Goal: Transaction & Acquisition: Book appointment/travel/reservation

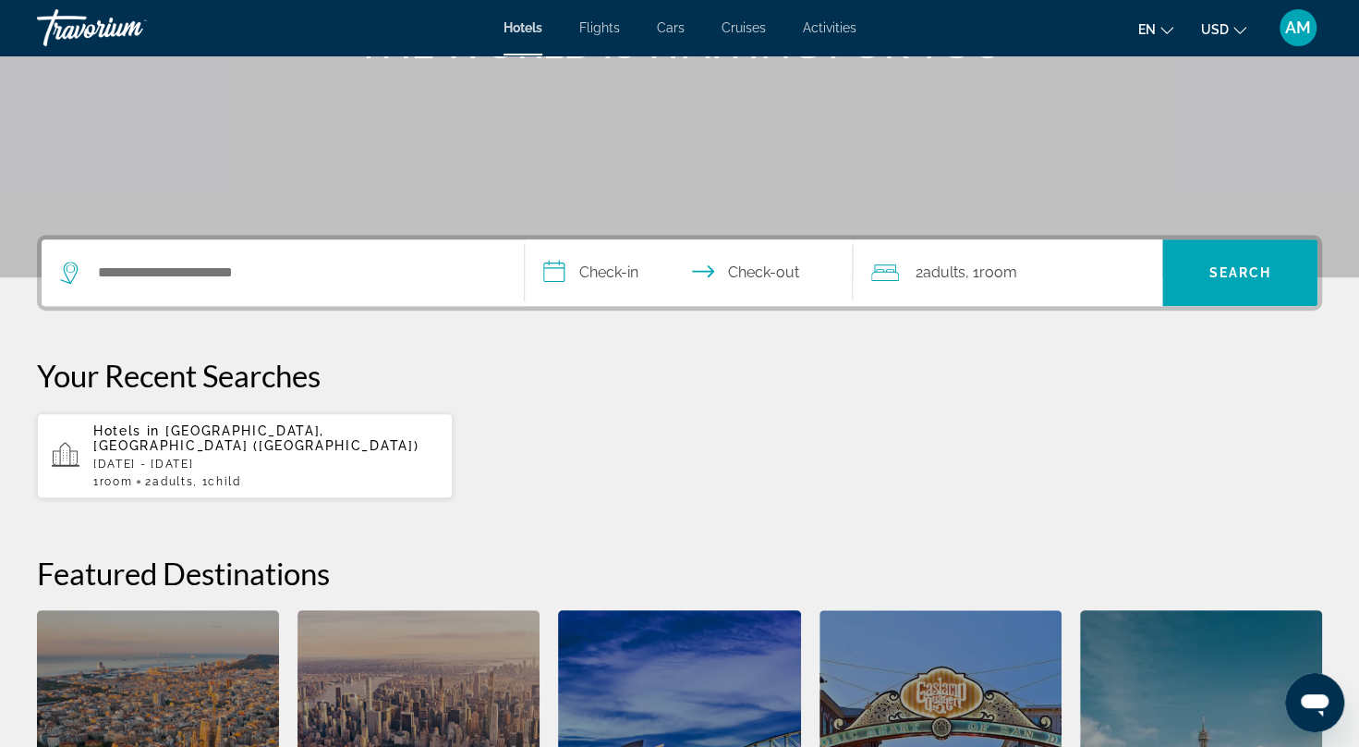
scroll to position [257, 0]
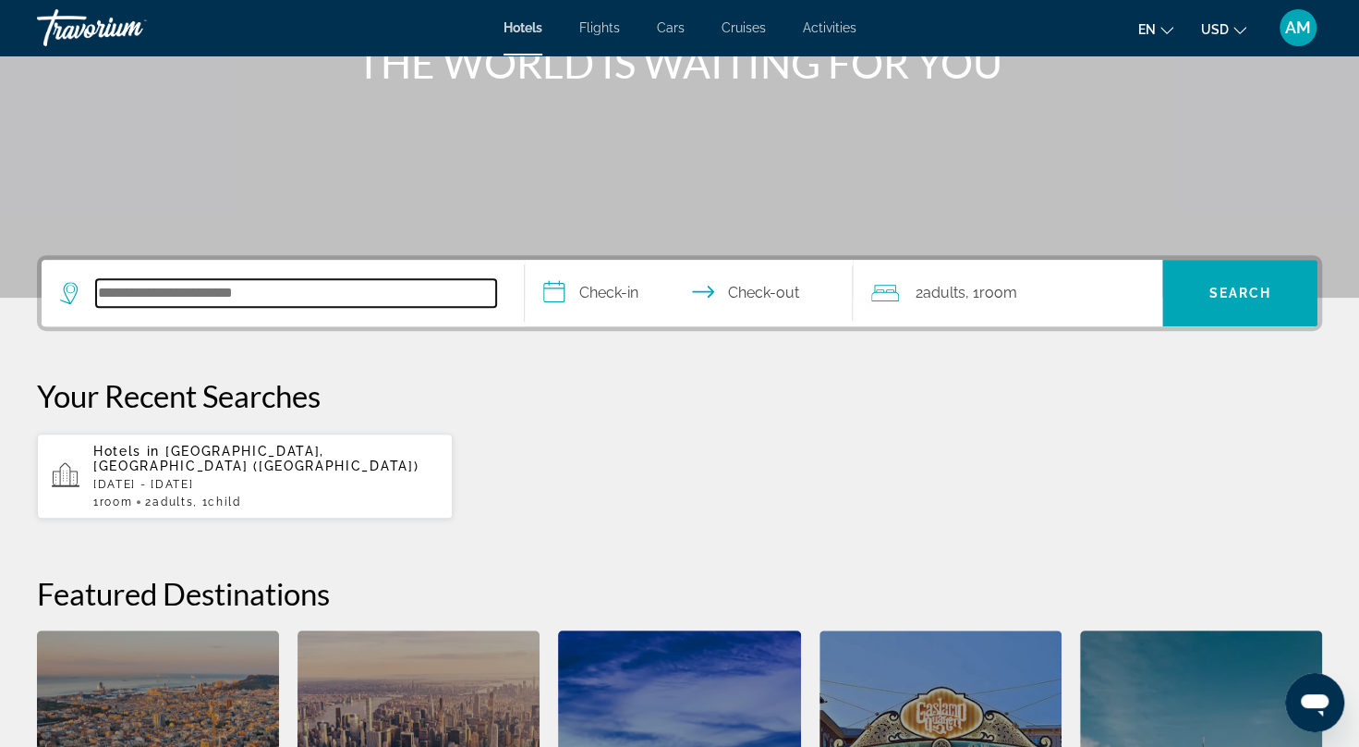
click at [342, 301] on input "Search hotel destination" at bounding box center [296, 293] width 400 height 28
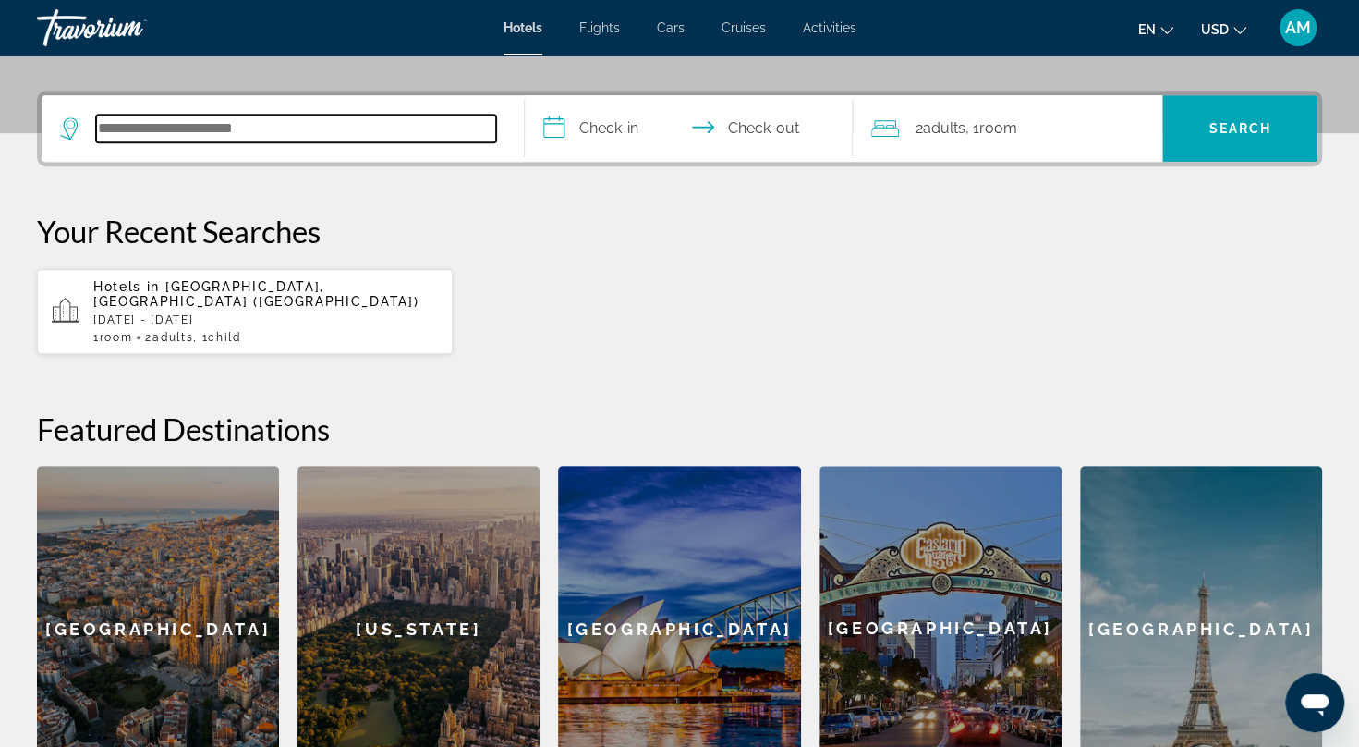
scroll to position [451, 0]
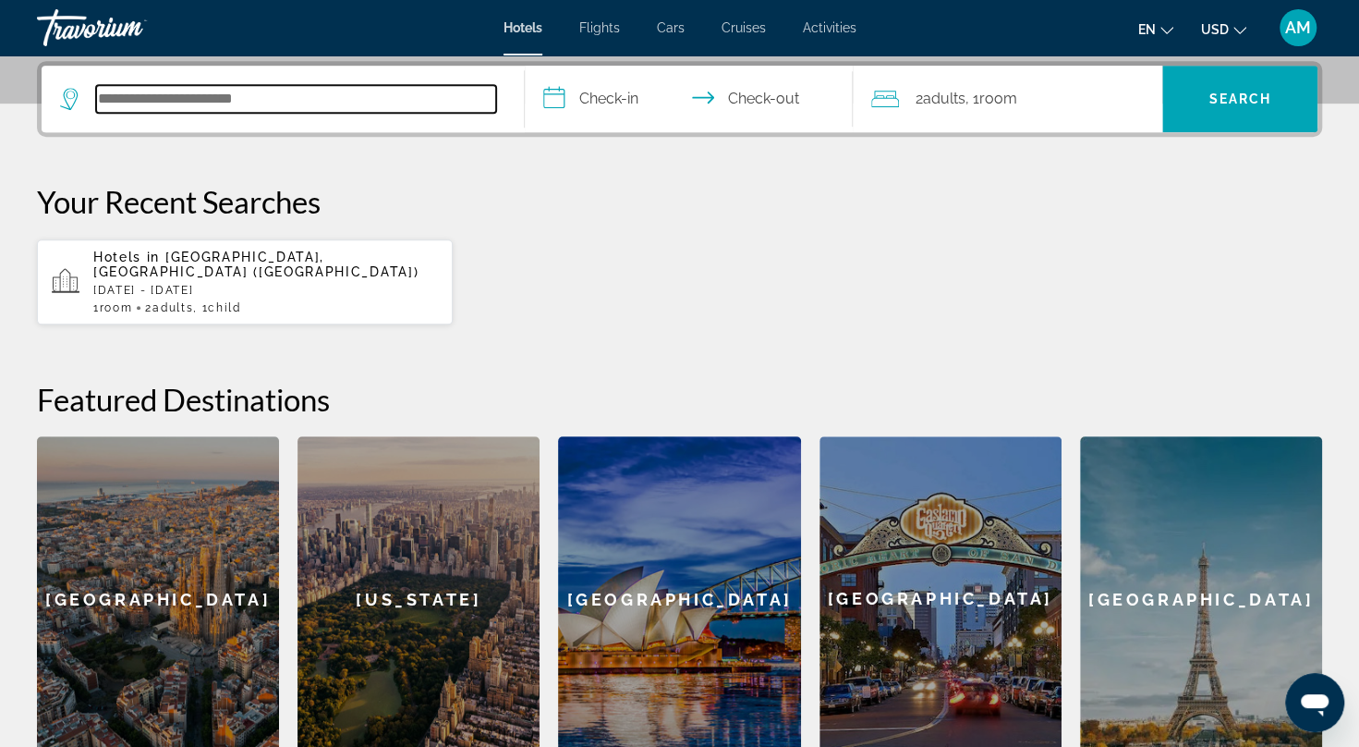
click at [297, 85] on input "Search hotel destination" at bounding box center [296, 99] width 400 height 28
type input "*"
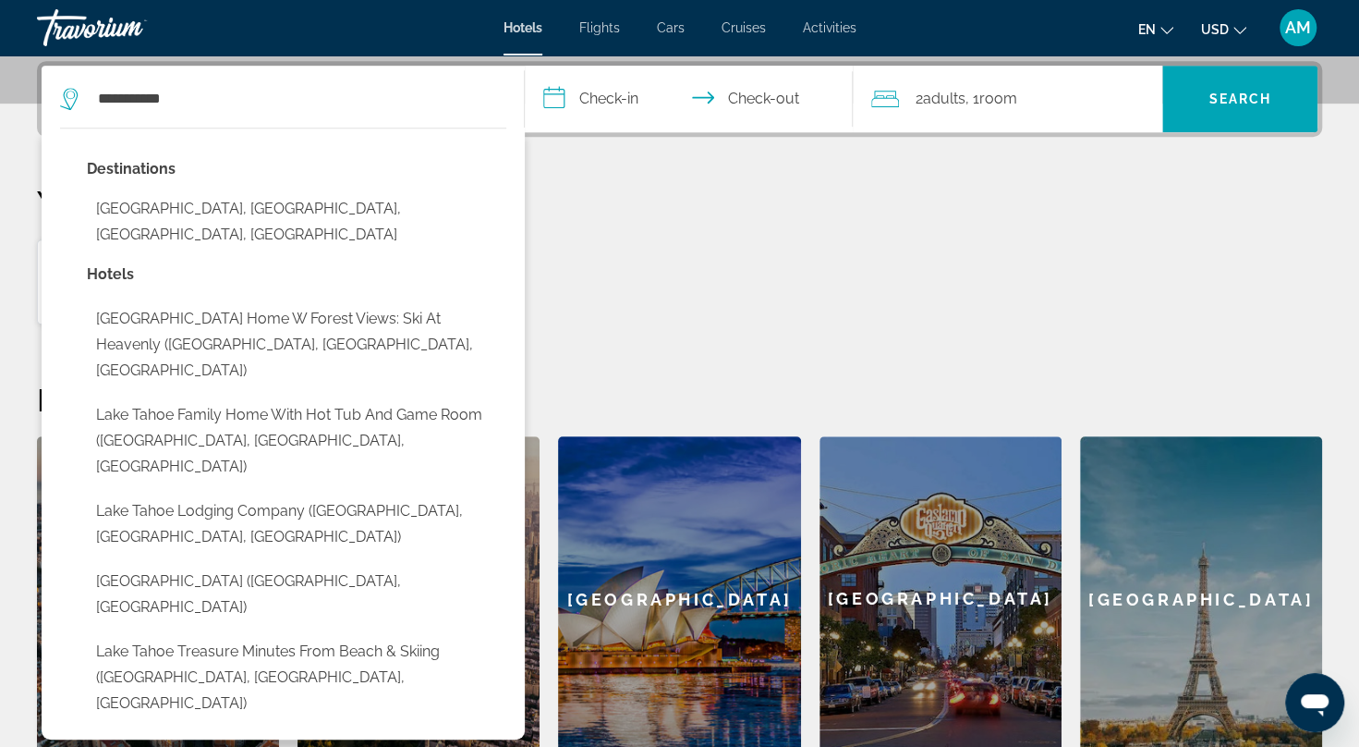
click at [269, 213] on button "Lake Tahoe, Greater Sacramento, CA, United States" at bounding box center [296, 221] width 419 height 61
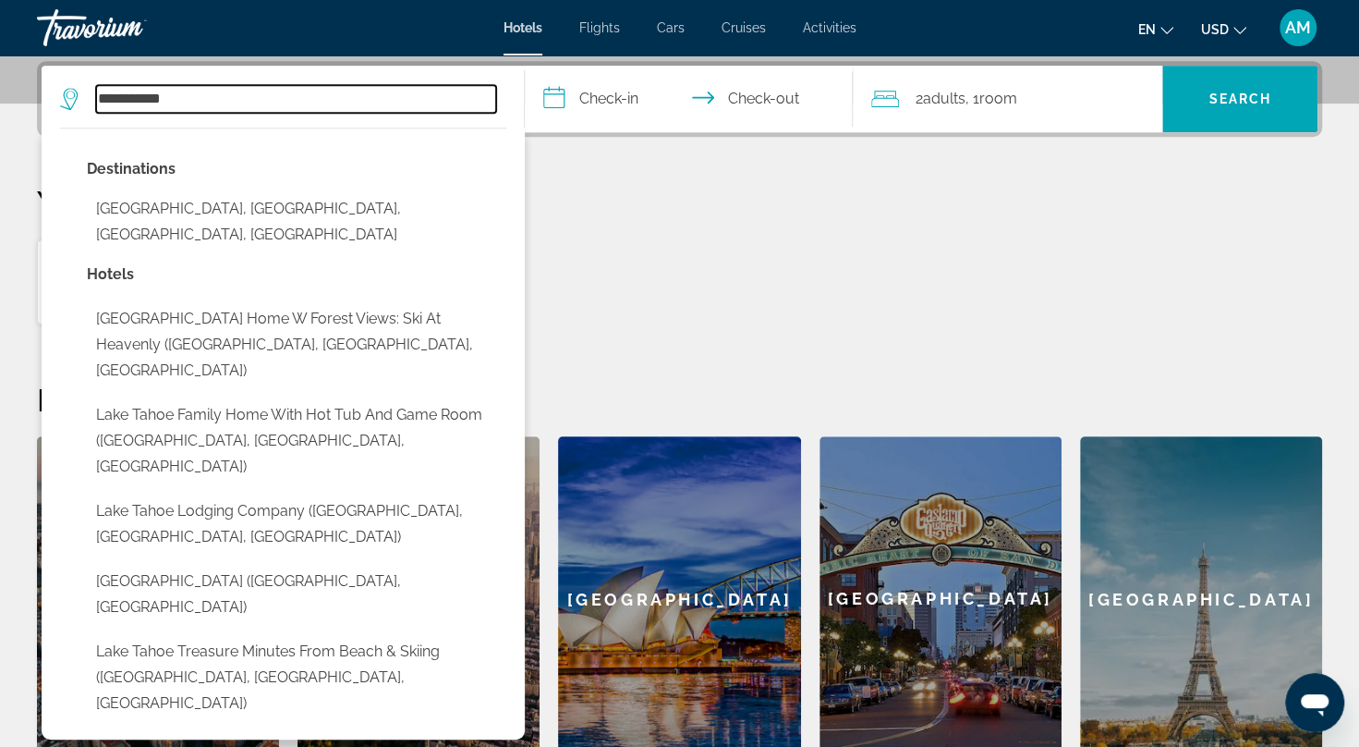
type input "**********"
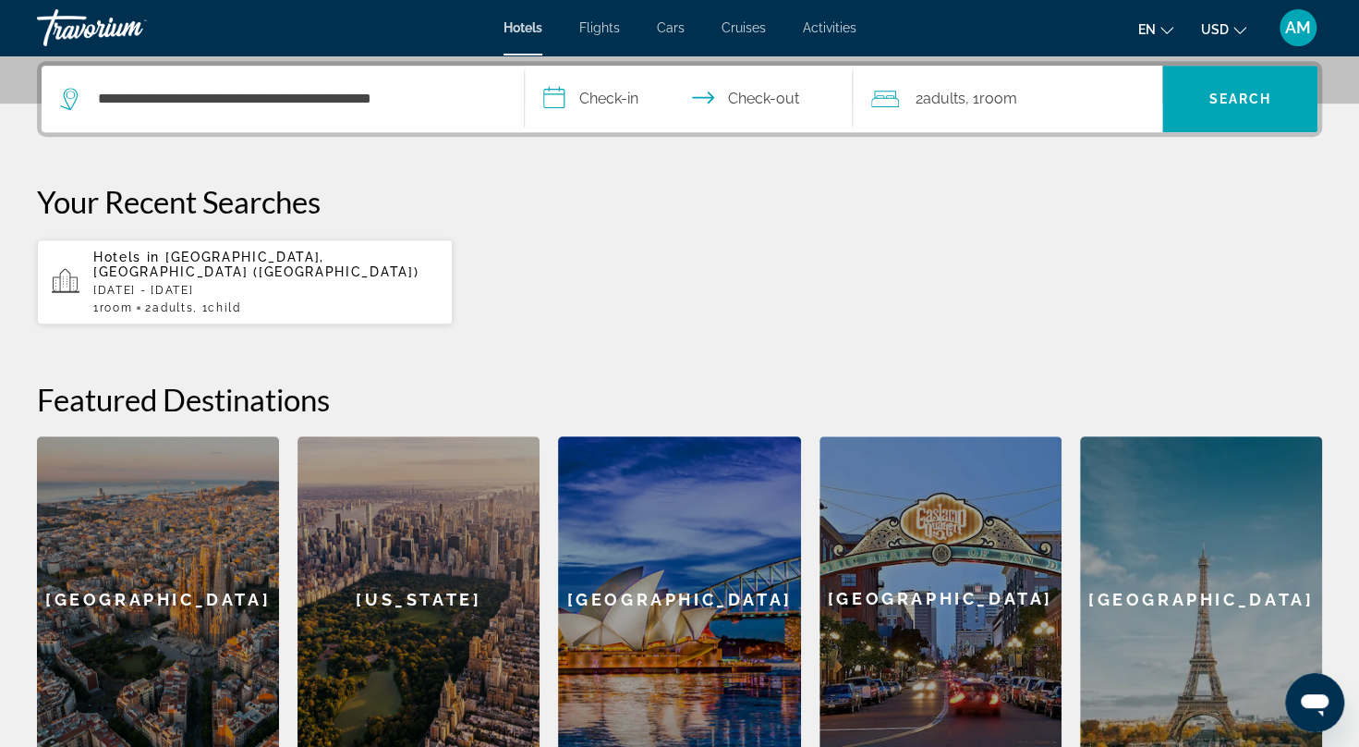
click at [596, 91] on input "**********" at bounding box center [692, 102] width 335 height 72
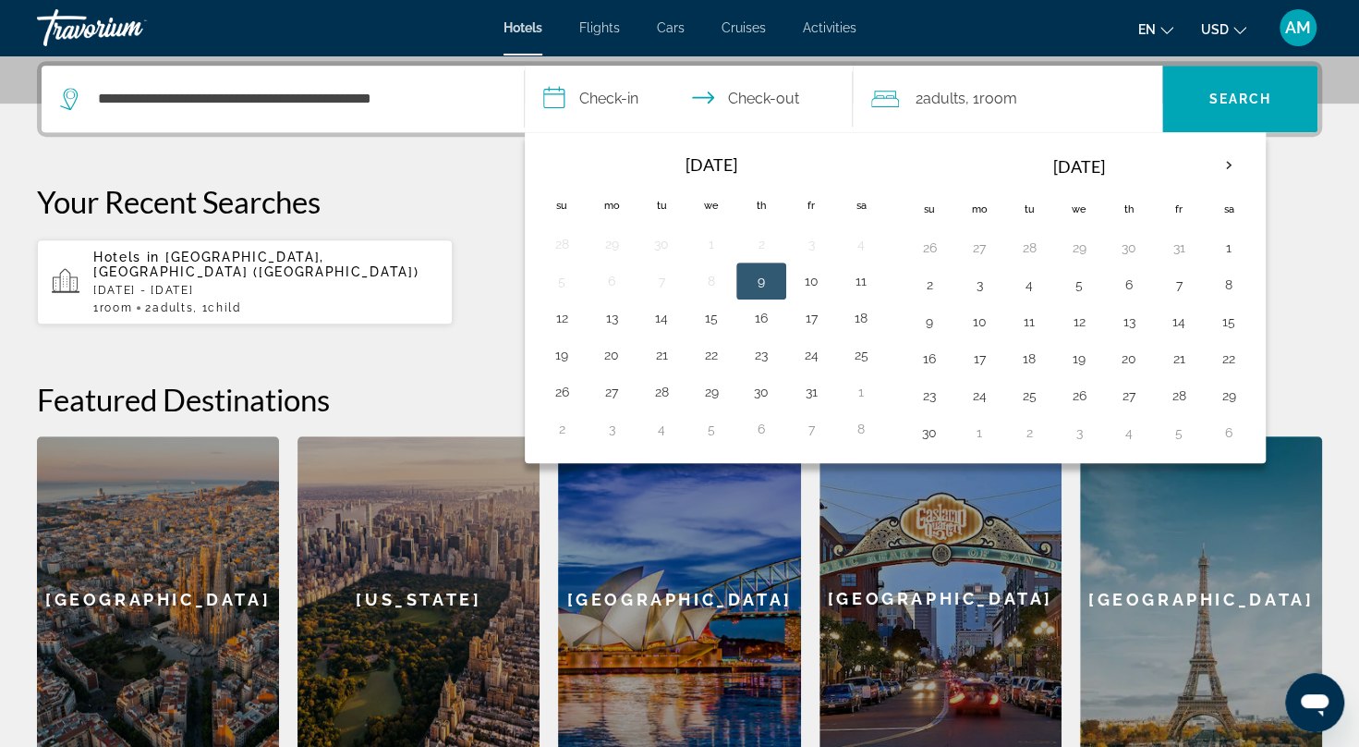
click at [553, 345] on button "19" at bounding box center [562, 355] width 30 height 26
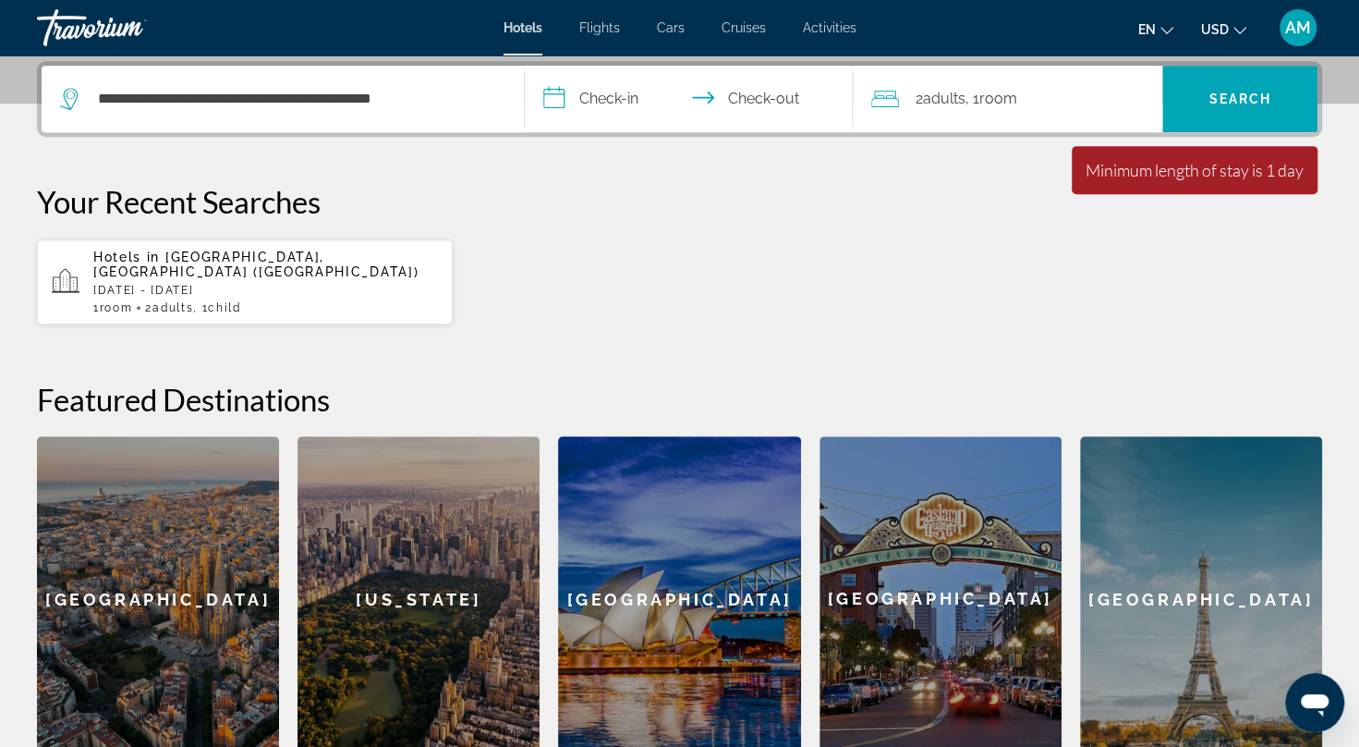
click at [602, 92] on input "**********" at bounding box center [692, 102] width 335 height 72
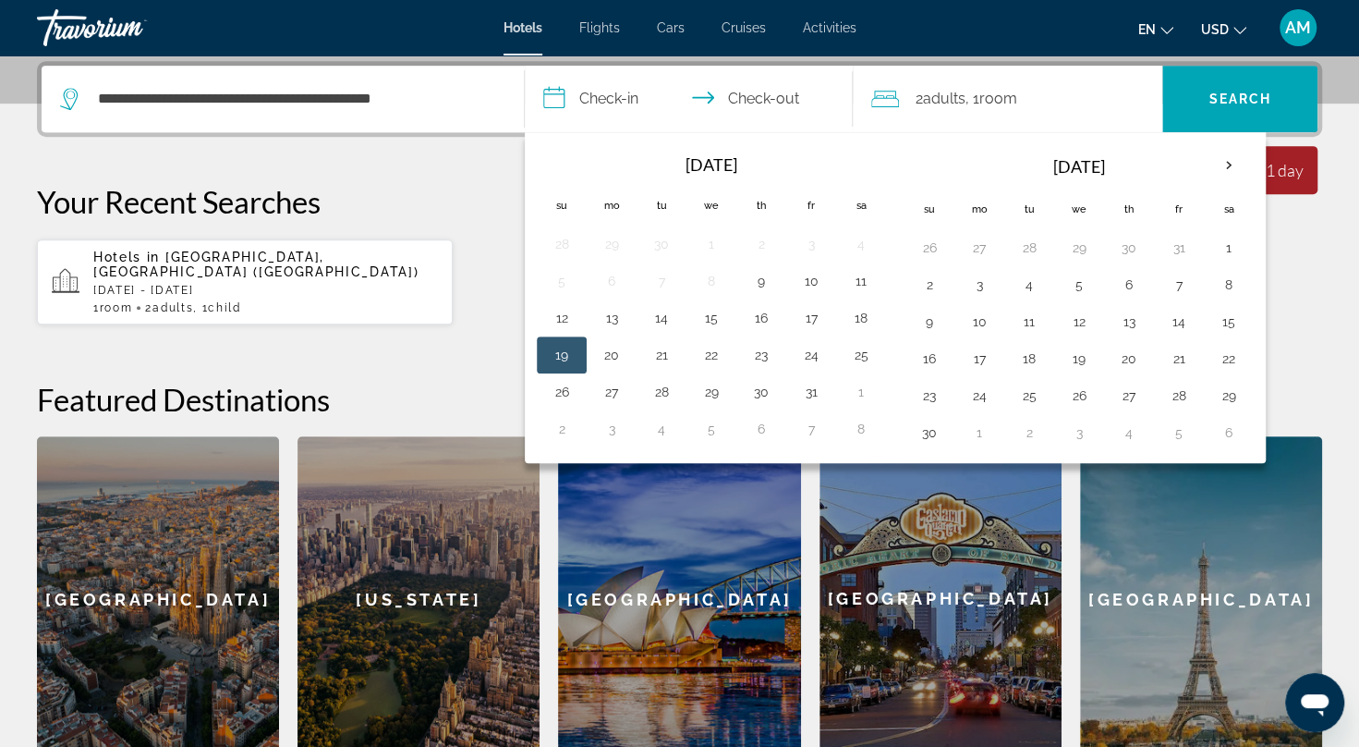
click at [567, 350] on button "19" at bounding box center [562, 355] width 30 height 26
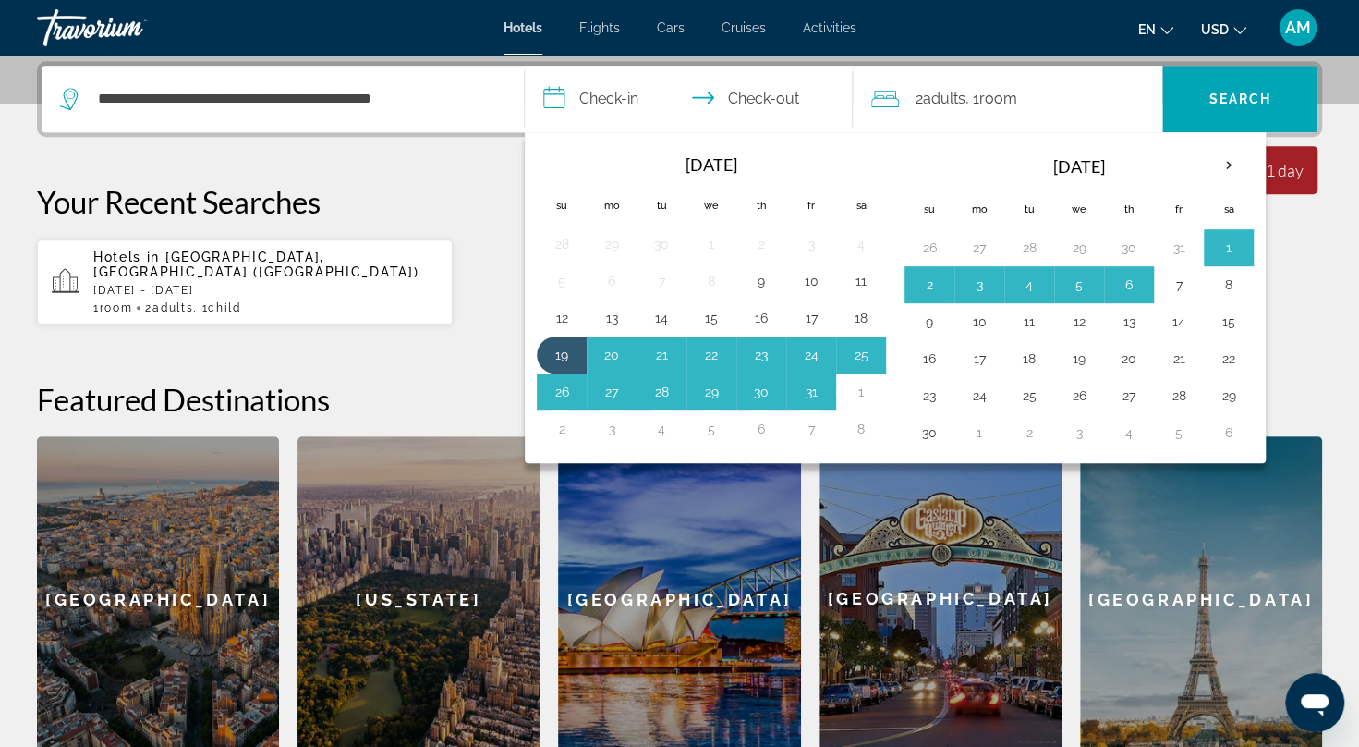
click at [501, 347] on div "**********" at bounding box center [679, 411] width 1359 height 701
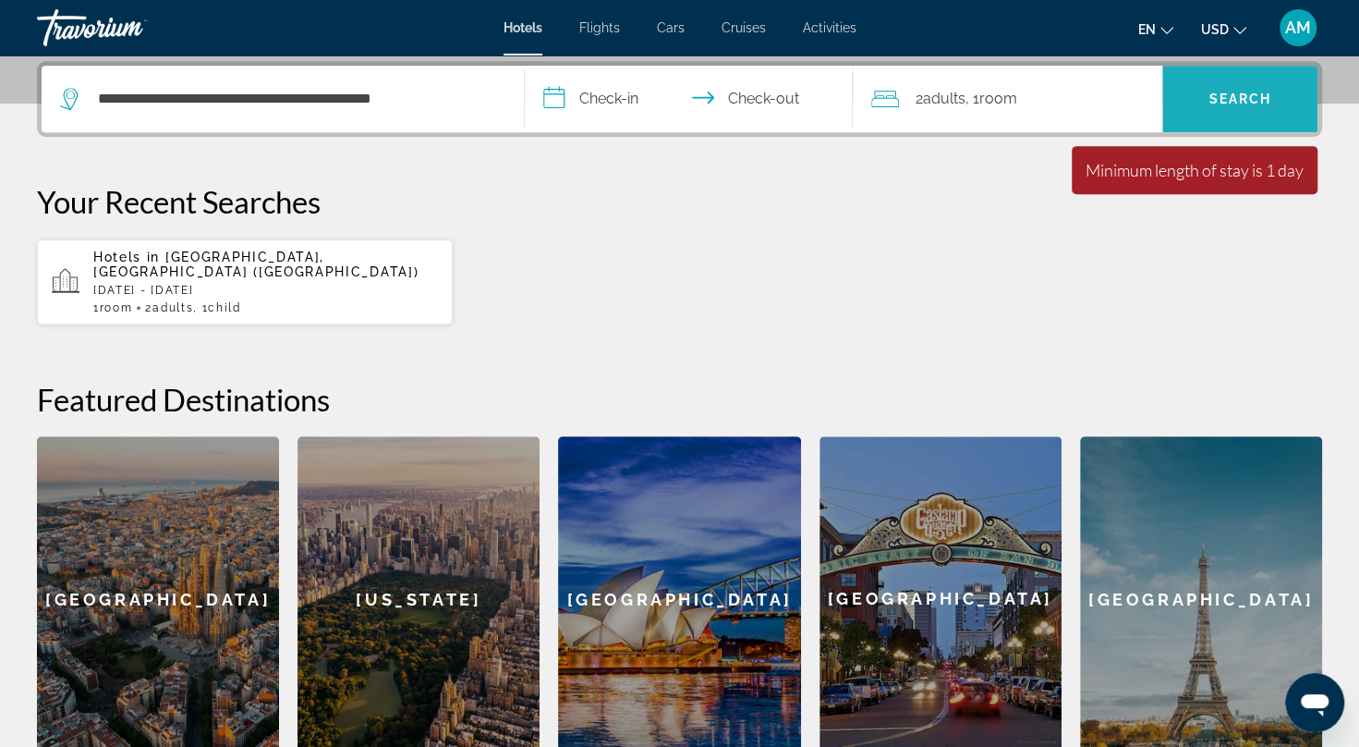
click at [1253, 92] on span "Search" at bounding box center [1240, 98] width 63 height 15
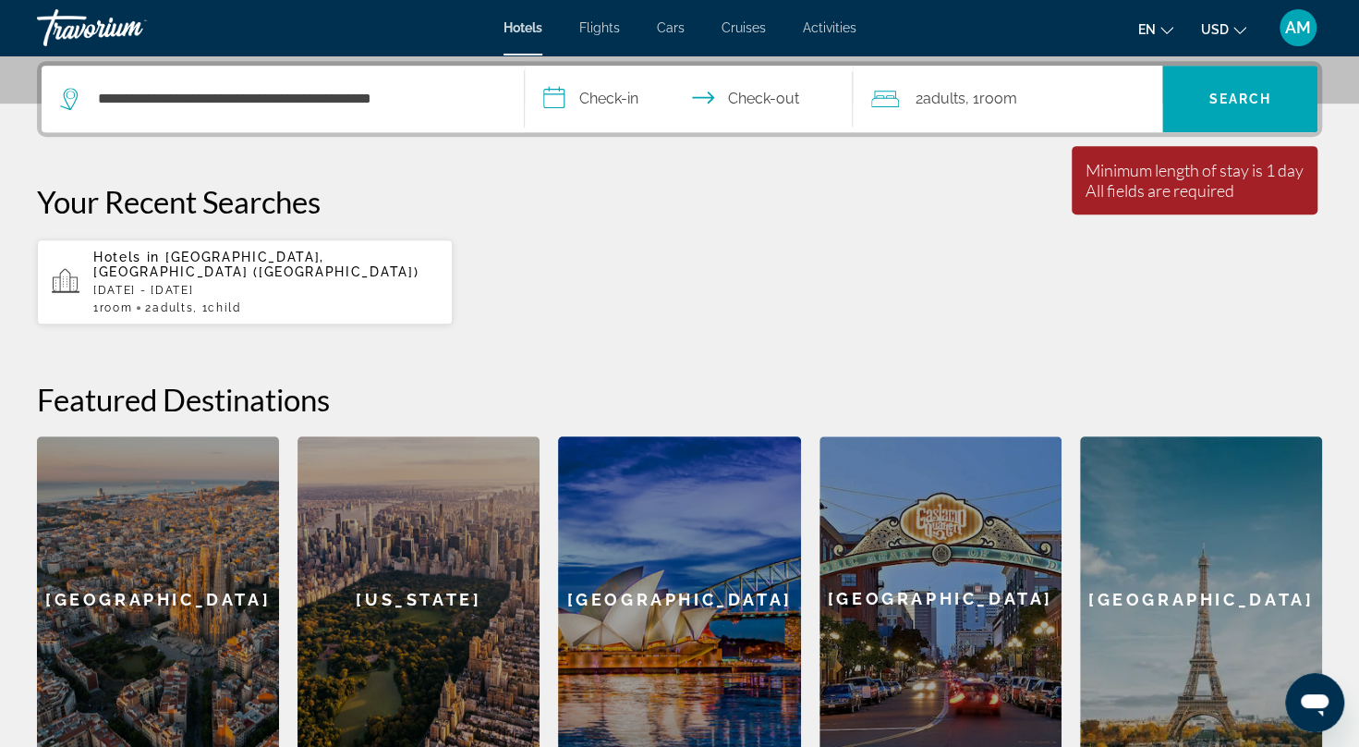
click at [758, 98] on input "**********" at bounding box center [692, 102] width 335 height 72
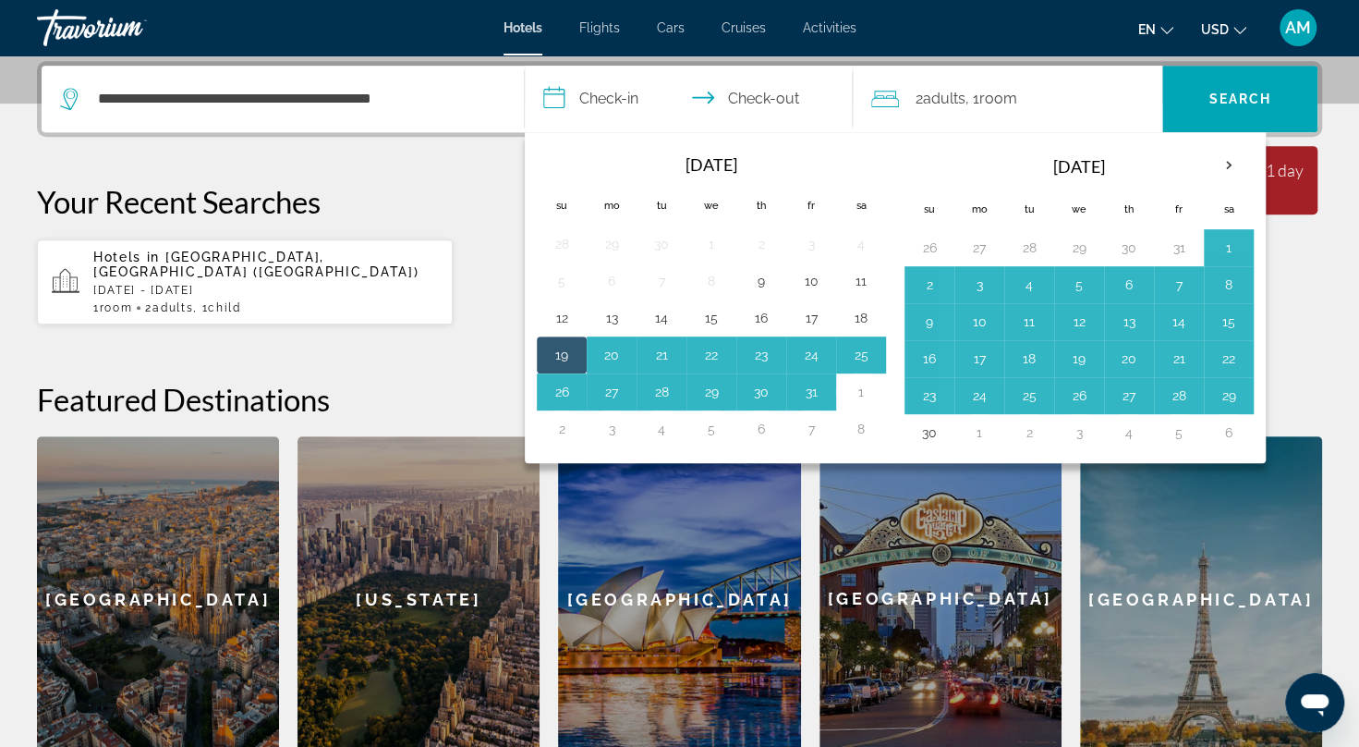
click at [931, 440] on td "30" at bounding box center [930, 432] width 50 height 37
click at [930, 431] on button "30" at bounding box center [930, 432] width 30 height 26
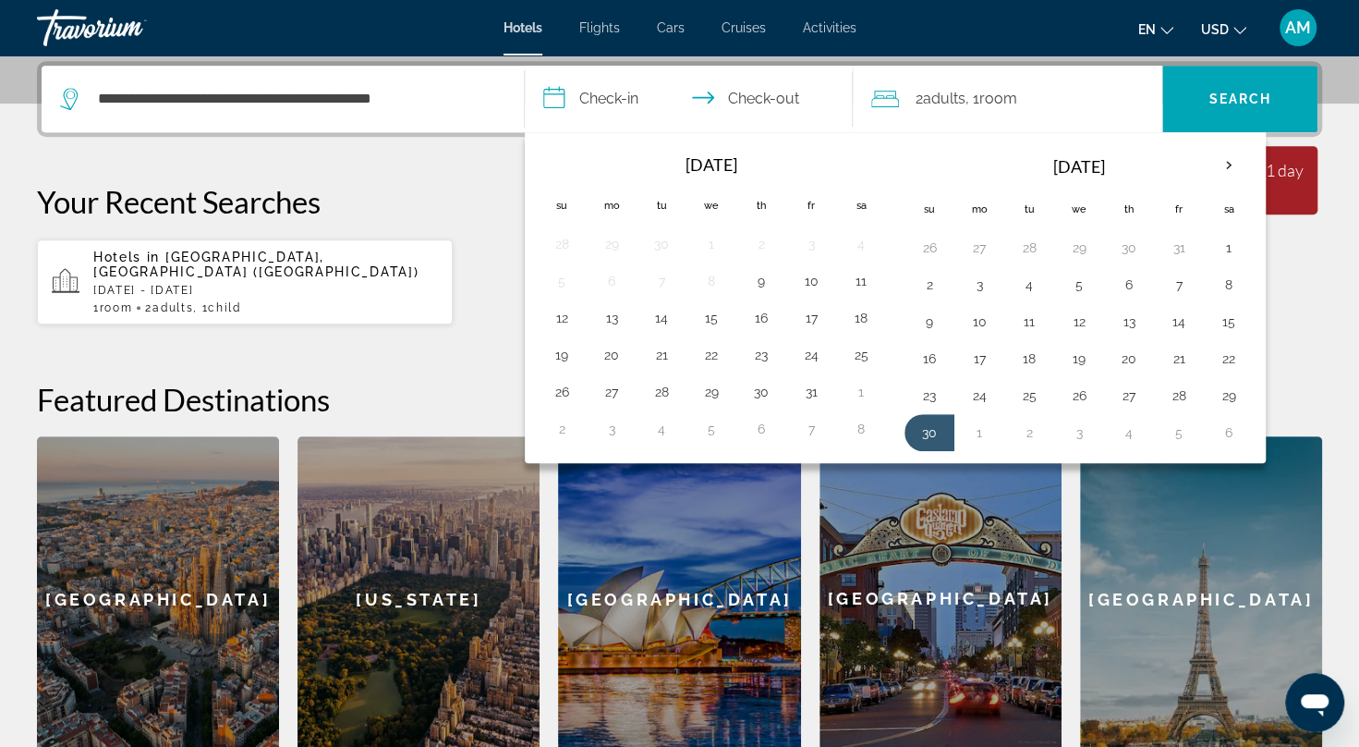
click at [930, 431] on button "30" at bounding box center [930, 432] width 30 height 26
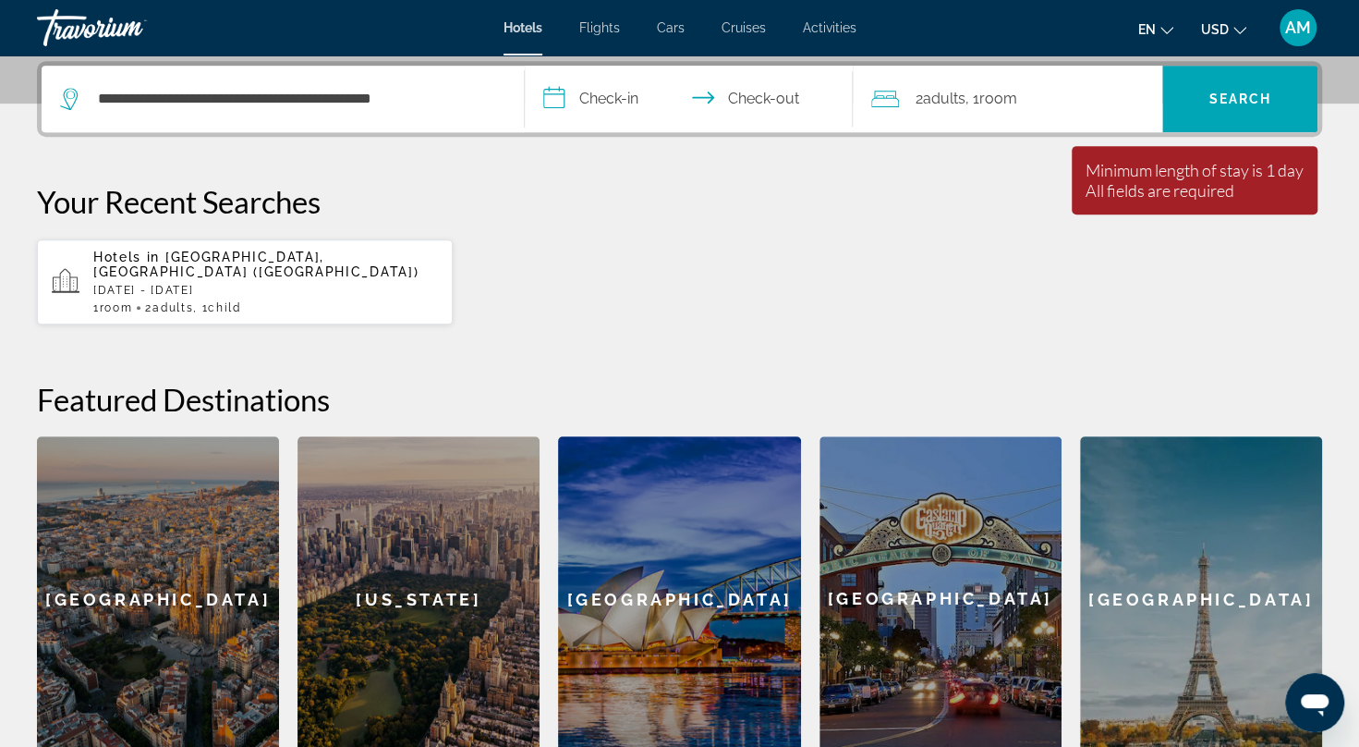
click at [614, 101] on input "**********" at bounding box center [692, 102] width 335 height 72
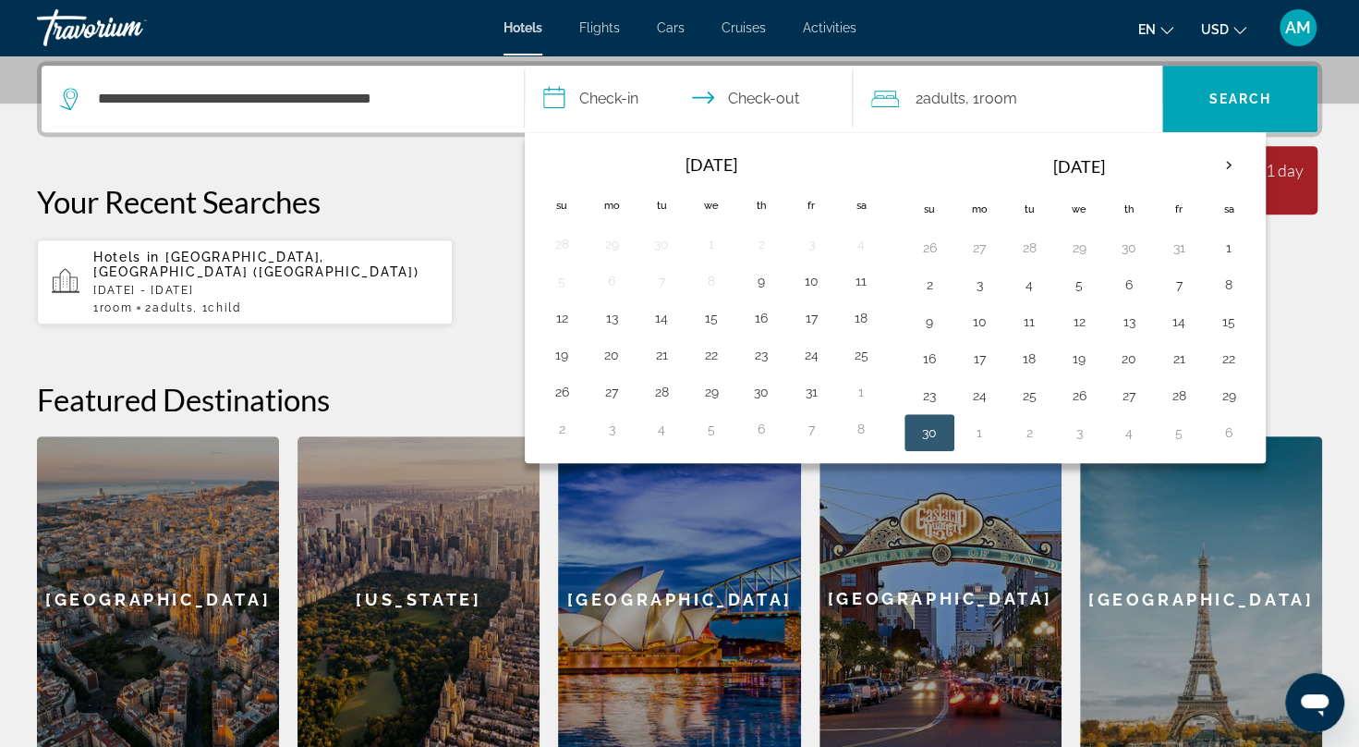
click at [565, 346] on button "19" at bounding box center [562, 355] width 30 height 26
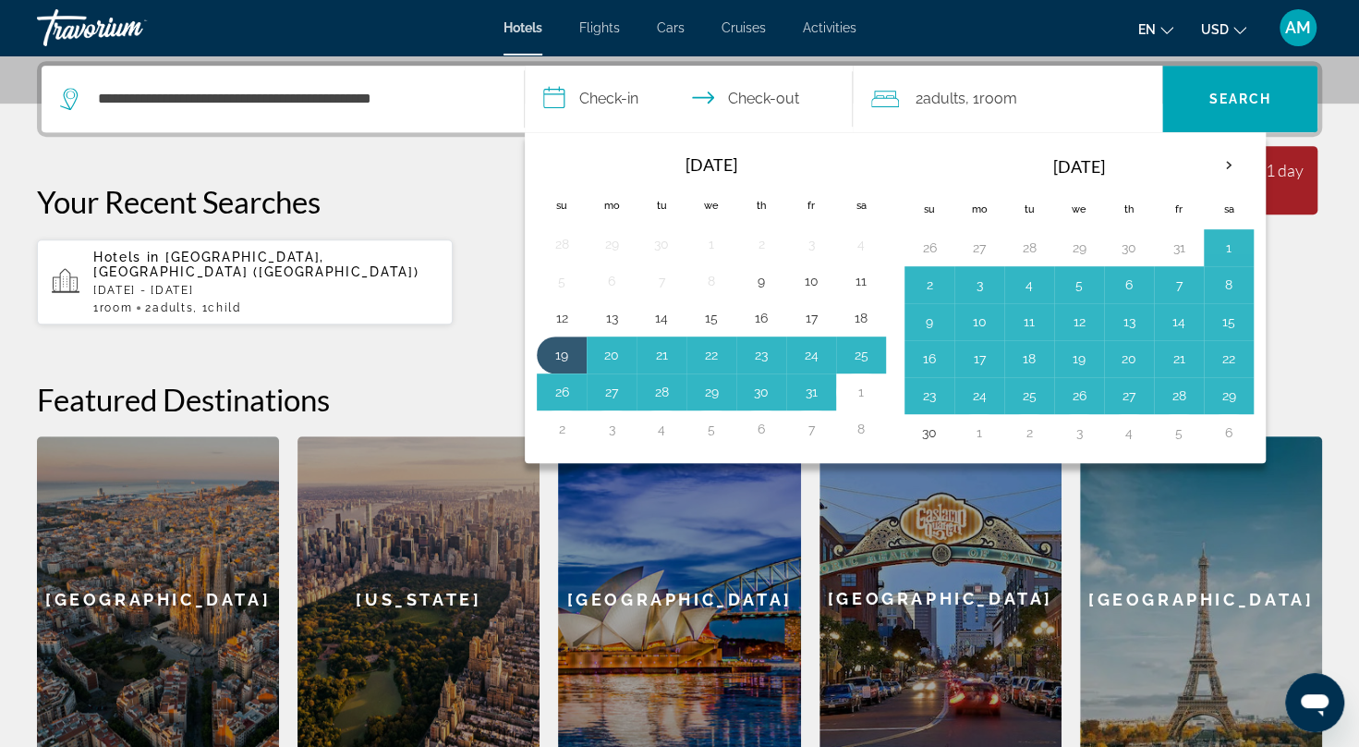
click at [929, 431] on button "30" at bounding box center [930, 432] width 30 height 26
type input "**********"
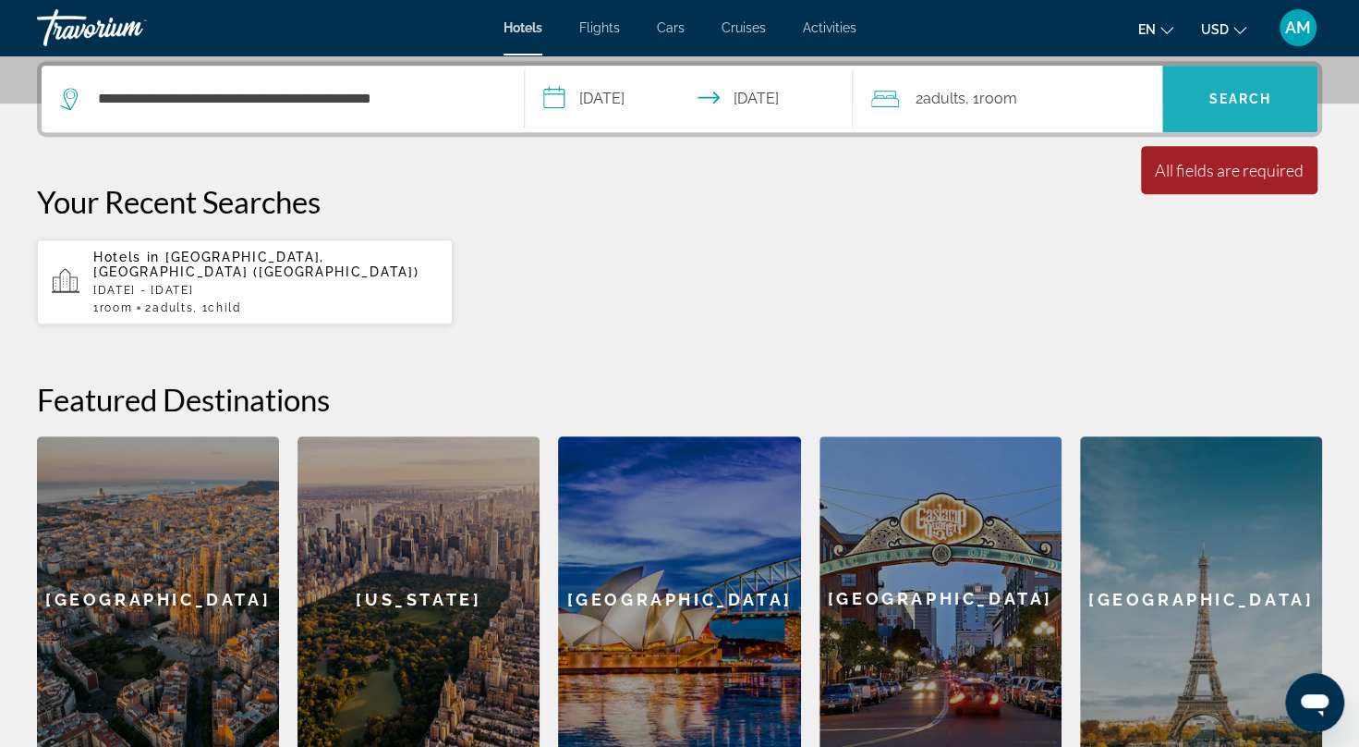
click at [1235, 93] on span "Search" at bounding box center [1240, 98] width 63 height 15
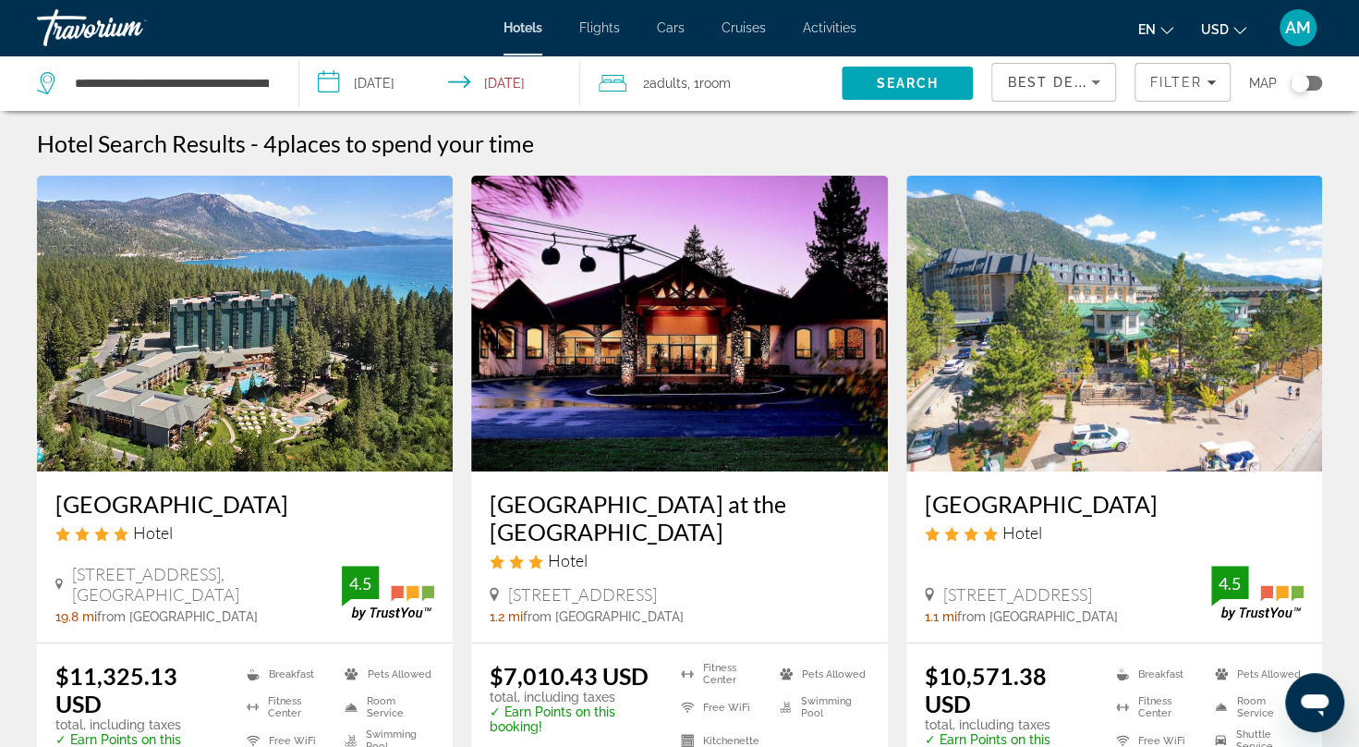
click at [512, 87] on input "**********" at bounding box center [443, 85] width 288 height 61
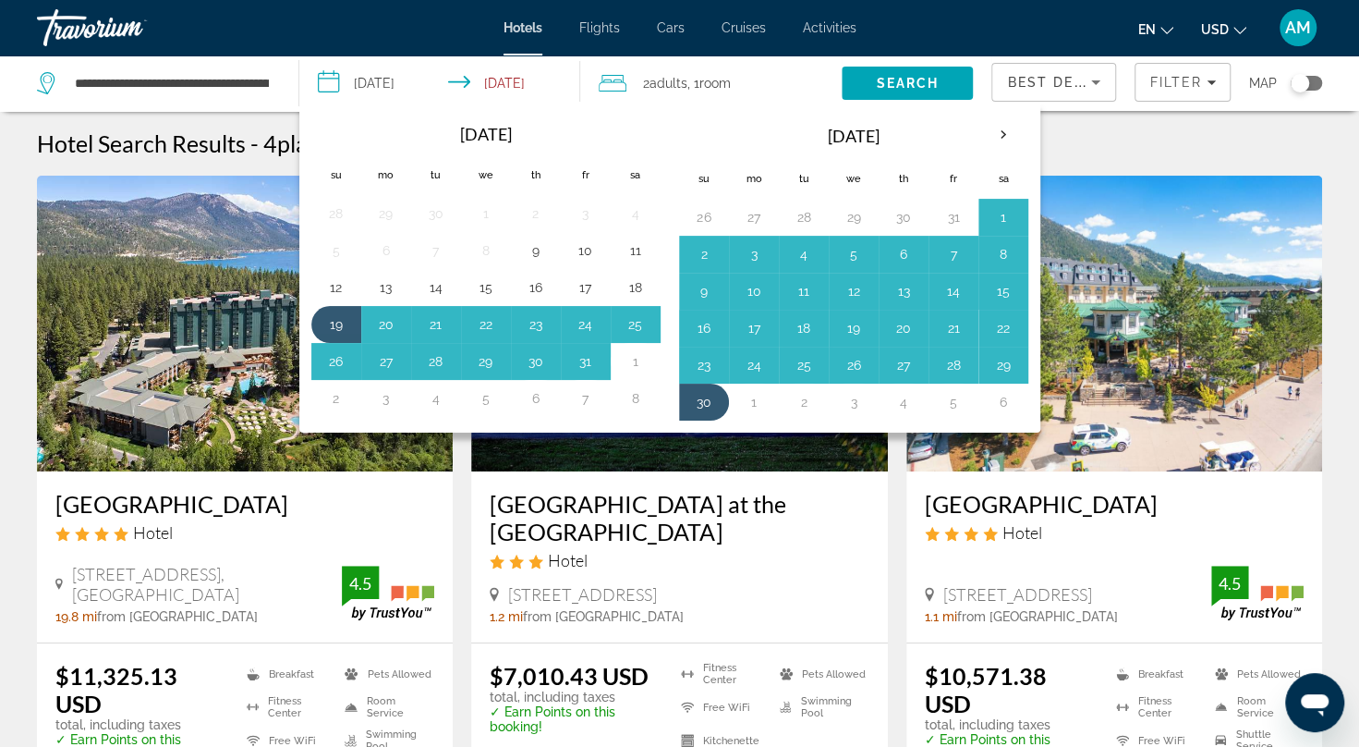
click at [379, 74] on input "**********" at bounding box center [443, 85] width 288 height 61
click at [644, 324] on button "25" at bounding box center [636, 324] width 30 height 26
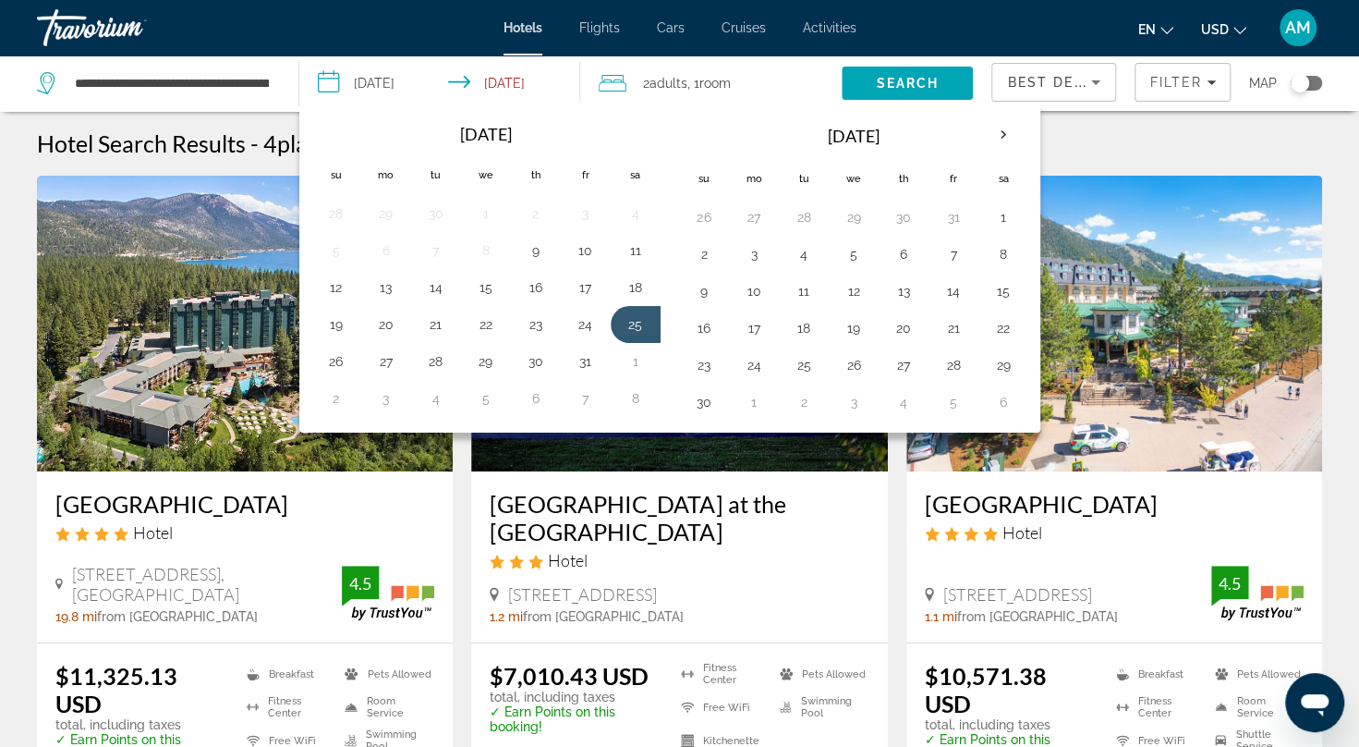
click at [635, 321] on button "25" at bounding box center [636, 324] width 30 height 26
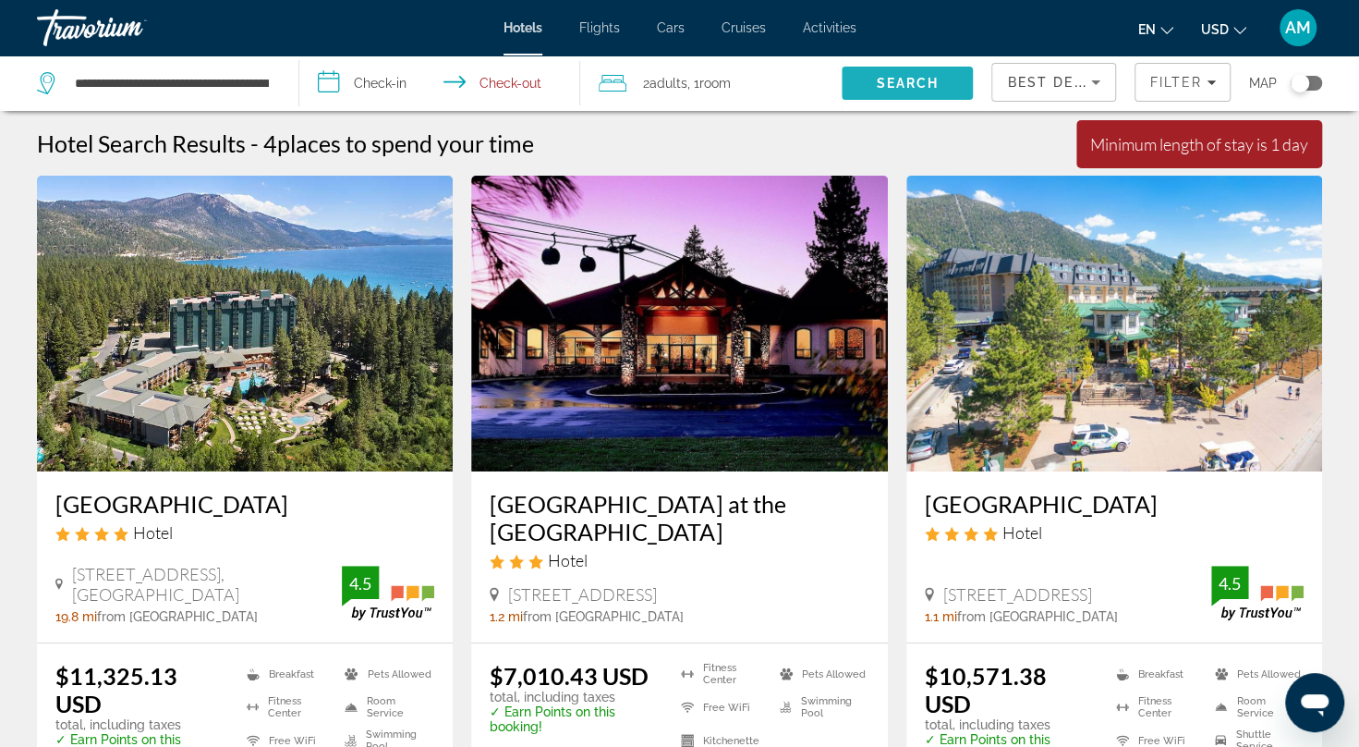
click at [885, 87] on span "Search" at bounding box center [908, 83] width 63 height 15
click at [347, 69] on input "**********" at bounding box center [443, 85] width 288 height 61
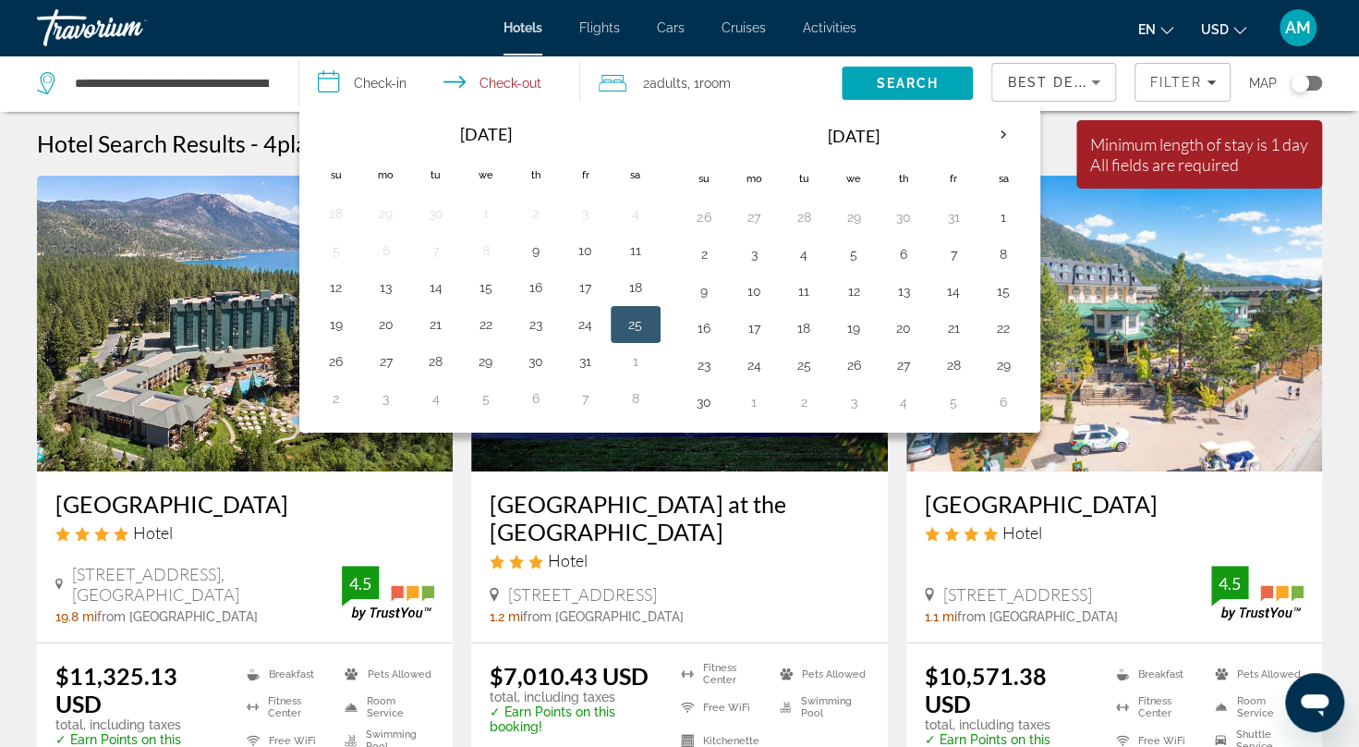
click at [334, 306] on td "19" at bounding box center [336, 324] width 50 height 37
click at [333, 315] on button "19" at bounding box center [337, 324] width 30 height 26
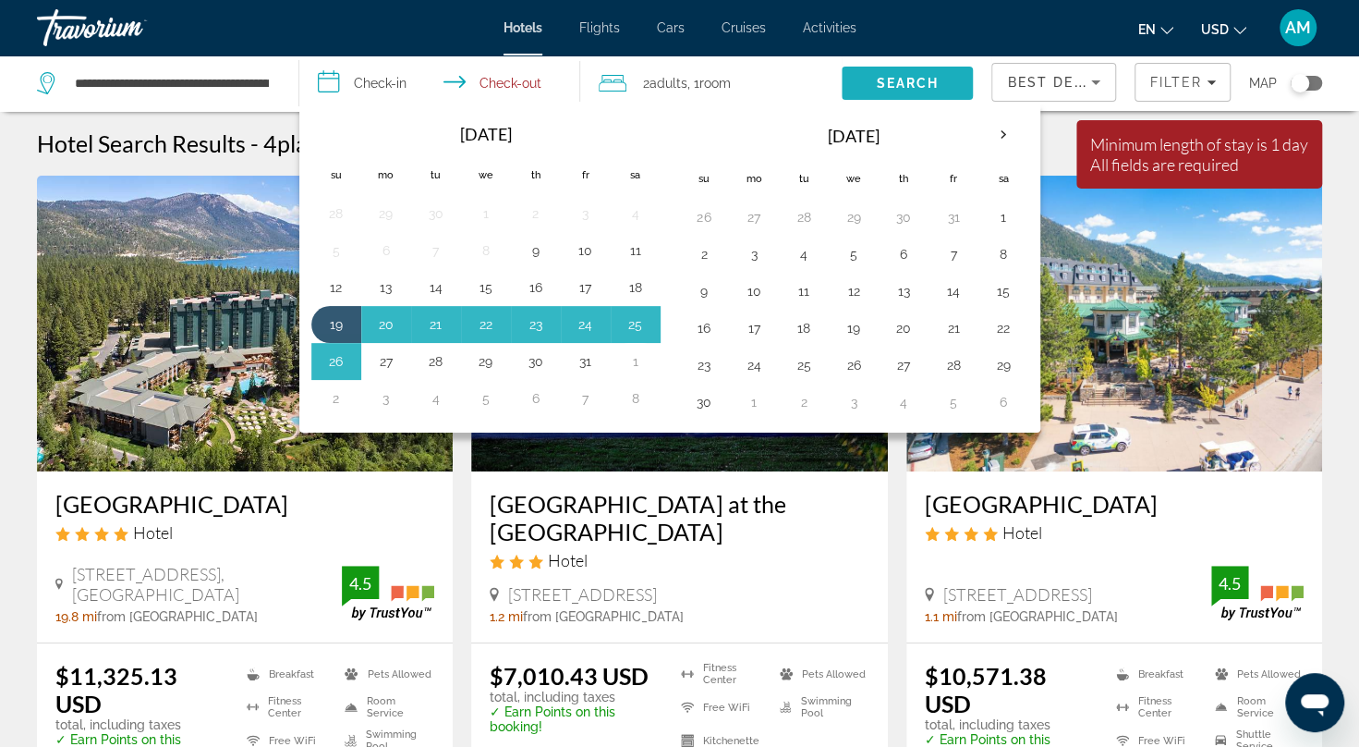
click at [951, 77] on span "Search" at bounding box center [907, 83] width 131 height 44
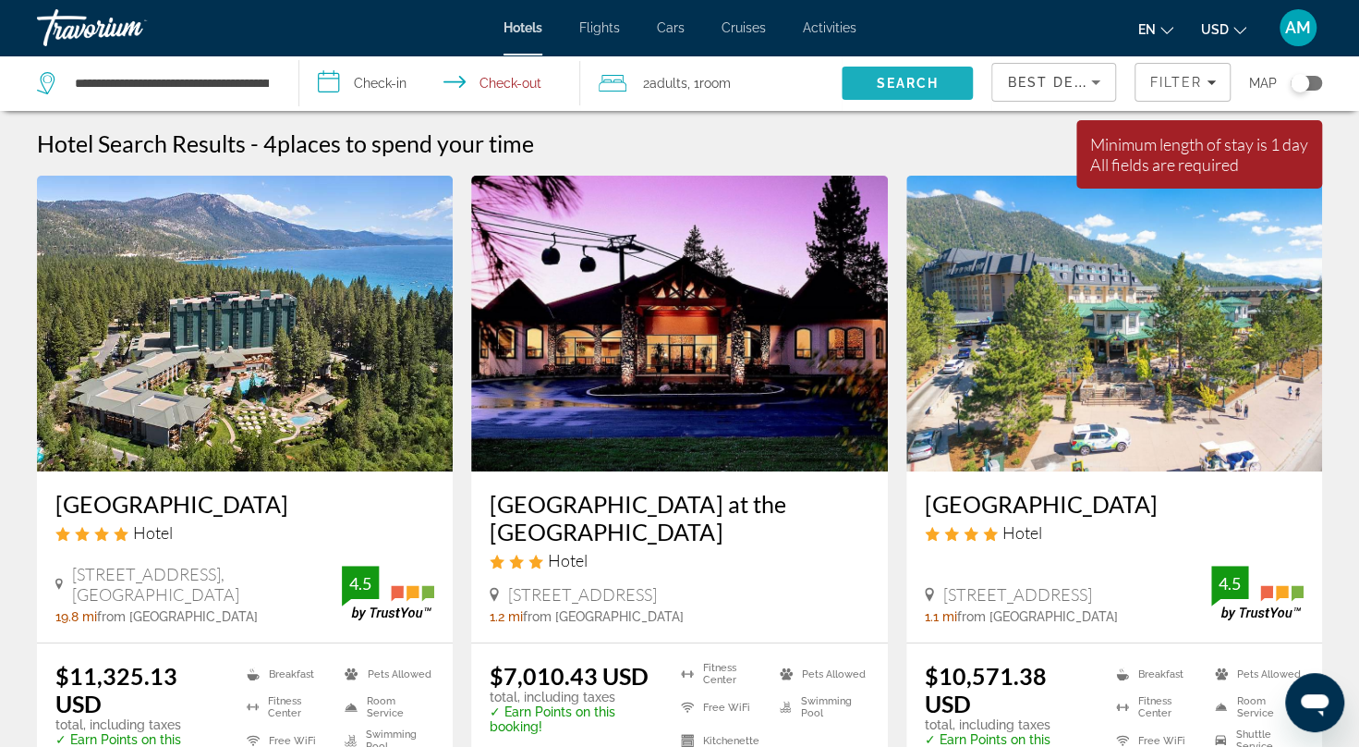
click at [951, 77] on span "Search" at bounding box center [907, 83] width 131 height 44
click at [527, 78] on input "**********" at bounding box center [443, 85] width 288 height 61
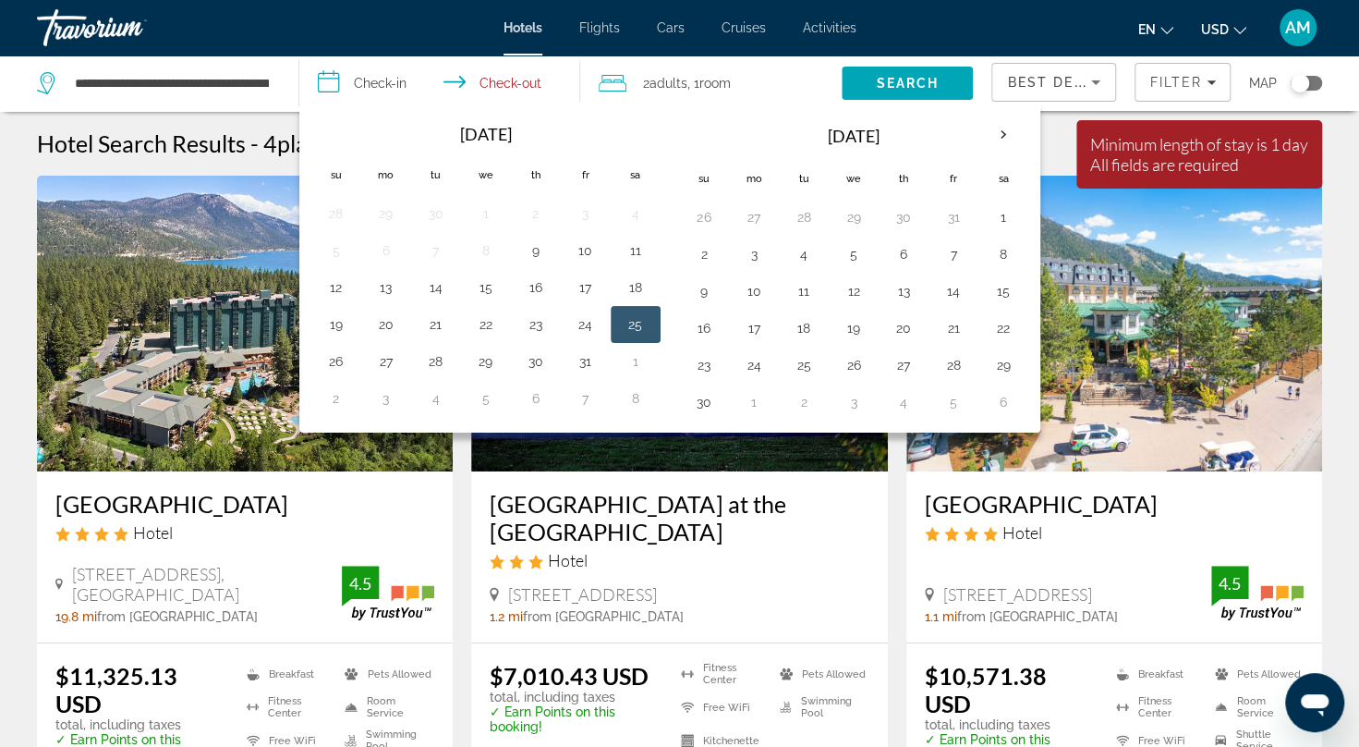
click at [331, 322] on button "19" at bounding box center [337, 324] width 30 height 26
click at [446, 316] on button "21" at bounding box center [436, 324] width 30 height 26
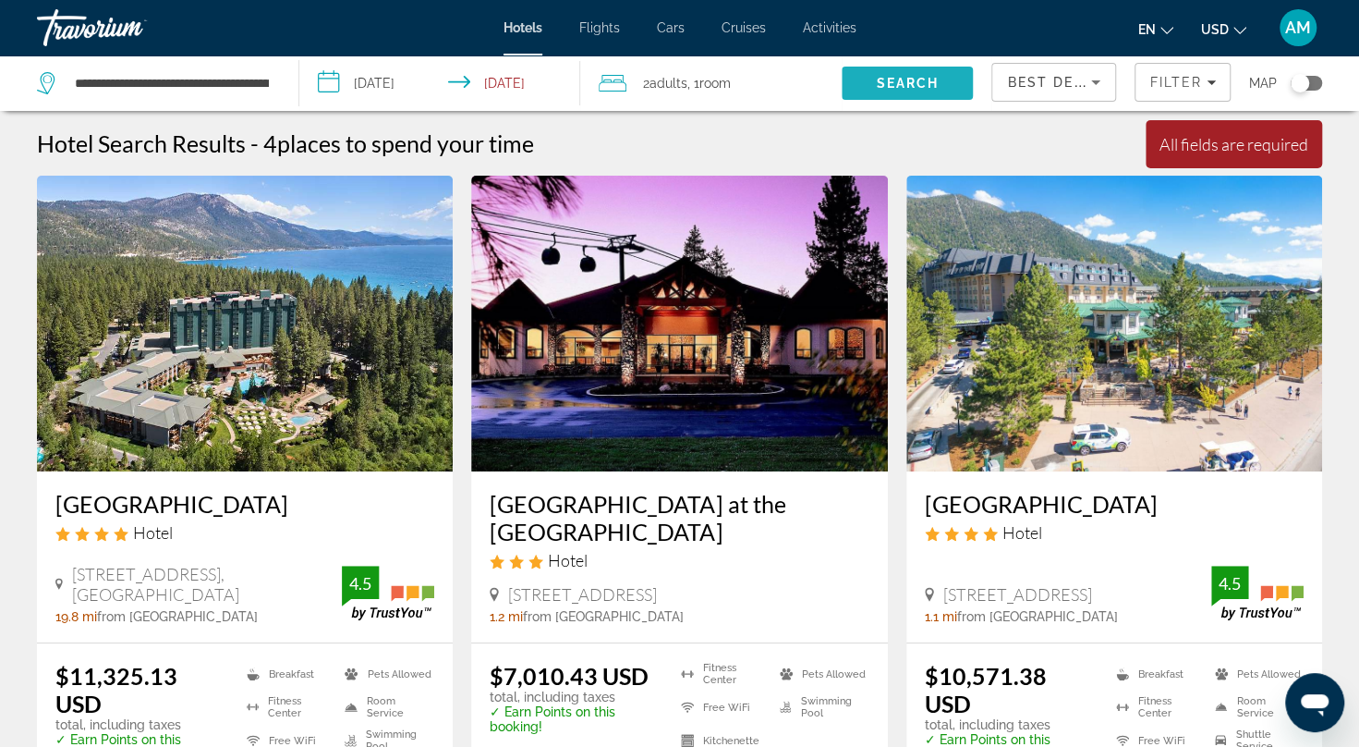
click at [884, 81] on span "Search" at bounding box center [908, 83] width 63 height 15
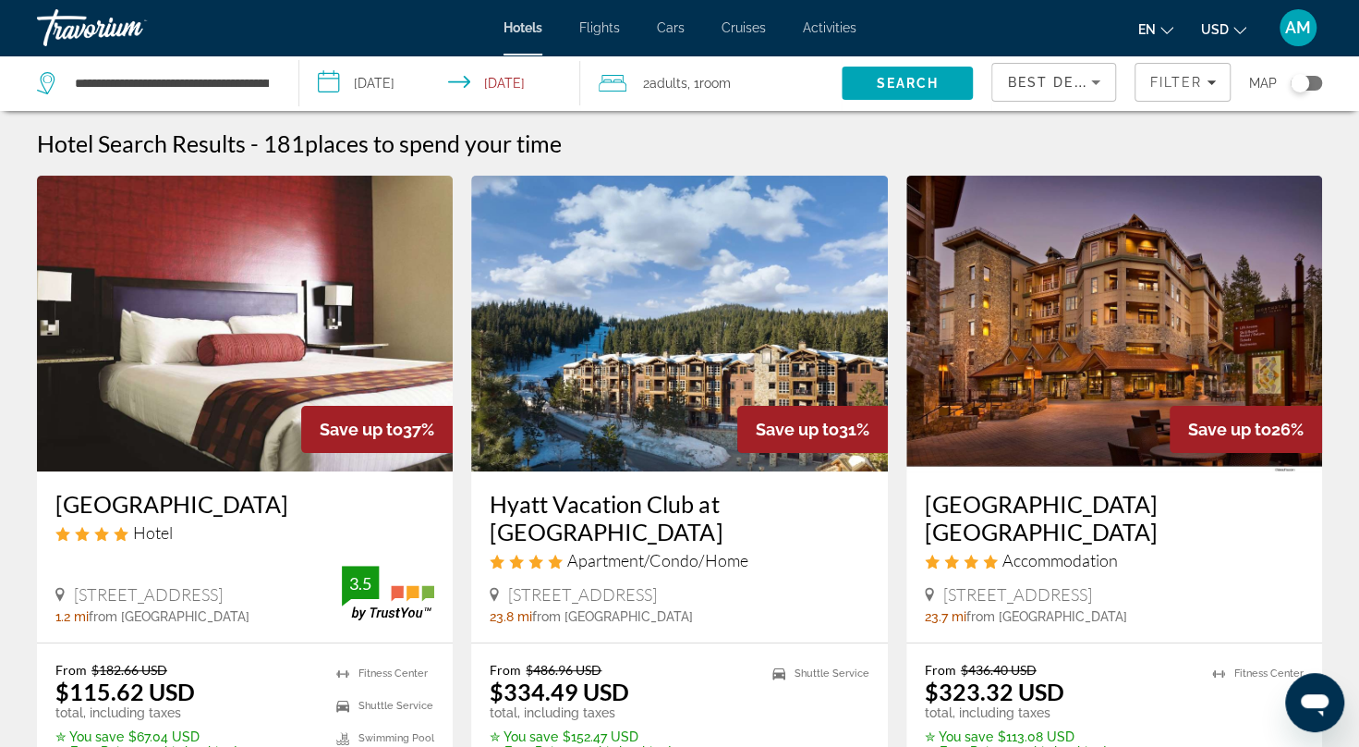
click at [390, 67] on input "**********" at bounding box center [443, 85] width 288 height 61
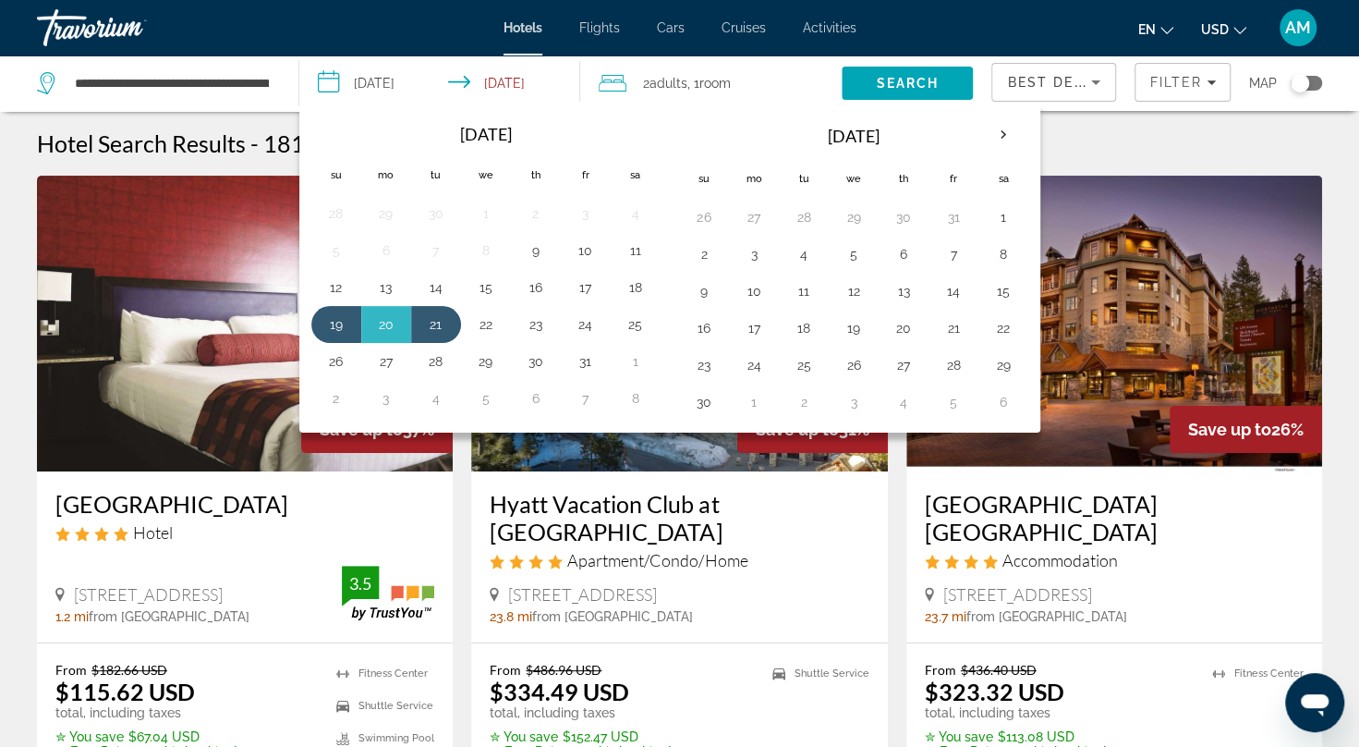
click at [575, 278] on button "17" at bounding box center [586, 287] width 30 height 26
click at [634, 286] on button "18" at bounding box center [636, 287] width 30 height 26
type input "**********"
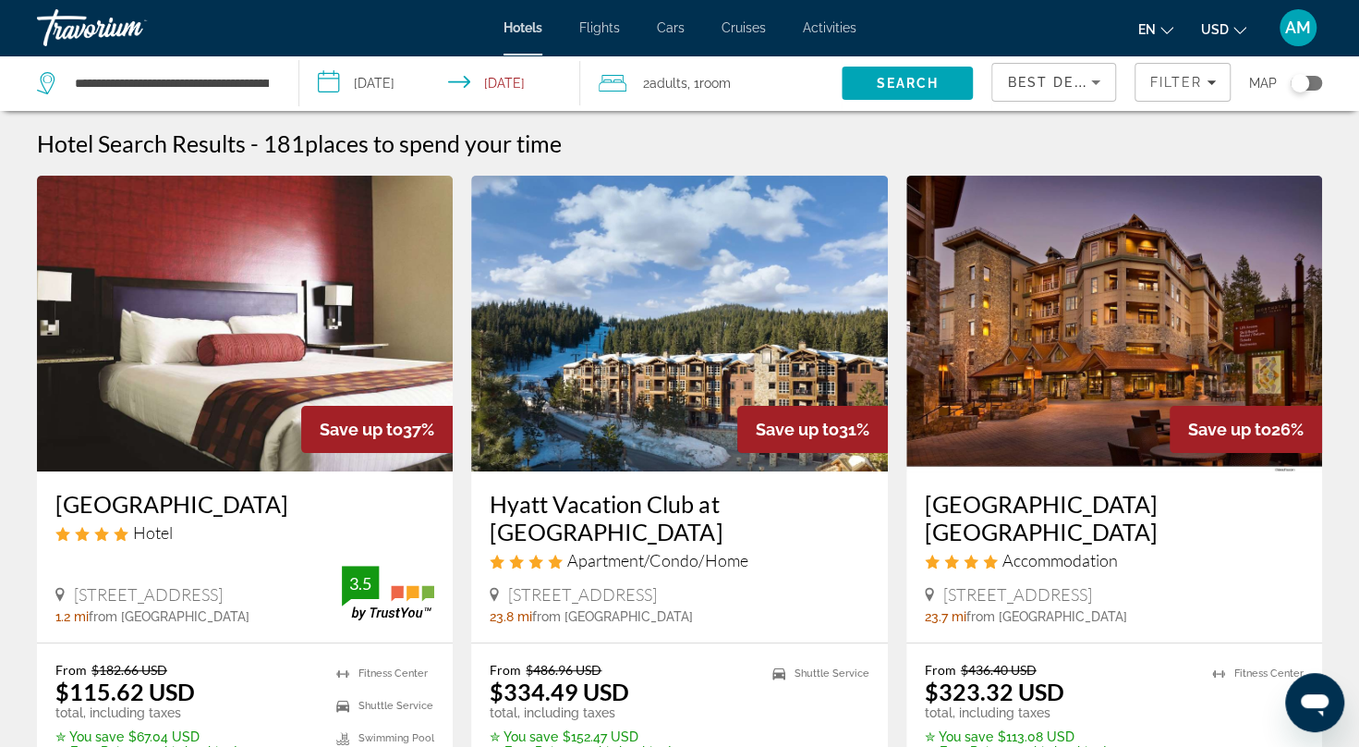
click at [912, 72] on span "Search" at bounding box center [907, 83] width 131 height 44
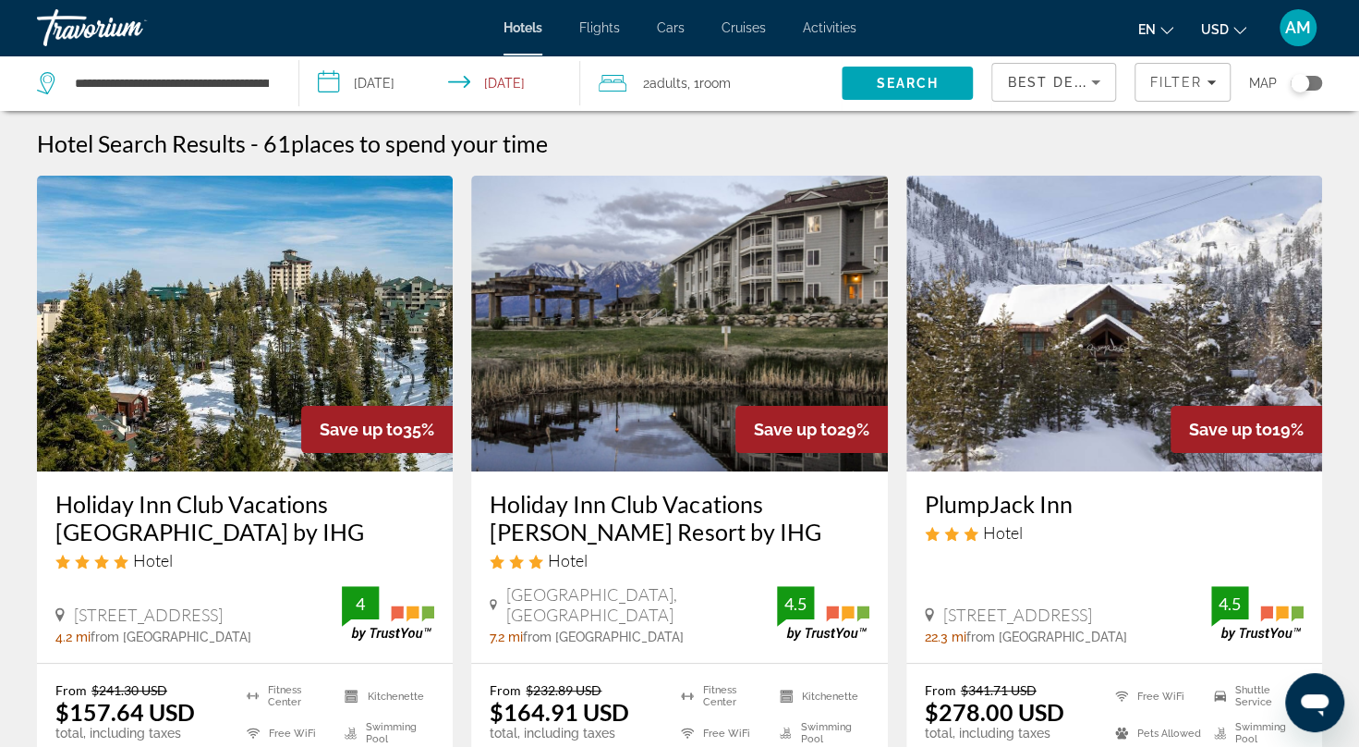
click at [381, 83] on input "**********" at bounding box center [443, 85] width 288 height 61
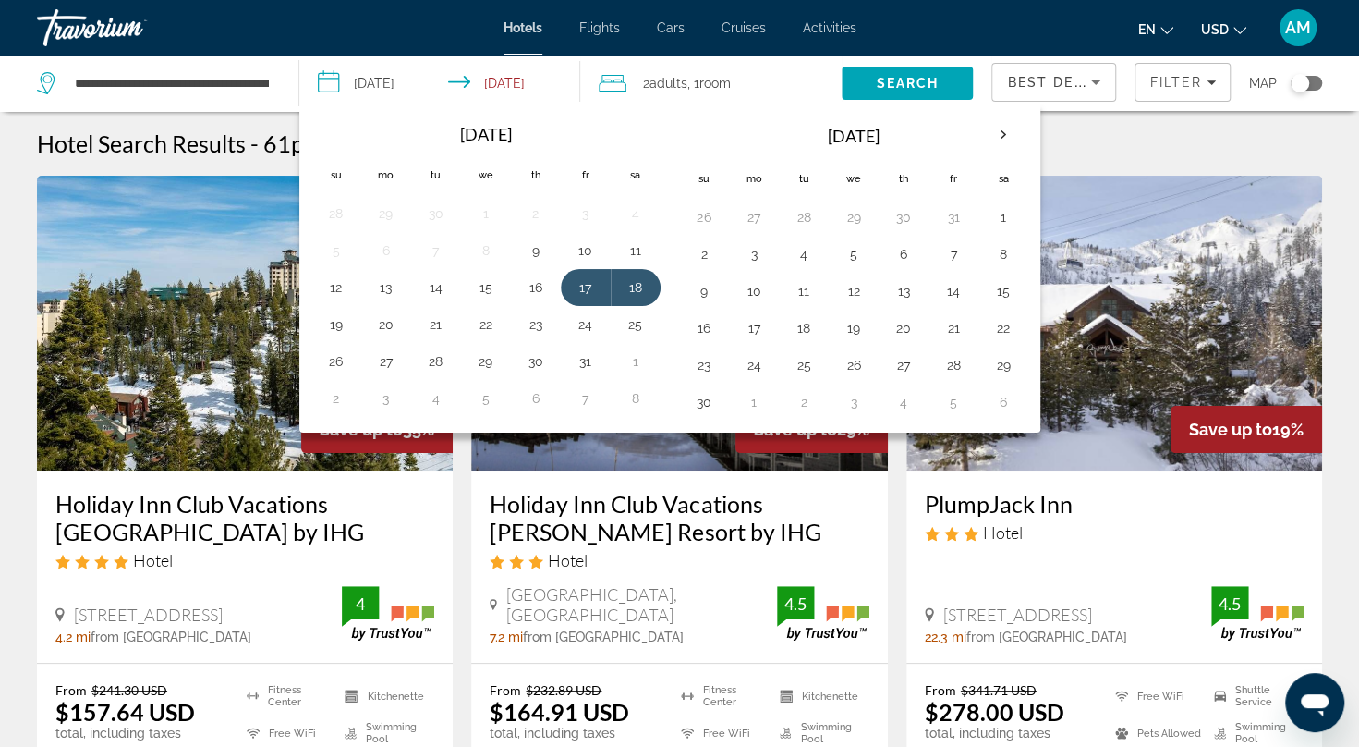
click at [708, 322] on button "16" at bounding box center [704, 328] width 30 height 26
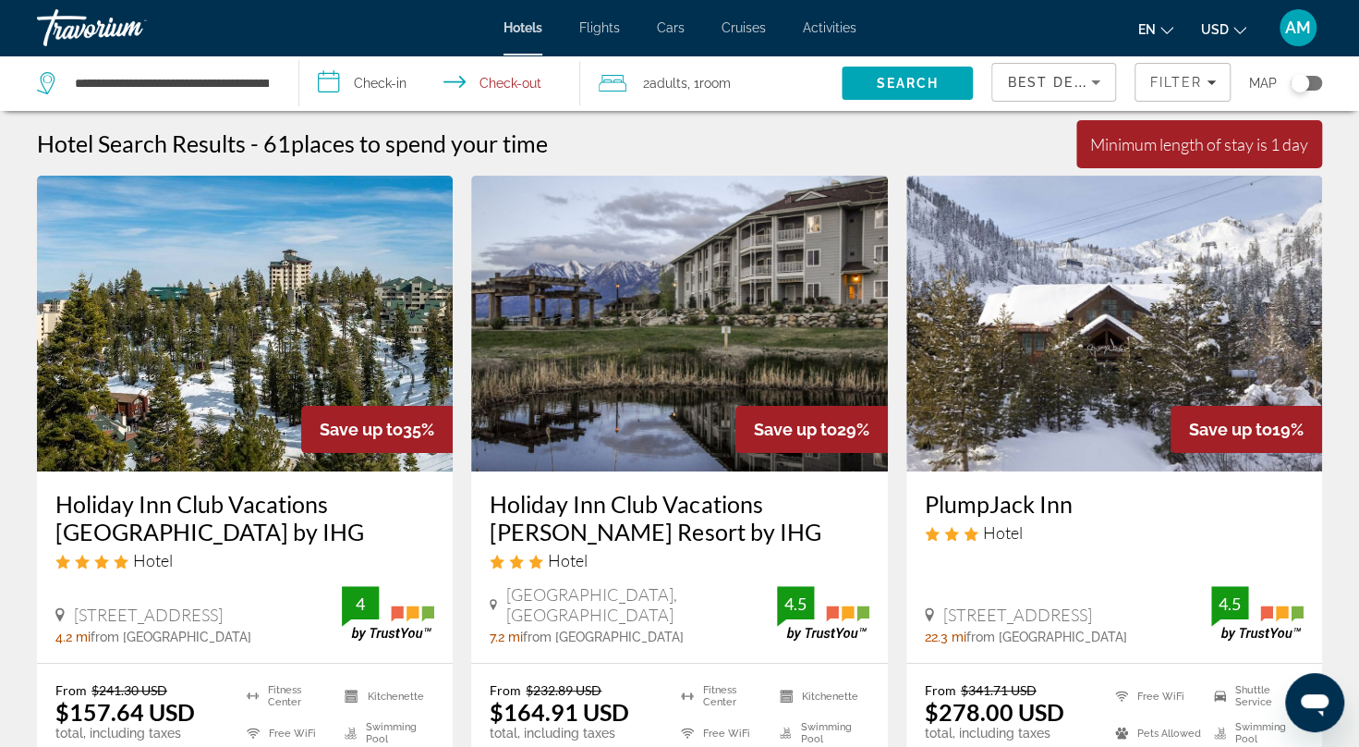
click at [367, 70] on input "**********" at bounding box center [443, 85] width 288 height 61
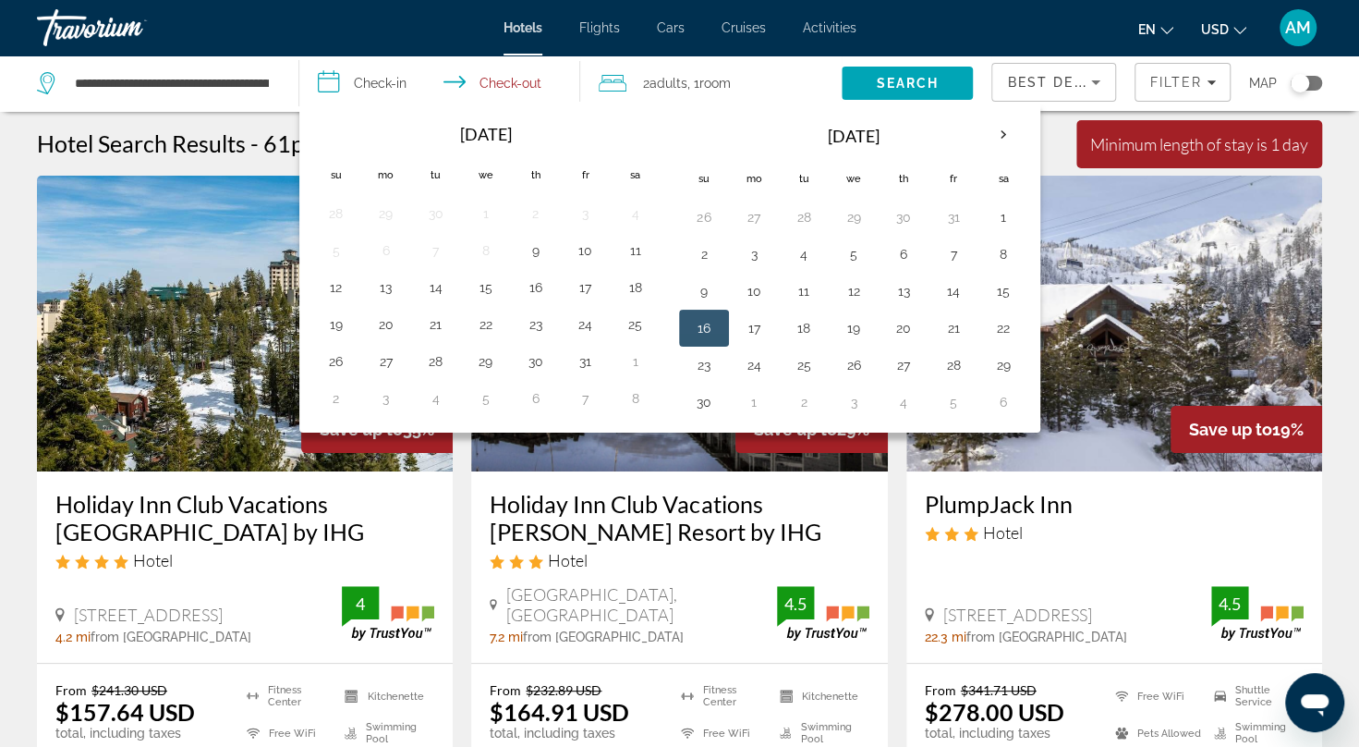
click at [941, 290] on button "14" at bounding box center [954, 291] width 30 height 26
click at [702, 329] on button "16" at bounding box center [704, 328] width 30 height 26
type input "**********"
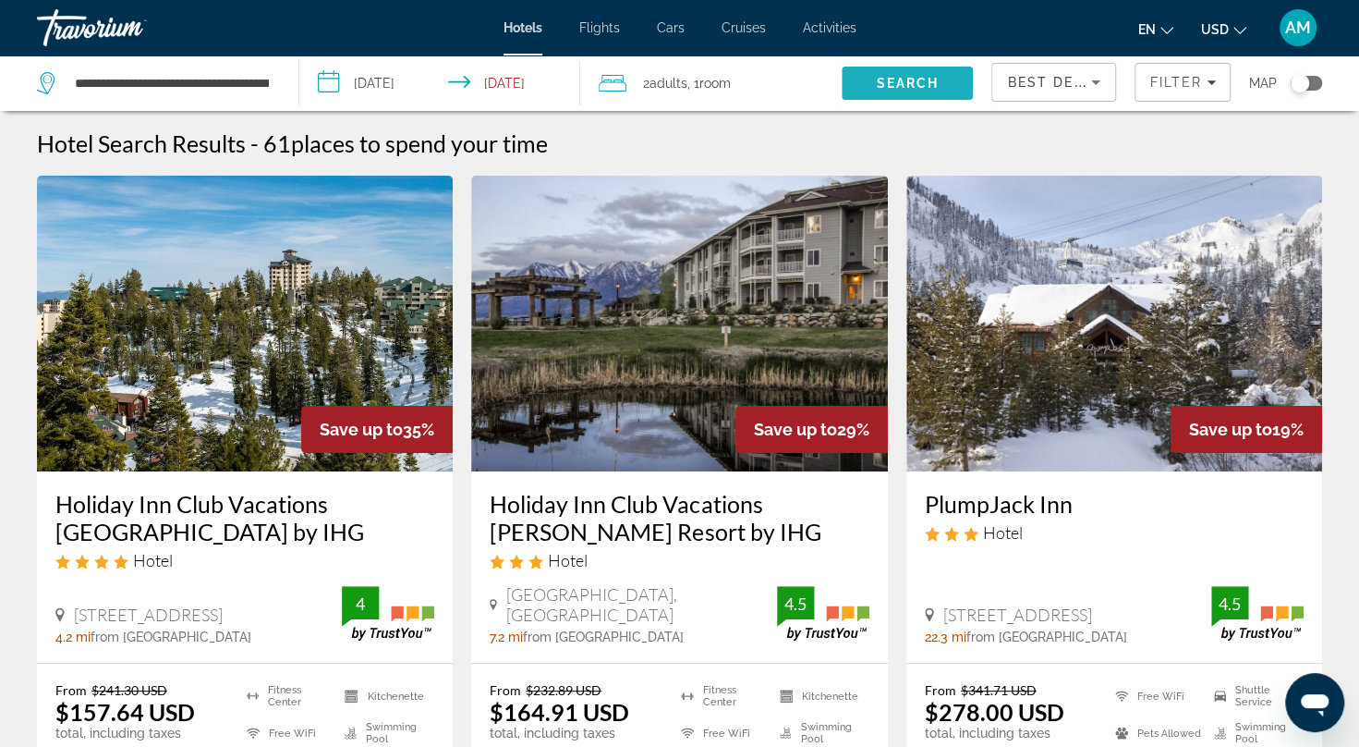
click at [960, 76] on span "Search" at bounding box center [907, 83] width 131 height 44
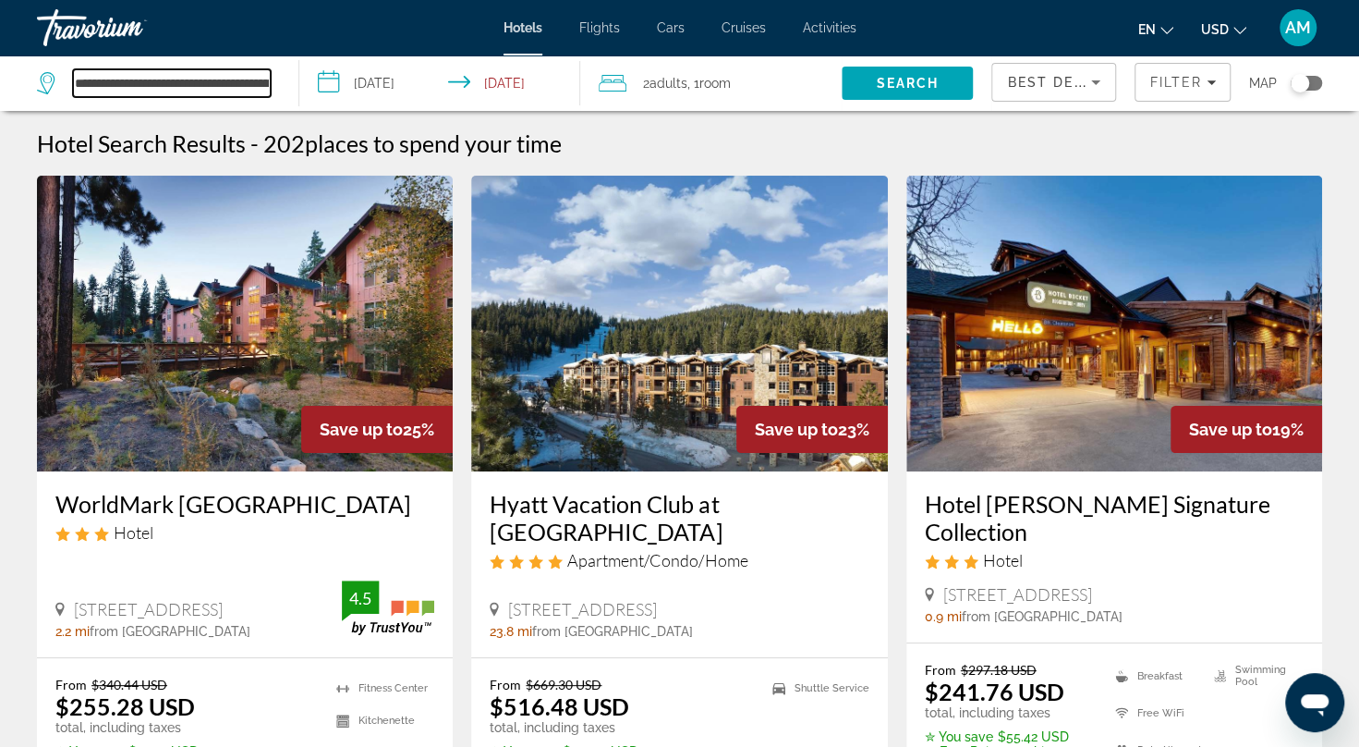
click at [259, 83] on input "**********" at bounding box center [172, 83] width 198 height 28
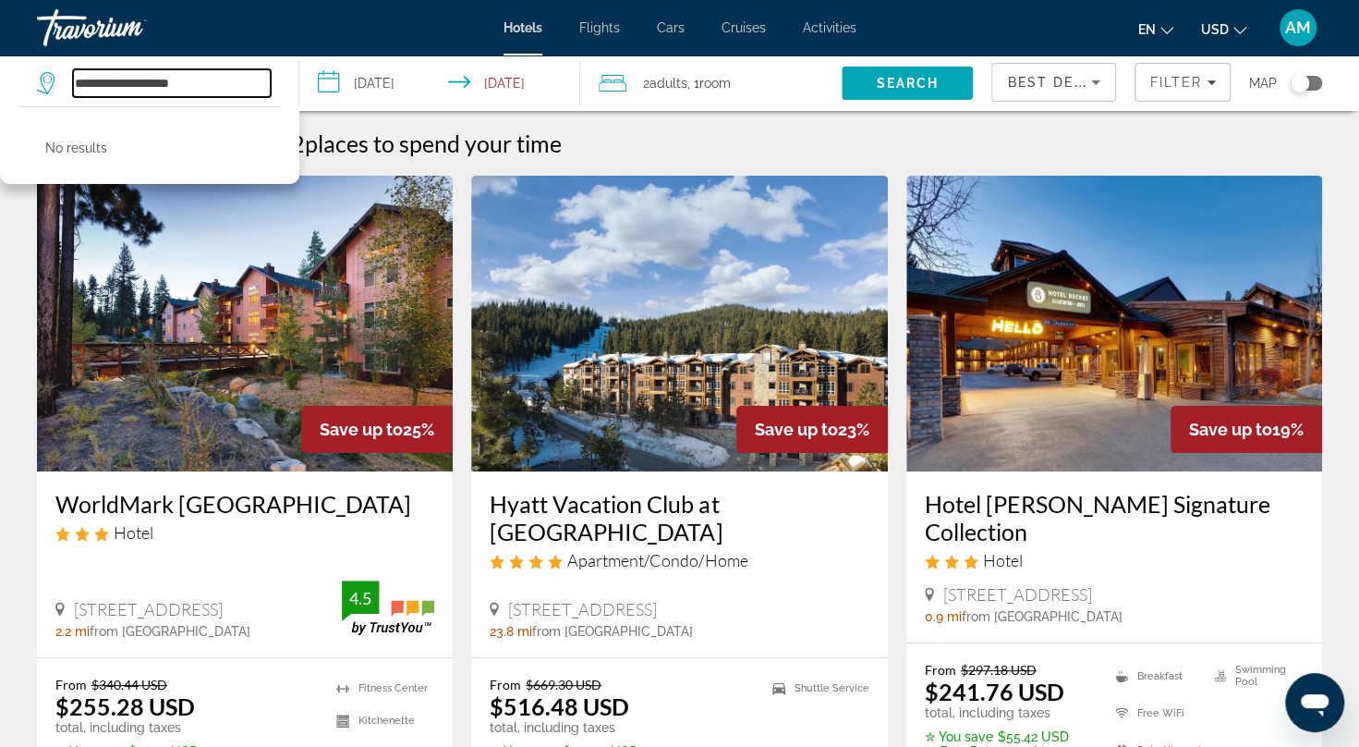
click at [259, 83] on input "**********" at bounding box center [172, 83] width 198 height 28
type input "*"
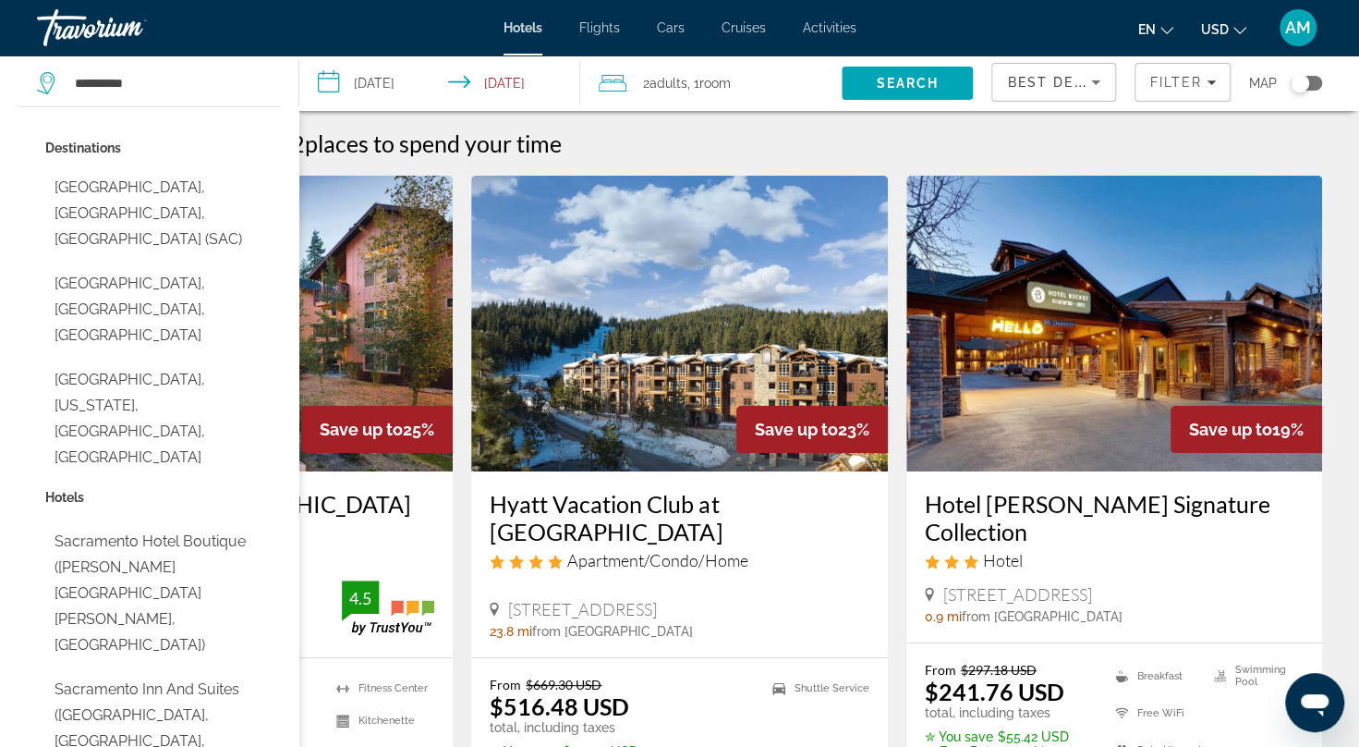
click at [187, 194] on button "Sacramento, CA, United States (SAC)" at bounding box center [163, 213] width 236 height 87
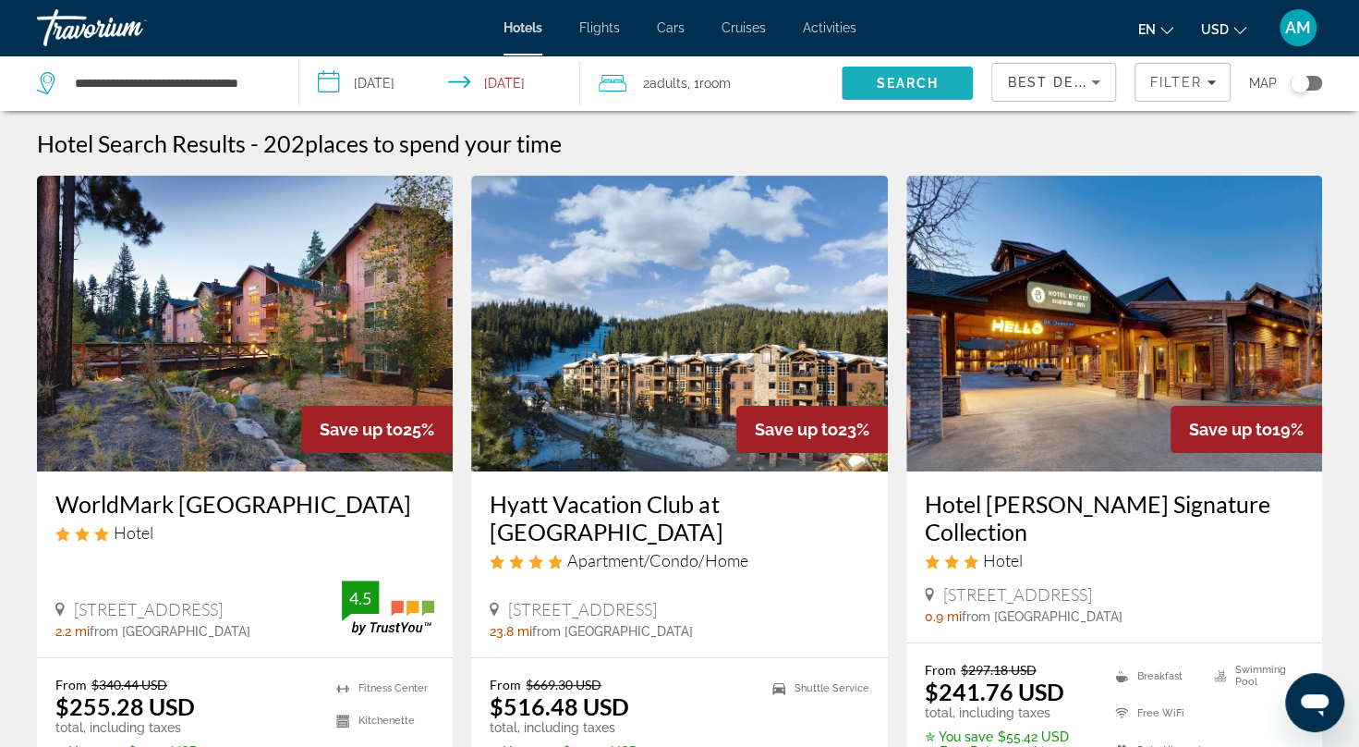
click at [888, 77] on span "Search" at bounding box center [908, 83] width 63 height 15
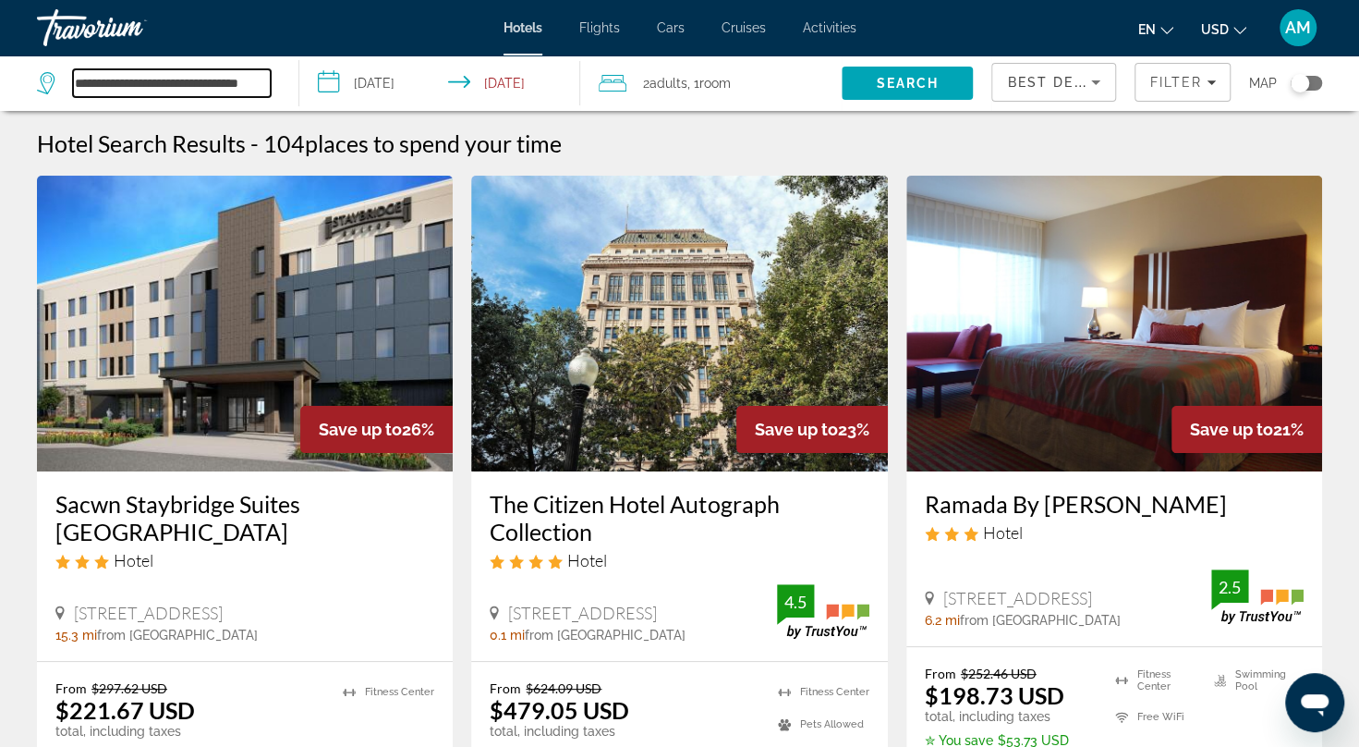
click at [249, 76] on input "**********" at bounding box center [172, 83] width 198 height 28
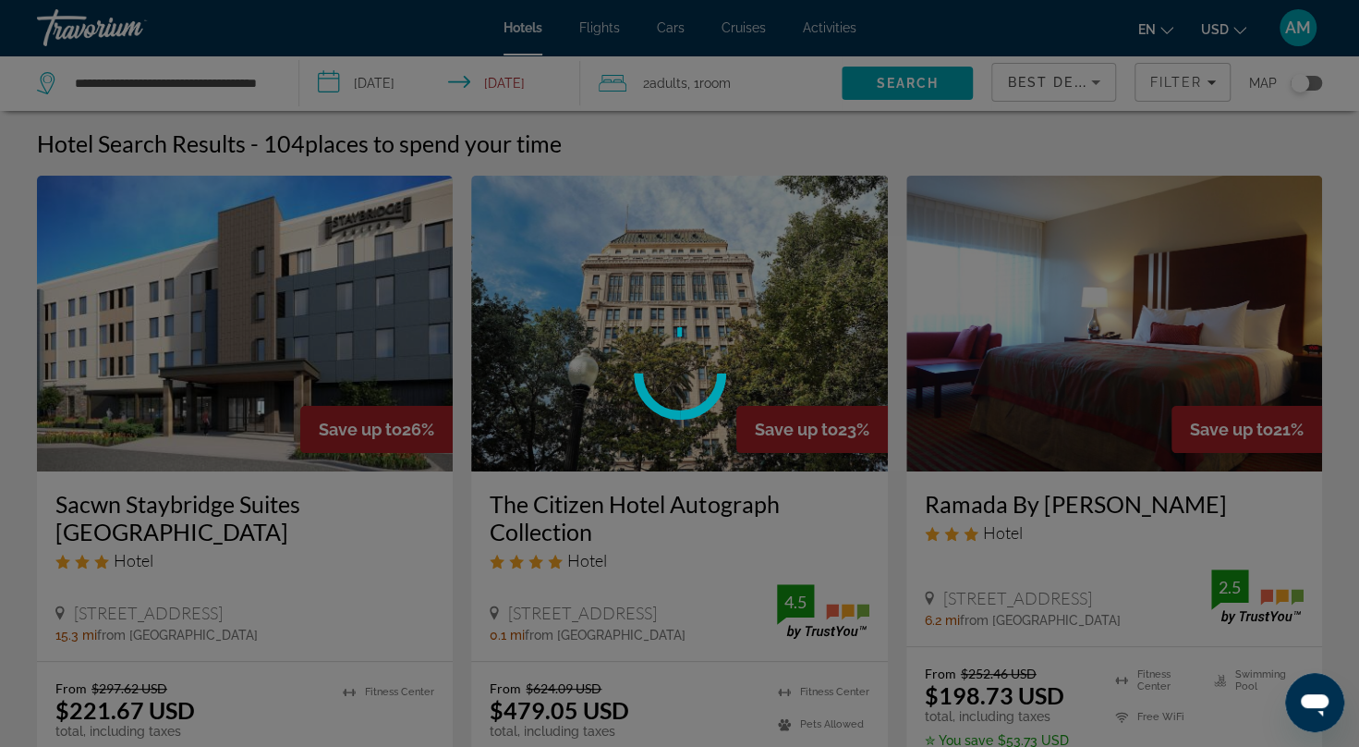
click at [249, 76] on div at bounding box center [679, 373] width 1359 height 747
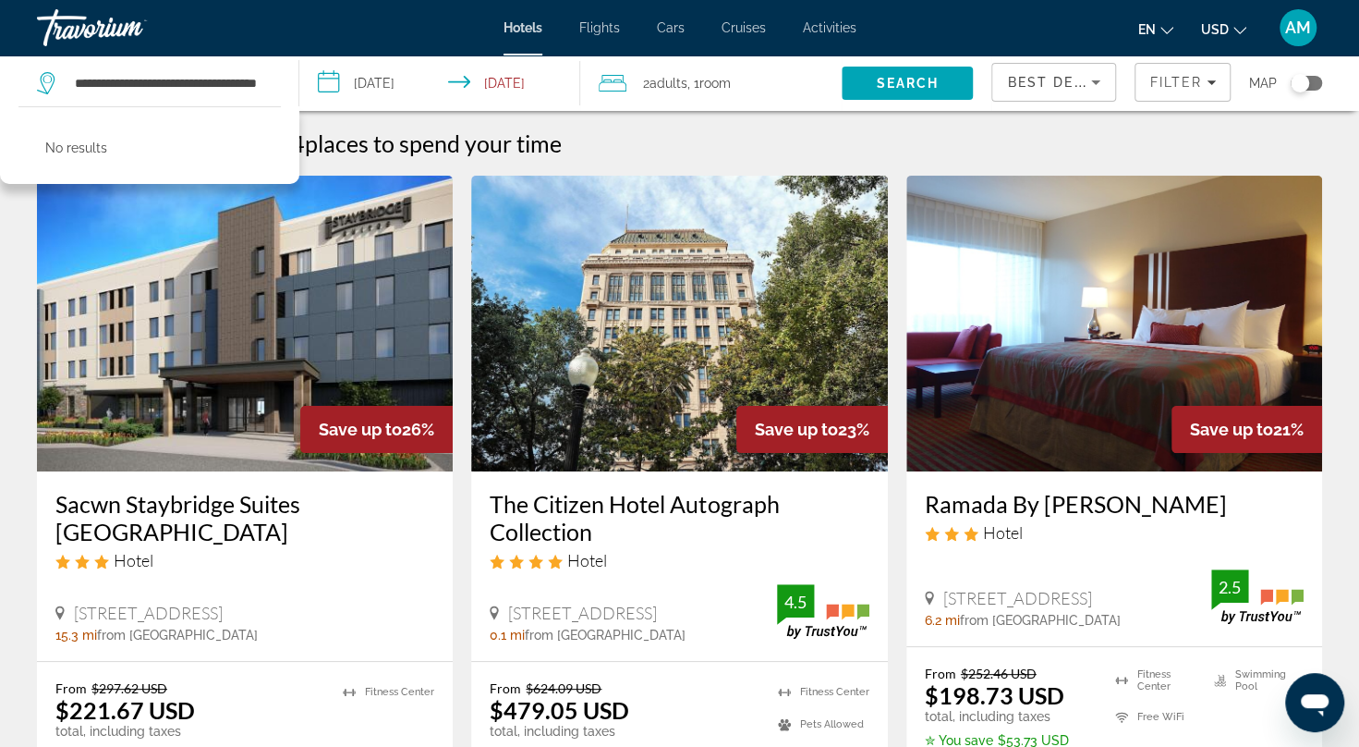
click at [249, 76] on div "**********" at bounding box center [679, 373] width 1359 height 747
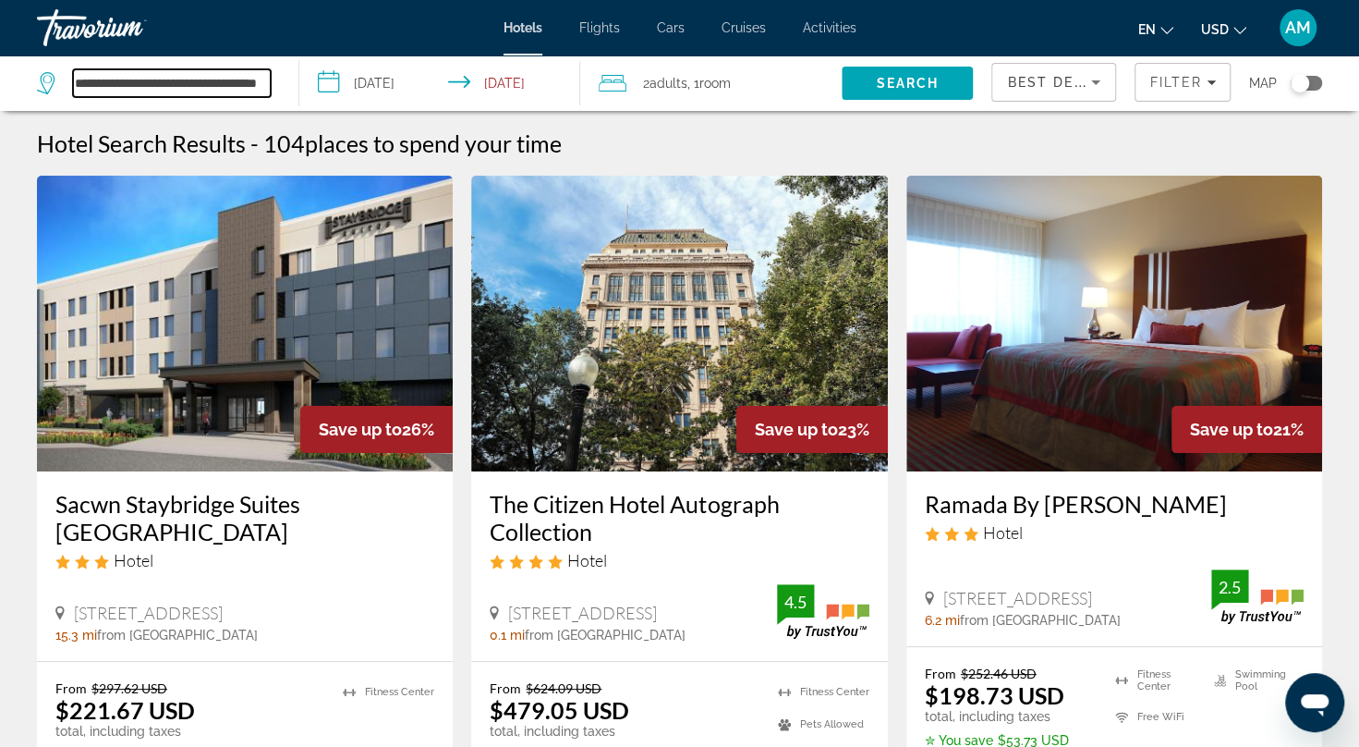
click at [249, 76] on input "**********" at bounding box center [172, 83] width 198 height 28
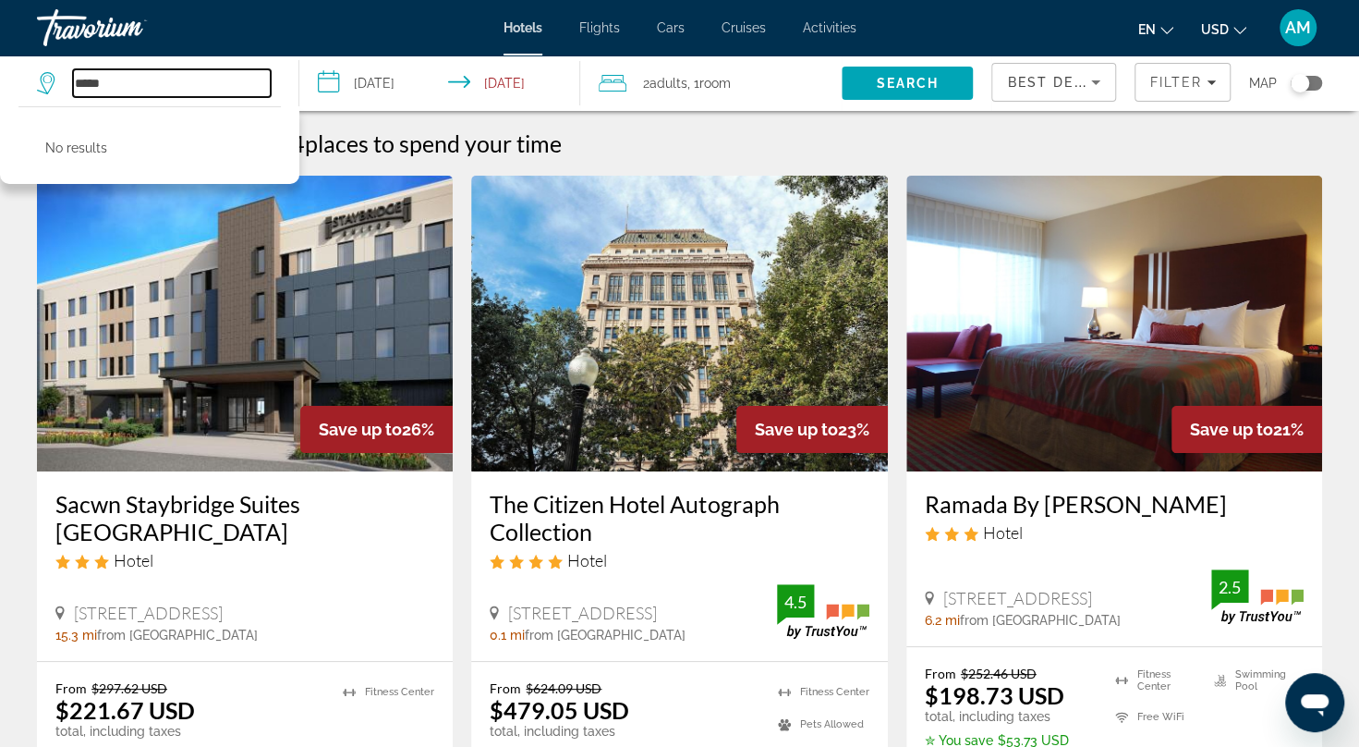
click at [249, 76] on input "*****" at bounding box center [172, 83] width 198 height 28
type input "*"
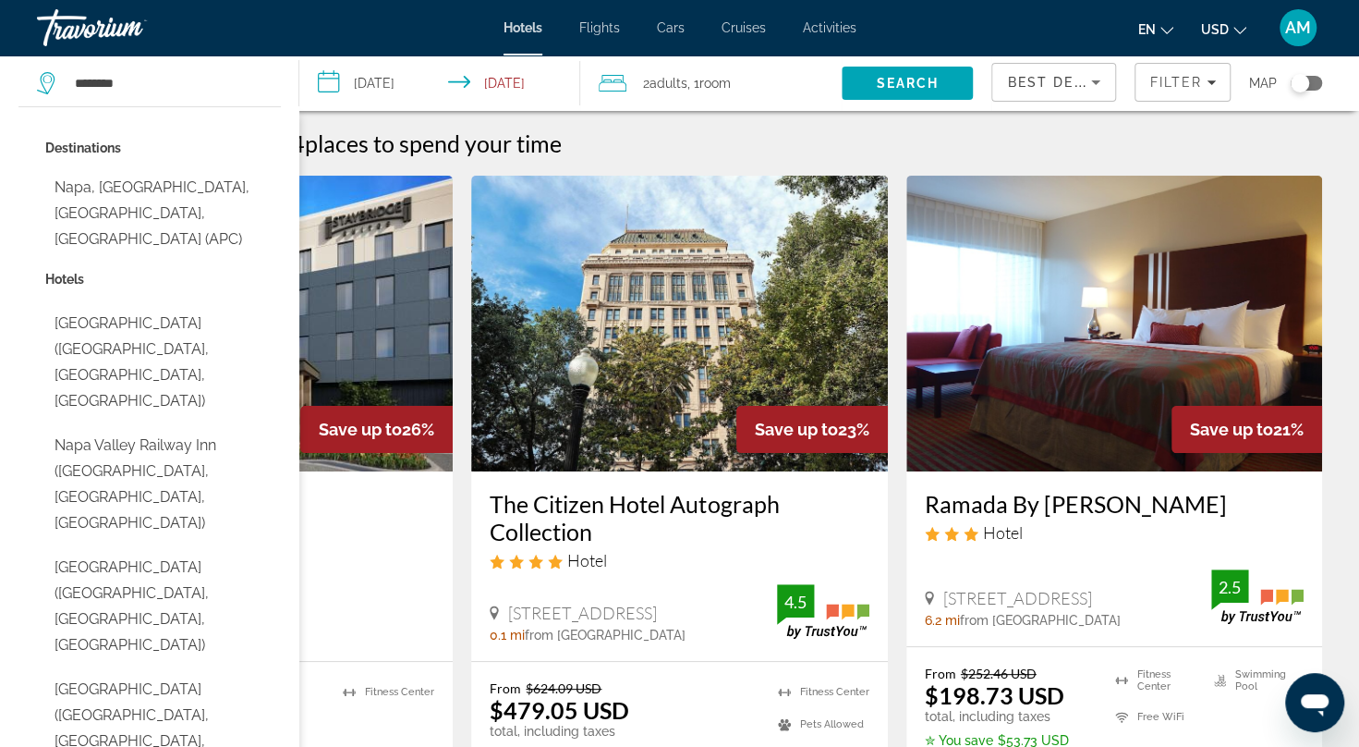
click at [190, 192] on button "Napa, Napa Valley, CA, United States (APC)" at bounding box center [163, 213] width 236 height 87
type input "**********"
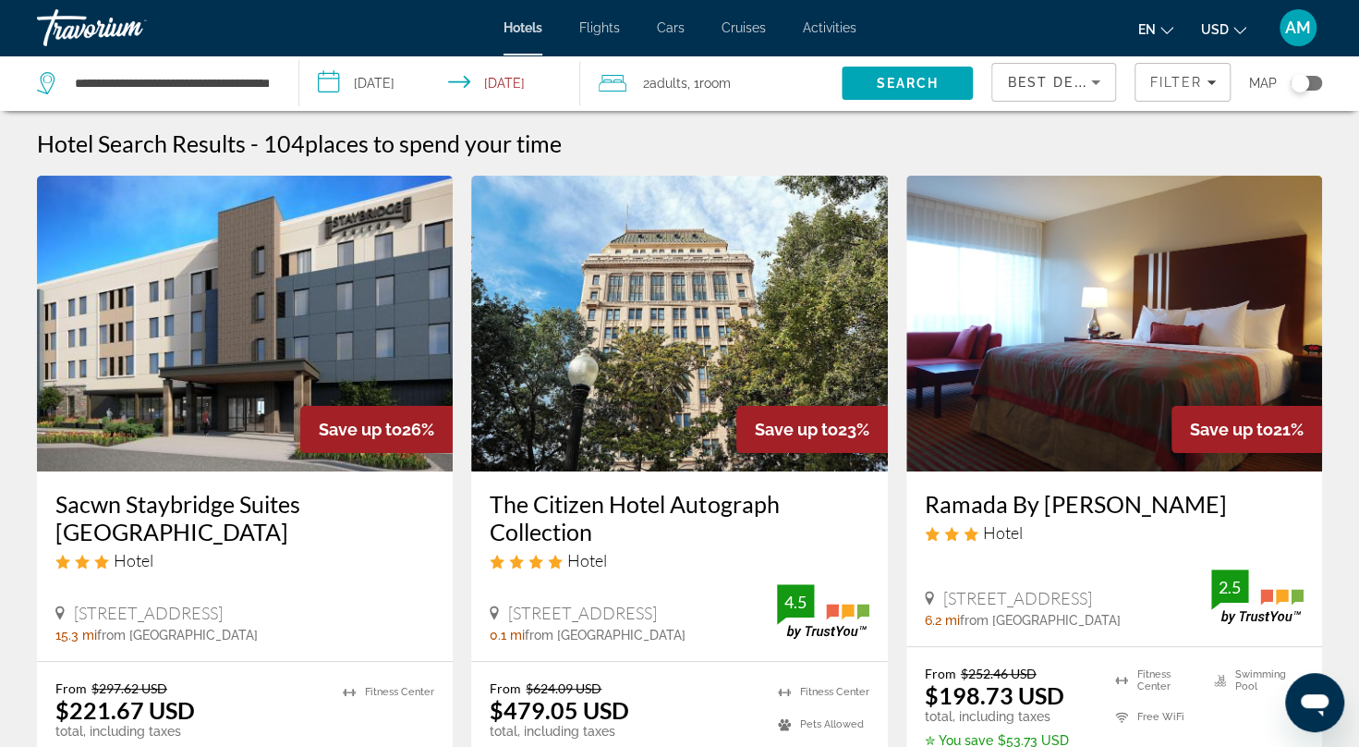
click at [915, 85] on span "Search" at bounding box center [908, 83] width 63 height 15
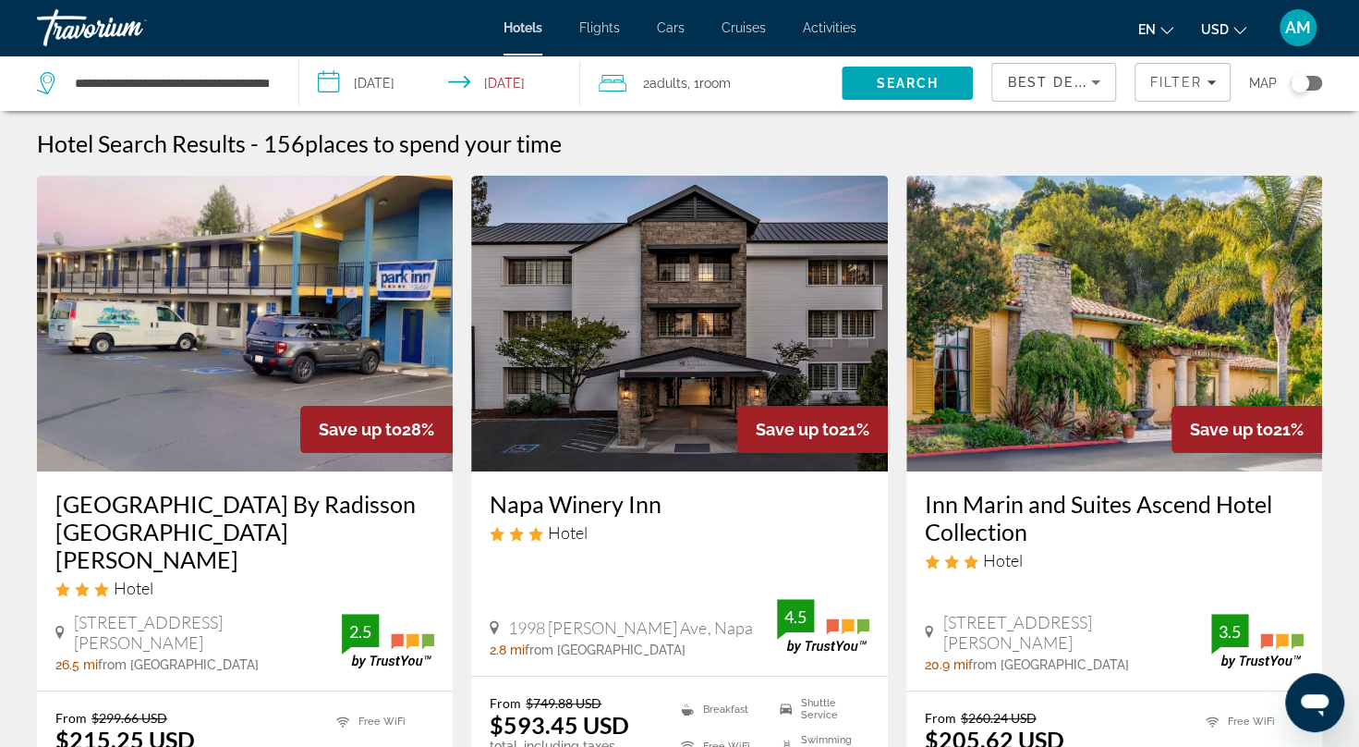
click at [384, 79] on input "**********" at bounding box center [443, 85] width 288 height 61
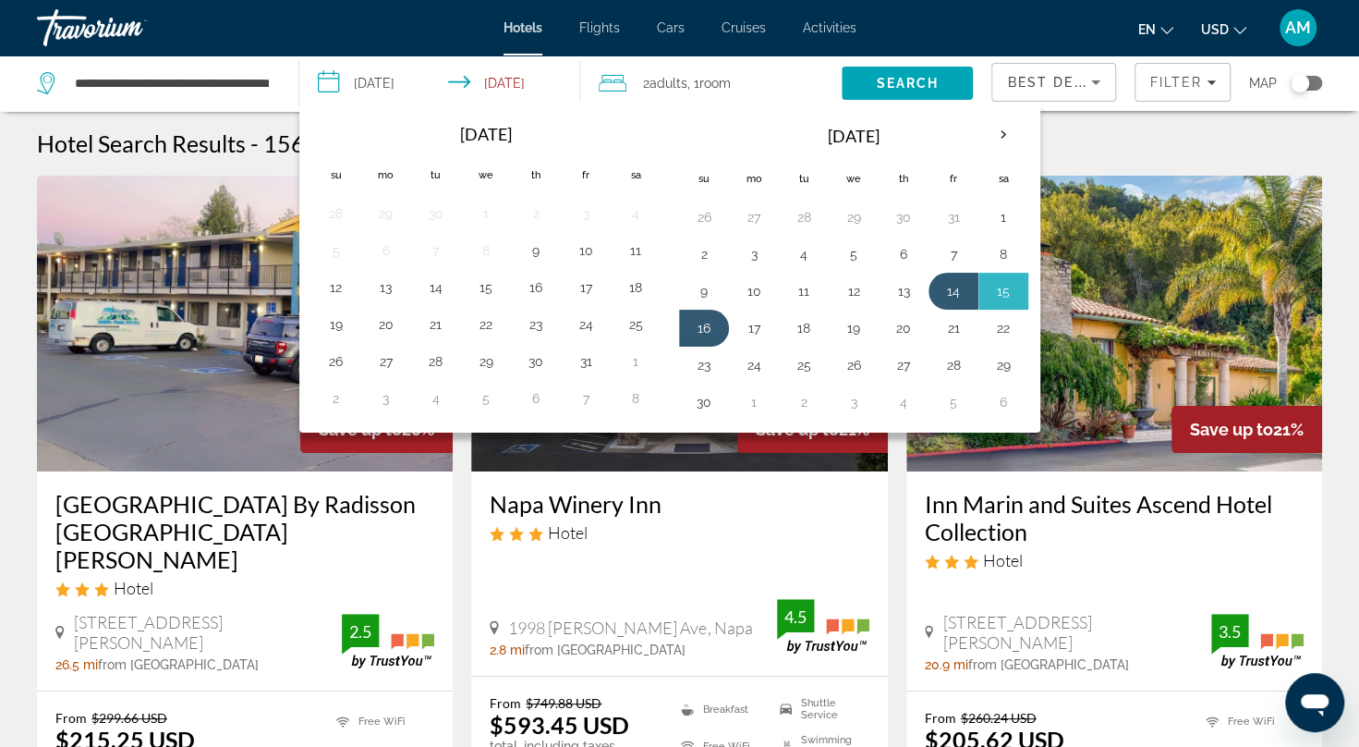
click at [844, 286] on button "12" at bounding box center [854, 291] width 30 height 26
click at [904, 281] on button "13" at bounding box center [904, 291] width 30 height 26
type input "**********"
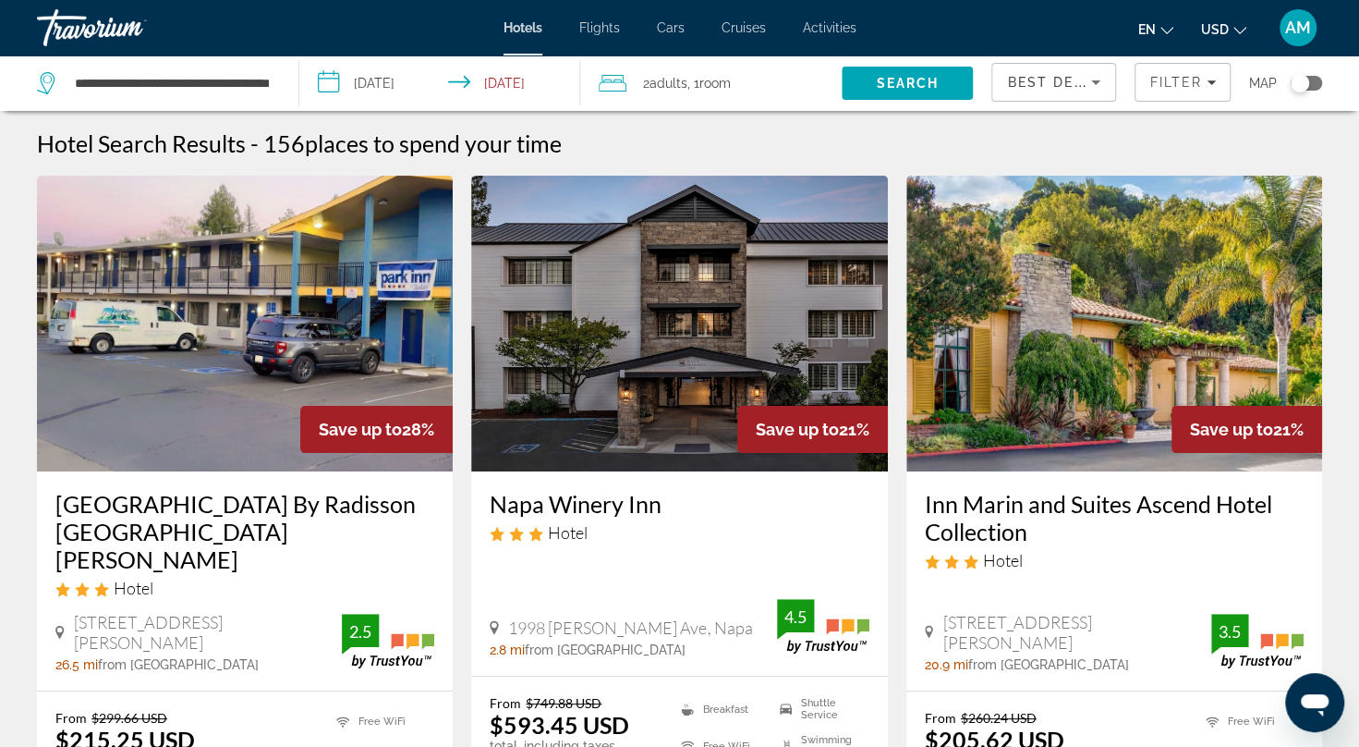
click at [881, 80] on span "Search" at bounding box center [908, 83] width 63 height 15
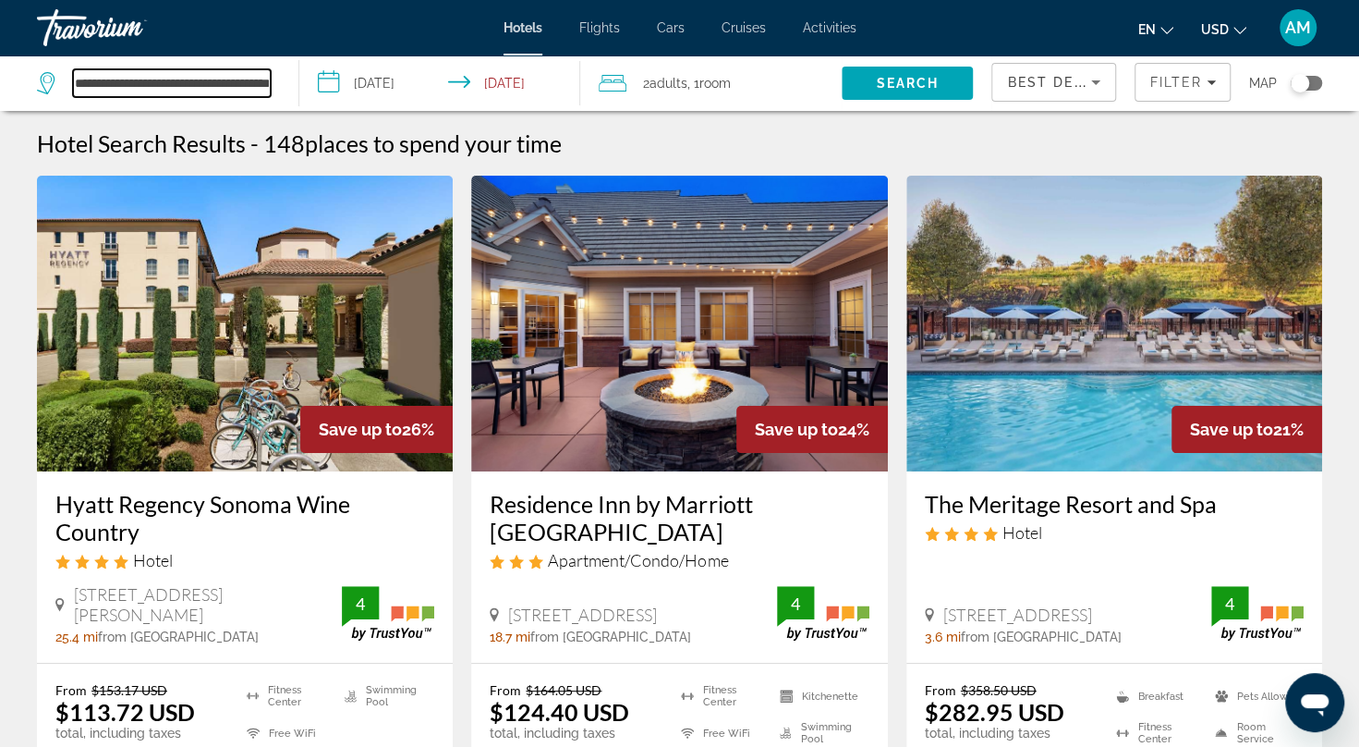
click at [164, 78] on input "**********" at bounding box center [172, 83] width 198 height 28
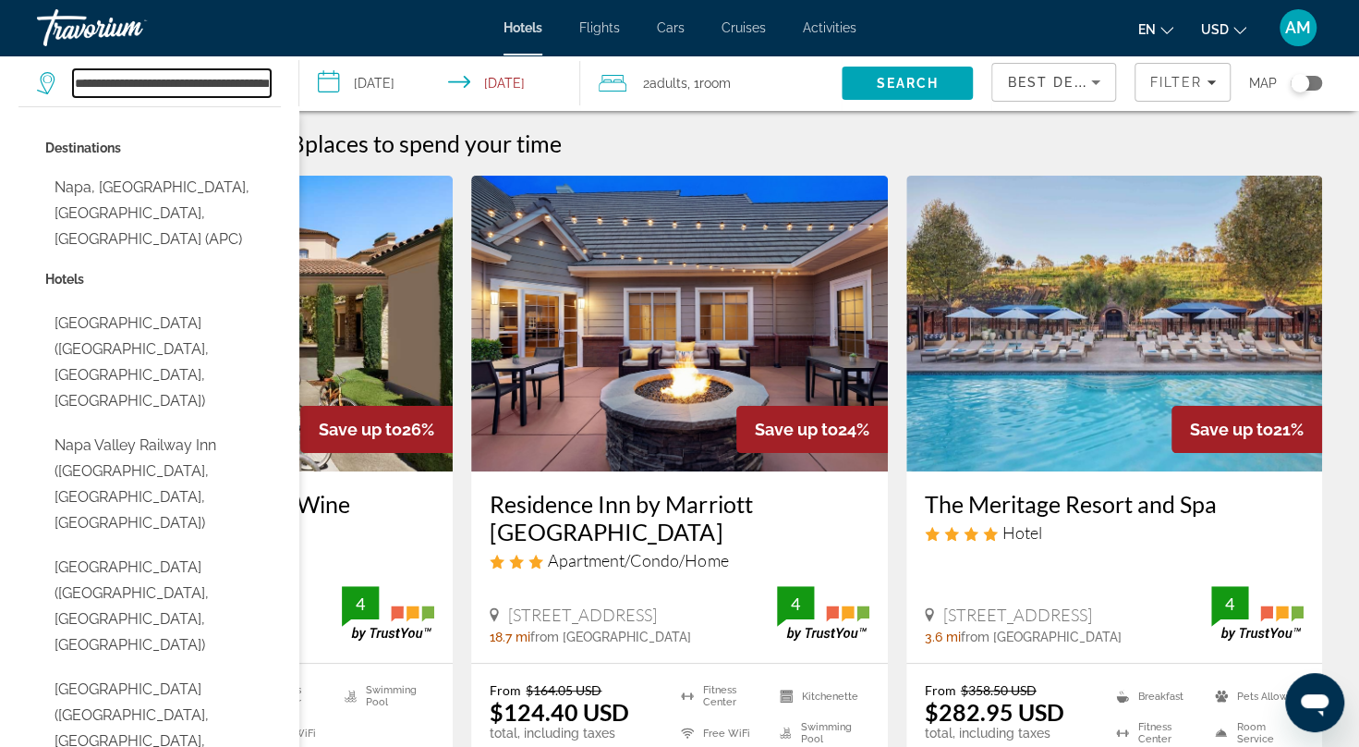
scroll to position [0, 61]
drag, startPoint x: 78, startPoint y: 78, endPoint x: 410, endPoint y: 98, distance: 333.3
click at [410, 98] on div "**********" at bounding box center [679, 82] width 1359 height 55
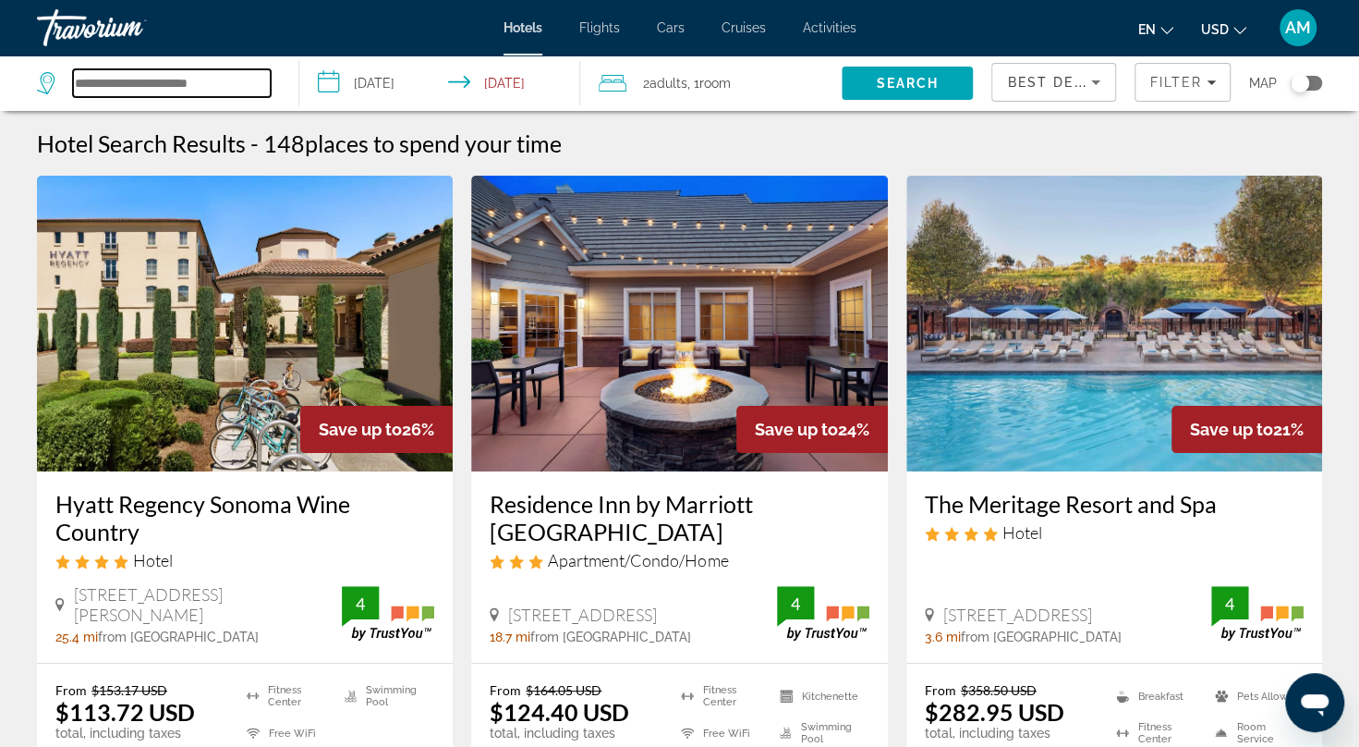
scroll to position [0, 0]
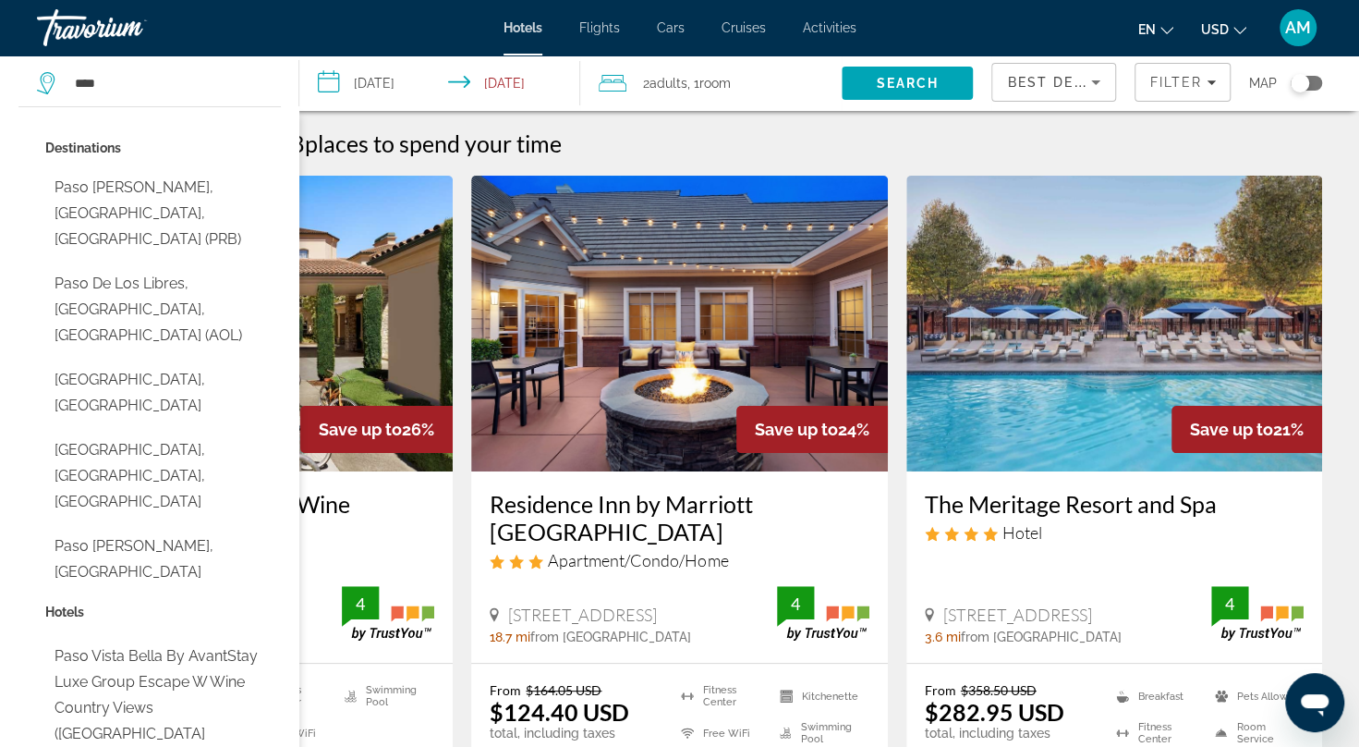
click at [235, 188] on button "Paso Robles, CA, United States (PRB)" at bounding box center [163, 213] width 236 height 87
type input "**********"
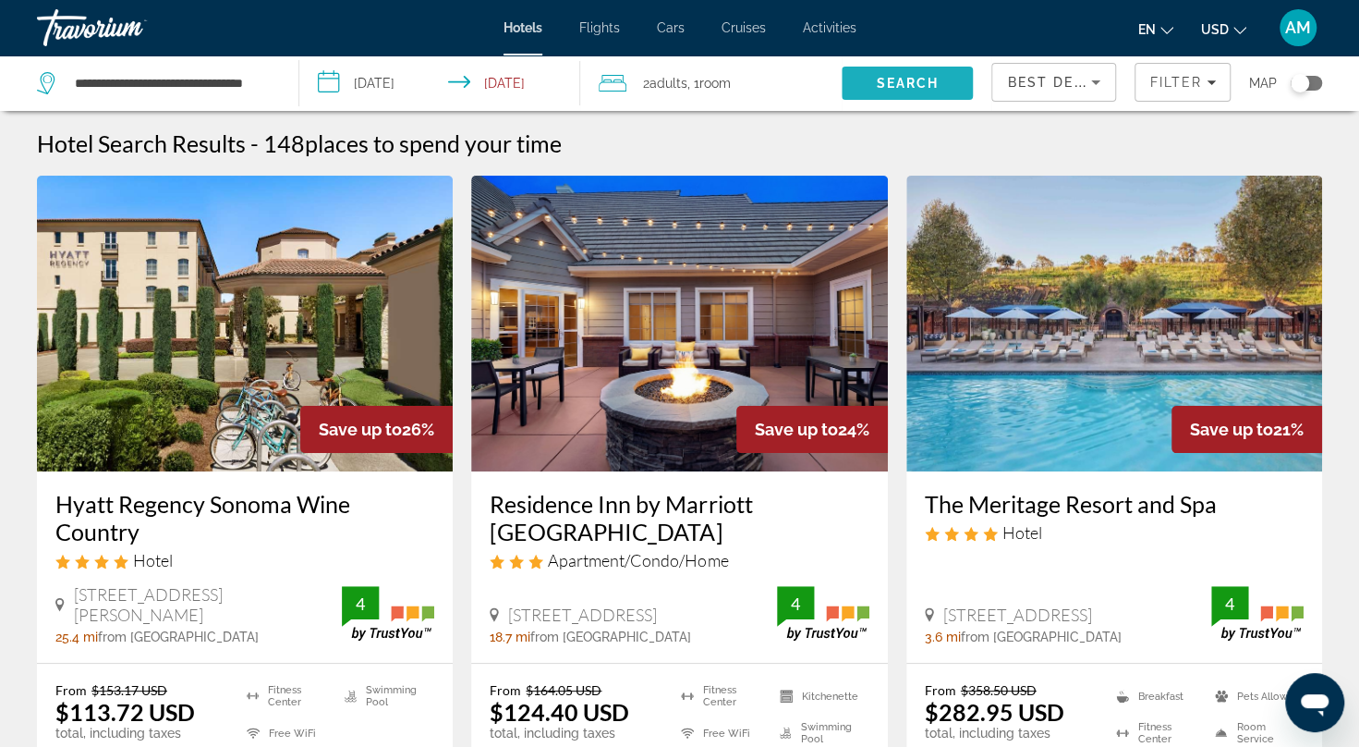
click at [881, 91] on span "Search" at bounding box center [907, 83] width 131 height 44
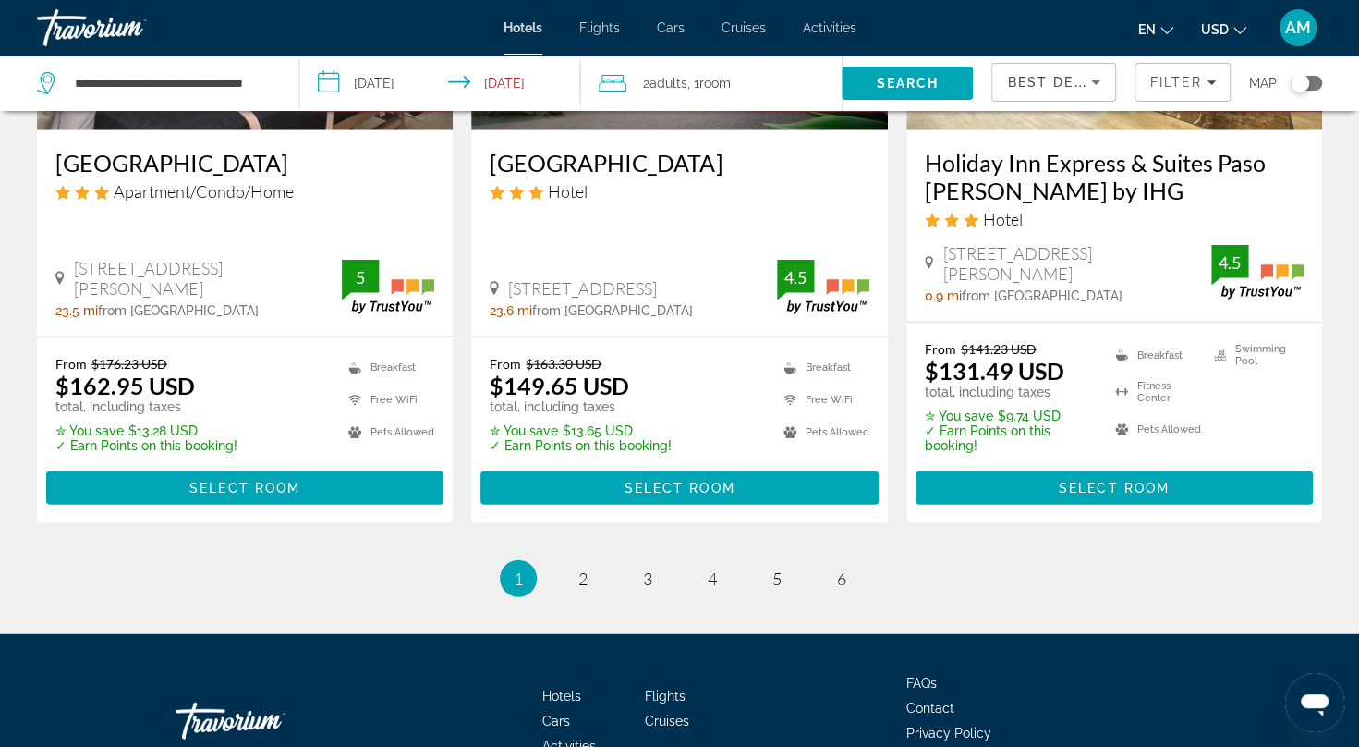
scroll to position [2595, 0]
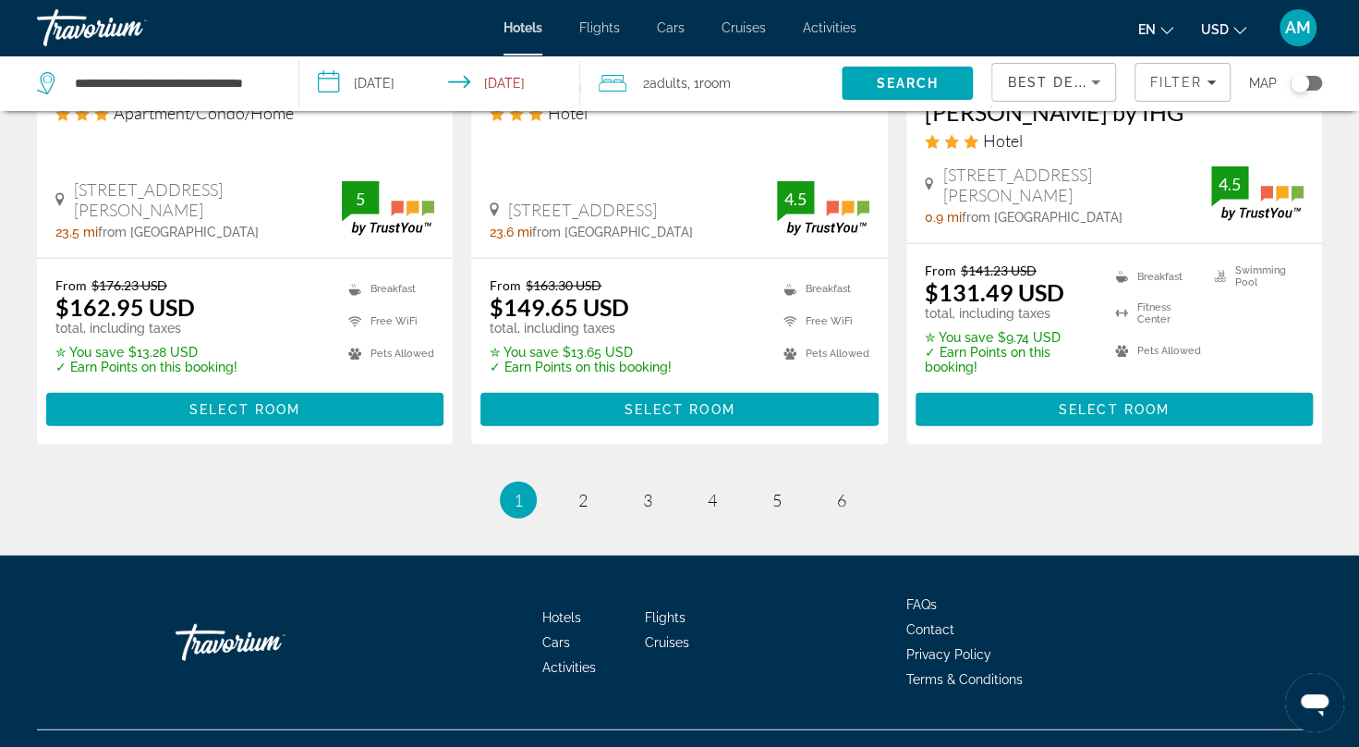
drag, startPoint x: 1367, startPoint y: 296, endPoint x: 36, endPoint y: 36, distance: 1355.6
click at [589, 484] on link "page 2" at bounding box center [582, 500] width 32 height 32
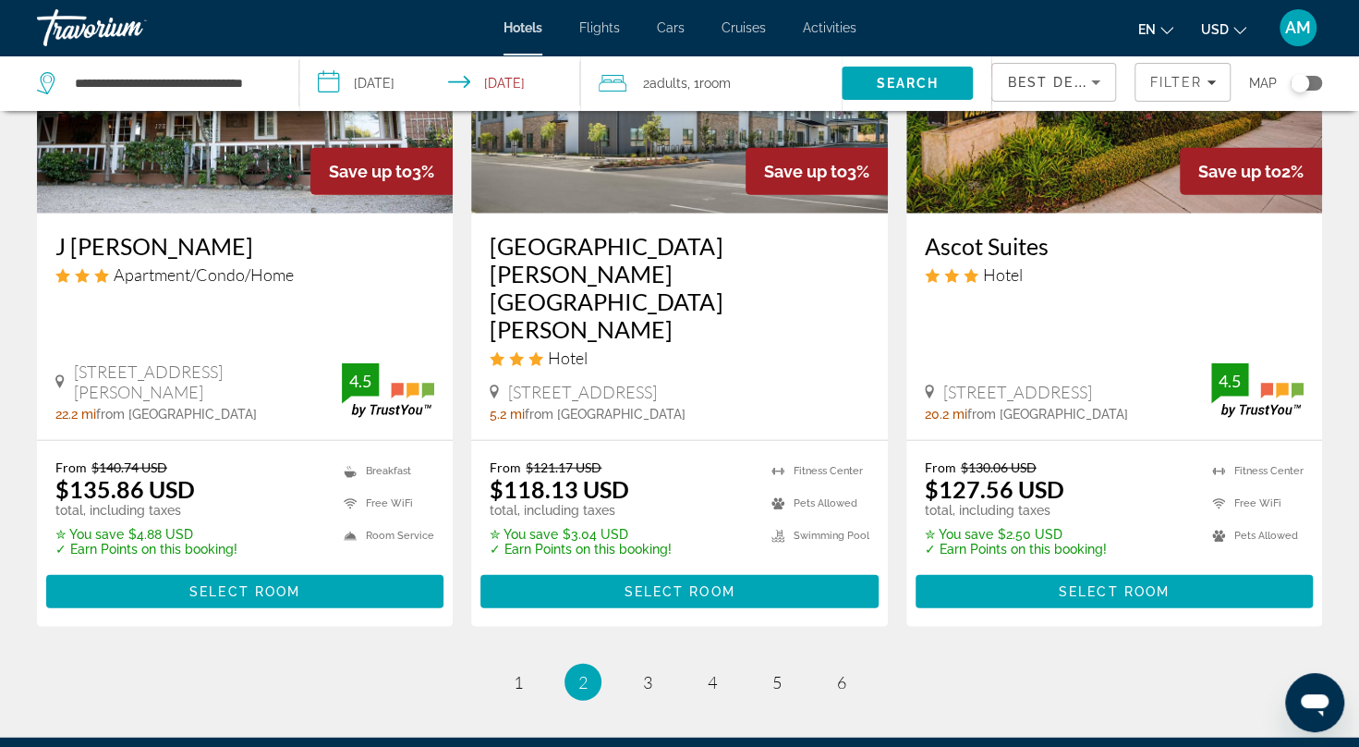
scroll to position [2413, 0]
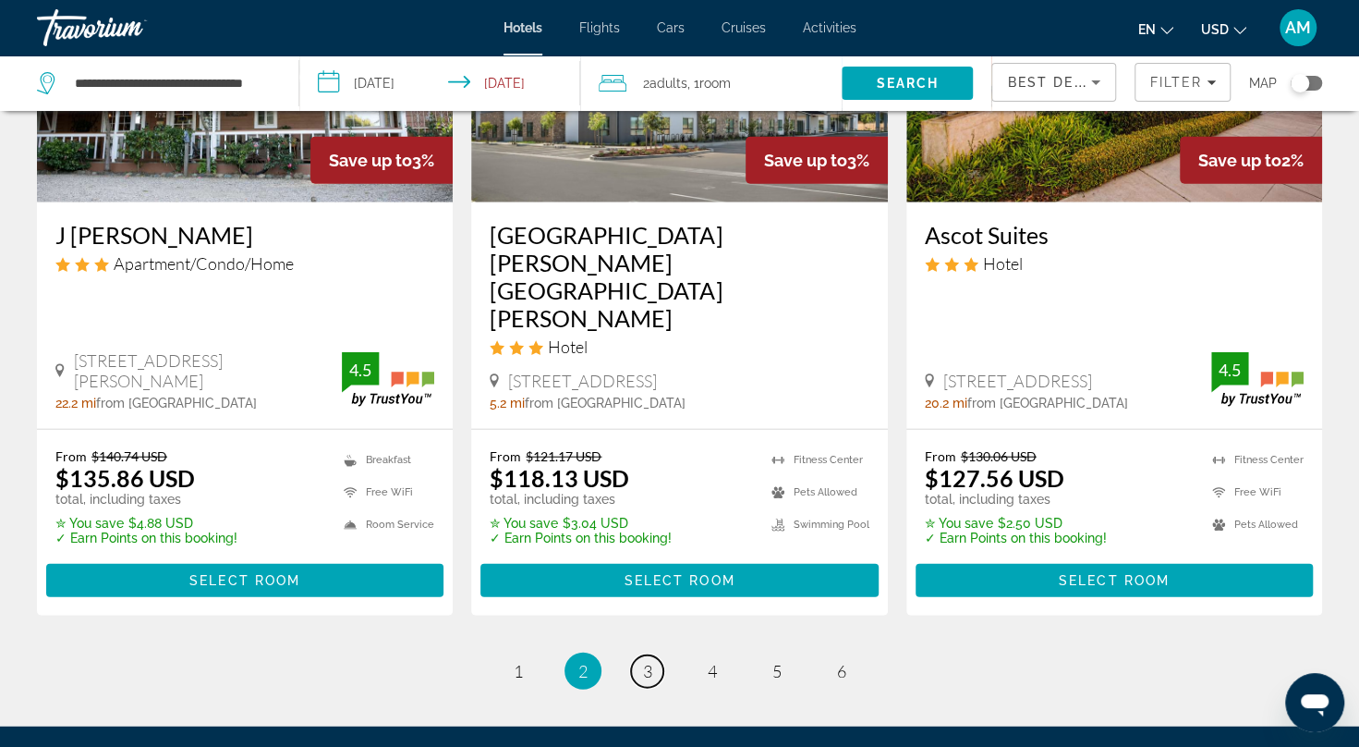
click at [652, 655] on link "page 3" at bounding box center [647, 671] width 32 height 32
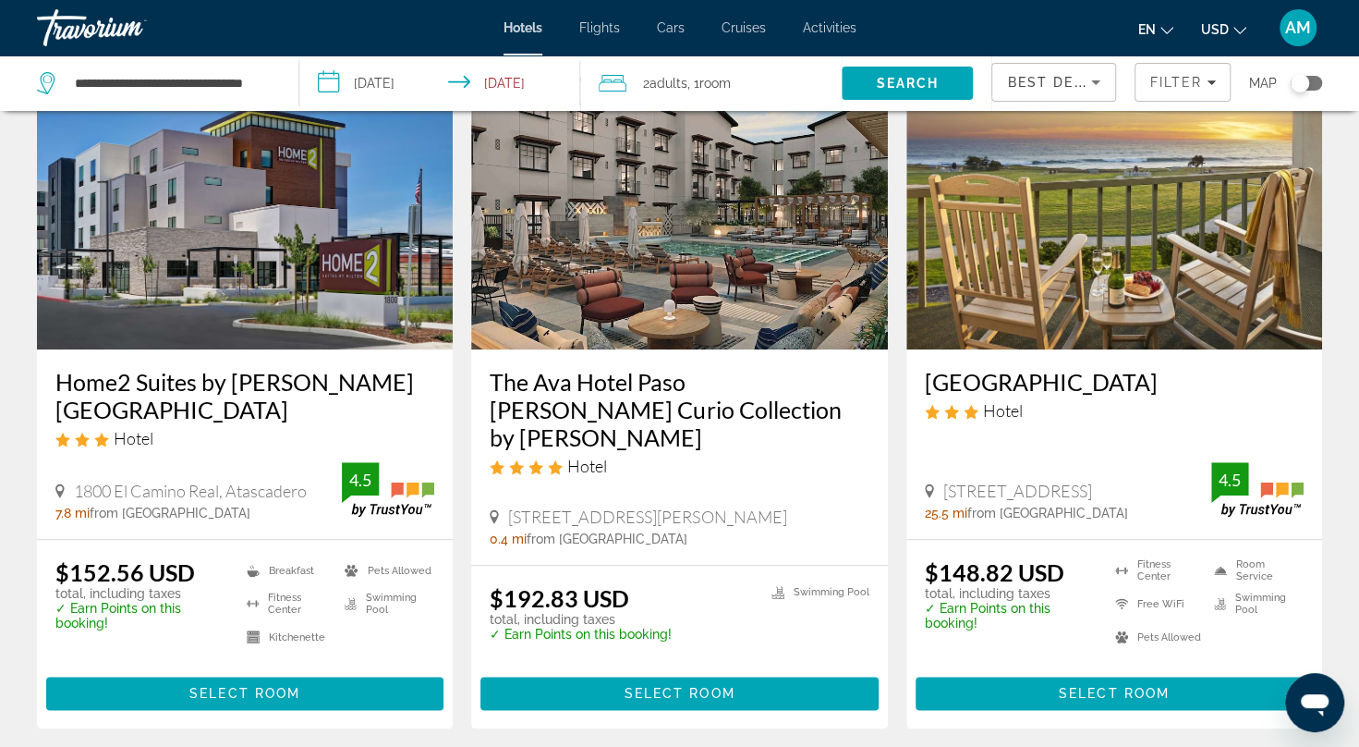
scroll to position [878, 0]
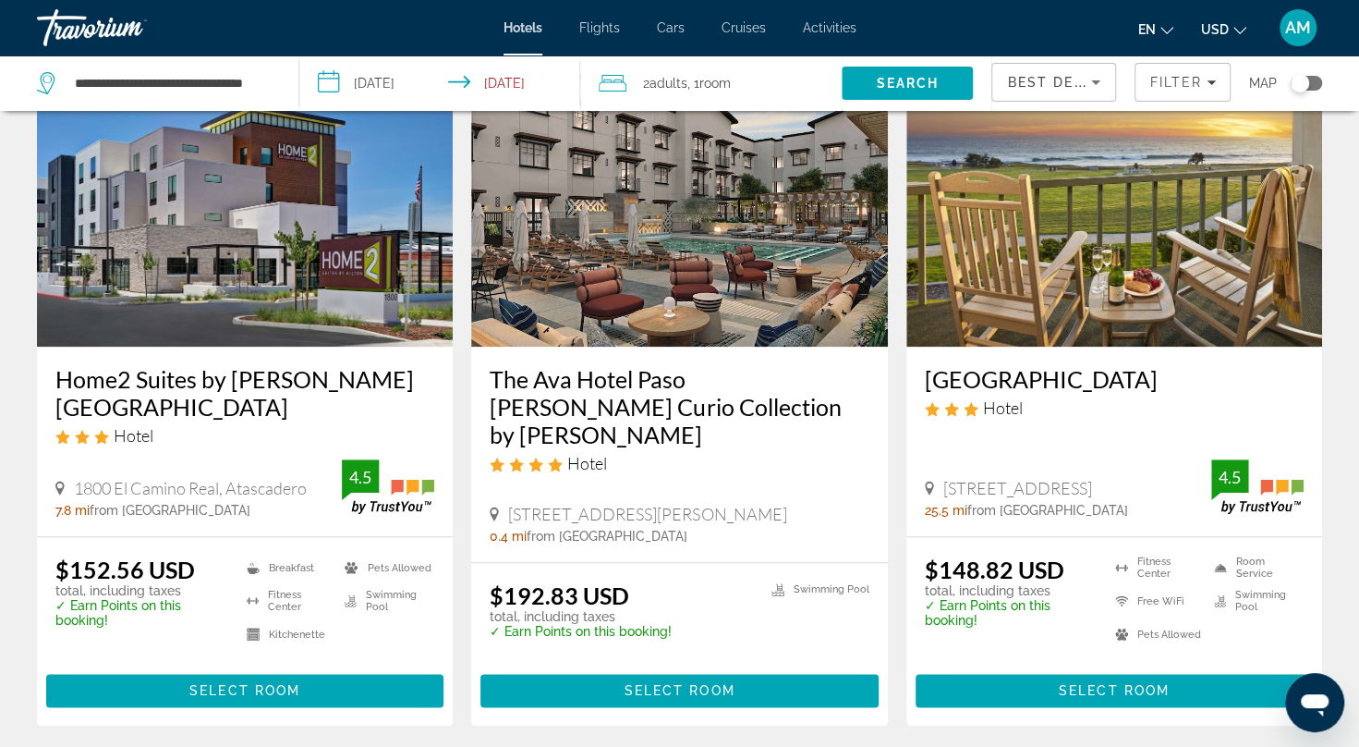
click at [1168, 261] on img "Main content" at bounding box center [1114, 199] width 416 height 296
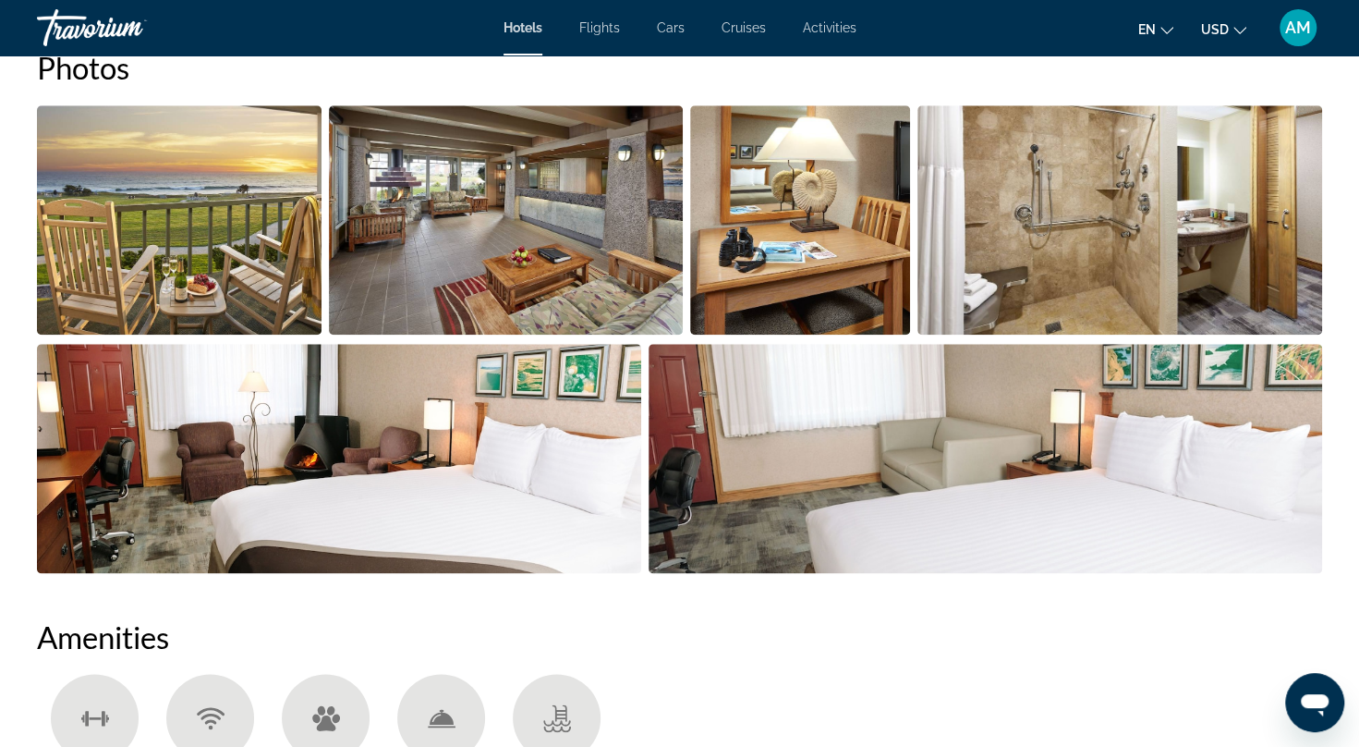
scroll to position [976, 0]
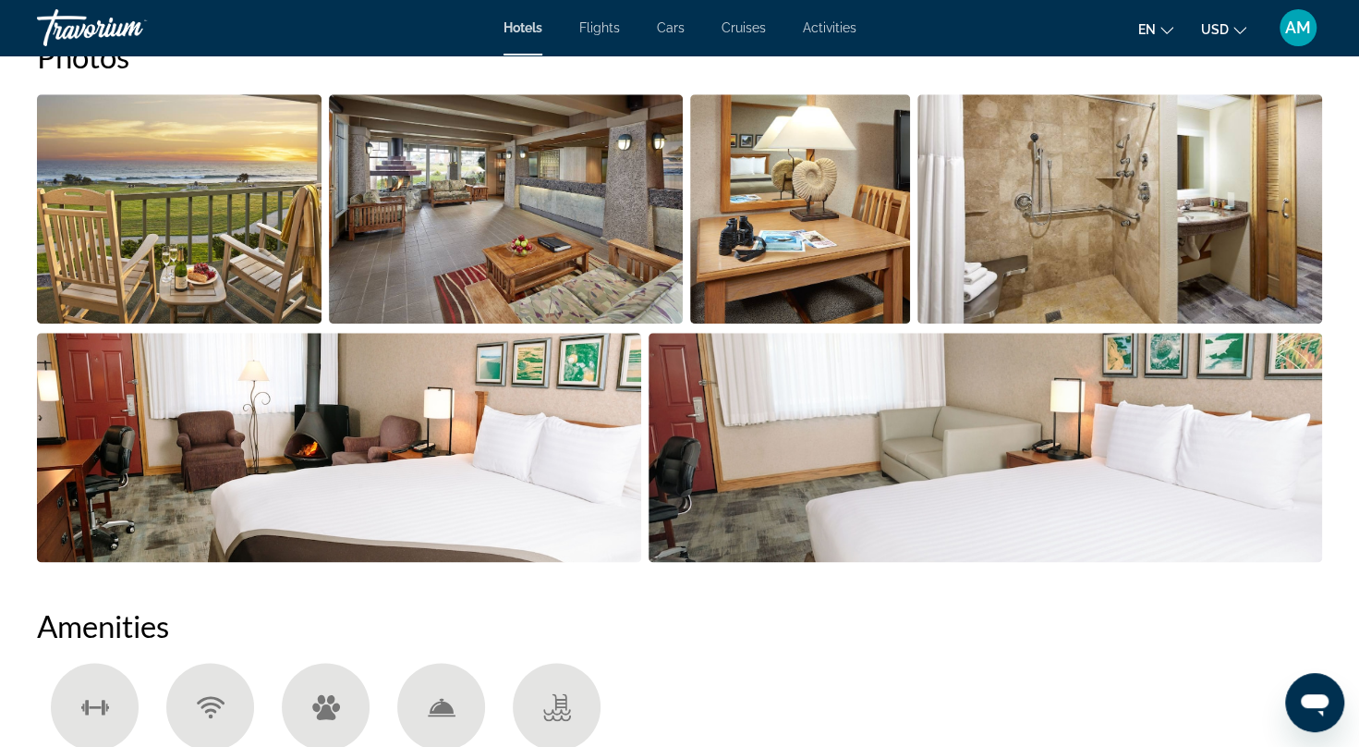
click at [136, 240] on img "Open full-screen image slider" at bounding box center [179, 208] width 285 height 229
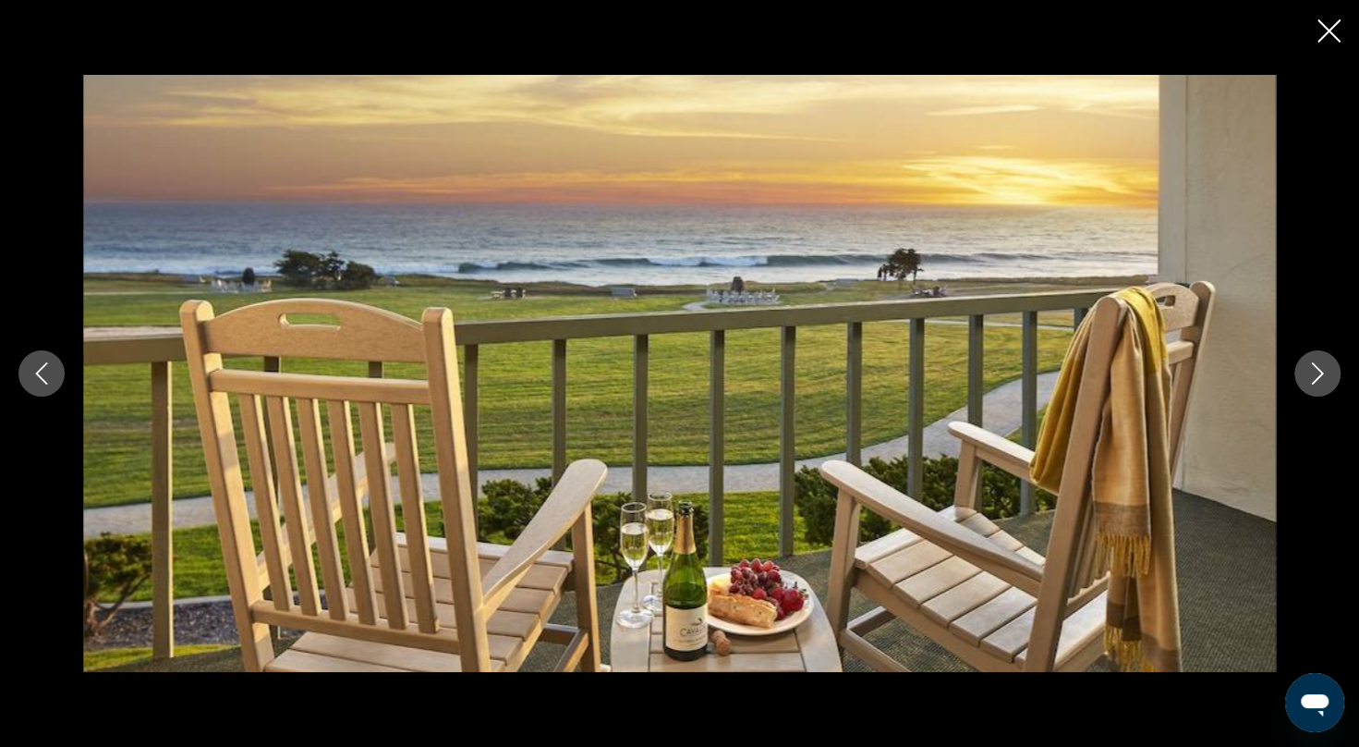
click at [1308, 370] on icon "Next image" at bounding box center [1318, 373] width 22 height 22
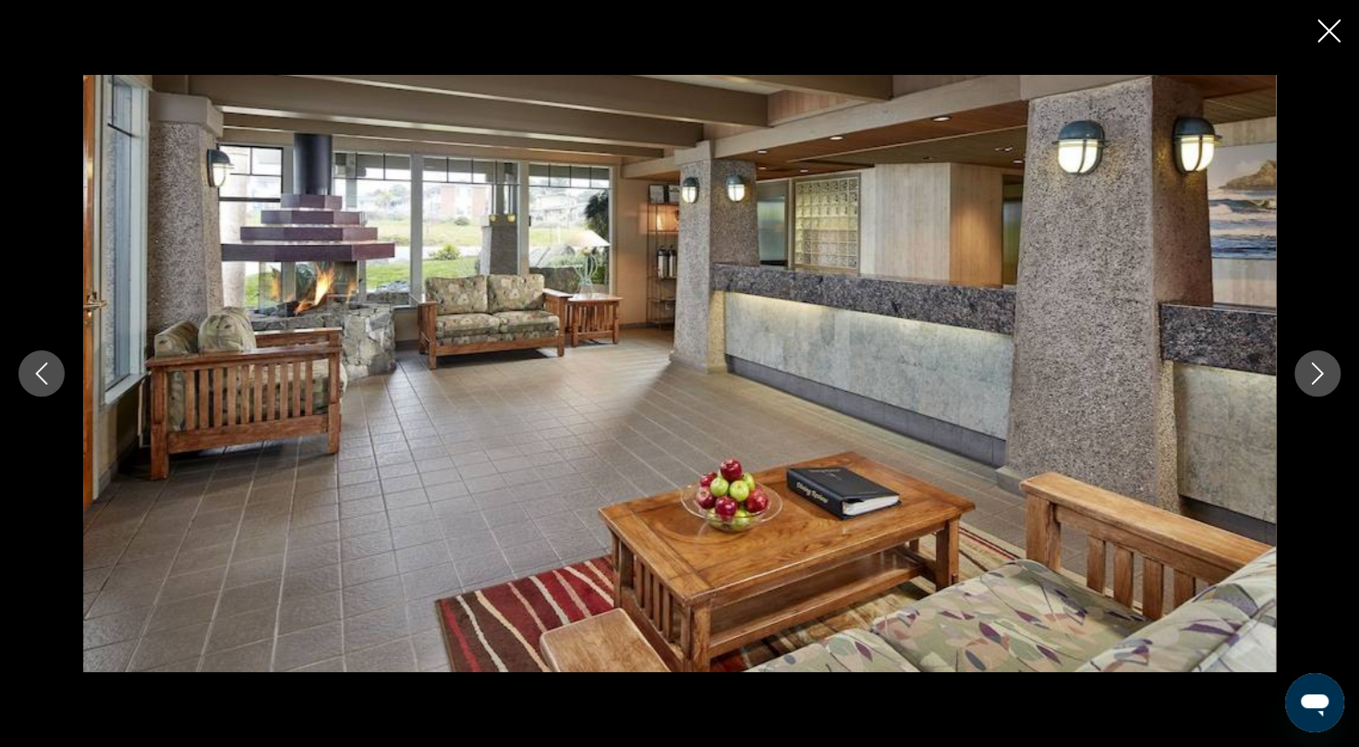
click at [1308, 370] on icon "Next image" at bounding box center [1318, 373] width 22 height 22
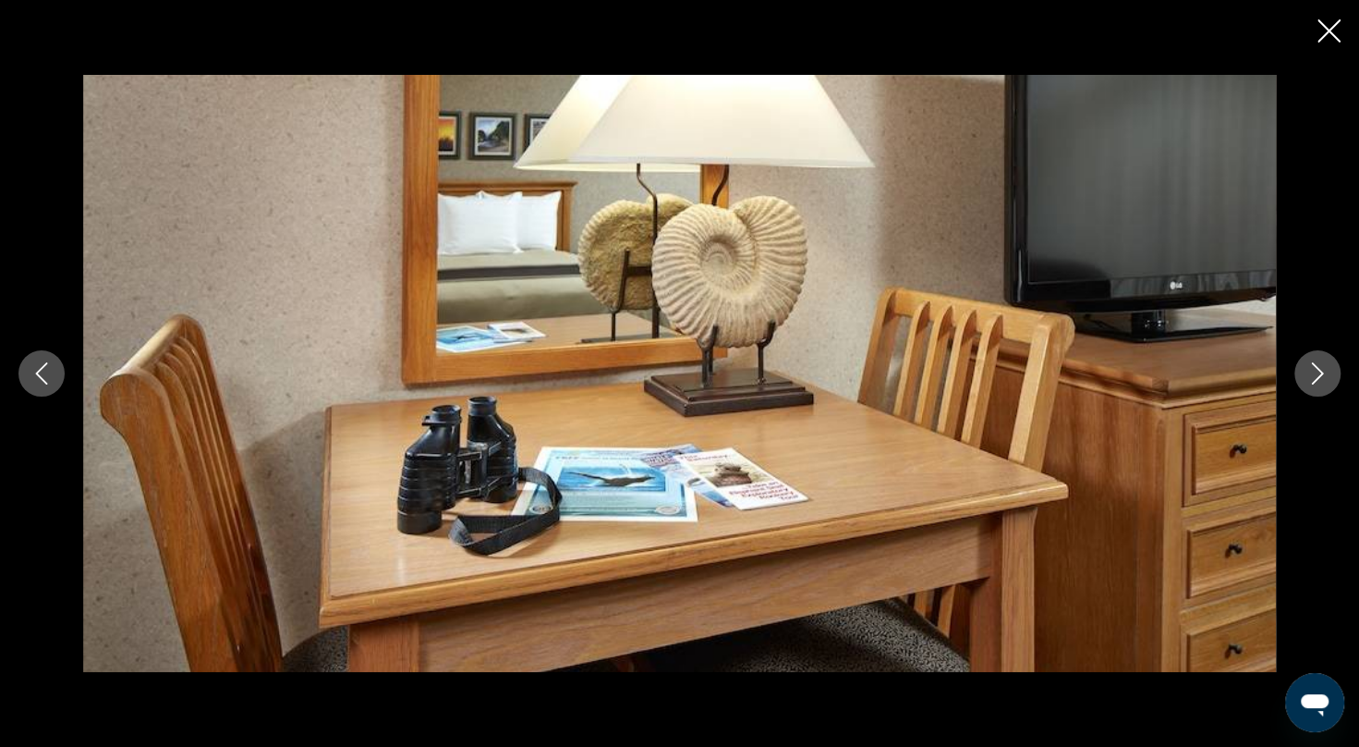
click at [1308, 370] on icon "Next image" at bounding box center [1318, 373] width 22 height 22
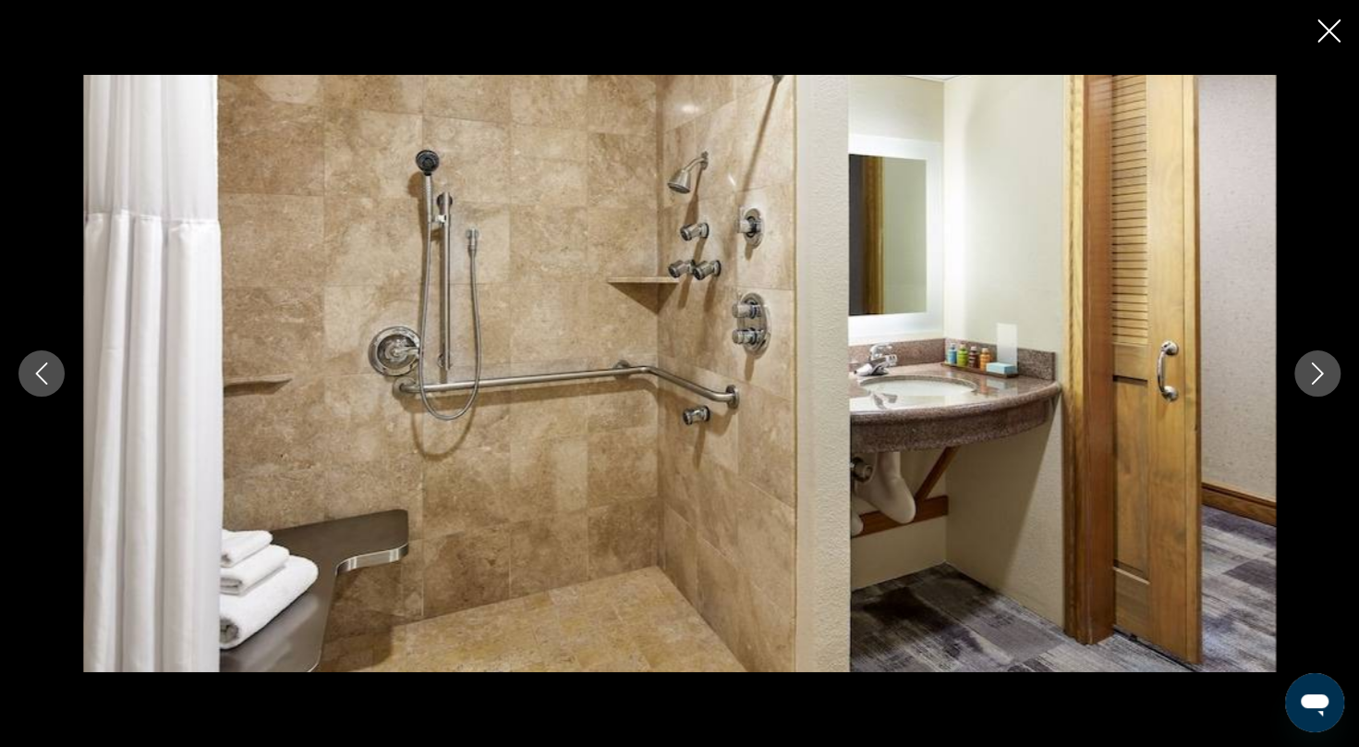
click at [1308, 370] on icon "Next image" at bounding box center [1318, 373] width 22 height 22
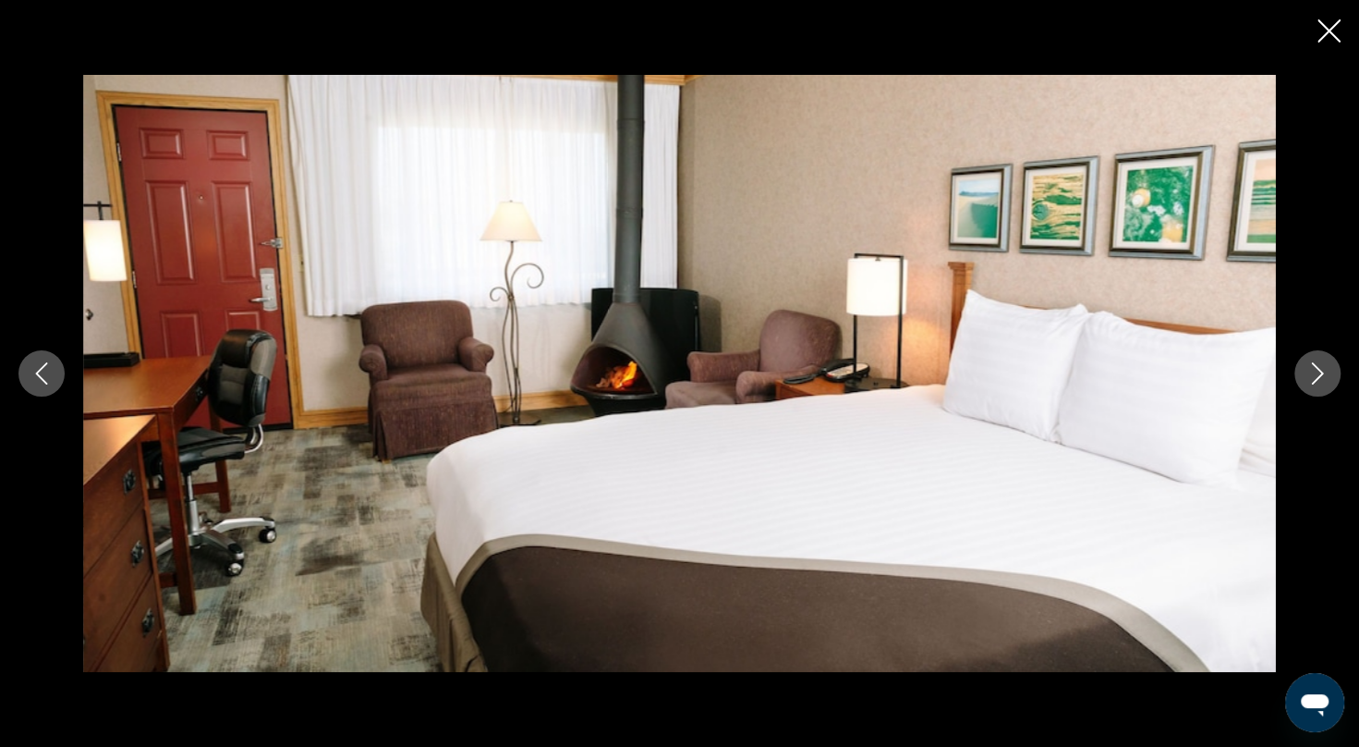
click at [1308, 370] on icon "Next image" at bounding box center [1318, 373] width 22 height 22
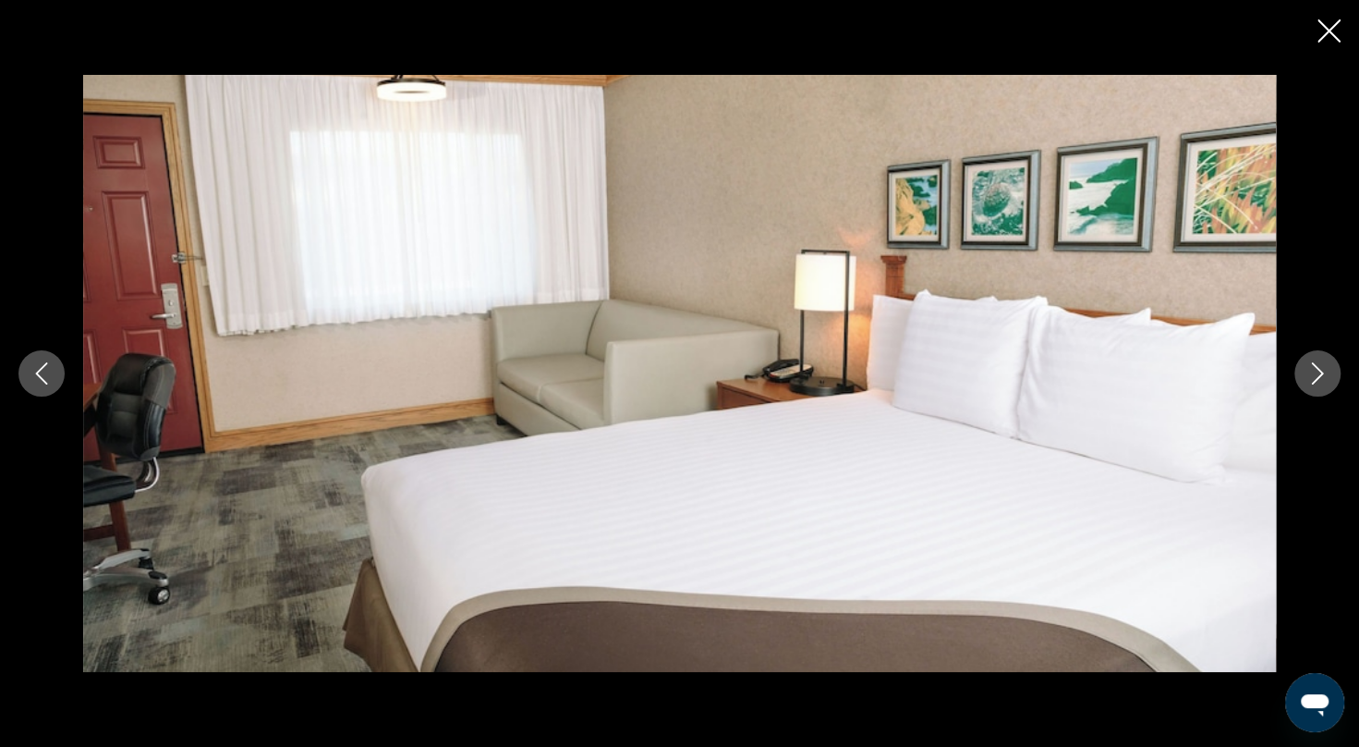
click at [1308, 370] on icon "Next image" at bounding box center [1318, 373] width 22 height 22
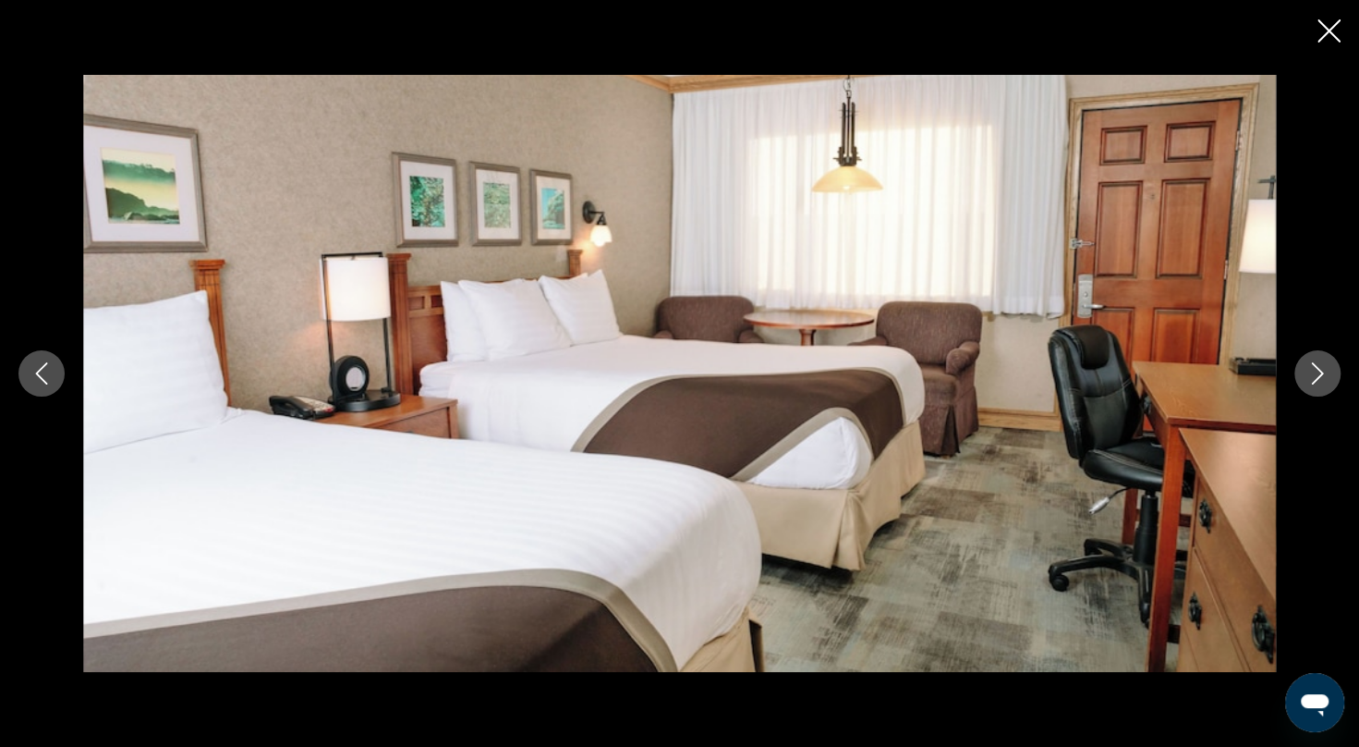
click at [1308, 370] on icon "Next image" at bounding box center [1318, 373] width 22 height 22
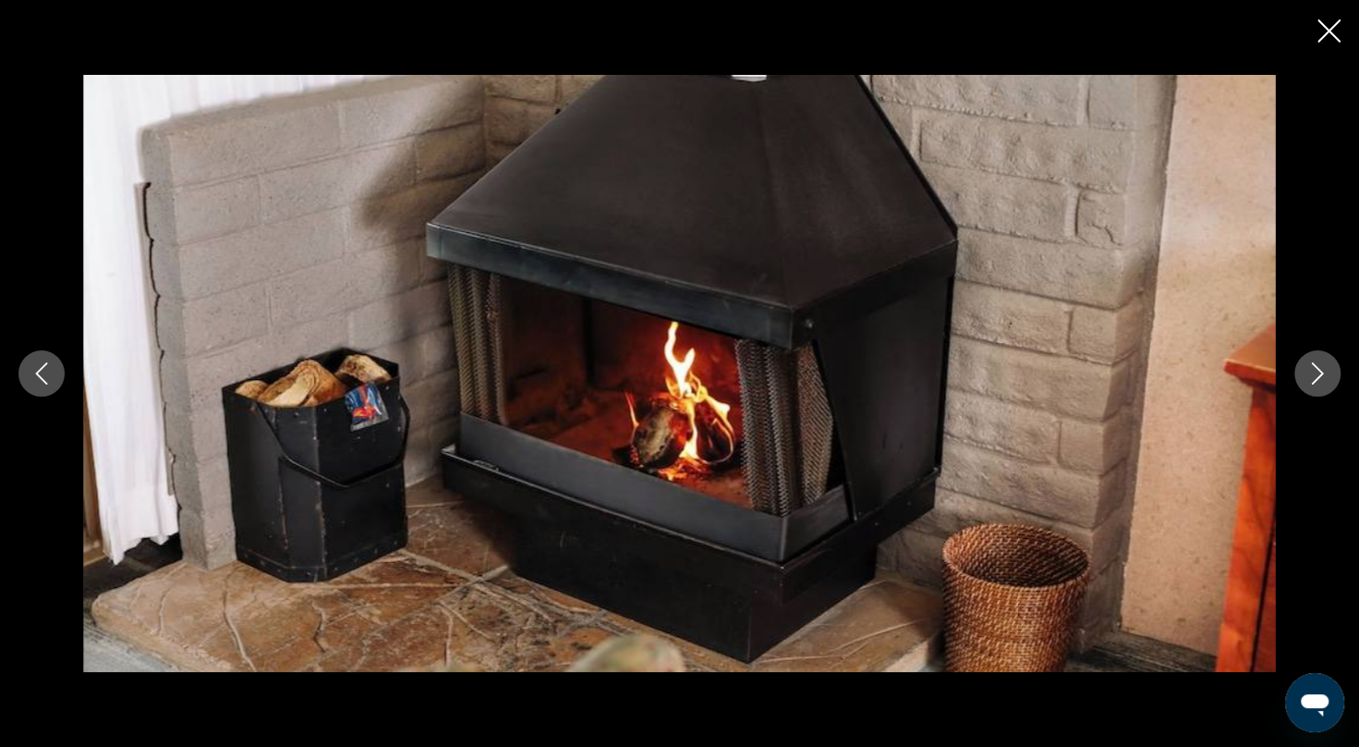
click at [1308, 370] on icon "Next image" at bounding box center [1318, 373] width 22 height 22
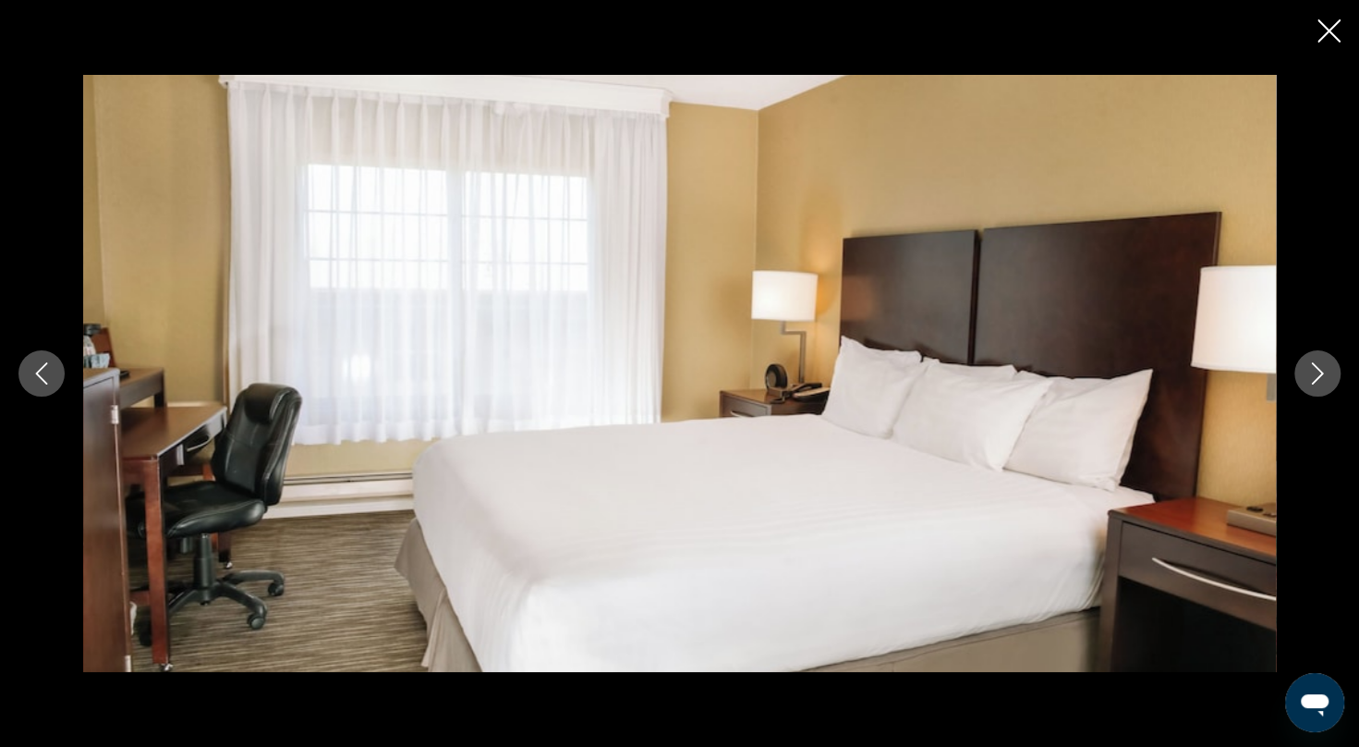
click at [1308, 370] on icon "Next image" at bounding box center [1318, 373] width 22 height 22
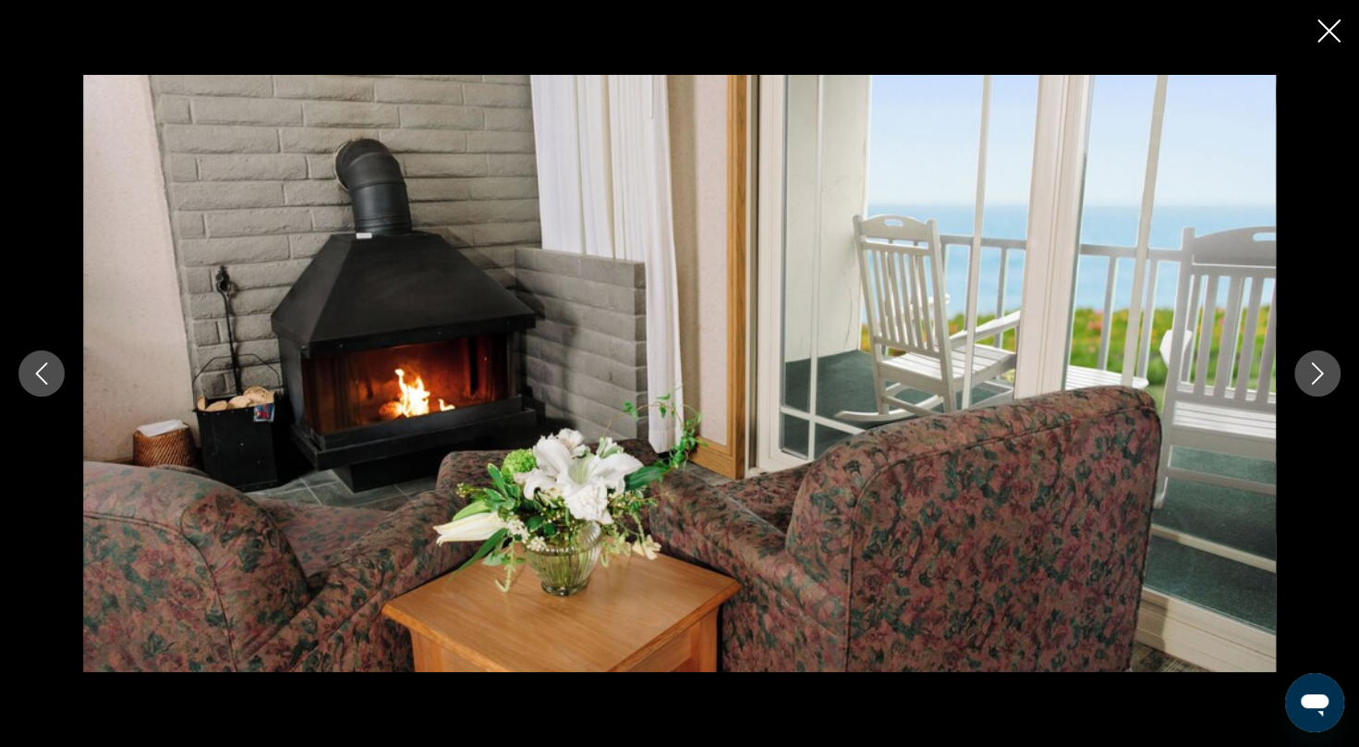
click at [1308, 370] on icon "Next image" at bounding box center [1318, 373] width 22 height 22
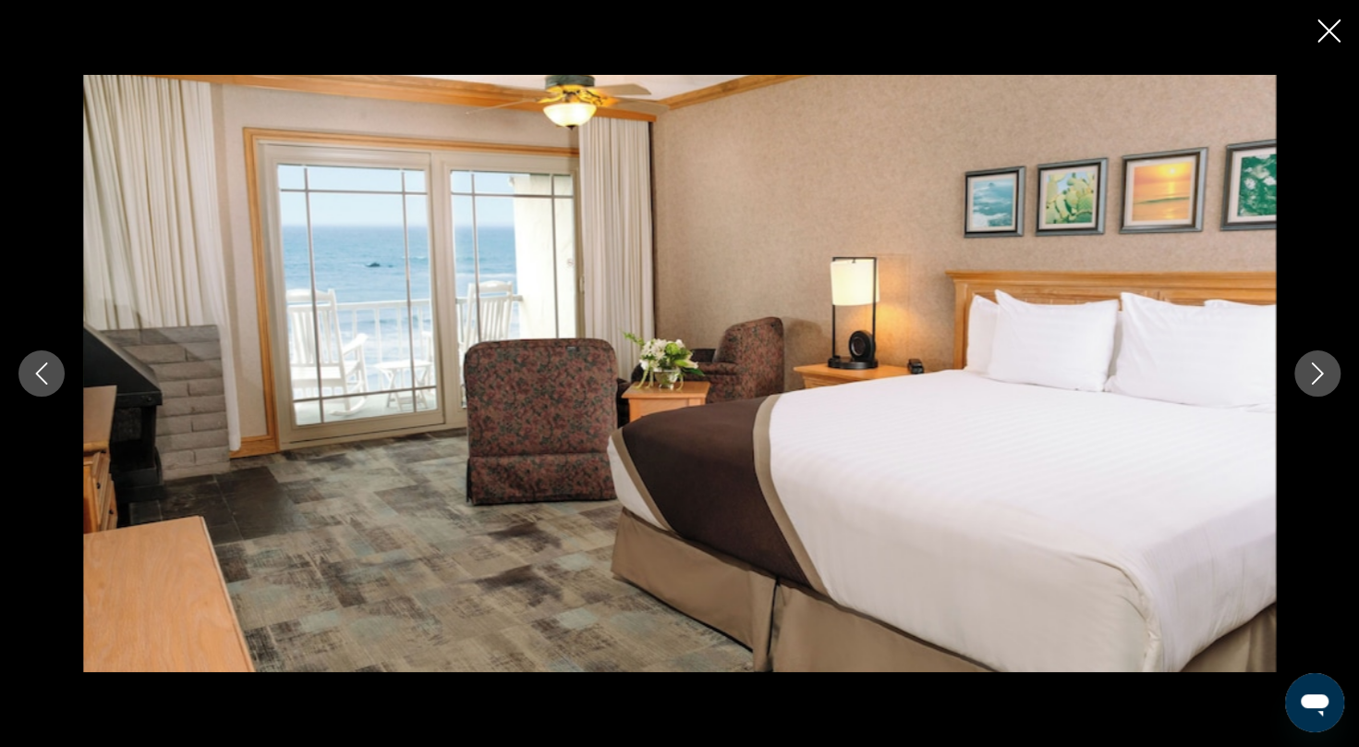
click at [1308, 370] on icon "Next image" at bounding box center [1318, 373] width 22 height 22
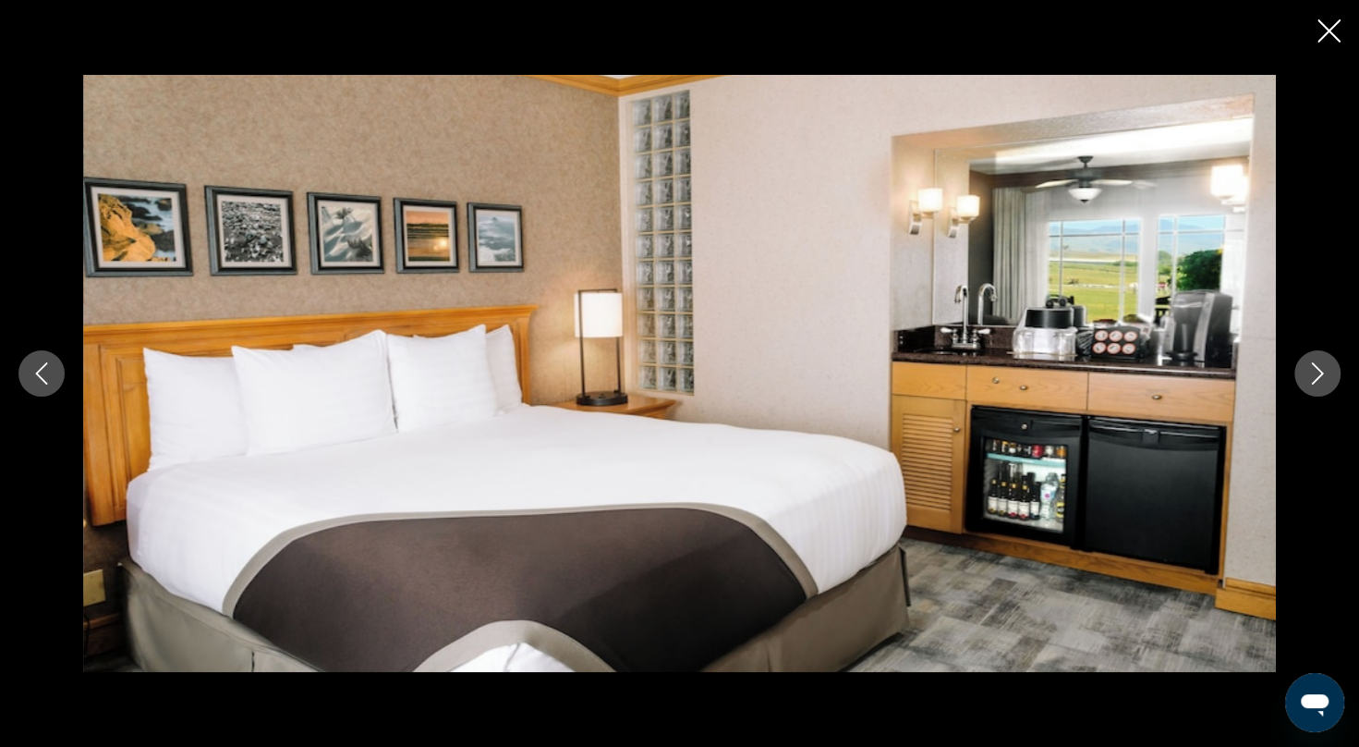
click at [1308, 370] on icon "Next image" at bounding box center [1318, 373] width 22 height 22
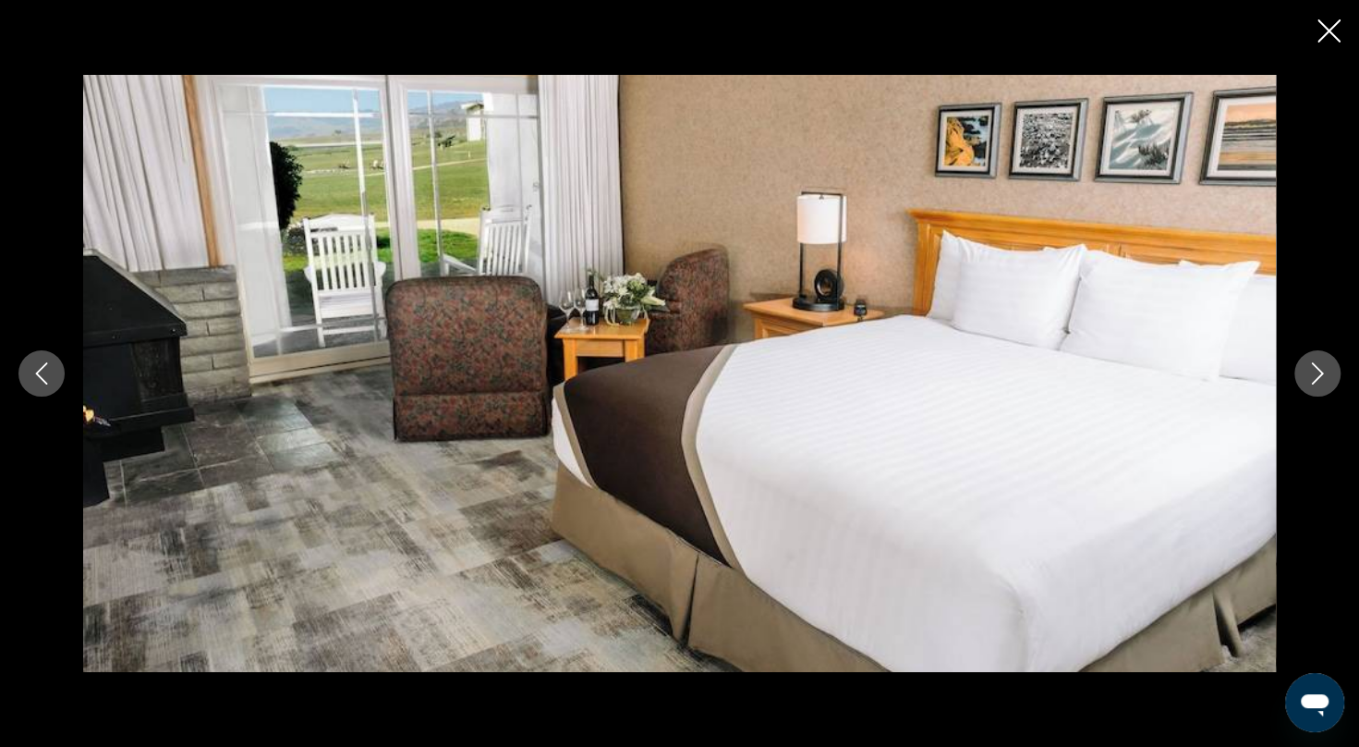
click at [1308, 370] on icon "Next image" at bounding box center [1318, 373] width 22 height 22
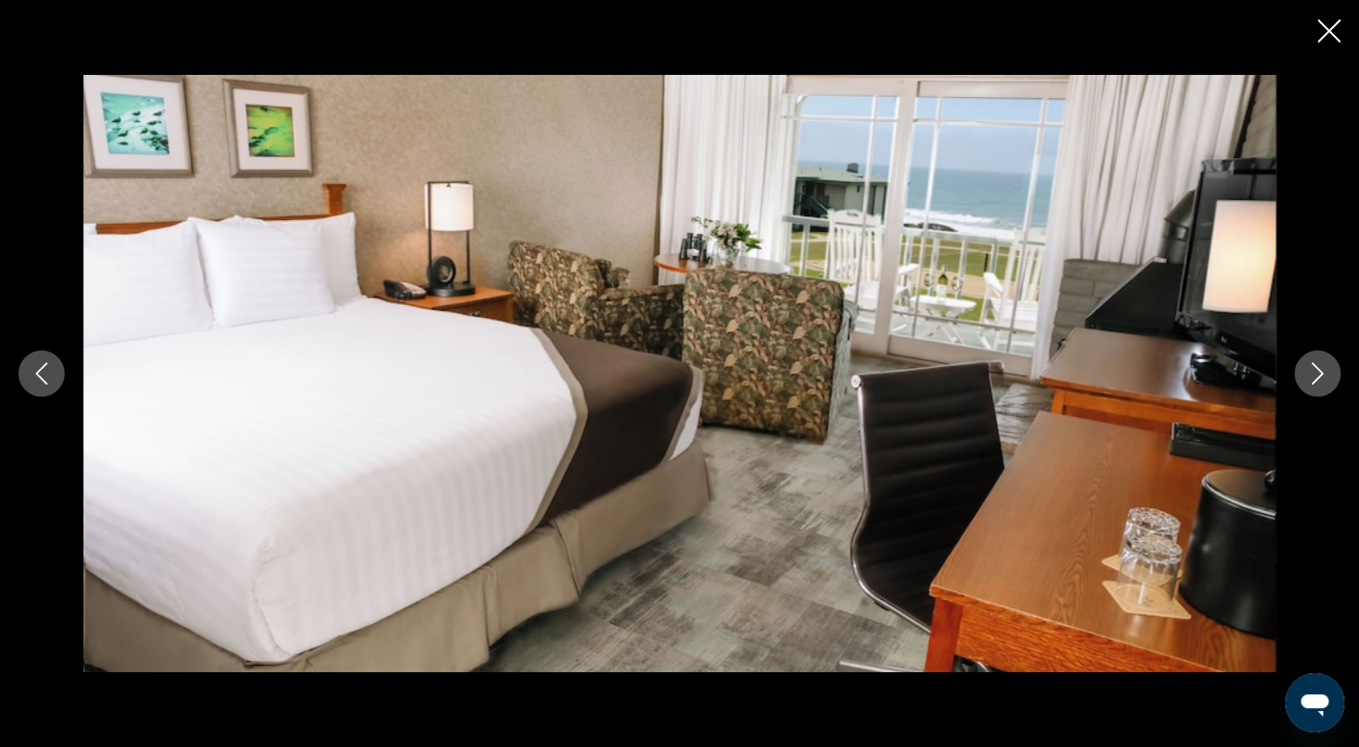
click at [1308, 370] on icon "Next image" at bounding box center [1318, 373] width 22 height 22
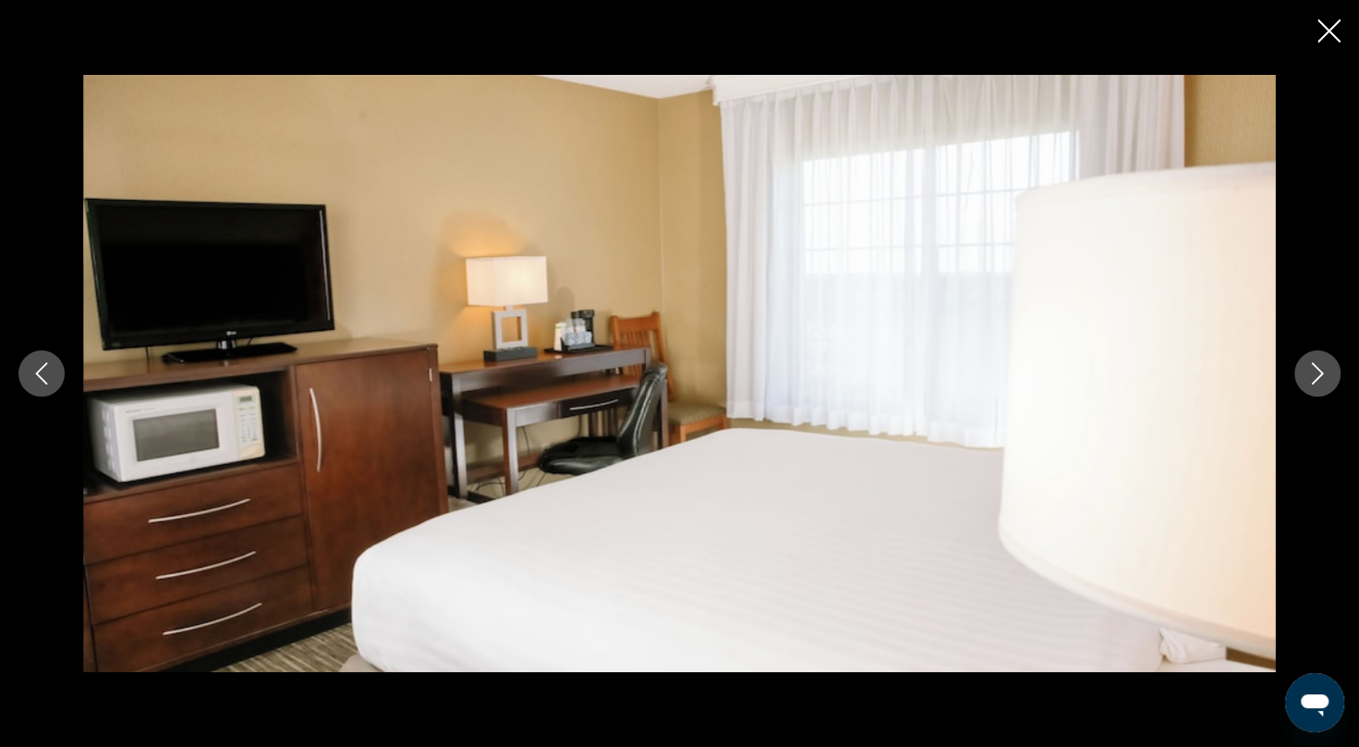
click at [1308, 370] on icon "Next image" at bounding box center [1318, 373] width 22 height 22
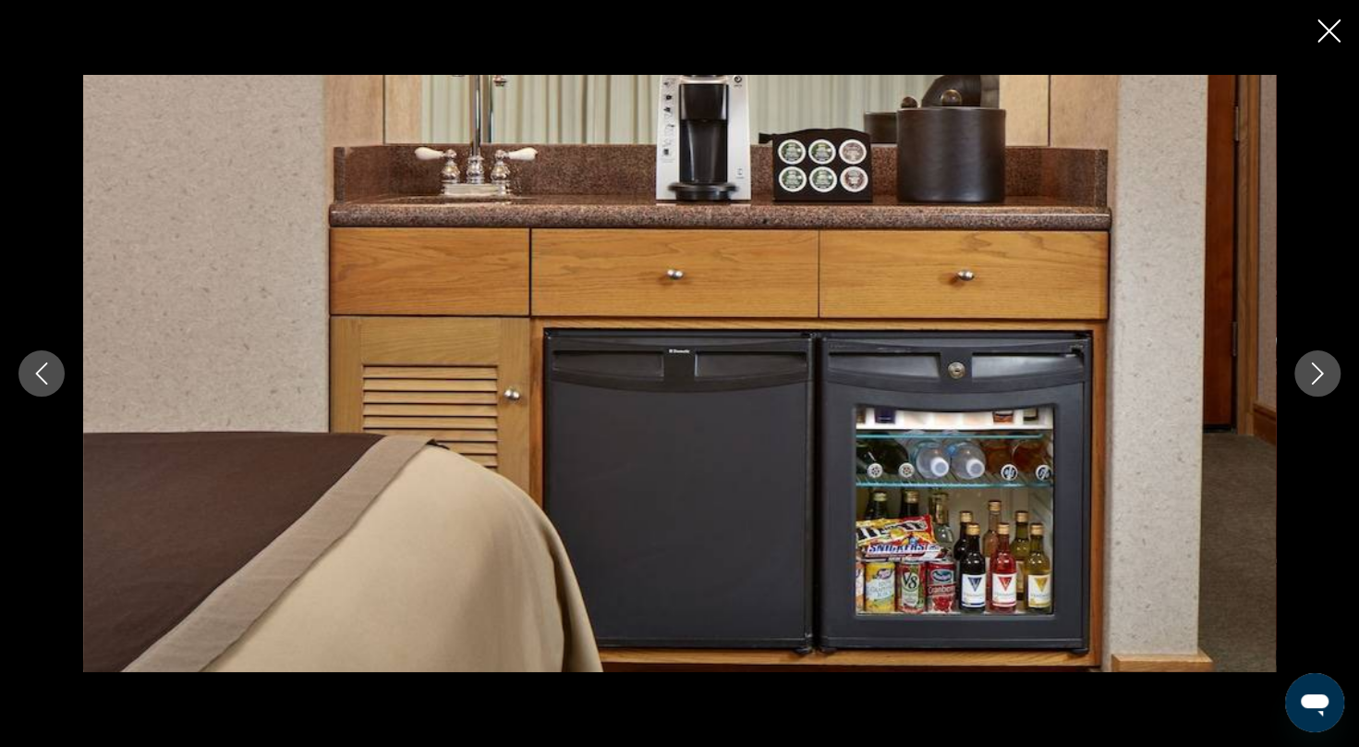
click at [1308, 370] on icon "Next image" at bounding box center [1318, 373] width 22 height 22
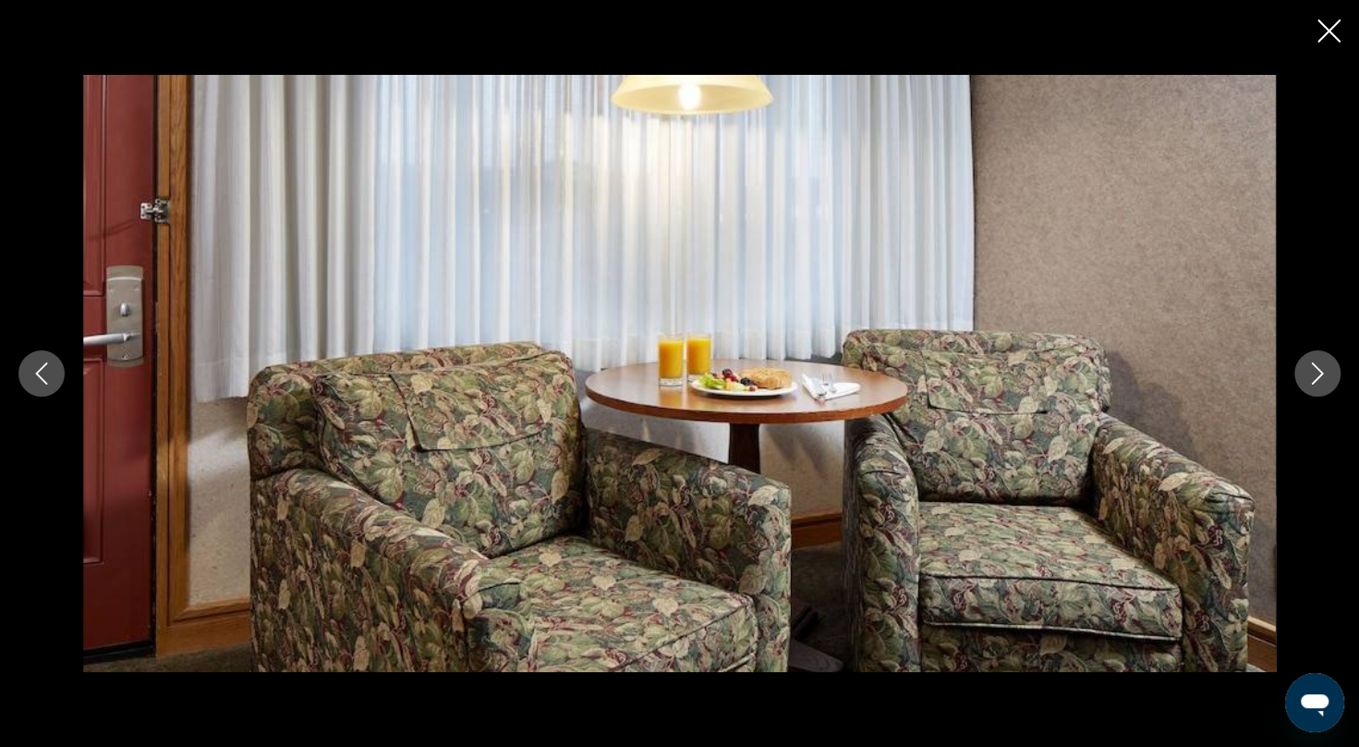
click at [1308, 370] on icon "Next image" at bounding box center [1318, 373] width 22 height 22
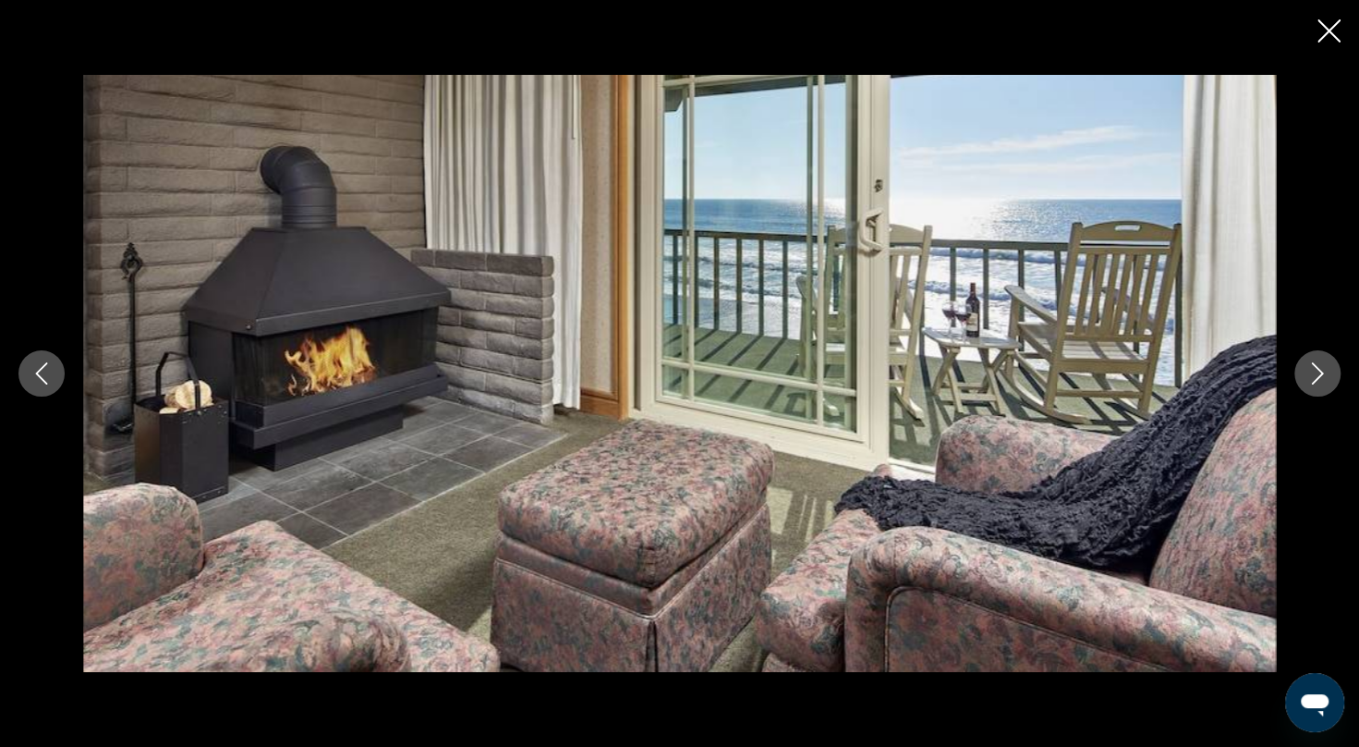
click at [1308, 370] on icon "Next image" at bounding box center [1318, 373] width 22 height 22
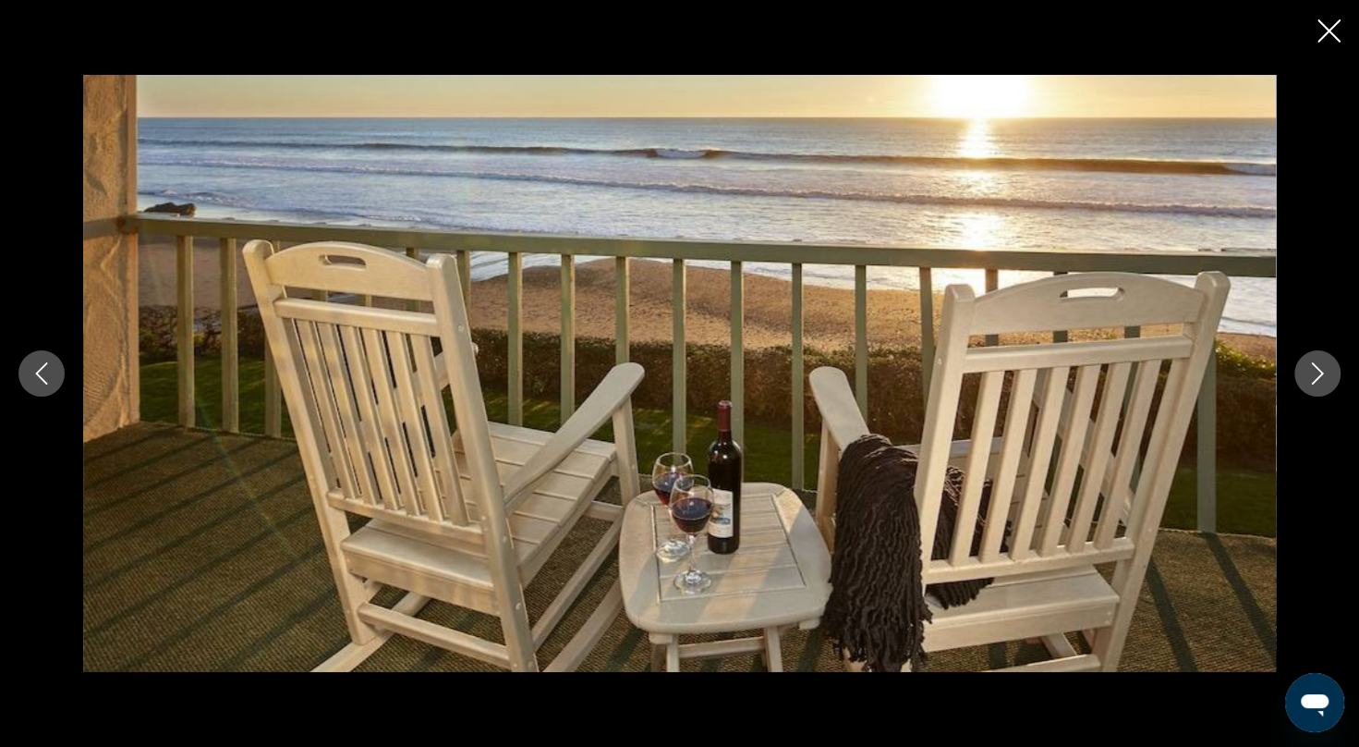
click at [1308, 370] on icon "Next image" at bounding box center [1318, 373] width 22 height 22
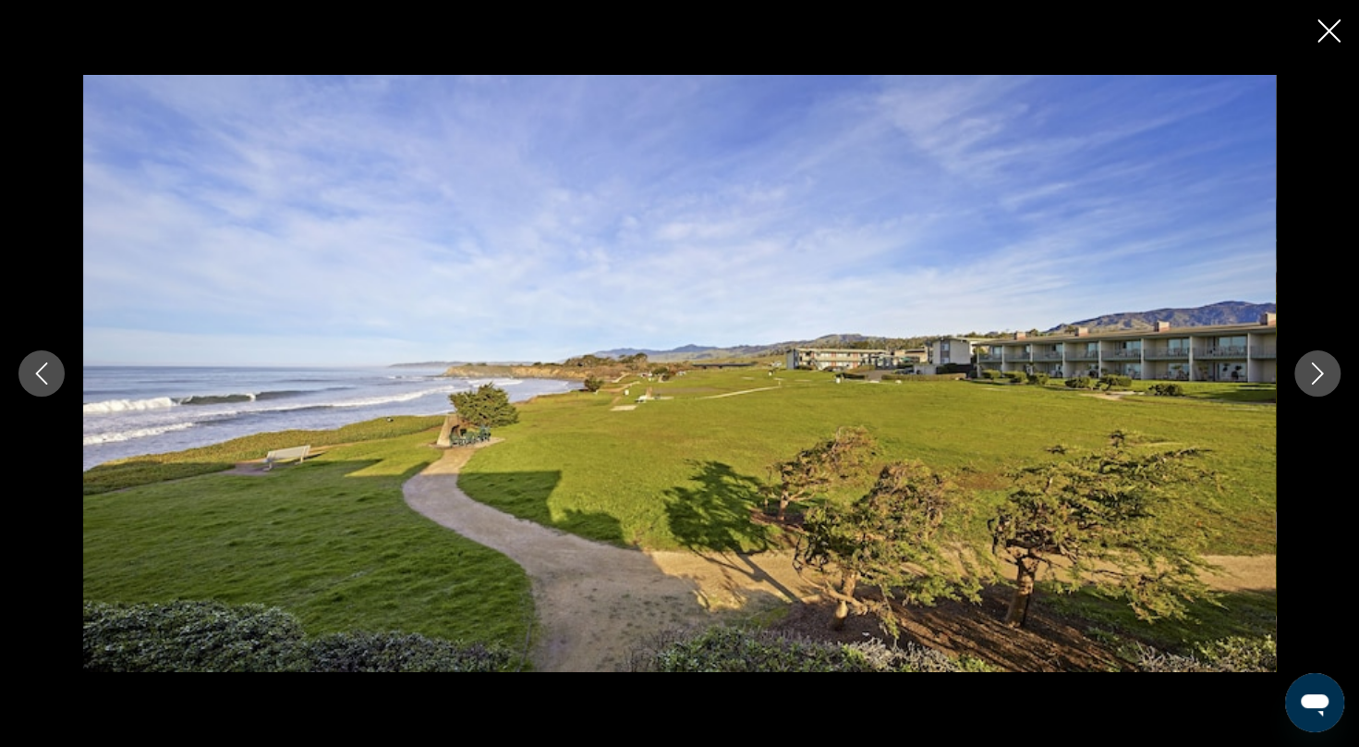
click at [1308, 370] on icon "Next image" at bounding box center [1318, 373] width 22 height 22
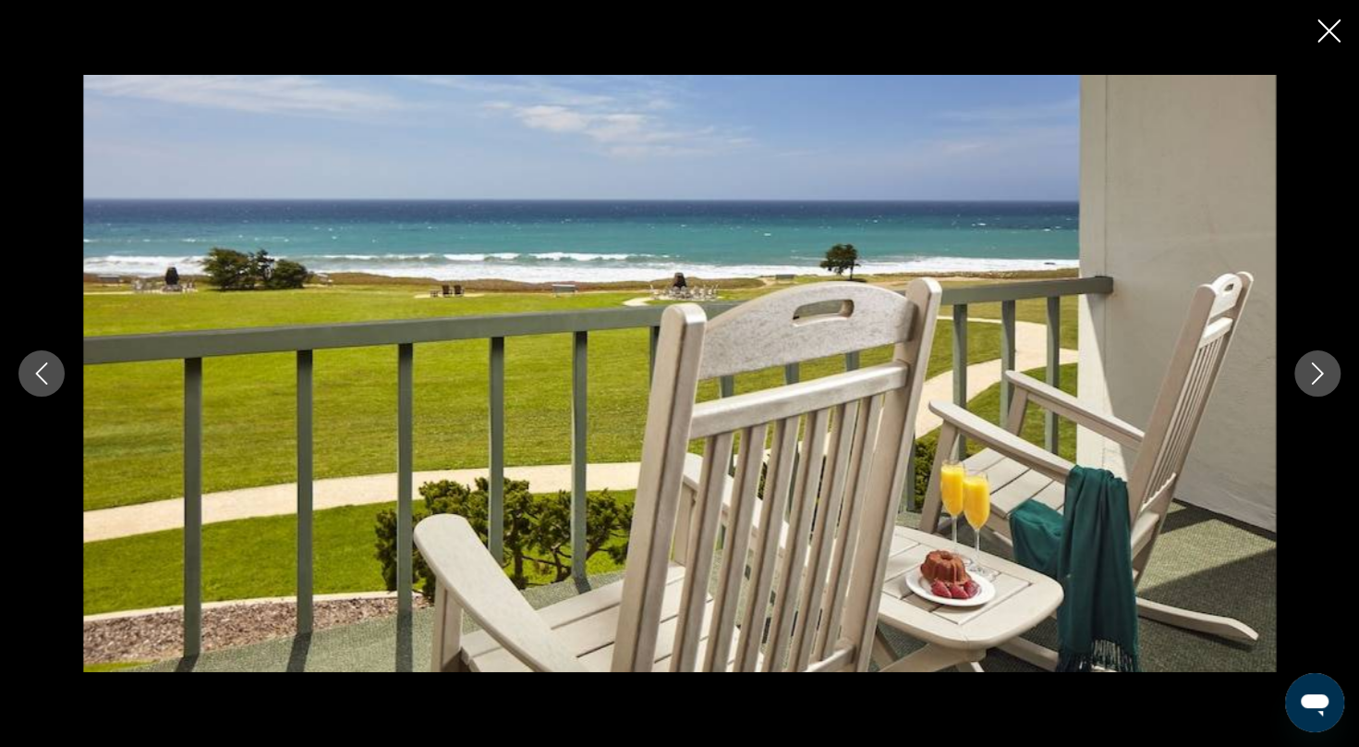
click at [1308, 370] on icon "Next image" at bounding box center [1318, 373] width 22 height 22
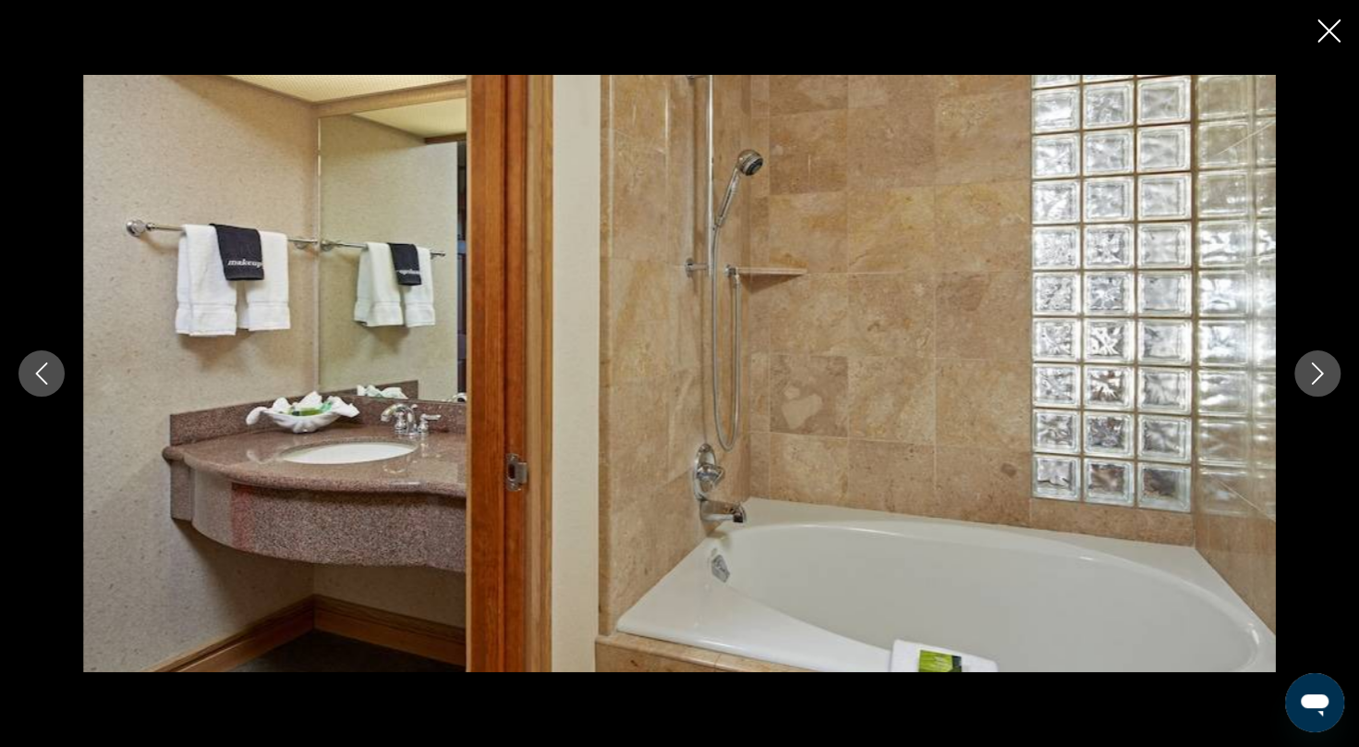
click at [1308, 370] on icon "Next image" at bounding box center [1318, 373] width 22 height 22
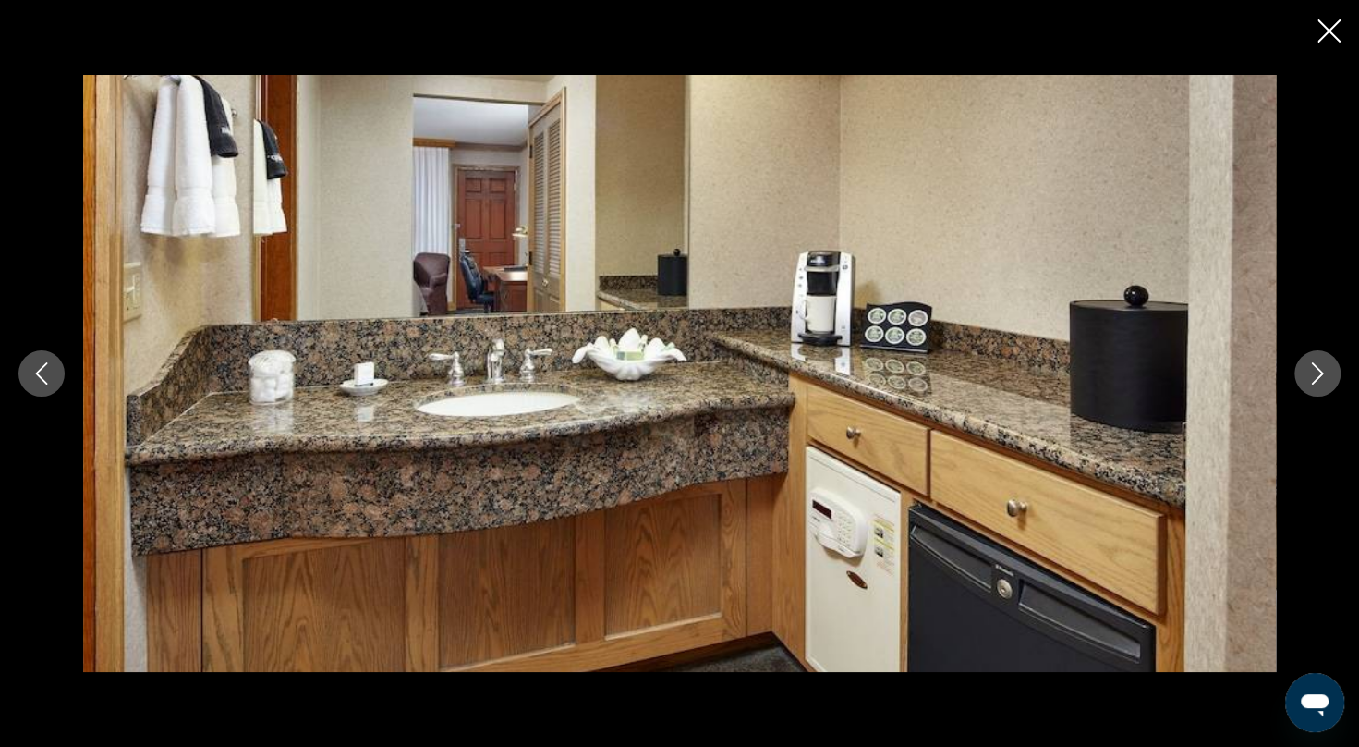
click at [1308, 370] on icon "Next image" at bounding box center [1318, 373] width 22 height 22
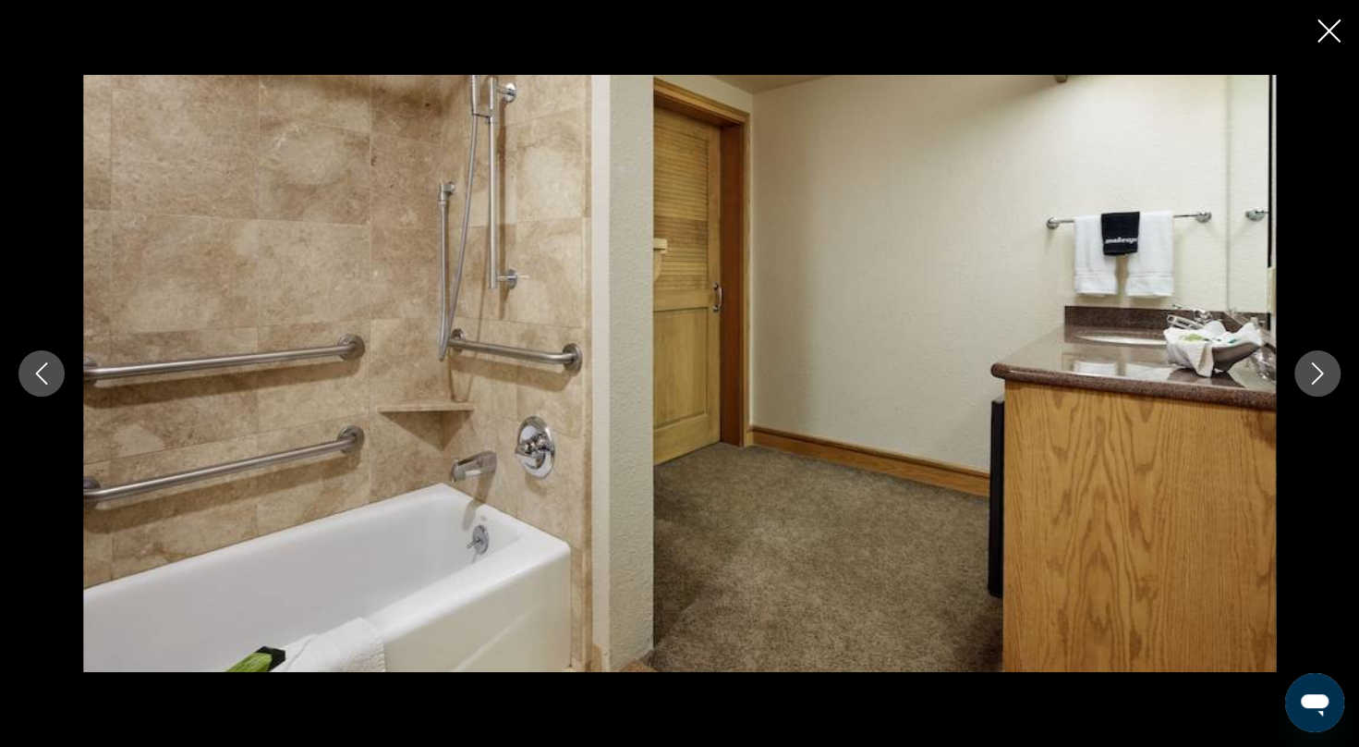
click at [1308, 370] on icon "Next image" at bounding box center [1318, 373] width 22 height 22
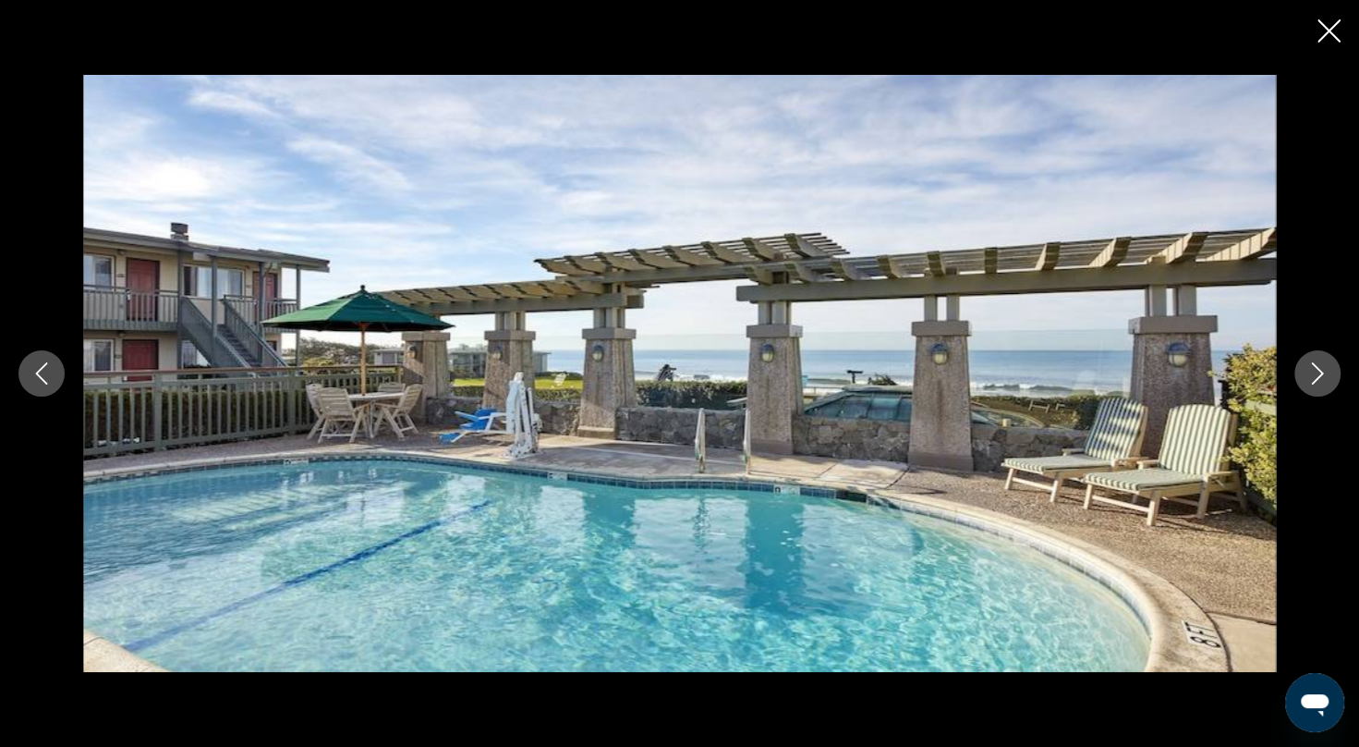
click at [1308, 370] on icon "Next image" at bounding box center [1318, 373] width 22 height 22
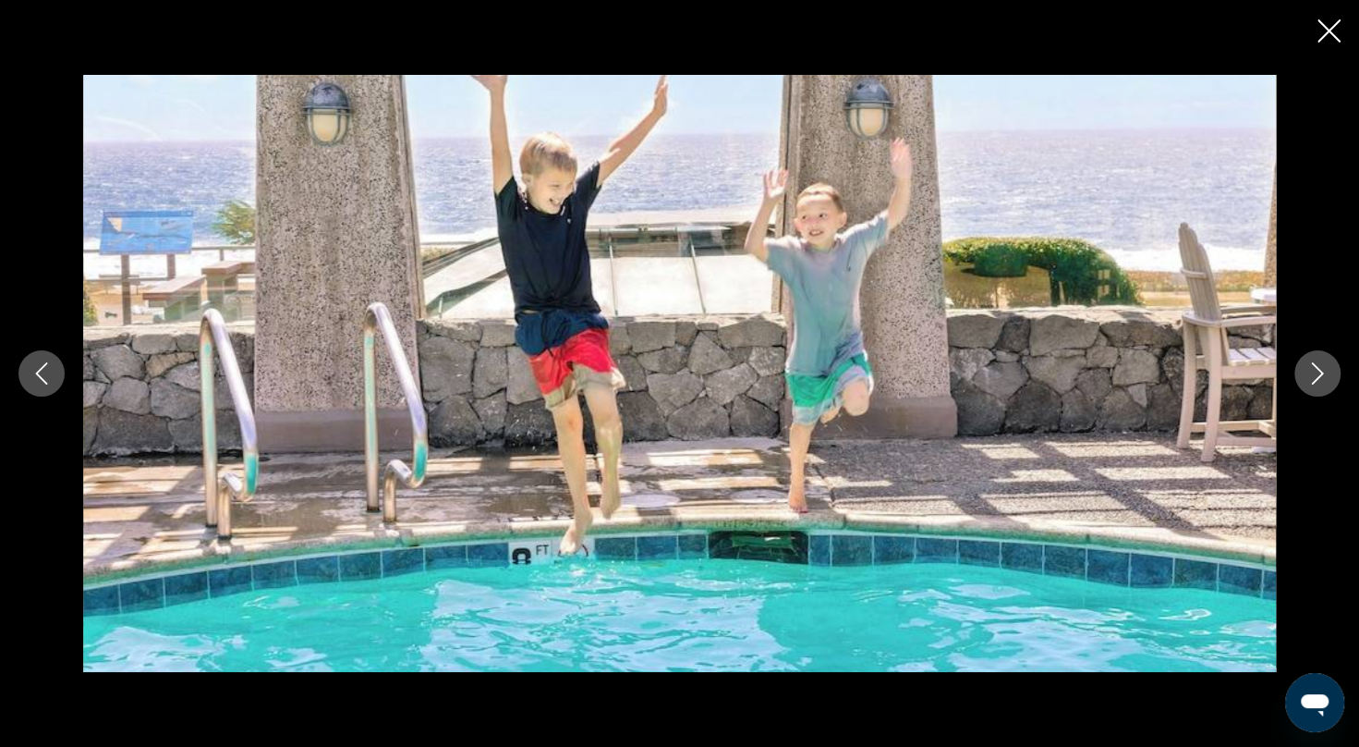
click at [1308, 370] on icon "Next image" at bounding box center [1318, 373] width 22 height 22
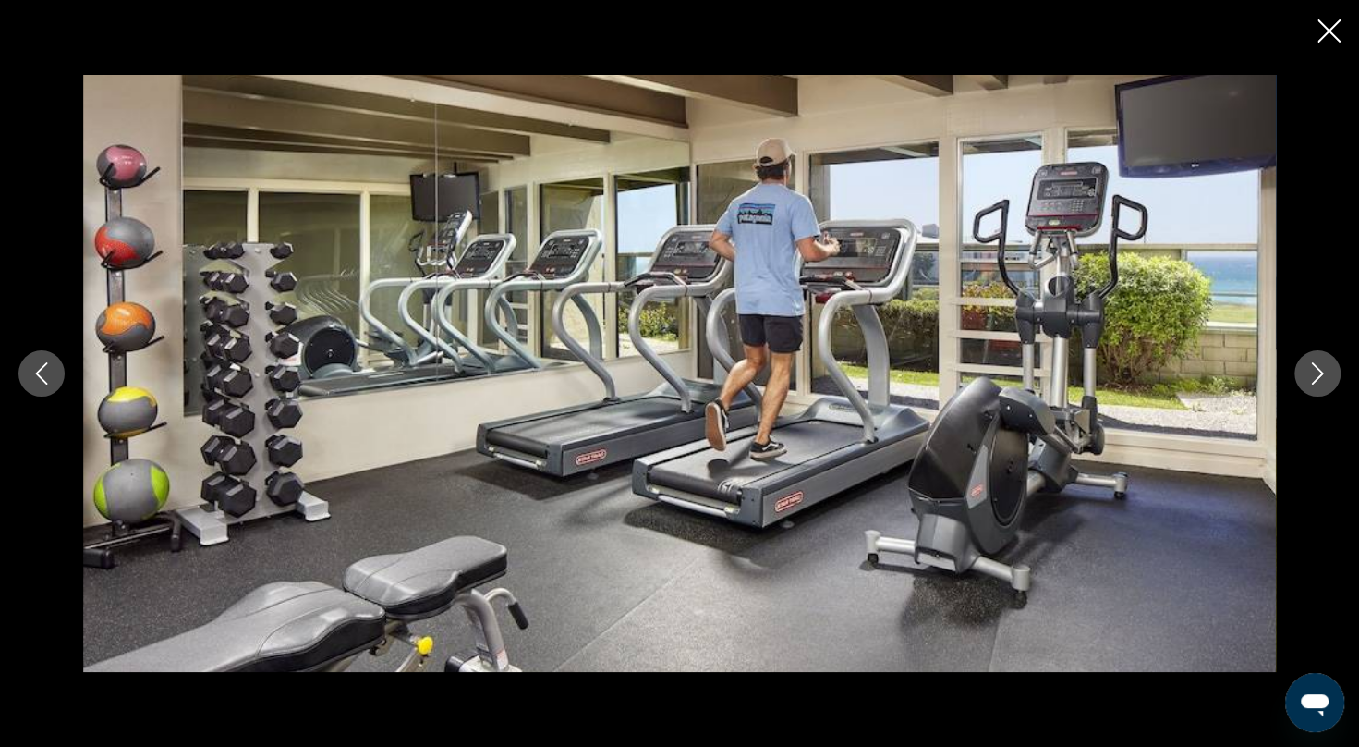
click at [1308, 370] on icon "Next image" at bounding box center [1318, 373] width 22 height 22
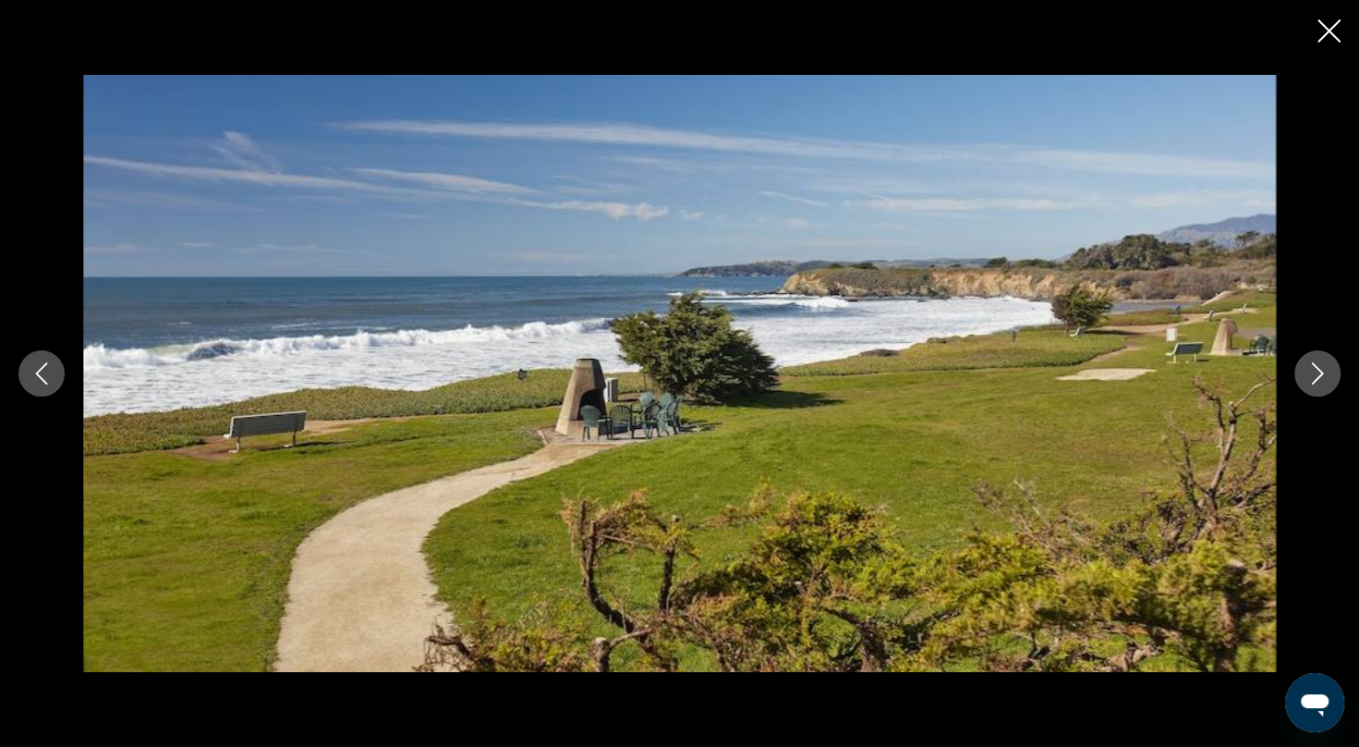
click at [1308, 370] on icon "Next image" at bounding box center [1318, 373] width 22 height 22
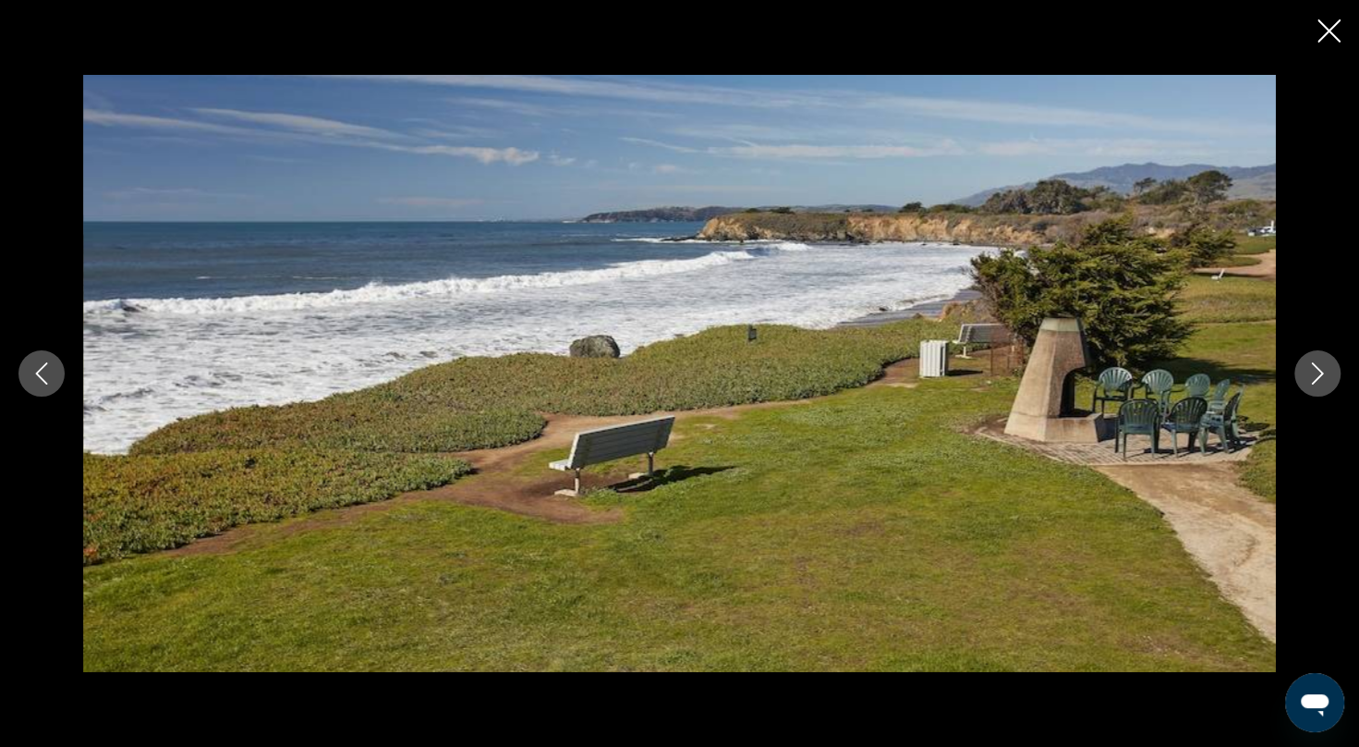
click at [1308, 370] on icon "Next image" at bounding box center [1318, 373] width 22 height 22
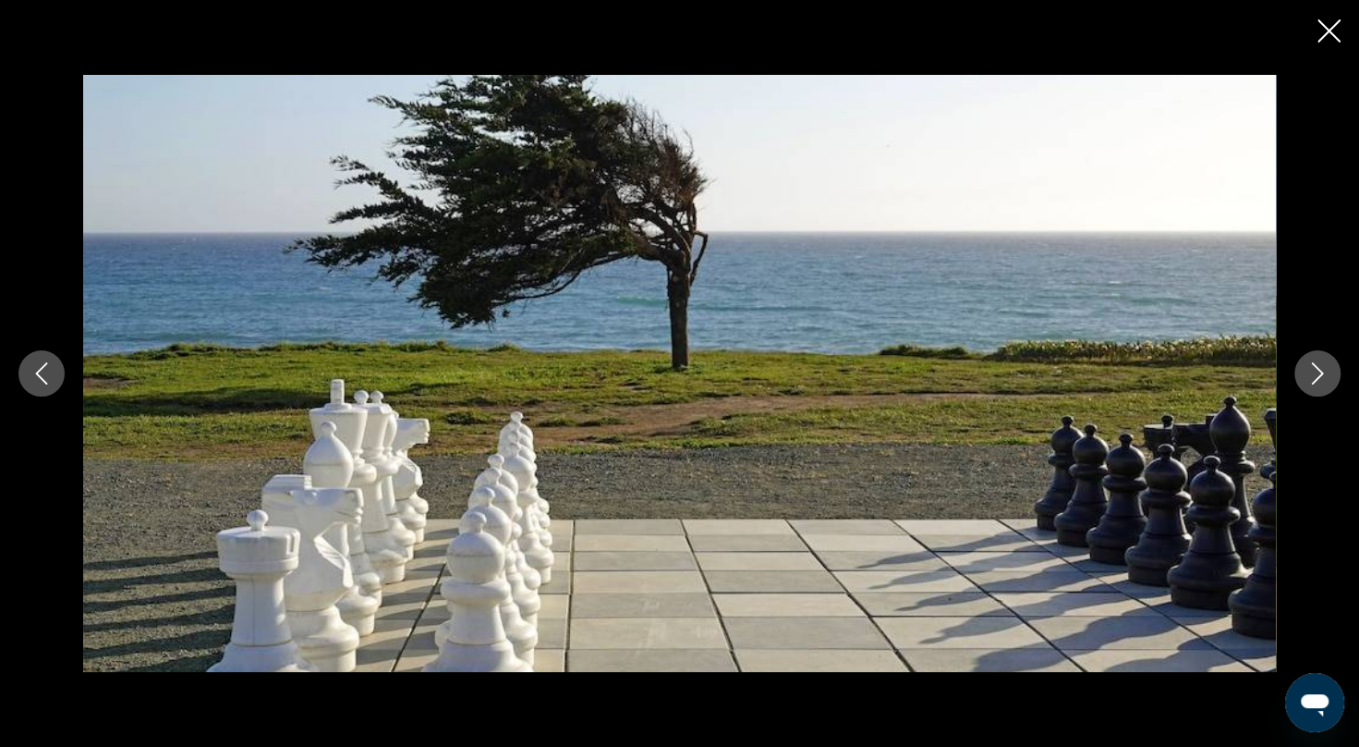
click at [1308, 370] on icon "Next image" at bounding box center [1318, 373] width 22 height 22
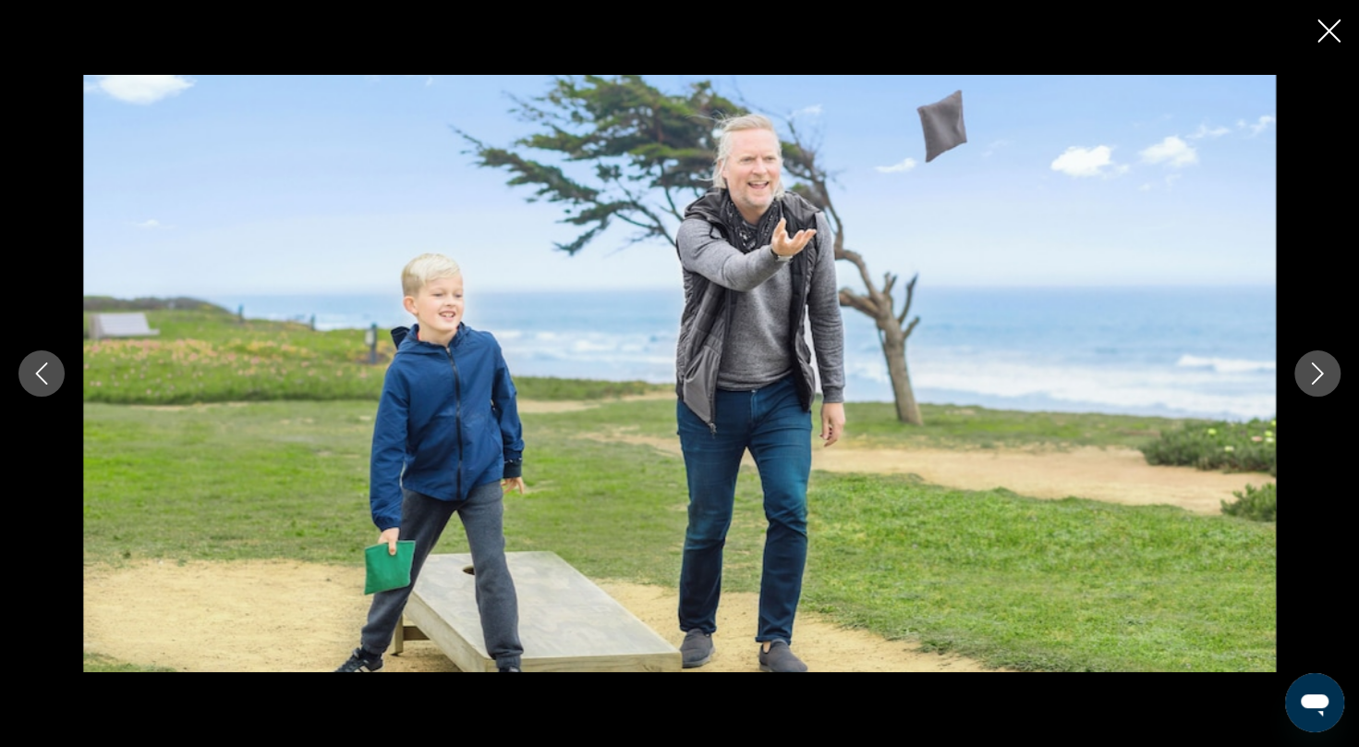
click at [1308, 370] on icon "Next image" at bounding box center [1318, 373] width 22 height 22
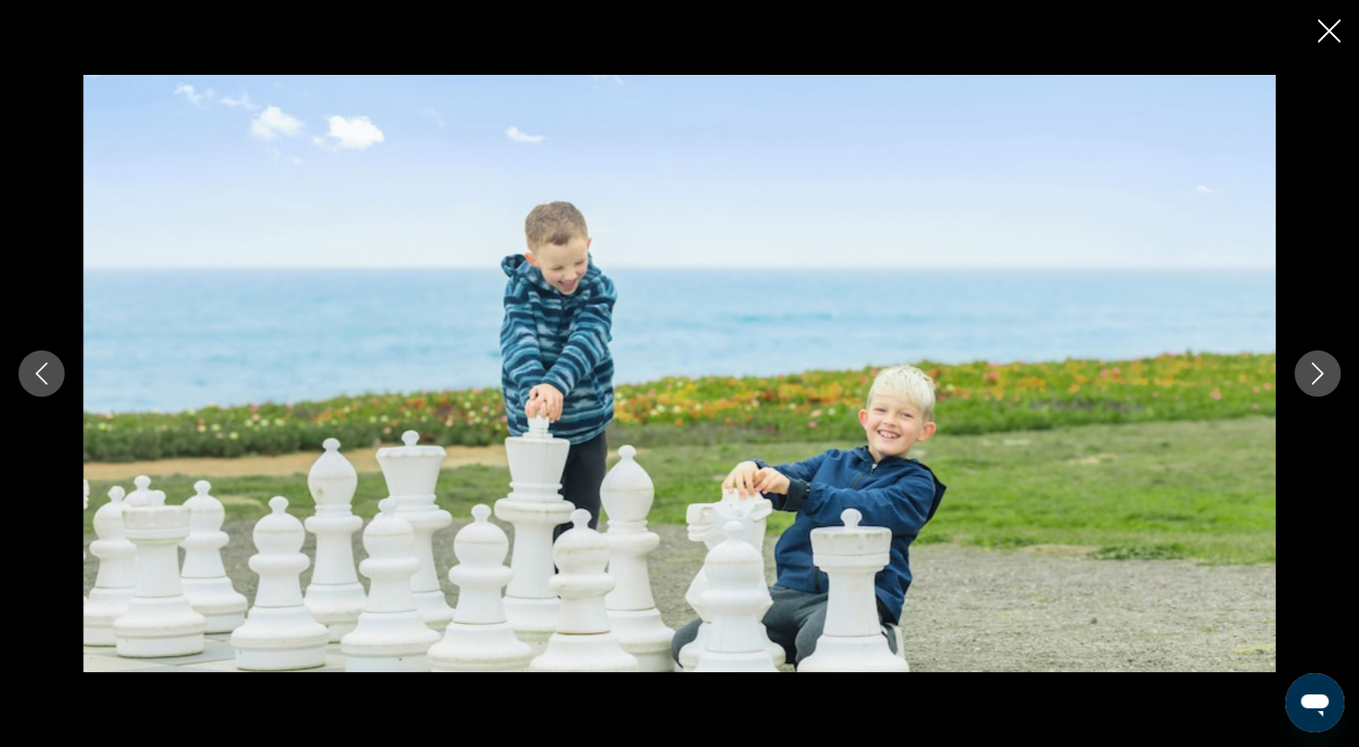
click at [1308, 370] on icon "Next image" at bounding box center [1318, 373] width 22 height 22
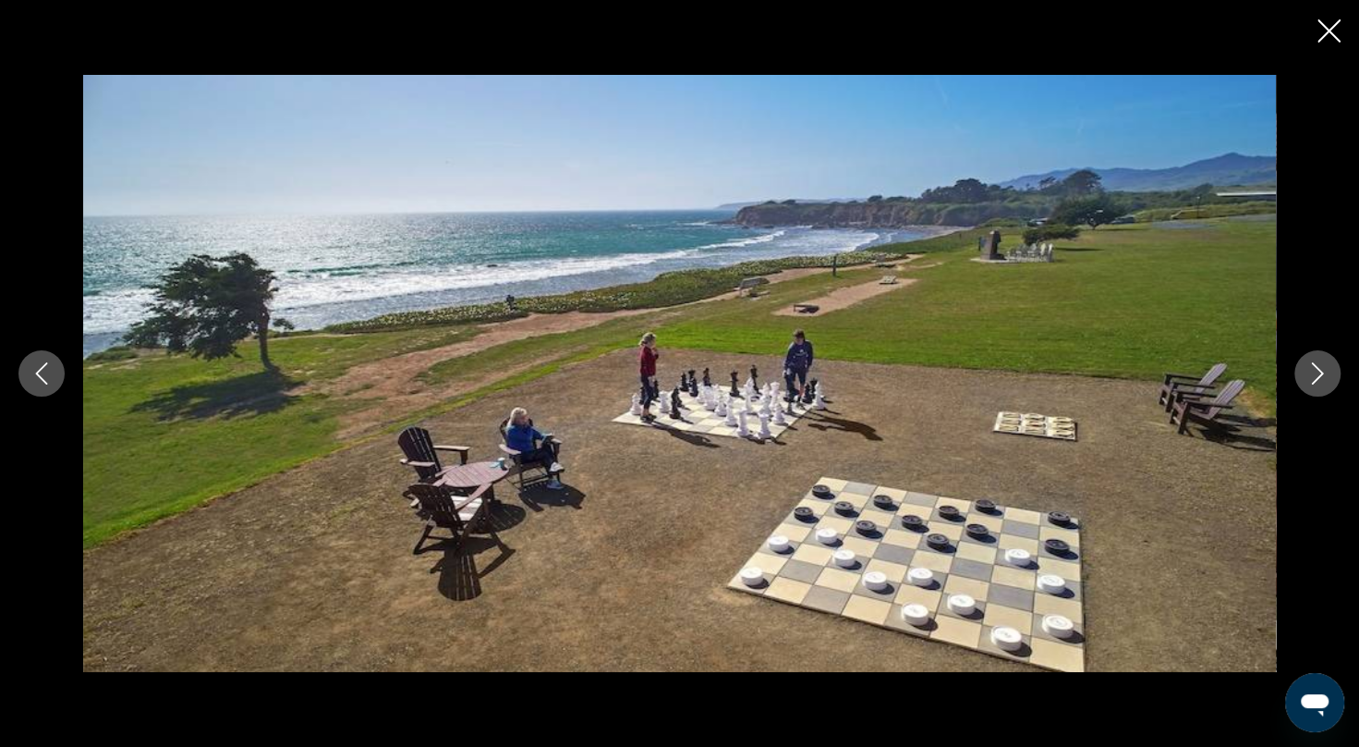
click at [1308, 370] on icon "Next image" at bounding box center [1318, 373] width 22 height 22
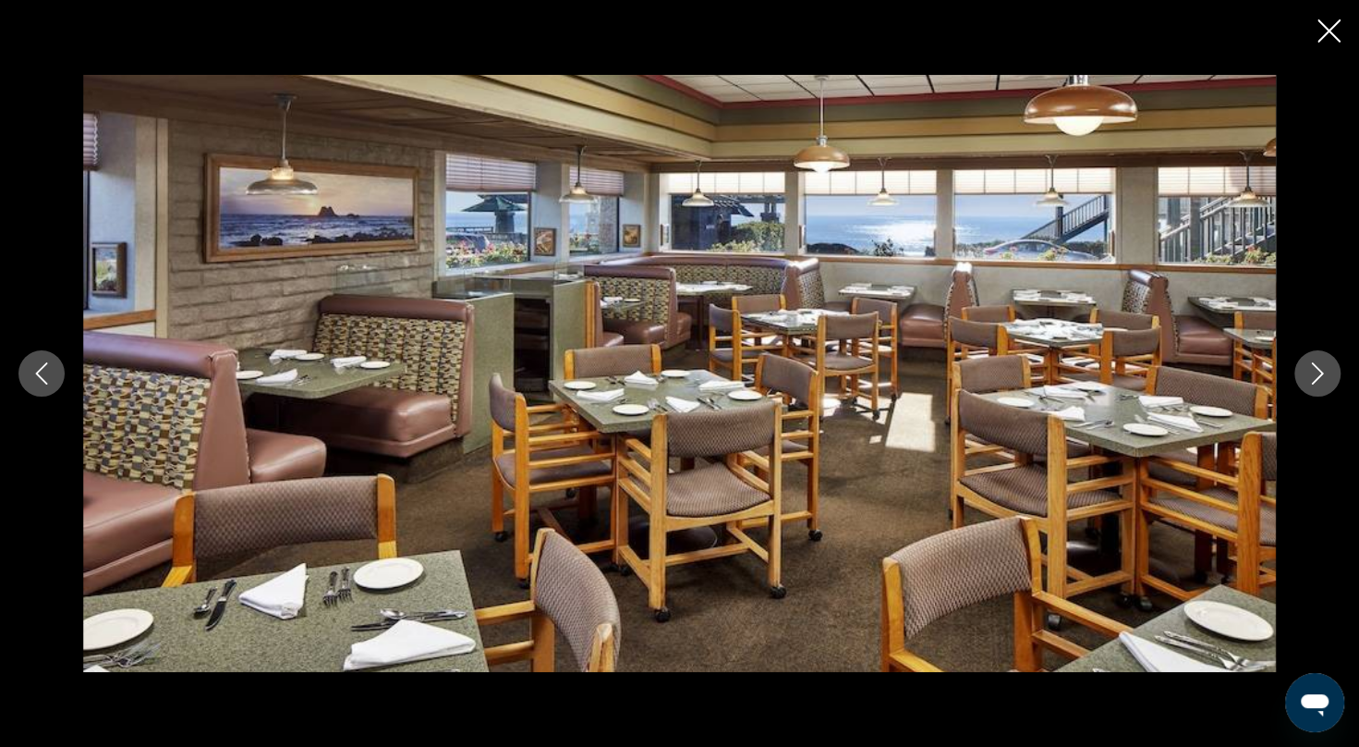
click at [1308, 370] on icon "Next image" at bounding box center [1318, 373] width 22 height 22
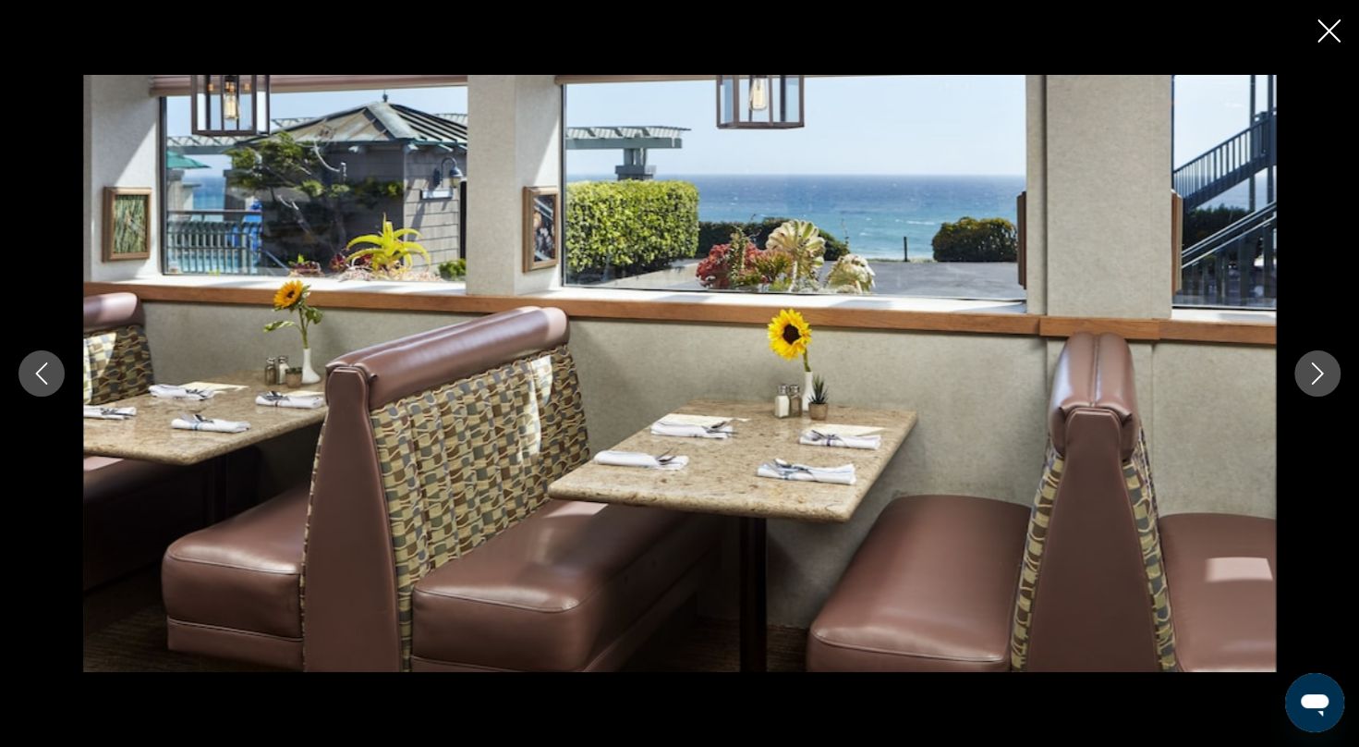
click at [1327, 36] on icon "Close slideshow" at bounding box center [1329, 30] width 23 height 23
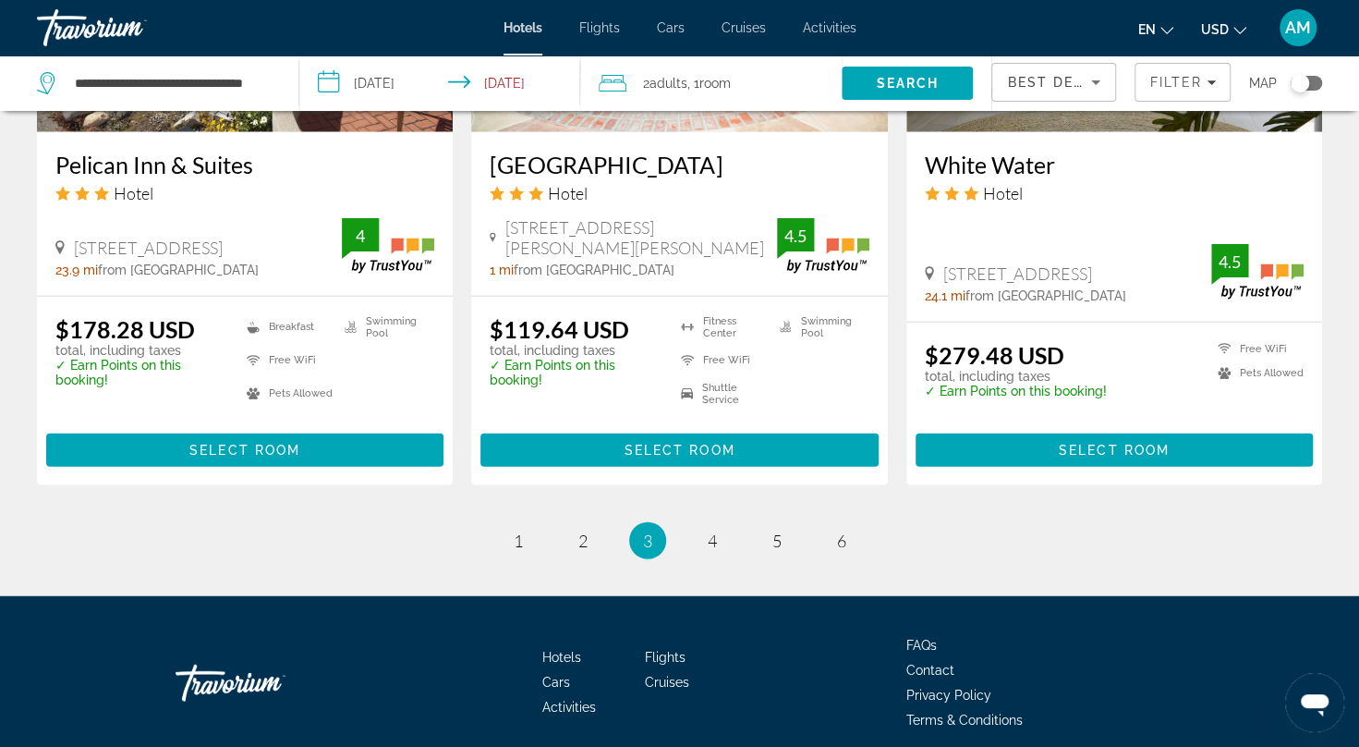
scroll to position [2532, 0]
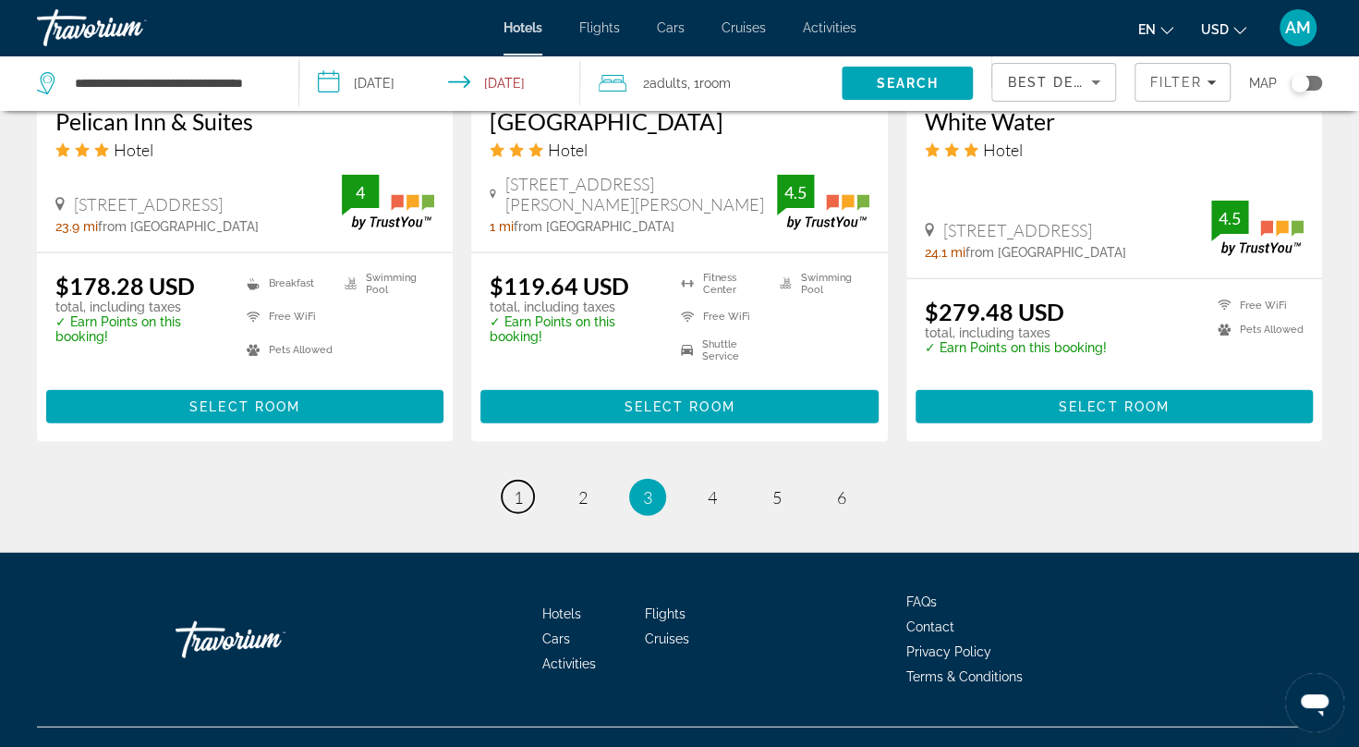
click at [514, 480] on link "page 1" at bounding box center [518, 496] width 32 height 32
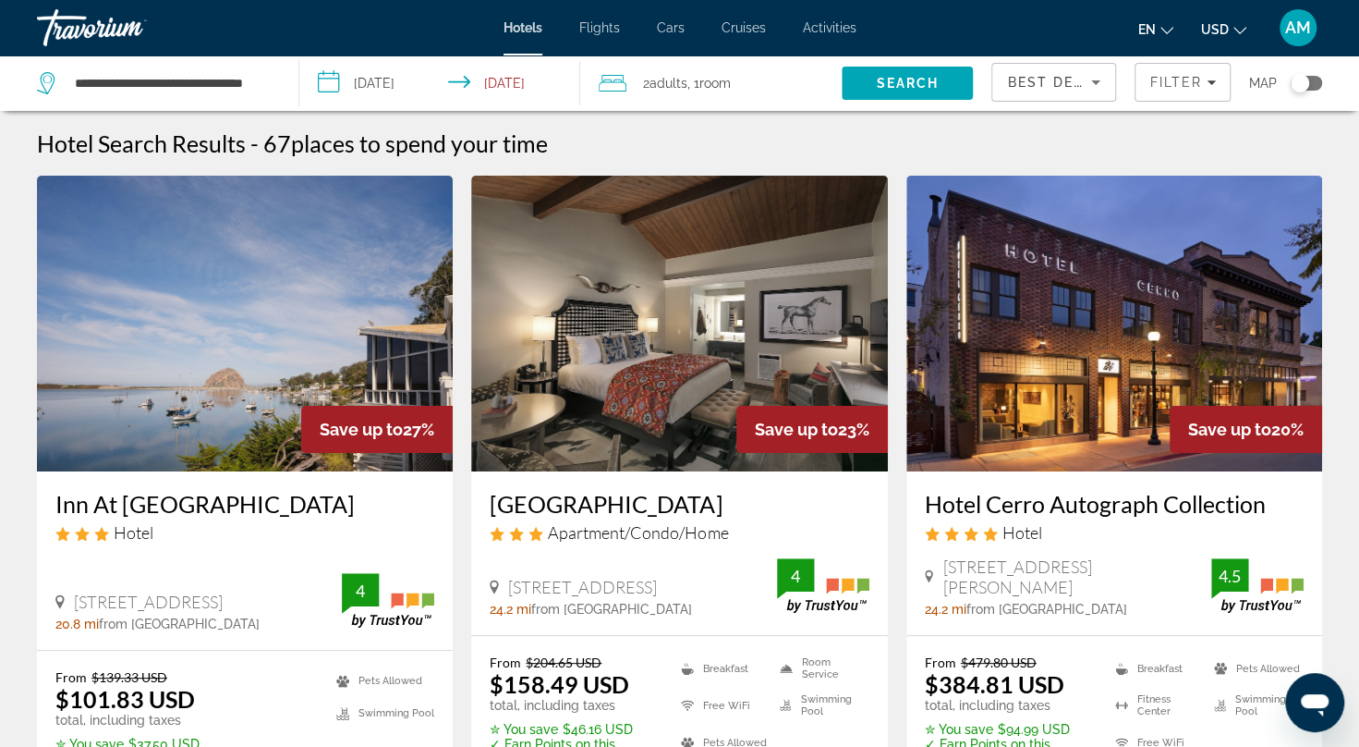
click at [340, 362] on img "Main content" at bounding box center [245, 324] width 416 height 296
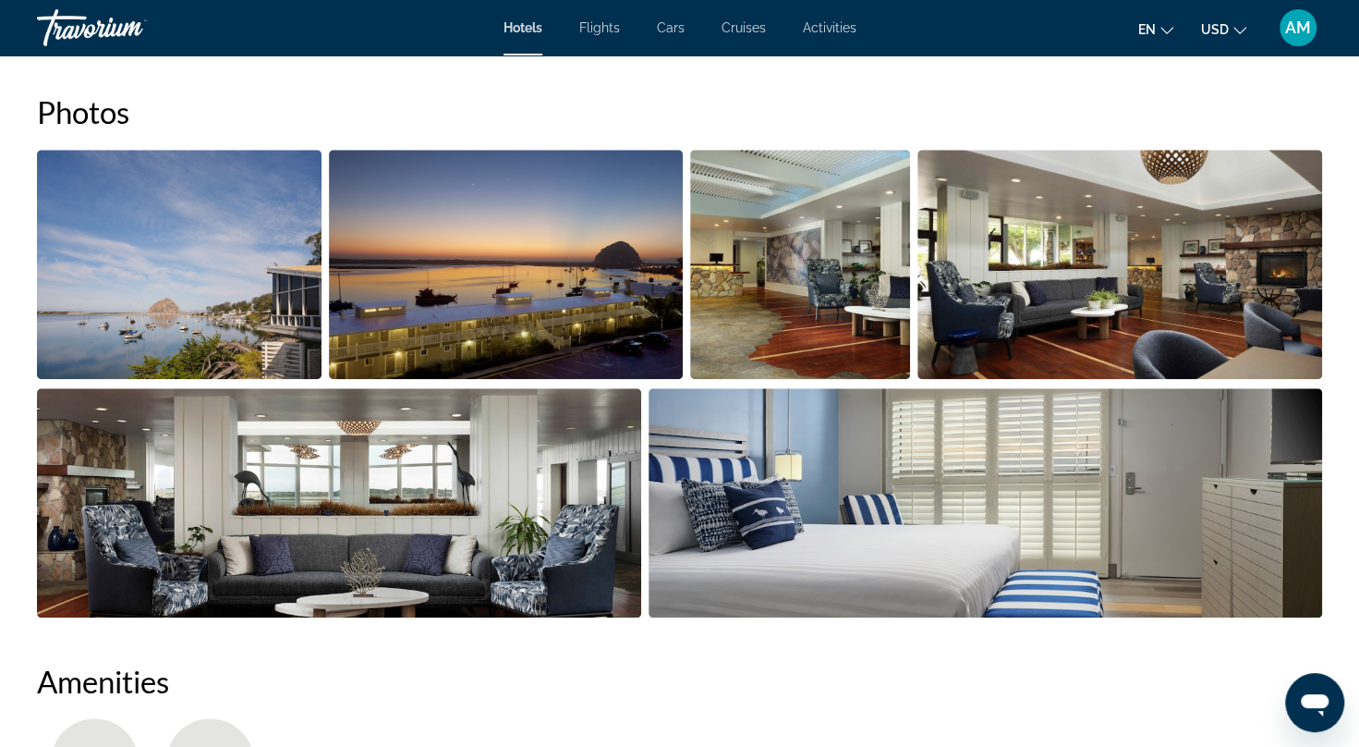
scroll to position [889, 0]
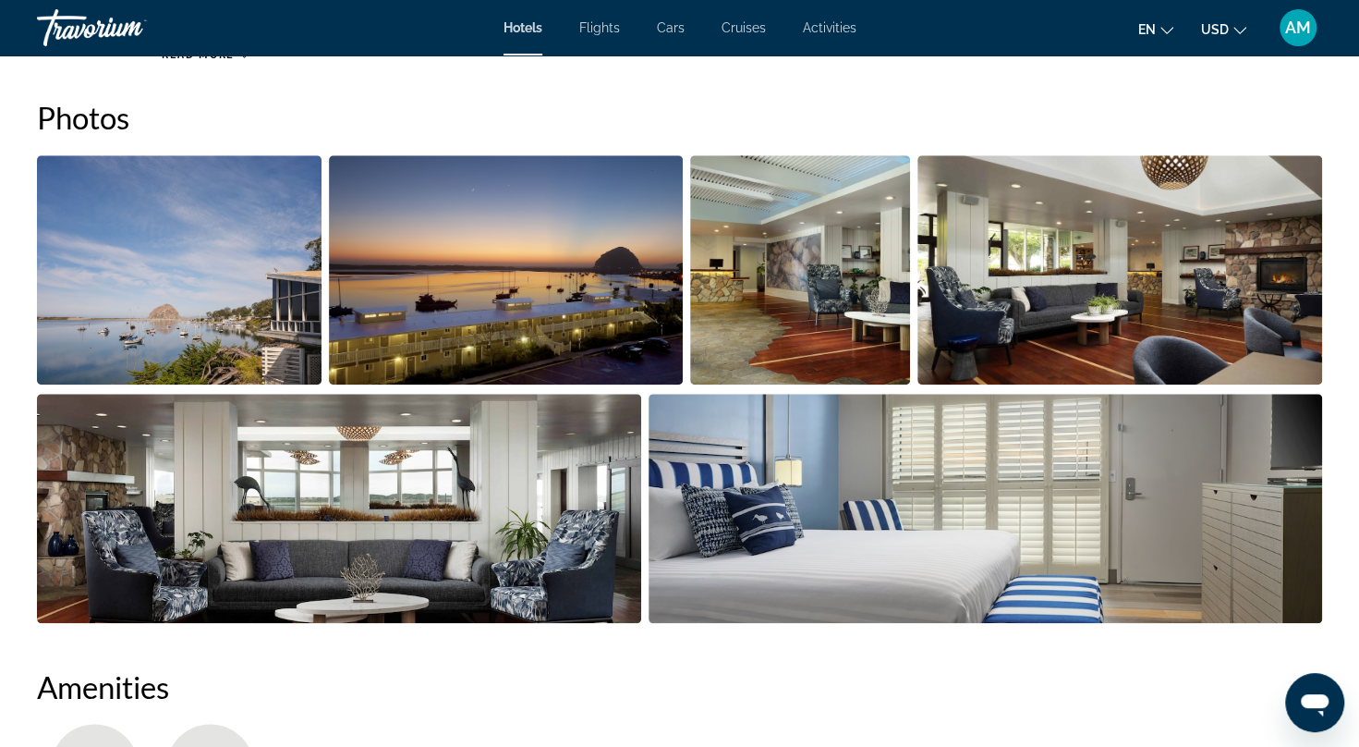
click at [187, 321] on img "Open full-screen image slider" at bounding box center [179, 269] width 285 height 229
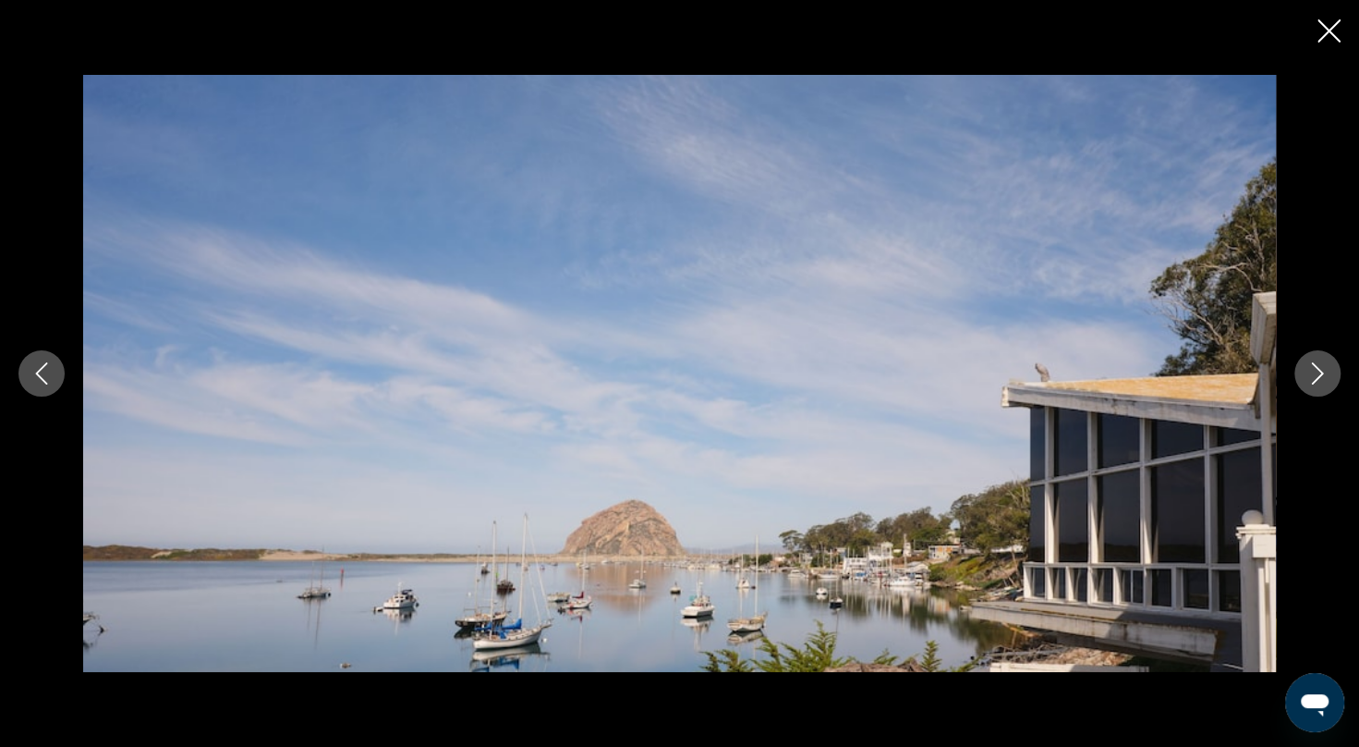
click at [187, 321] on img "Main content" at bounding box center [679, 373] width 1193 height 597
click at [1319, 372] on icon "Next image" at bounding box center [1318, 373] width 22 height 22
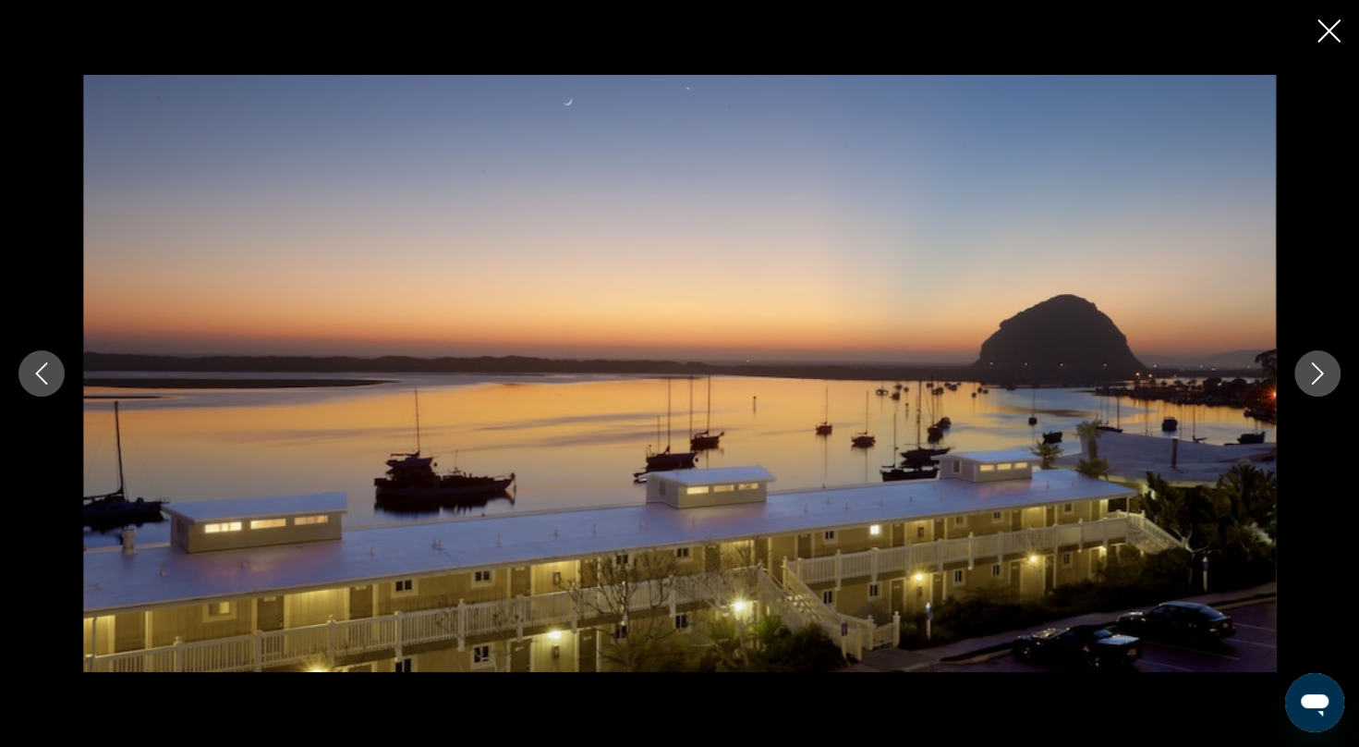
click at [1319, 372] on icon "Next image" at bounding box center [1318, 373] width 22 height 22
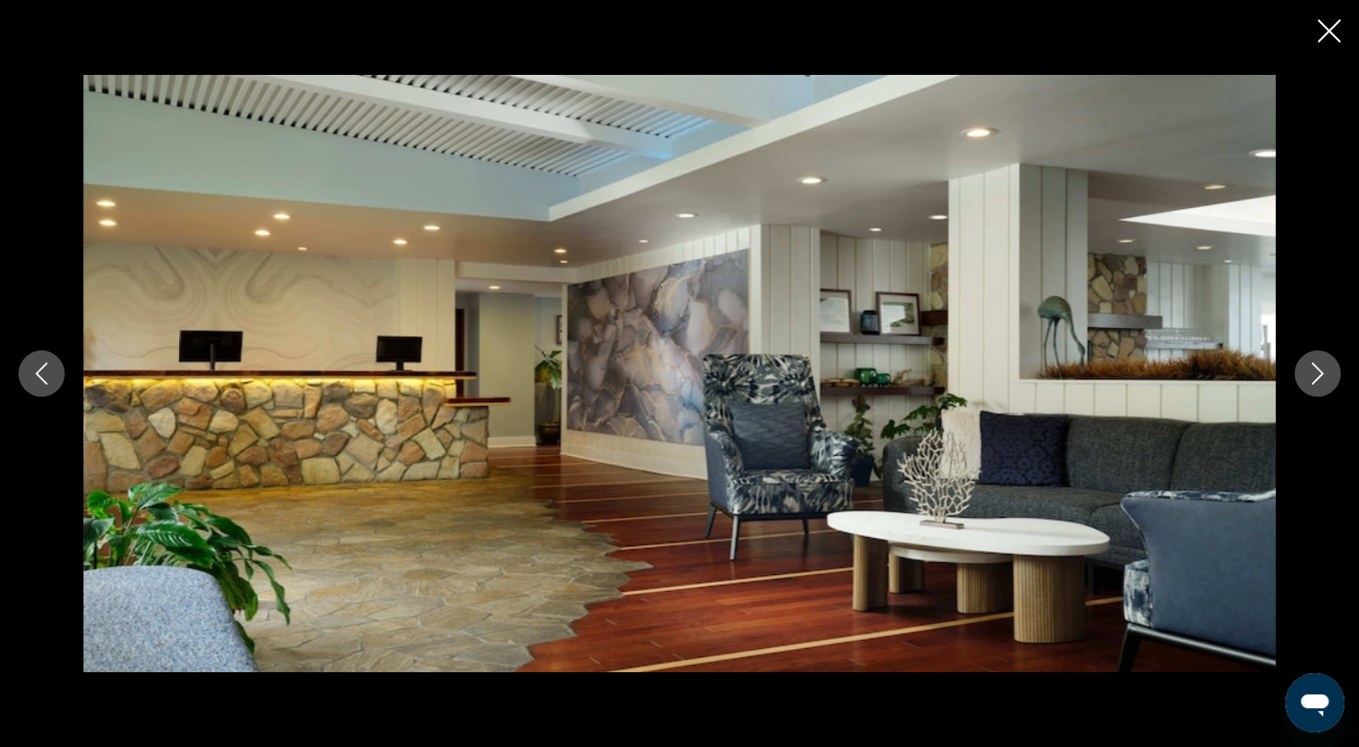
click at [29, 389] on button "Previous image" at bounding box center [41, 373] width 46 height 46
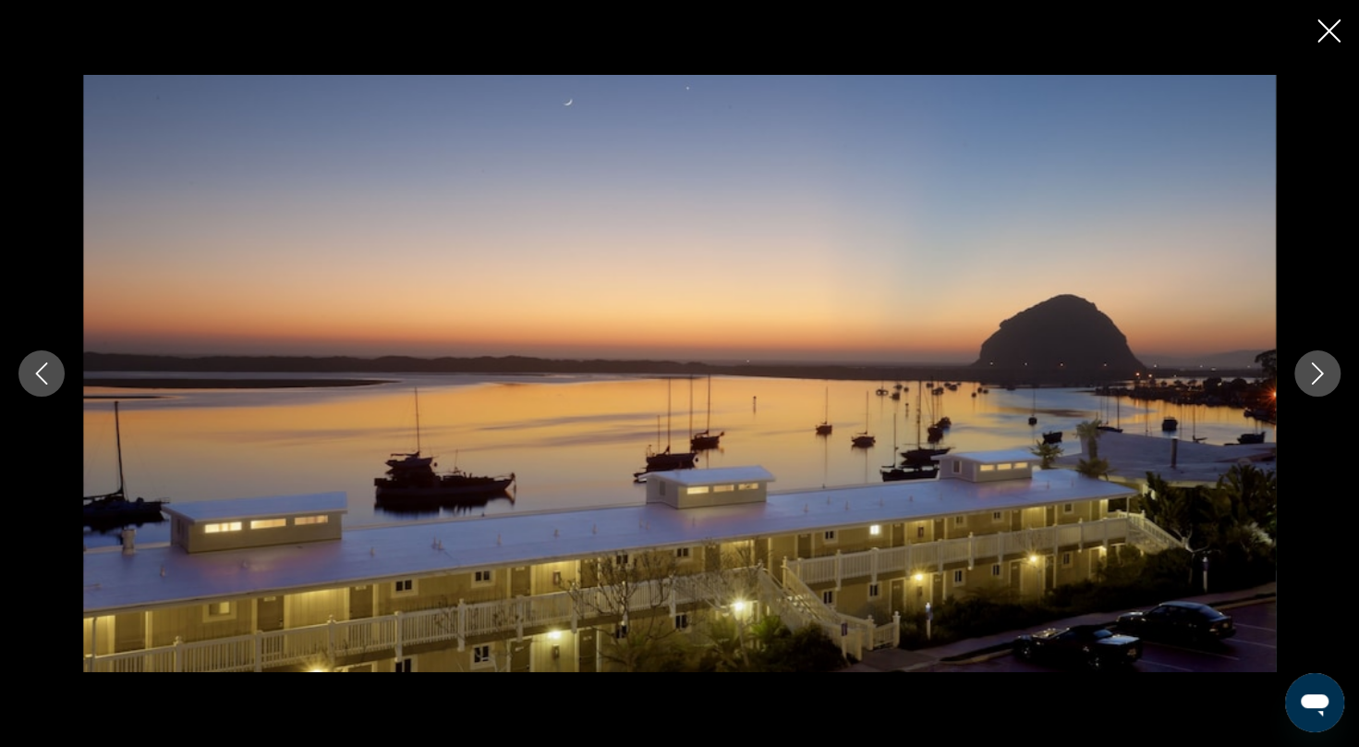
click at [1316, 366] on icon "Next image" at bounding box center [1318, 373] width 22 height 22
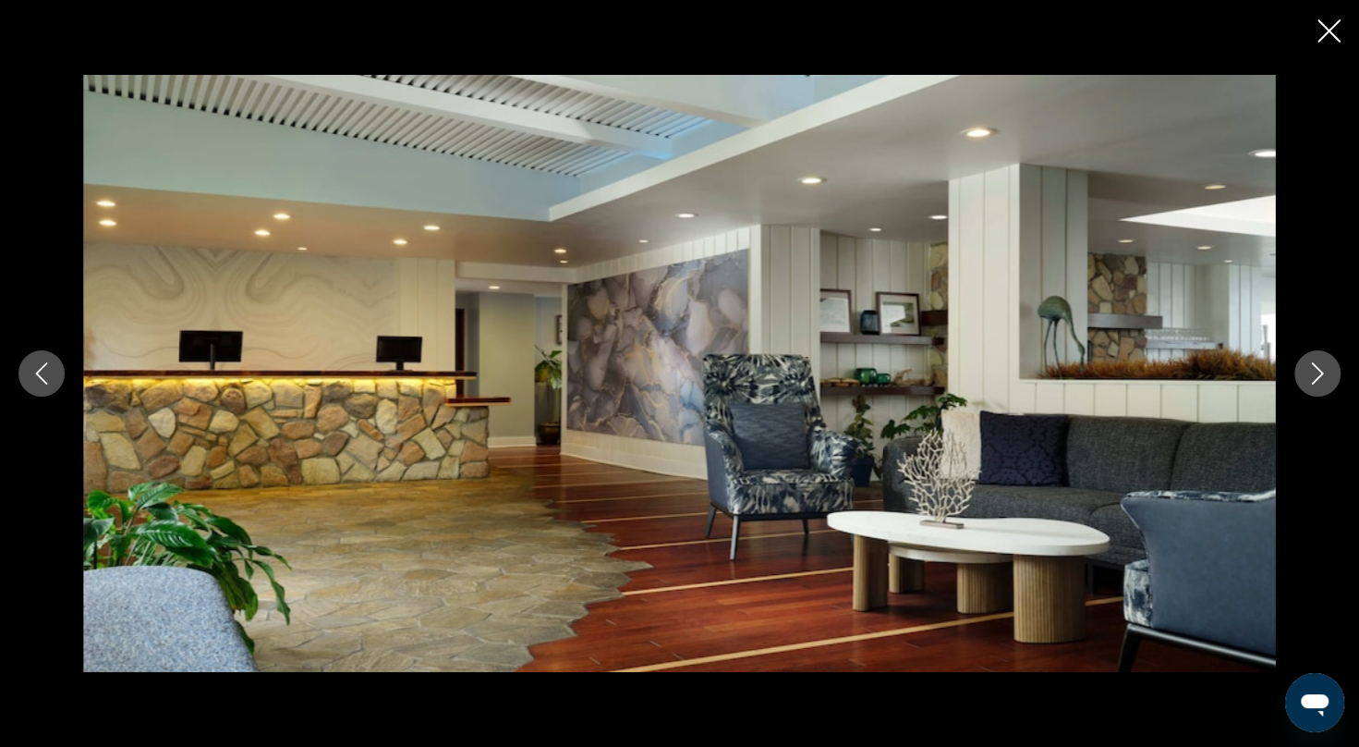
click at [1316, 366] on icon "Next image" at bounding box center [1318, 373] width 22 height 22
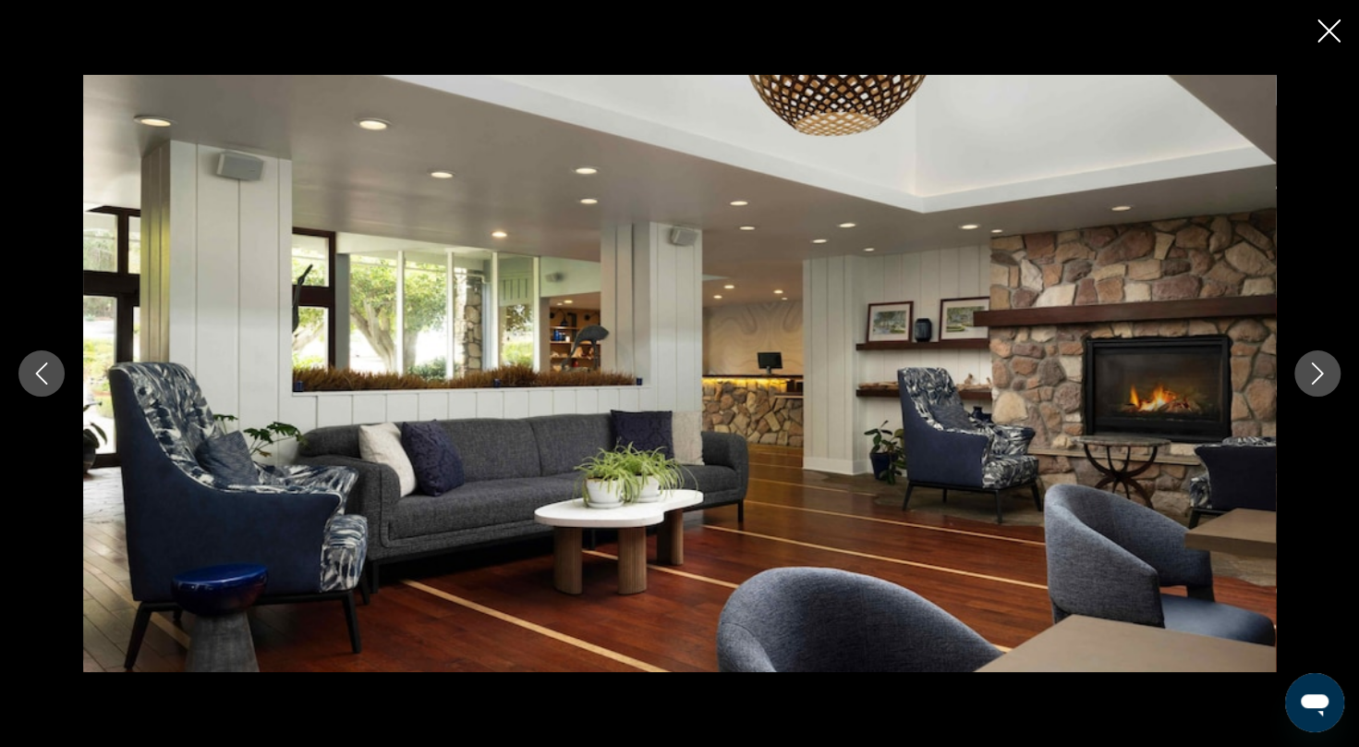
click at [1317, 367] on icon "Next image" at bounding box center [1318, 373] width 12 height 22
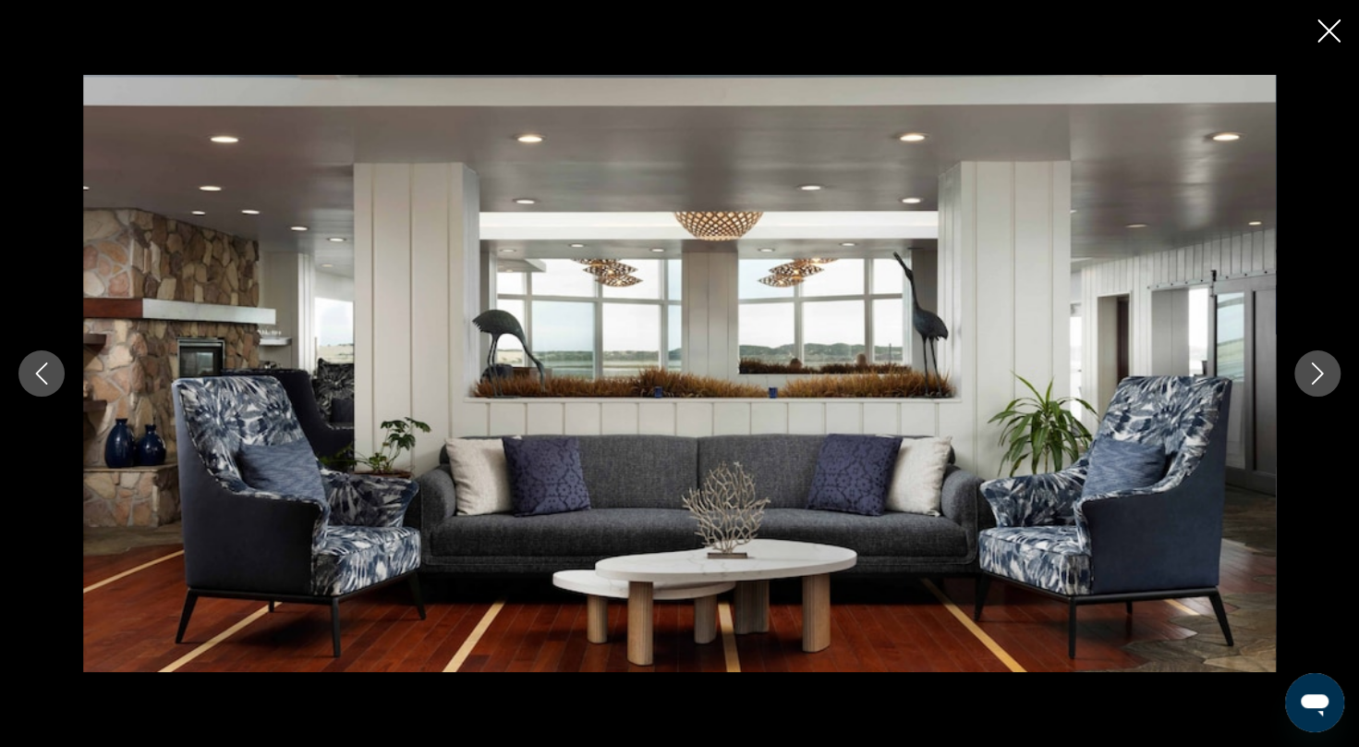
click at [1317, 367] on icon "Next image" at bounding box center [1318, 373] width 12 height 22
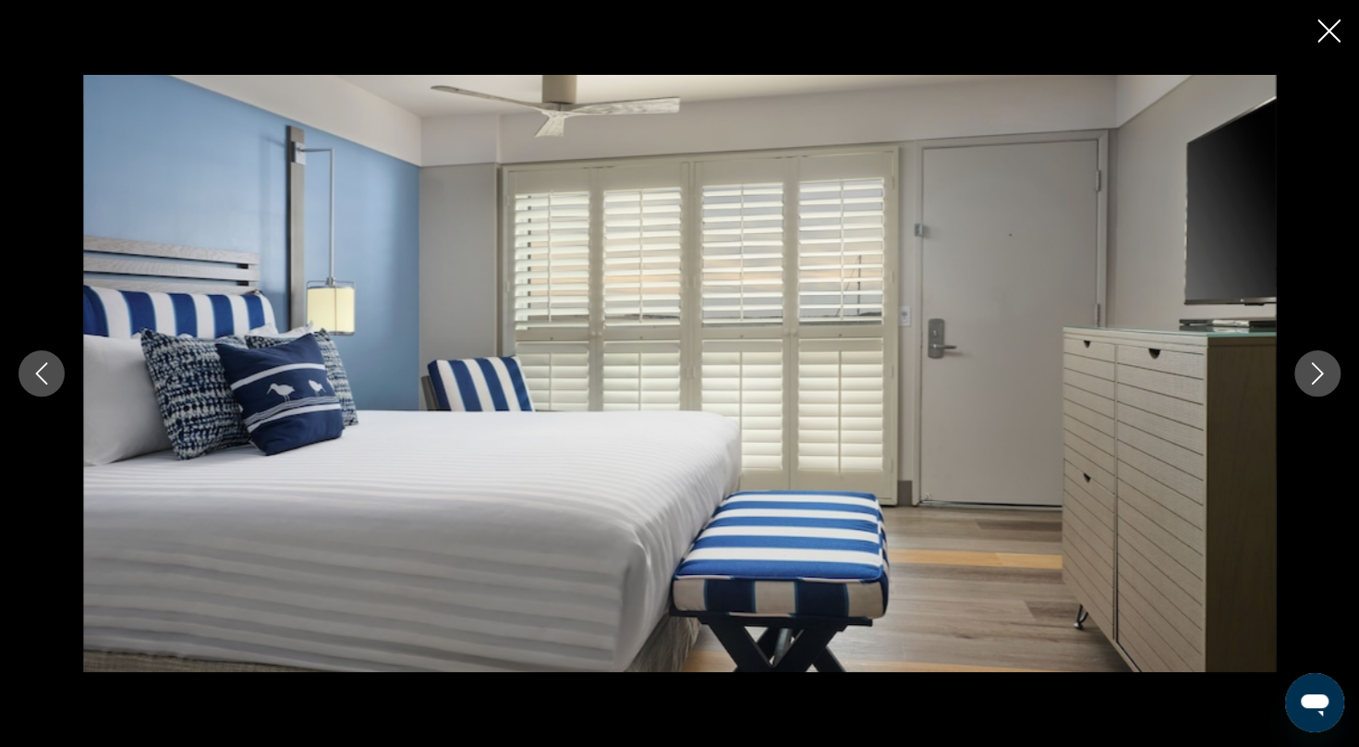
click at [1317, 367] on icon "Next image" at bounding box center [1318, 373] width 12 height 22
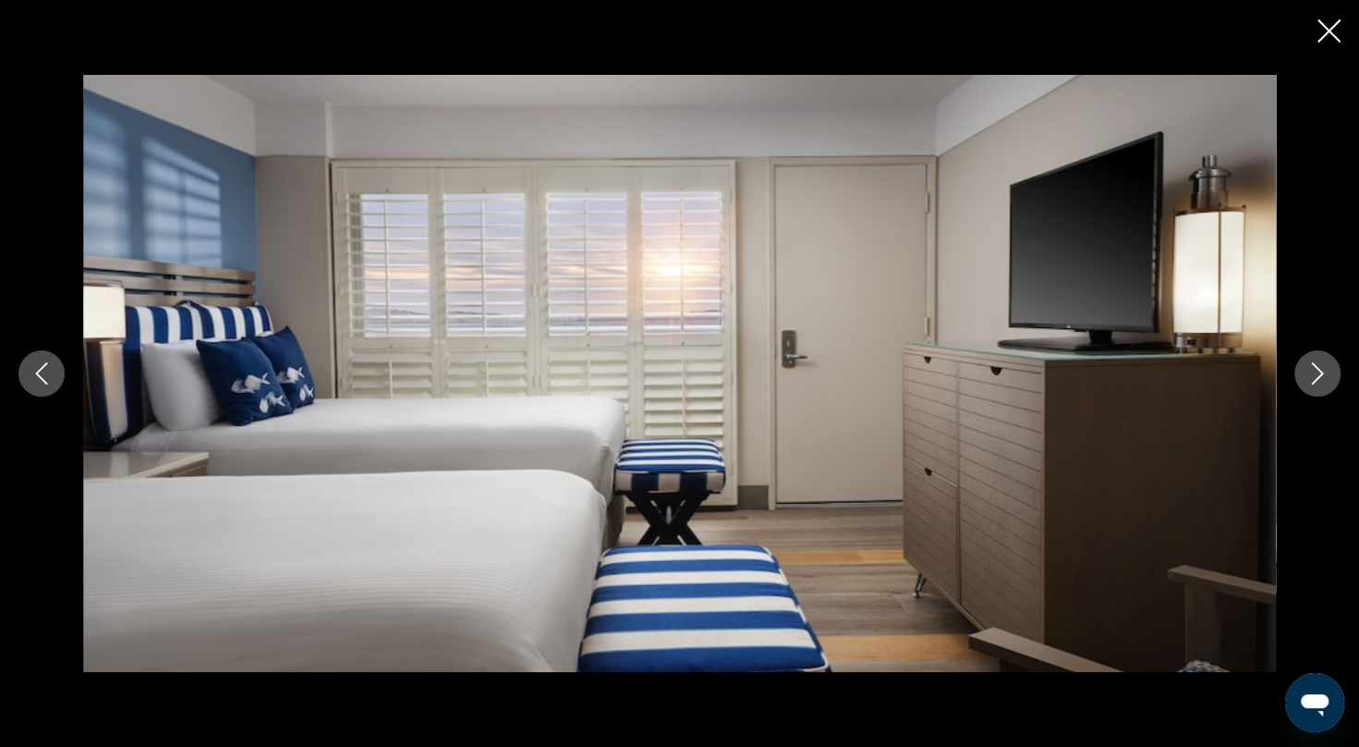
click at [1317, 367] on icon "Next image" at bounding box center [1318, 373] width 12 height 22
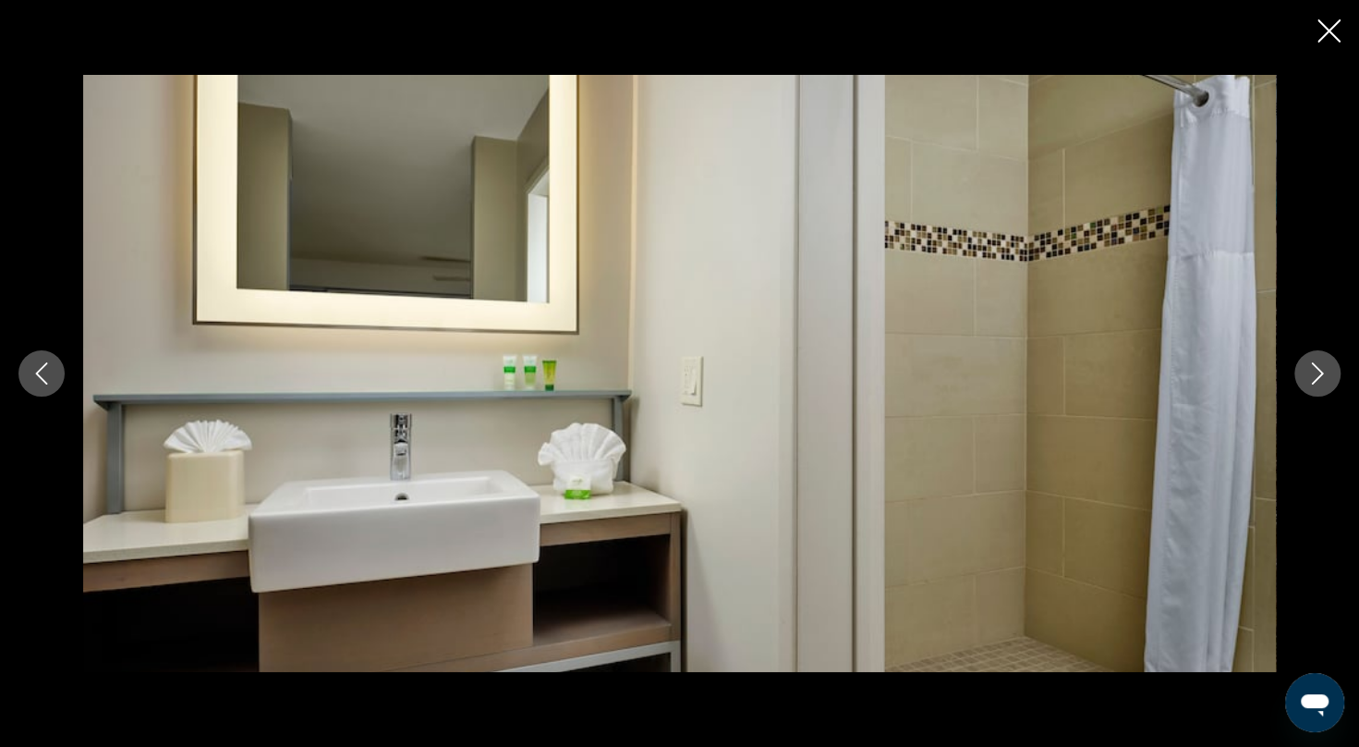
click at [1317, 367] on icon "Next image" at bounding box center [1318, 373] width 12 height 22
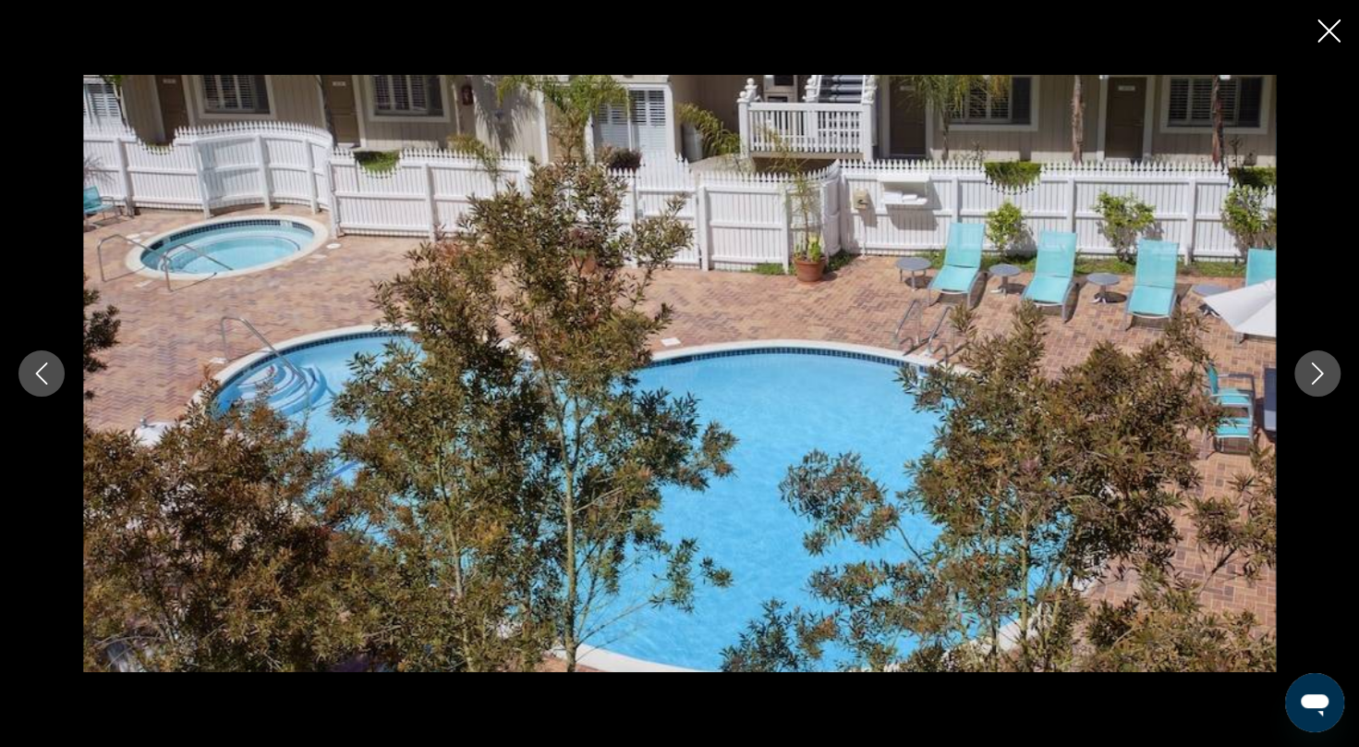
click at [1317, 367] on icon "Next image" at bounding box center [1318, 373] width 12 height 22
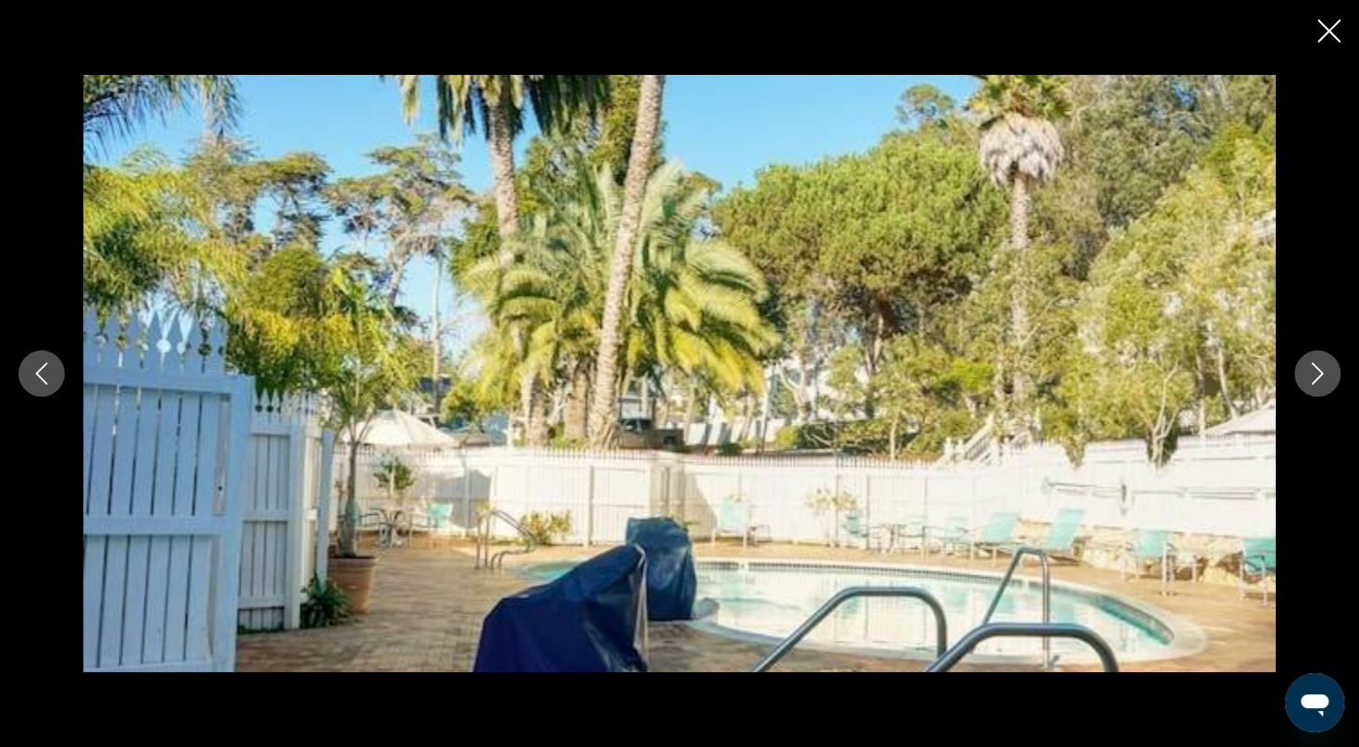
click at [1317, 367] on icon "Next image" at bounding box center [1318, 373] width 12 height 22
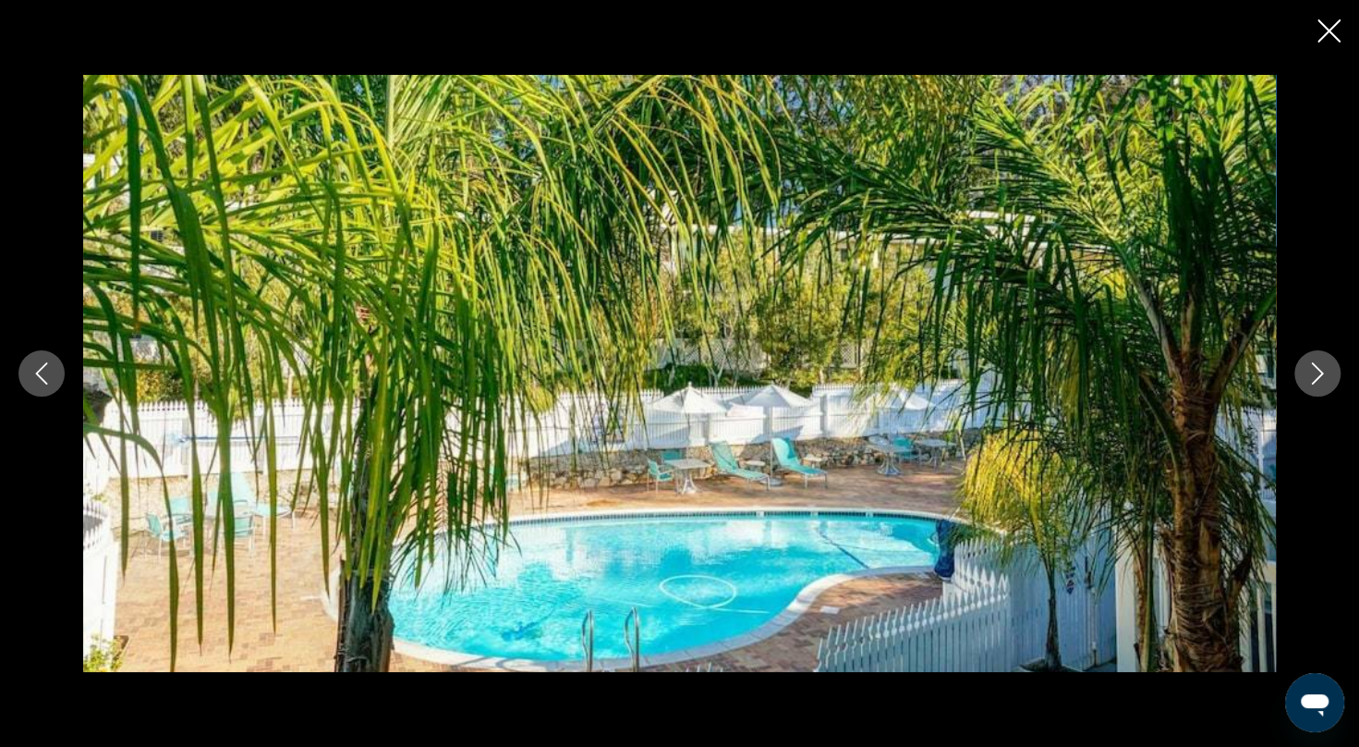
click at [1317, 367] on icon "Next image" at bounding box center [1318, 373] width 12 height 22
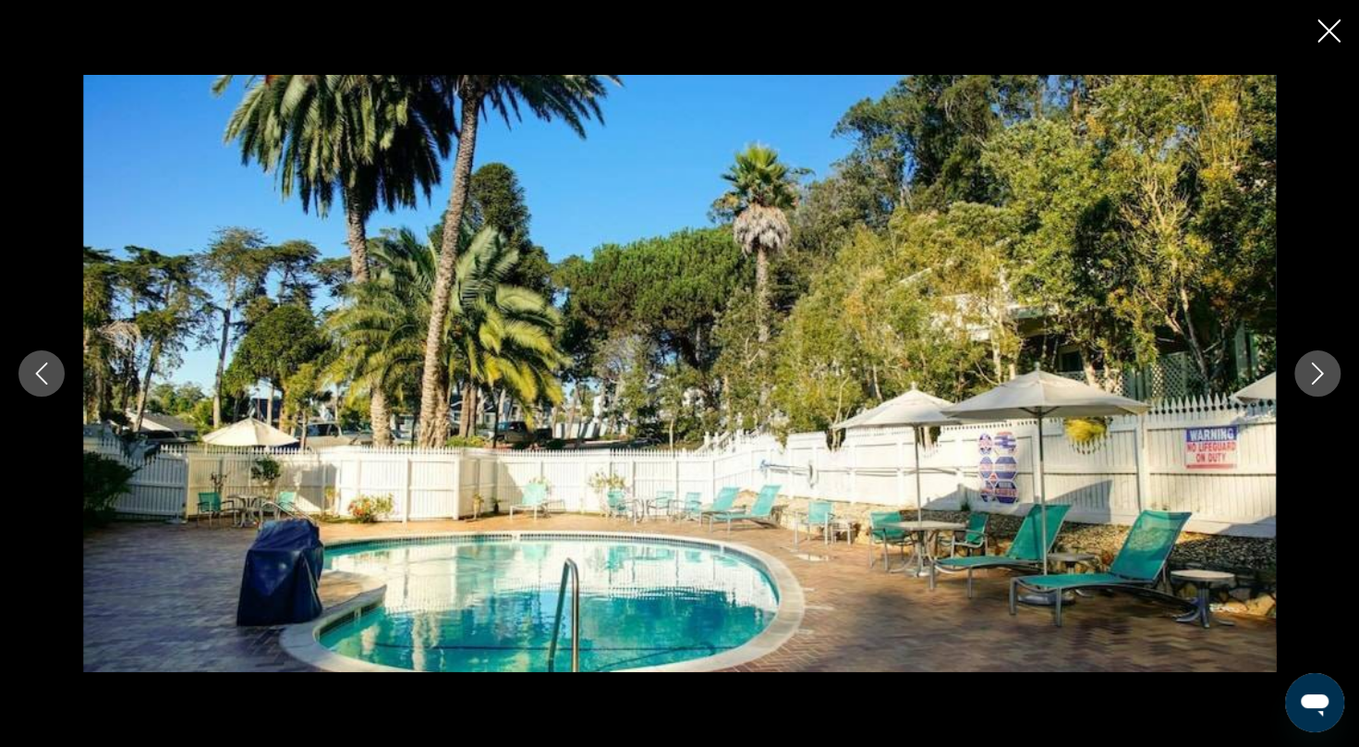
click at [1317, 367] on icon "Next image" at bounding box center [1318, 373] width 12 height 22
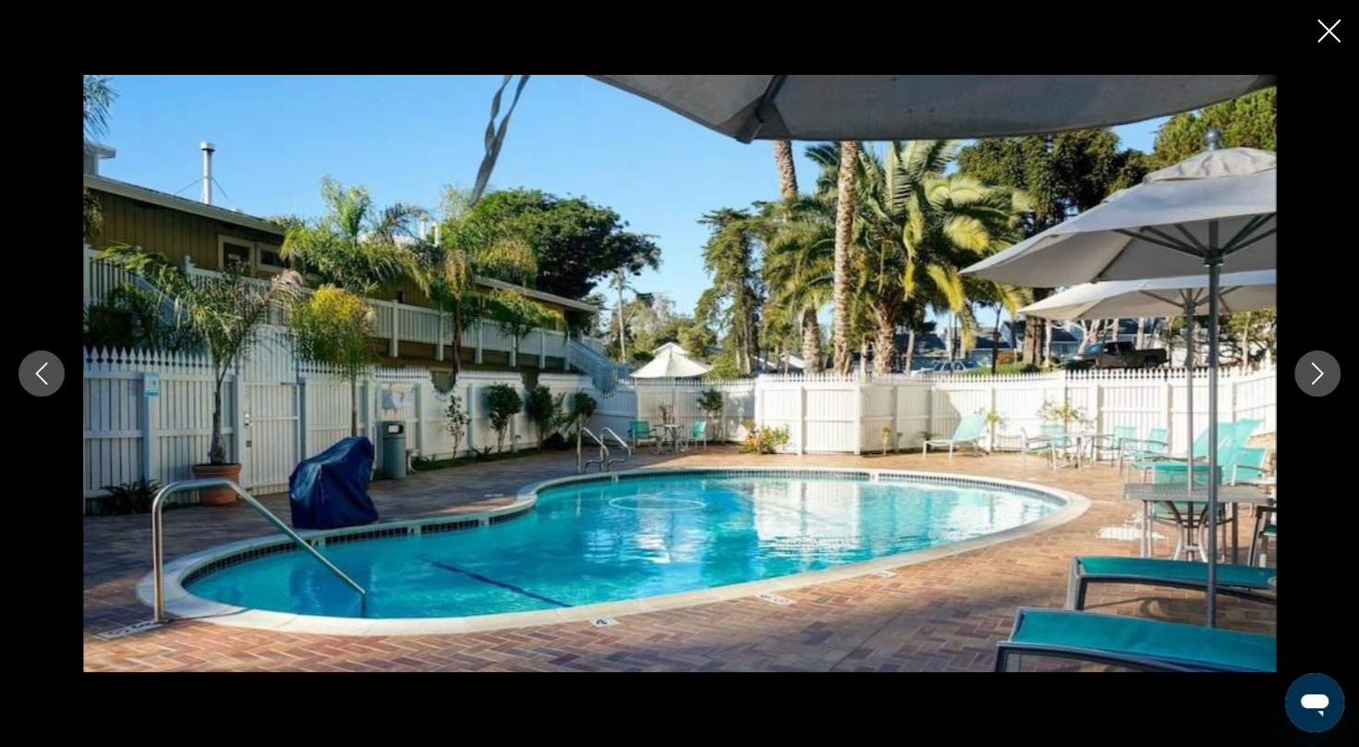
click at [1317, 367] on icon "Next image" at bounding box center [1318, 373] width 12 height 22
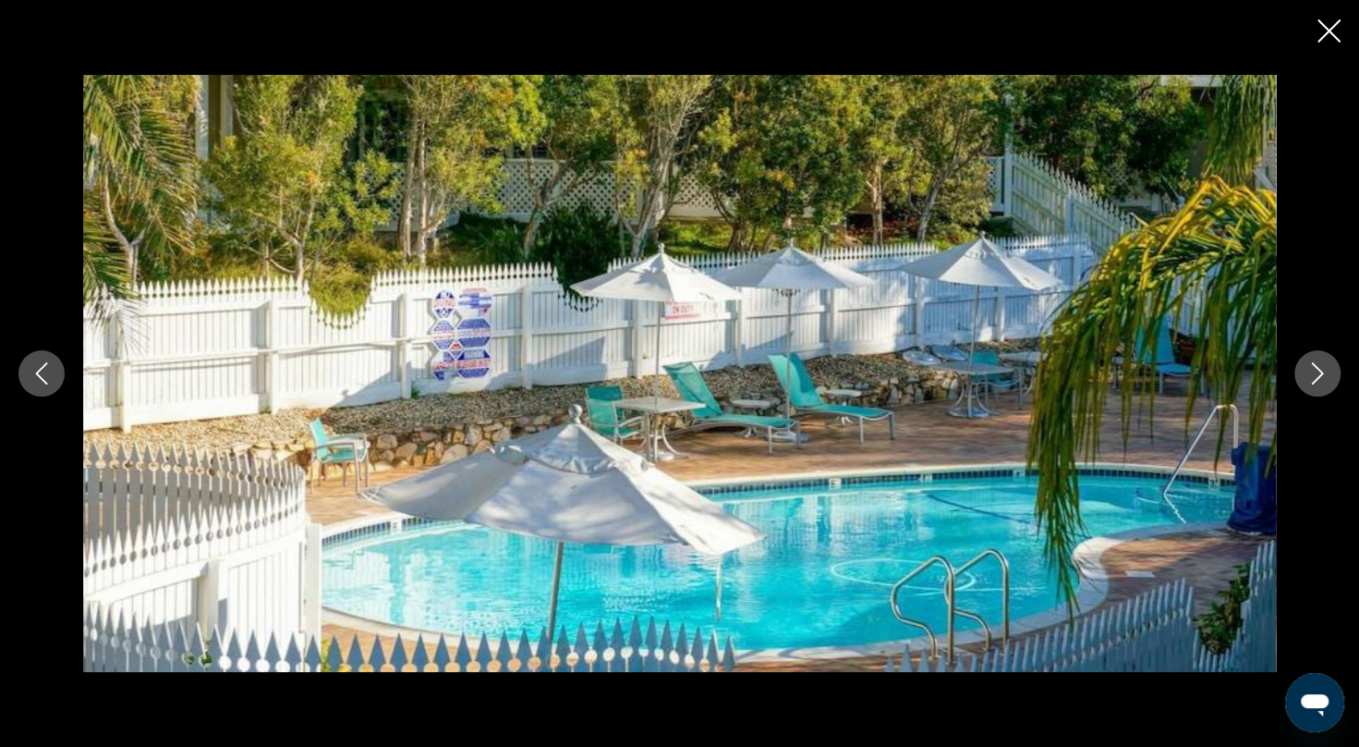
click at [1317, 367] on icon "Next image" at bounding box center [1318, 373] width 12 height 22
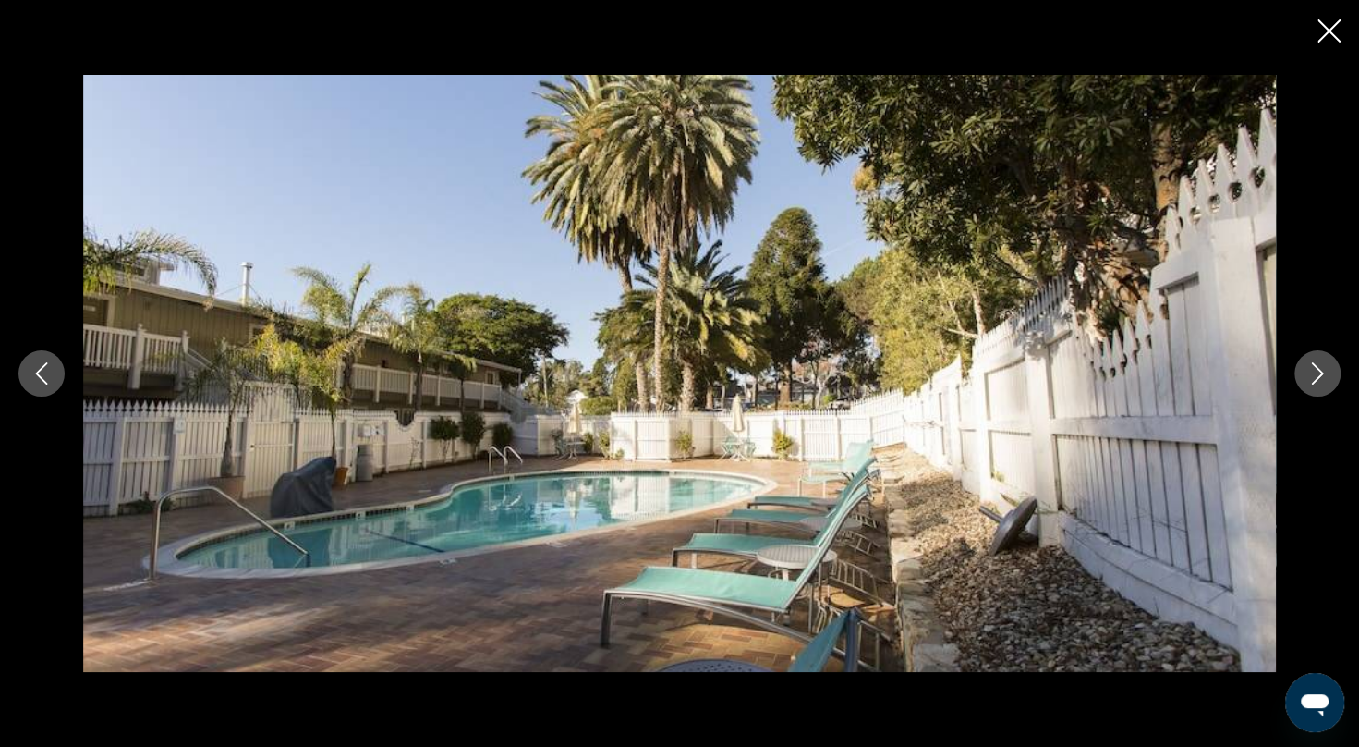
click at [1317, 367] on icon "Next image" at bounding box center [1318, 373] width 12 height 22
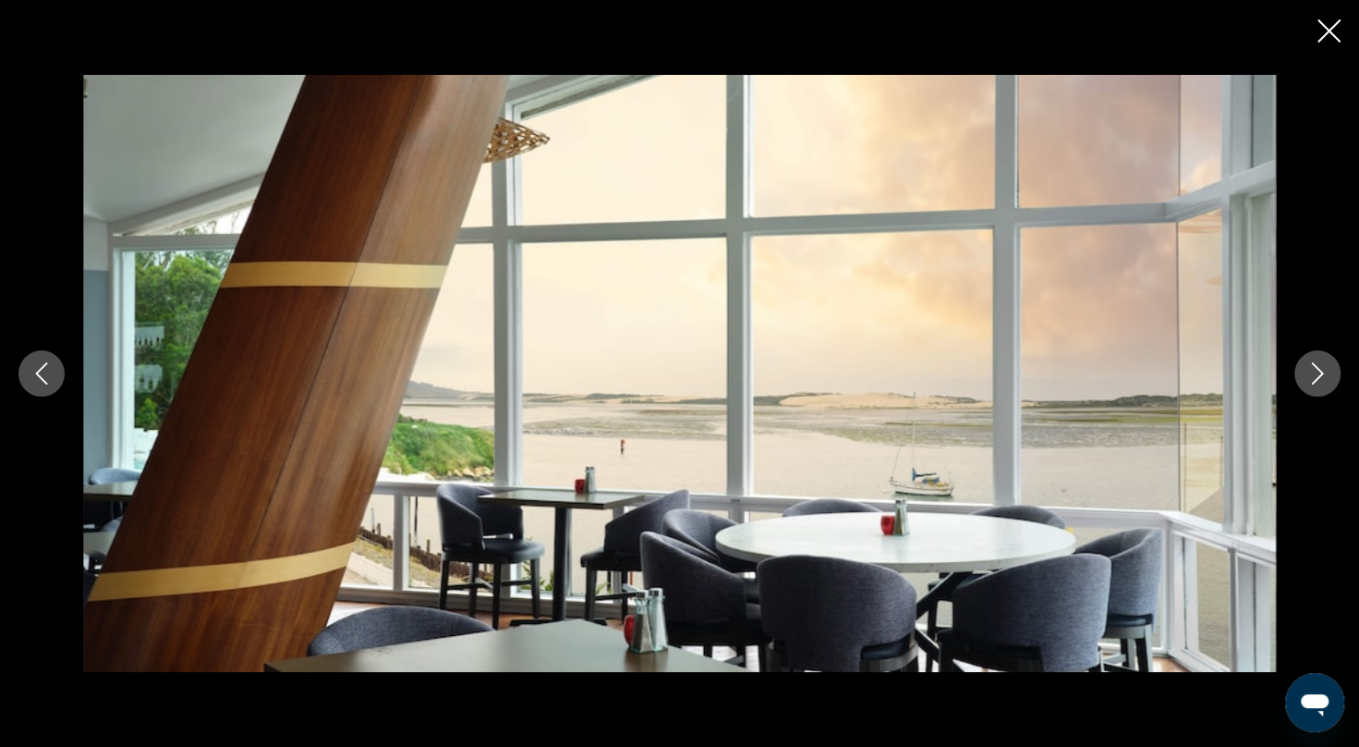
click at [1317, 367] on icon "Next image" at bounding box center [1318, 373] width 12 height 22
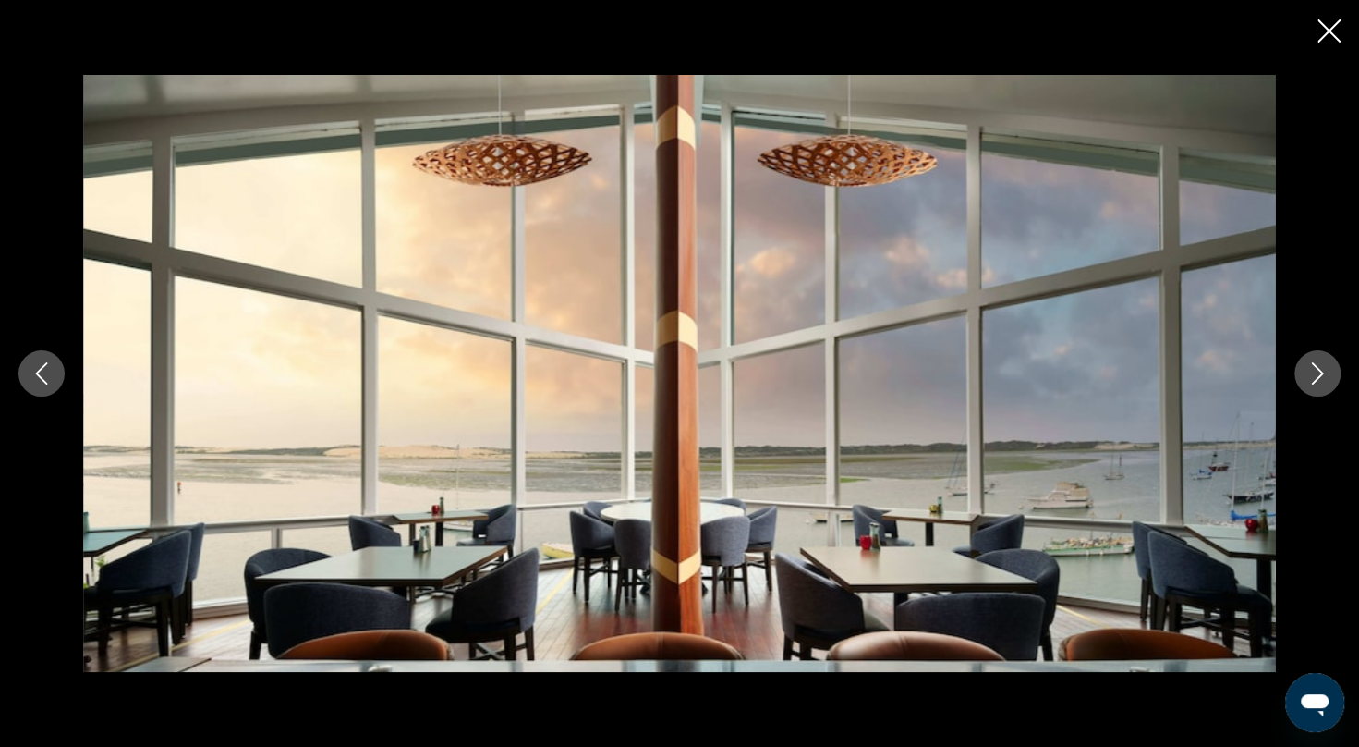
click at [1317, 367] on icon "Next image" at bounding box center [1318, 373] width 12 height 22
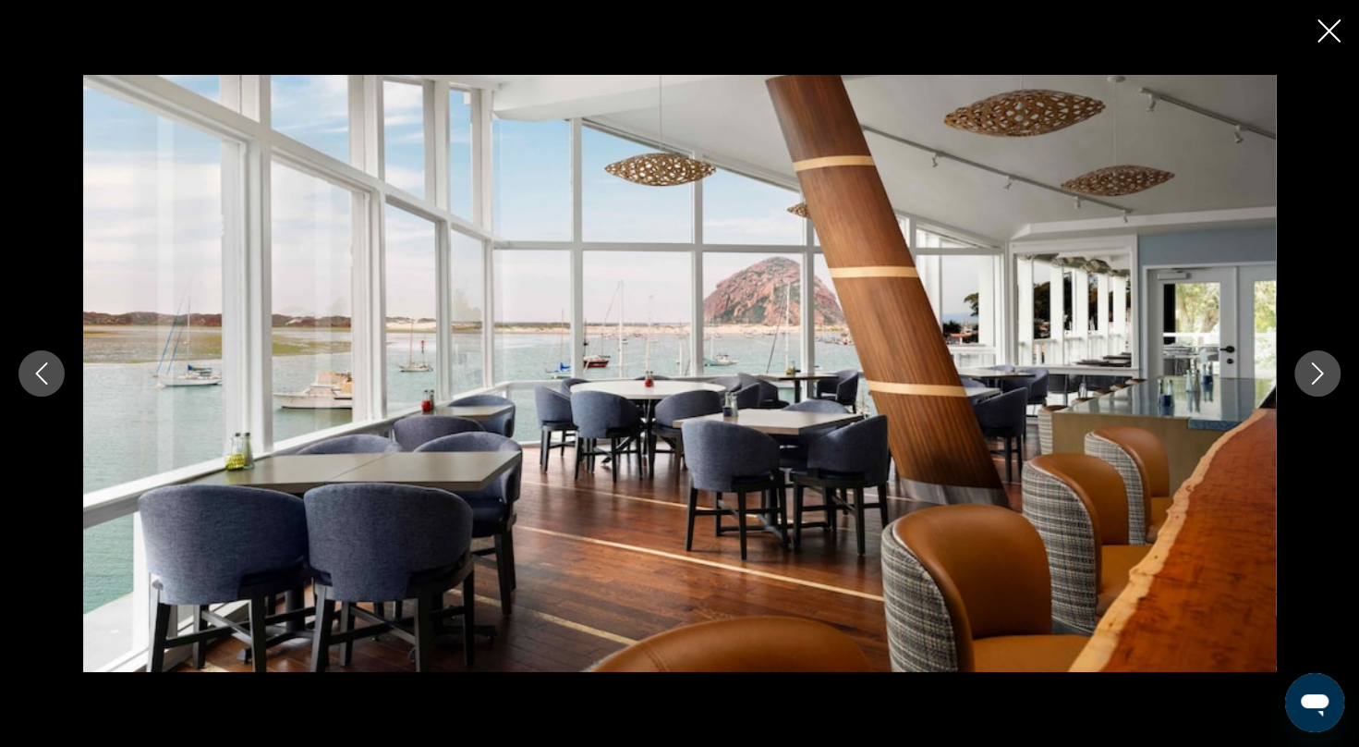
click at [1317, 367] on icon "Next image" at bounding box center [1318, 373] width 12 height 22
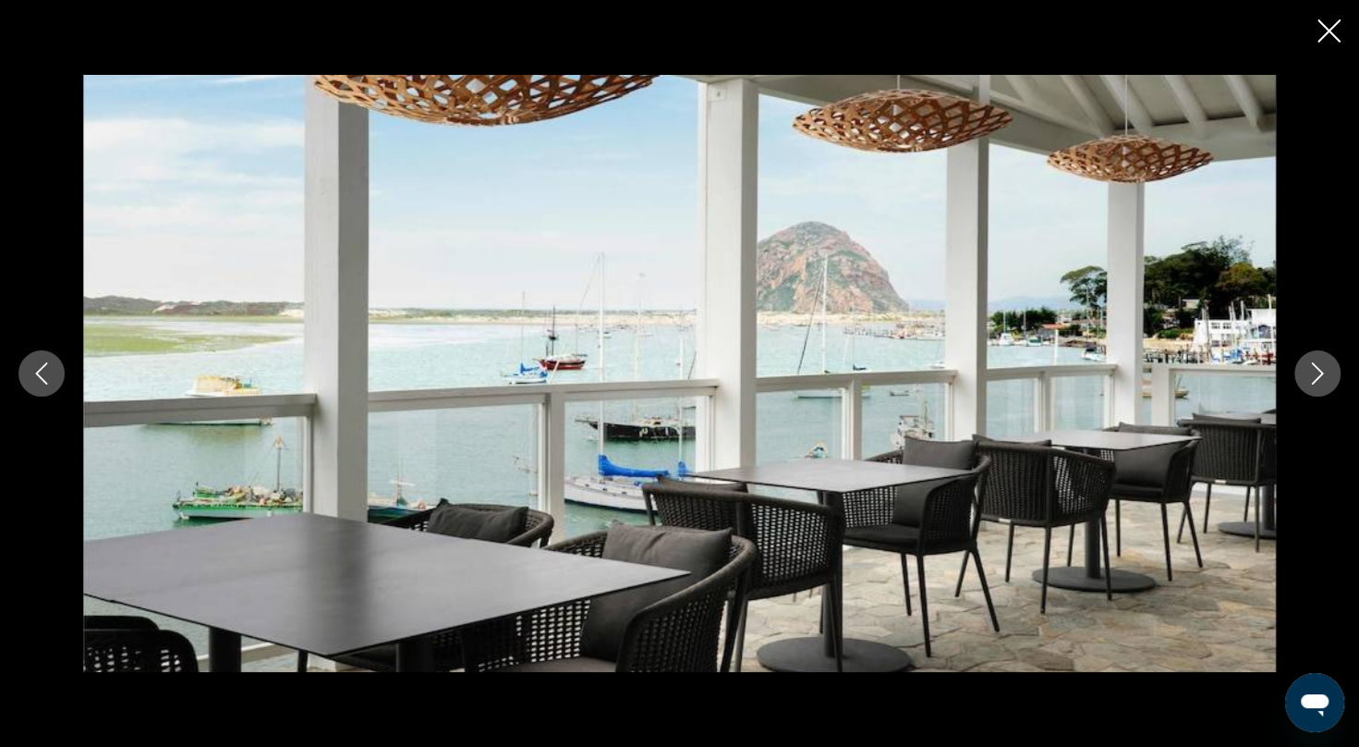
click at [1317, 367] on icon "Next image" at bounding box center [1318, 373] width 12 height 22
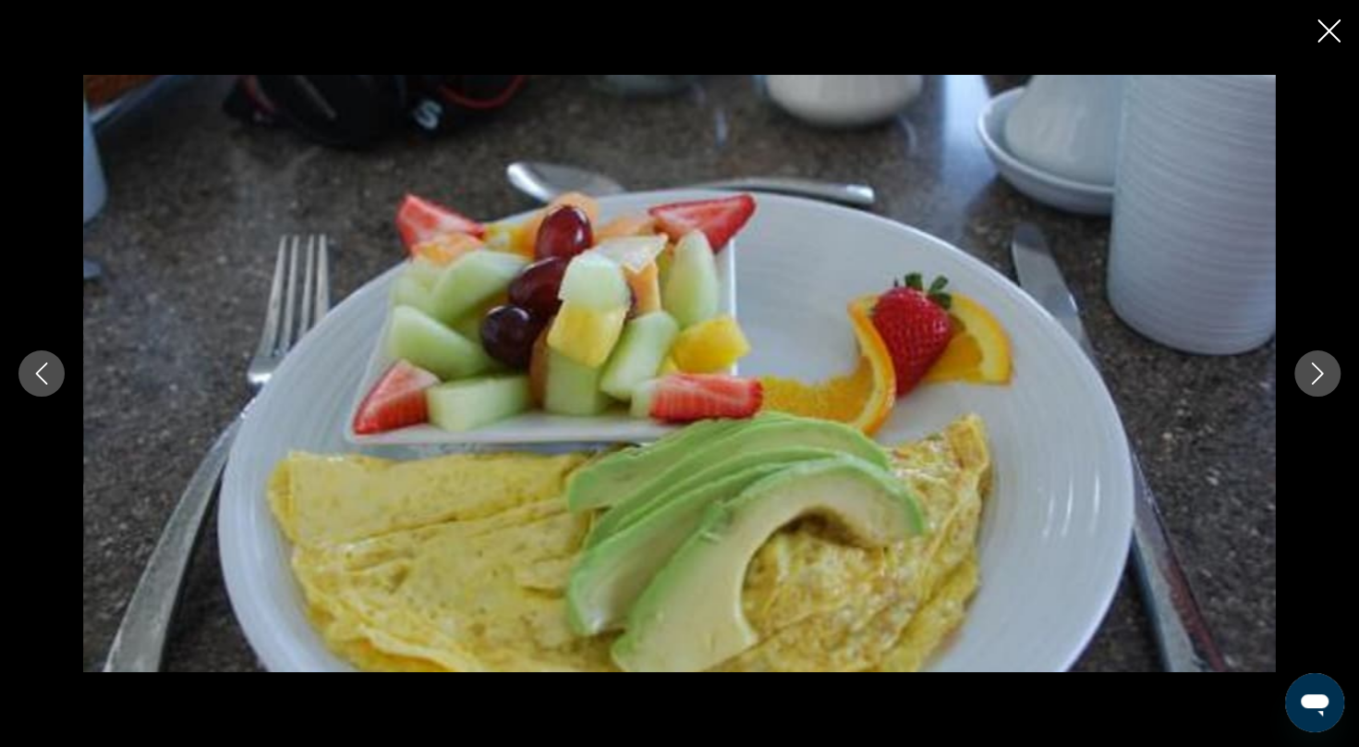
click at [1317, 367] on icon "Next image" at bounding box center [1318, 373] width 12 height 22
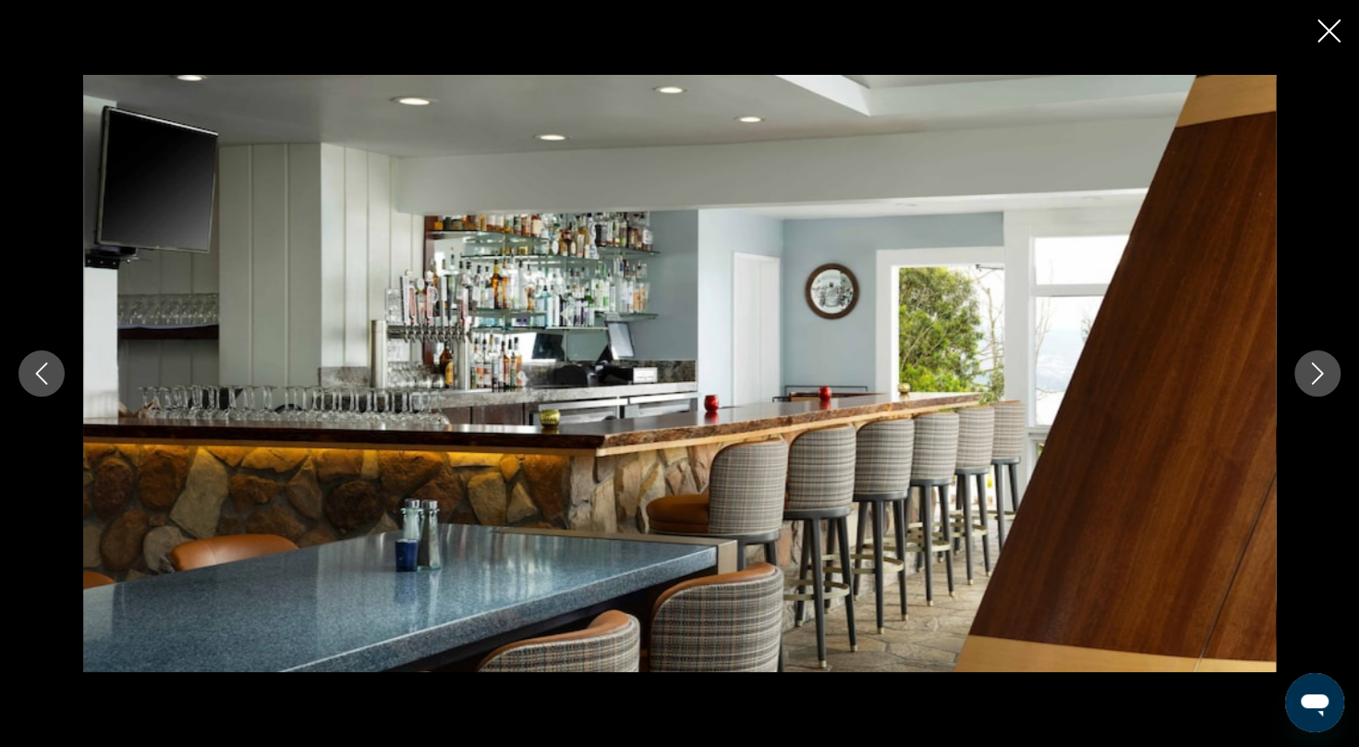
click at [1317, 367] on icon "Next image" at bounding box center [1318, 373] width 12 height 22
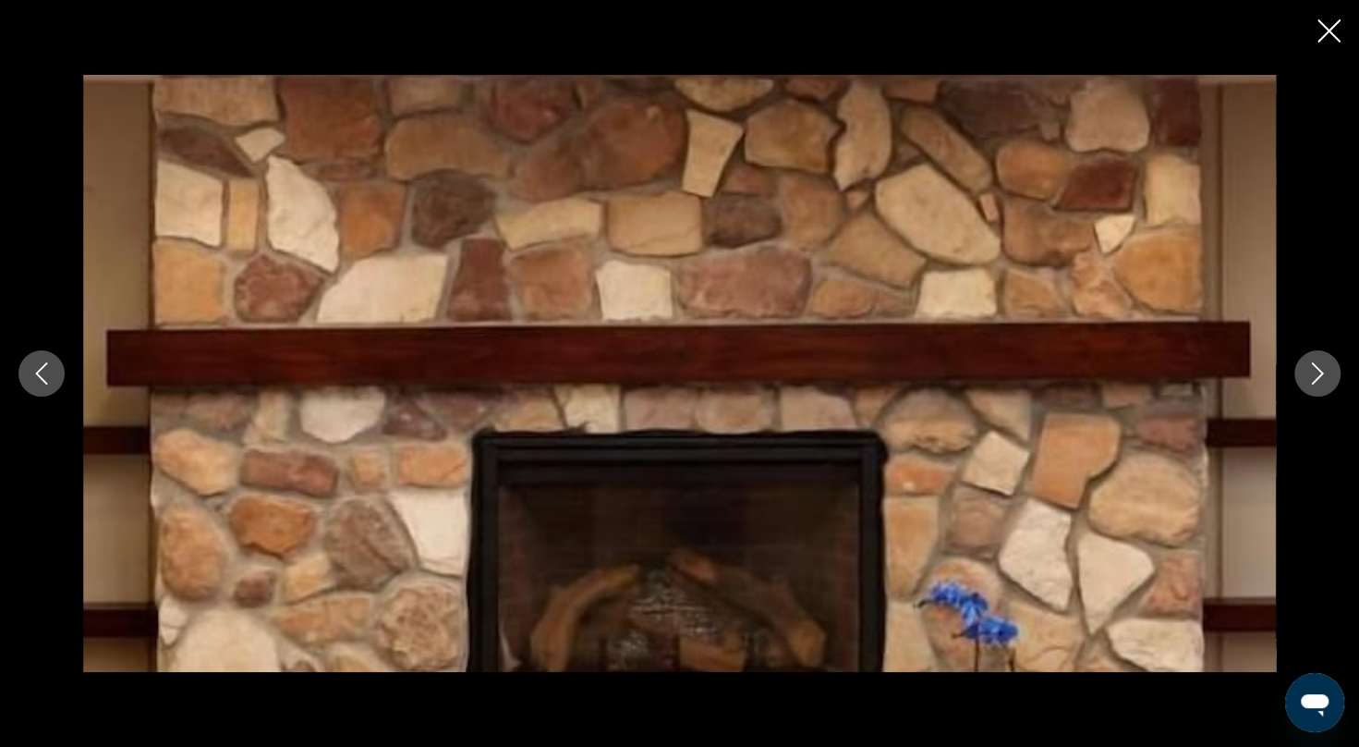
click at [1331, 366] on button "Next image" at bounding box center [1317, 373] width 46 height 46
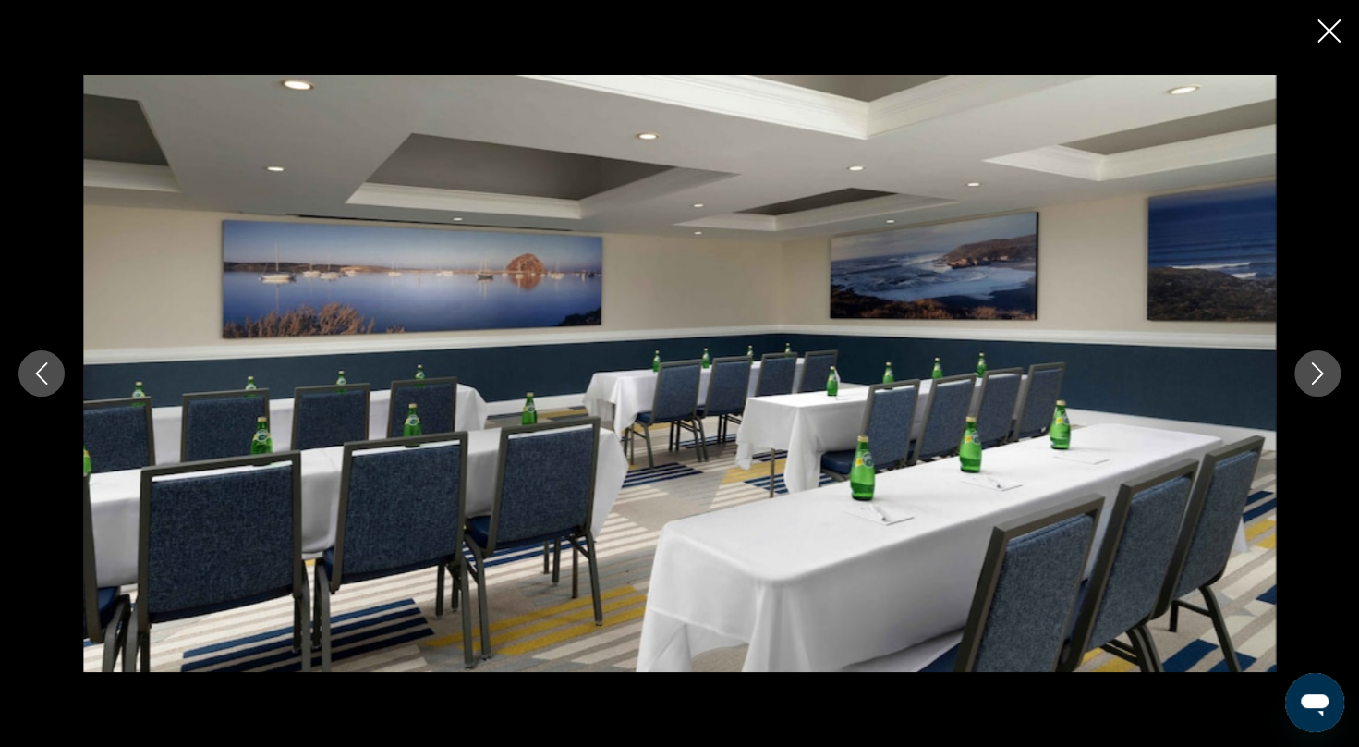
click at [1331, 366] on button "Next image" at bounding box center [1317, 373] width 46 height 46
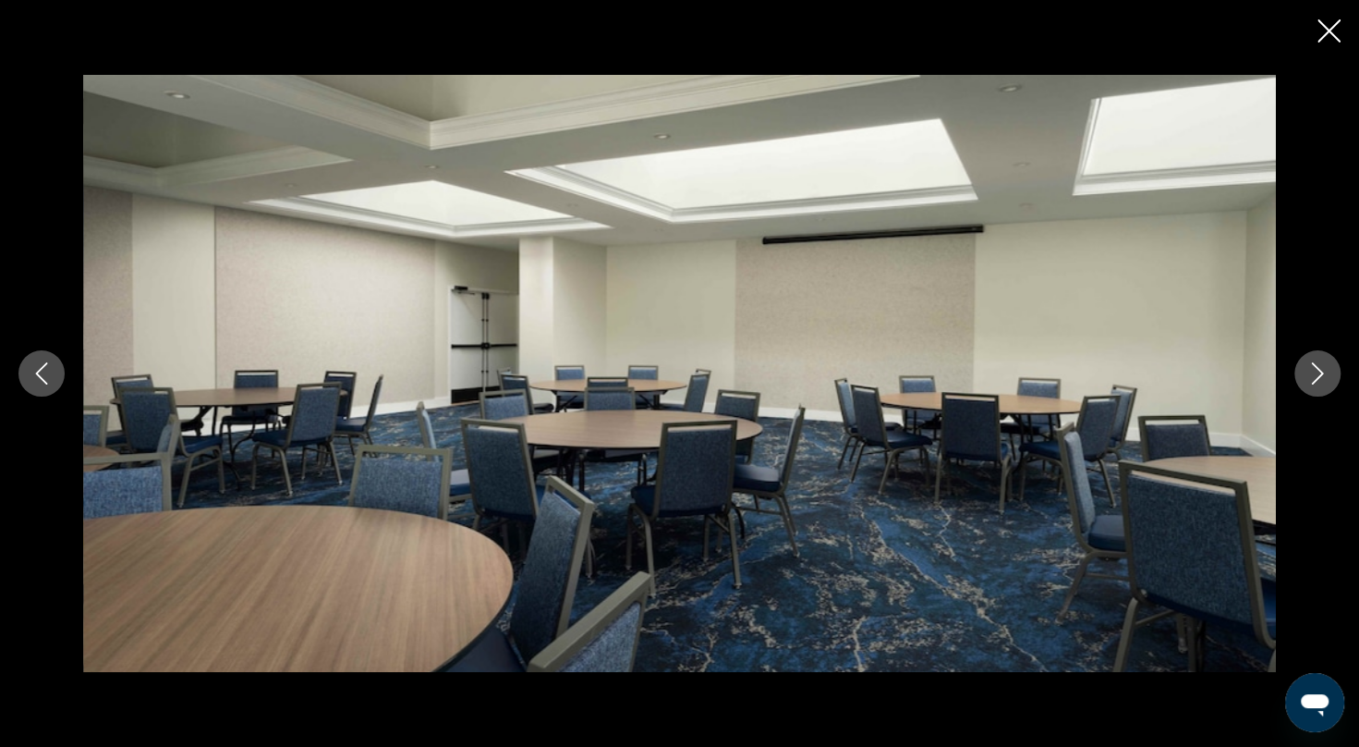
click at [1331, 366] on button "Next image" at bounding box center [1317, 373] width 46 height 46
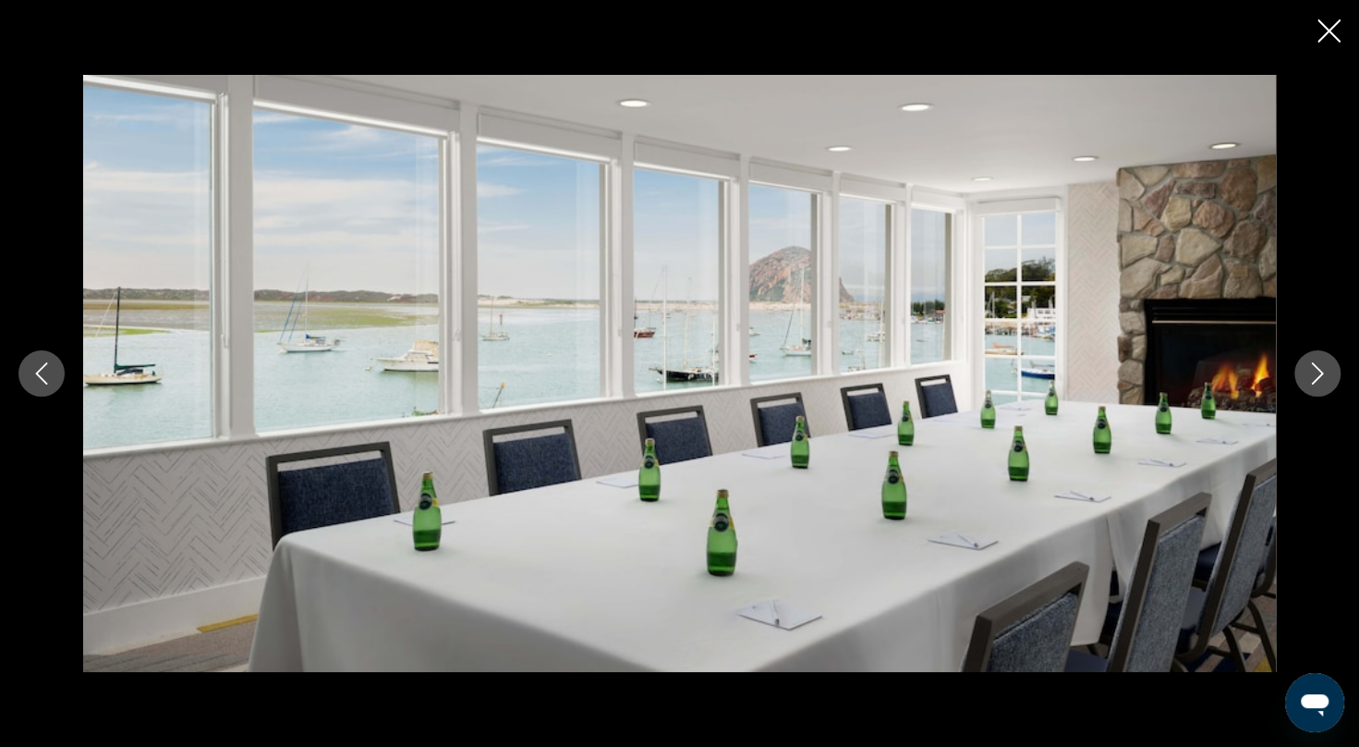
click at [1331, 366] on button "Next image" at bounding box center [1317, 373] width 46 height 46
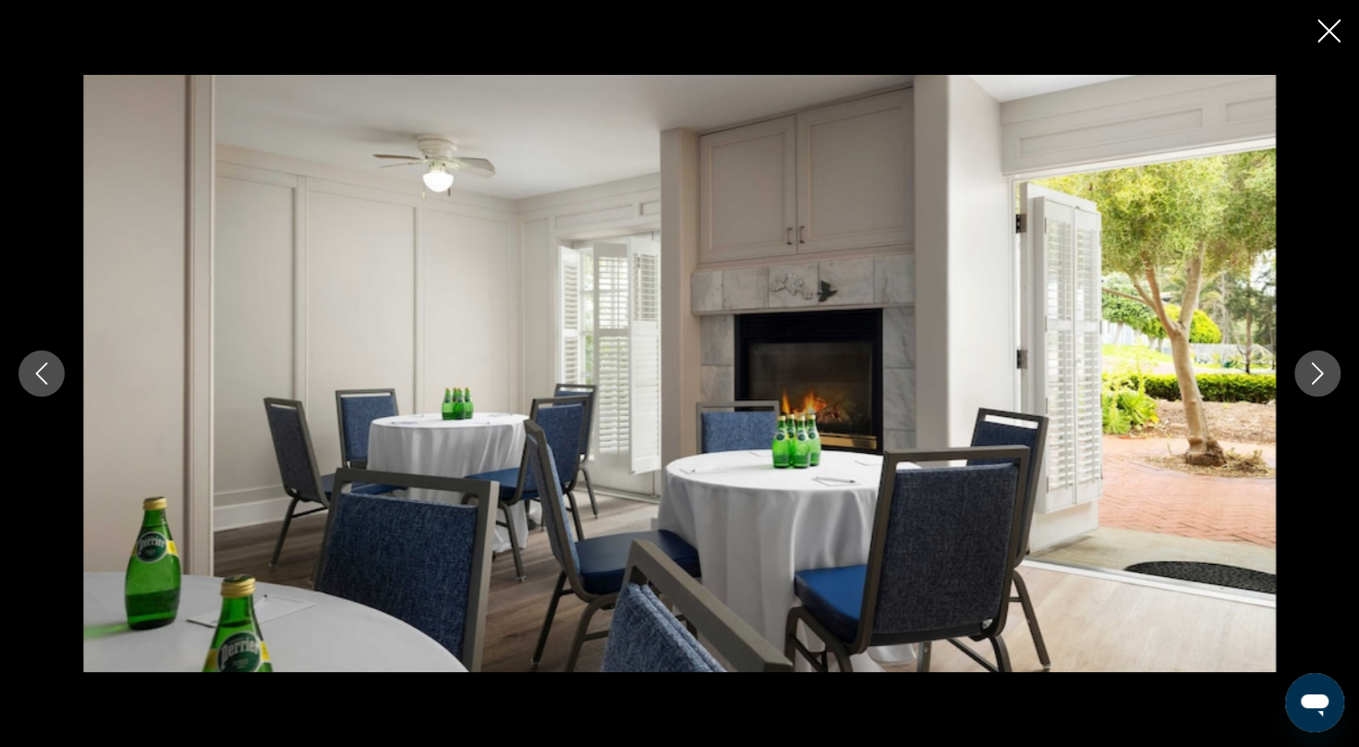
click at [1331, 366] on button "Next image" at bounding box center [1317, 373] width 46 height 46
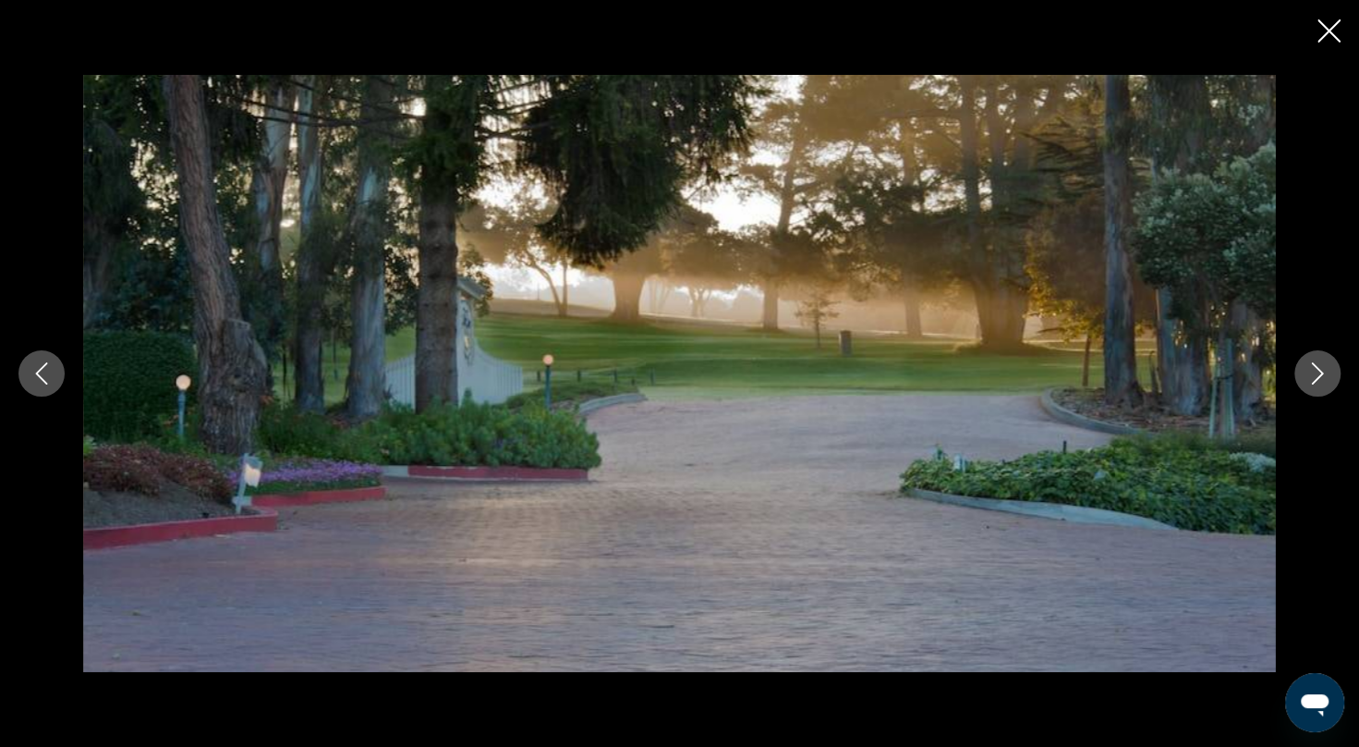
click at [1331, 366] on button "Next image" at bounding box center [1317, 373] width 46 height 46
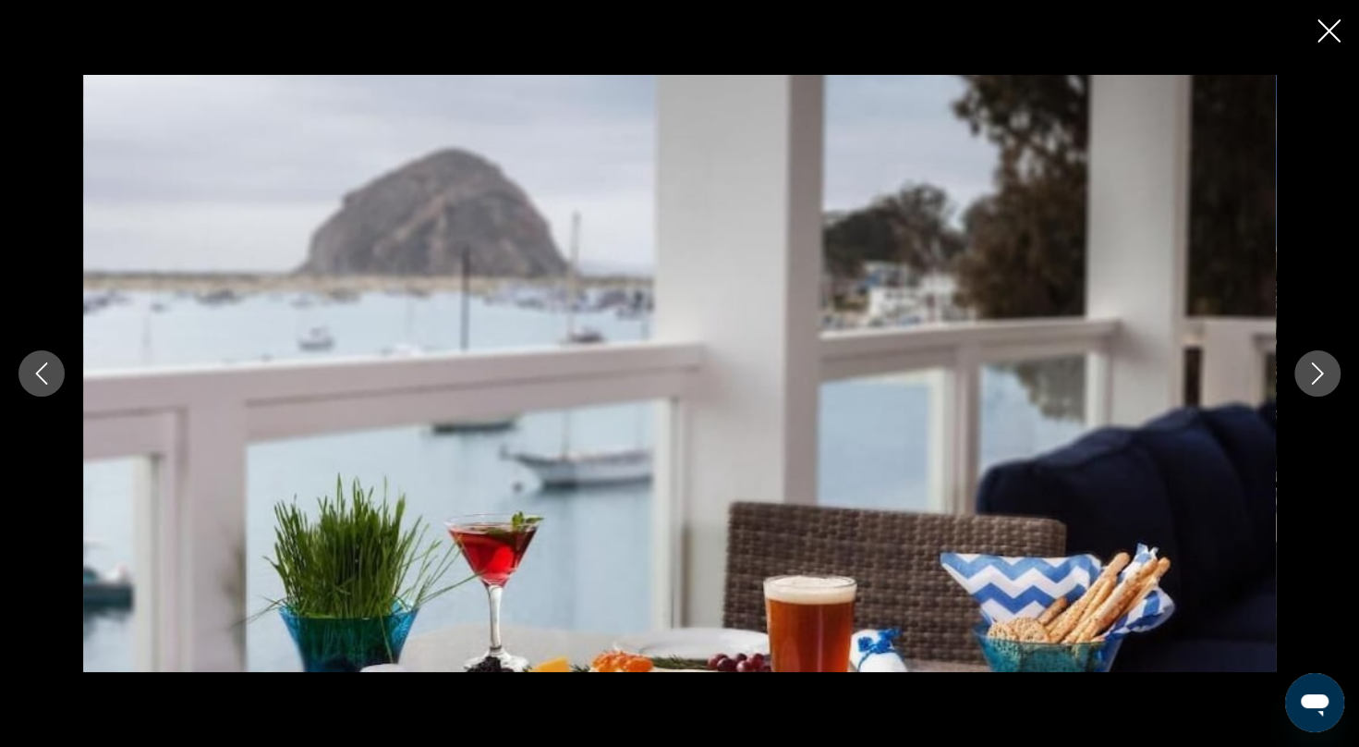
click at [1331, 366] on button "Next image" at bounding box center [1317, 373] width 46 height 46
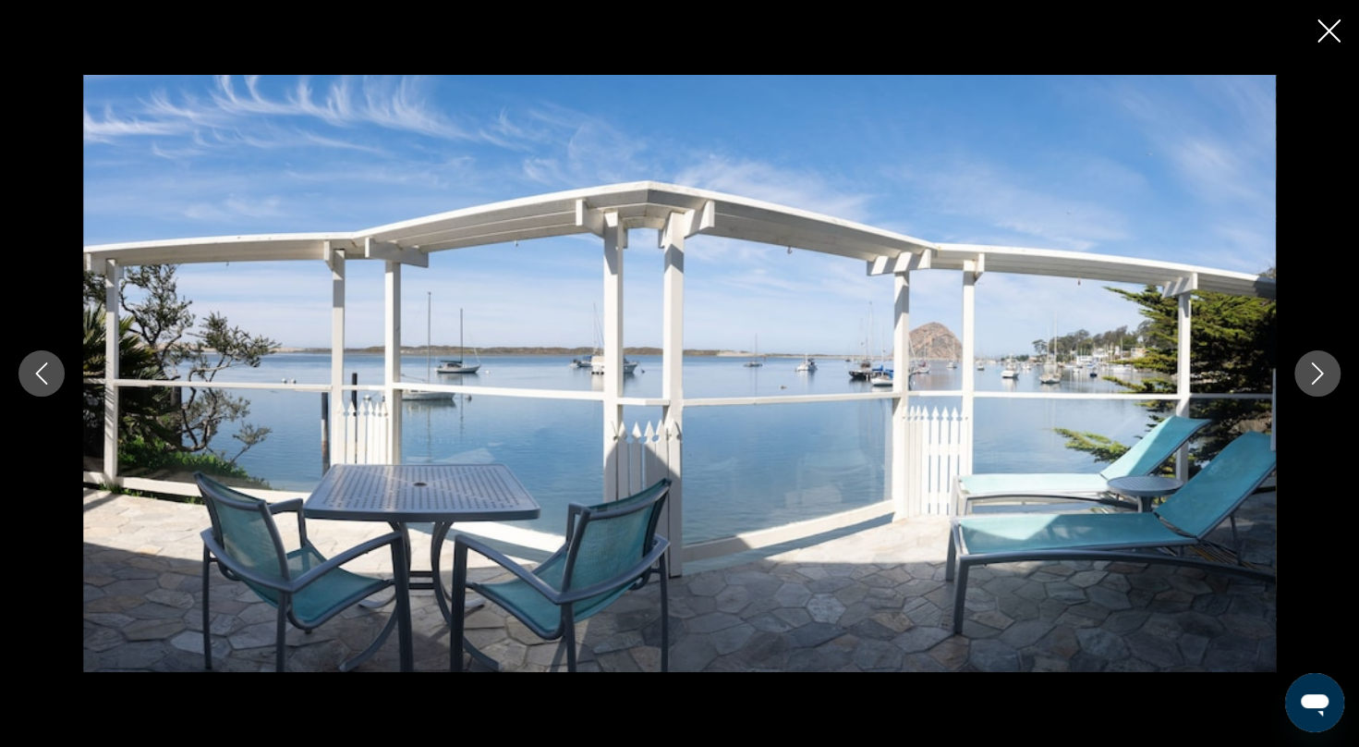
click at [1331, 366] on button "Next image" at bounding box center [1317, 373] width 46 height 46
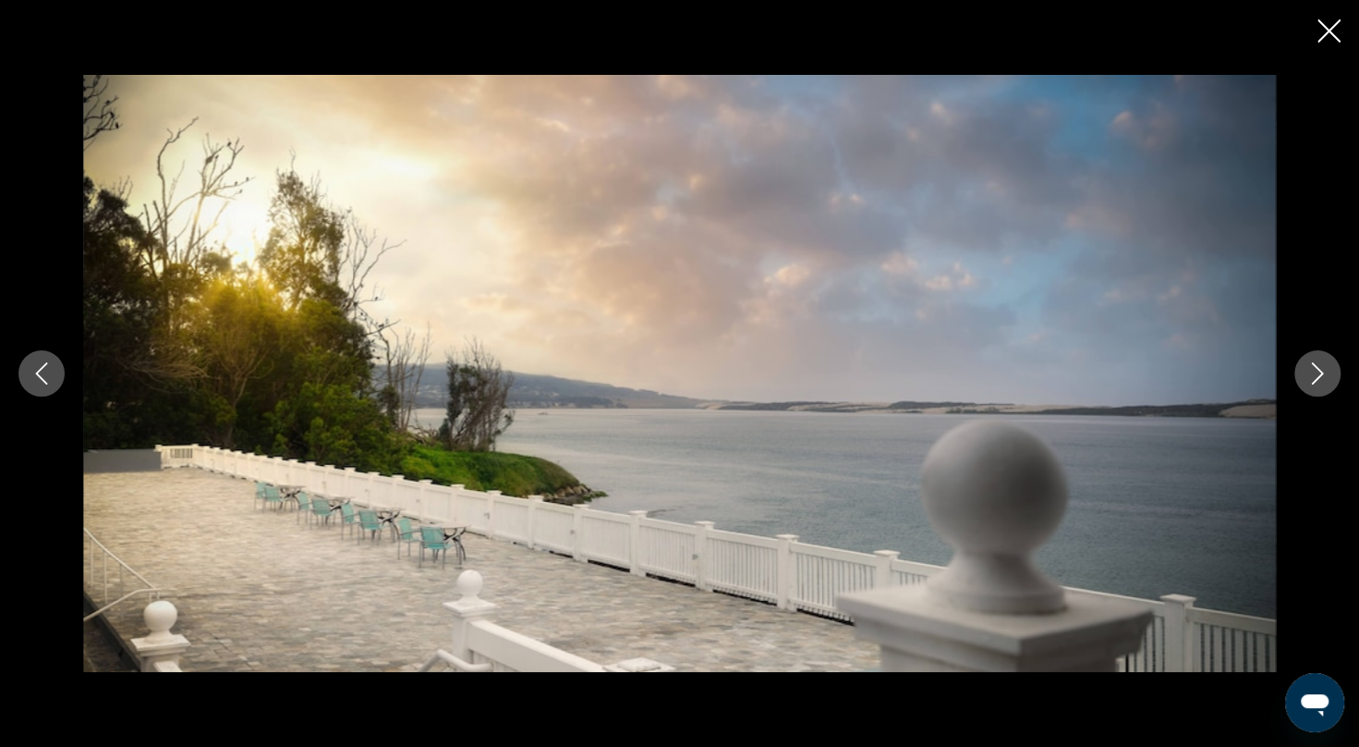
click at [1331, 366] on button "Next image" at bounding box center [1317, 373] width 46 height 46
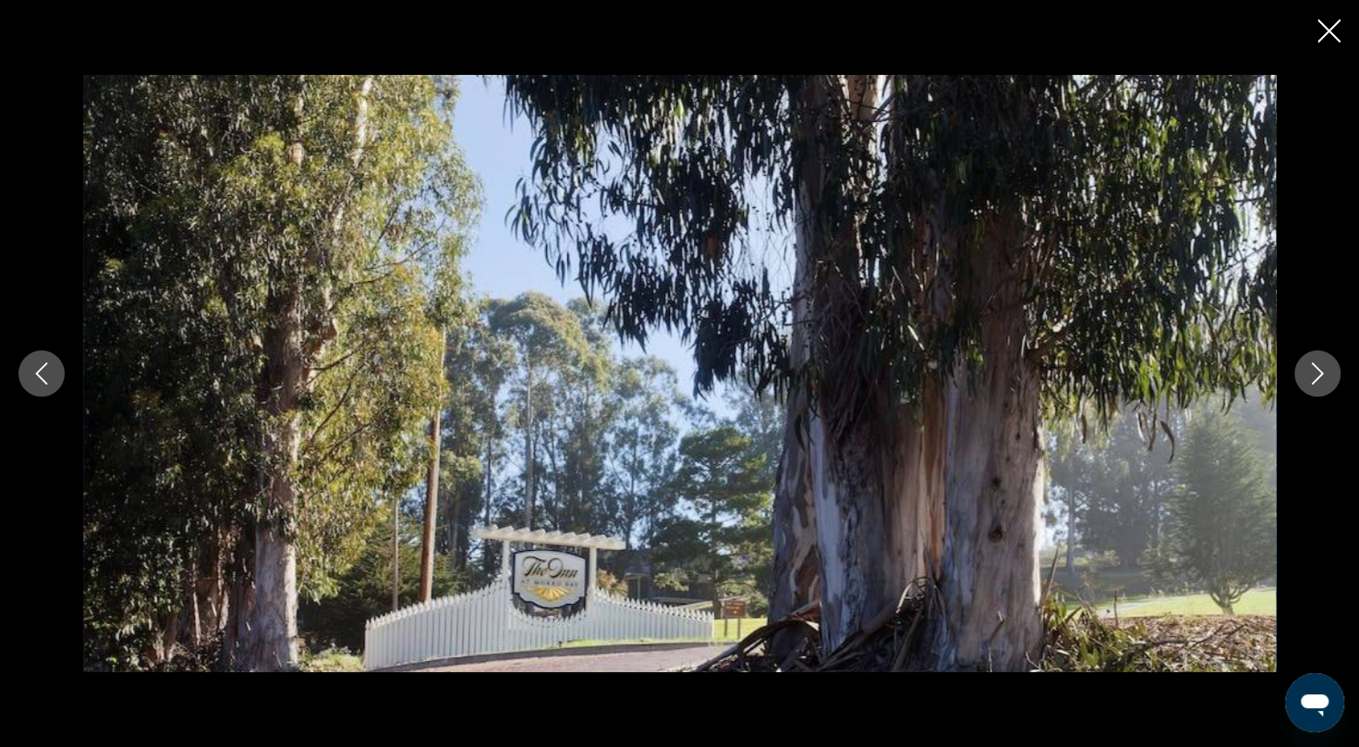
click at [31, 383] on icon "Previous image" at bounding box center [41, 373] width 22 height 22
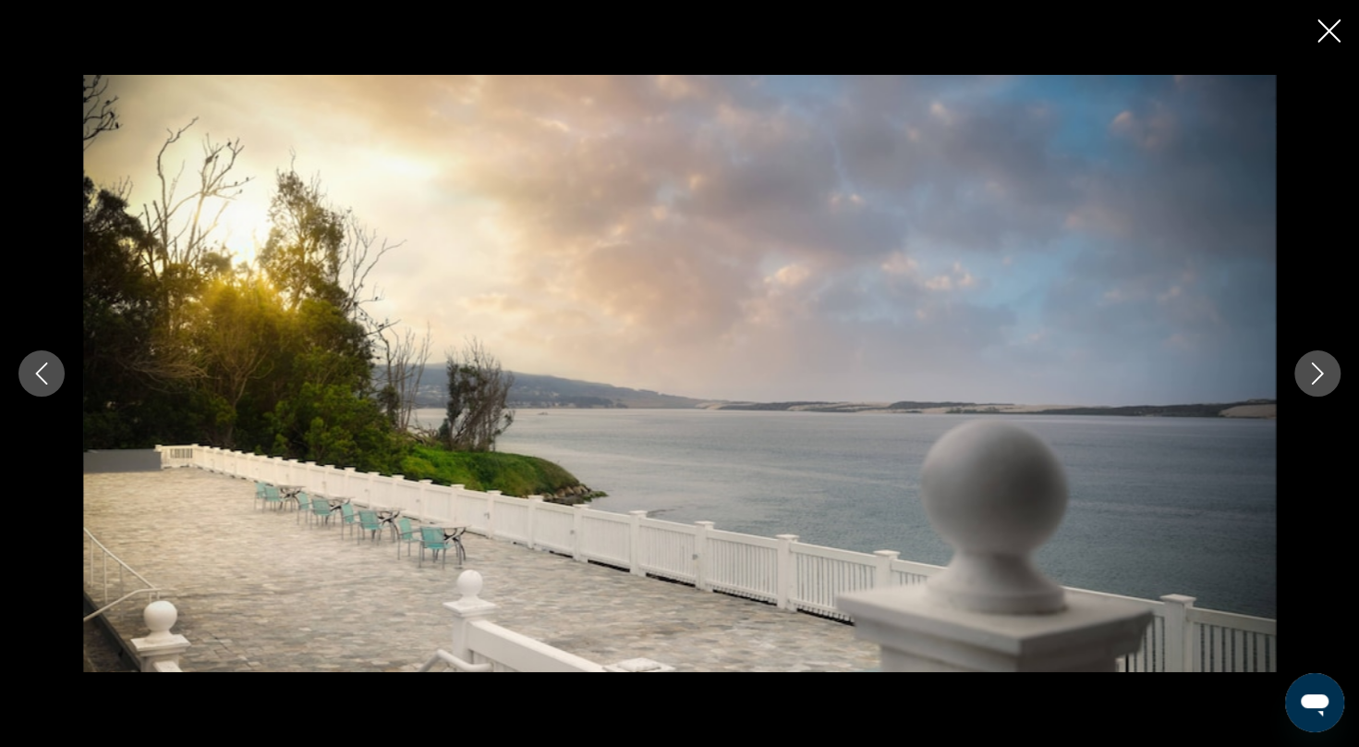
click at [1326, 378] on icon "Next image" at bounding box center [1318, 373] width 22 height 22
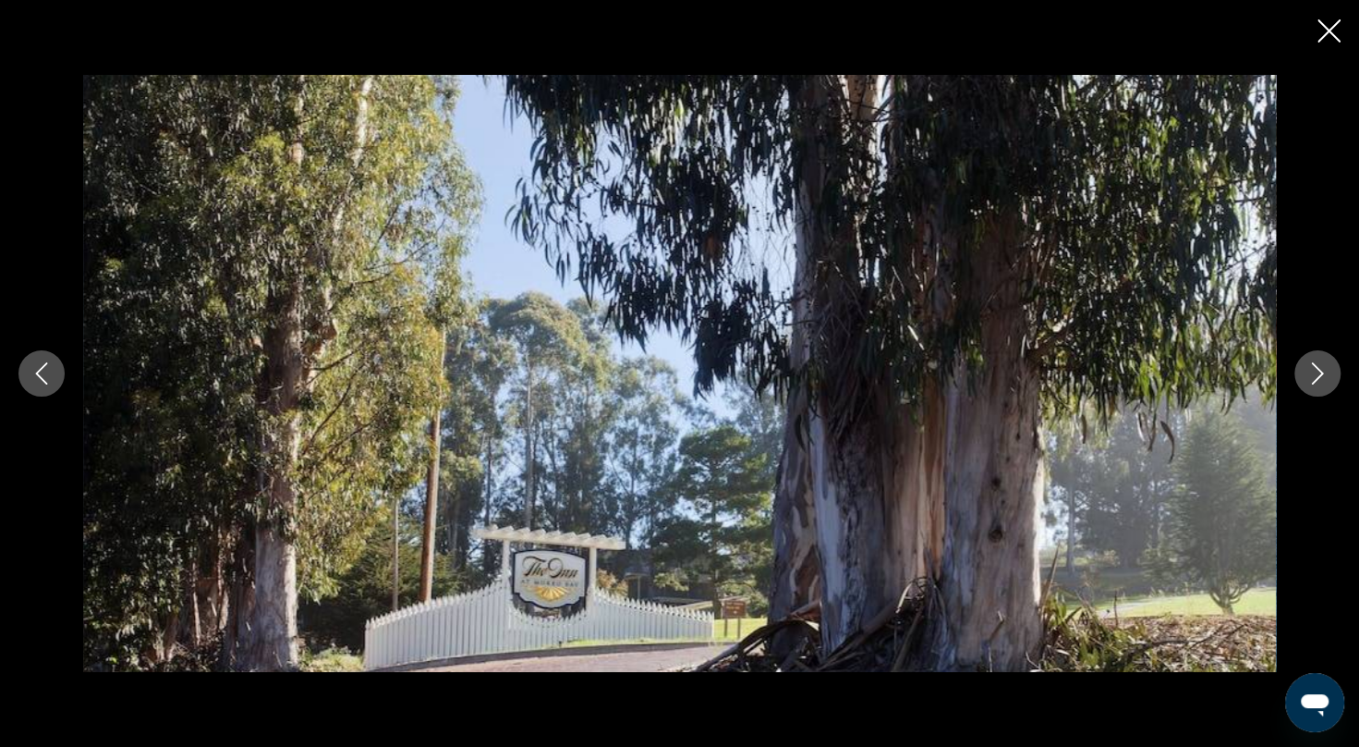
click at [1326, 378] on icon "Next image" at bounding box center [1318, 373] width 22 height 22
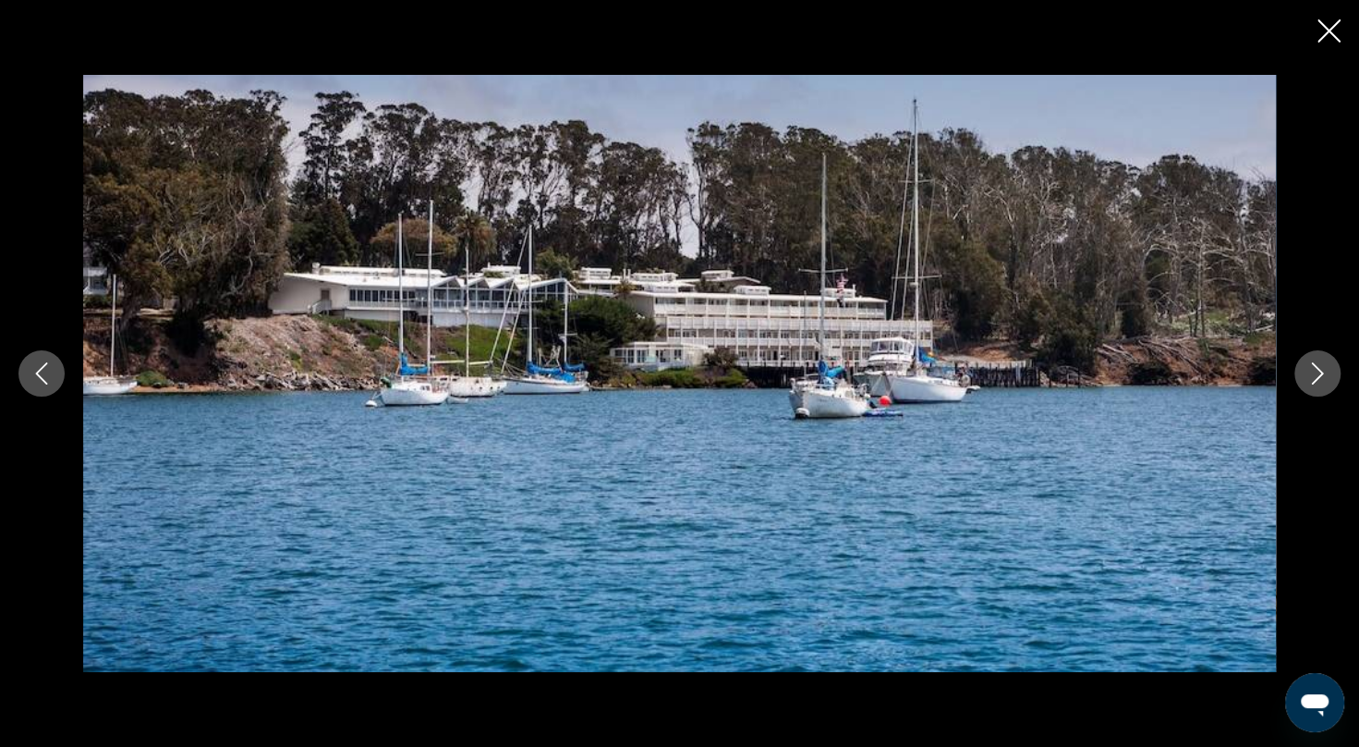
click at [1331, 384] on button "Next image" at bounding box center [1317, 373] width 46 height 46
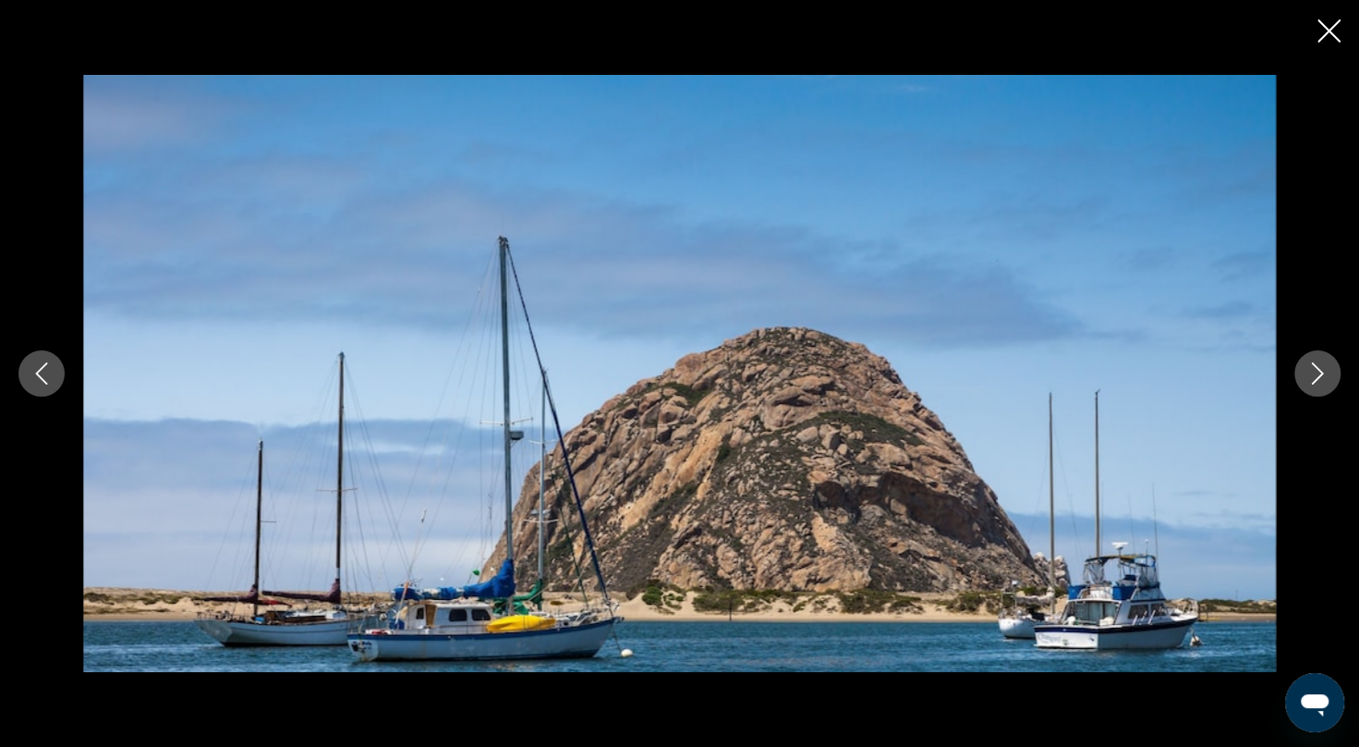
click at [1331, 384] on button "Next image" at bounding box center [1317, 373] width 46 height 46
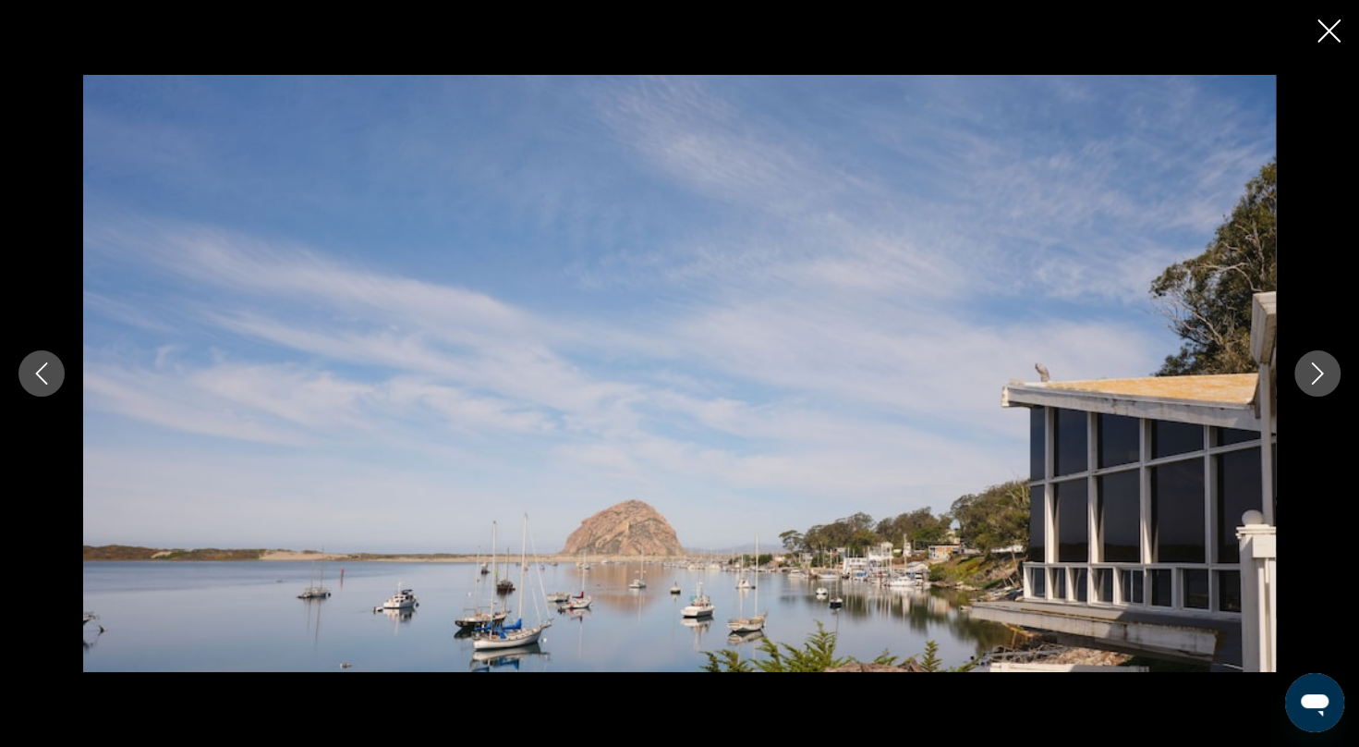
click at [1331, 384] on button "Next image" at bounding box center [1317, 373] width 46 height 46
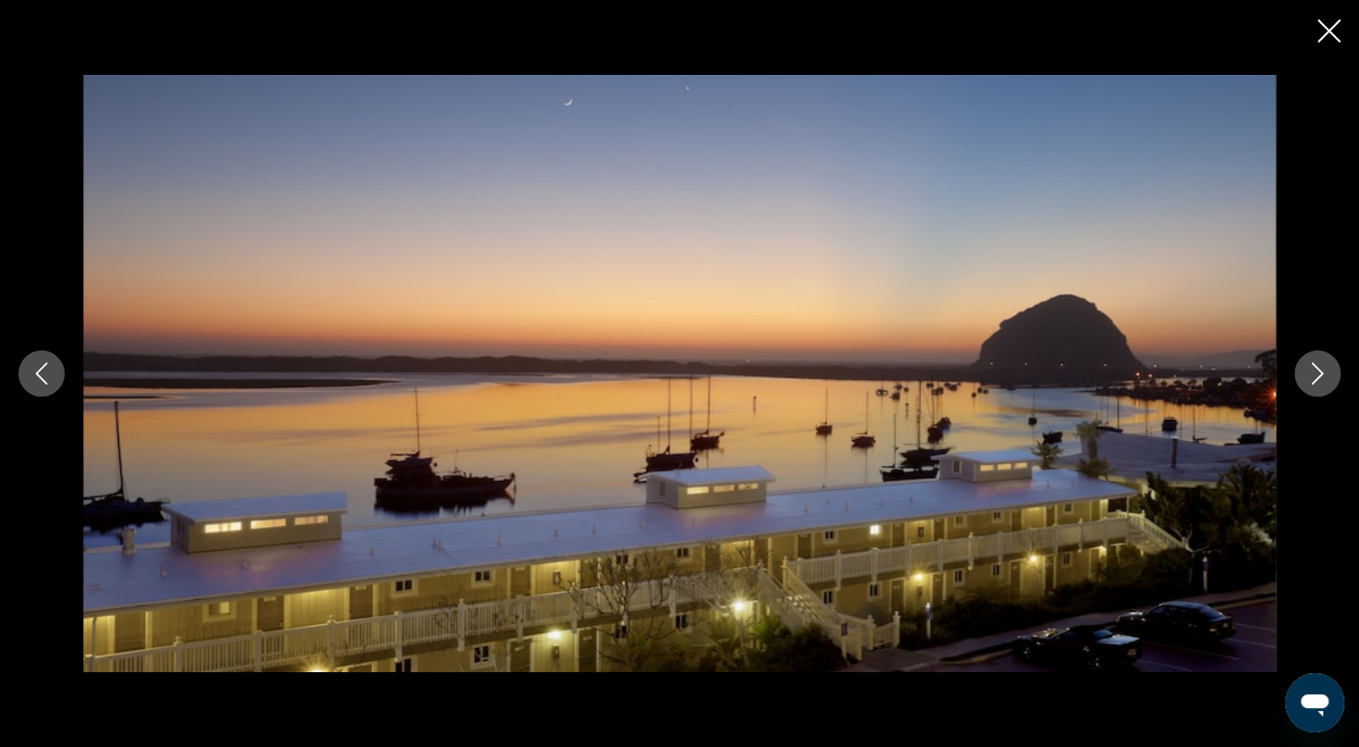
click at [1319, 381] on icon "Next image" at bounding box center [1318, 373] width 22 height 22
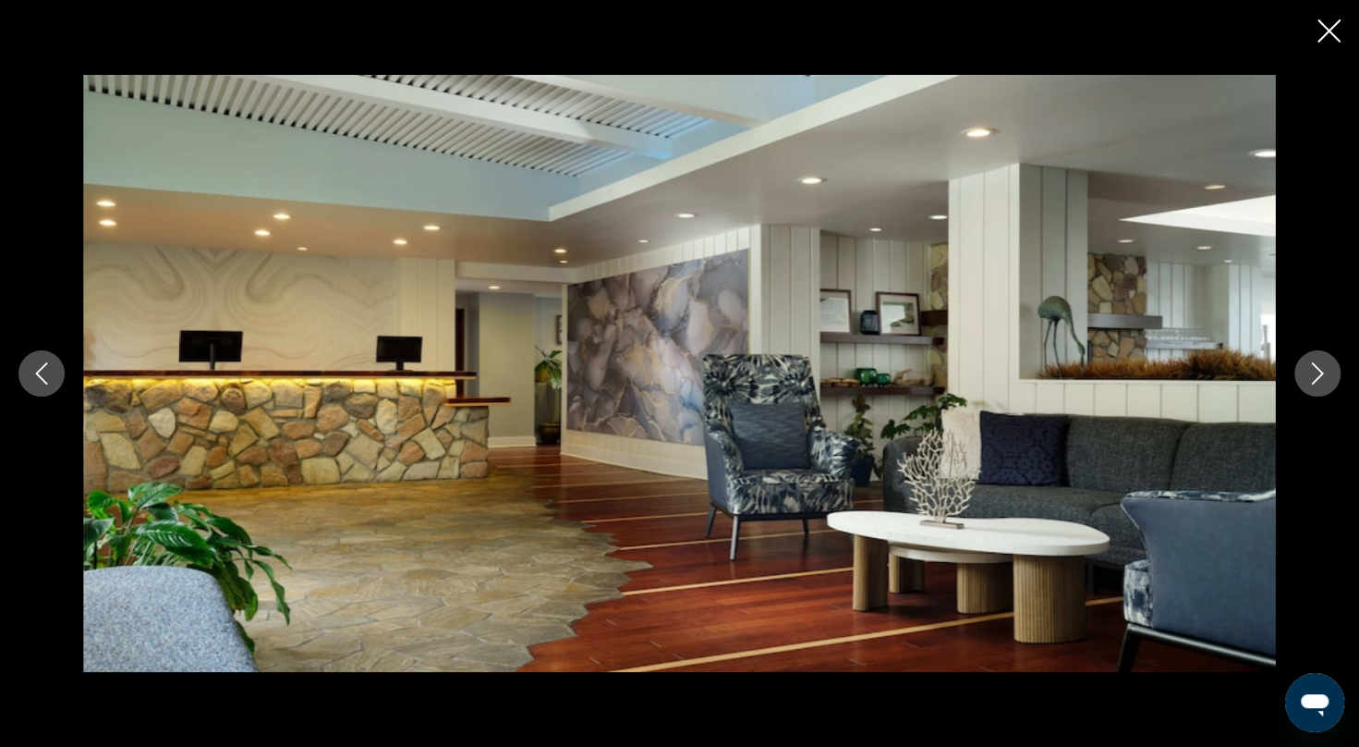
click at [1321, 384] on button "Next image" at bounding box center [1317, 373] width 46 height 46
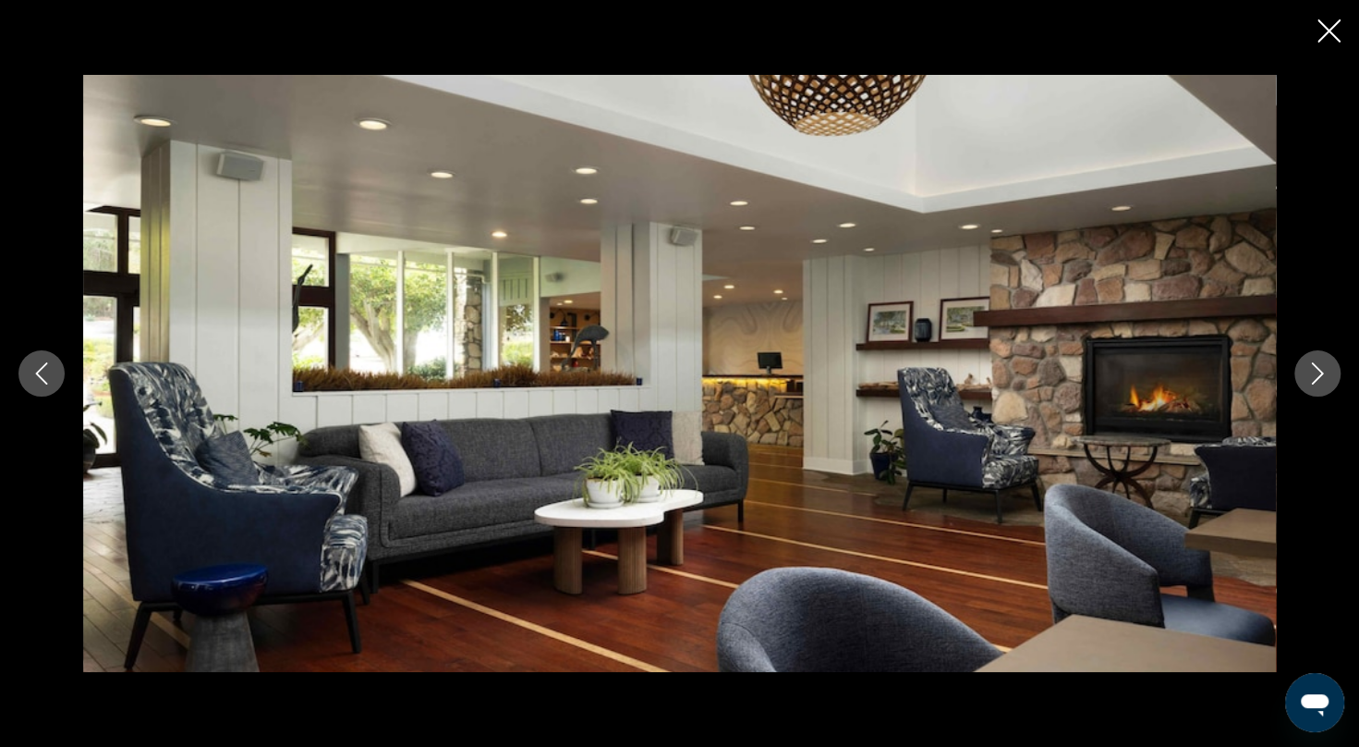
click at [1321, 384] on button "Next image" at bounding box center [1317, 373] width 46 height 46
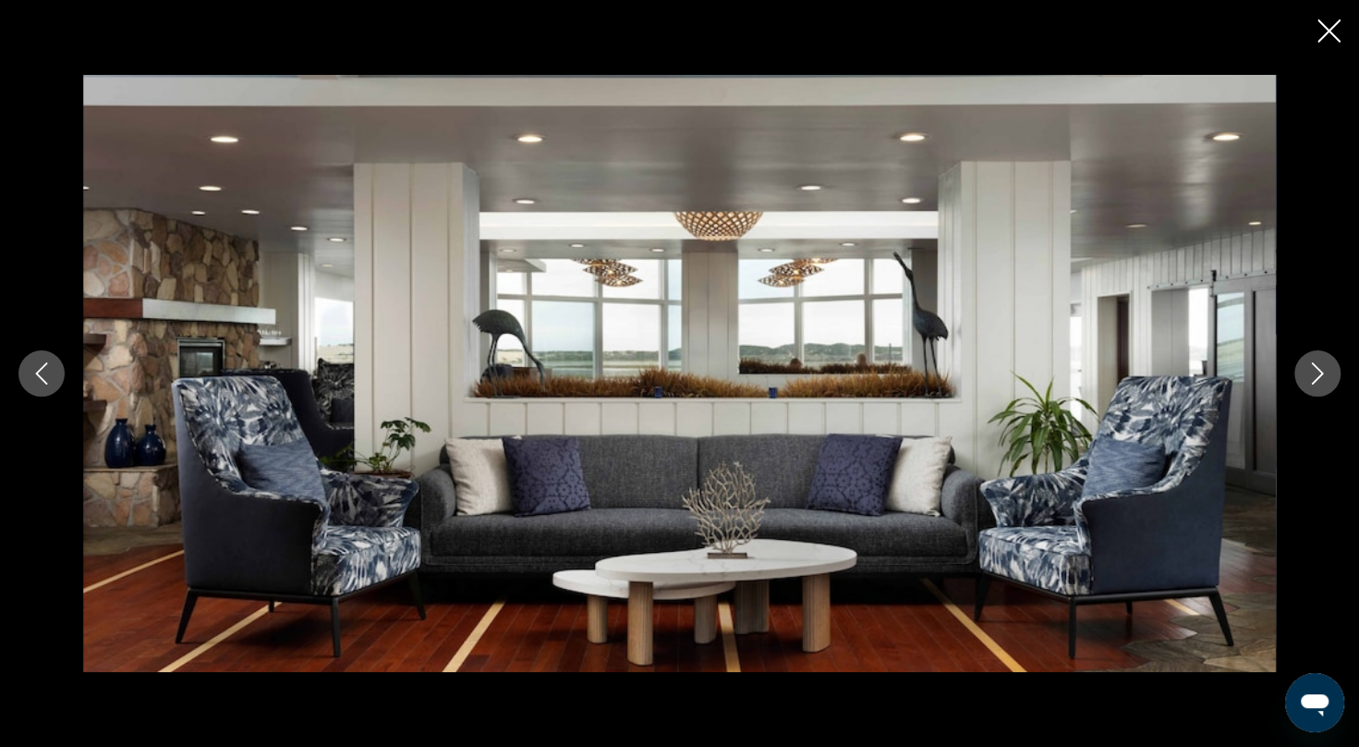
click at [1321, 384] on button "Next image" at bounding box center [1317, 373] width 46 height 46
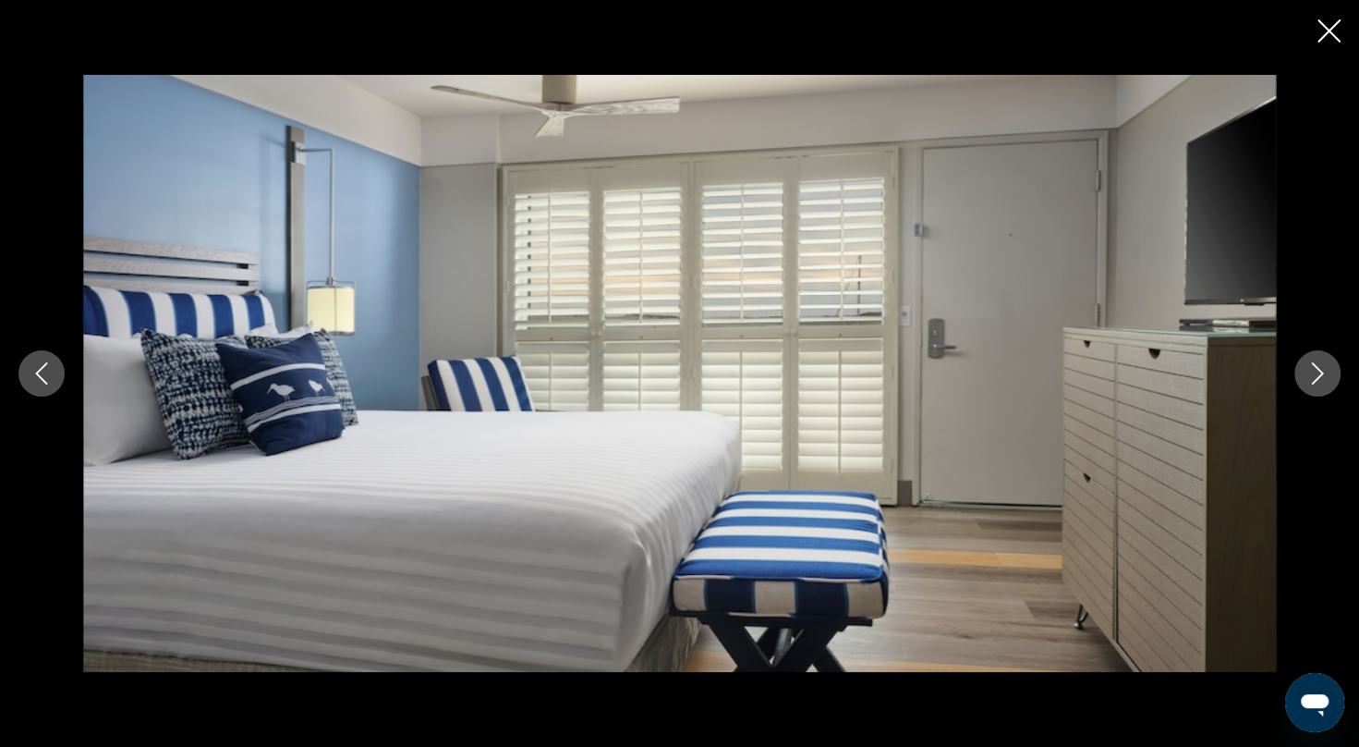
click at [1321, 384] on button "Next image" at bounding box center [1317, 373] width 46 height 46
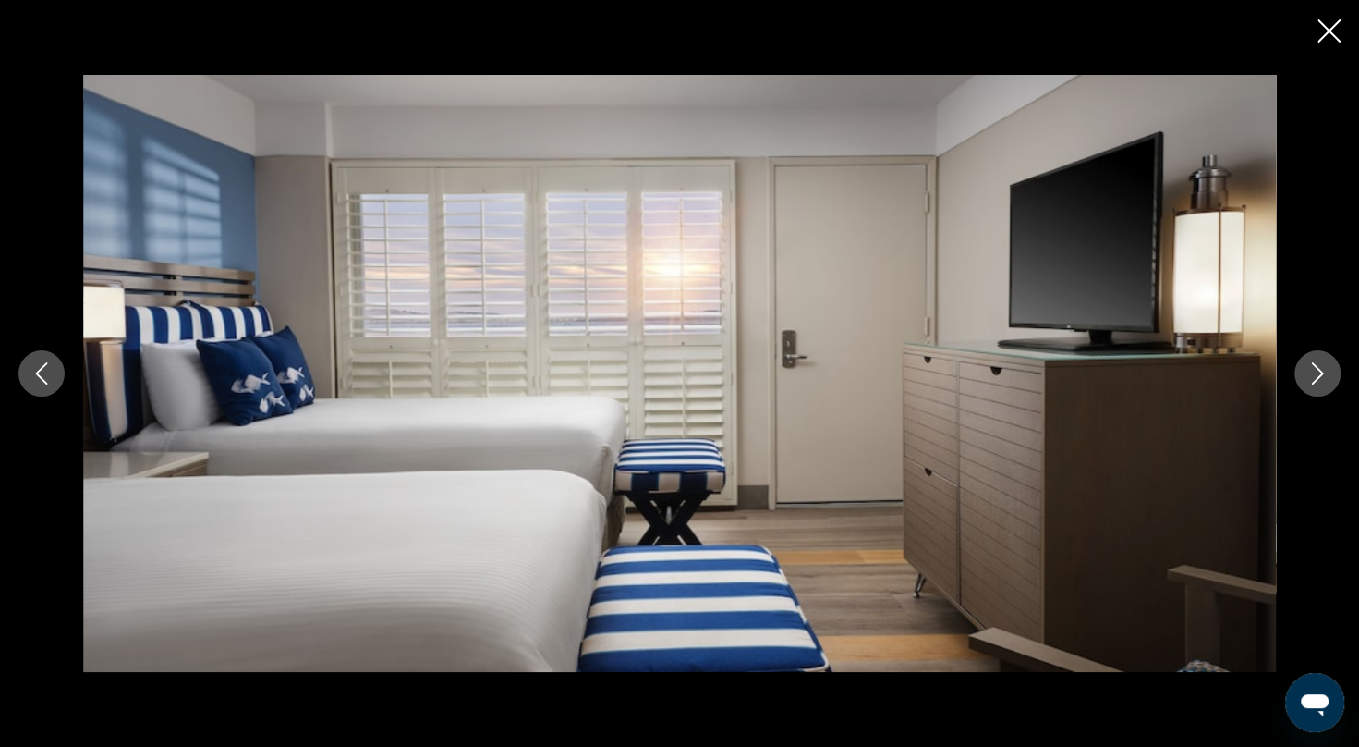
click at [1325, 28] on icon "Close slideshow" at bounding box center [1329, 30] width 23 height 23
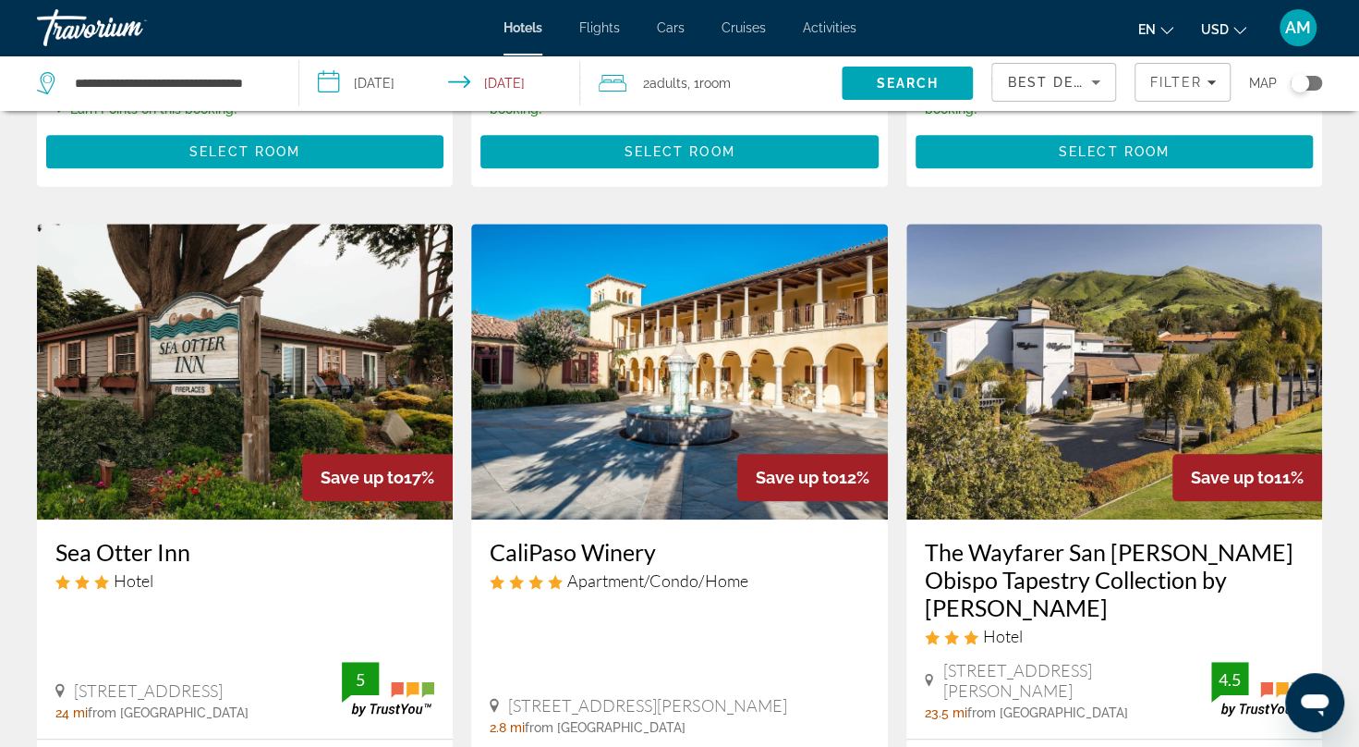
scroll to position [658, 0]
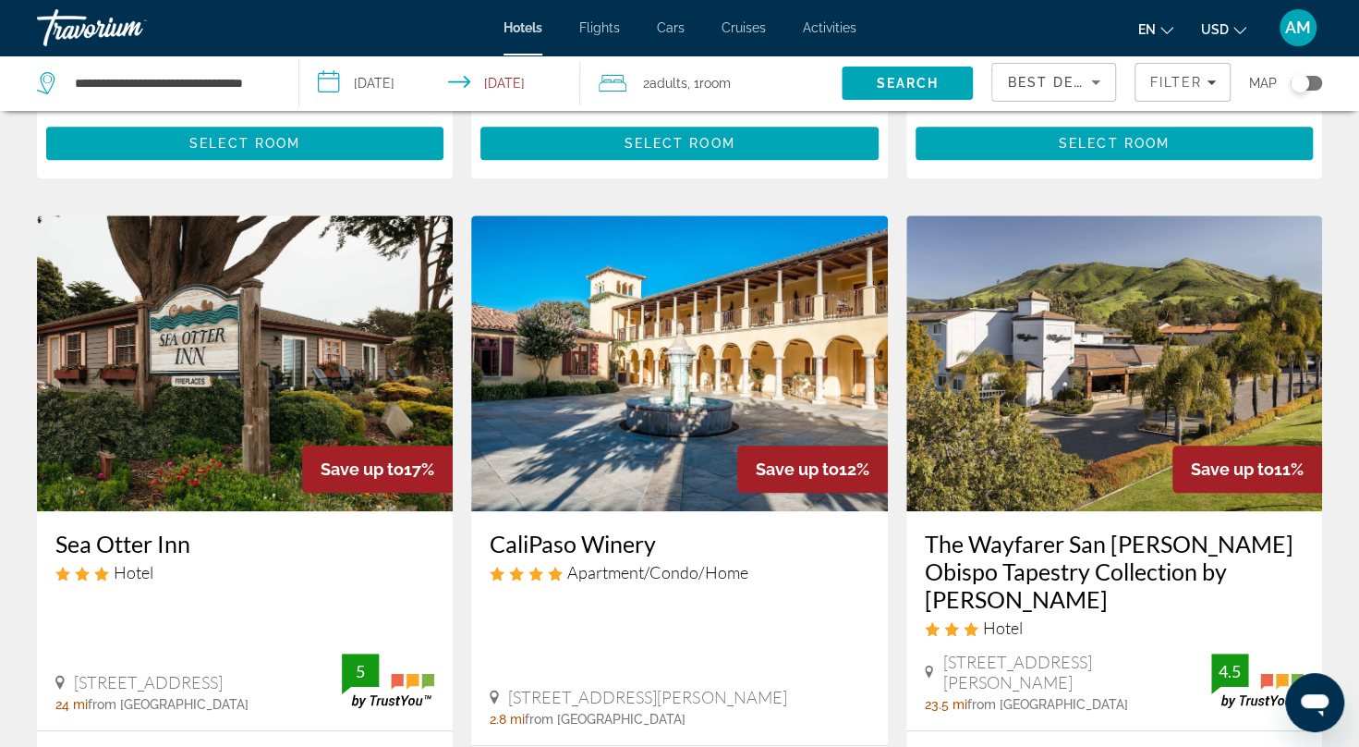
click at [589, 424] on img "Main content" at bounding box center [679, 363] width 416 height 296
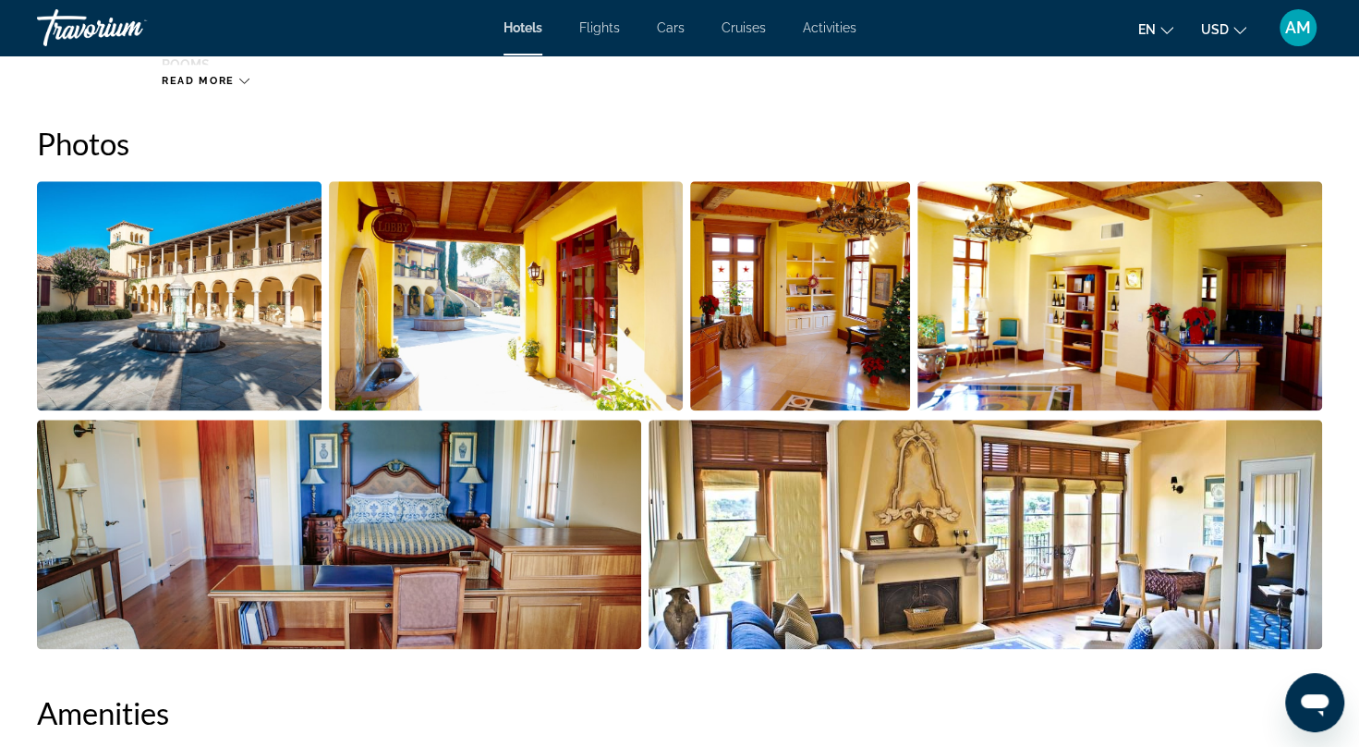
scroll to position [900, 0]
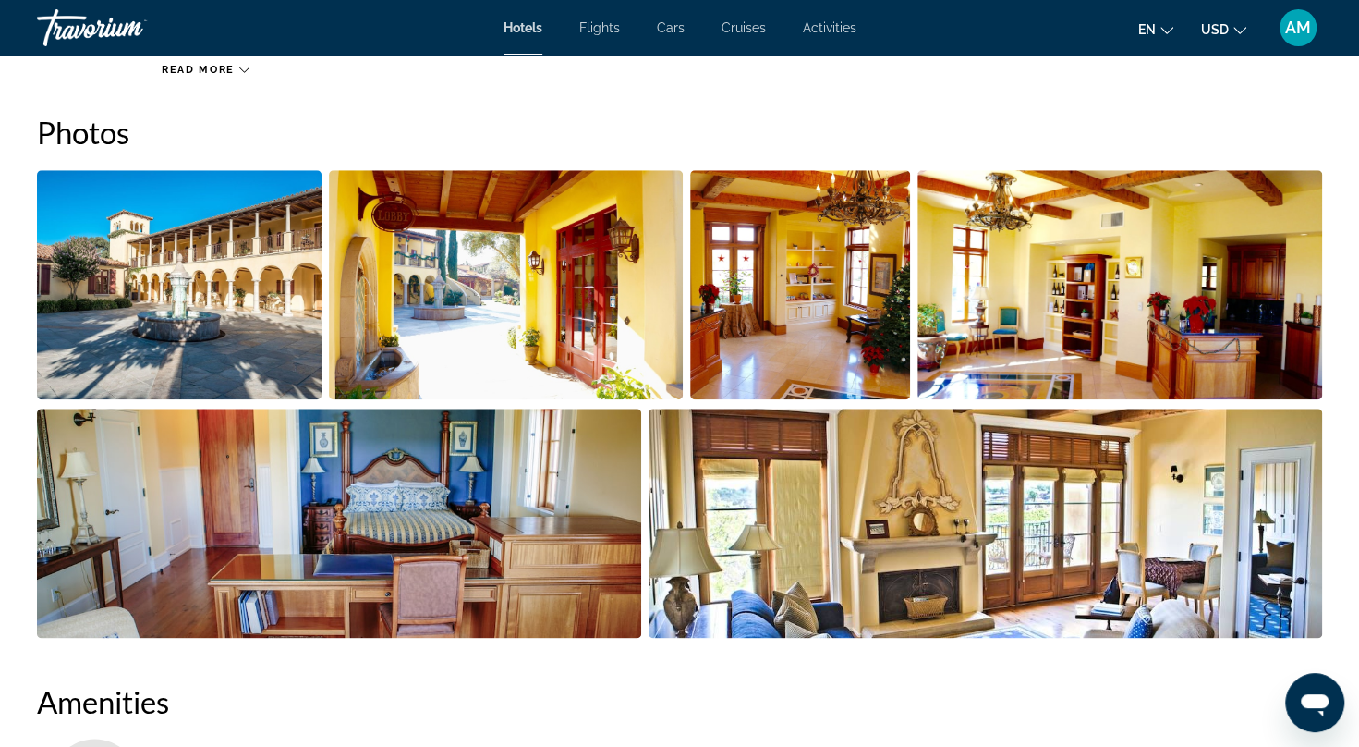
click at [267, 324] on img "Open full-screen image slider" at bounding box center [179, 284] width 285 height 229
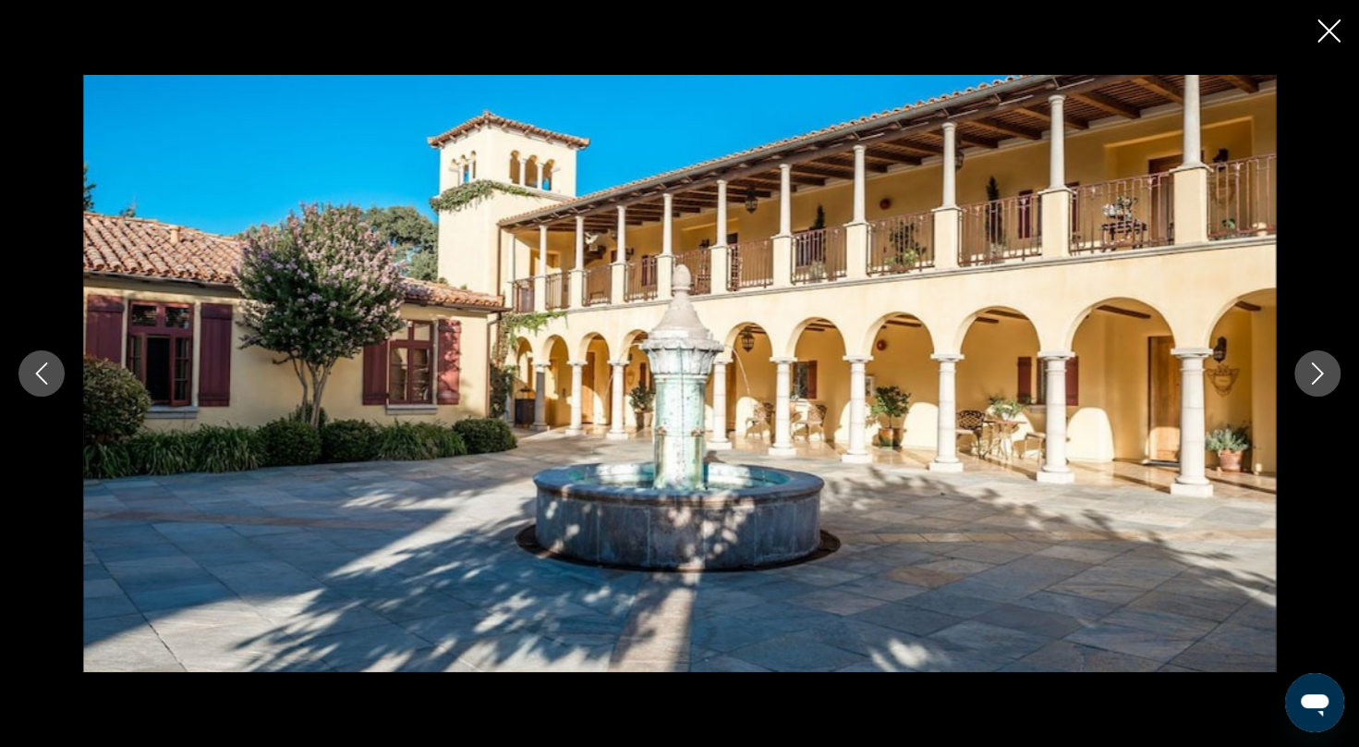
click at [1322, 367] on icon "Next image" at bounding box center [1318, 373] width 22 height 22
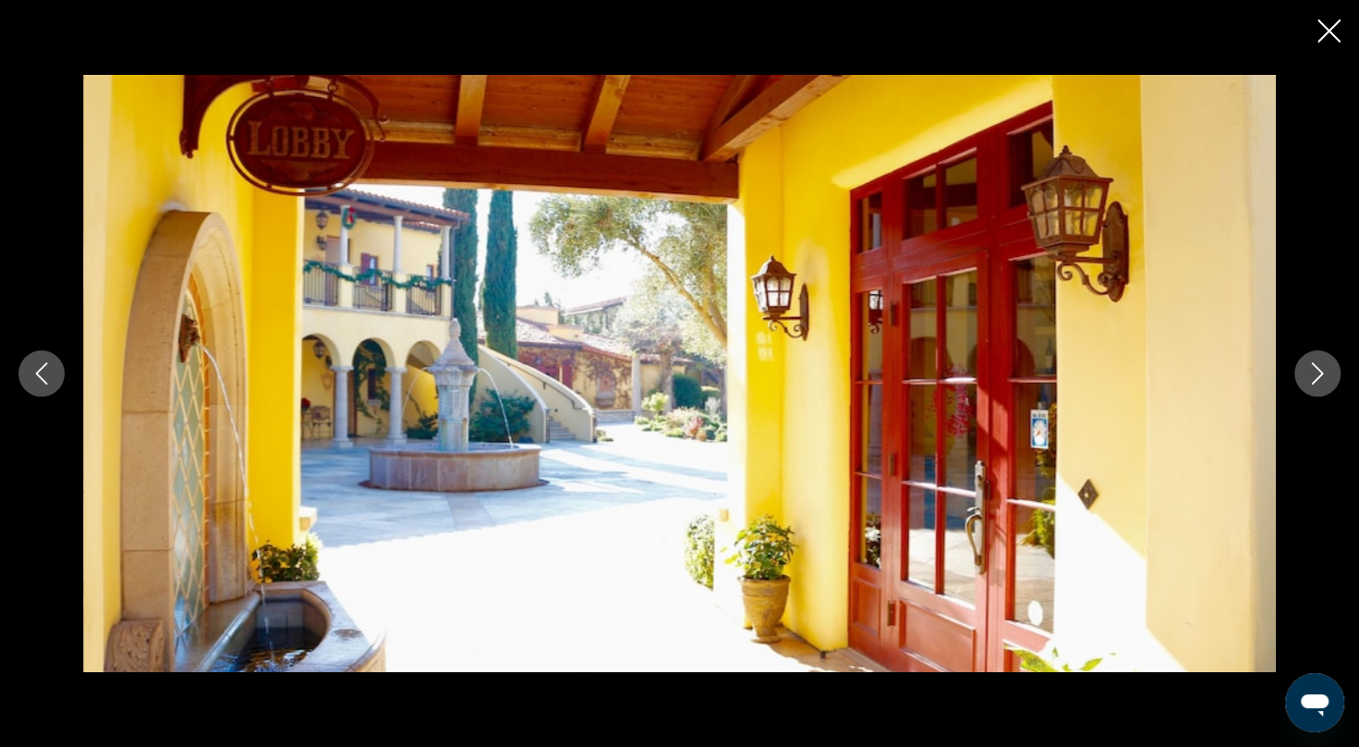
click at [1322, 367] on icon "Next image" at bounding box center [1318, 373] width 22 height 22
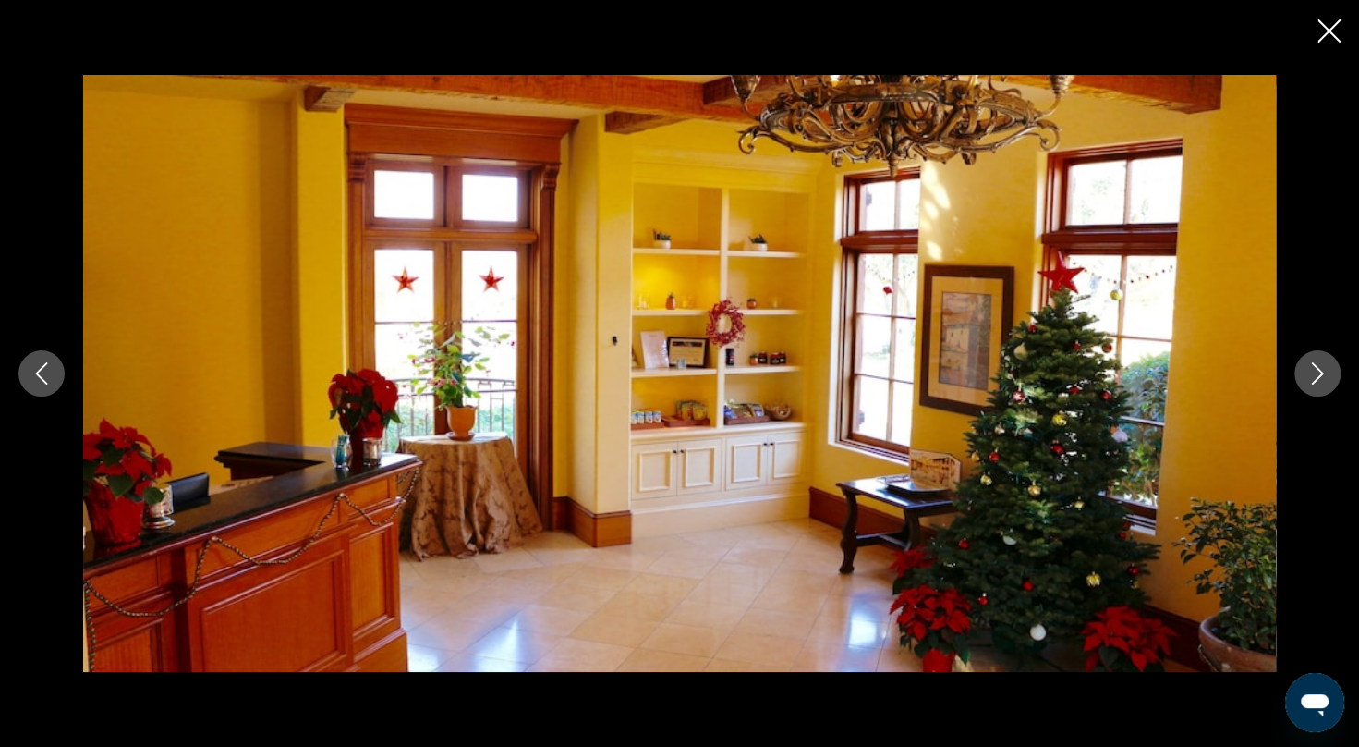
click at [1322, 367] on icon "Next image" at bounding box center [1318, 373] width 22 height 22
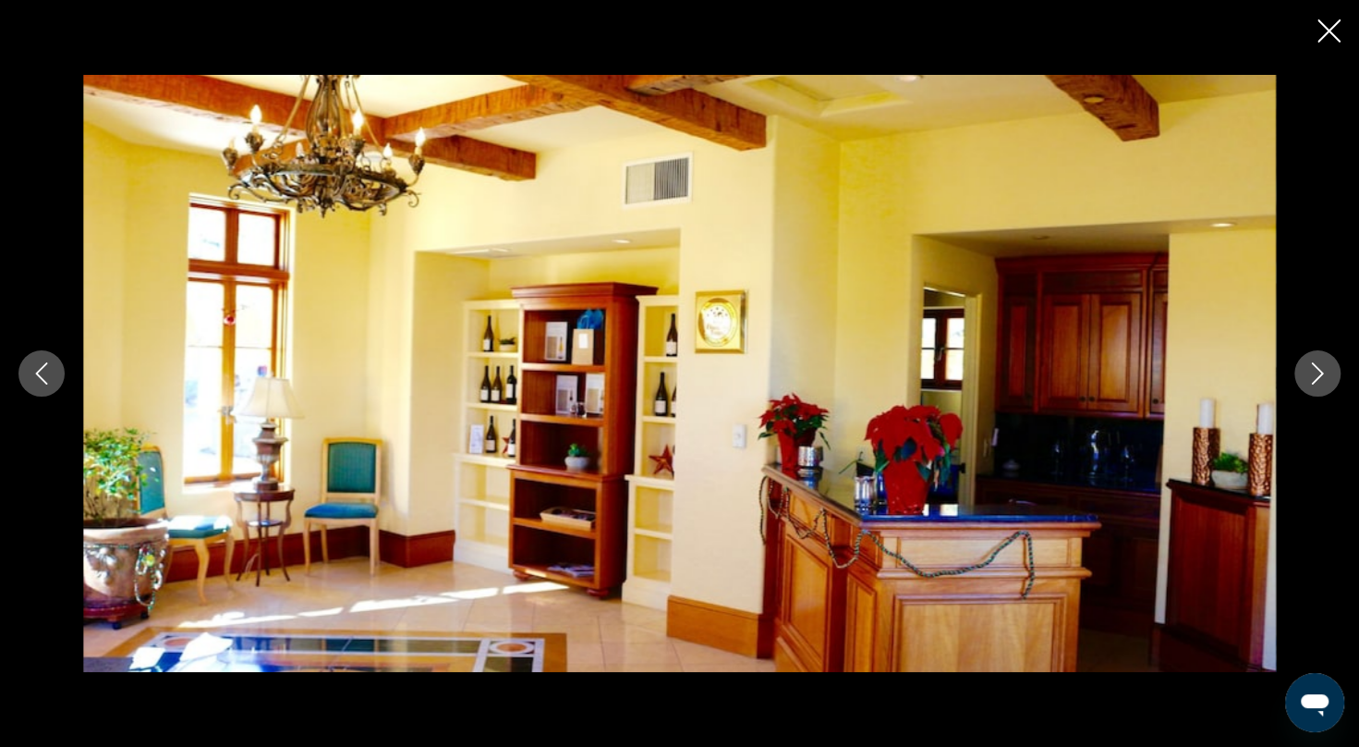
click at [1322, 367] on icon "Next image" at bounding box center [1318, 373] width 22 height 22
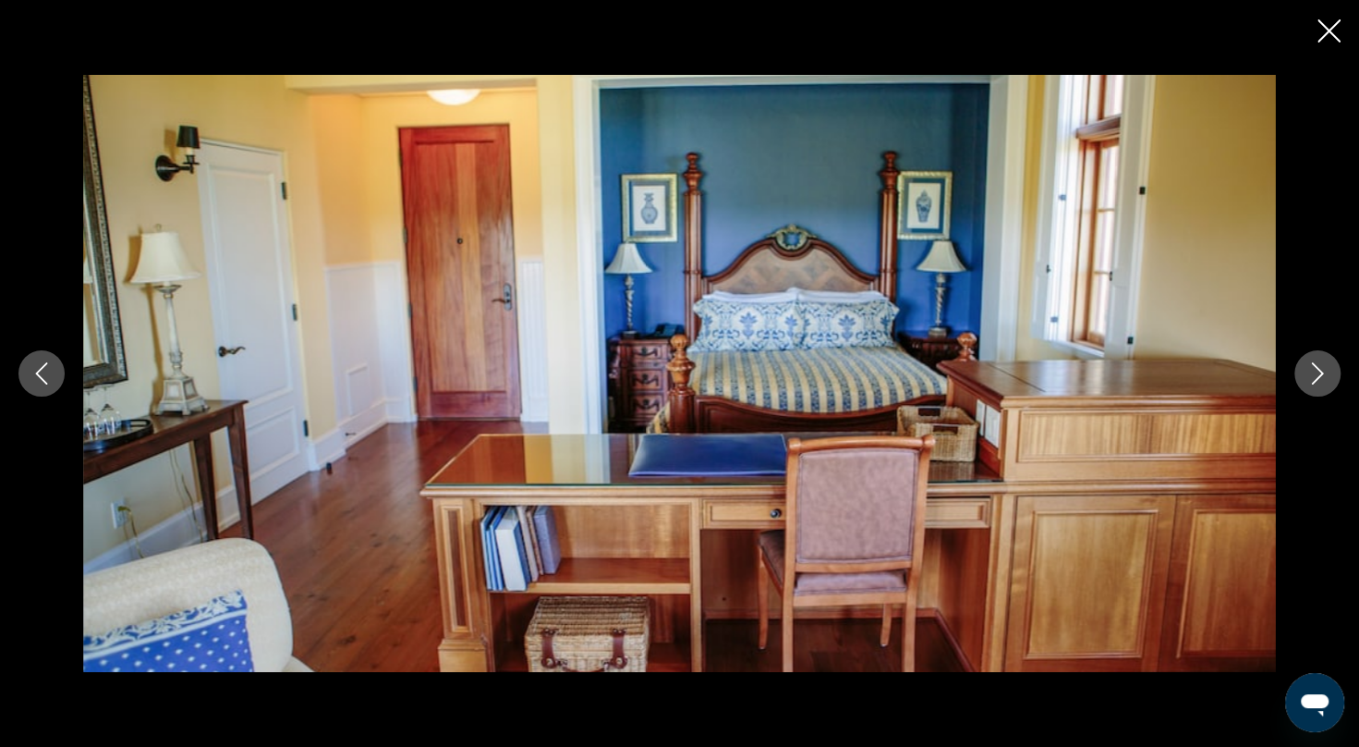
click at [1322, 367] on icon "Next image" at bounding box center [1318, 373] width 22 height 22
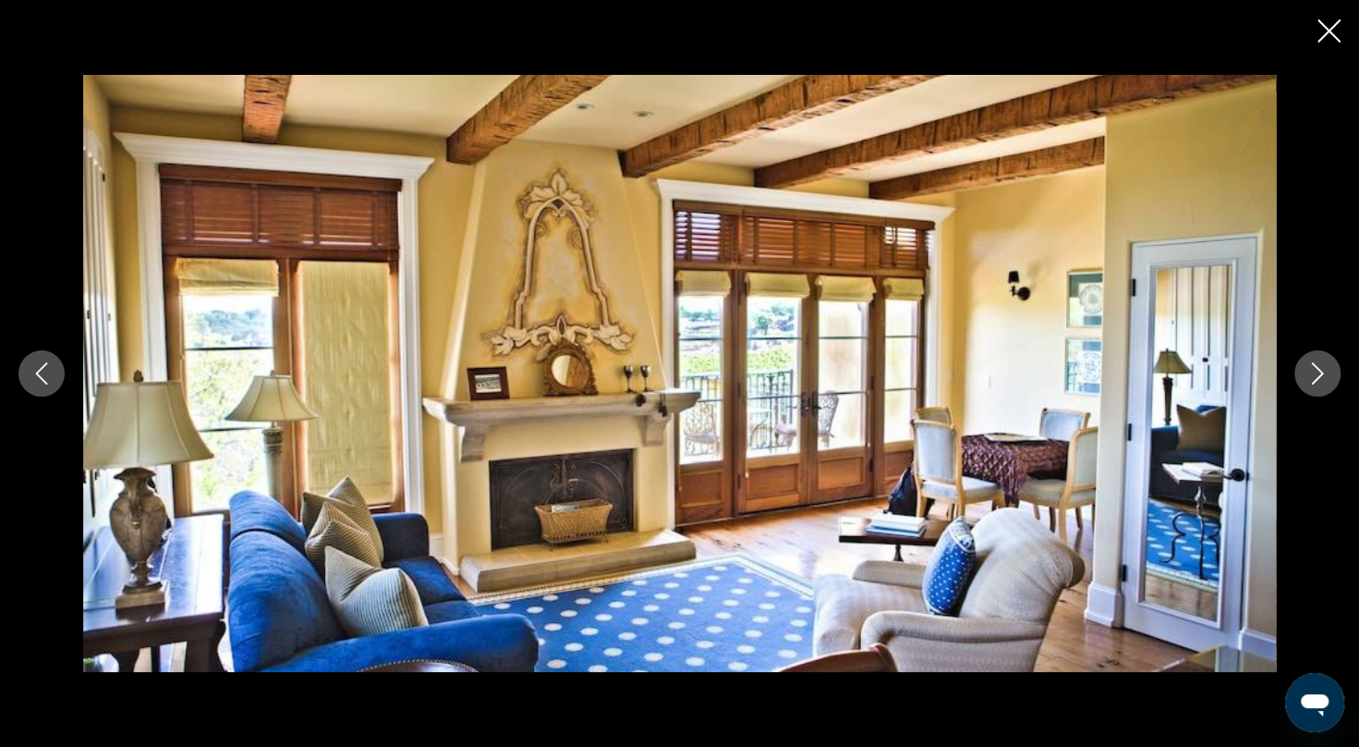
click at [1322, 367] on icon "Next image" at bounding box center [1318, 373] width 22 height 22
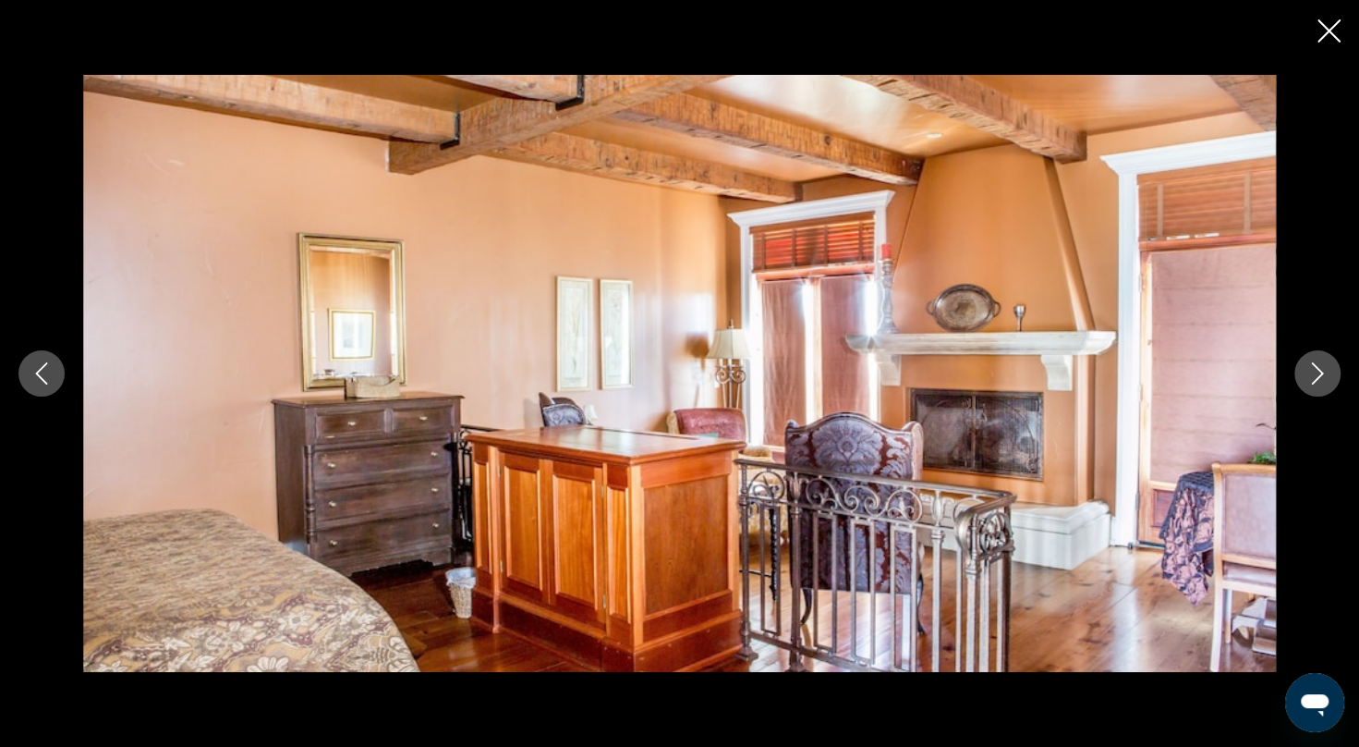
click at [1322, 367] on icon "Next image" at bounding box center [1318, 373] width 22 height 22
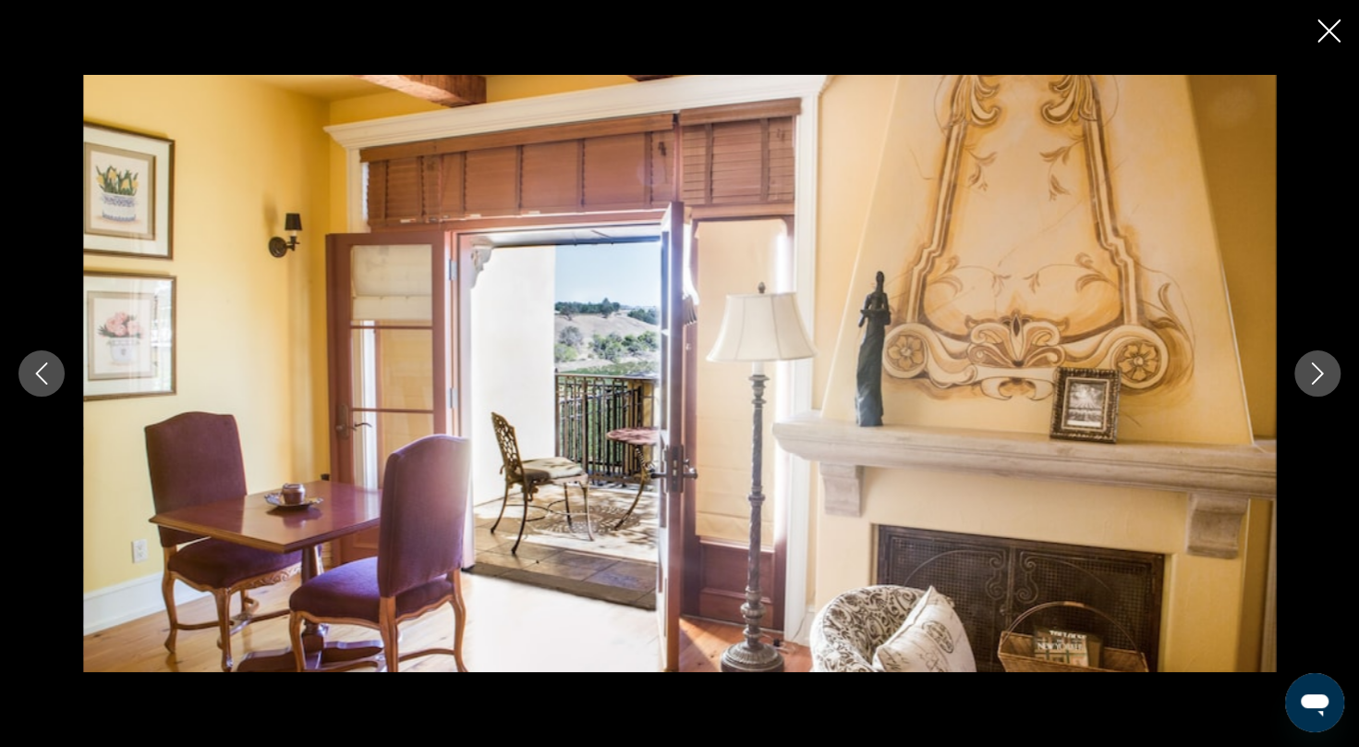
click at [1322, 367] on icon "Next image" at bounding box center [1318, 373] width 22 height 22
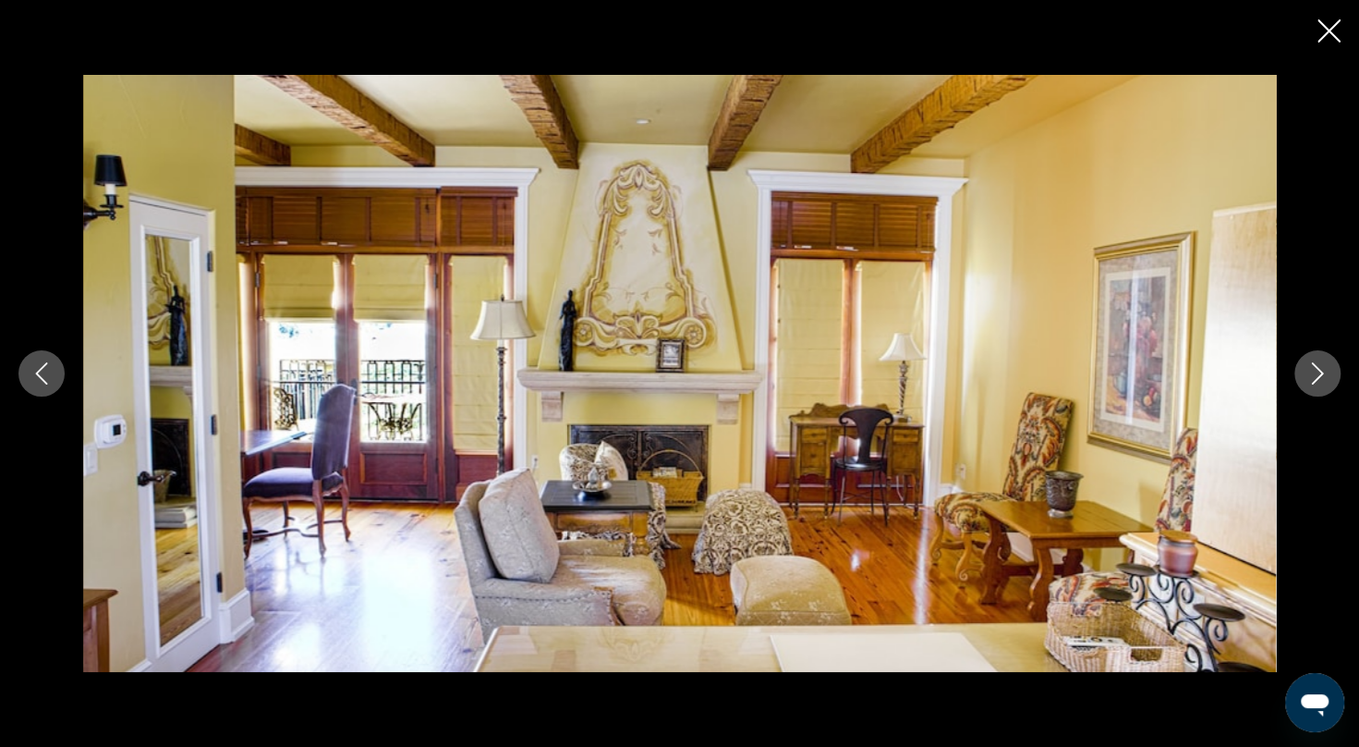
click at [1322, 367] on icon "Next image" at bounding box center [1318, 373] width 22 height 22
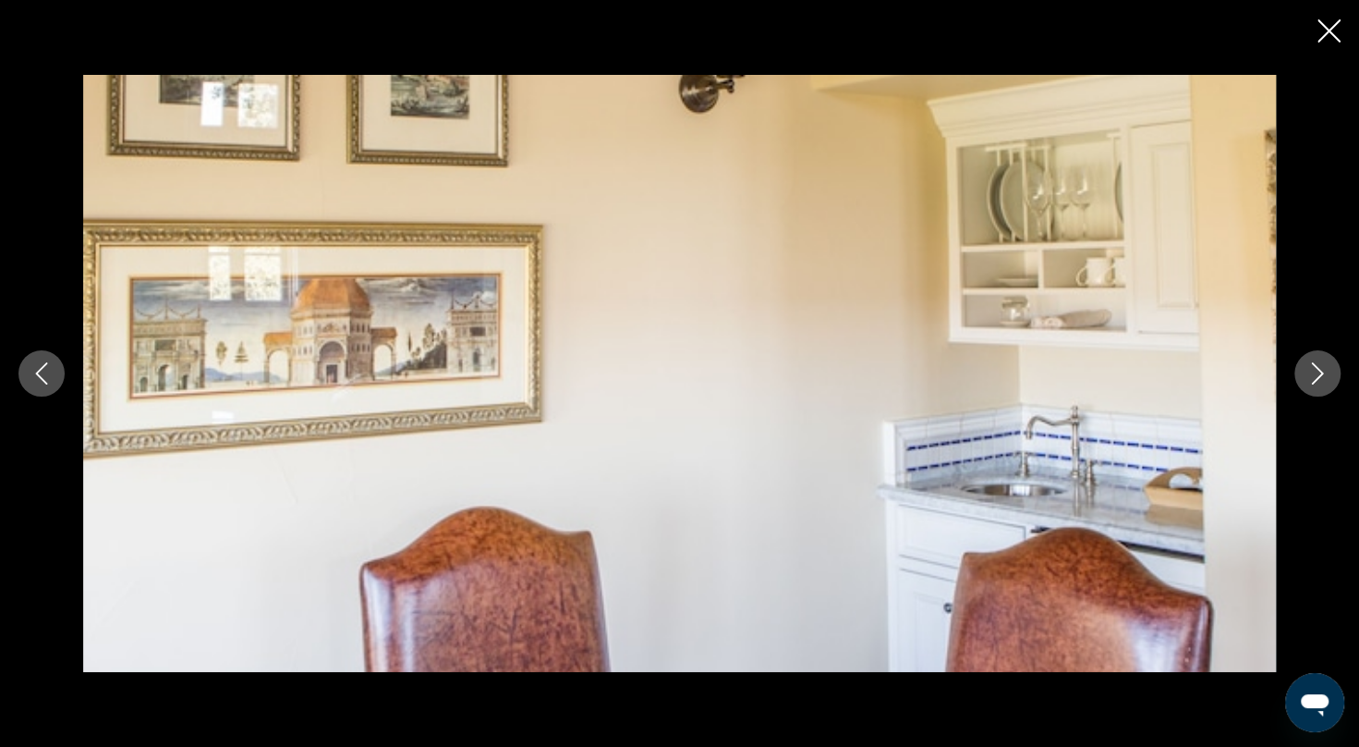
click at [1322, 367] on icon "Next image" at bounding box center [1318, 373] width 22 height 22
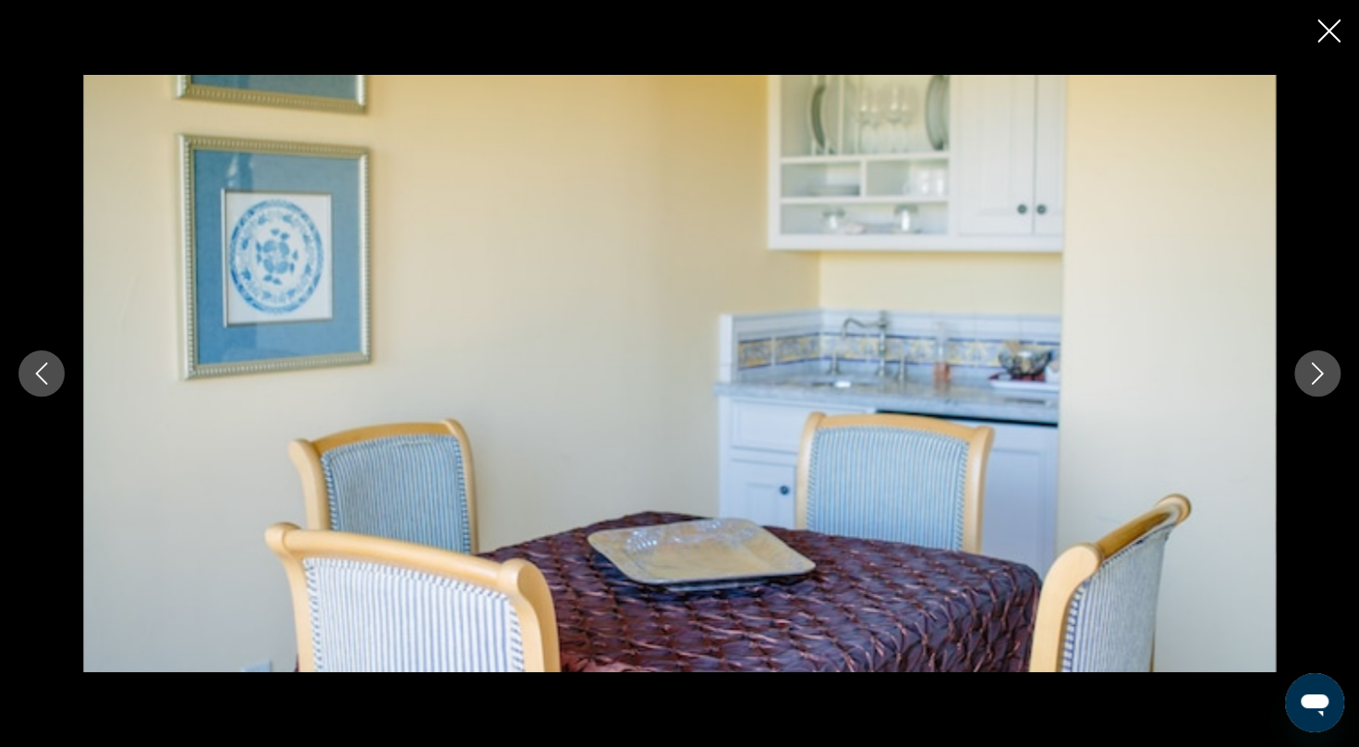
click at [1322, 367] on icon "Next image" at bounding box center [1318, 373] width 22 height 22
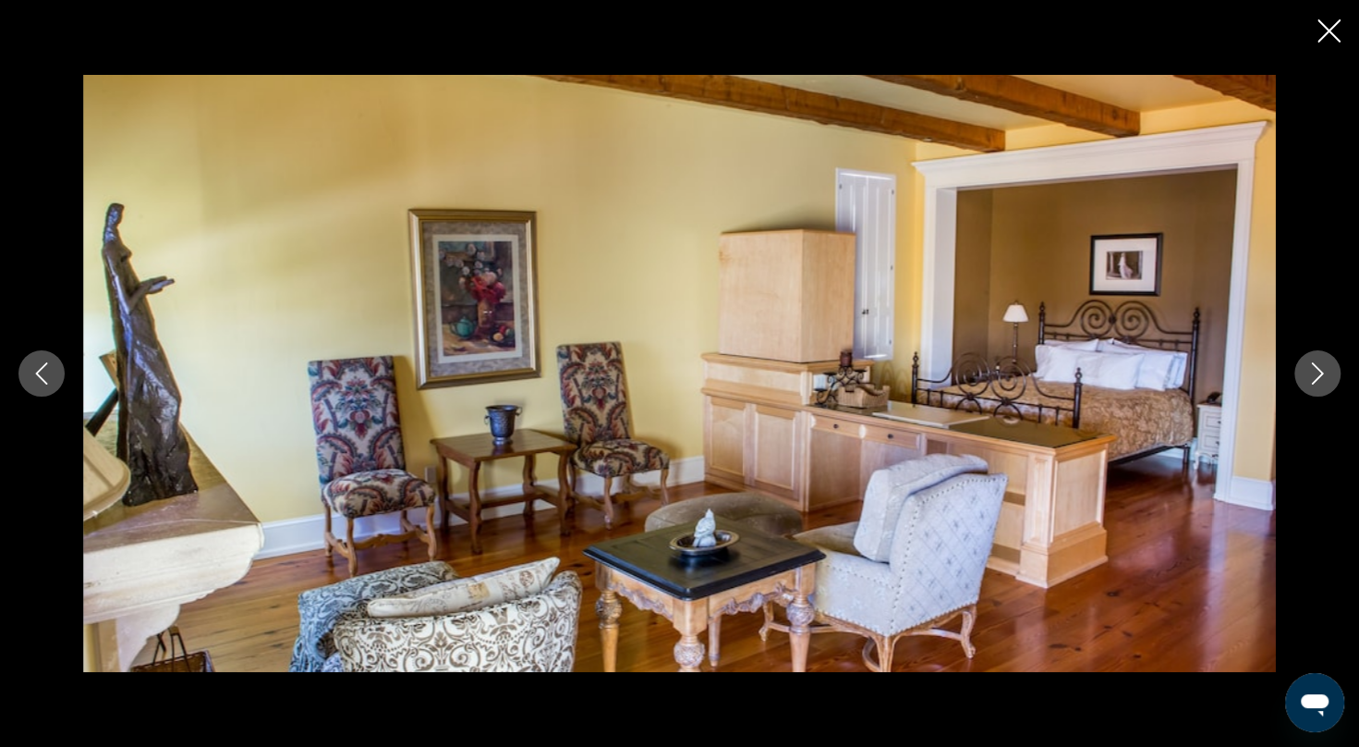
click at [1322, 367] on icon "Next image" at bounding box center [1318, 373] width 22 height 22
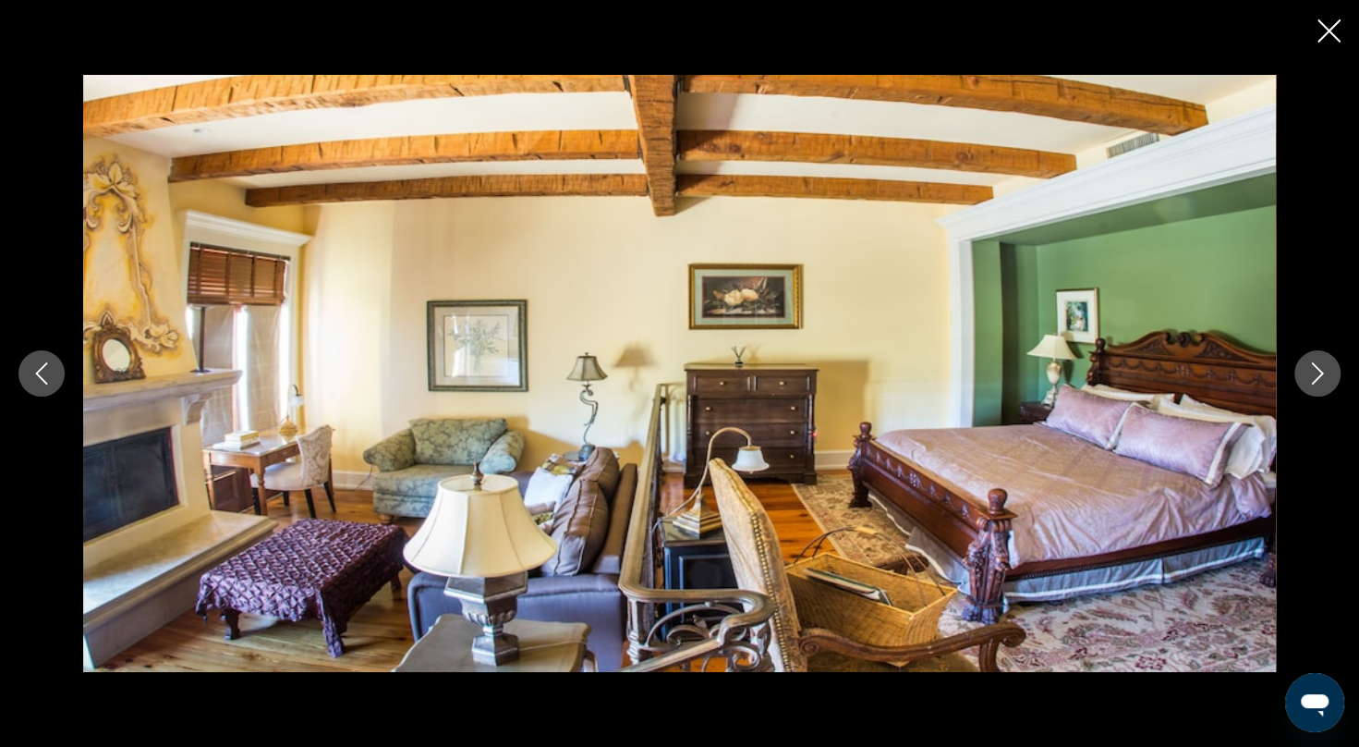
click at [1322, 367] on icon "Next image" at bounding box center [1318, 373] width 22 height 22
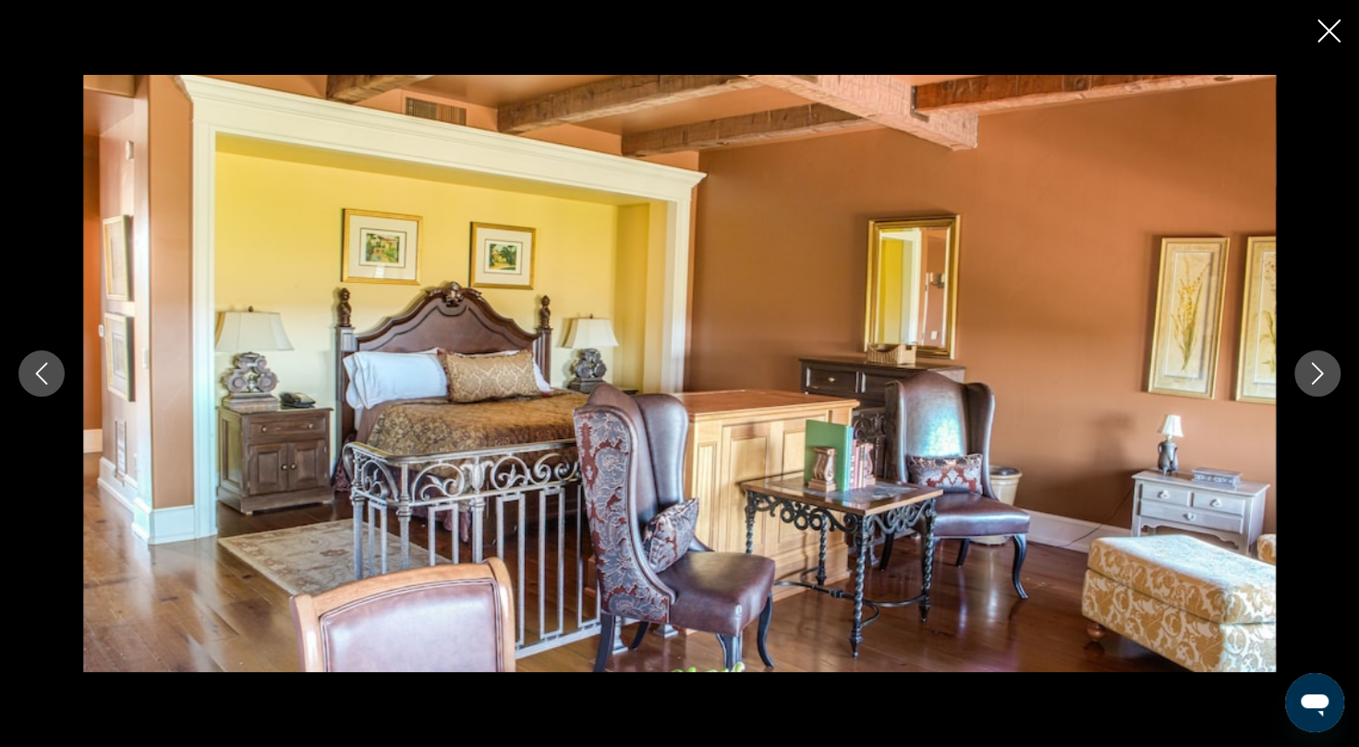
click at [1322, 367] on icon "Next image" at bounding box center [1318, 373] width 22 height 22
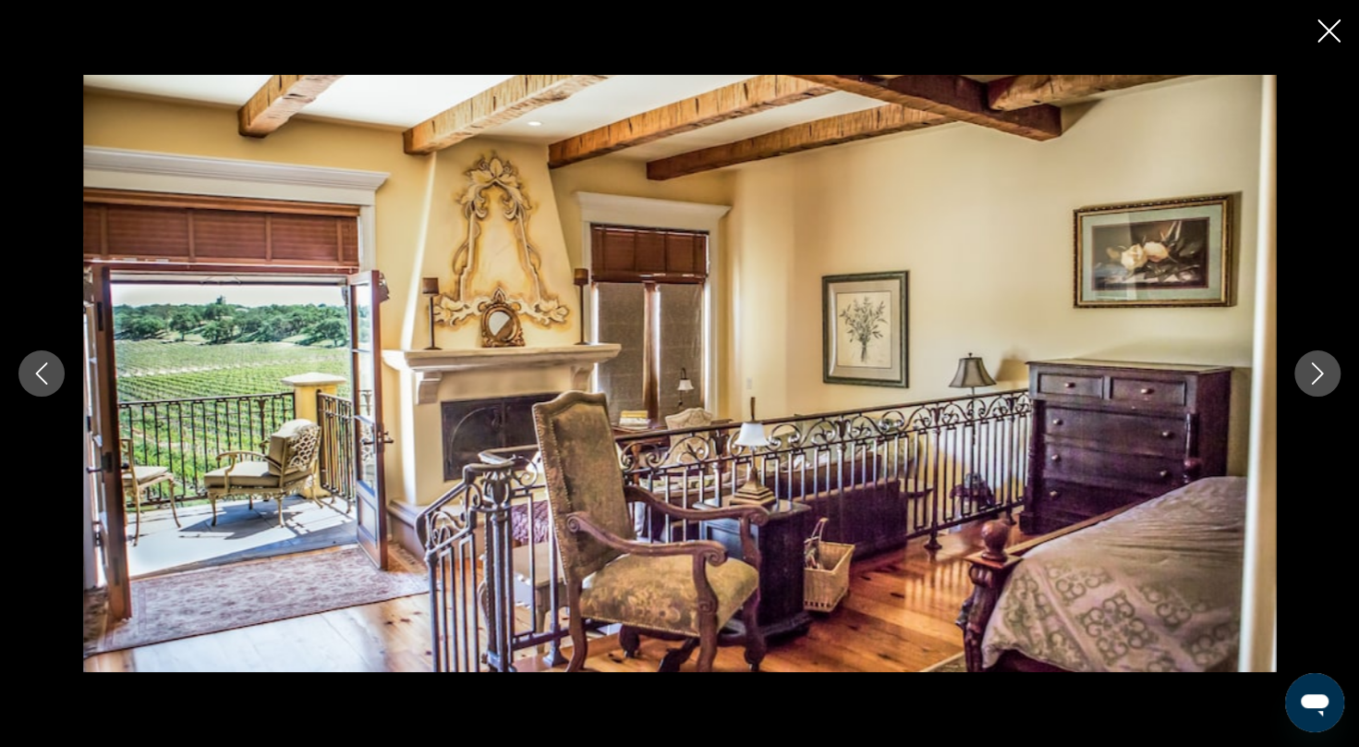
click at [1322, 367] on icon "Next image" at bounding box center [1318, 373] width 22 height 22
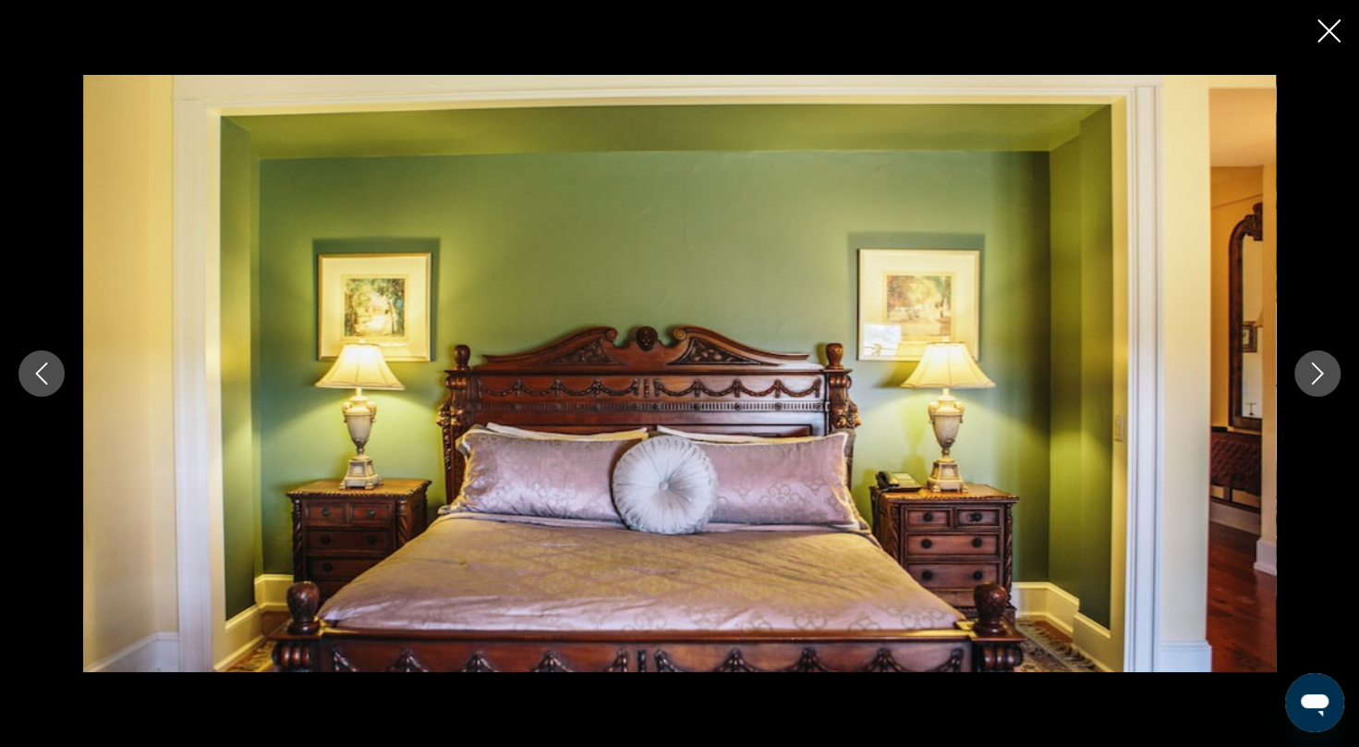
click at [1322, 367] on icon "Next image" at bounding box center [1318, 373] width 22 height 22
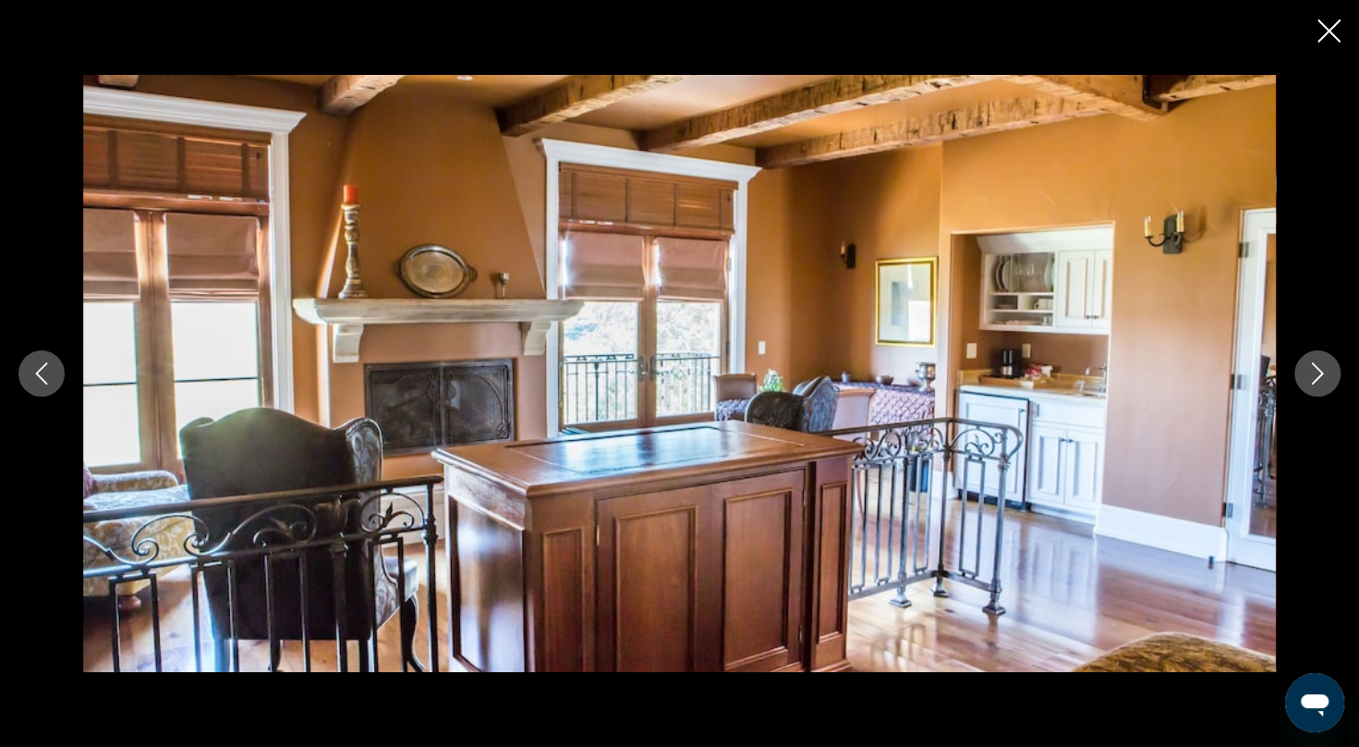
click at [1322, 367] on icon "Next image" at bounding box center [1318, 373] width 22 height 22
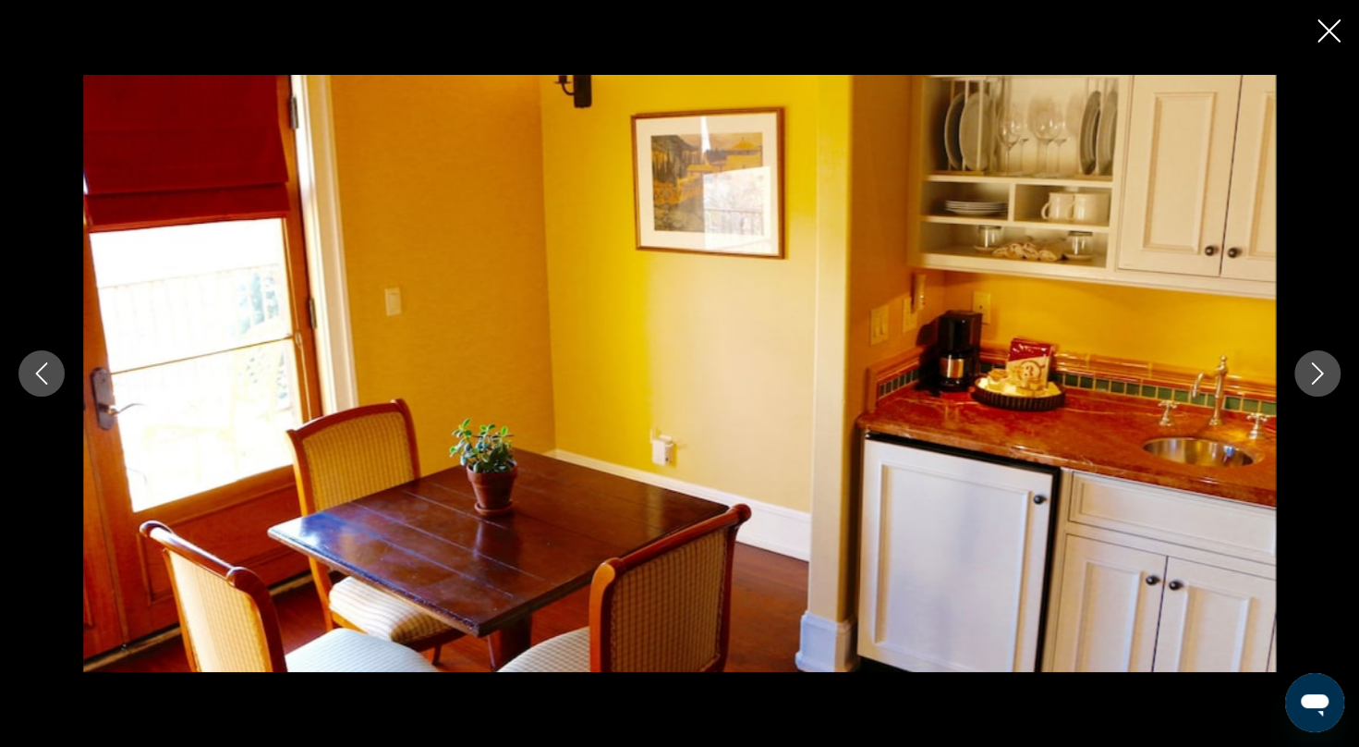
click at [1322, 367] on icon "Next image" at bounding box center [1318, 373] width 22 height 22
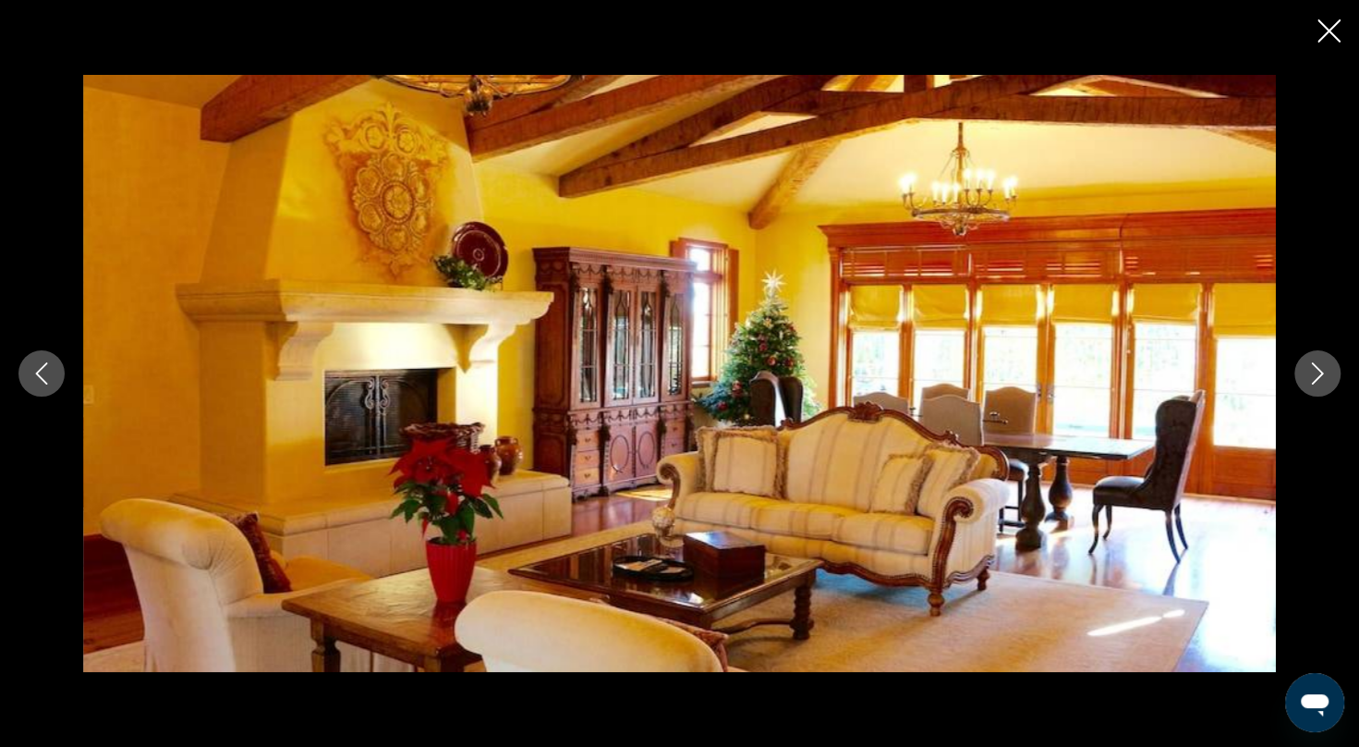
click at [1322, 367] on icon "Next image" at bounding box center [1318, 373] width 22 height 22
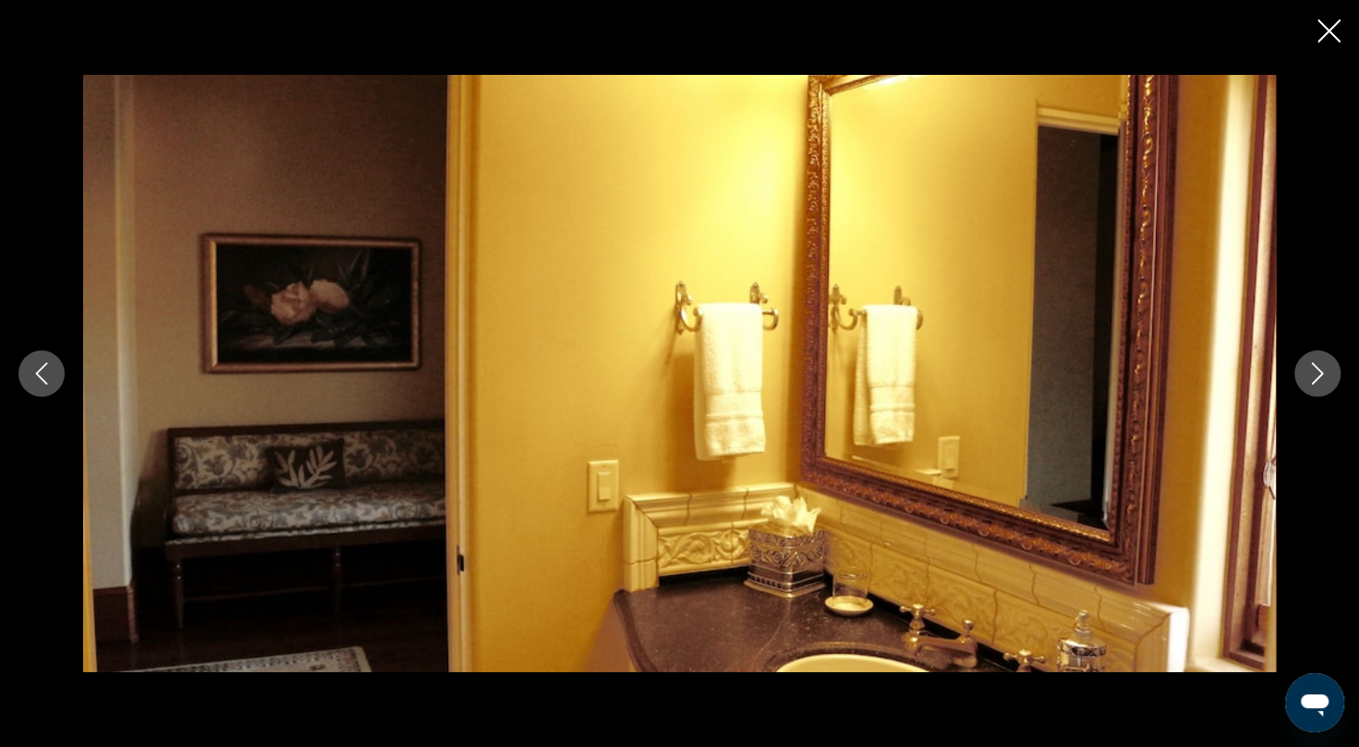
click at [1322, 367] on icon "Next image" at bounding box center [1318, 373] width 22 height 22
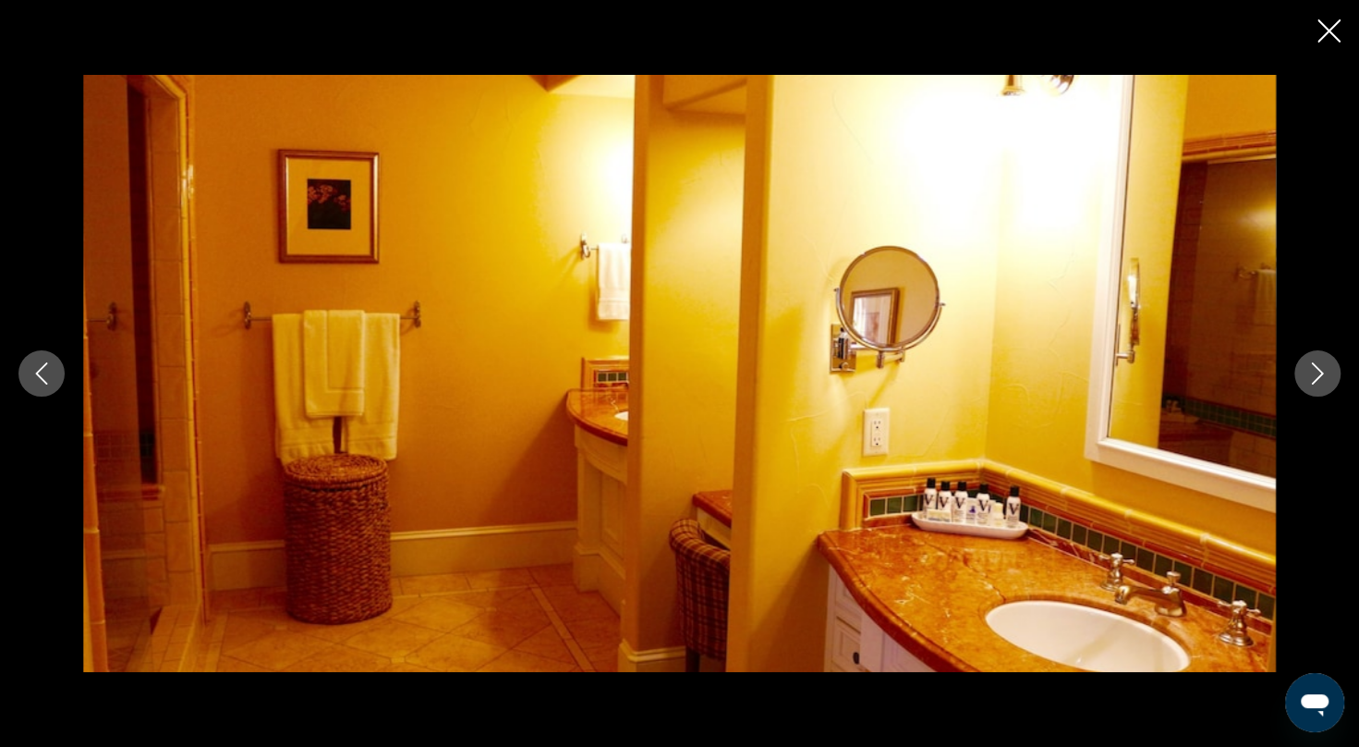
click at [1322, 367] on icon "Next image" at bounding box center [1318, 373] width 22 height 22
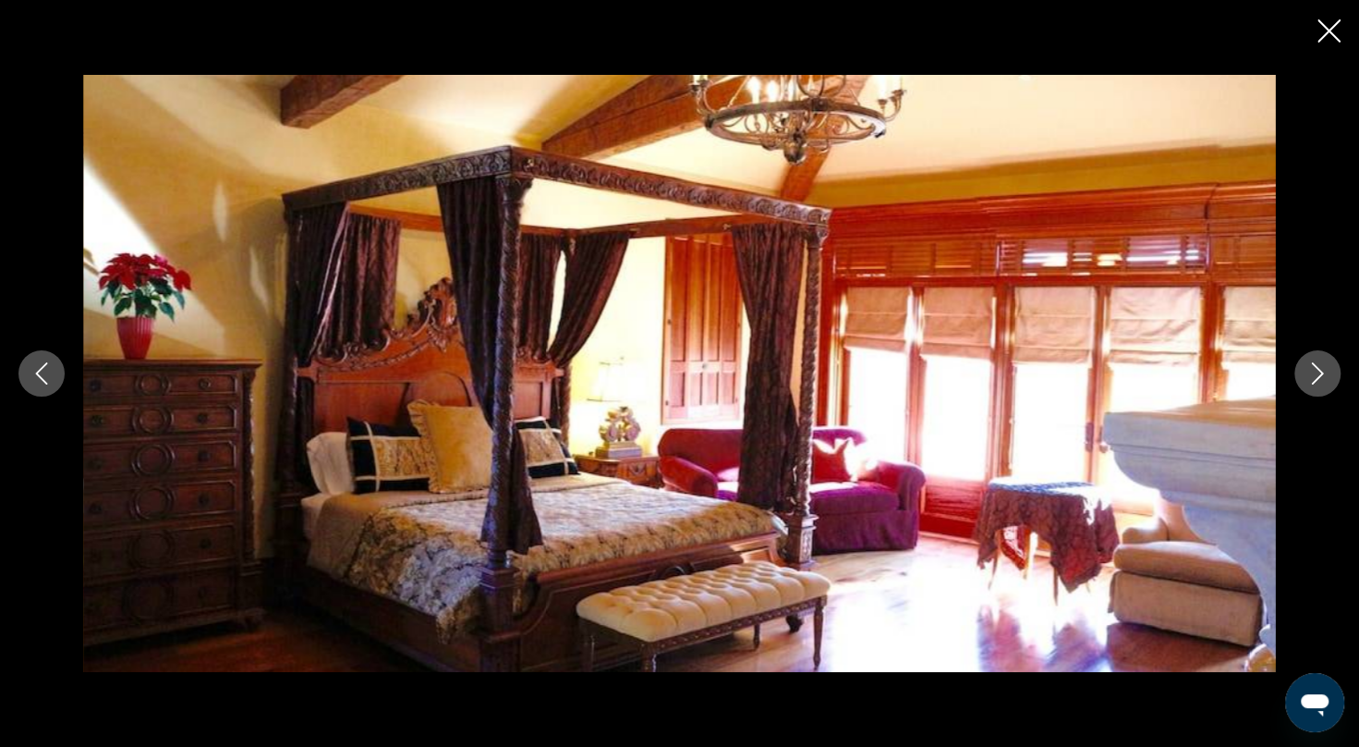
click at [1322, 367] on icon "Next image" at bounding box center [1318, 373] width 22 height 22
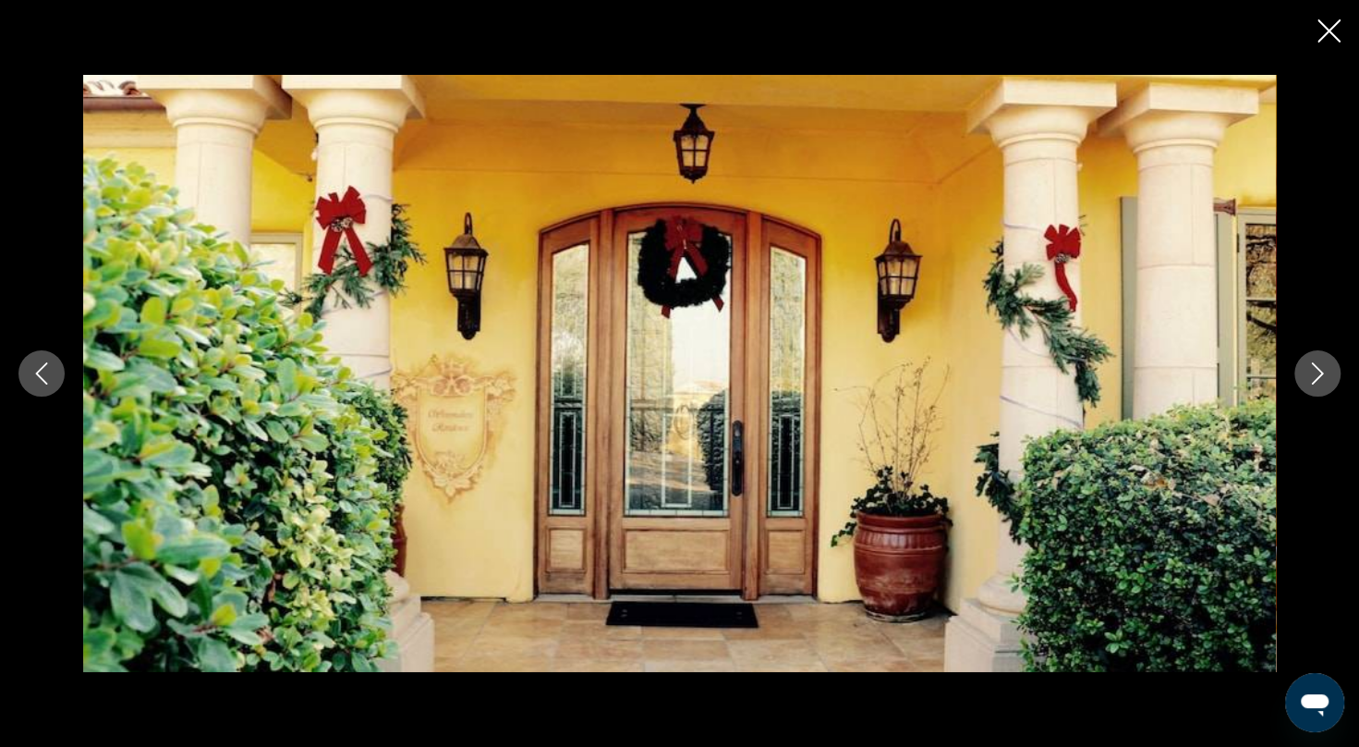
click at [1322, 367] on icon "Next image" at bounding box center [1318, 373] width 22 height 22
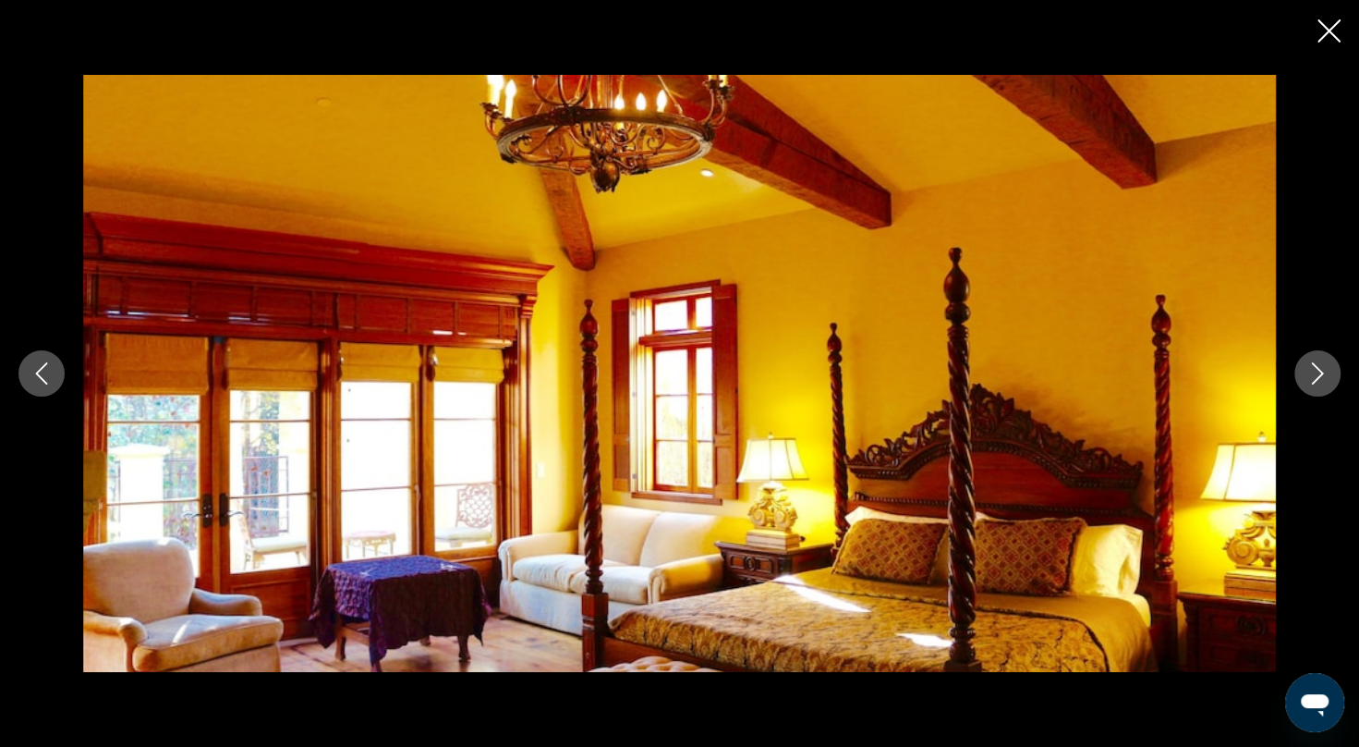
click at [1322, 367] on icon "Next image" at bounding box center [1318, 373] width 22 height 22
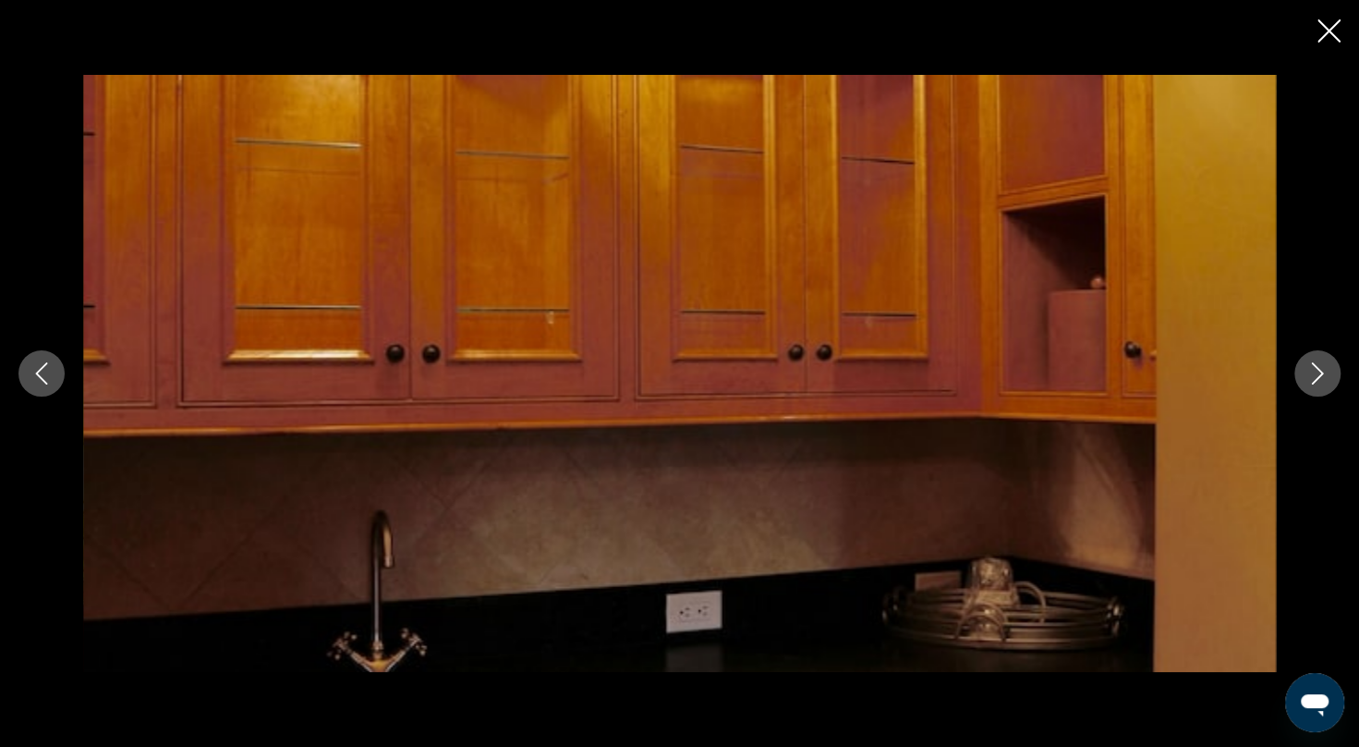
click at [1322, 367] on icon "Next image" at bounding box center [1318, 373] width 22 height 22
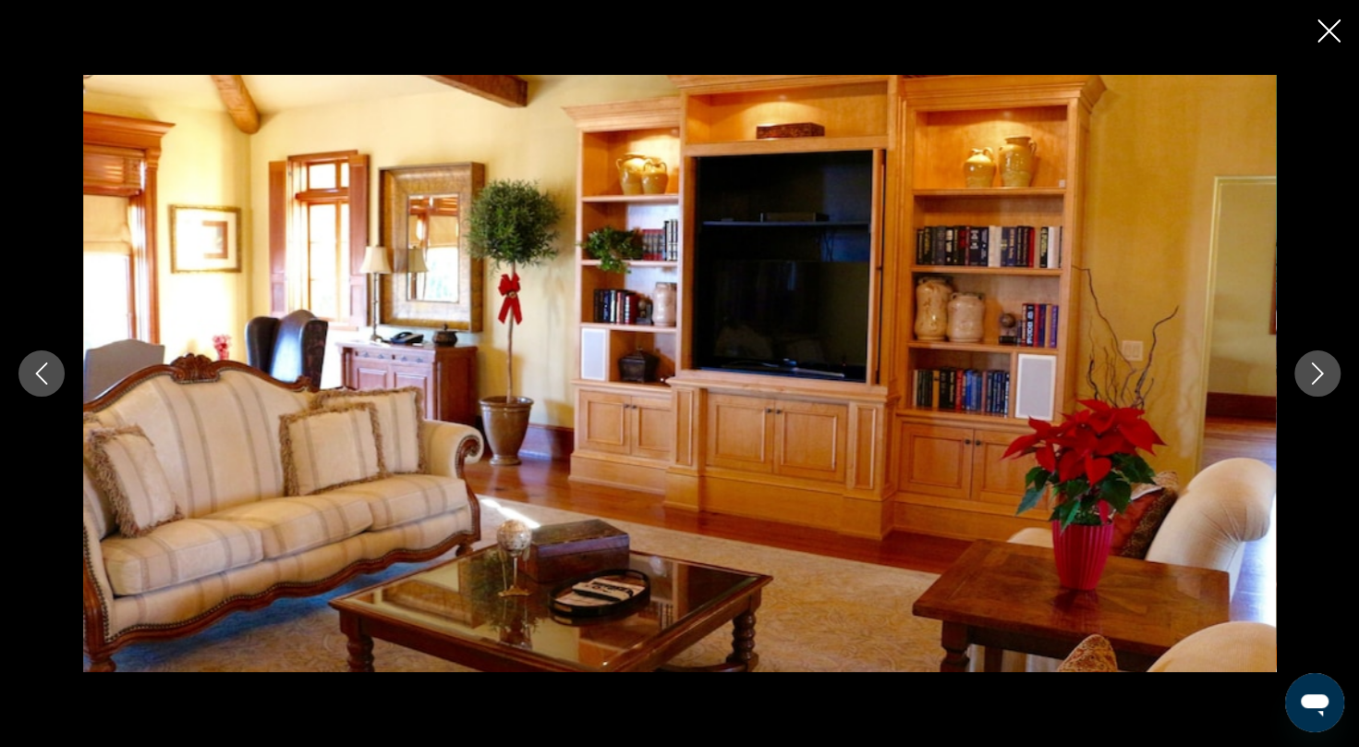
click at [1322, 367] on icon "Next image" at bounding box center [1318, 373] width 22 height 22
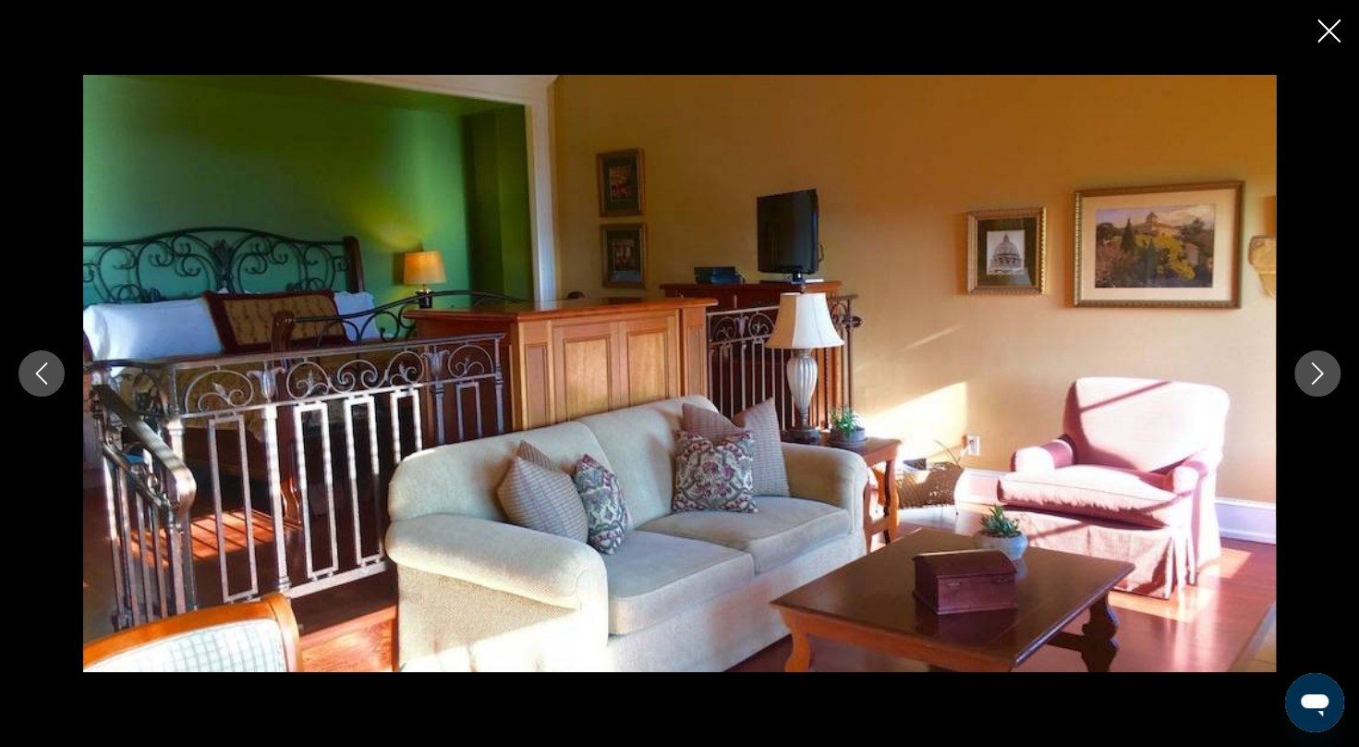
click at [1322, 367] on icon "Next image" at bounding box center [1318, 373] width 22 height 22
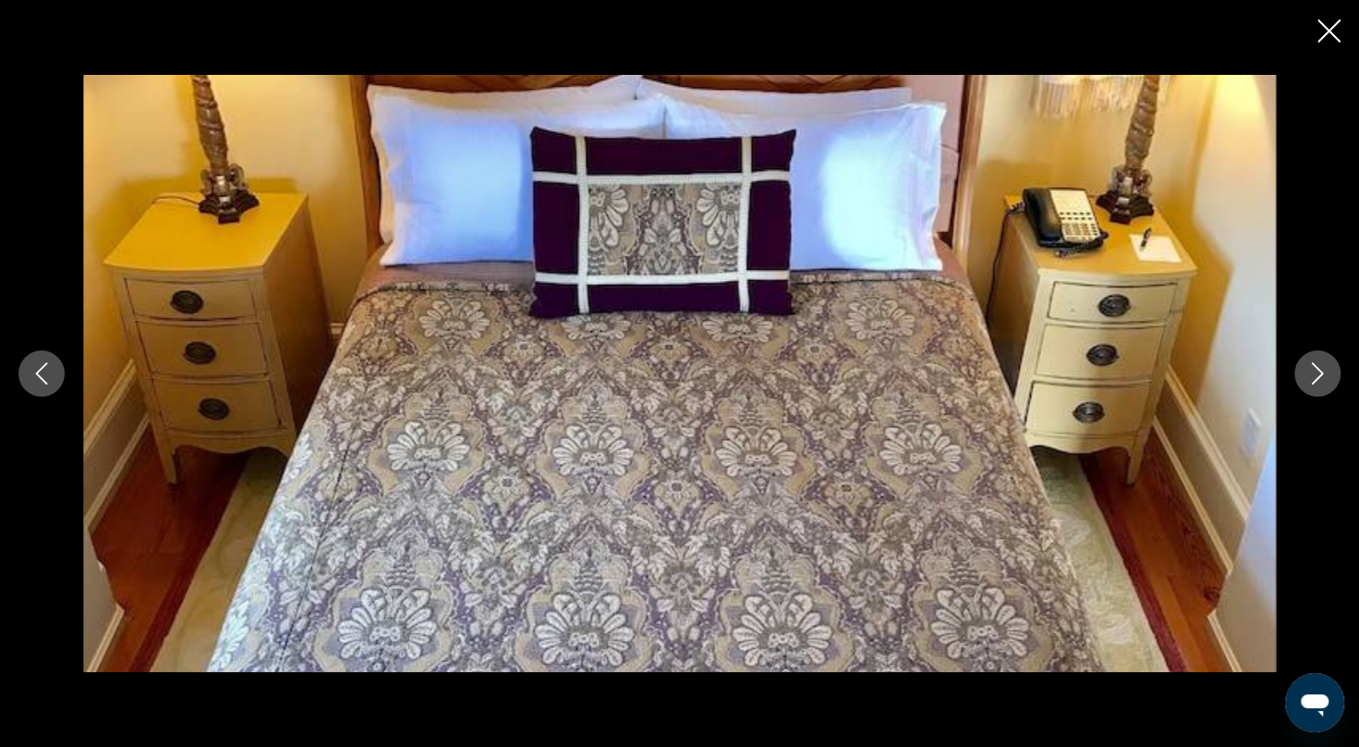
click at [1322, 367] on icon "Next image" at bounding box center [1318, 373] width 22 height 22
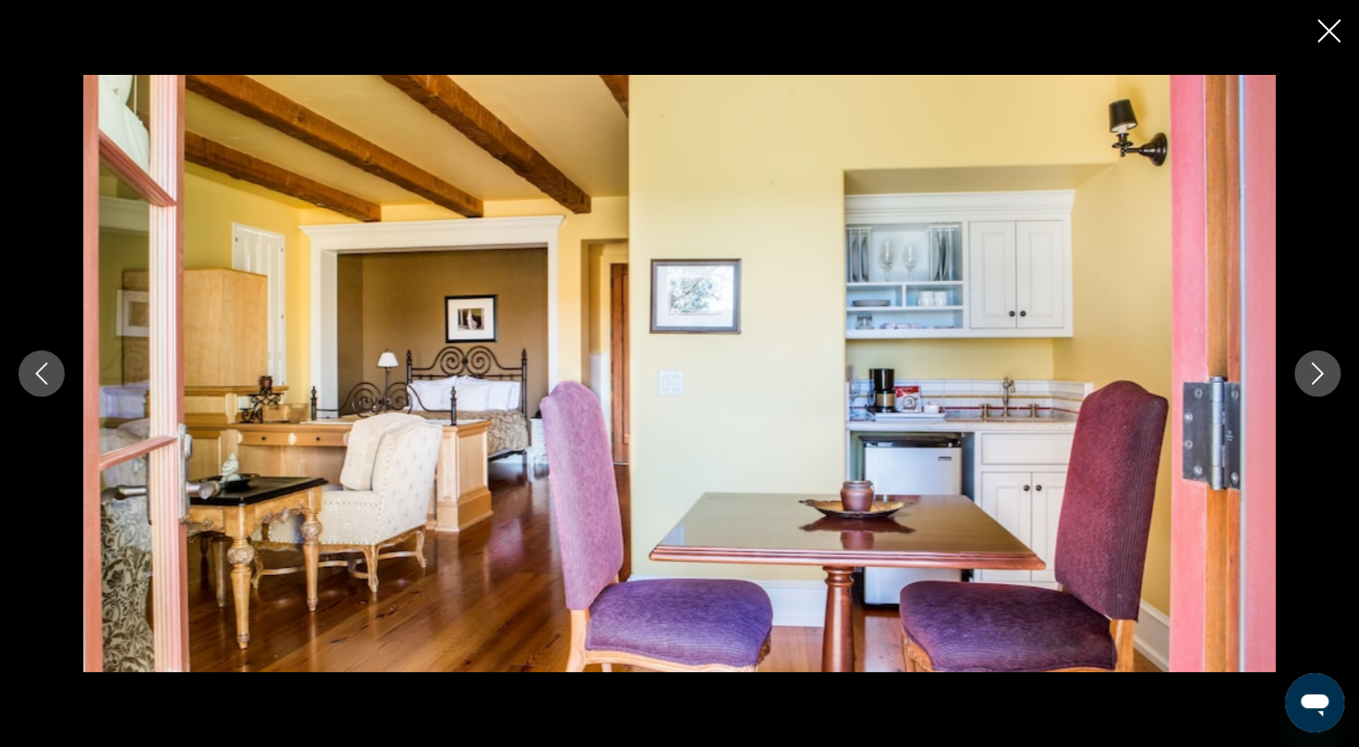
click at [1322, 367] on icon "Next image" at bounding box center [1318, 373] width 22 height 22
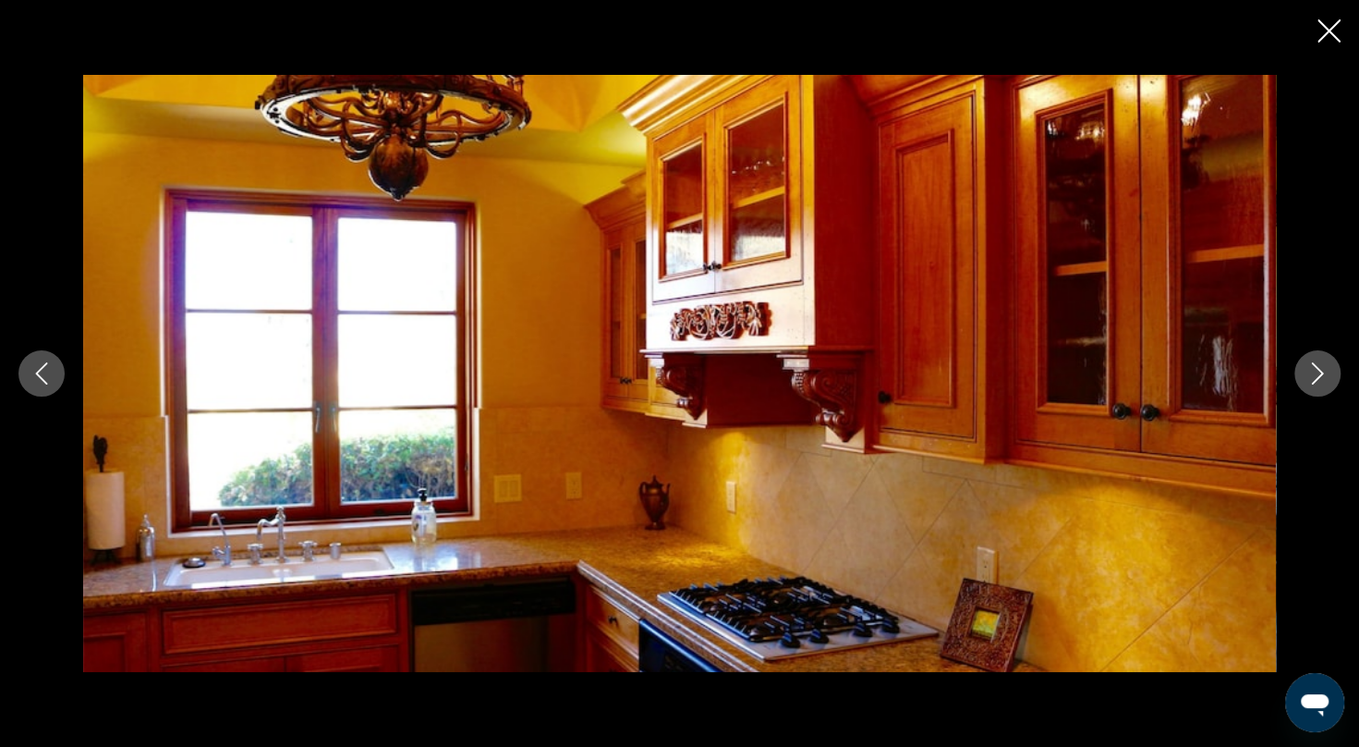
click at [1322, 367] on icon "Next image" at bounding box center [1318, 373] width 22 height 22
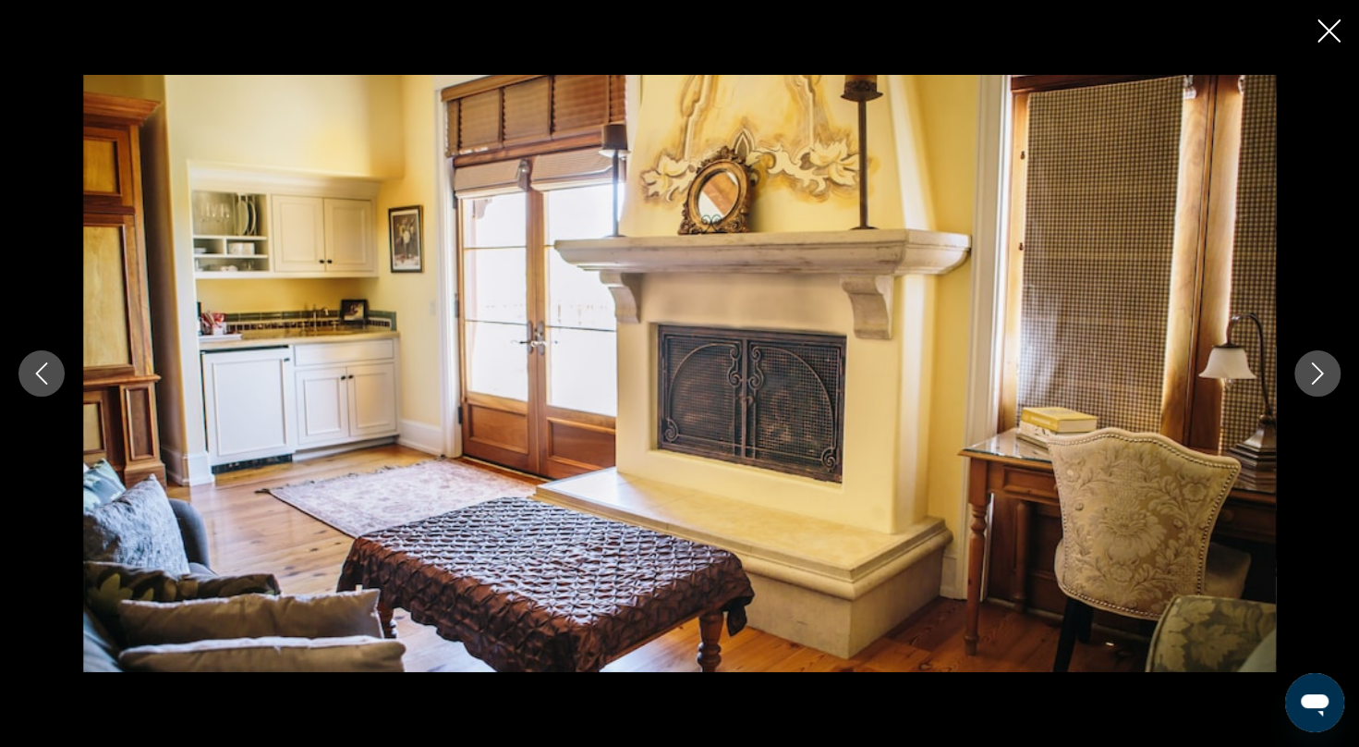
click at [1322, 367] on icon "Next image" at bounding box center [1318, 373] width 22 height 22
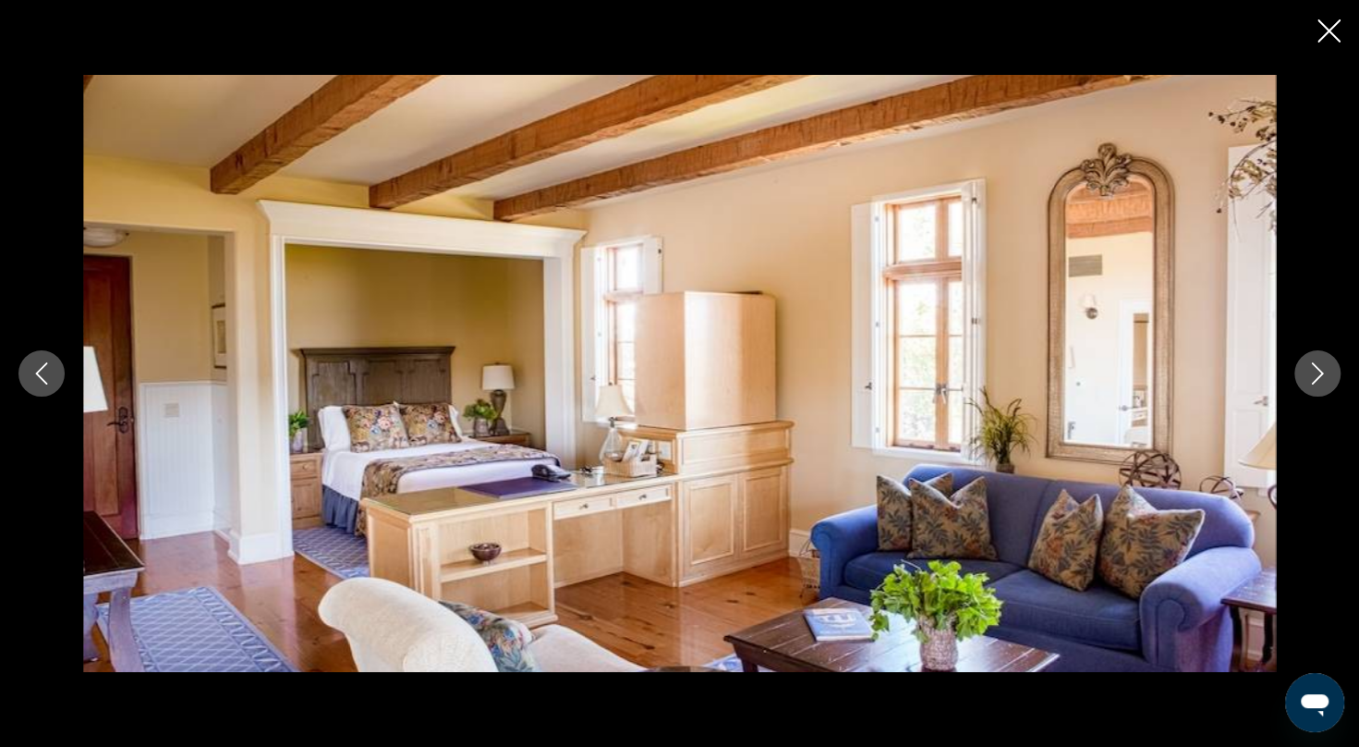
click at [1322, 367] on icon "Next image" at bounding box center [1318, 373] width 22 height 22
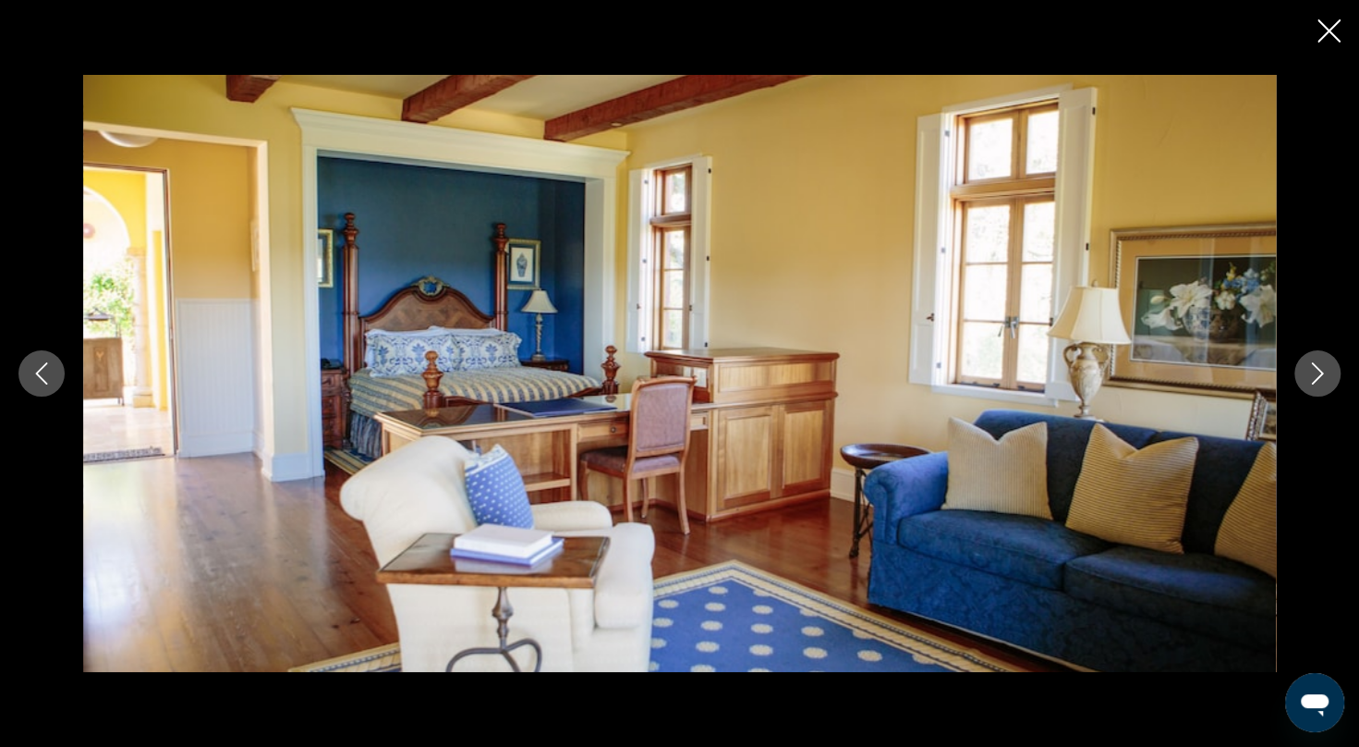
click at [1322, 367] on icon "Next image" at bounding box center [1318, 373] width 22 height 22
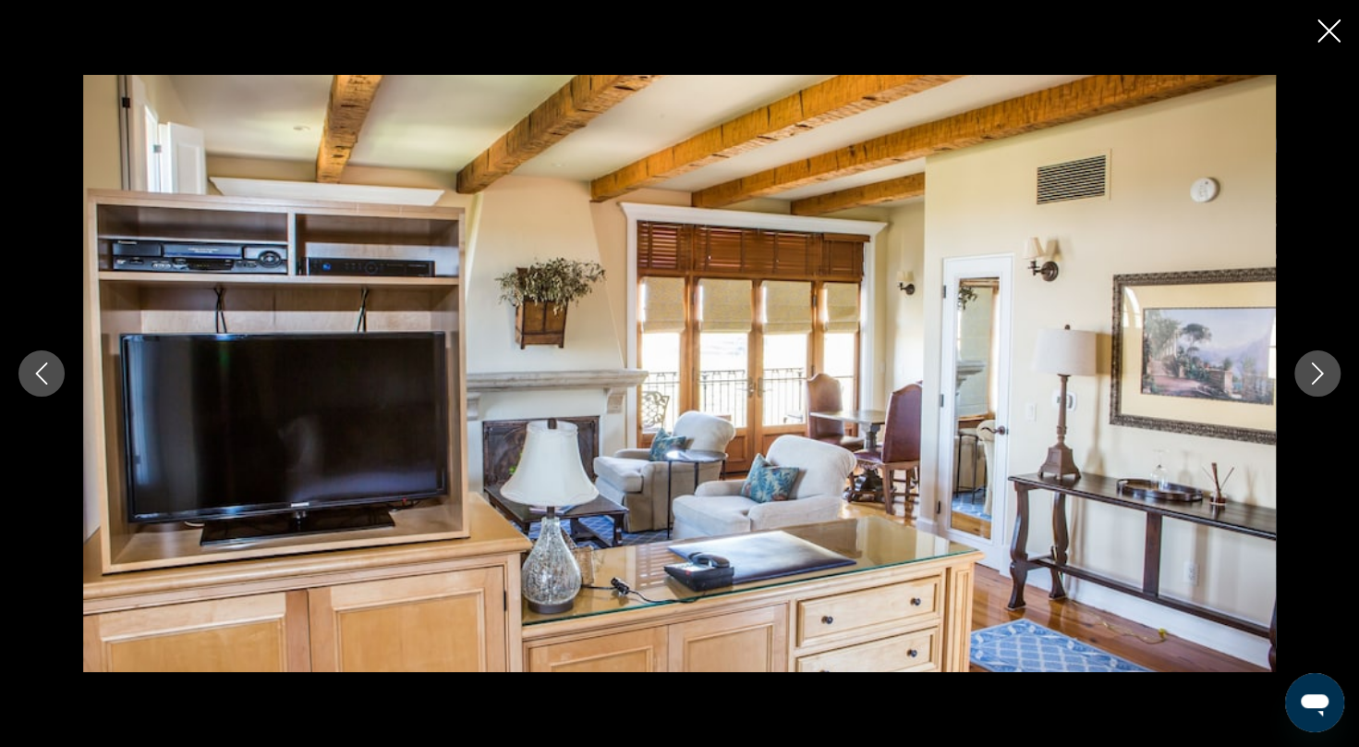
click at [1322, 367] on icon "Next image" at bounding box center [1318, 373] width 22 height 22
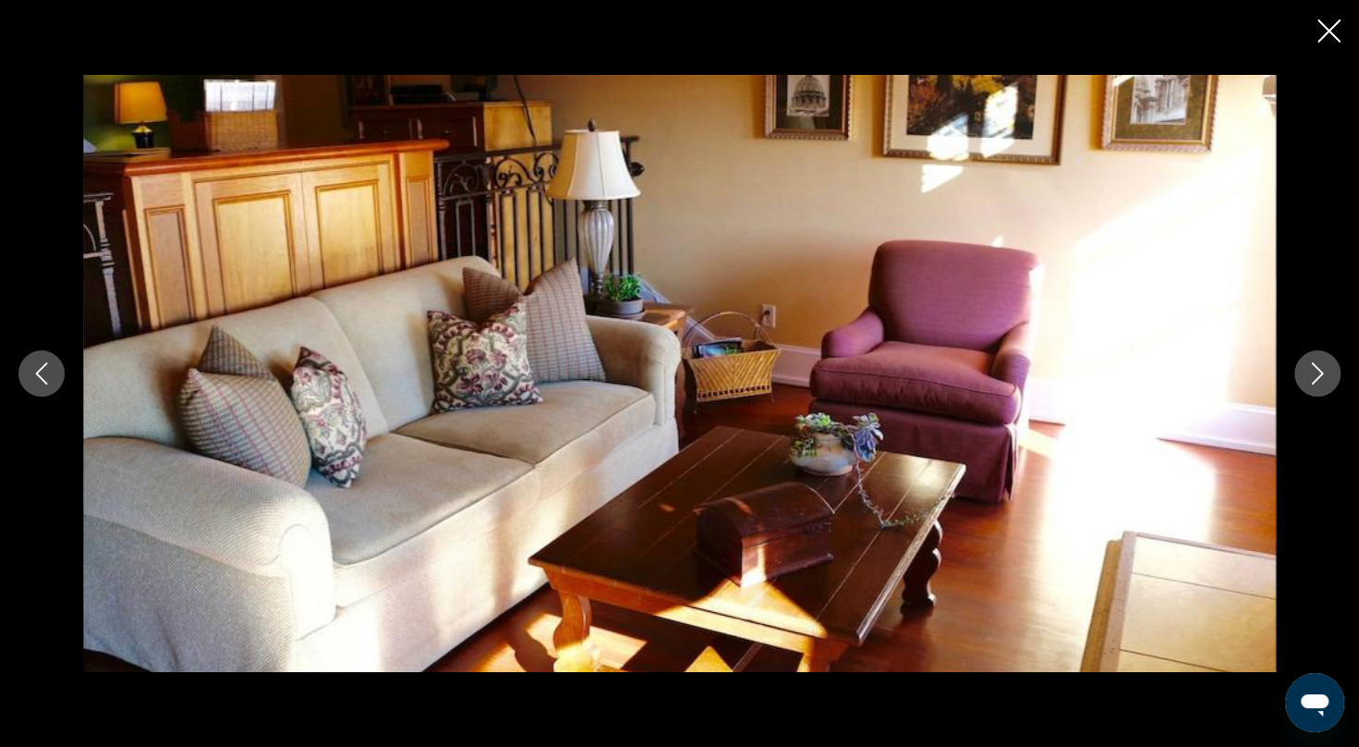
click at [1322, 367] on icon "Next image" at bounding box center [1318, 373] width 22 height 22
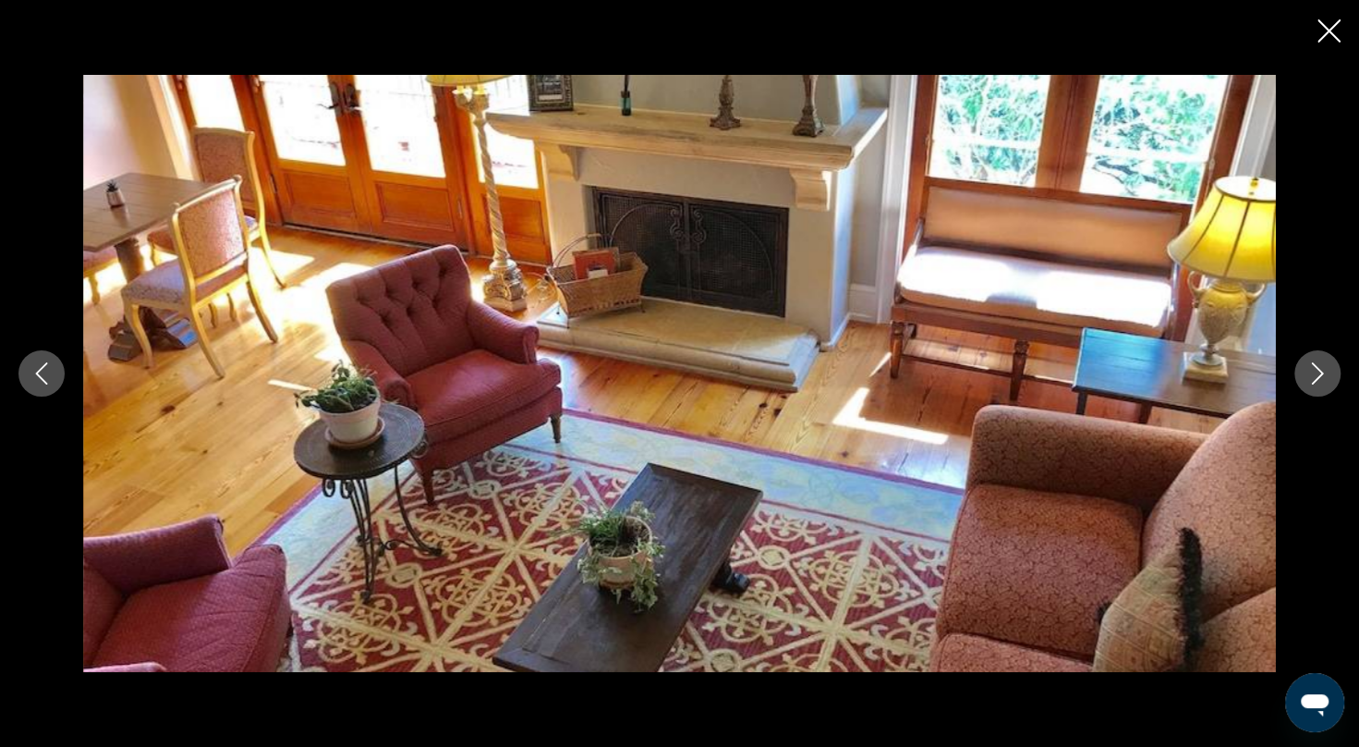
click at [1322, 367] on icon "Next image" at bounding box center [1318, 373] width 22 height 22
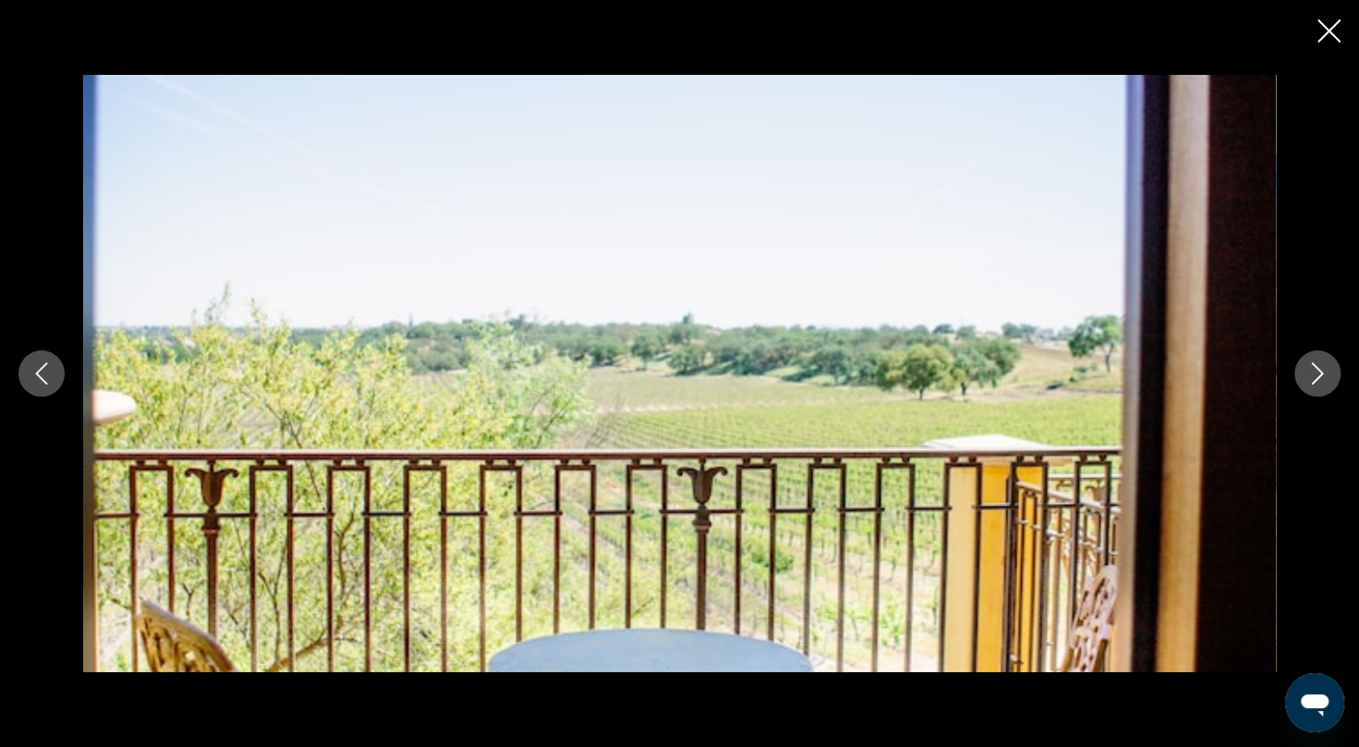
click at [1325, 374] on icon "Next image" at bounding box center [1318, 373] width 22 height 22
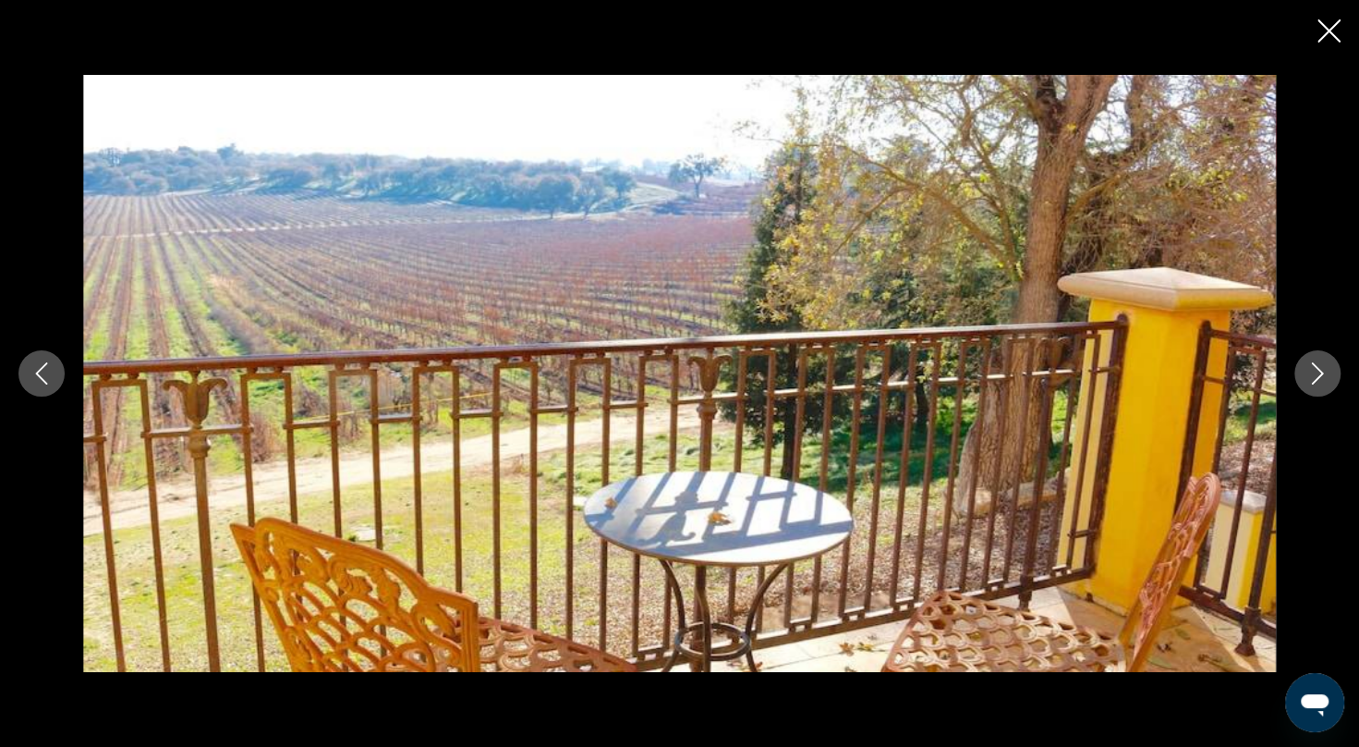
click at [1325, 374] on icon "Next image" at bounding box center [1318, 373] width 22 height 22
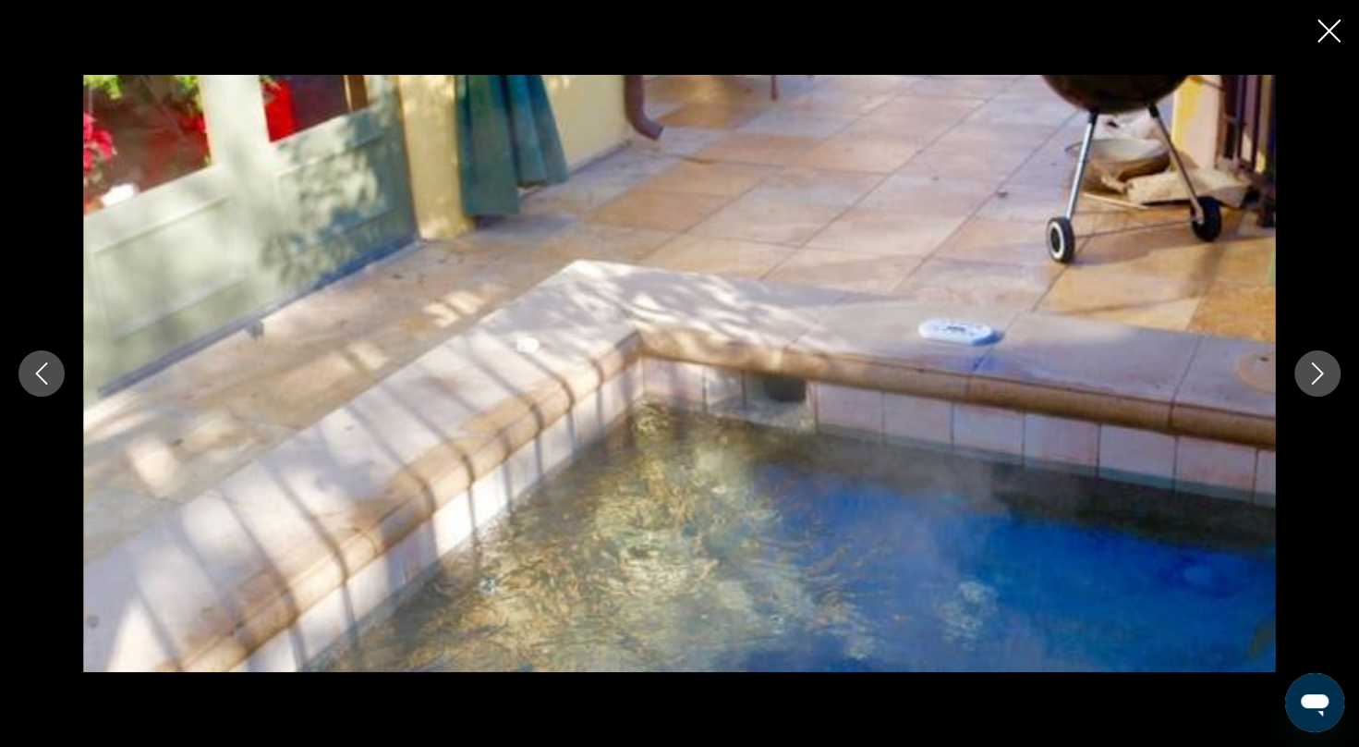
click at [1325, 374] on icon "Next image" at bounding box center [1318, 373] width 22 height 22
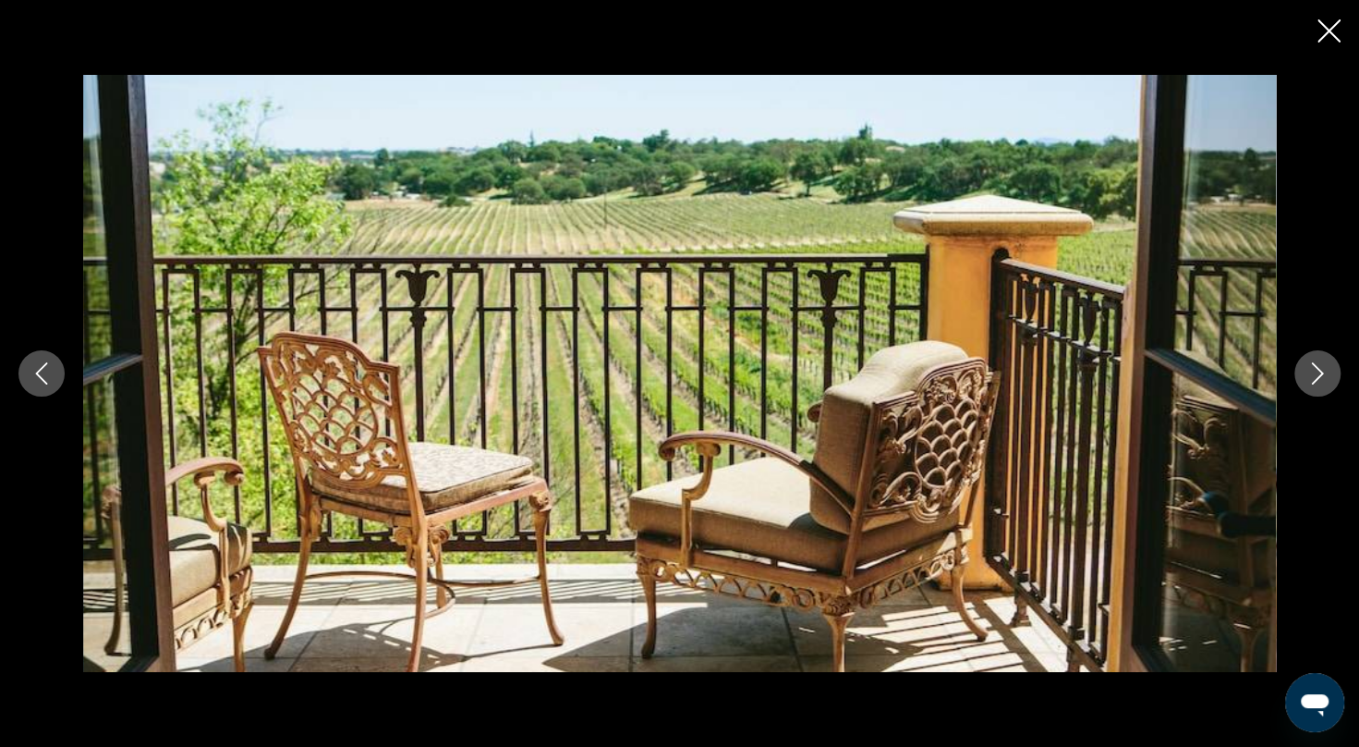
click at [1325, 374] on icon "Next image" at bounding box center [1318, 373] width 22 height 22
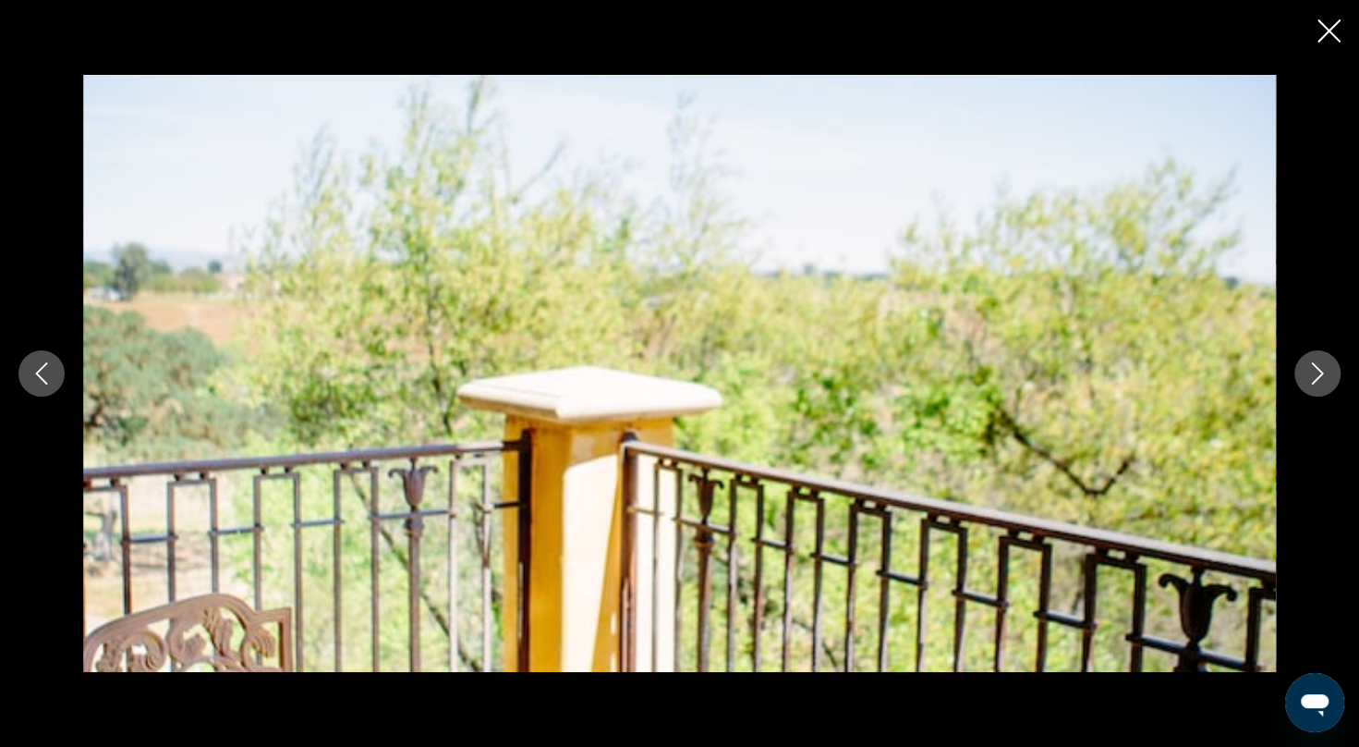
click at [1325, 374] on icon "Next image" at bounding box center [1318, 373] width 22 height 22
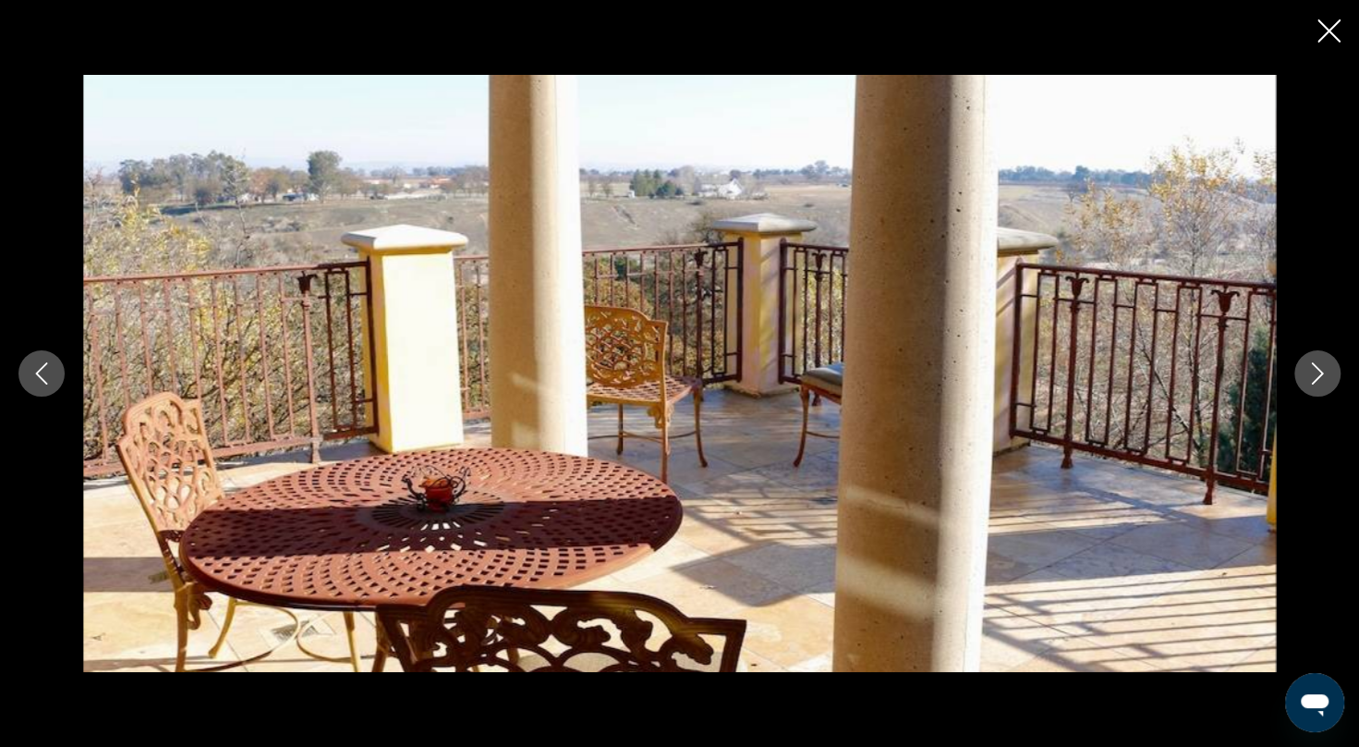
click at [1325, 374] on icon "Next image" at bounding box center [1318, 373] width 22 height 22
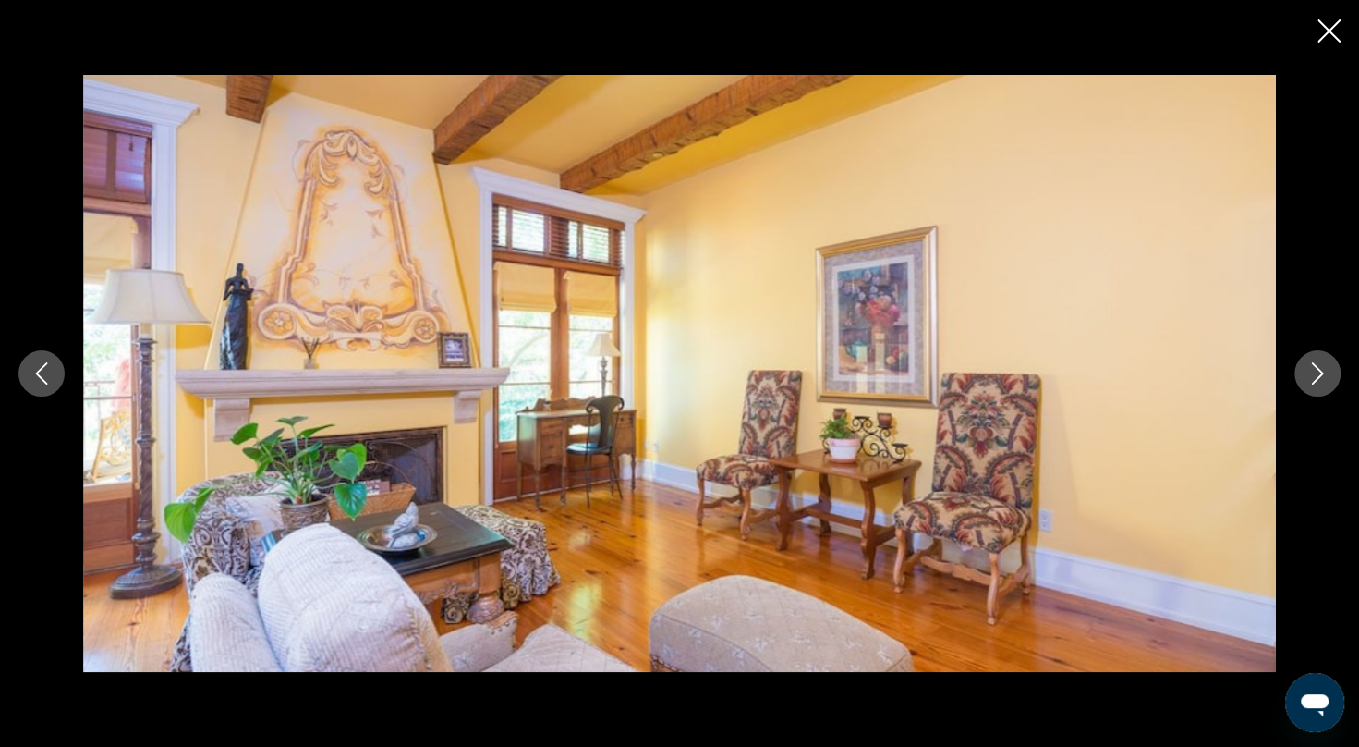
click at [1325, 374] on icon "Next image" at bounding box center [1318, 373] width 22 height 22
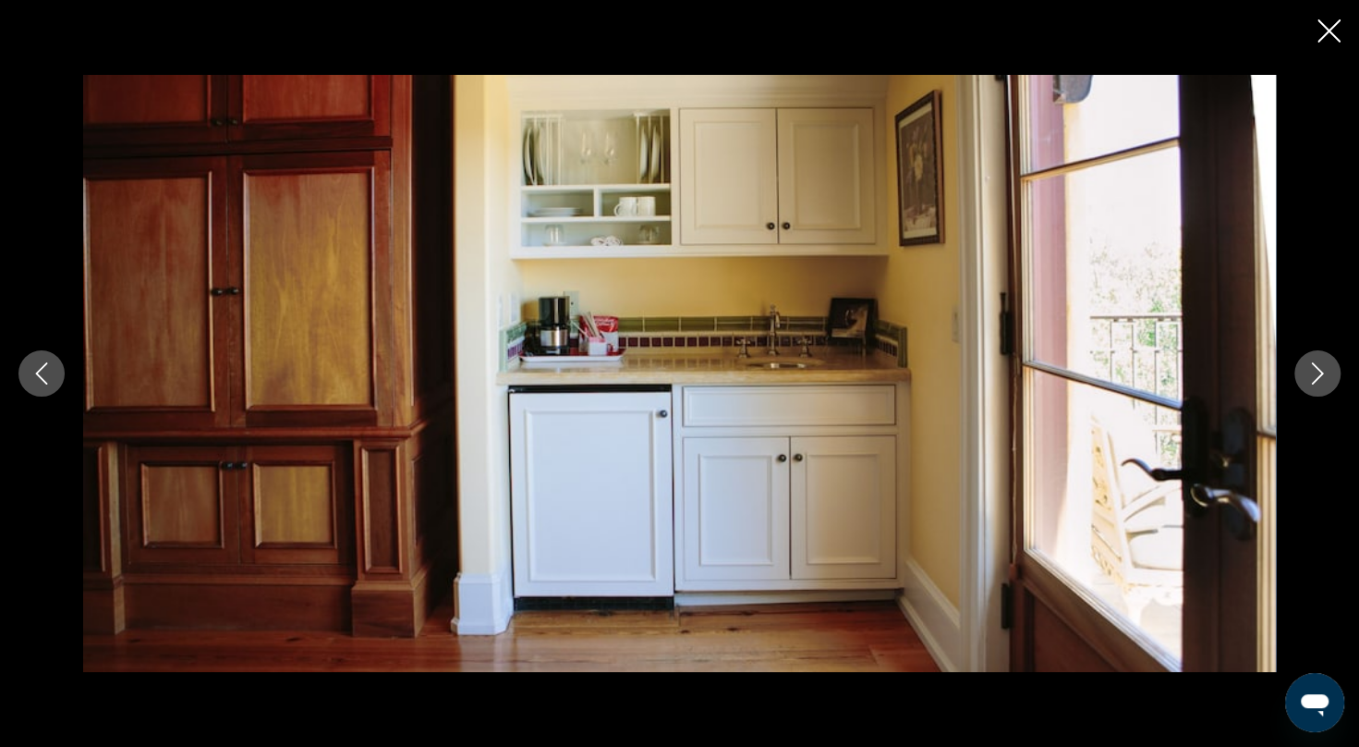
click at [1325, 374] on icon "Next image" at bounding box center [1318, 373] width 22 height 22
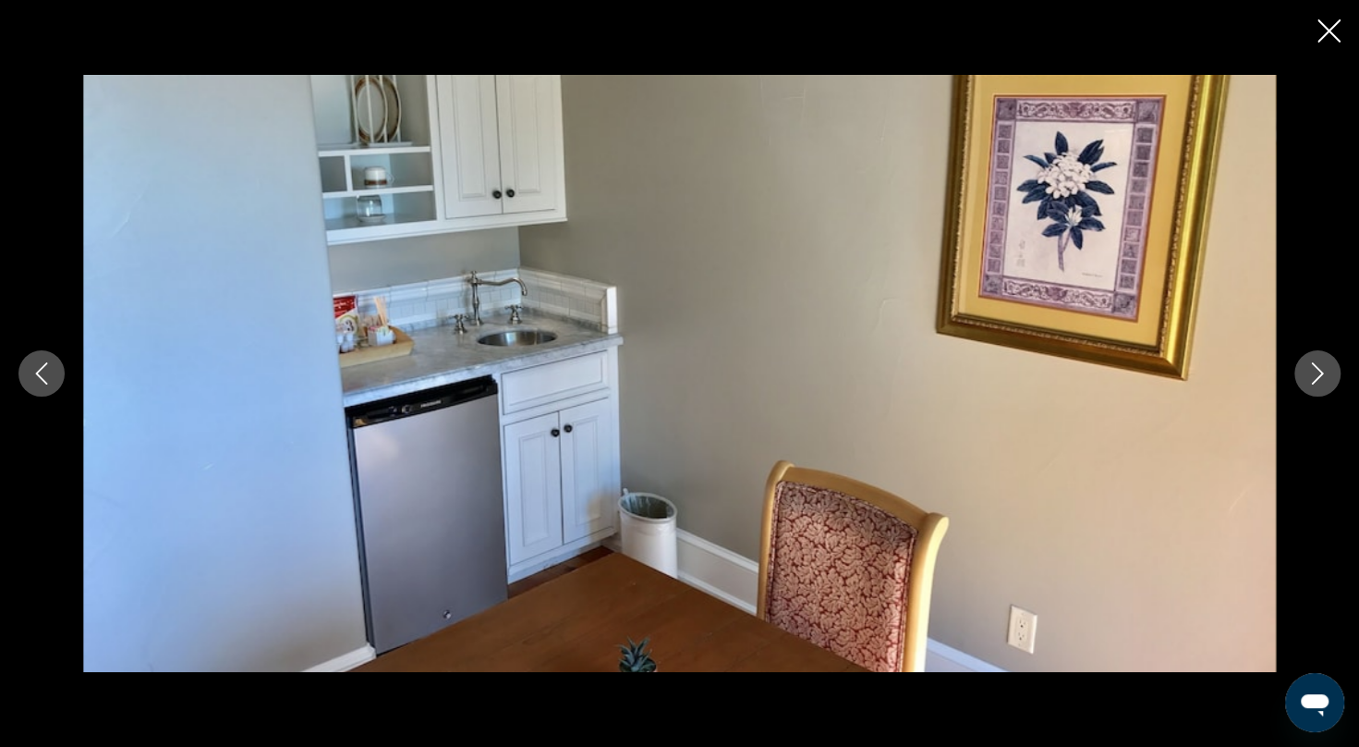
click at [1325, 374] on icon "Next image" at bounding box center [1318, 373] width 22 height 22
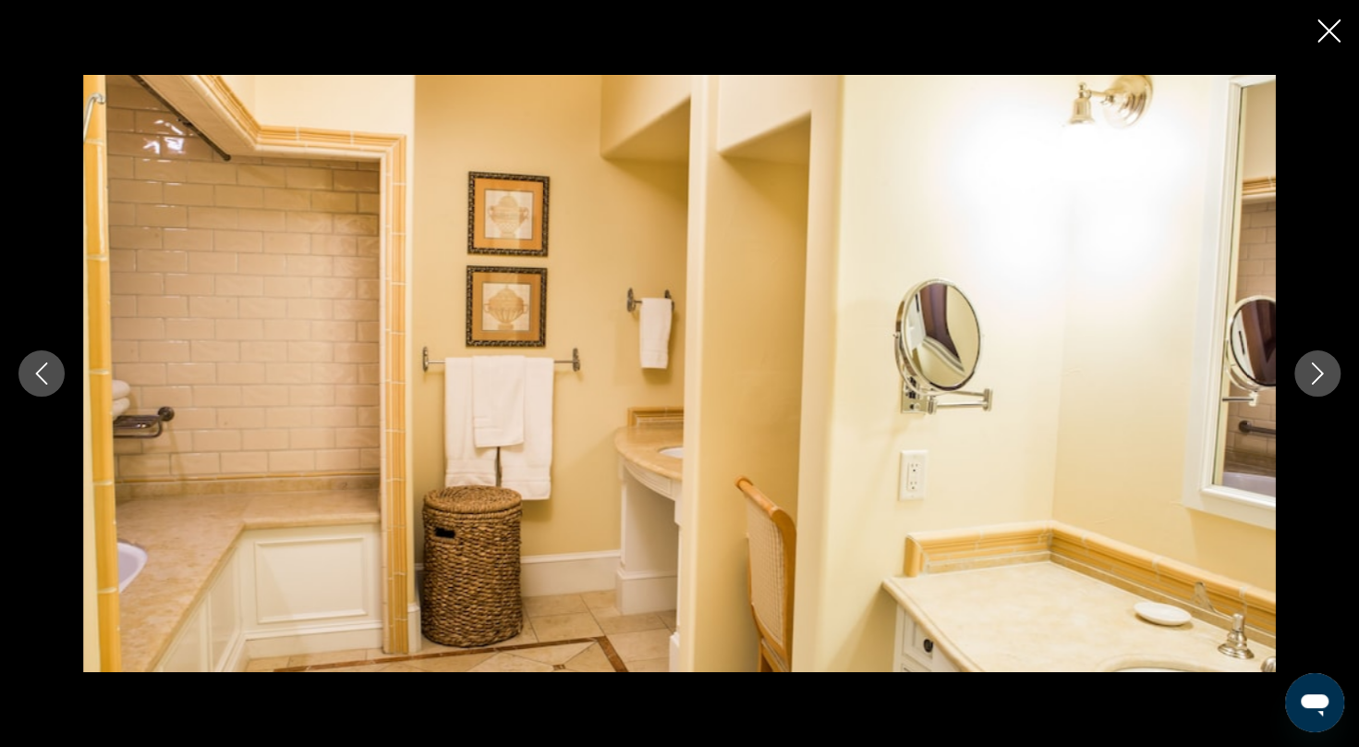
click at [1325, 374] on icon "Next image" at bounding box center [1318, 373] width 22 height 22
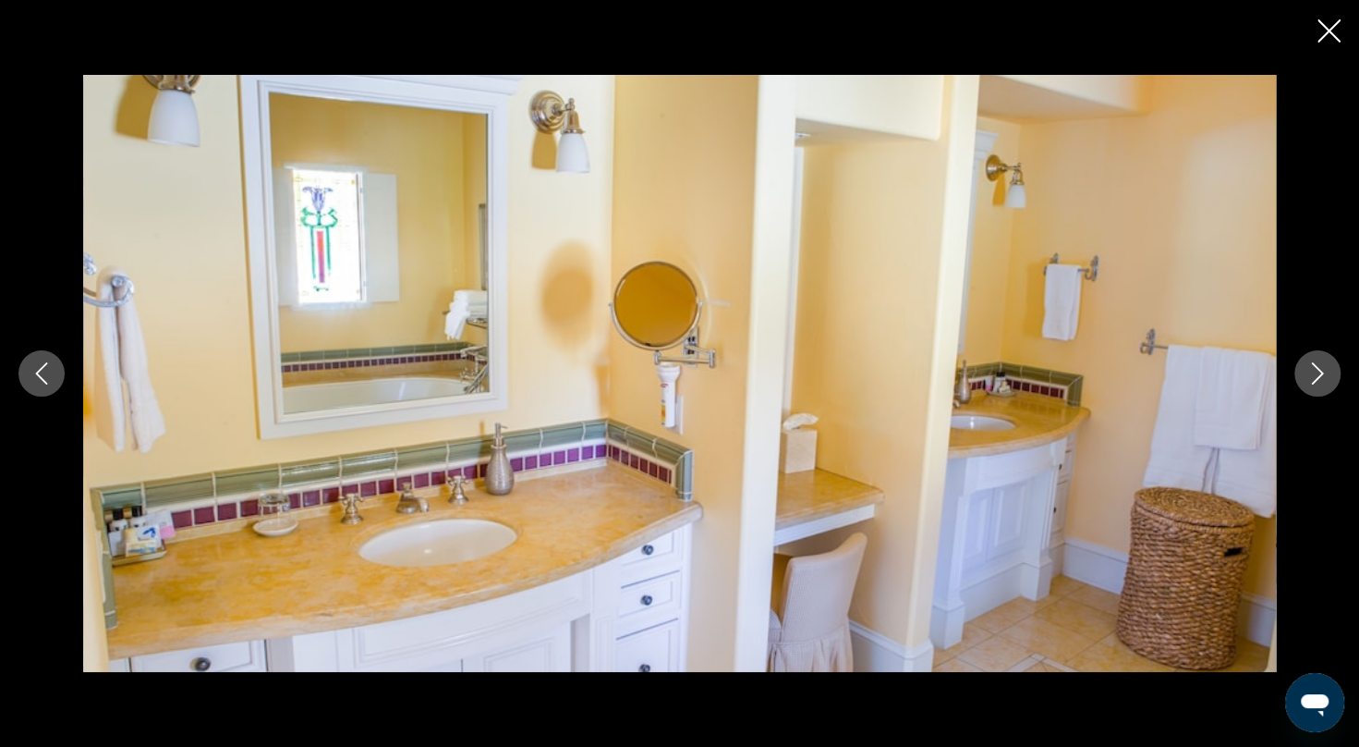
click at [1325, 374] on icon "Next image" at bounding box center [1318, 373] width 22 height 22
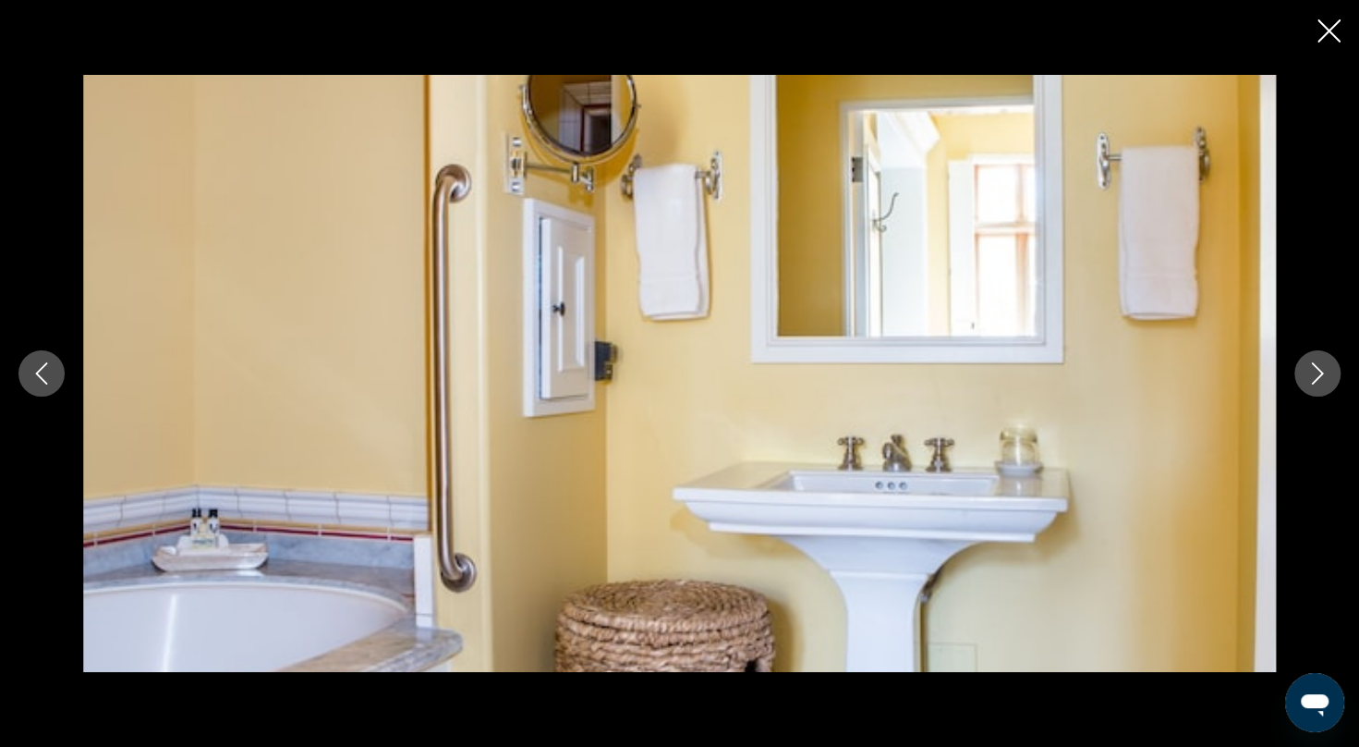
click at [1325, 374] on icon "Next image" at bounding box center [1318, 373] width 22 height 22
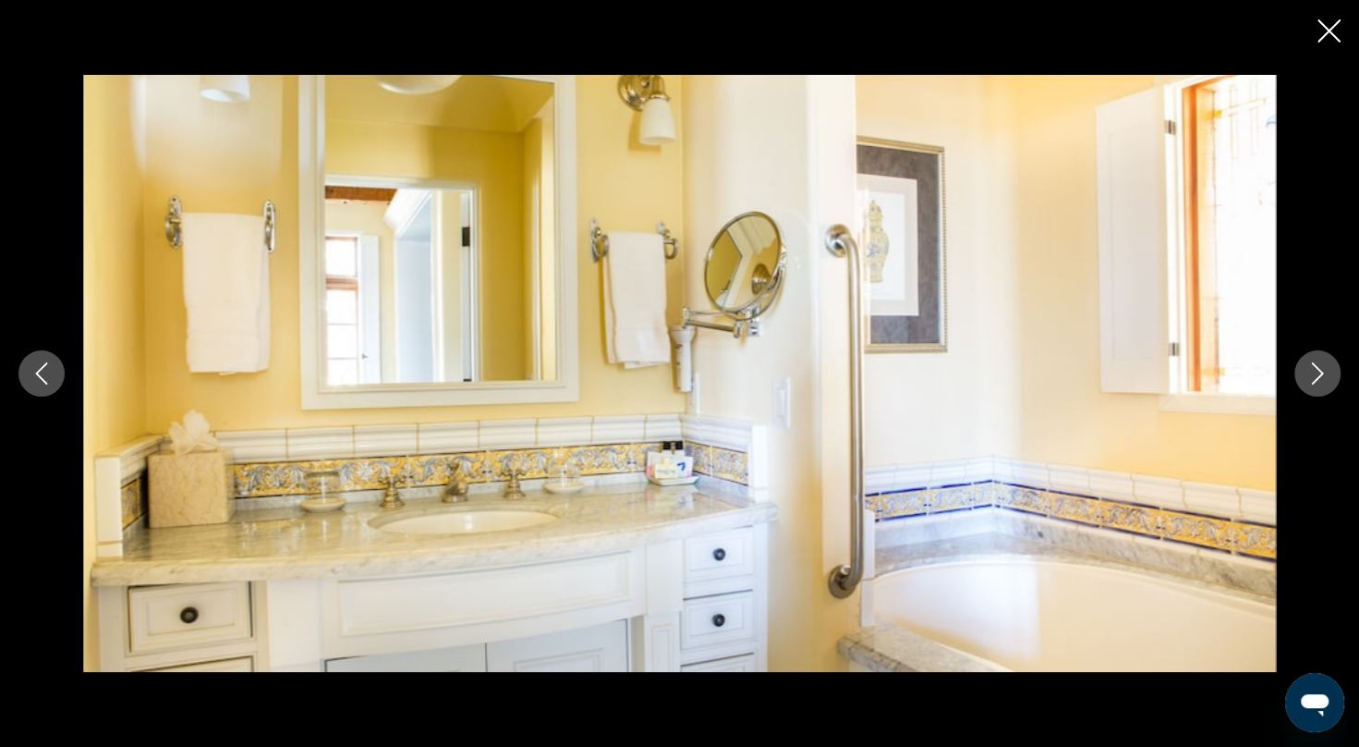
click at [1325, 374] on icon "Next image" at bounding box center [1318, 373] width 22 height 22
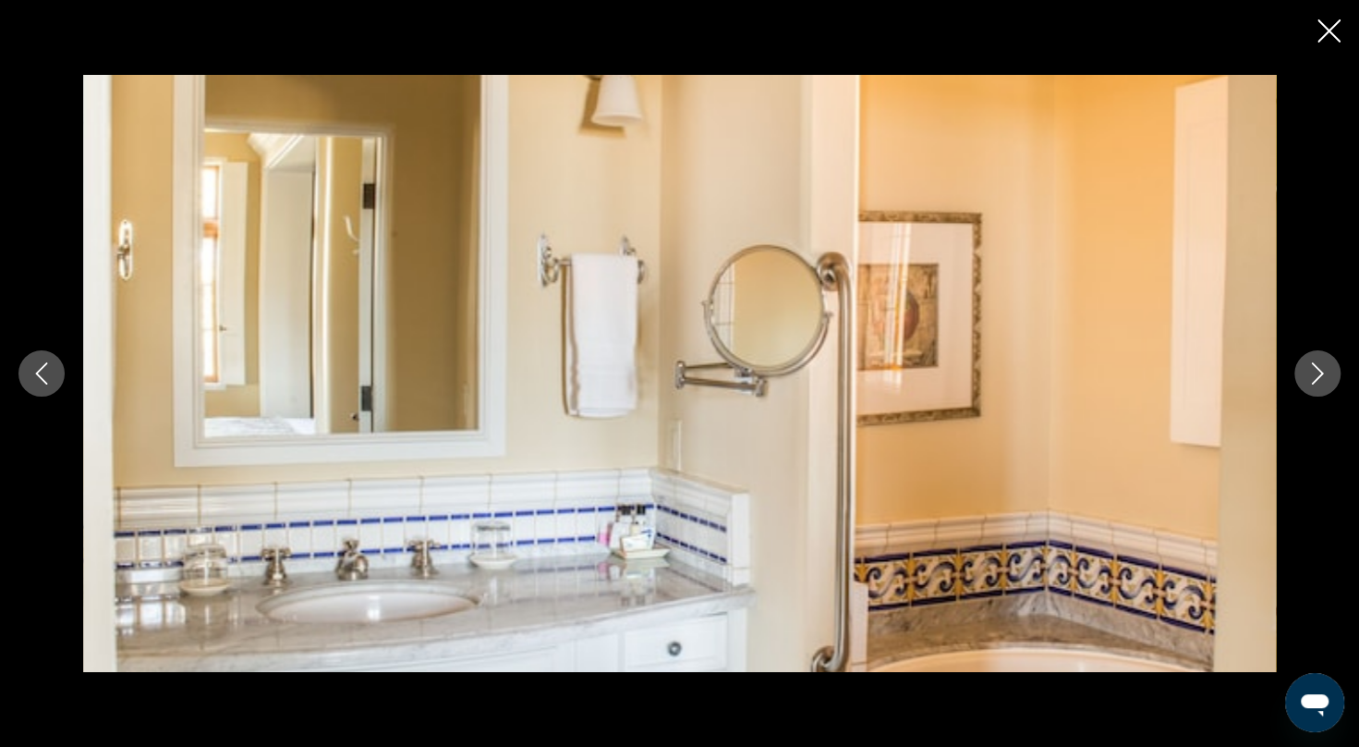
click at [1325, 374] on icon "Next image" at bounding box center [1318, 373] width 22 height 22
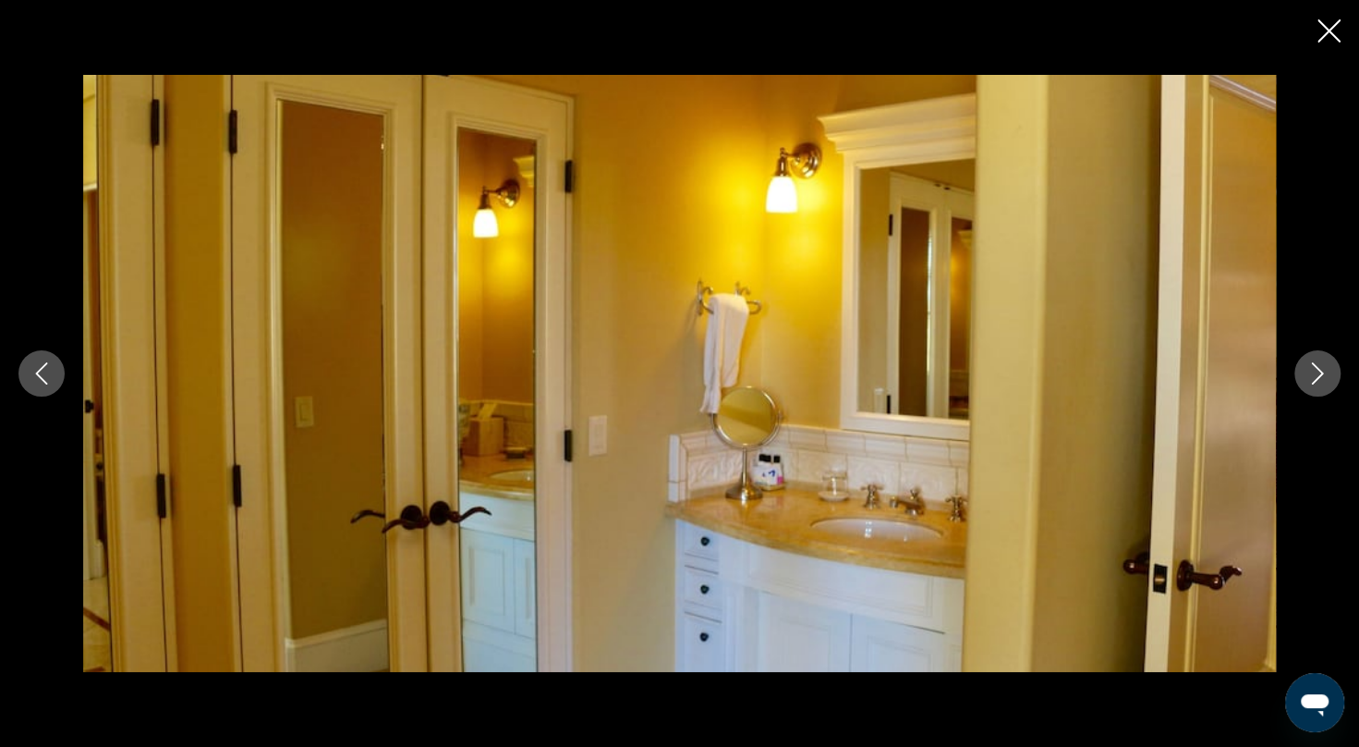
click at [1325, 374] on icon "Next image" at bounding box center [1318, 373] width 22 height 22
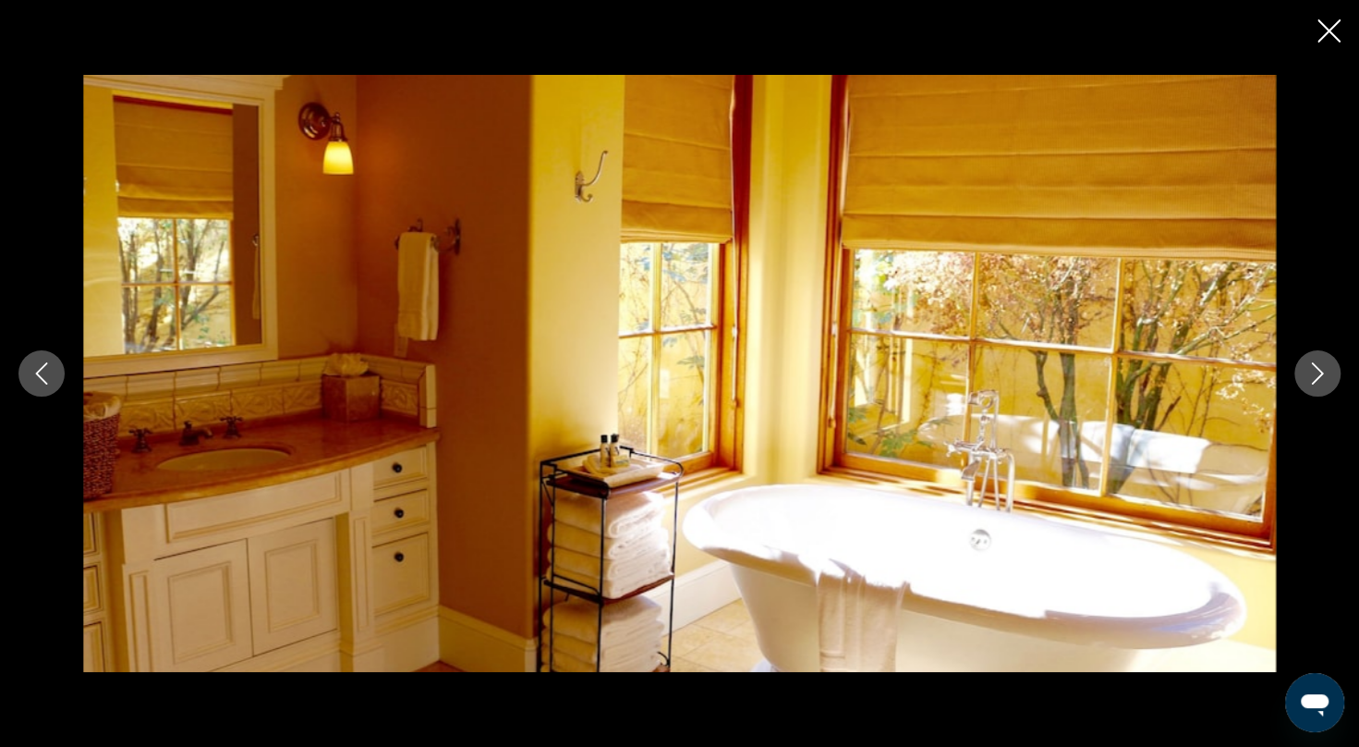
click at [1325, 374] on icon "Next image" at bounding box center [1318, 373] width 22 height 22
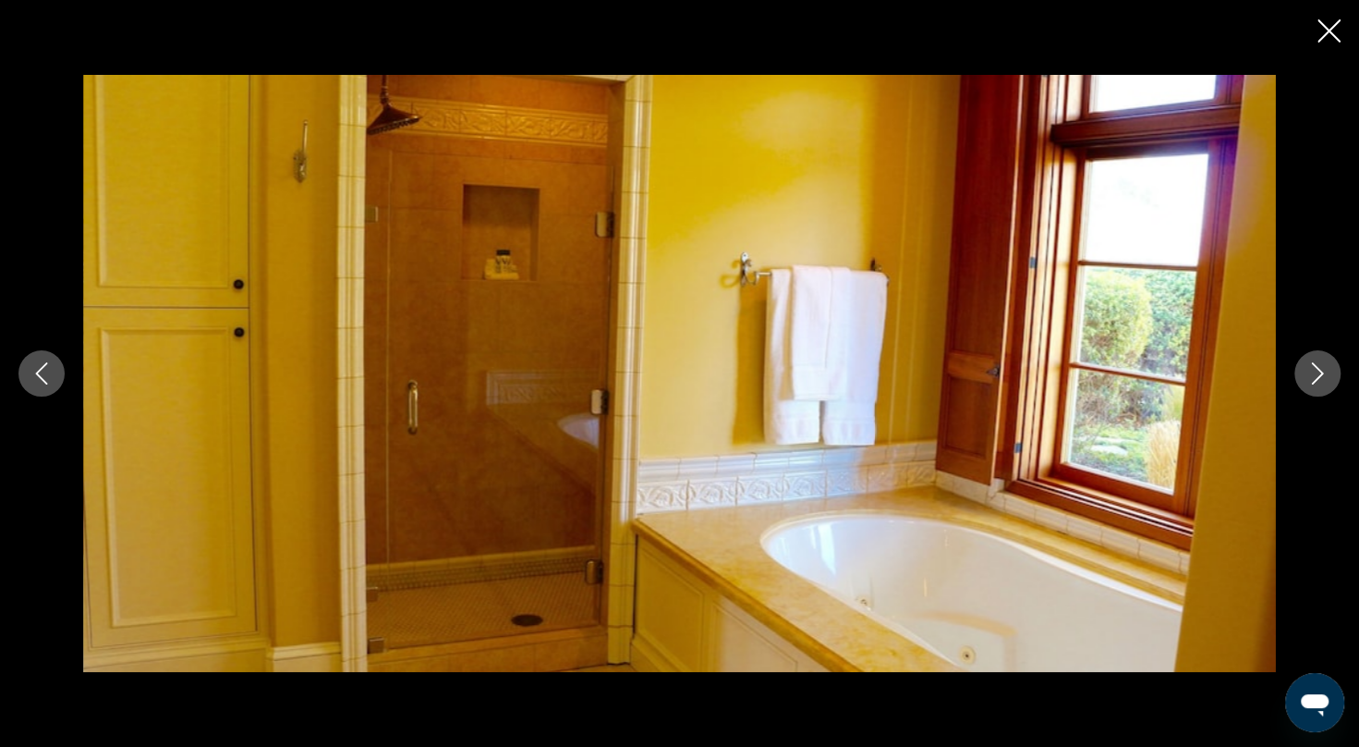
click at [1325, 374] on icon "Next image" at bounding box center [1318, 373] width 22 height 22
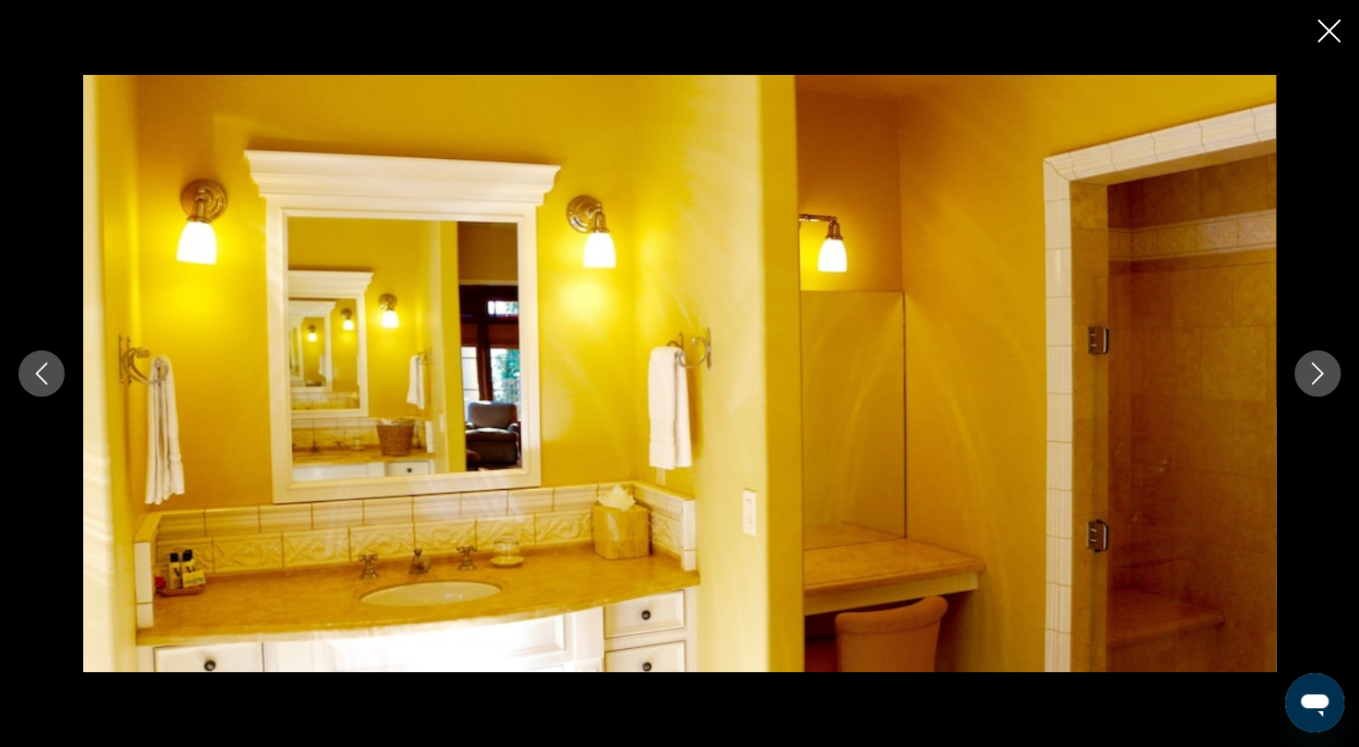
click at [1325, 374] on icon "Next image" at bounding box center [1318, 373] width 22 height 22
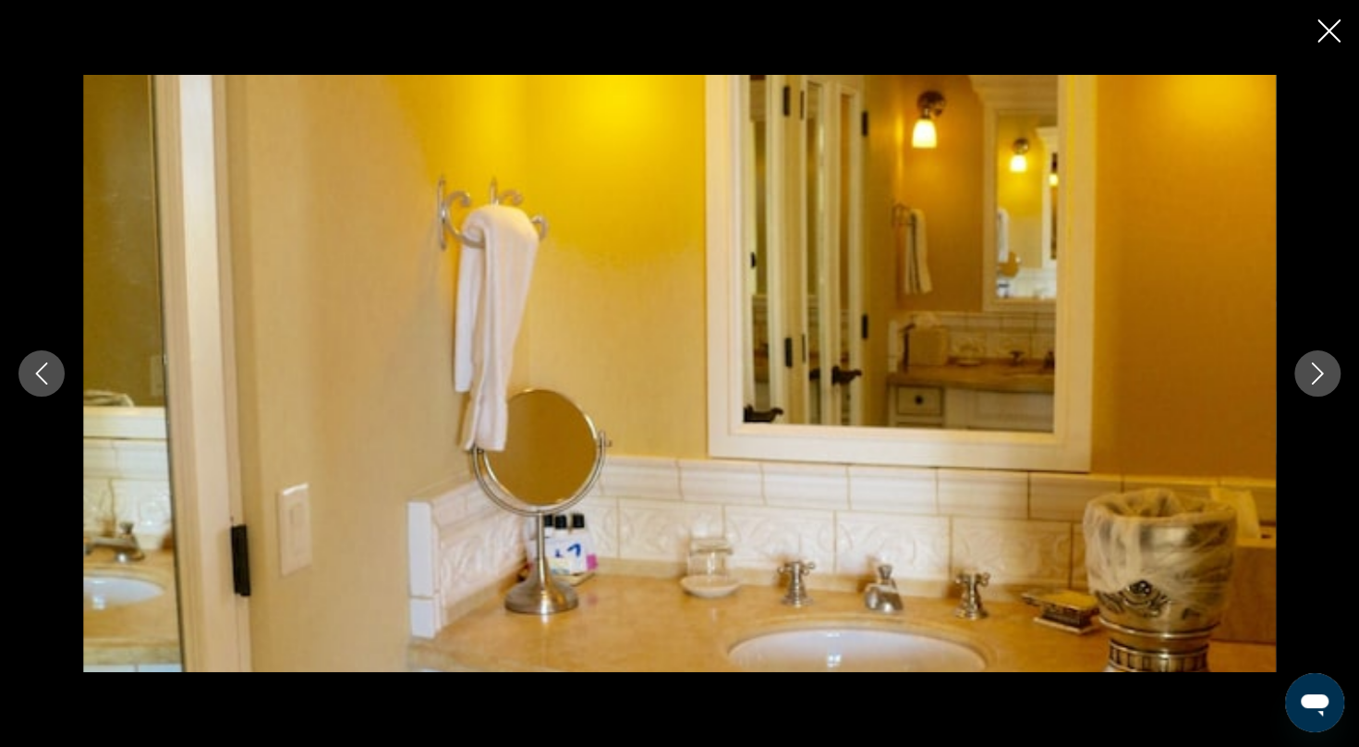
click at [1327, 381] on icon "Next image" at bounding box center [1318, 373] width 22 height 22
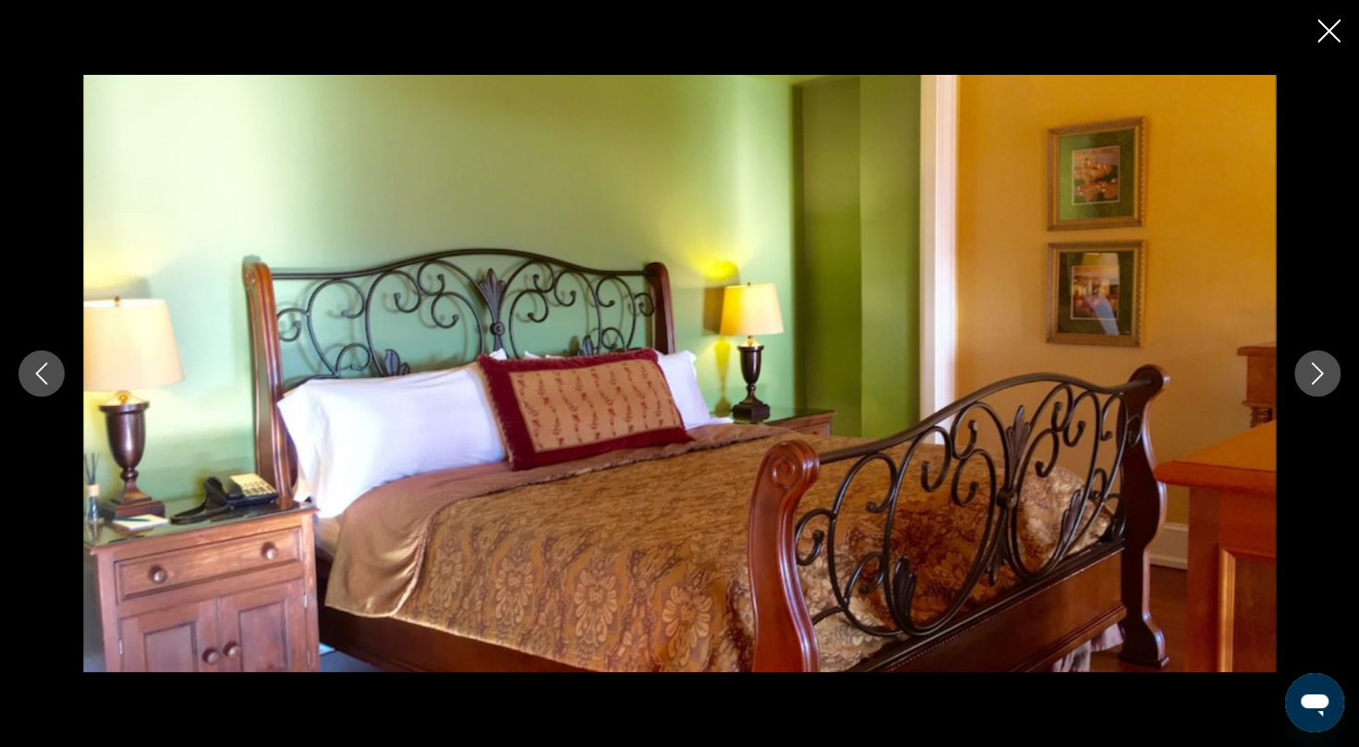
click at [1327, 381] on icon "Next image" at bounding box center [1318, 373] width 22 height 22
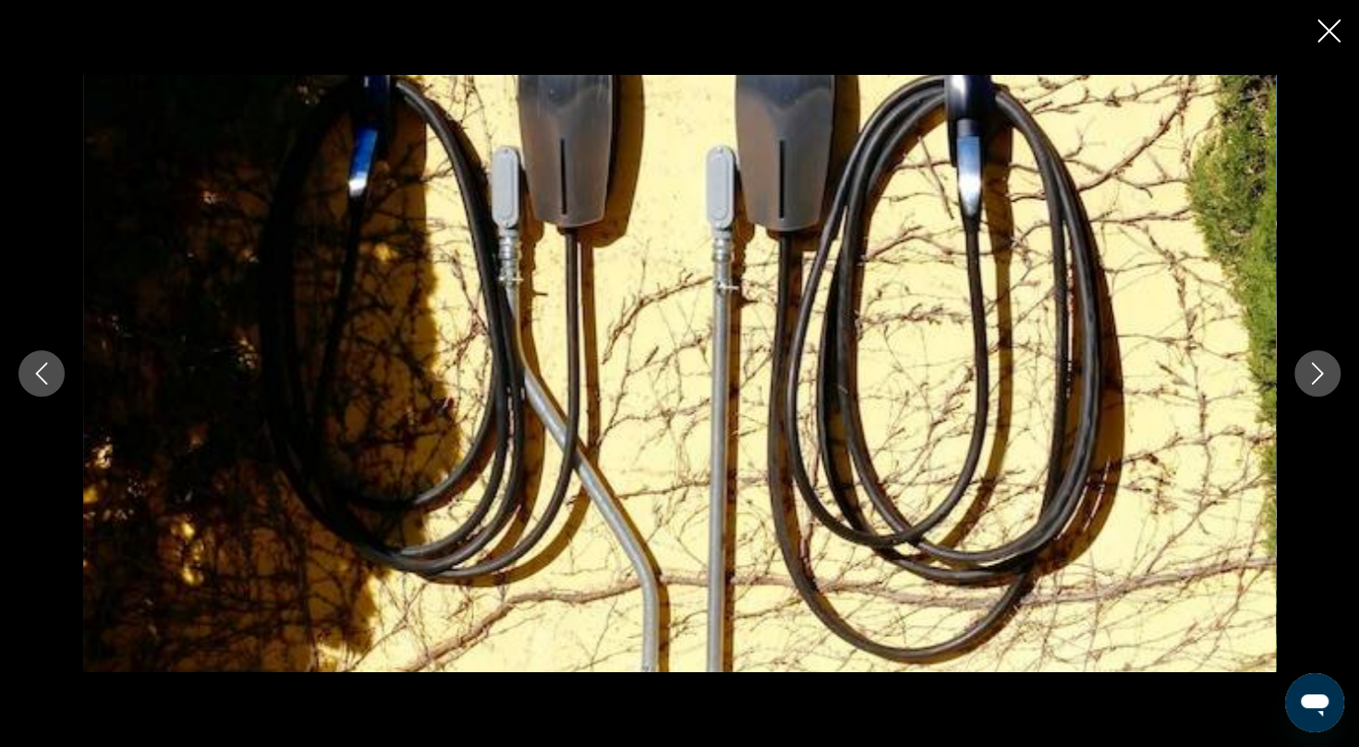
click at [1327, 381] on icon "Next image" at bounding box center [1318, 373] width 22 height 22
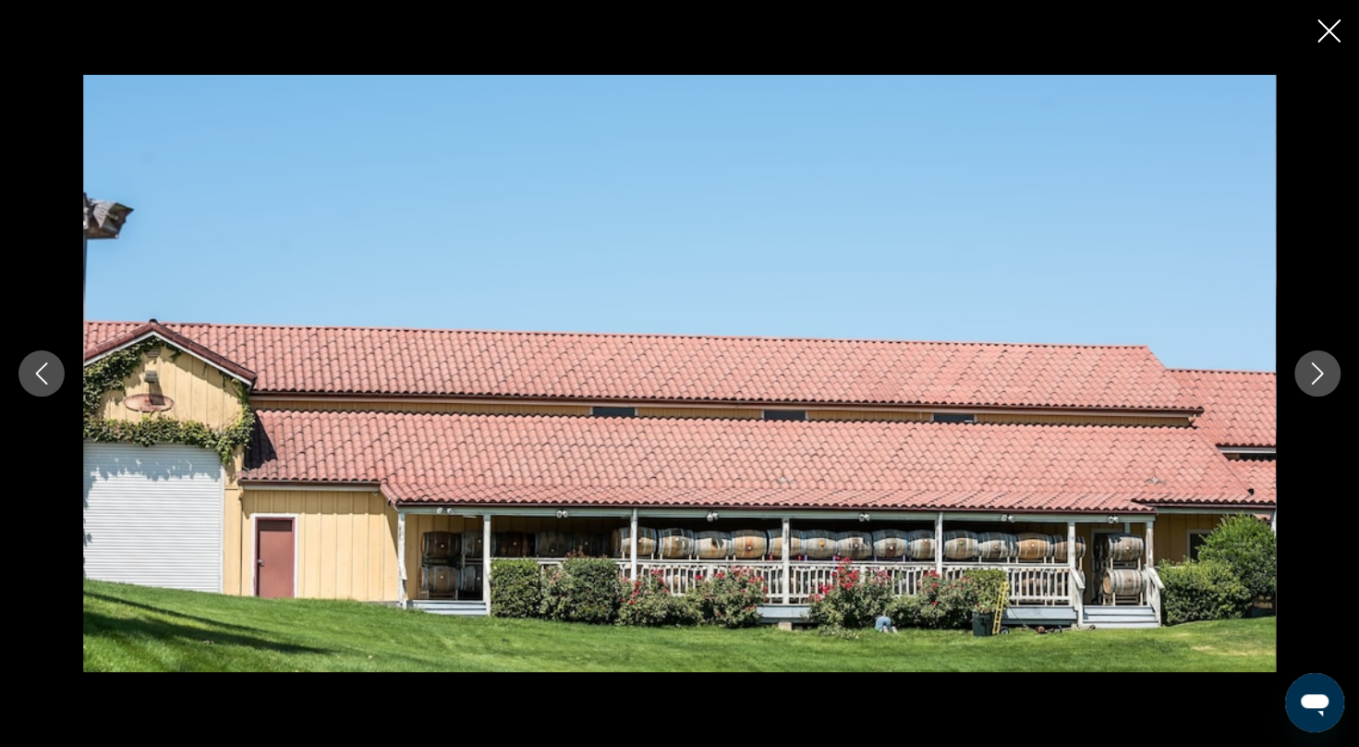
click at [1327, 381] on icon "Next image" at bounding box center [1318, 373] width 22 height 22
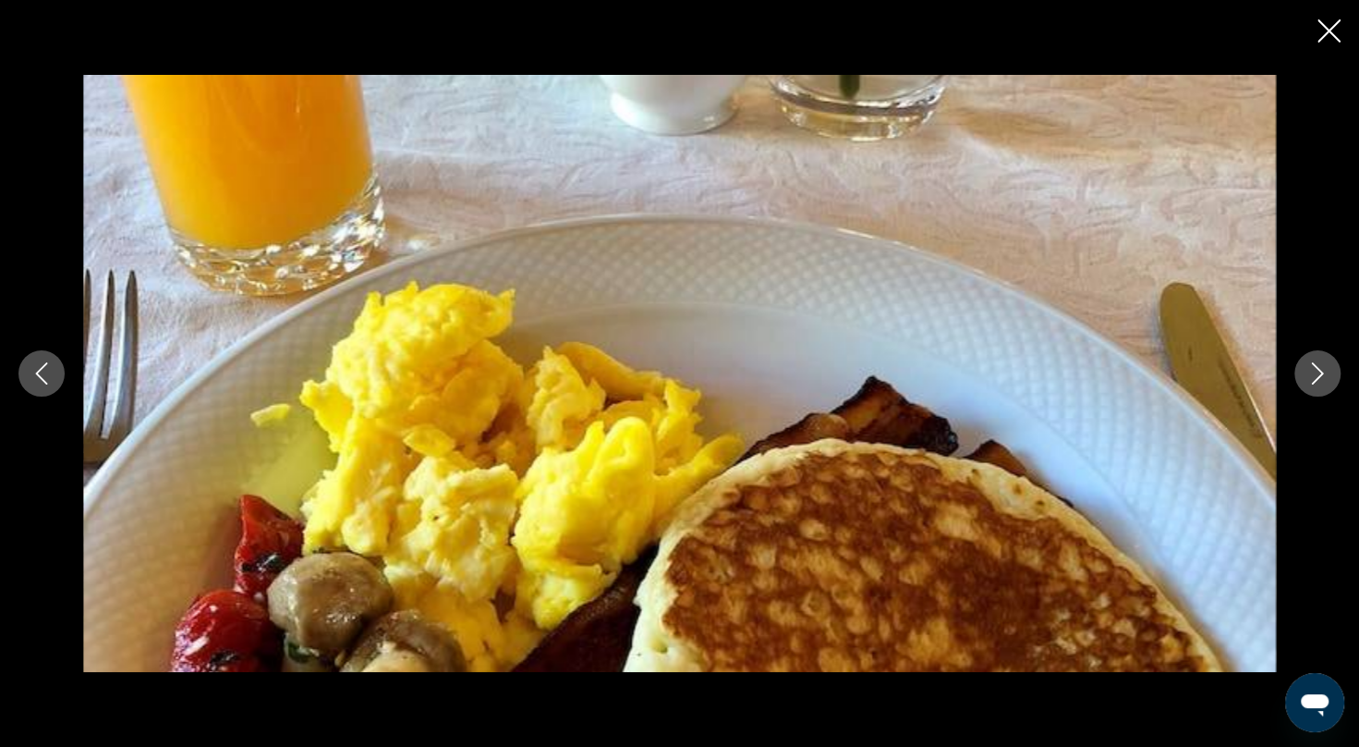
click at [1327, 381] on icon "Next image" at bounding box center [1318, 373] width 22 height 22
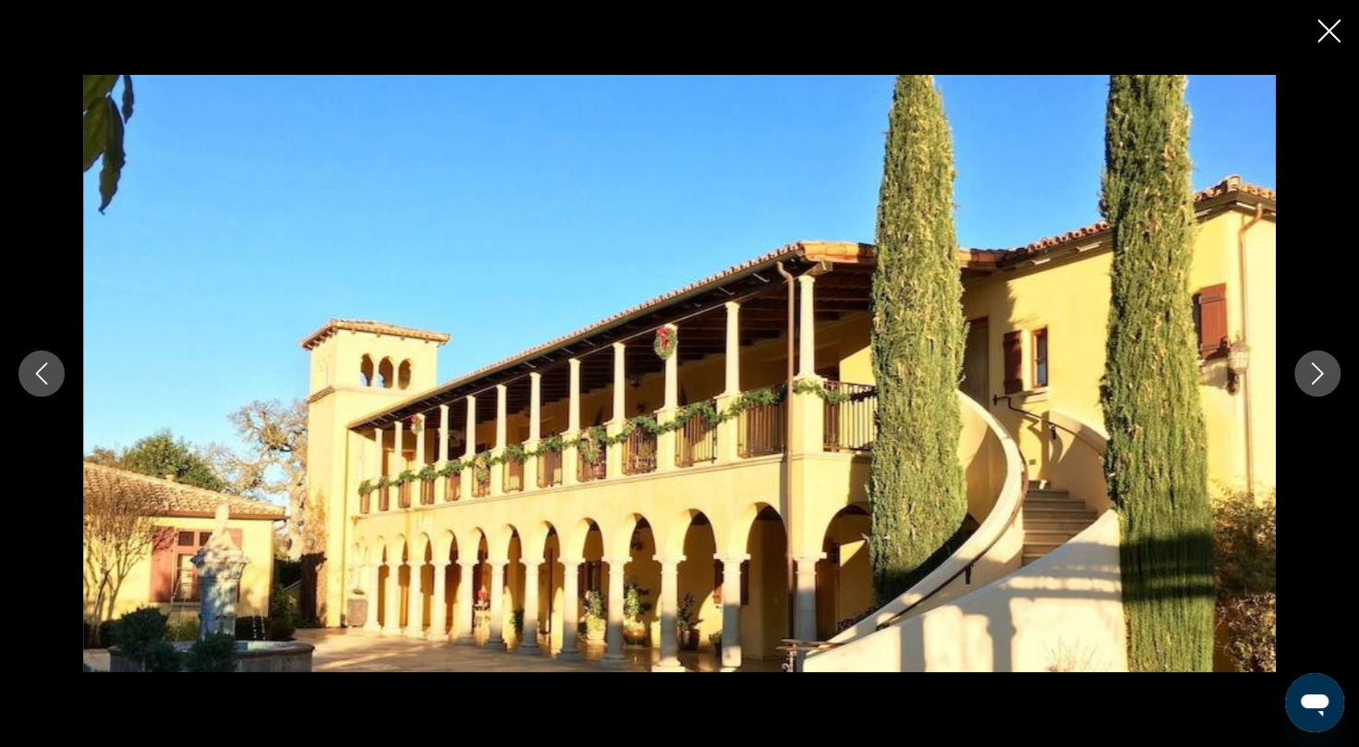
click at [1327, 381] on icon "Next image" at bounding box center [1318, 373] width 22 height 22
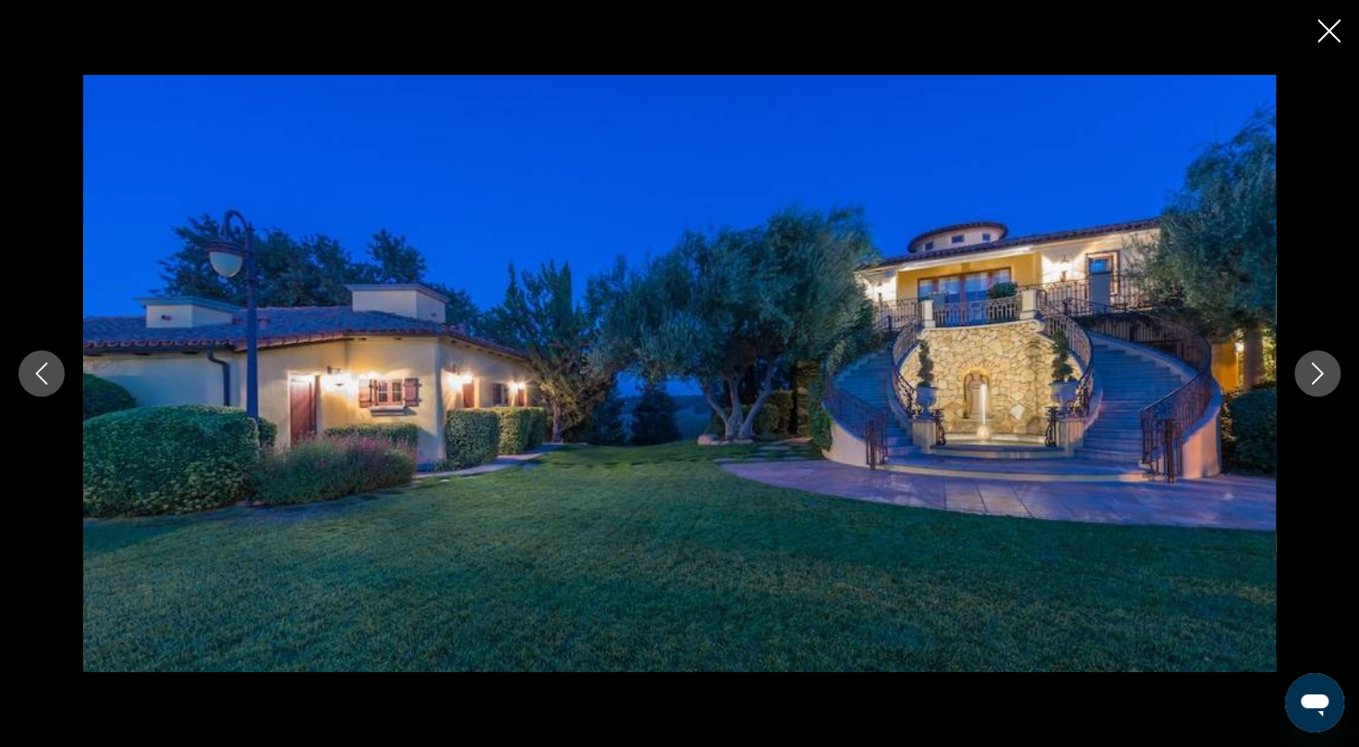
click at [1327, 381] on icon "Next image" at bounding box center [1318, 373] width 22 height 22
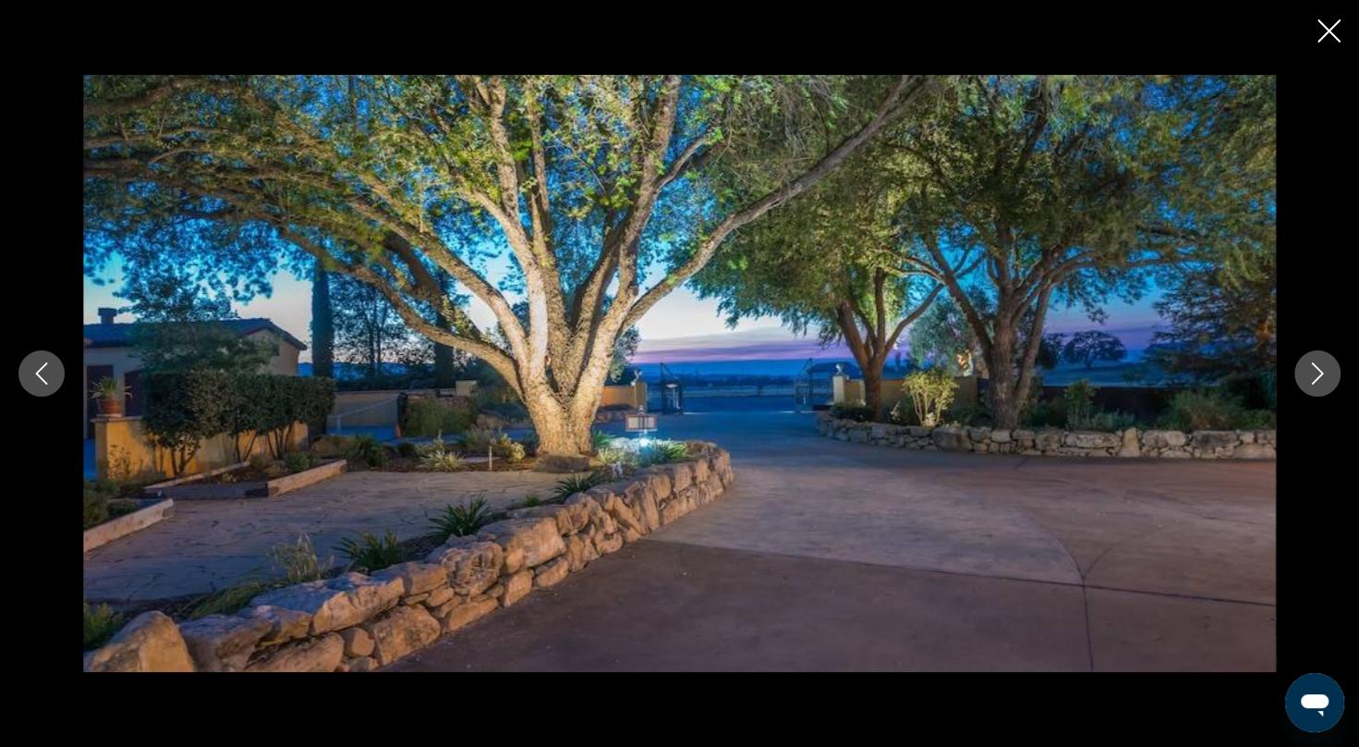
click at [1327, 381] on icon "Next image" at bounding box center [1318, 373] width 22 height 22
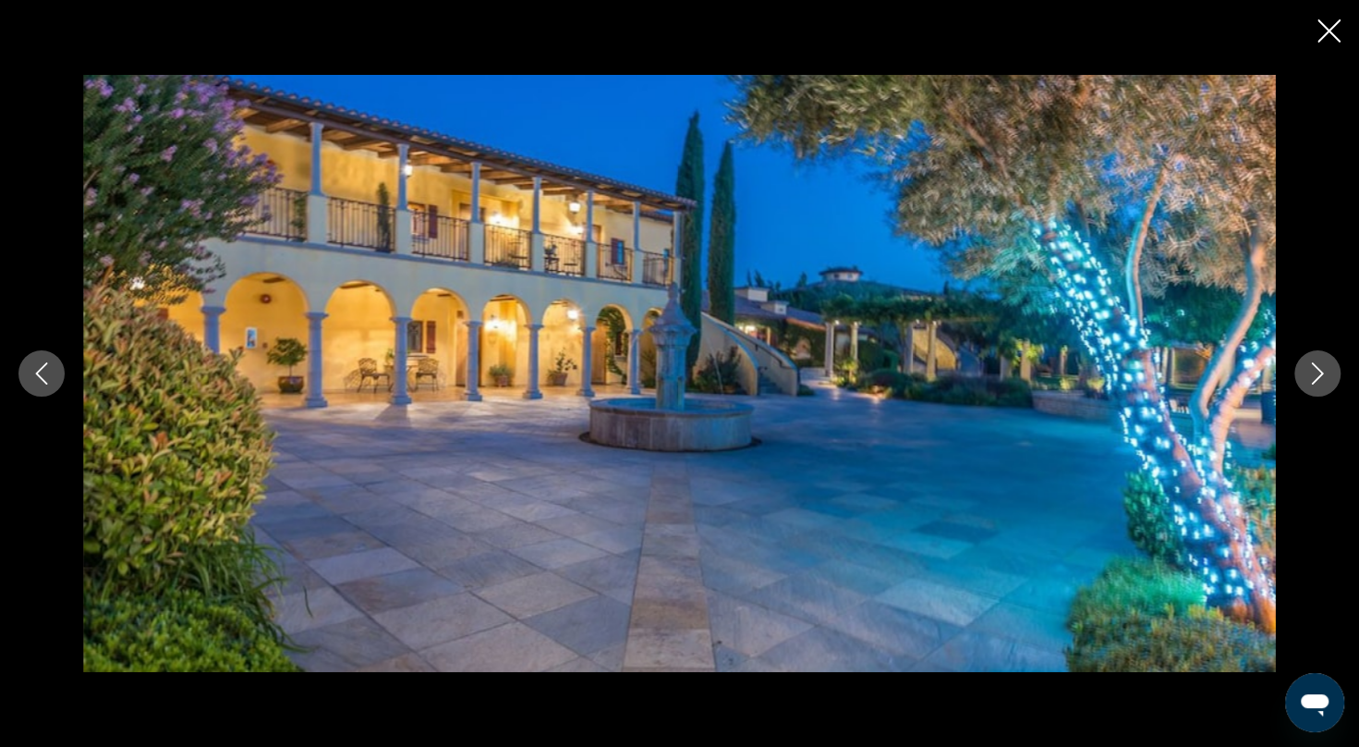
click at [1327, 381] on icon "Next image" at bounding box center [1318, 373] width 22 height 22
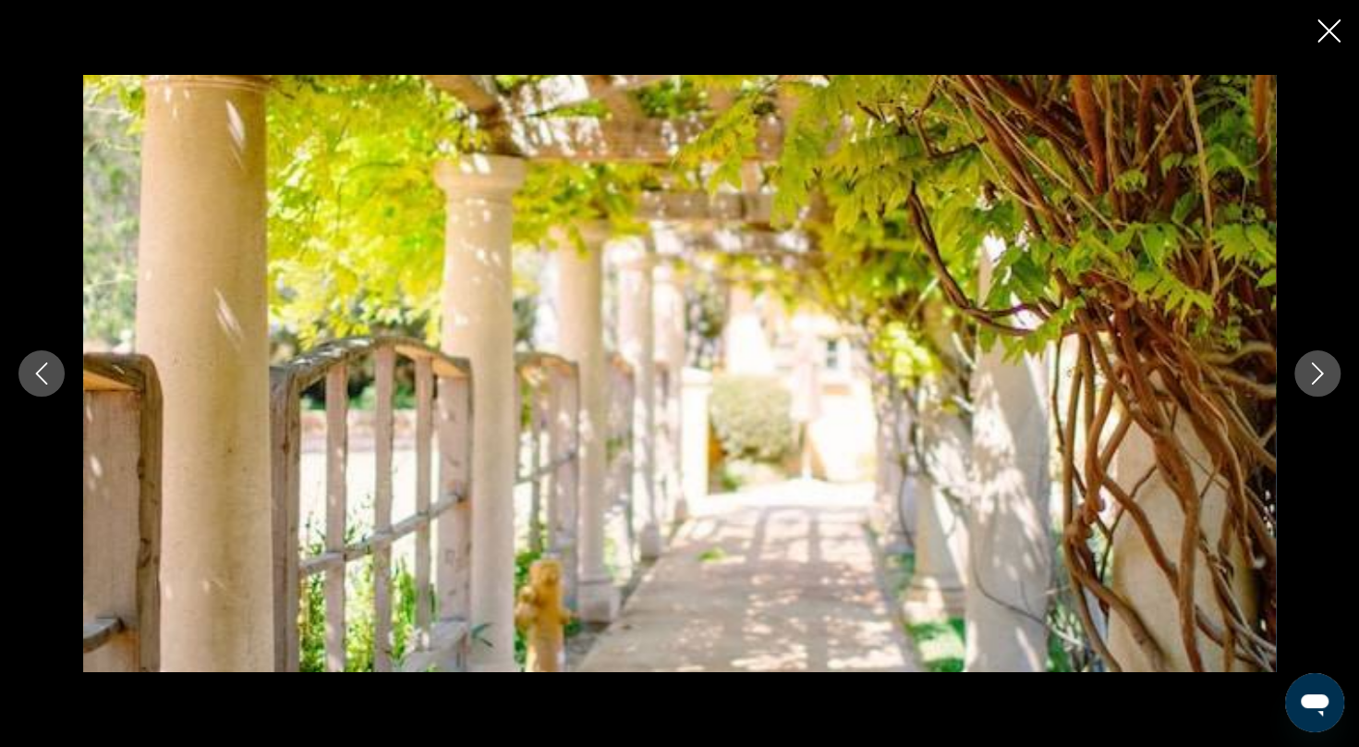
click at [1327, 381] on icon "Next image" at bounding box center [1318, 373] width 22 height 22
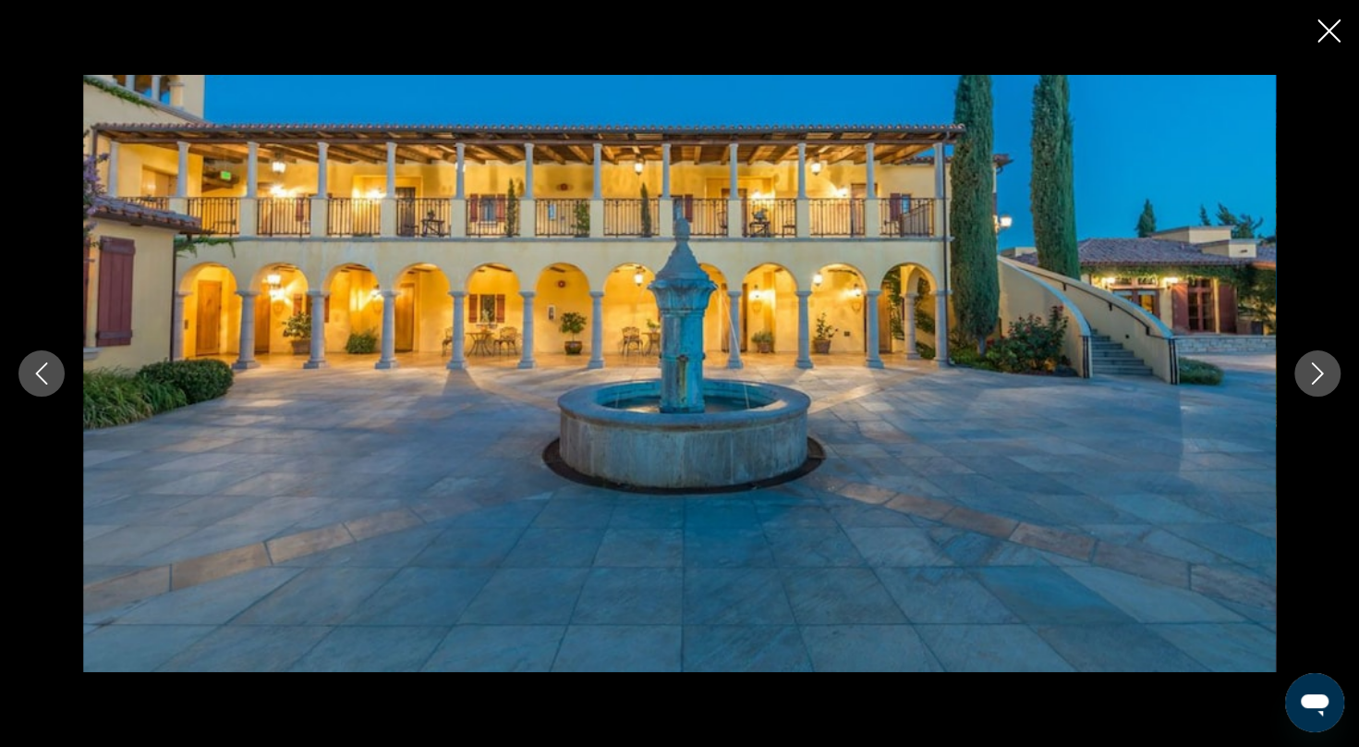
click at [1327, 381] on icon "Next image" at bounding box center [1318, 373] width 22 height 22
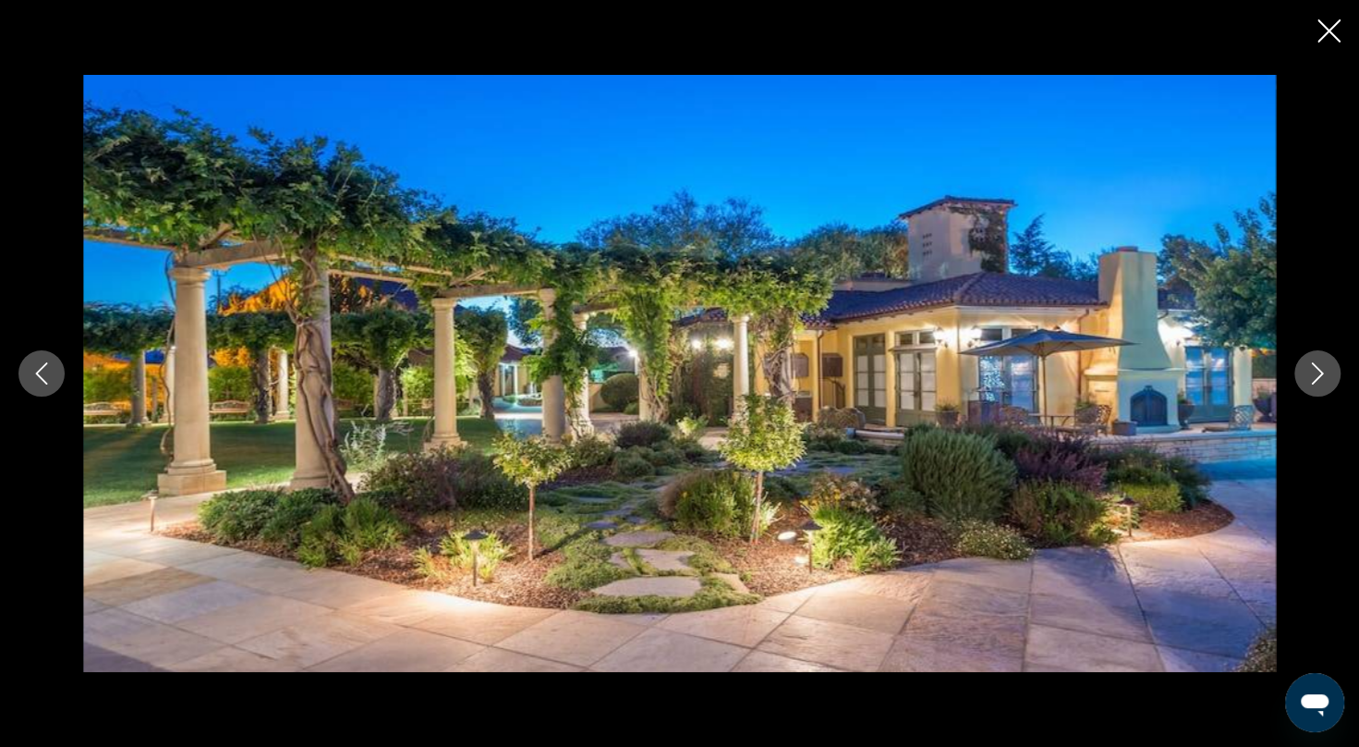
click at [1327, 381] on icon "Next image" at bounding box center [1318, 373] width 22 height 22
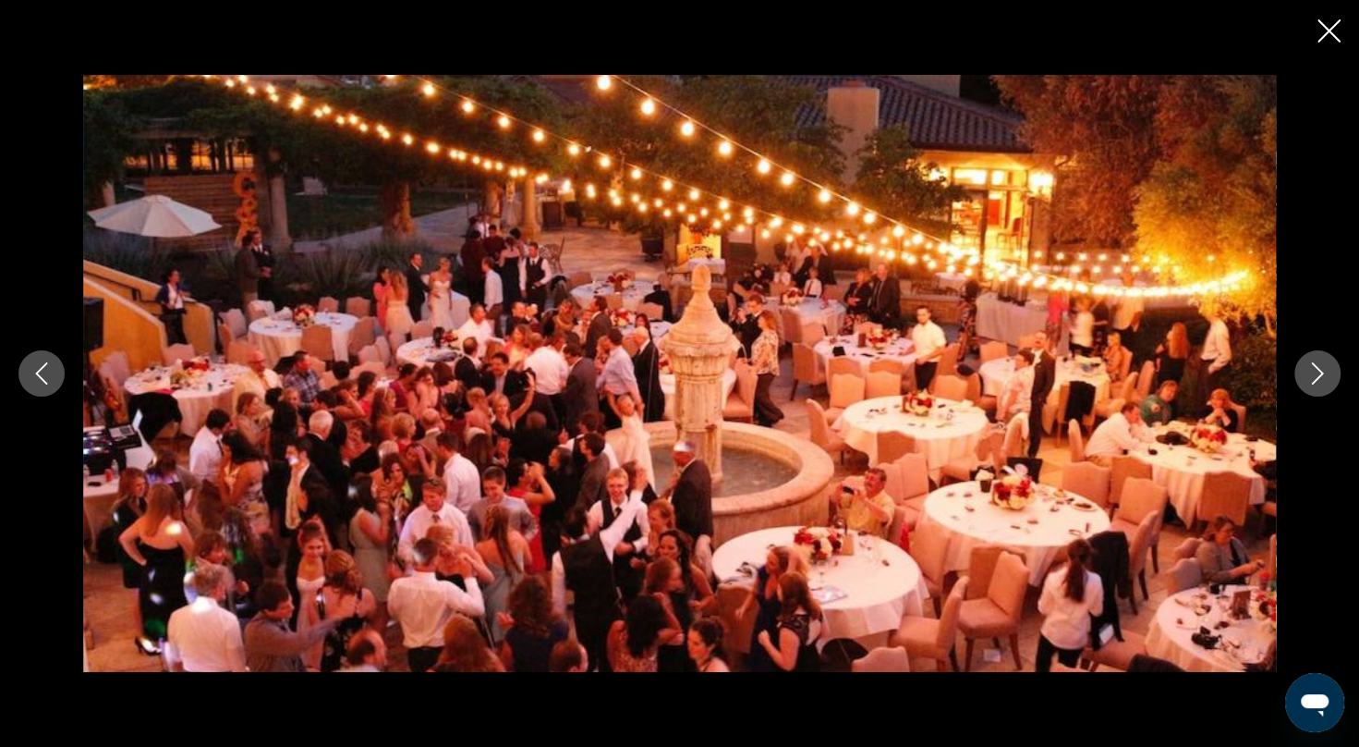
click at [1327, 381] on icon "Next image" at bounding box center [1318, 373] width 22 height 22
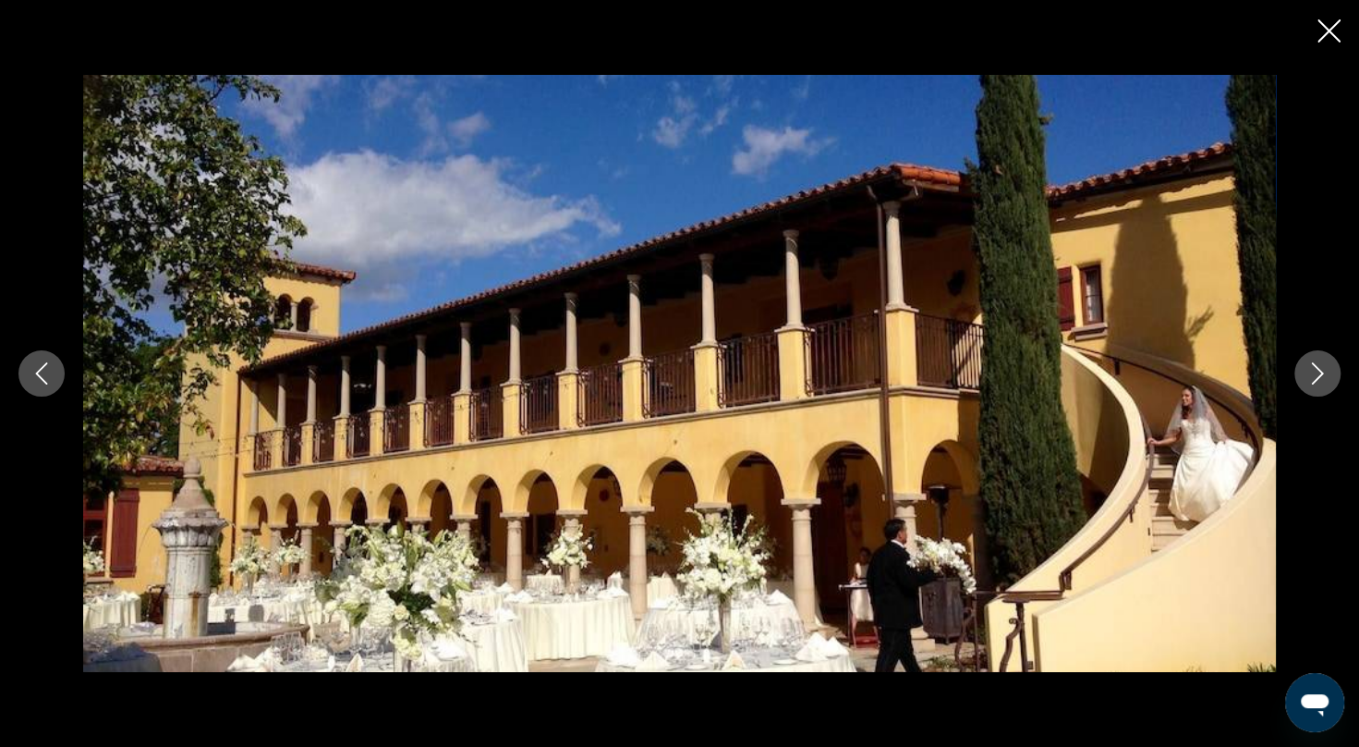
click at [1327, 381] on icon "Next image" at bounding box center [1318, 373] width 22 height 22
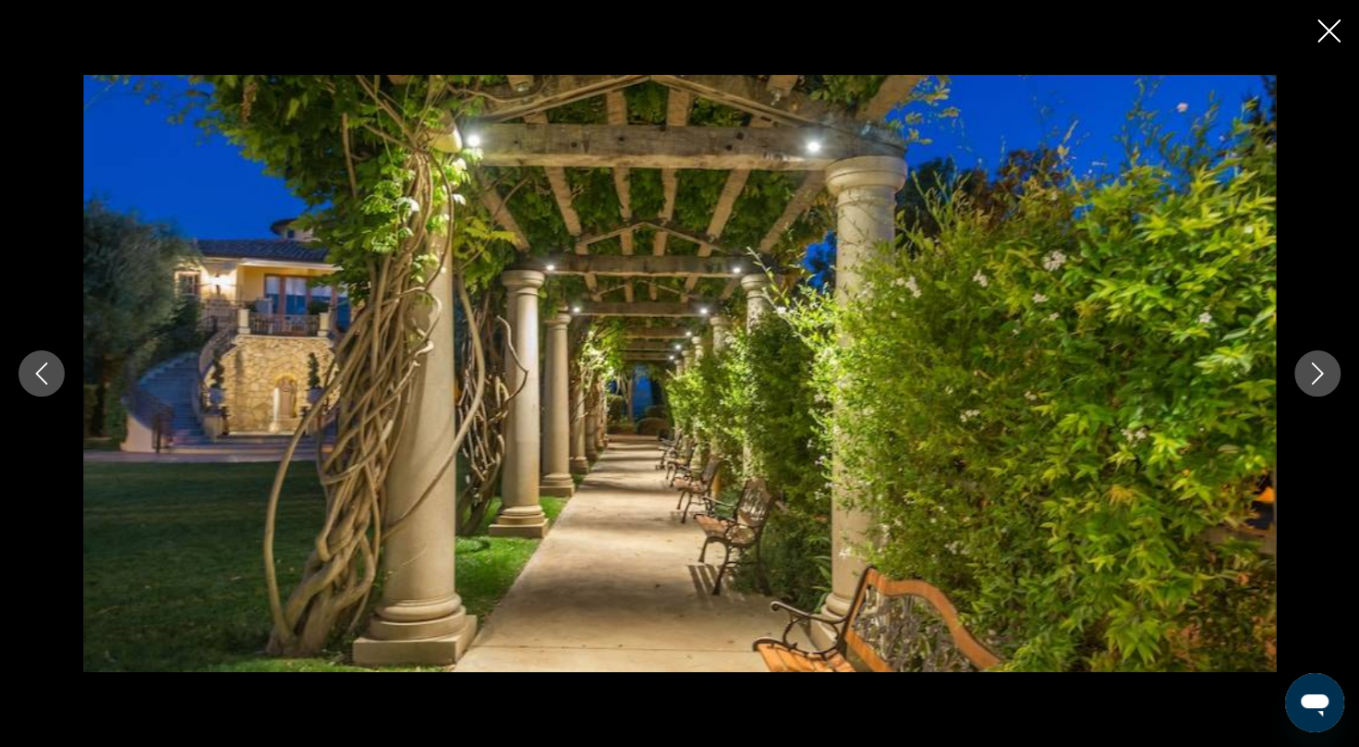
click at [1327, 381] on icon "Next image" at bounding box center [1318, 373] width 22 height 22
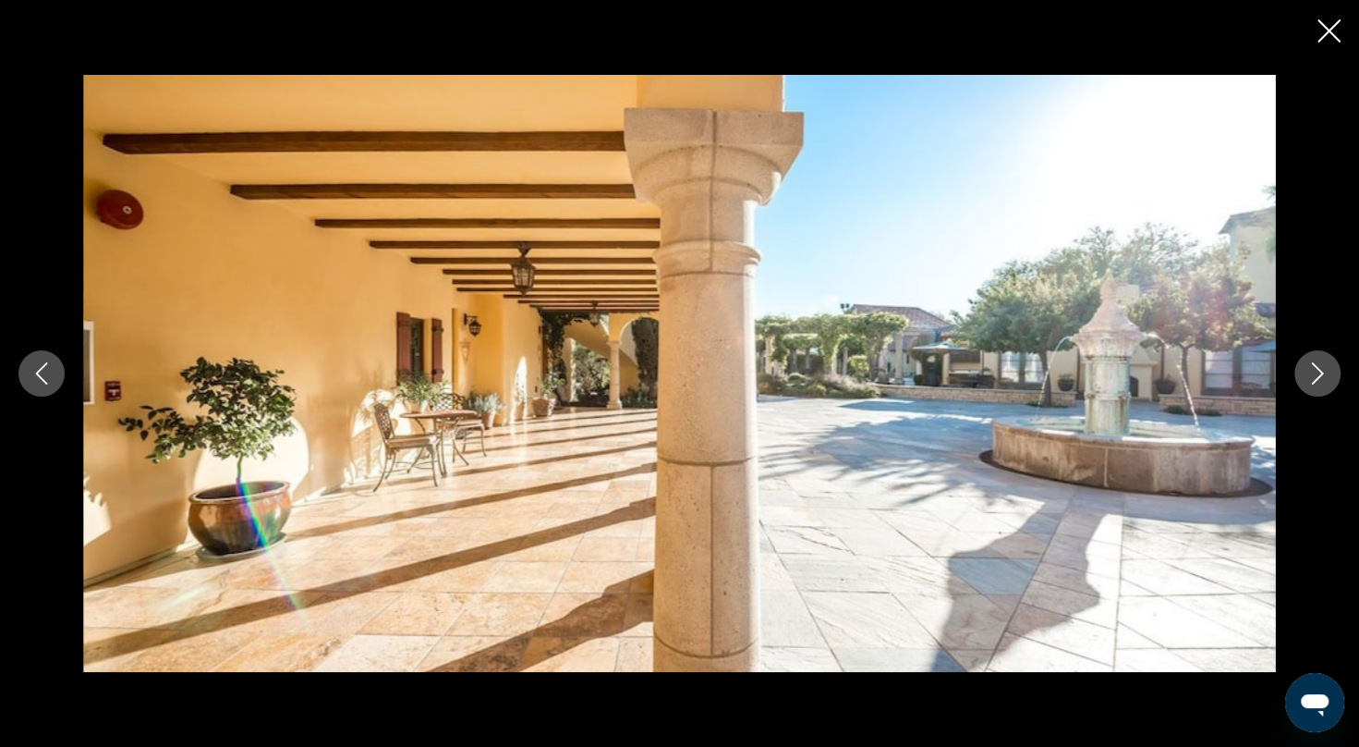
click at [1327, 381] on icon "Next image" at bounding box center [1318, 373] width 22 height 22
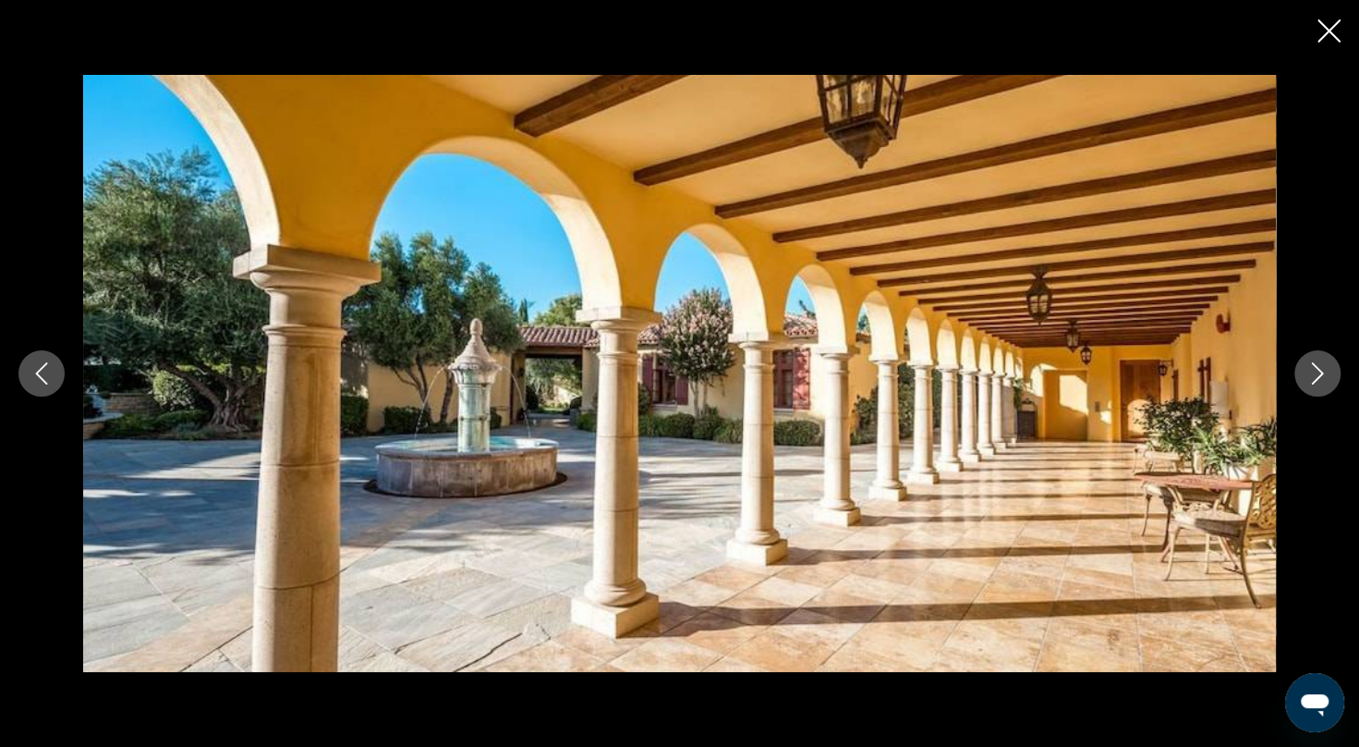
click at [1327, 381] on icon "Next image" at bounding box center [1318, 373] width 22 height 22
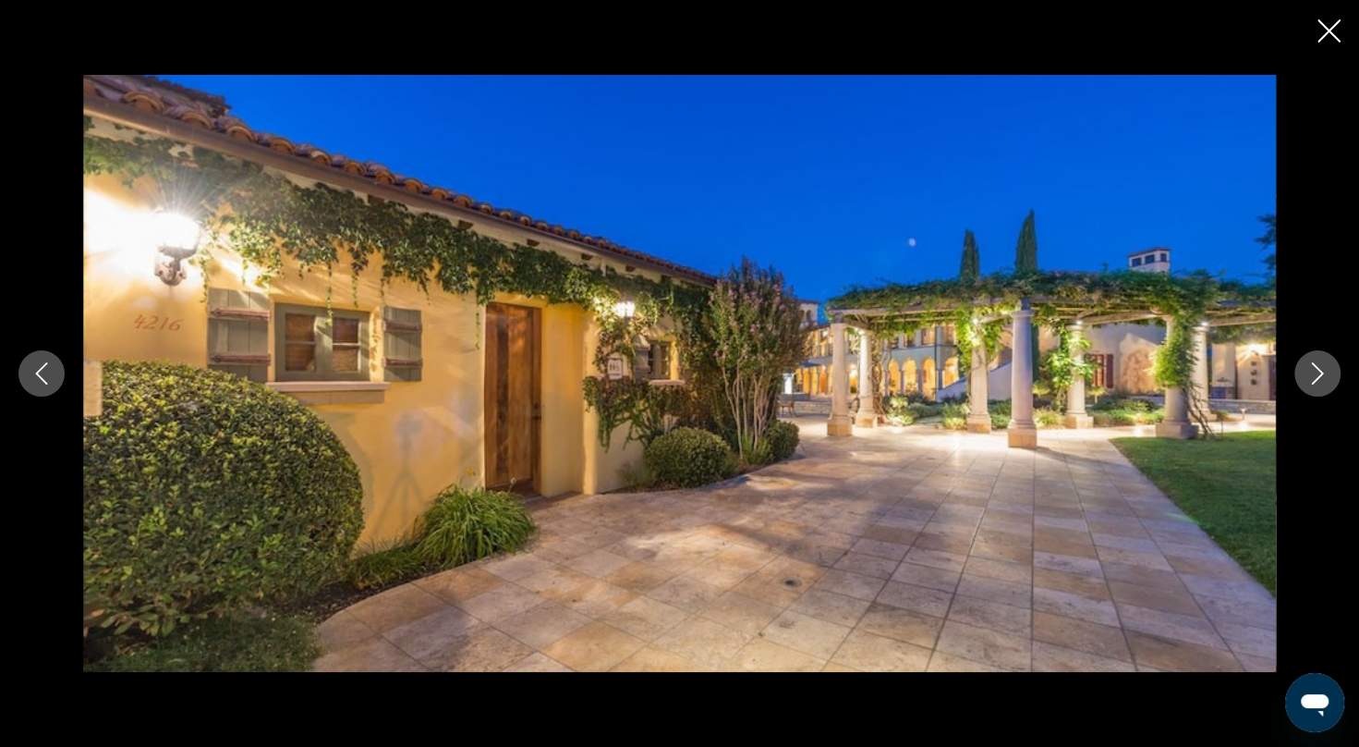
click at [1327, 381] on icon "Next image" at bounding box center [1318, 373] width 22 height 22
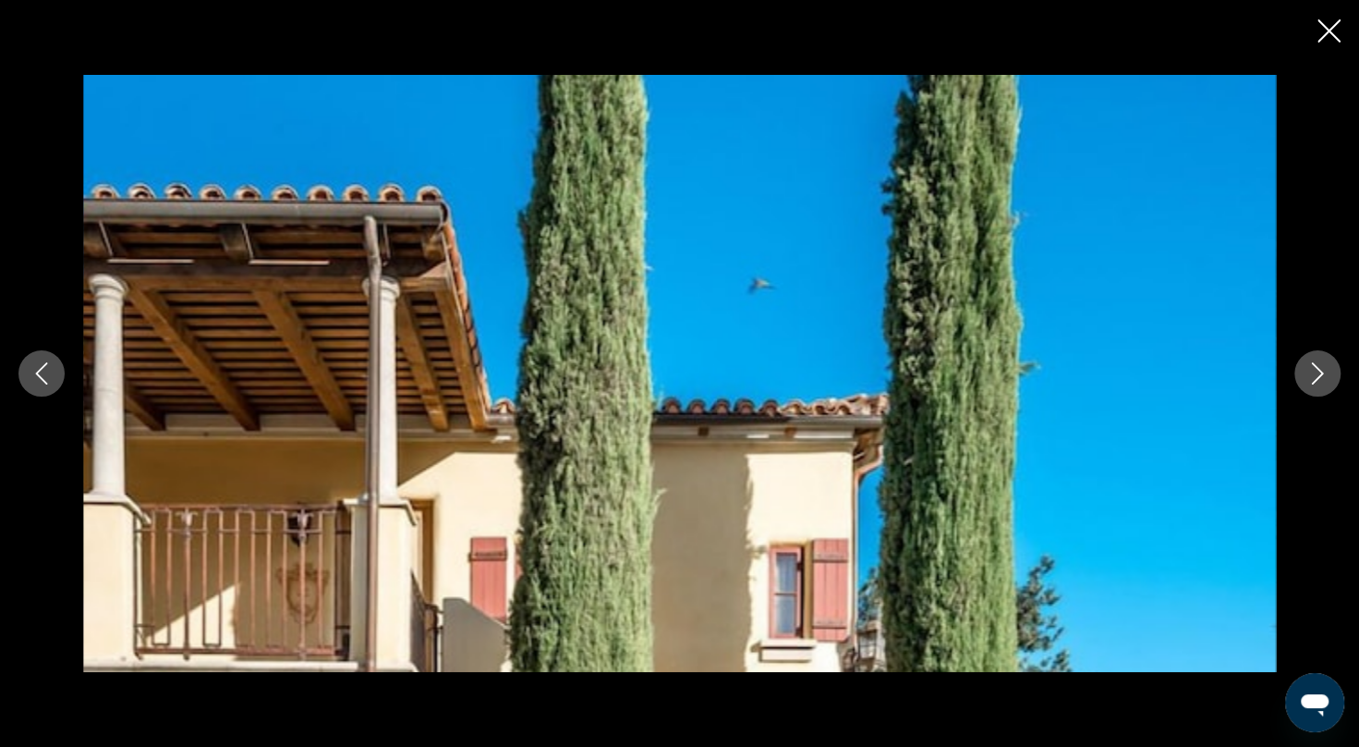
click at [1327, 381] on icon "Next image" at bounding box center [1318, 373] width 22 height 22
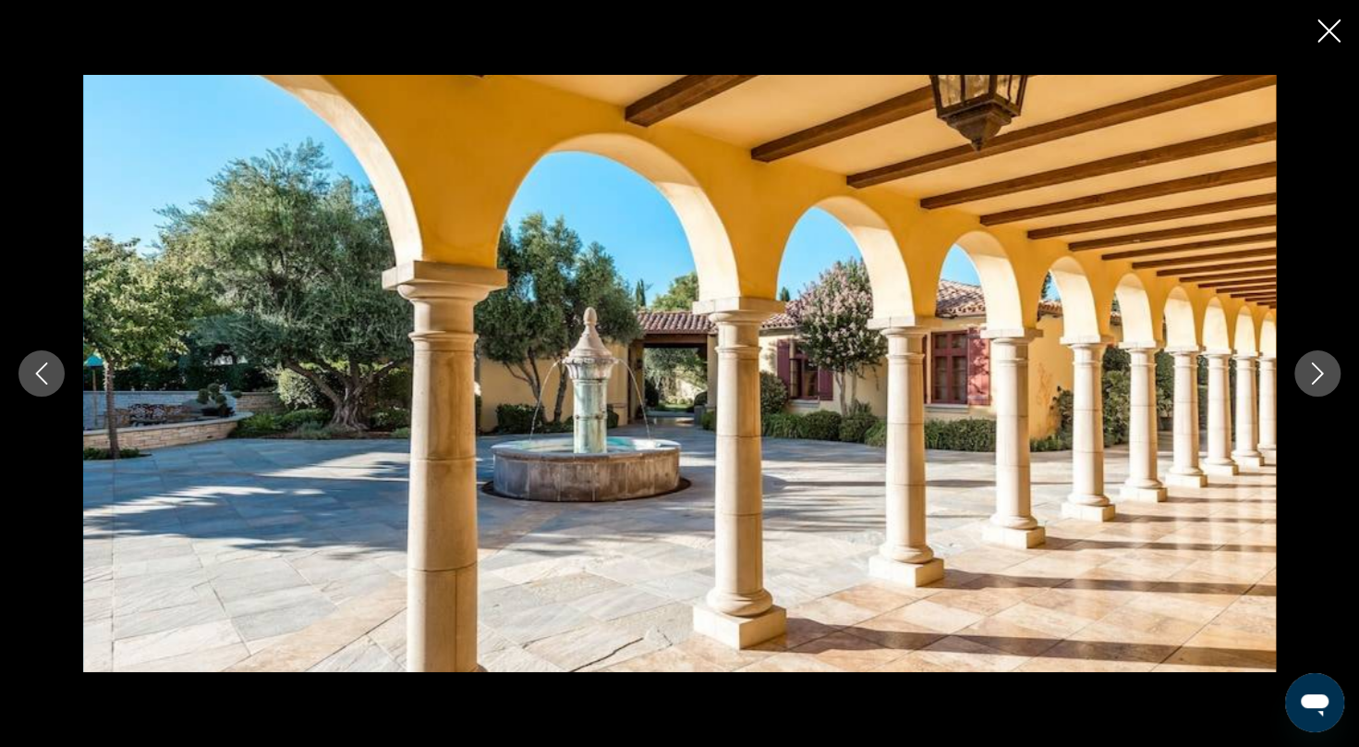
click at [1327, 381] on icon "Next image" at bounding box center [1318, 373] width 22 height 22
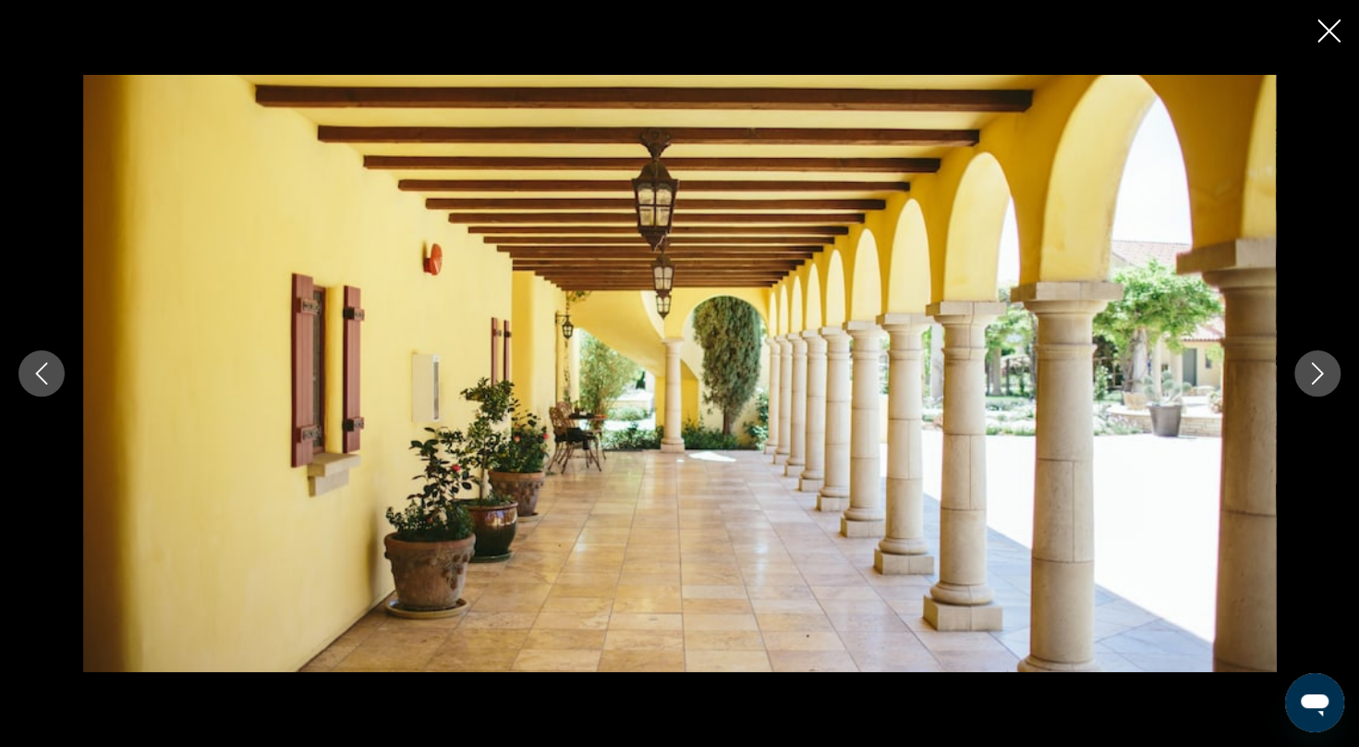
click at [1327, 381] on icon "Next image" at bounding box center [1318, 373] width 22 height 22
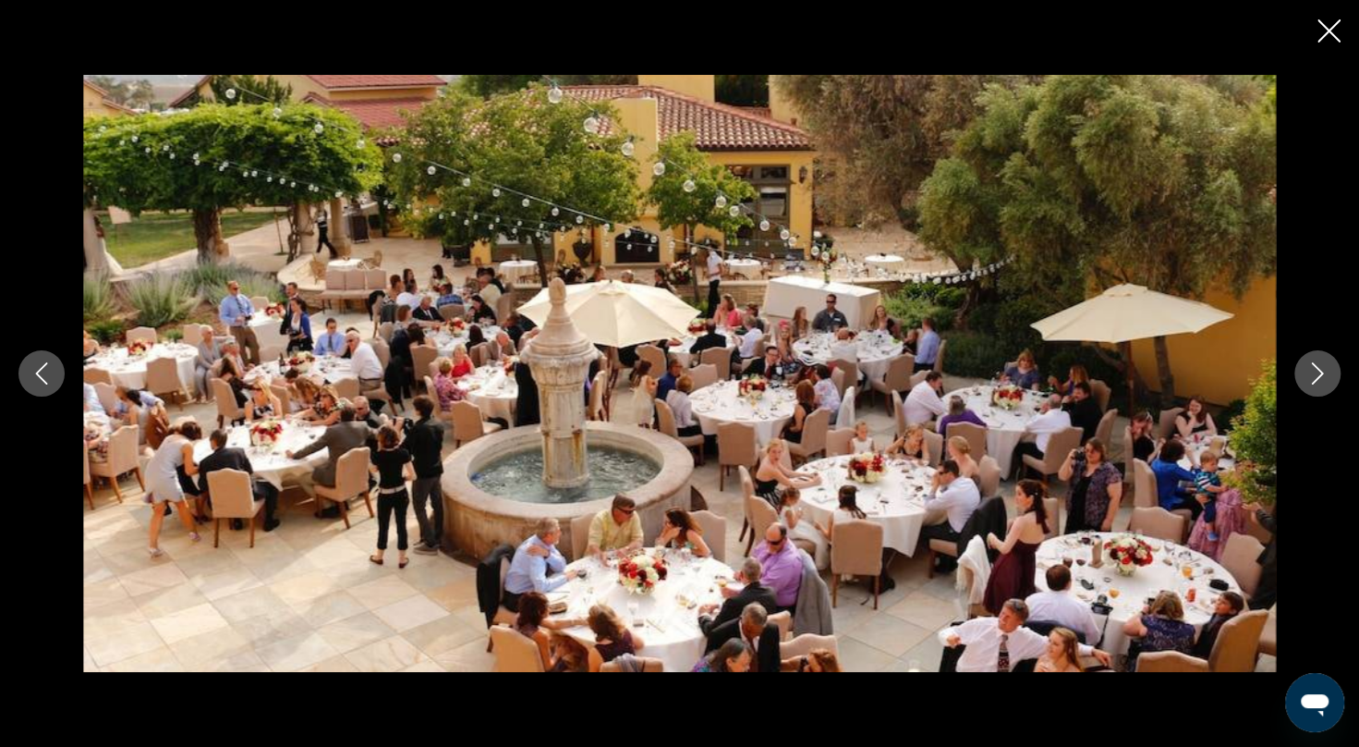
click at [1327, 381] on icon "Next image" at bounding box center [1318, 373] width 22 height 22
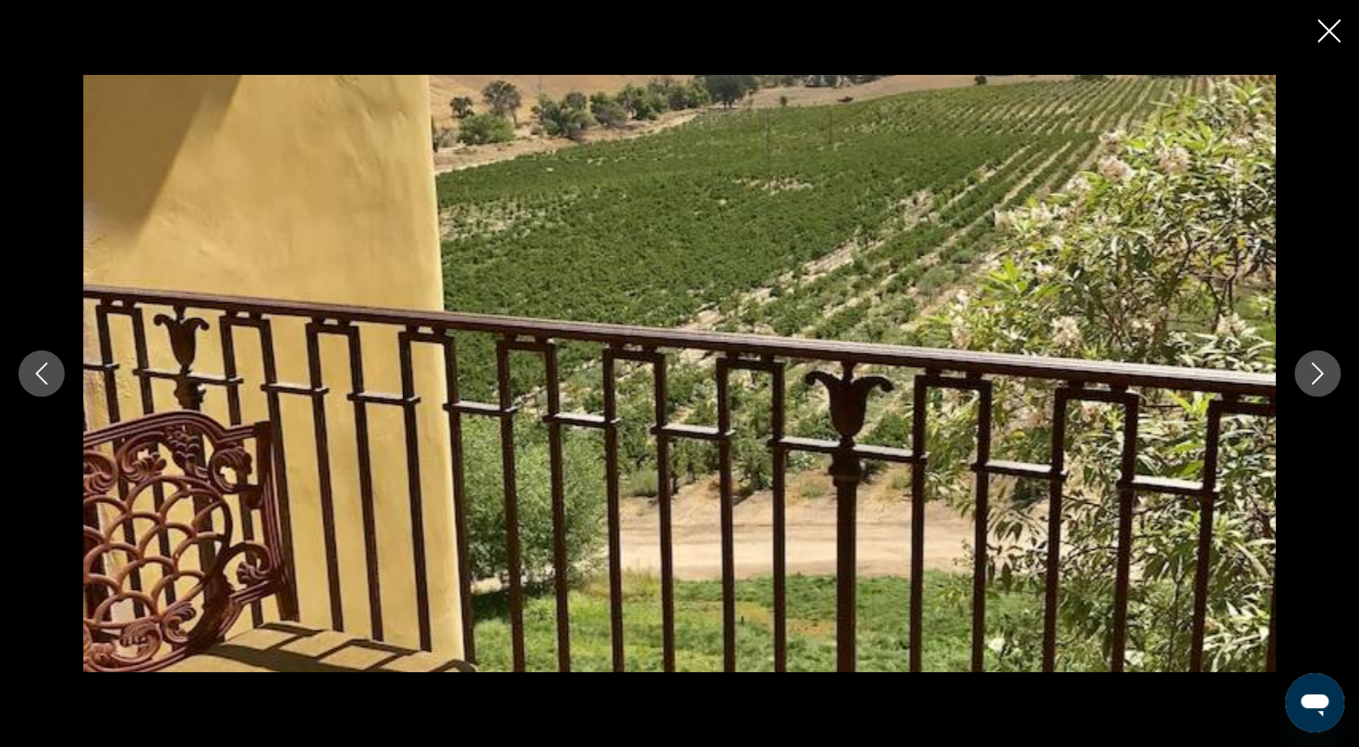
click at [1327, 381] on icon "Next image" at bounding box center [1318, 373] width 22 height 22
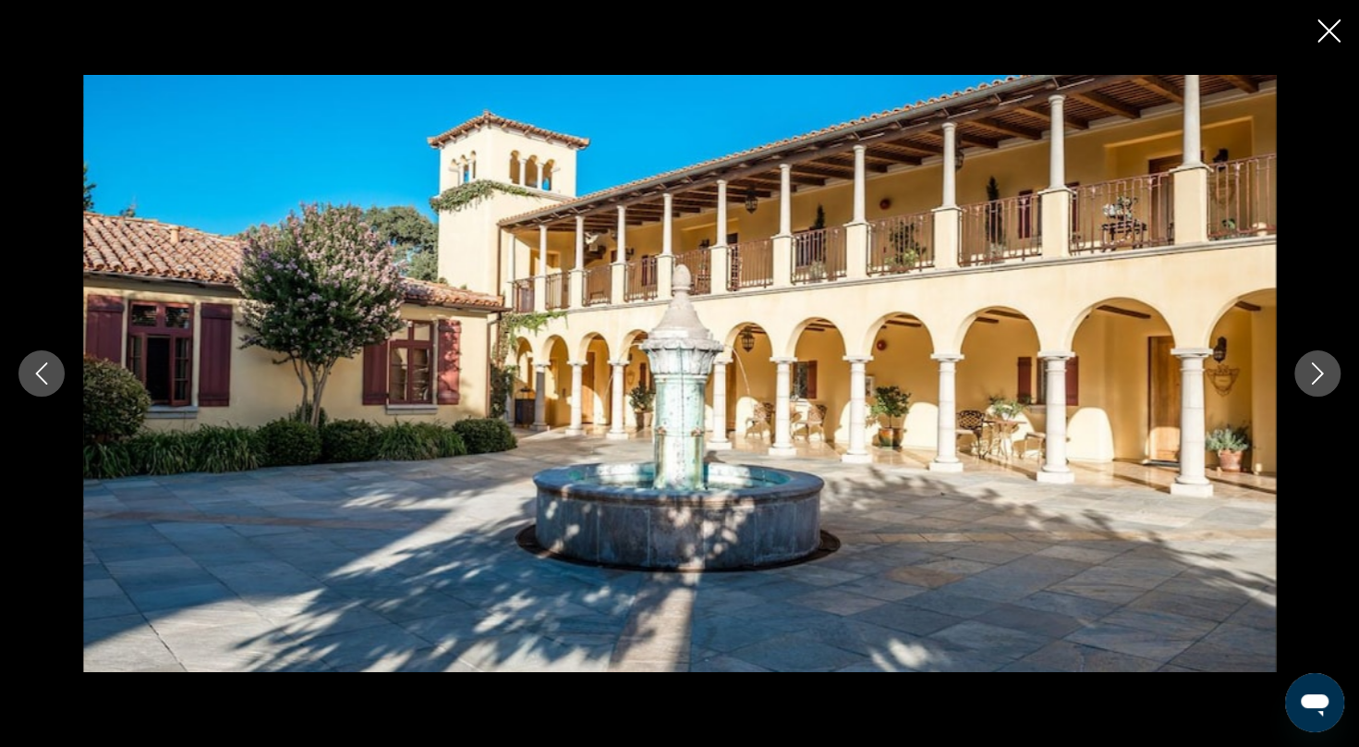
click at [1327, 381] on icon "Next image" at bounding box center [1318, 373] width 22 height 22
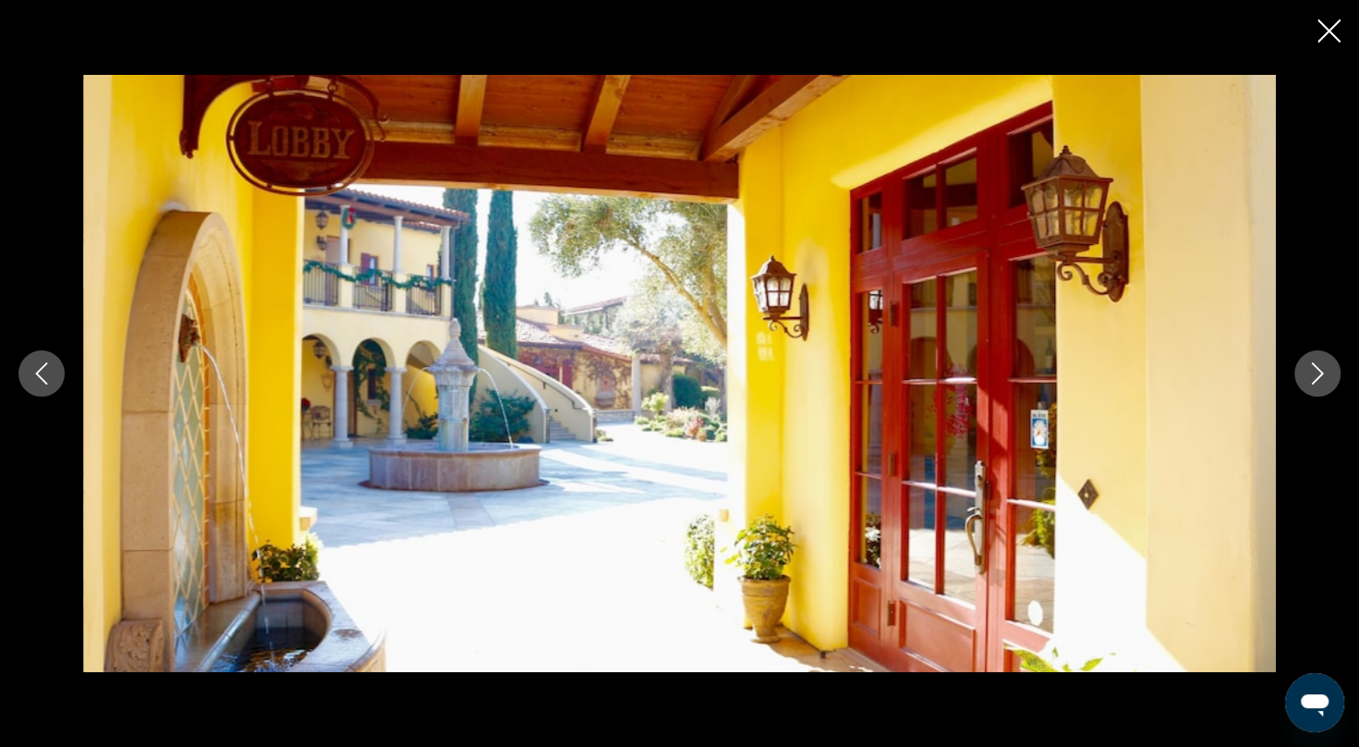
click at [1327, 381] on icon "Next image" at bounding box center [1318, 373] width 22 height 22
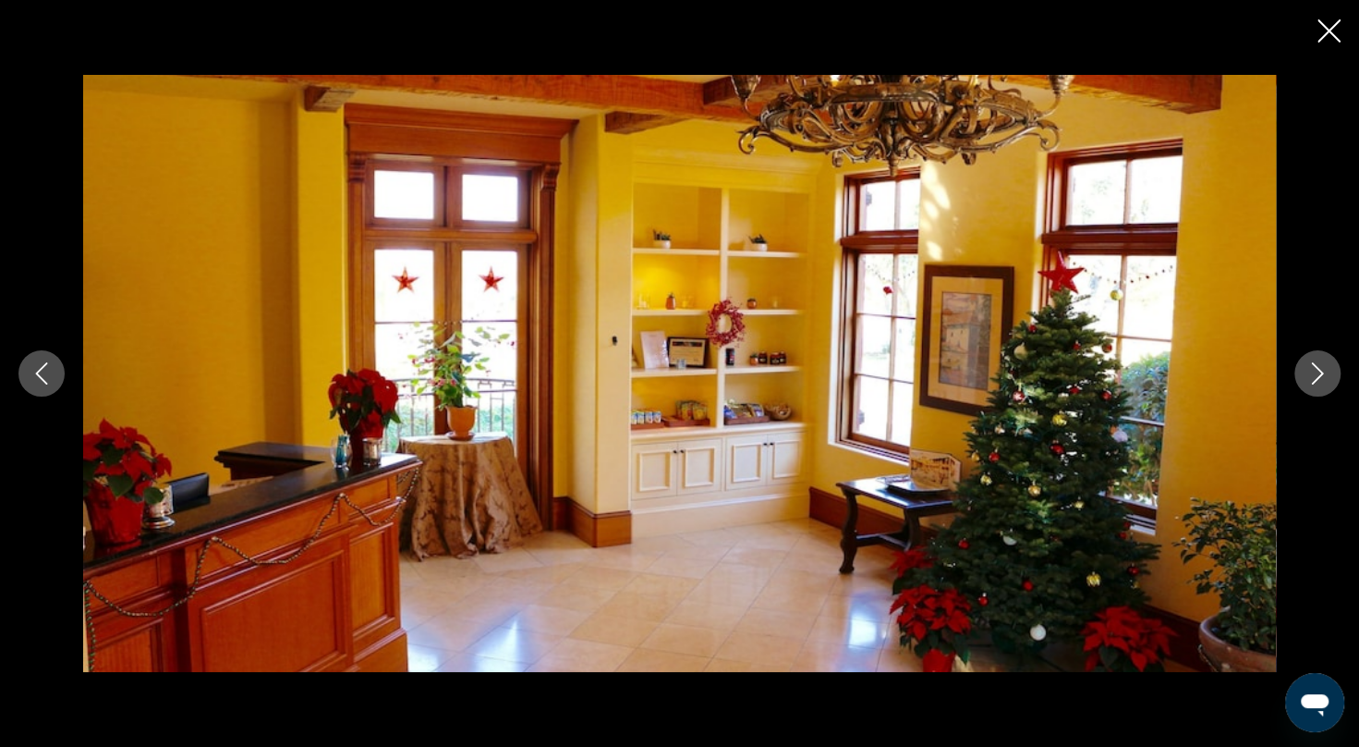
click at [1327, 381] on icon "Next image" at bounding box center [1318, 373] width 22 height 22
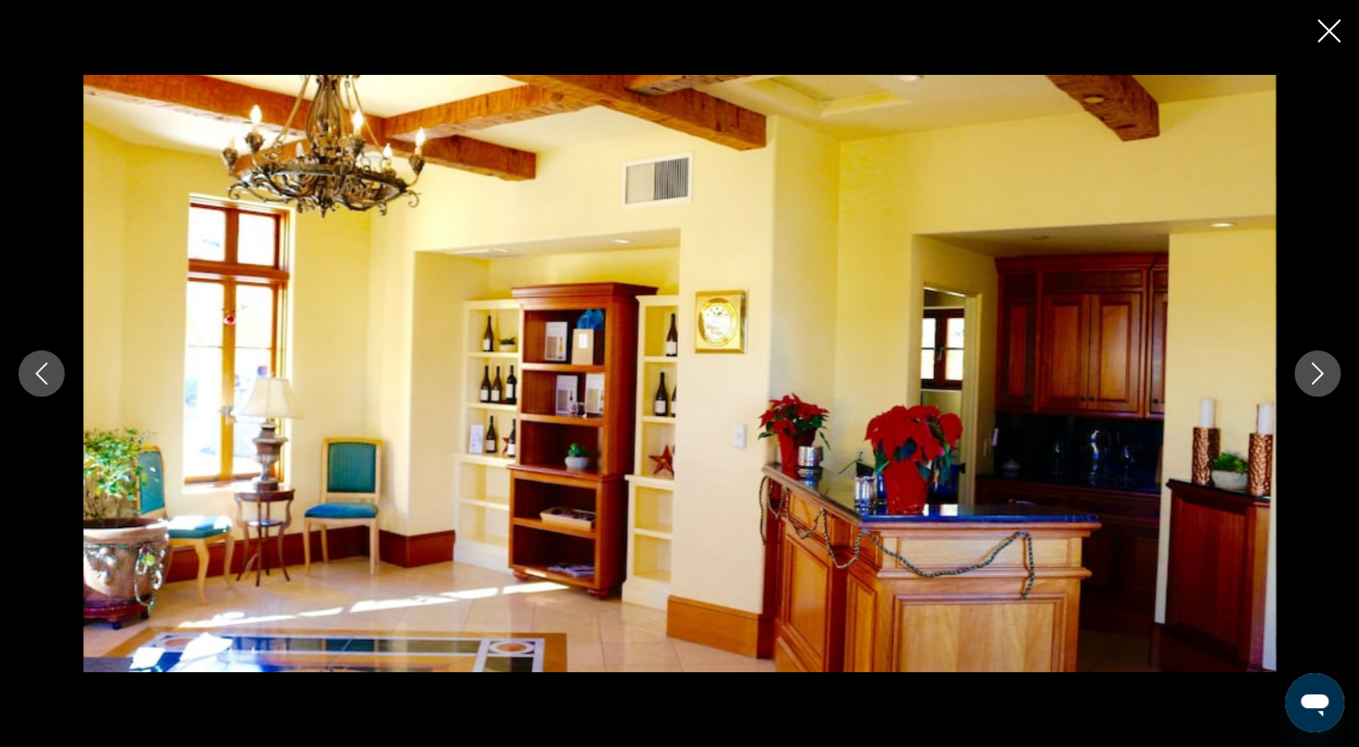
click at [1327, 381] on icon "Next image" at bounding box center [1318, 373] width 22 height 22
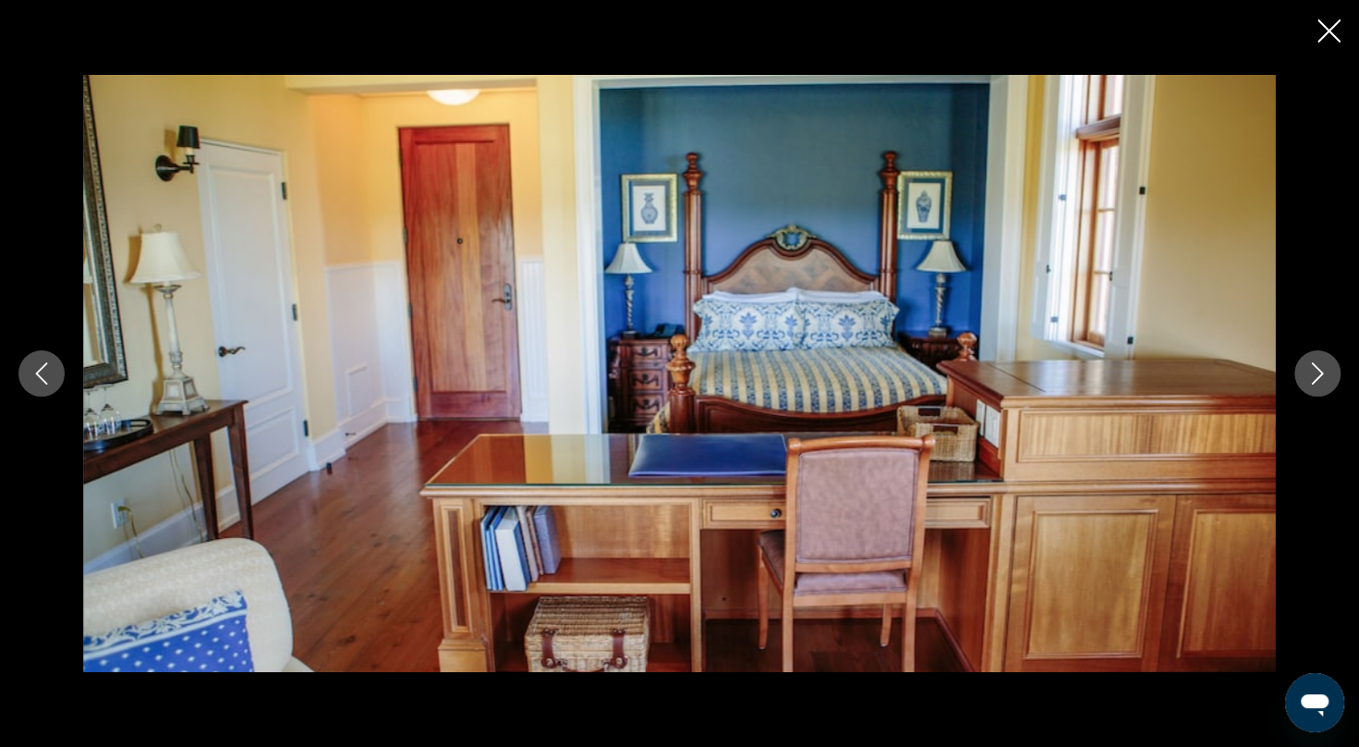
click at [1327, 18] on button "Close slideshow" at bounding box center [1329, 32] width 23 height 29
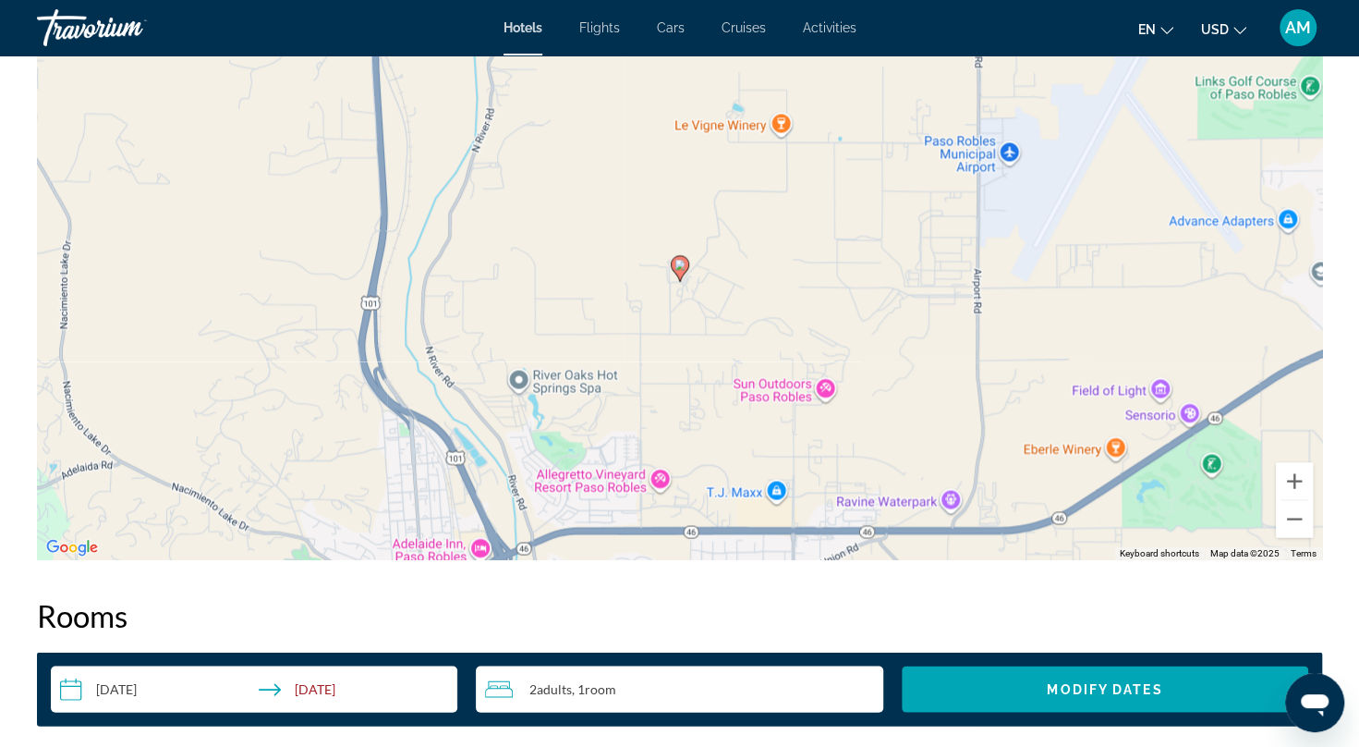
scroll to position [672, 0]
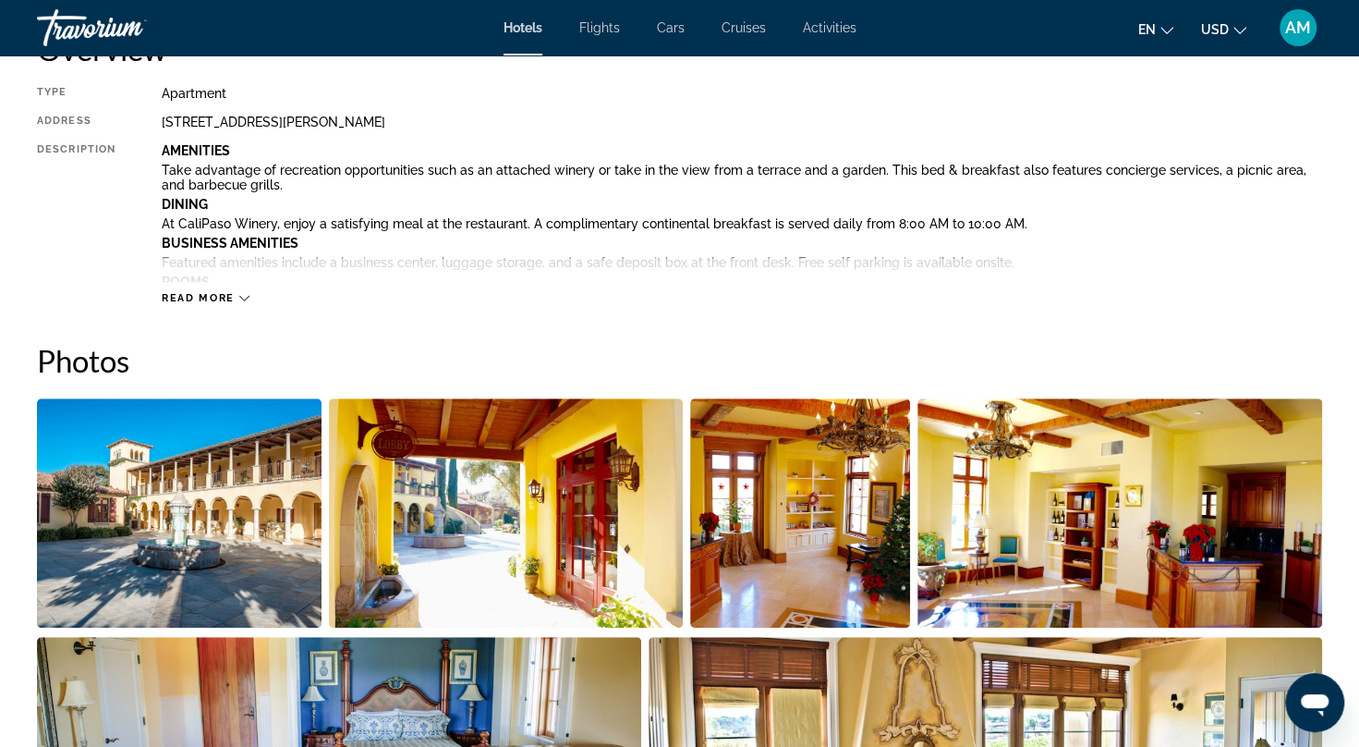
click at [214, 298] on span "Read more" at bounding box center [198, 298] width 73 height 12
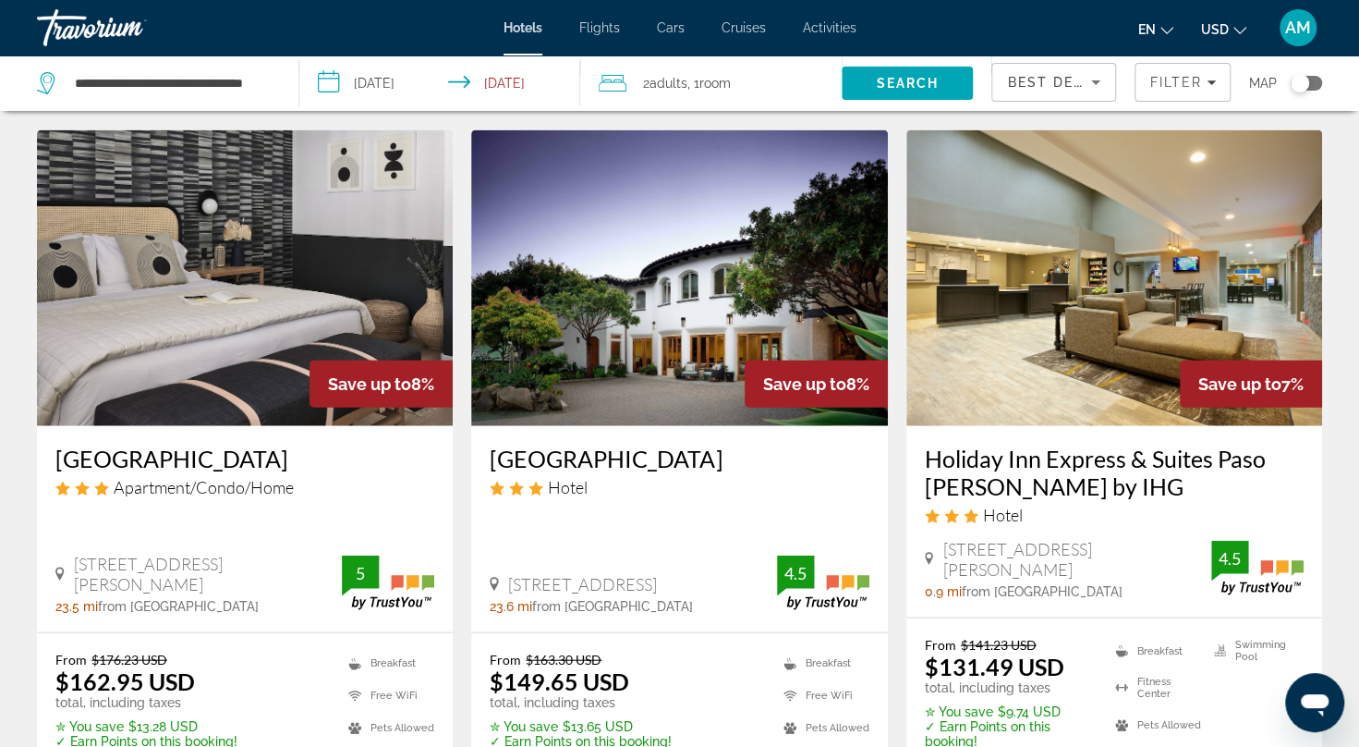
scroll to position [2230, 0]
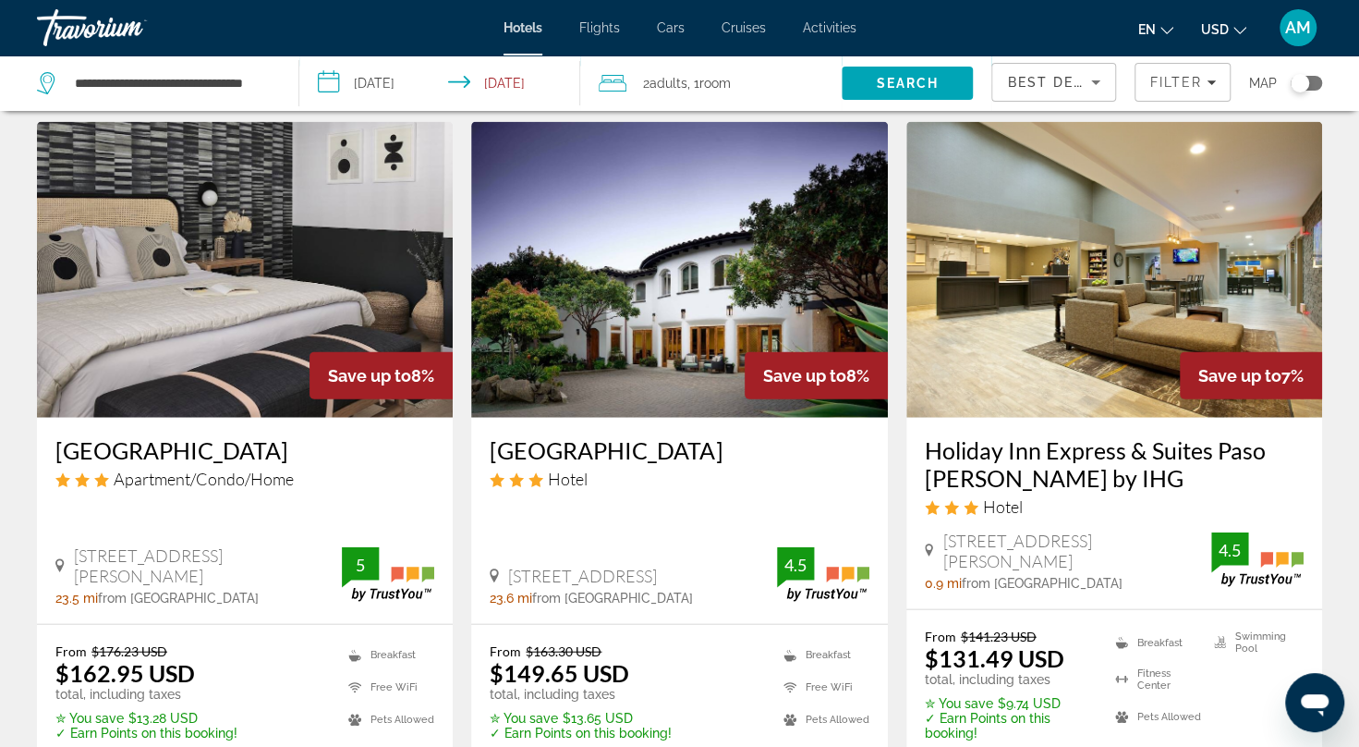
click at [704, 304] on img "Main content" at bounding box center [679, 270] width 416 height 296
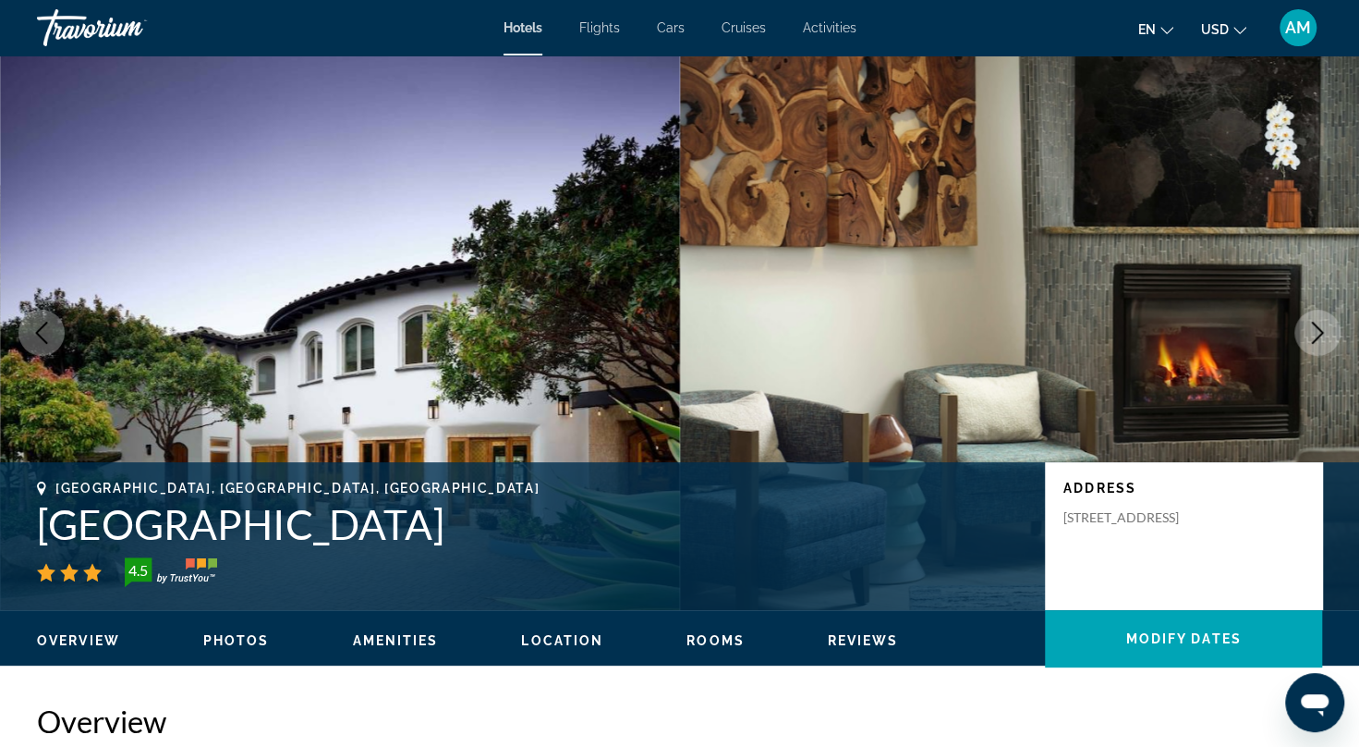
click at [1316, 320] on button "Next image" at bounding box center [1317, 333] width 46 height 46
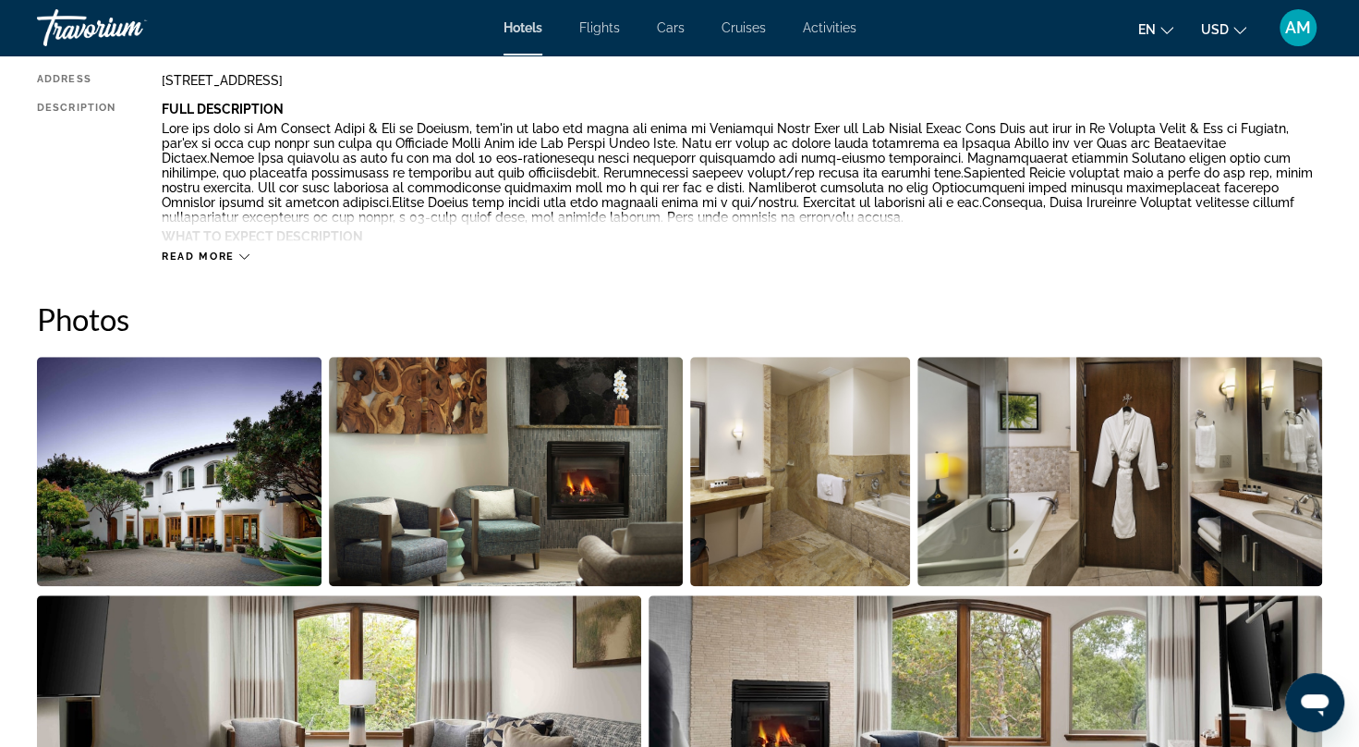
scroll to position [725, 0]
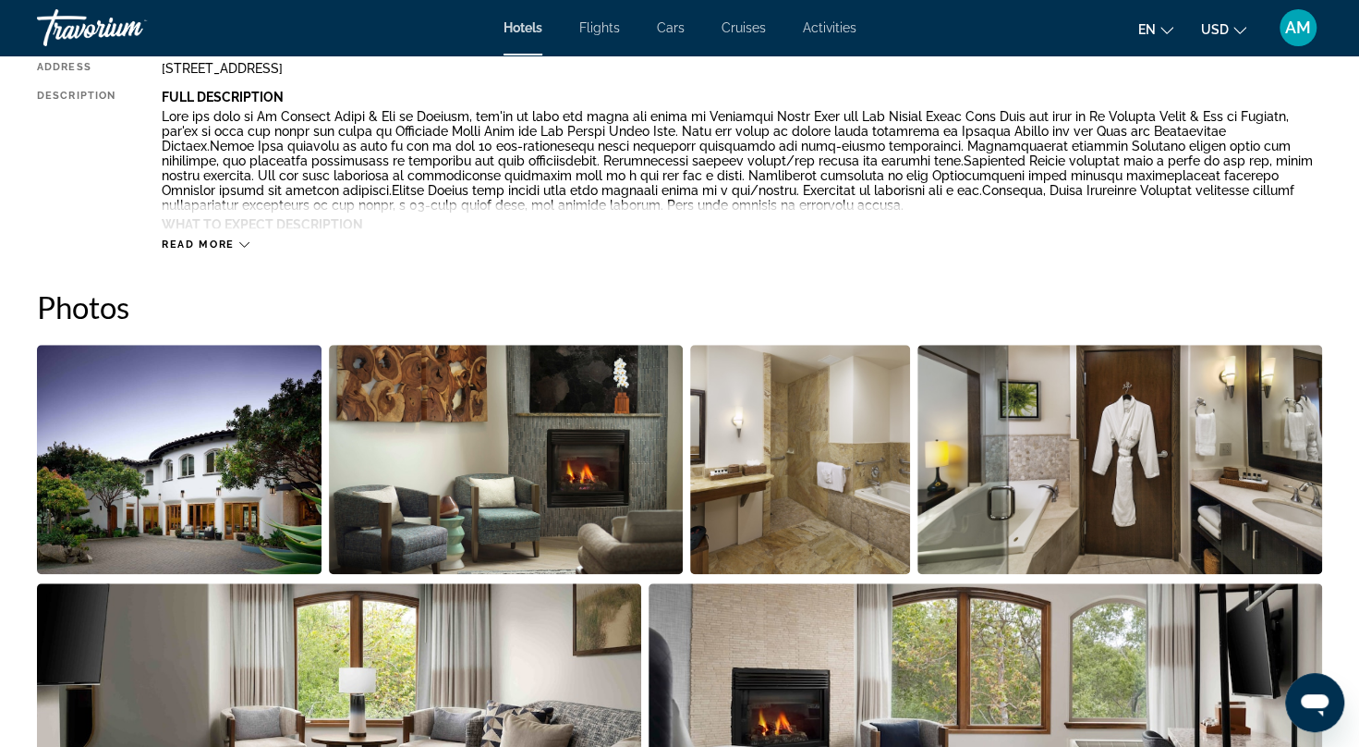
click at [158, 451] on img "Open full-screen image slider" at bounding box center [179, 459] width 285 height 229
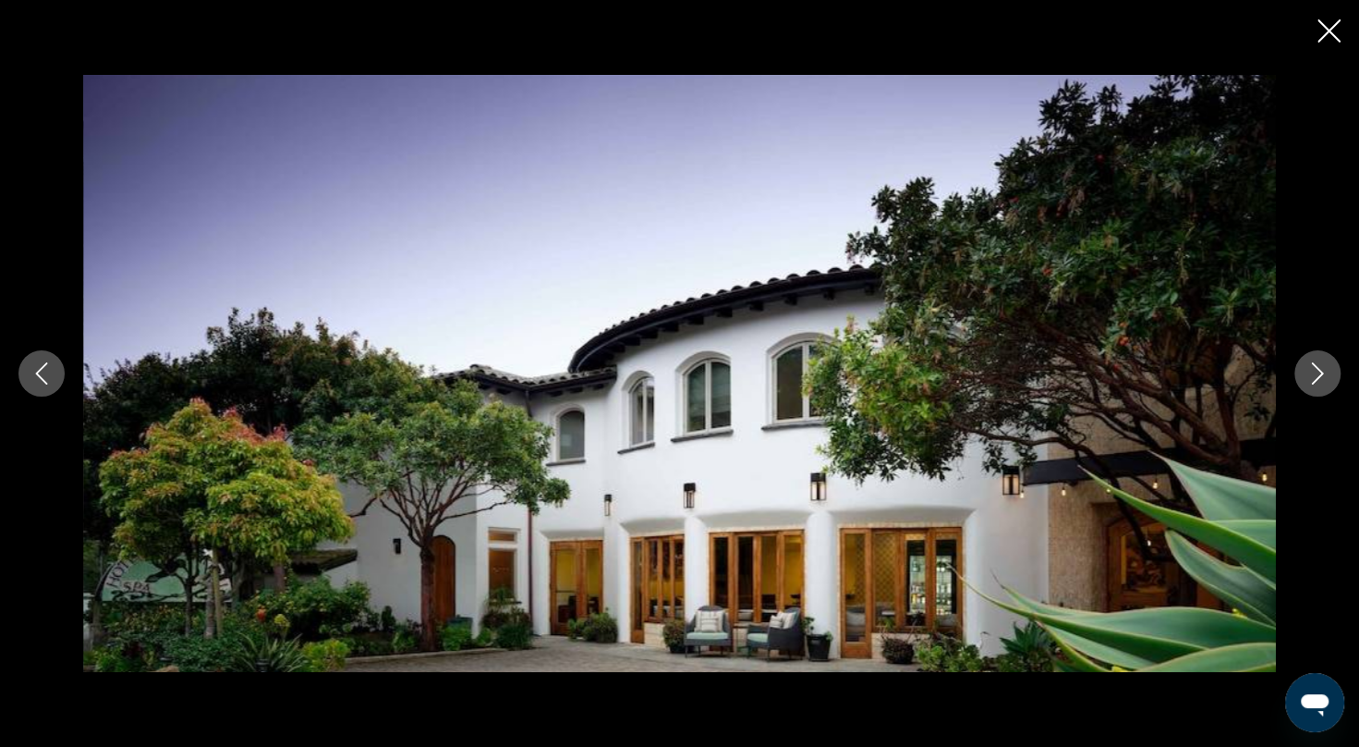
drag, startPoint x: 1316, startPoint y: 368, endPoint x: 1314, endPoint y: 378, distance: 10.3
click at [1314, 378] on icon "Next image" at bounding box center [1318, 373] width 22 height 22
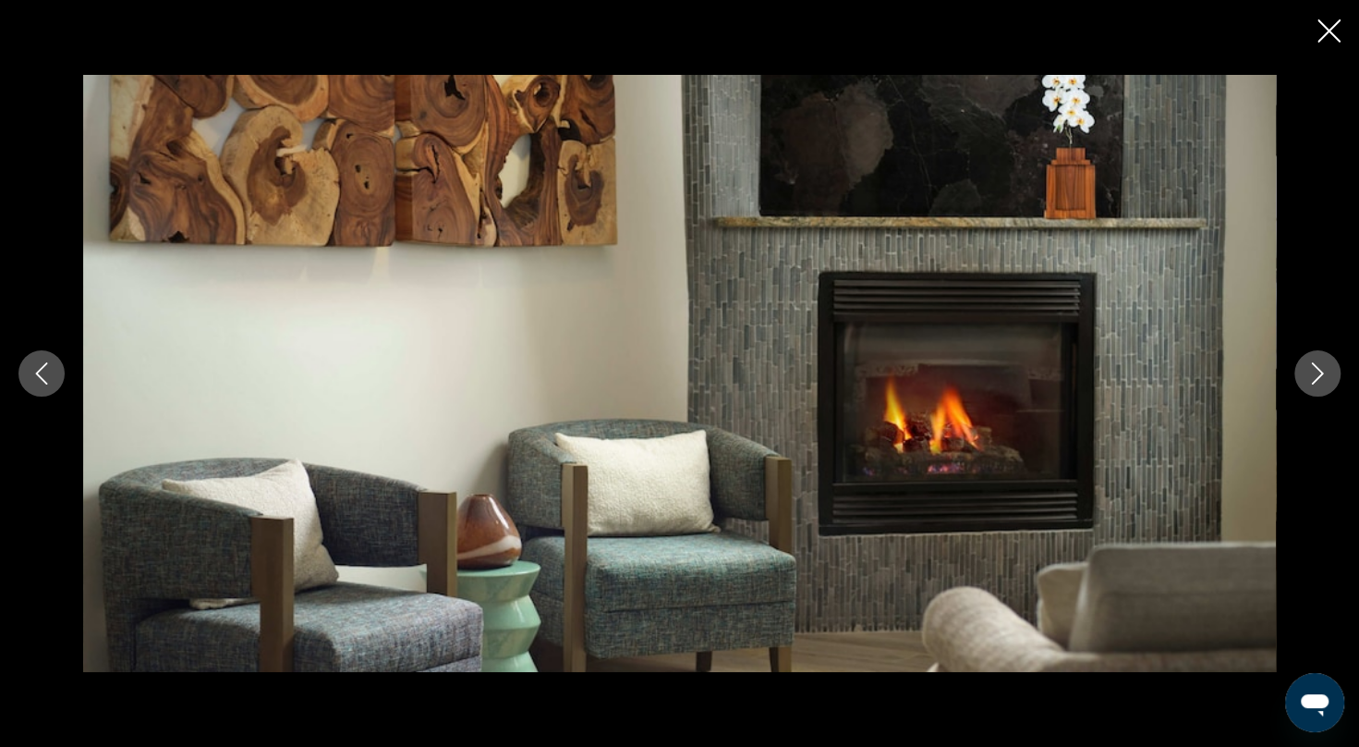
drag, startPoint x: 1314, startPoint y: 378, endPoint x: 1317, endPoint y: 392, distance: 14.1
click at [1317, 392] on button "Next image" at bounding box center [1317, 373] width 46 height 46
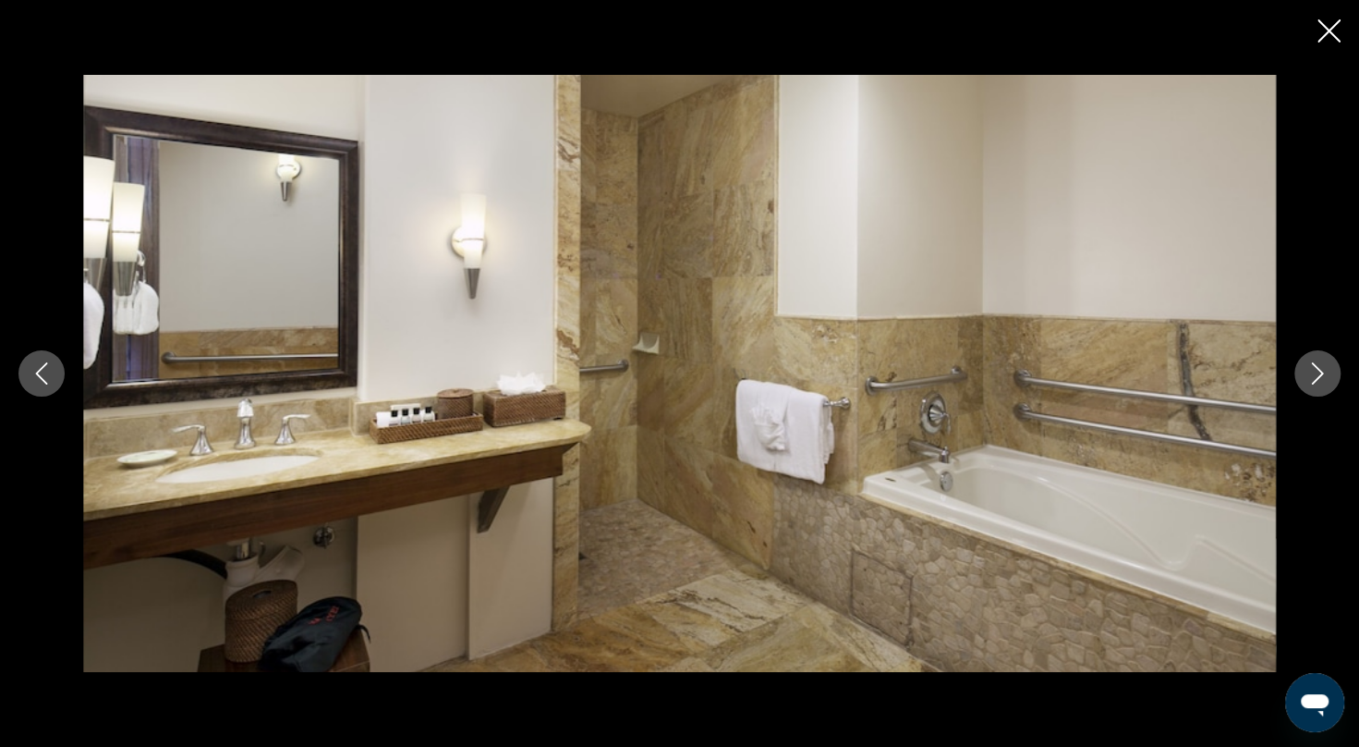
click at [1315, 383] on icon "Next image" at bounding box center [1318, 373] width 22 height 22
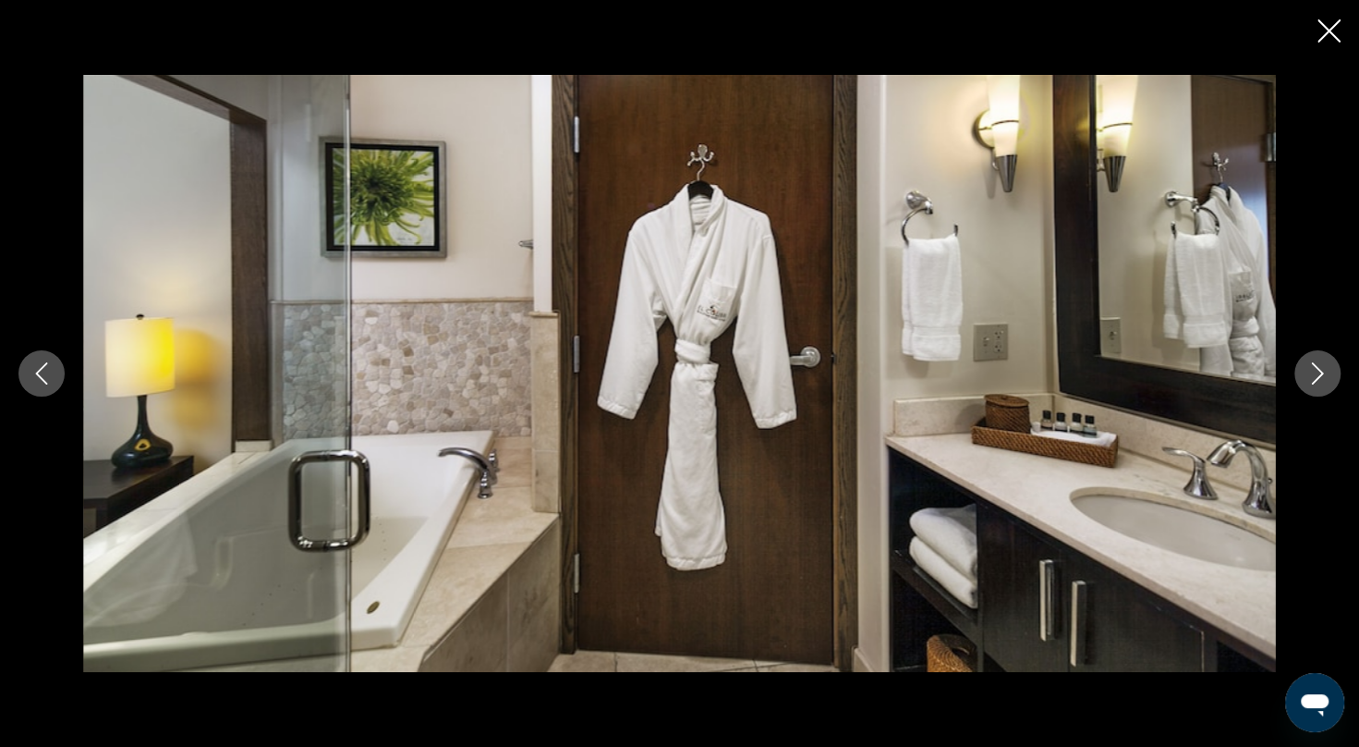
click at [1315, 383] on icon "Next image" at bounding box center [1318, 373] width 22 height 22
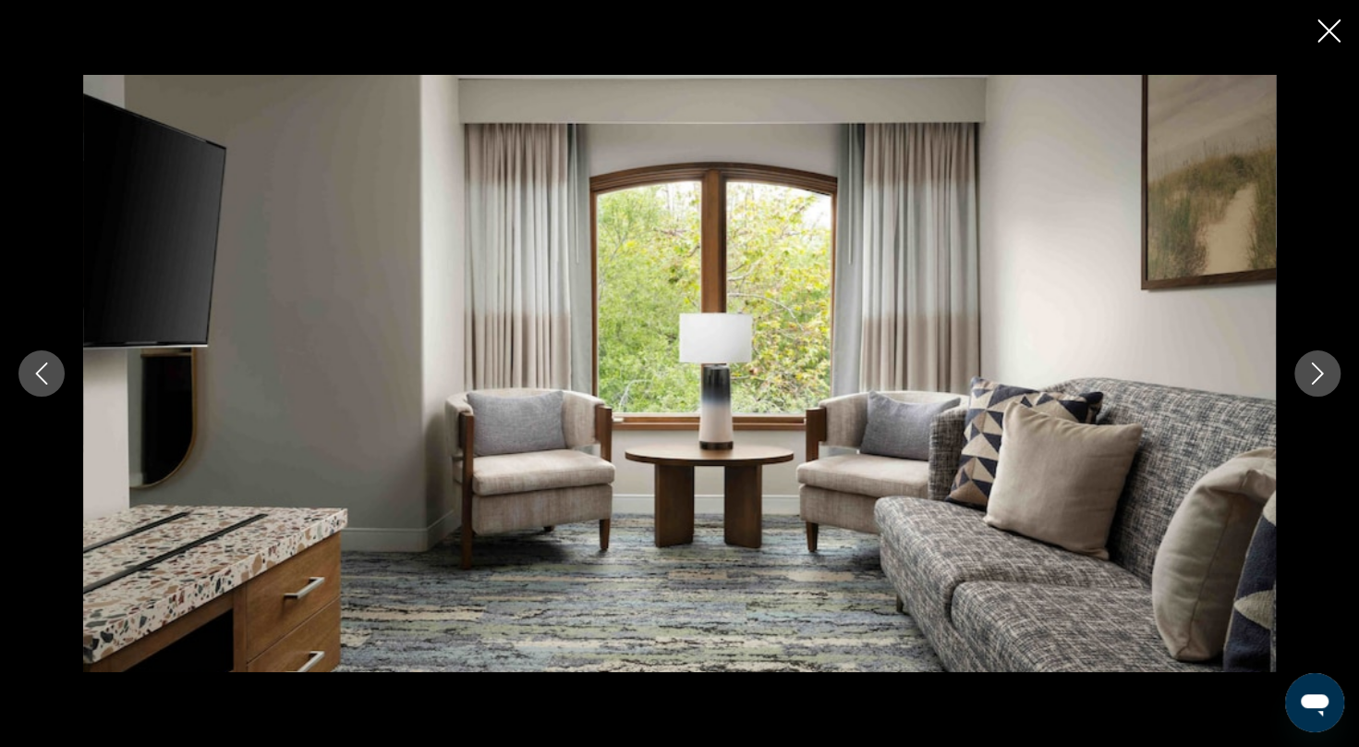
click at [1315, 383] on icon "Next image" at bounding box center [1318, 373] width 22 height 22
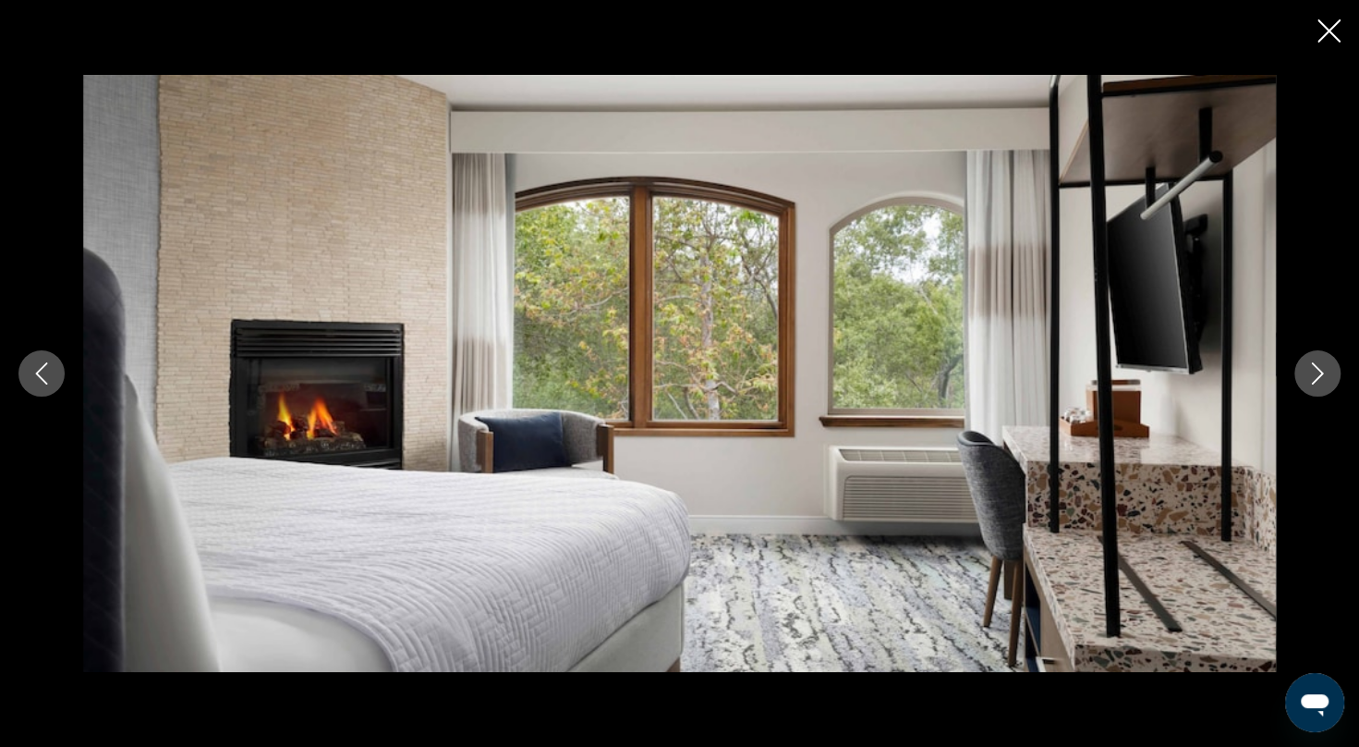
click at [1315, 383] on icon "Next image" at bounding box center [1318, 373] width 22 height 22
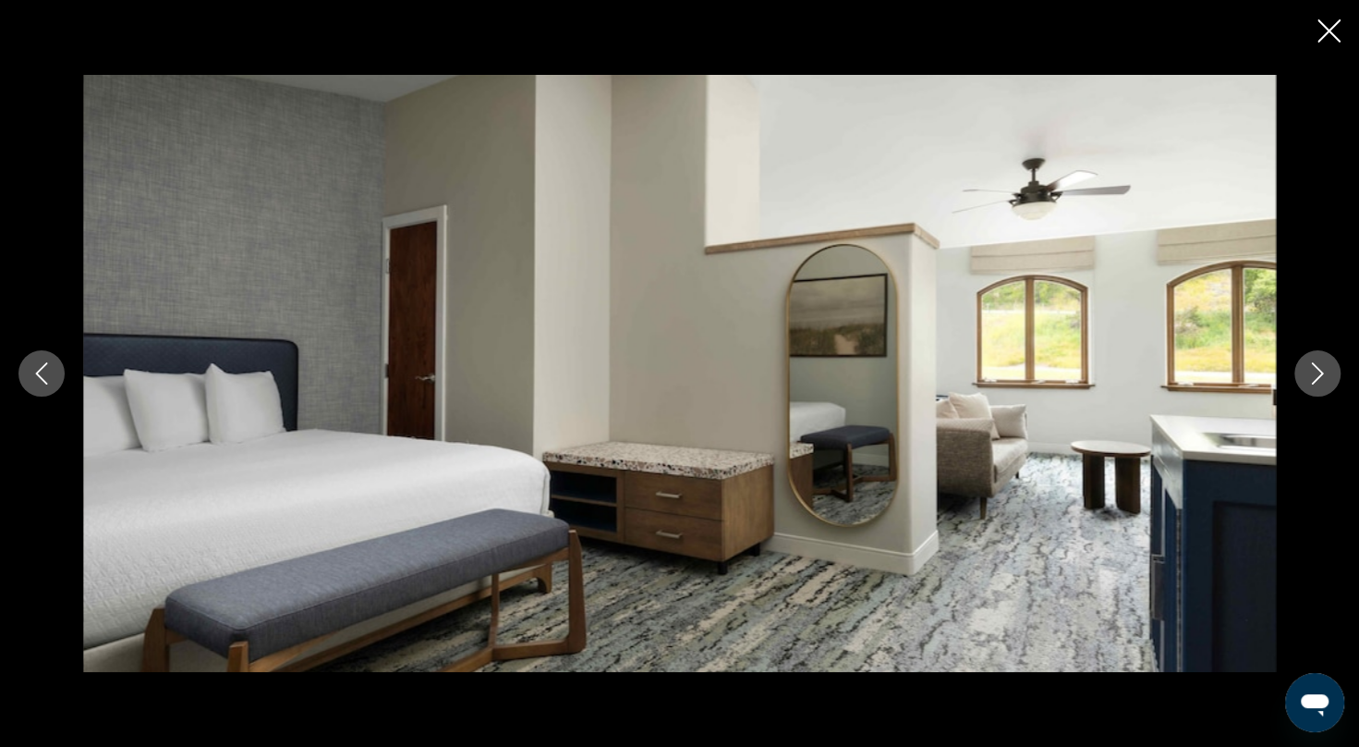
click at [1317, 372] on icon "Next image" at bounding box center [1318, 373] width 22 height 22
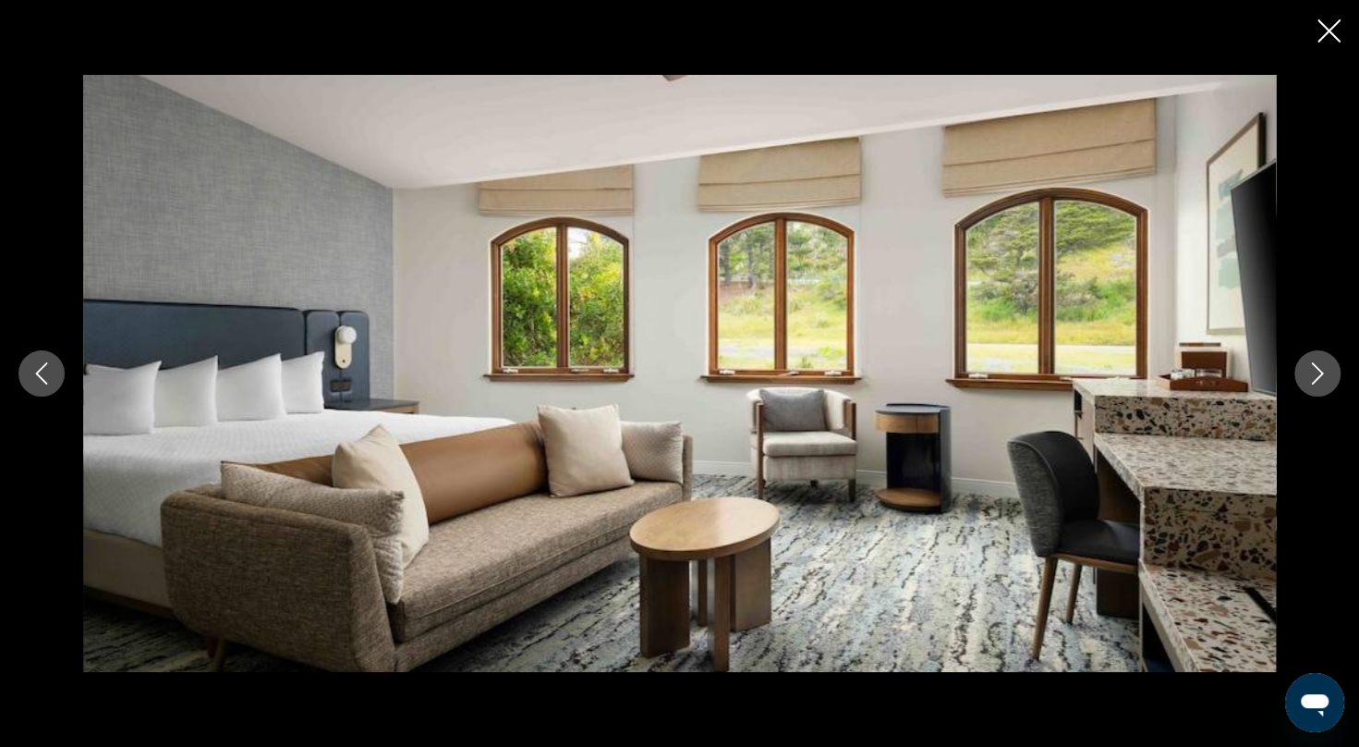
click at [1317, 372] on icon "Next image" at bounding box center [1318, 373] width 22 height 22
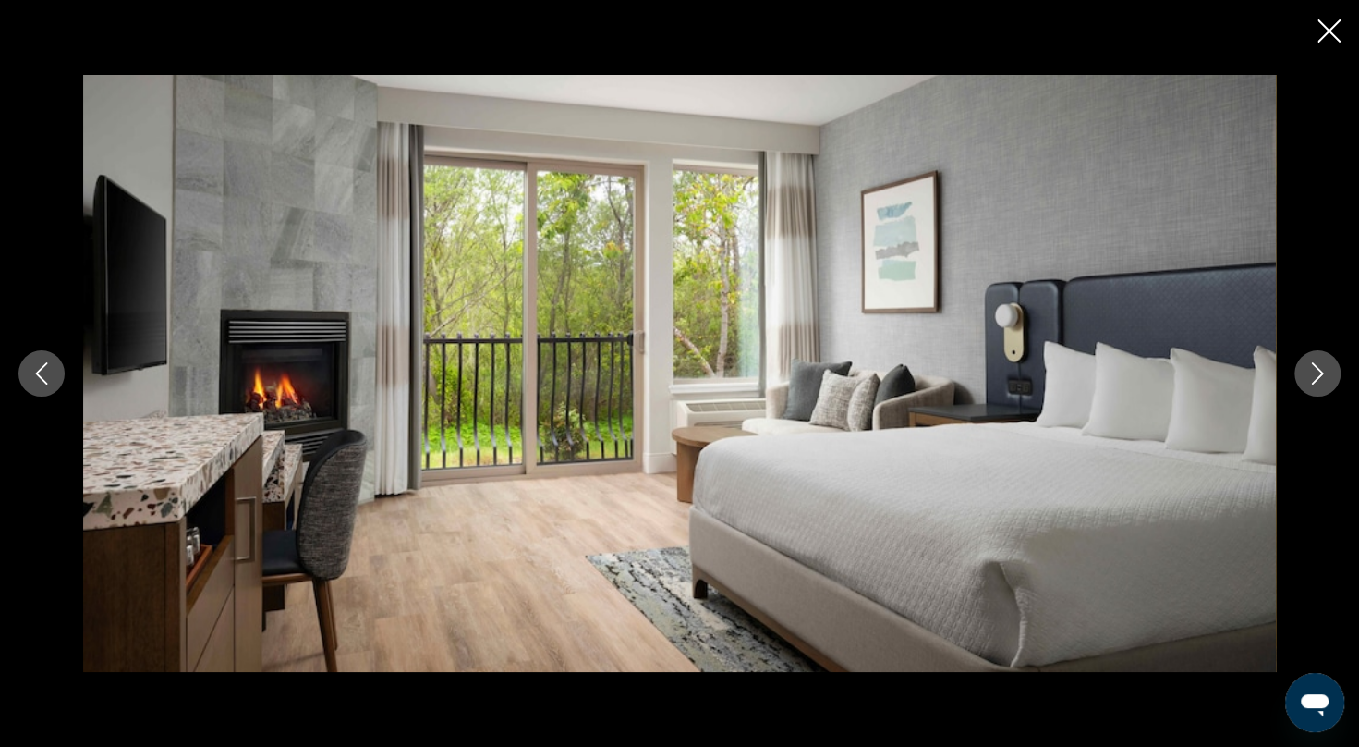
click at [1317, 372] on icon "Next image" at bounding box center [1318, 373] width 22 height 22
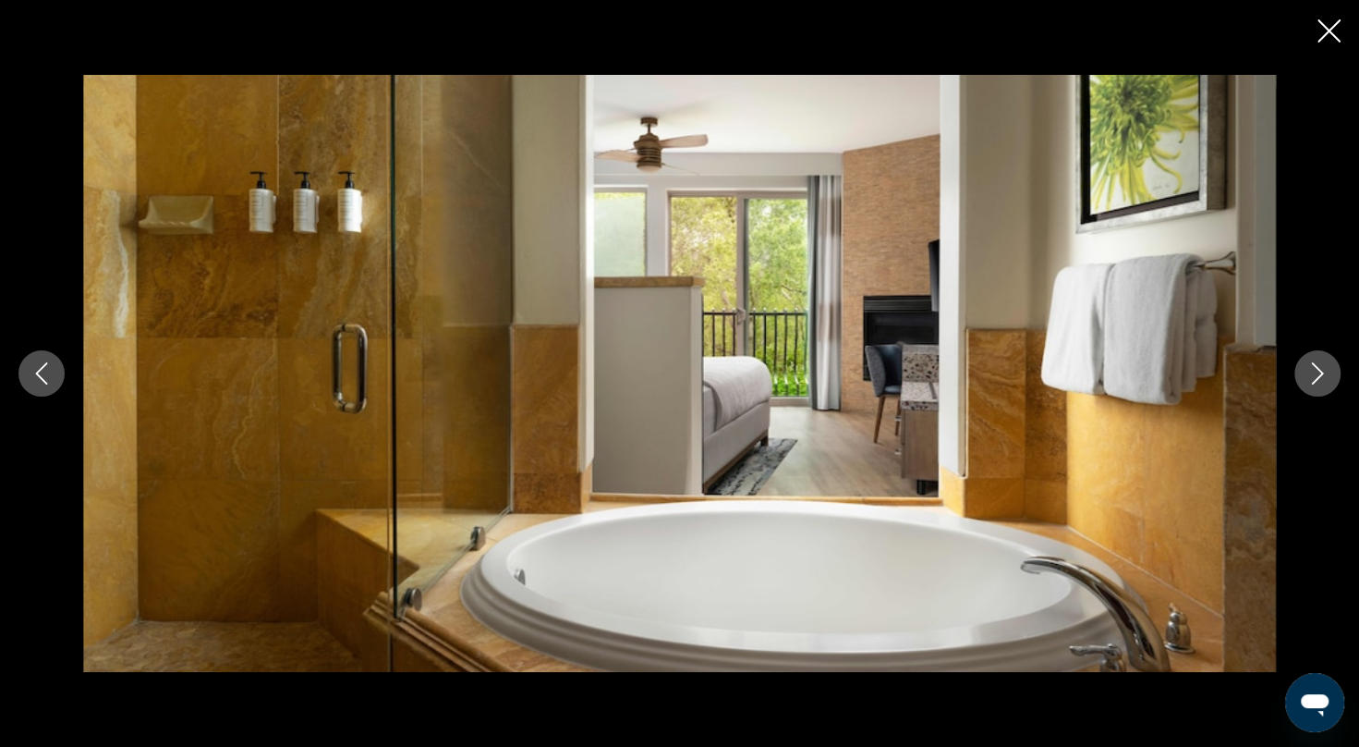
click at [1317, 372] on icon "Next image" at bounding box center [1318, 373] width 22 height 22
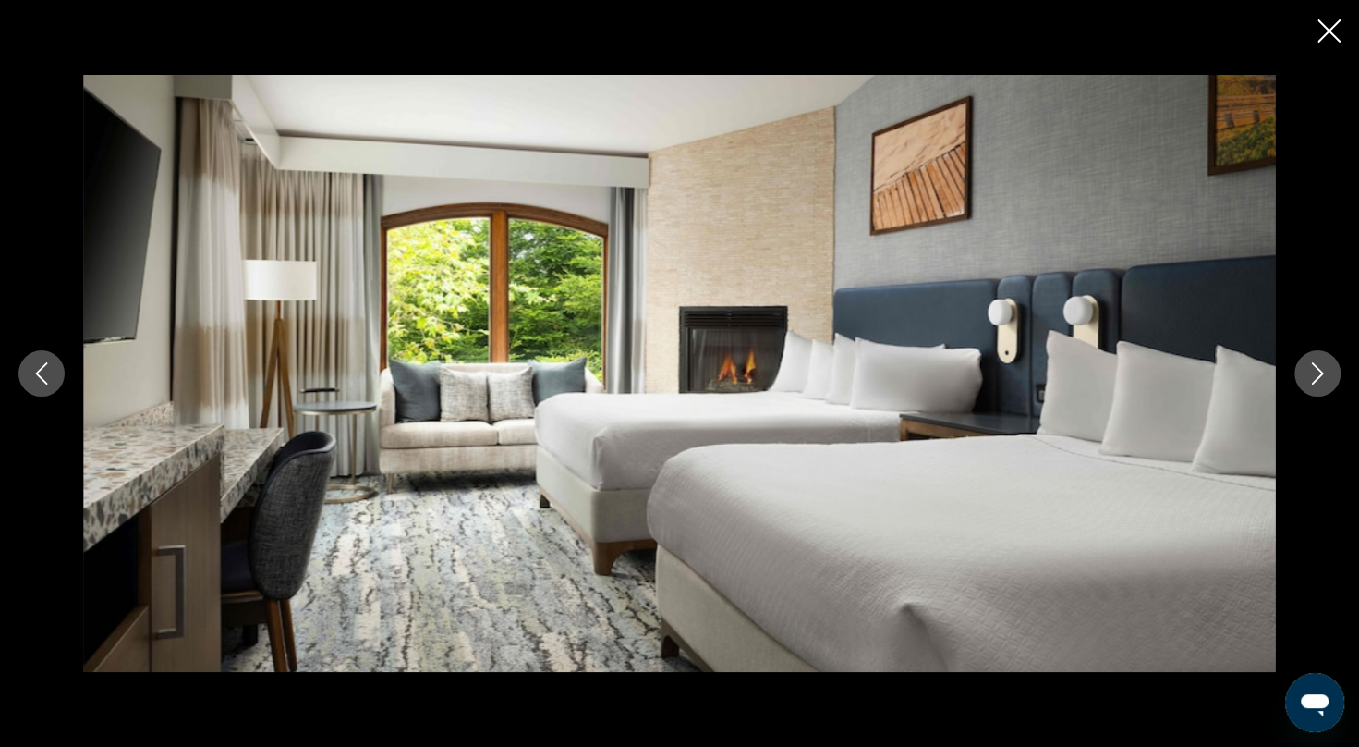
click at [1317, 372] on icon "Next image" at bounding box center [1318, 373] width 22 height 22
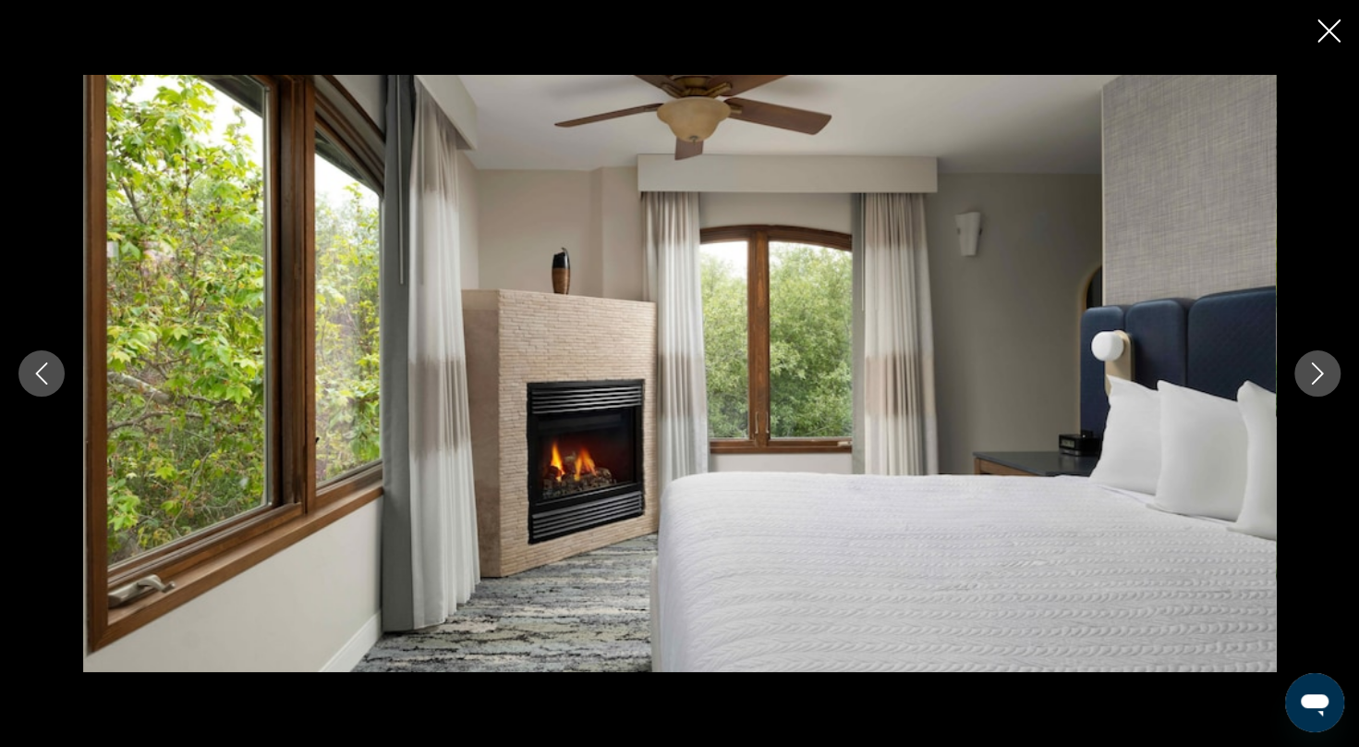
click at [1317, 372] on icon "Next image" at bounding box center [1318, 373] width 22 height 22
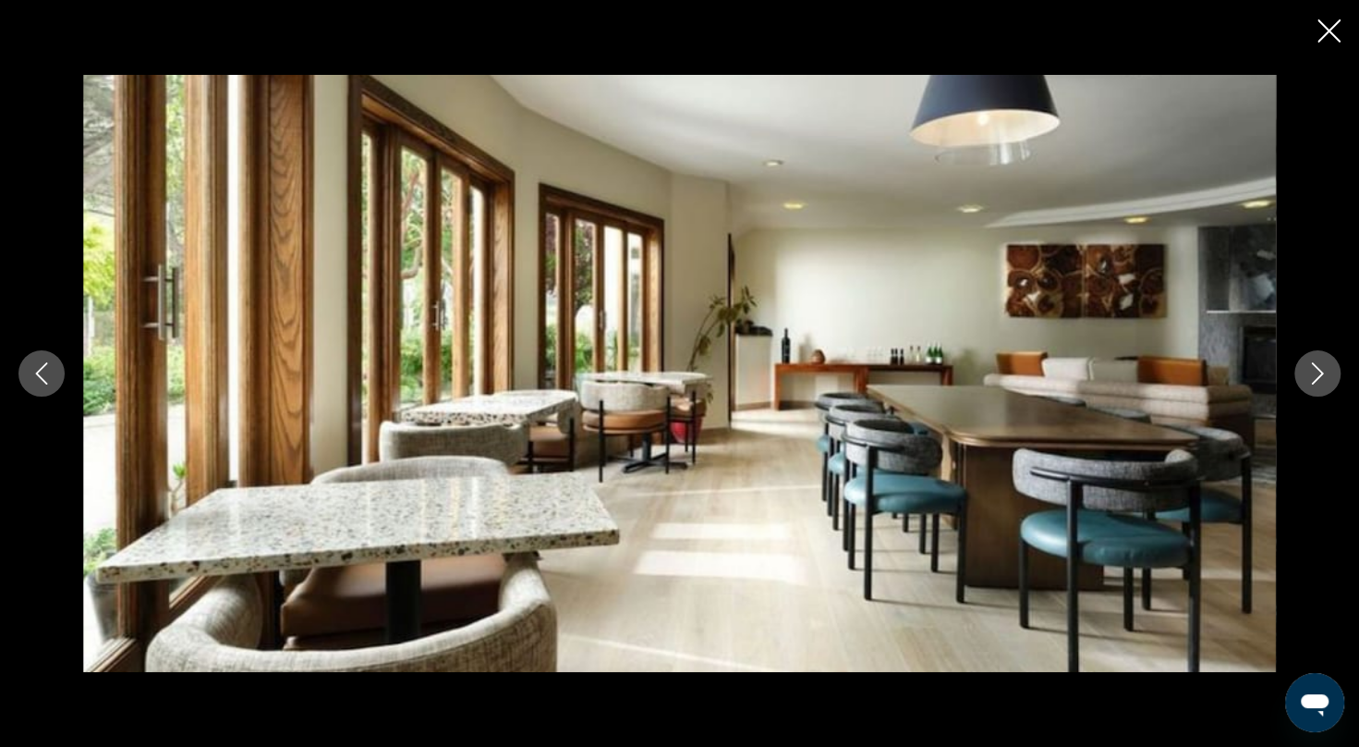
click at [1317, 372] on icon "Next image" at bounding box center [1318, 373] width 22 height 22
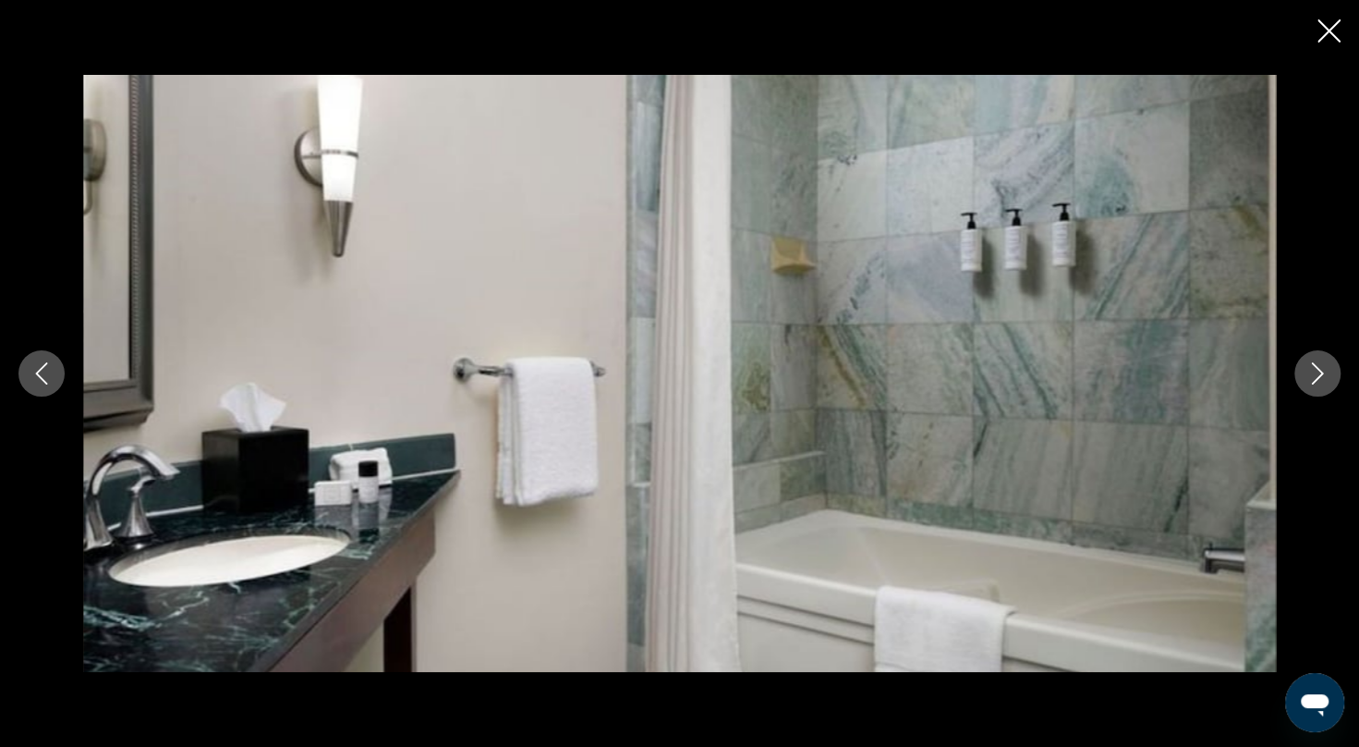
click at [1317, 372] on icon "Next image" at bounding box center [1318, 373] width 22 height 22
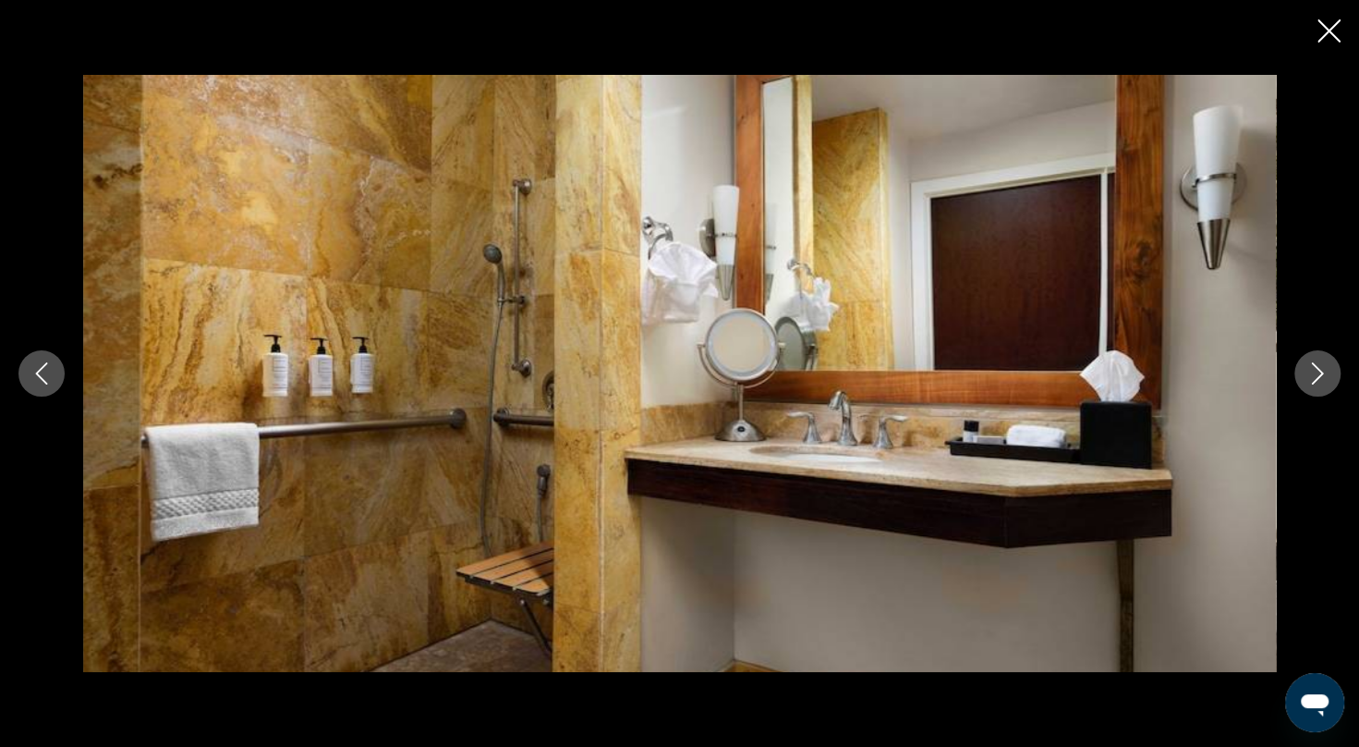
click at [1317, 372] on icon "Next image" at bounding box center [1318, 373] width 22 height 22
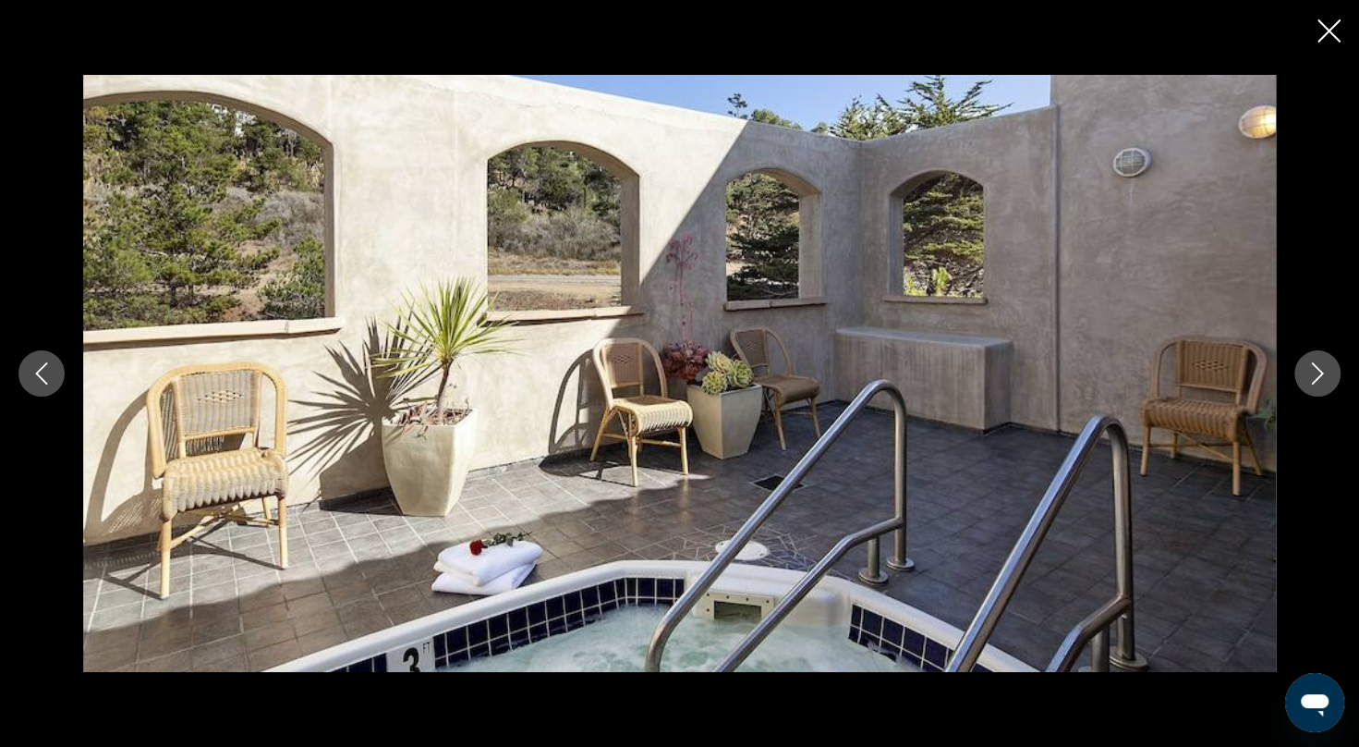
click at [1317, 372] on icon "Next image" at bounding box center [1318, 373] width 22 height 22
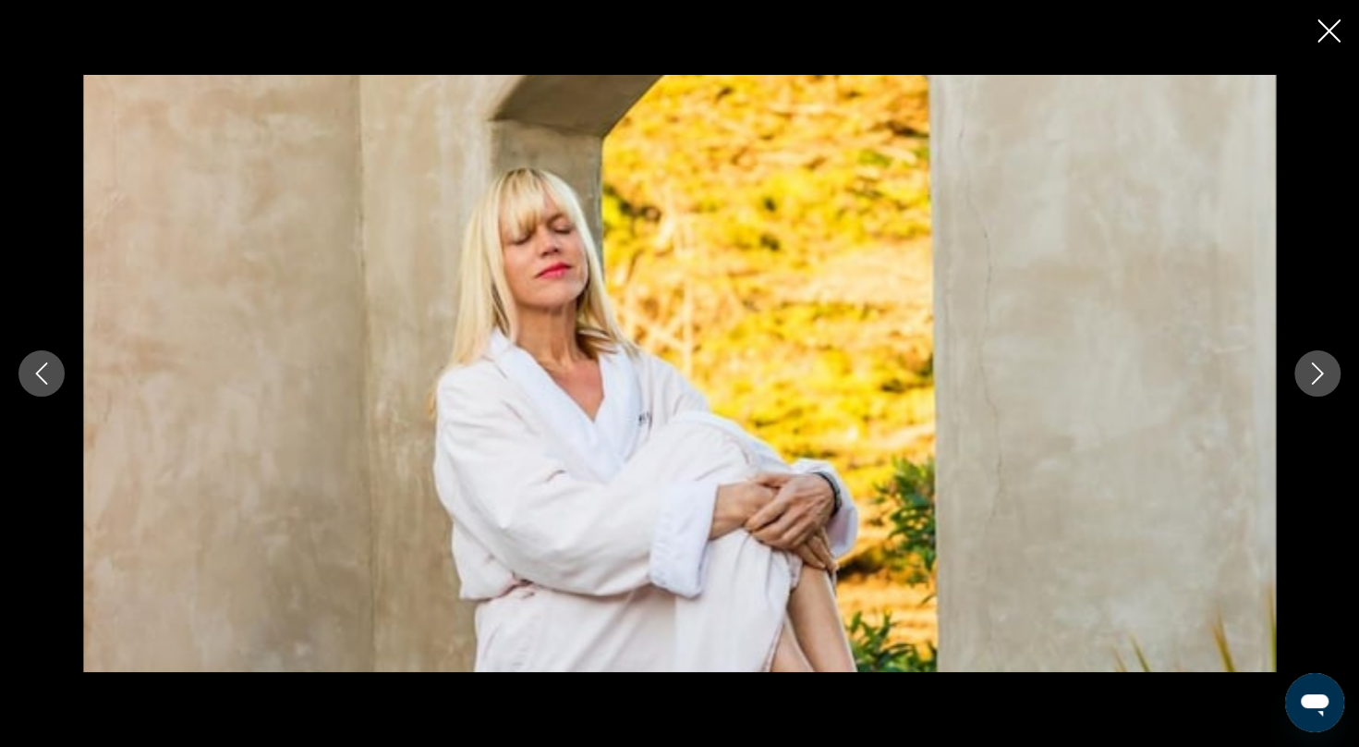
click at [1317, 372] on icon "Next image" at bounding box center [1318, 373] width 22 height 22
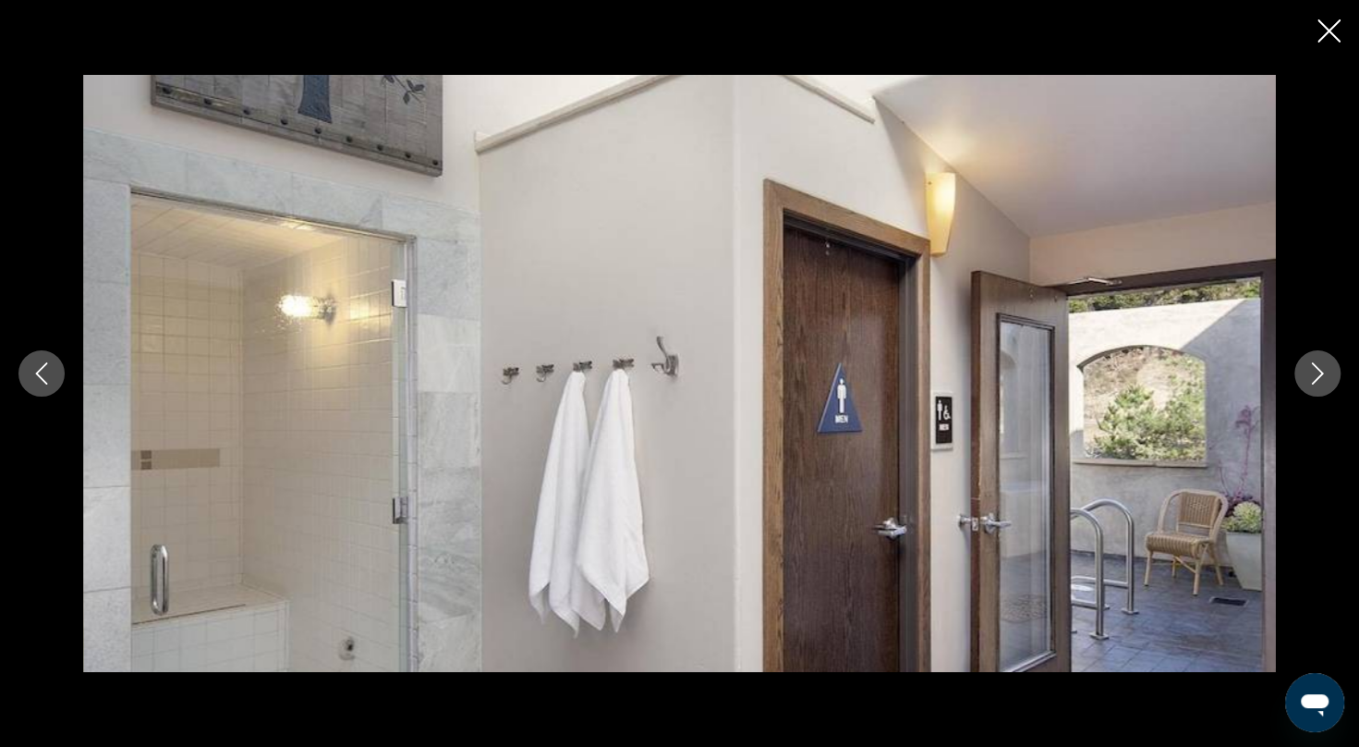
click at [1317, 372] on icon "Next image" at bounding box center [1318, 373] width 22 height 22
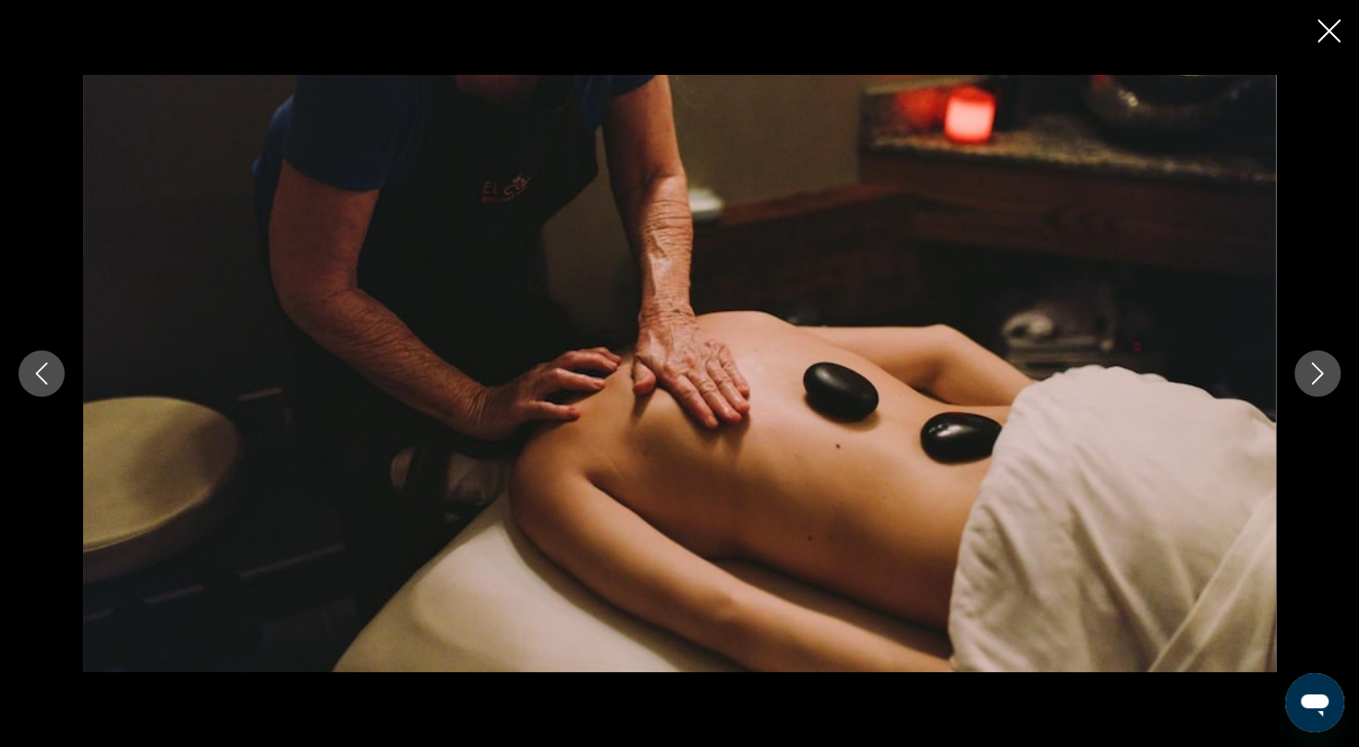
click at [1317, 372] on icon "Next image" at bounding box center [1318, 373] width 22 height 22
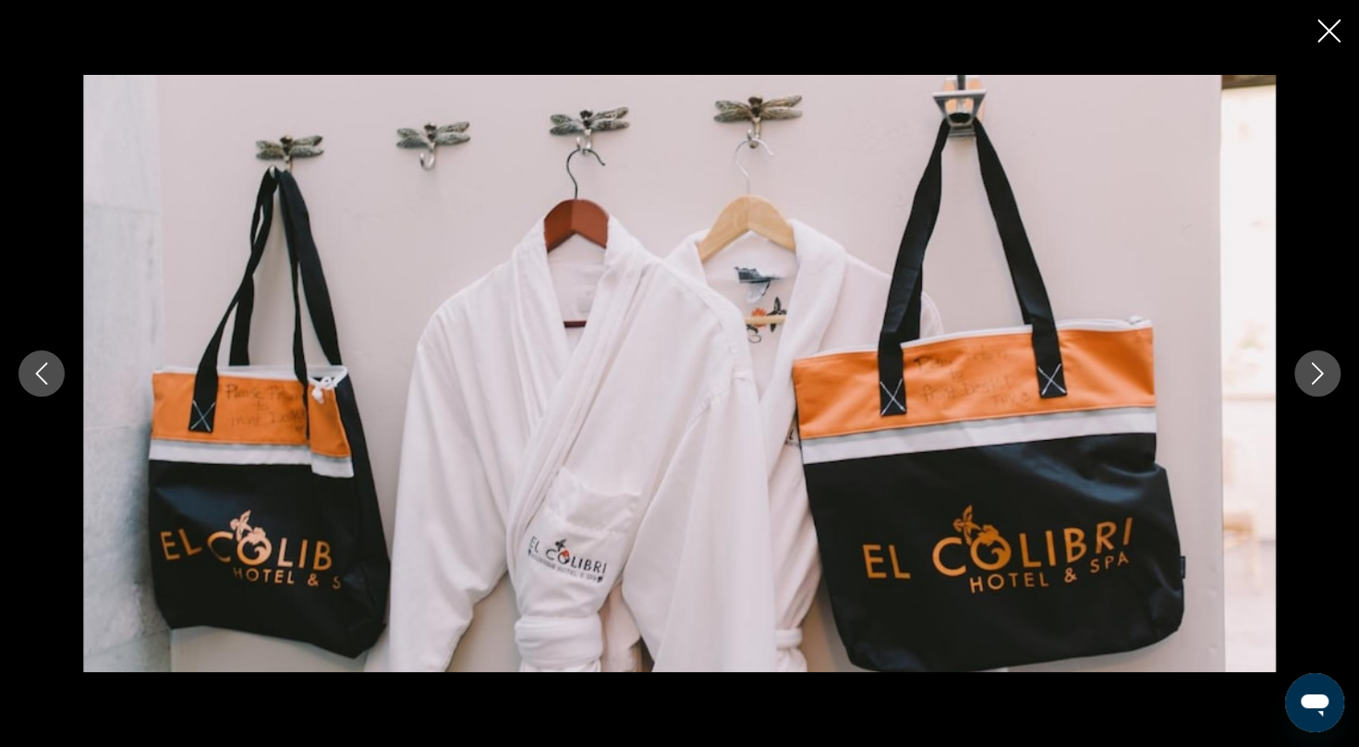
click at [1317, 372] on icon "Next image" at bounding box center [1318, 373] width 22 height 22
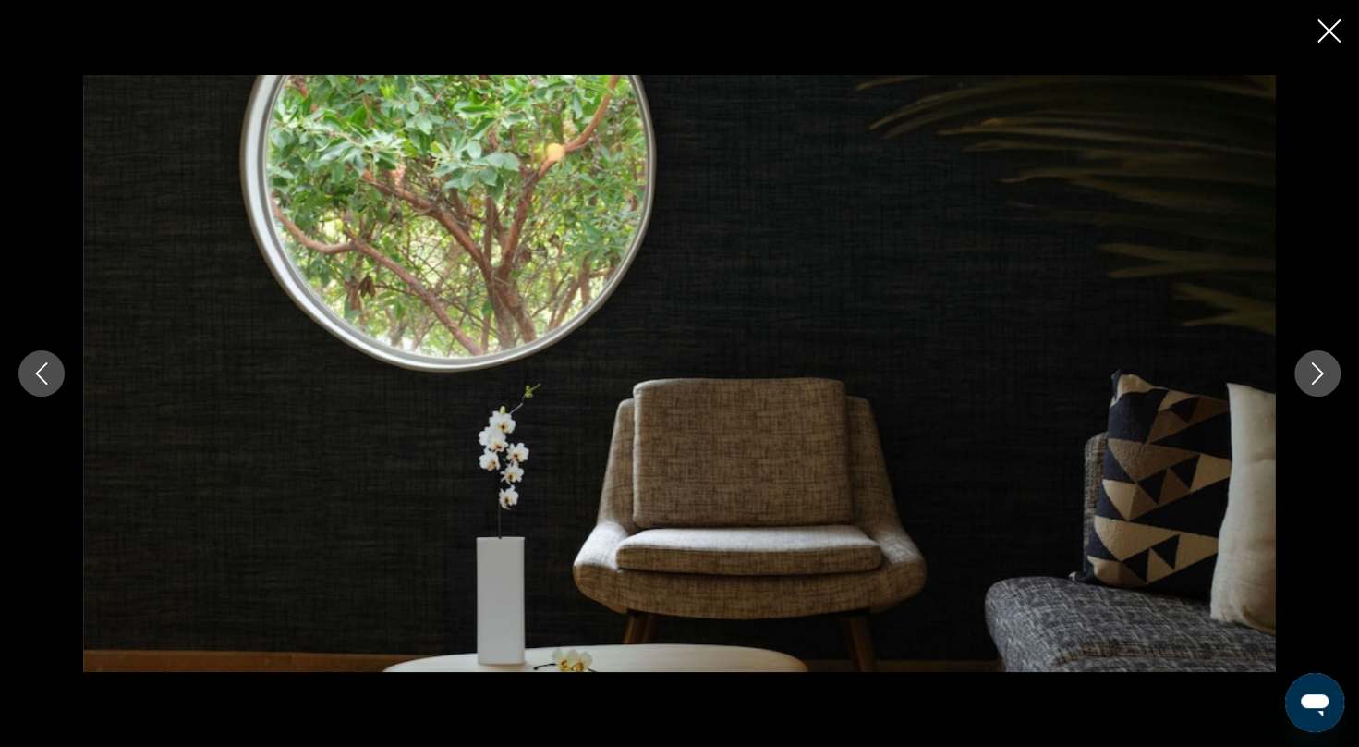
click at [1317, 372] on icon "Next image" at bounding box center [1318, 373] width 22 height 22
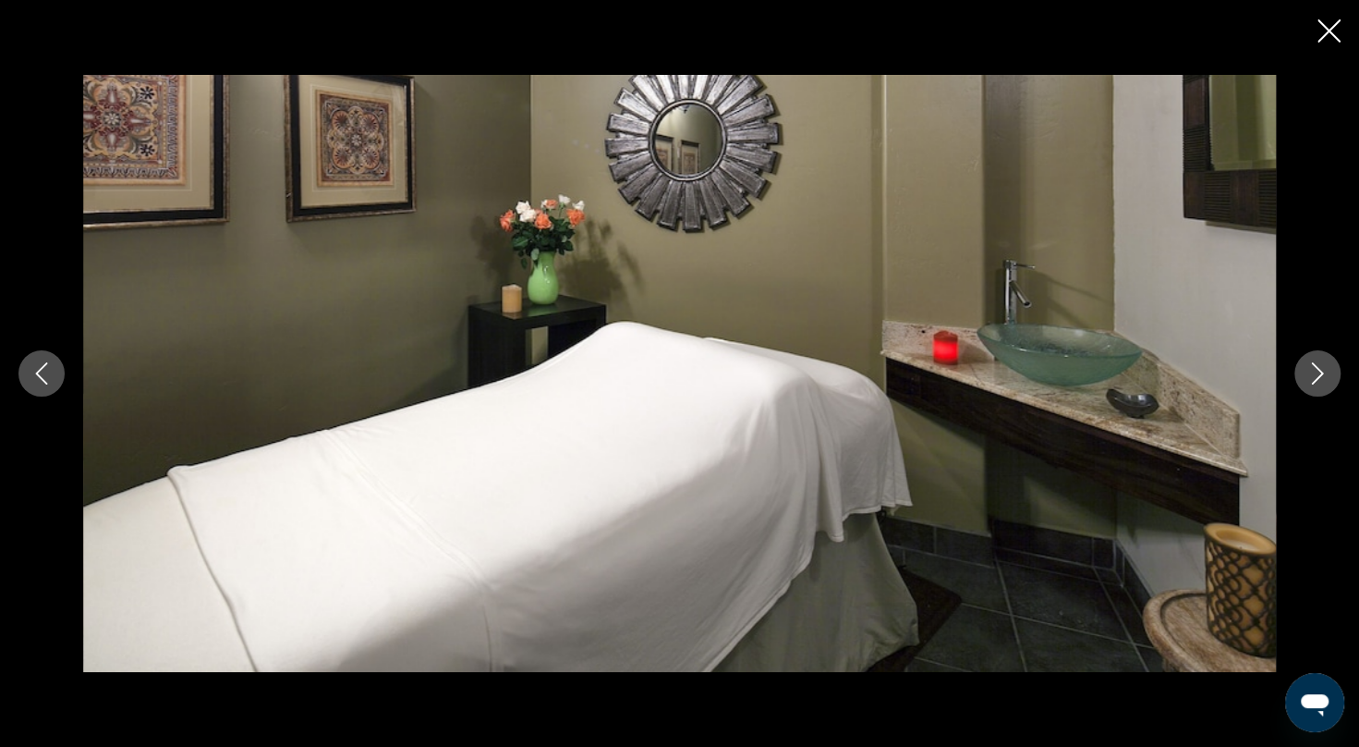
click at [1317, 372] on icon "Next image" at bounding box center [1318, 373] width 22 height 22
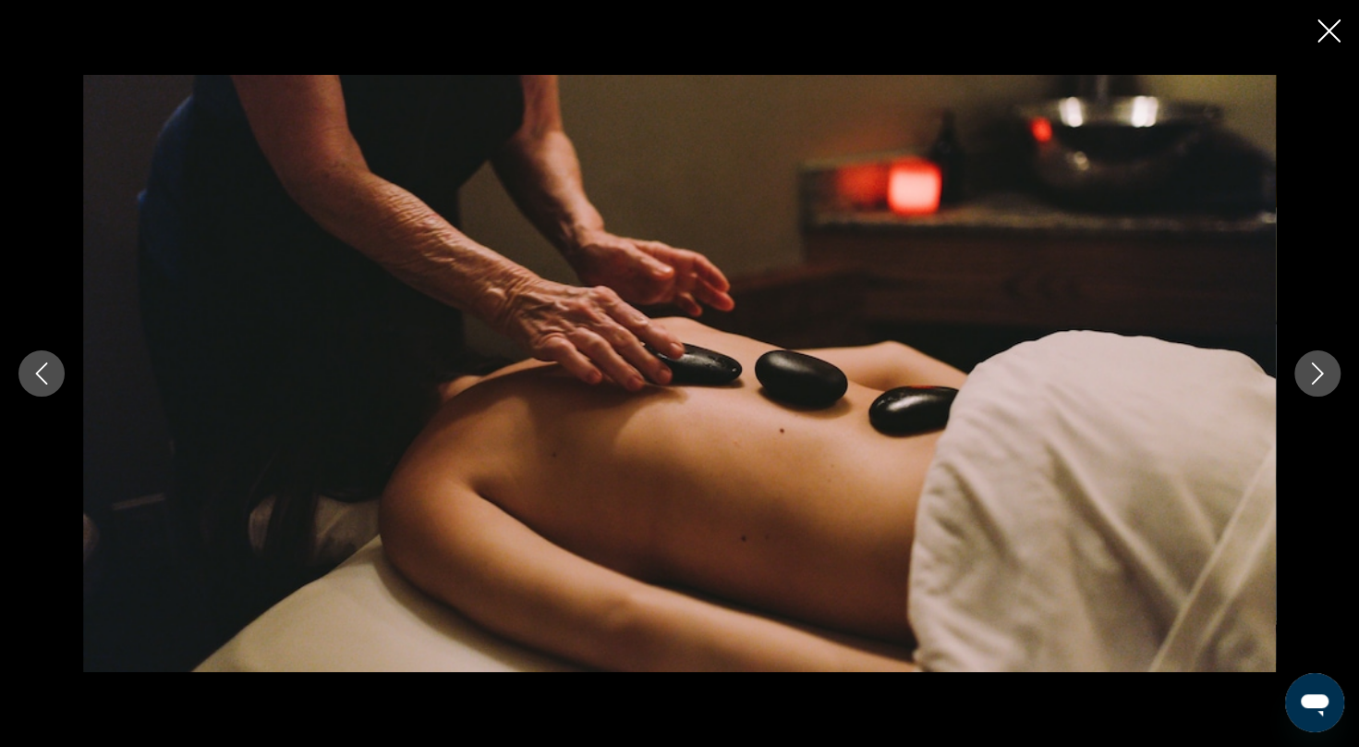
click at [1317, 372] on icon "Next image" at bounding box center [1318, 373] width 22 height 22
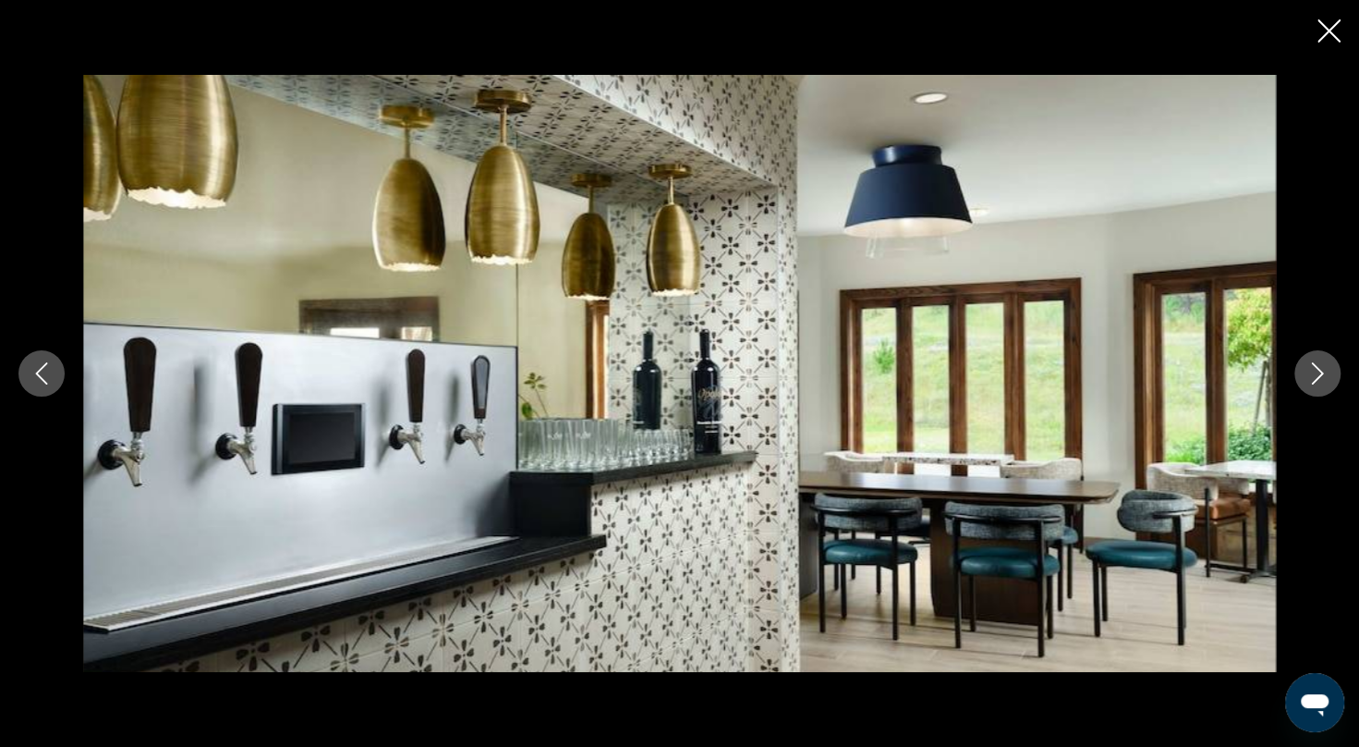
click at [1317, 372] on icon "Next image" at bounding box center [1318, 373] width 22 height 22
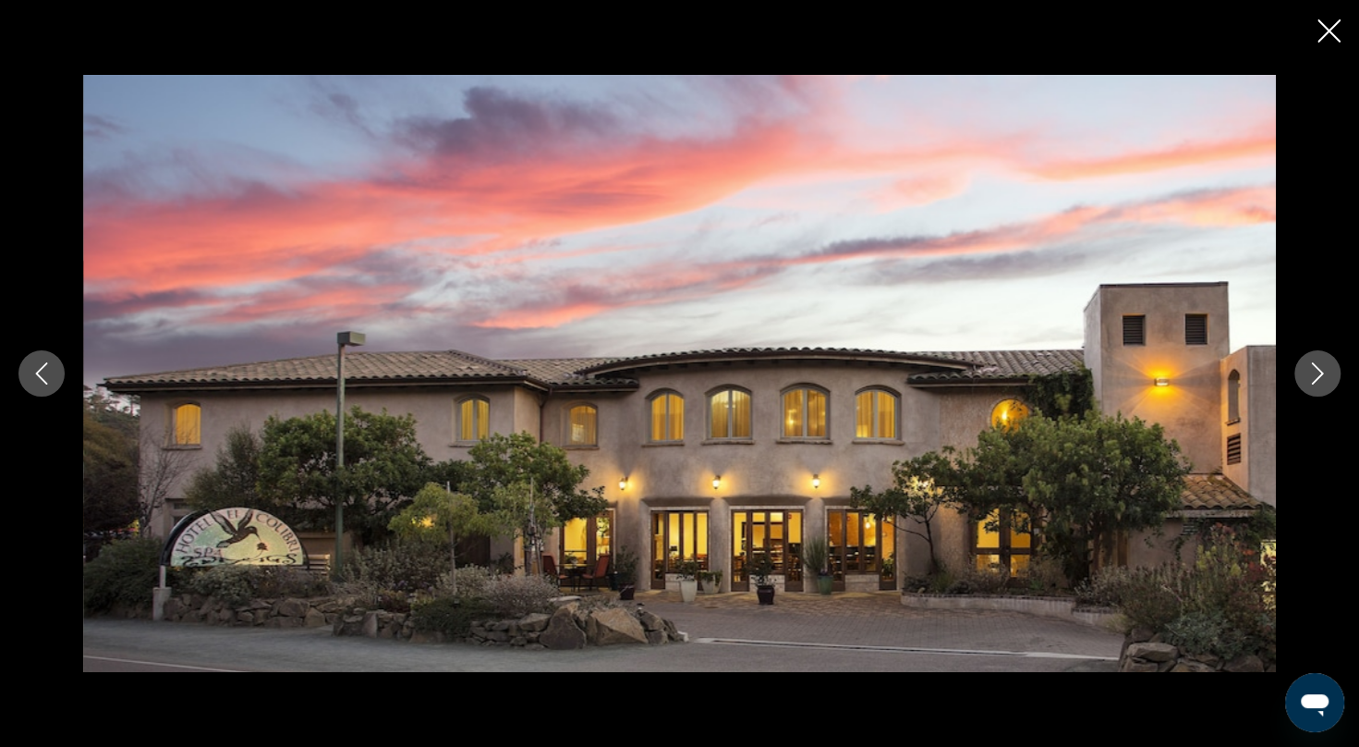
click at [1317, 372] on icon "Next image" at bounding box center [1318, 373] width 22 height 22
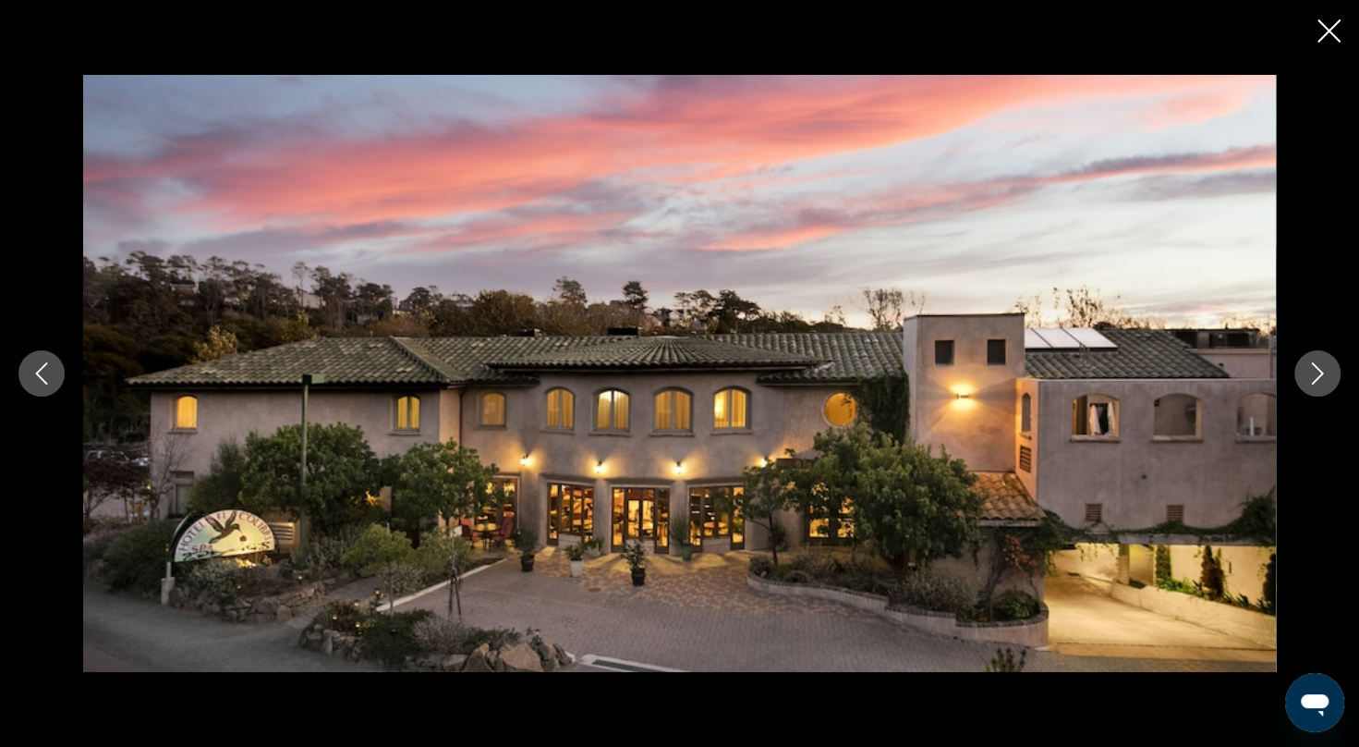
click at [1317, 372] on icon "Next image" at bounding box center [1318, 373] width 22 height 22
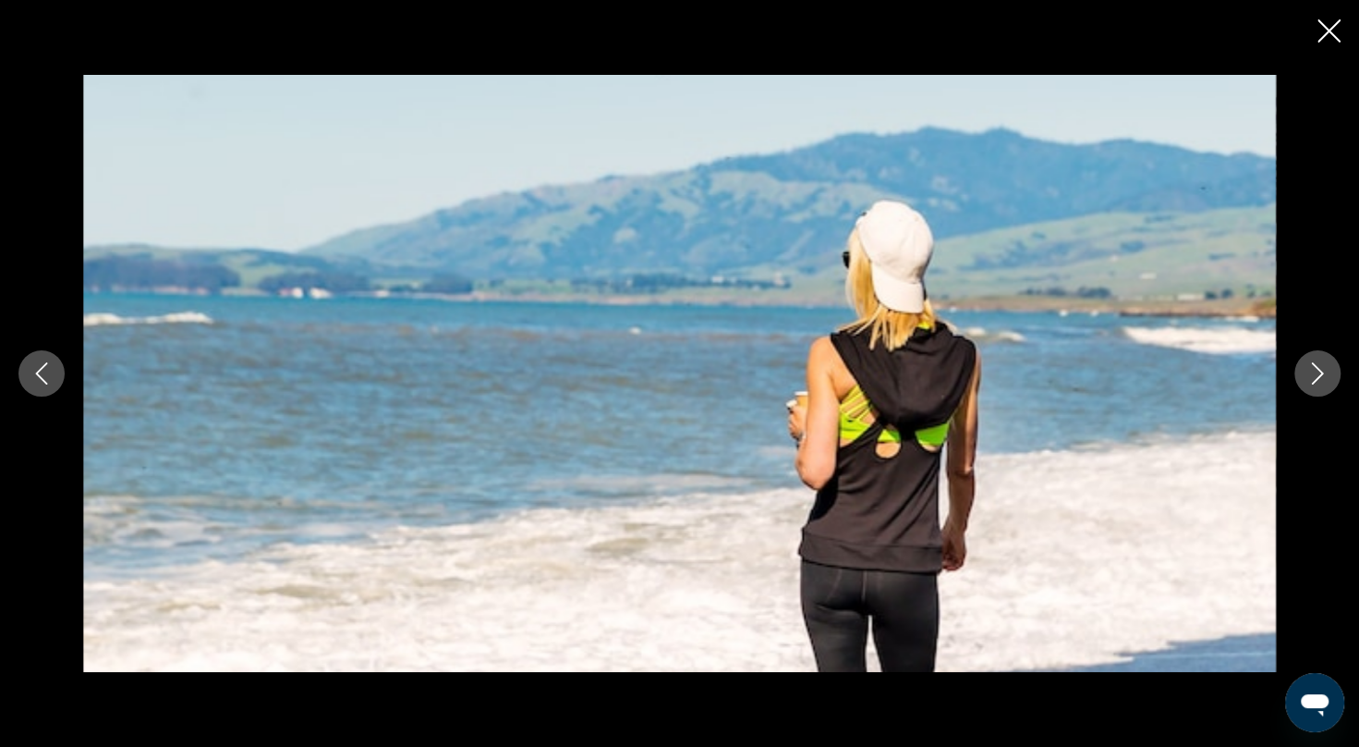
click at [1317, 372] on icon "Next image" at bounding box center [1318, 373] width 22 height 22
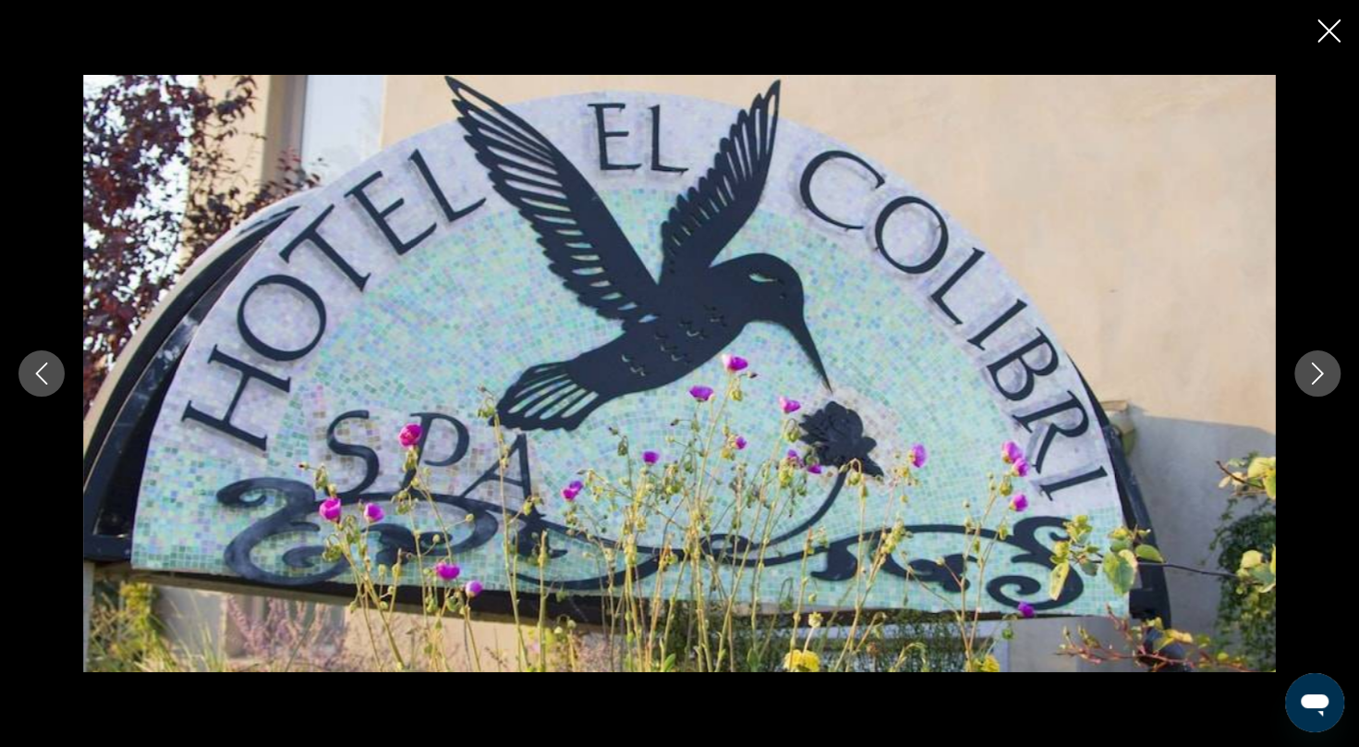
click at [1317, 372] on icon "Next image" at bounding box center [1318, 373] width 22 height 22
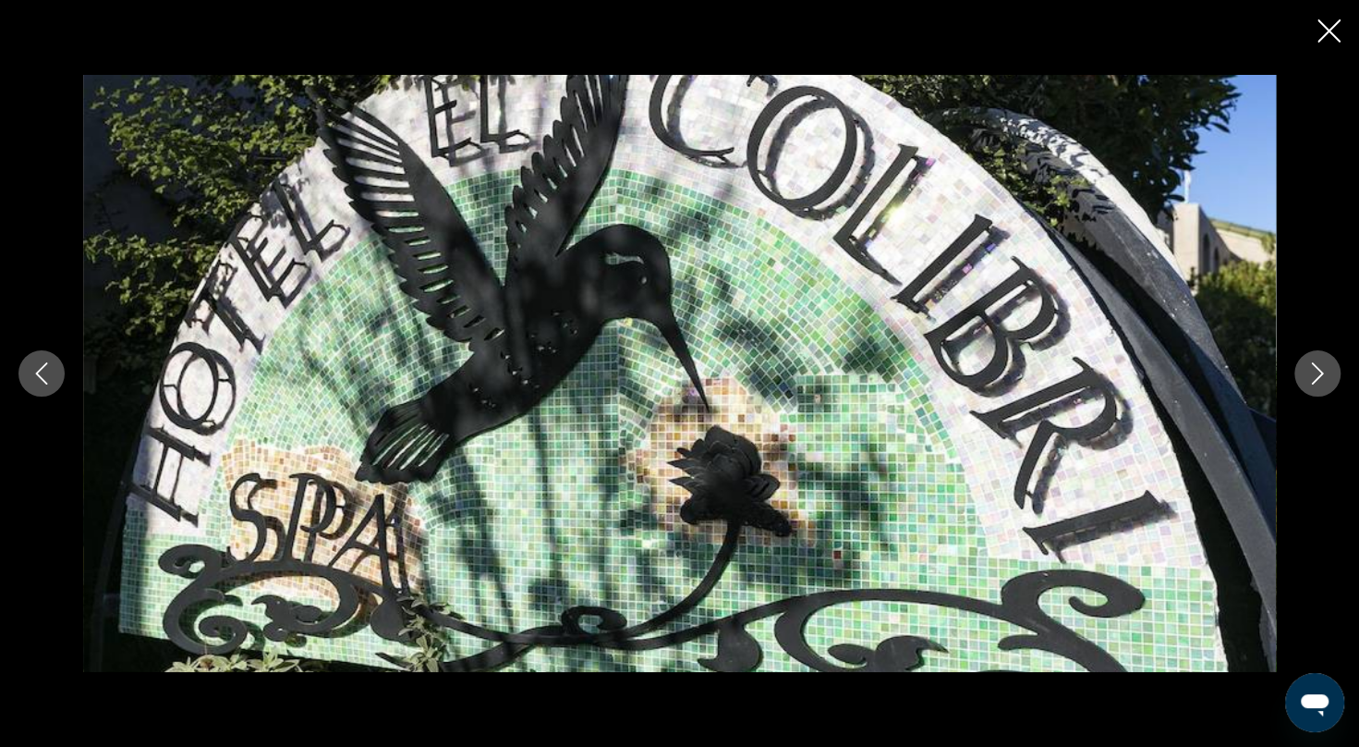
click at [1317, 372] on icon "Next image" at bounding box center [1318, 373] width 22 height 22
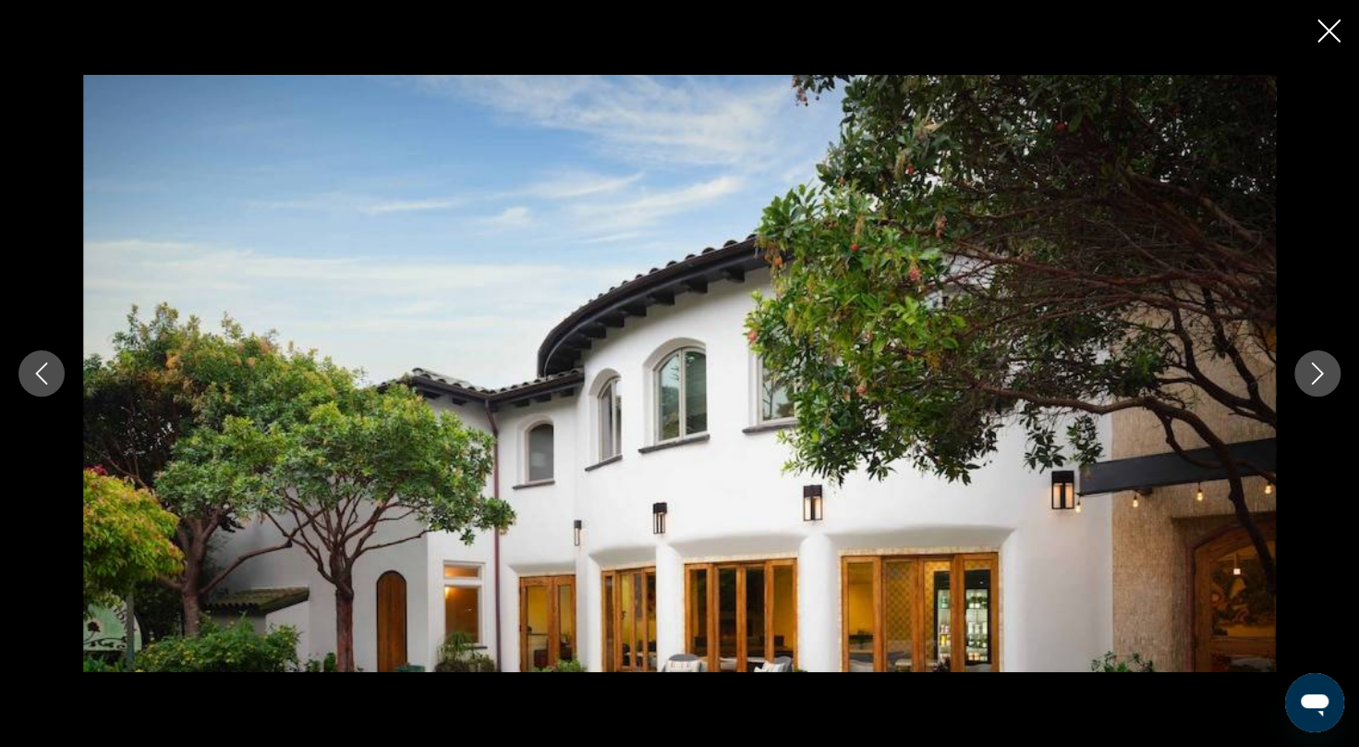
click at [1317, 372] on icon "Next image" at bounding box center [1318, 373] width 22 height 22
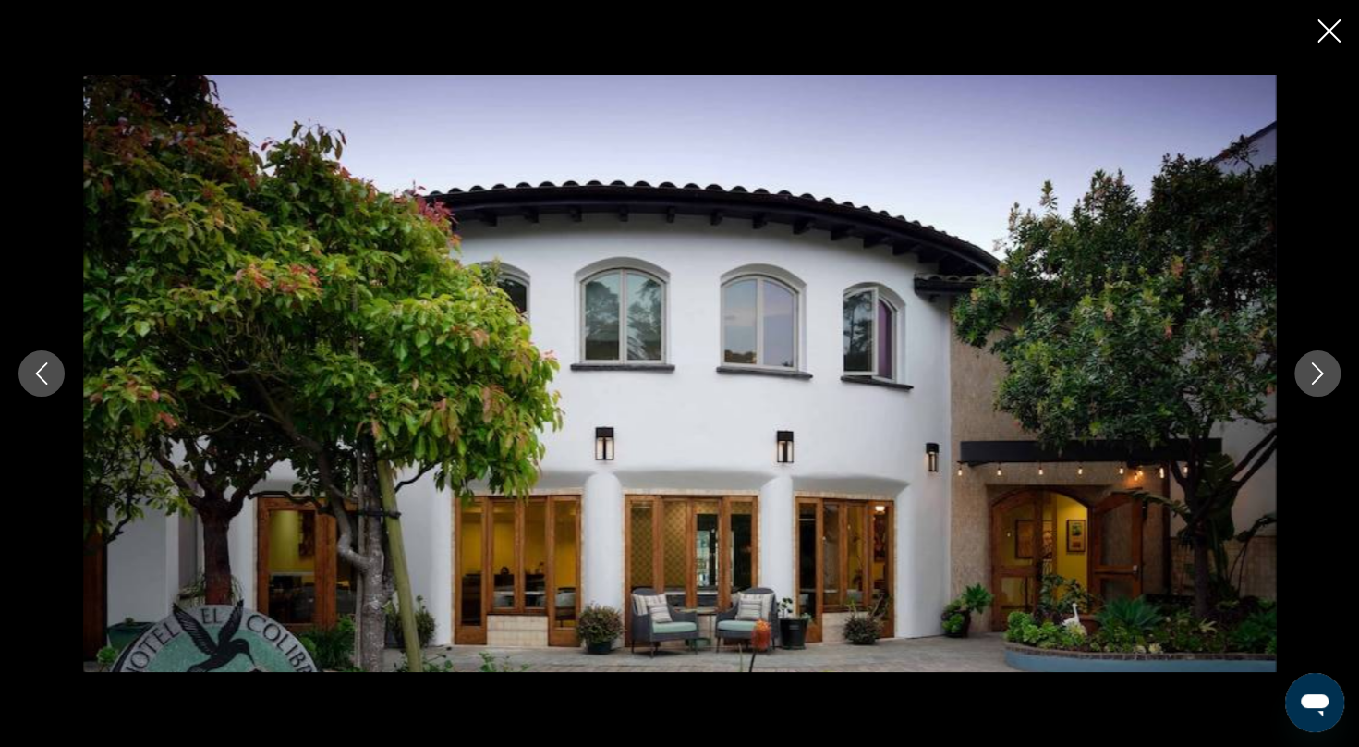
click at [1317, 372] on icon "Next image" at bounding box center [1318, 373] width 22 height 22
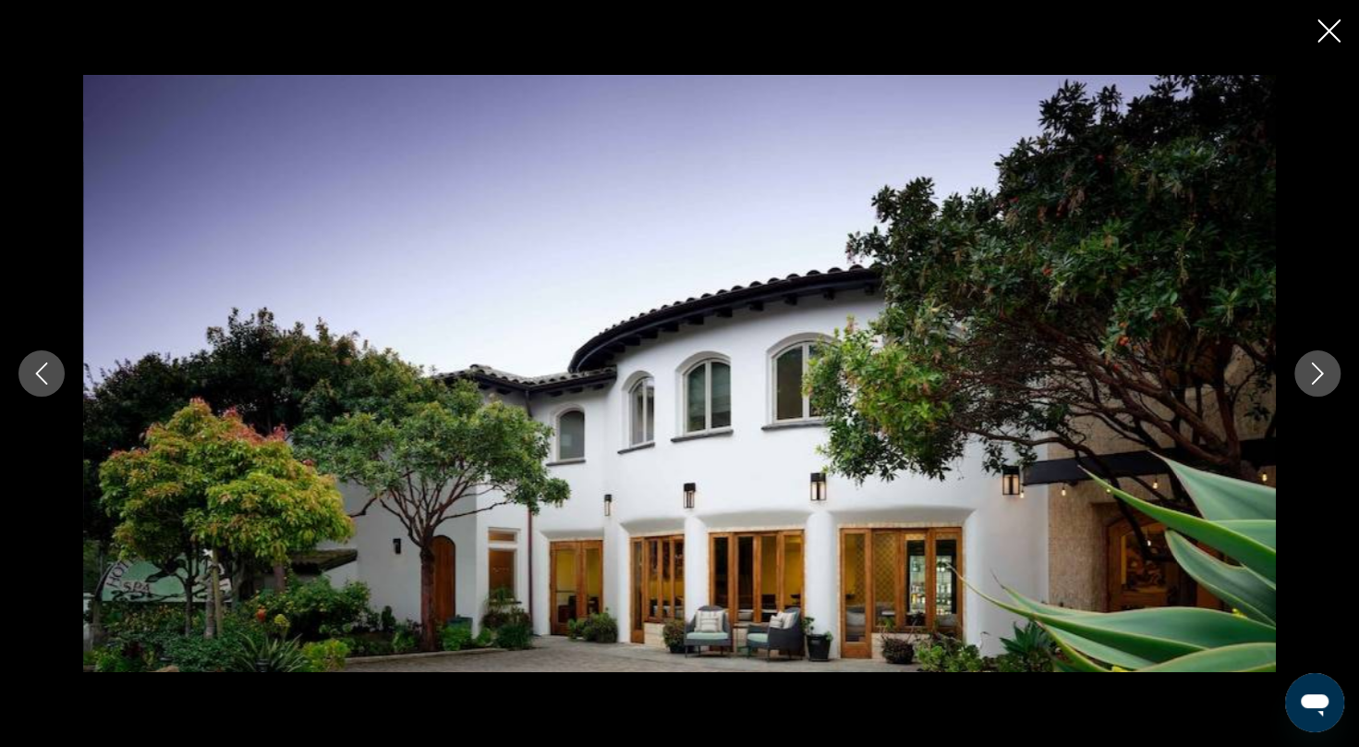
click at [1317, 372] on icon "Next image" at bounding box center [1318, 373] width 22 height 22
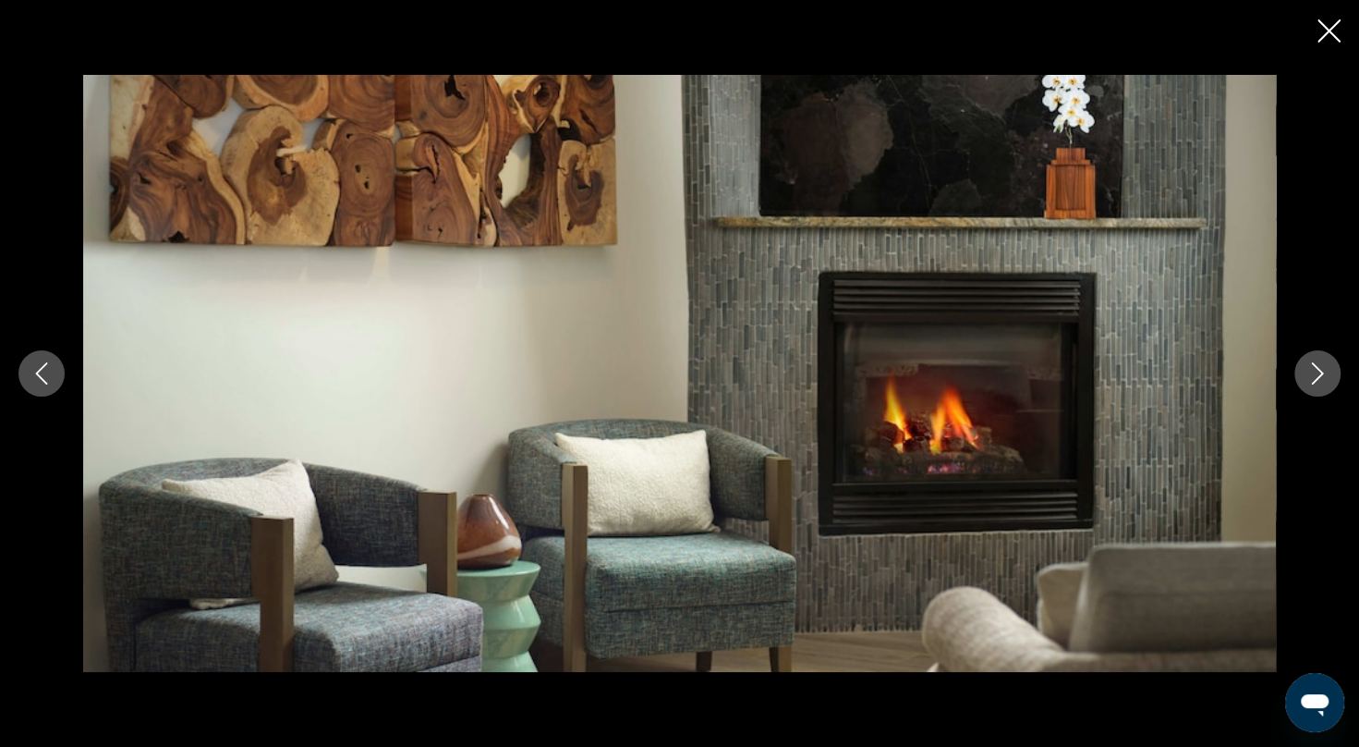
click at [1317, 372] on icon "Next image" at bounding box center [1318, 373] width 22 height 22
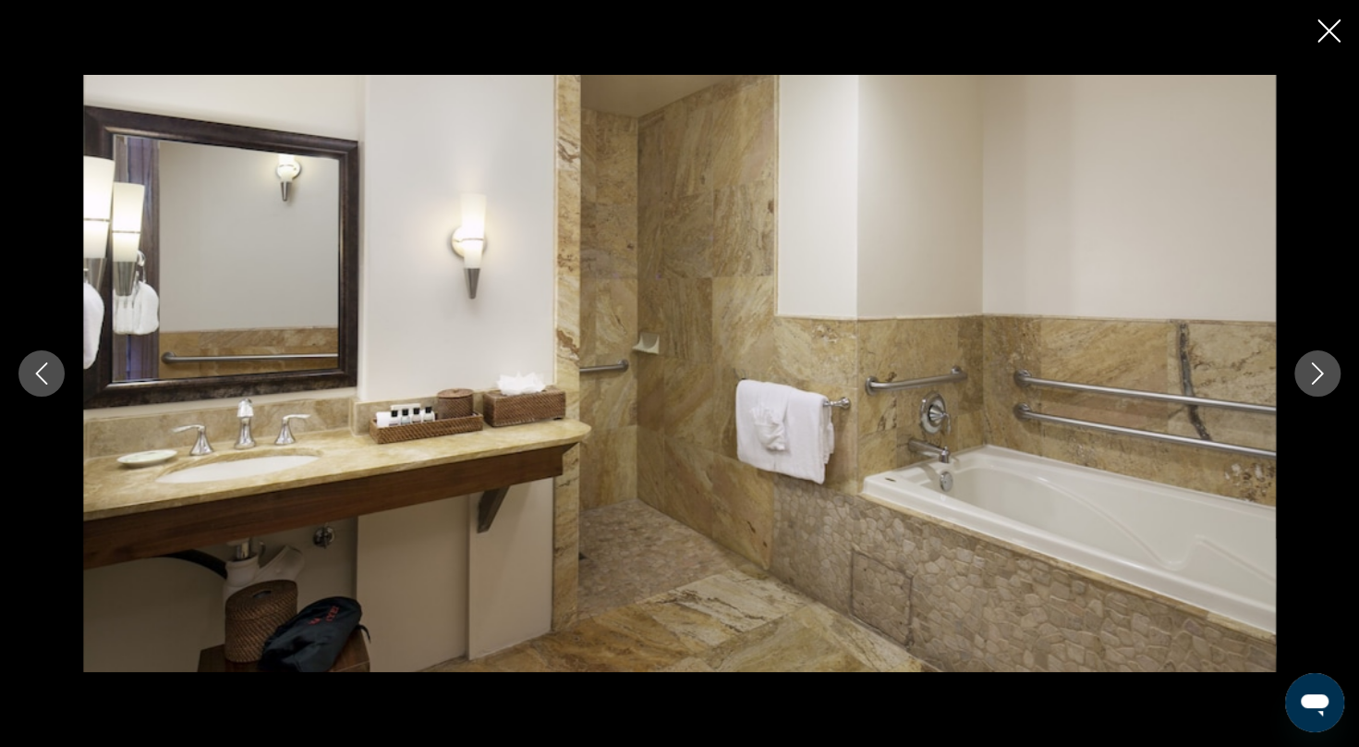
click at [1332, 28] on icon "Close slideshow" at bounding box center [1329, 30] width 23 height 23
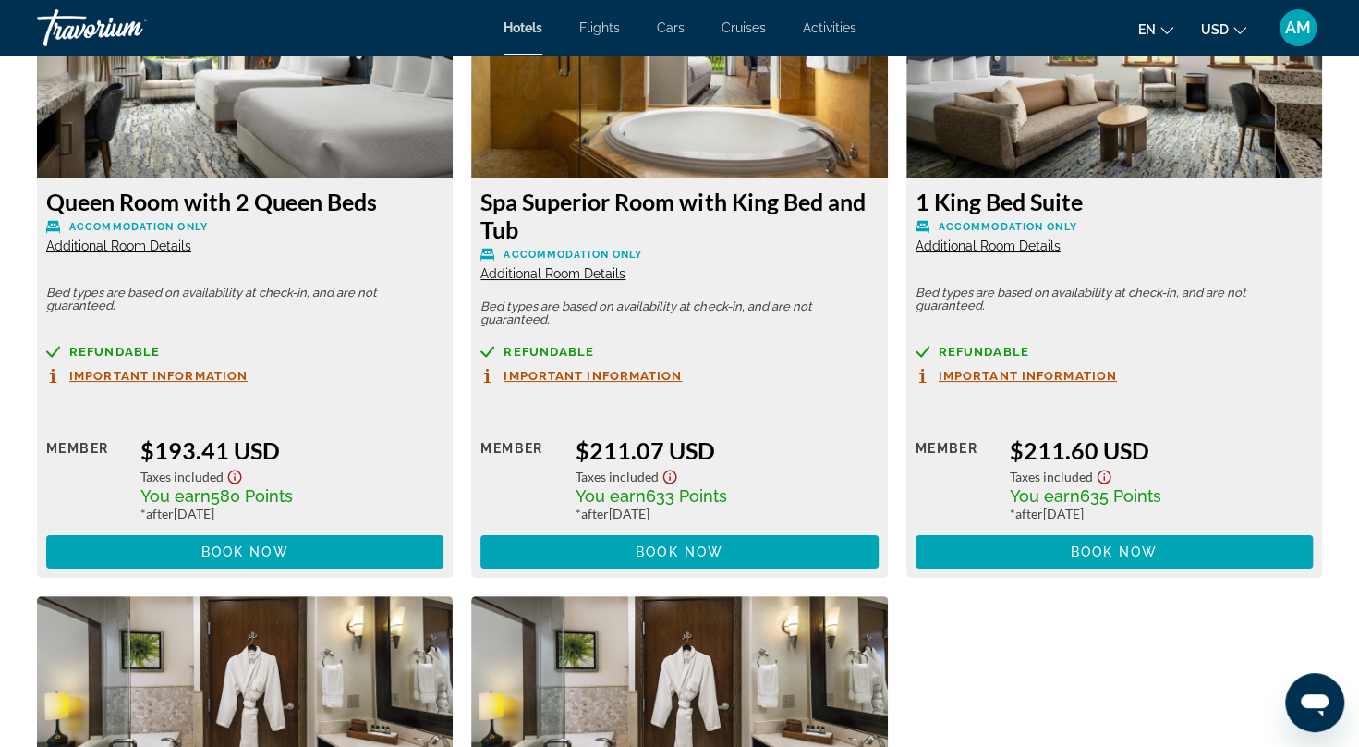
scroll to position [3973, 0]
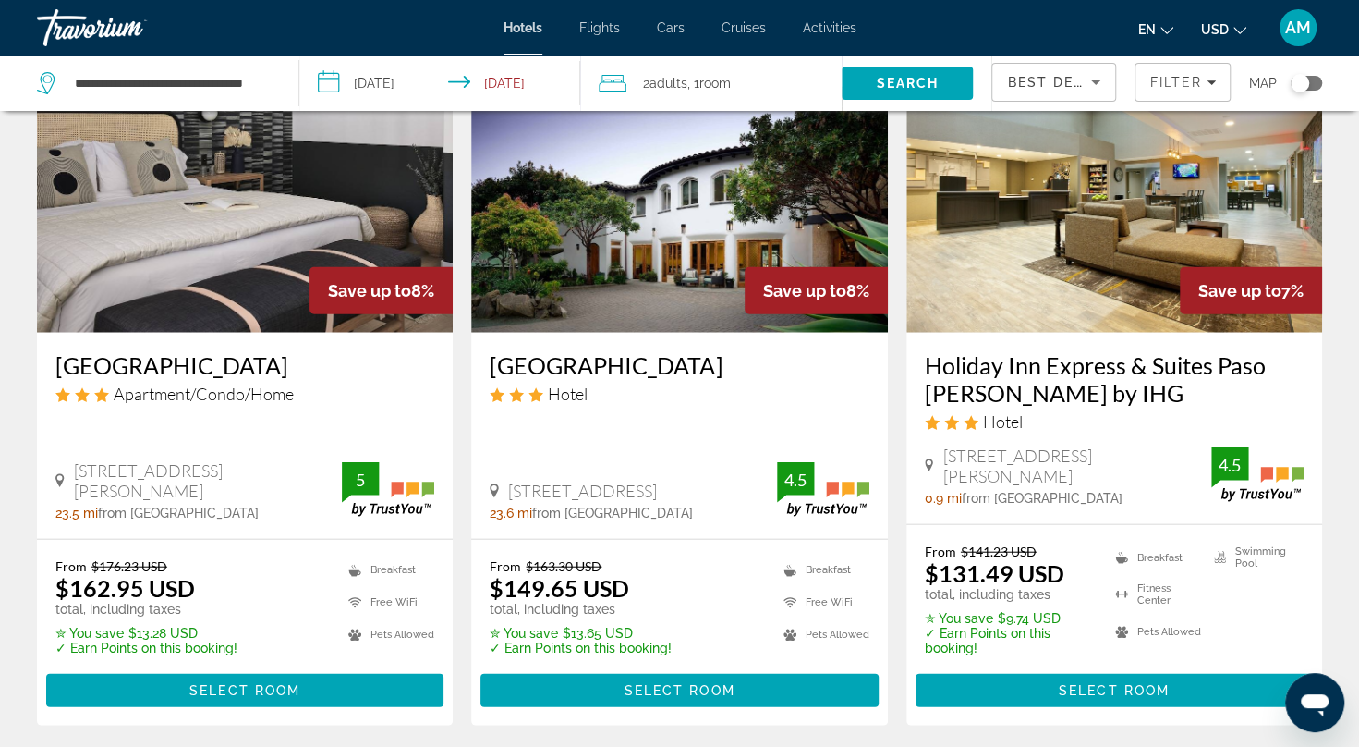
scroll to position [2519, 0]
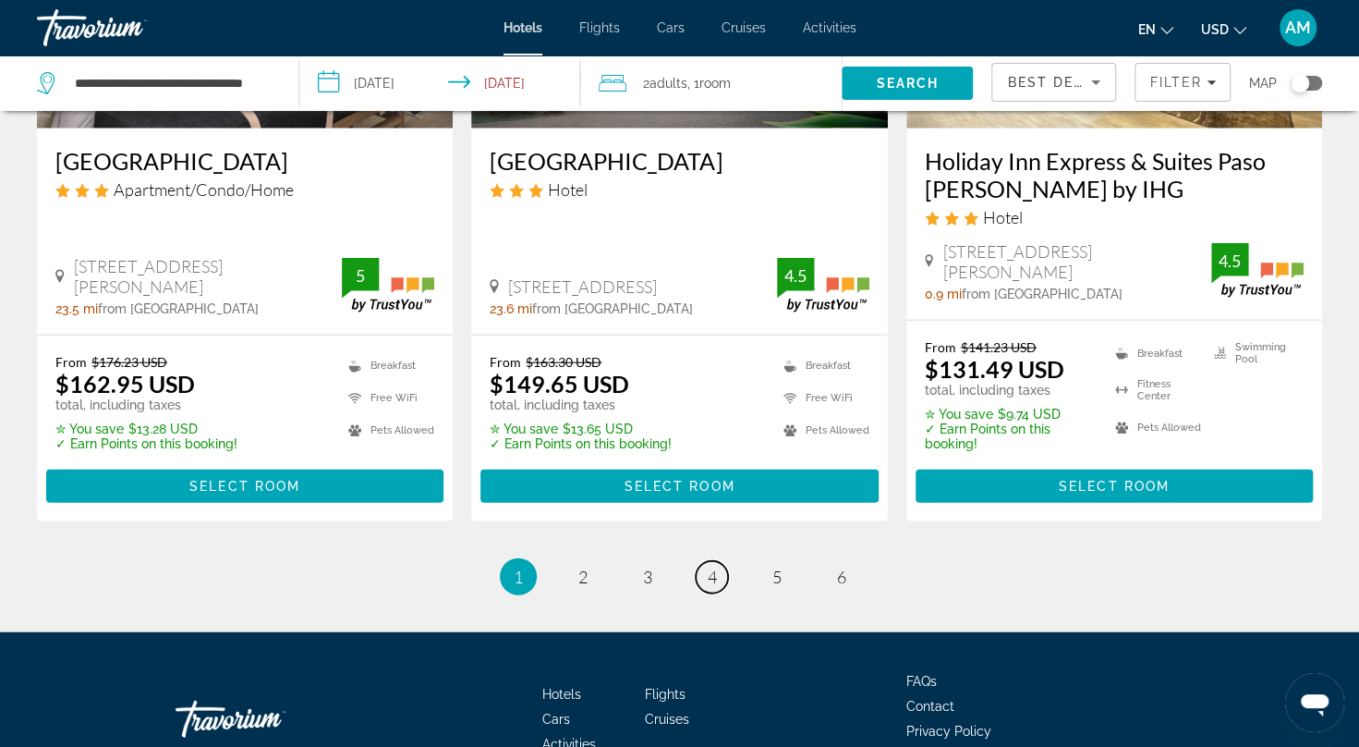
click at [711, 566] on span "4" at bounding box center [712, 576] width 9 height 20
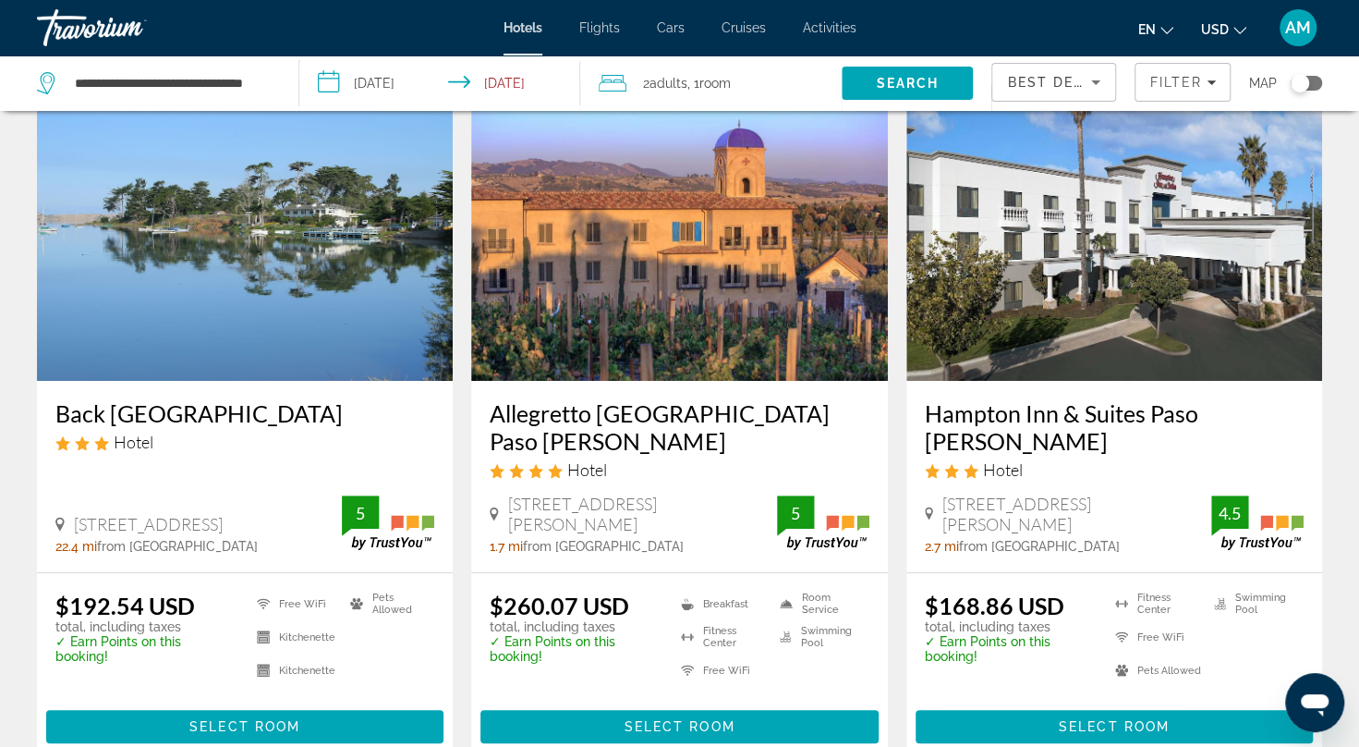
scroll to position [96, 0]
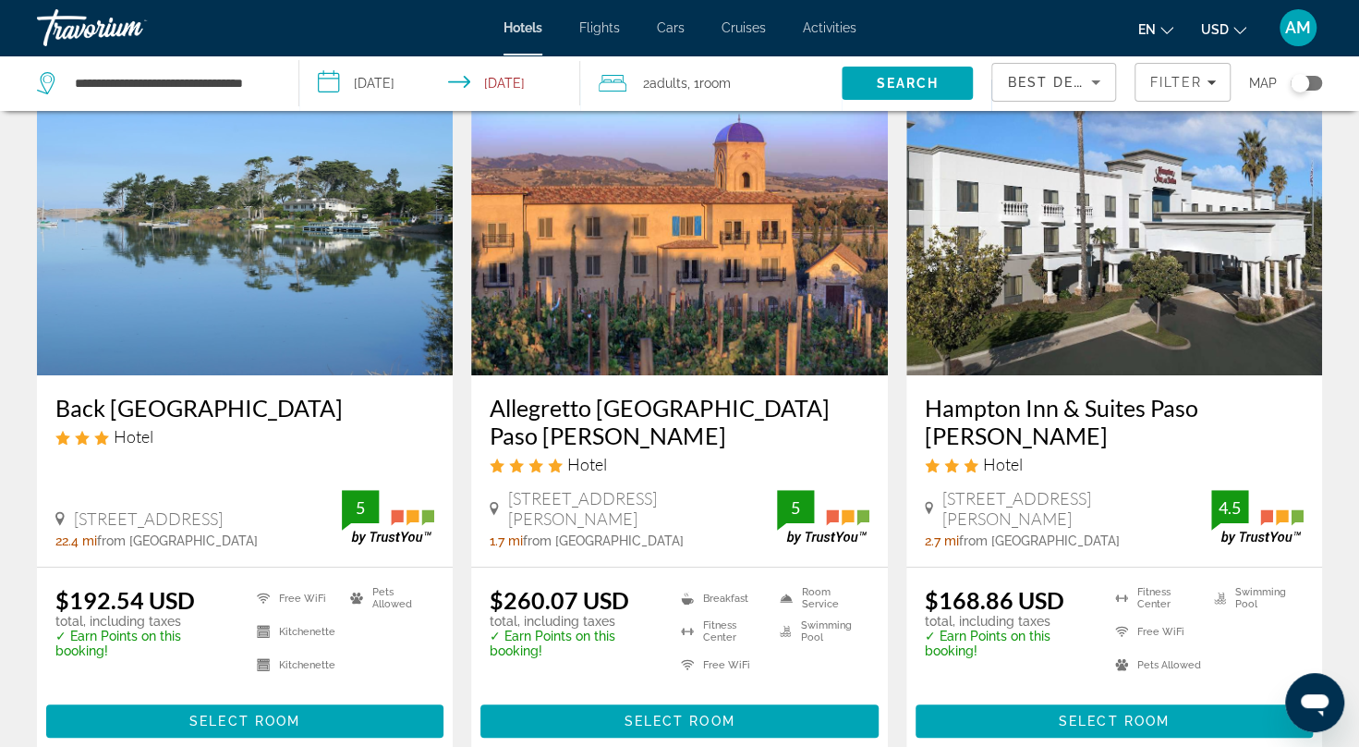
click at [671, 211] on img "Main content" at bounding box center [679, 227] width 416 height 296
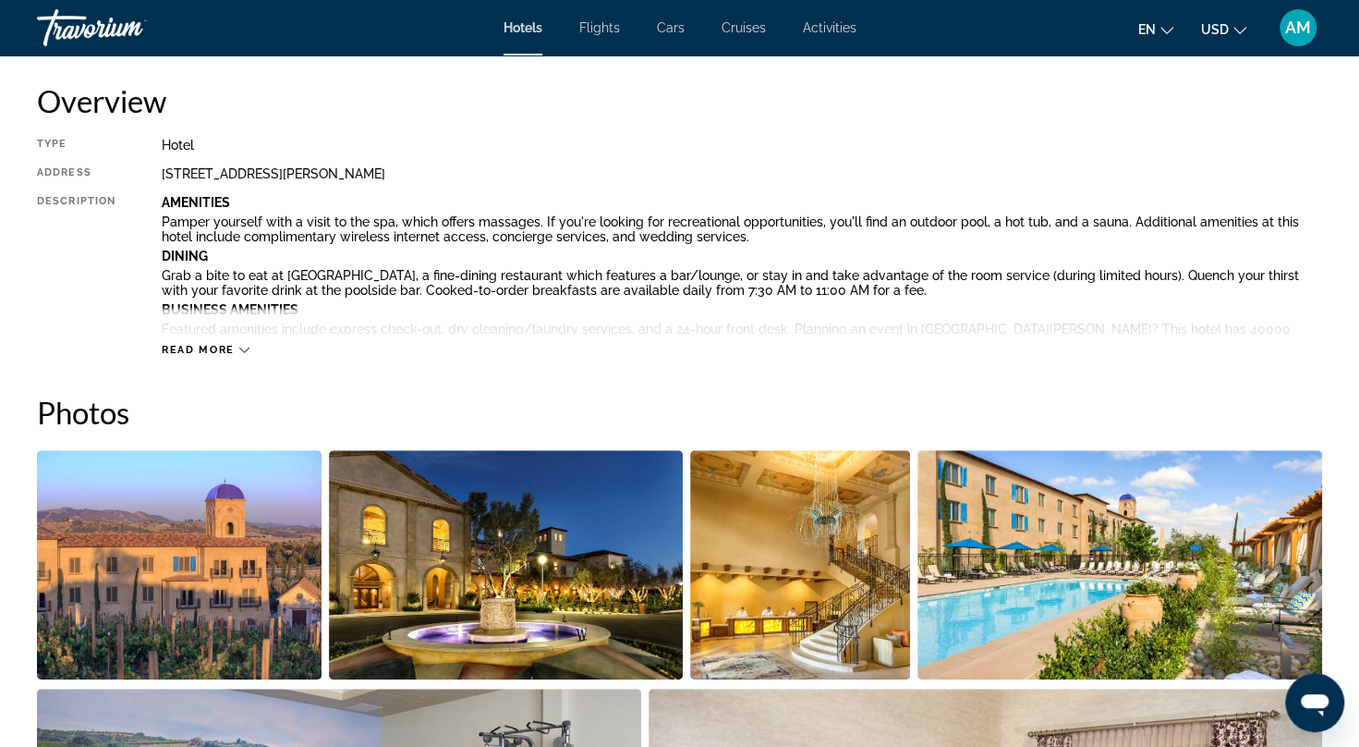
scroll to position [760, 0]
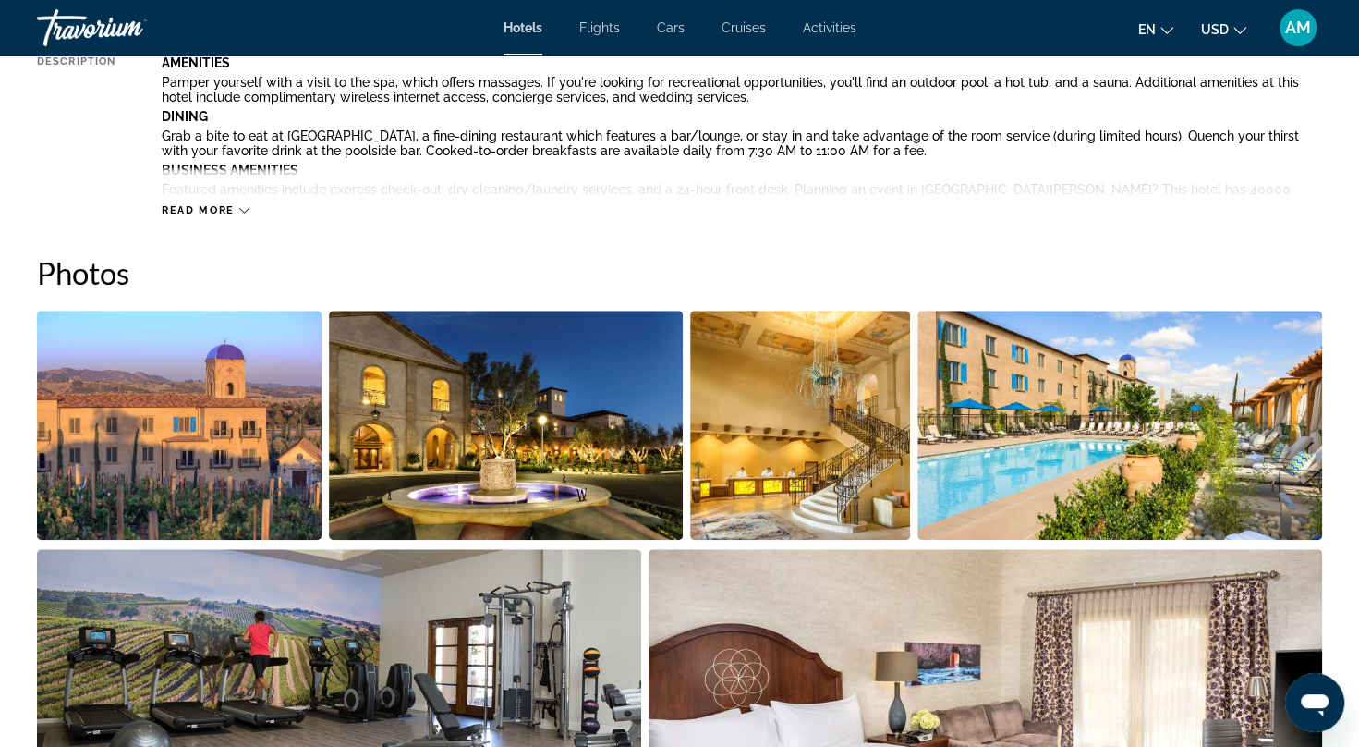
click at [299, 390] on img "Open full-screen image slider" at bounding box center [179, 424] width 285 height 229
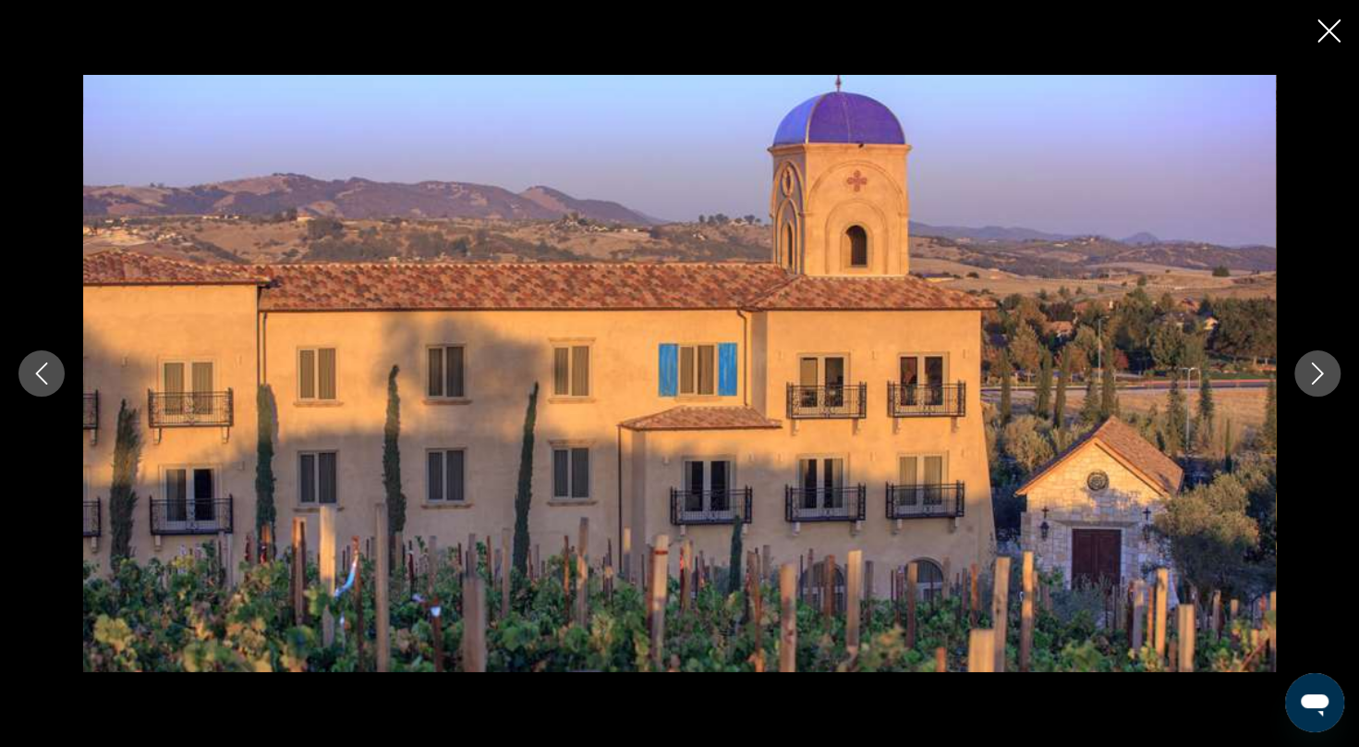
click at [1315, 380] on icon "Next image" at bounding box center [1318, 373] width 12 height 22
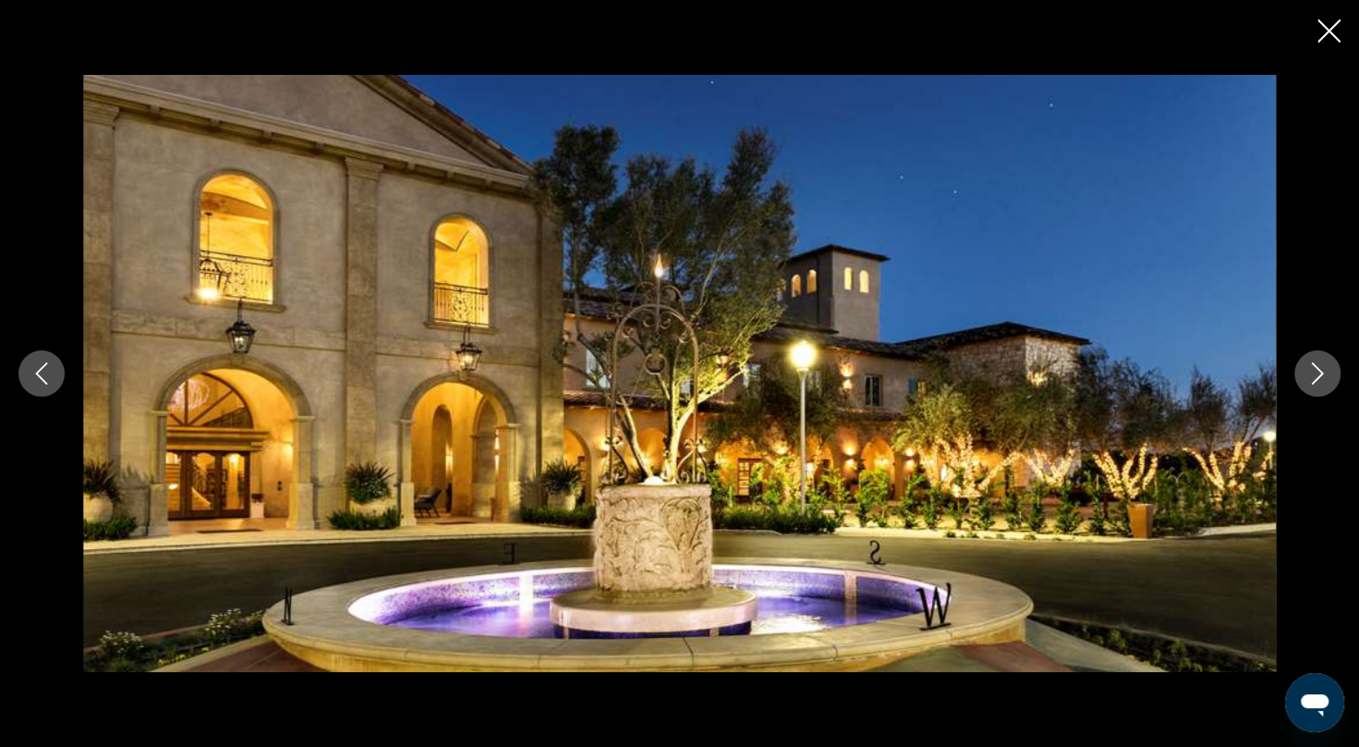
click at [1318, 383] on icon "Next image" at bounding box center [1318, 373] width 22 height 22
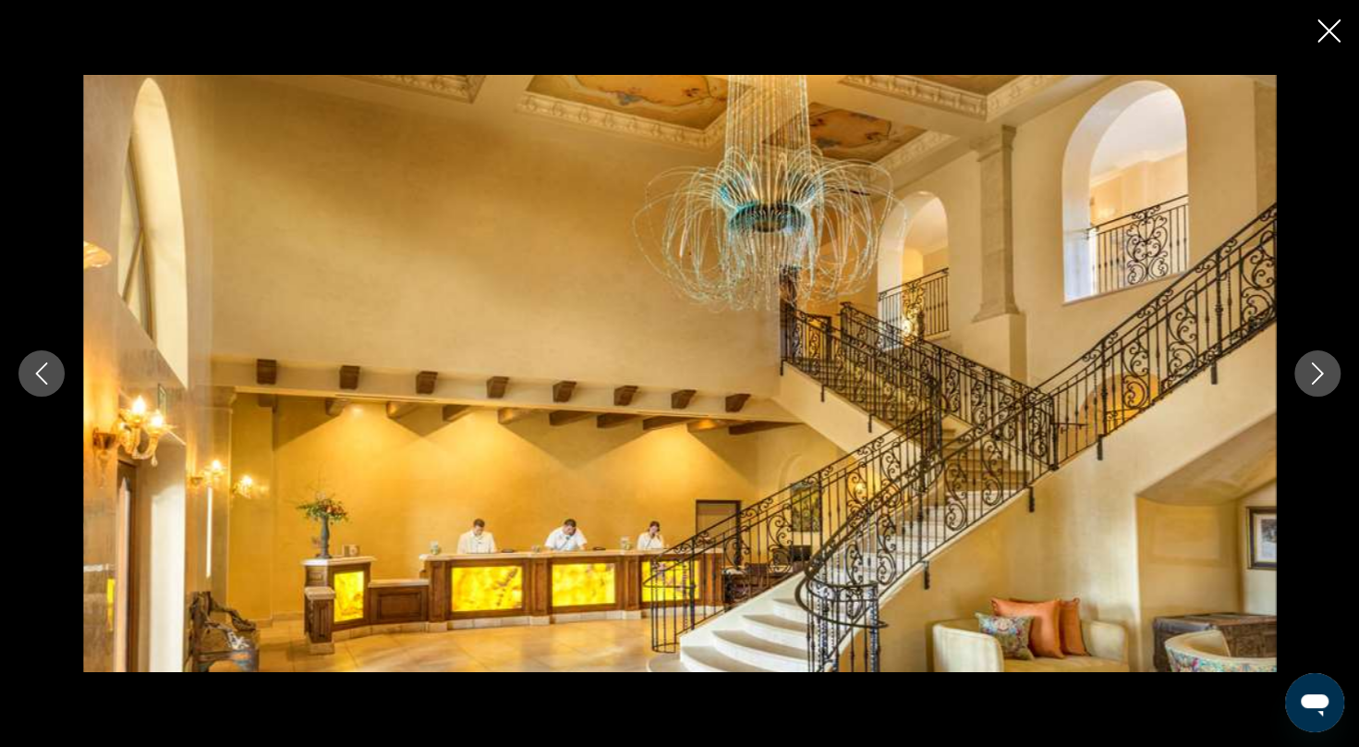
click at [1317, 381] on icon "Next image" at bounding box center [1318, 373] width 22 height 22
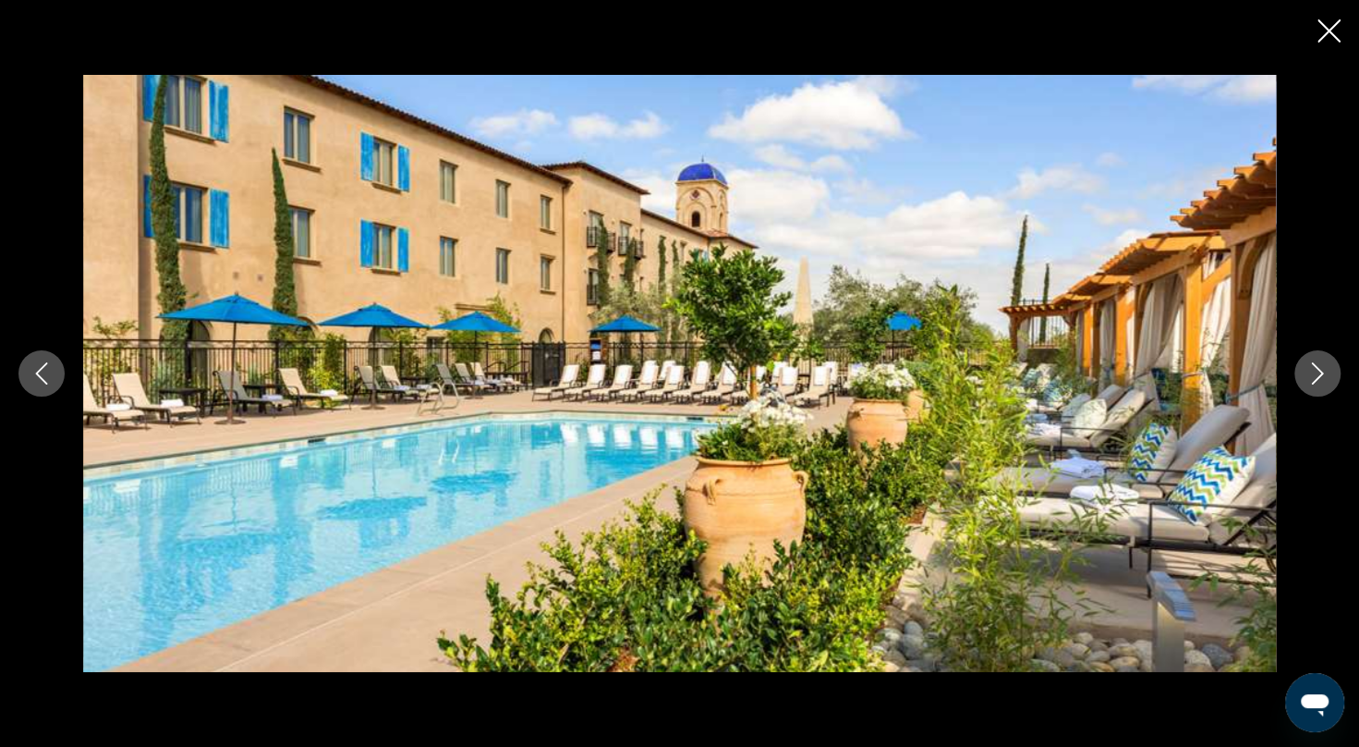
click at [1317, 381] on icon "Next image" at bounding box center [1318, 373] width 22 height 22
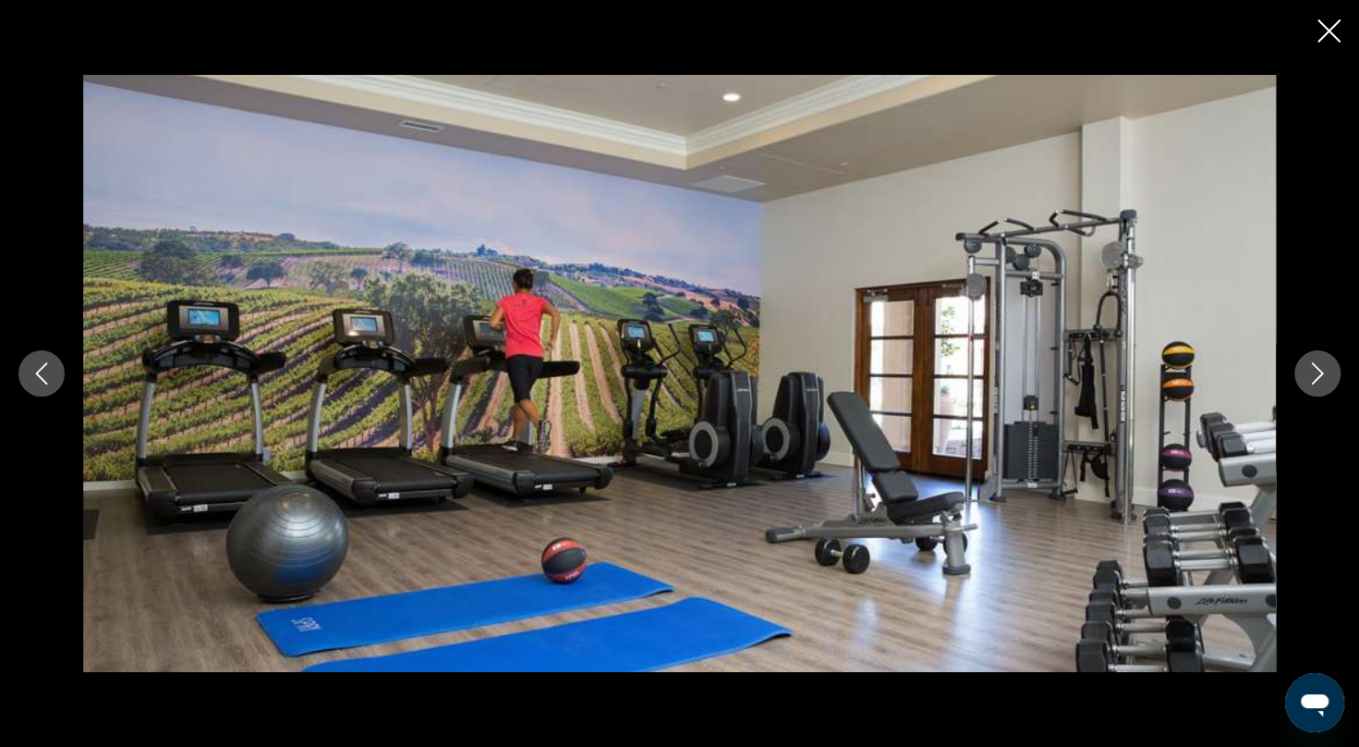
click at [1310, 368] on icon "Next image" at bounding box center [1318, 373] width 22 height 22
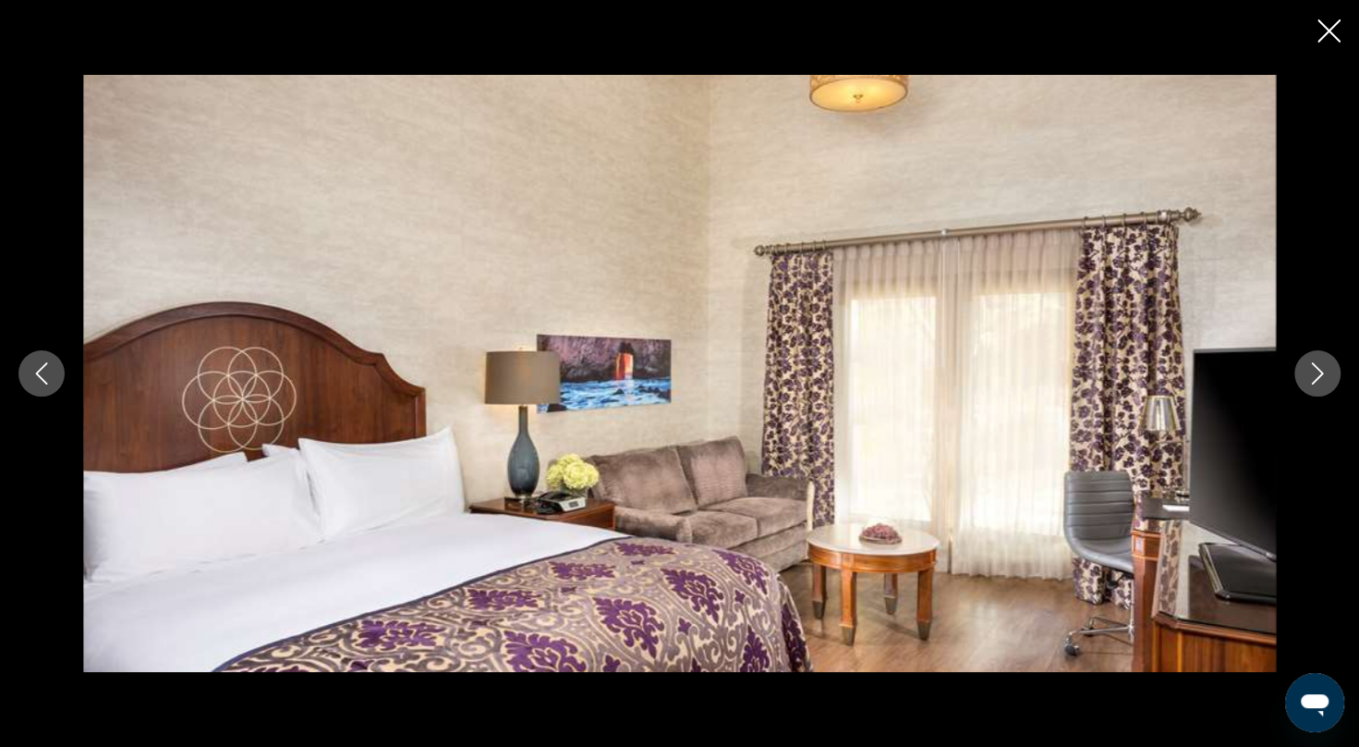
click at [1310, 368] on icon "Next image" at bounding box center [1318, 373] width 22 height 22
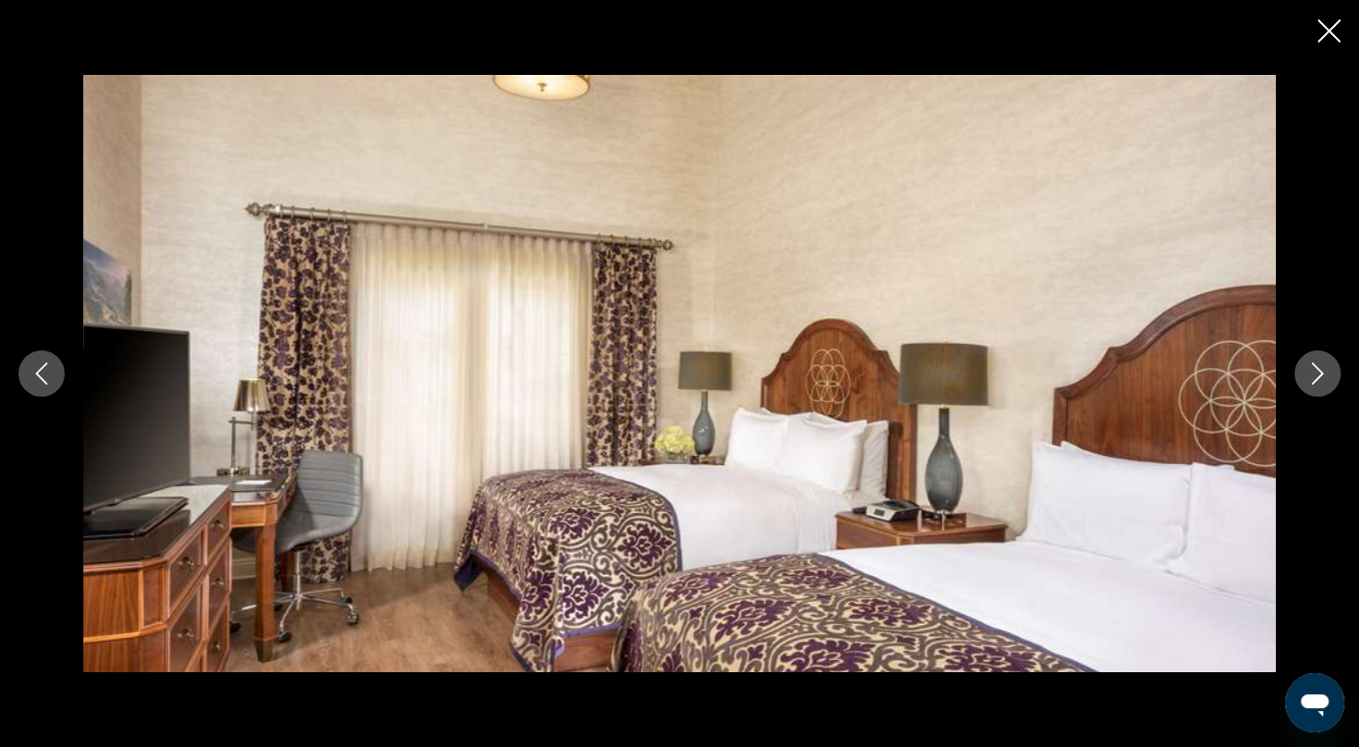
click at [1310, 368] on icon "Next image" at bounding box center [1318, 373] width 22 height 22
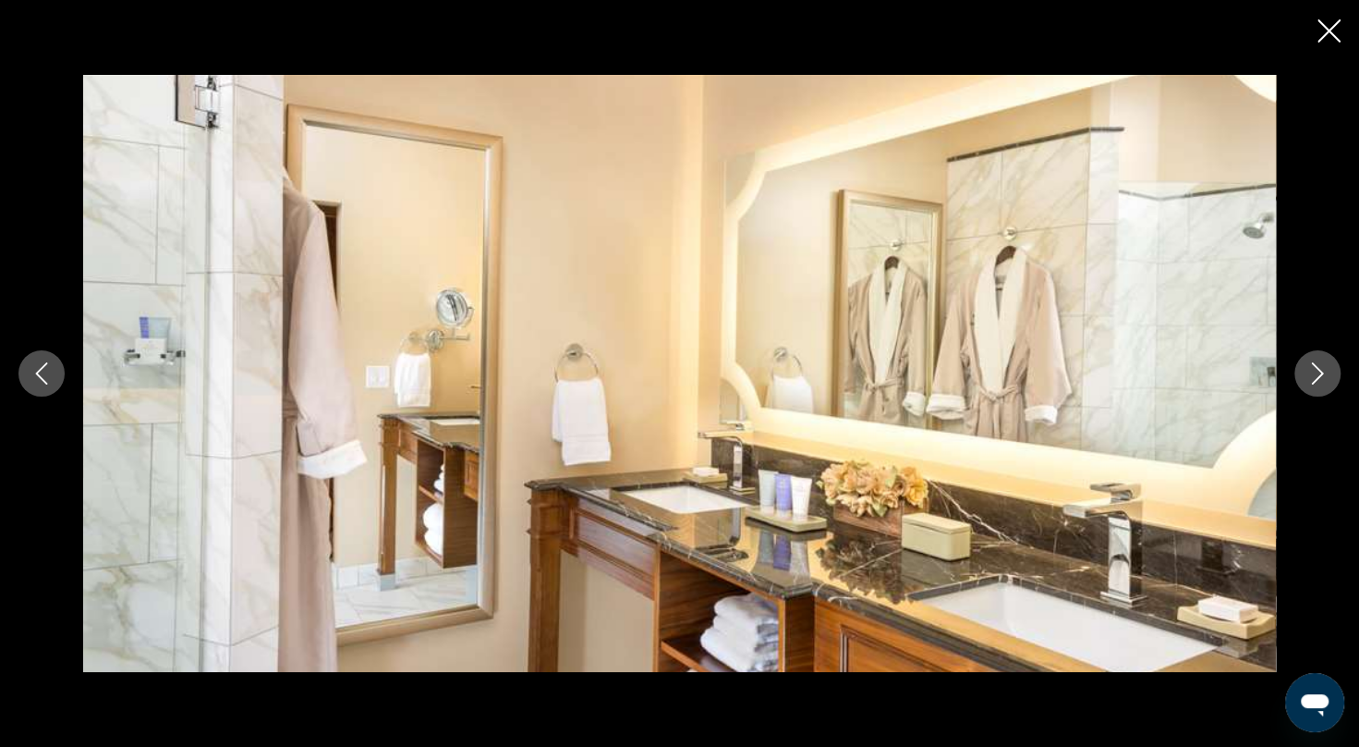
click at [1310, 368] on icon "Next image" at bounding box center [1318, 373] width 22 height 22
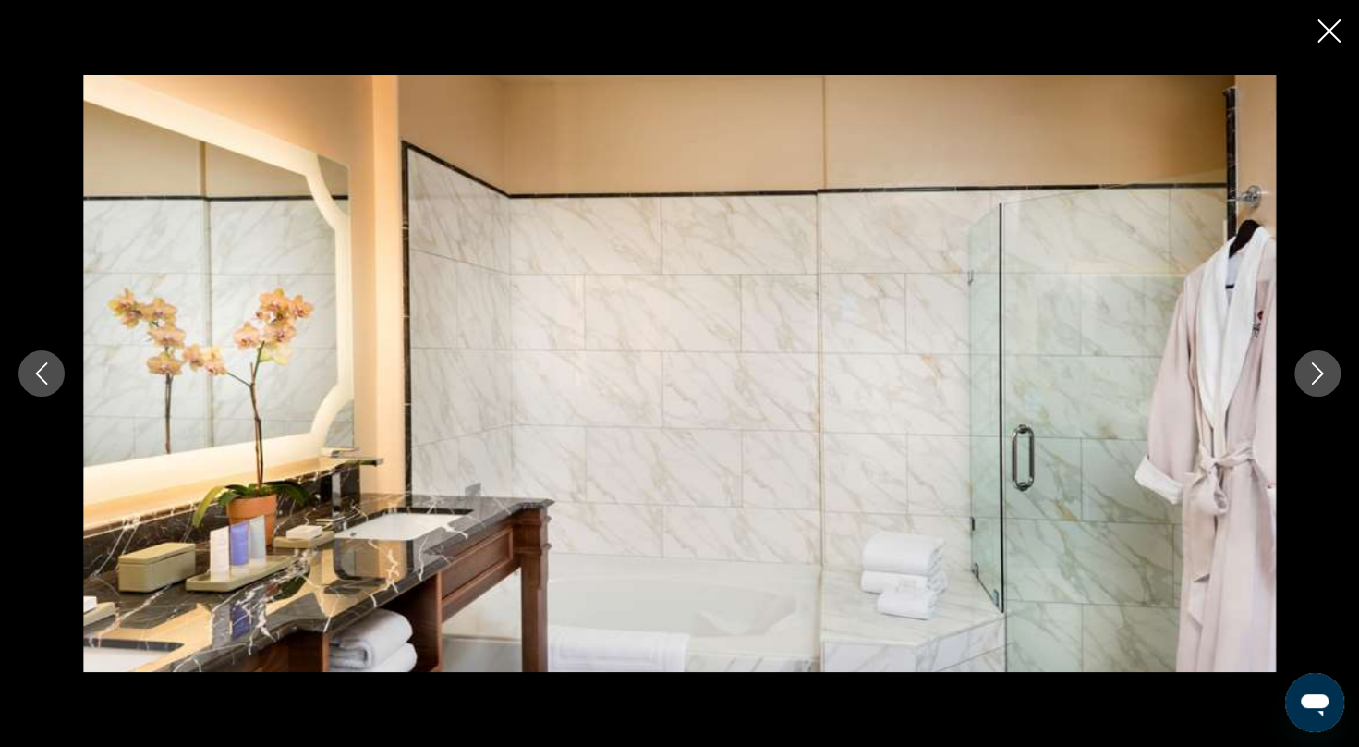
click at [1310, 368] on icon "Next image" at bounding box center [1318, 373] width 22 height 22
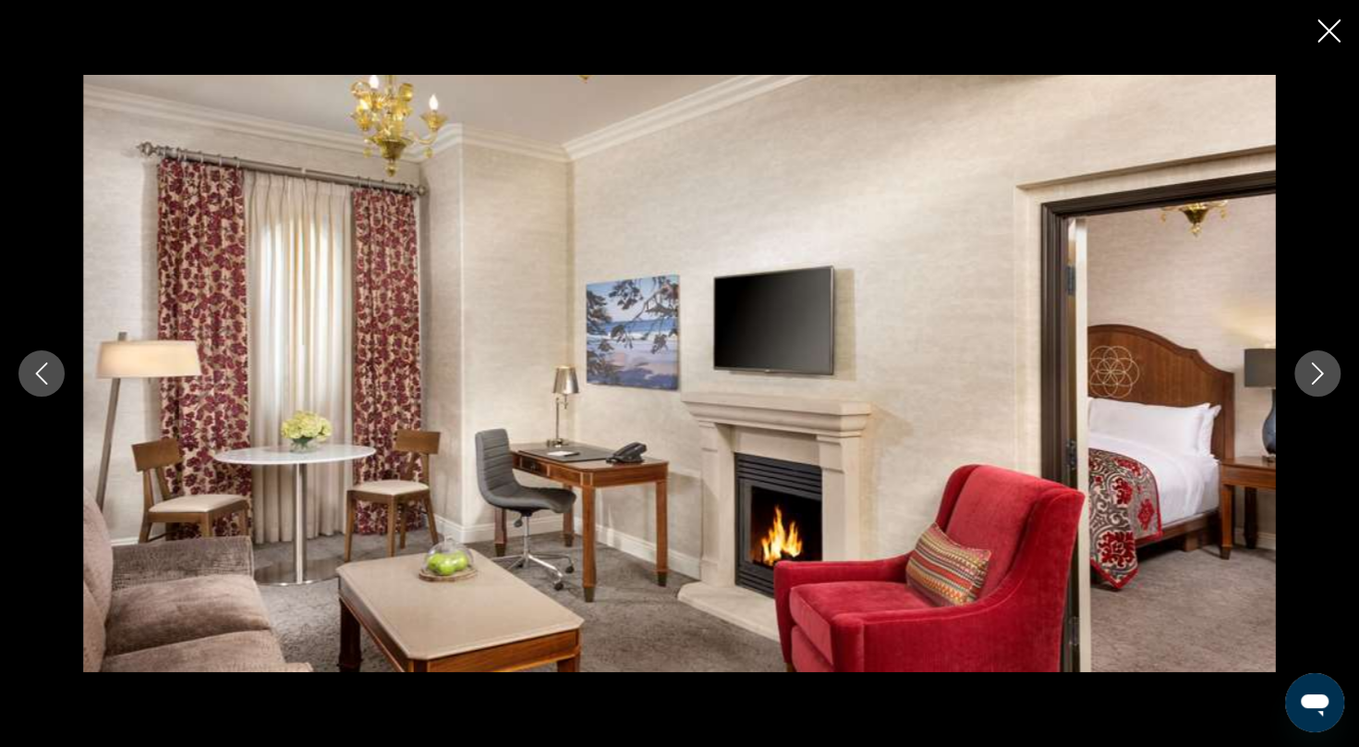
click at [1310, 368] on icon "Next image" at bounding box center [1318, 373] width 22 height 22
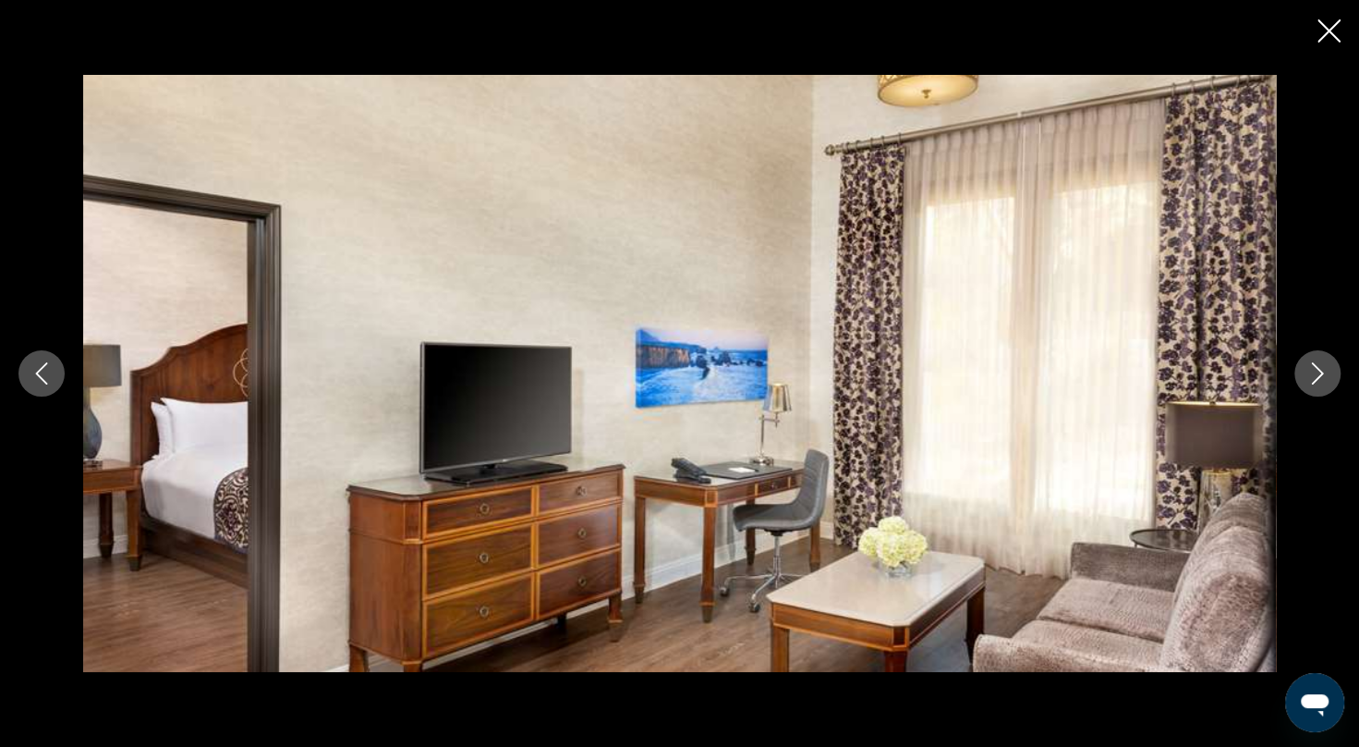
click at [1310, 368] on icon "Next image" at bounding box center [1318, 373] width 22 height 22
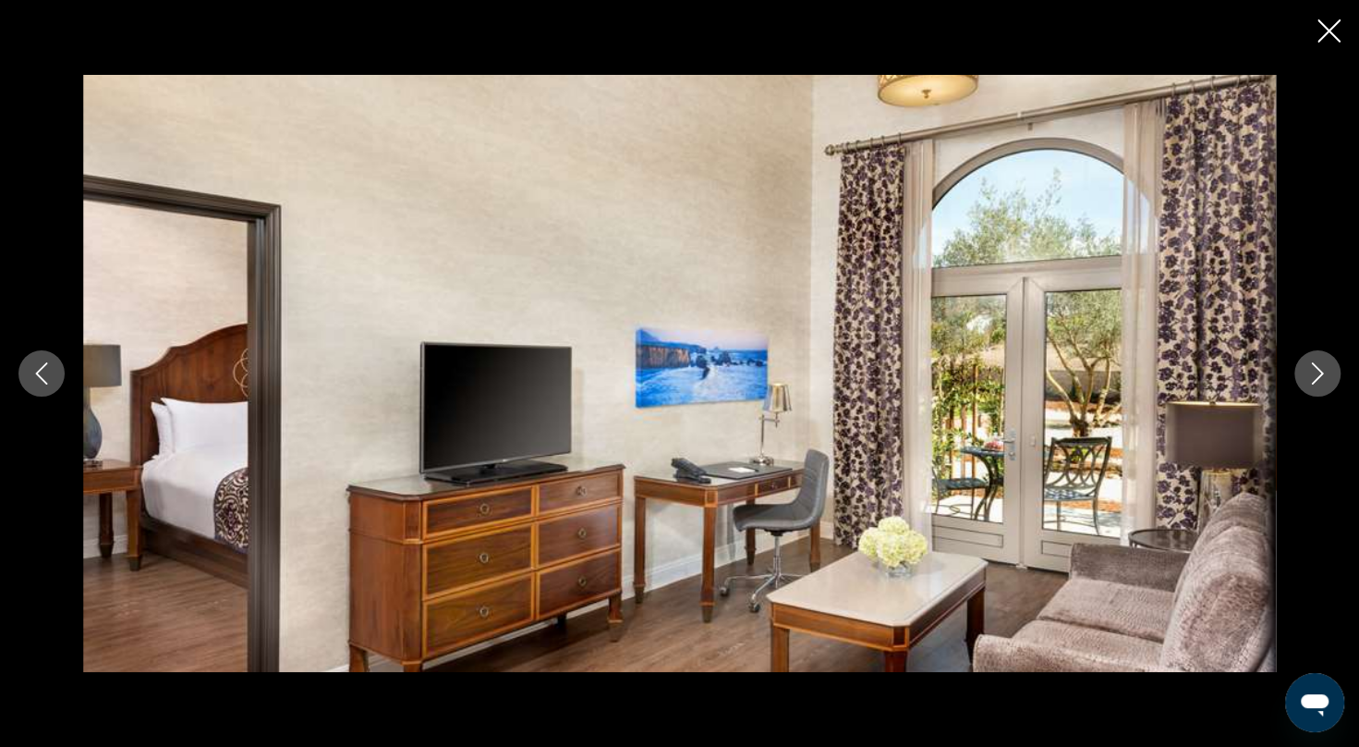
click at [1310, 368] on icon "Next image" at bounding box center [1318, 373] width 22 height 22
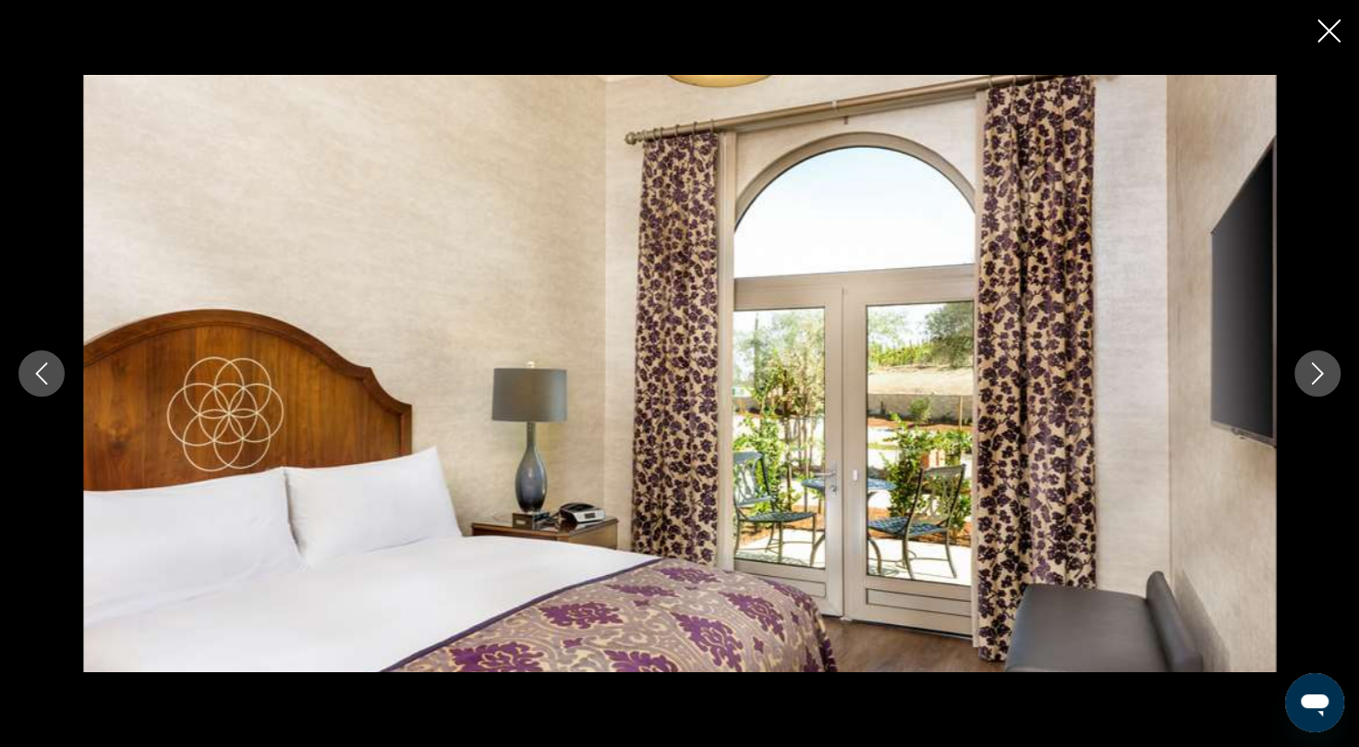
click at [1310, 368] on icon "Next image" at bounding box center [1318, 373] width 22 height 22
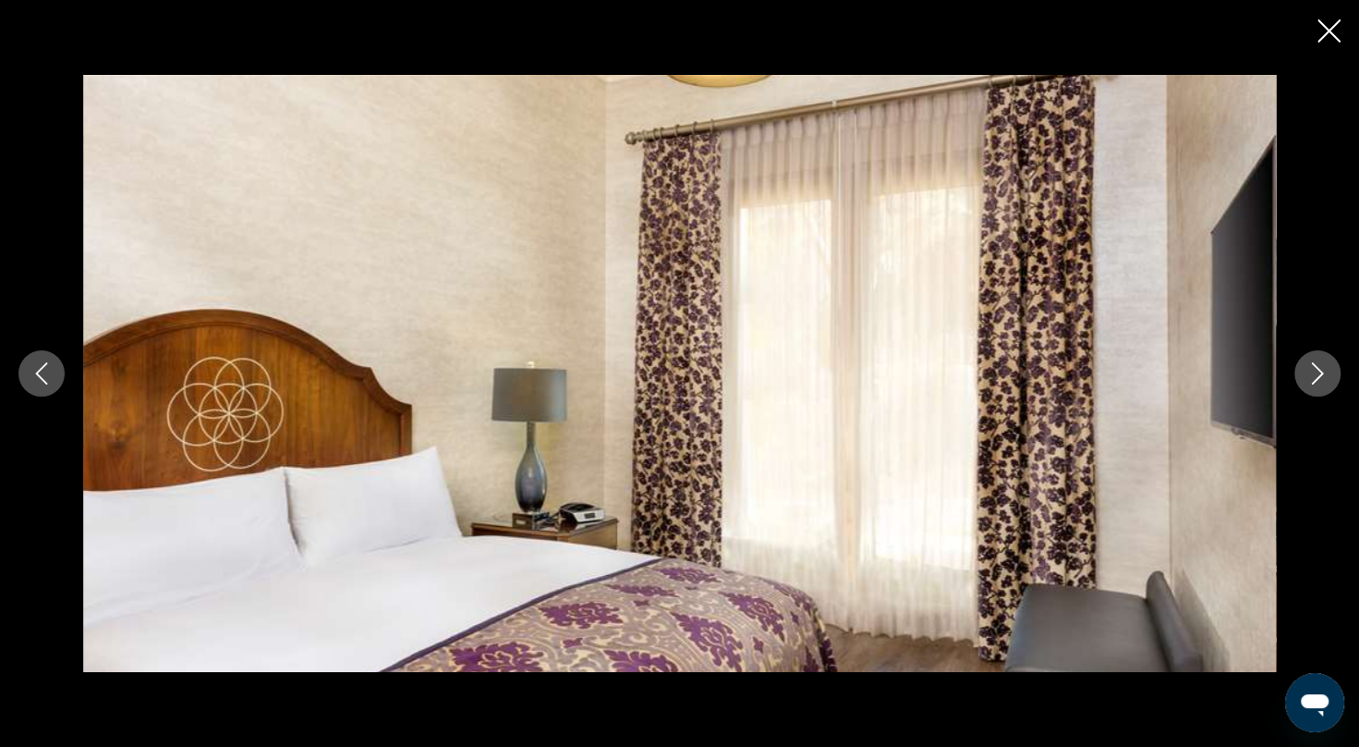
click at [1310, 368] on icon "Next image" at bounding box center [1318, 373] width 22 height 22
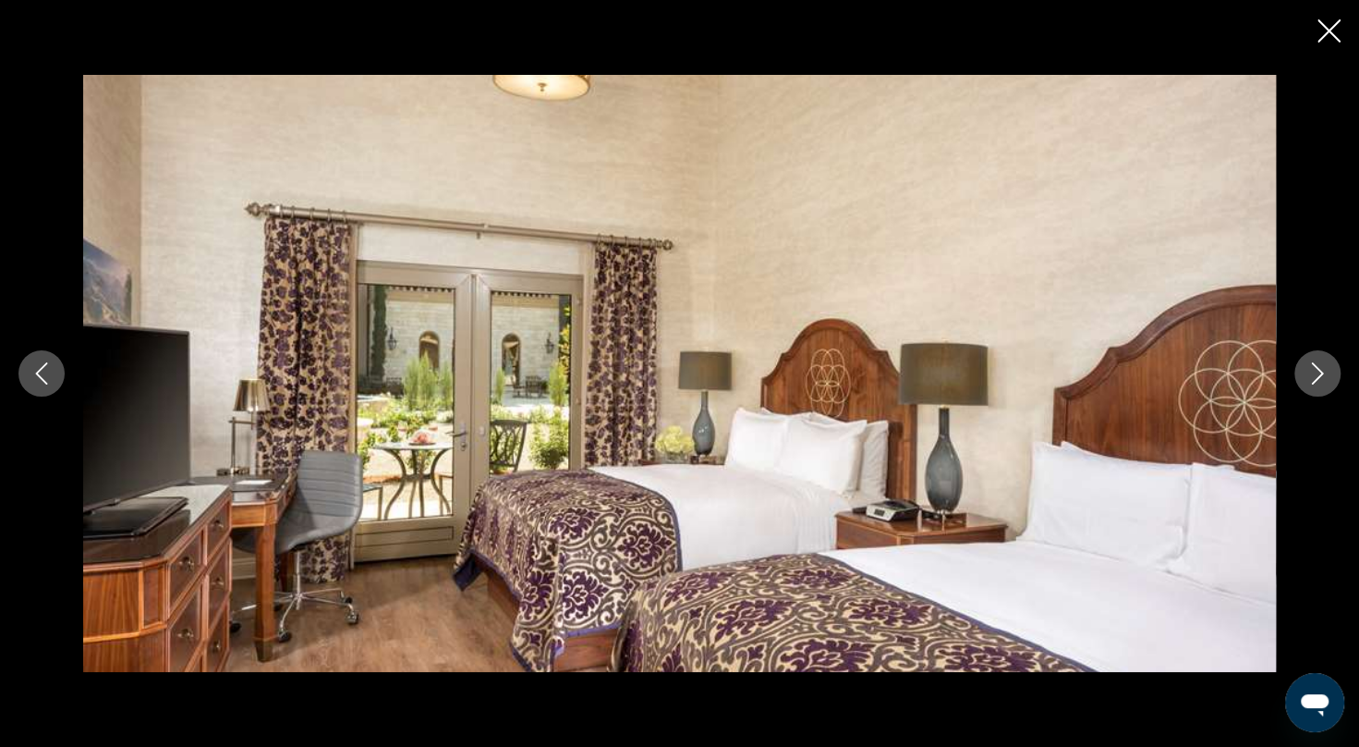
click at [1310, 368] on icon "Next image" at bounding box center [1318, 373] width 22 height 22
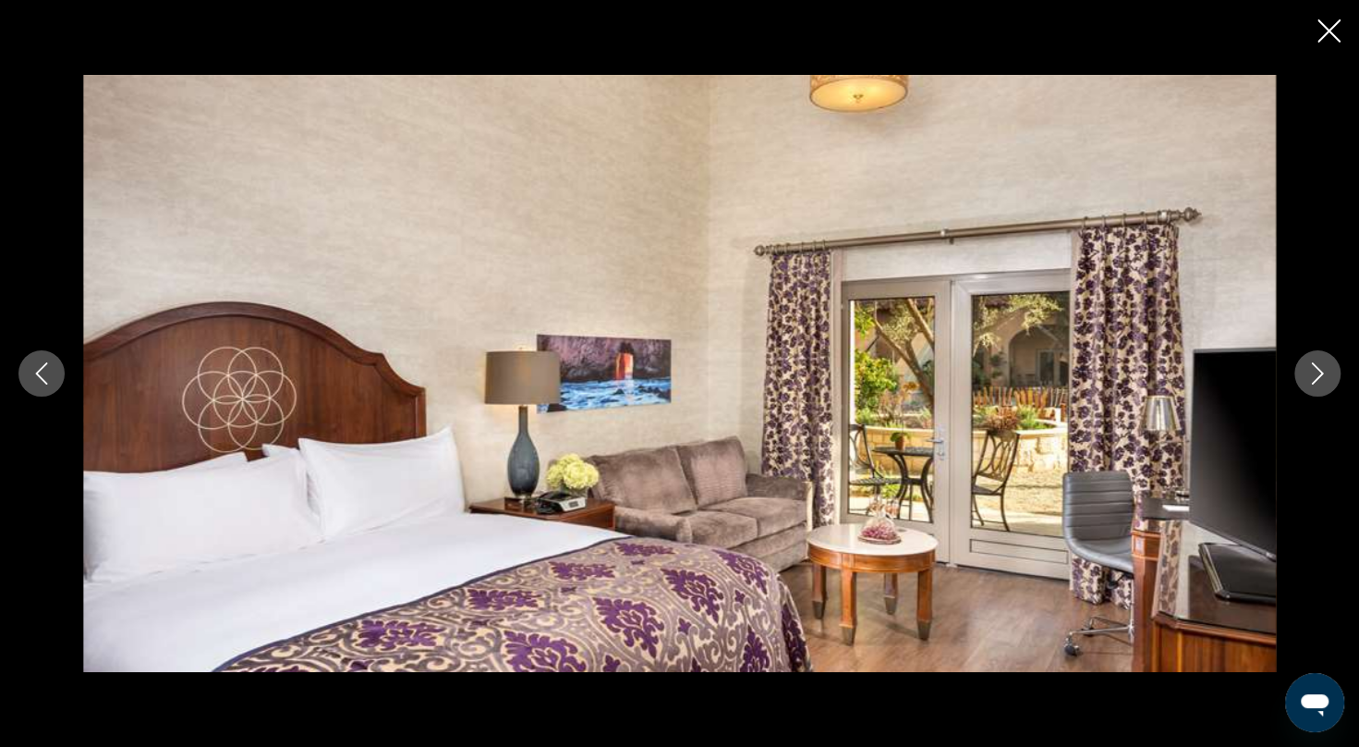
click at [1310, 368] on icon "Next image" at bounding box center [1318, 373] width 22 height 22
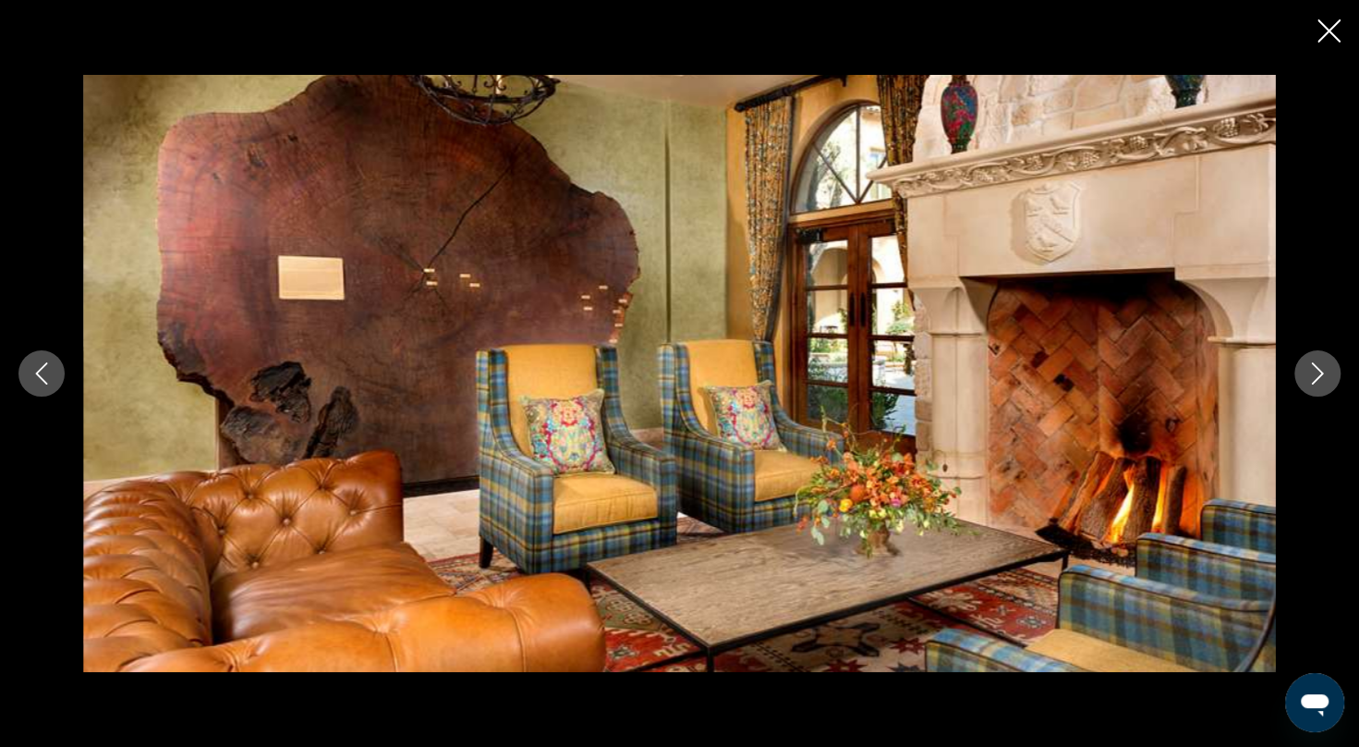
click at [1310, 368] on icon "Next image" at bounding box center [1318, 373] width 22 height 22
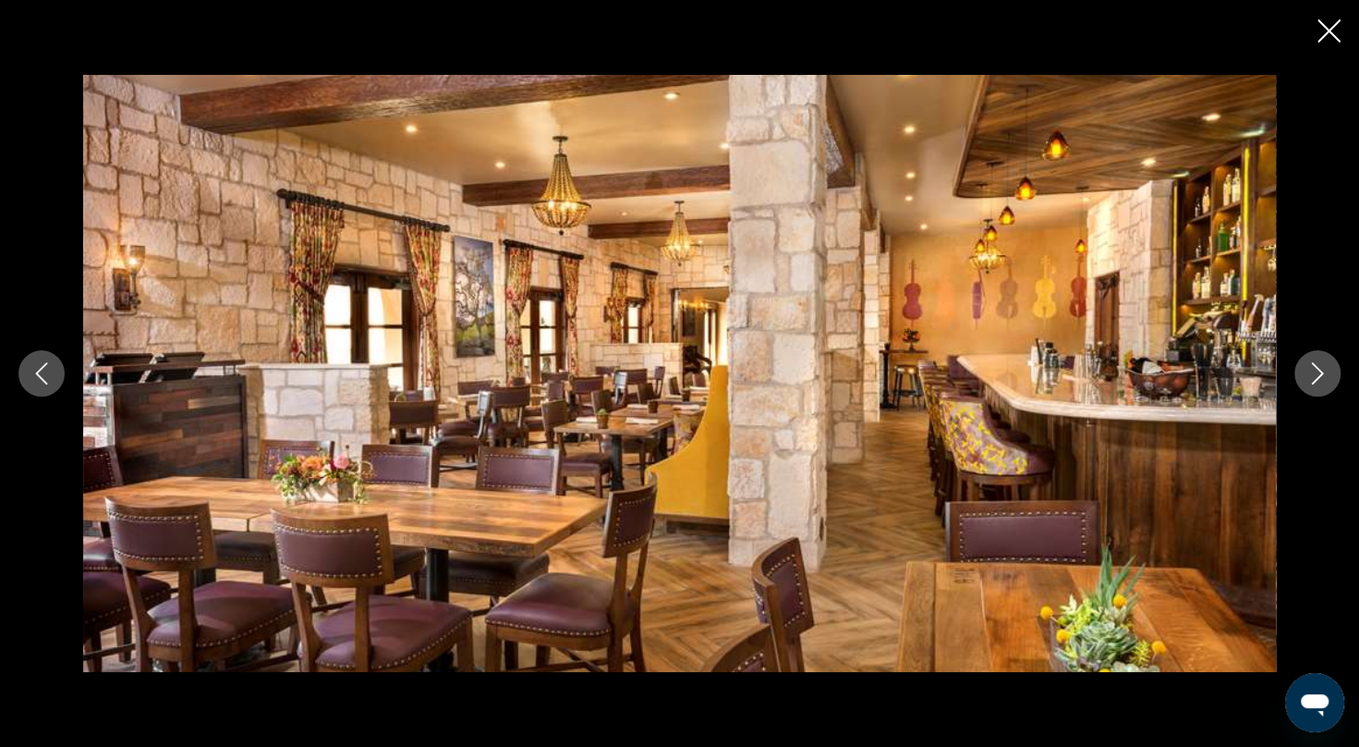
click at [1310, 368] on icon "Next image" at bounding box center [1318, 373] width 22 height 22
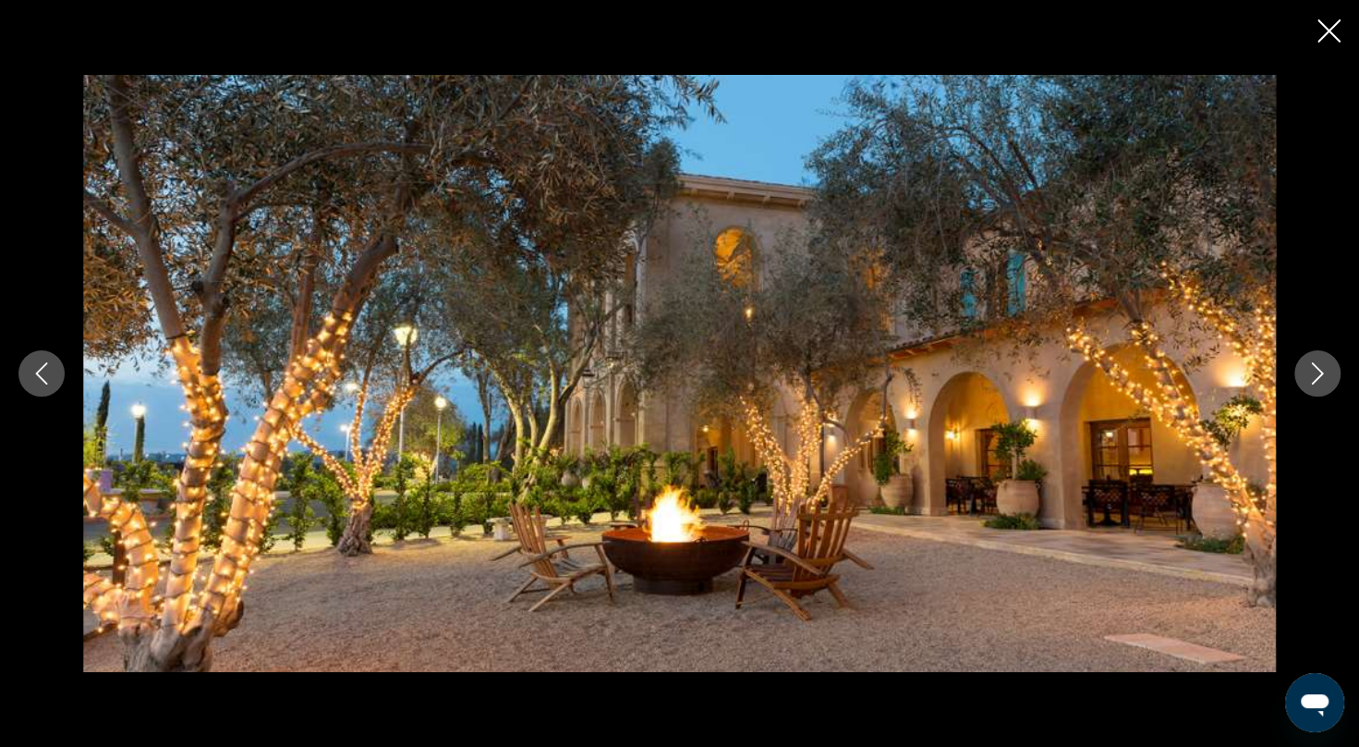
click at [1310, 368] on icon "Next image" at bounding box center [1318, 373] width 22 height 22
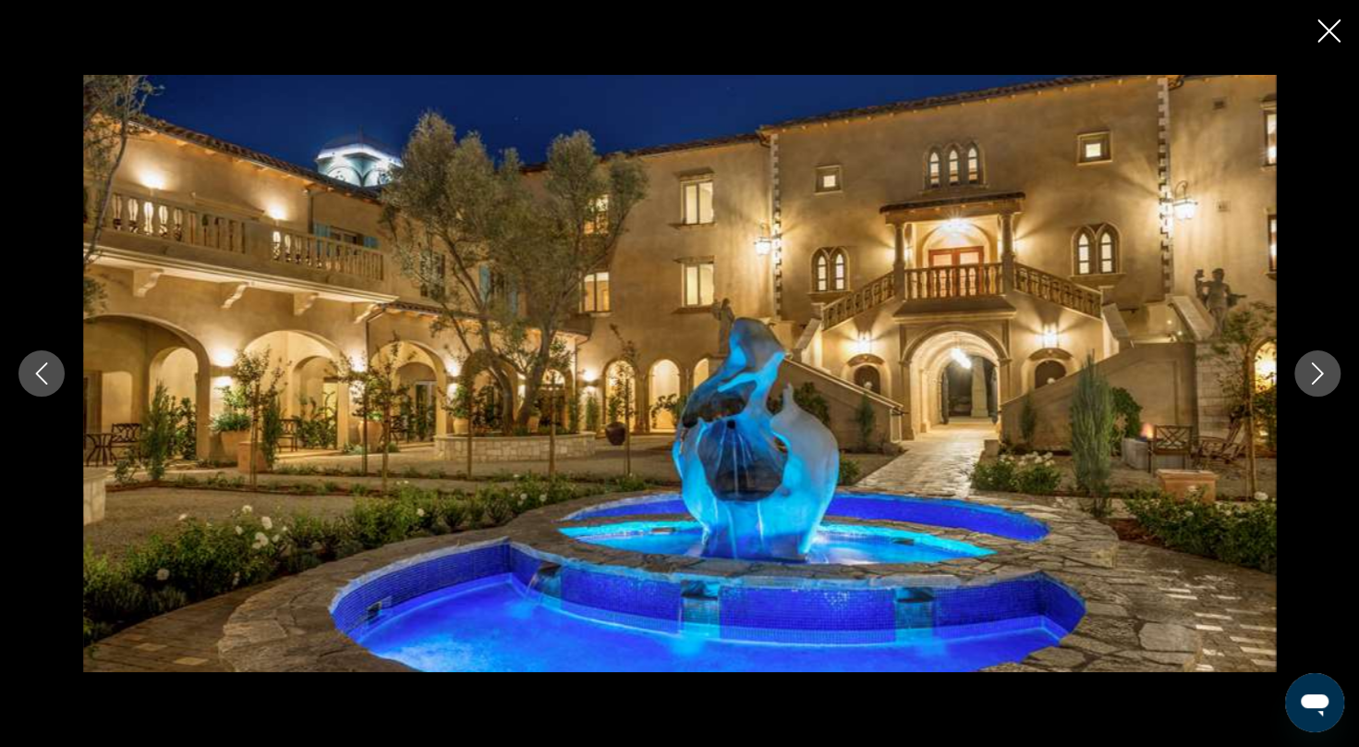
click at [1310, 368] on icon "Next image" at bounding box center [1318, 373] width 22 height 22
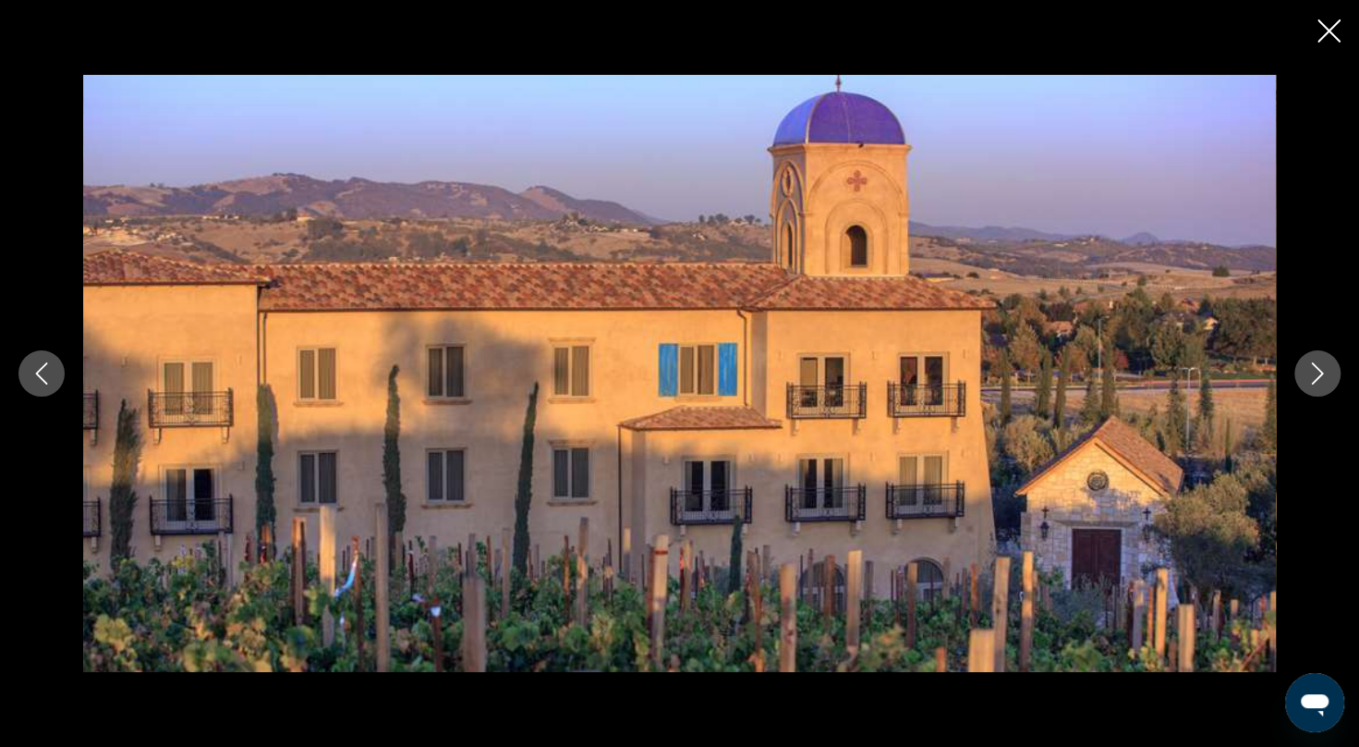
click at [1310, 368] on icon "Next image" at bounding box center [1318, 373] width 22 height 22
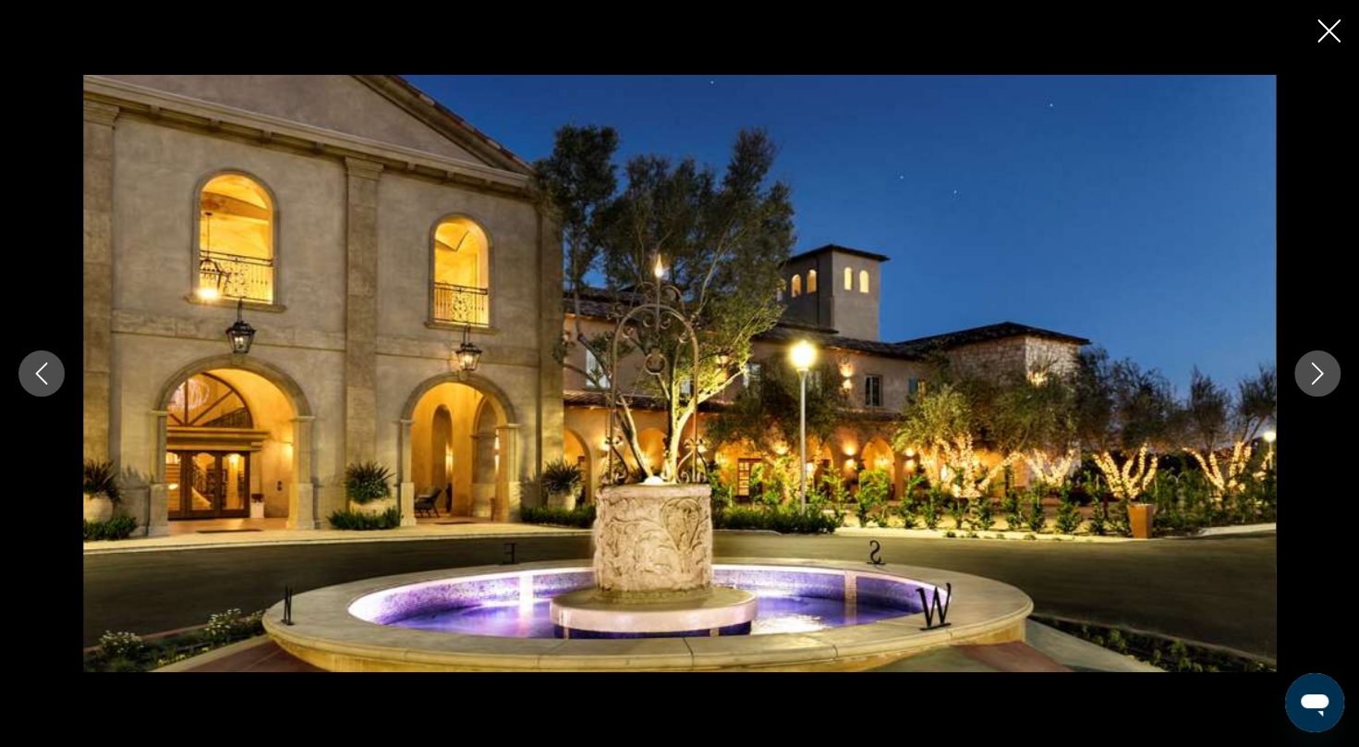
click at [1310, 368] on icon "Next image" at bounding box center [1318, 373] width 22 height 22
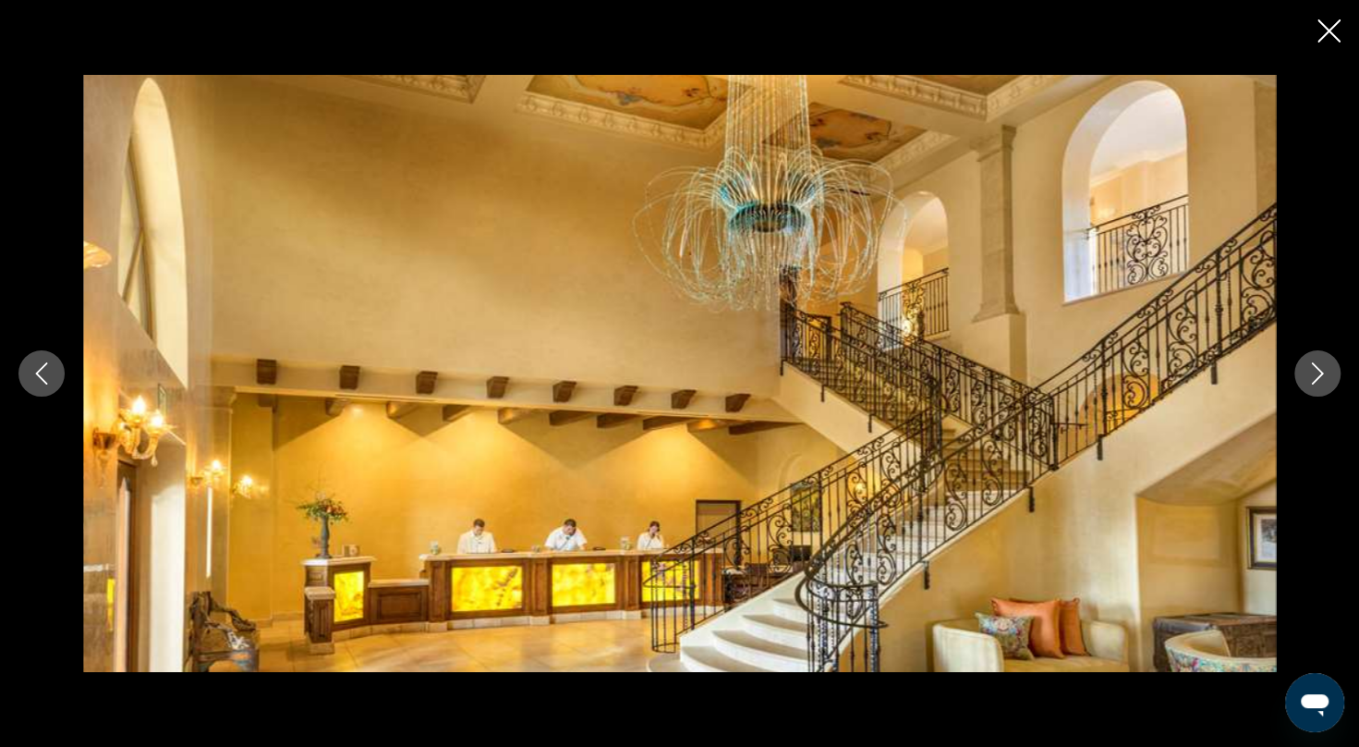
click at [1310, 368] on icon "Next image" at bounding box center [1318, 373] width 22 height 22
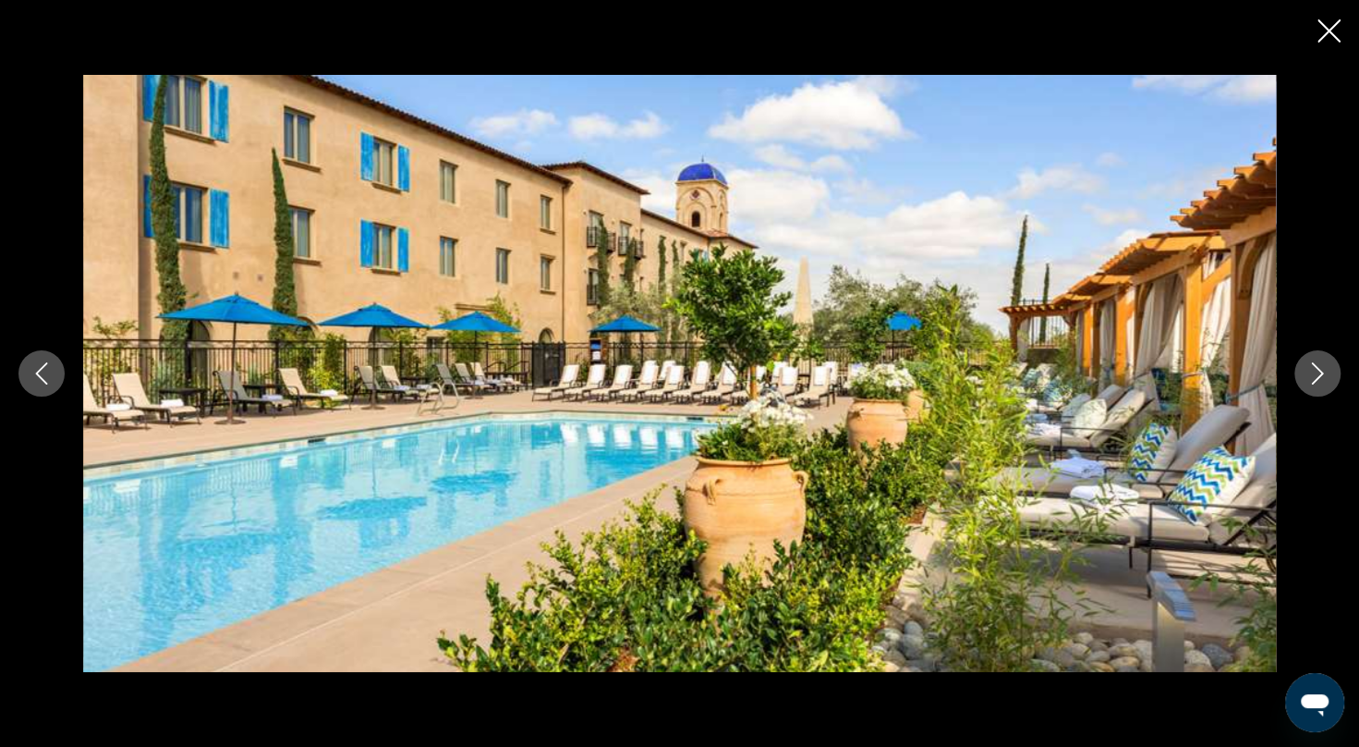
click at [1334, 30] on icon "Close slideshow" at bounding box center [1329, 30] width 23 height 23
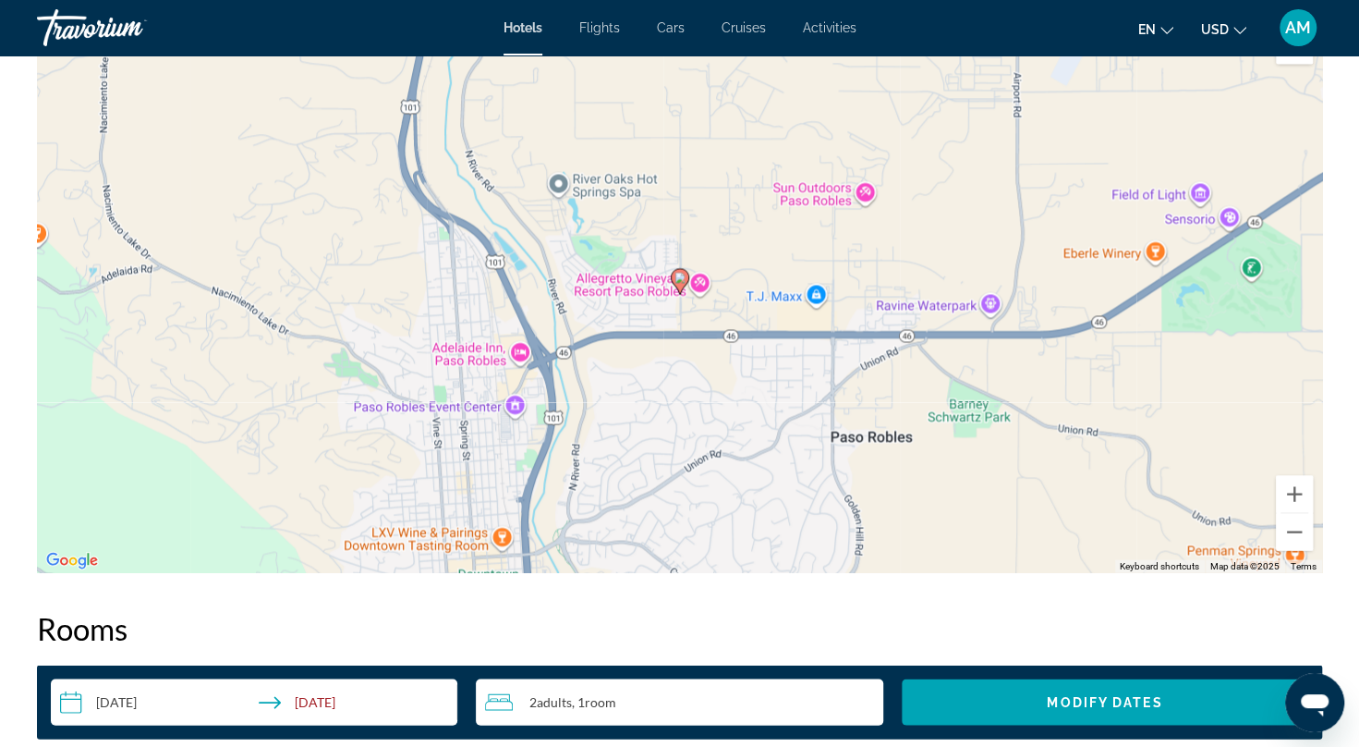
scroll to position [545, 0]
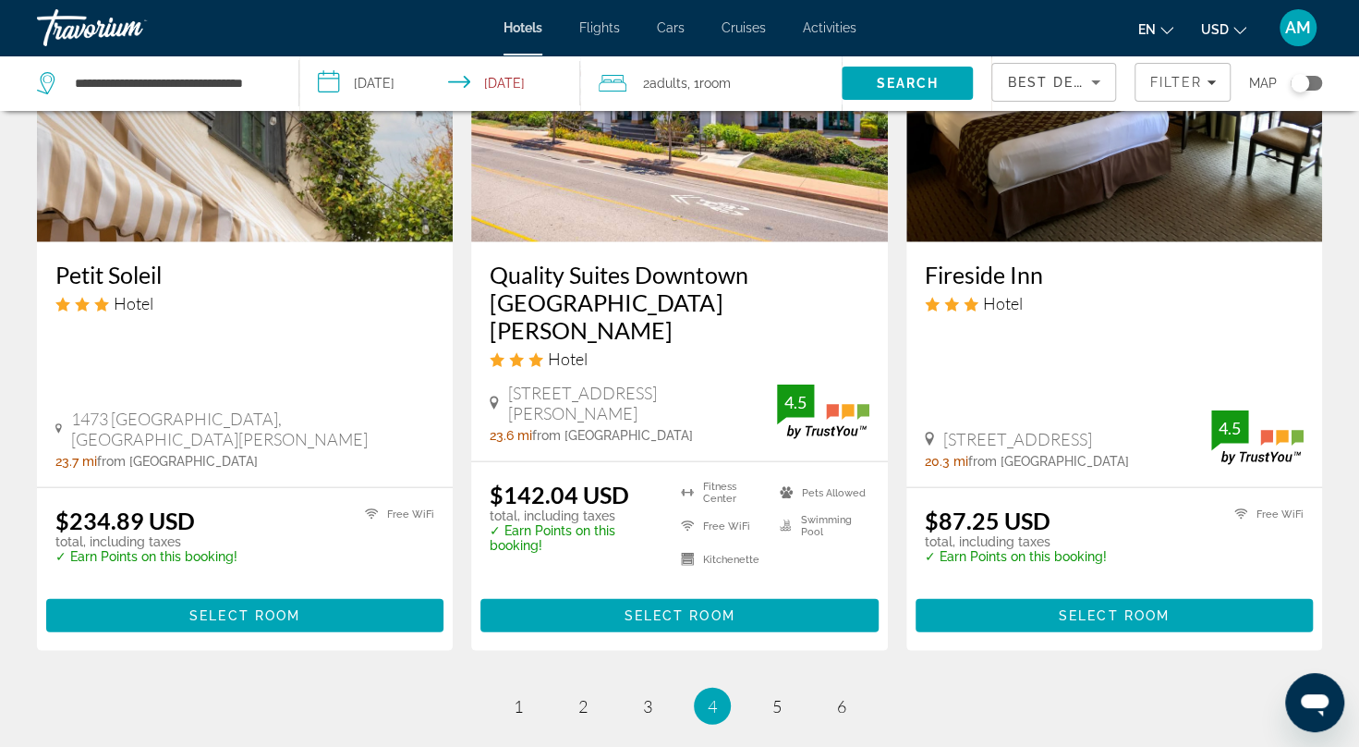
scroll to position [2380, 0]
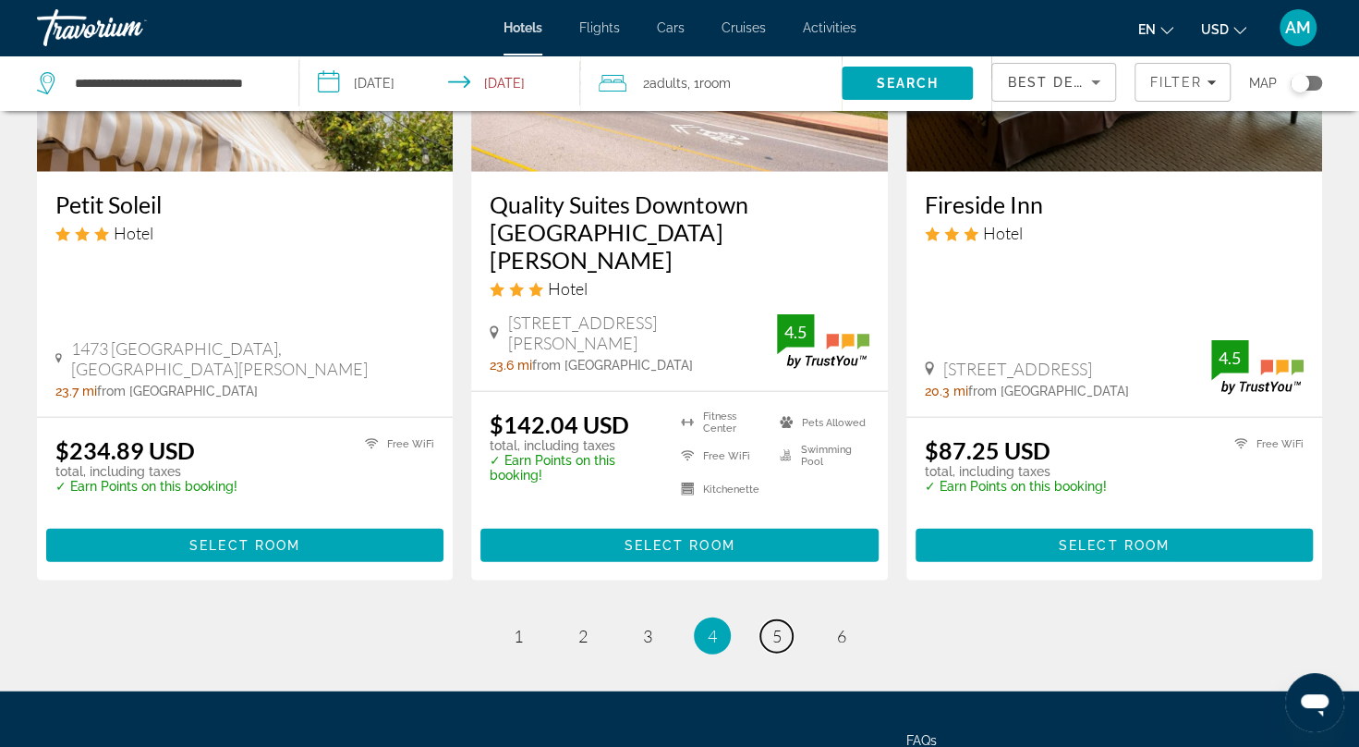
click at [770, 620] on link "page 5" at bounding box center [776, 636] width 32 height 32
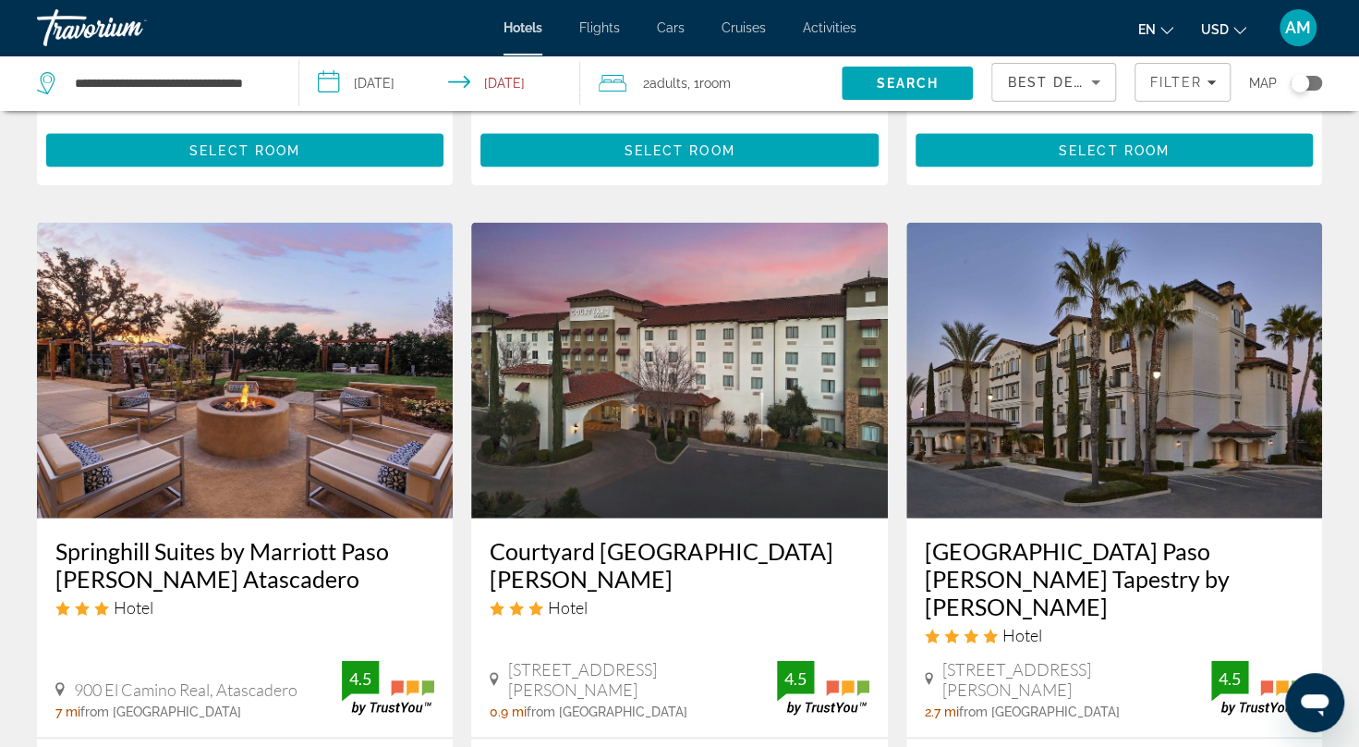
scroll to position [2059, 0]
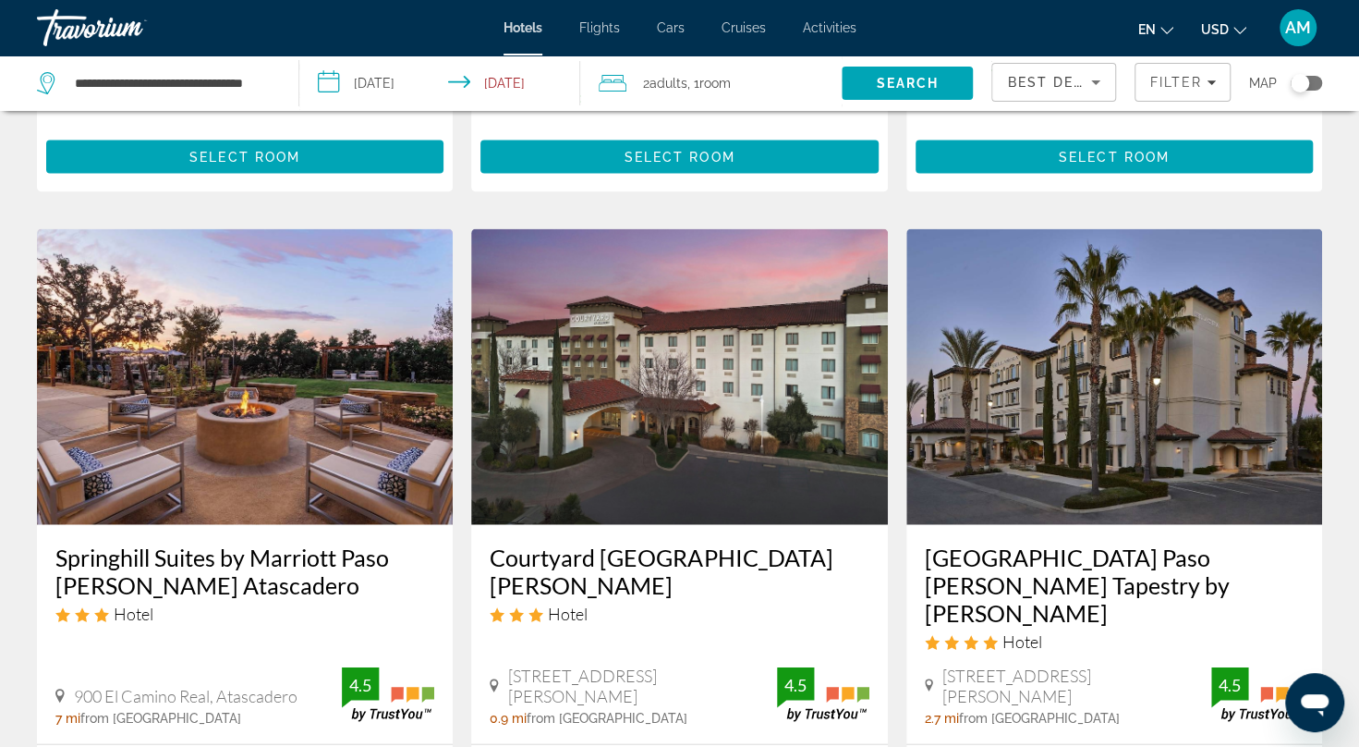
click at [299, 444] on img "Main content" at bounding box center [245, 377] width 416 height 296
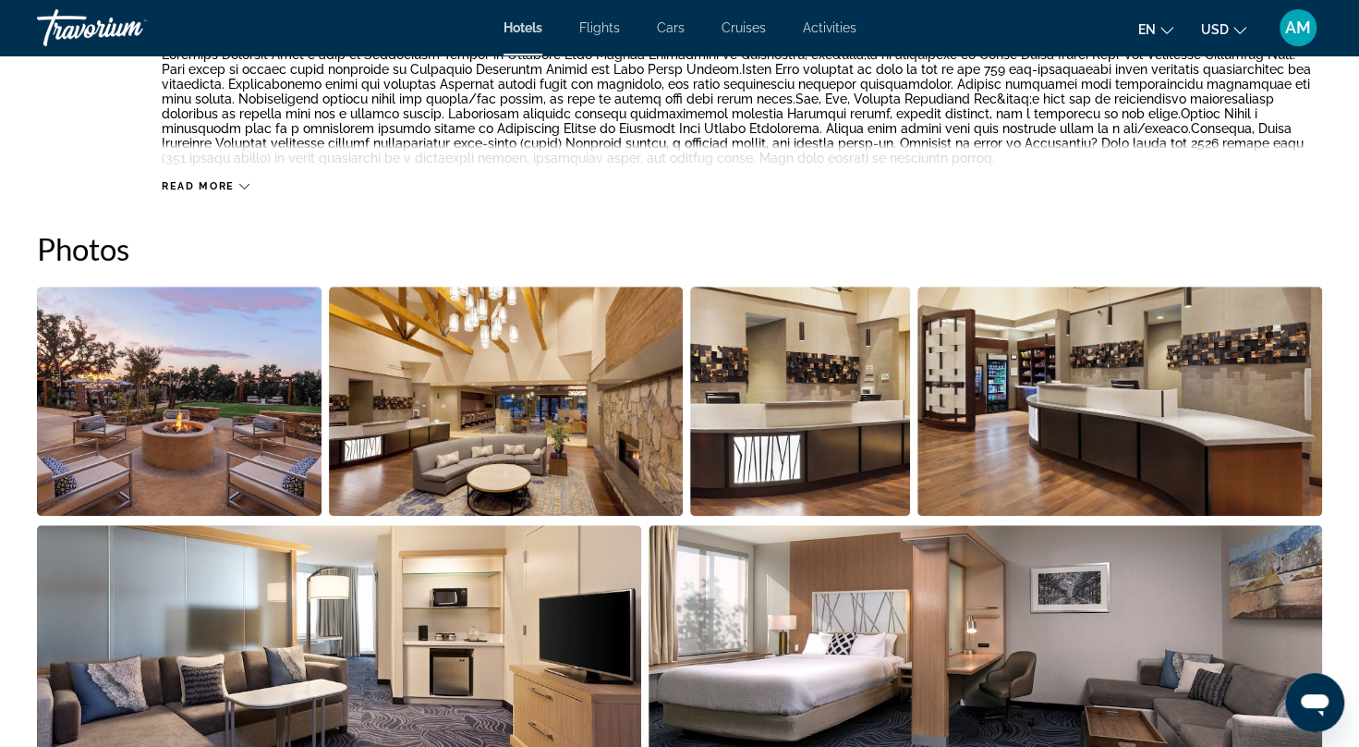
scroll to position [946, 0]
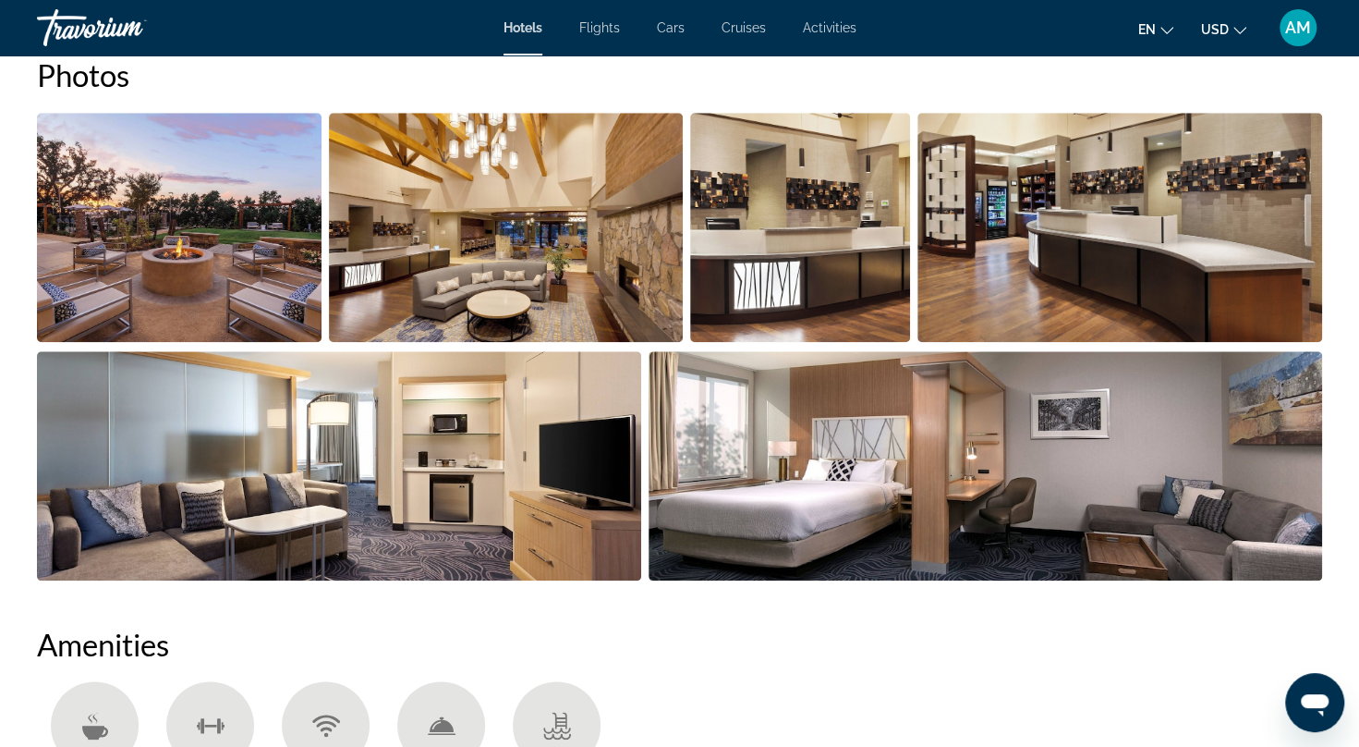
click at [84, 220] on img "Open full-screen image slider" at bounding box center [179, 227] width 285 height 229
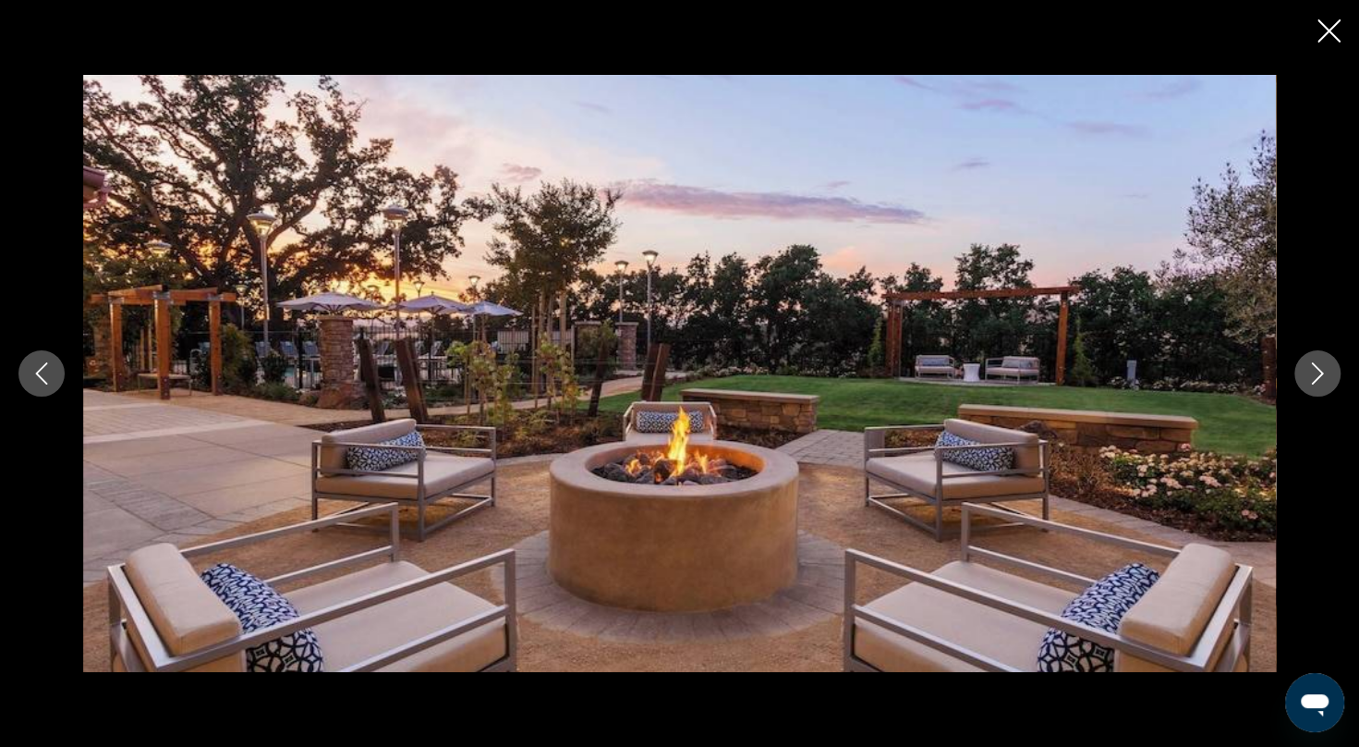
click at [1312, 383] on icon "Next image" at bounding box center [1318, 373] width 12 height 22
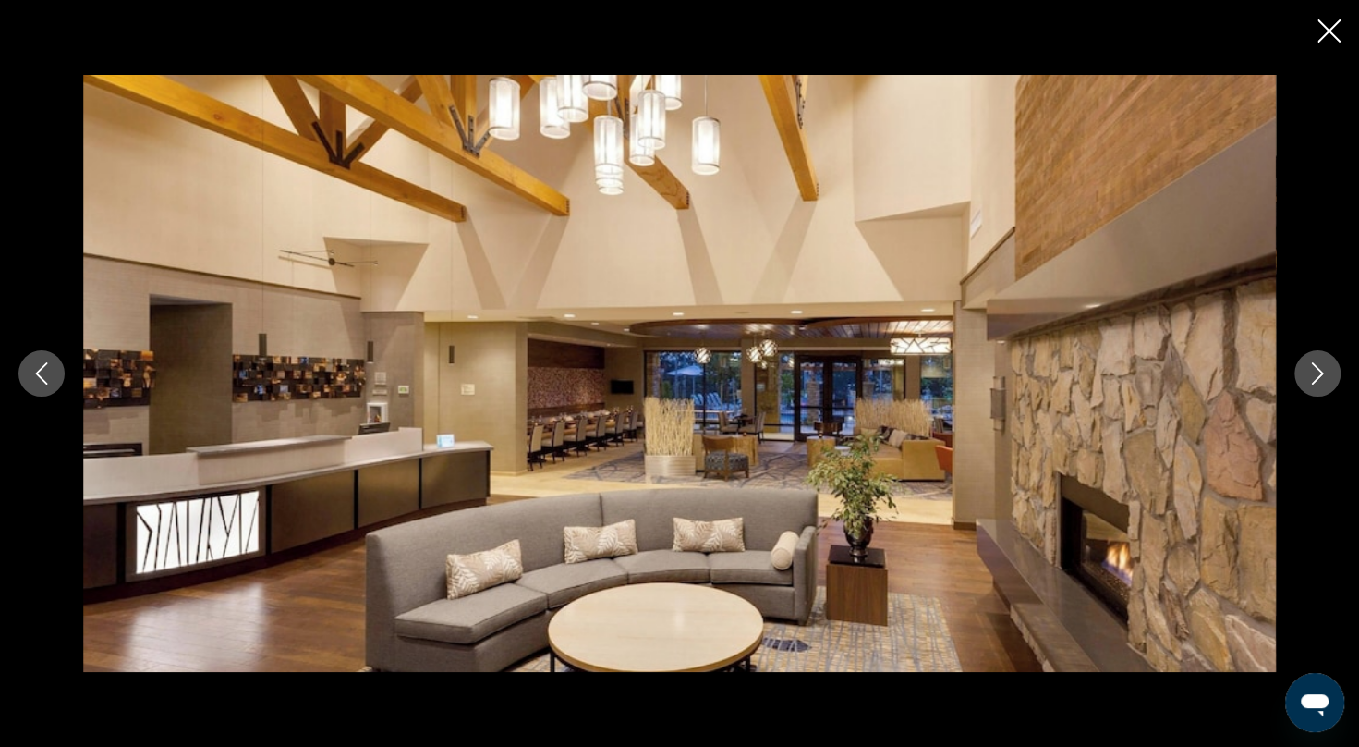
click at [1316, 384] on button "Next image" at bounding box center [1317, 373] width 46 height 46
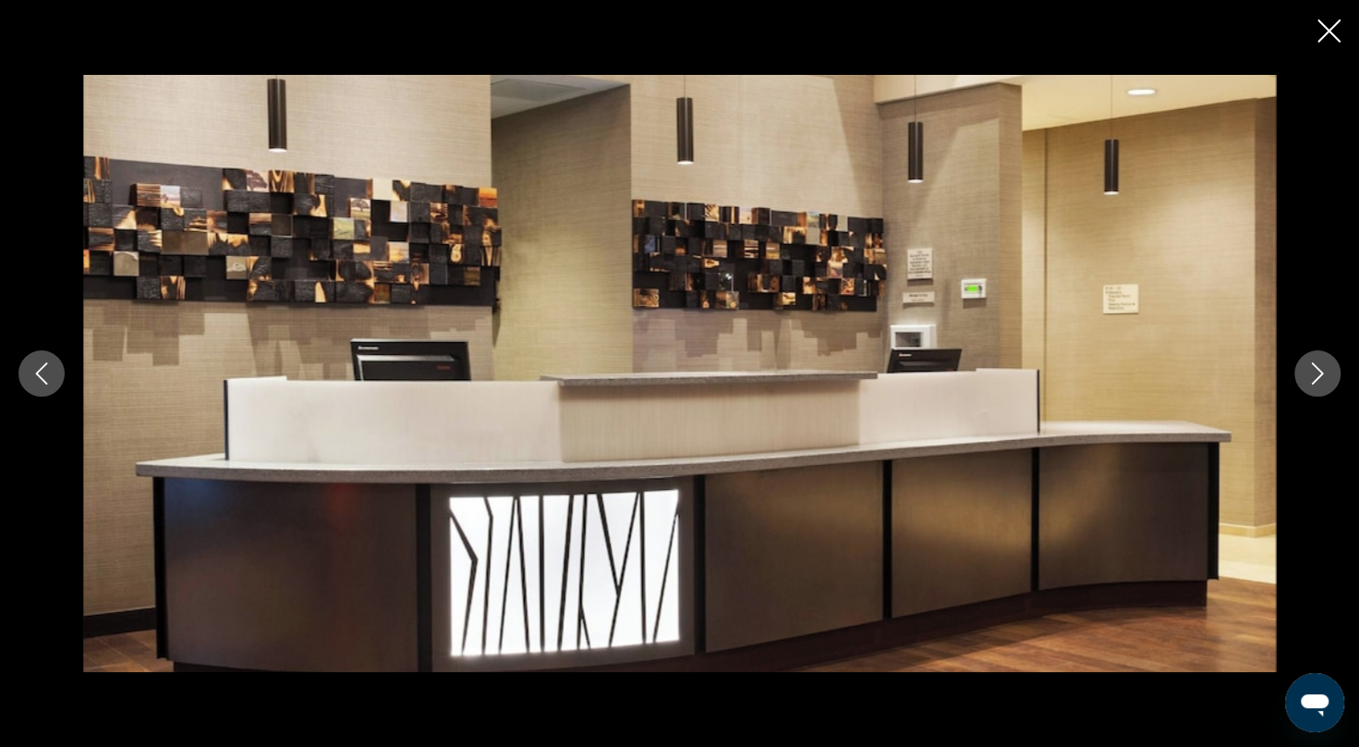
click at [1316, 384] on button "Next image" at bounding box center [1317, 373] width 46 height 46
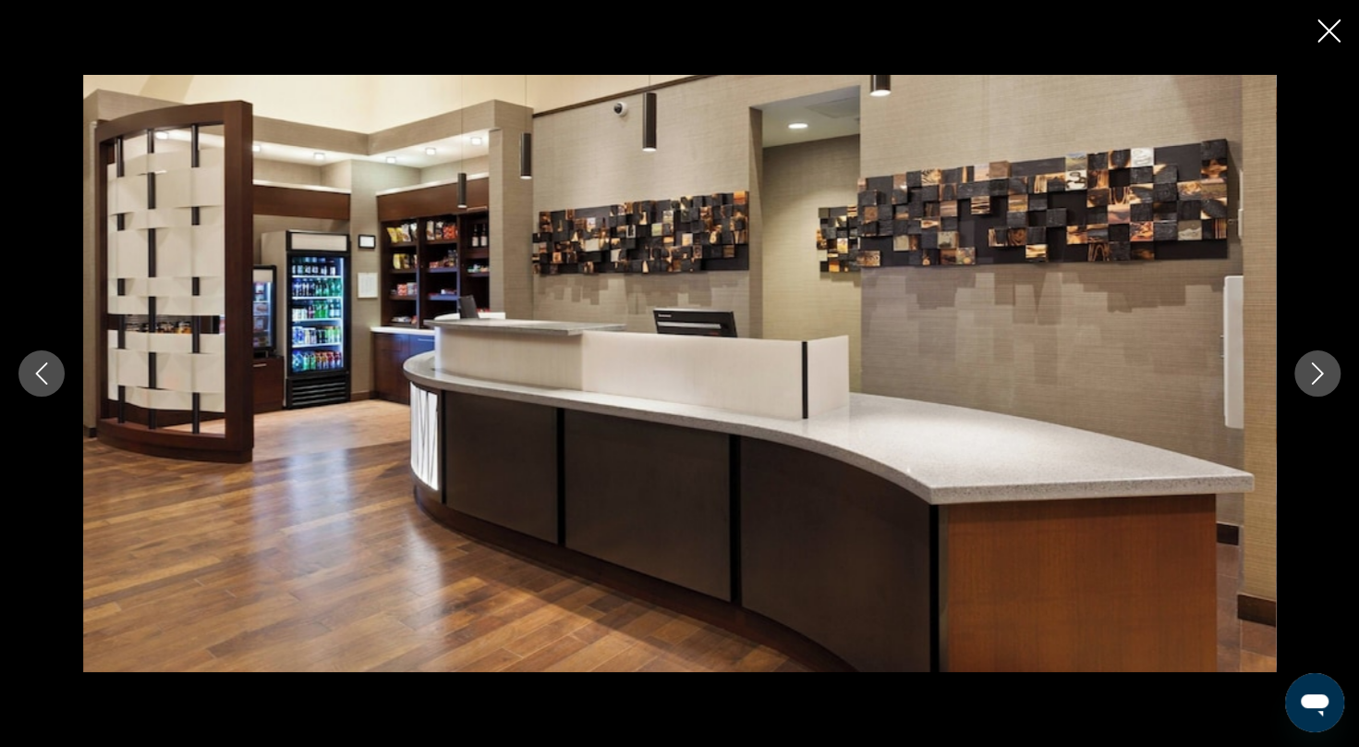
click at [1317, 383] on icon "Next image" at bounding box center [1318, 373] width 22 height 22
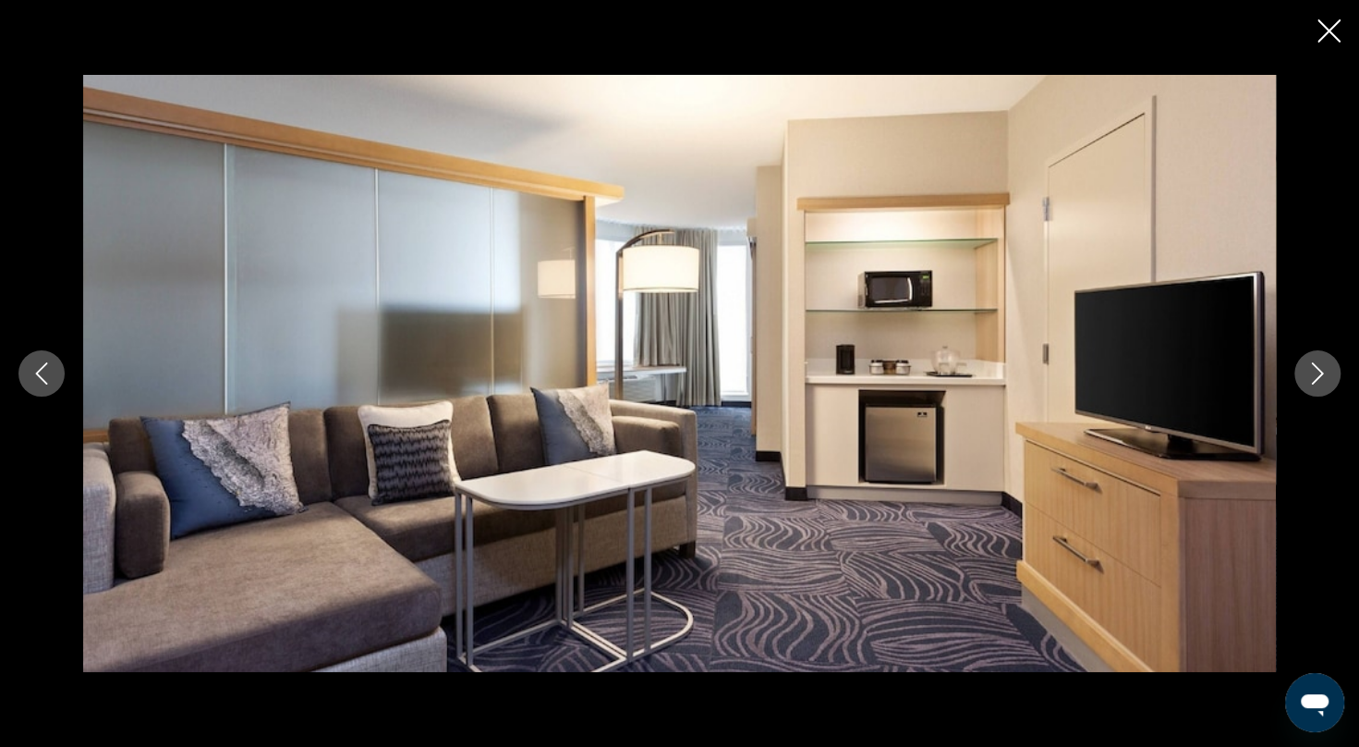
click at [1317, 383] on icon "Next image" at bounding box center [1318, 373] width 22 height 22
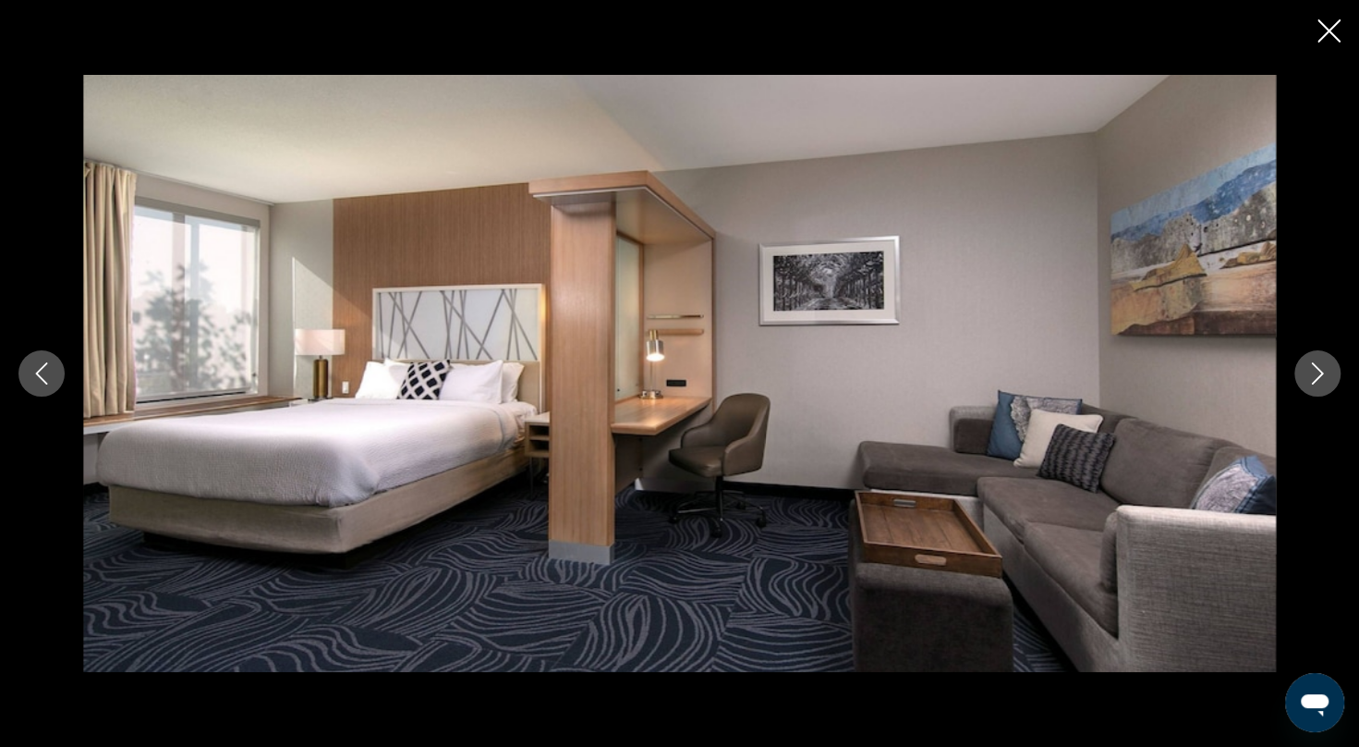
click at [1318, 383] on icon "Next image" at bounding box center [1318, 373] width 22 height 22
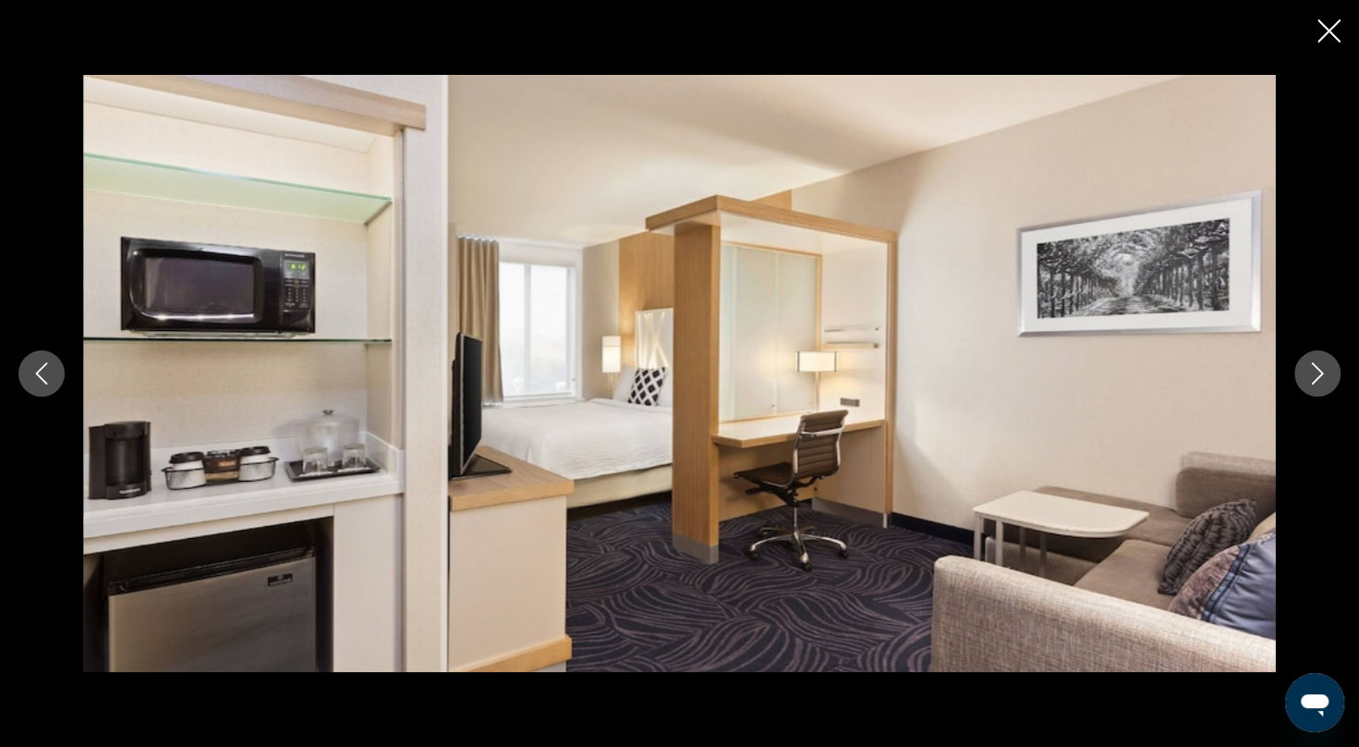
click at [1318, 383] on icon "Next image" at bounding box center [1318, 373] width 22 height 22
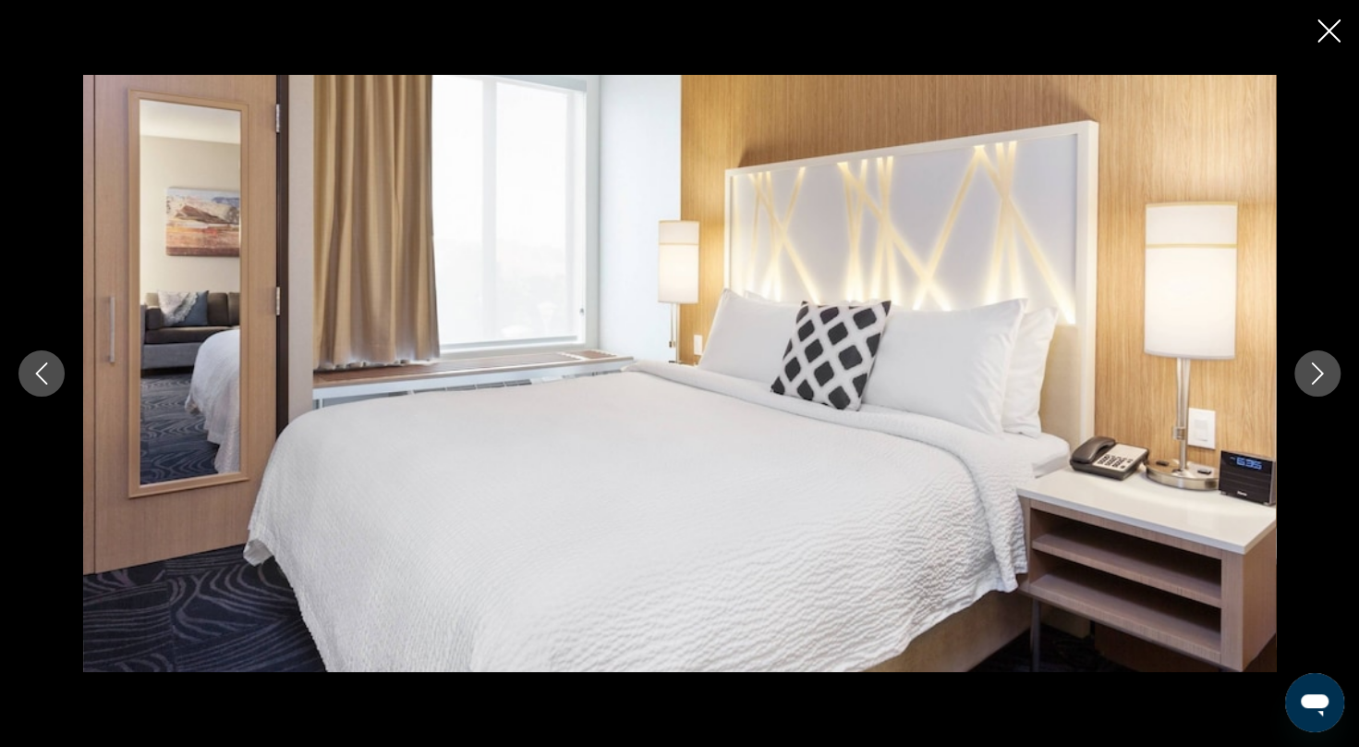
click at [1318, 383] on icon "Next image" at bounding box center [1318, 373] width 22 height 22
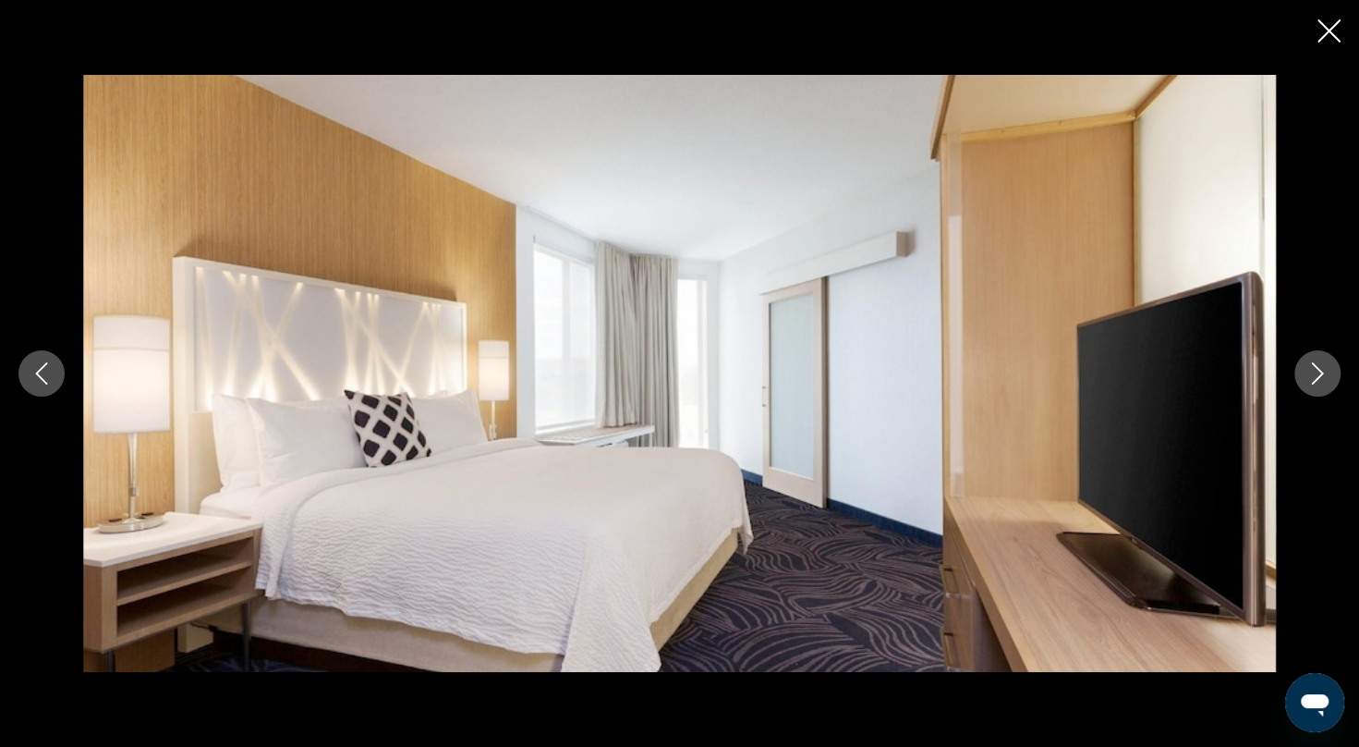
click at [1318, 383] on icon "Next image" at bounding box center [1318, 373] width 22 height 22
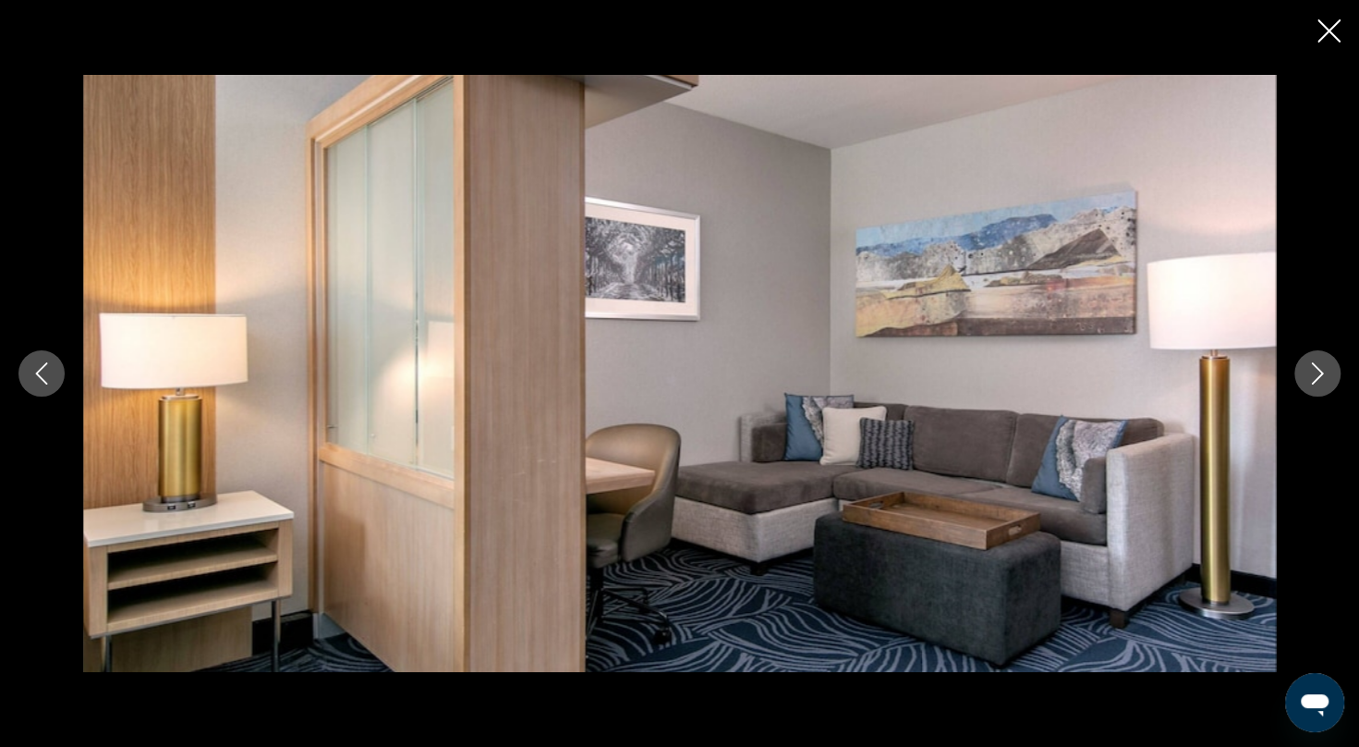
click at [1318, 383] on icon "Next image" at bounding box center [1318, 373] width 22 height 22
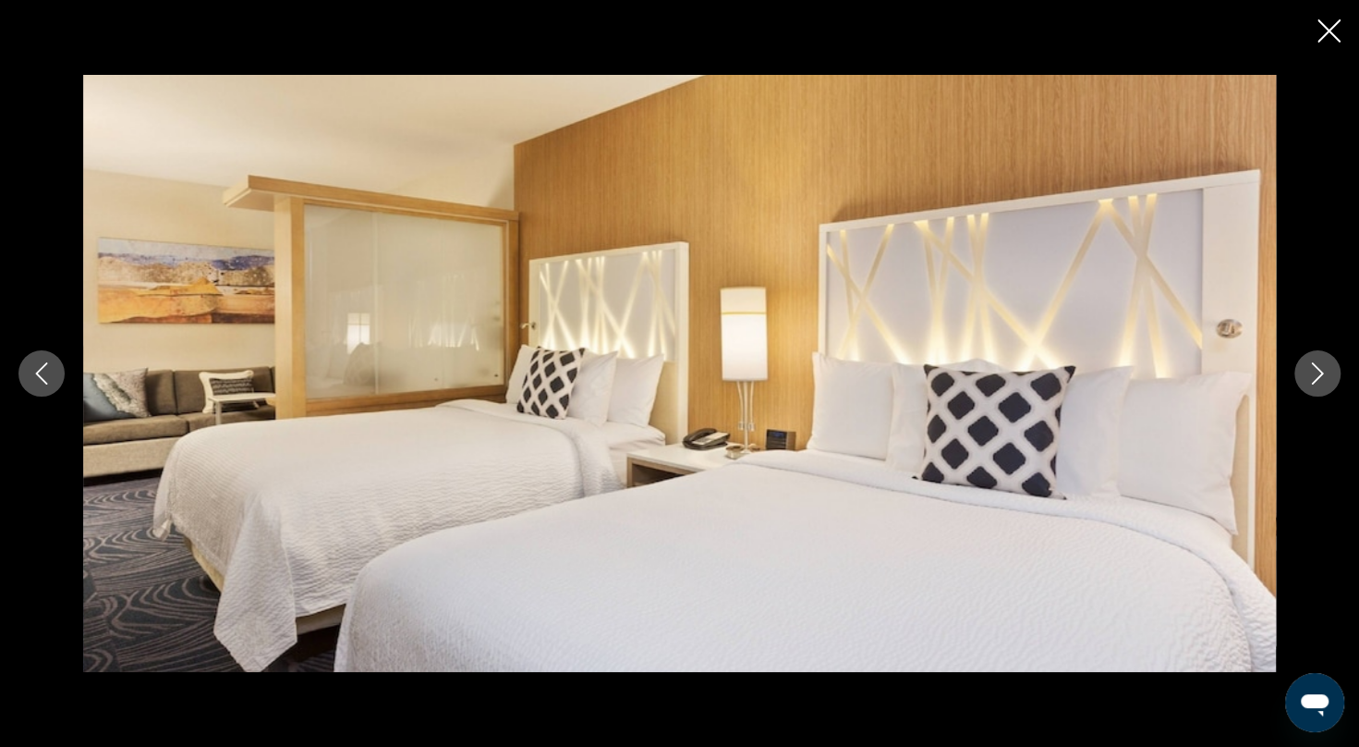
click at [1318, 383] on icon "Next image" at bounding box center [1318, 373] width 22 height 22
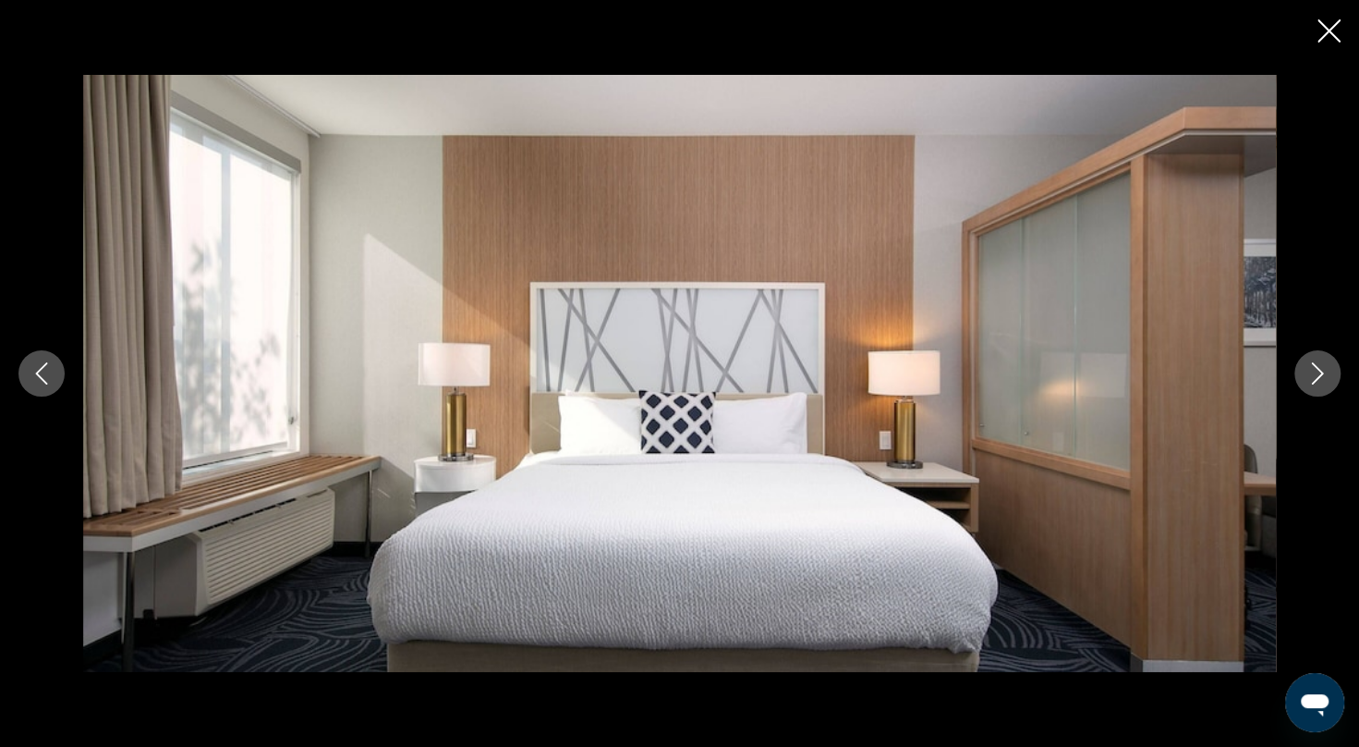
click at [1318, 383] on icon "Next image" at bounding box center [1318, 373] width 22 height 22
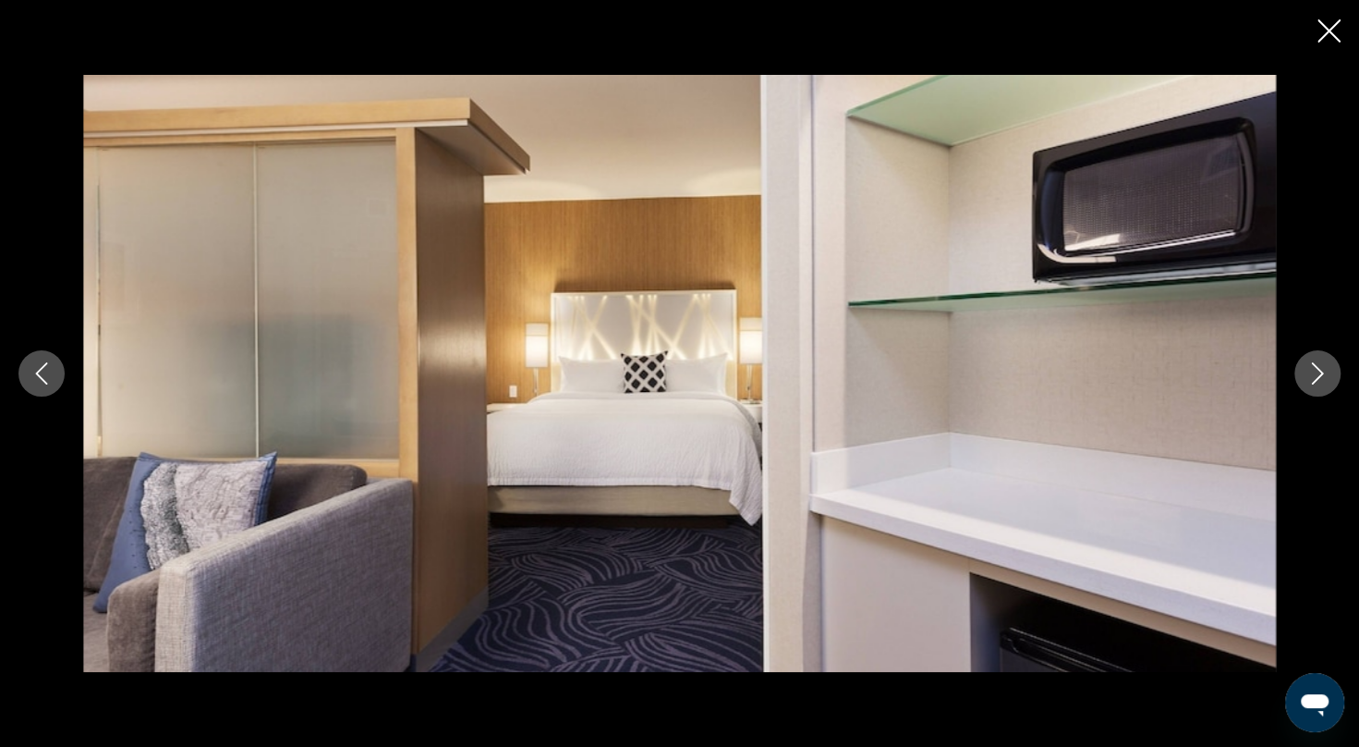
click at [1318, 383] on icon "Next image" at bounding box center [1318, 373] width 22 height 22
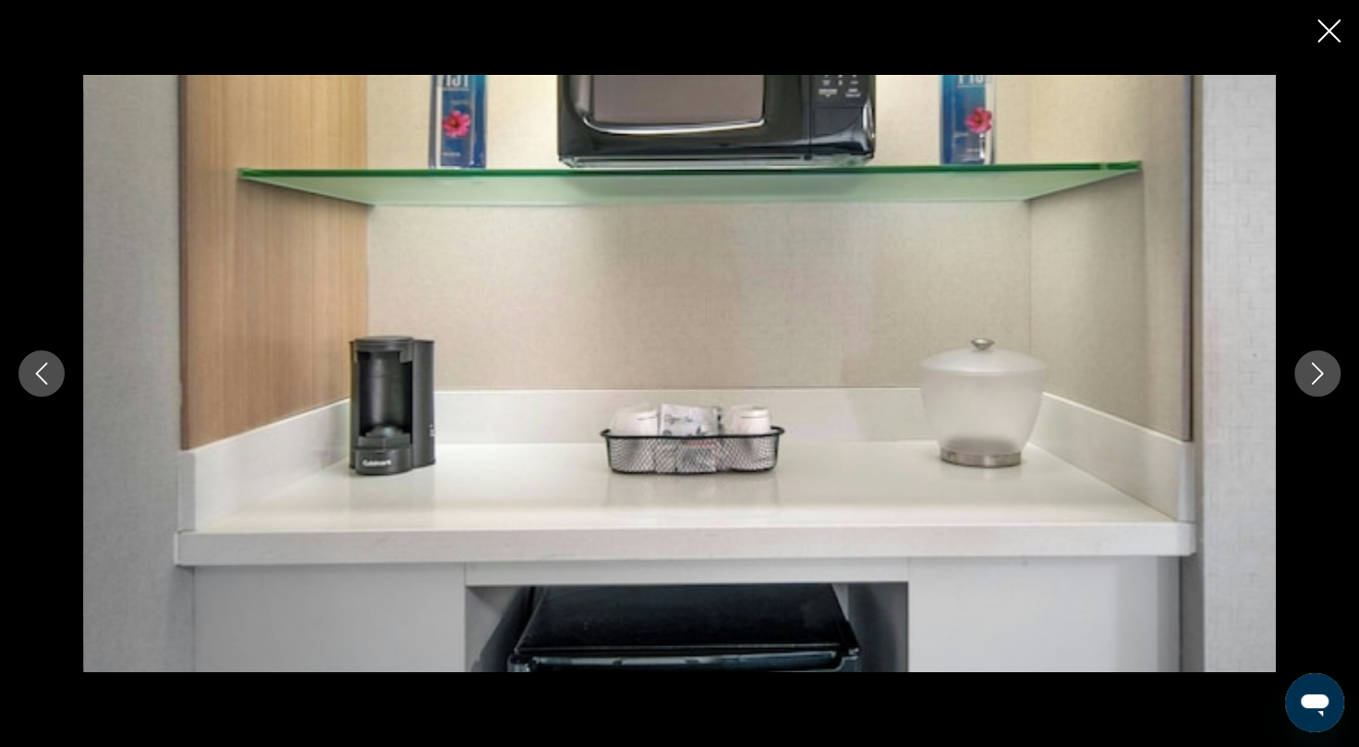
click at [1318, 383] on icon "Next image" at bounding box center [1318, 373] width 22 height 22
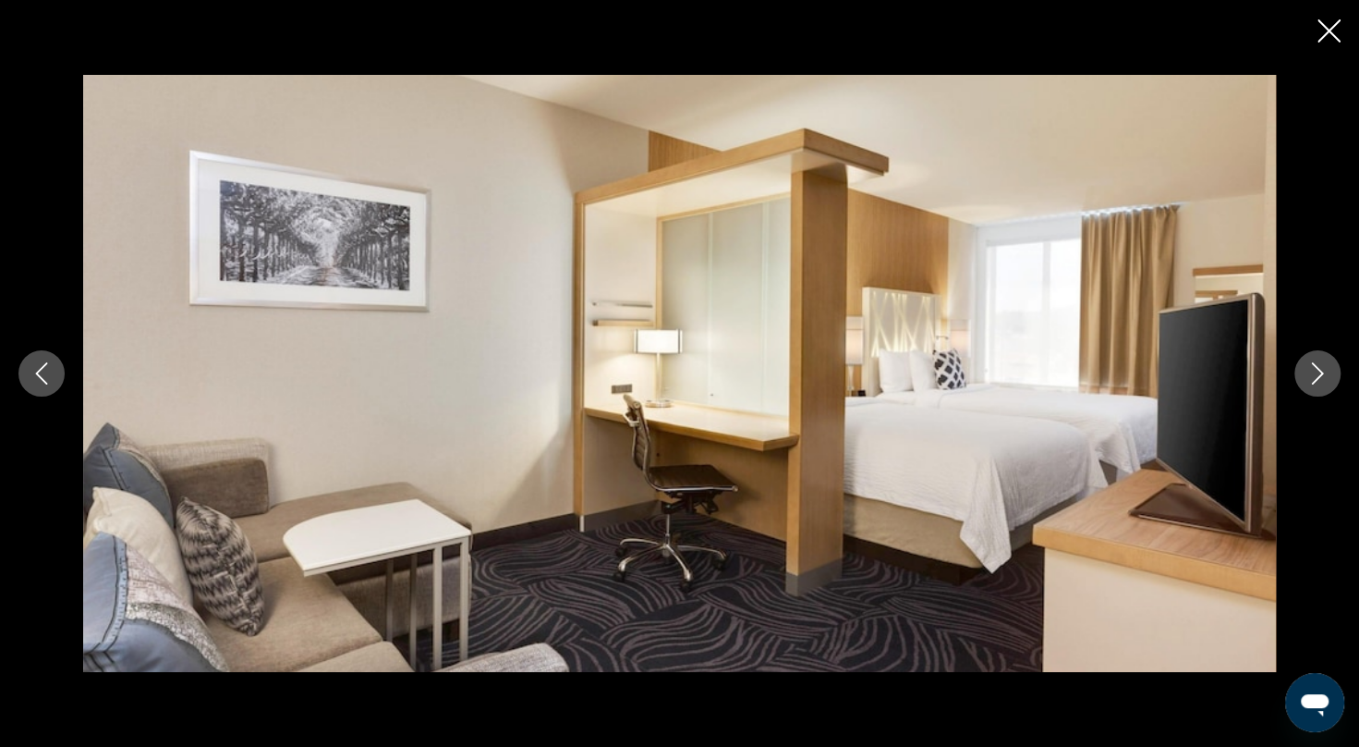
click at [1318, 383] on icon "Next image" at bounding box center [1318, 373] width 22 height 22
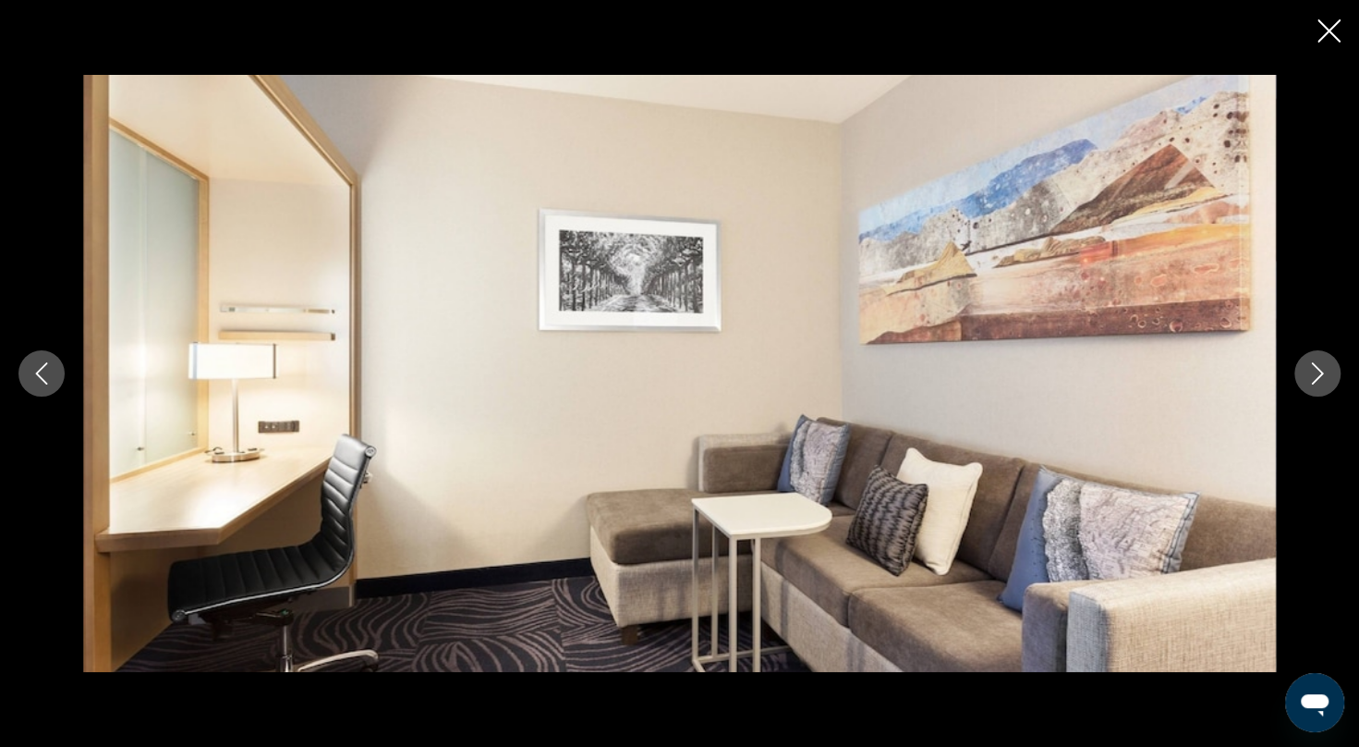
click at [1318, 383] on icon "Next image" at bounding box center [1318, 373] width 22 height 22
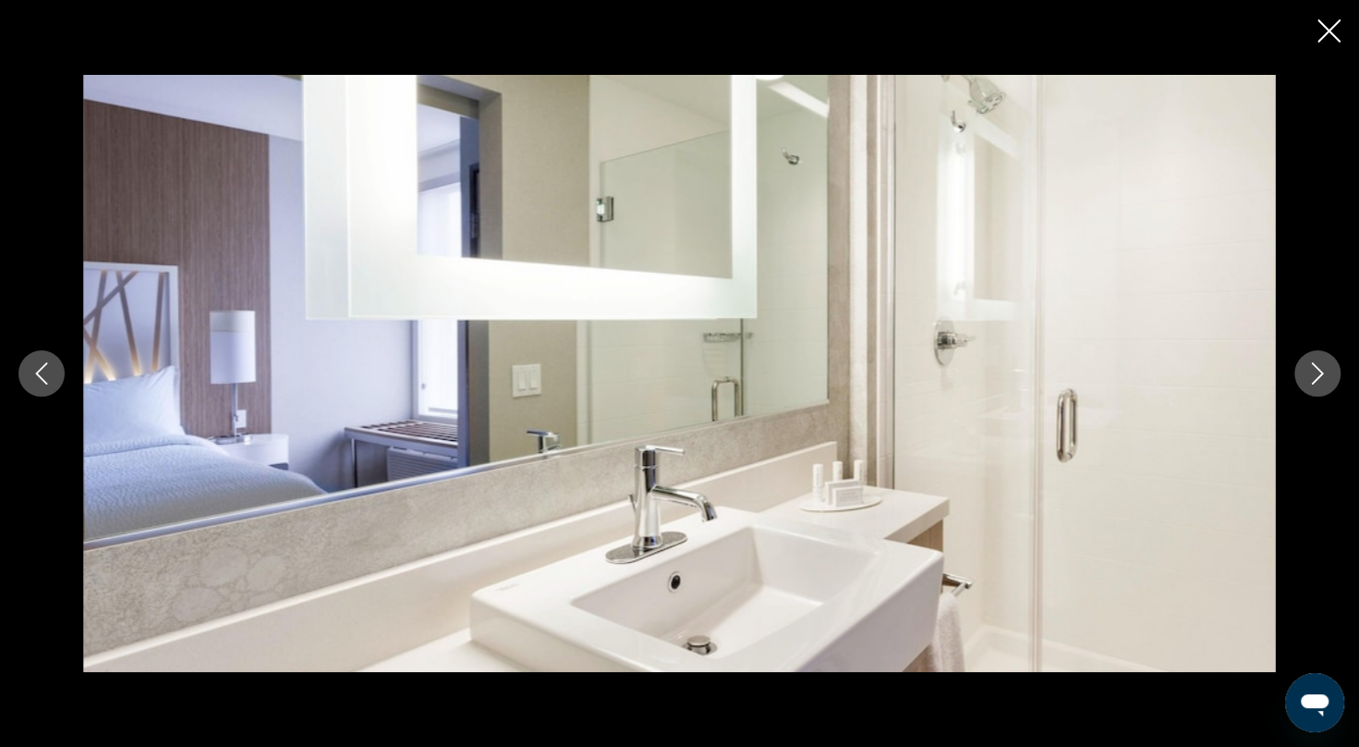
click at [1318, 383] on icon "Next image" at bounding box center [1318, 373] width 22 height 22
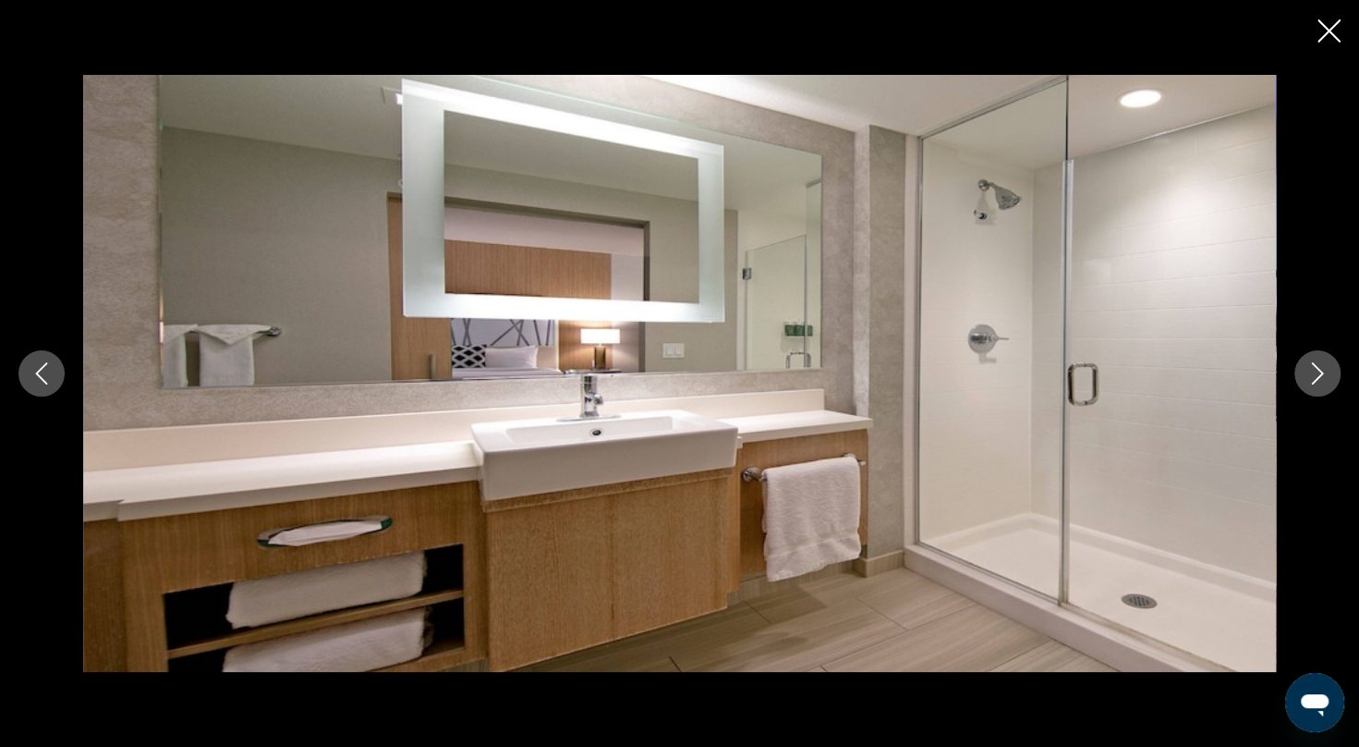
click at [1318, 383] on icon "Next image" at bounding box center [1318, 373] width 22 height 22
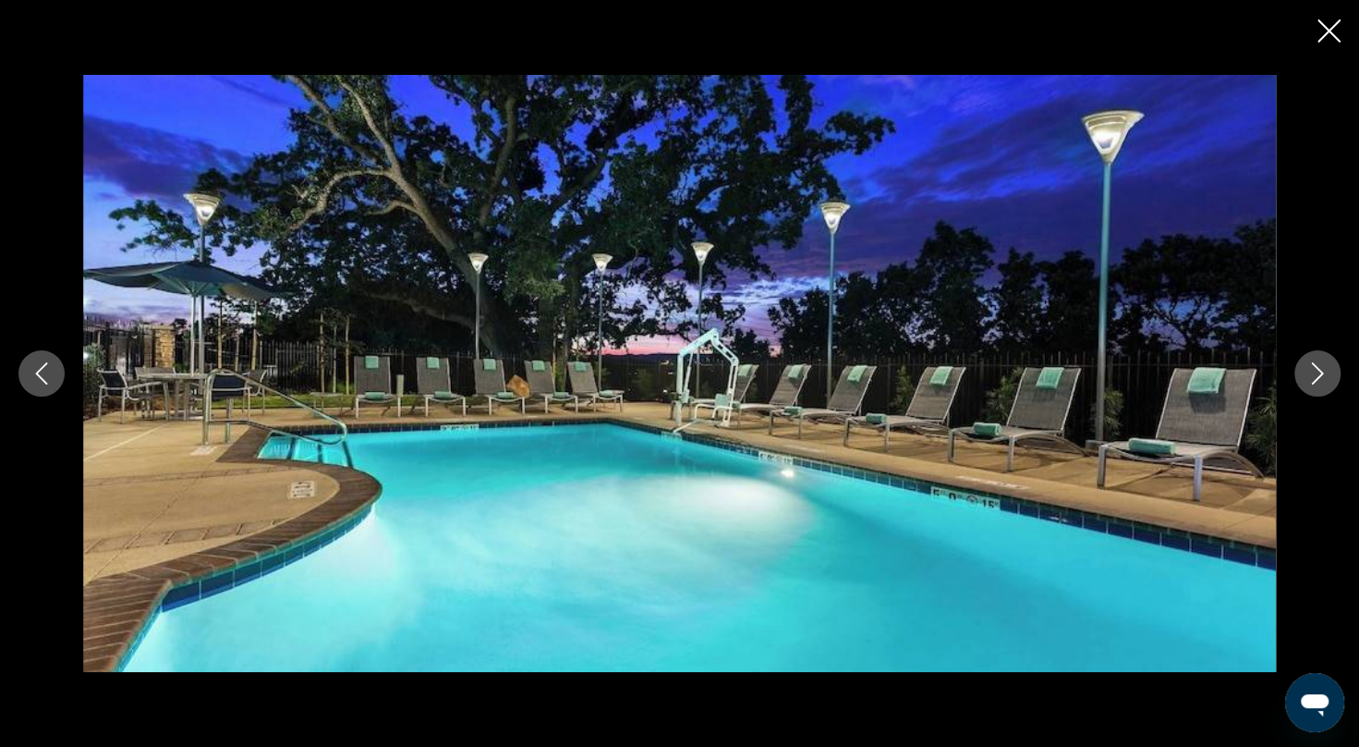
click at [1318, 383] on icon "Next image" at bounding box center [1318, 373] width 22 height 22
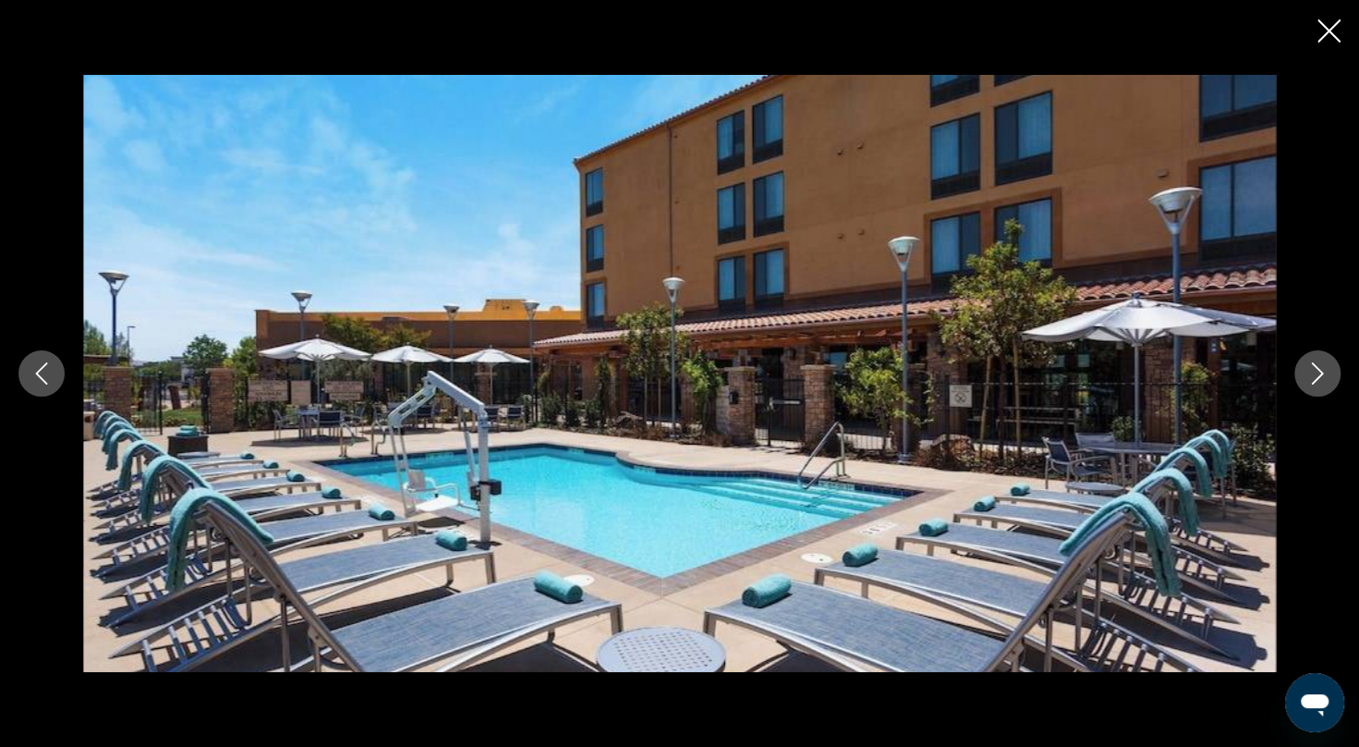
click at [1318, 383] on icon "Next image" at bounding box center [1318, 373] width 22 height 22
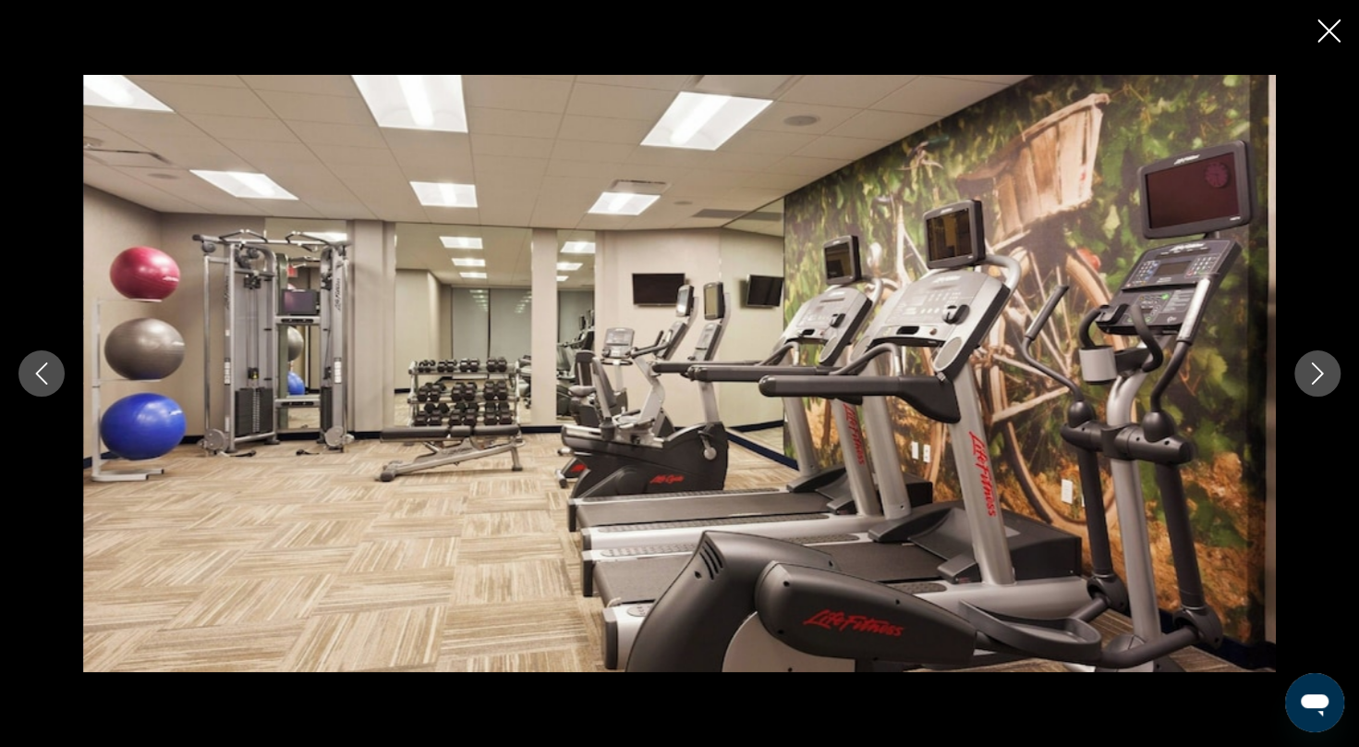
click at [1318, 383] on icon "Next image" at bounding box center [1318, 373] width 22 height 22
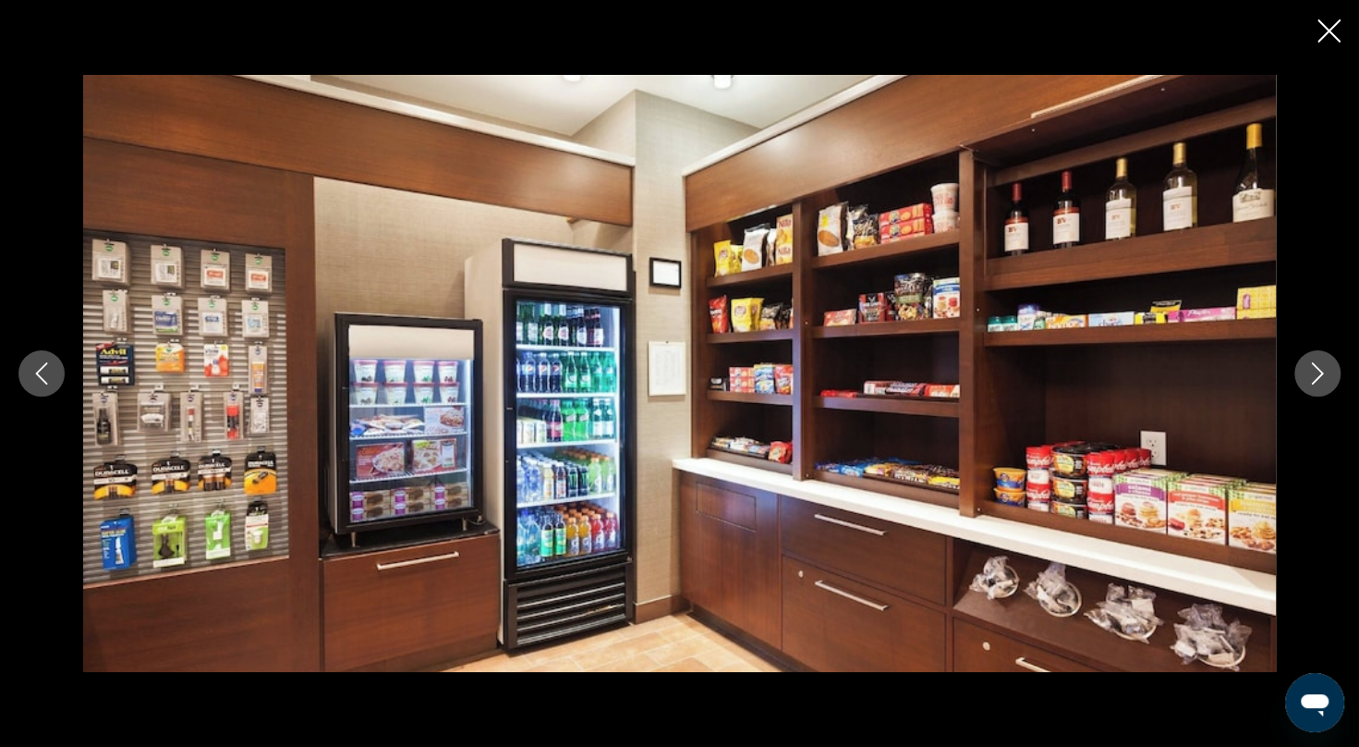
click at [1318, 383] on icon "Next image" at bounding box center [1318, 373] width 22 height 22
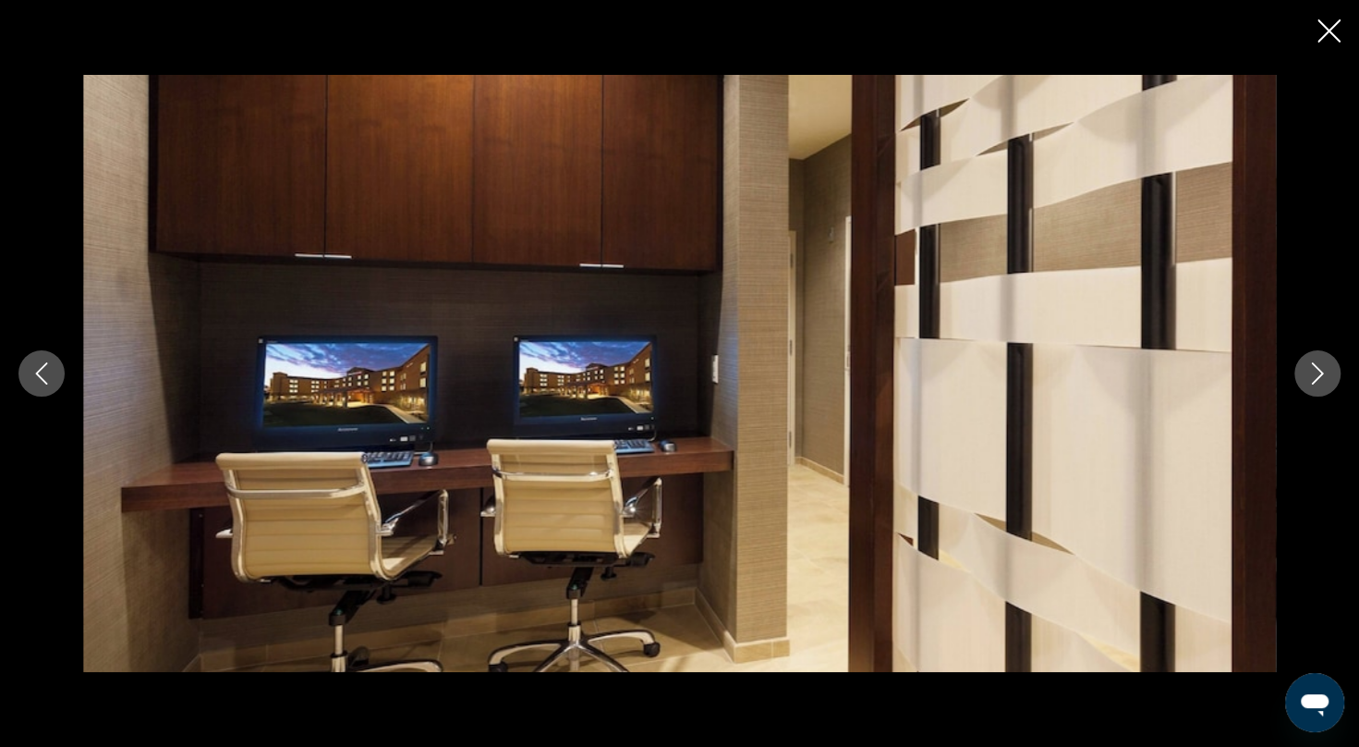
click at [1318, 383] on icon "Next image" at bounding box center [1318, 373] width 22 height 22
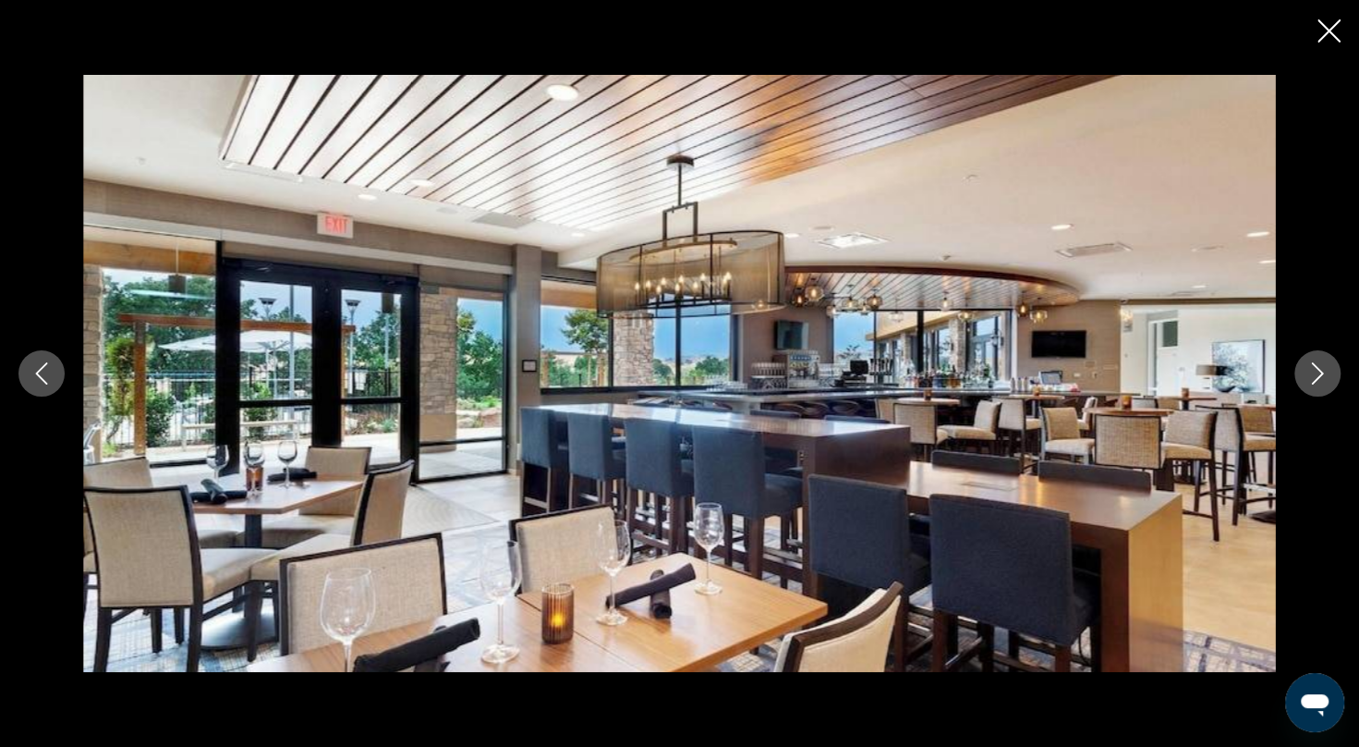
click at [1318, 383] on icon "Next image" at bounding box center [1318, 373] width 22 height 22
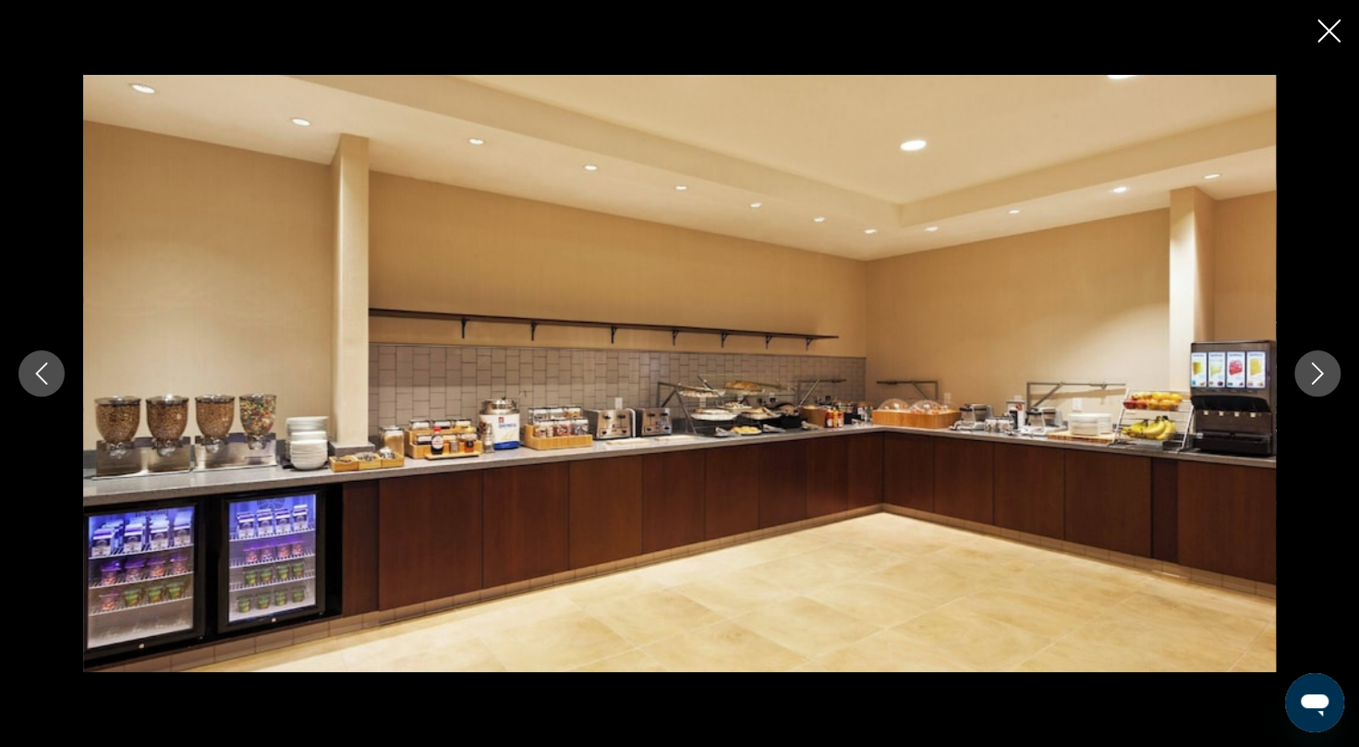
click at [1318, 383] on icon "Next image" at bounding box center [1318, 373] width 22 height 22
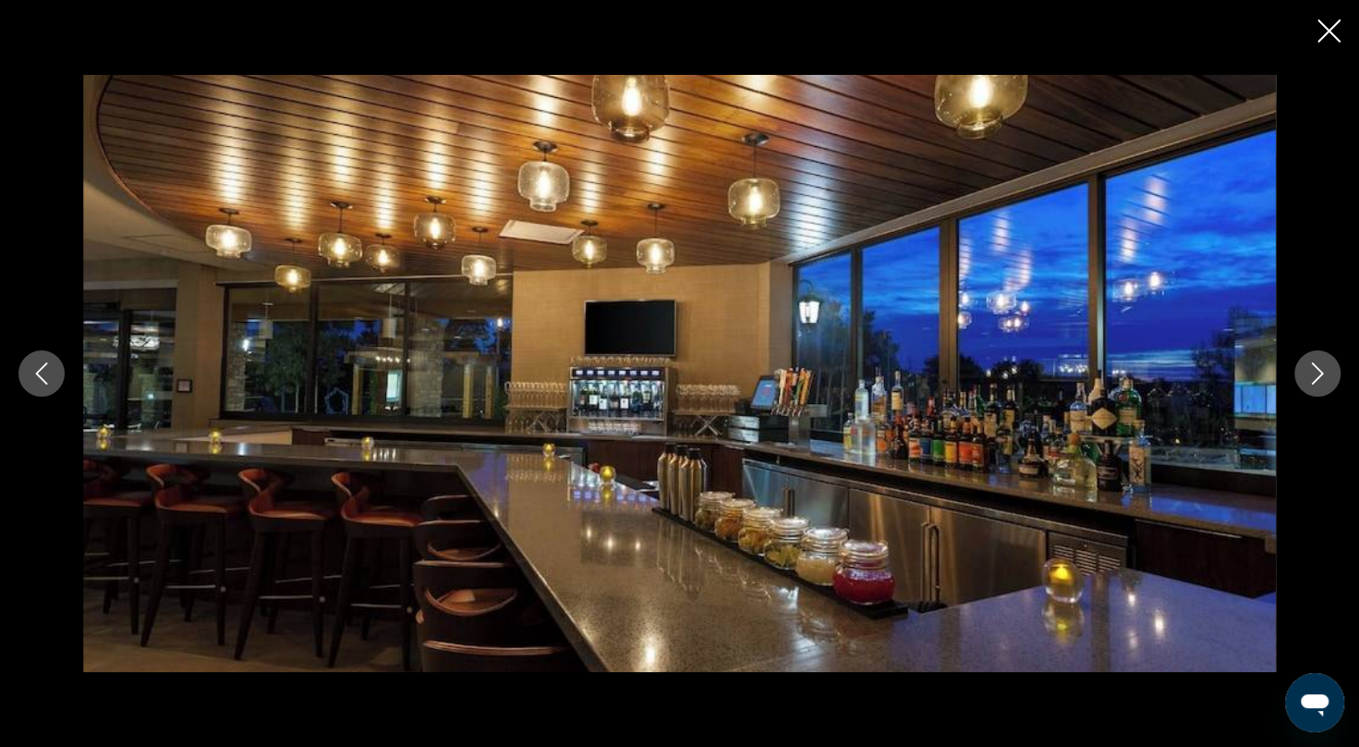
click at [1318, 383] on icon "Next image" at bounding box center [1318, 373] width 22 height 22
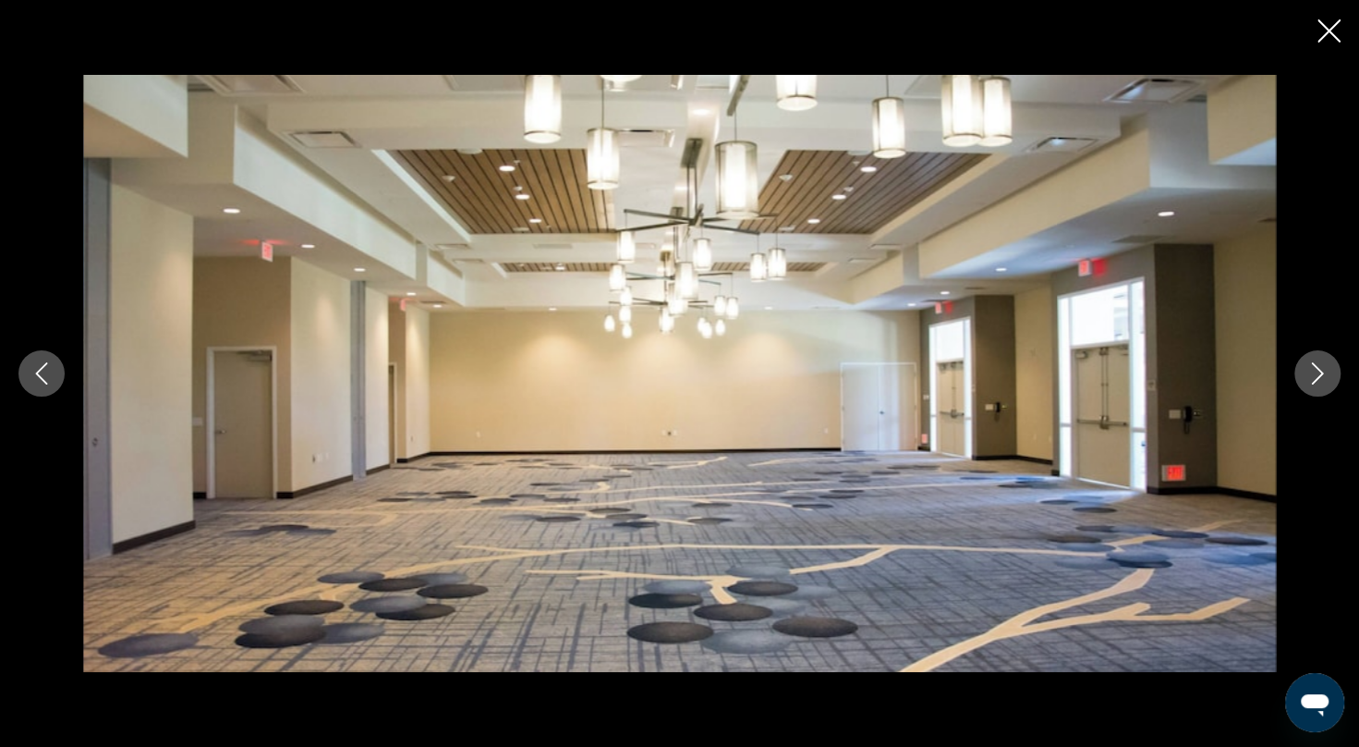
click at [1318, 383] on icon "Next image" at bounding box center [1318, 373] width 22 height 22
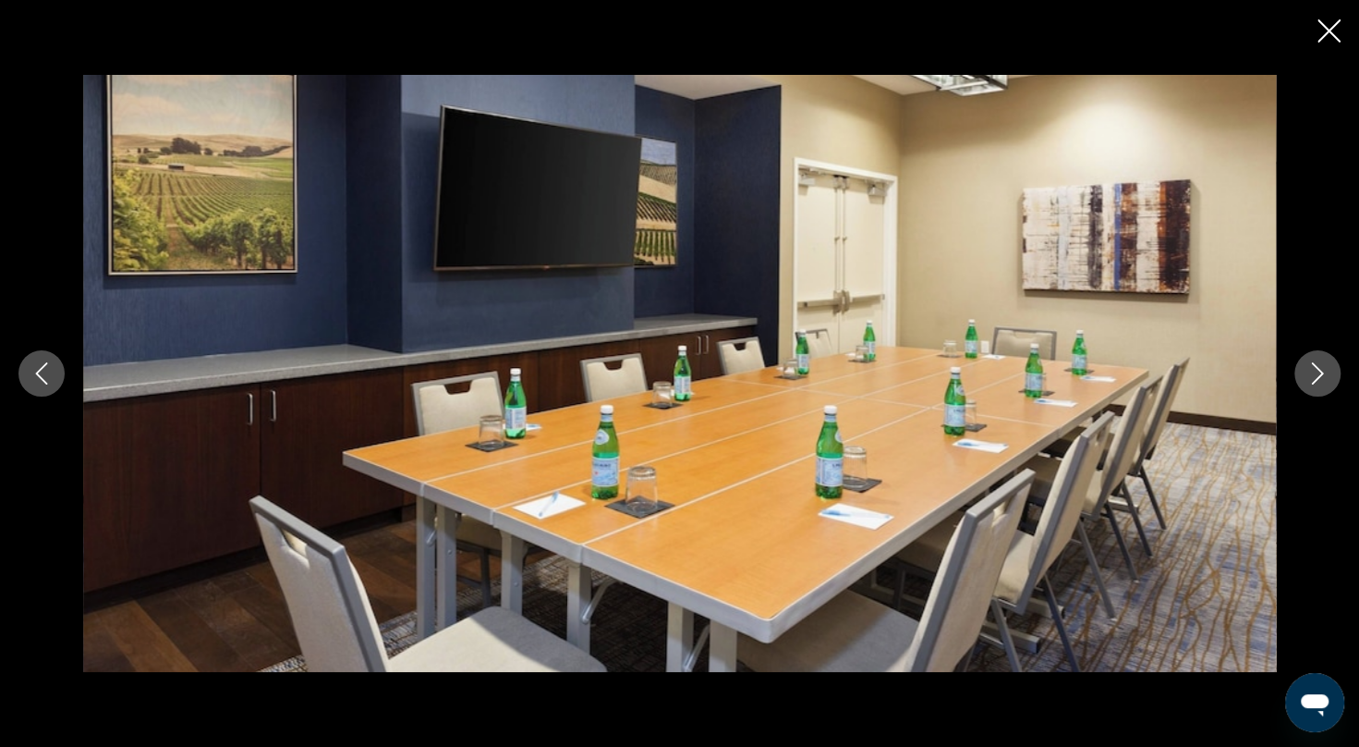
click at [1318, 383] on icon "Next image" at bounding box center [1318, 373] width 22 height 22
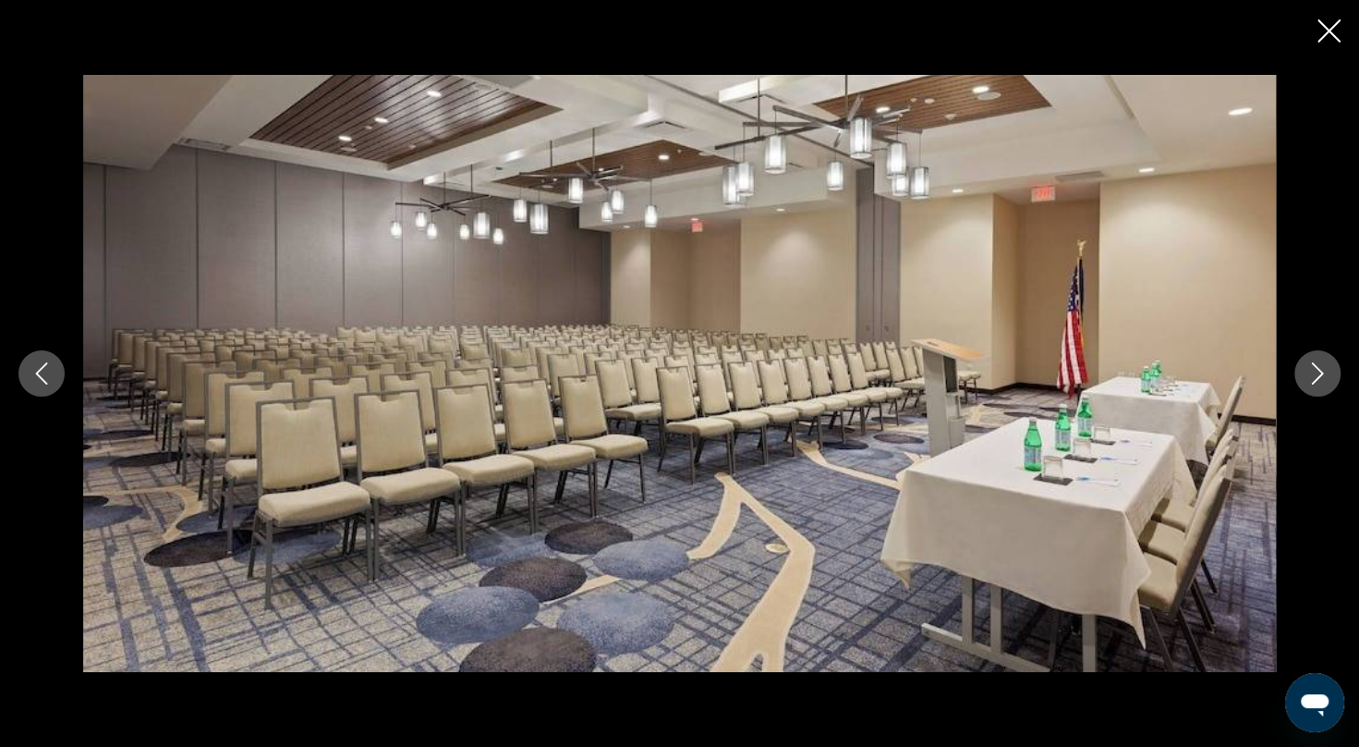
click at [1318, 383] on icon "Next image" at bounding box center [1318, 373] width 22 height 22
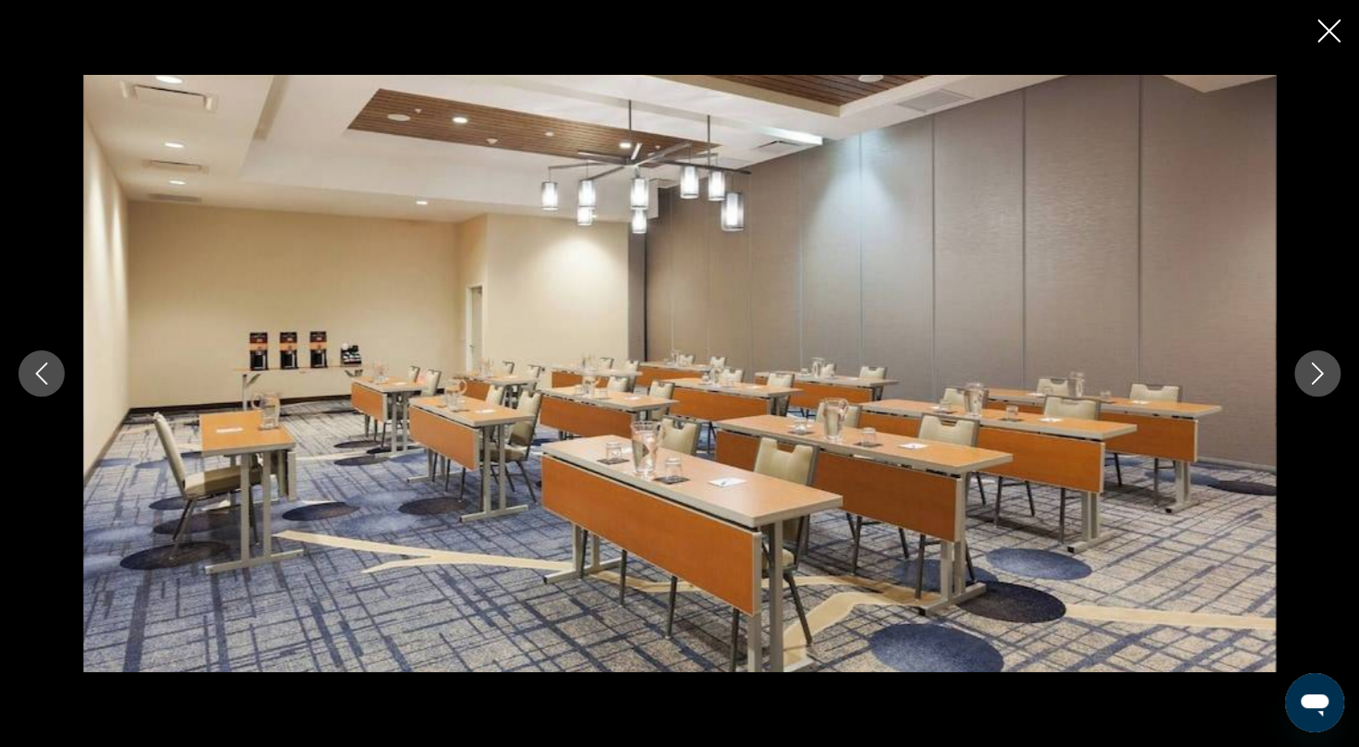
click at [1318, 383] on icon "Next image" at bounding box center [1318, 373] width 22 height 22
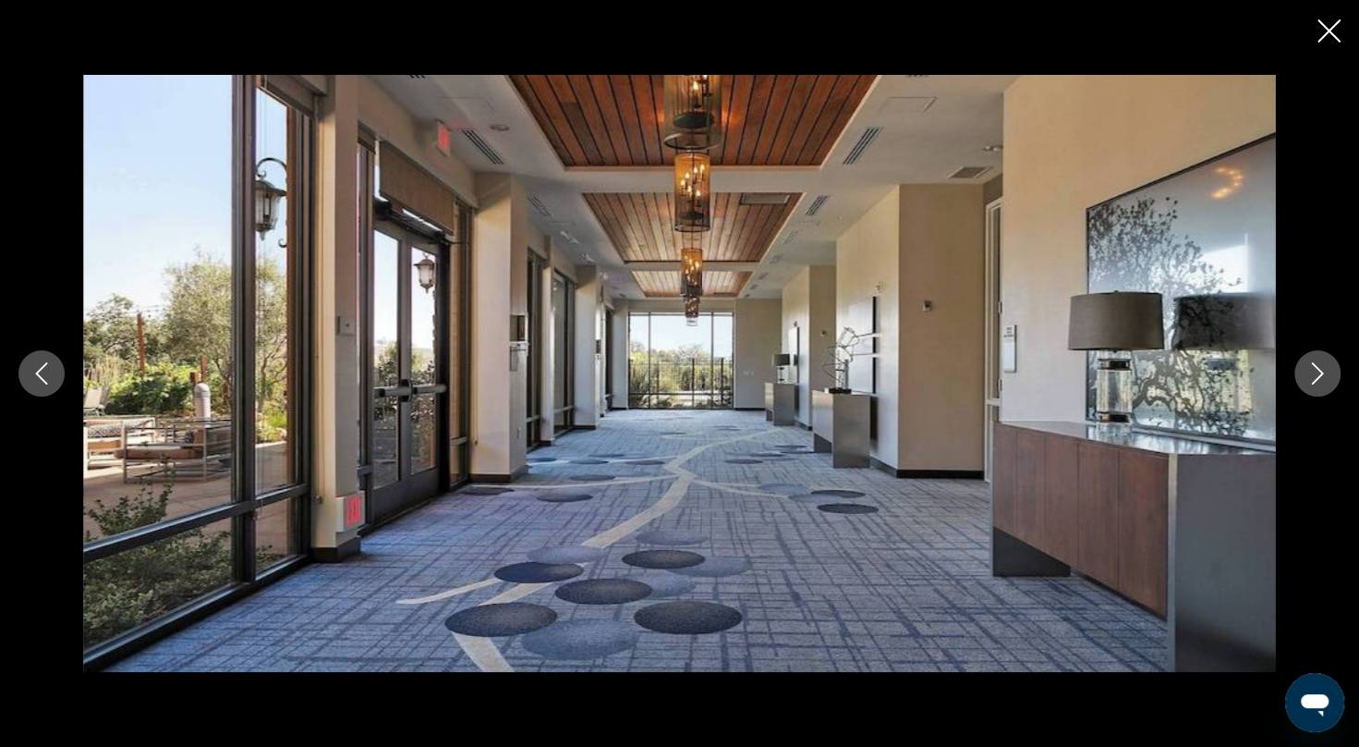
click at [1318, 383] on icon "Next image" at bounding box center [1318, 373] width 22 height 22
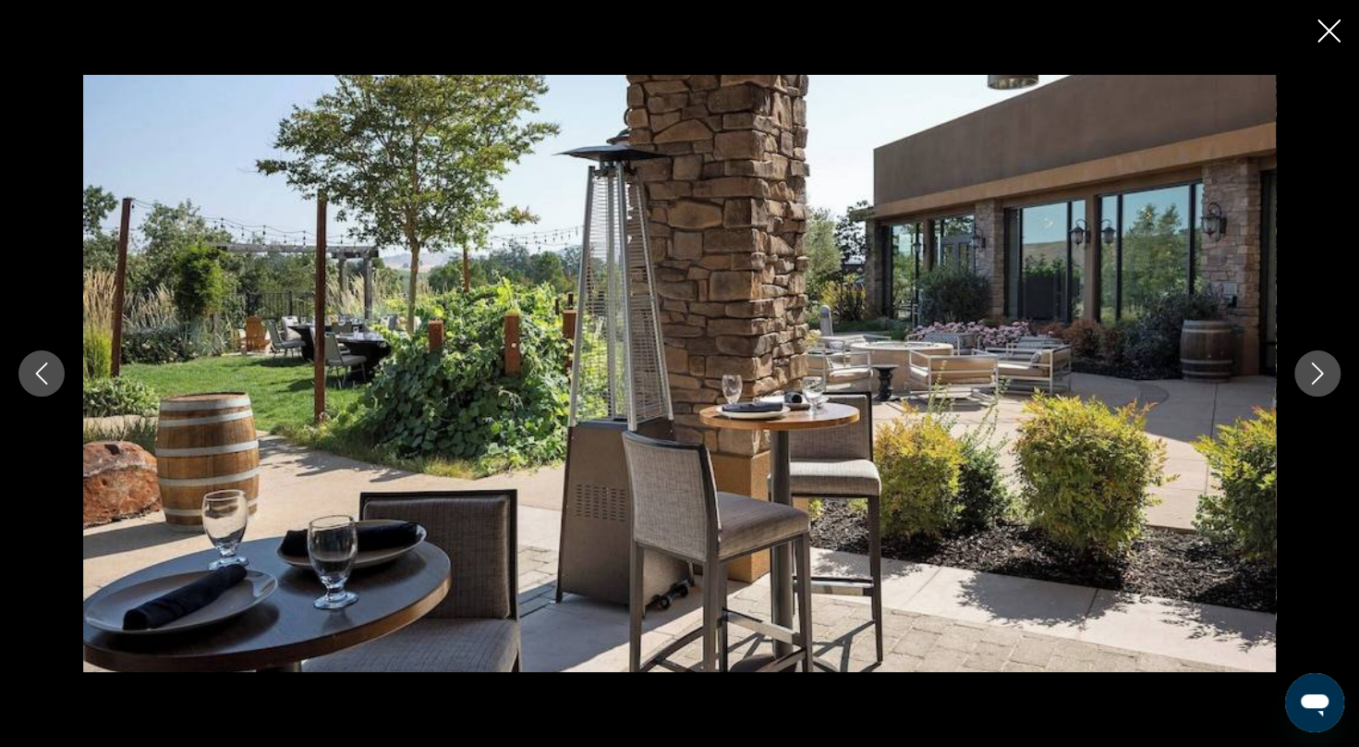
click at [1318, 383] on icon "Next image" at bounding box center [1318, 373] width 22 height 22
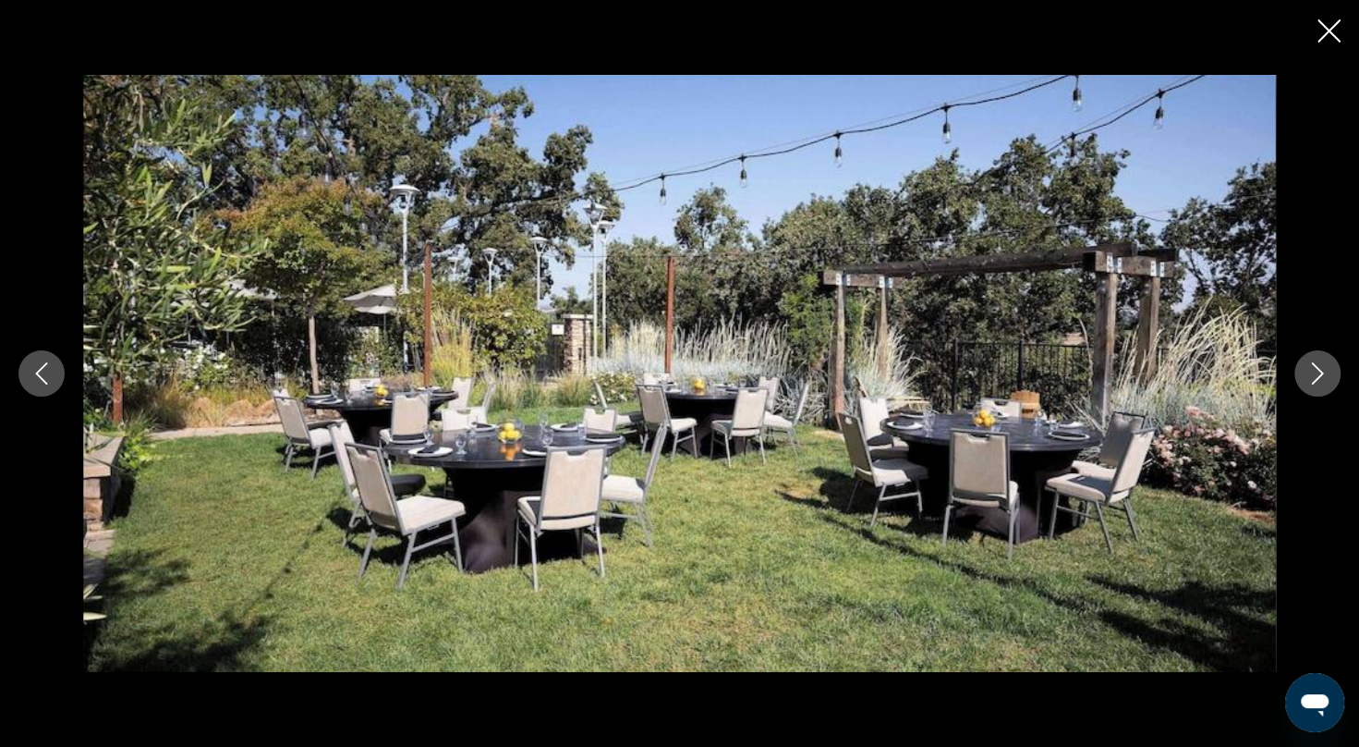
click at [1318, 383] on icon "Next image" at bounding box center [1318, 373] width 22 height 22
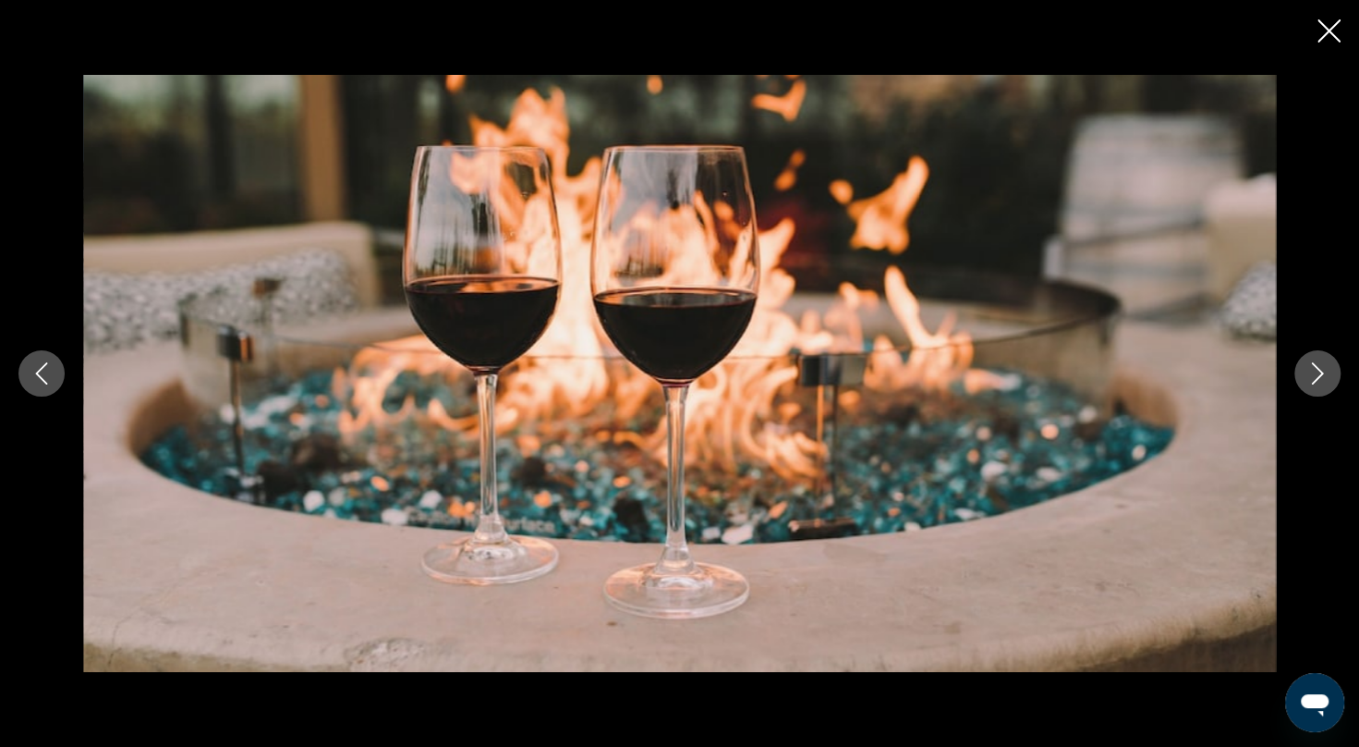
click at [1318, 383] on icon "Next image" at bounding box center [1318, 373] width 22 height 22
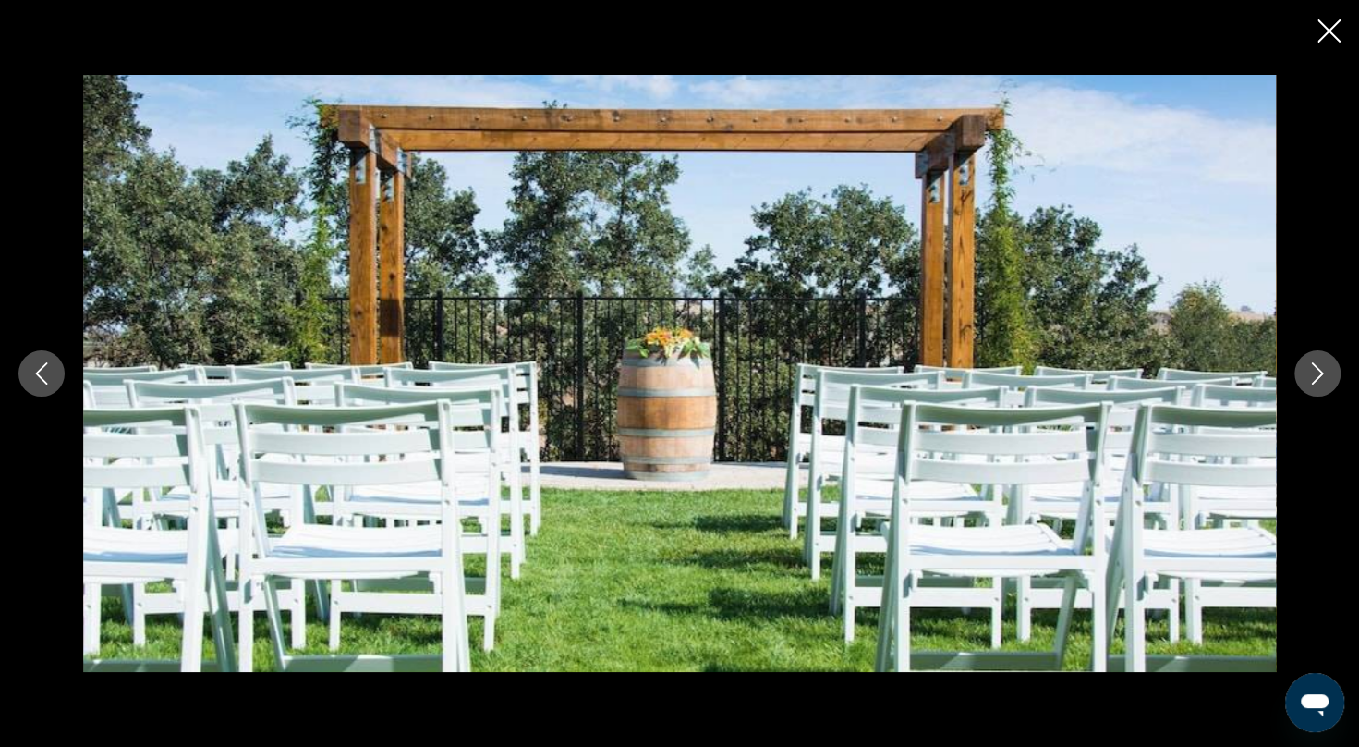
click at [1318, 383] on icon "Next image" at bounding box center [1318, 373] width 22 height 22
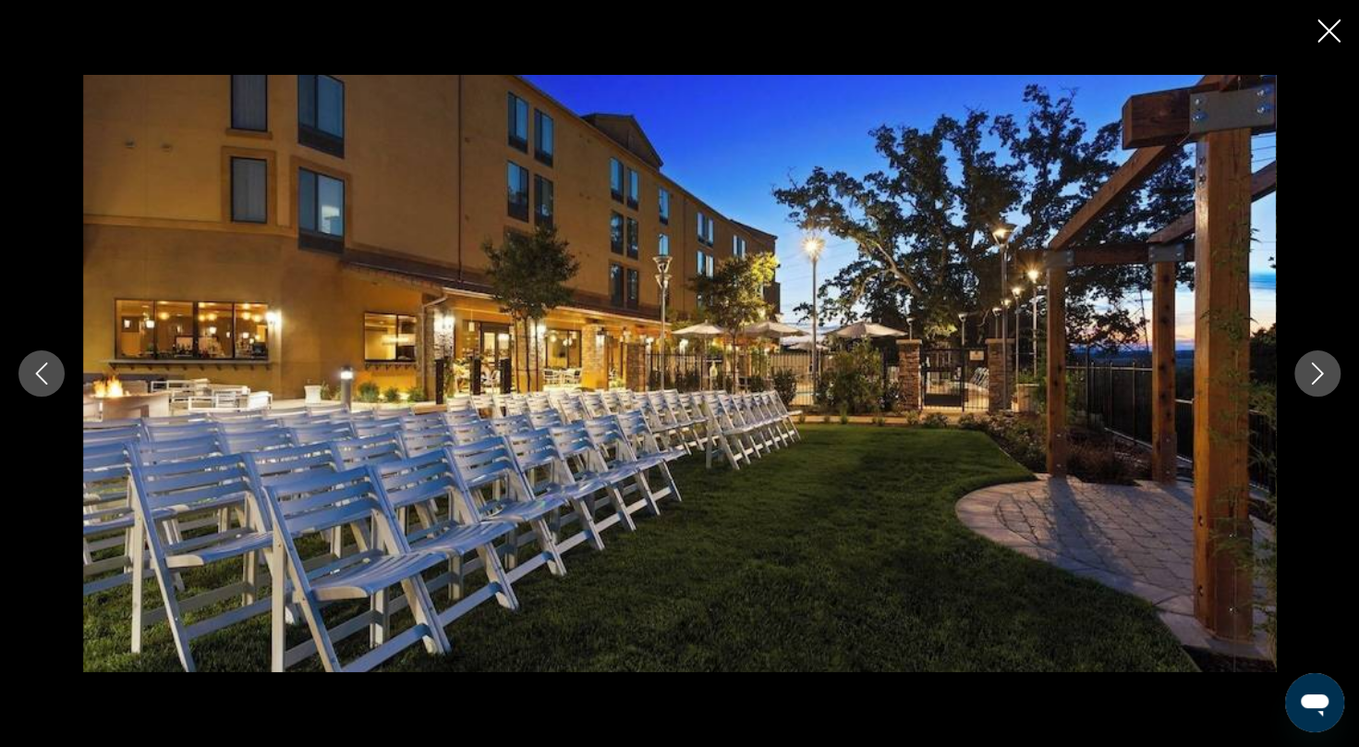
click at [1318, 383] on icon "Next image" at bounding box center [1318, 373] width 22 height 22
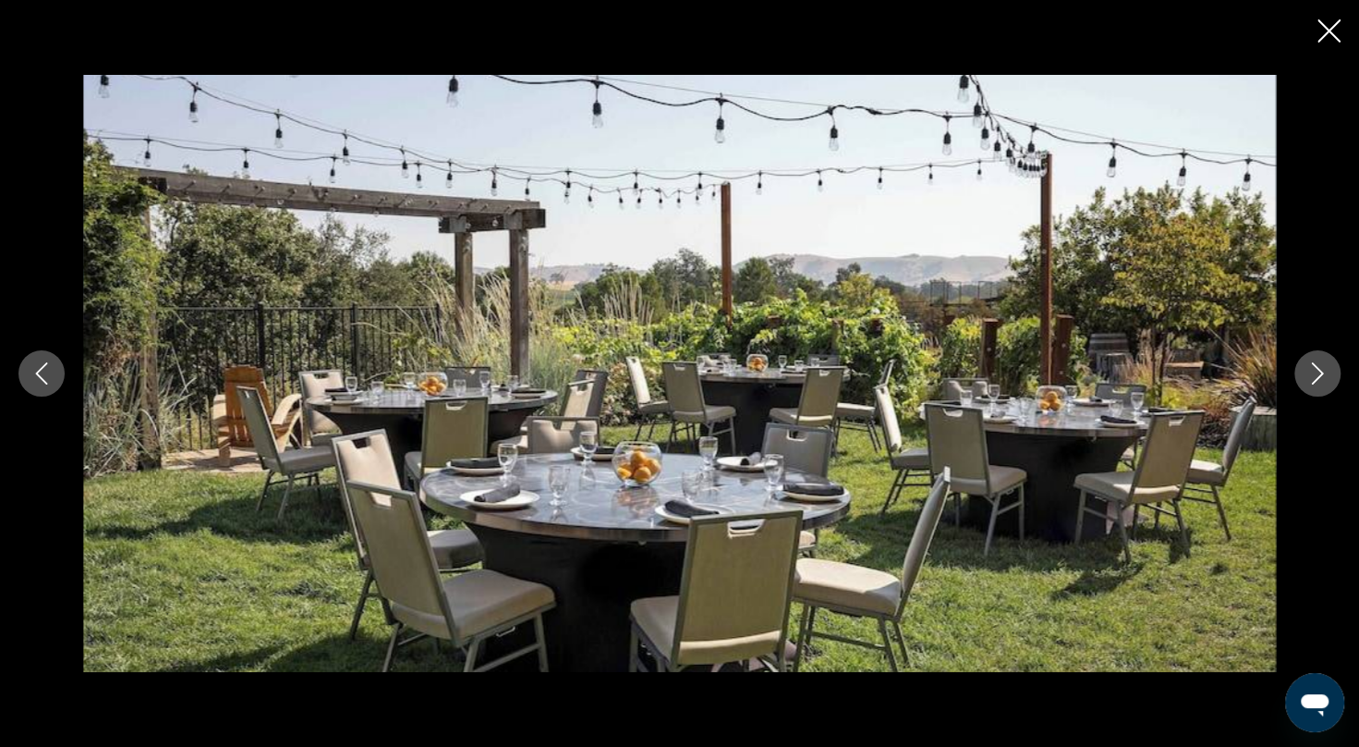
click at [1318, 383] on icon "Next image" at bounding box center [1318, 373] width 22 height 22
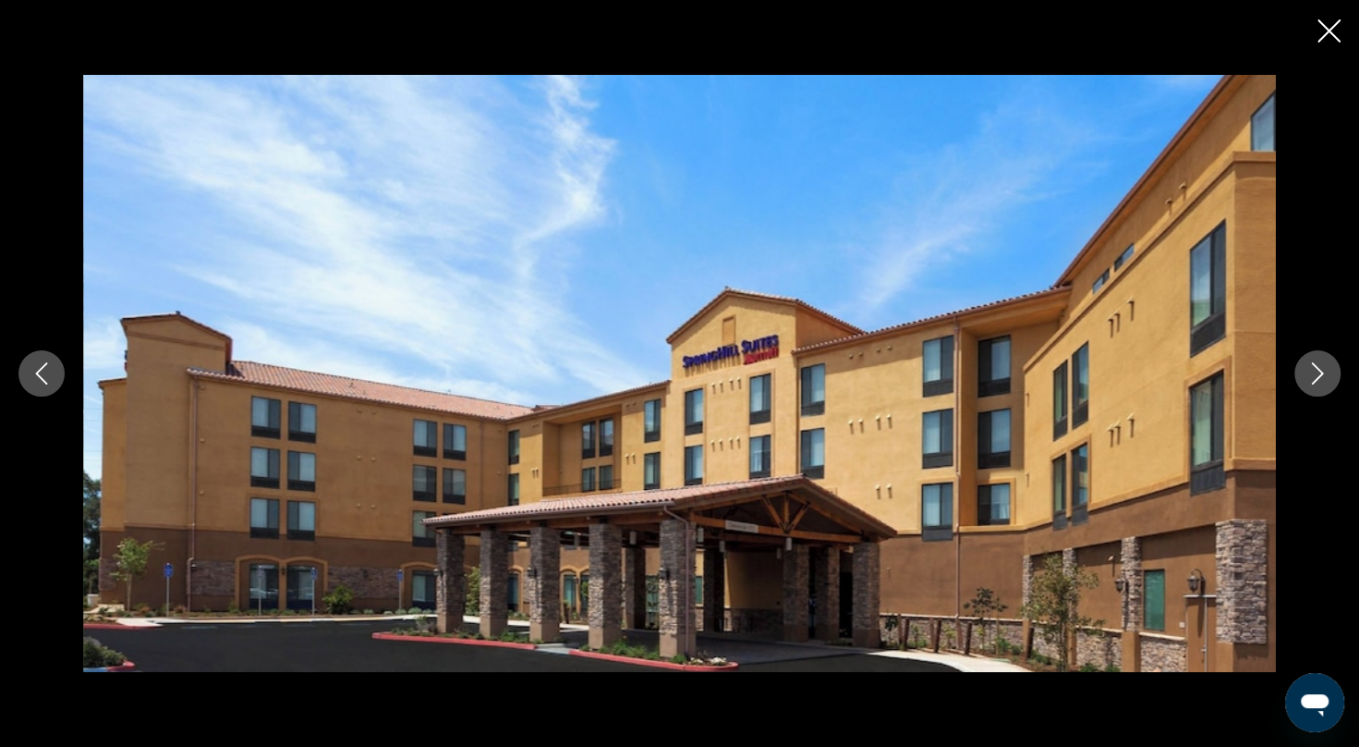
click at [1318, 383] on icon "Next image" at bounding box center [1318, 373] width 22 height 22
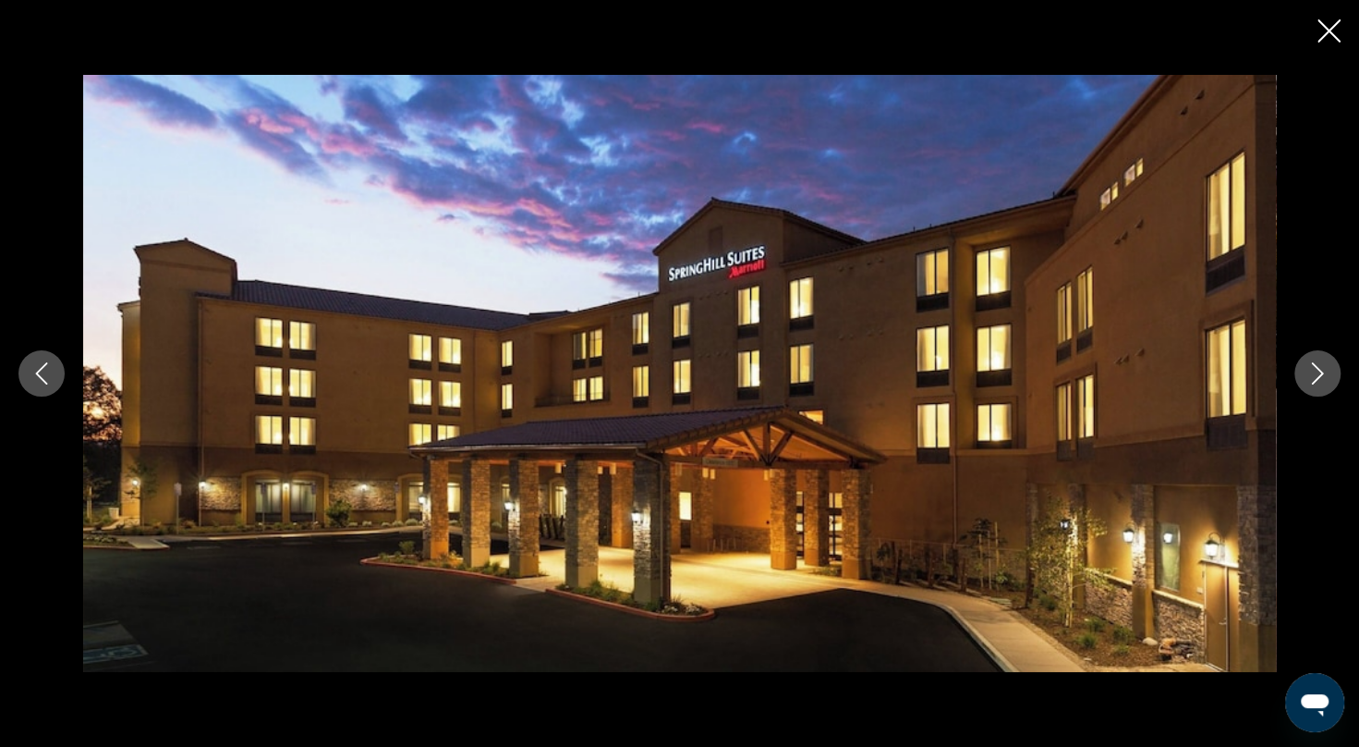
click at [1318, 383] on icon "Next image" at bounding box center [1318, 373] width 22 height 22
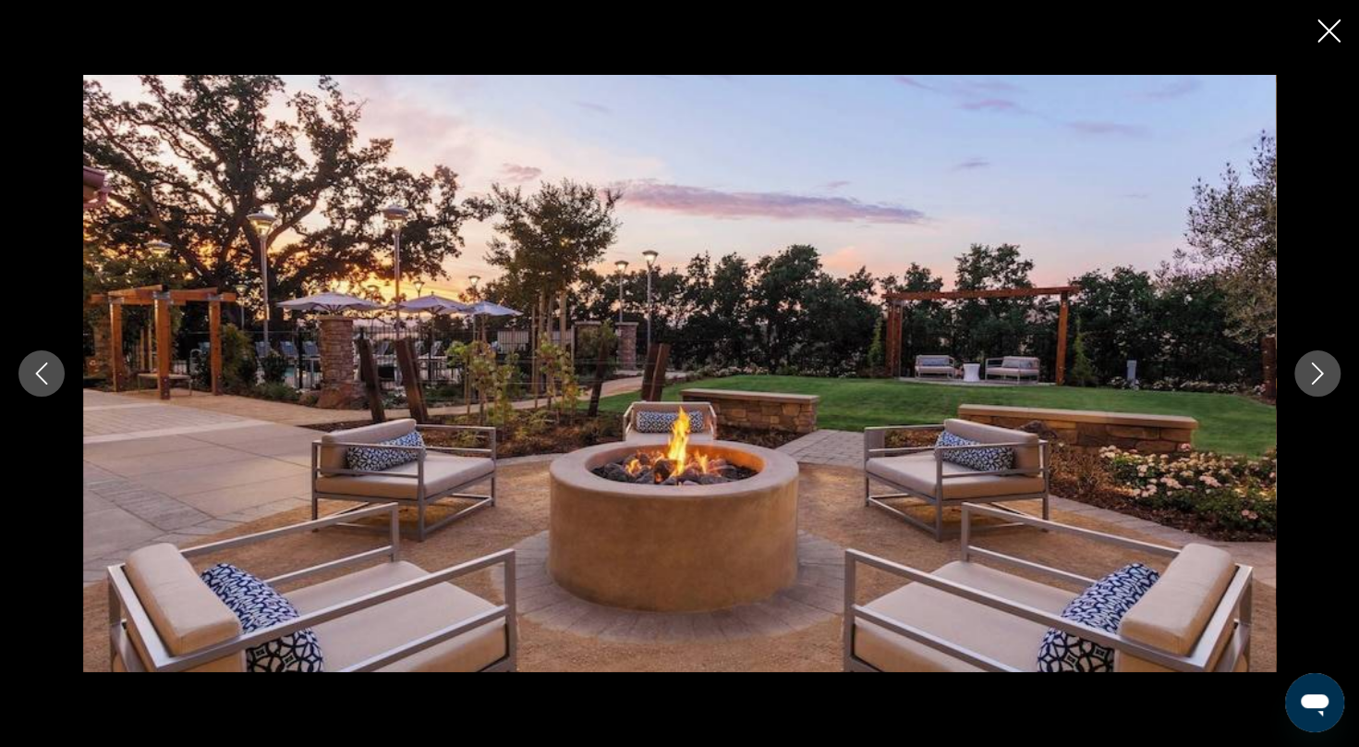
click at [1318, 383] on icon "Next image" at bounding box center [1318, 373] width 22 height 22
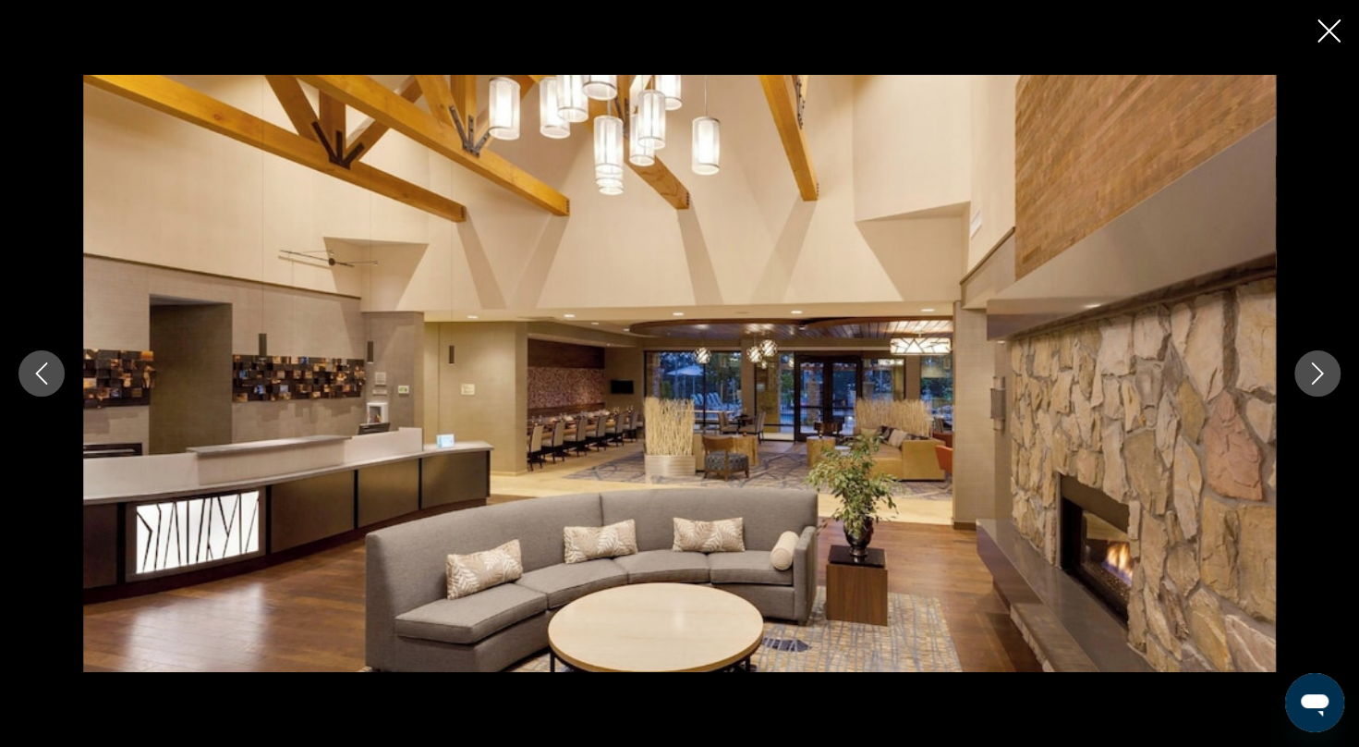
click at [1325, 28] on icon "Close slideshow" at bounding box center [1329, 30] width 23 height 23
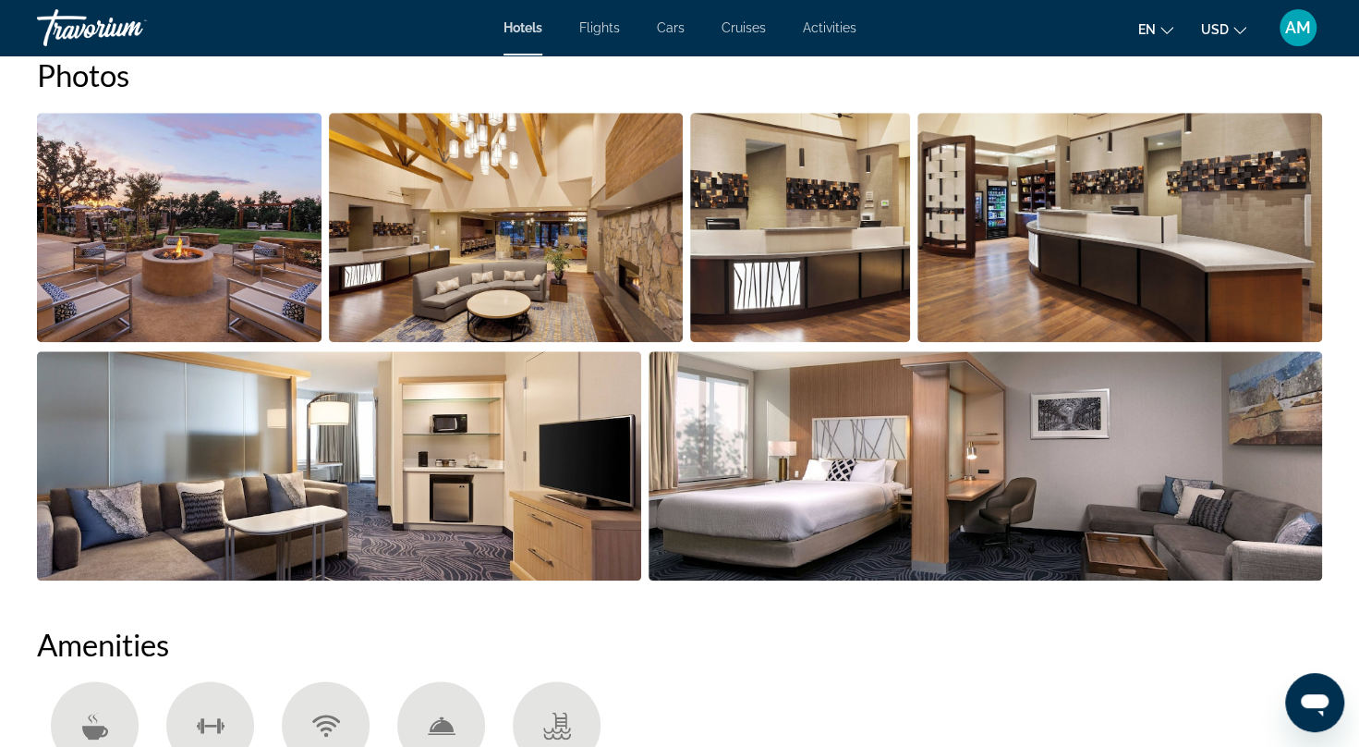
click at [878, 652] on h2 "Amenities" at bounding box center [679, 644] width 1285 height 37
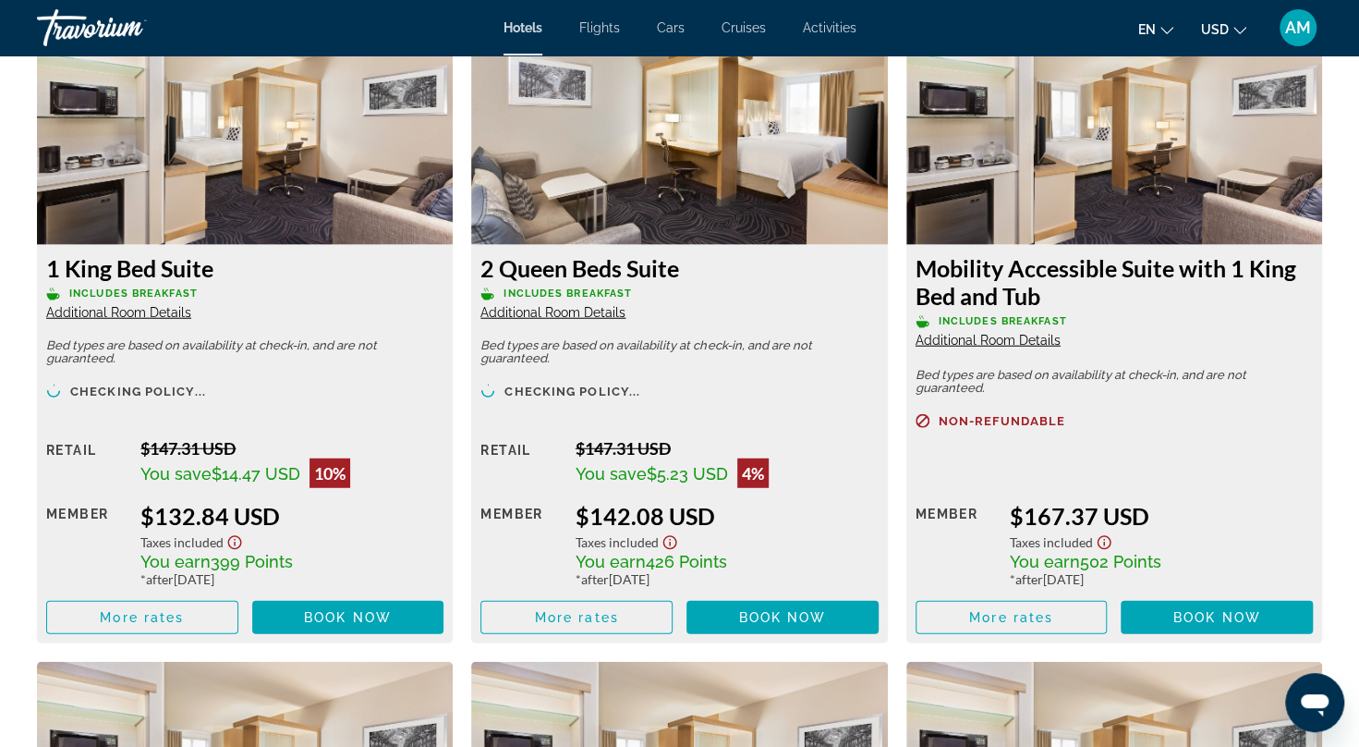
scroll to position [2609, 0]
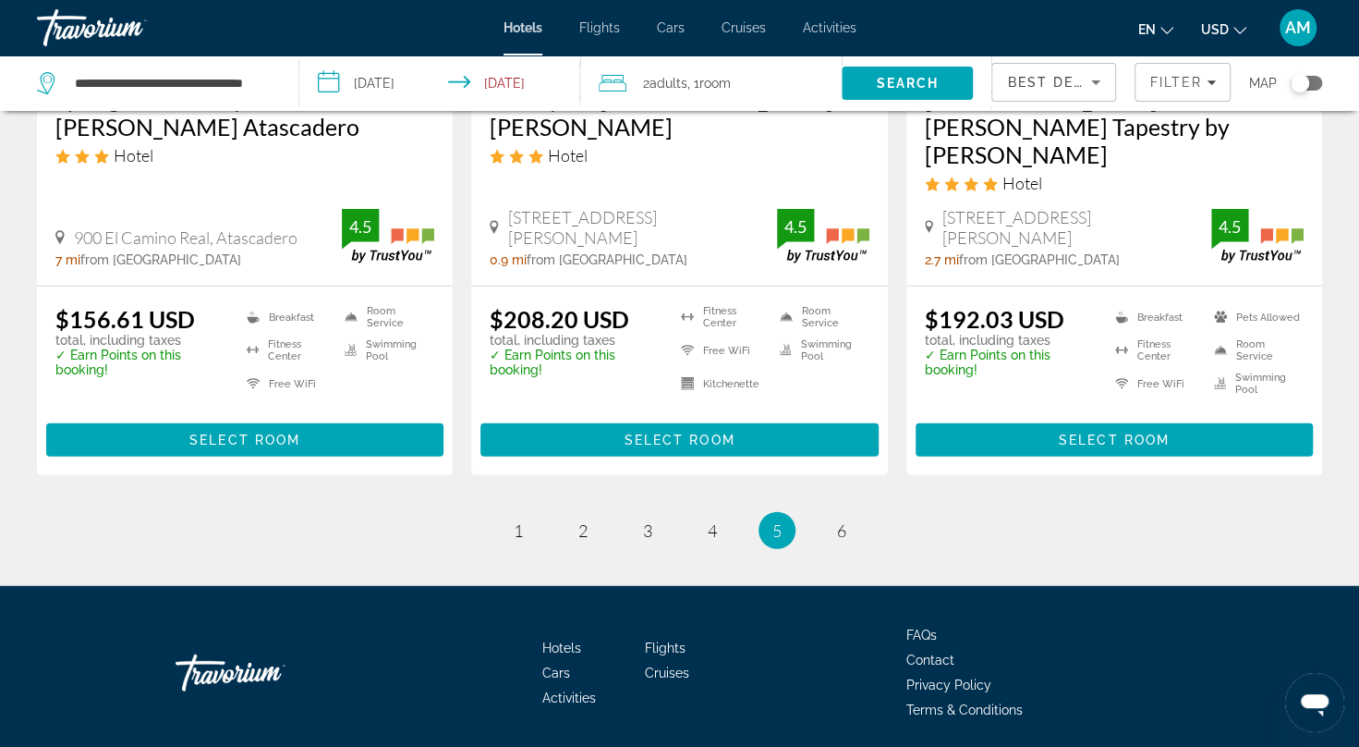
scroll to position [2520, 0]
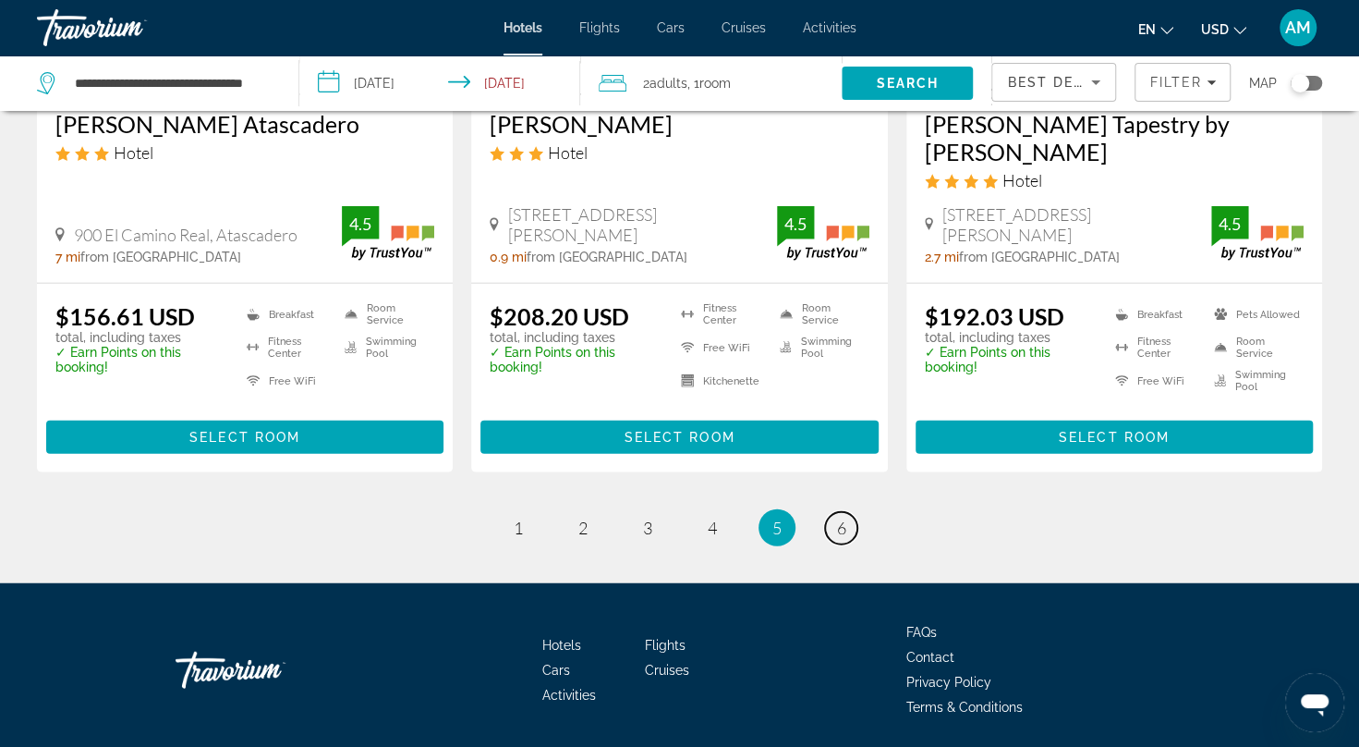
click at [837, 517] on span "6" at bounding box center [841, 527] width 9 height 20
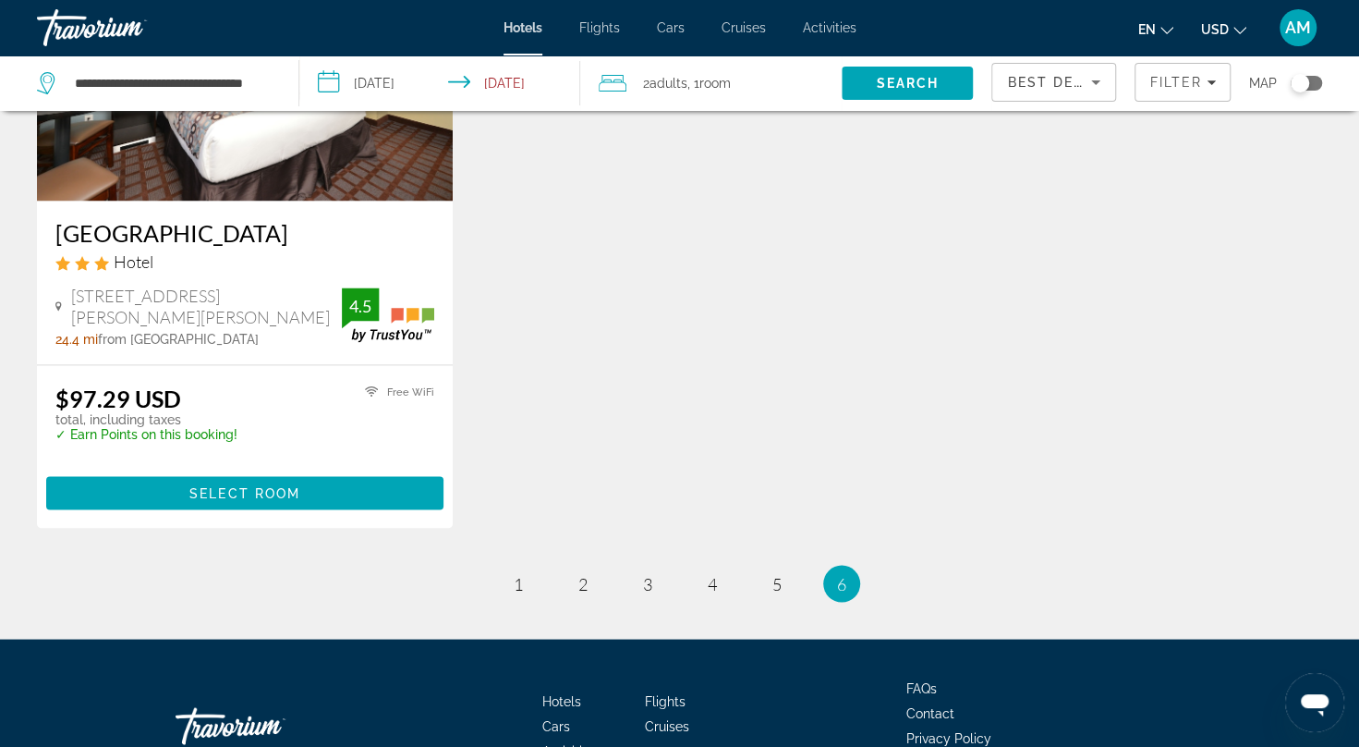
scroll to position [1744, 0]
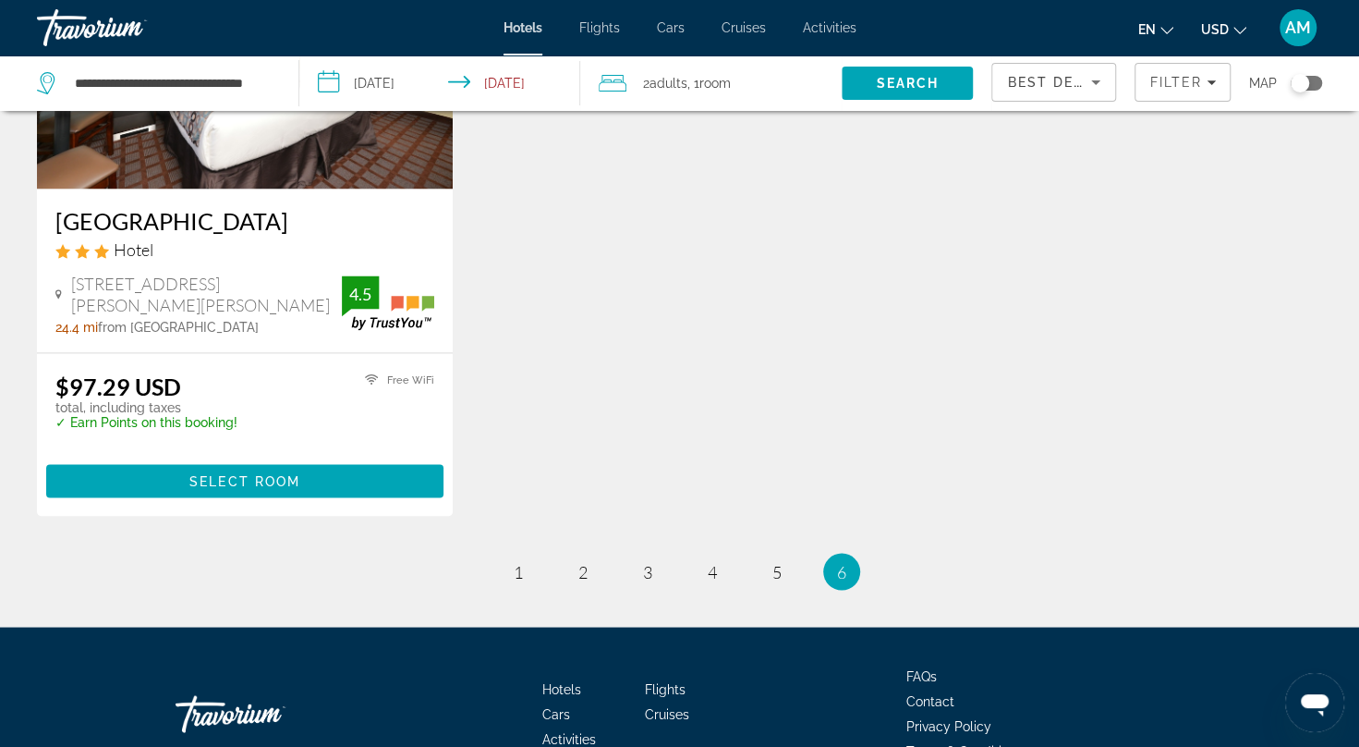
click at [85, 22] on div "Travorium" at bounding box center [129, 28] width 185 height 48
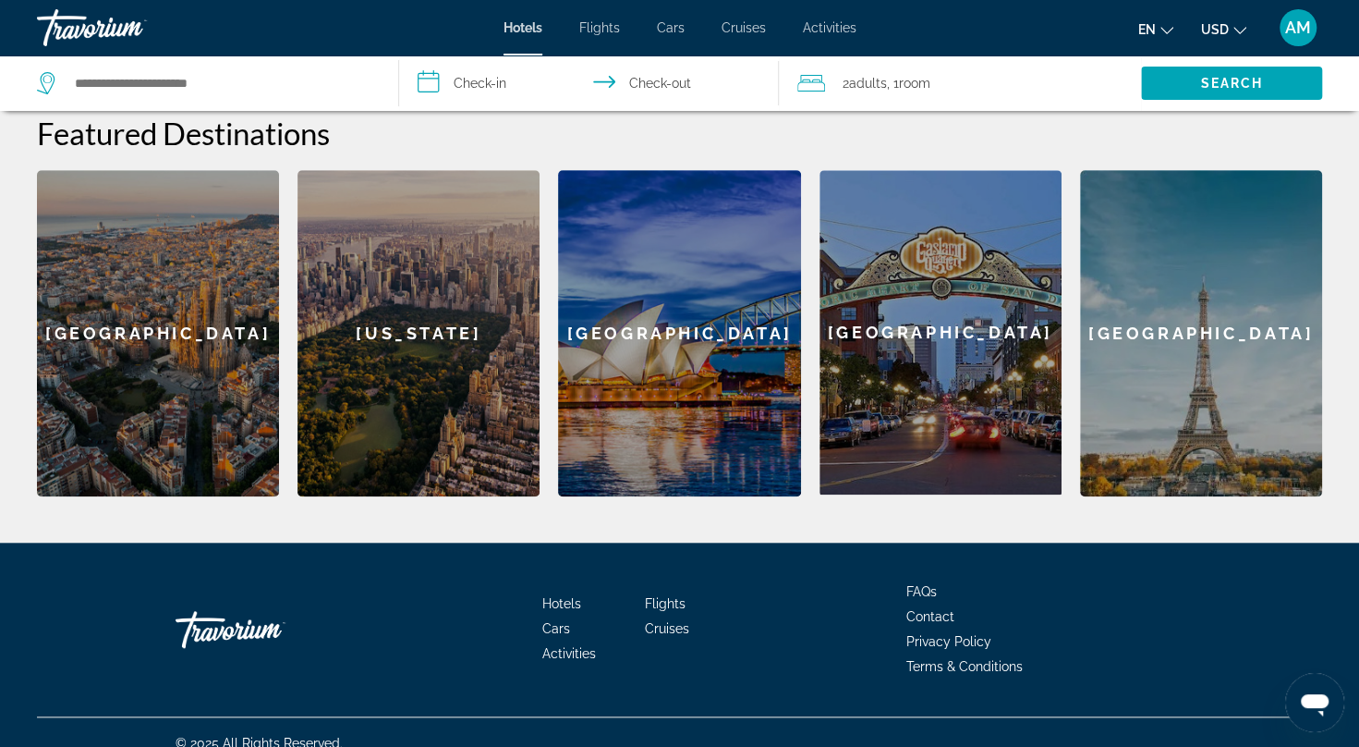
scroll to position [733, 0]
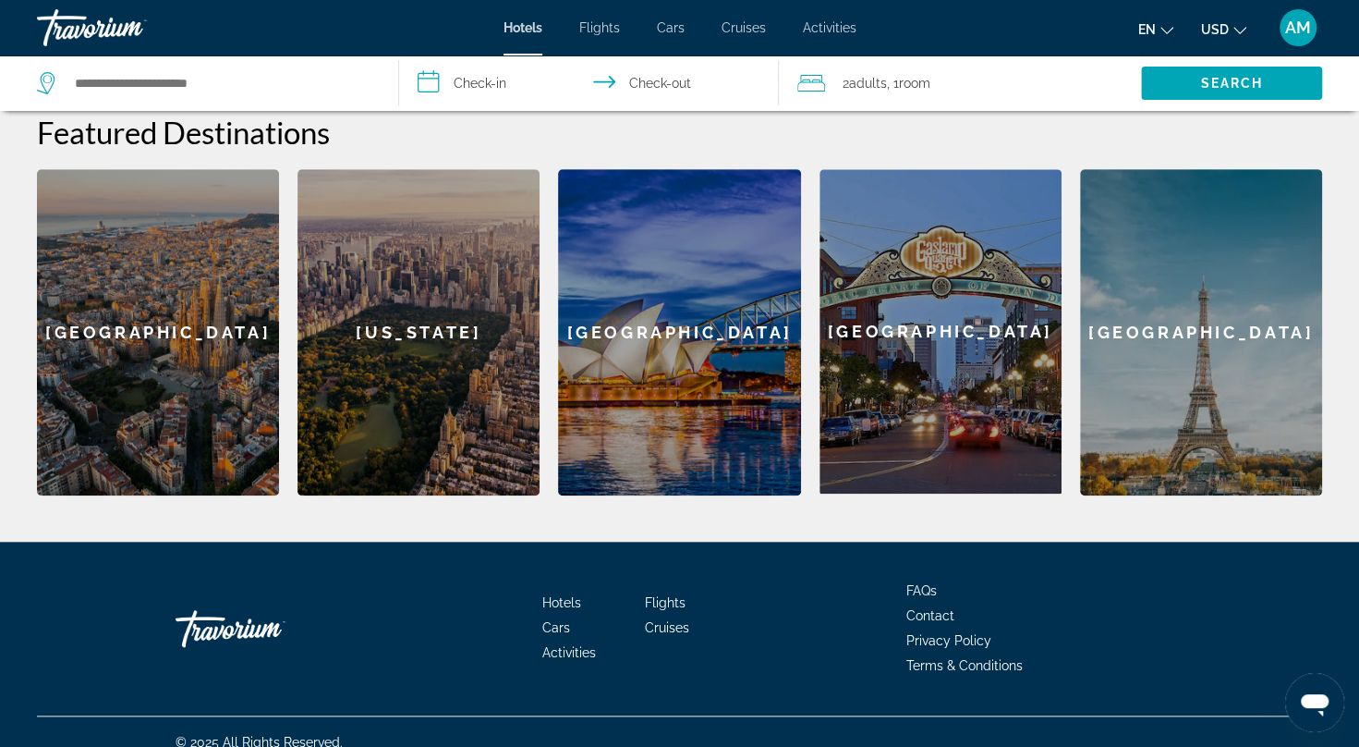
click at [1003, 395] on div "San Diego" at bounding box center [941, 331] width 242 height 324
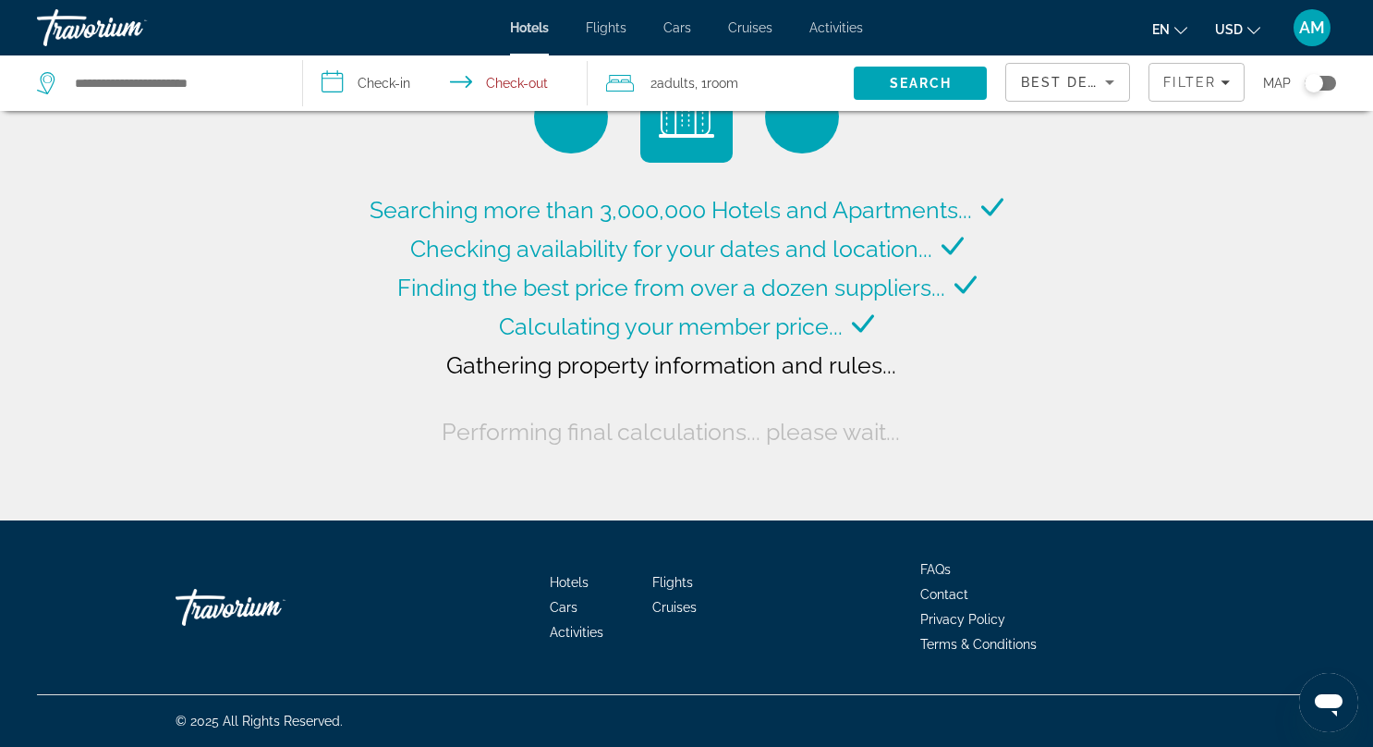
type input "**********"
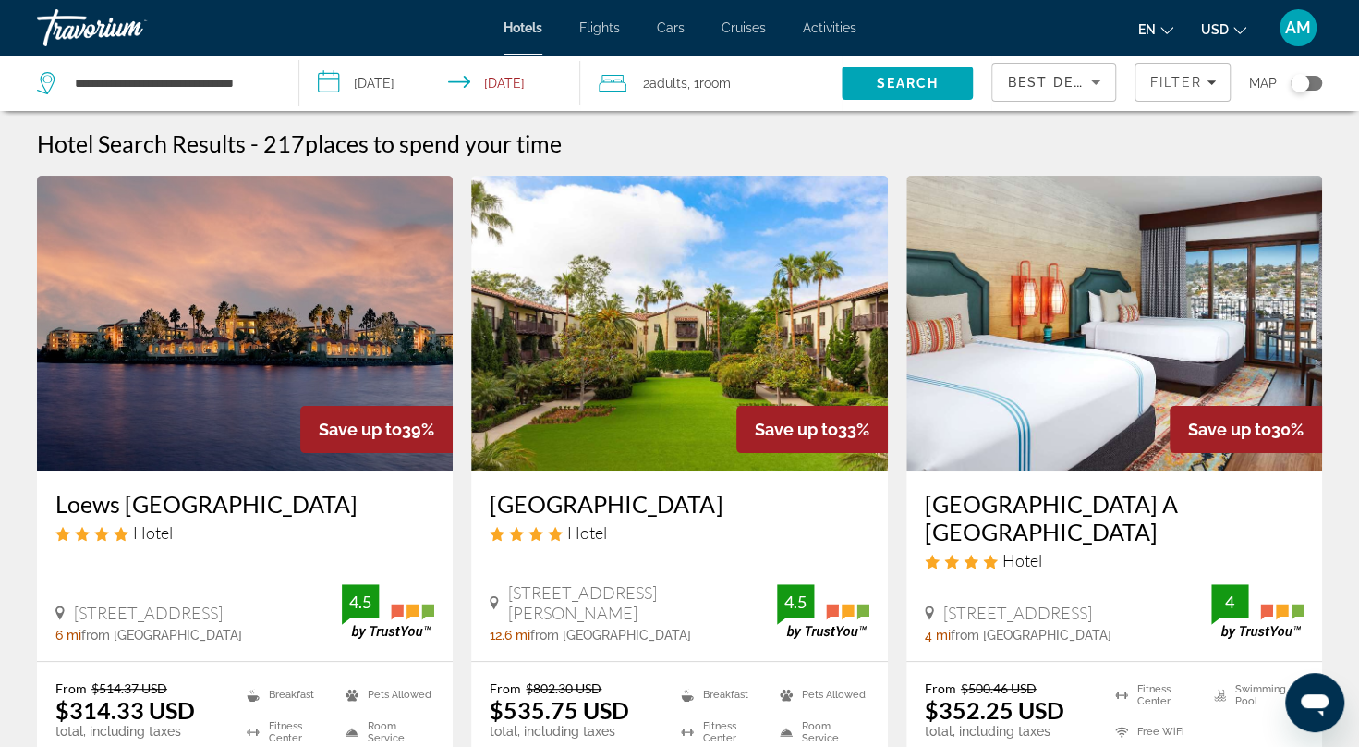
click at [357, 75] on input "**********" at bounding box center [443, 85] width 288 height 61
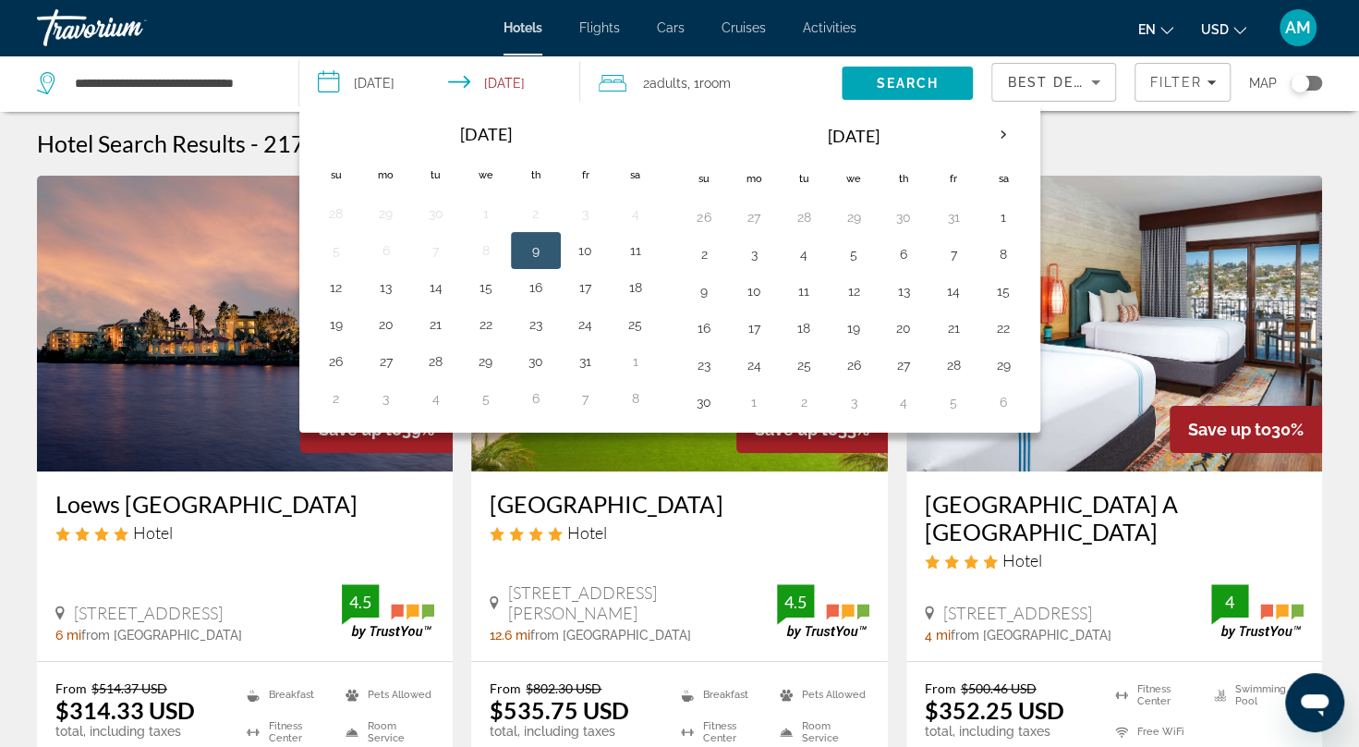
click at [577, 315] on button "24" at bounding box center [586, 324] width 30 height 26
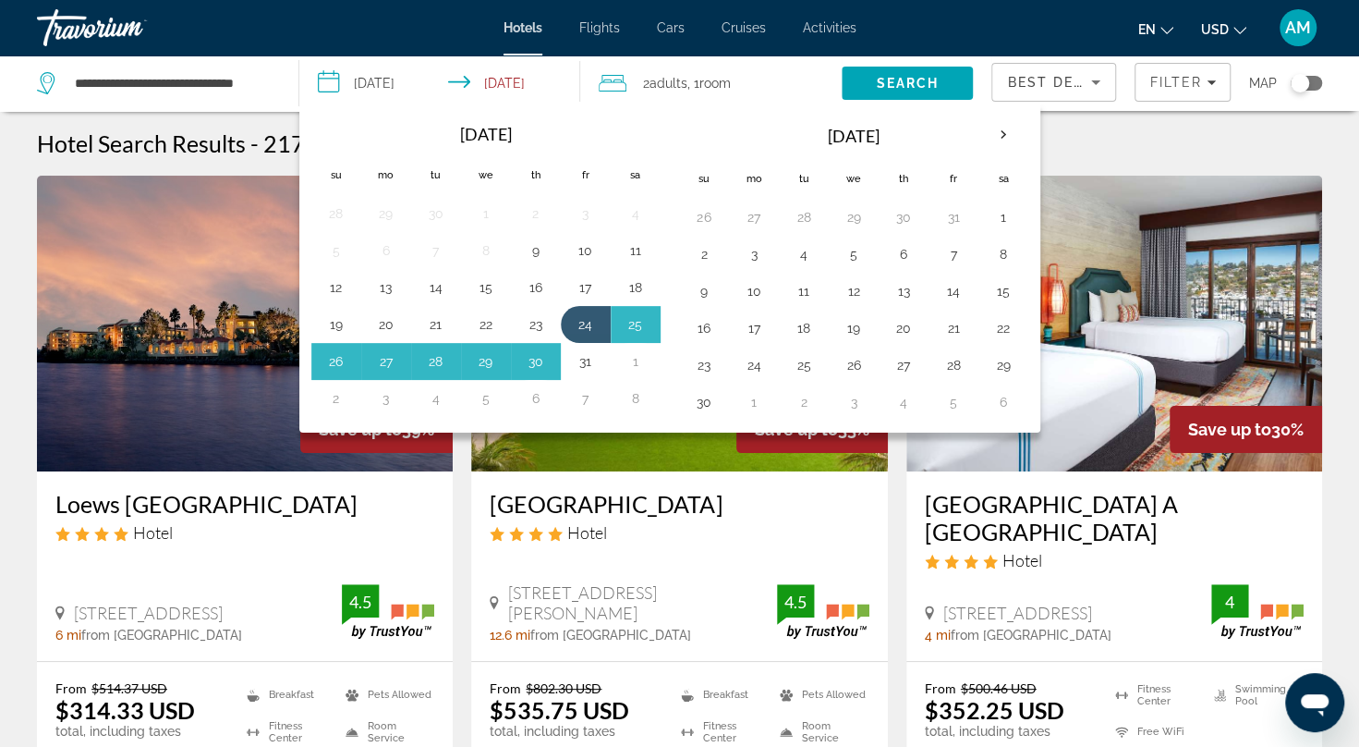
click at [573, 358] on button "31" at bounding box center [586, 361] width 30 height 26
type input "**********"
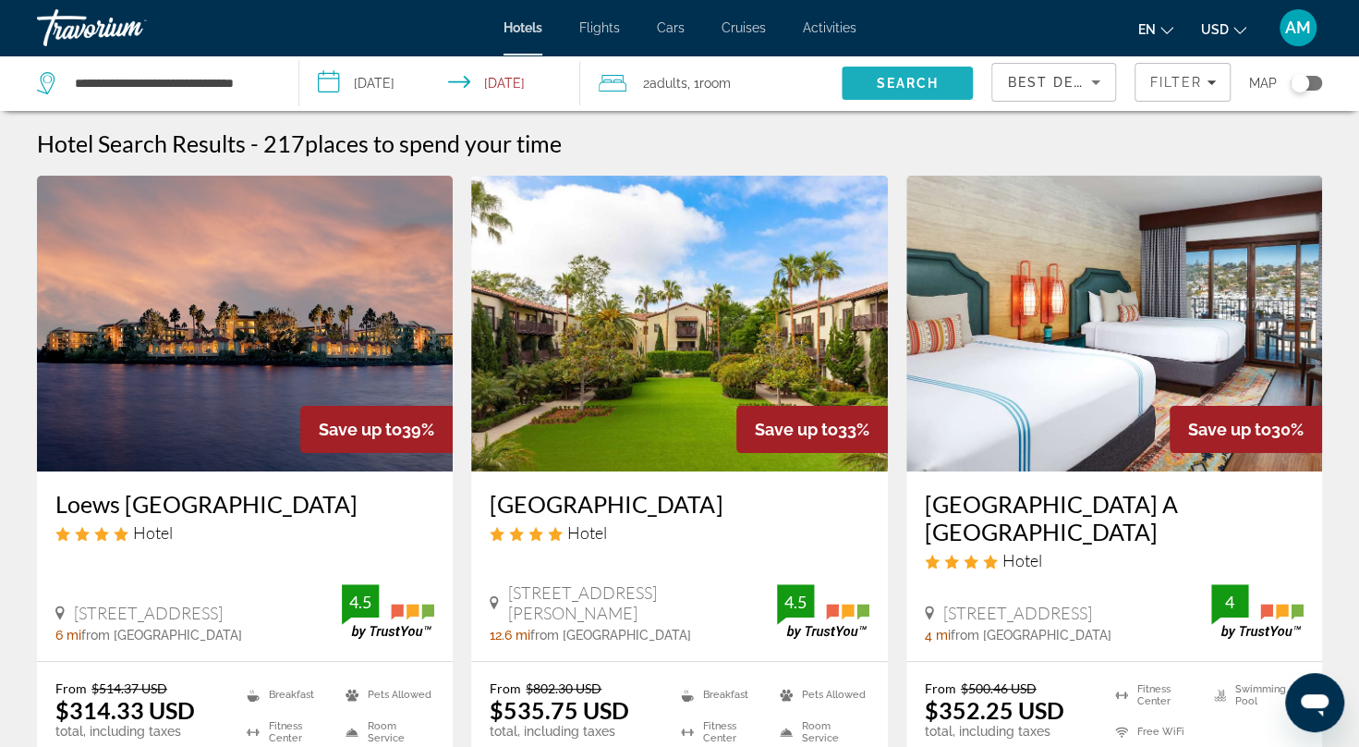
click at [872, 78] on span "Search" at bounding box center [907, 83] width 131 height 44
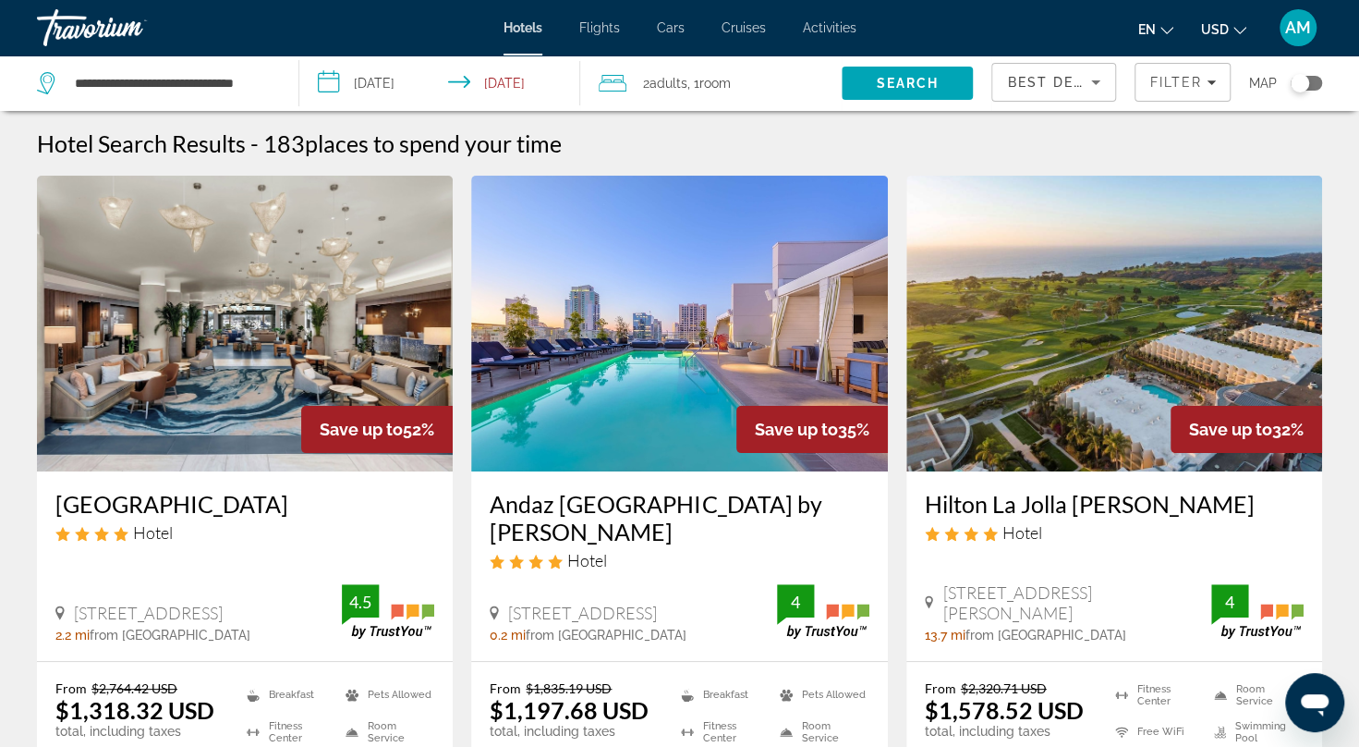
click at [1345, 96] on app-hotels-search-filters "Best Deals Filter Map" at bounding box center [1175, 82] width 368 height 55
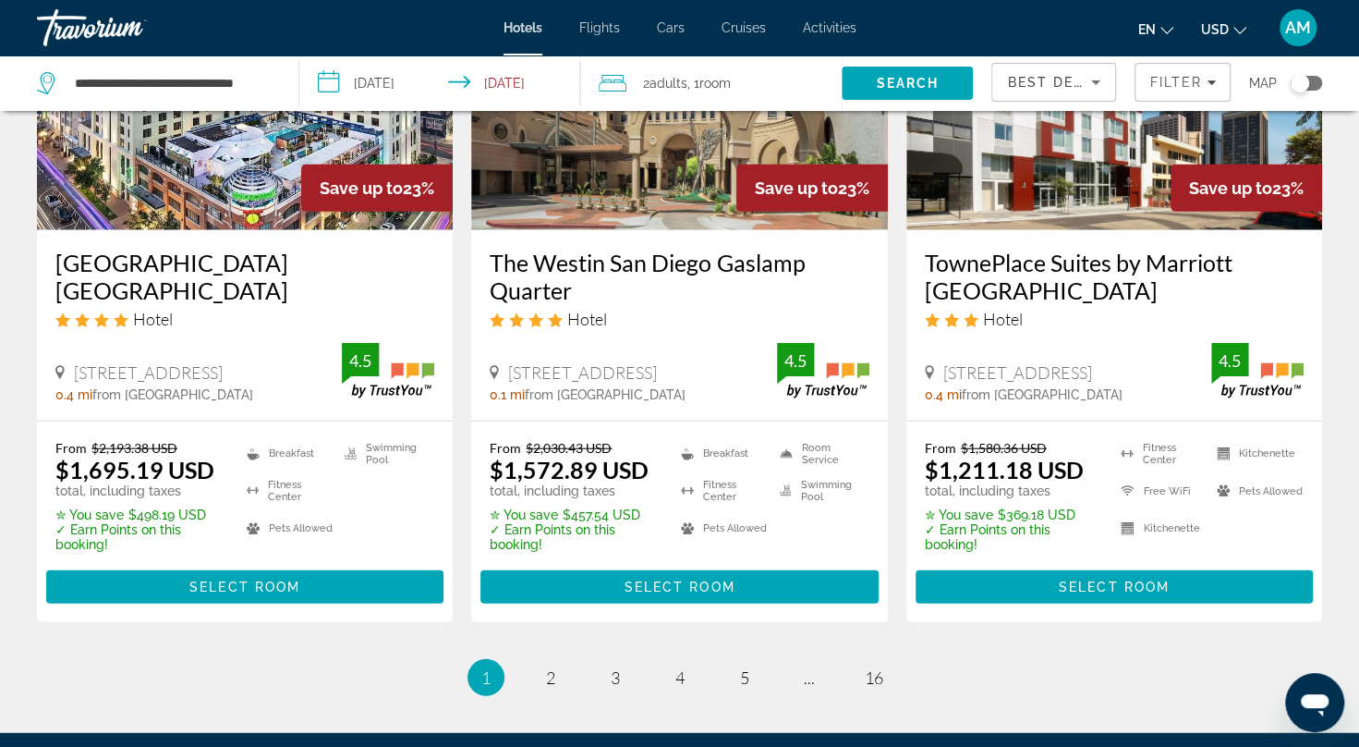
scroll to position [2453, 0]
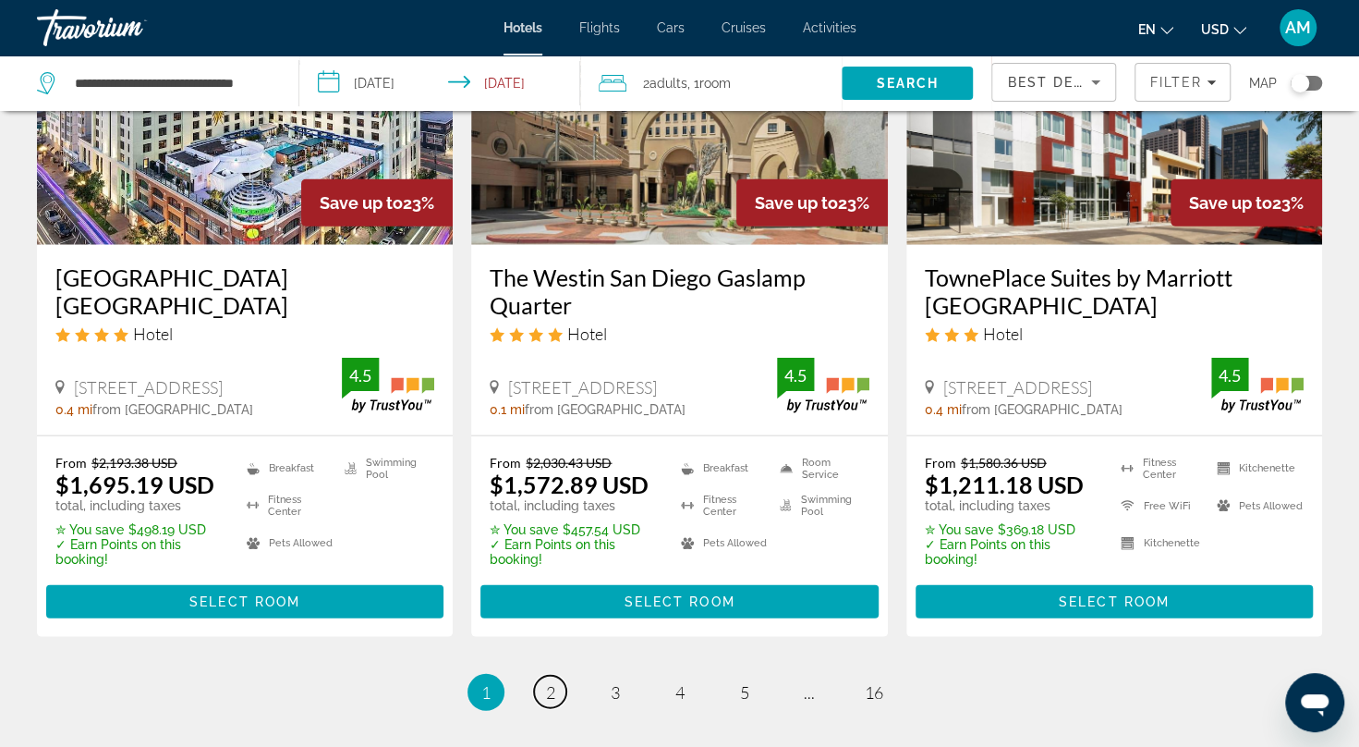
click at [551, 682] on span "2" at bounding box center [550, 692] width 9 height 20
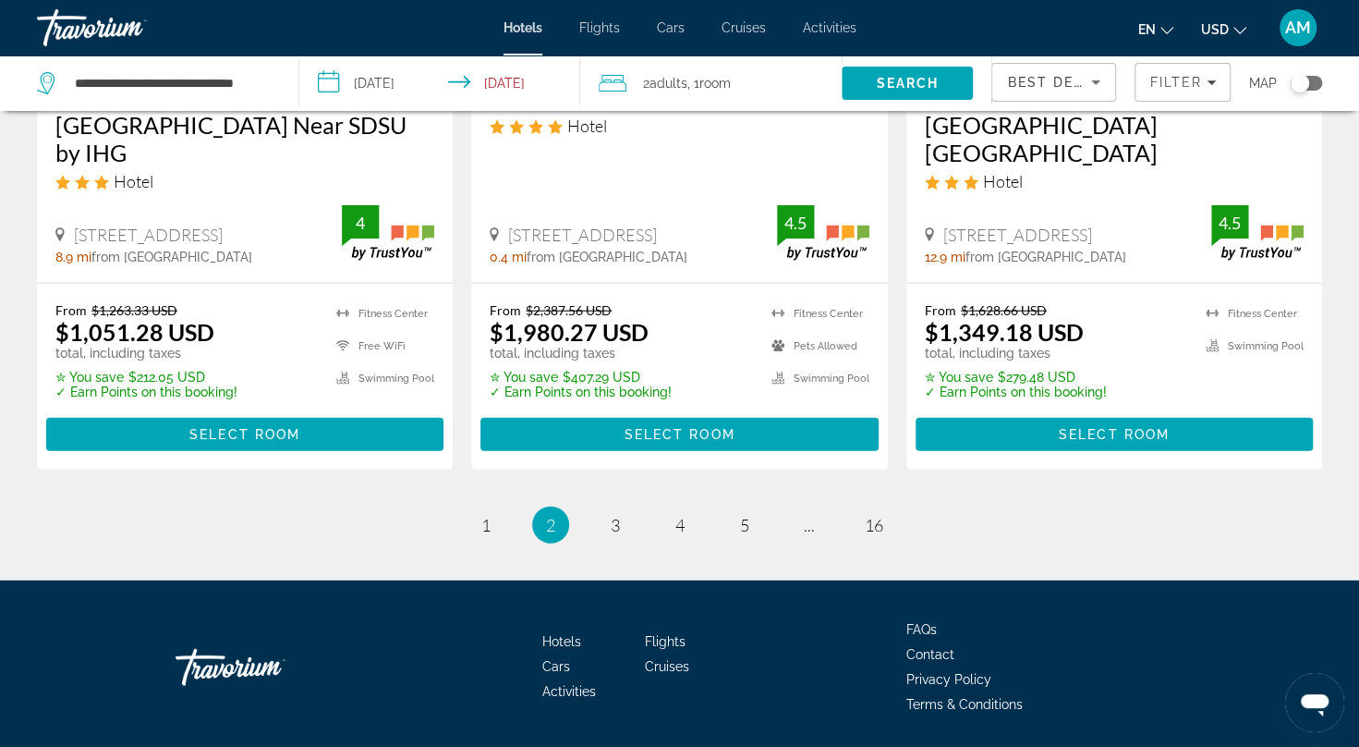
scroll to position [2608, 0]
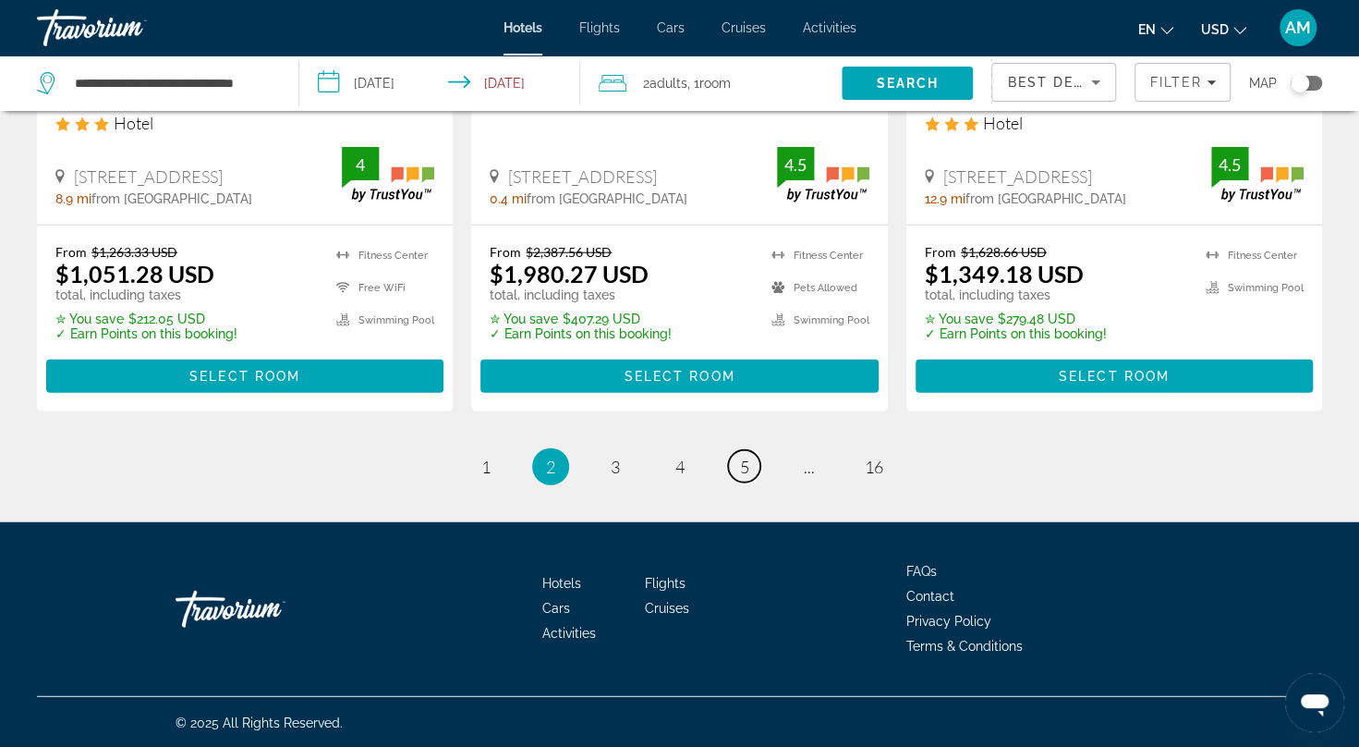
click at [744, 458] on span "5" at bounding box center [744, 466] width 9 height 20
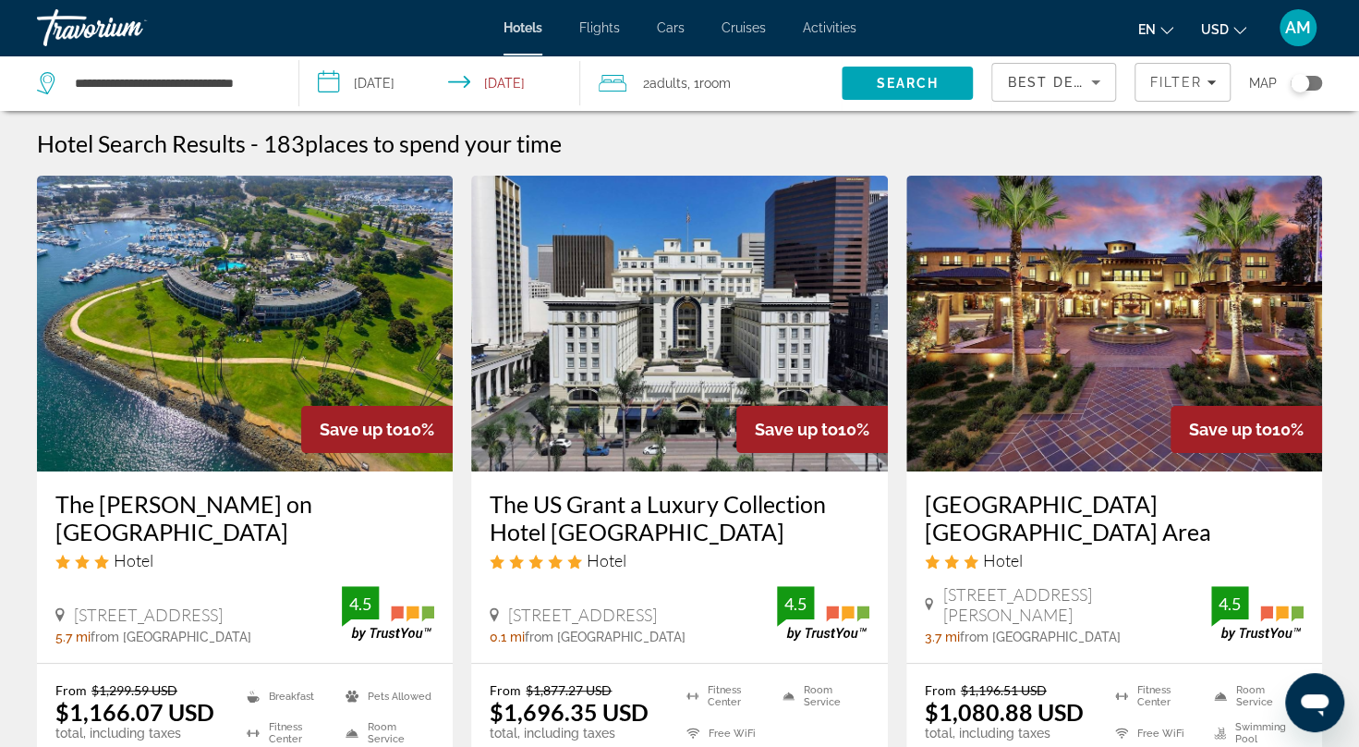
click at [1170, 83] on span "Filter" at bounding box center [1175, 82] width 53 height 15
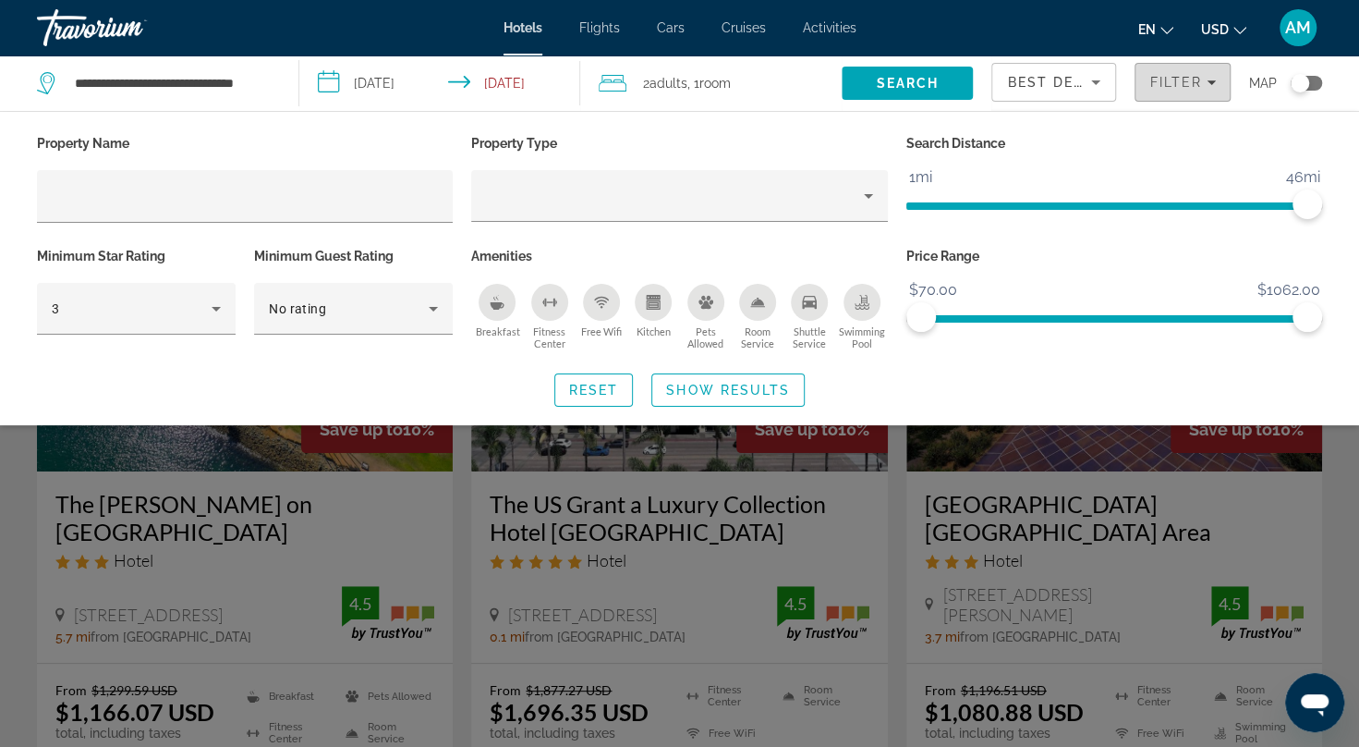
click at [1170, 83] on span "Filter" at bounding box center [1175, 82] width 53 height 15
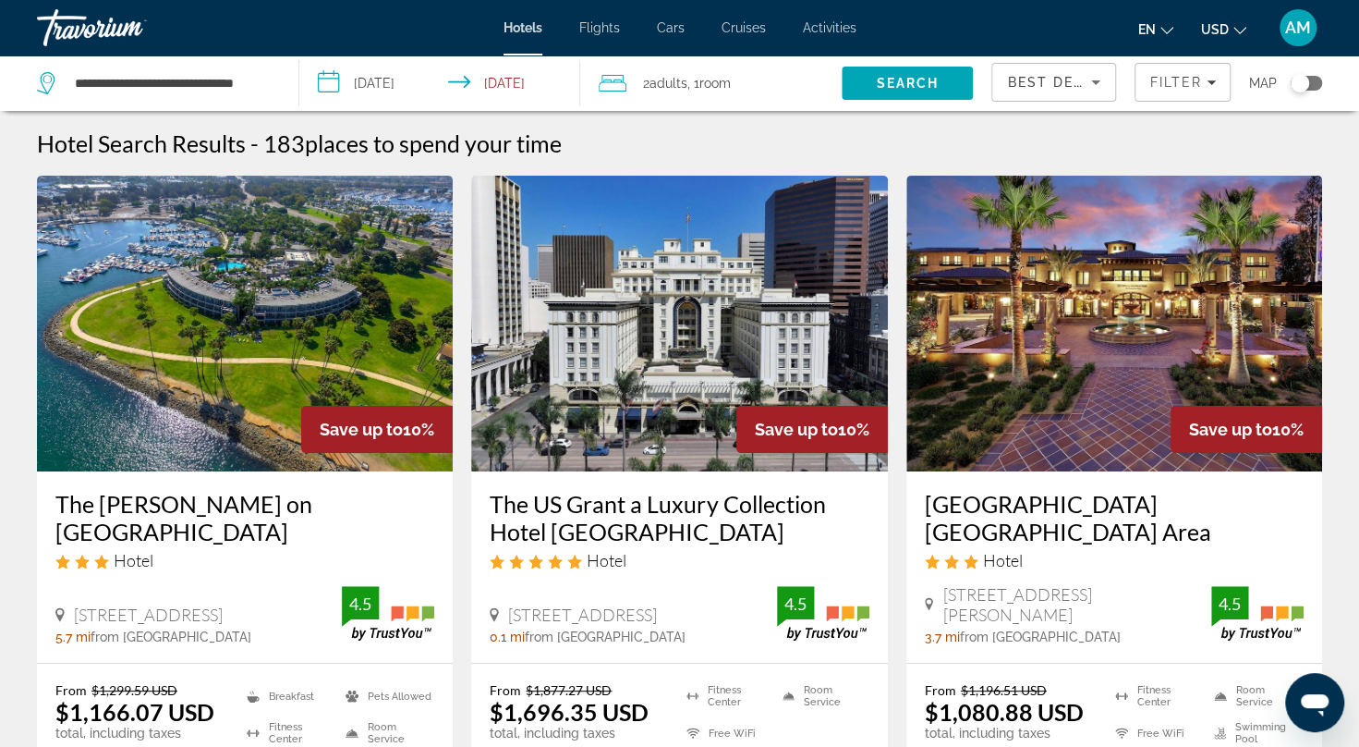
click at [1022, 75] on span "Best Deals" at bounding box center [1055, 82] width 96 height 15
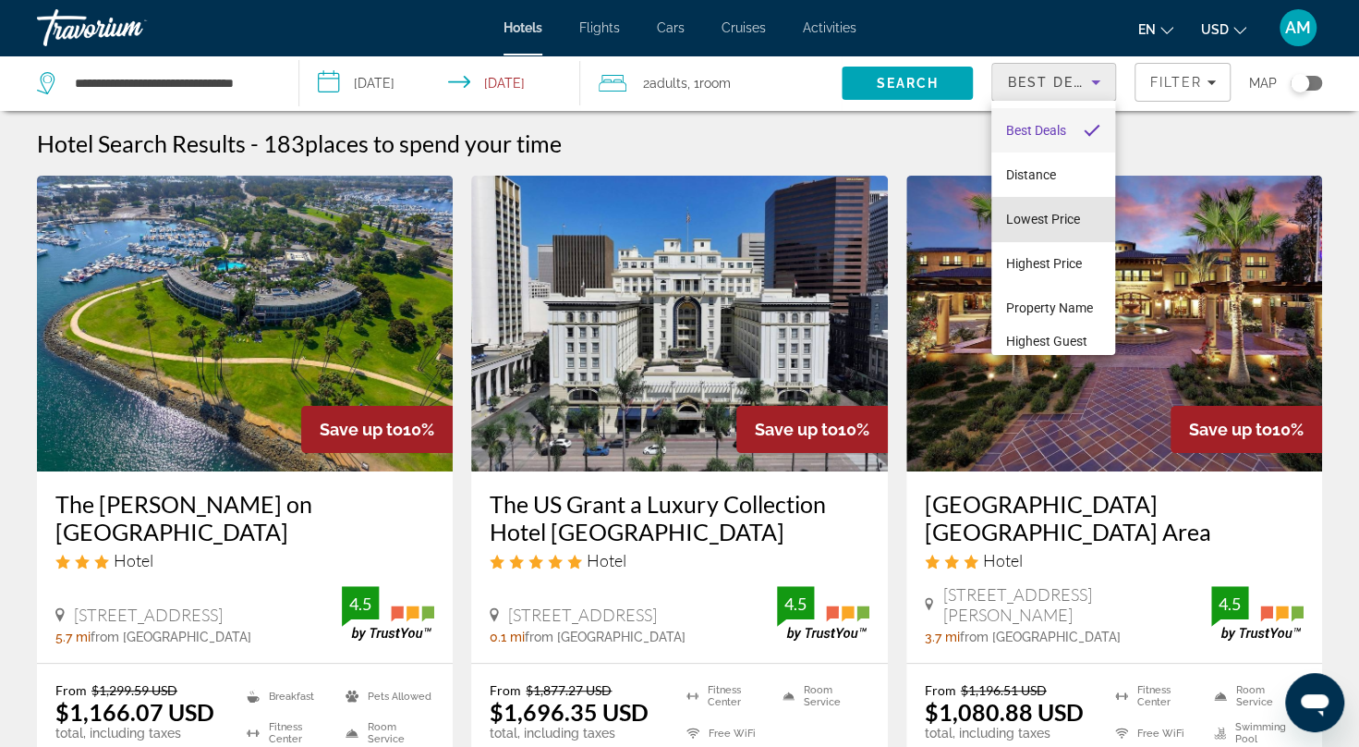
click at [1060, 222] on span "Lowest Price" at bounding box center [1043, 219] width 74 height 15
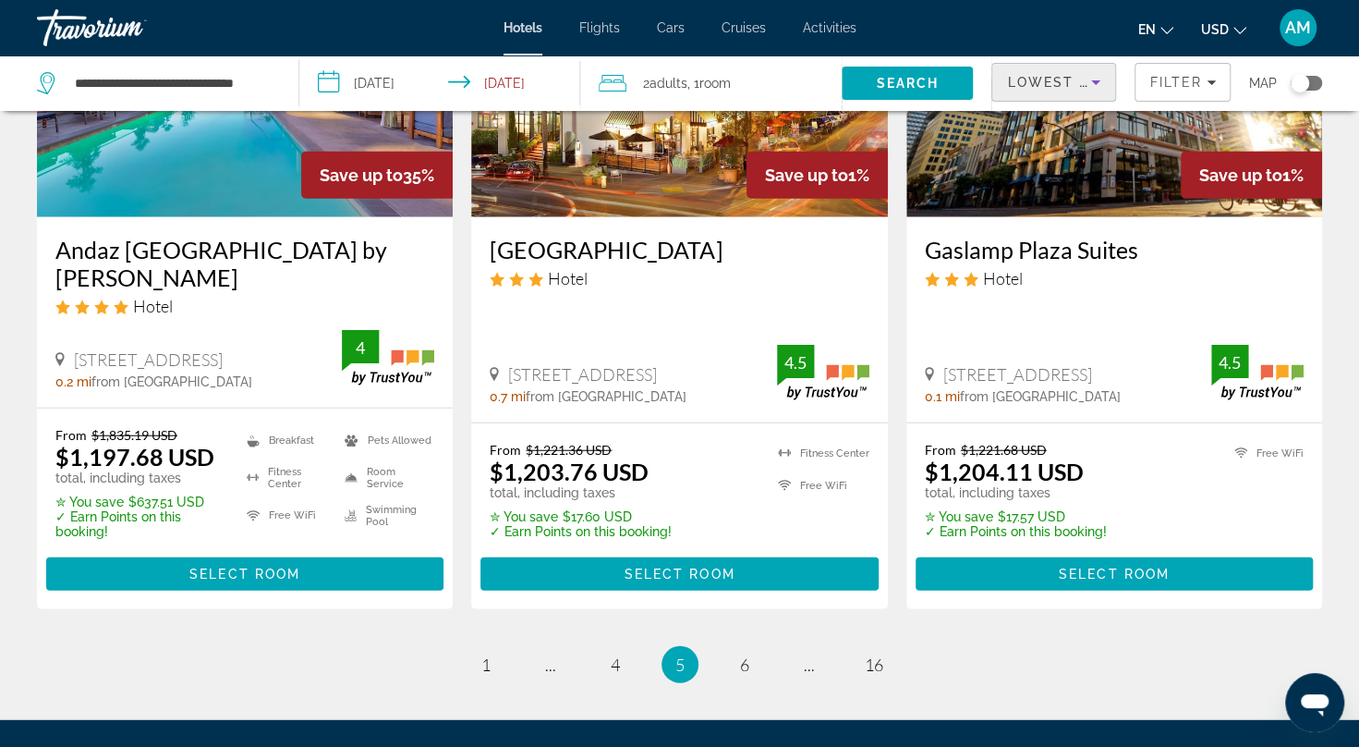
scroll to position [2548, 0]
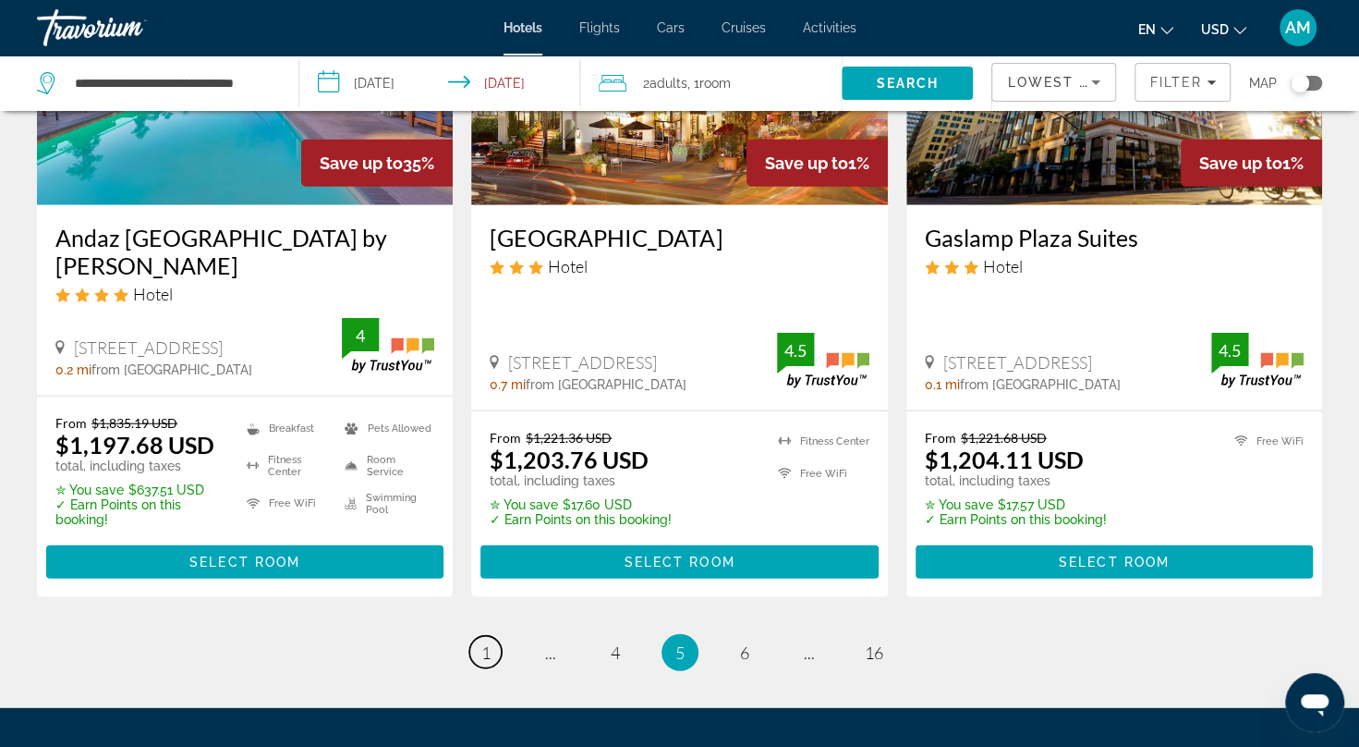
click at [489, 642] on span "1" at bounding box center [485, 652] width 9 height 20
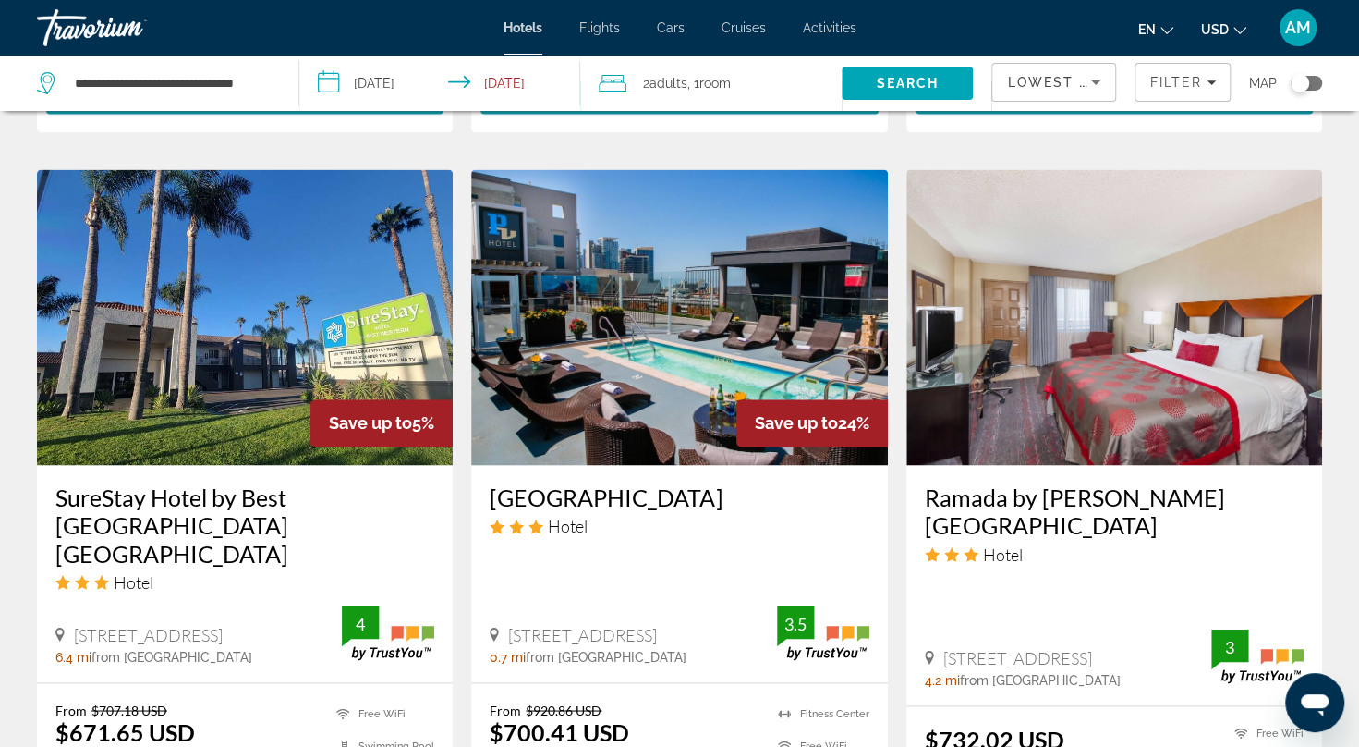
scroll to position [1480, 0]
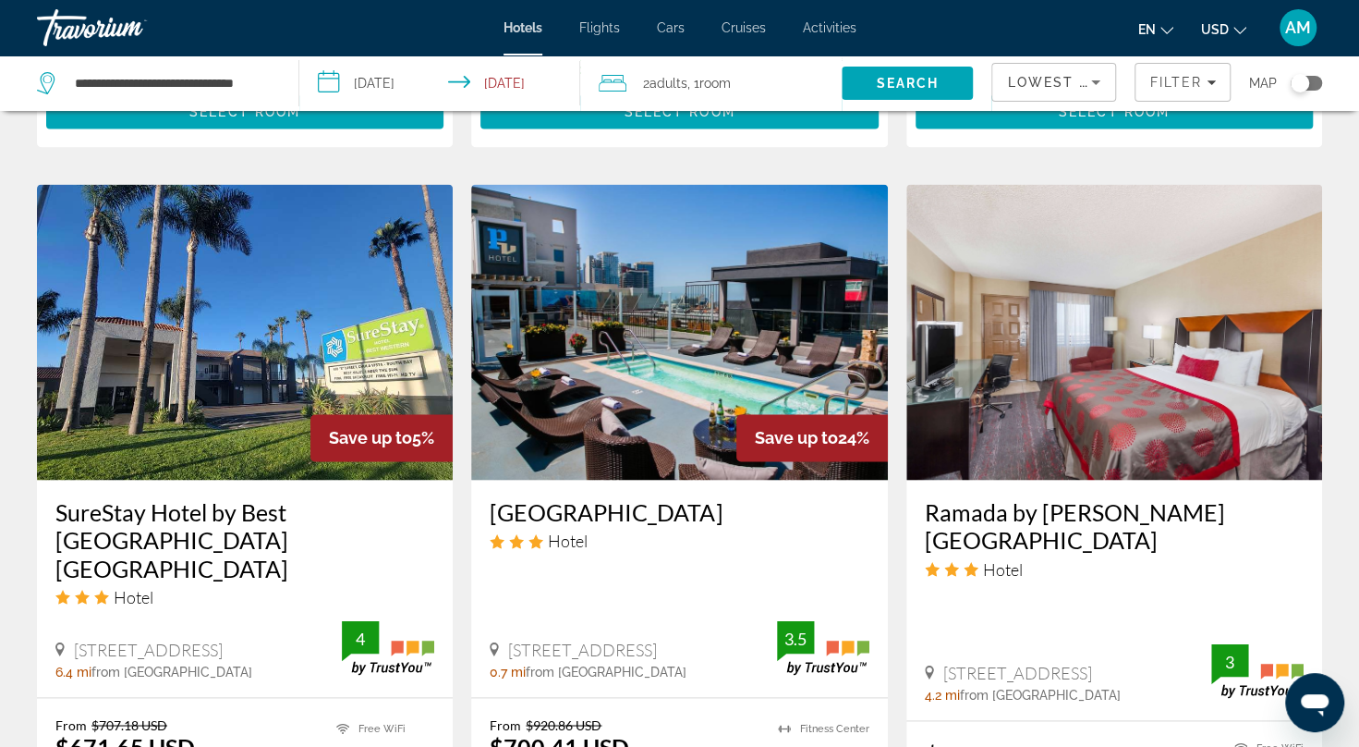
click at [750, 414] on div "Save up to 24%" at bounding box center [812, 437] width 152 height 47
click at [641, 498] on h3 "Porto Vista Hotel Downtown" at bounding box center [679, 512] width 379 height 28
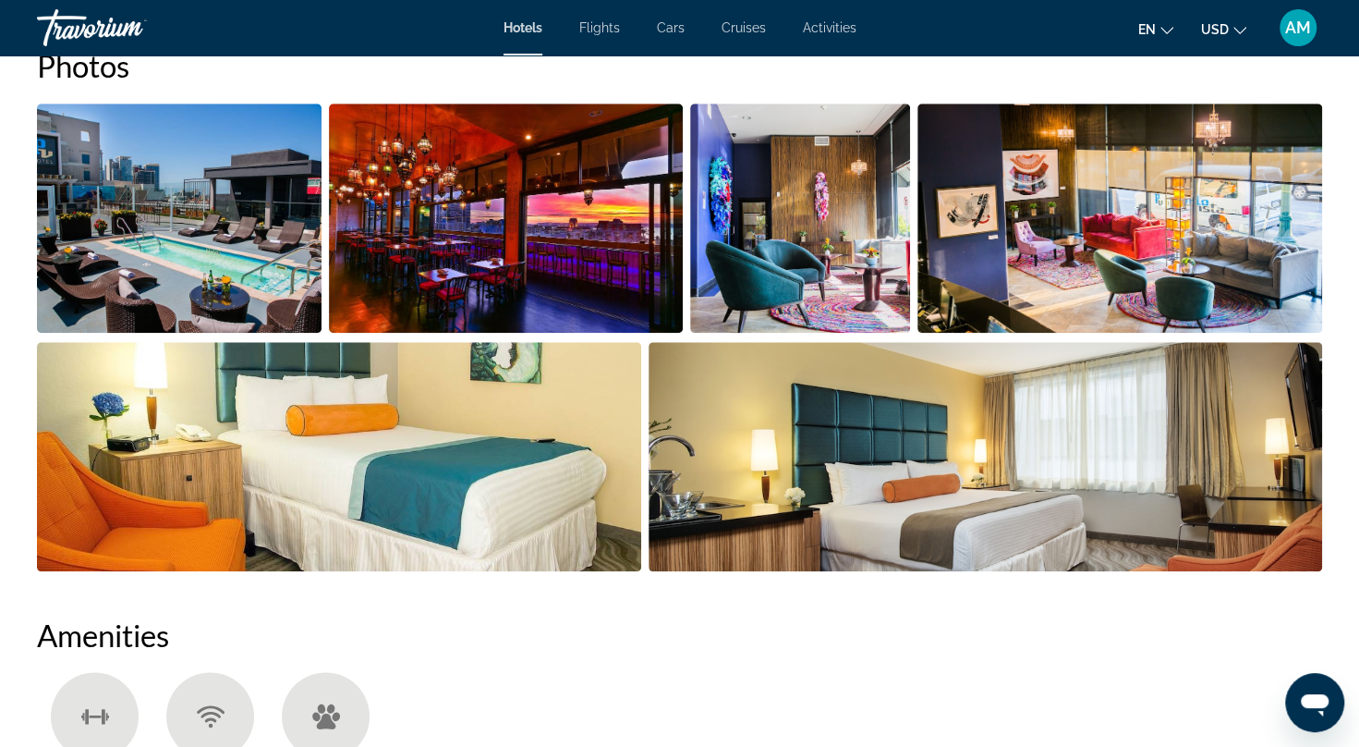
scroll to position [918, 0]
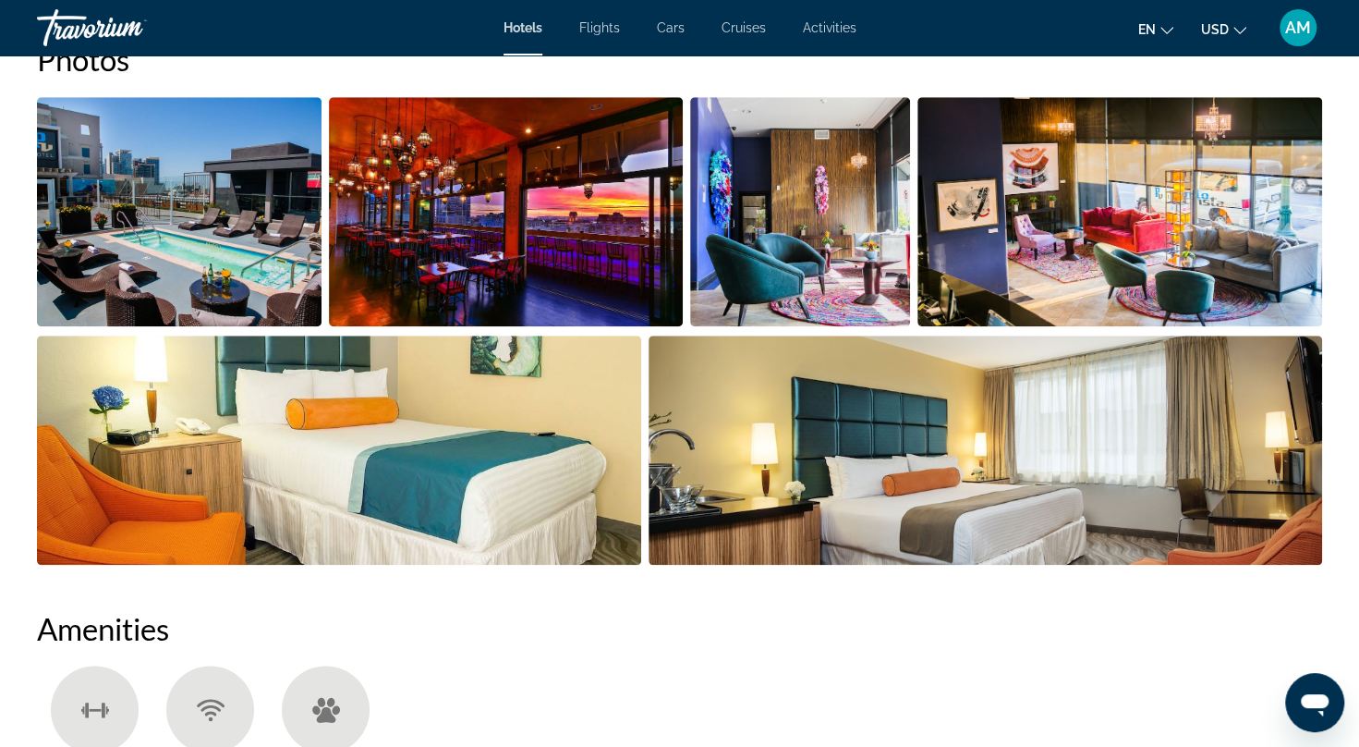
click at [91, 261] on img "Open full-screen image slider" at bounding box center [179, 211] width 285 height 229
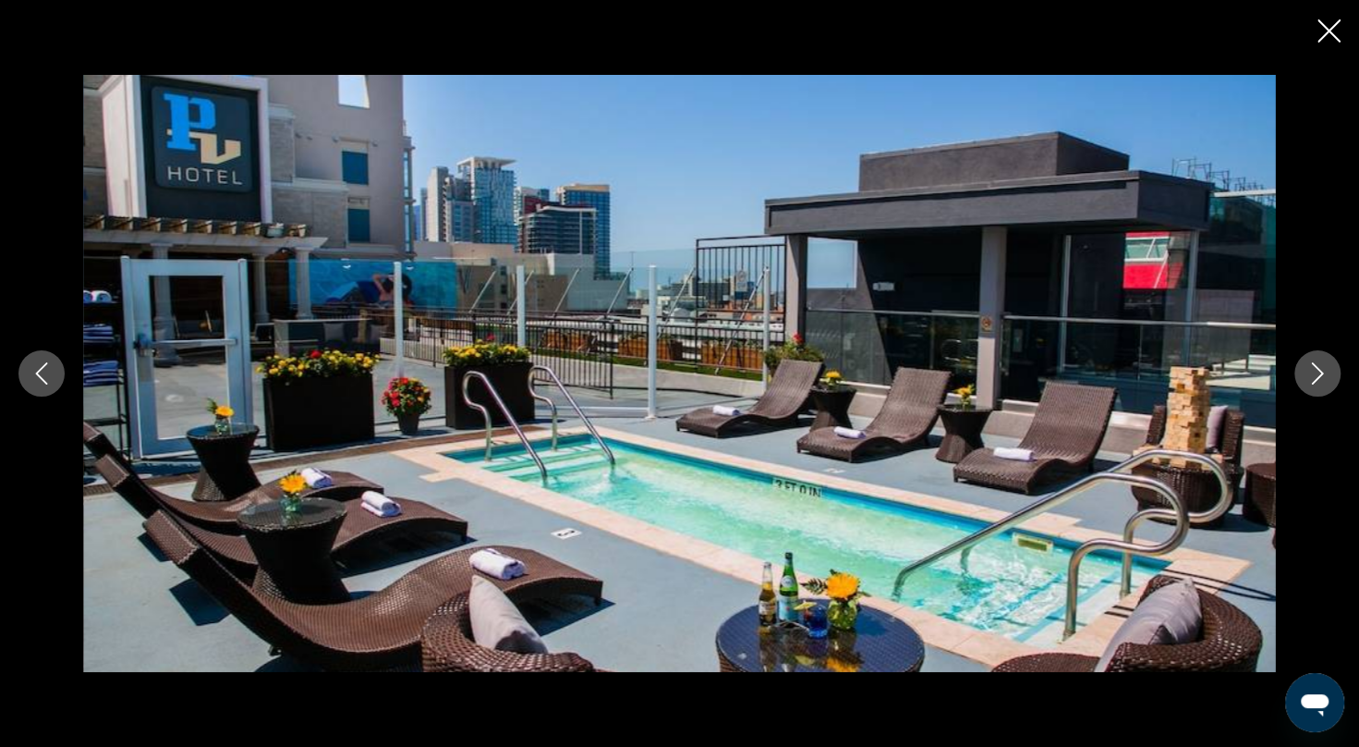
click at [1327, 368] on icon "Next image" at bounding box center [1318, 373] width 22 height 22
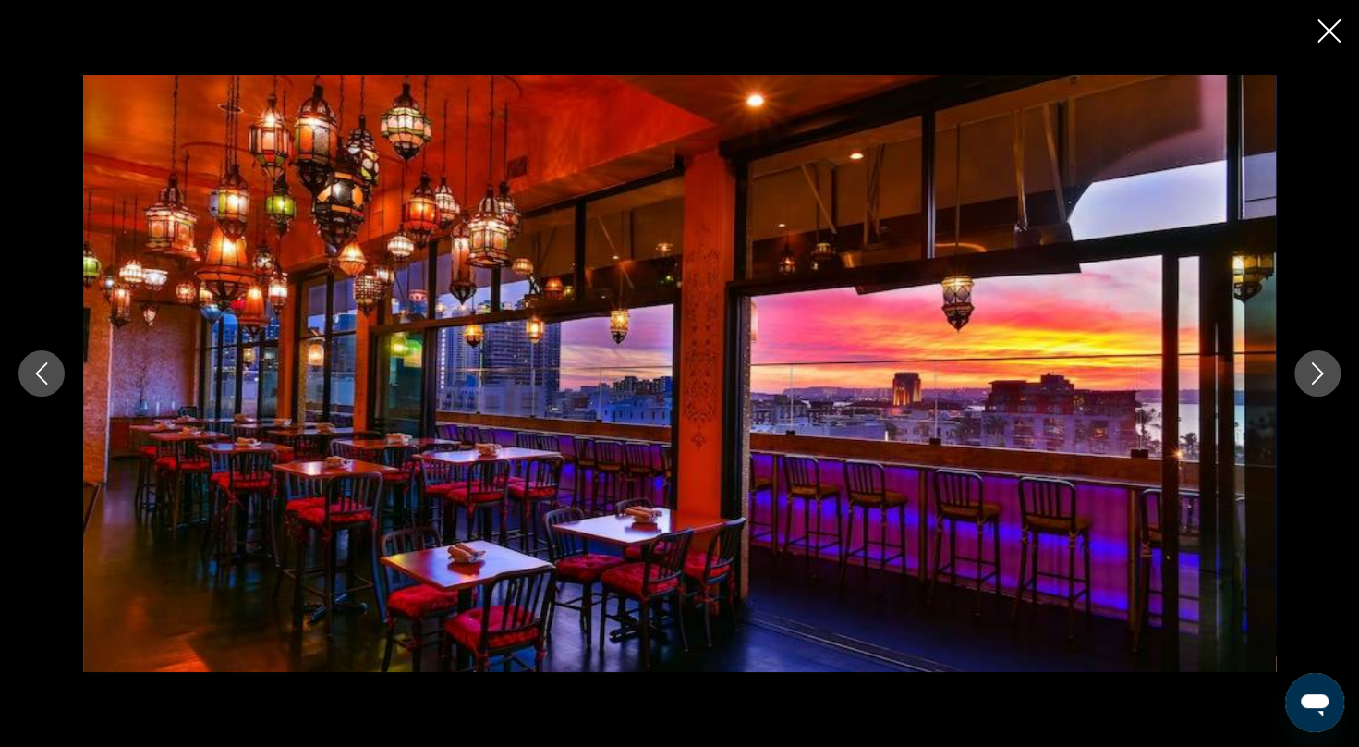
click at [1327, 368] on icon "Next image" at bounding box center [1318, 373] width 22 height 22
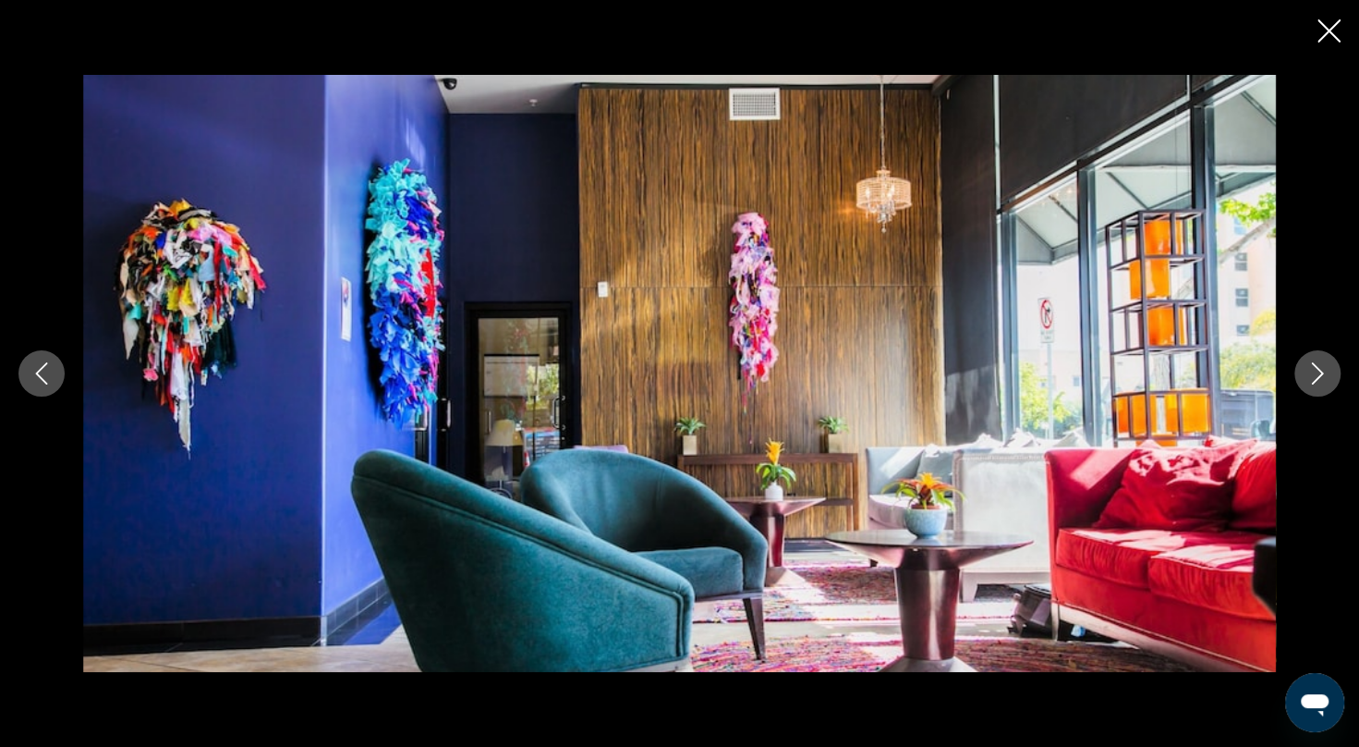
click at [1327, 368] on icon "Next image" at bounding box center [1318, 373] width 22 height 22
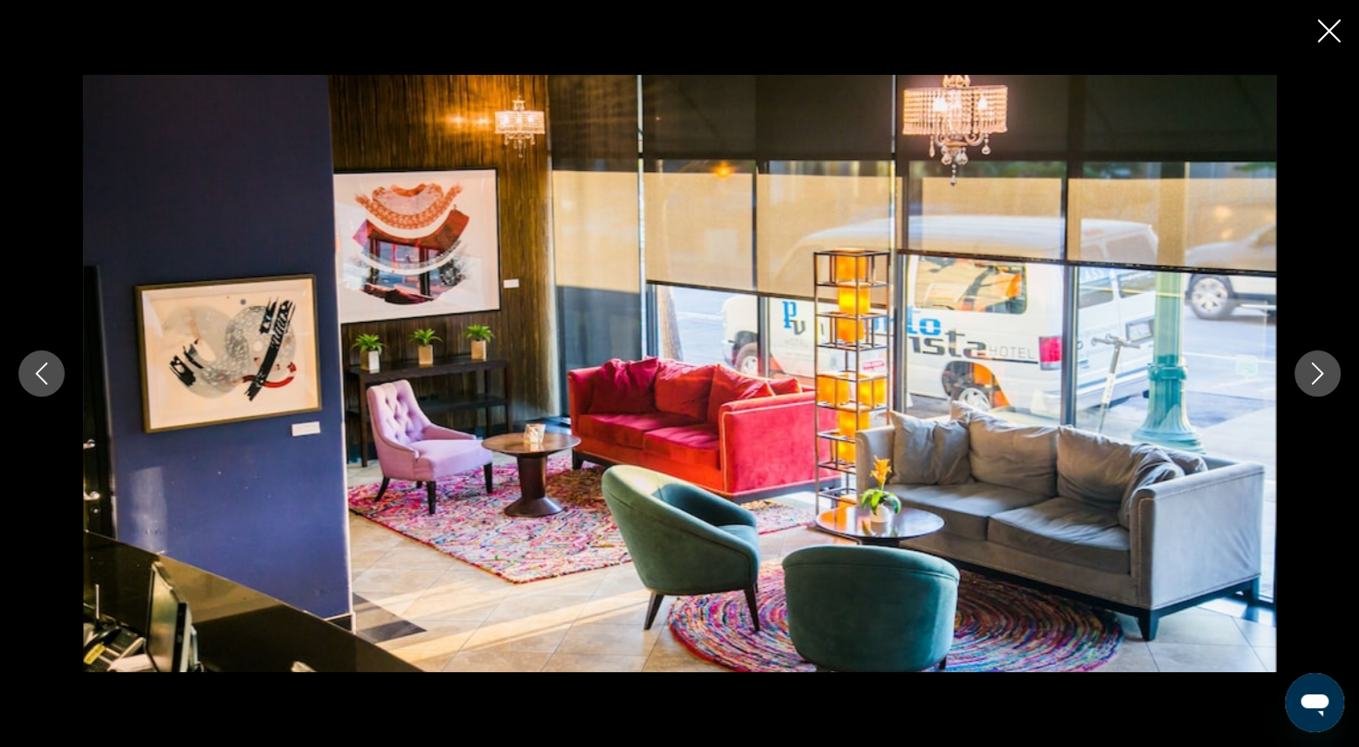
click at [1327, 368] on icon "Next image" at bounding box center [1318, 373] width 22 height 22
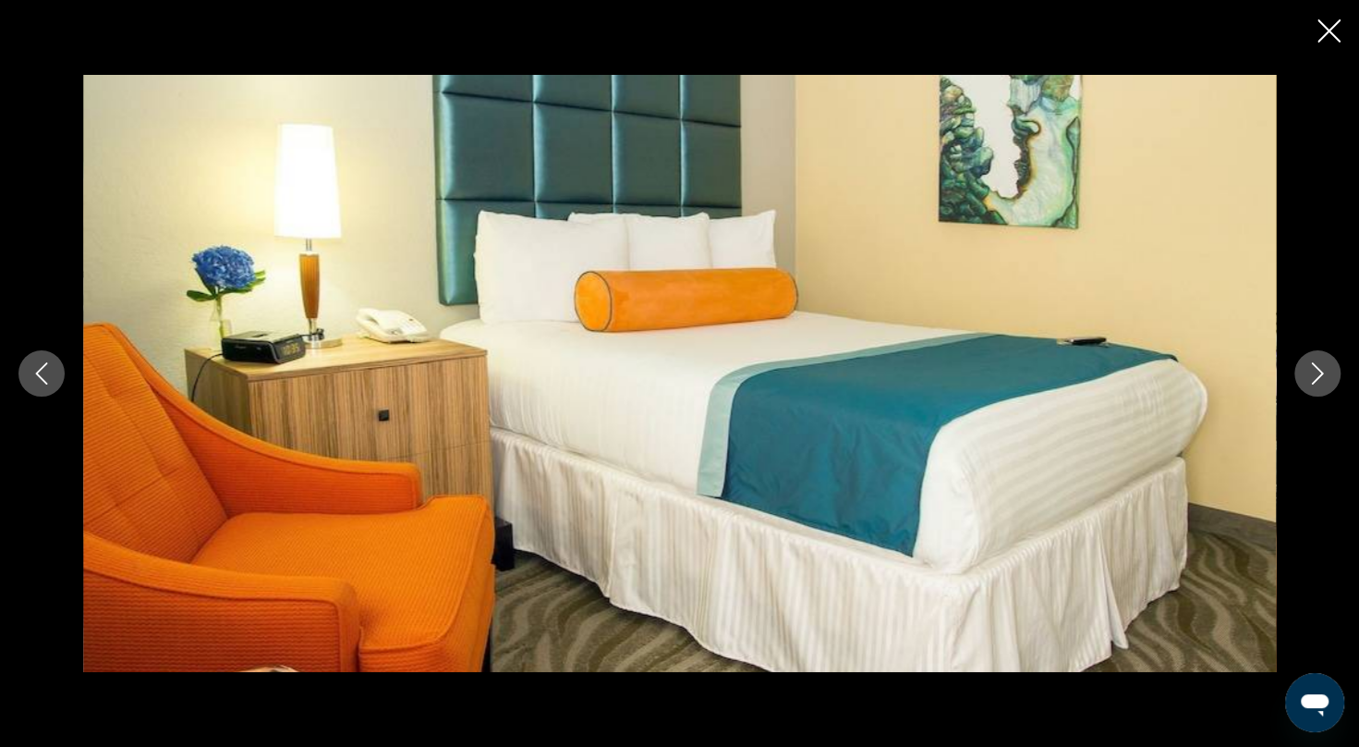
click at [1327, 368] on icon "Next image" at bounding box center [1318, 373] width 22 height 22
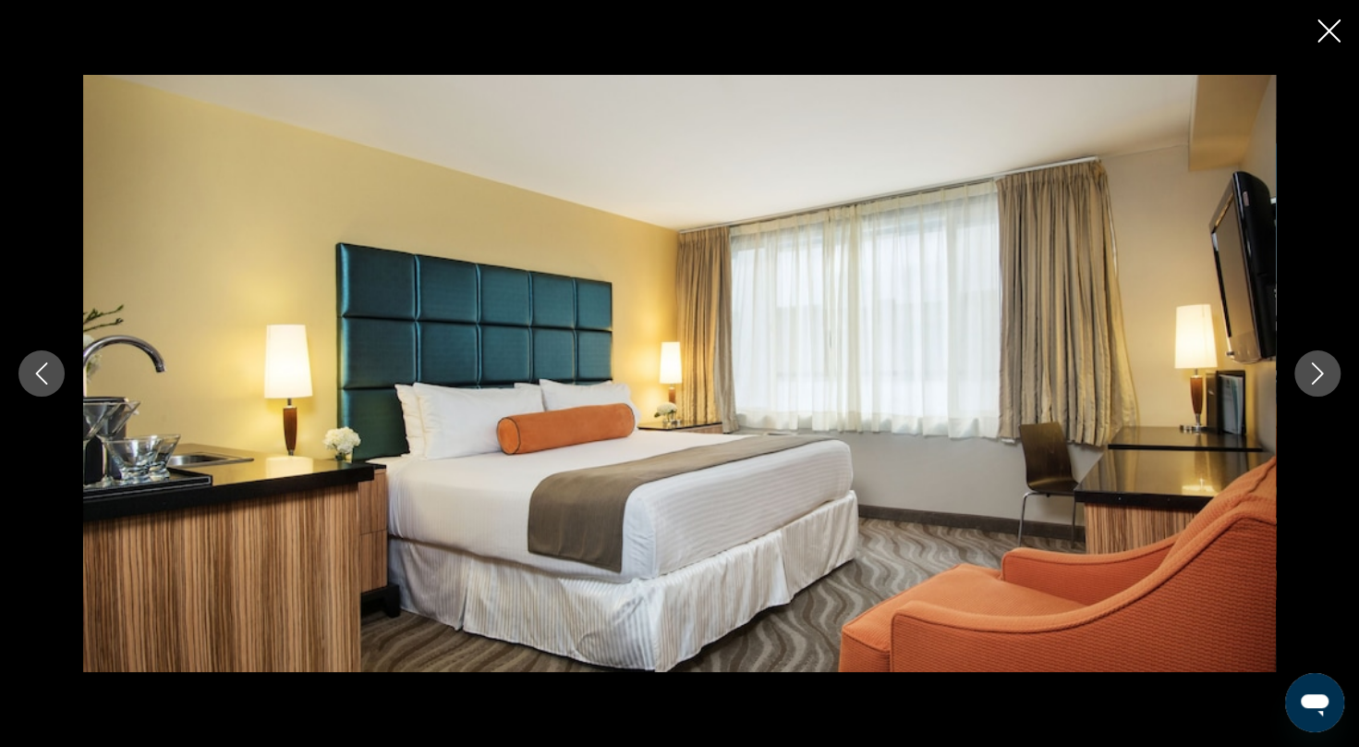
click at [1327, 368] on icon "Next image" at bounding box center [1318, 373] width 22 height 22
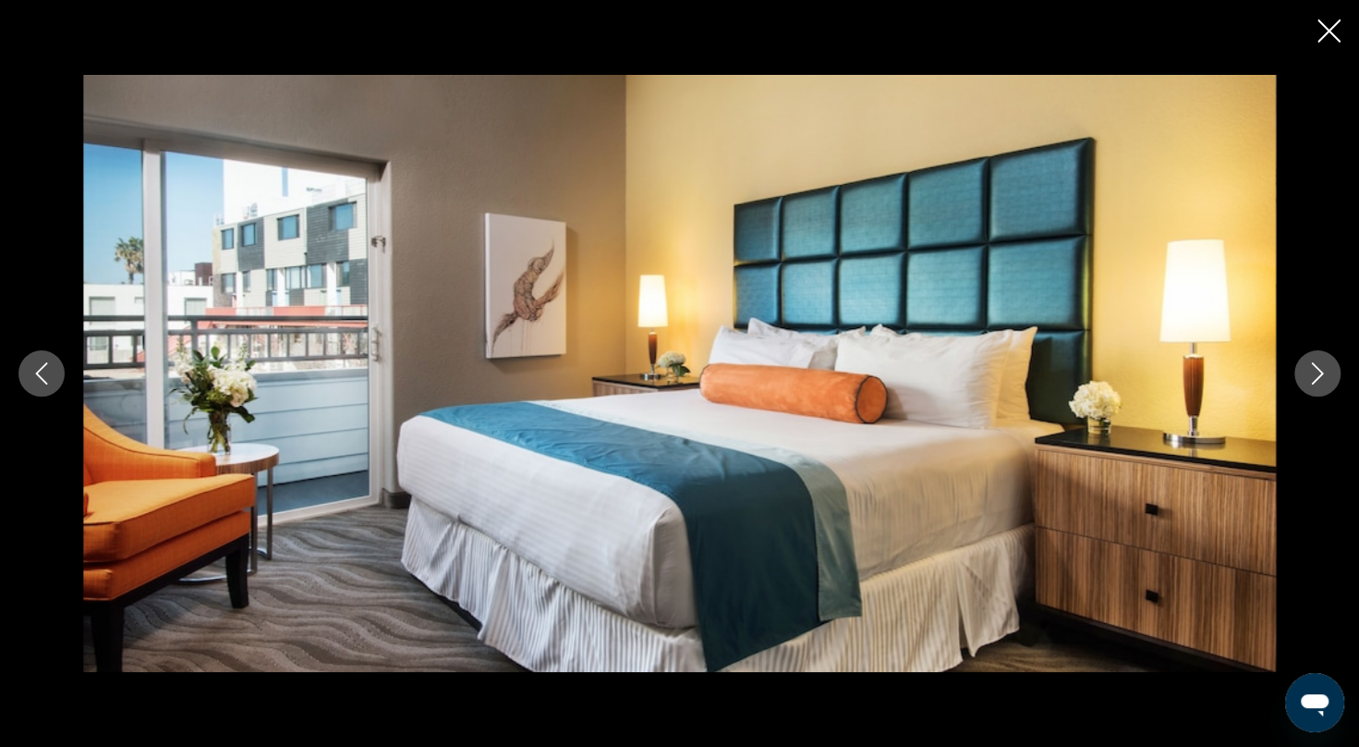
click at [1327, 368] on icon "Next image" at bounding box center [1318, 373] width 22 height 22
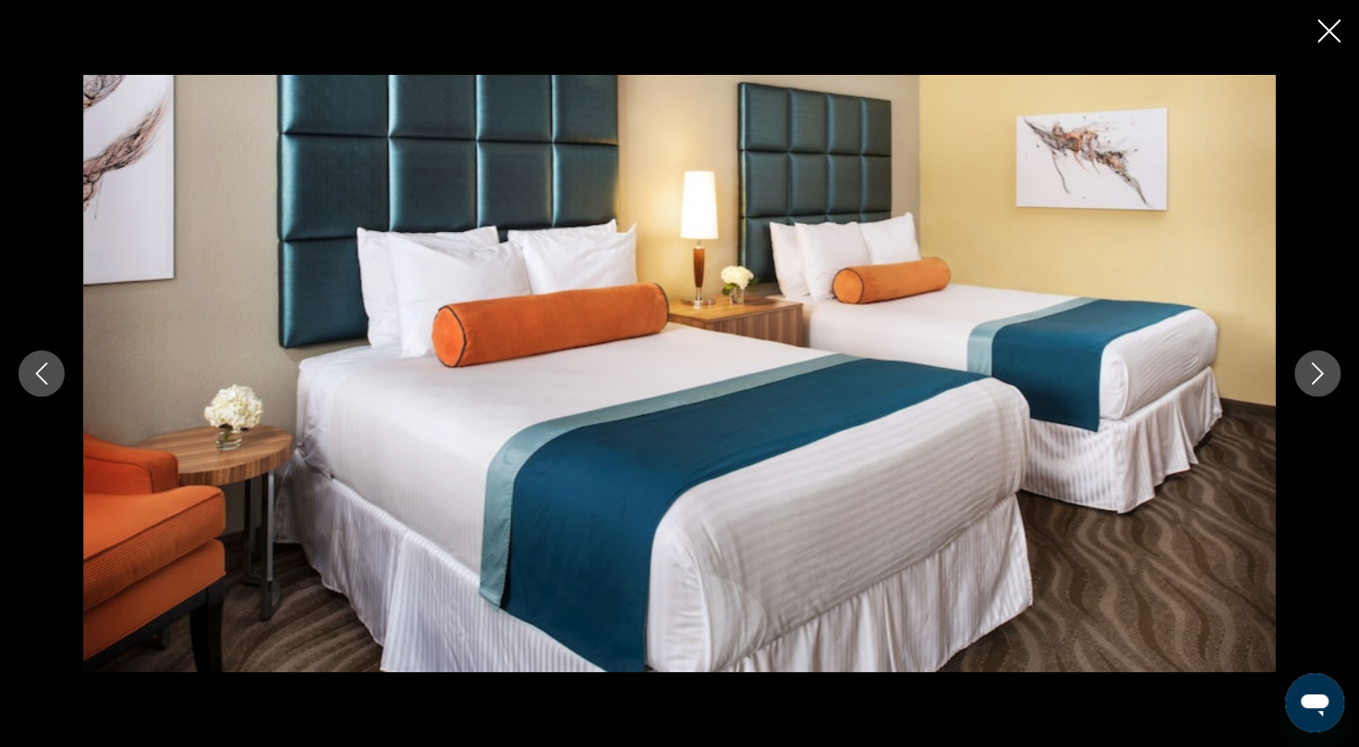
click at [1327, 368] on icon "Next image" at bounding box center [1318, 373] width 22 height 22
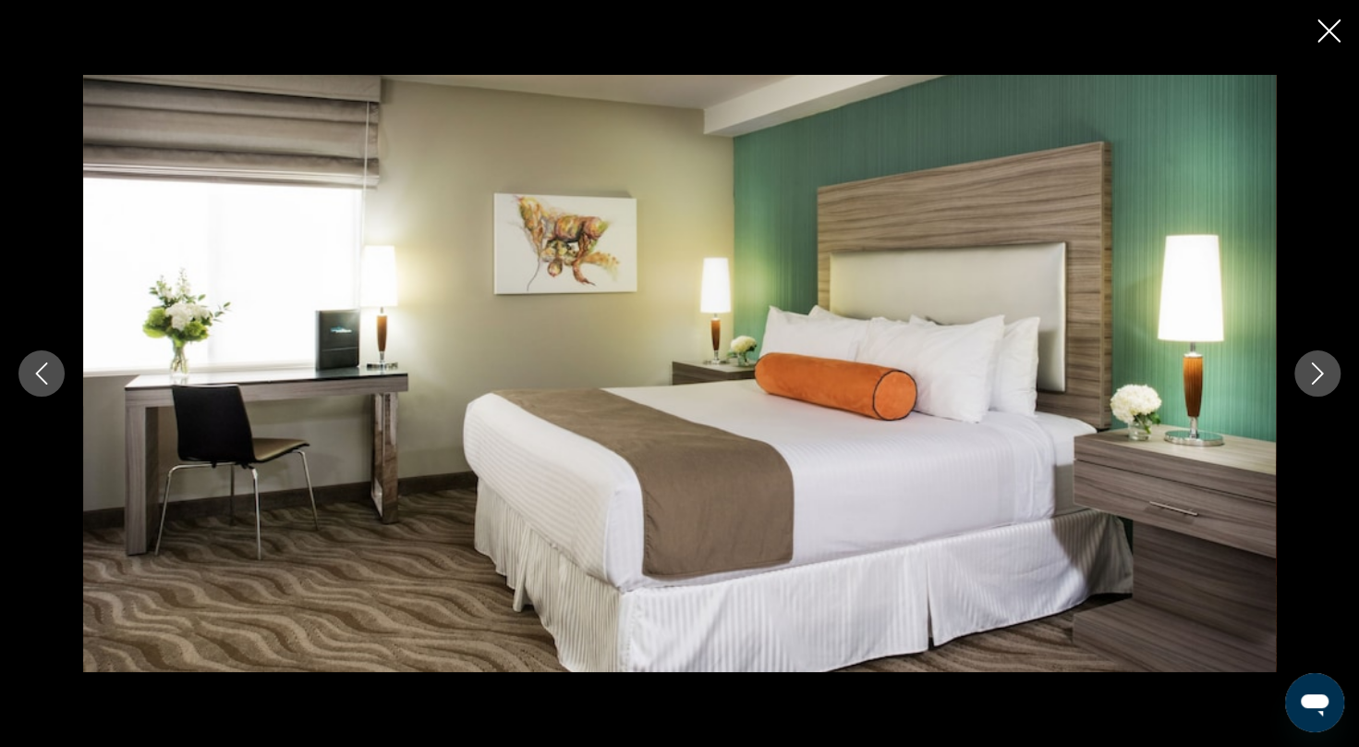
click at [1327, 368] on icon "Next image" at bounding box center [1318, 373] width 22 height 22
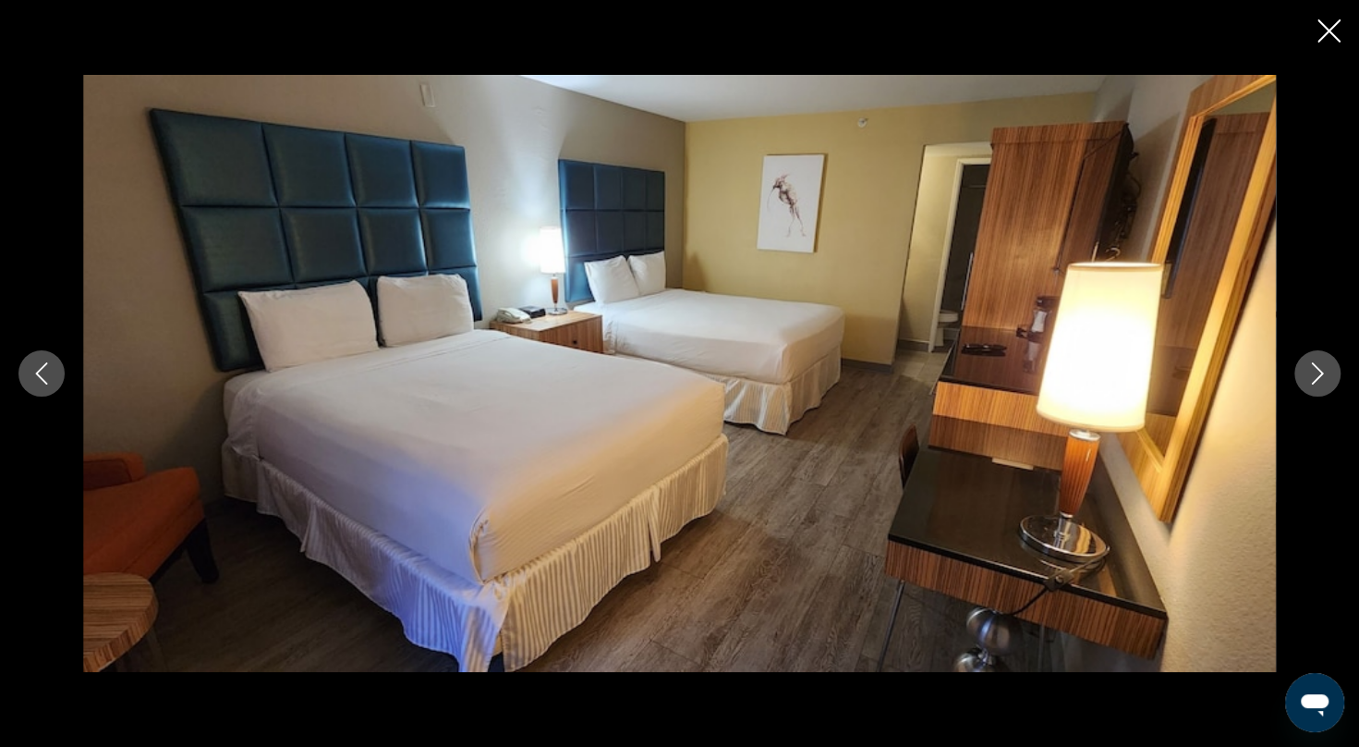
click at [1327, 368] on icon "Next image" at bounding box center [1318, 373] width 22 height 22
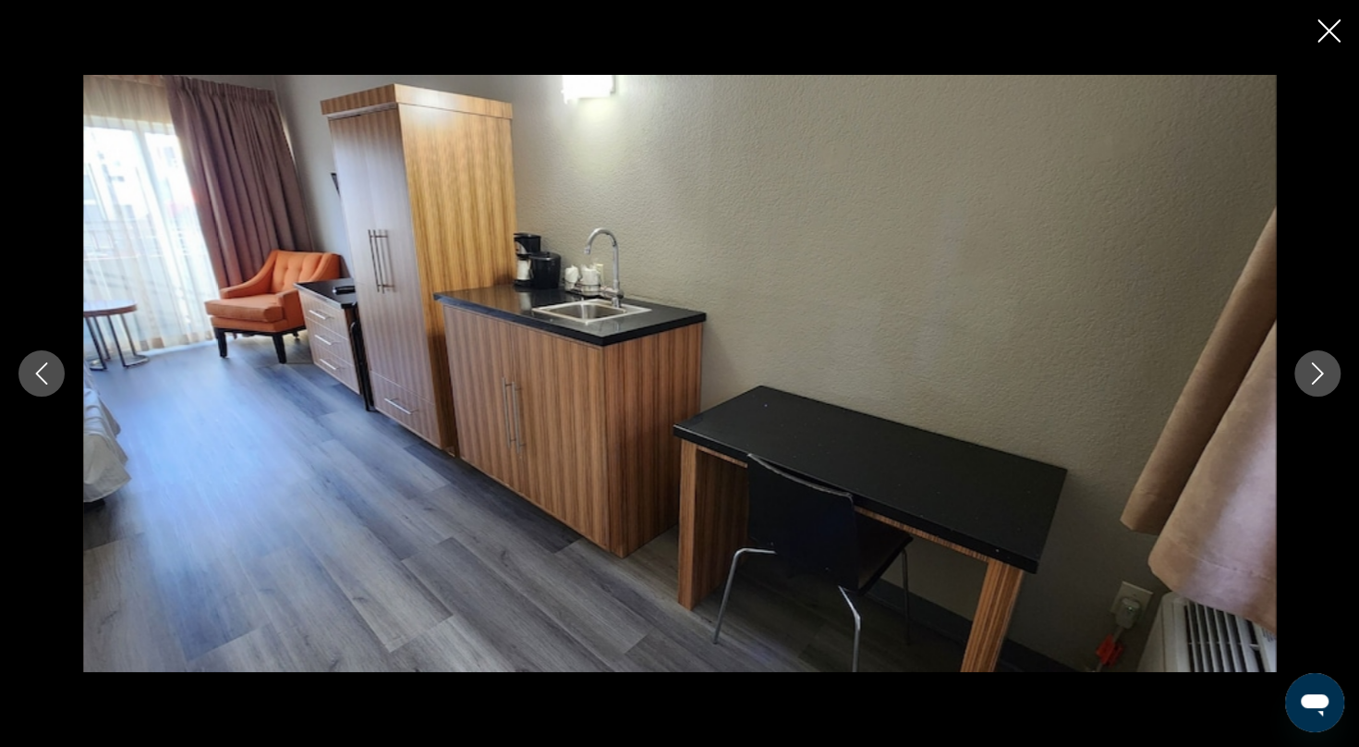
click at [1327, 368] on icon "Next image" at bounding box center [1318, 373] width 22 height 22
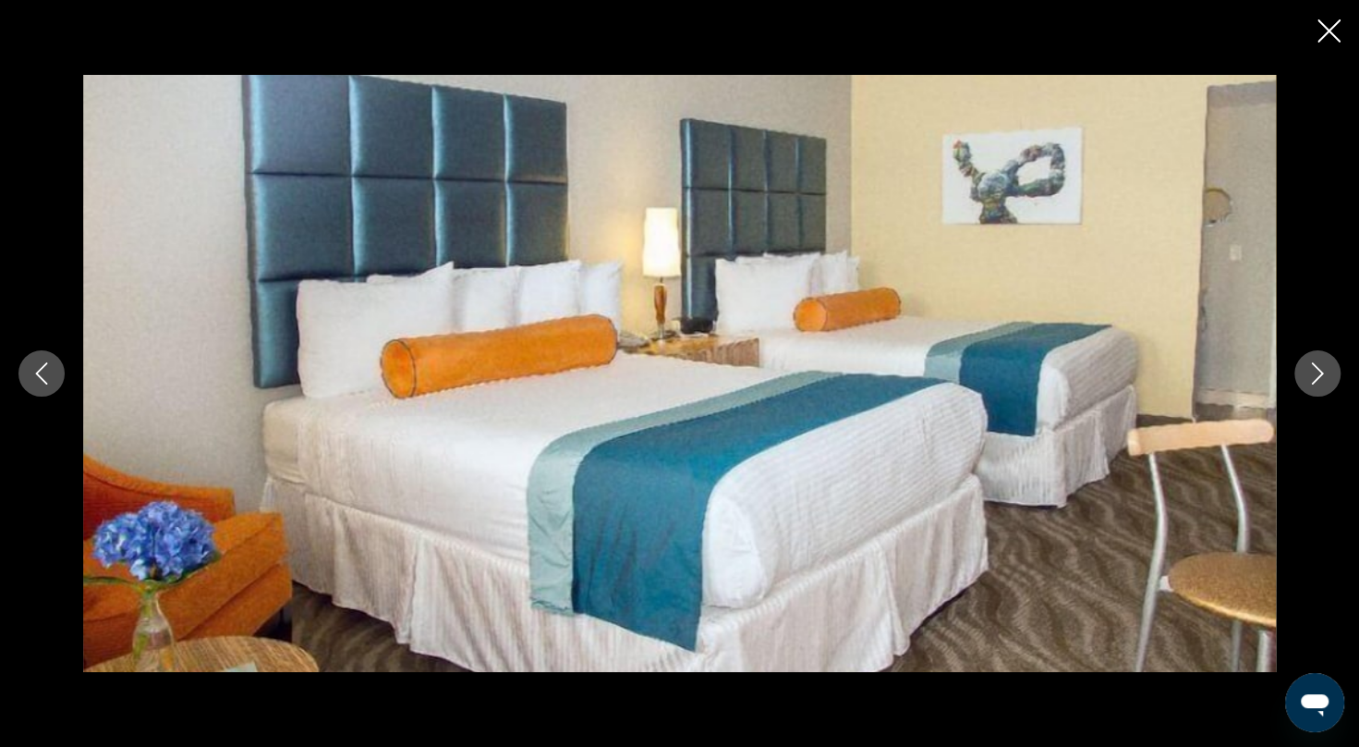
click at [1327, 368] on icon "Next image" at bounding box center [1318, 373] width 22 height 22
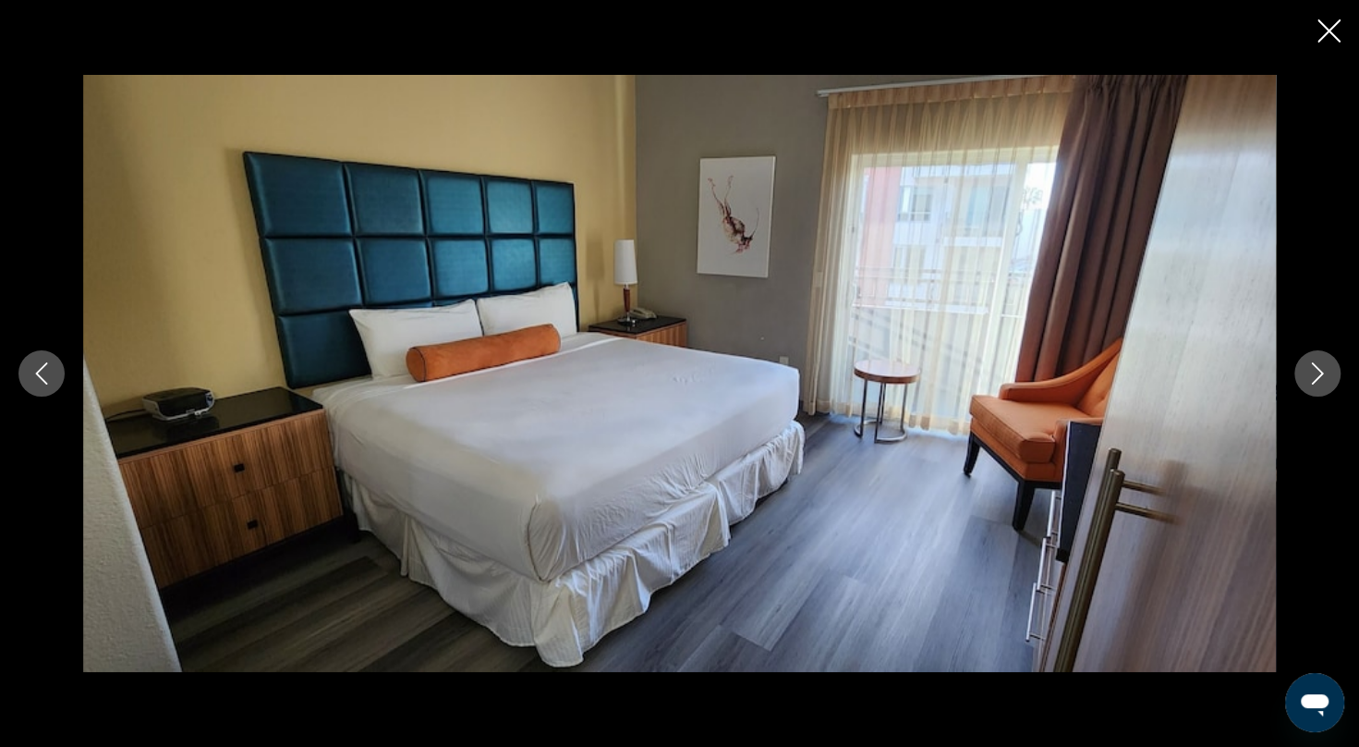
click at [1327, 368] on icon "Next image" at bounding box center [1318, 373] width 22 height 22
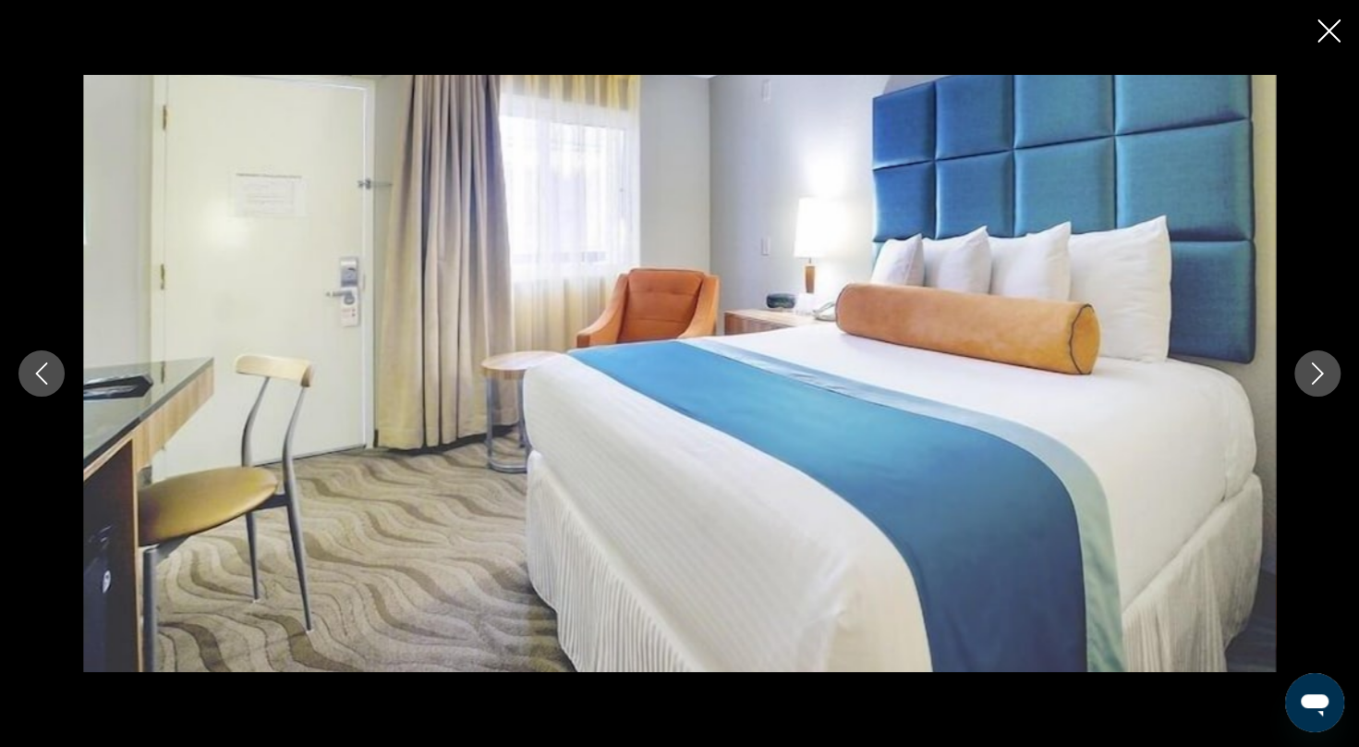
click at [1327, 368] on icon "Next image" at bounding box center [1318, 373] width 22 height 22
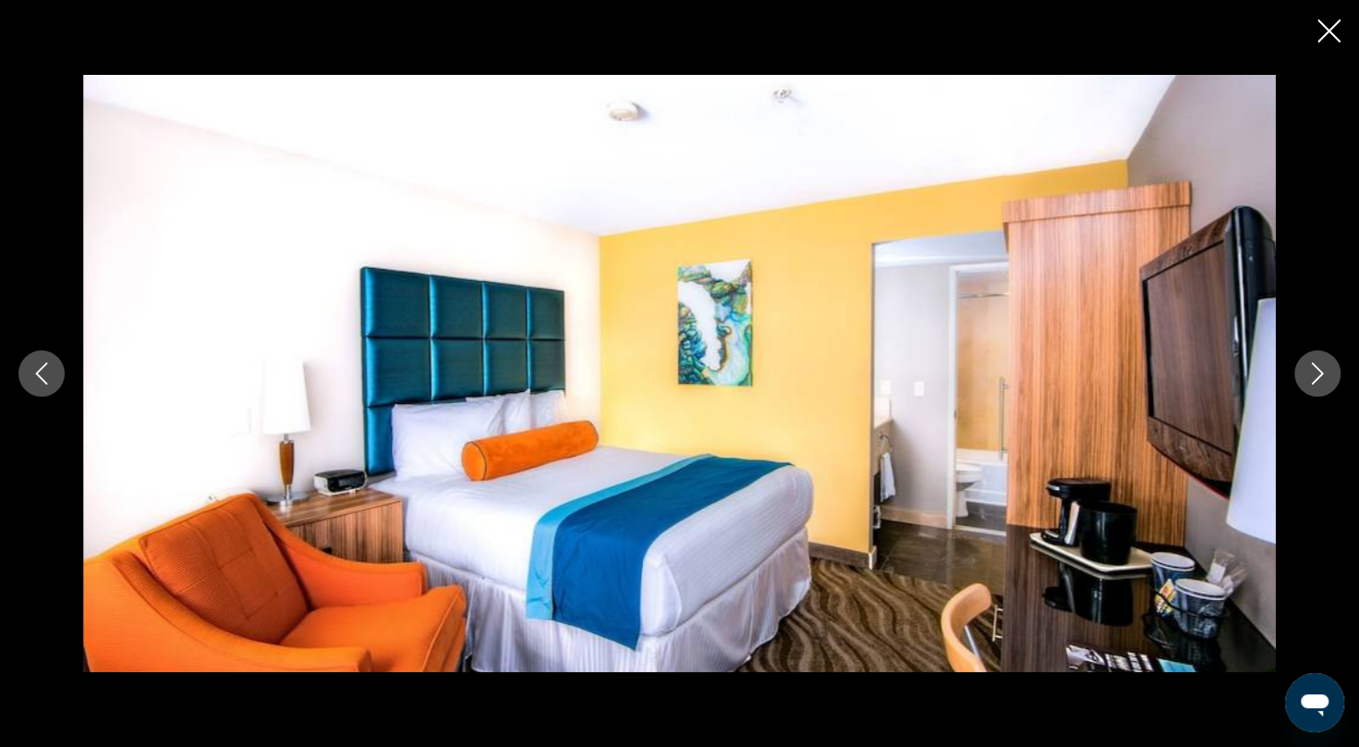
click at [1327, 368] on icon "Next image" at bounding box center [1318, 373] width 22 height 22
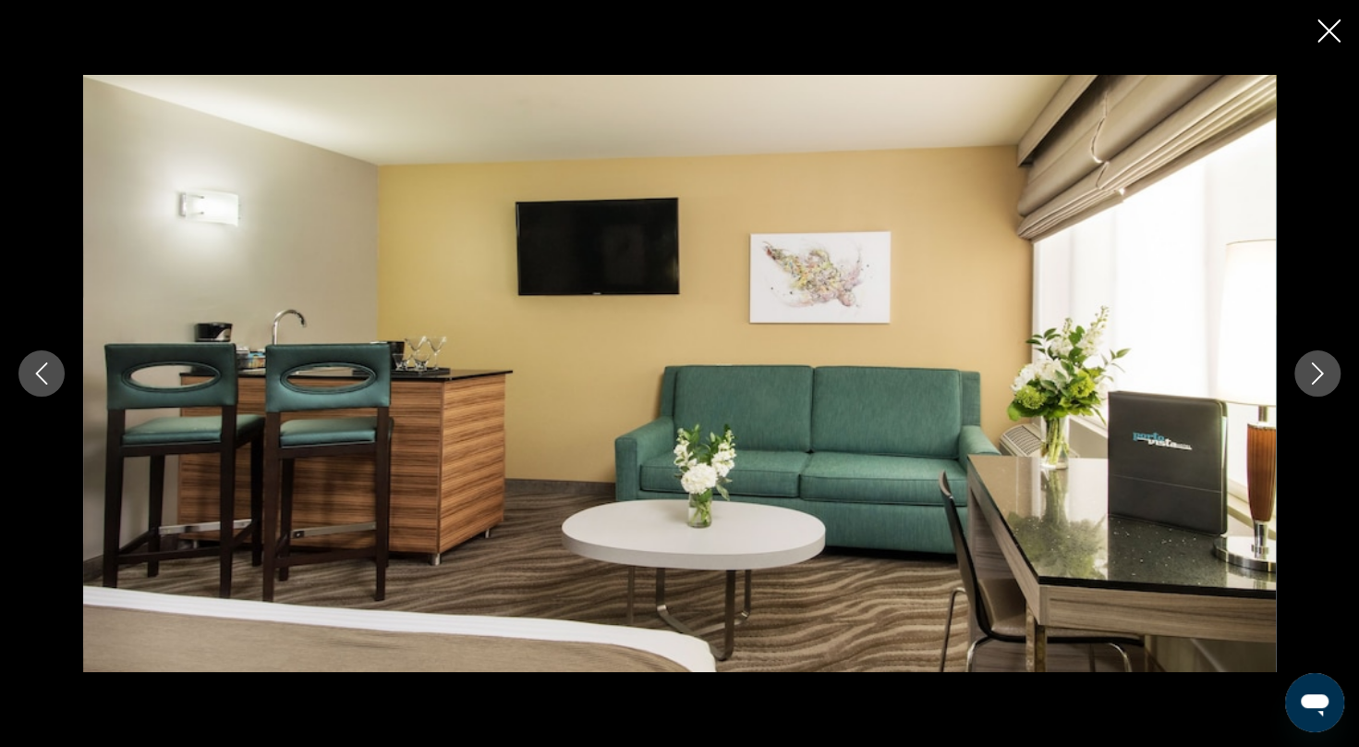
click at [1327, 368] on icon "Next image" at bounding box center [1318, 373] width 22 height 22
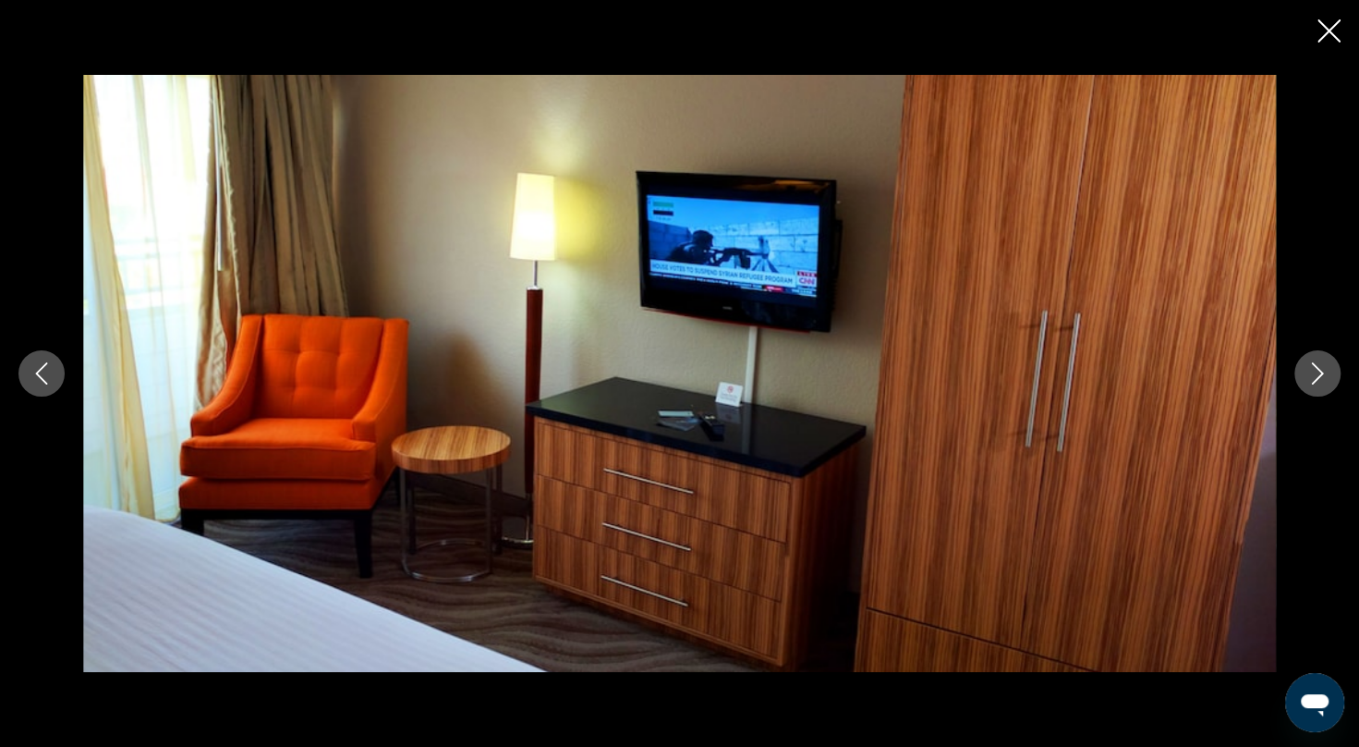
click at [1327, 368] on icon "Next image" at bounding box center [1318, 373] width 22 height 22
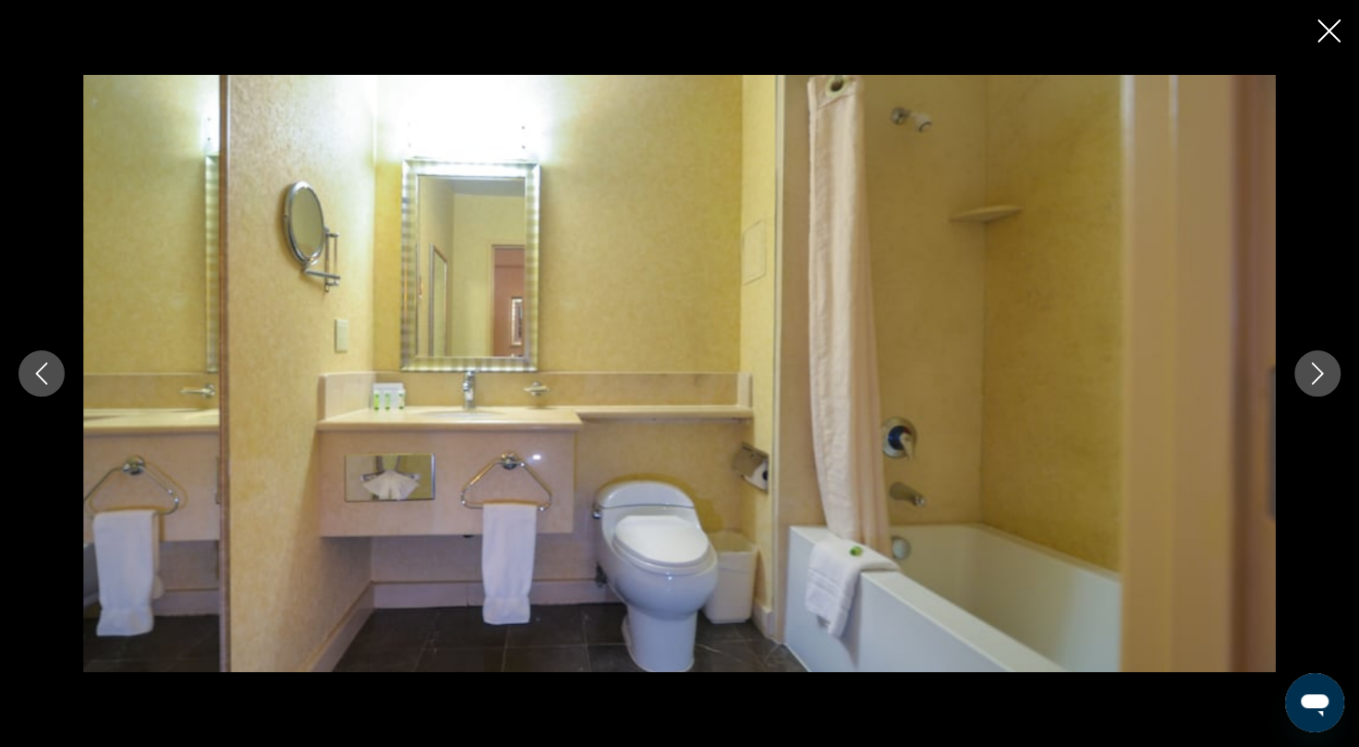
click at [1327, 368] on icon "Next image" at bounding box center [1318, 373] width 22 height 22
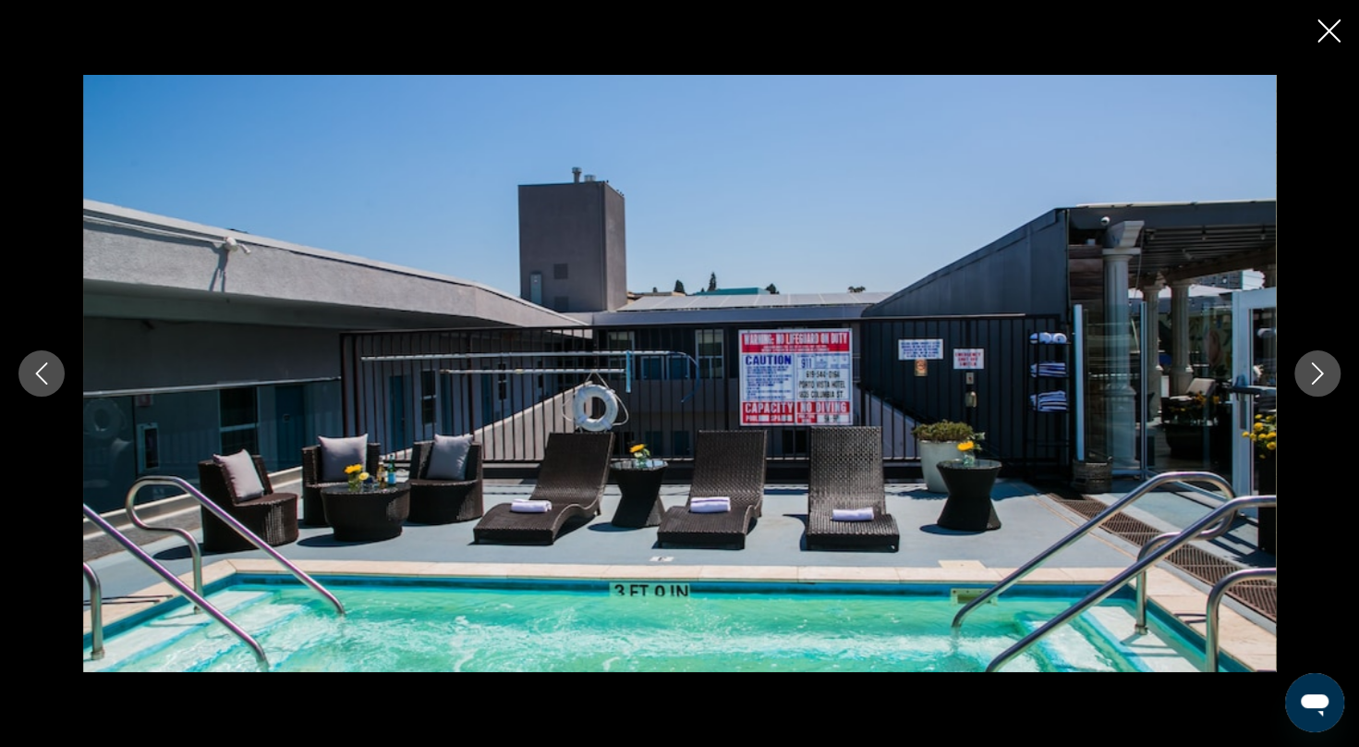
click at [1327, 368] on icon "Next image" at bounding box center [1318, 373] width 22 height 22
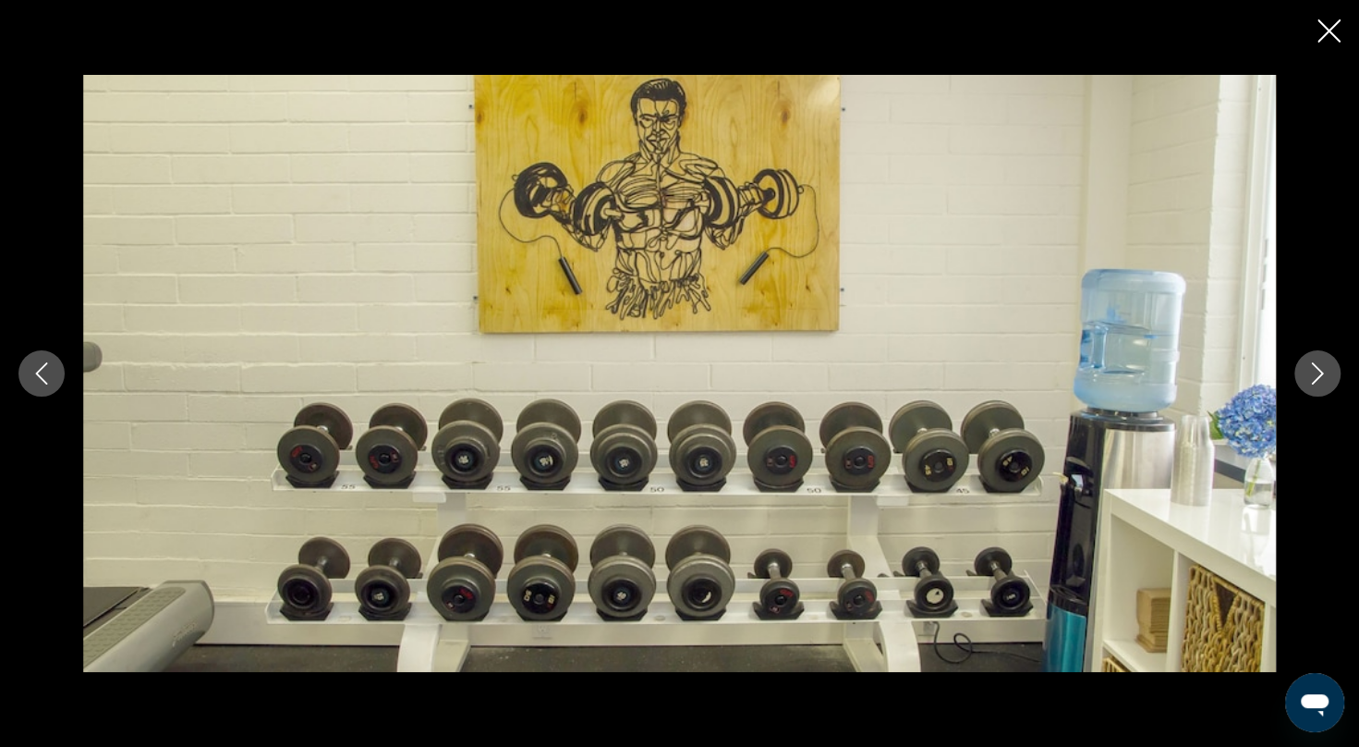
click at [1327, 368] on icon "Next image" at bounding box center [1318, 373] width 22 height 22
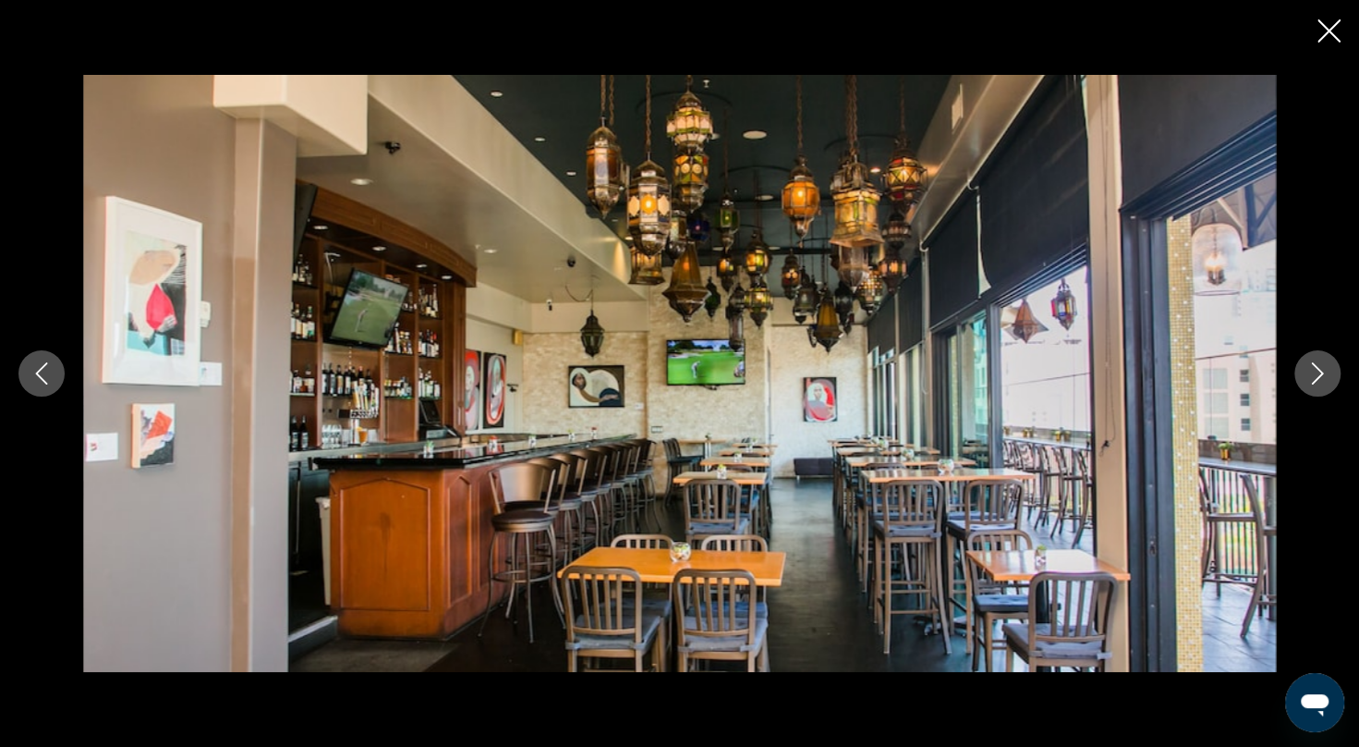
click at [1327, 368] on icon "Next image" at bounding box center [1318, 373] width 22 height 22
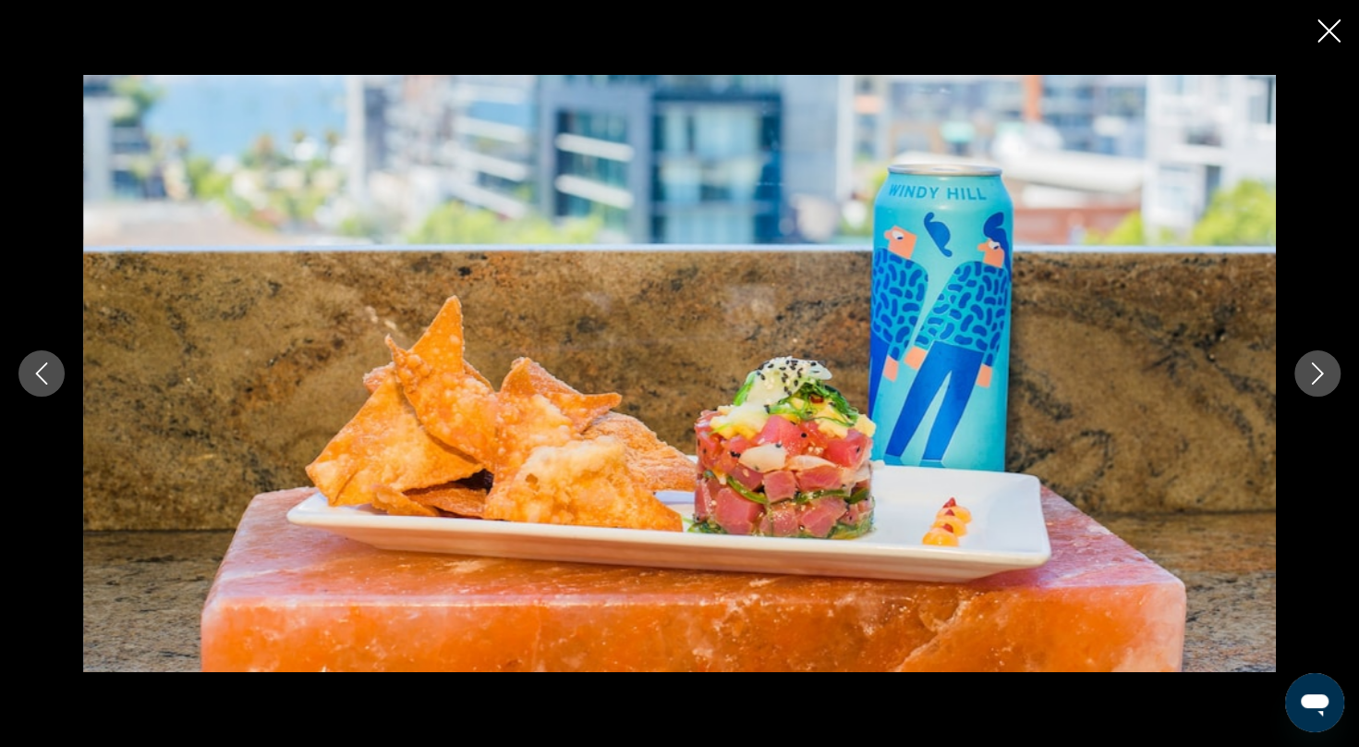
click at [1327, 368] on icon "Next image" at bounding box center [1318, 373] width 22 height 22
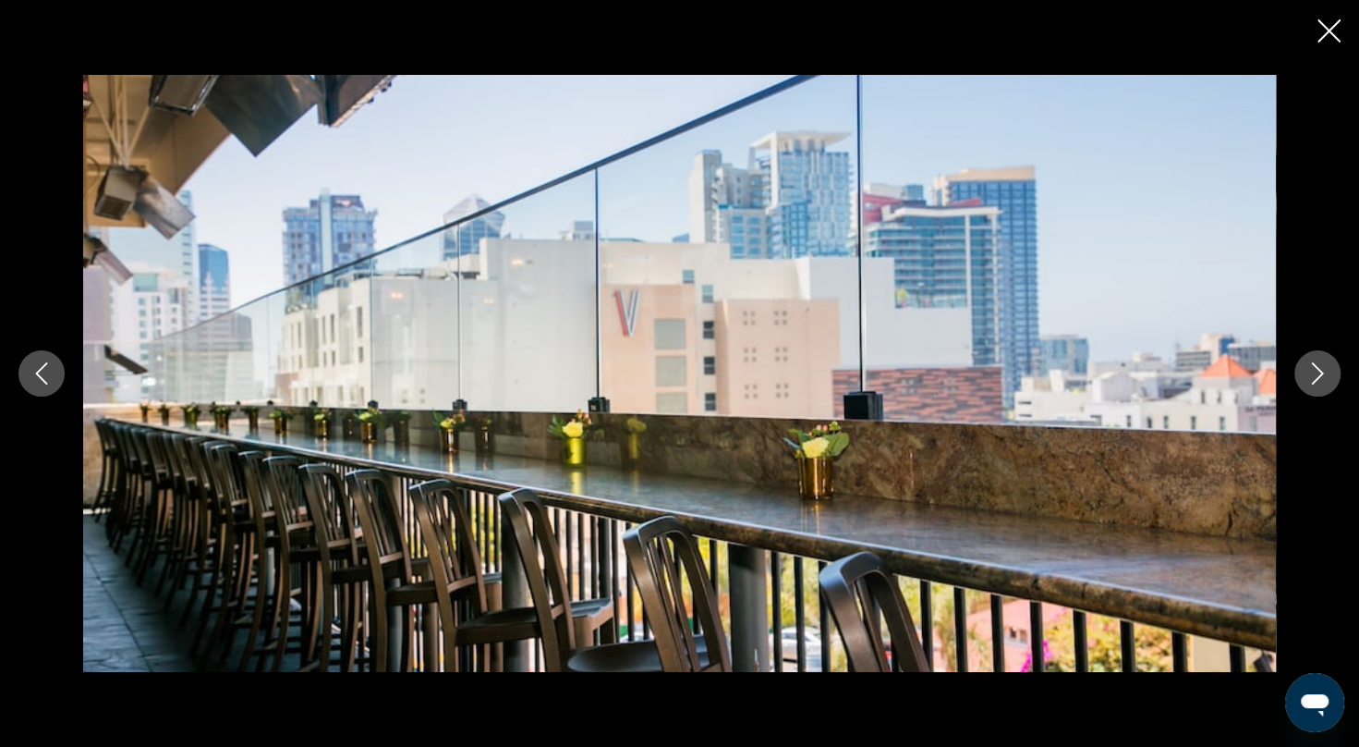
click at [1327, 368] on icon "Next image" at bounding box center [1318, 373] width 22 height 22
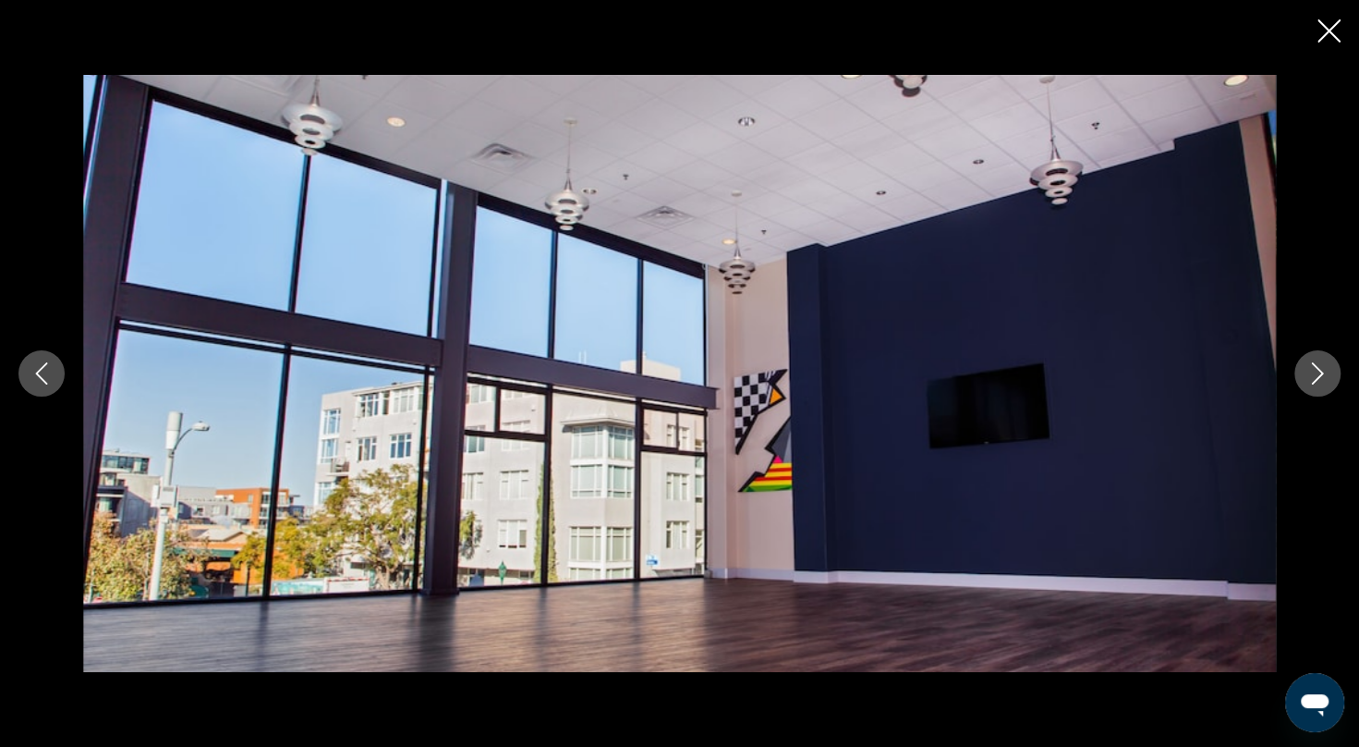
click at [1327, 368] on icon "Next image" at bounding box center [1318, 373] width 22 height 22
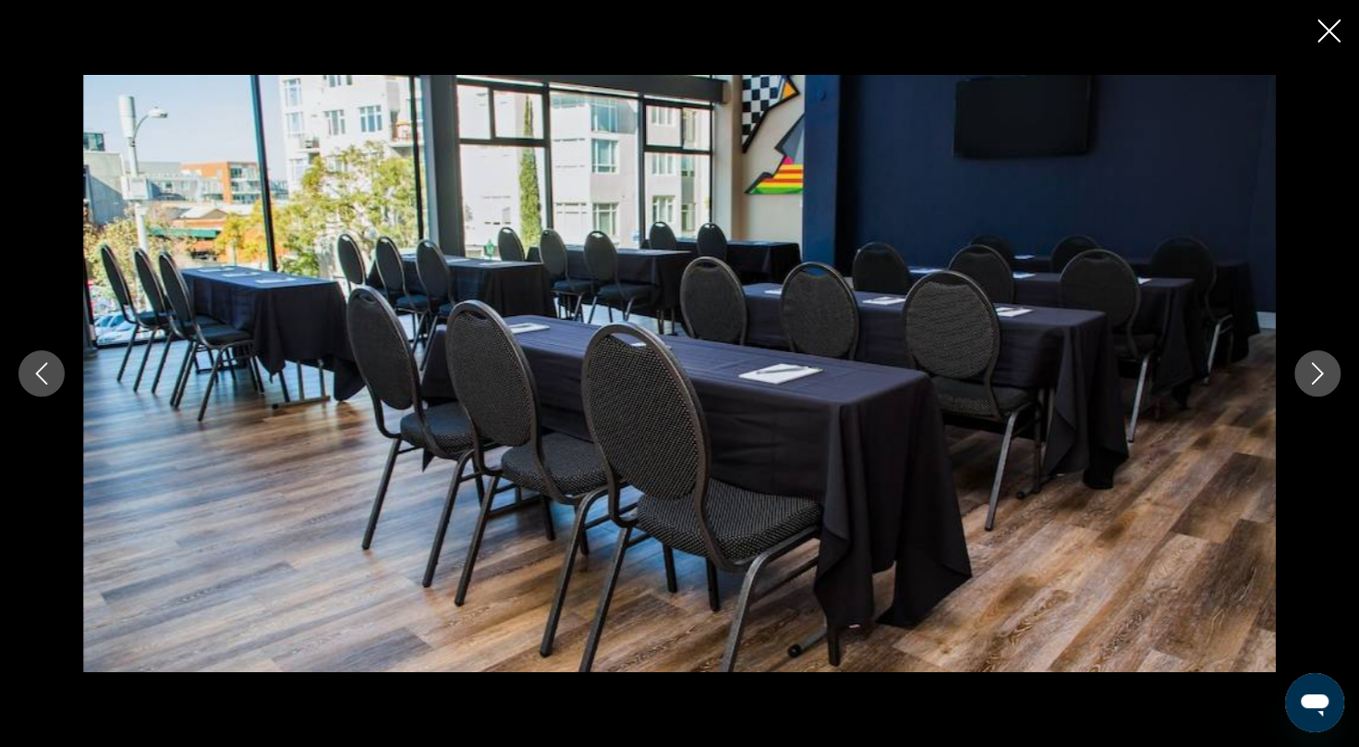
click at [1327, 368] on icon "Next image" at bounding box center [1318, 373] width 22 height 22
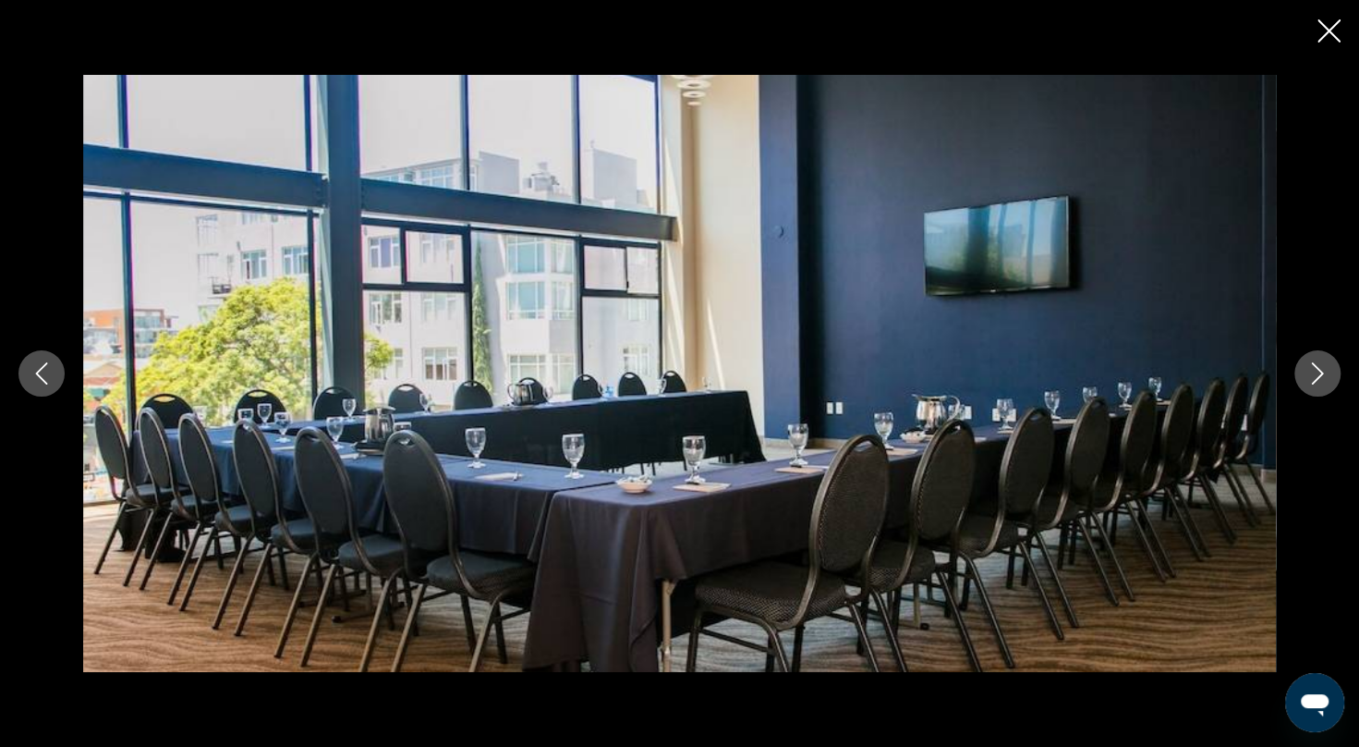
click at [1327, 368] on icon "Next image" at bounding box center [1318, 373] width 22 height 22
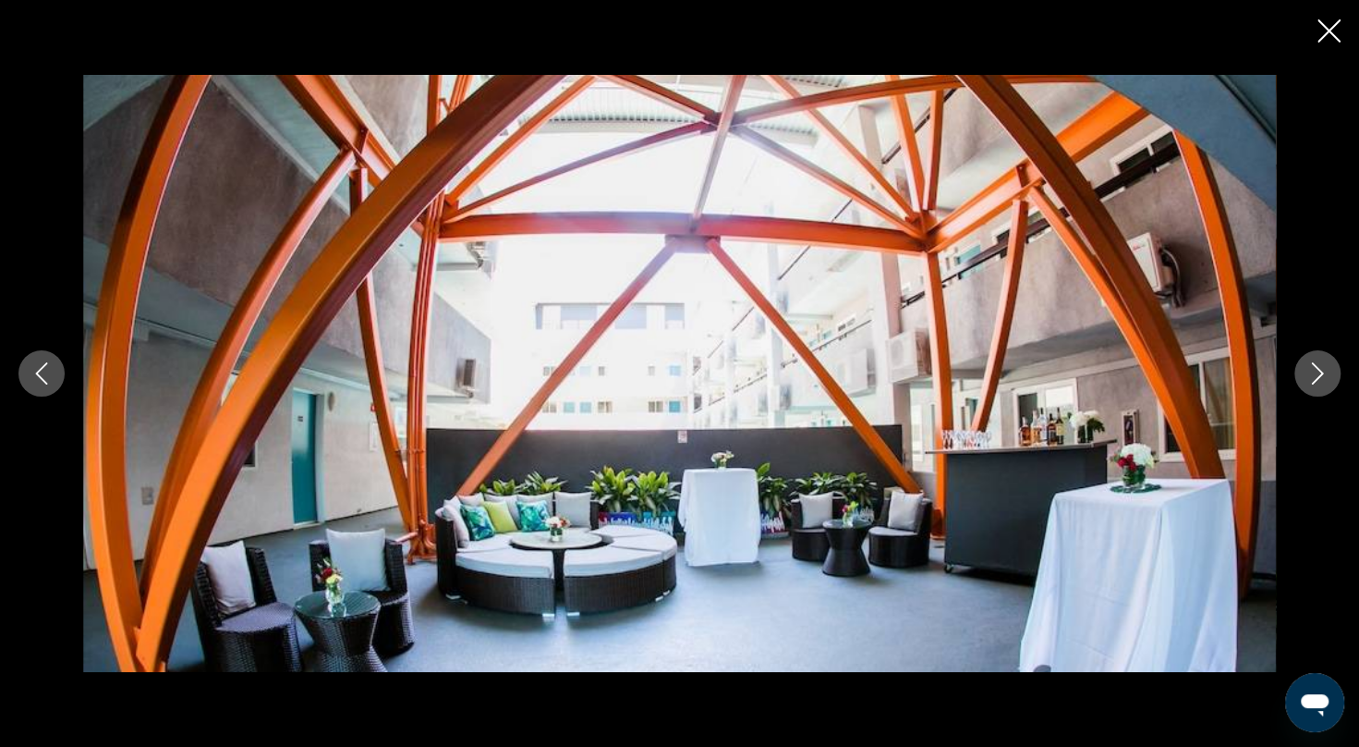
click at [1327, 368] on icon "Next image" at bounding box center [1318, 373] width 22 height 22
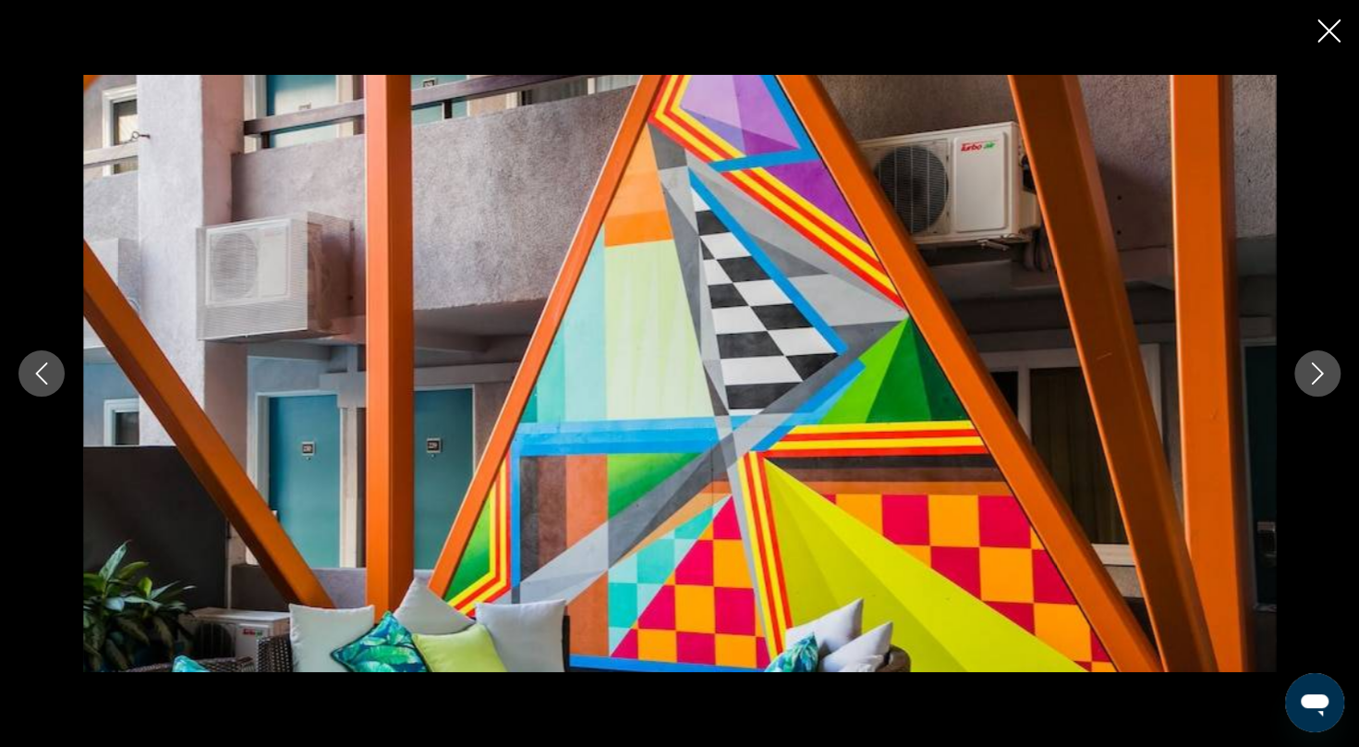
click at [1327, 368] on icon "Next image" at bounding box center [1318, 373] width 22 height 22
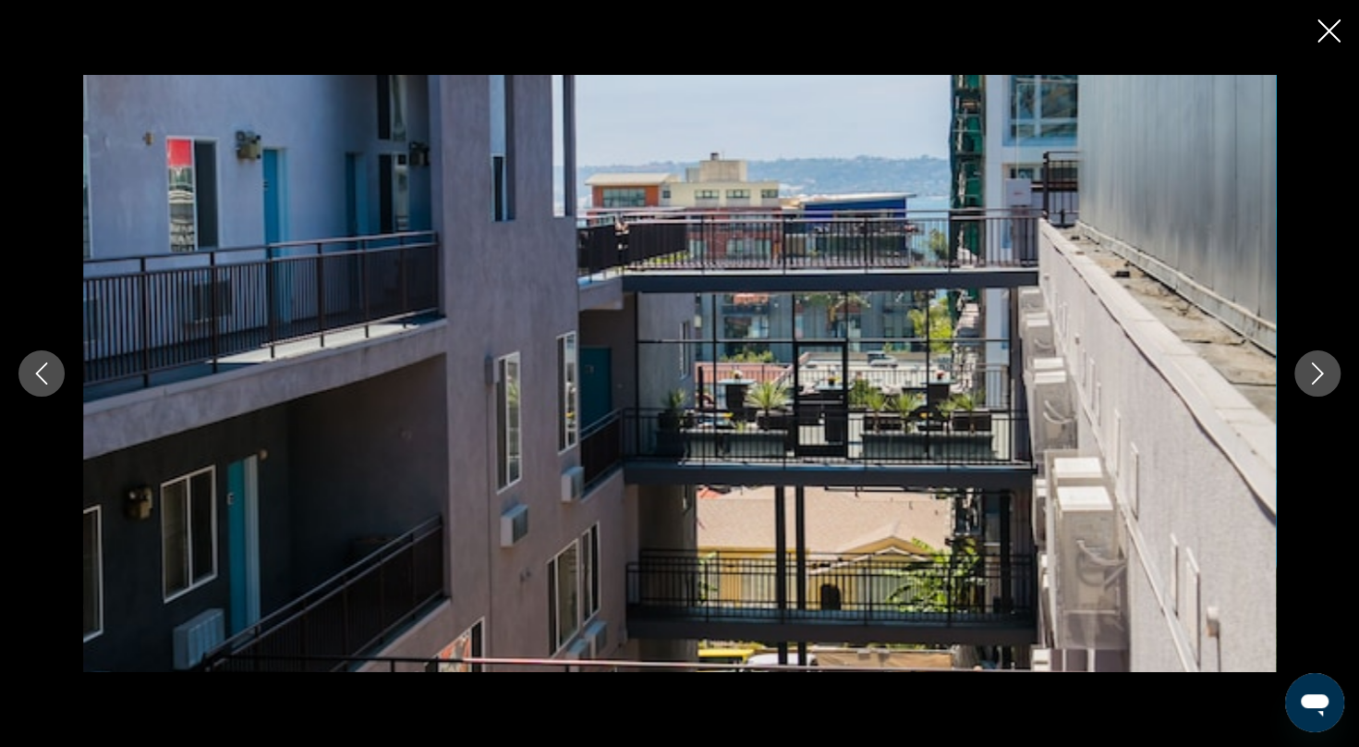
click at [1327, 368] on icon "Next image" at bounding box center [1318, 373] width 22 height 22
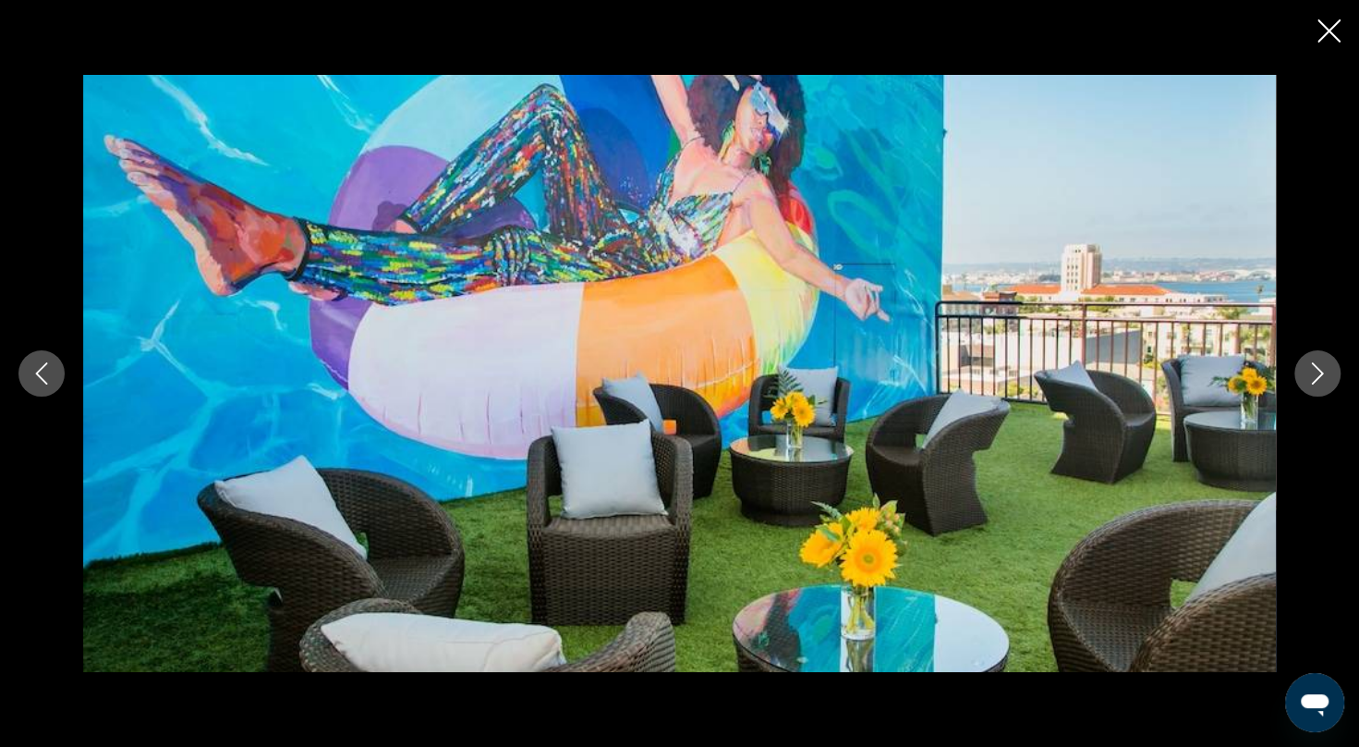
click at [1327, 368] on icon "Next image" at bounding box center [1318, 373] width 22 height 22
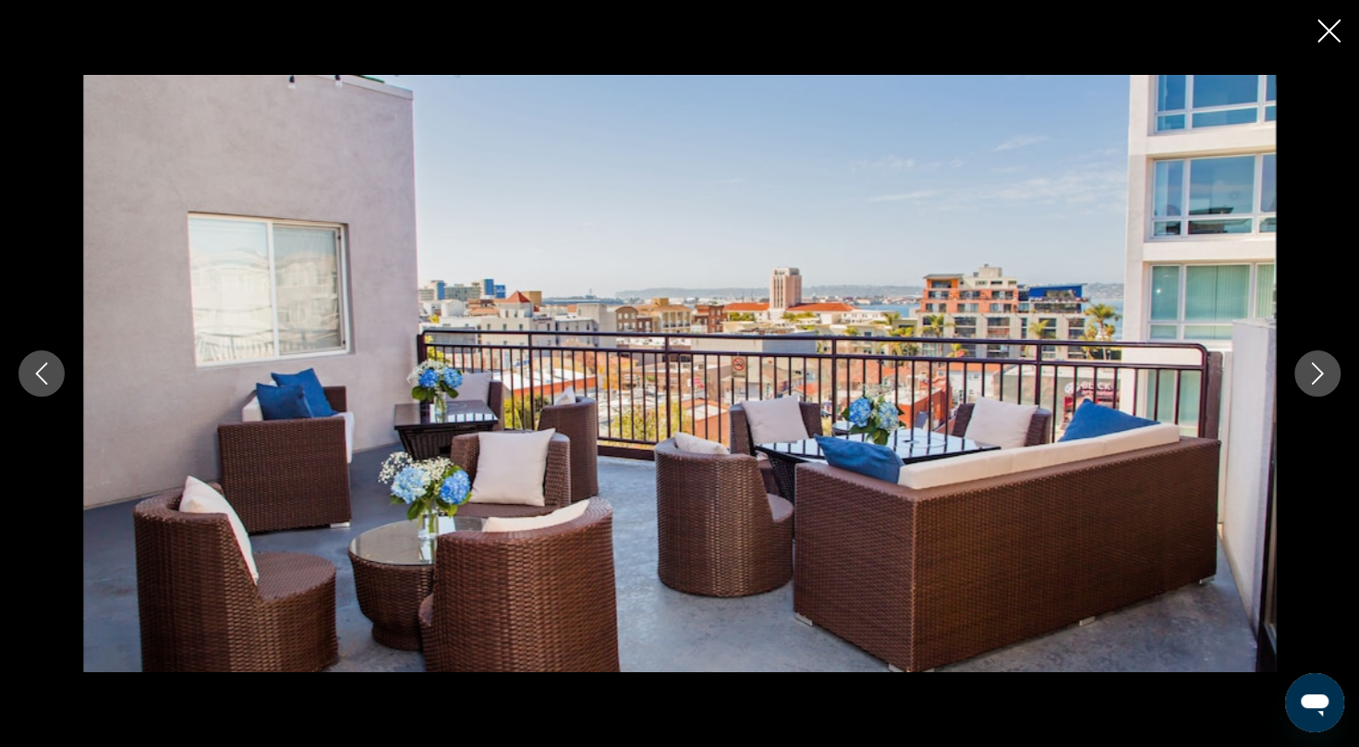
click at [1327, 368] on icon "Next image" at bounding box center [1318, 373] width 22 height 22
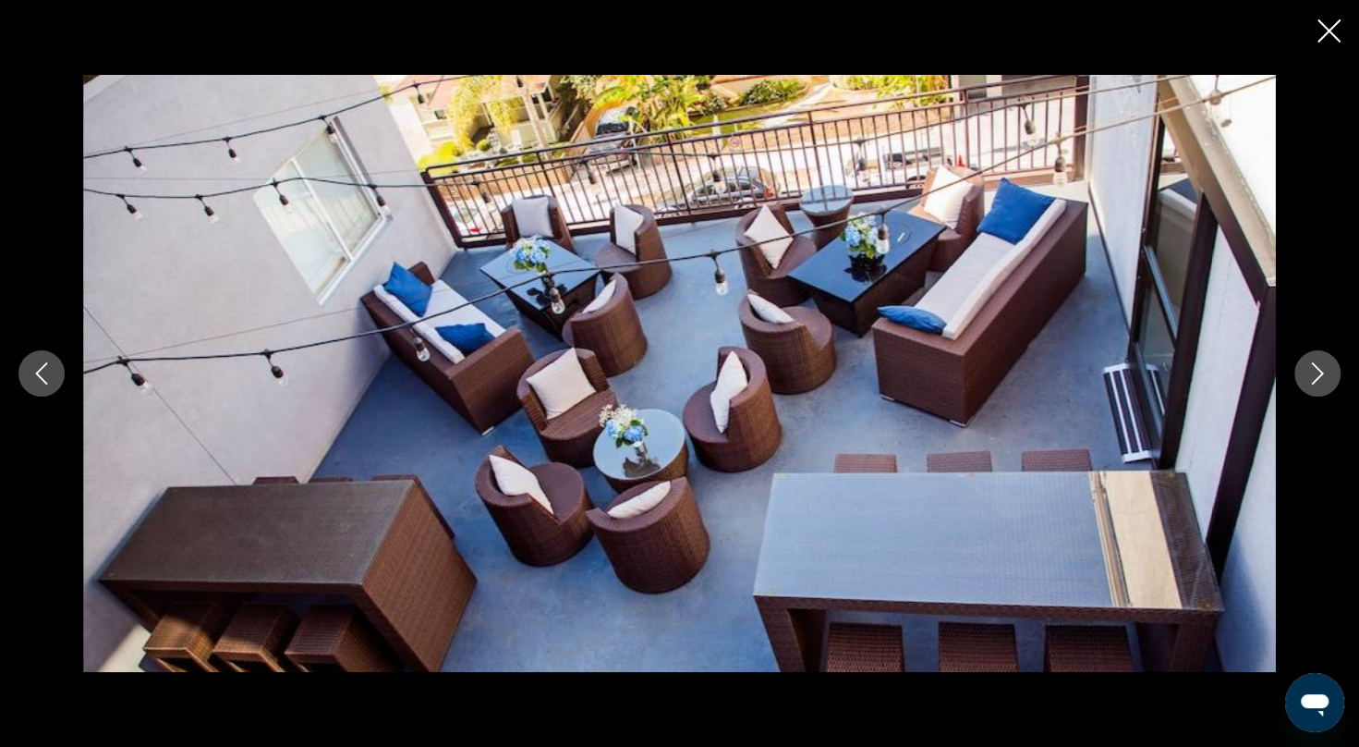
click at [1327, 368] on icon "Next image" at bounding box center [1318, 373] width 22 height 22
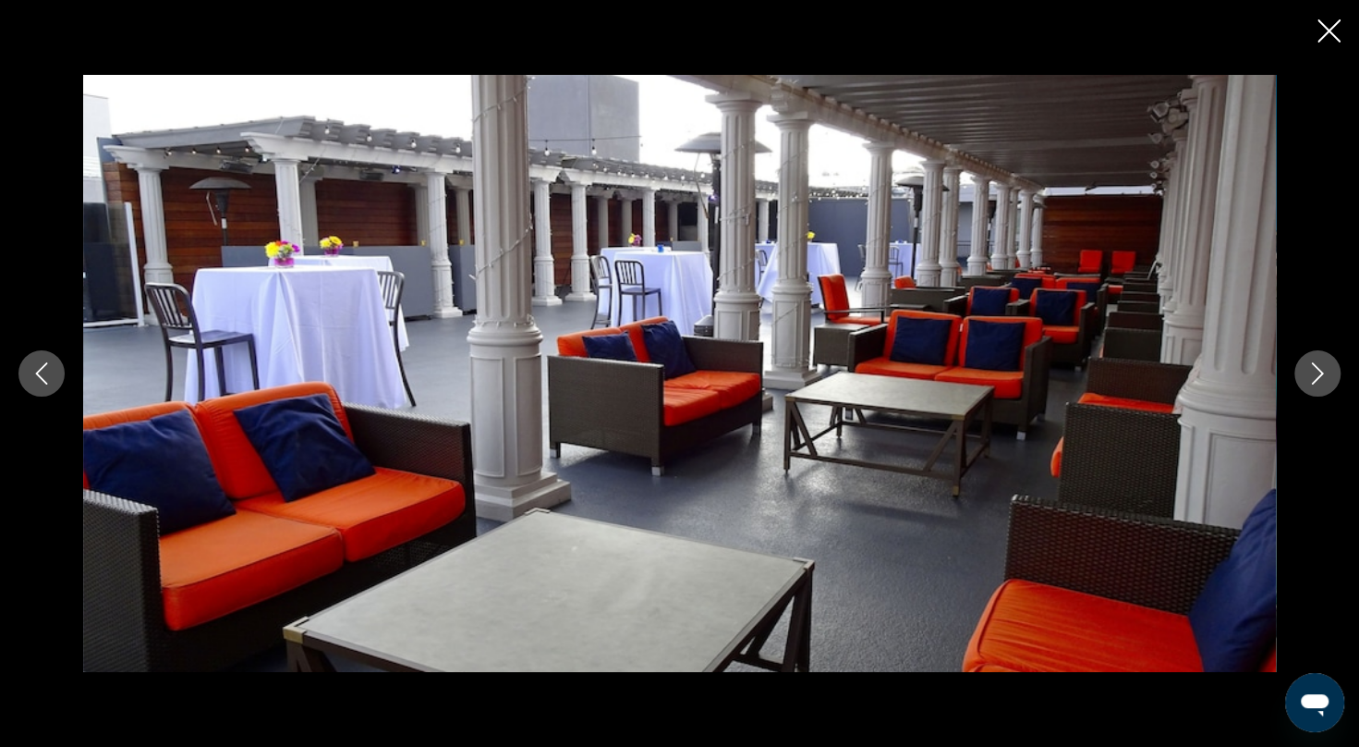
click at [1327, 368] on icon "Next image" at bounding box center [1318, 373] width 22 height 22
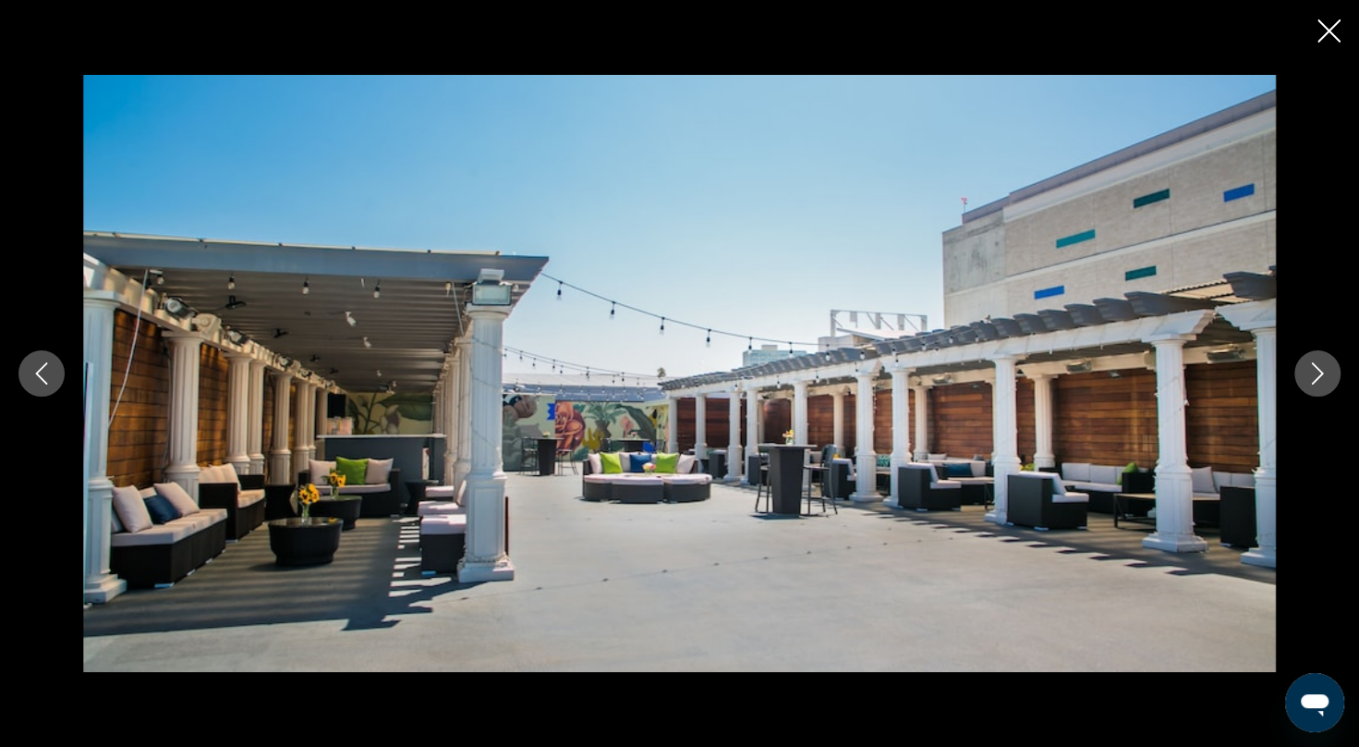
click at [1324, 38] on icon "Close slideshow" at bounding box center [1329, 30] width 23 height 23
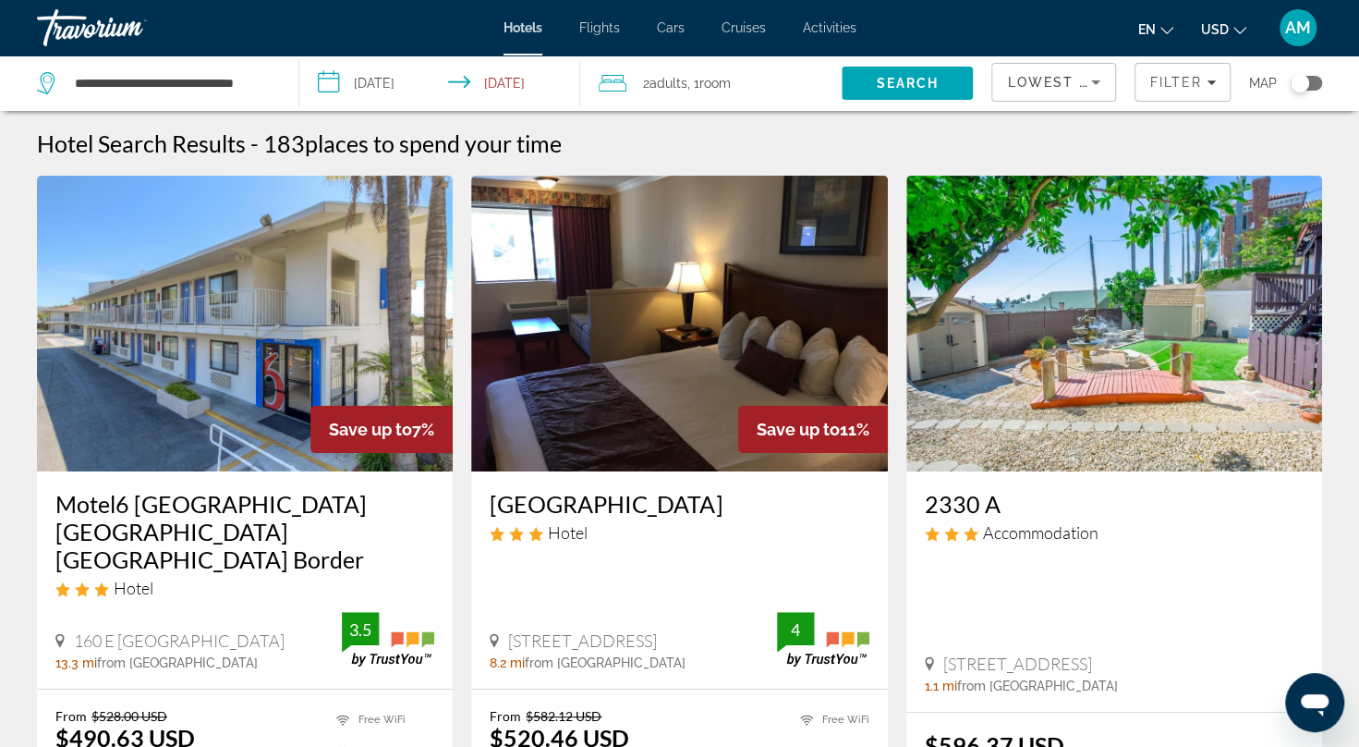
click at [649, 334] on img "Main content" at bounding box center [679, 324] width 416 height 296
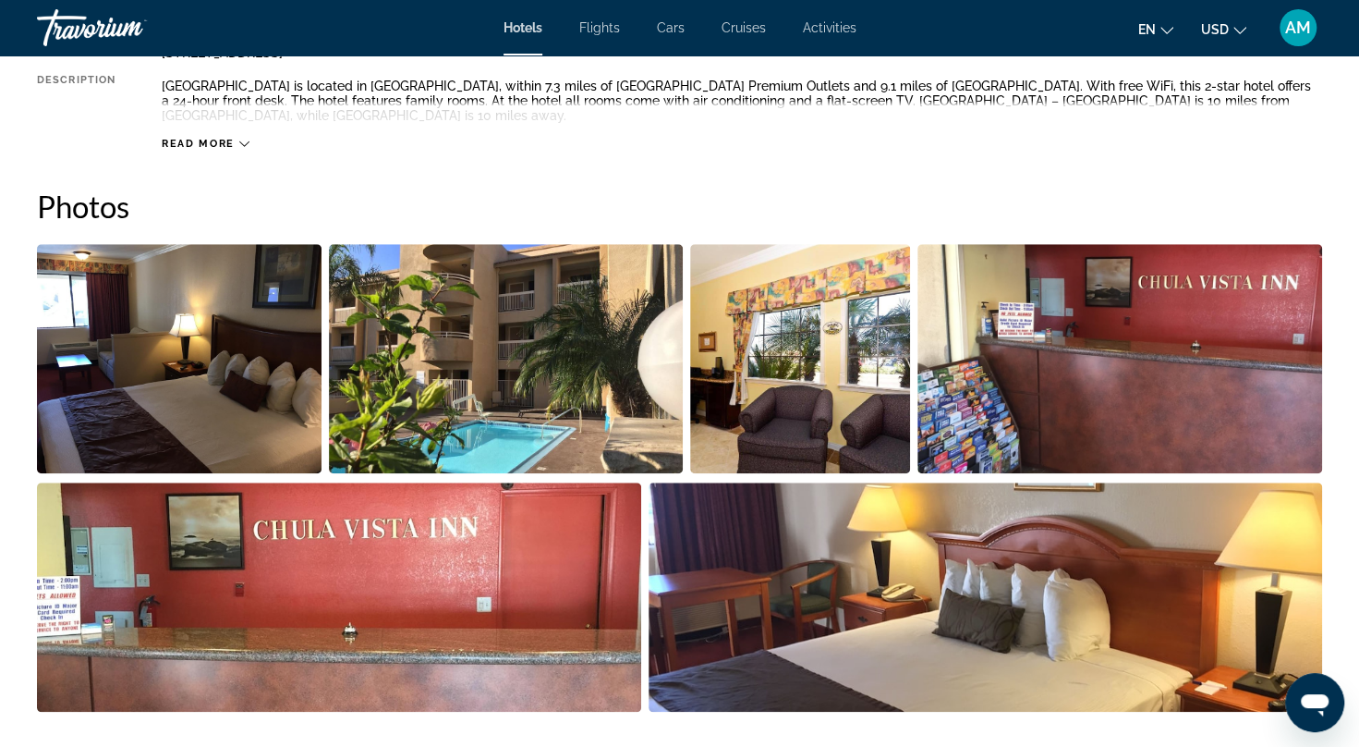
scroll to position [744, 0]
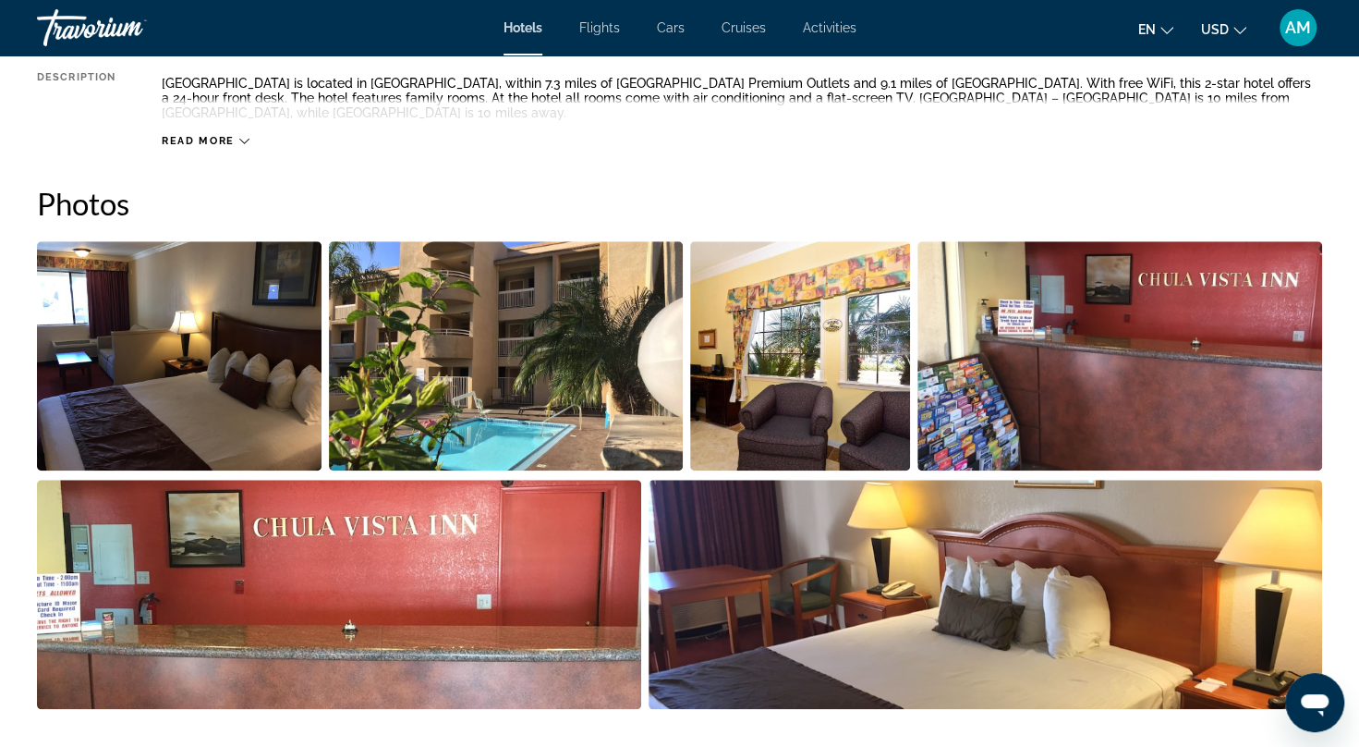
click at [181, 384] on img "Open full-screen image slider" at bounding box center [179, 355] width 285 height 229
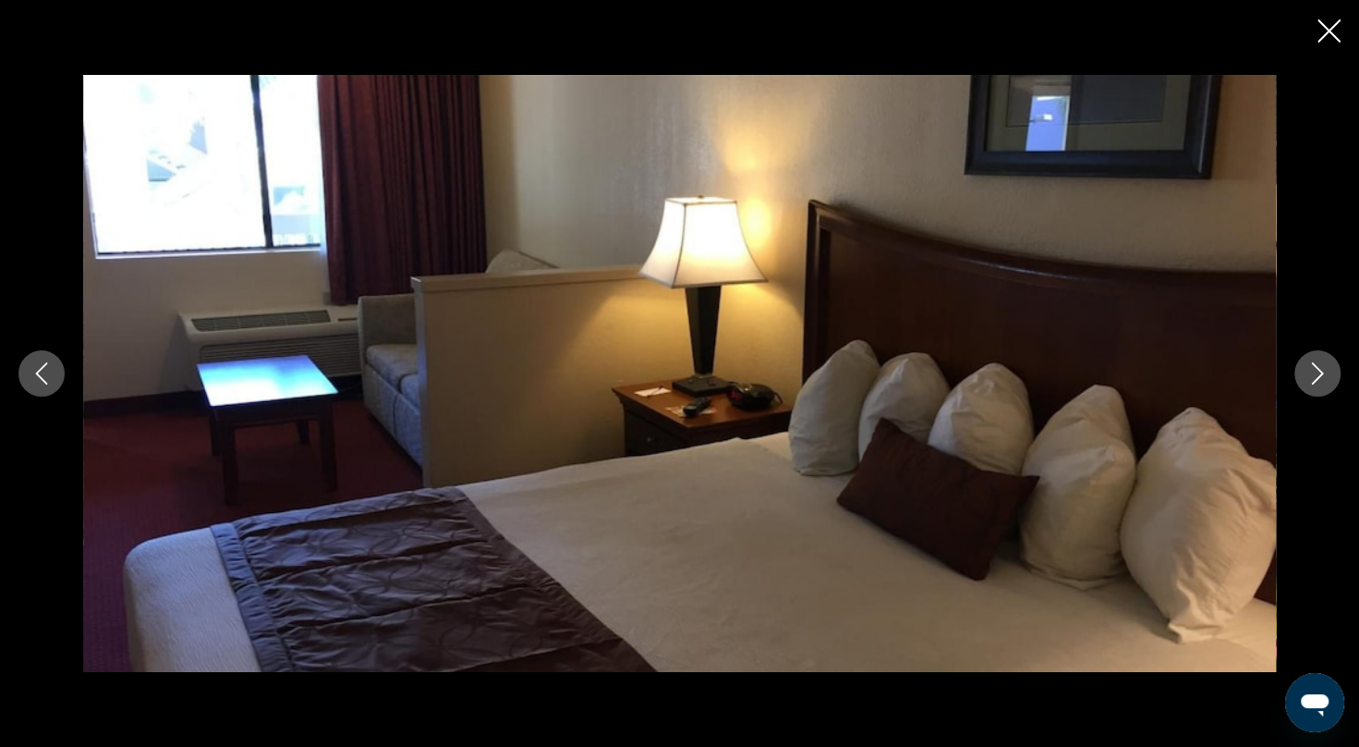
drag, startPoint x: 1334, startPoint y: 368, endPoint x: 1329, endPoint y: 383, distance: 15.8
click at [1329, 383] on button "Next image" at bounding box center [1317, 373] width 46 height 46
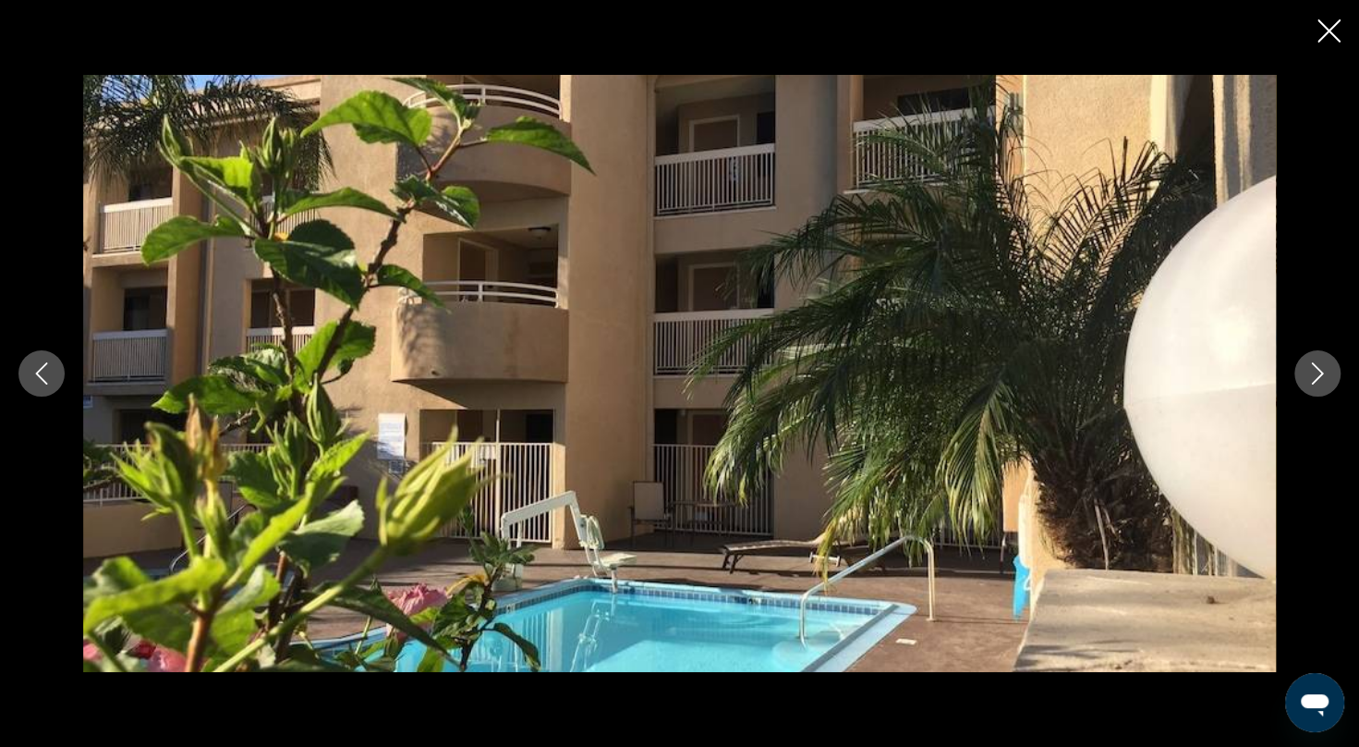
click at [1321, 381] on icon "Next image" at bounding box center [1318, 373] width 22 height 22
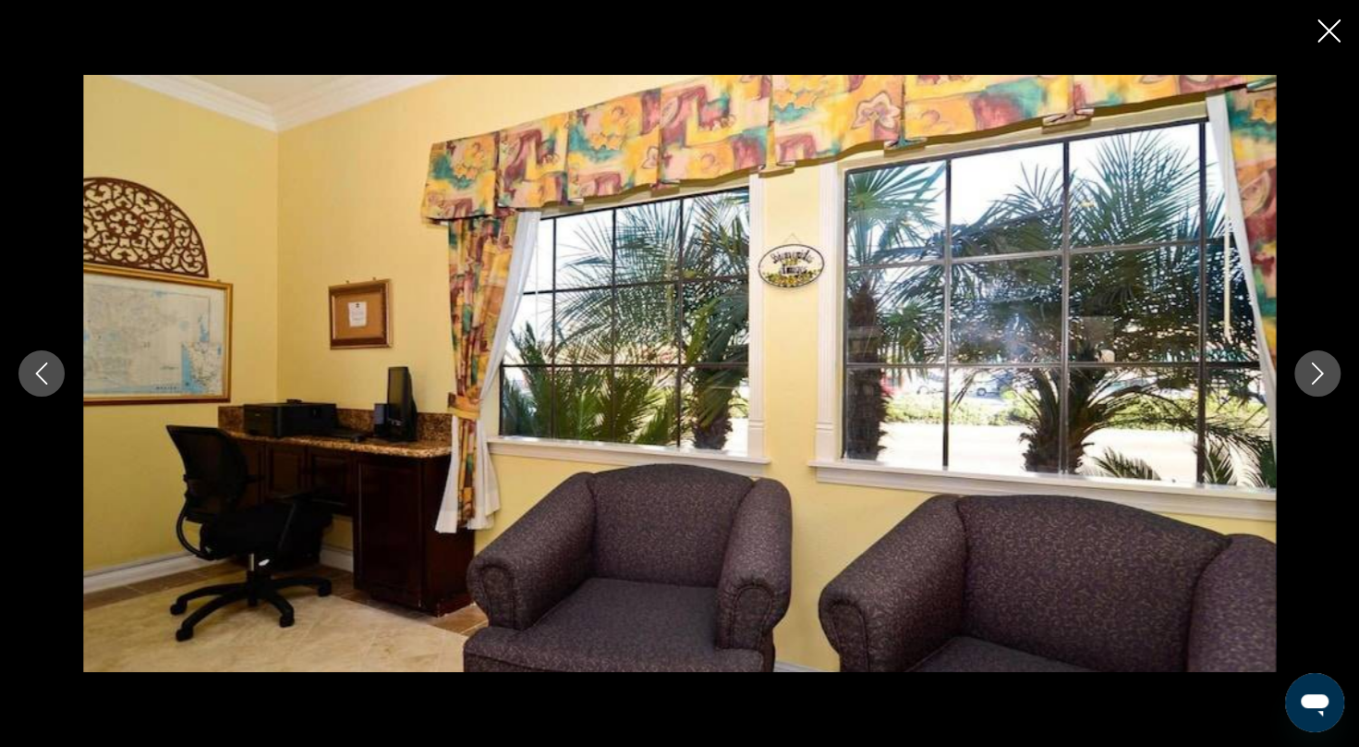
click at [1321, 381] on icon "Next image" at bounding box center [1318, 373] width 22 height 22
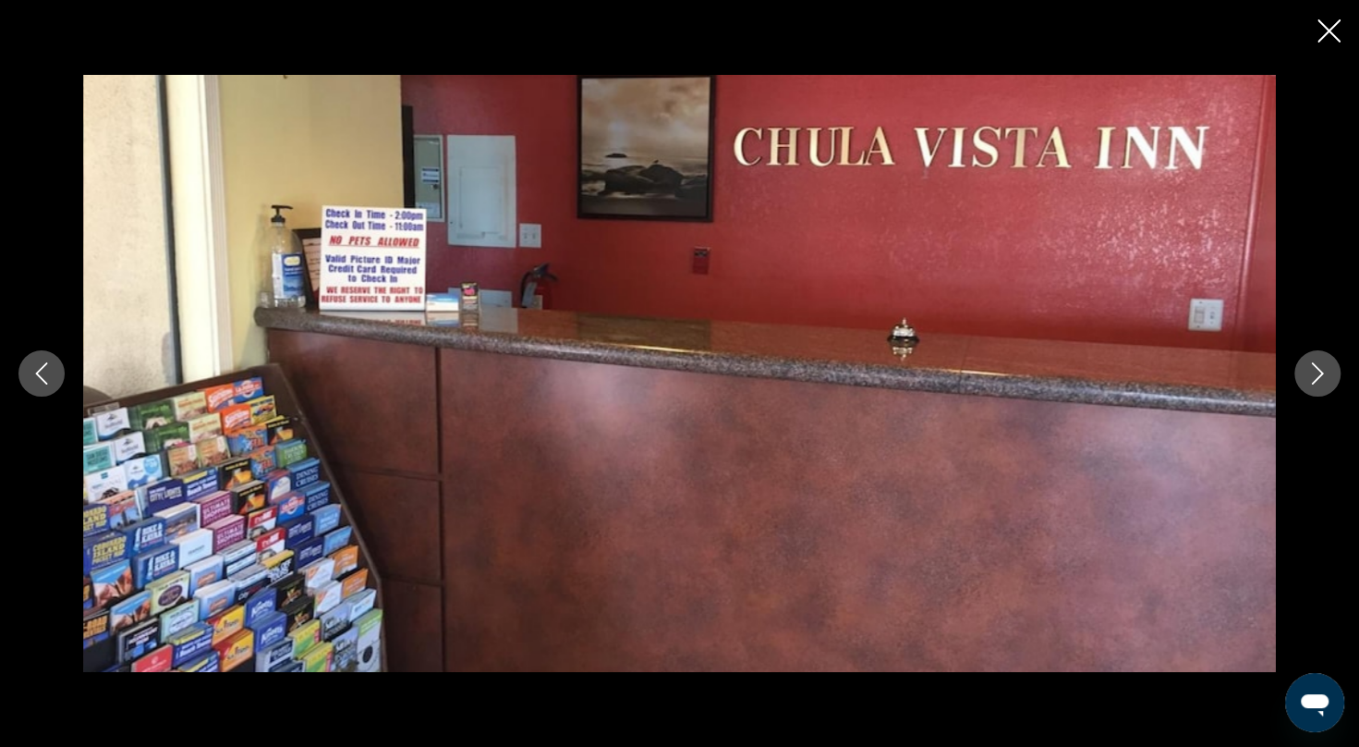
click at [1321, 381] on icon "Next image" at bounding box center [1318, 373] width 22 height 22
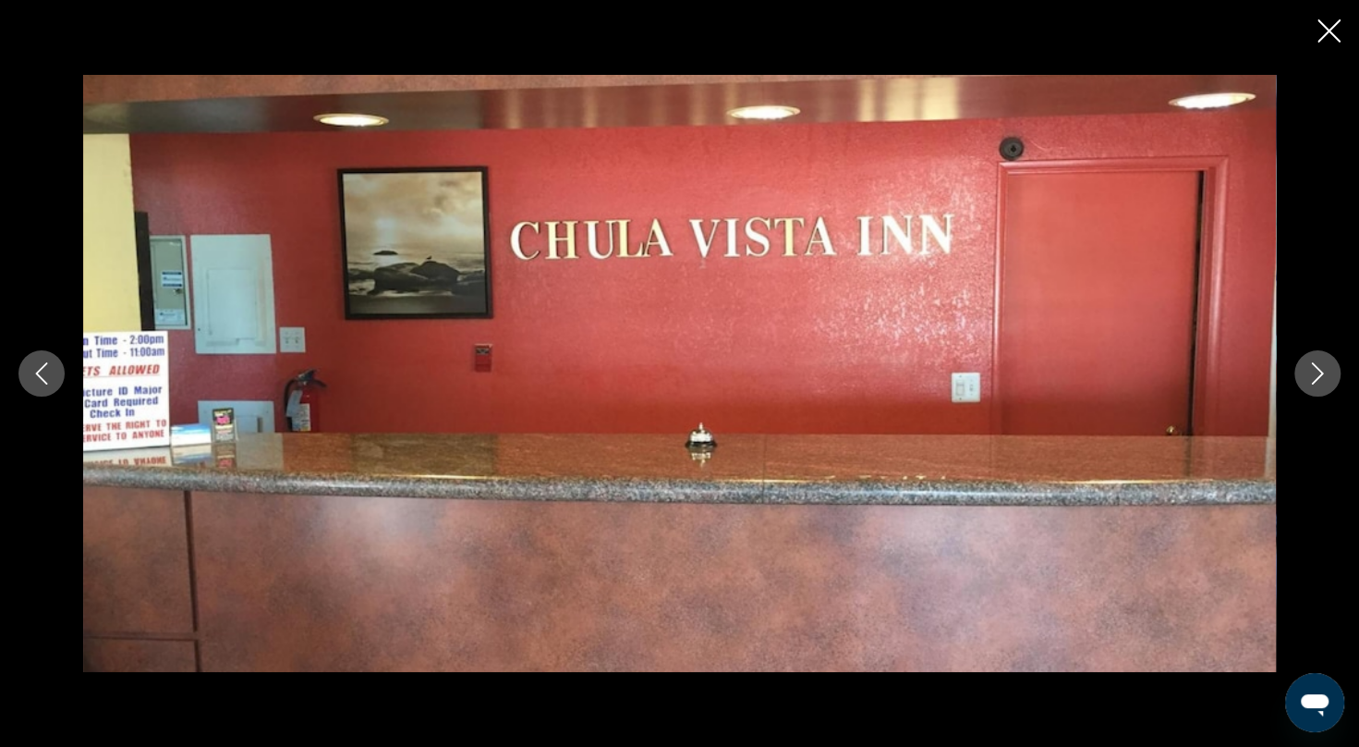
click at [1321, 381] on icon "Next image" at bounding box center [1318, 373] width 22 height 22
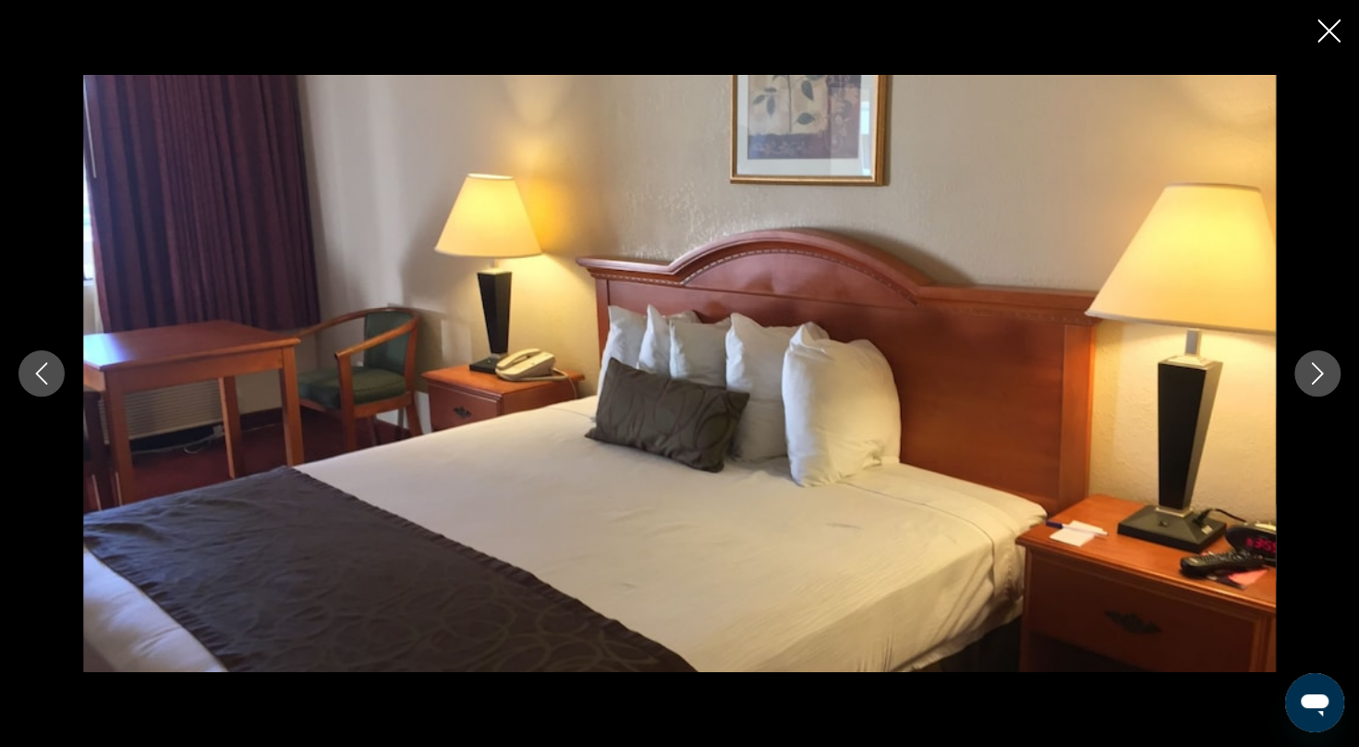
click at [1321, 381] on icon "Next image" at bounding box center [1318, 373] width 22 height 22
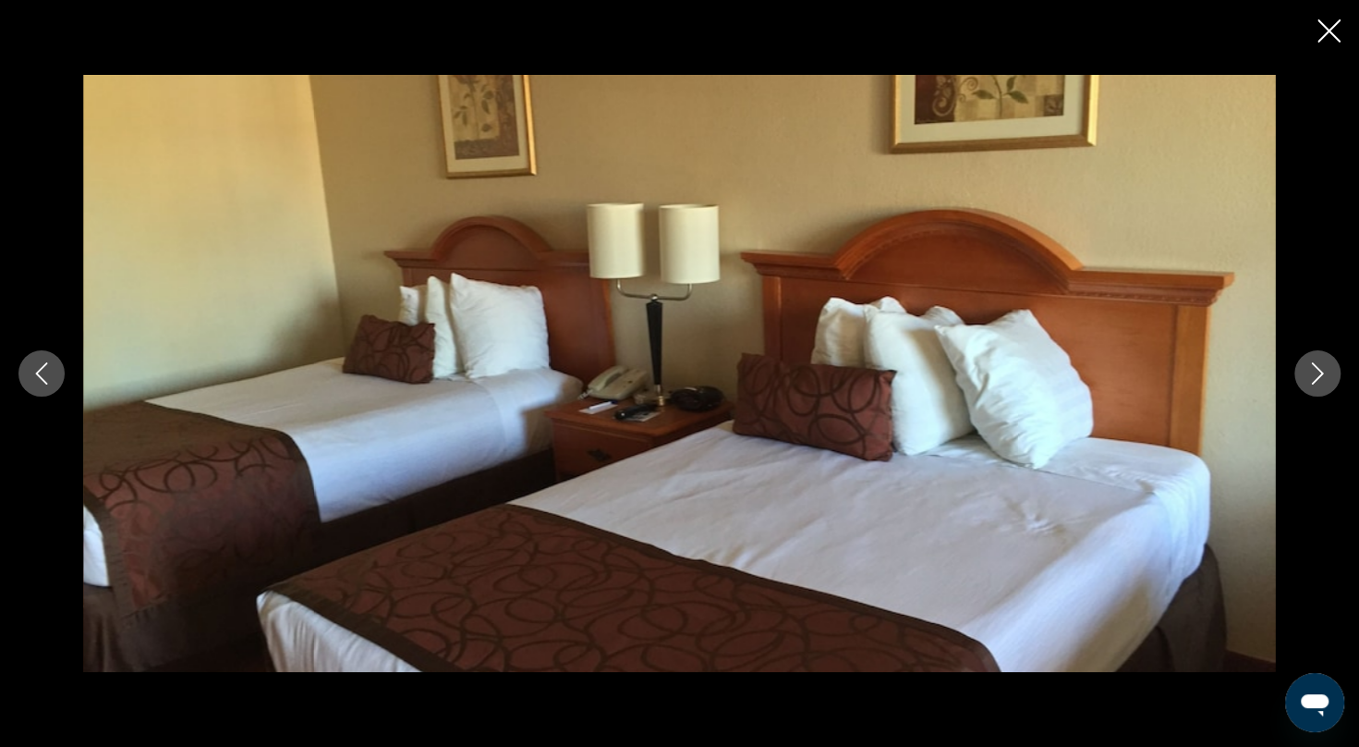
click at [1321, 381] on icon "Next image" at bounding box center [1318, 373] width 22 height 22
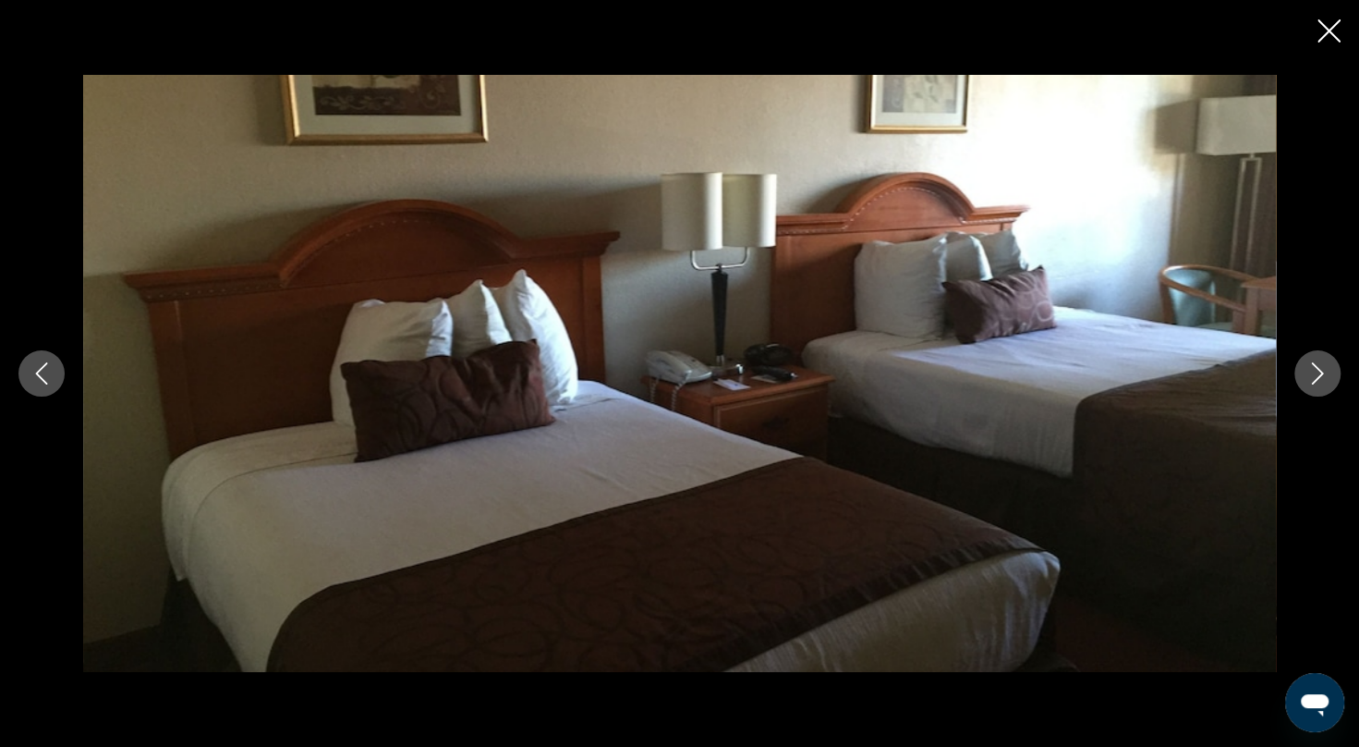
click at [1321, 381] on icon "Next image" at bounding box center [1318, 373] width 22 height 22
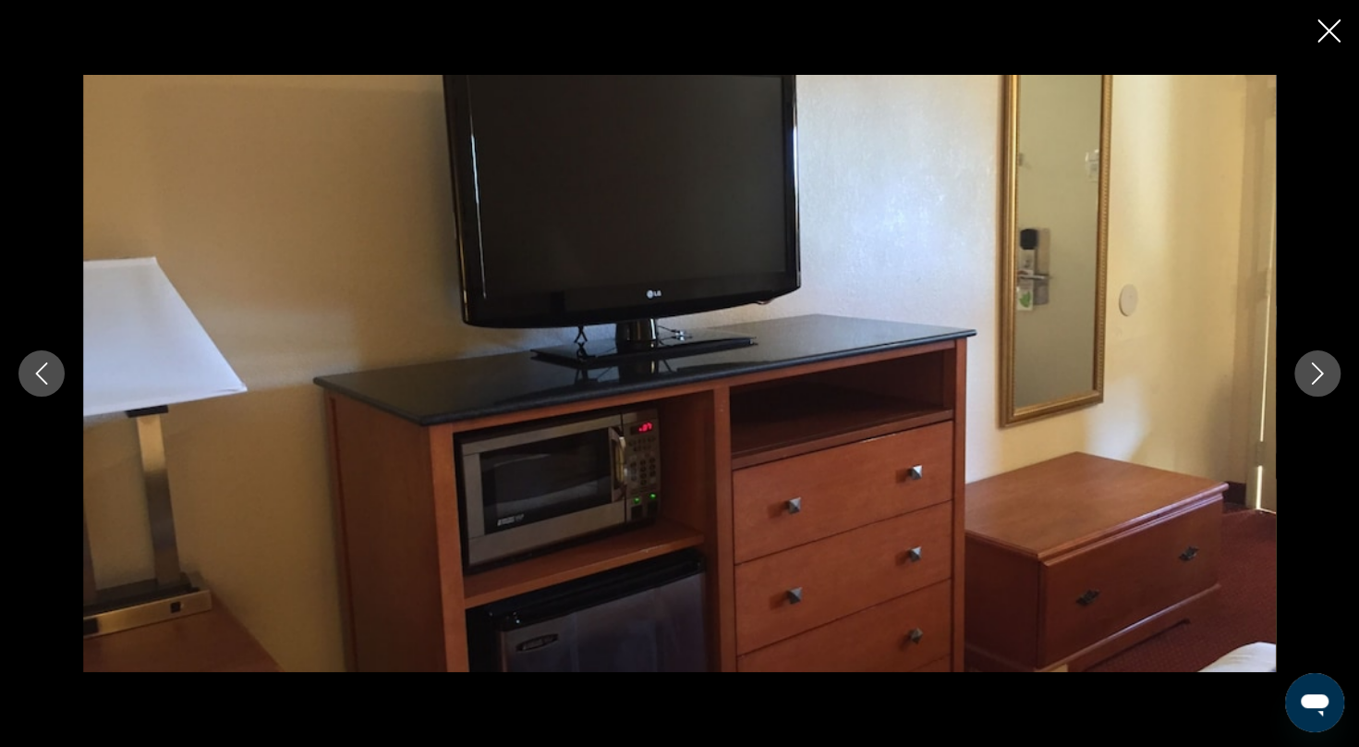
click at [1321, 381] on icon "Next image" at bounding box center [1318, 373] width 22 height 22
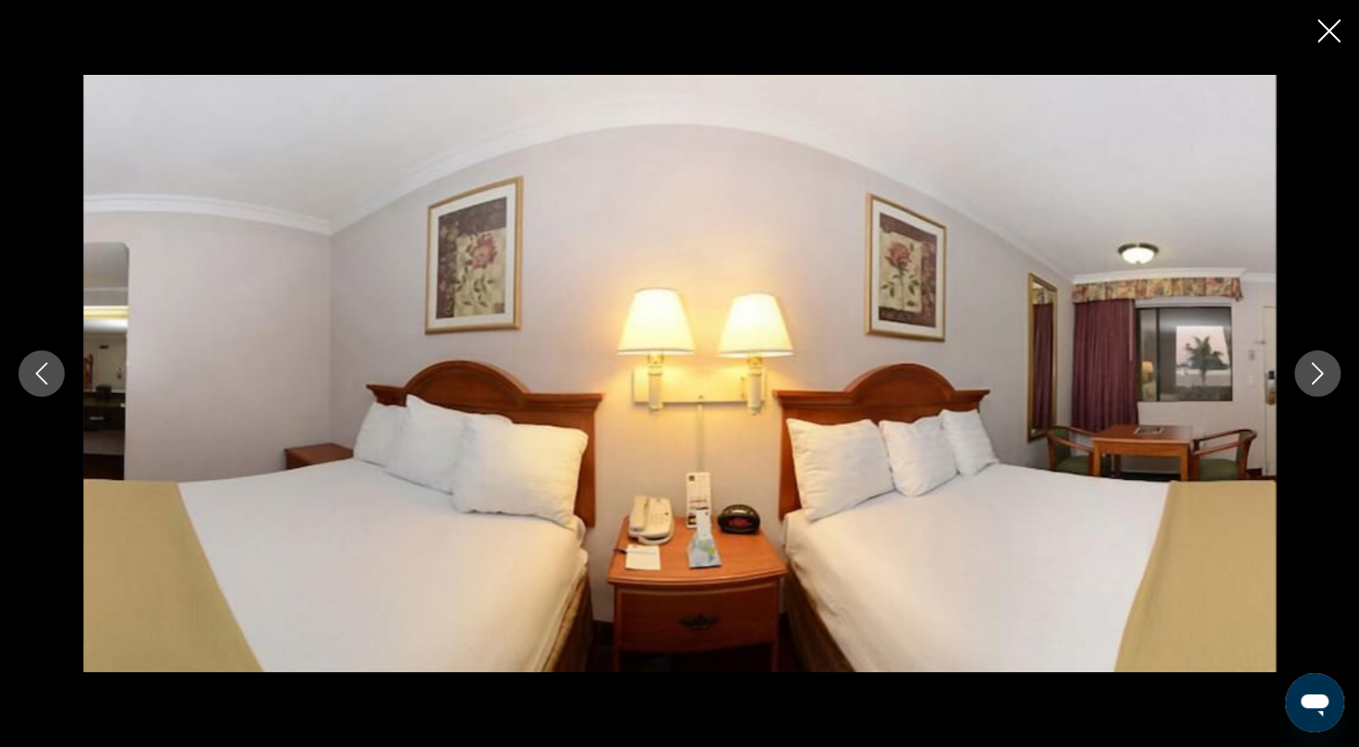
click at [1321, 381] on icon "Next image" at bounding box center [1318, 373] width 22 height 22
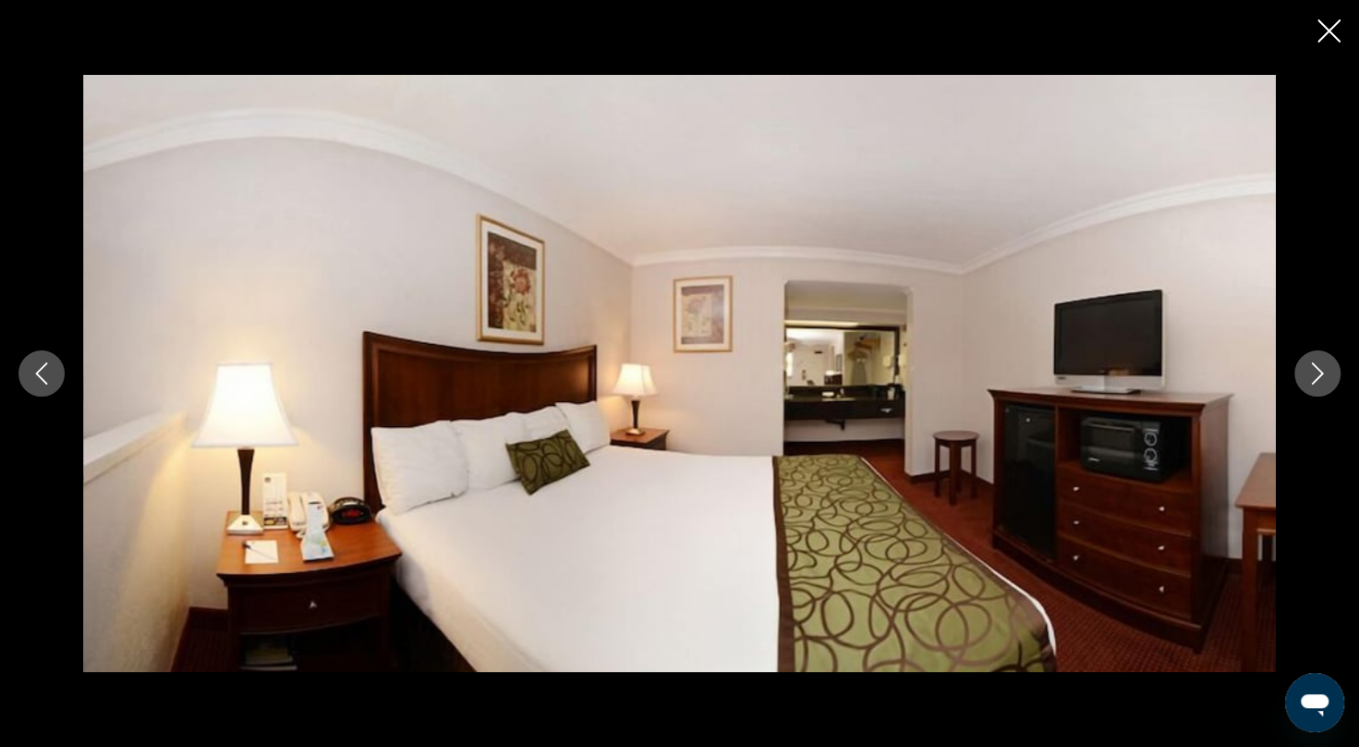
click at [1341, 40] on div "prev next" at bounding box center [679, 373] width 1359 height 747
click at [1330, 26] on icon "Close slideshow" at bounding box center [1329, 30] width 23 height 23
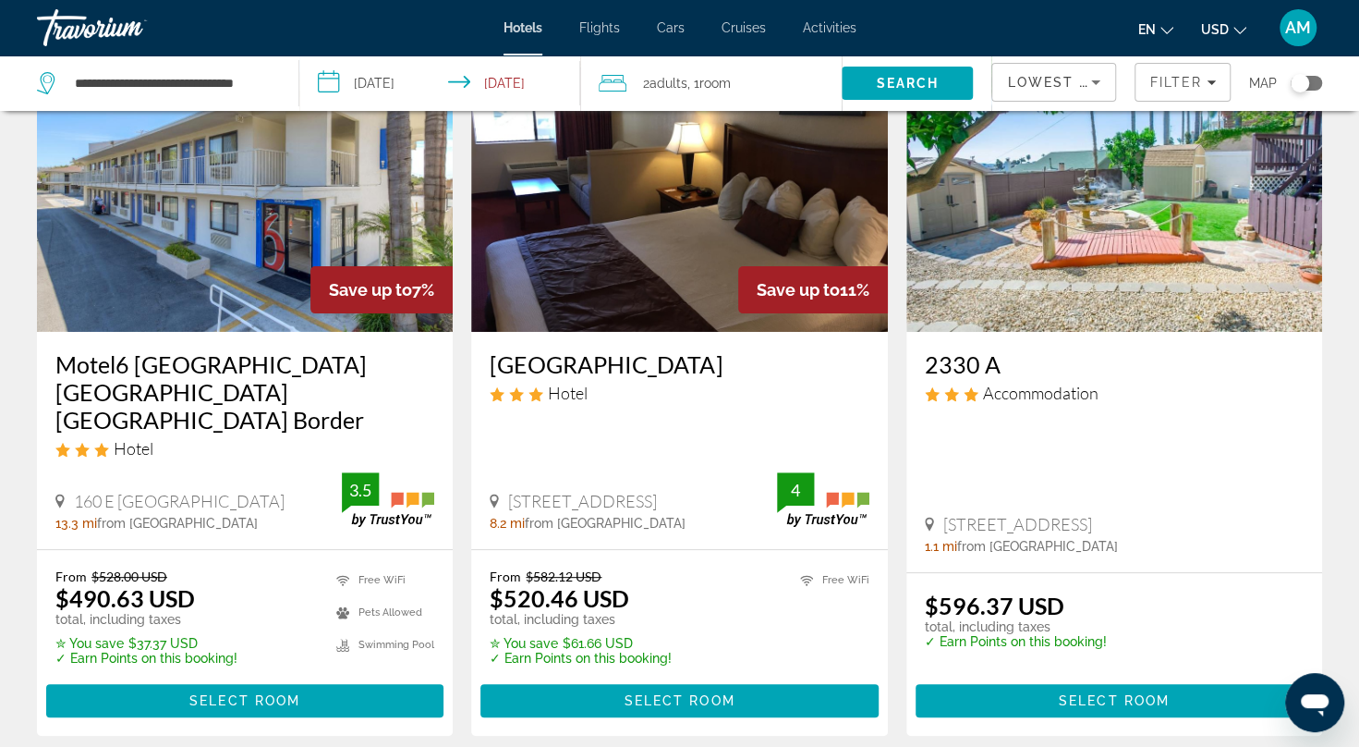
scroll to position [148, 0]
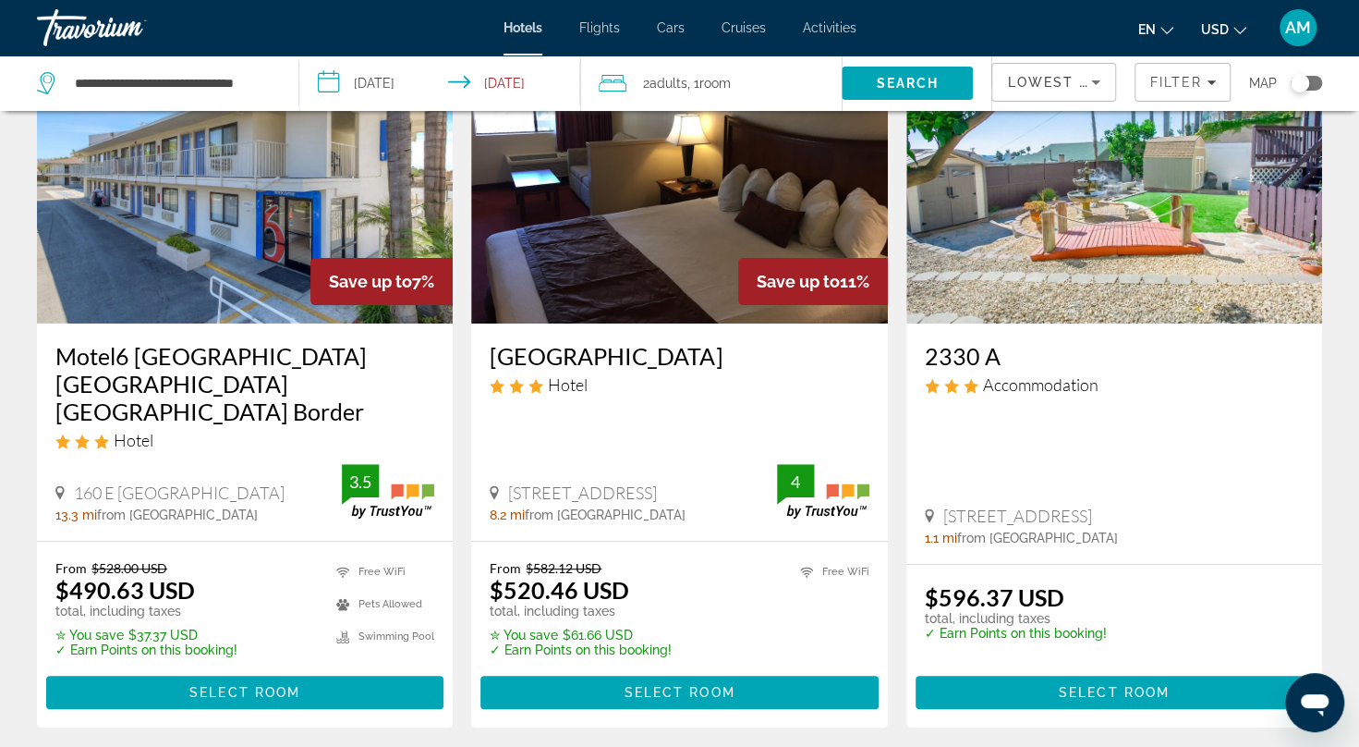
click at [1151, 201] on img "Main content" at bounding box center [1114, 176] width 416 height 296
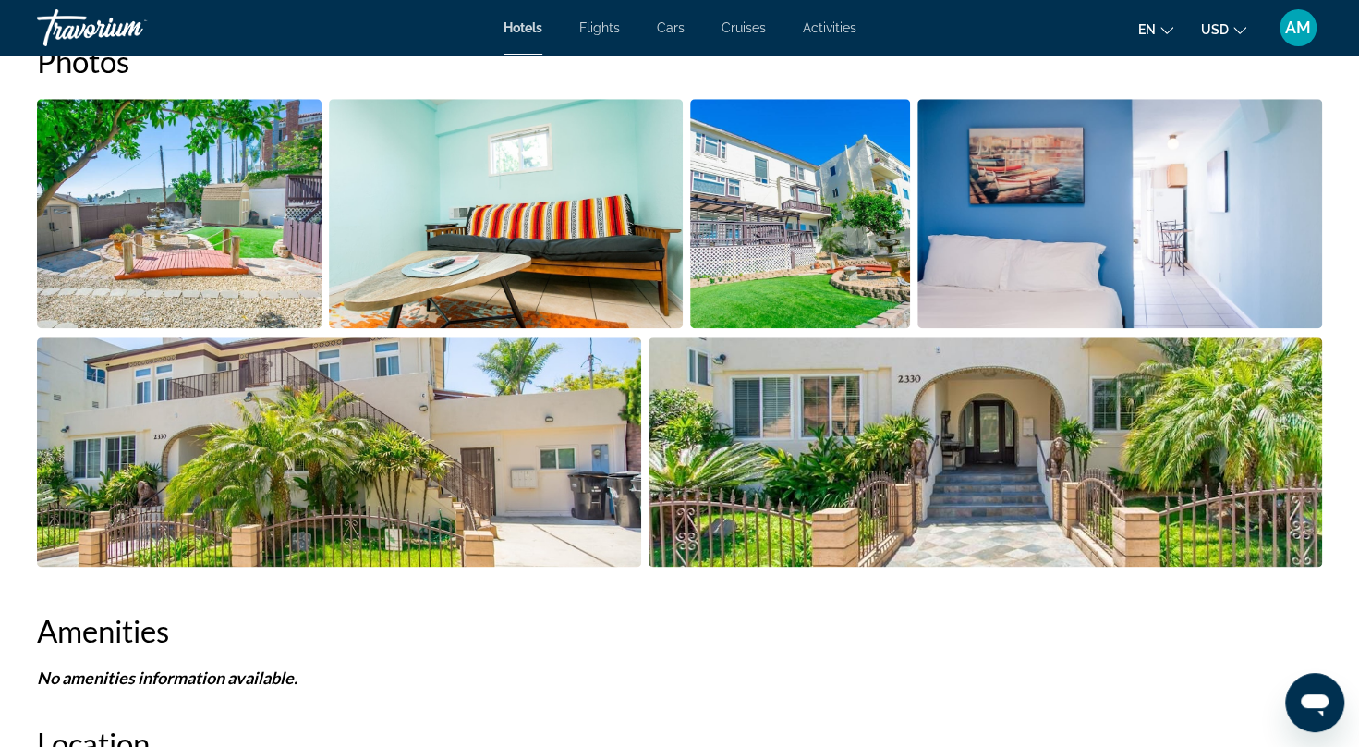
scroll to position [974, 0]
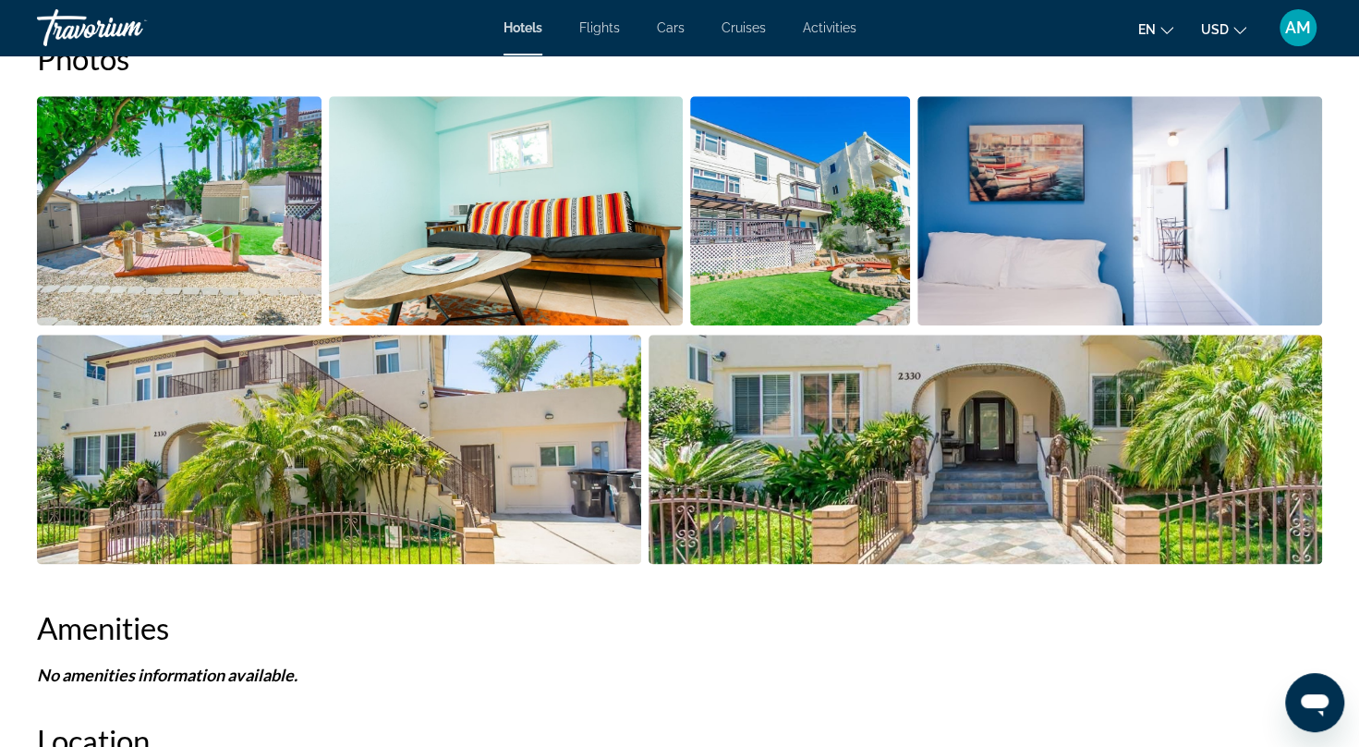
click at [134, 155] on img "Open full-screen image slider" at bounding box center [179, 210] width 285 height 229
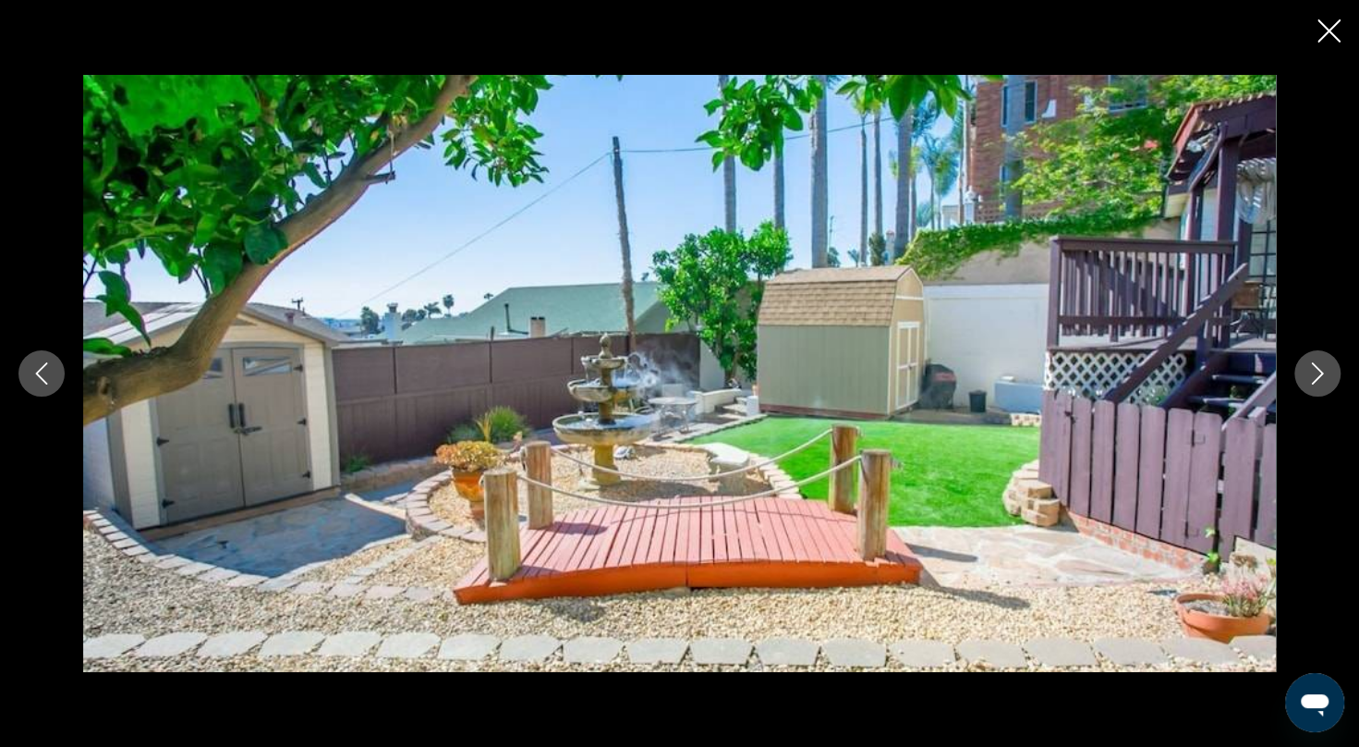
click at [1326, 381] on icon "Next image" at bounding box center [1318, 373] width 22 height 22
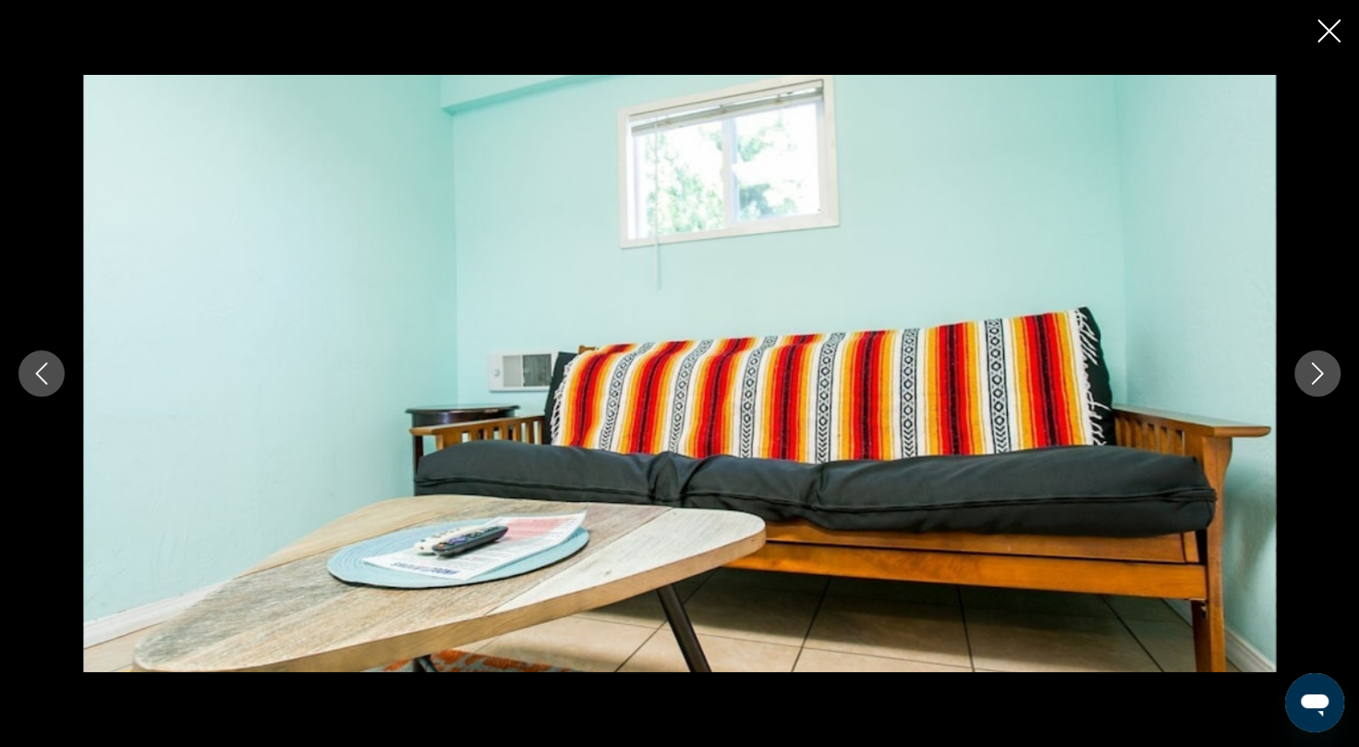
click at [1326, 381] on icon "Next image" at bounding box center [1318, 373] width 22 height 22
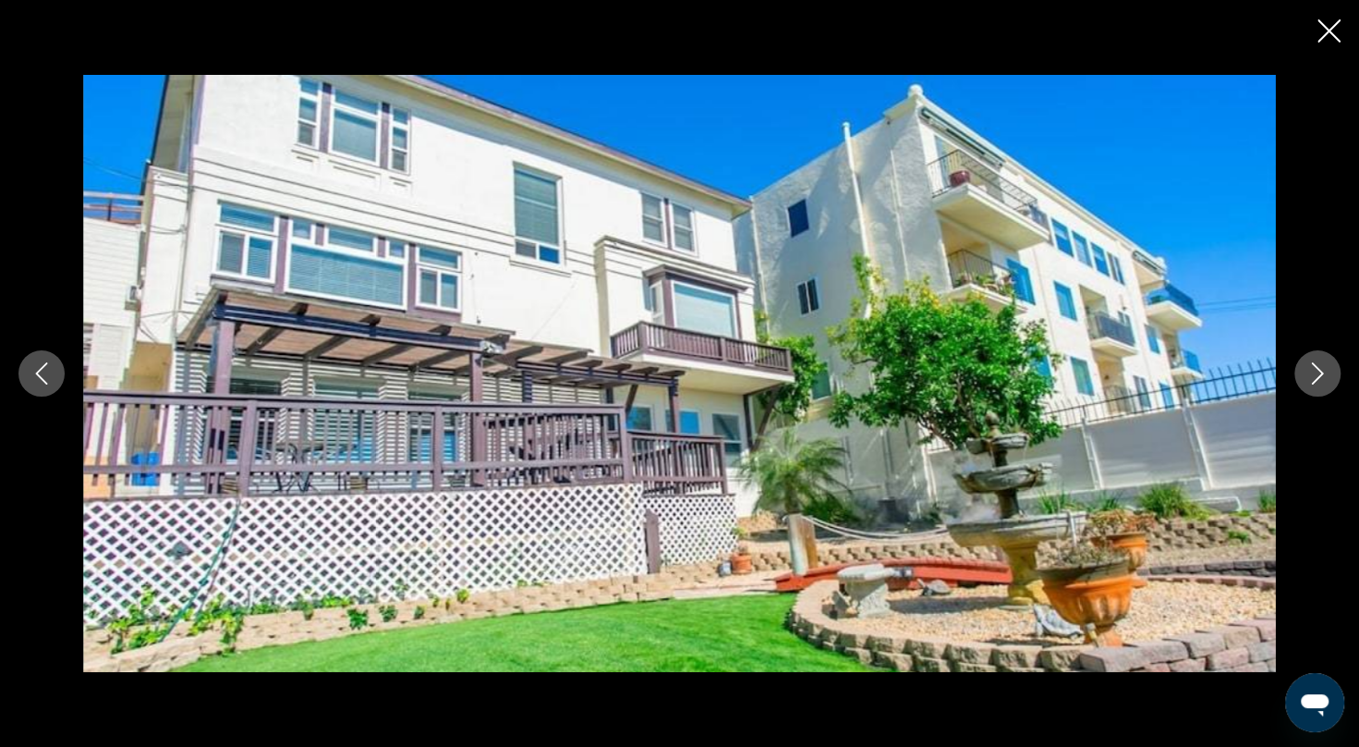
click at [1326, 381] on icon "Next image" at bounding box center [1318, 373] width 22 height 22
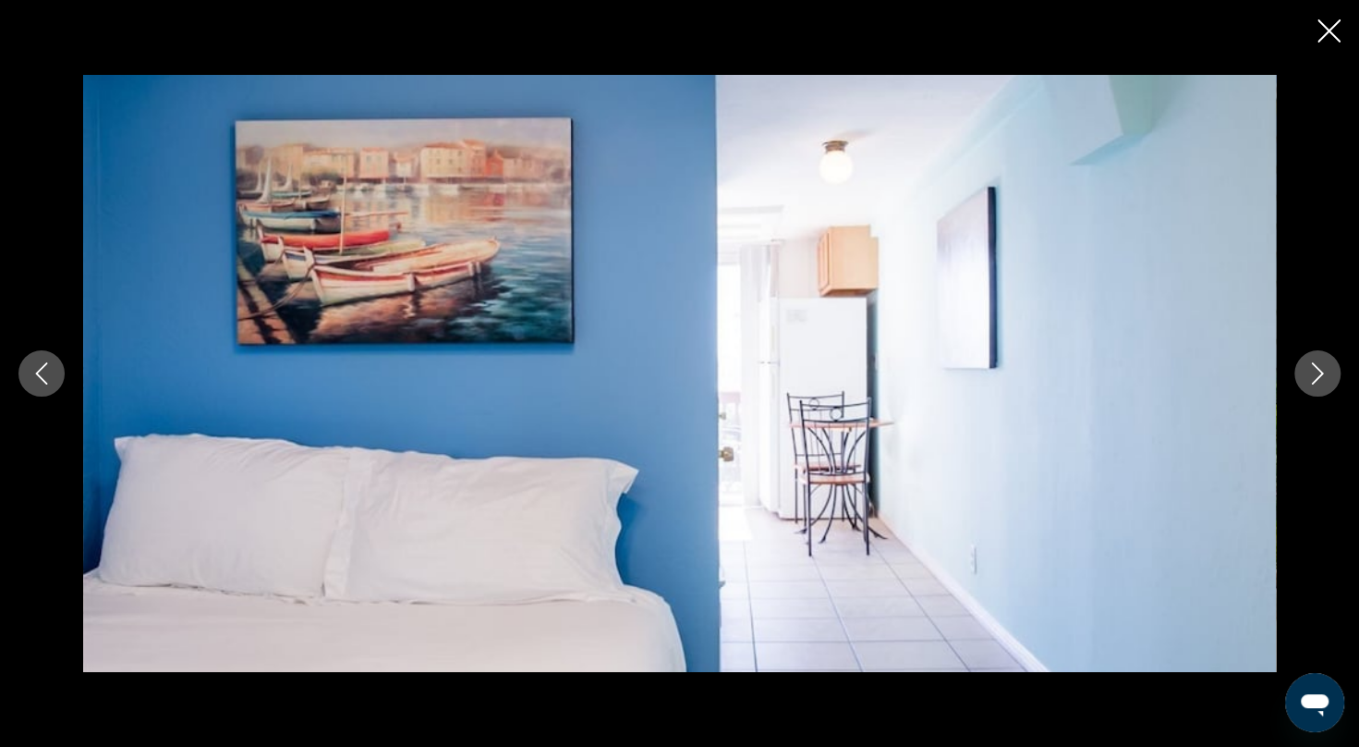
click at [1326, 381] on icon "Next image" at bounding box center [1318, 373] width 22 height 22
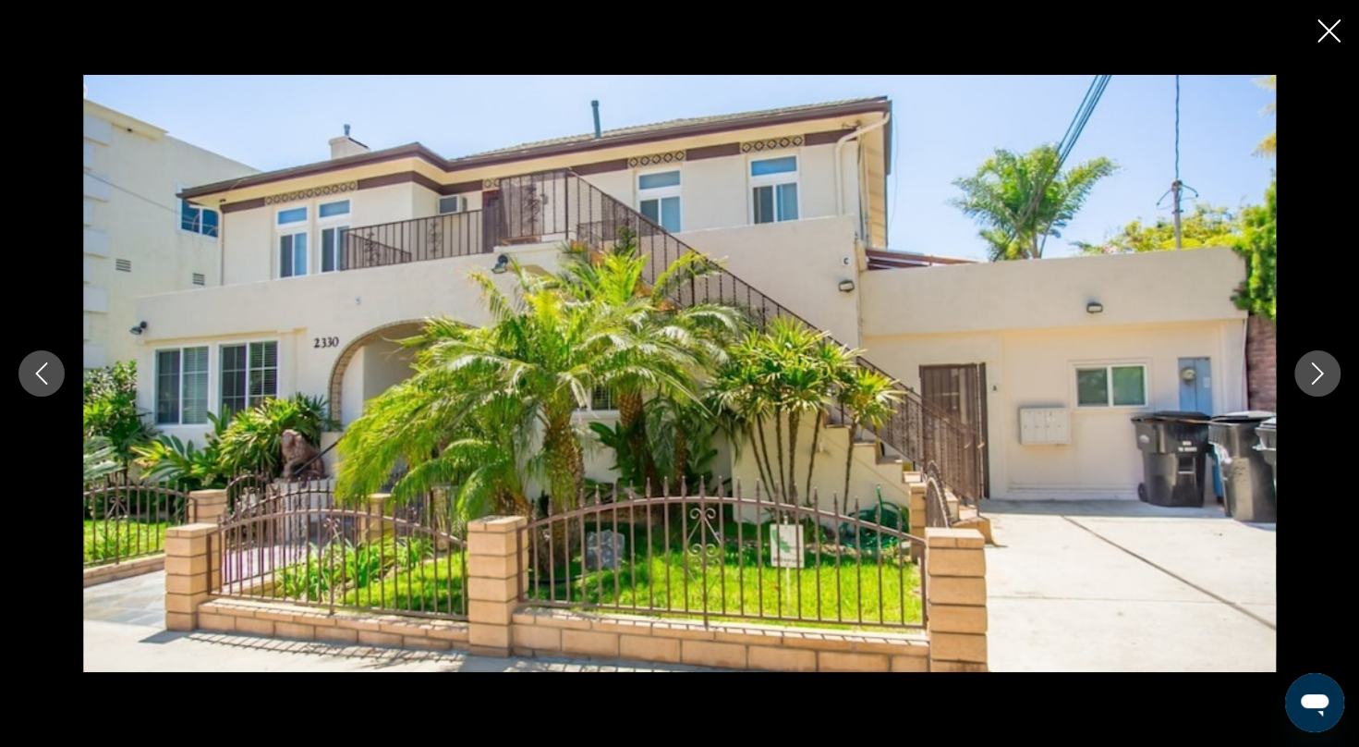
click at [1326, 381] on icon "Next image" at bounding box center [1318, 373] width 22 height 22
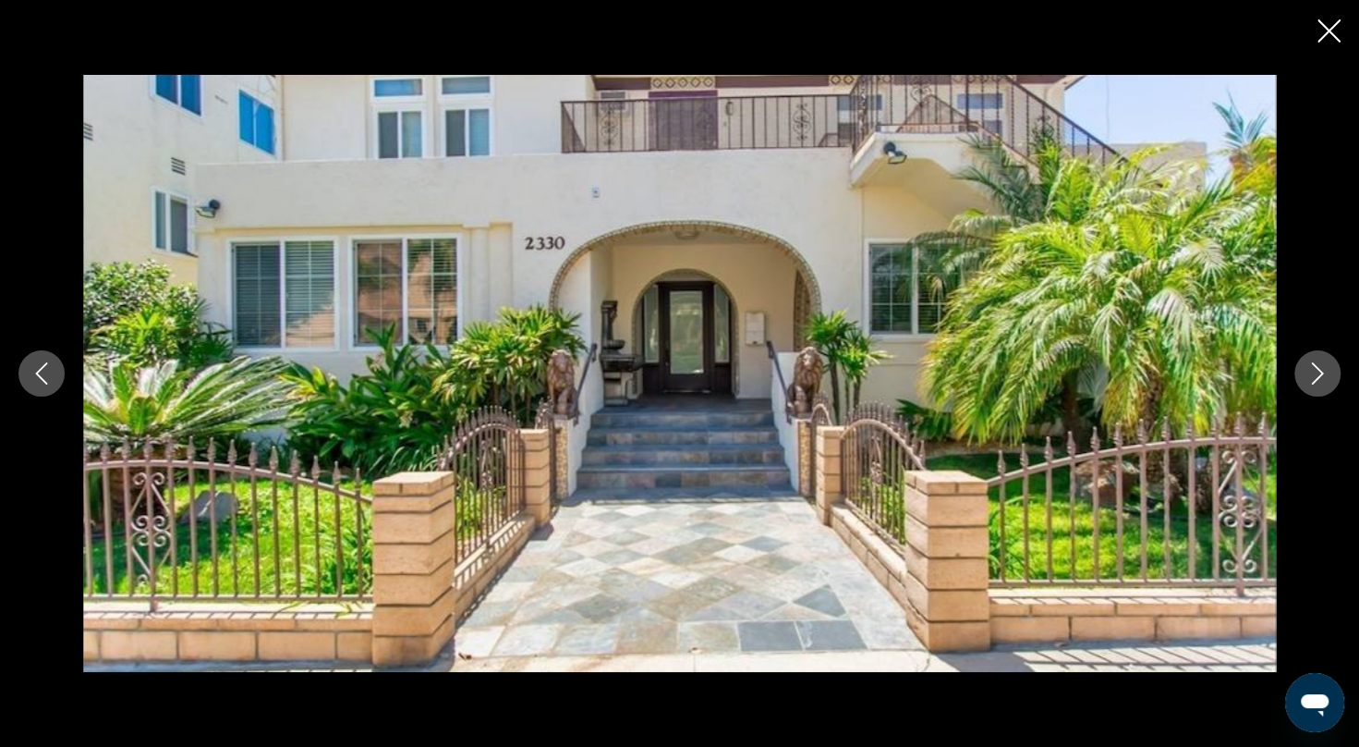
click at [1326, 381] on icon "Next image" at bounding box center [1318, 373] width 22 height 22
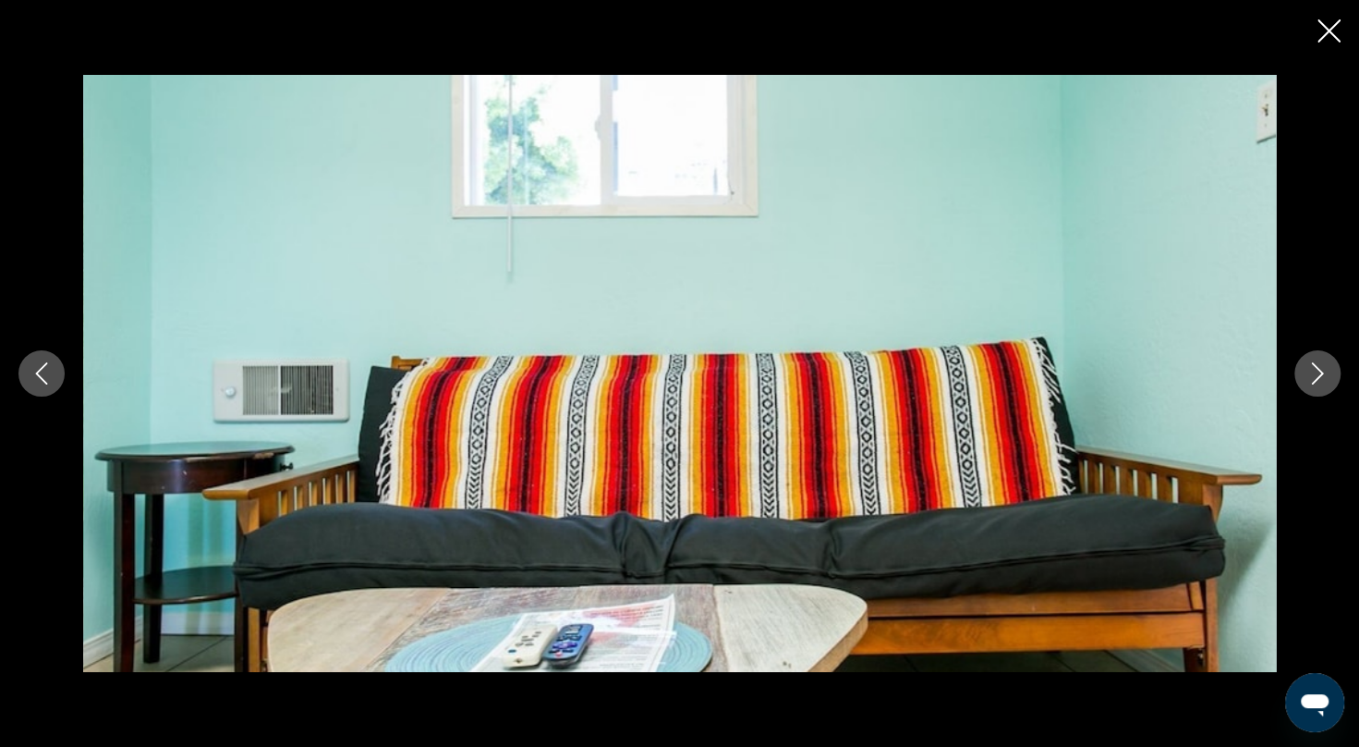
click at [1326, 381] on icon "Next image" at bounding box center [1318, 373] width 22 height 22
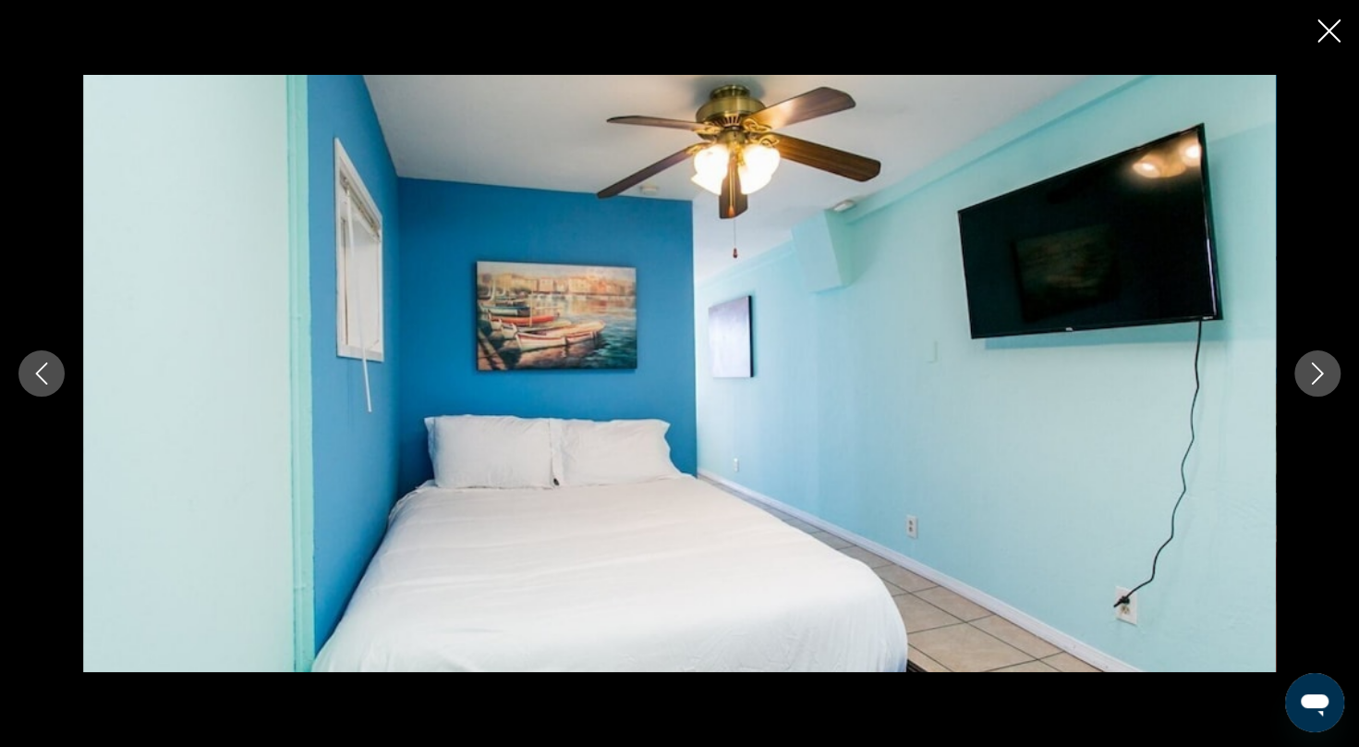
click at [1326, 381] on icon "Next image" at bounding box center [1318, 373] width 22 height 22
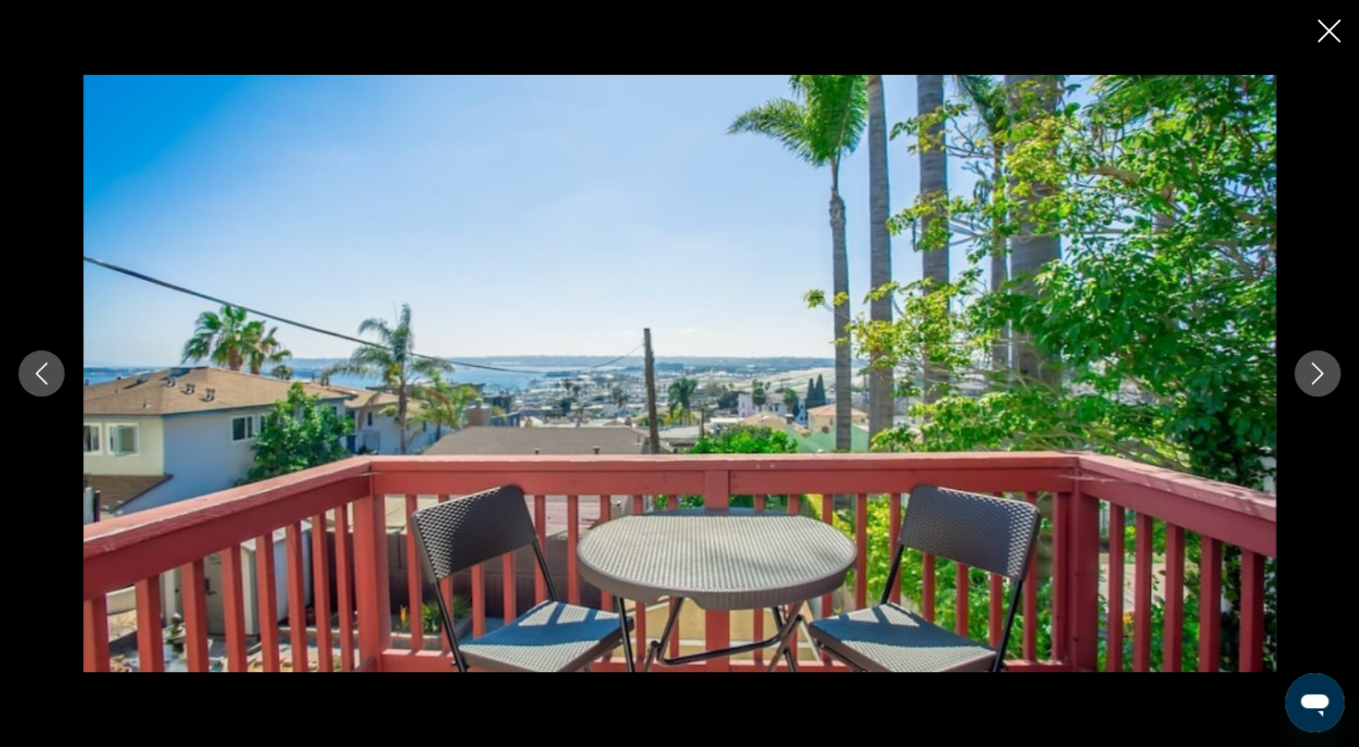
click at [1326, 381] on icon "Next image" at bounding box center [1318, 373] width 22 height 22
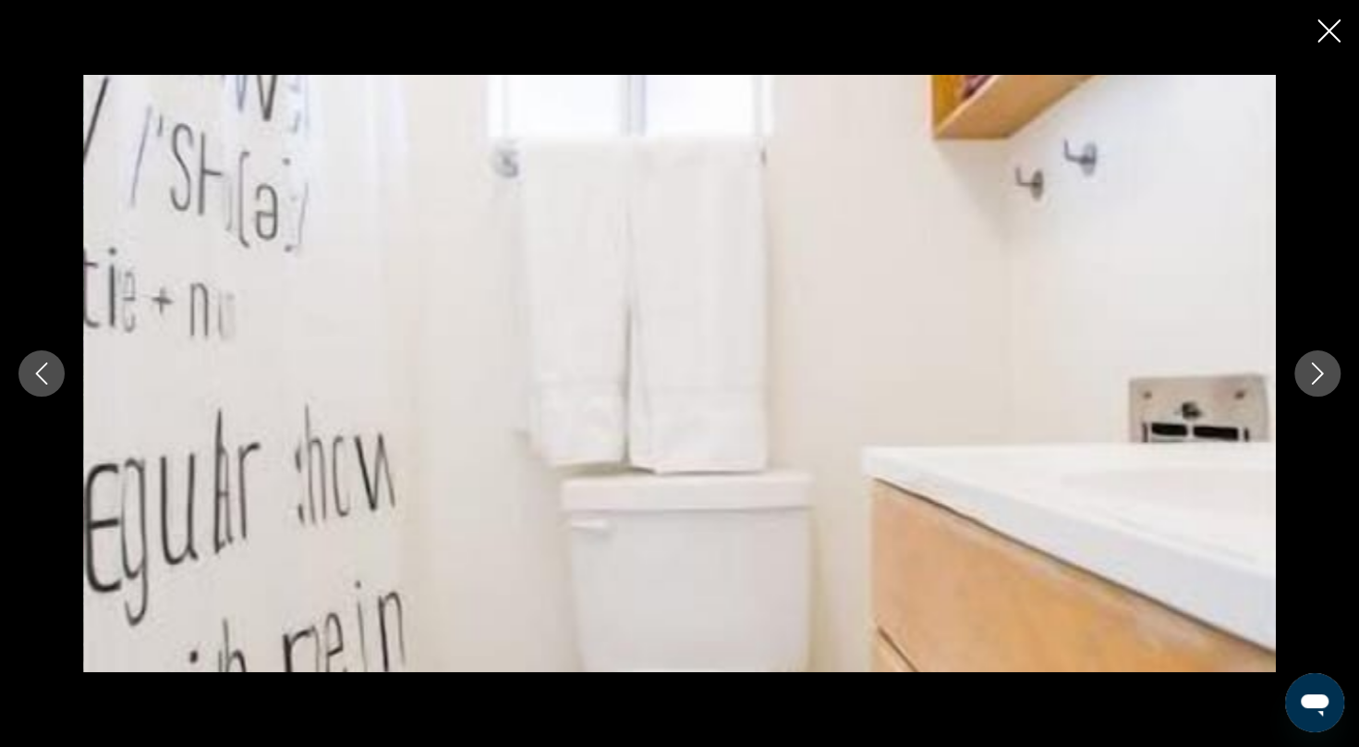
click at [1326, 381] on icon "Next image" at bounding box center [1318, 373] width 22 height 22
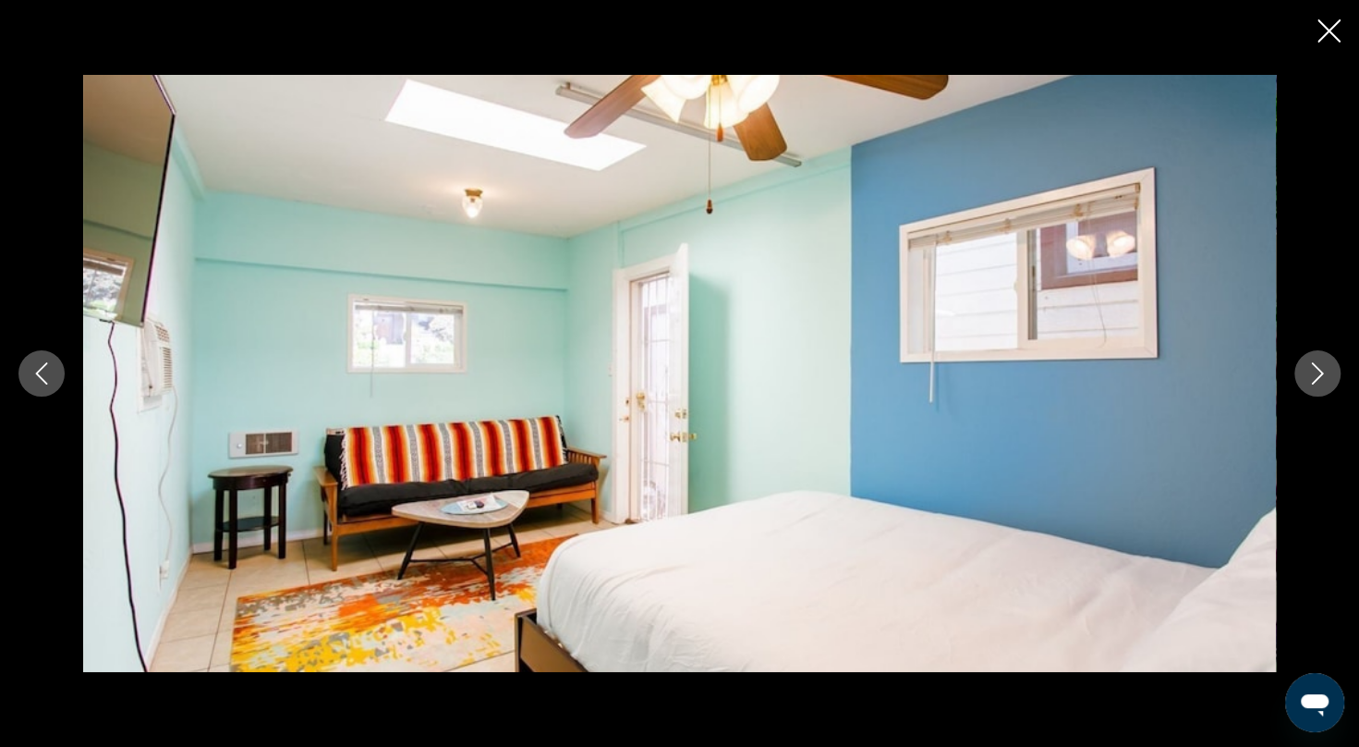
click at [1326, 381] on icon "Next image" at bounding box center [1318, 373] width 22 height 22
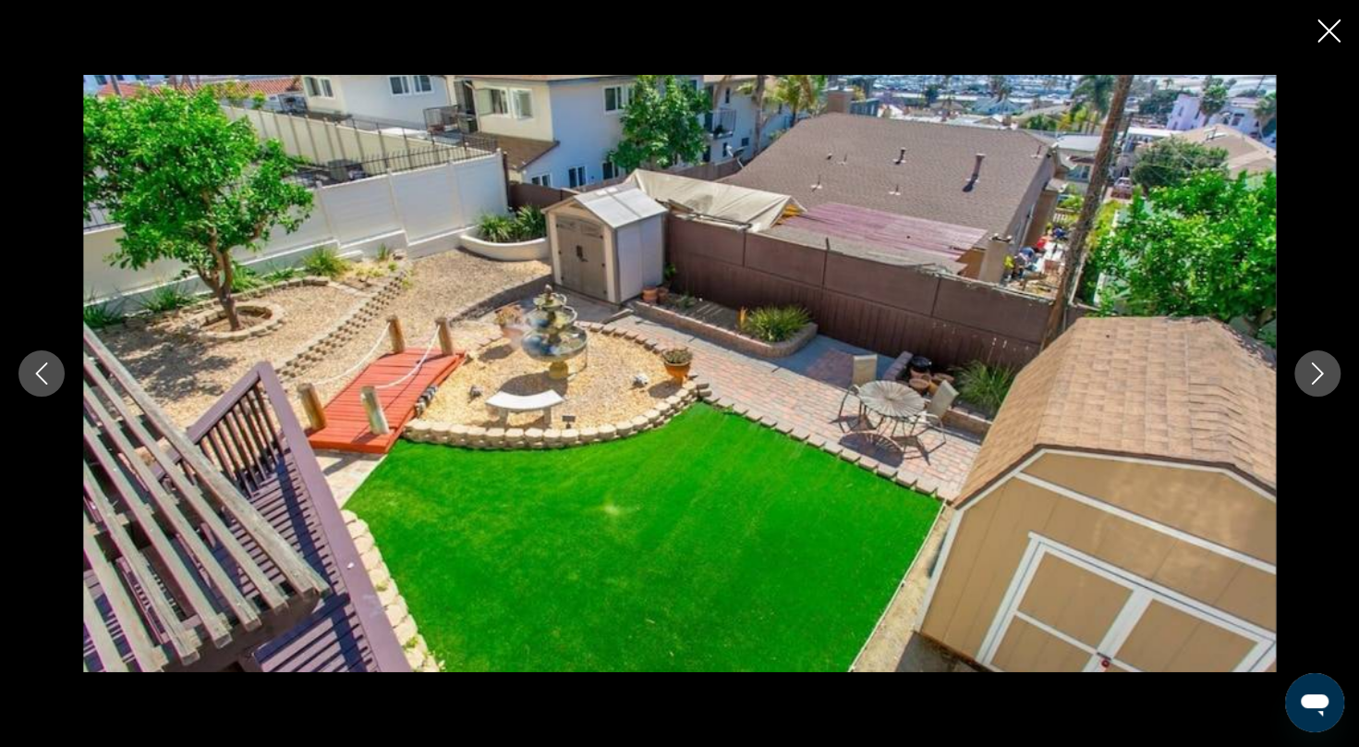
click at [1326, 381] on icon "Next image" at bounding box center [1318, 373] width 22 height 22
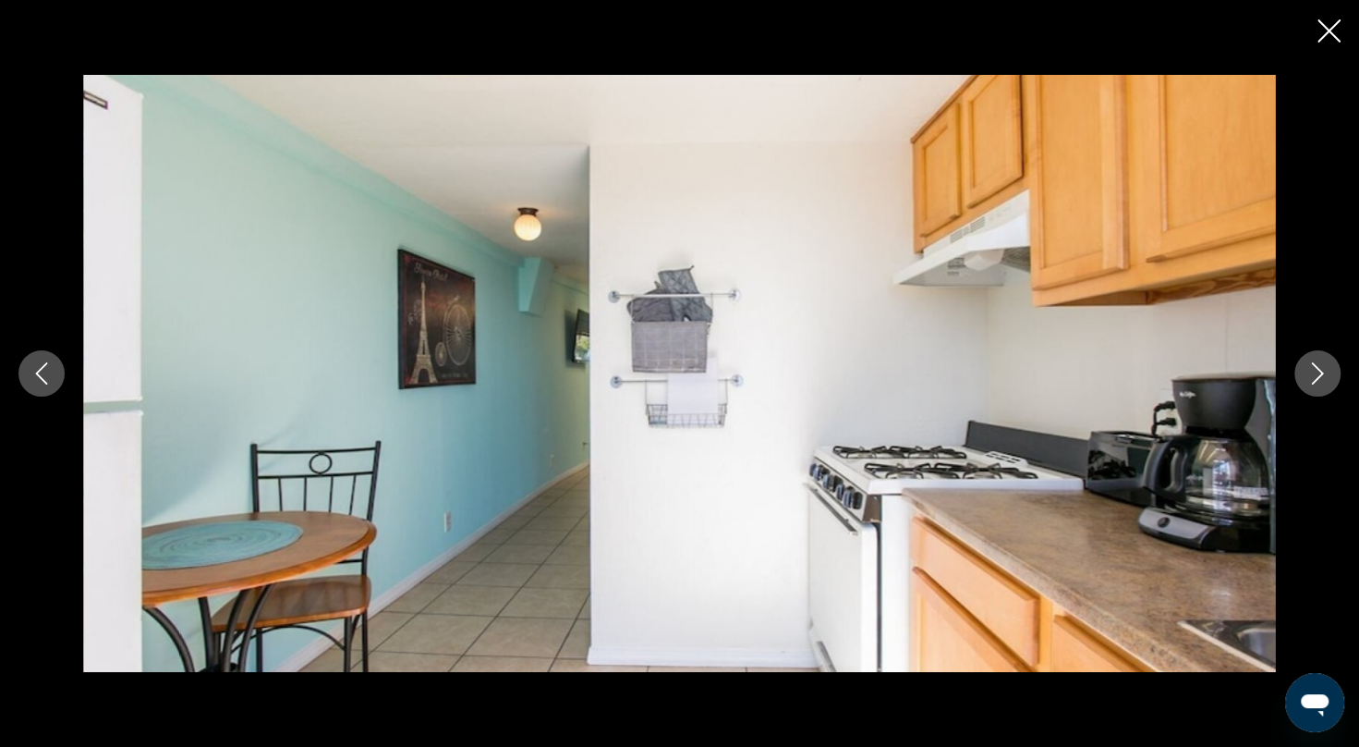
click at [1327, 384] on button "Next image" at bounding box center [1317, 373] width 46 height 46
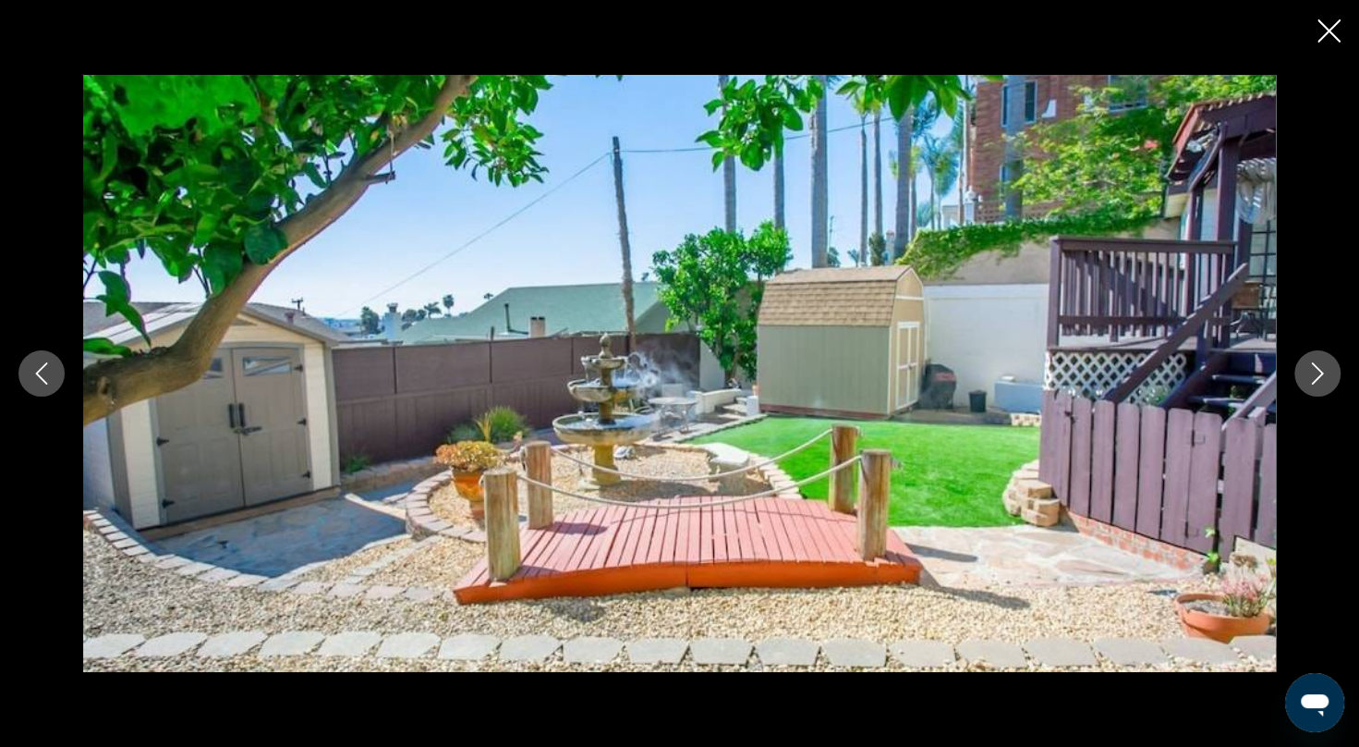
click at [1327, 384] on button "Next image" at bounding box center [1317, 373] width 46 height 46
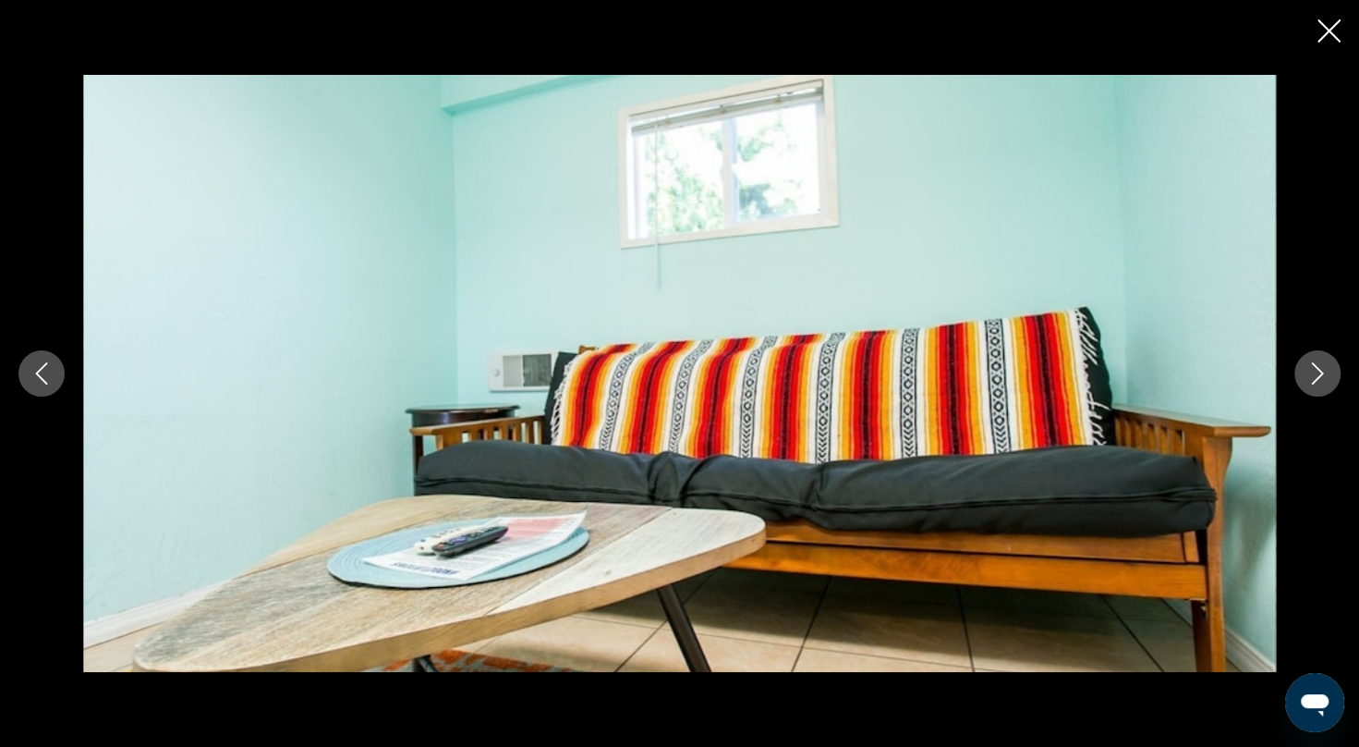
click at [1327, 384] on button "Next image" at bounding box center [1317, 373] width 46 height 46
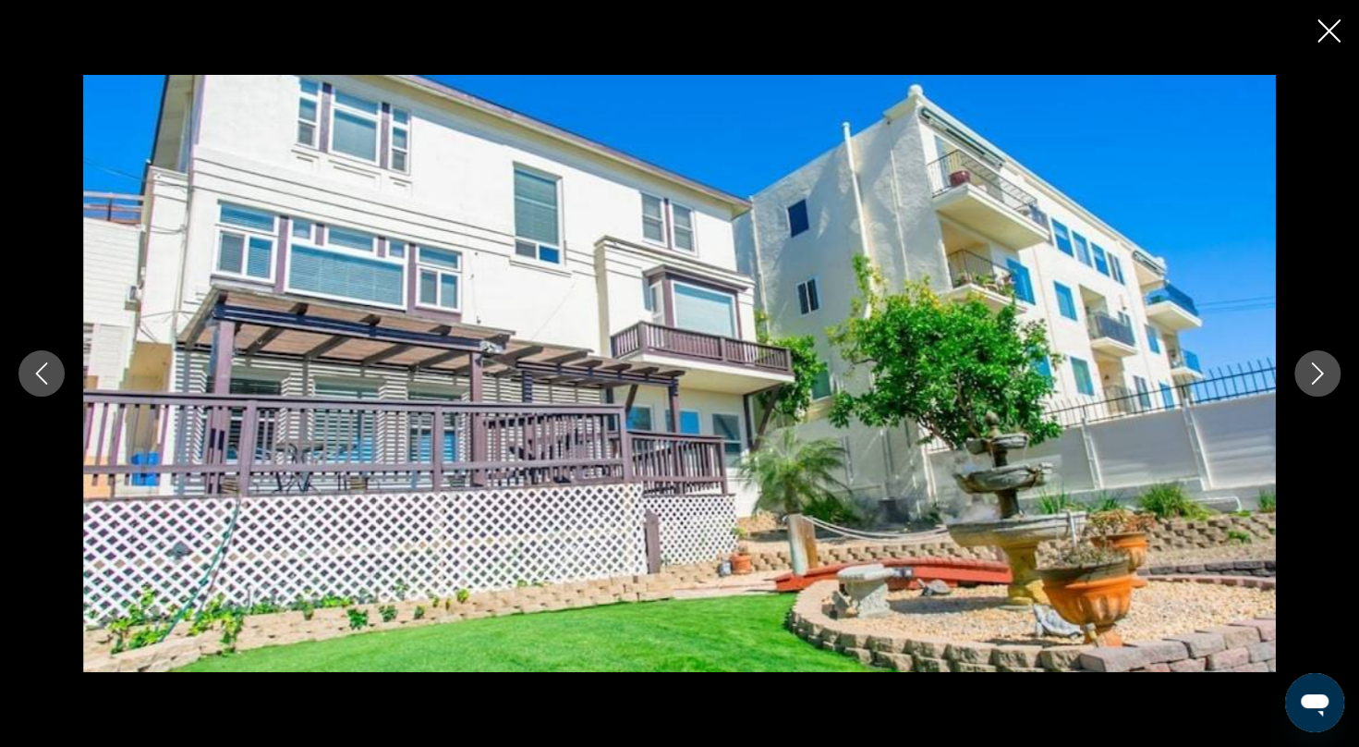
click at [1327, 384] on button "Next image" at bounding box center [1317, 373] width 46 height 46
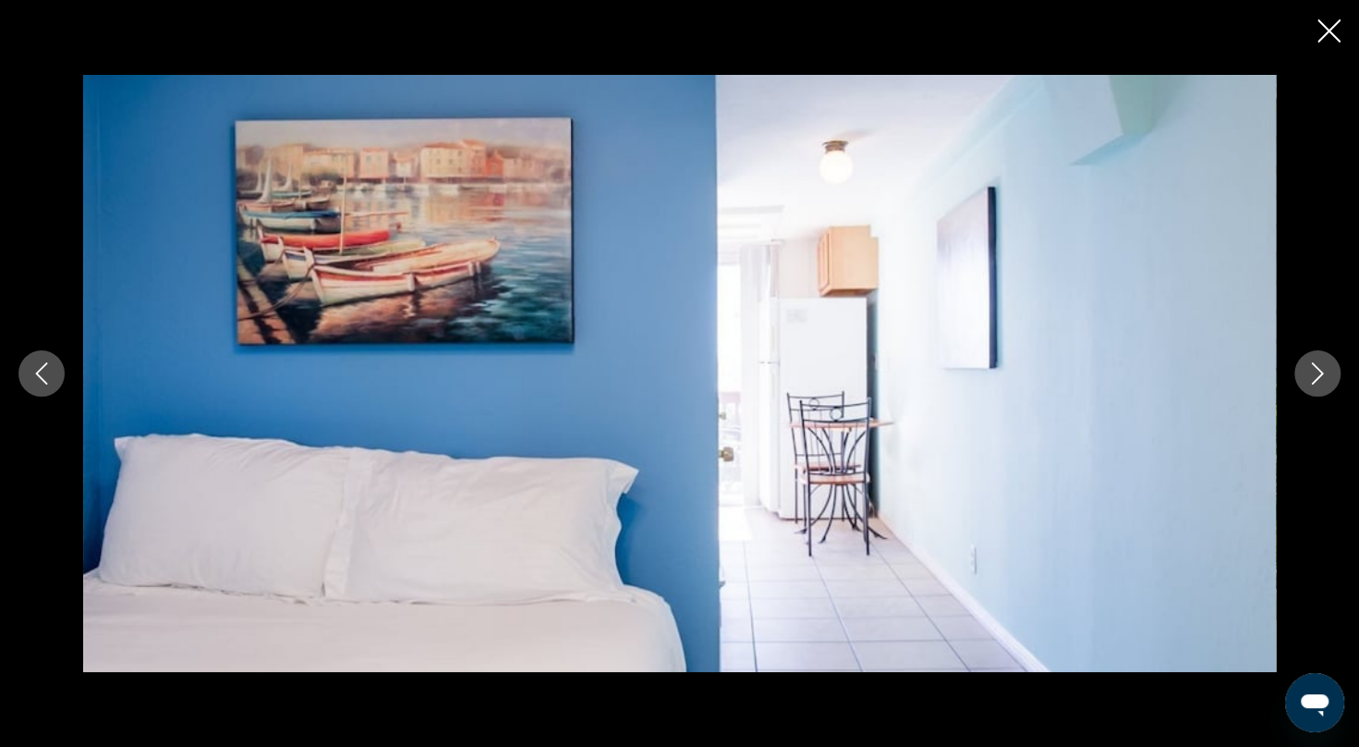
click at [1327, 384] on button "Next image" at bounding box center [1317, 373] width 46 height 46
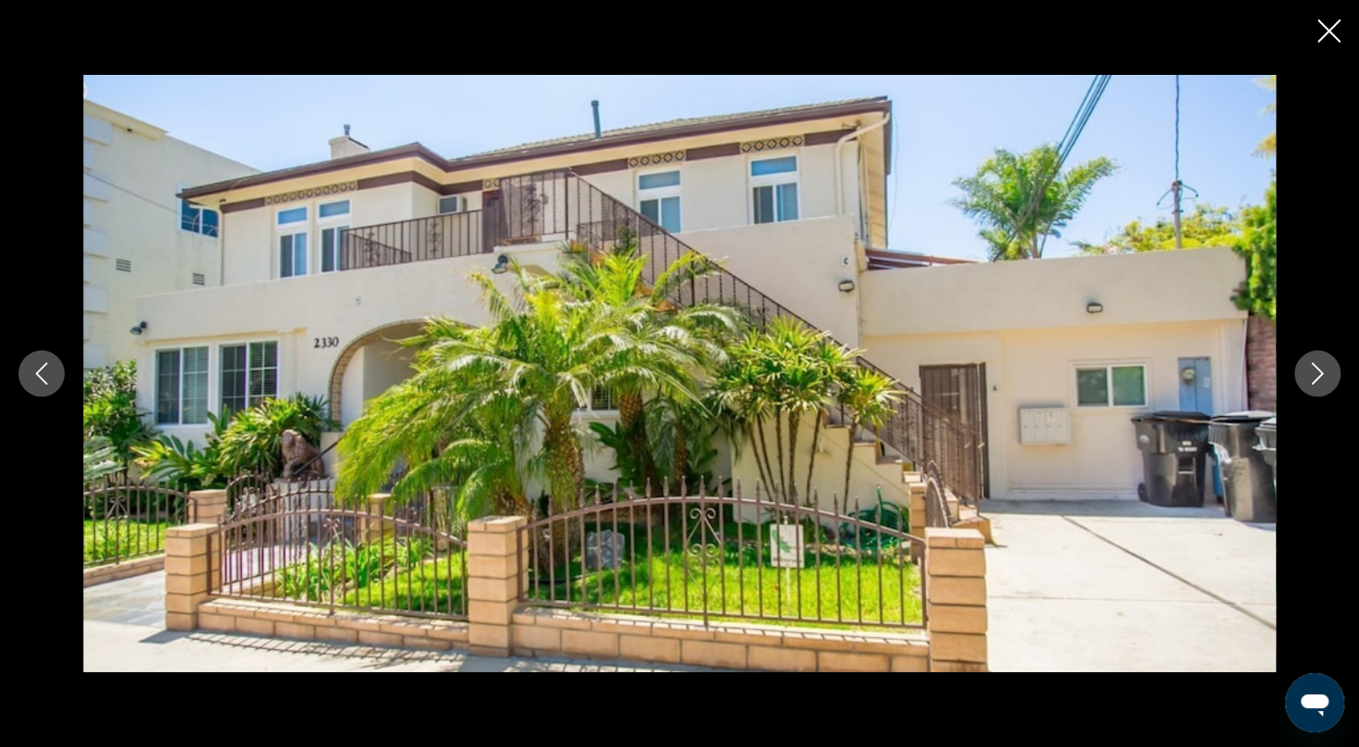
click at [1327, 384] on button "Next image" at bounding box center [1317, 373] width 46 height 46
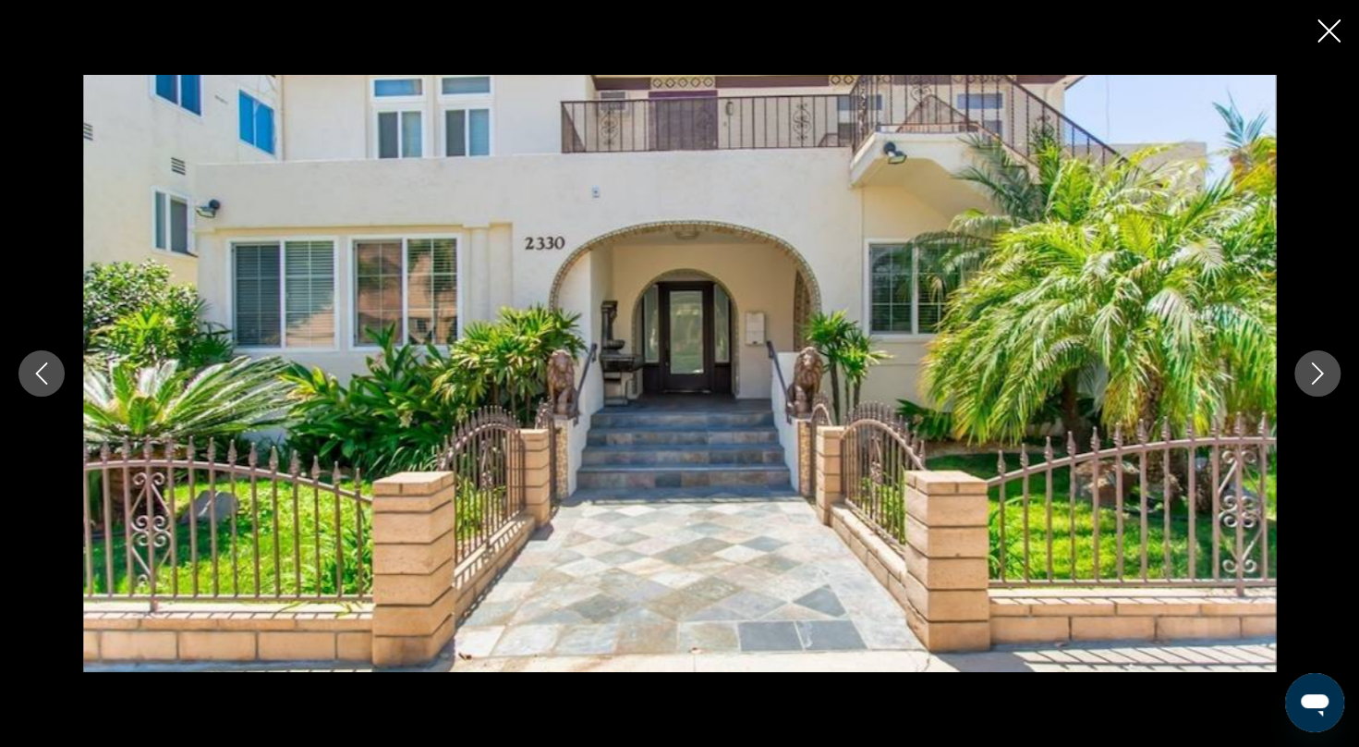
click at [1340, 35] on icon "Close slideshow" at bounding box center [1329, 30] width 23 height 23
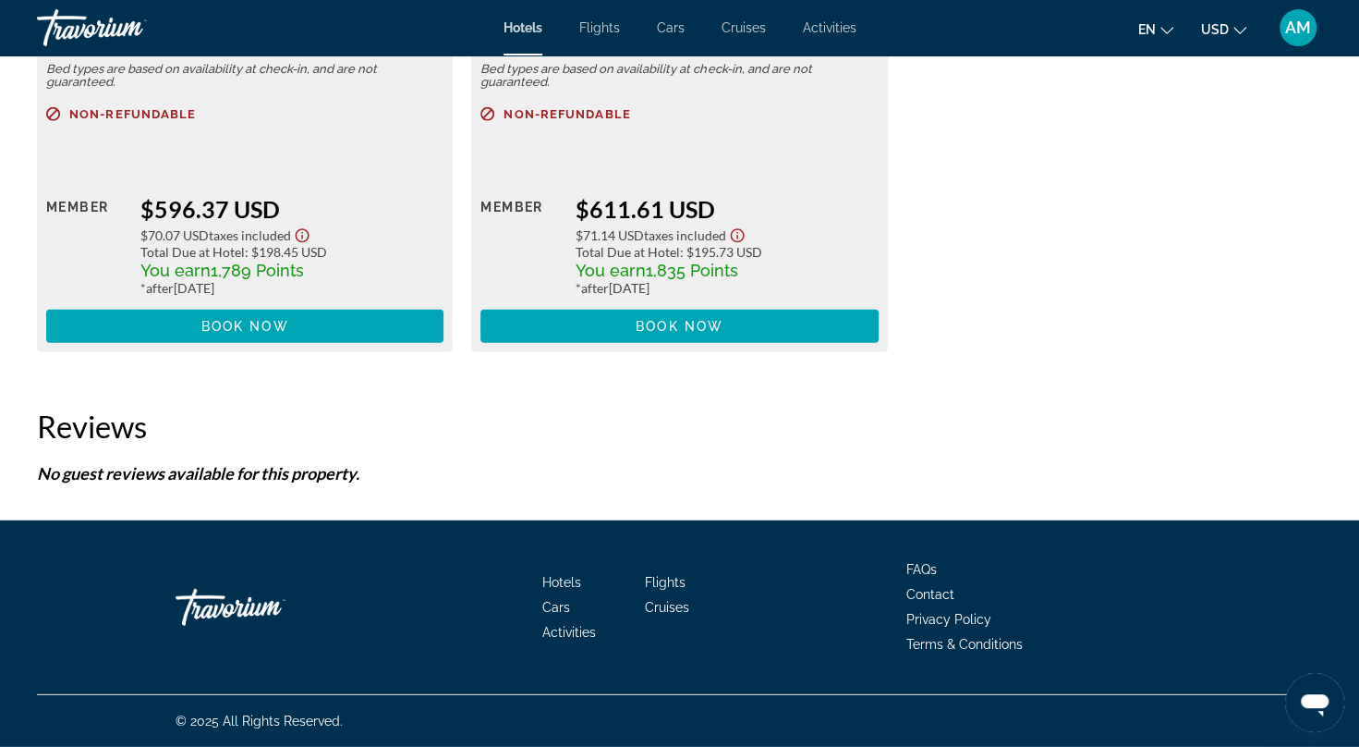
scroll to position [943, 0]
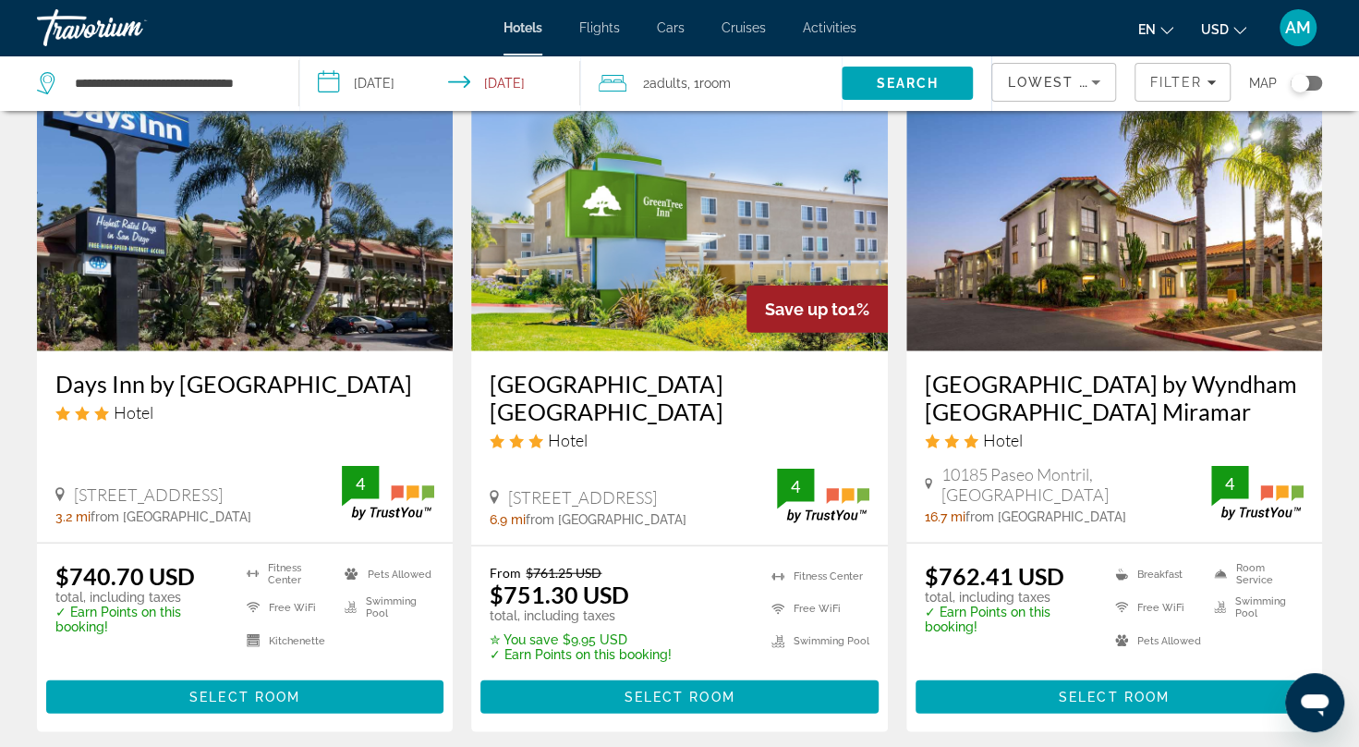
scroll to position [2349, 0]
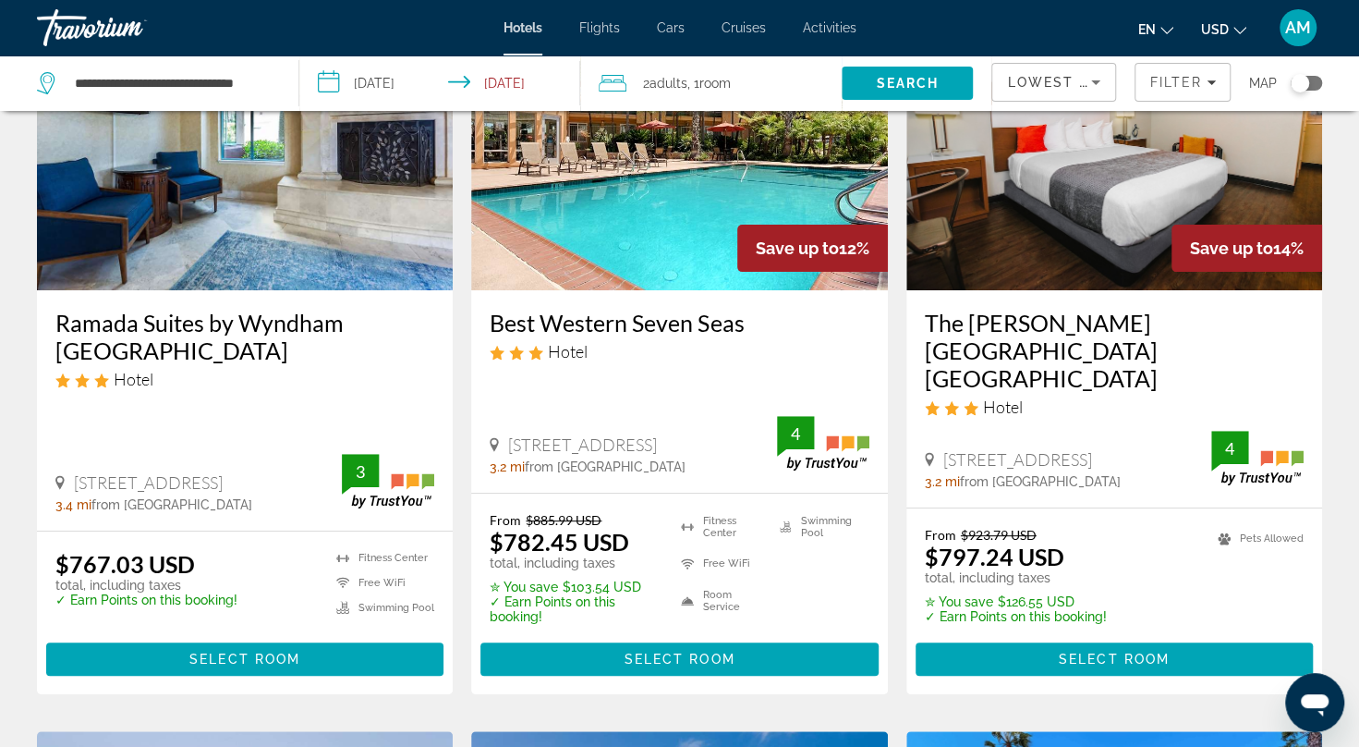
scroll to position [183, 0]
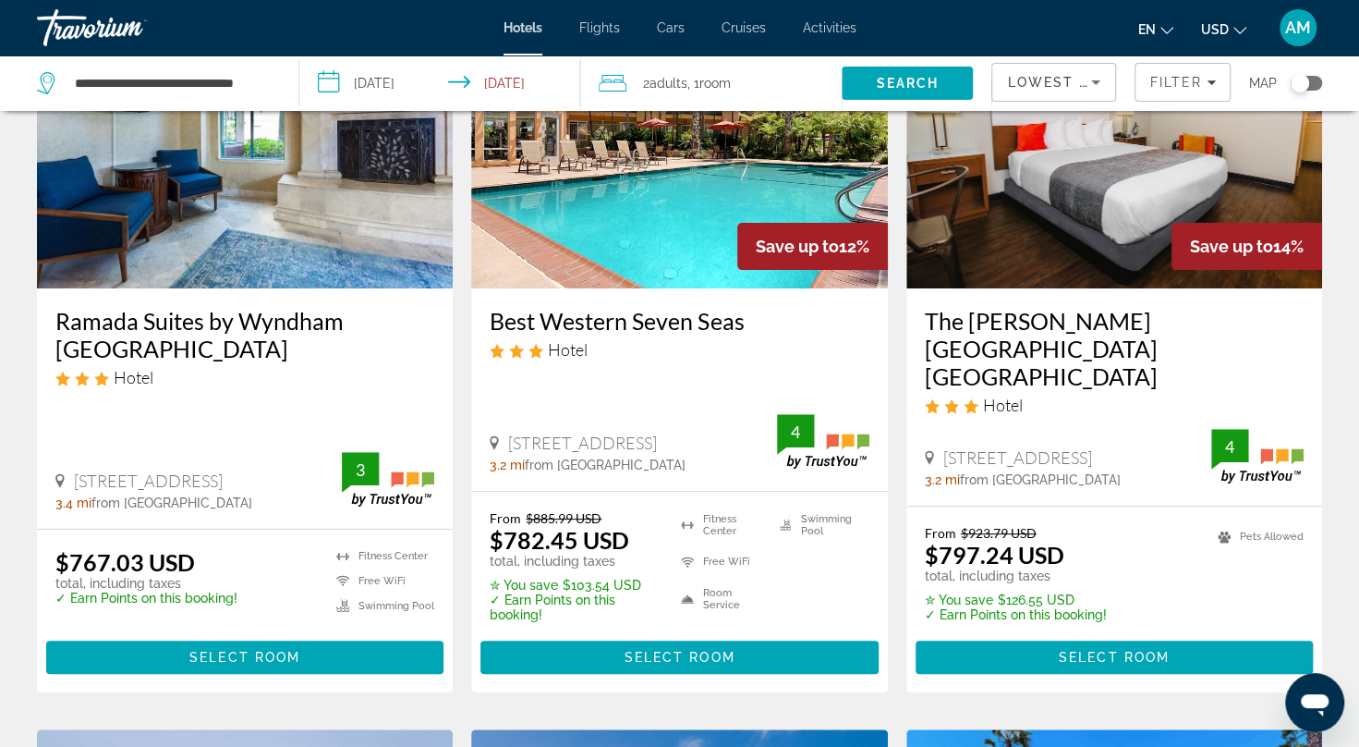
click at [667, 197] on img "Main content" at bounding box center [679, 141] width 416 height 296
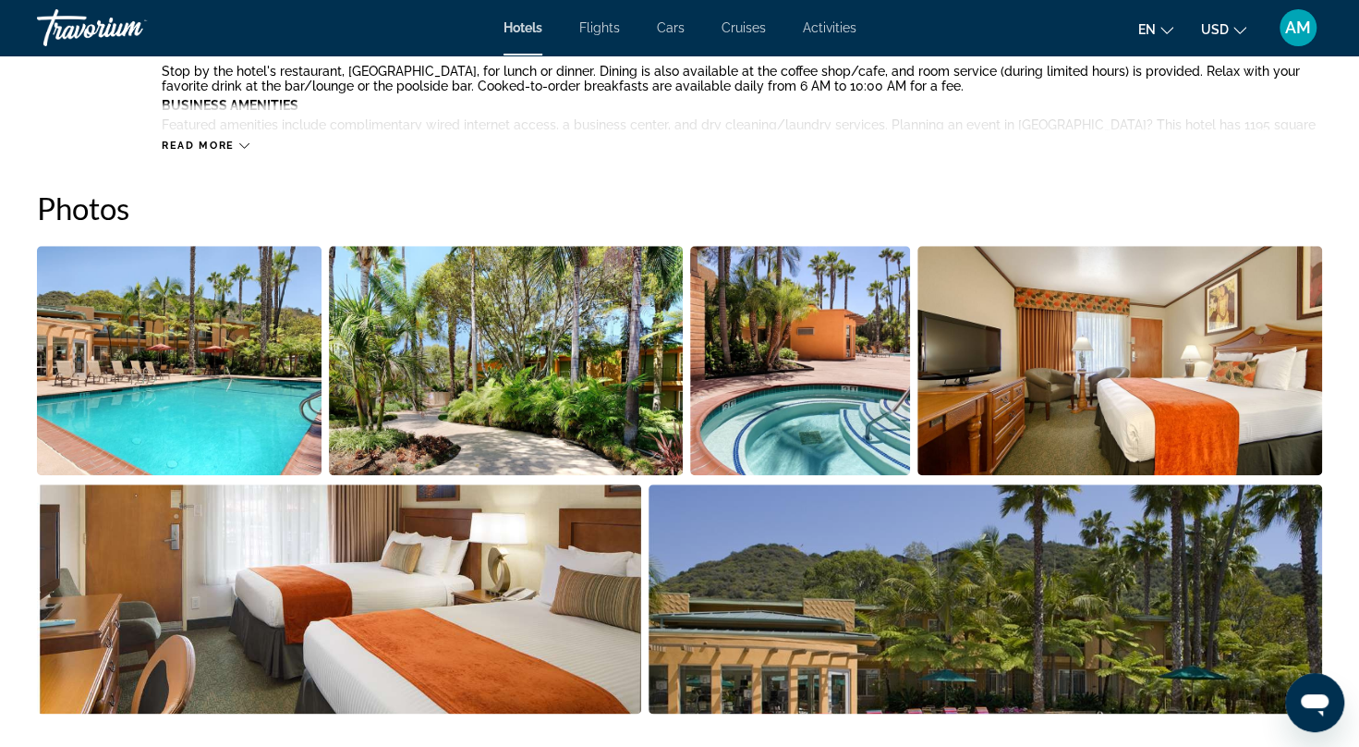
scroll to position [935, 0]
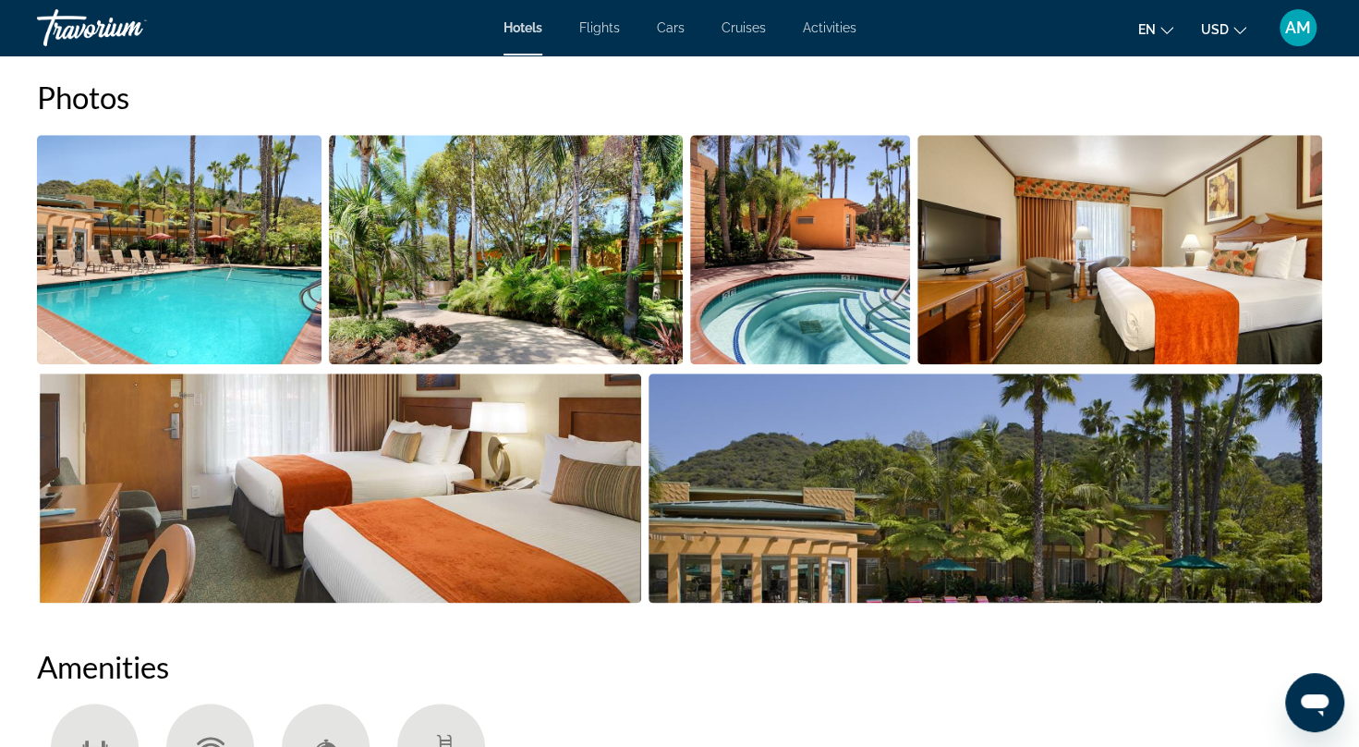
click at [214, 268] on img "Open full-screen image slider" at bounding box center [179, 249] width 285 height 229
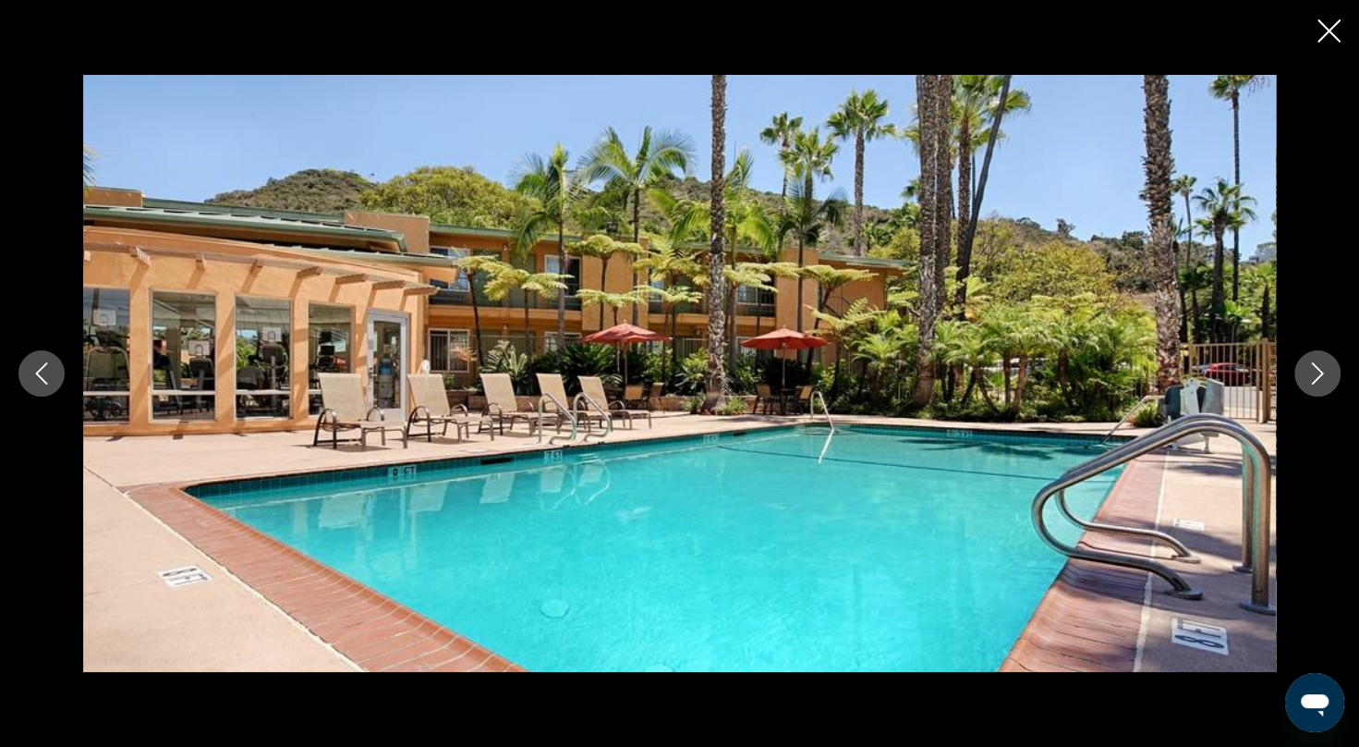
click at [1319, 371] on icon "Next image" at bounding box center [1318, 373] width 12 height 22
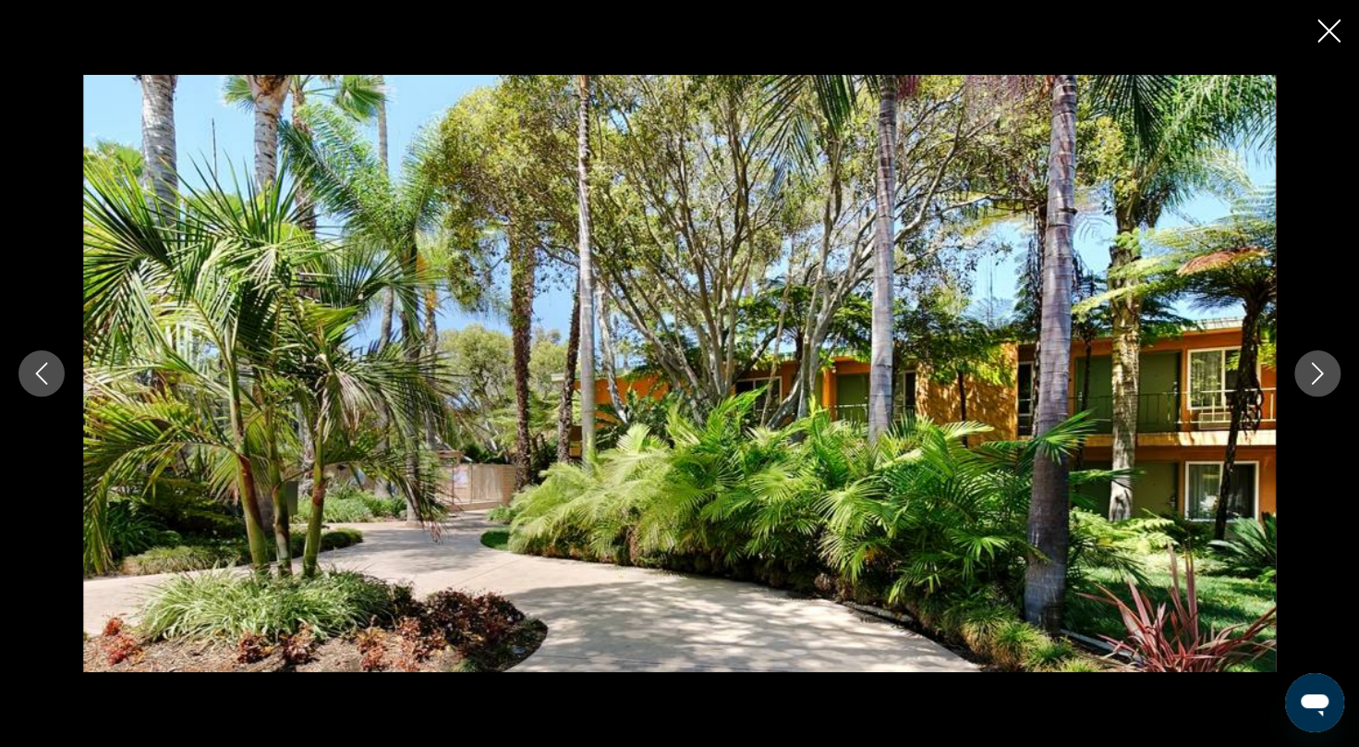
click at [1320, 372] on icon "Next image" at bounding box center [1318, 373] width 12 height 22
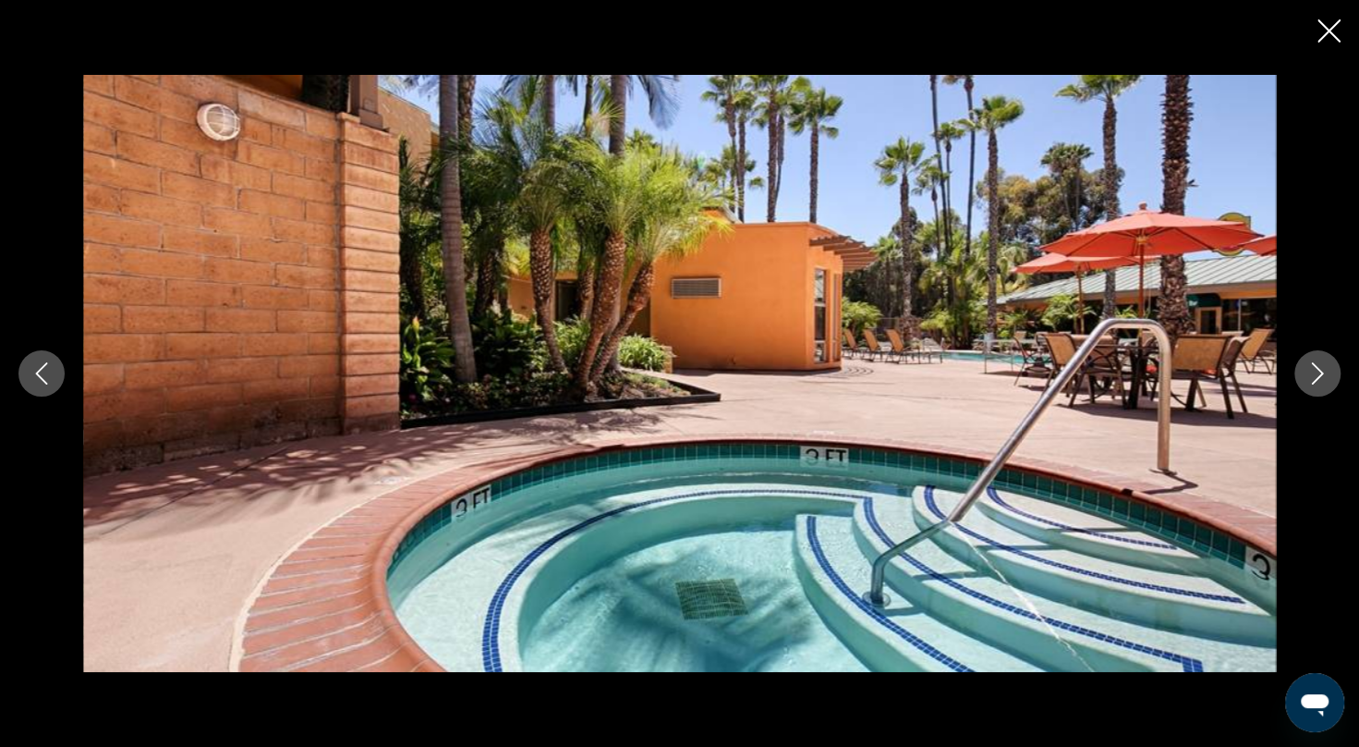
click at [1320, 372] on icon "Next image" at bounding box center [1318, 373] width 12 height 22
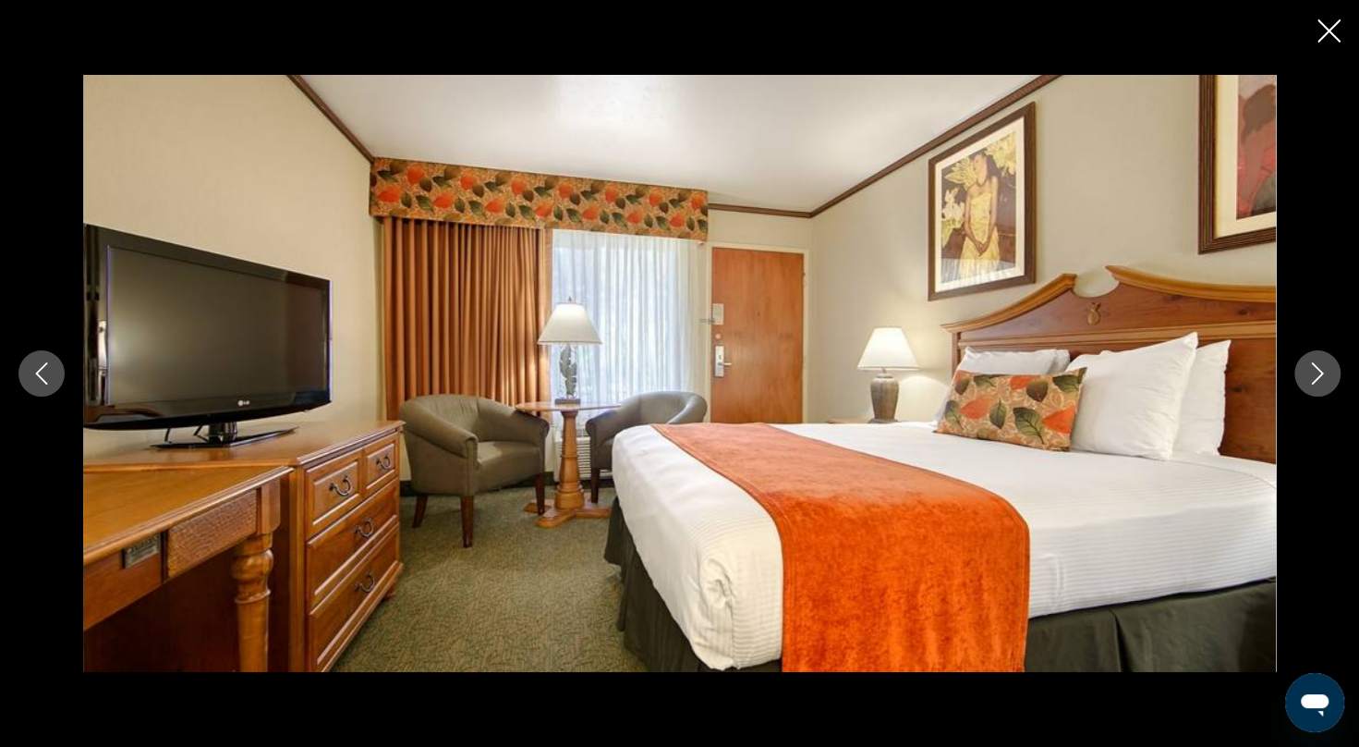
click at [1320, 372] on icon "Next image" at bounding box center [1318, 373] width 12 height 22
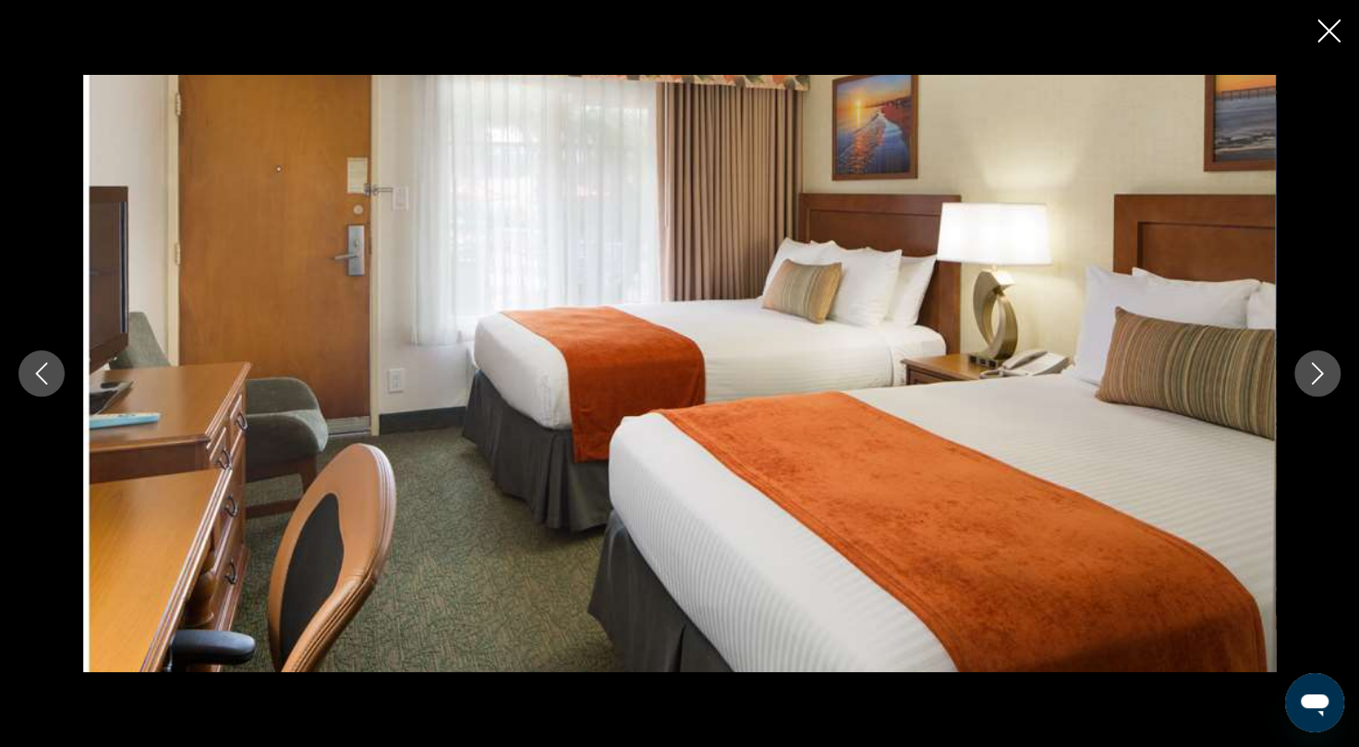
click at [1320, 372] on icon "Next image" at bounding box center [1318, 373] width 12 height 22
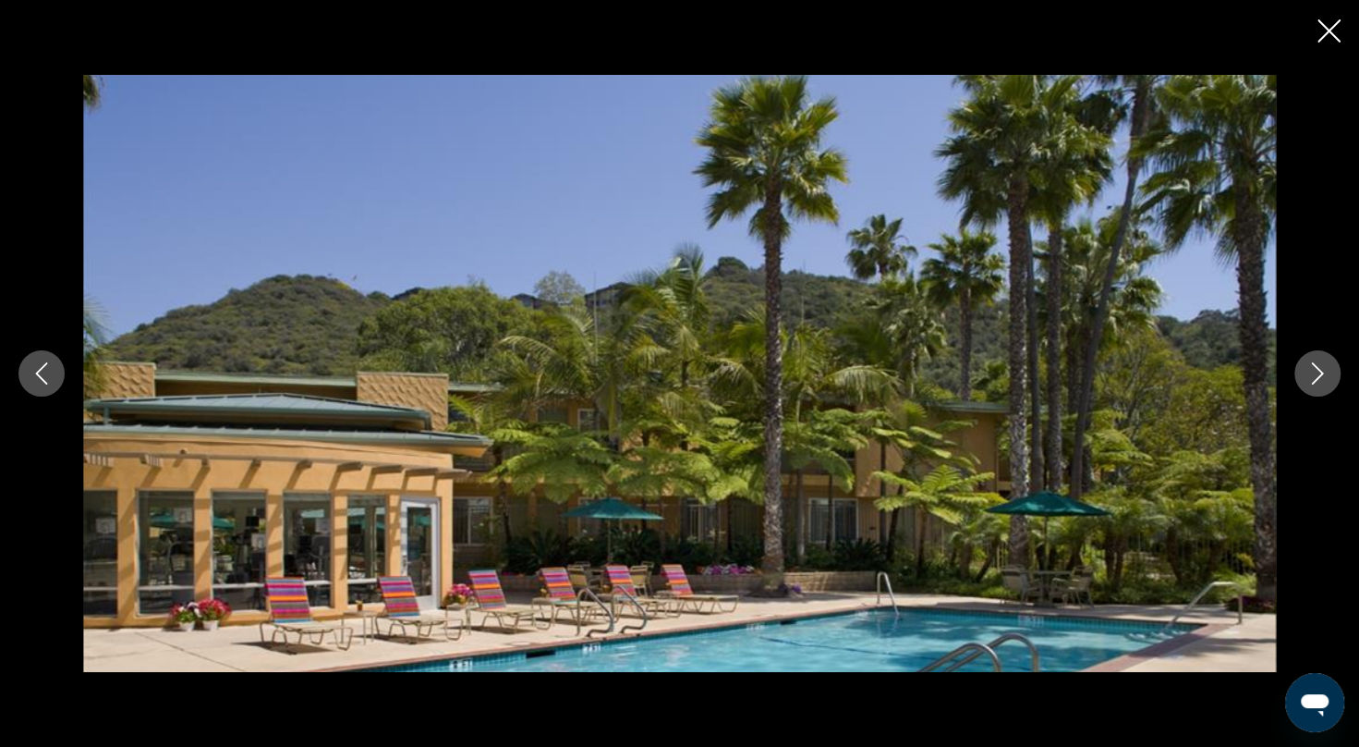
click at [1320, 372] on icon "Next image" at bounding box center [1318, 373] width 12 height 22
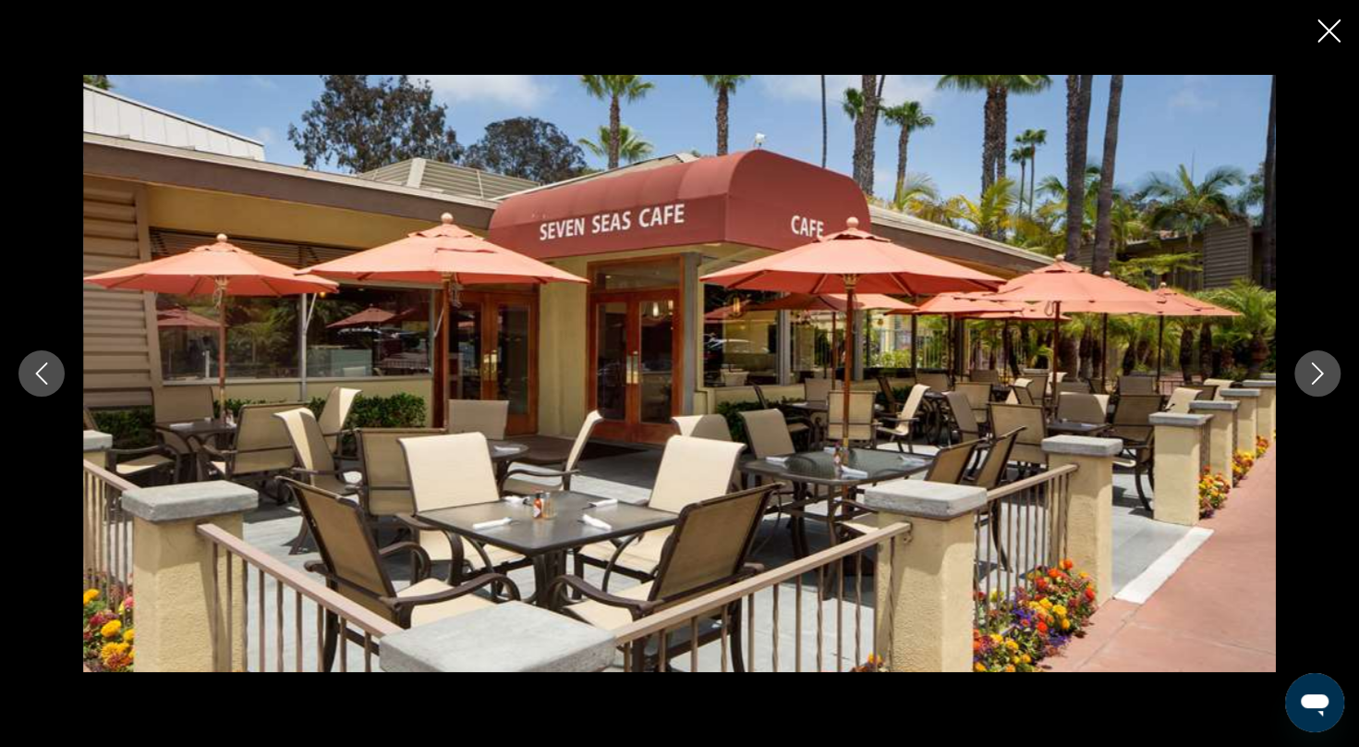
click at [1320, 372] on icon "Next image" at bounding box center [1318, 373] width 12 height 22
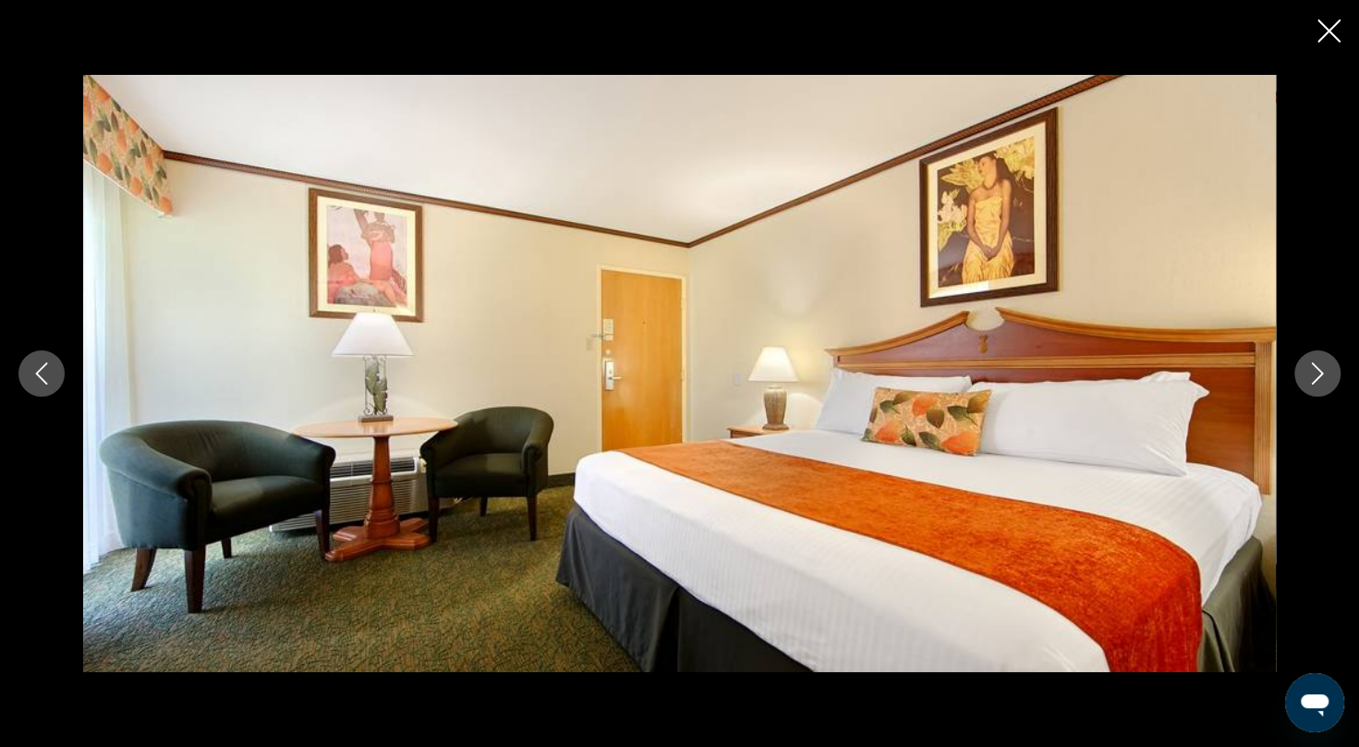
click at [1320, 372] on icon "Next image" at bounding box center [1318, 373] width 12 height 22
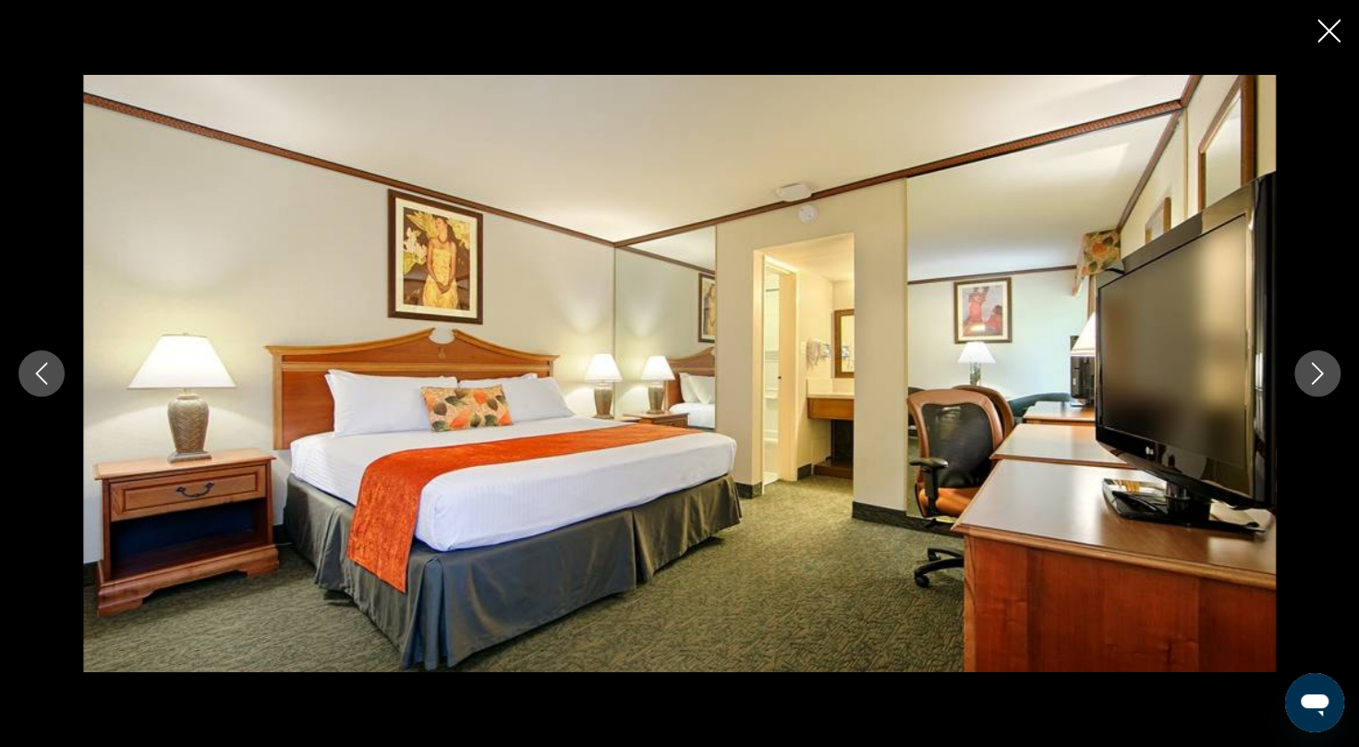
click at [1320, 372] on icon "Next image" at bounding box center [1318, 373] width 12 height 22
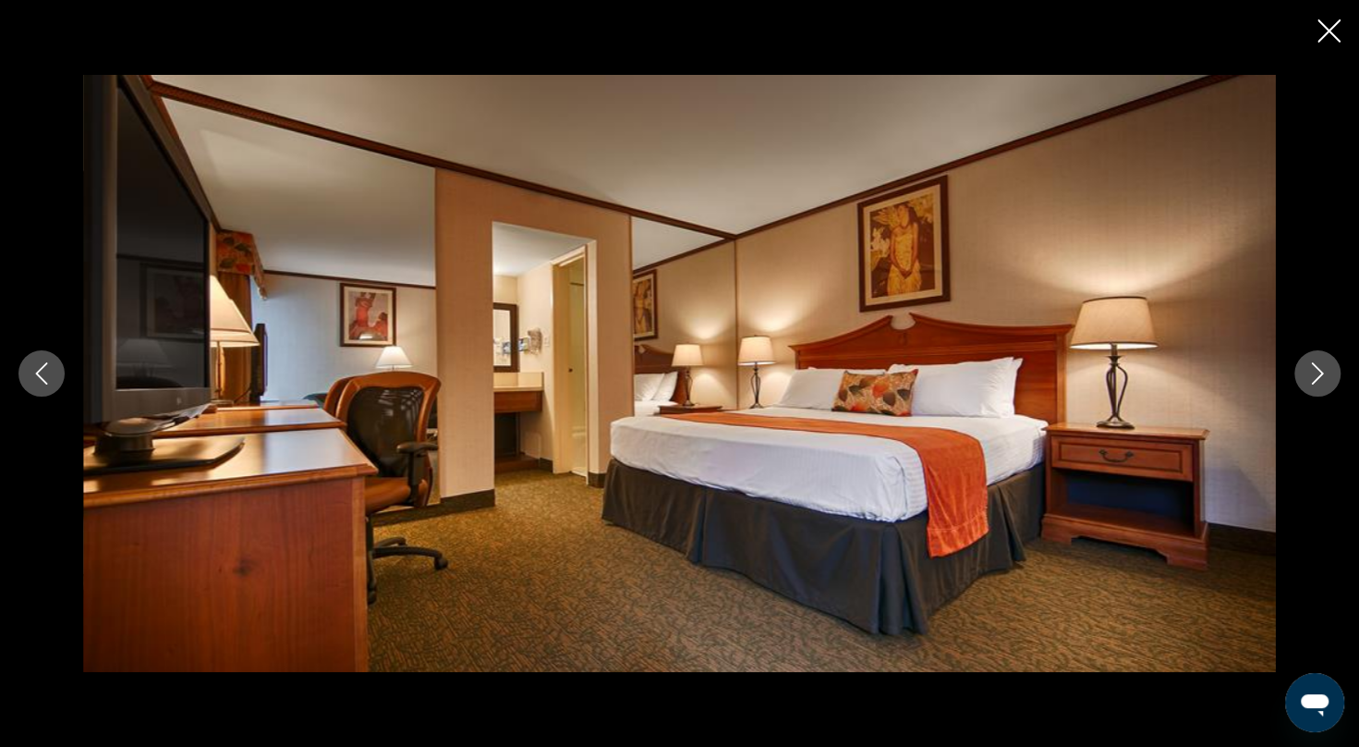
click at [1320, 372] on icon "Next image" at bounding box center [1318, 373] width 12 height 22
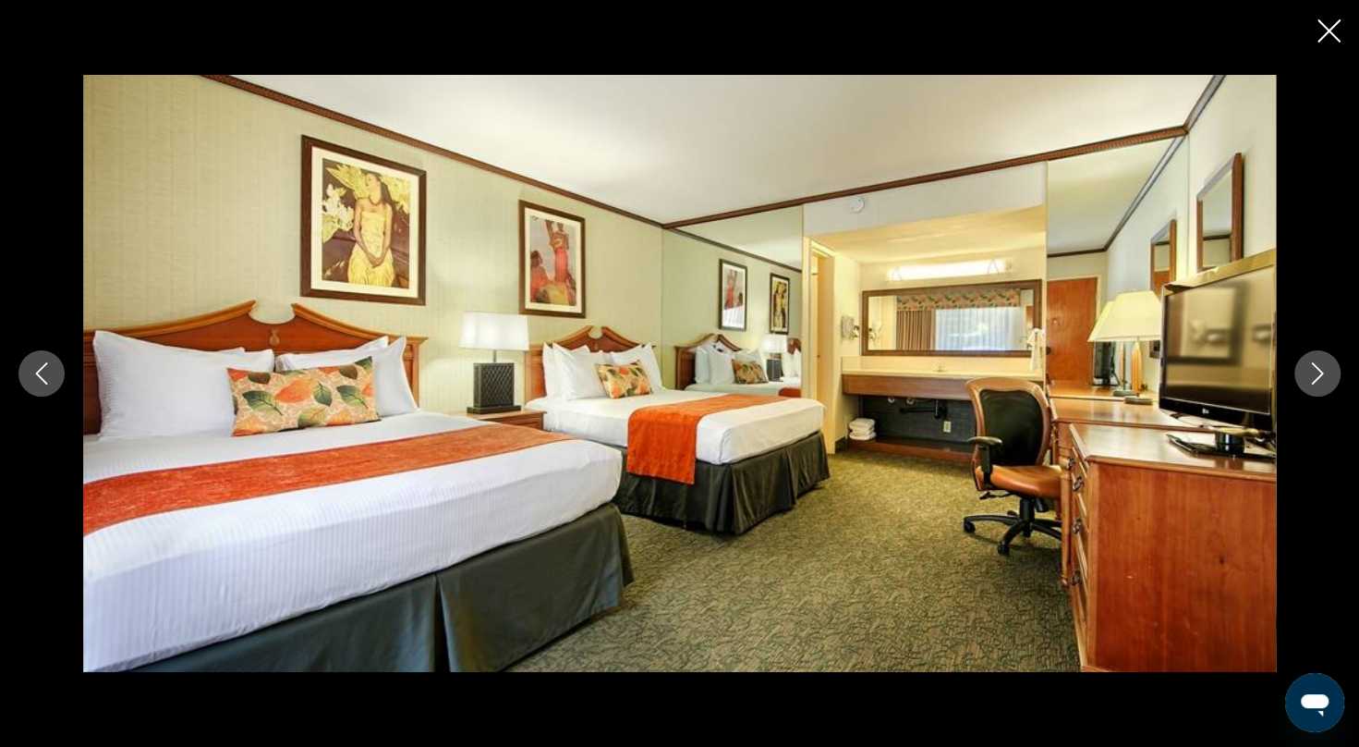
click at [1320, 372] on icon "Next image" at bounding box center [1318, 373] width 12 height 22
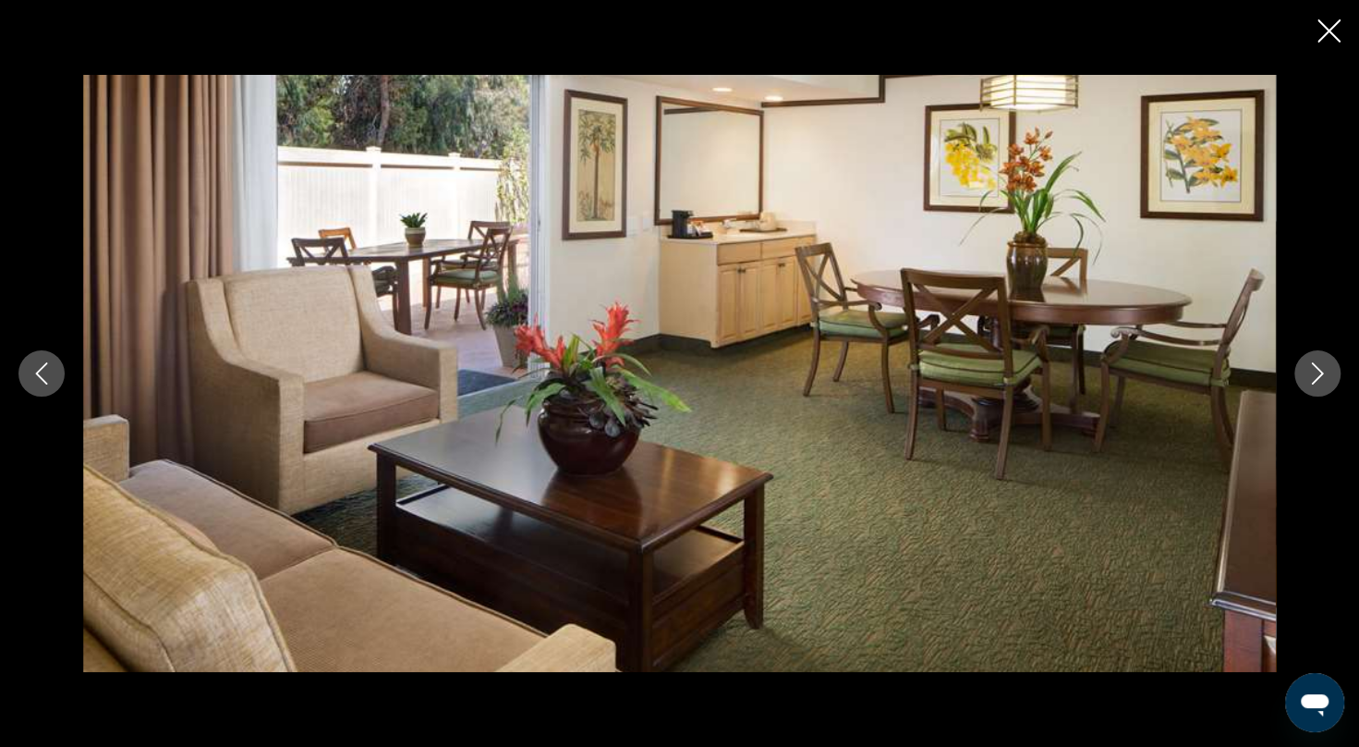
click at [1320, 372] on icon "Next image" at bounding box center [1318, 373] width 12 height 22
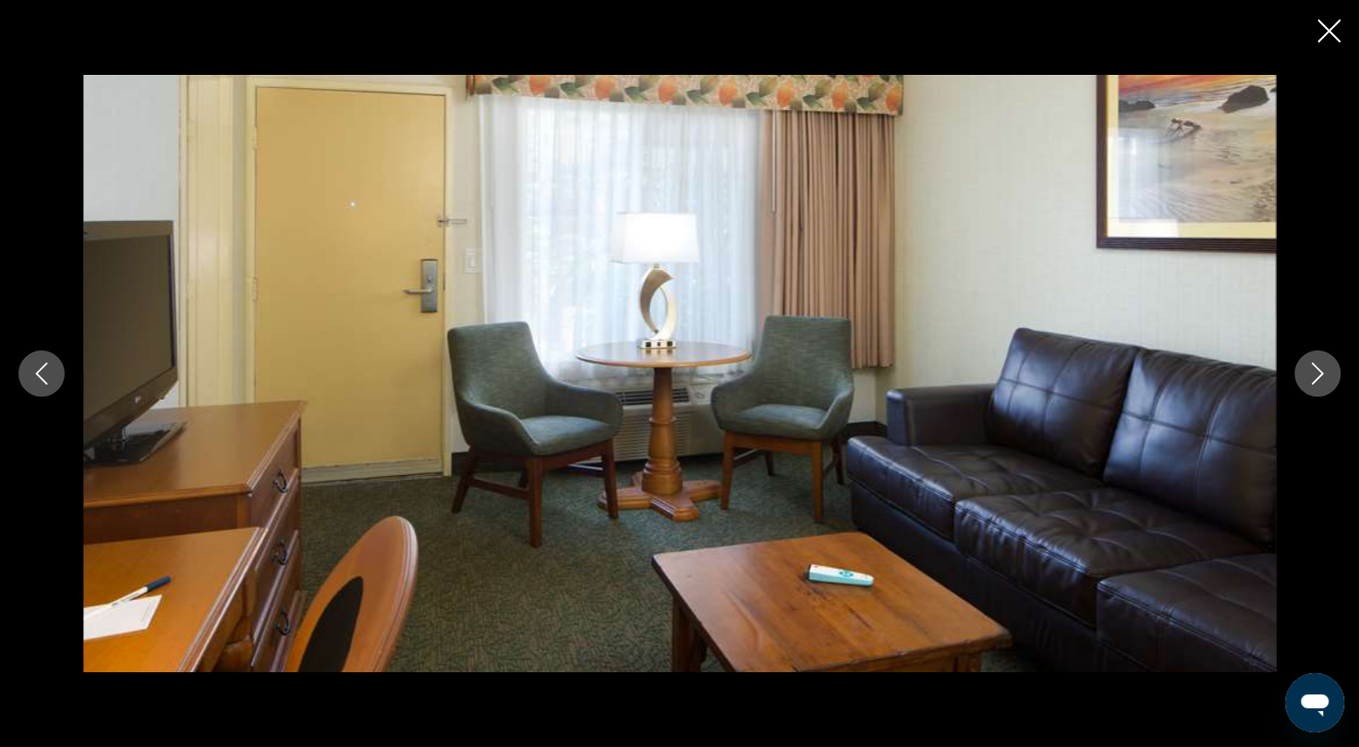
click at [1320, 372] on icon "Next image" at bounding box center [1318, 373] width 12 height 22
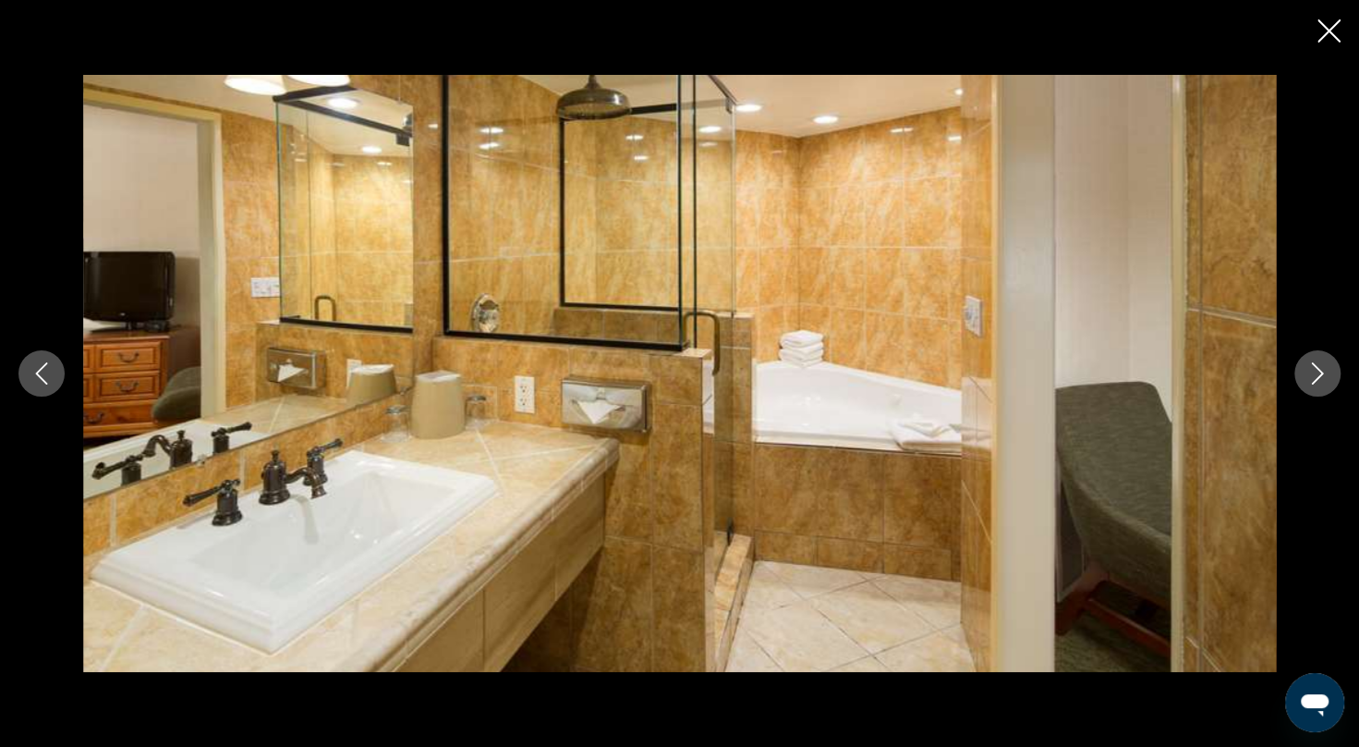
click at [1320, 372] on icon "Next image" at bounding box center [1318, 373] width 12 height 22
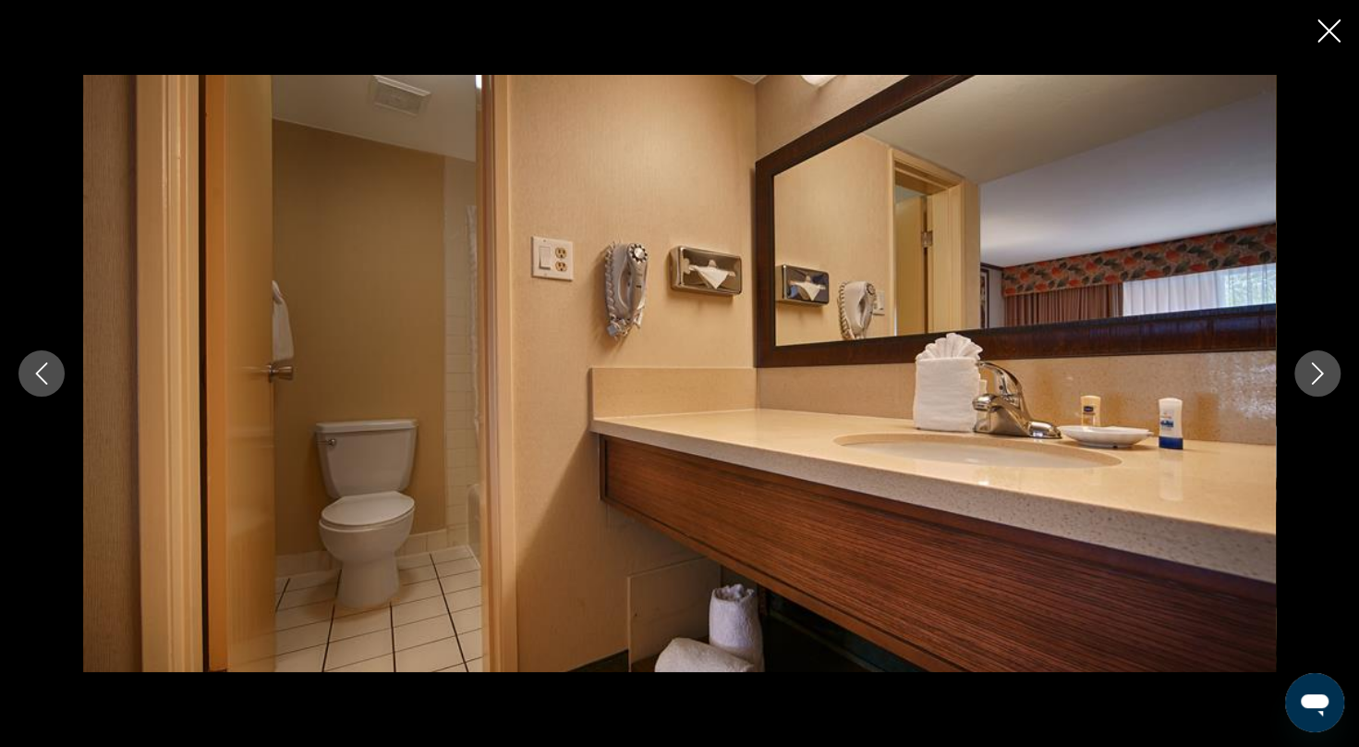
click at [1320, 372] on icon "Next image" at bounding box center [1318, 373] width 12 height 22
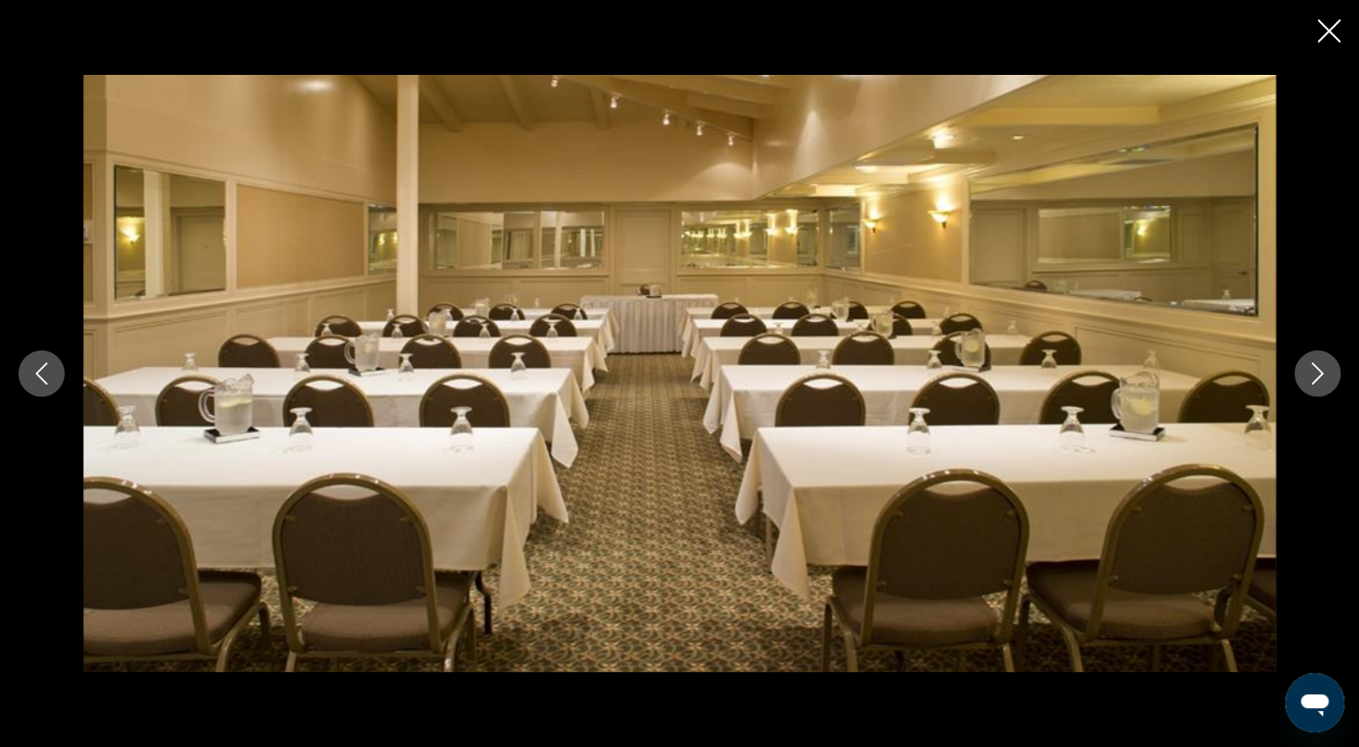
click at [1320, 372] on icon "Next image" at bounding box center [1318, 373] width 12 height 22
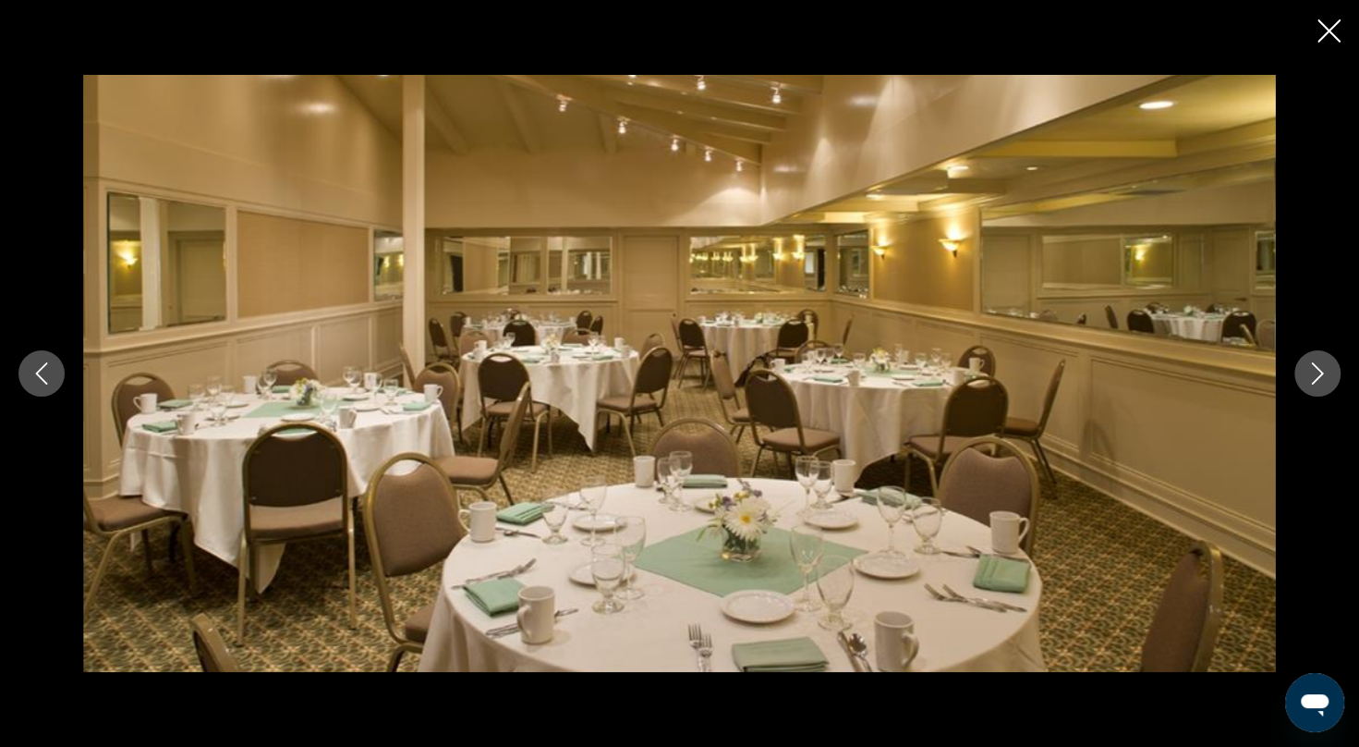
click at [1320, 372] on icon "Next image" at bounding box center [1318, 373] width 12 height 22
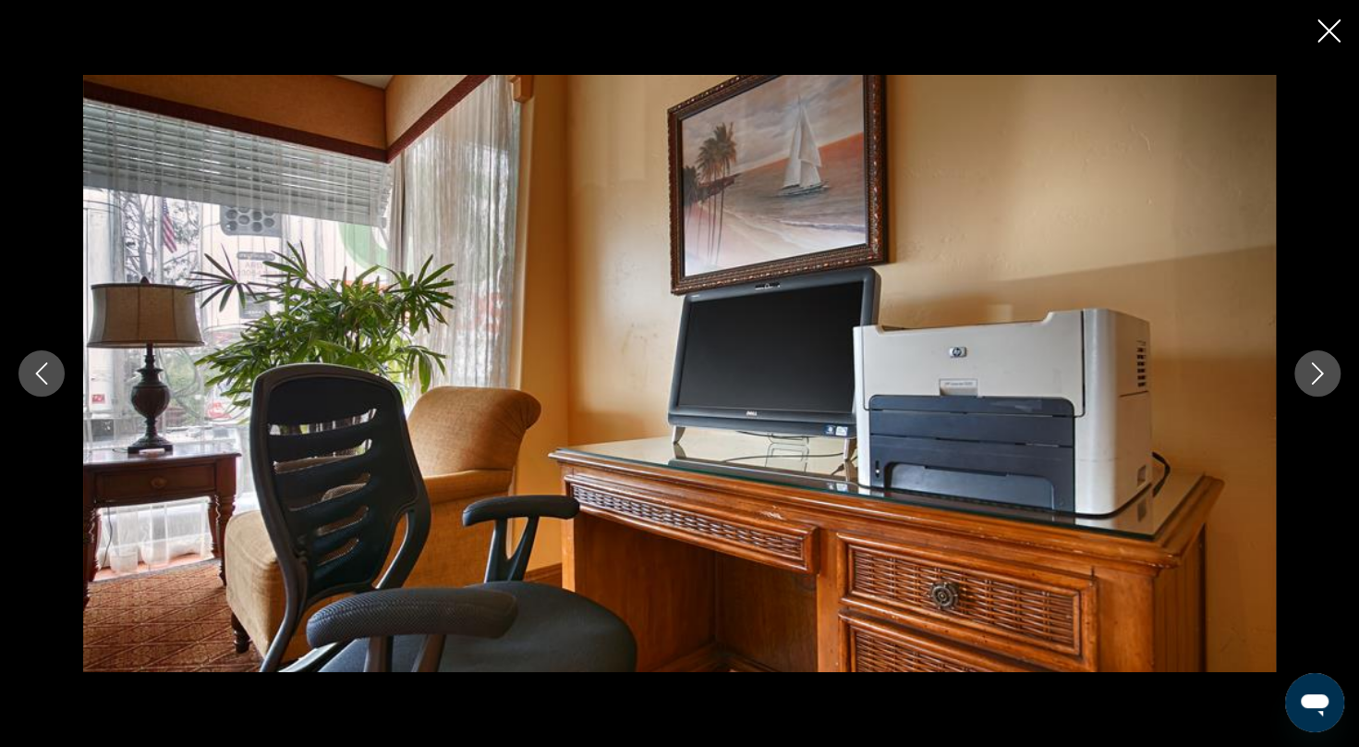
click at [1320, 372] on icon "Next image" at bounding box center [1318, 373] width 12 height 22
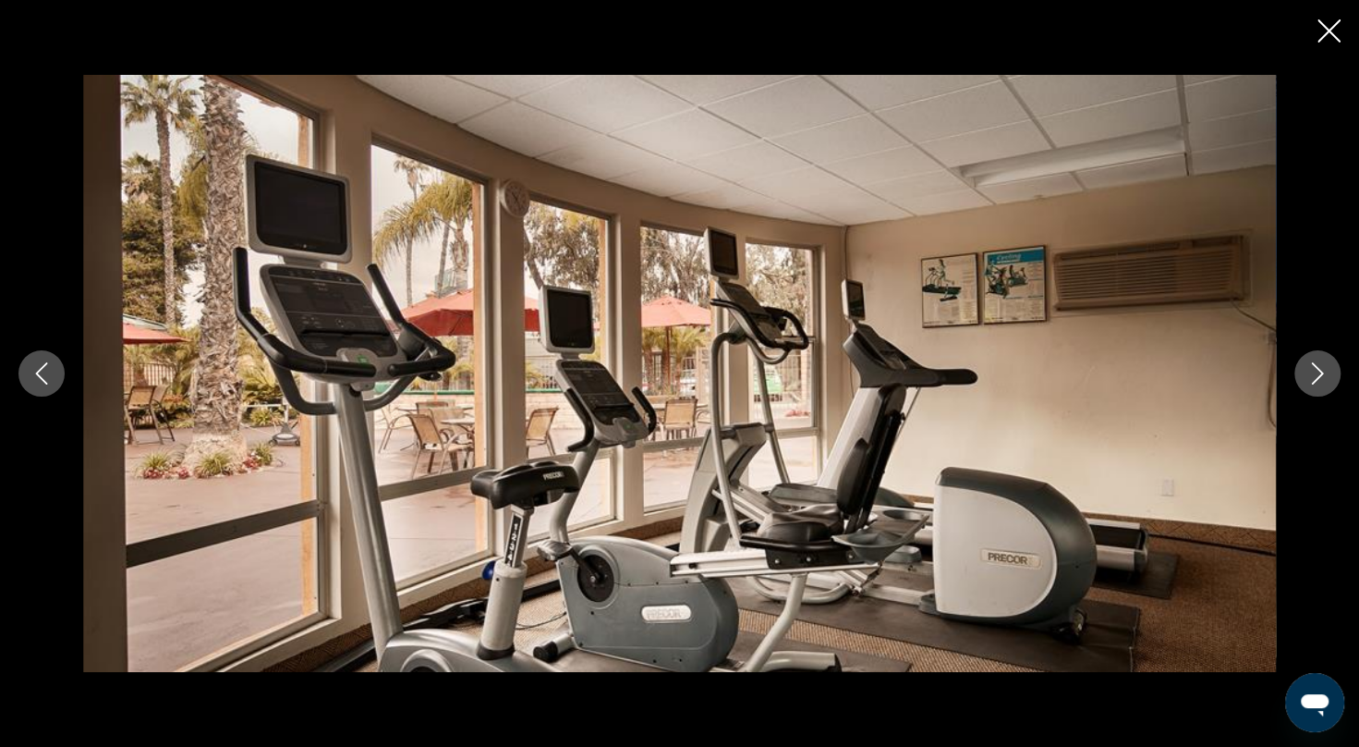
click at [1320, 372] on icon "Next image" at bounding box center [1318, 373] width 12 height 22
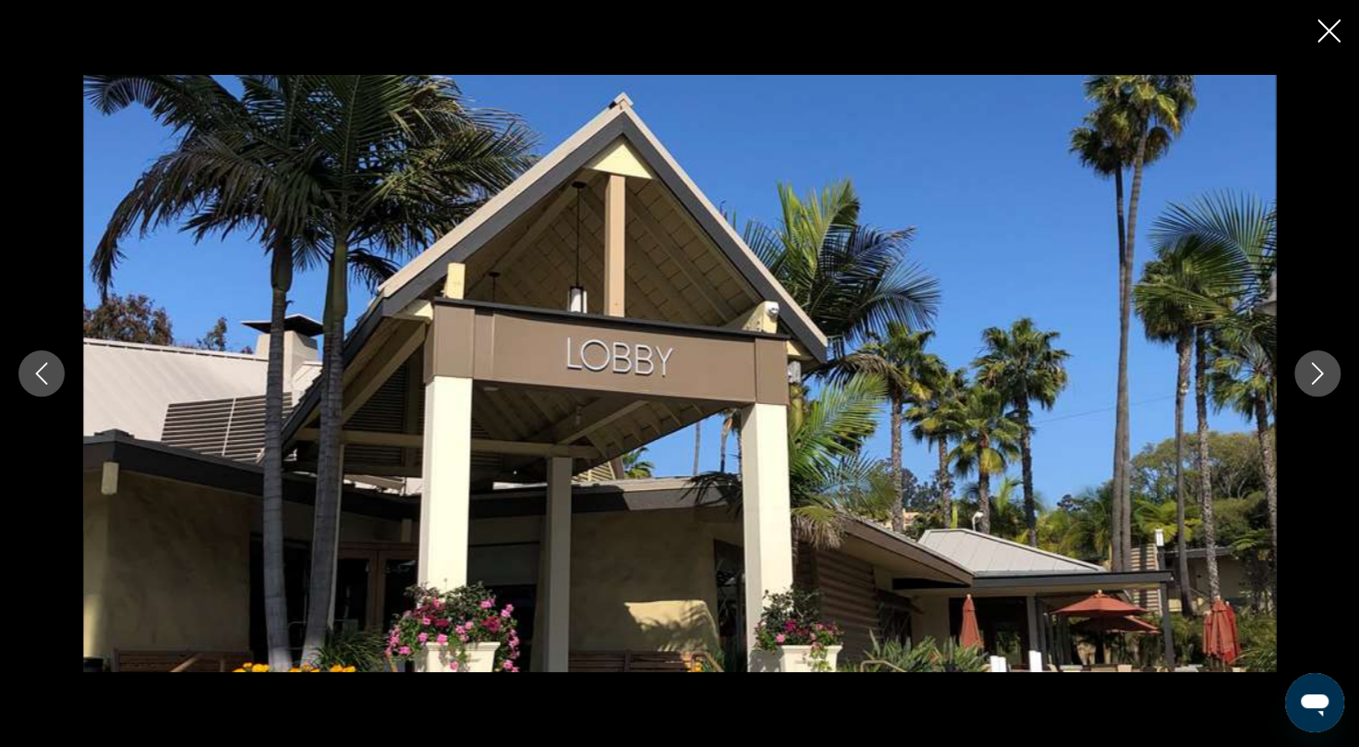
click at [1320, 372] on icon "Next image" at bounding box center [1318, 373] width 12 height 22
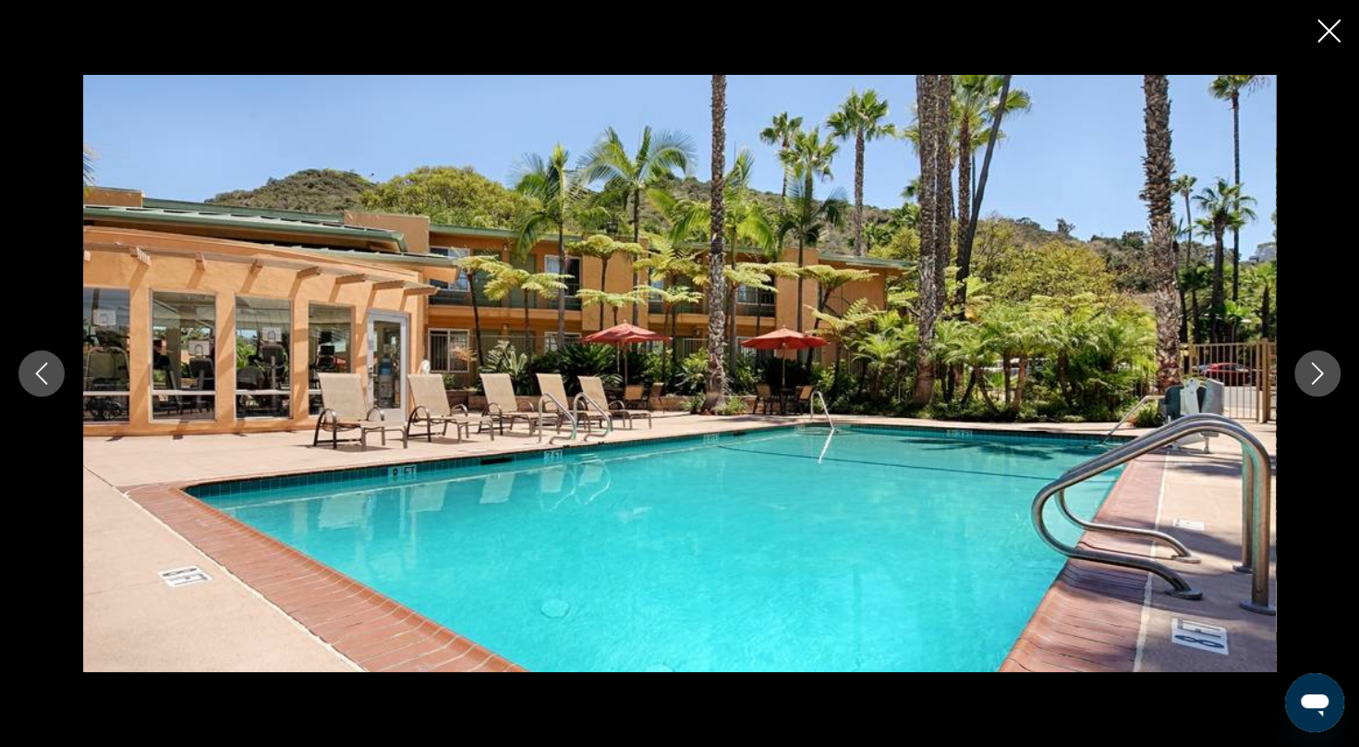
click at [1320, 372] on icon "Next image" at bounding box center [1318, 373] width 12 height 22
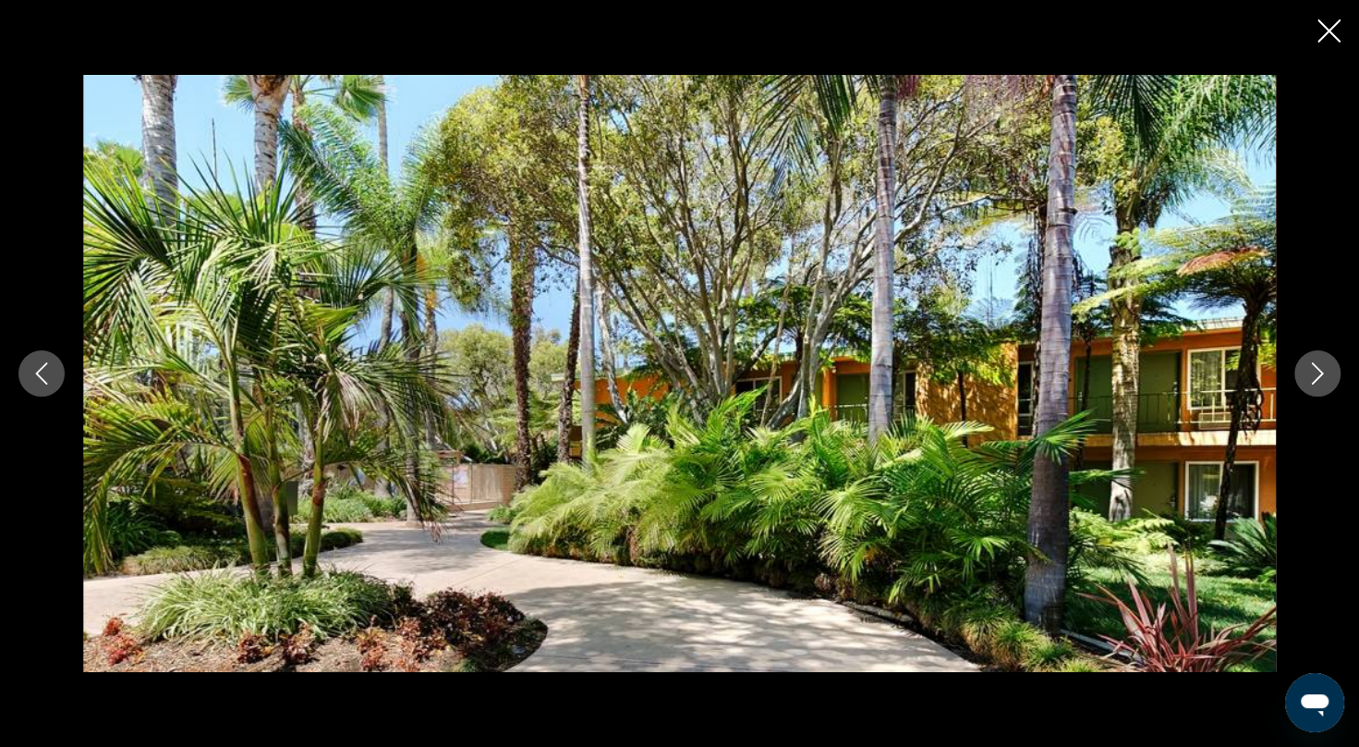
click at [1319, 26] on icon "Close slideshow" at bounding box center [1329, 30] width 23 height 23
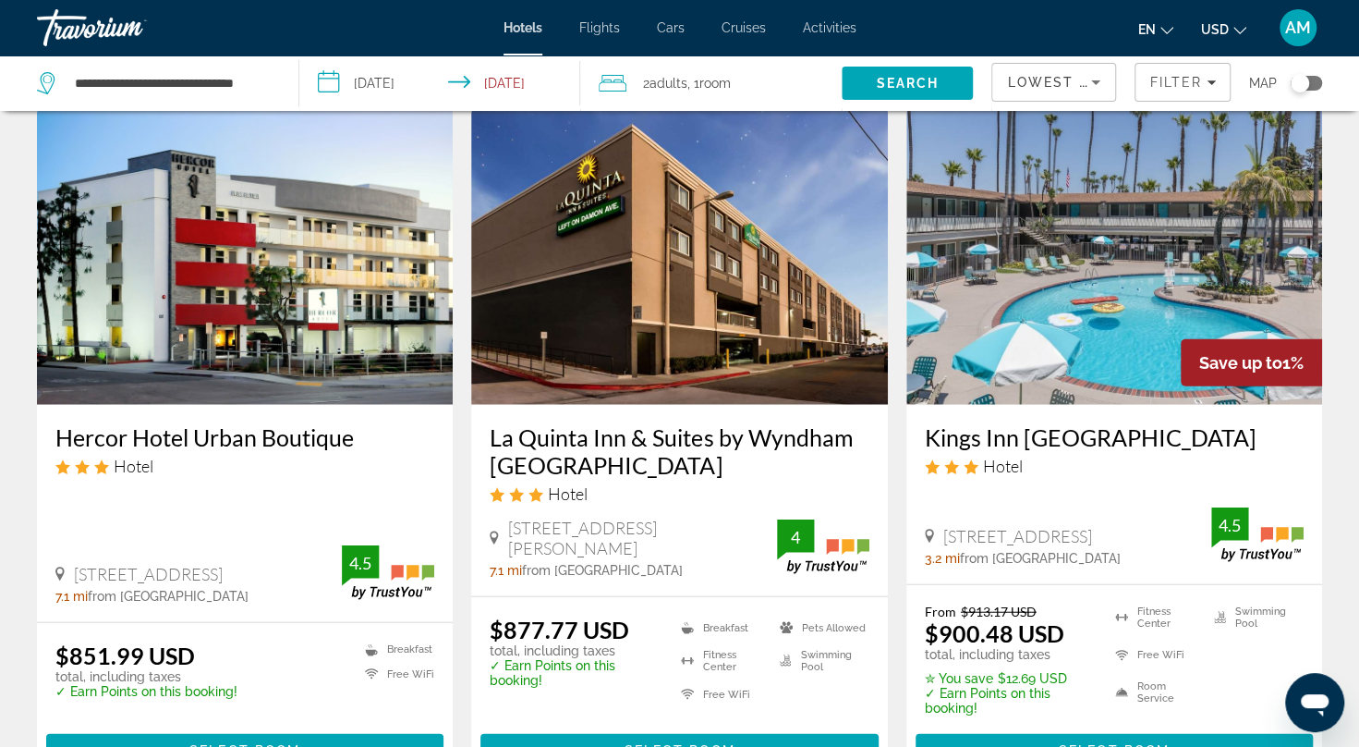
scroll to position [2584, 0]
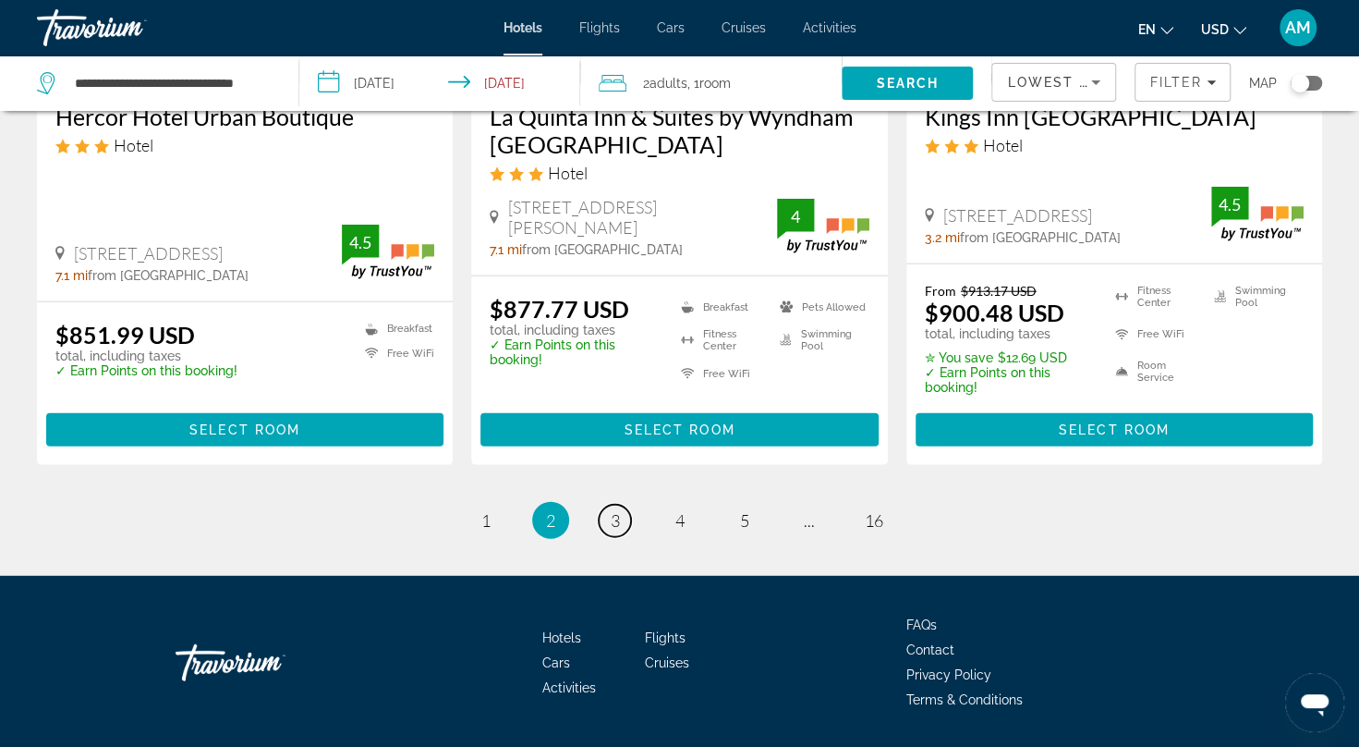
click at [611, 510] on span "3" at bounding box center [615, 520] width 9 height 20
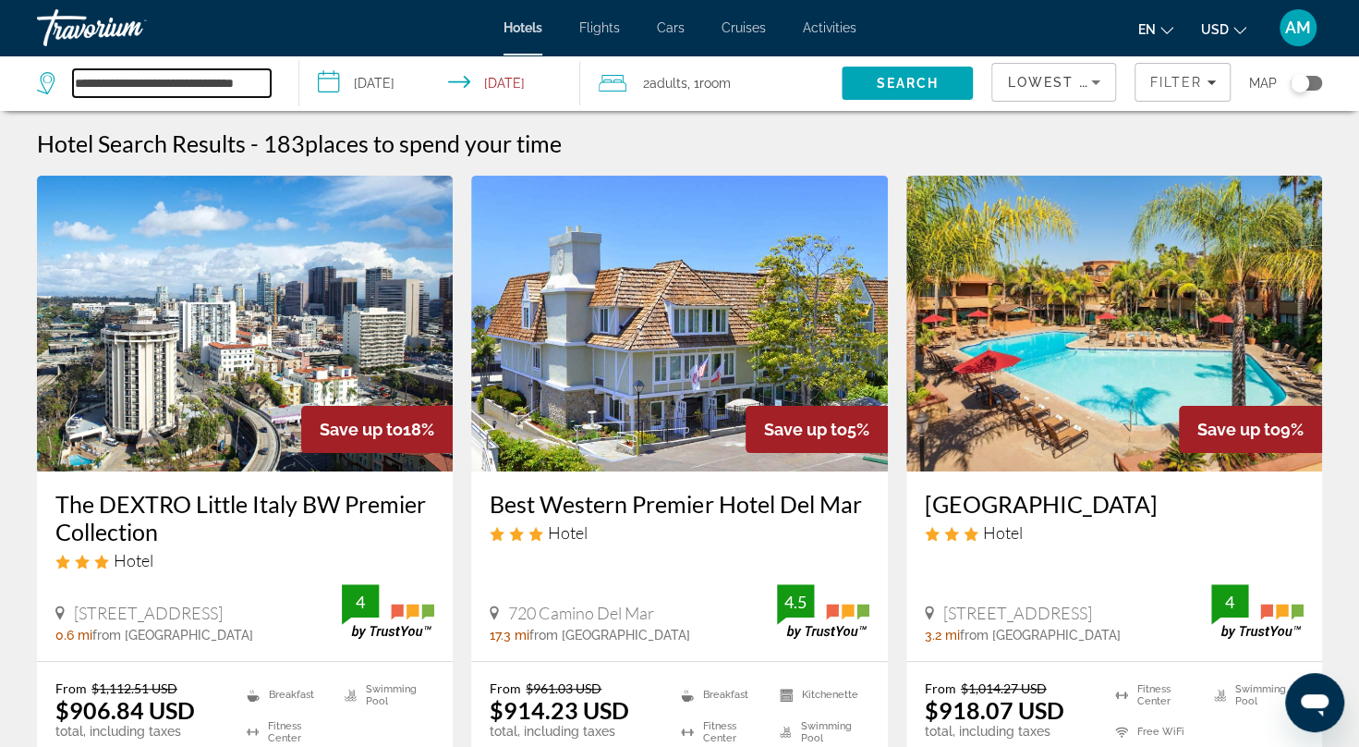
click at [175, 83] on input "**********" at bounding box center [172, 83] width 198 height 28
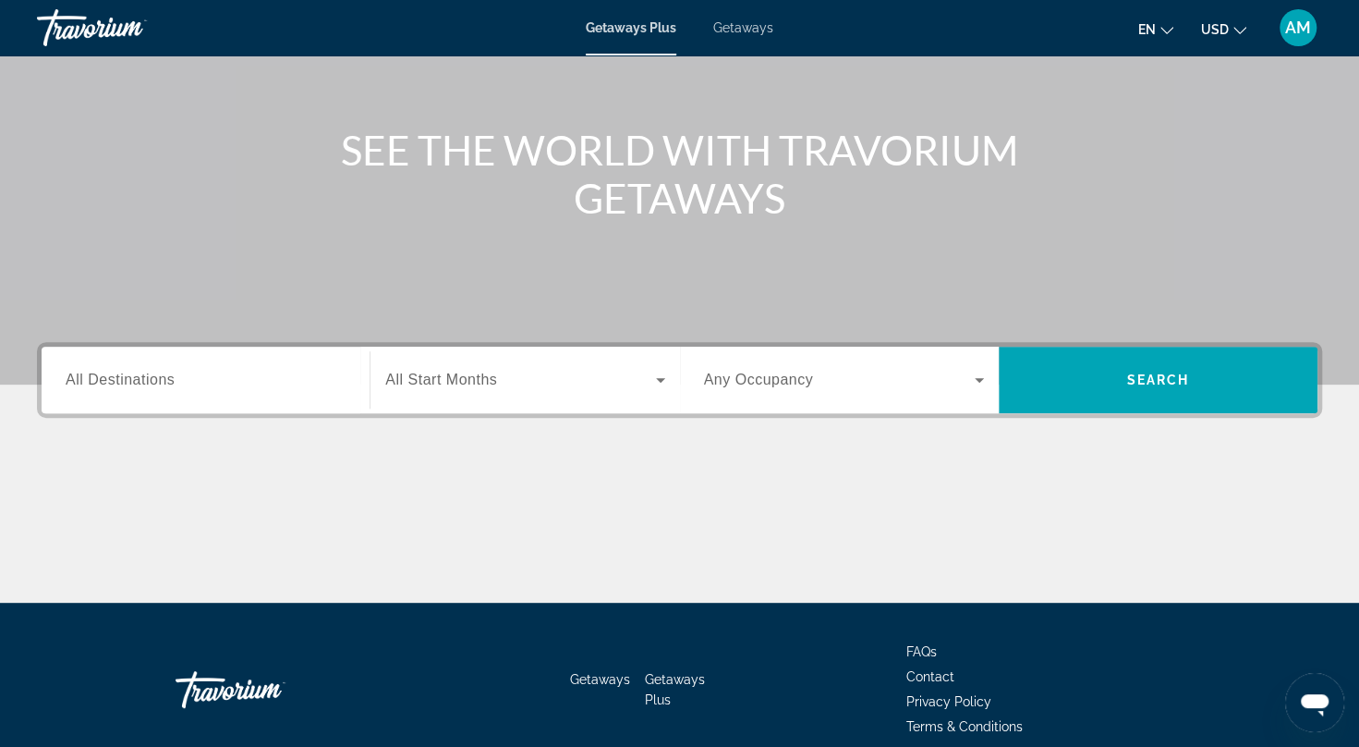
scroll to position [251, 0]
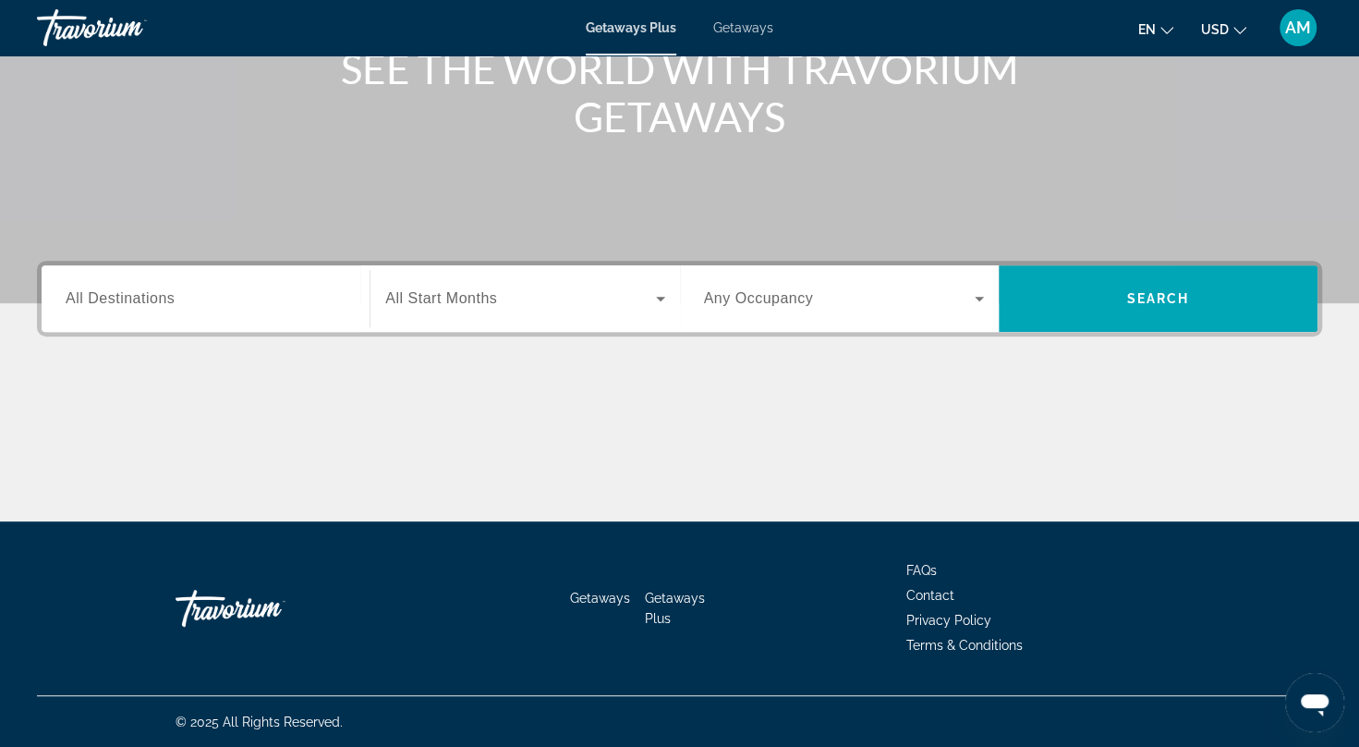
click at [190, 292] on input "Destination All Destinations" at bounding box center [206, 299] width 280 height 22
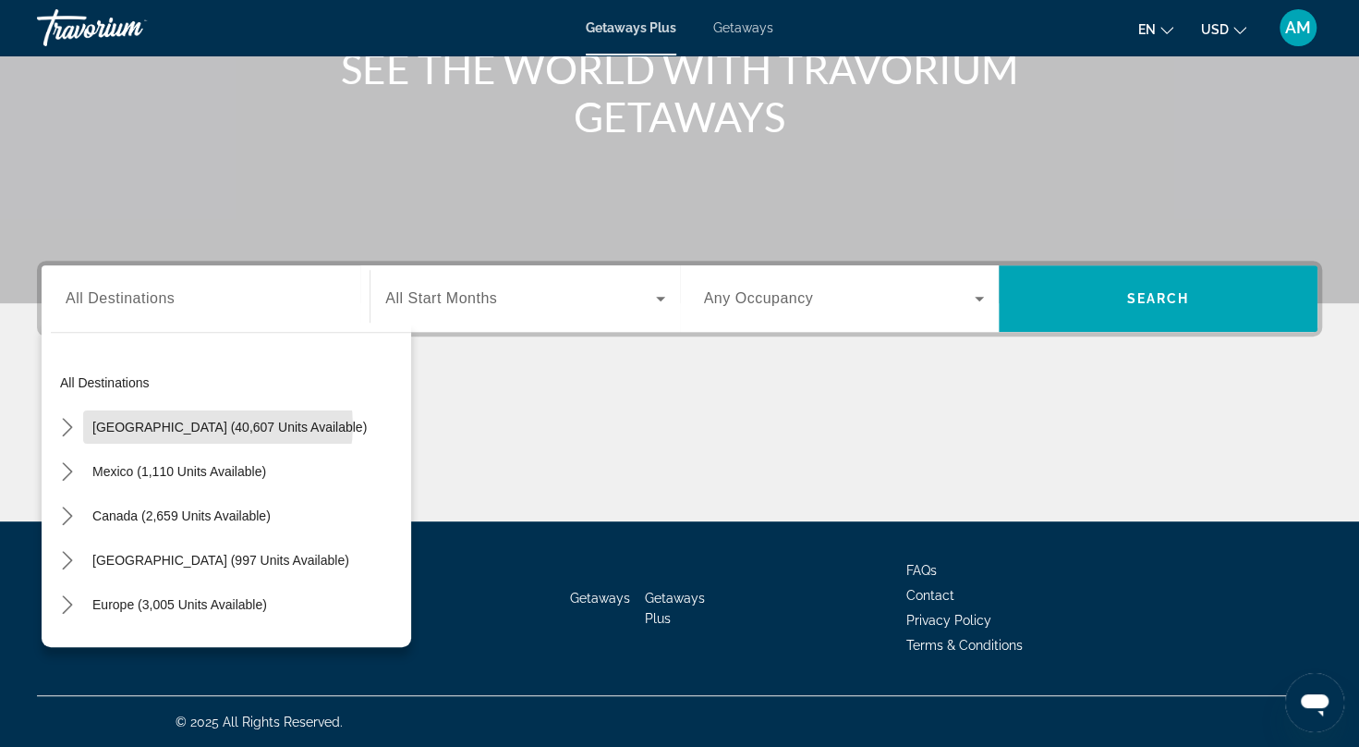
click at [217, 425] on span "[GEOGRAPHIC_DATA] (40,607 units available)" at bounding box center [229, 426] width 274 height 15
type input "**********"
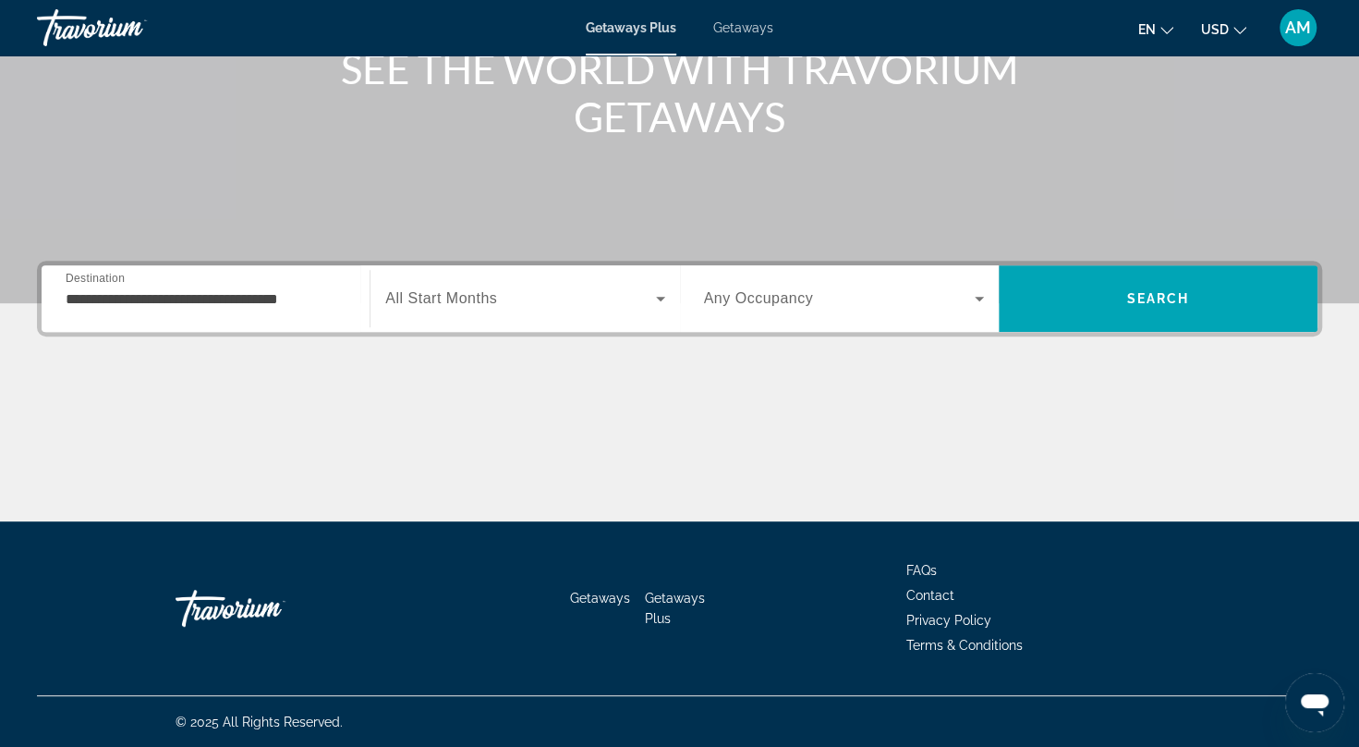
click at [459, 310] on div "Search widget" at bounding box center [524, 299] width 279 height 52
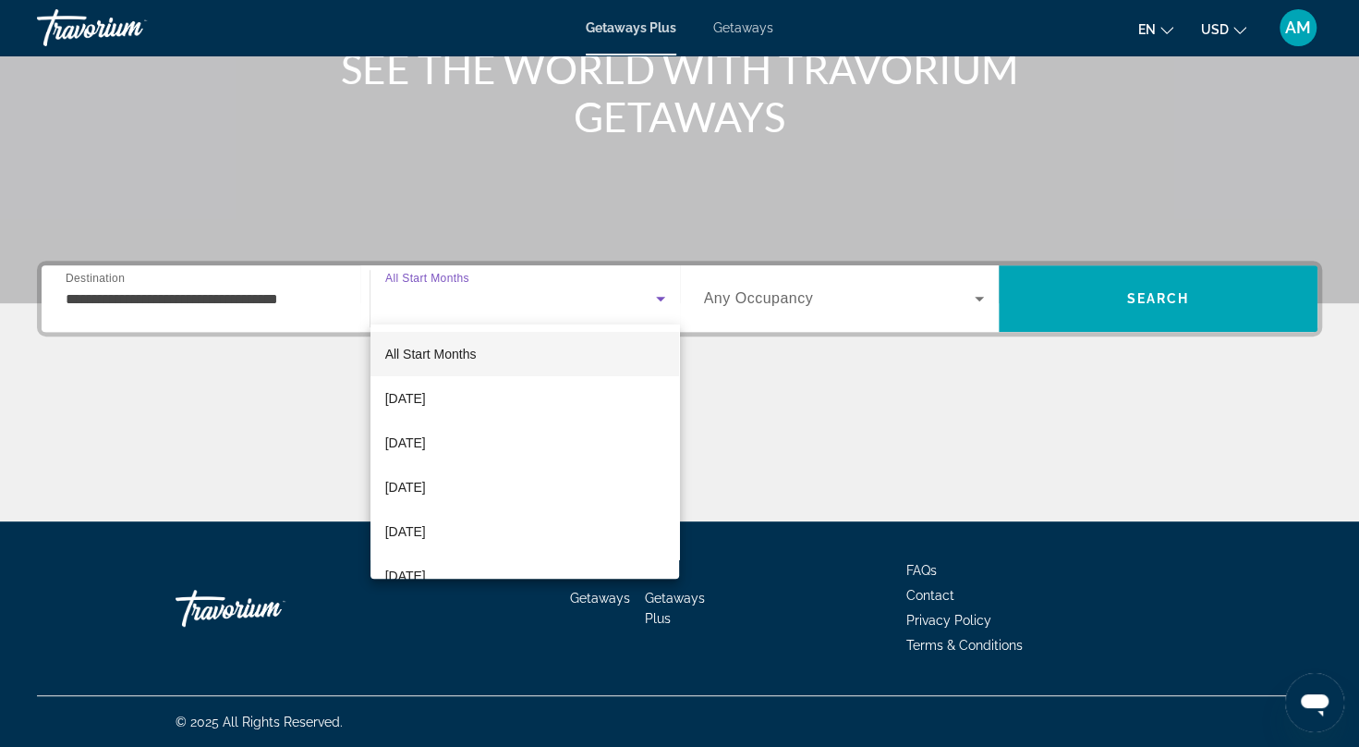
click at [479, 444] on mat-option "[DATE]" at bounding box center [526, 442] width 310 height 44
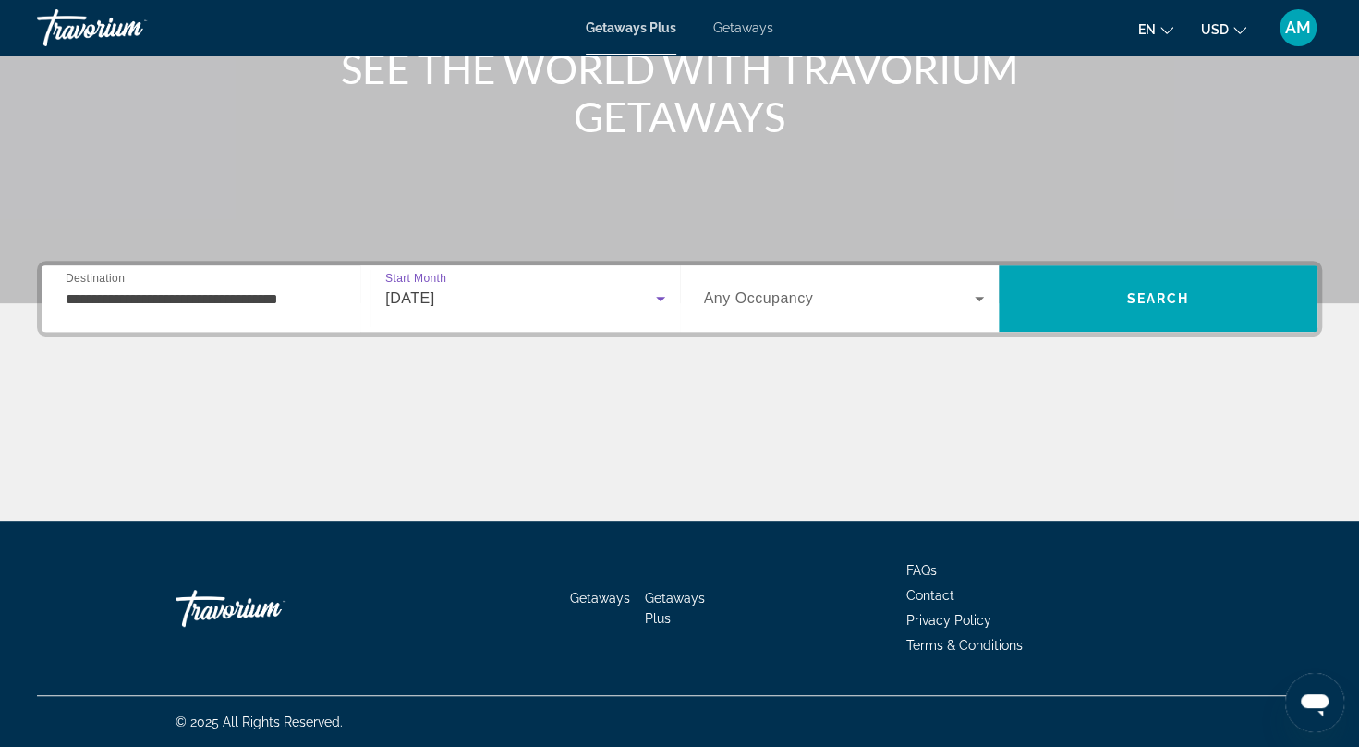
click at [1147, 286] on span "Search" at bounding box center [1158, 298] width 319 height 44
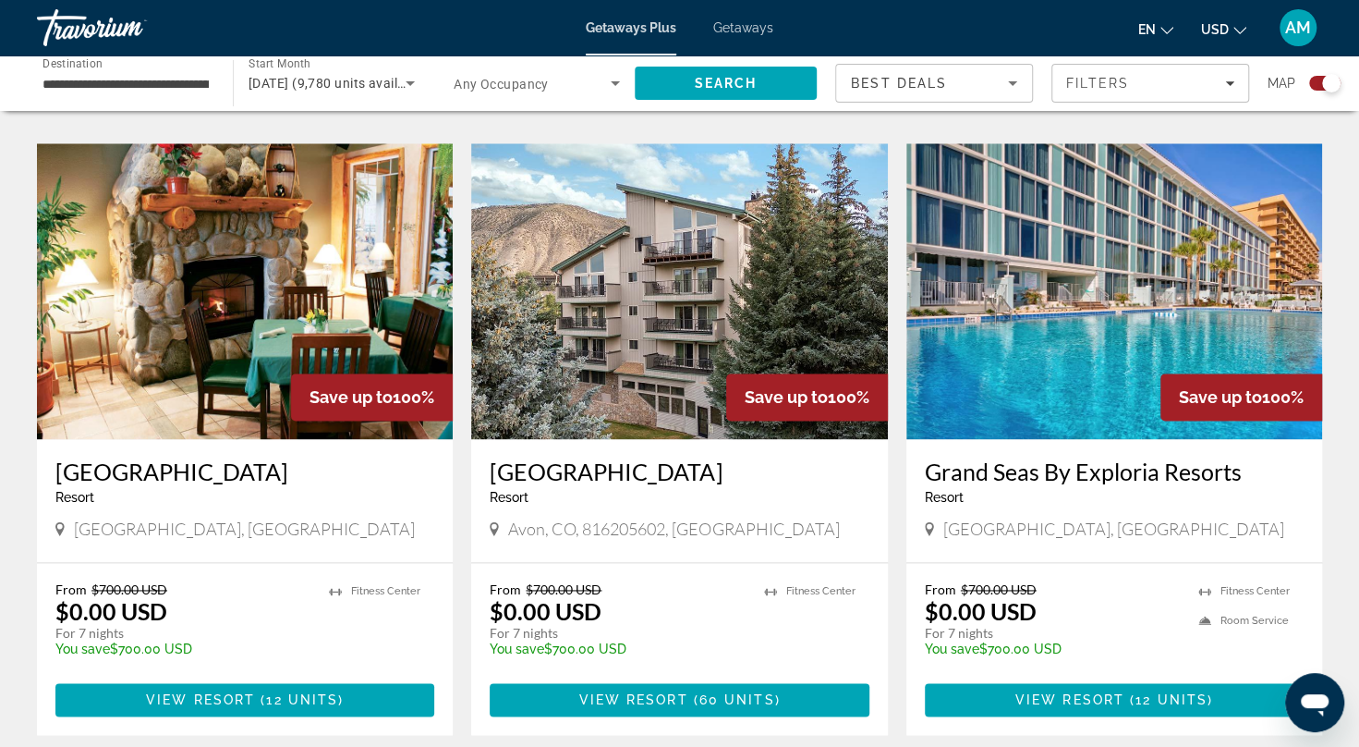
scroll to position [1234, 0]
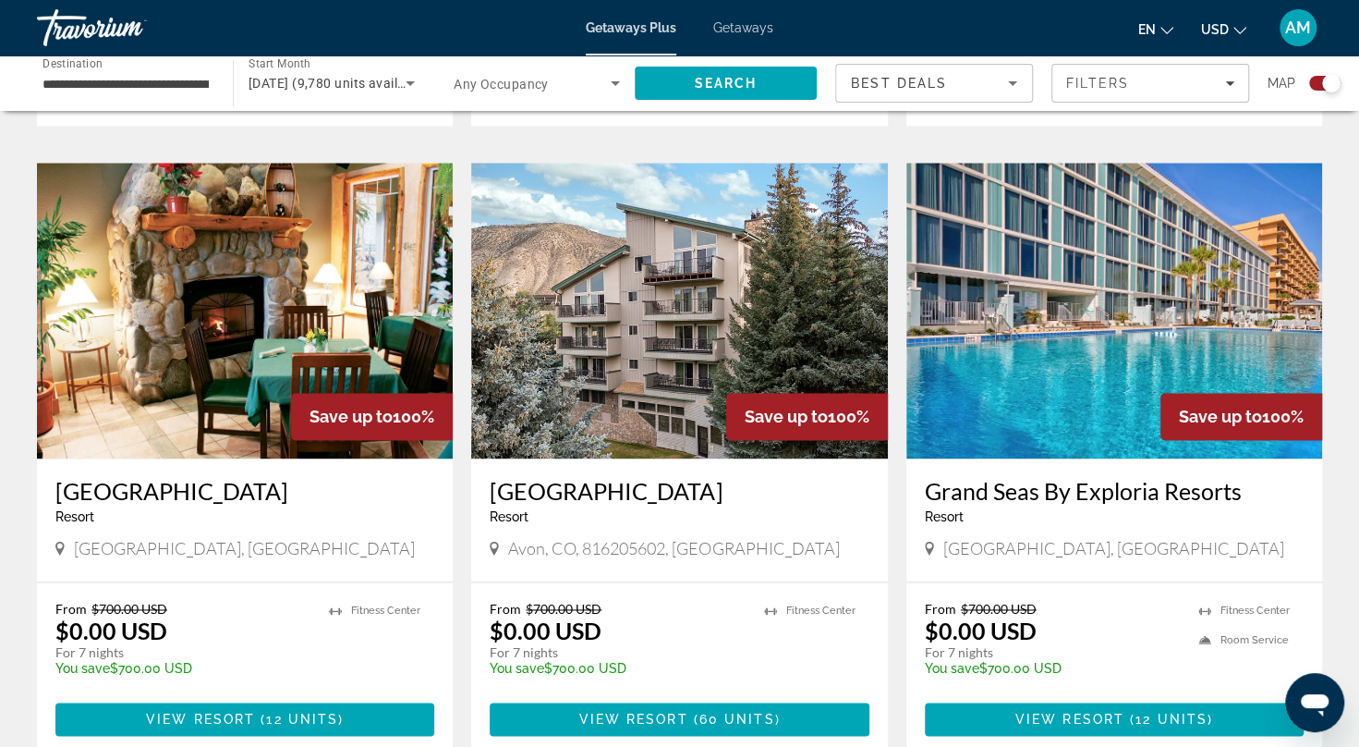
click at [142, 237] on img "Main content" at bounding box center [245, 311] width 416 height 296
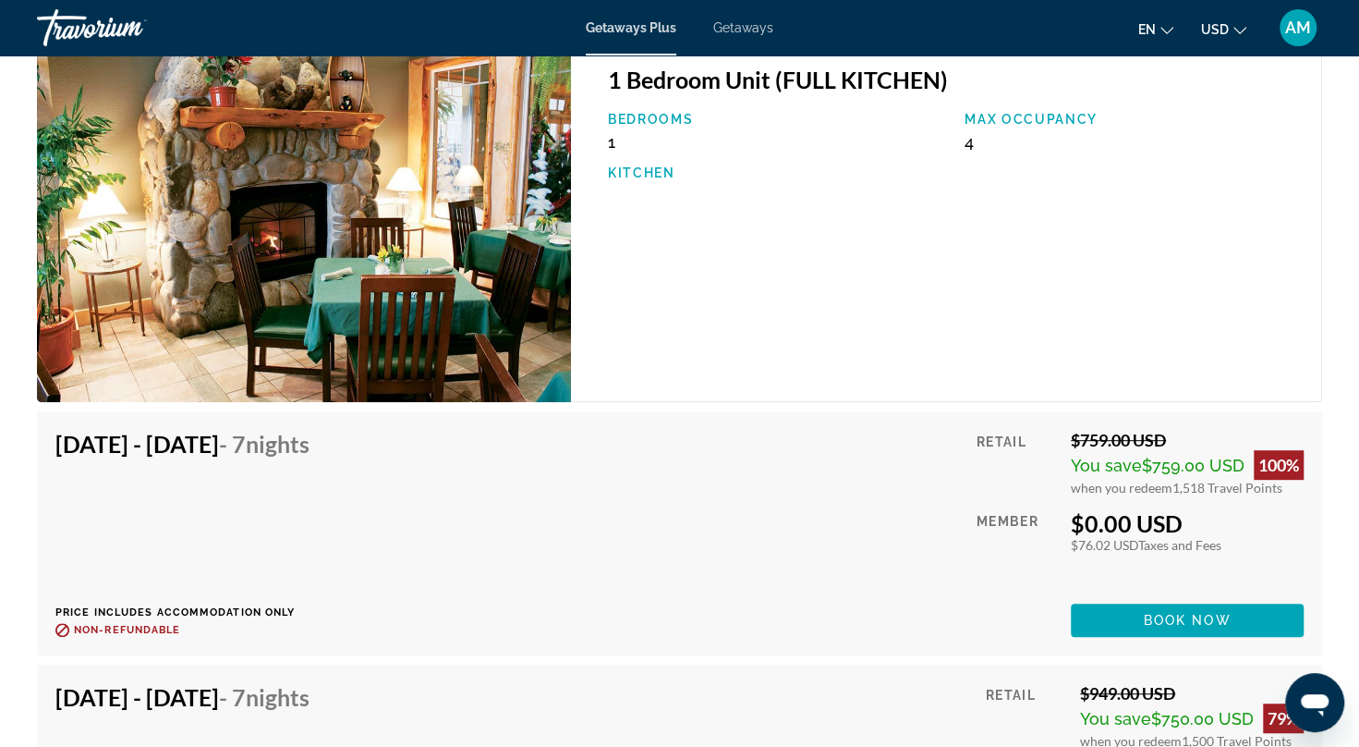
scroll to position [4357, 0]
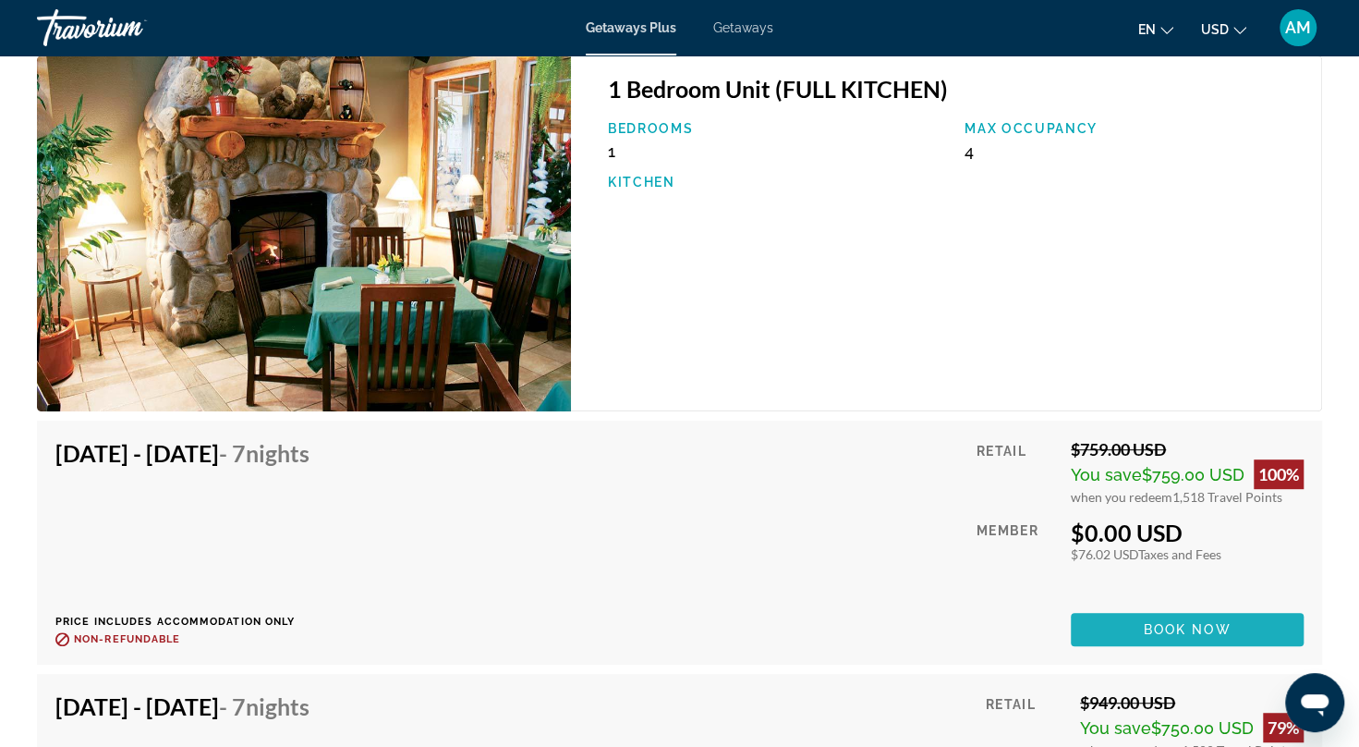
click at [1217, 633] on span "Book now" at bounding box center [1188, 629] width 88 height 15
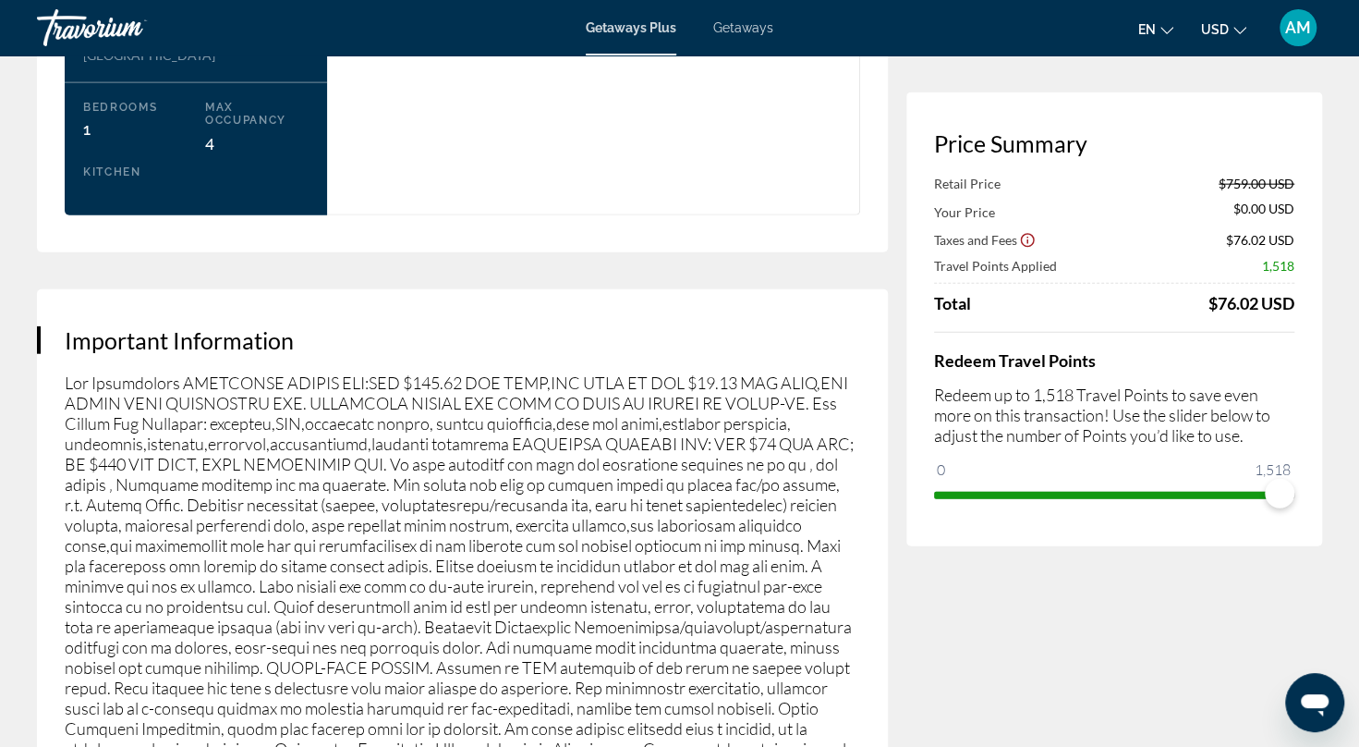
scroll to position [2424, 0]
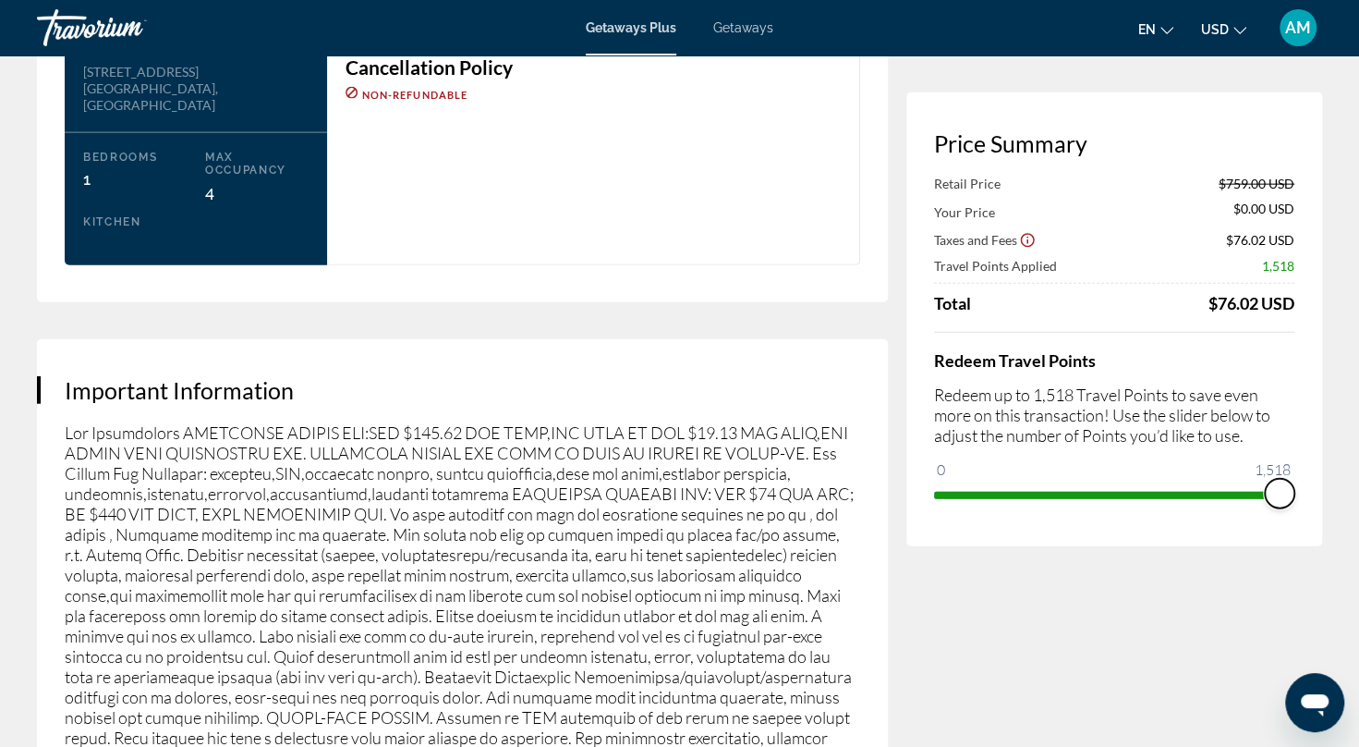
drag, startPoint x: 1276, startPoint y: 493, endPoint x: 1307, endPoint y: 481, distance: 32.8
click at [1307, 481] on div "Price Summary Retail Price $759.00 USD Your Price $0.00 USD Taxes and Fees $76.…" at bounding box center [1114, 319] width 416 height 454
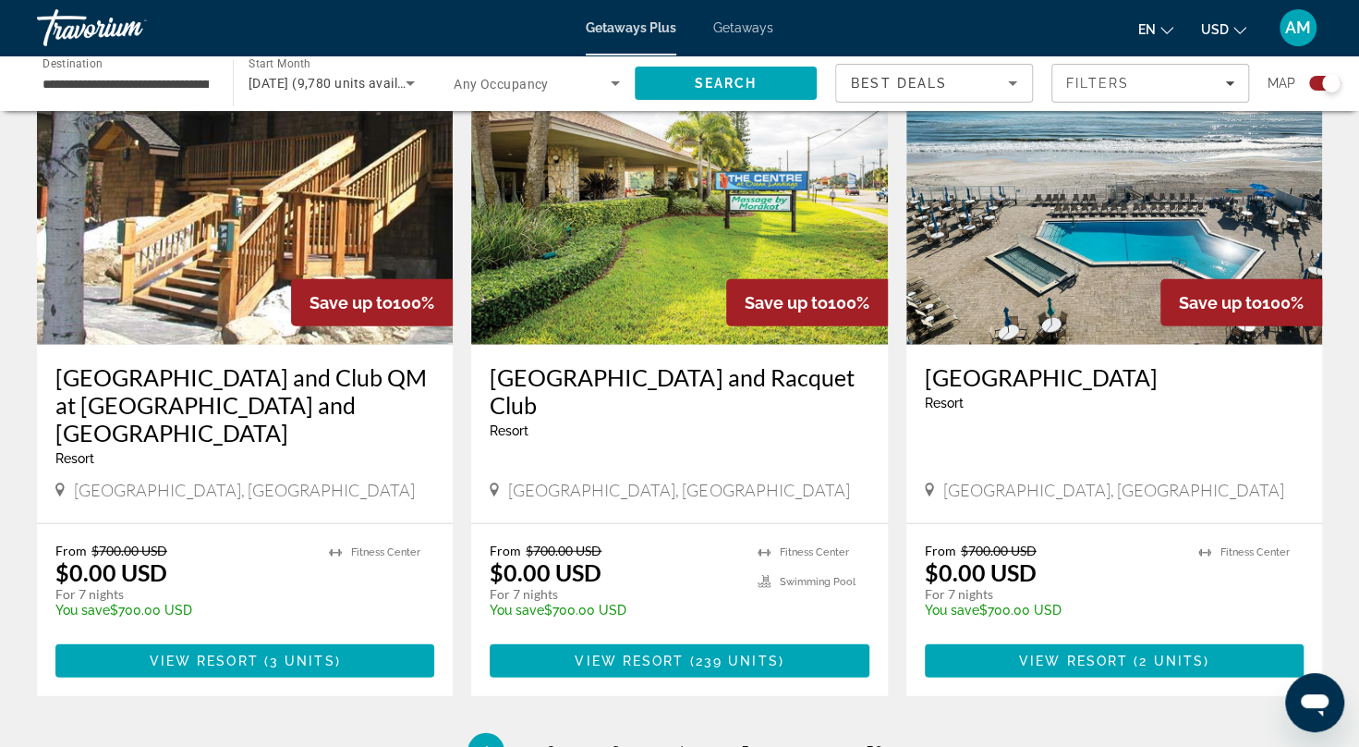
scroll to position [2841, 0]
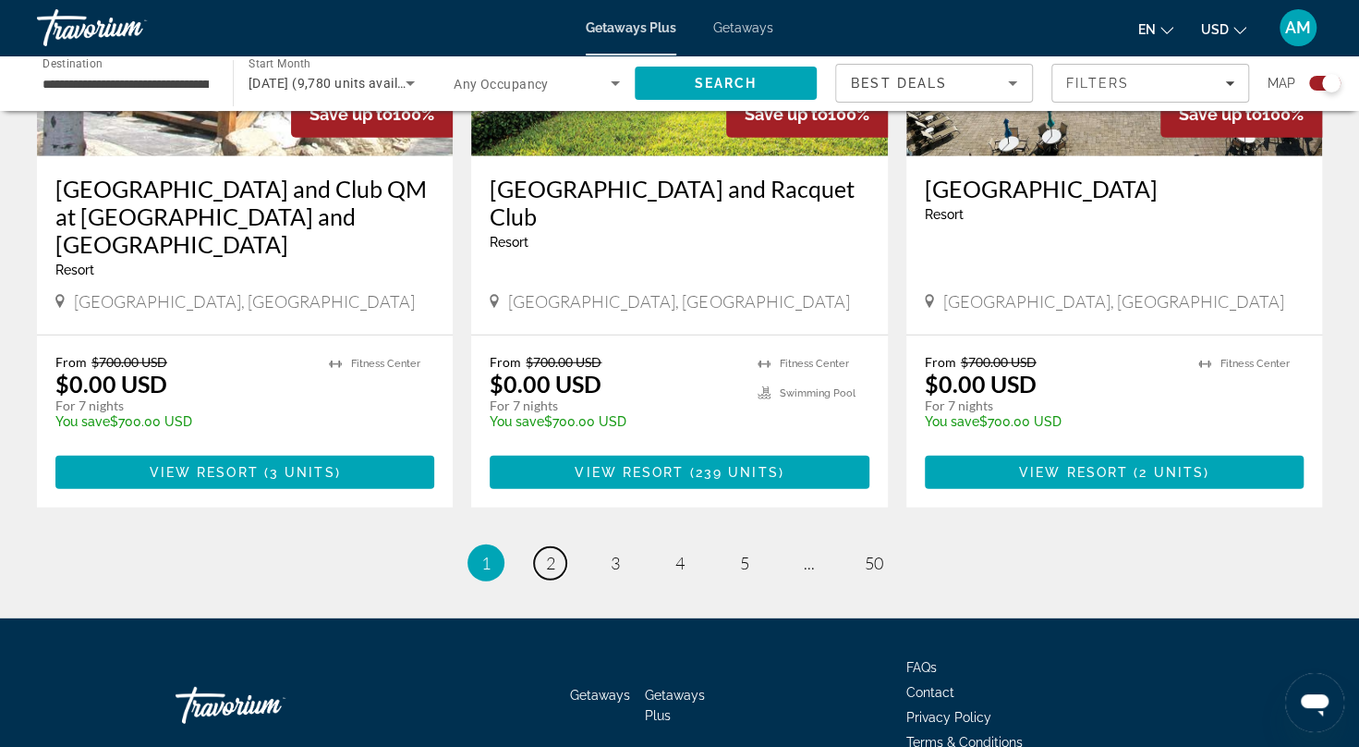
click at [549, 547] on link "page 2" at bounding box center [550, 563] width 32 height 32
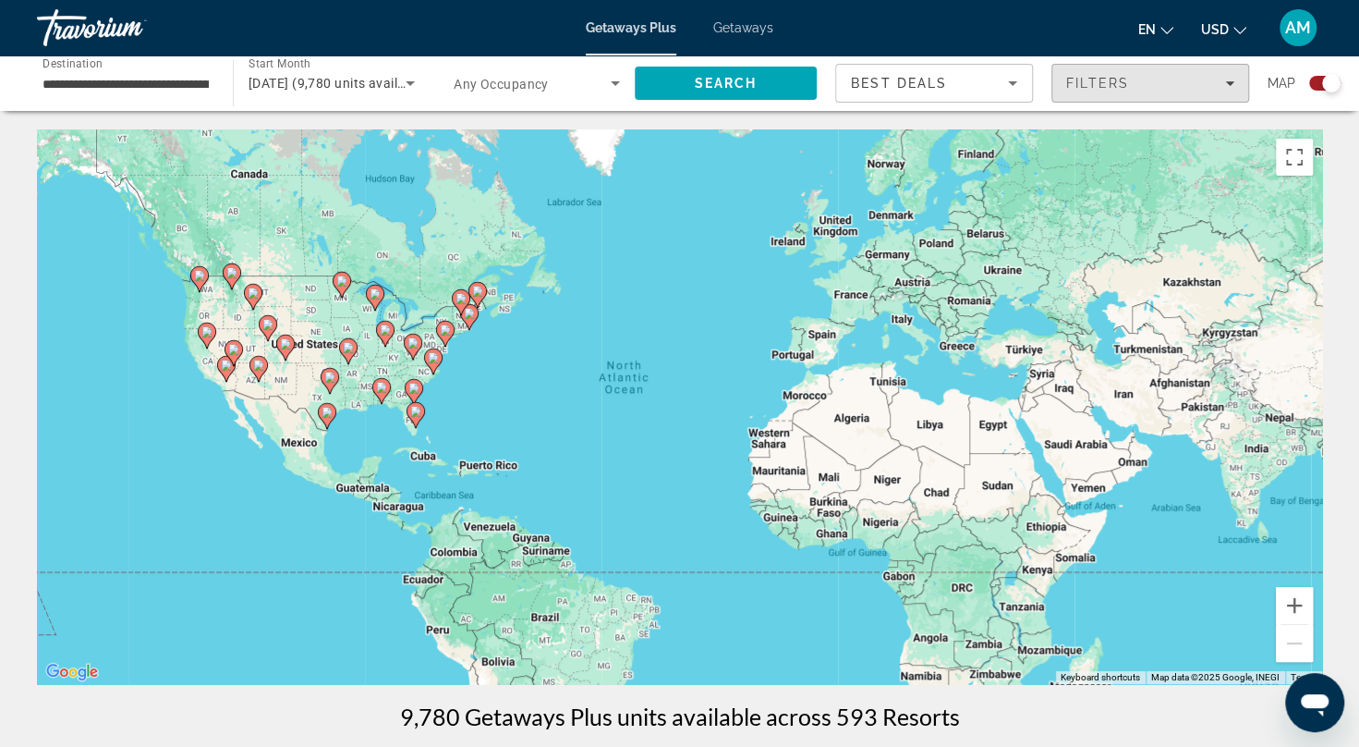
click at [1158, 75] on span "Filters" at bounding box center [1150, 83] width 196 height 44
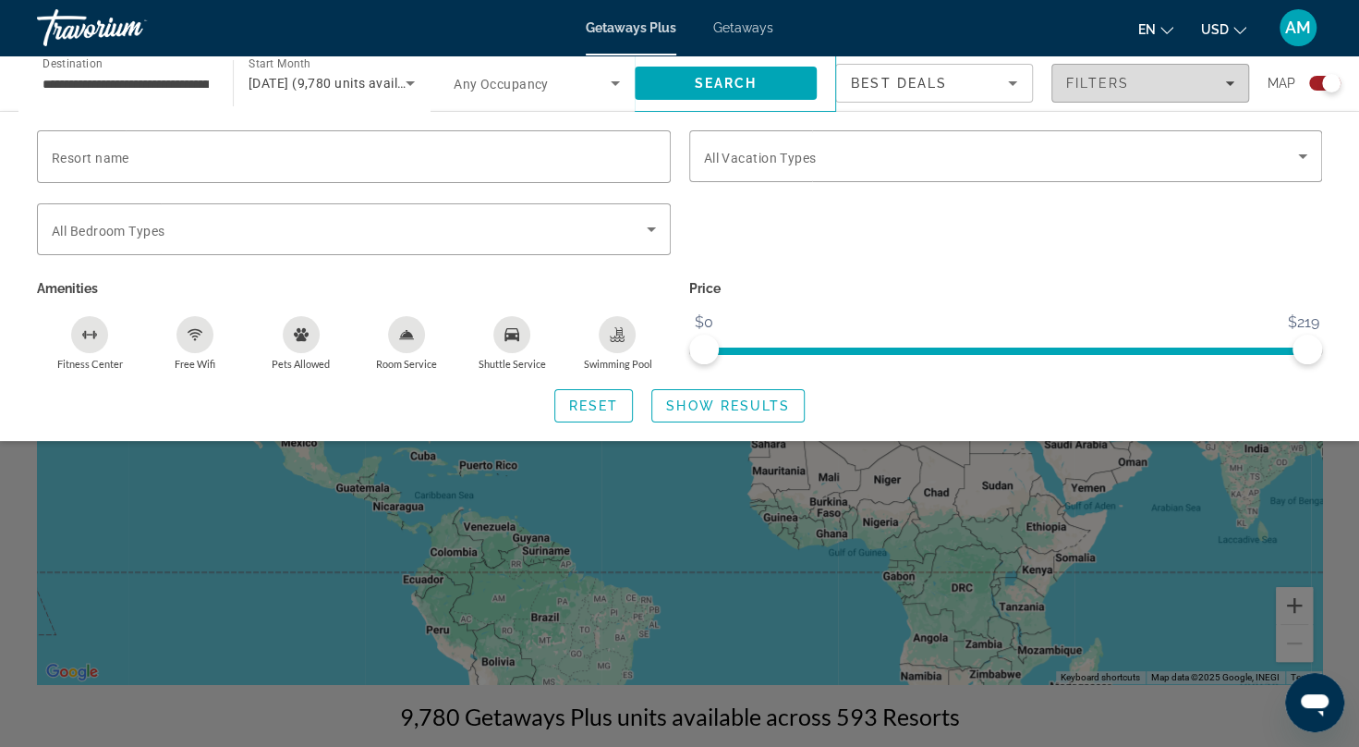
click at [1158, 75] on span "Filters" at bounding box center [1150, 83] width 196 height 44
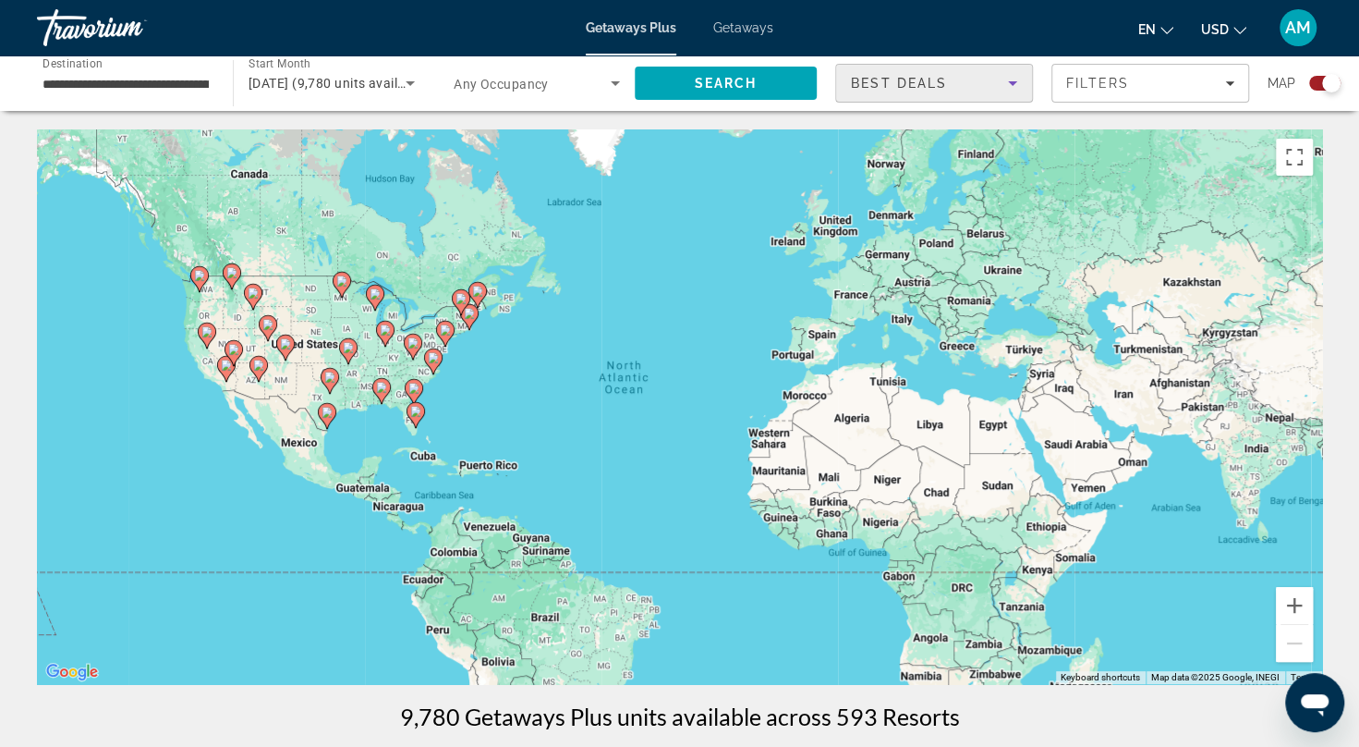
click at [947, 87] on div "Best Deals" at bounding box center [929, 83] width 157 height 22
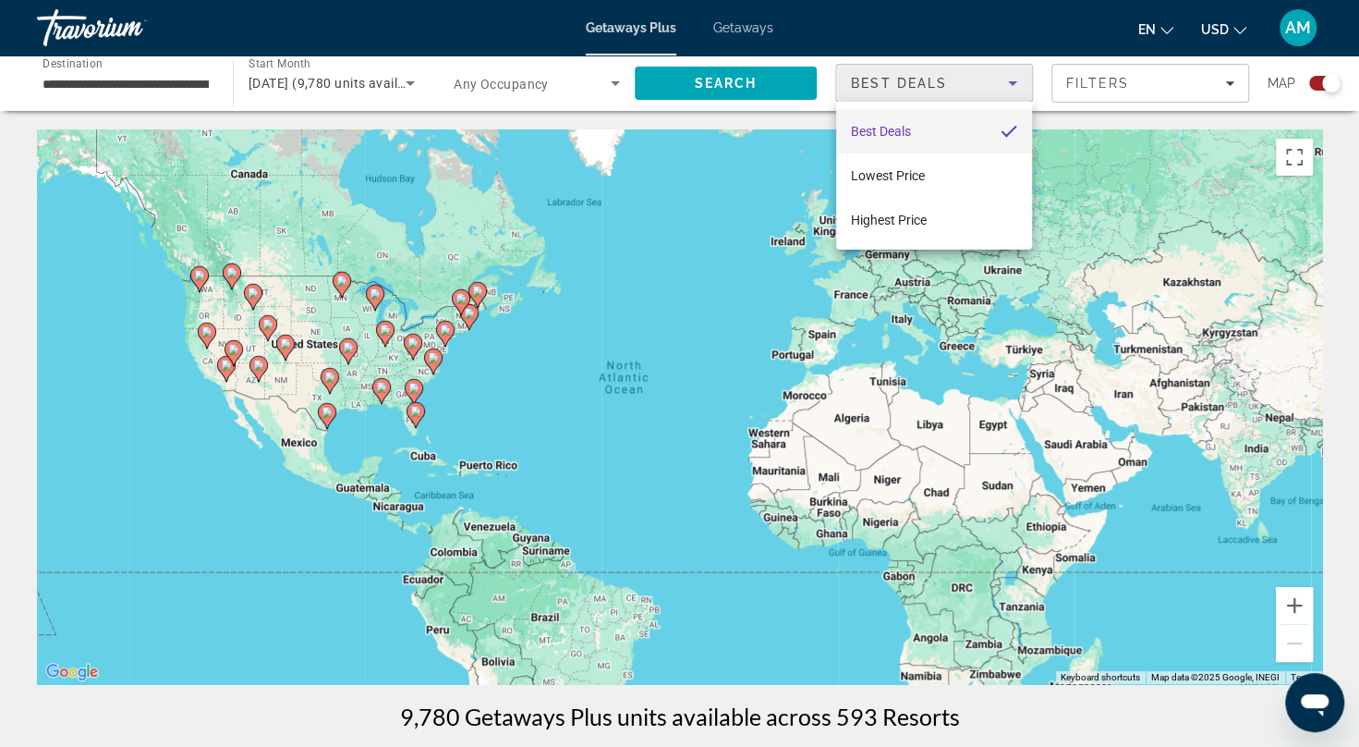
click at [1332, 180] on div at bounding box center [679, 373] width 1359 height 747
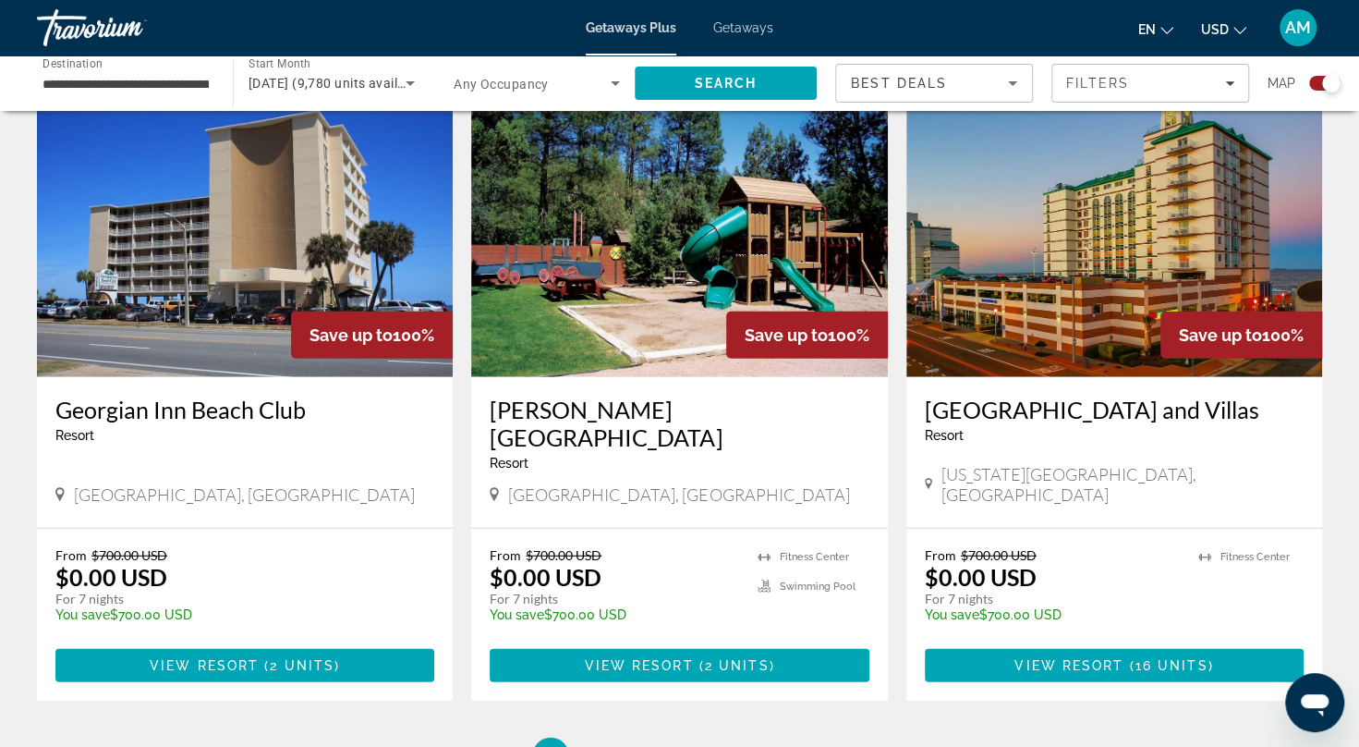
scroll to position [2814, 0]
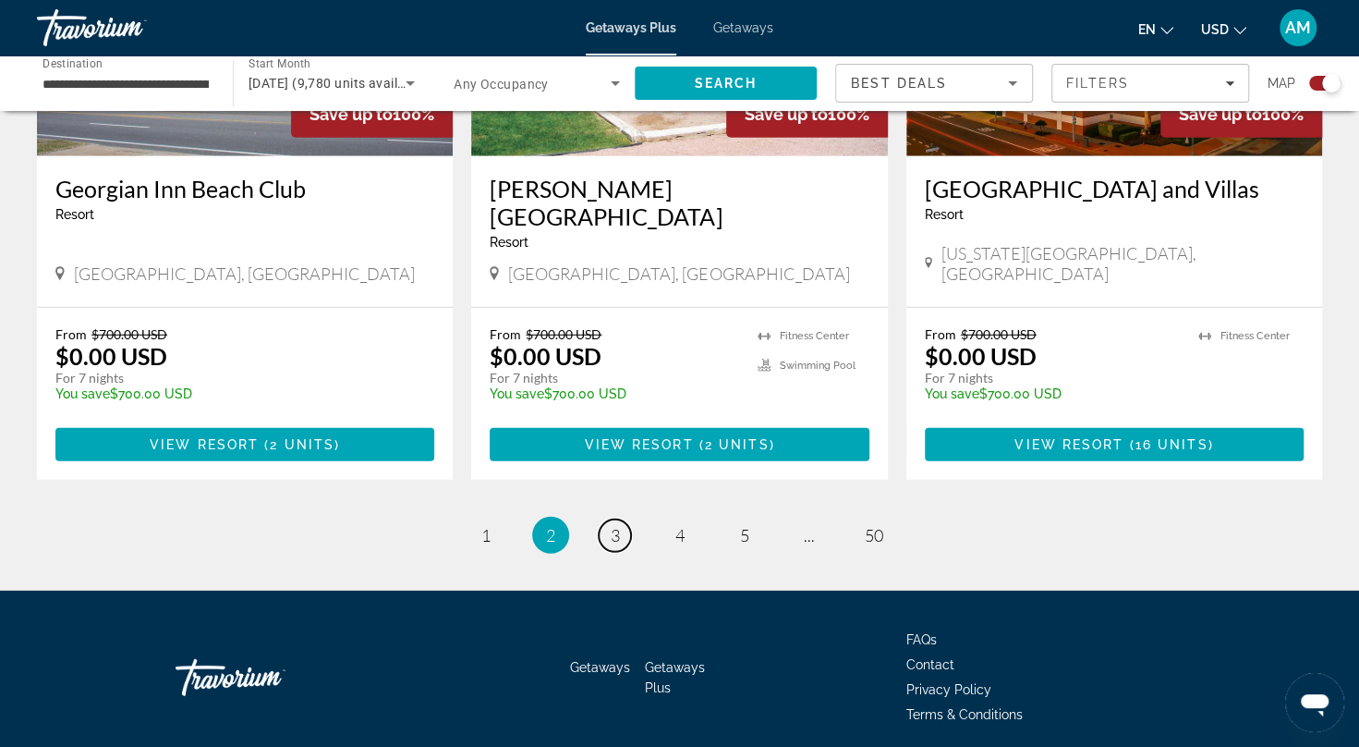
click at [616, 525] on span "3" at bounding box center [615, 535] width 9 height 20
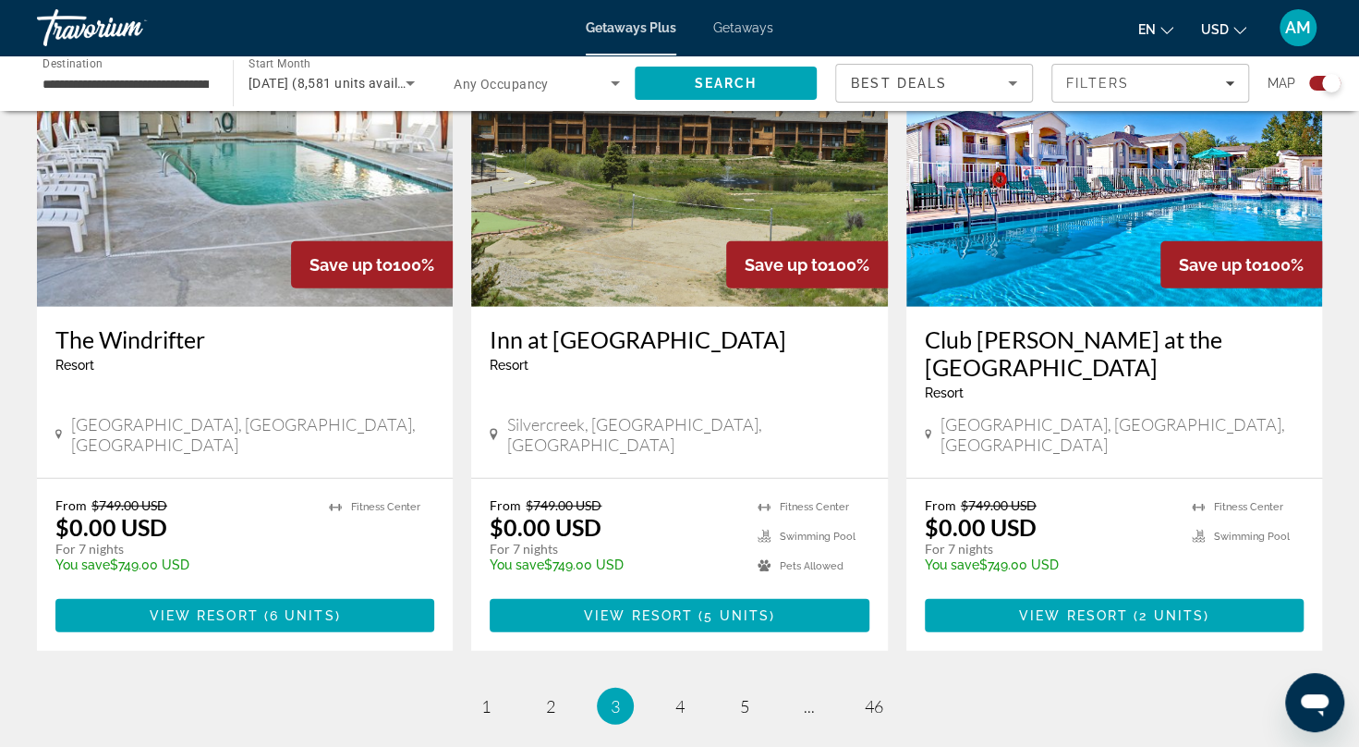
scroll to position [2869, 0]
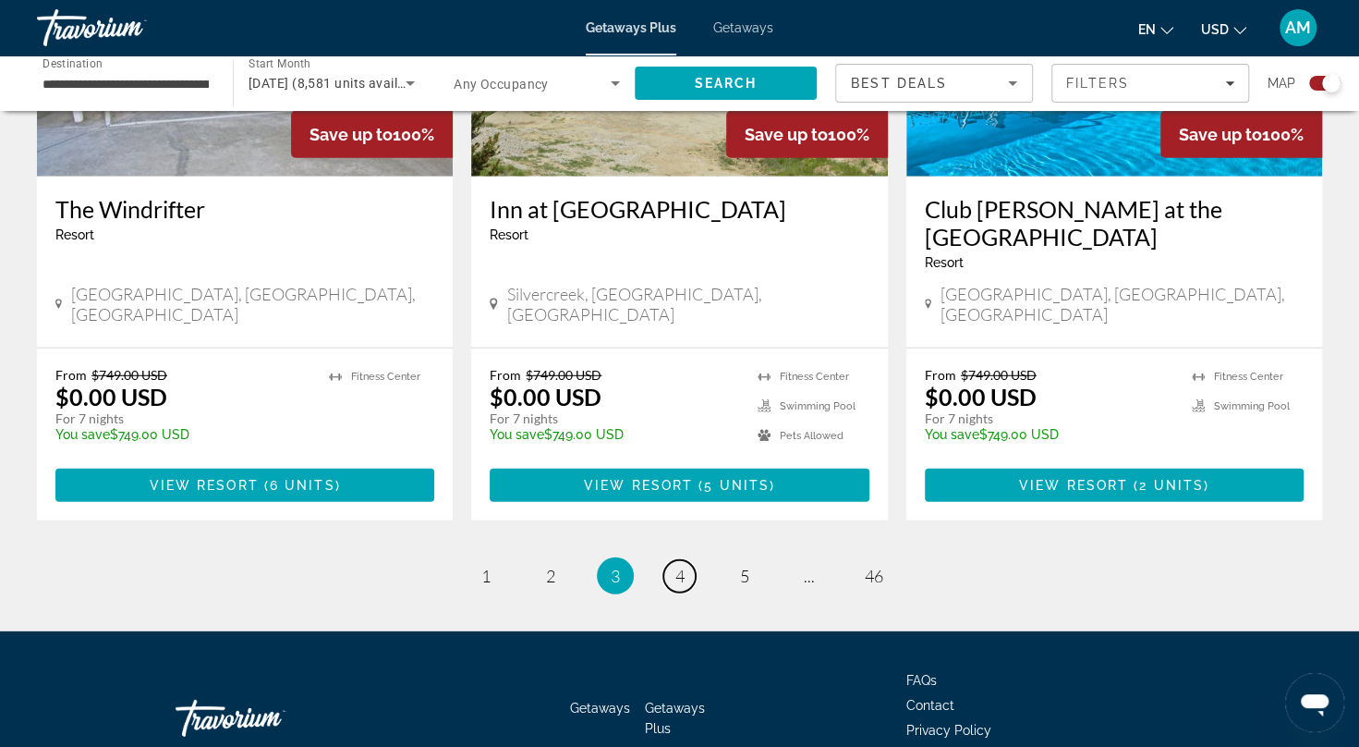
click at [678, 565] on span "4" at bounding box center [679, 575] width 9 height 20
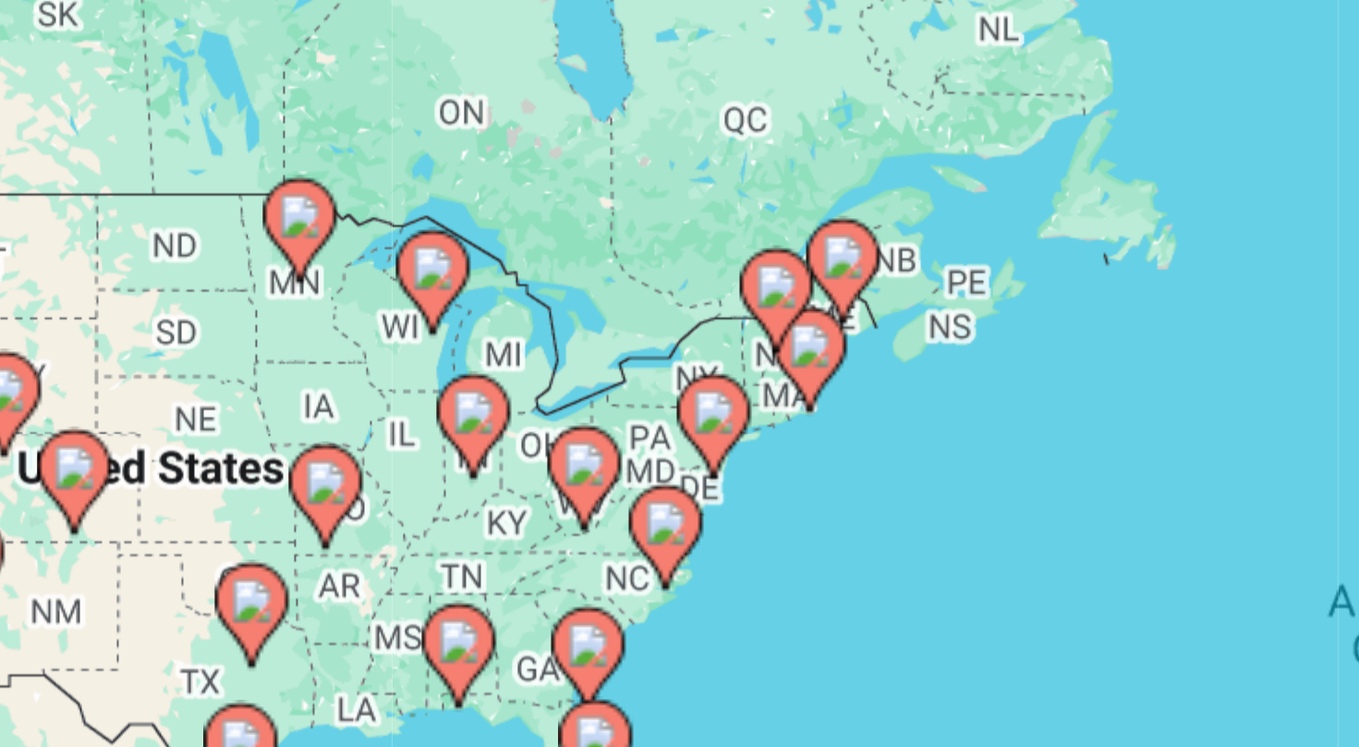
drag, startPoint x: 477, startPoint y: 334, endPoint x: 517, endPoint y: 395, distance: 72.8
click at [517, 395] on div "To activate drag with keyboard, press Alt + Enter. Once in keyboard drag state,…" at bounding box center [679, 406] width 1285 height 554
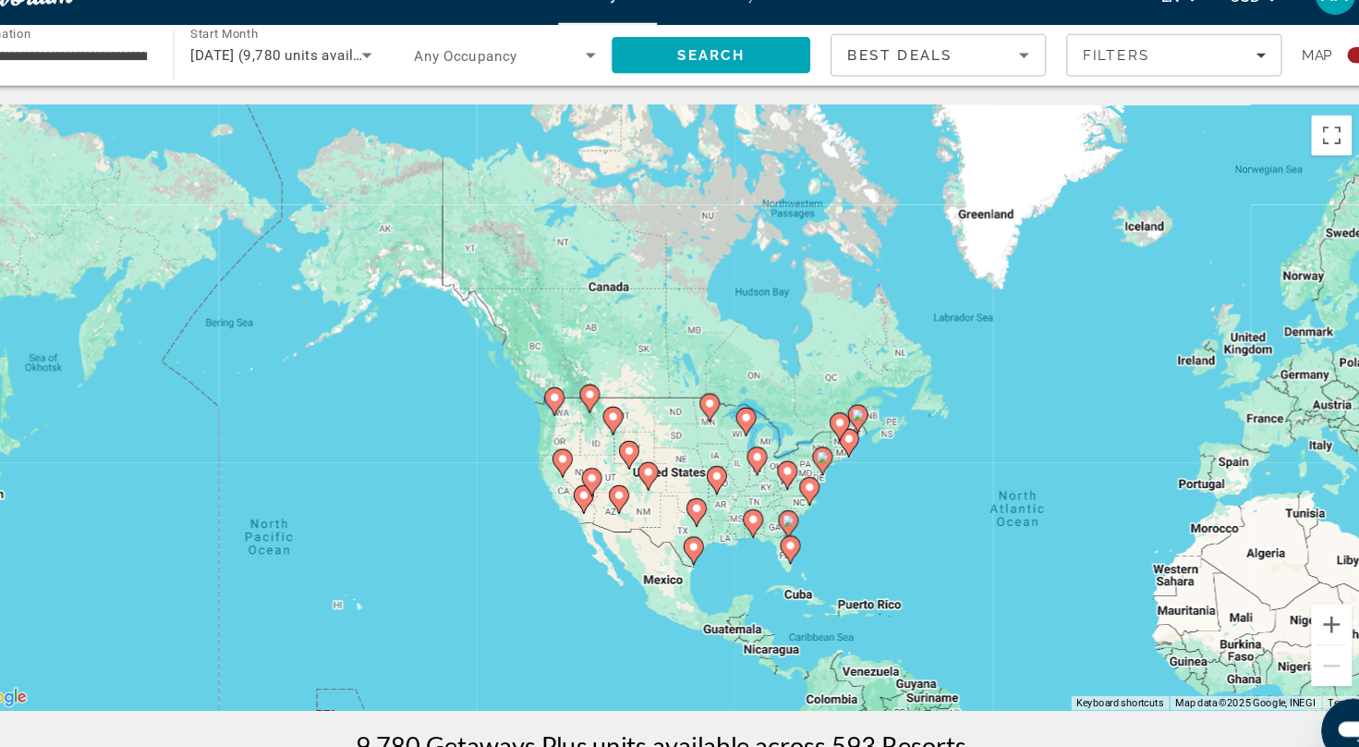
drag, startPoint x: 611, startPoint y: 464, endPoint x: 963, endPoint y: 525, distance: 357.3
click at [963, 525] on div "To activate drag with keyboard, press Alt + Enter. Once in keyboard drag state,…" at bounding box center [679, 406] width 1285 height 554
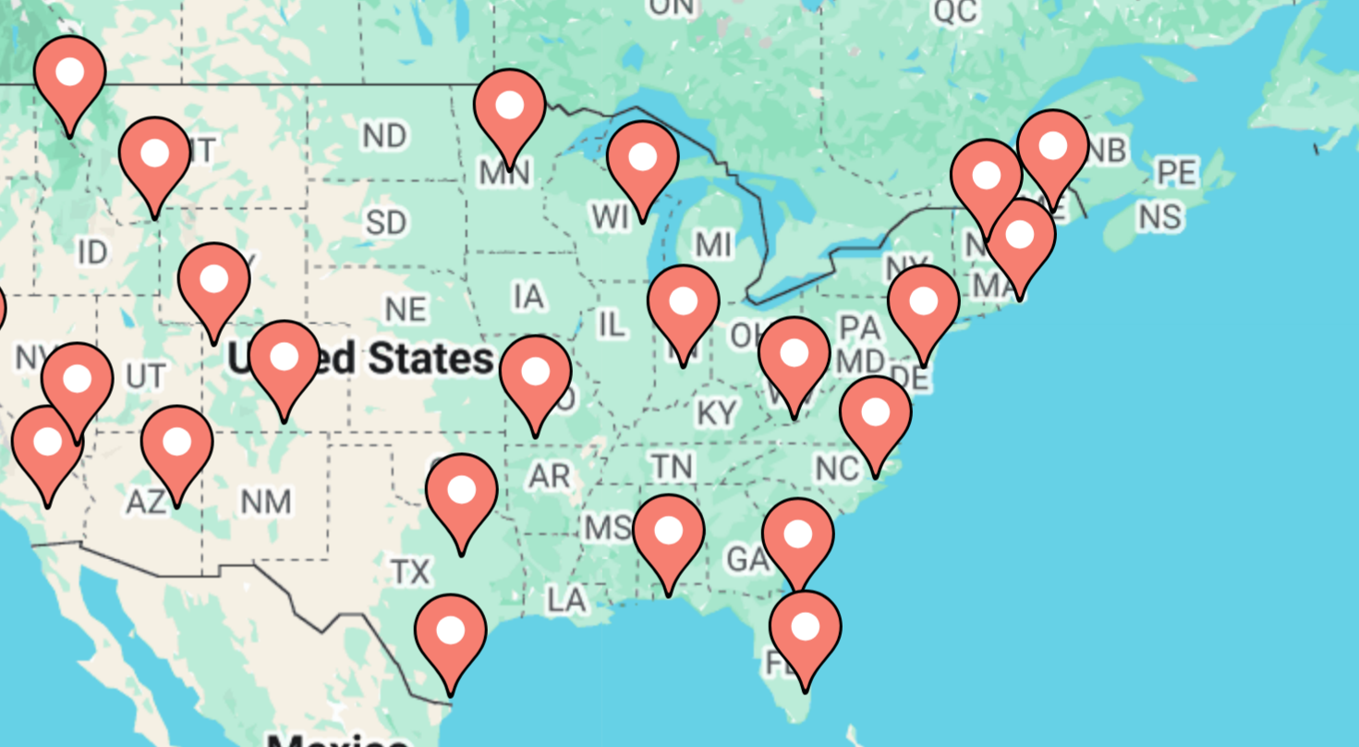
click at [843, 450] on gmp-advanced-marker "Main content" at bounding box center [852, 439] width 18 height 28
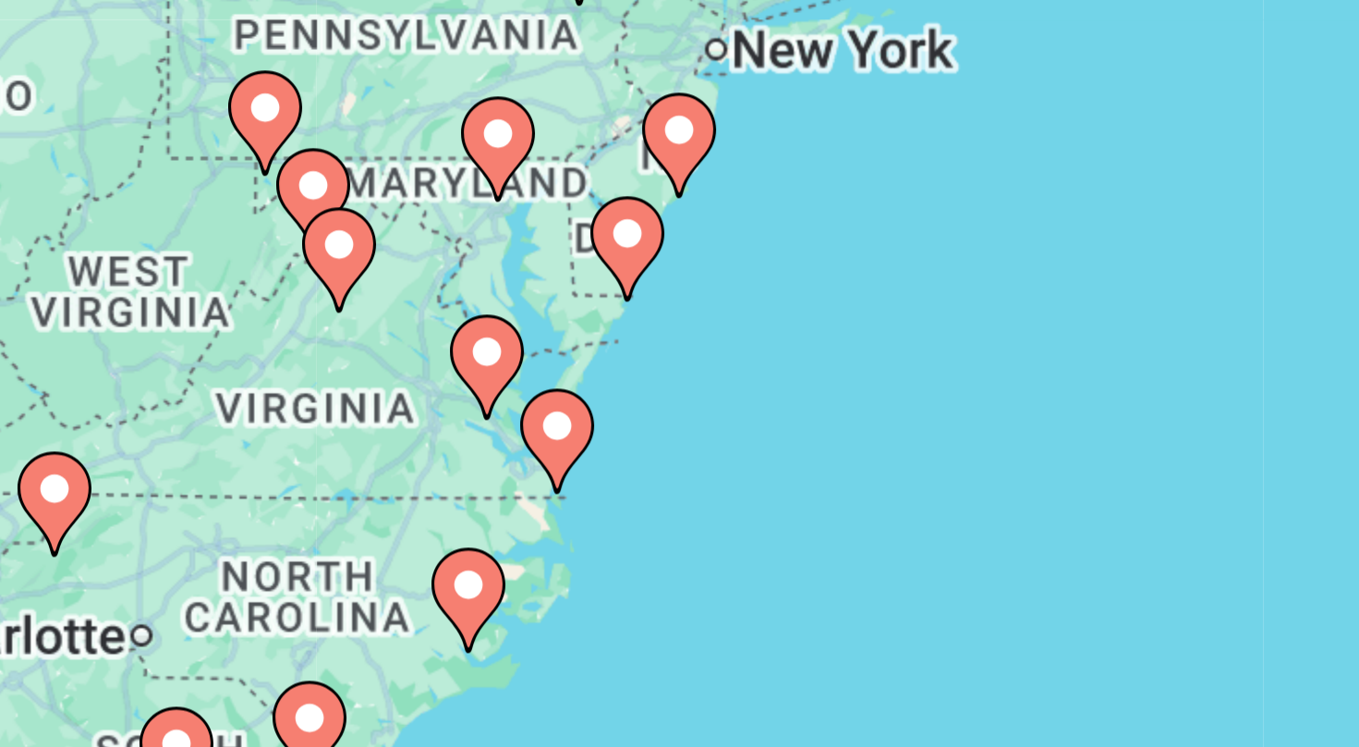
drag, startPoint x: 733, startPoint y: 457, endPoint x: 1282, endPoint y: 333, distance: 563.7
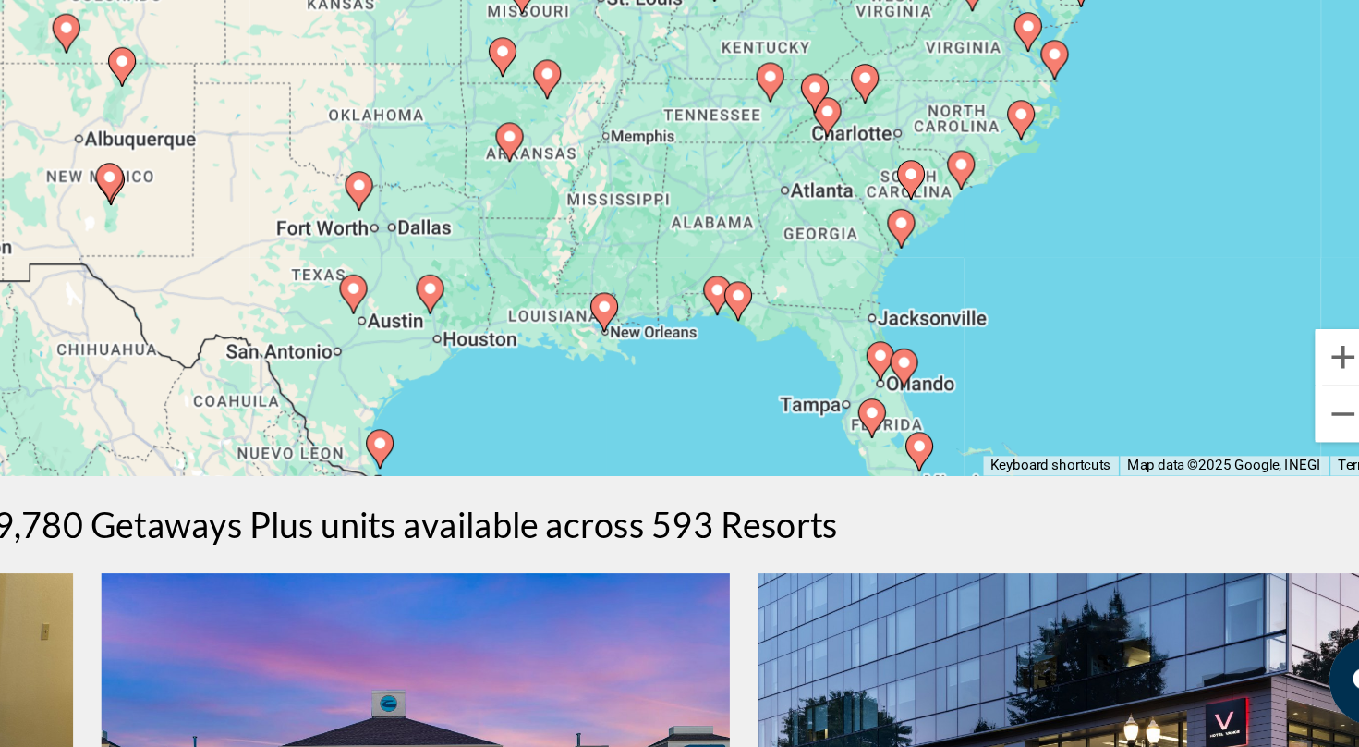
scroll to position [119, 0]
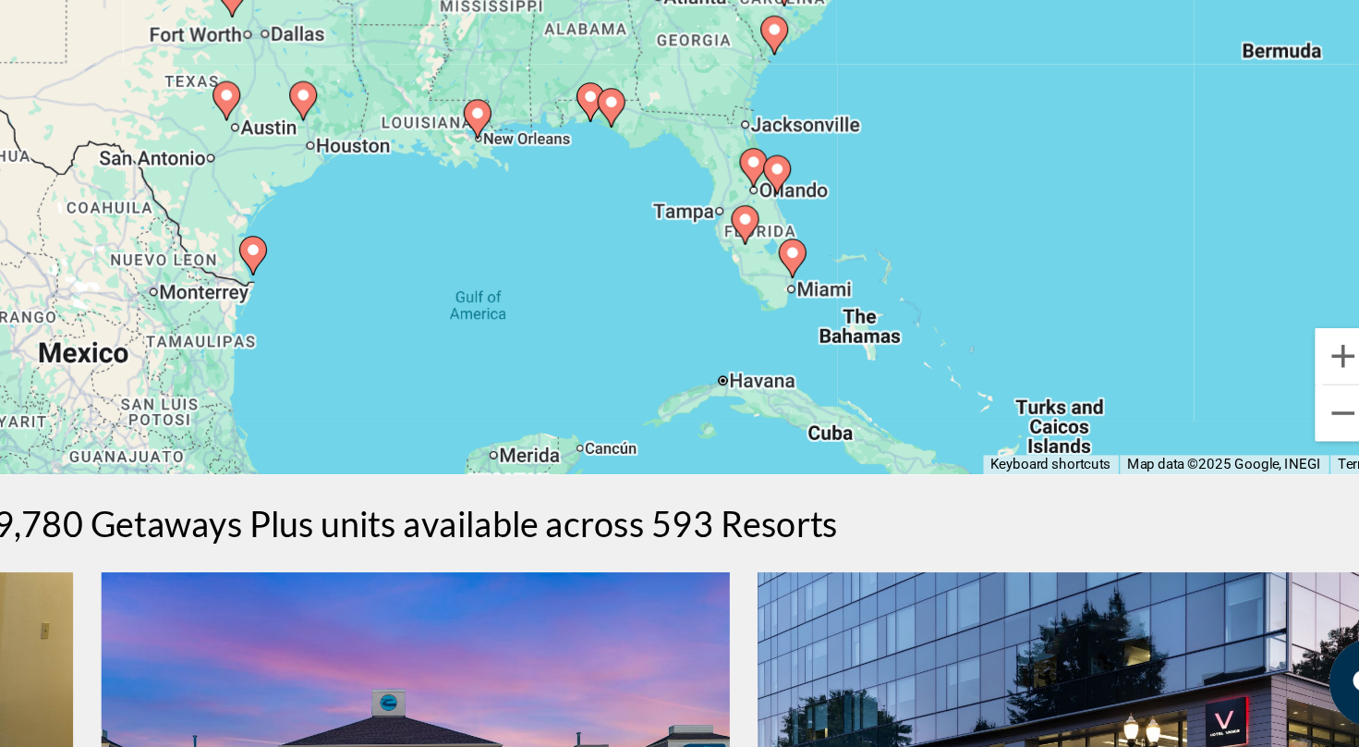
drag, startPoint x: 978, startPoint y: 470, endPoint x: 893, endPoint y: 342, distance: 154.5
click at [893, 342] on div "To navigate, press the arrow keys. To activate drag with keyboard, press Alt + …" at bounding box center [679, 287] width 1285 height 554
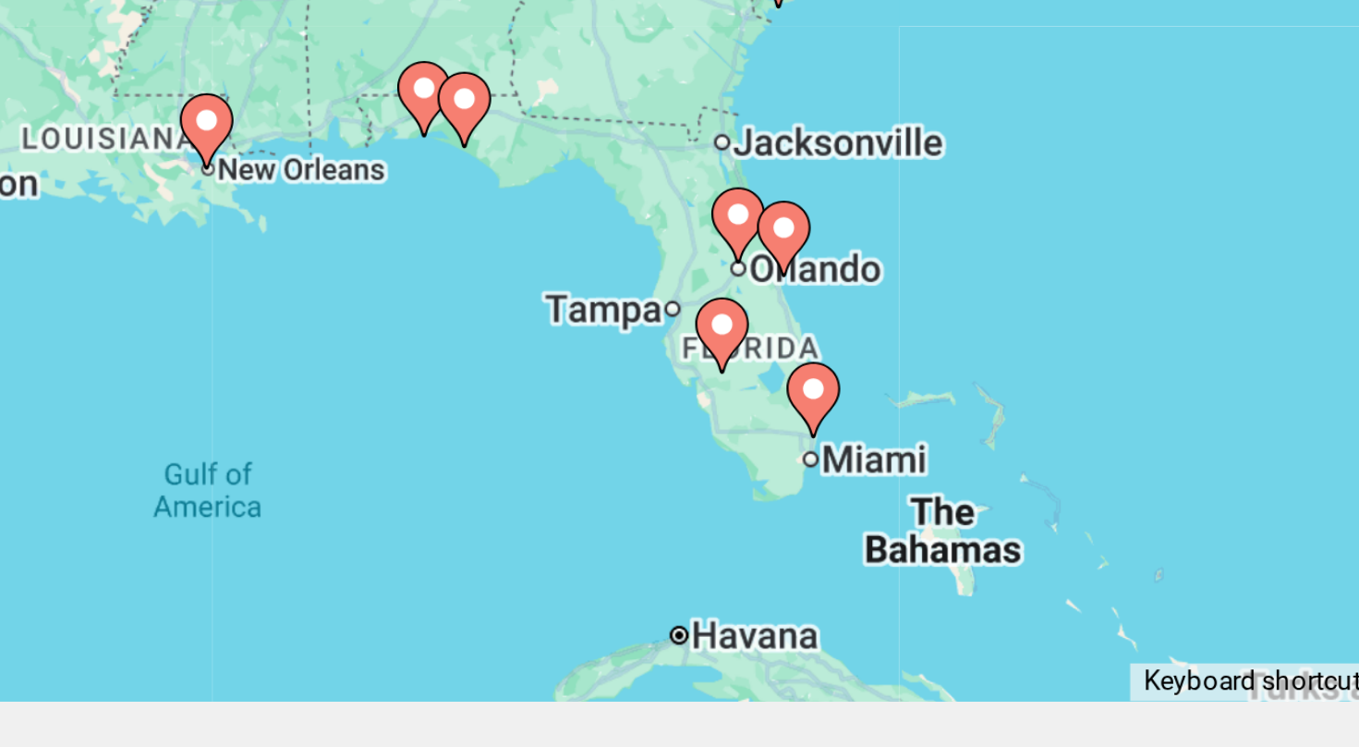
drag, startPoint x: 868, startPoint y: 430, endPoint x: 889, endPoint y: 472, distance: 47.5
click at [889, 472] on div "To navigate, press the arrow keys. To activate drag with keyboard, press Alt + …" at bounding box center [679, 287] width 1285 height 554
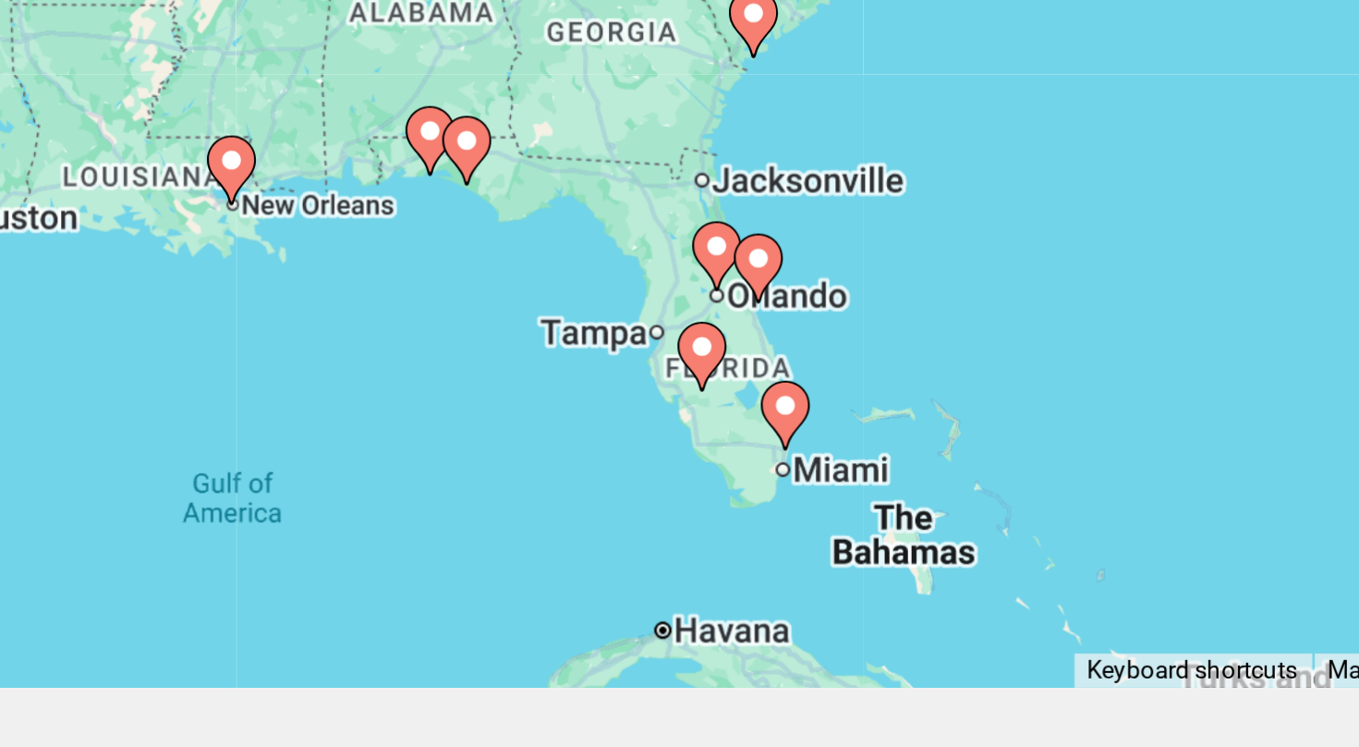
click at [908, 437] on icon "Main content" at bounding box center [914, 440] width 17 height 24
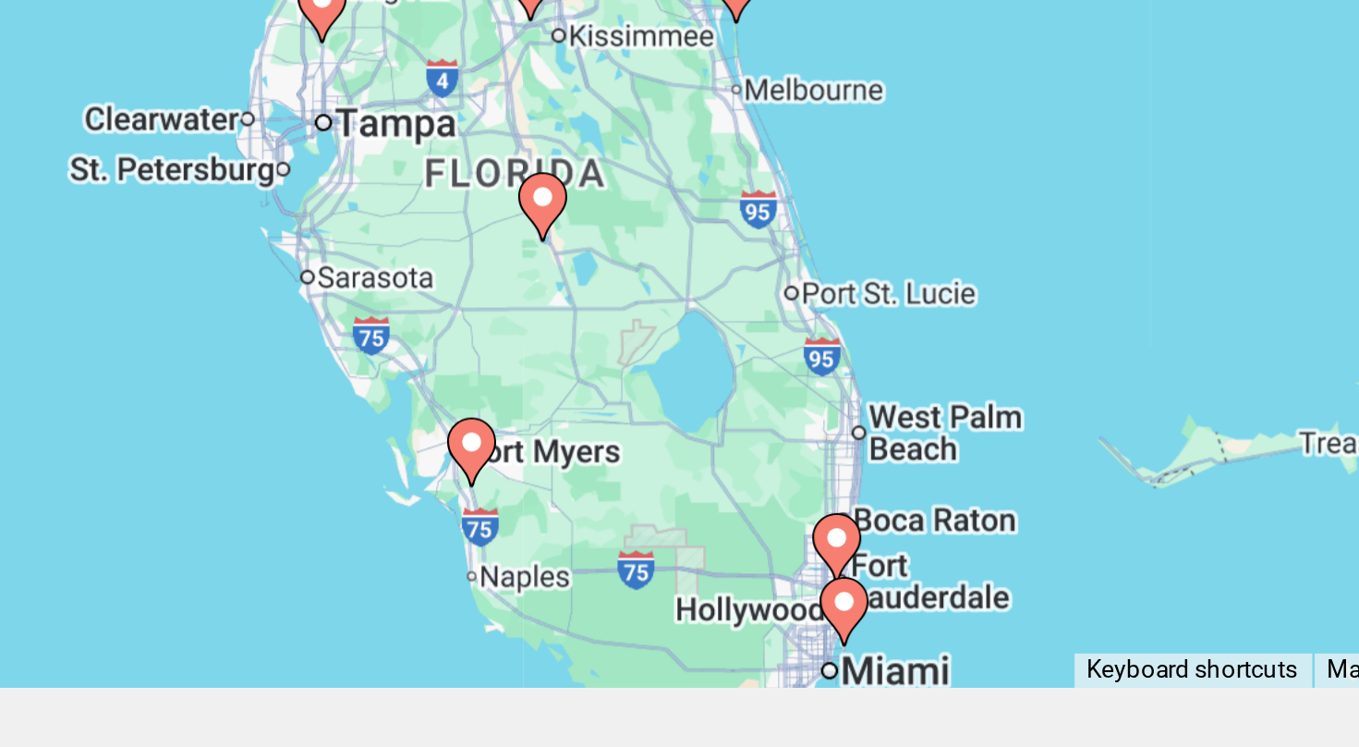
drag, startPoint x: 869, startPoint y: 451, endPoint x: 1048, endPoint y: 564, distance: 211.8
click at [1048, 564] on div "To navigate, press the arrow keys. To activate drag with keyboard, press Alt + …" at bounding box center [679, 287] width 1285 height 554
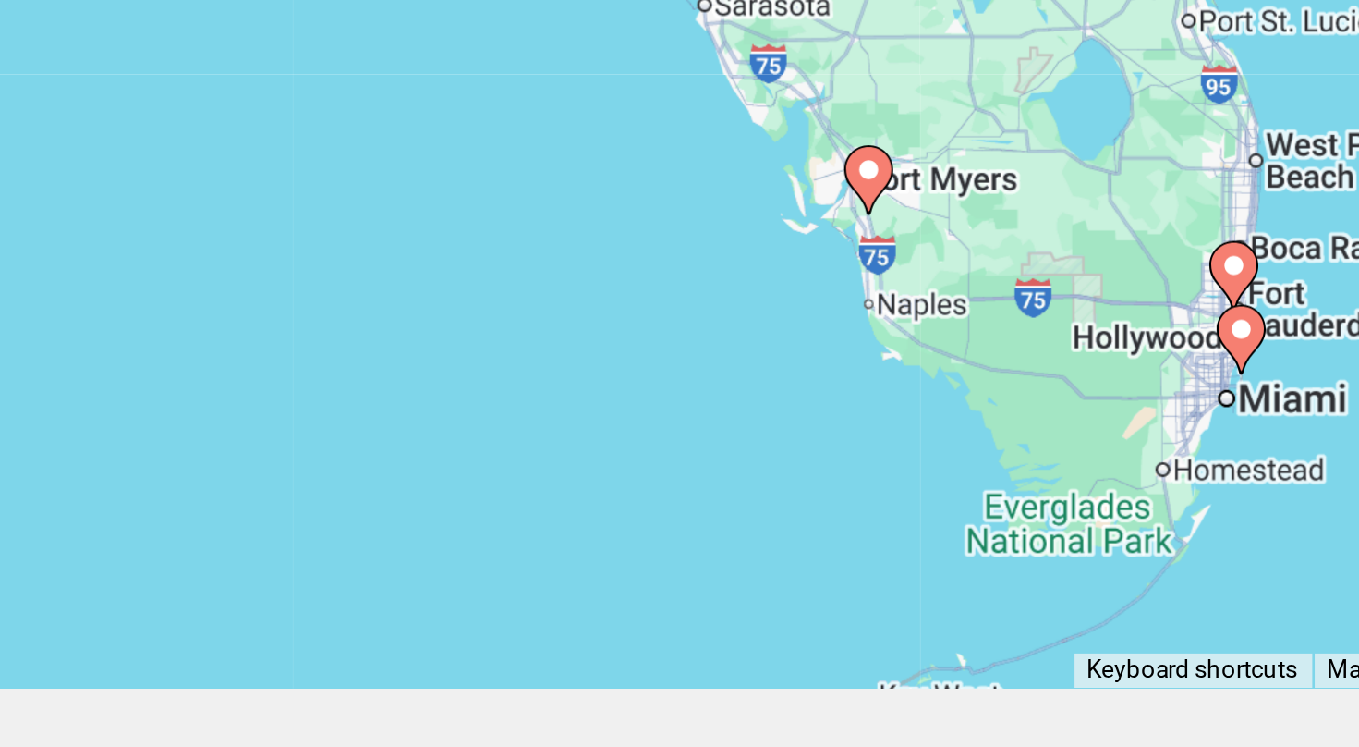
drag, startPoint x: 989, startPoint y: 383, endPoint x: 1141, endPoint y: 288, distance: 179.7
click at [1141, 288] on div "To navigate, press the arrow keys. To activate drag with keyboard, press Alt + …" at bounding box center [679, 287] width 1285 height 554
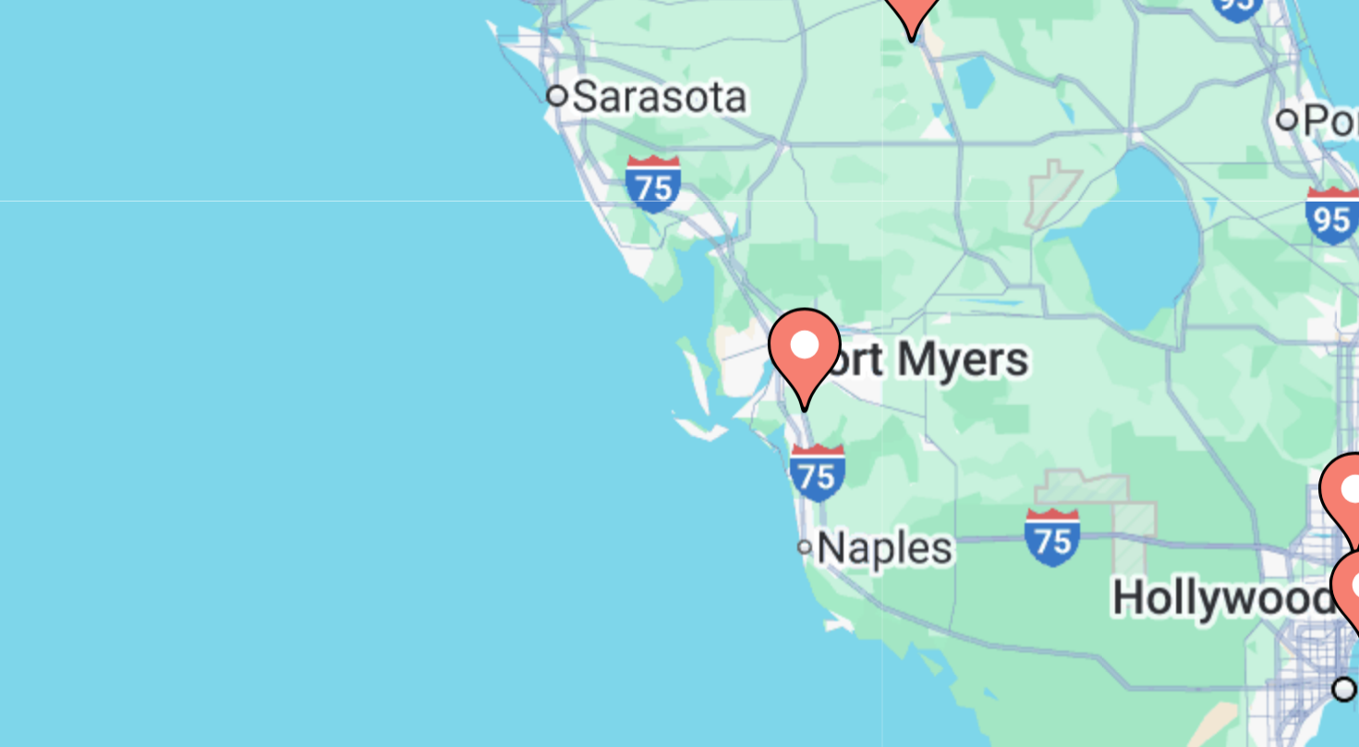
drag, startPoint x: 944, startPoint y: 431, endPoint x: 900, endPoint y: 501, distance: 82.3
click at [900, 501] on div "To navigate, press the arrow keys. To activate drag with keyboard, press Alt + …" at bounding box center [679, 287] width 1285 height 554
click at [933, 439] on image "Main content" at bounding box center [934, 436] width 11 height 11
type input "**********"
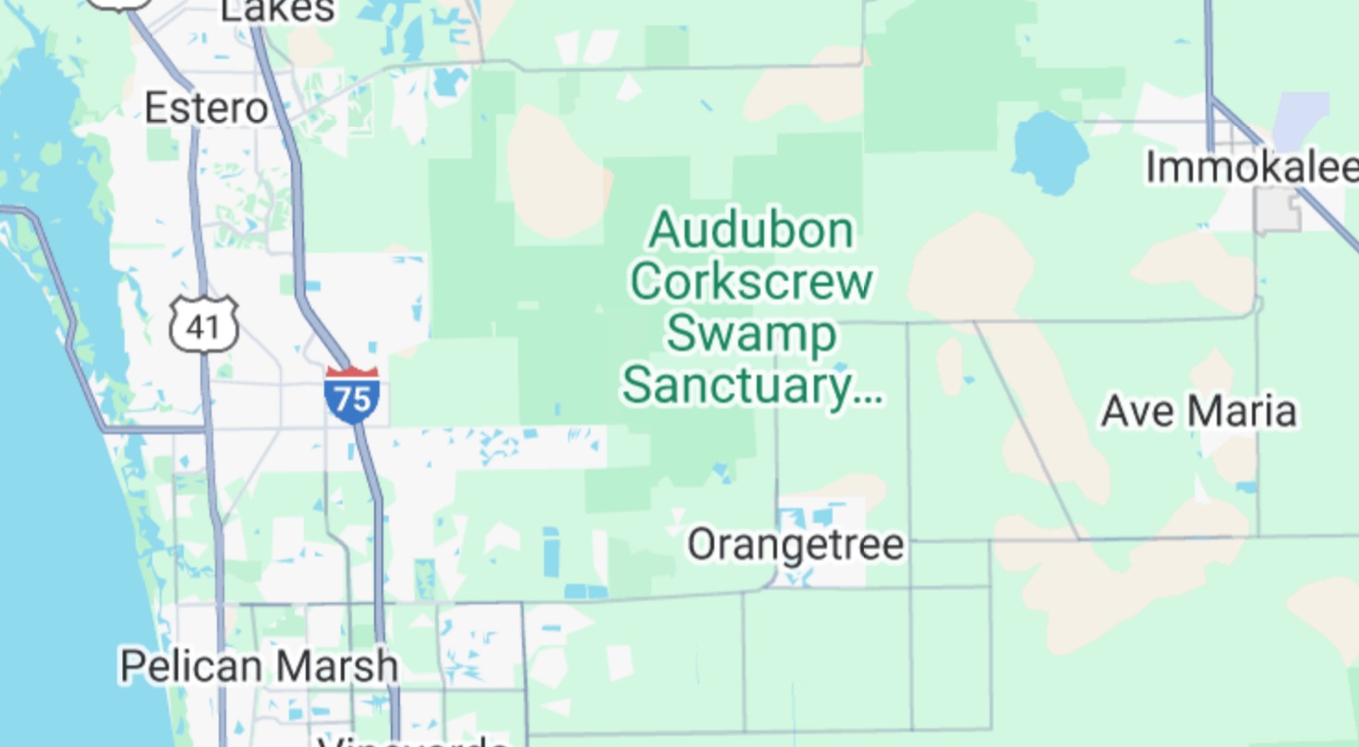
drag, startPoint x: 845, startPoint y: 425, endPoint x: 961, endPoint y: 474, distance: 125.5
click at [961, 474] on div "To navigate, press the arrow keys. To activate drag with keyboard, press Alt + …" at bounding box center [679, 287] width 1285 height 554
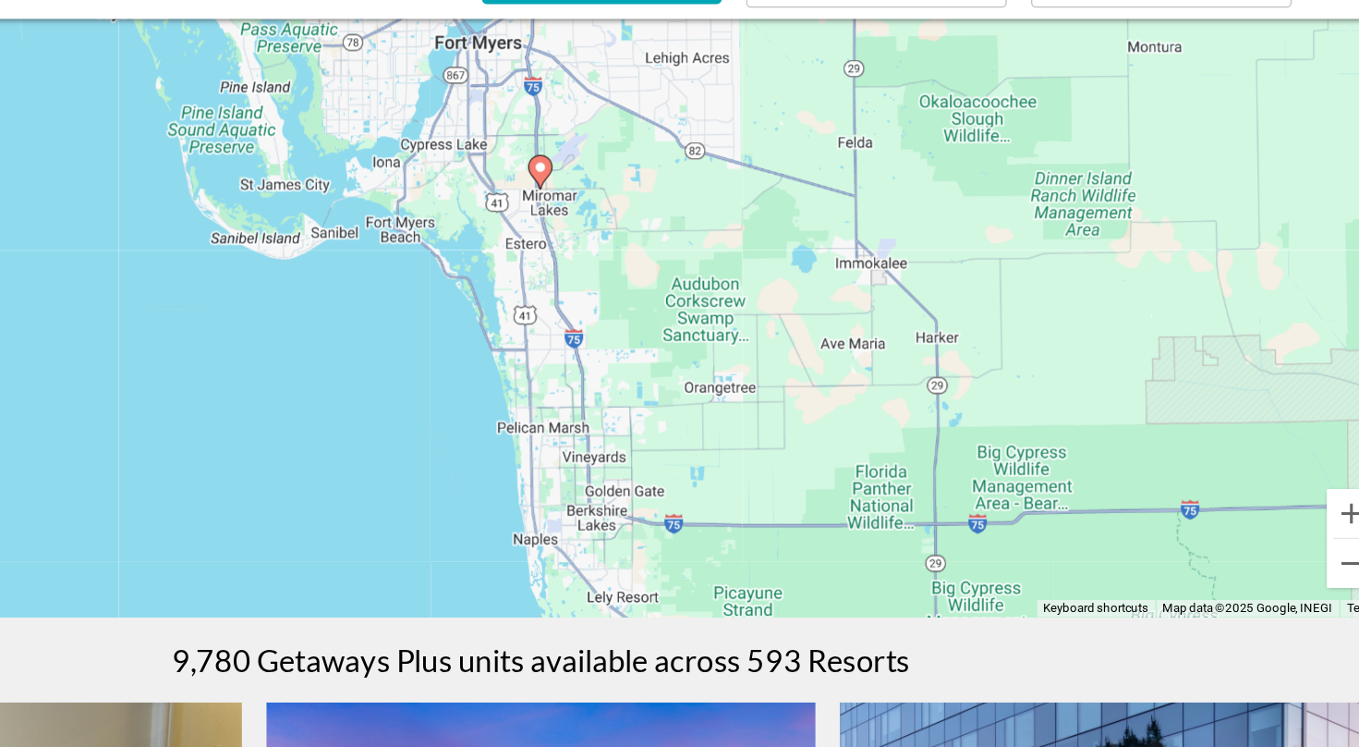
drag, startPoint x: 896, startPoint y: 259, endPoint x: 780, endPoint y: 165, distance: 149.2
click at [780, 165] on div "To navigate, press the arrow keys. To activate drag with keyboard, press Alt + …" at bounding box center [679, 287] width 1285 height 554
click at [675, 230] on icon "Main content" at bounding box center [678, 227] width 17 height 24
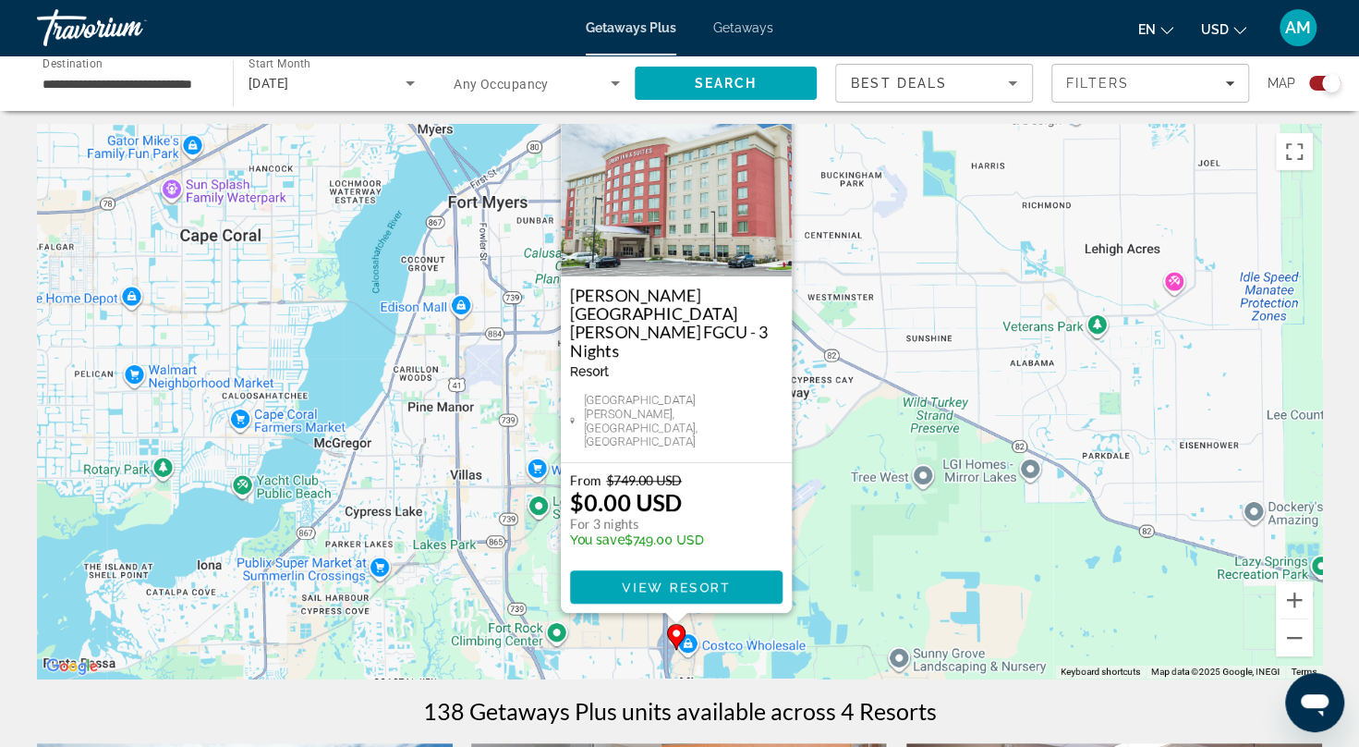
scroll to position [0, 0]
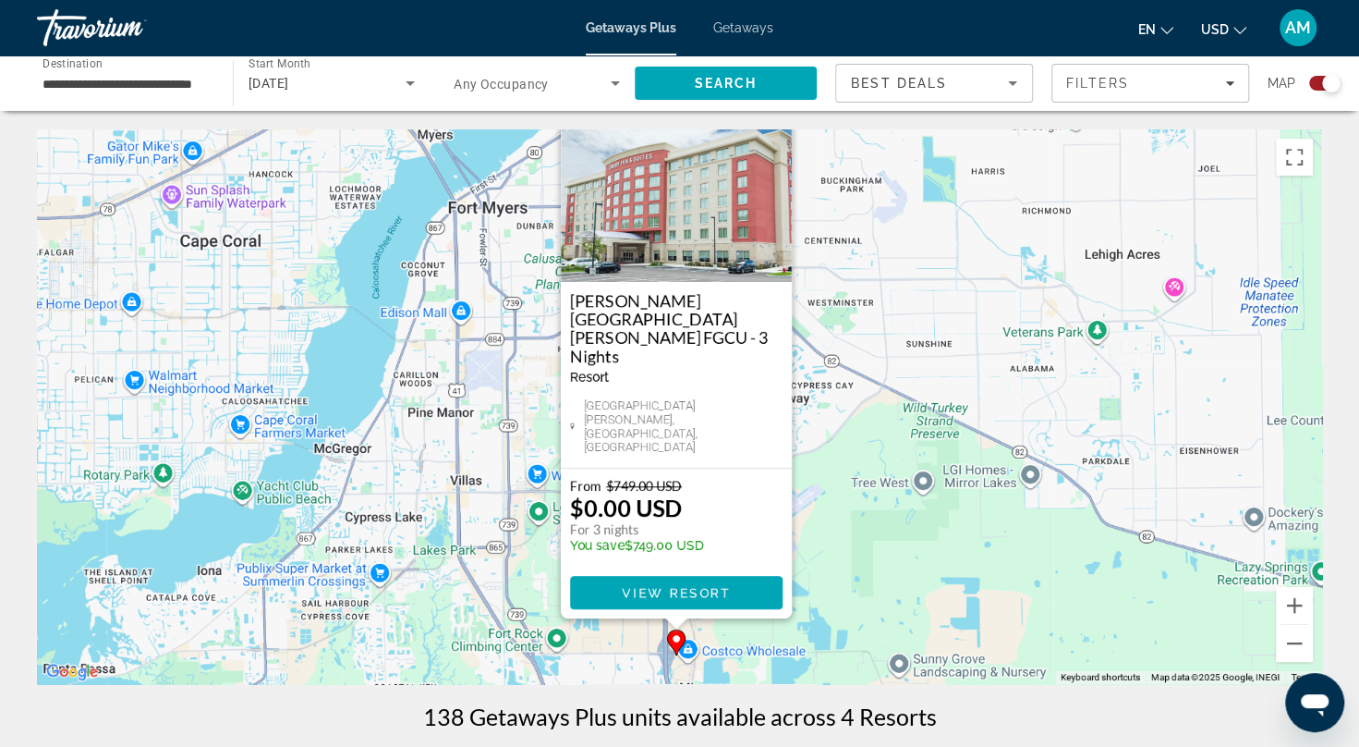
click at [907, 549] on div "To activate drag with keyboard, press Alt + Enter. Once in keyboard drag state,…" at bounding box center [679, 406] width 1285 height 554
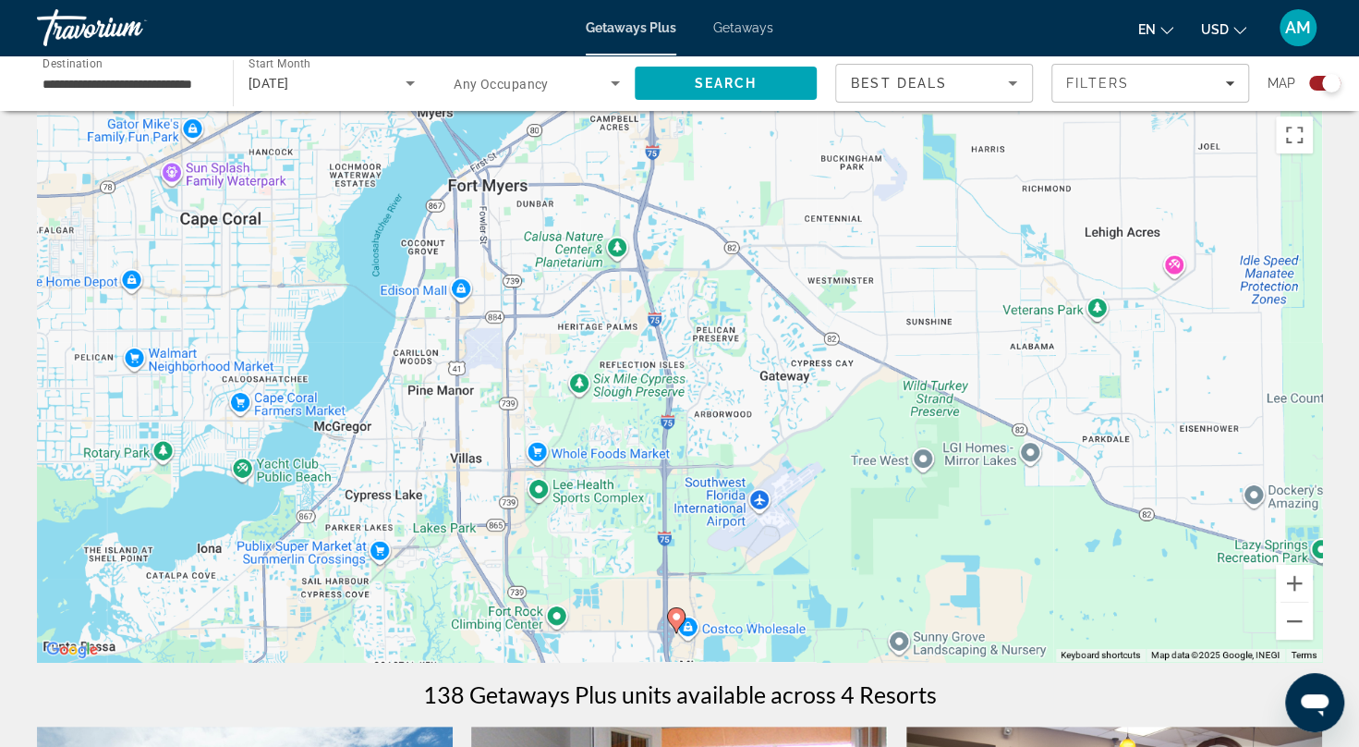
scroll to position [21, 0]
click at [1297, 623] on button "Zoom out" at bounding box center [1294, 621] width 37 height 37
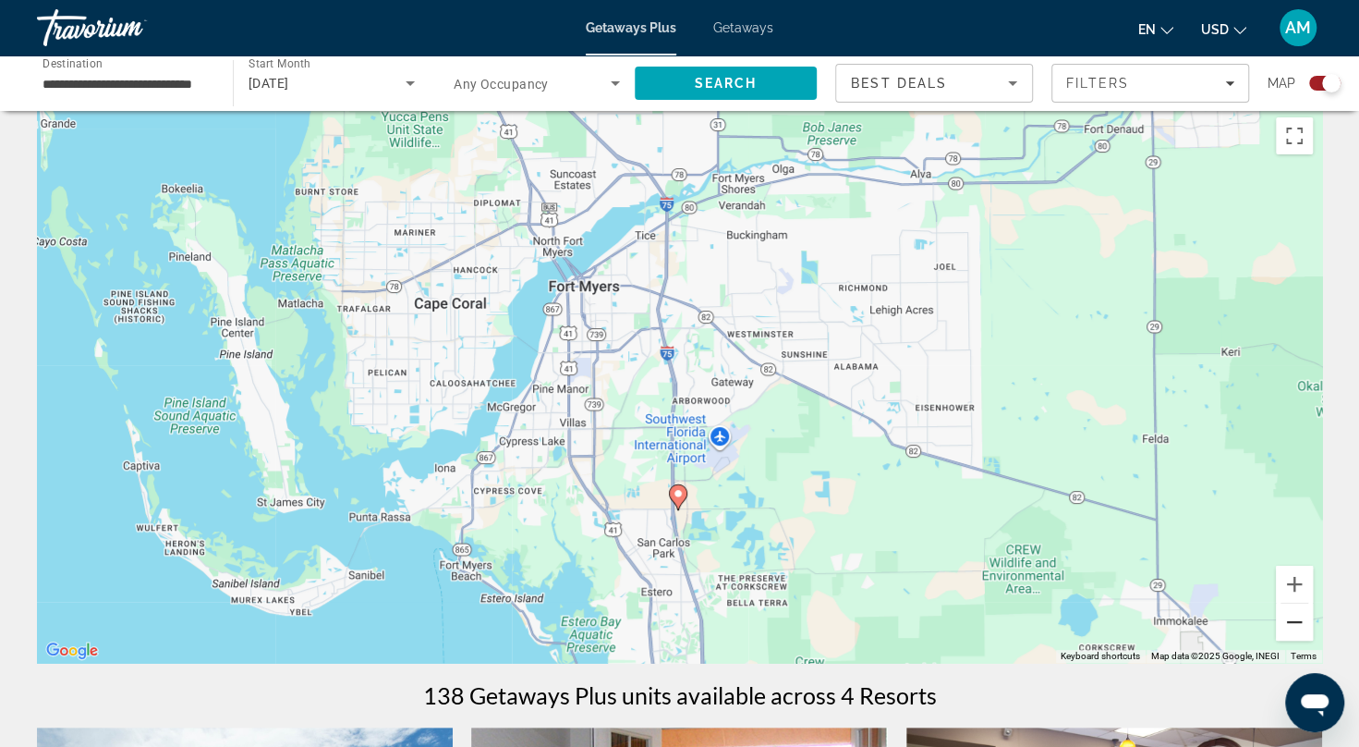
click at [1297, 623] on button "Zoom out" at bounding box center [1294, 621] width 37 height 37
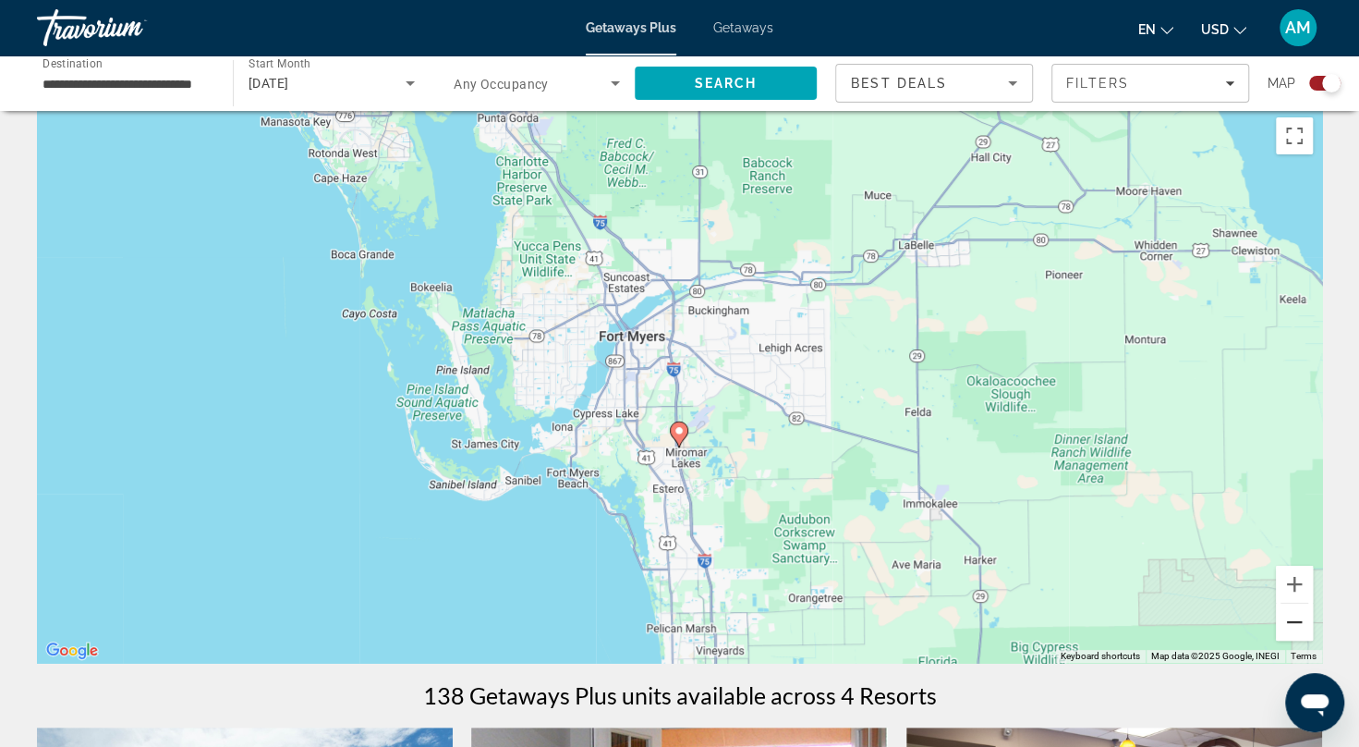
click at [1297, 623] on button "Zoom out" at bounding box center [1294, 621] width 37 height 37
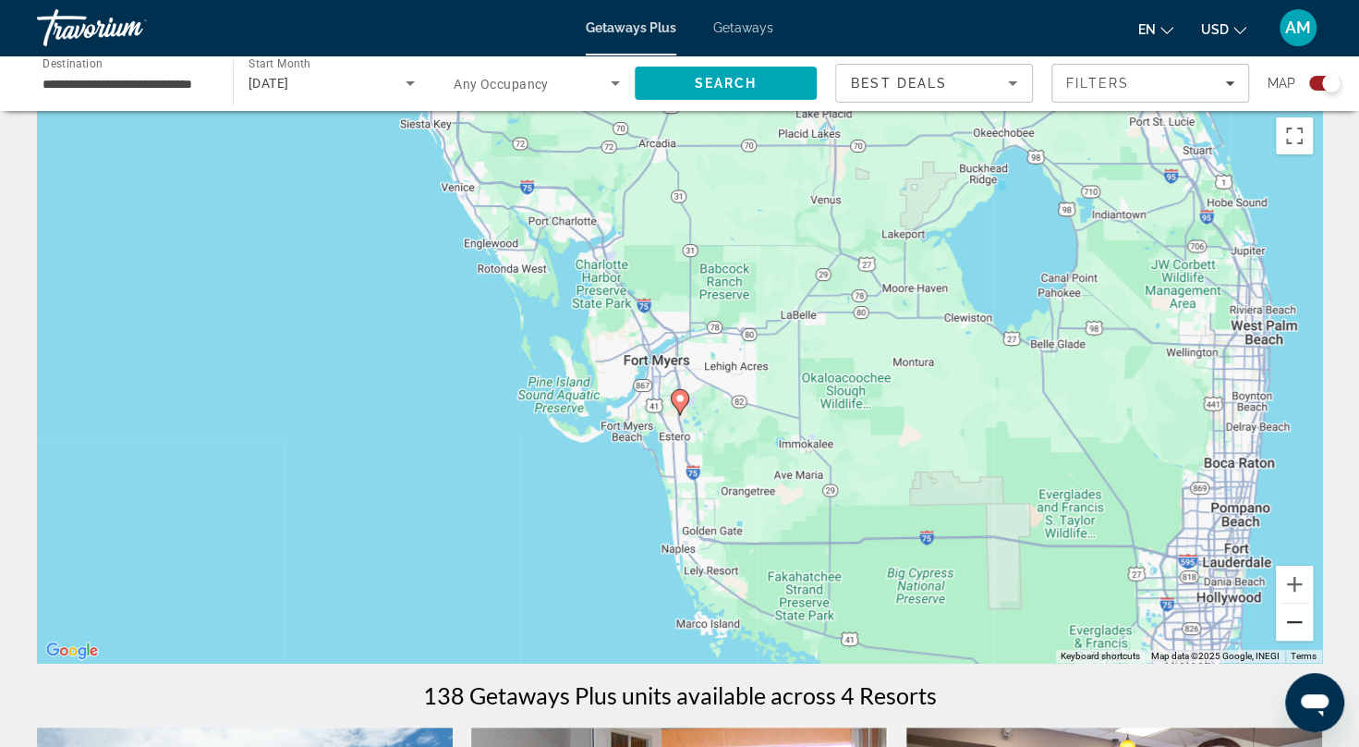
click at [1297, 623] on button "Zoom out" at bounding box center [1294, 621] width 37 height 37
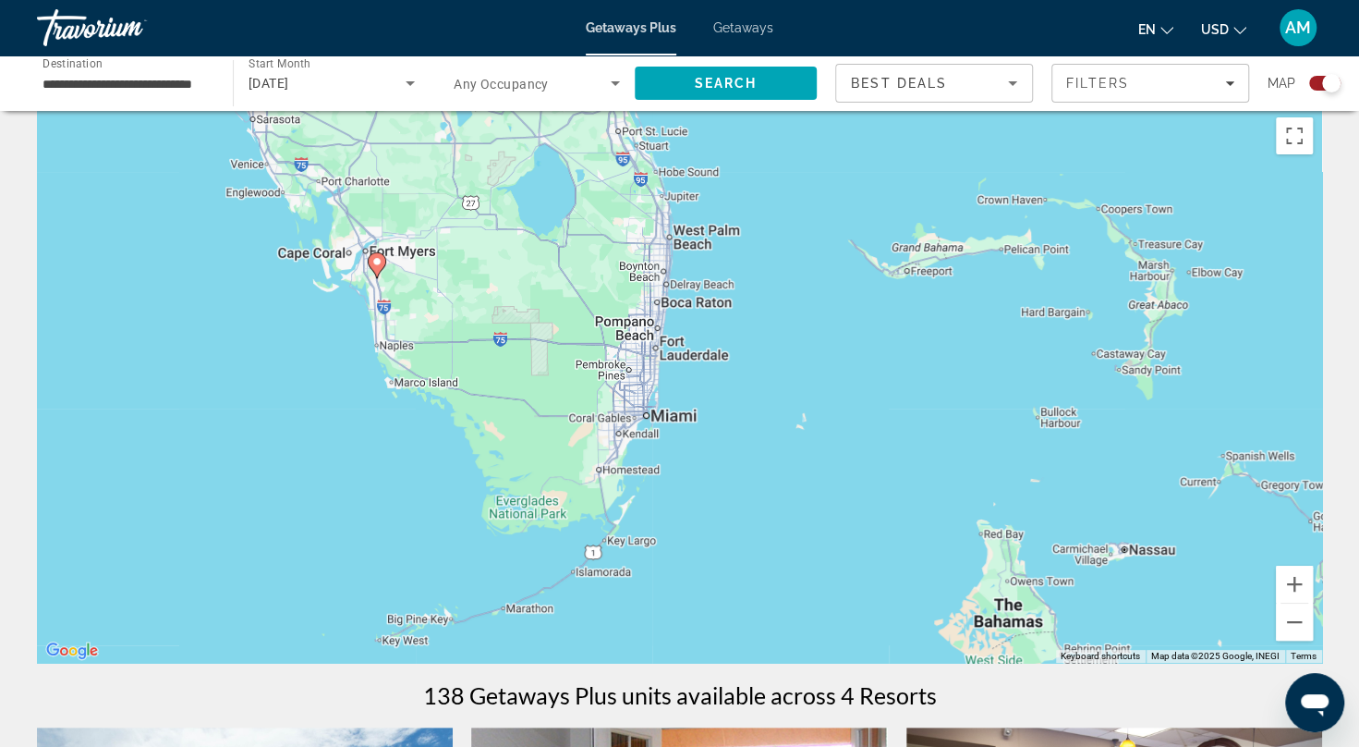
drag, startPoint x: 861, startPoint y: 538, endPoint x: 556, endPoint y: 415, distance: 328.7
click at [556, 415] on div "To activate drag with keyboard, press Alt + Enter. Once in keyboard drag state,…" at bounding box center [679, 385] width 1285 height 554
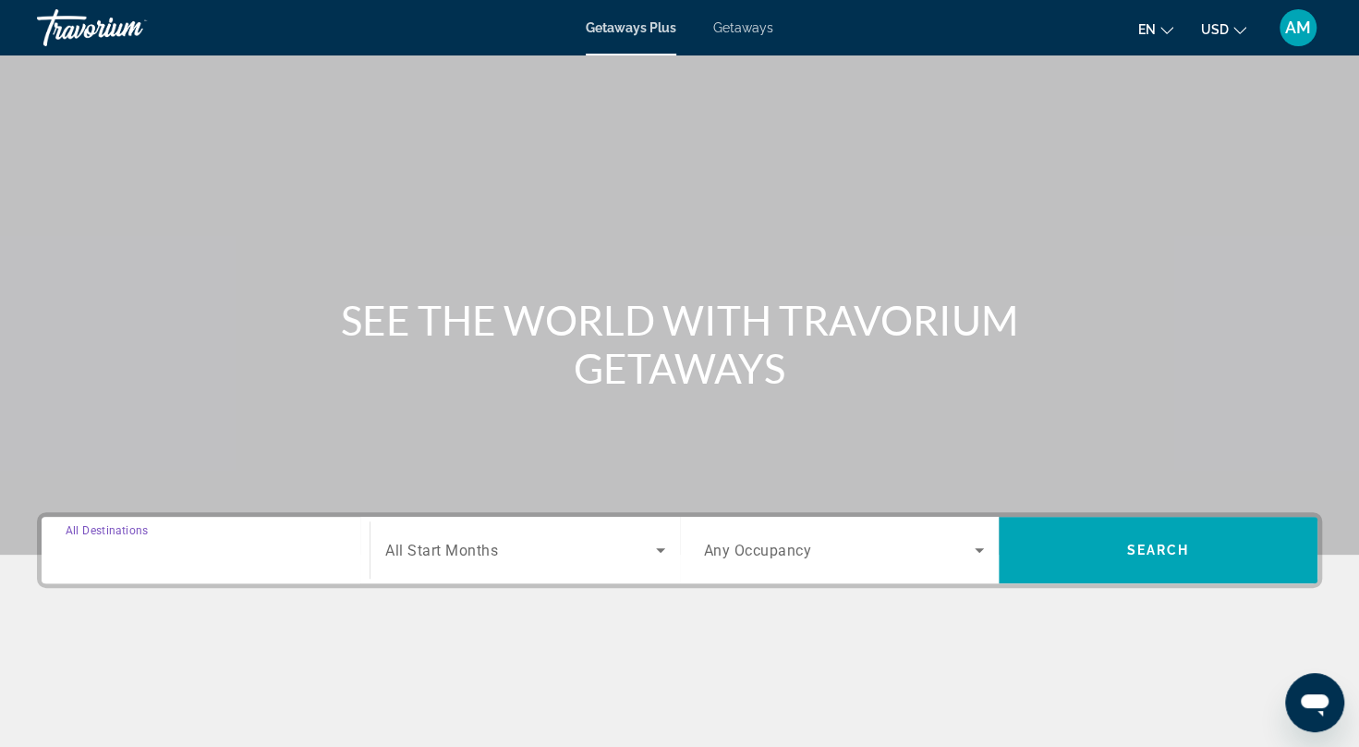
click at [182, 549] on input "Destination All Destinations" at bounding box center [206, 551] width 280 height 22
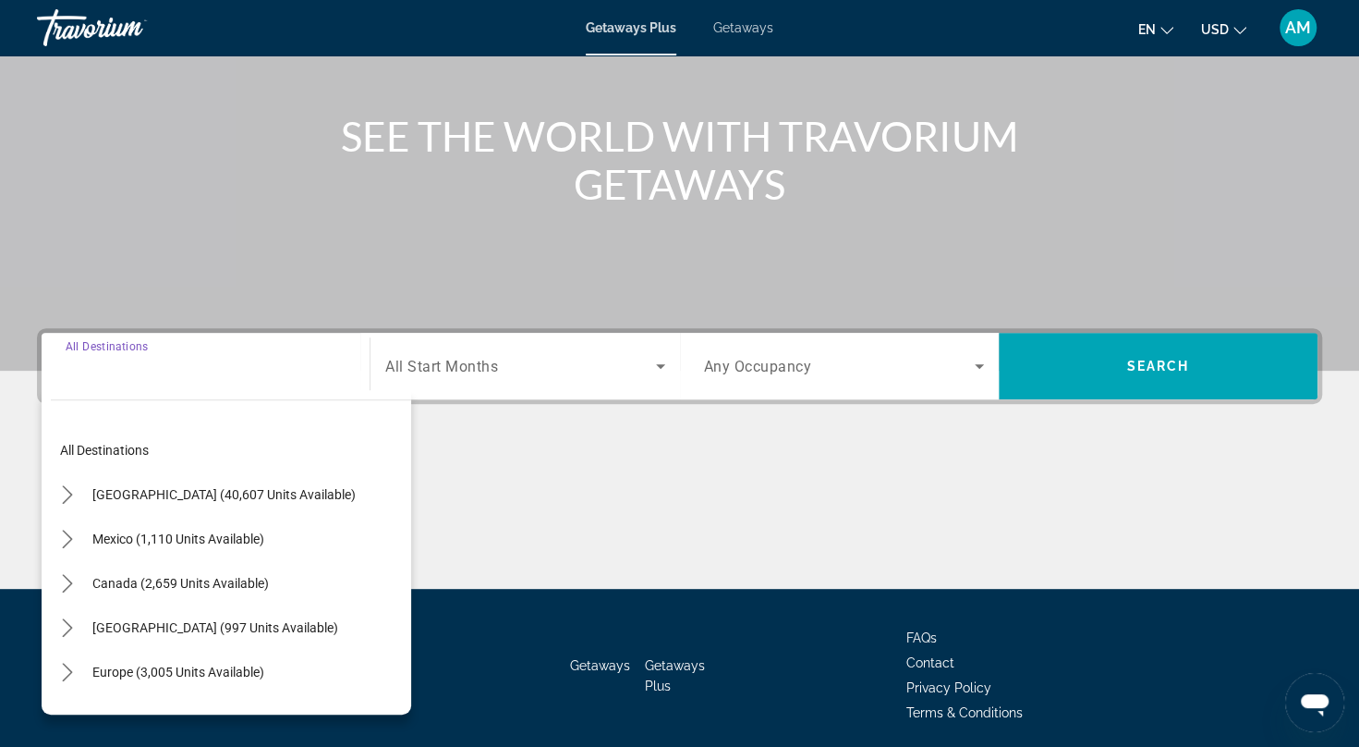
scroll to position [251, 0]
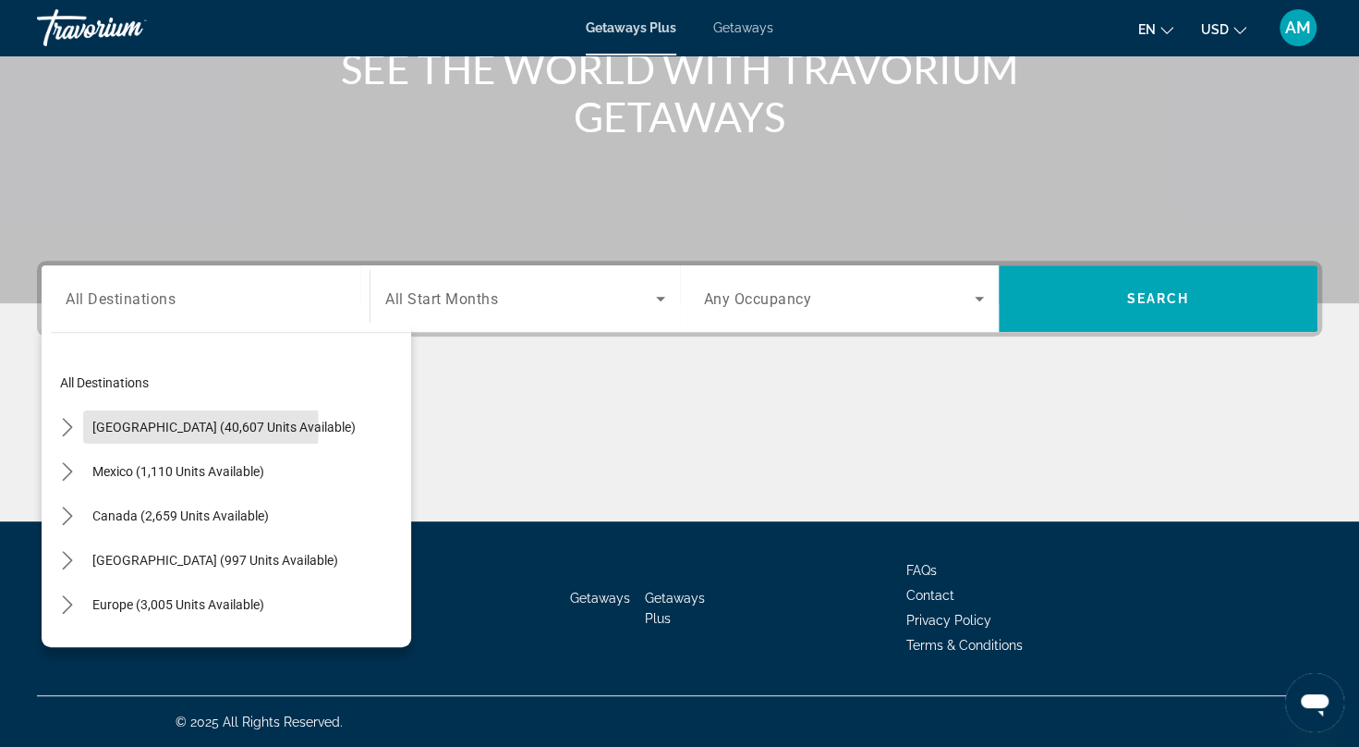
click at [164, 427] on span "[GEOGRAPHIC_DATA] (40,607 units available)" at bounding box center [223, 426] width 263 height 15
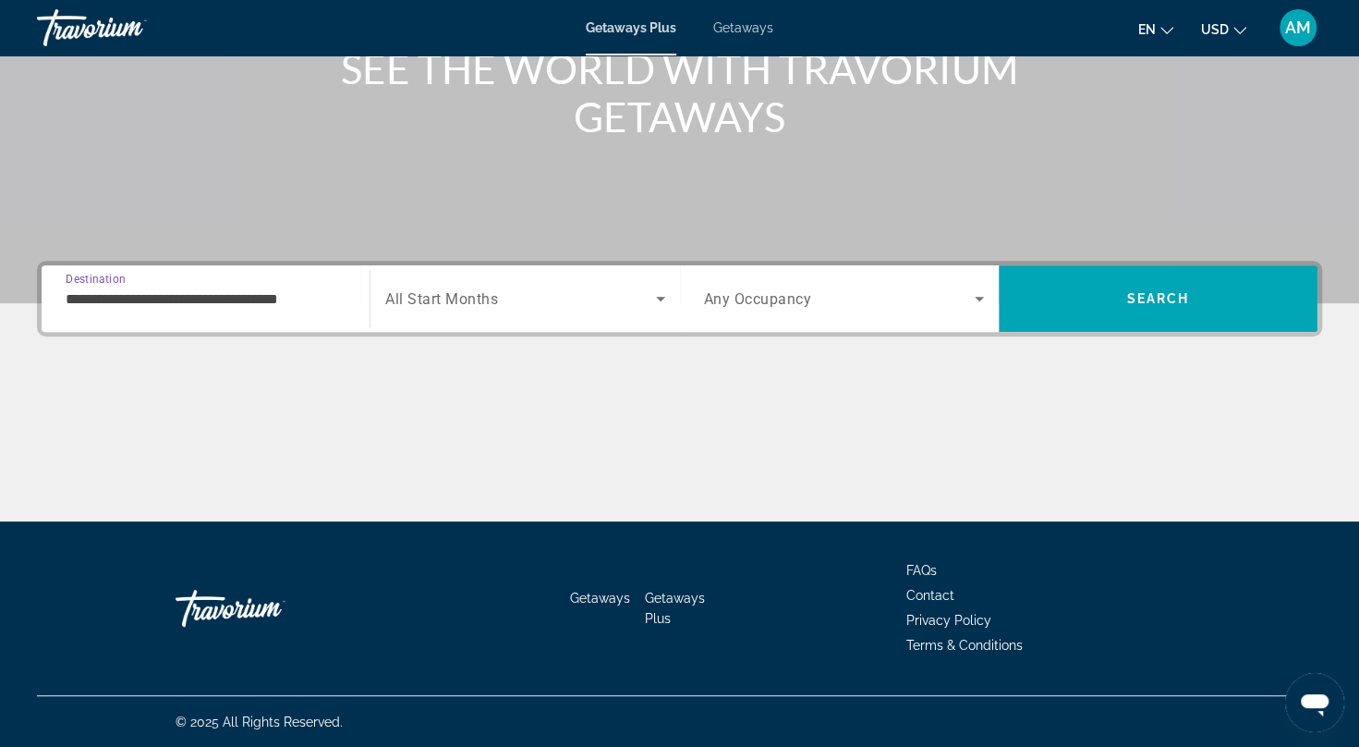
click at [124, 297] on input "**********" at bounding box center [206, 299] width 280 height 22
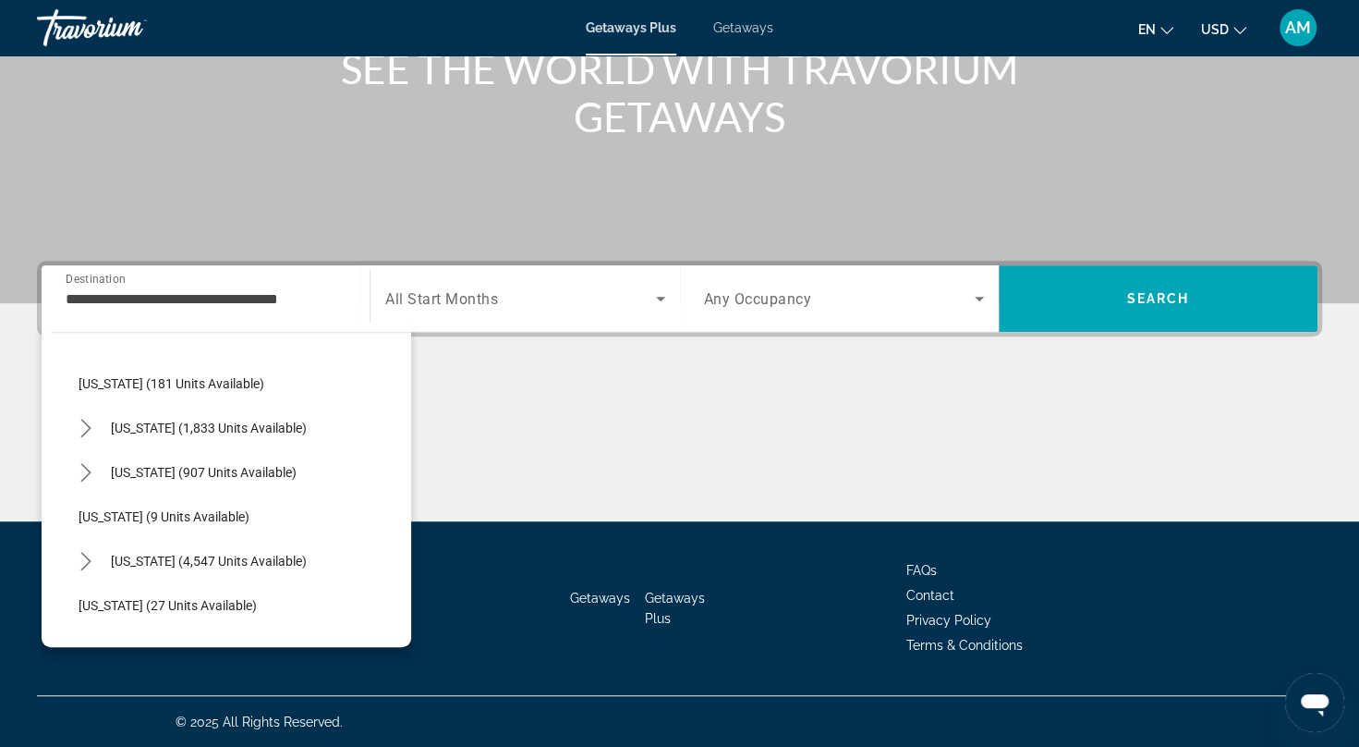
scroll to position [150, 0]
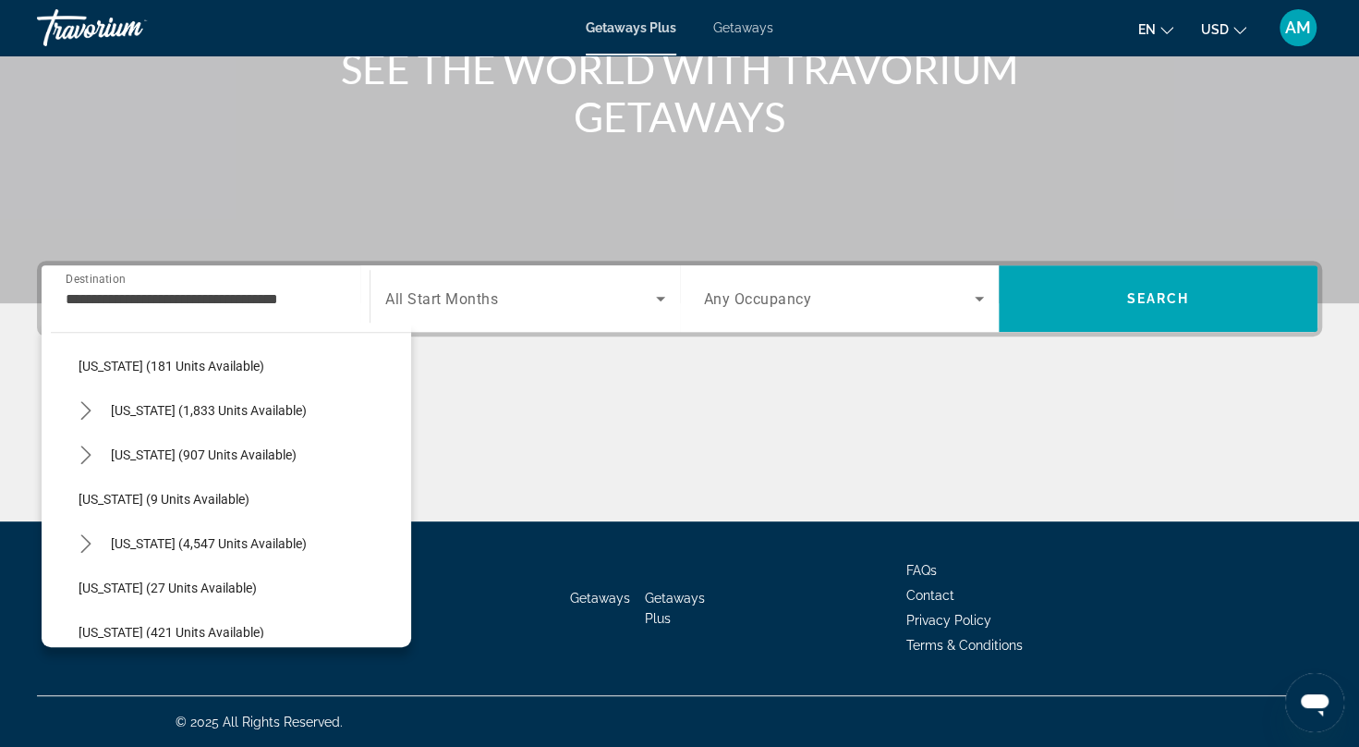
click at [153, 536] on span "[US_STATE] (4,547 units available)" at bounding box center [209, 543] width 196 height 15
type input "**********"
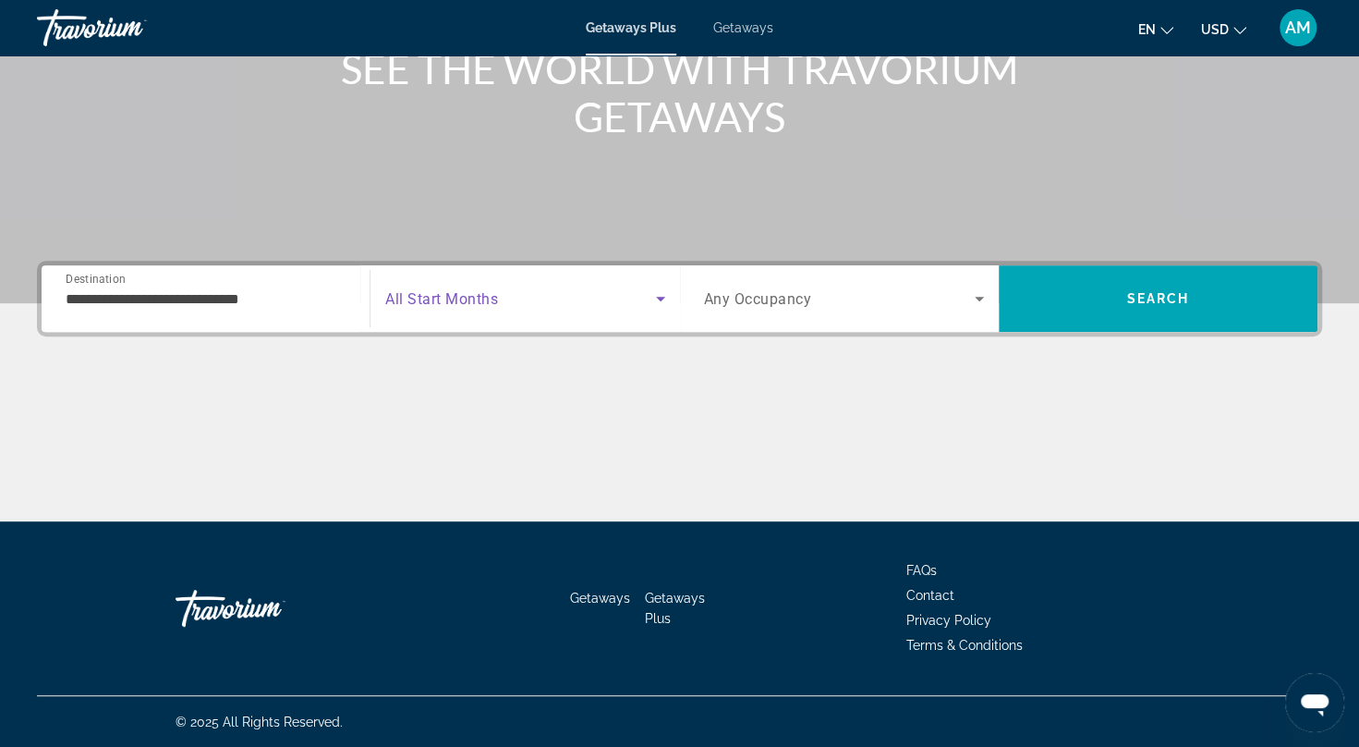
click at [507, 301] on span "Search widget" at bounding box center [520, 298] width 270 height 22
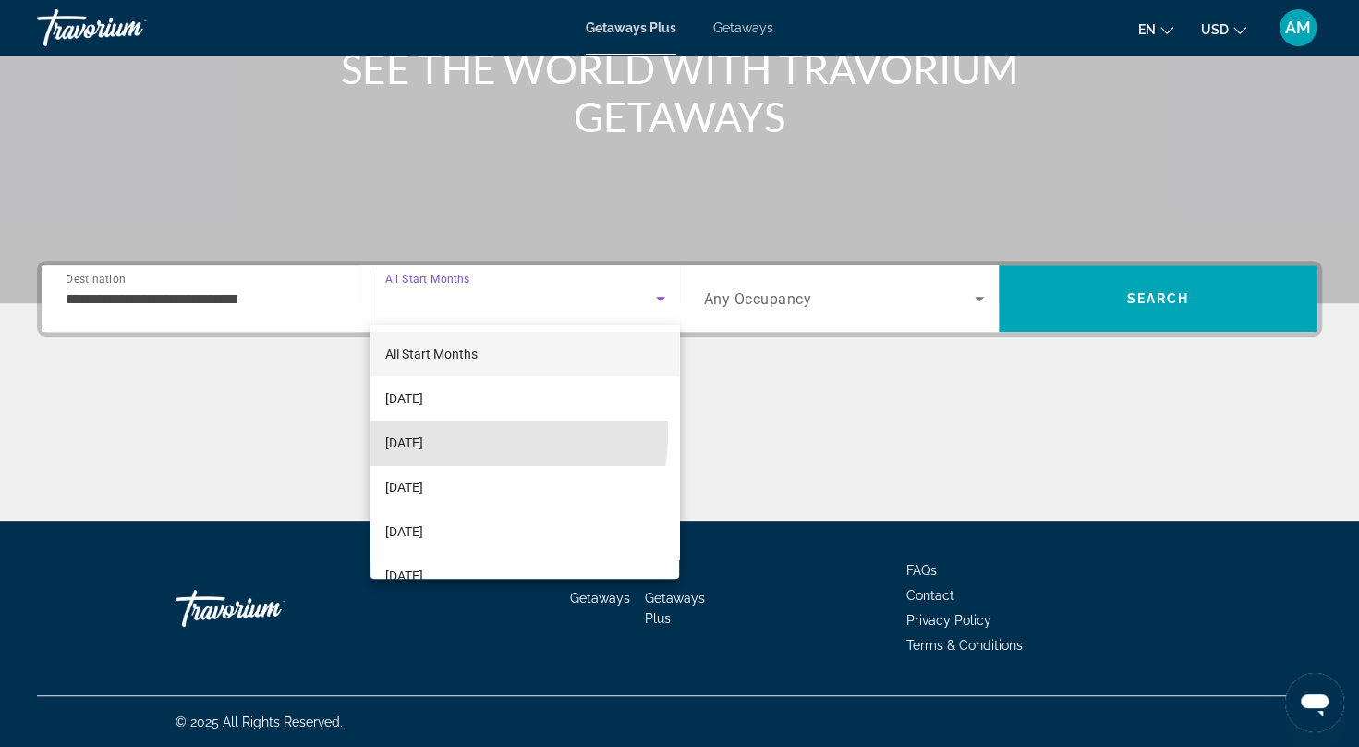
click at [423, 431] on span "[DATE]" at bounding box center [404, 442] width 38 height 22
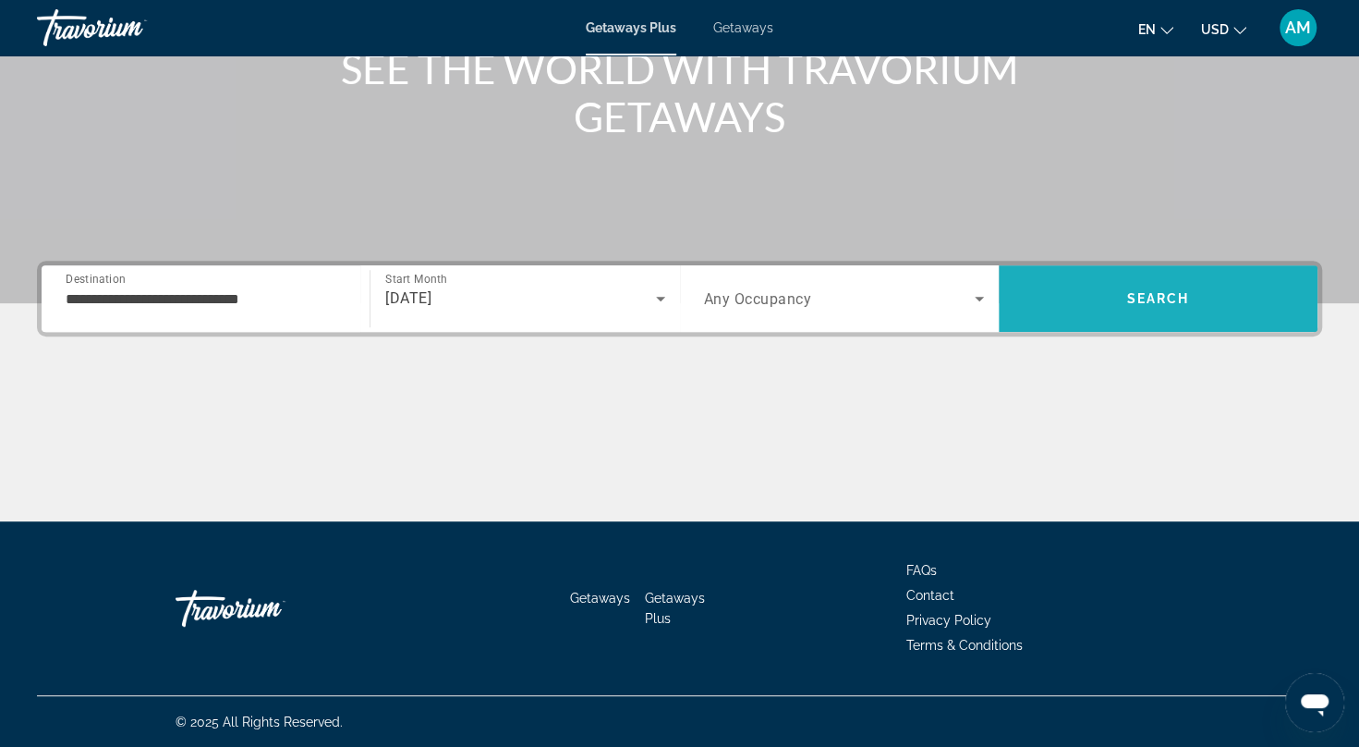
click at [1120, 294] on span "Search" at bounding box center [1158, 298] width 319 height 44
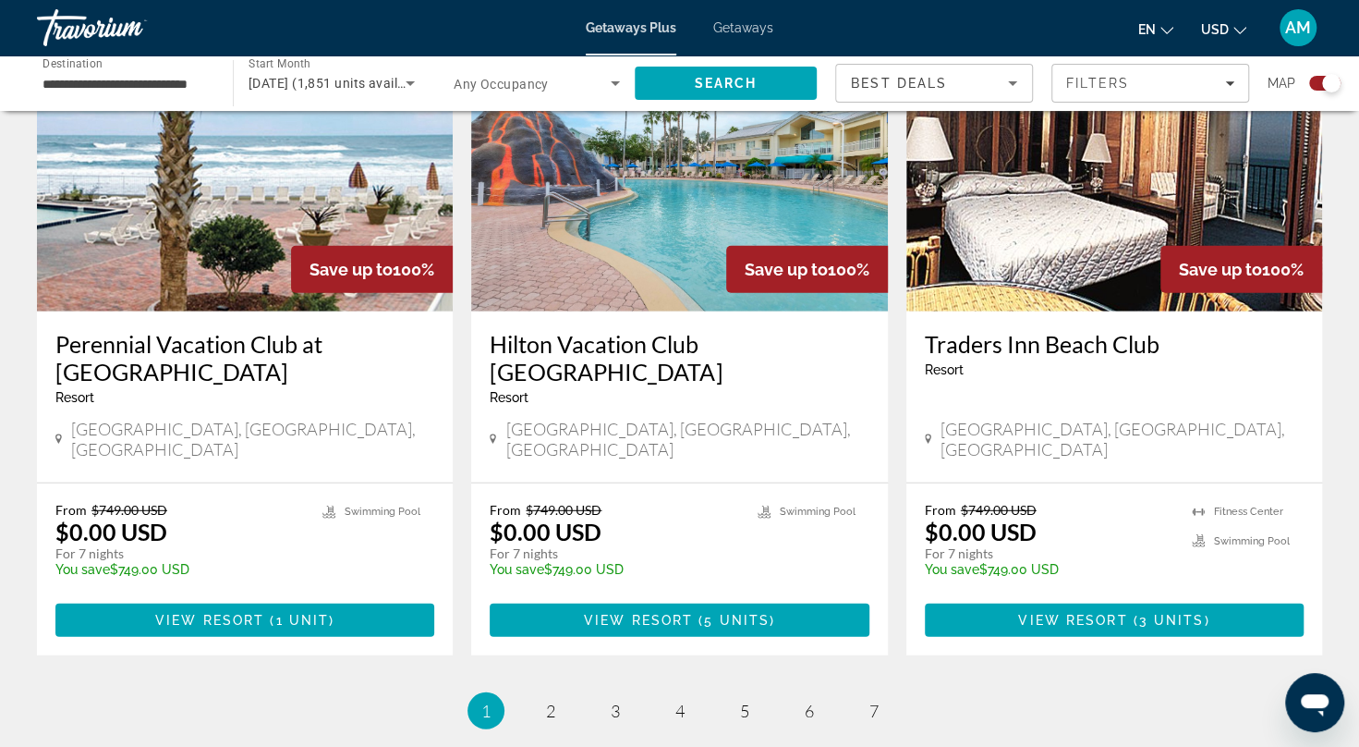
scroll to position [2869, 0]
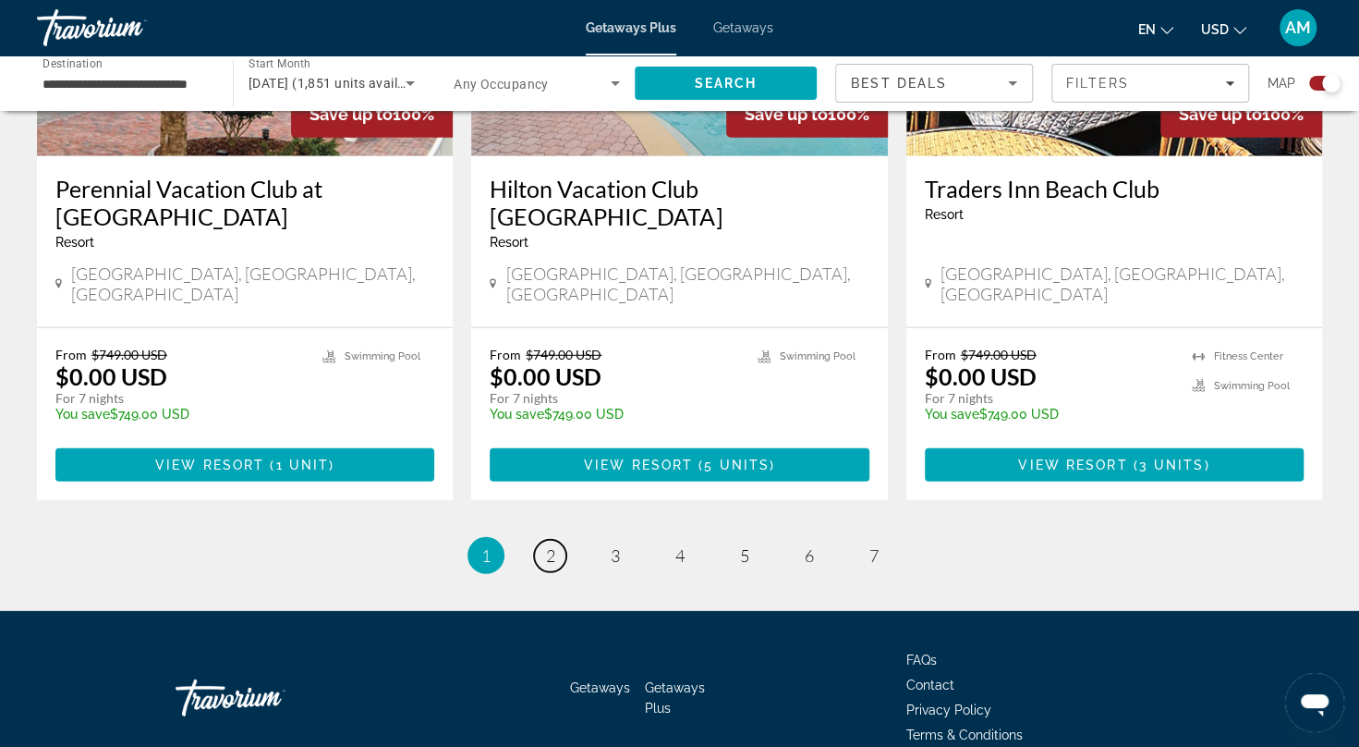
click at [559, 540] on link "page 2" at bounding box center [550, 556] width 32 height 32
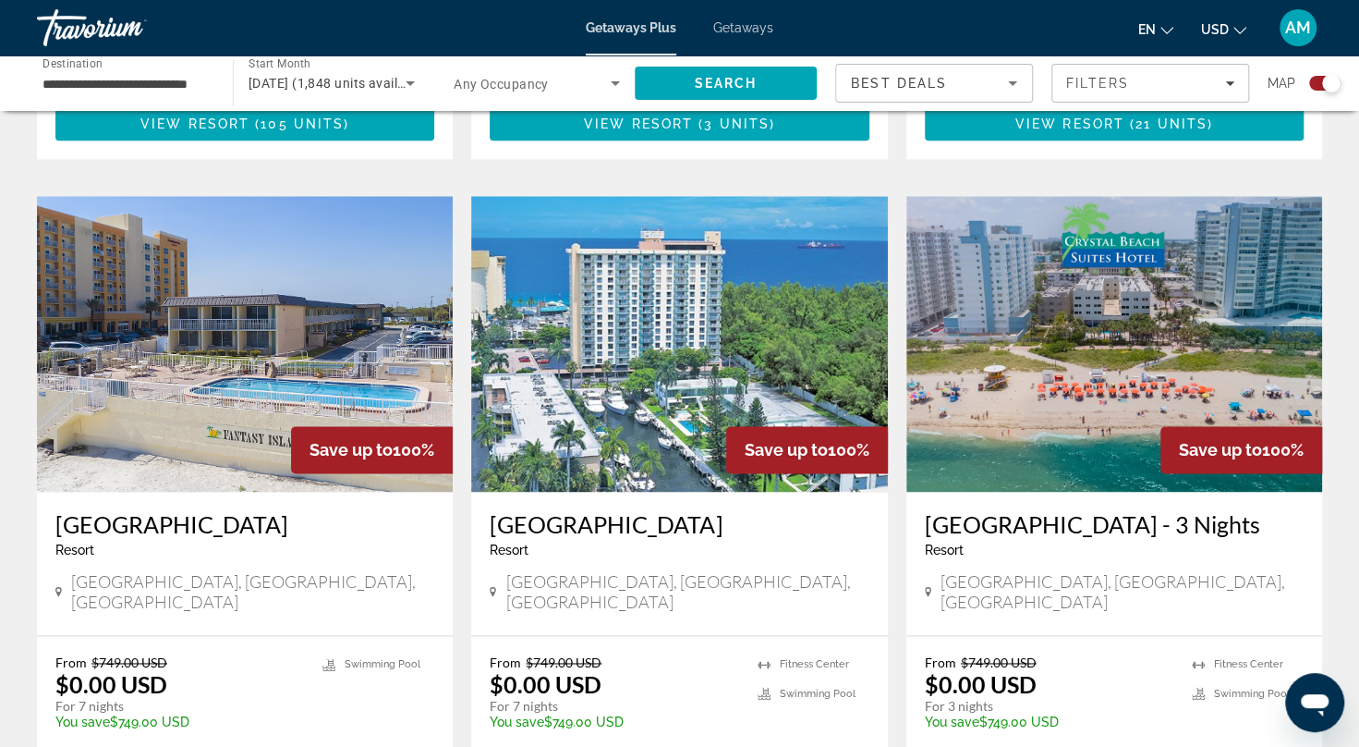
scroll to position [1232, 0]
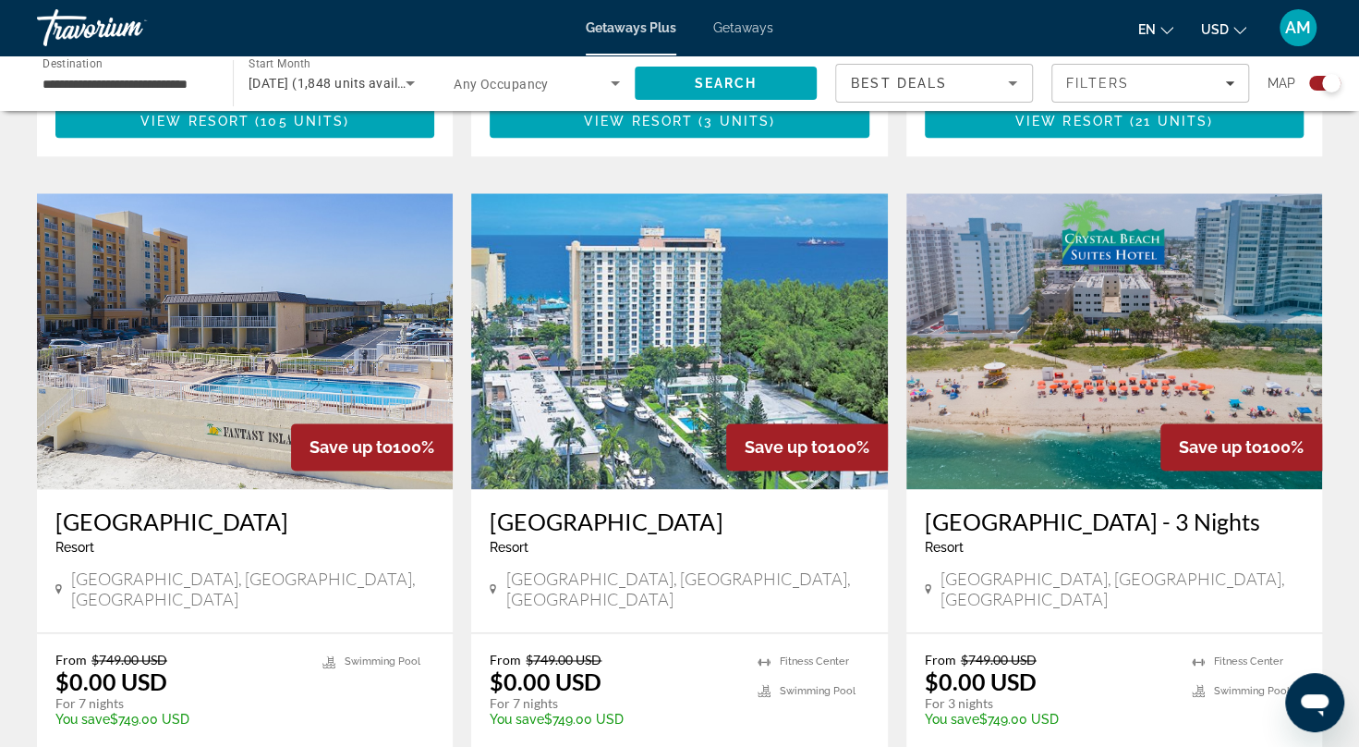
click at [1122, 305] on img "Main content" at bounding box center [1114, 341] width 416 height 296
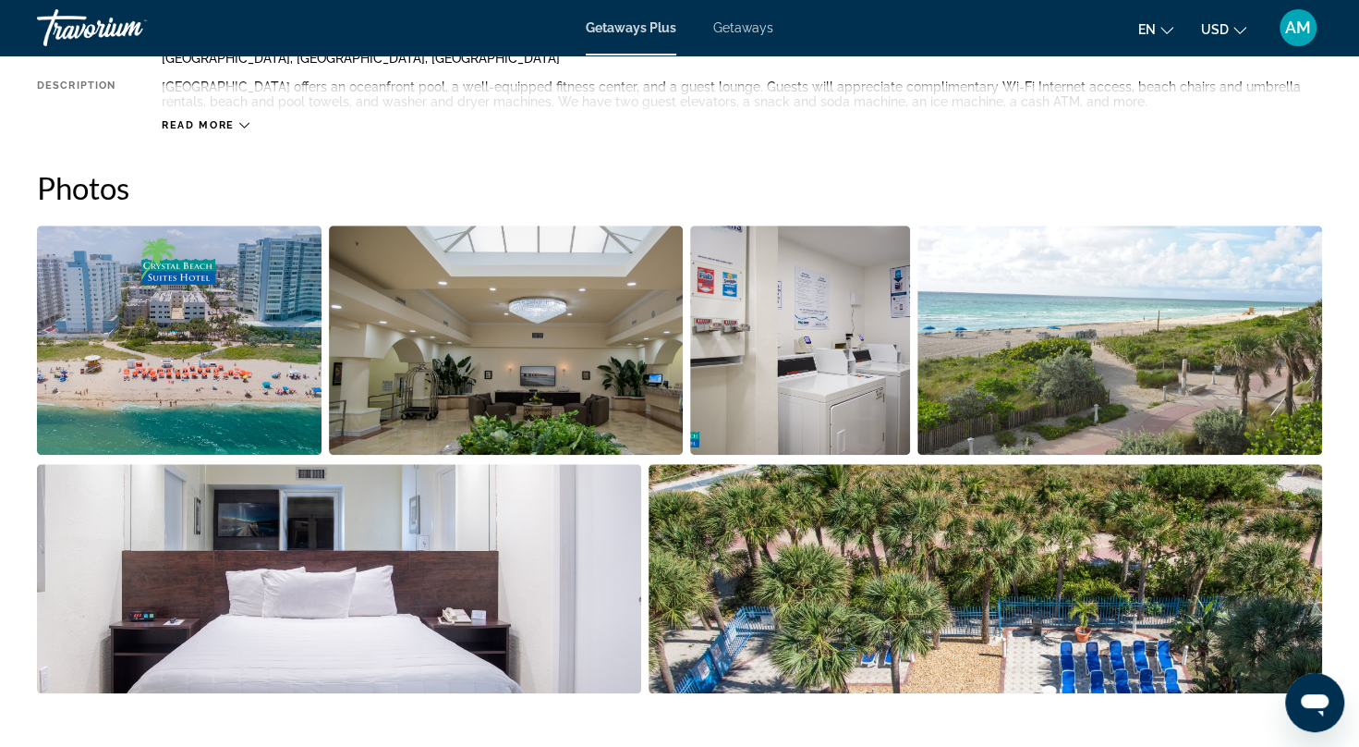
scroll to position [762, 0]
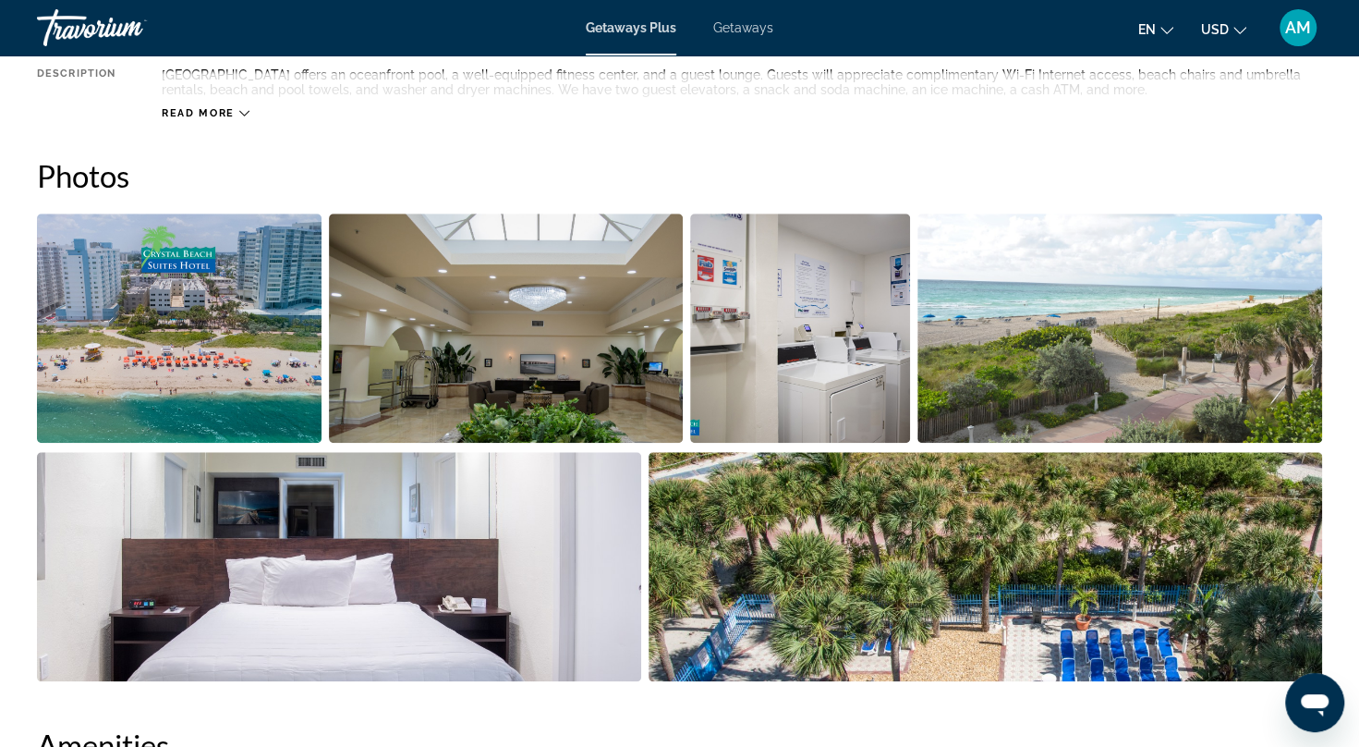
click at [210, 325] on img "Open full-screen image slider" at bounding box center [179, 327] width 285 height 229
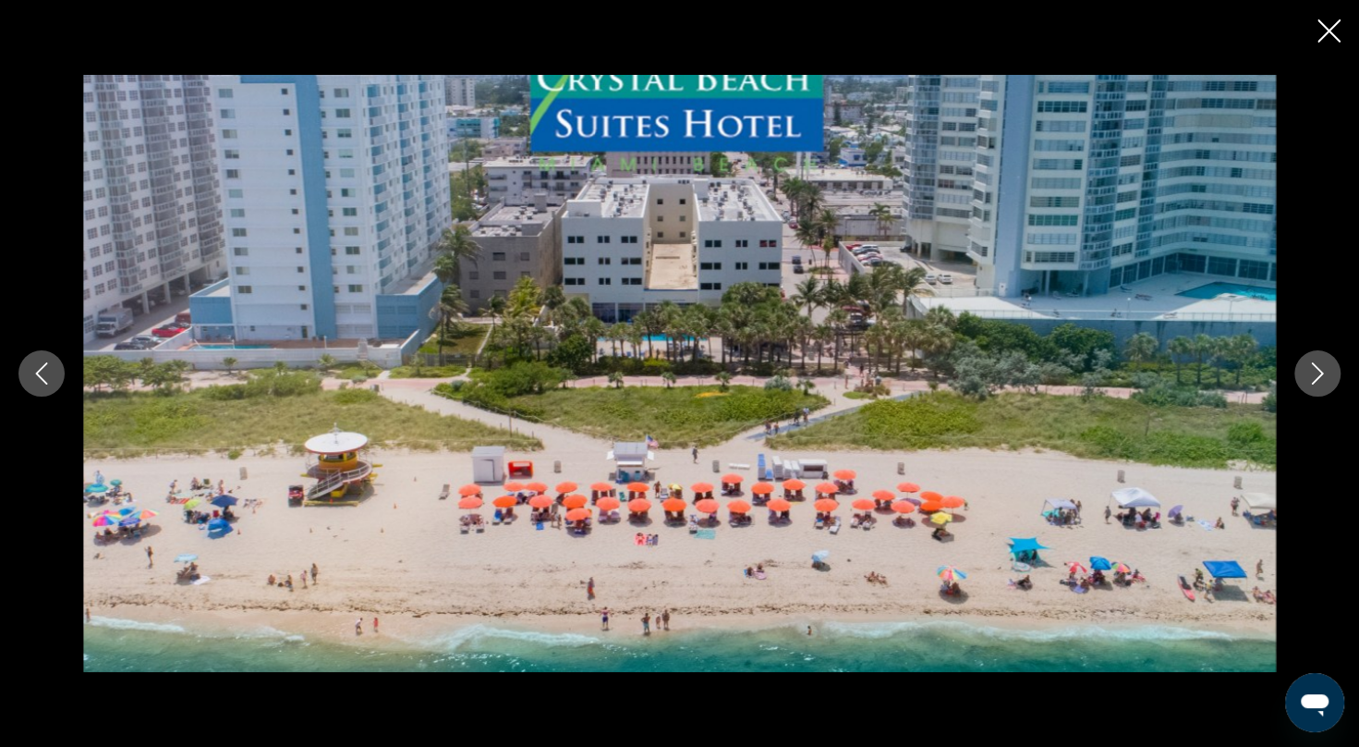
drag, startPoint x: 1314, startPoint y: 375, endPoint x: 1314, endPoint y: 394, distance: 18.5
click at [1314, 394] on button "Next image" at bounding box center [1317, 373] width 46 height 46
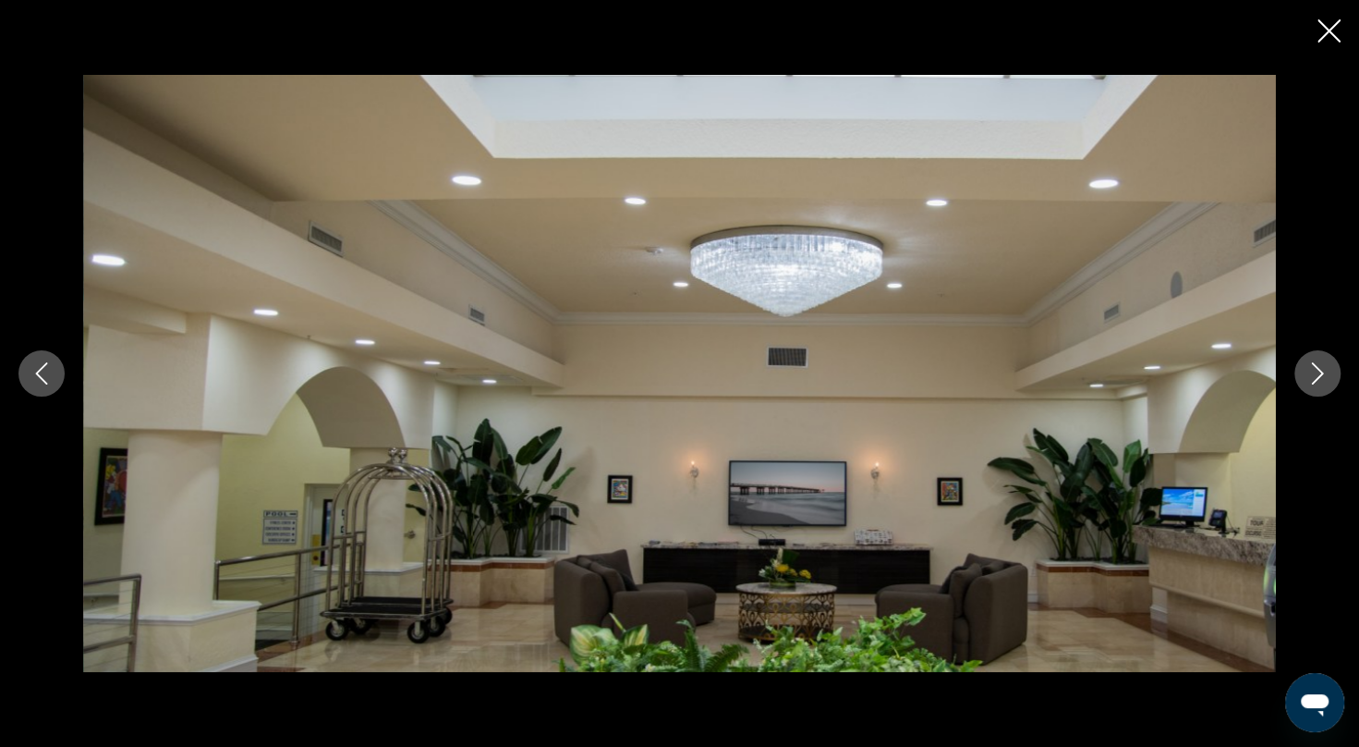
click at [1314, 394] on button "Next image" at bounding box center [1317, 373] width 46 height 46
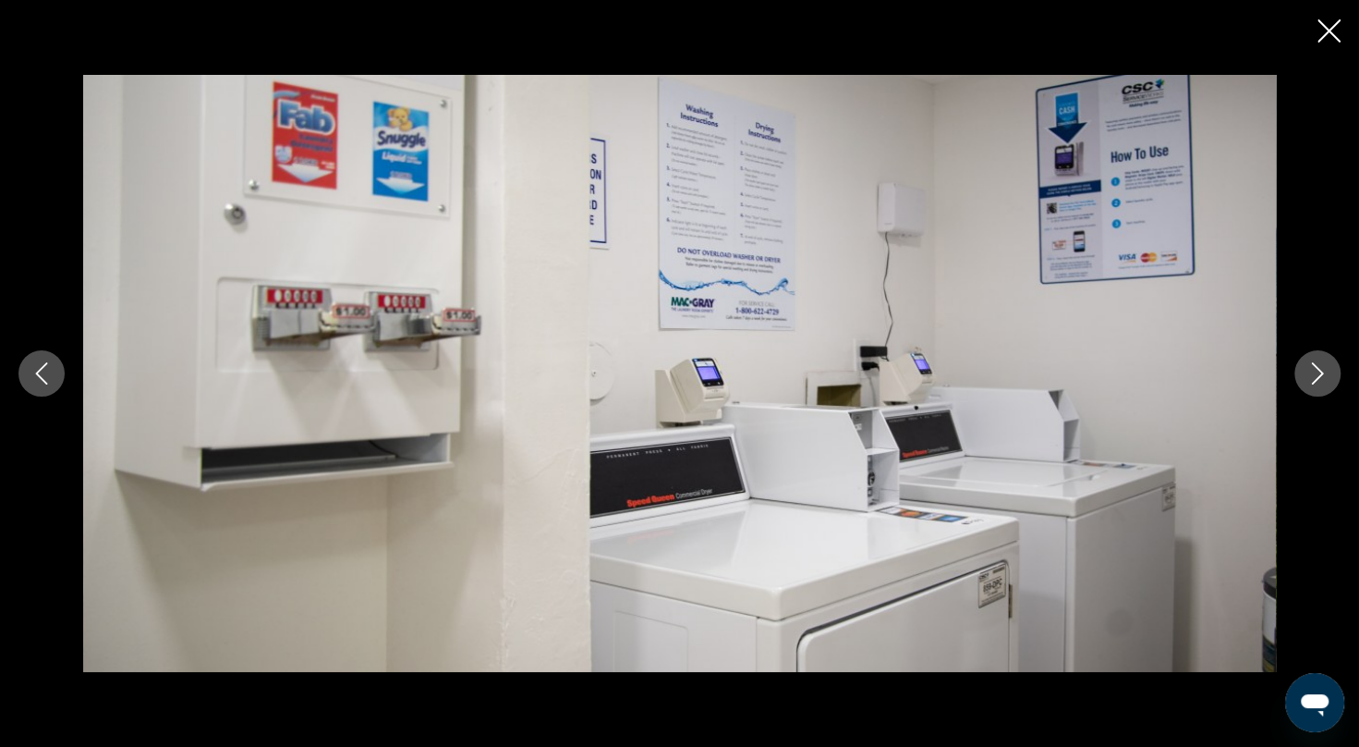
click at [1314, 394] on button "Next image" at bounding box center [1317, 373] width 46 height 46
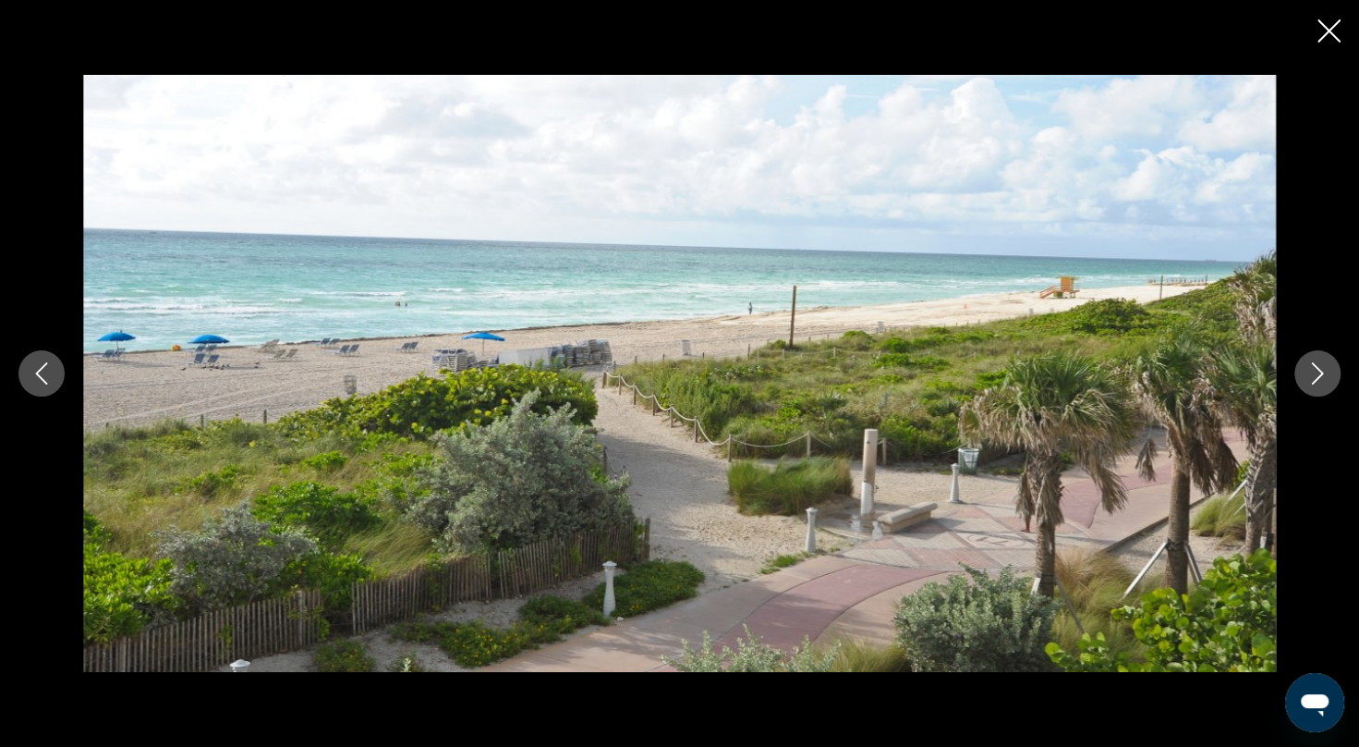
click at [1314, 394] on button "Next image" at bounding box center [1317, 373] width 46 height 46
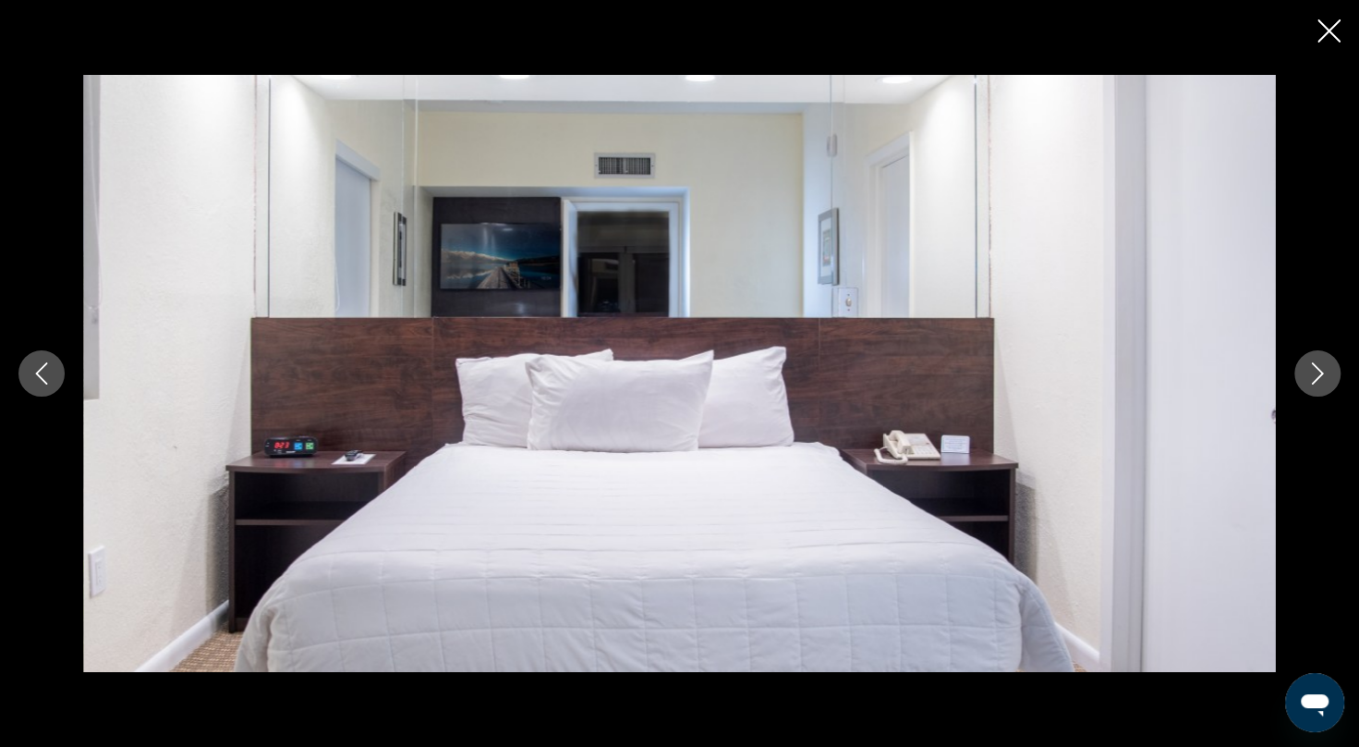
click at [1314, 394] on button "Next image" at bounding box center [1317, 373] width 46 height 46
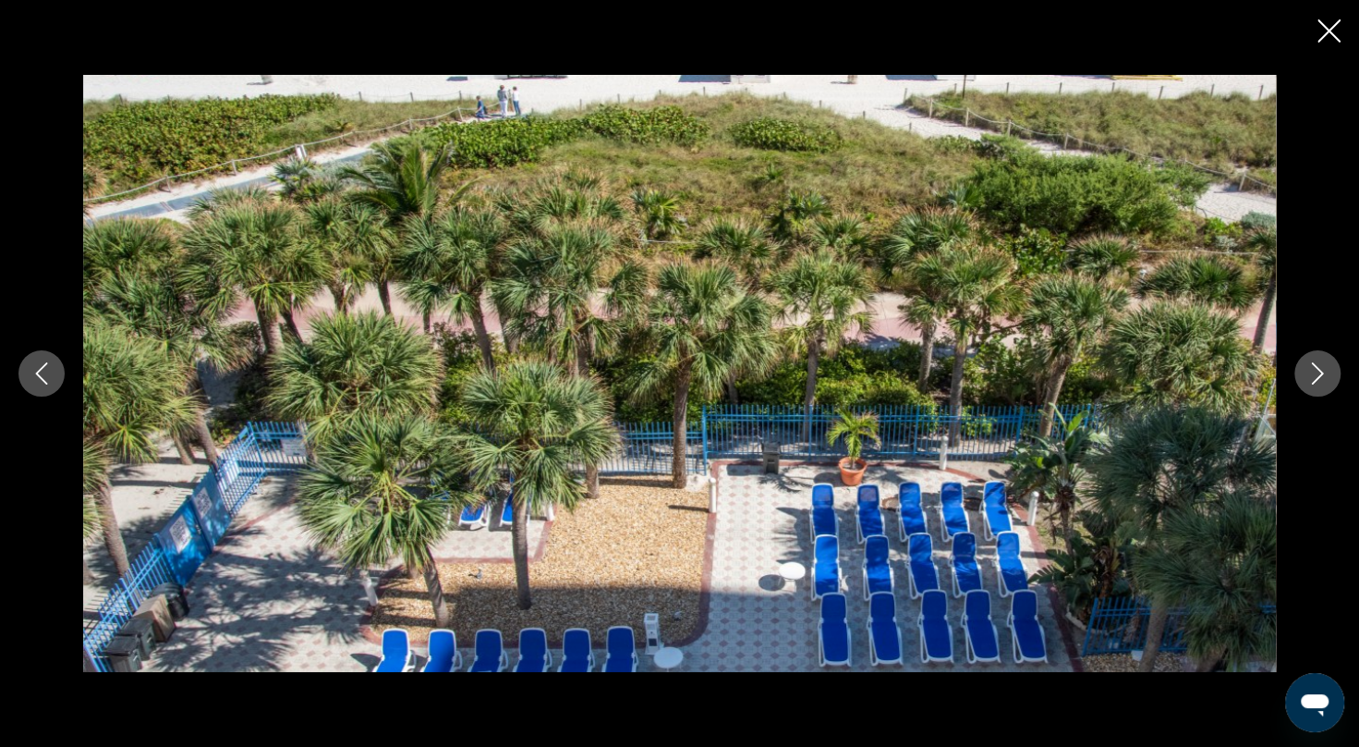
click at [1314, 394] on button "Next image" at bounding box center [1317, 373] width 46 height 46
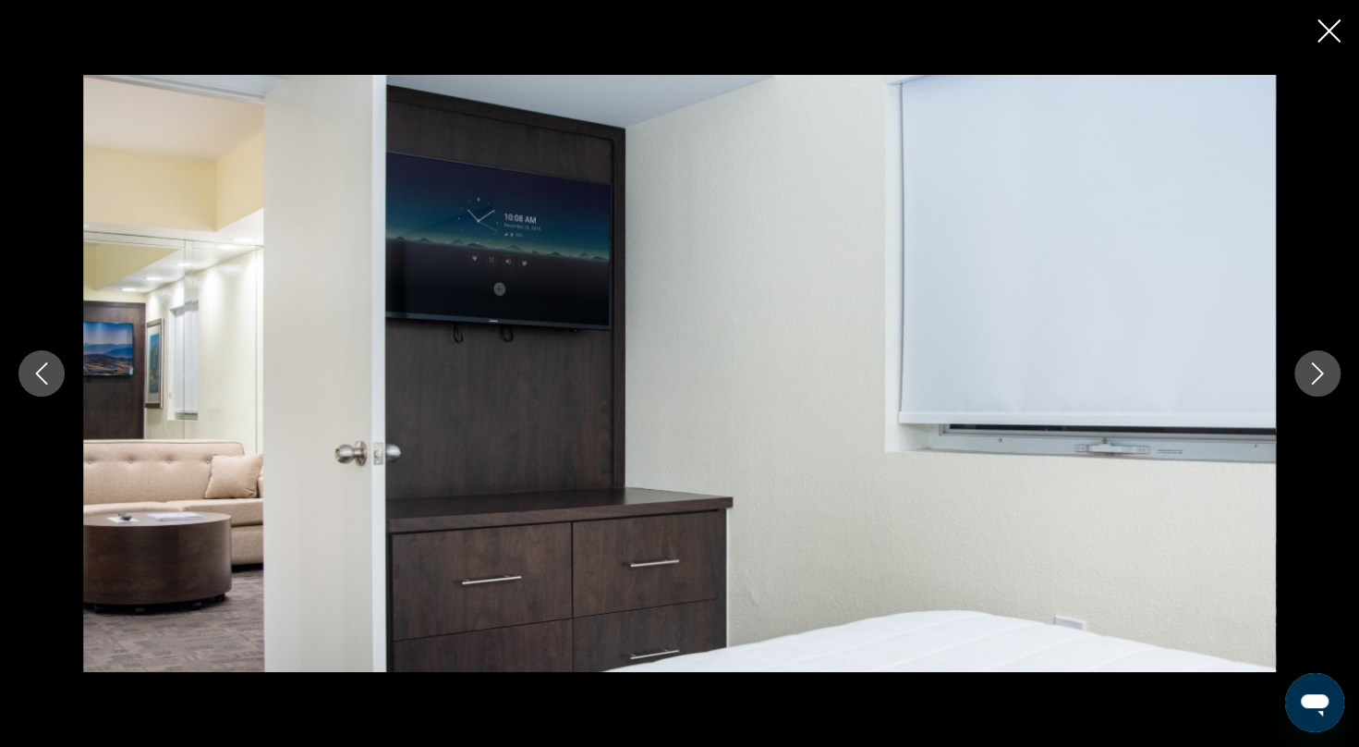
click at [1314, 394] on button "Next image" at bounding box center [1317, 373] width 46 height 46
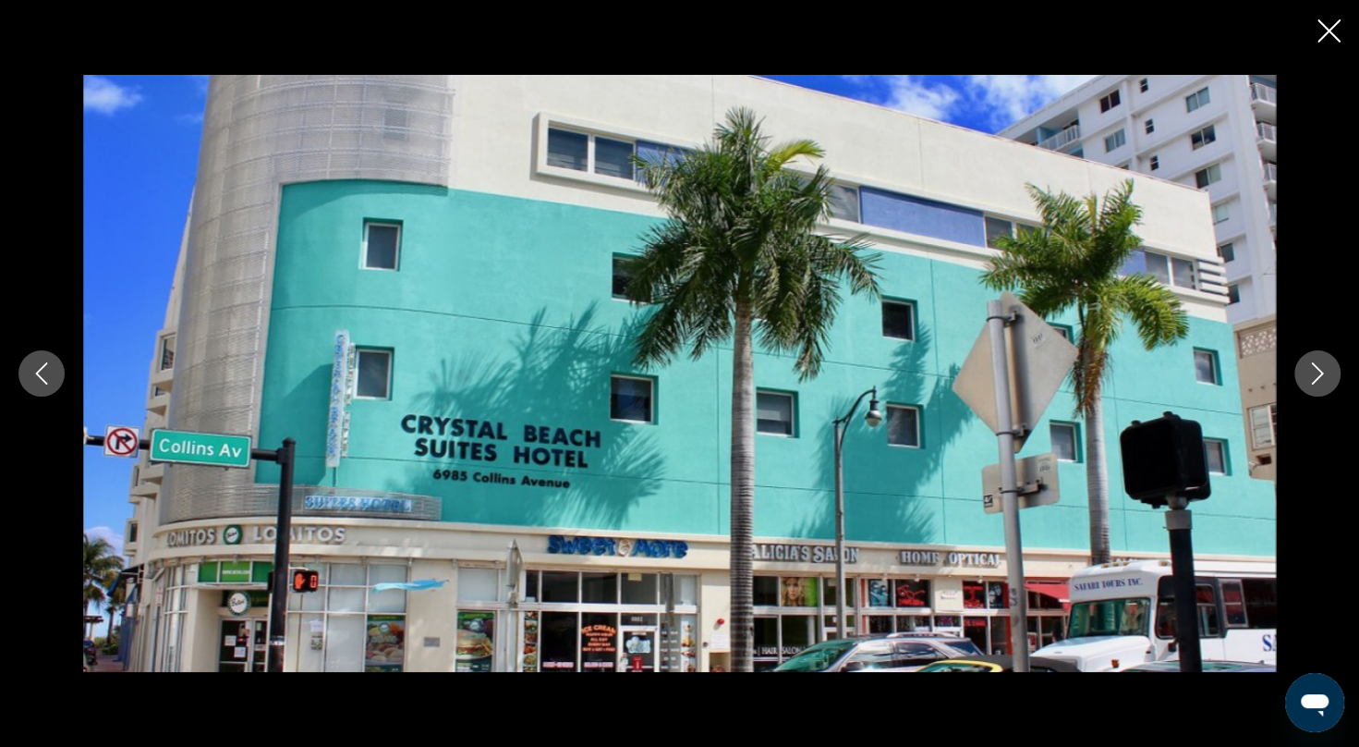
click at [1314, 394] on button "Next image" at bounding box center [1317, 373] width 46 height 46
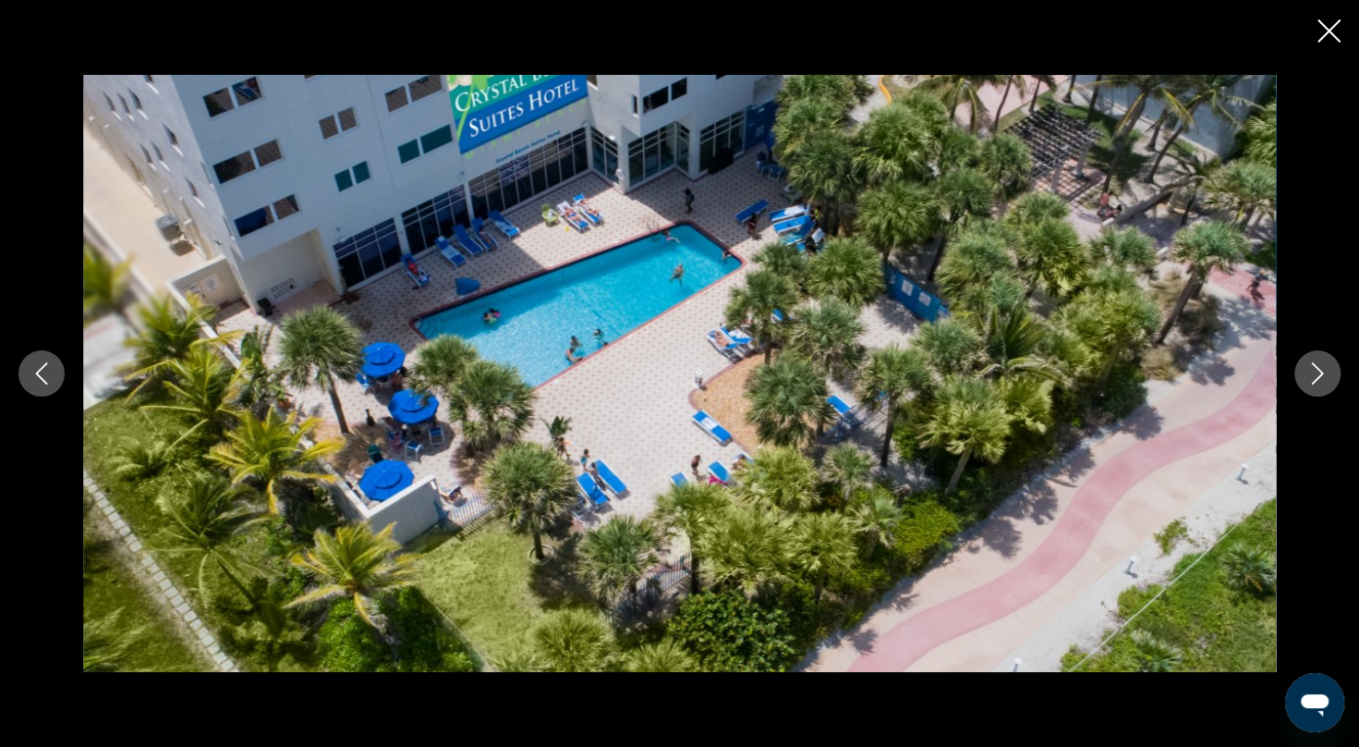
click at [1314, 394] on button "Next image" at bounding box center [1317, 373] width 46 height 46
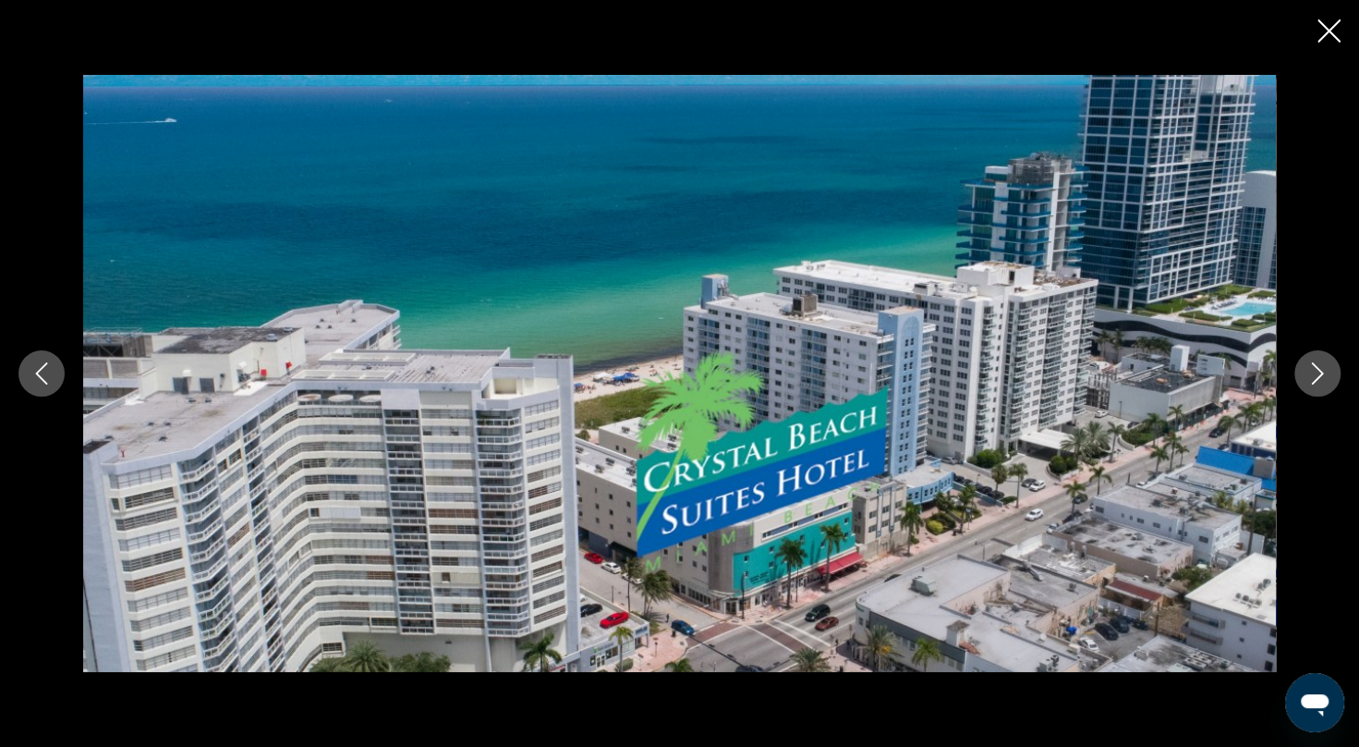
click at [1314, 394] on button "Next image" at bounding box center [1317, 373] width 46 height 46
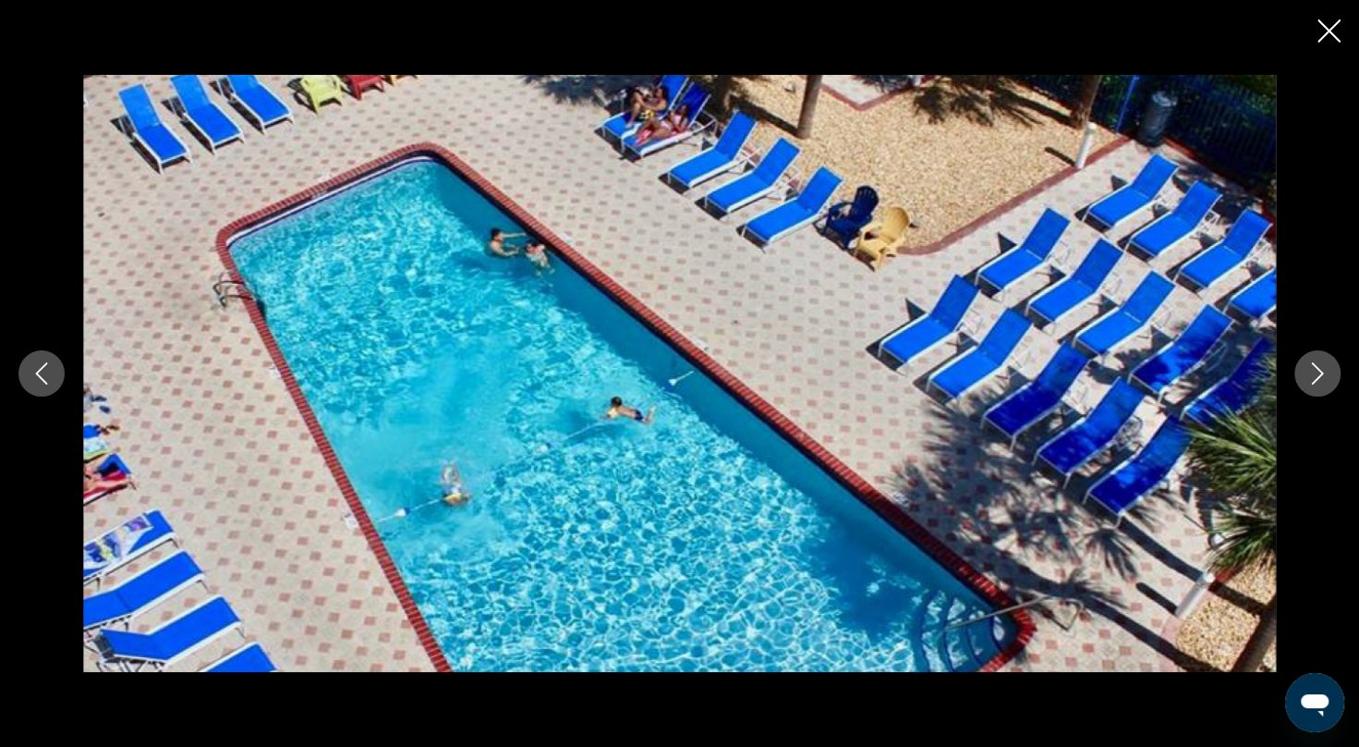
click at [1314, 394] on button "Next image" at bounding box center [1317, 373] width 46 height 46
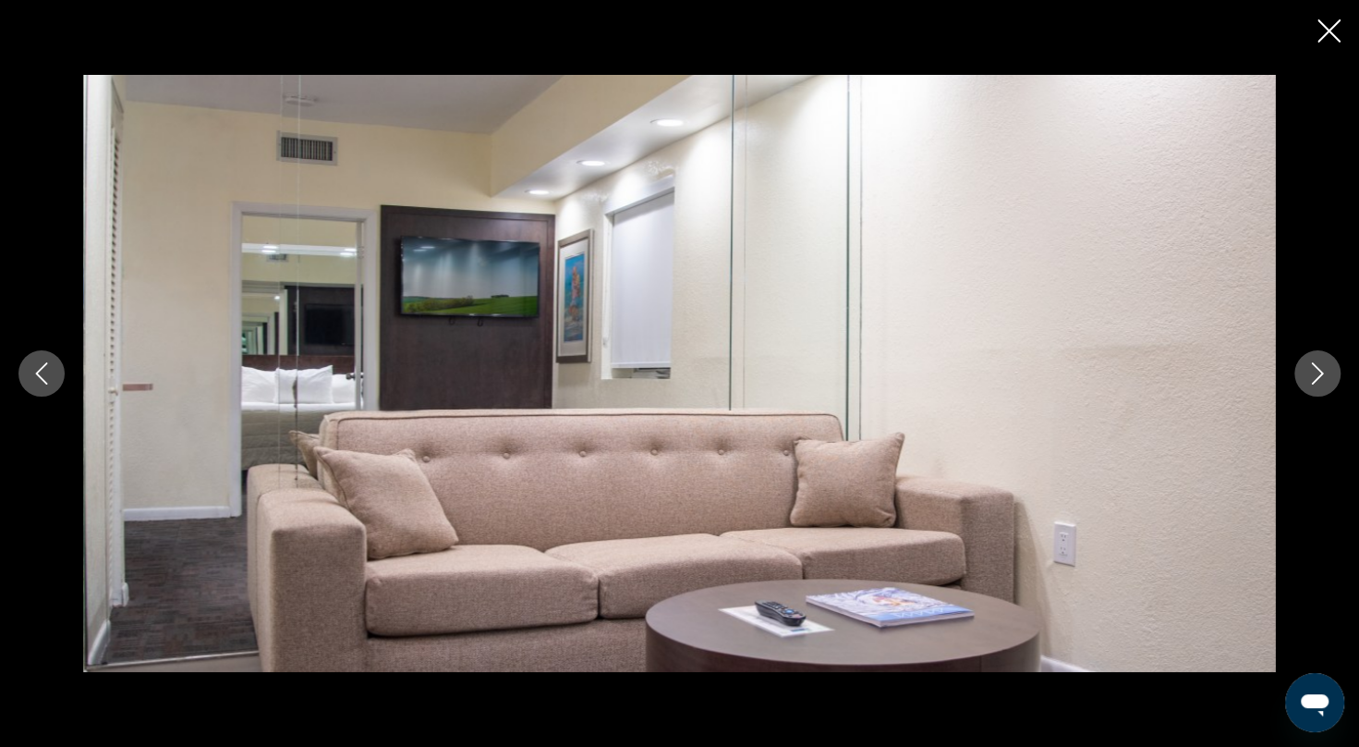
click at [1314, 394] on button "Next image" at bounding box center [1317, 373] width 46 height 46
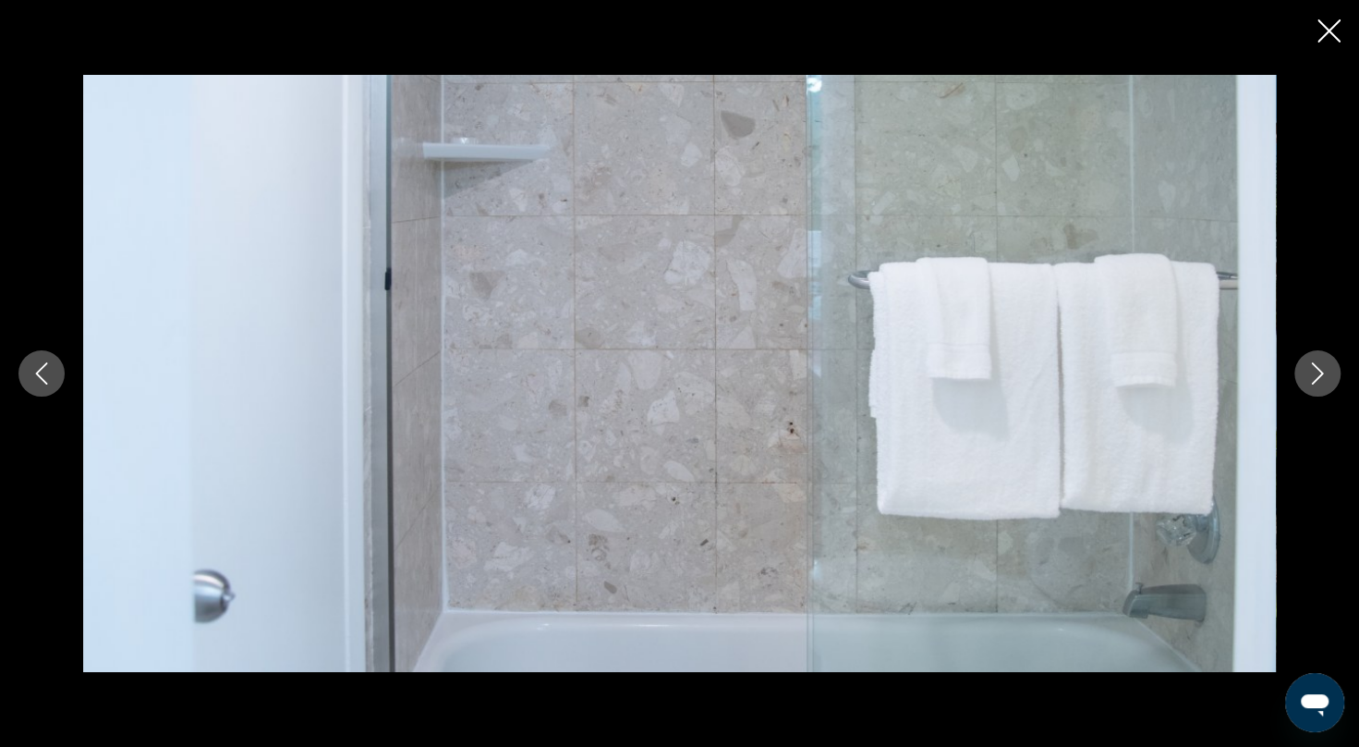
click at [1314, 394] on button "Next image" at bounding box center [1317, 373] width 46 height 46
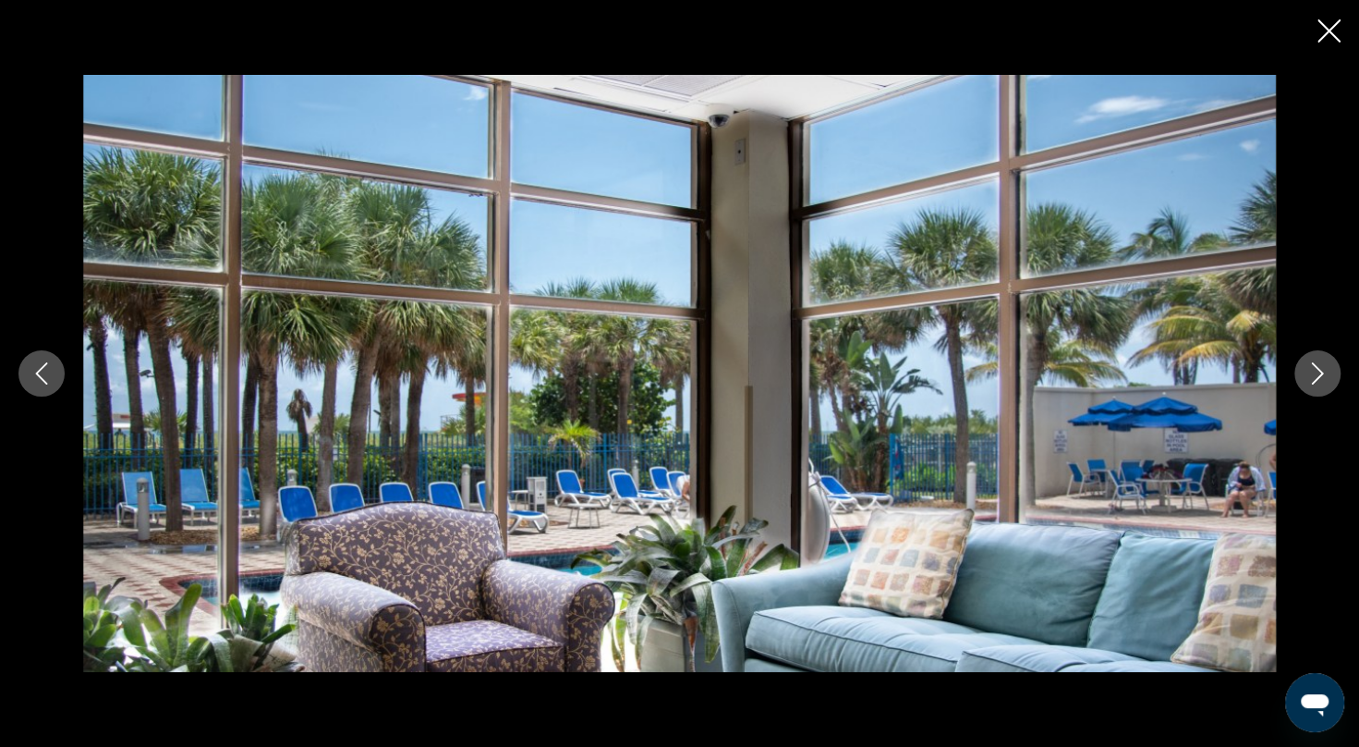
scroll to position [828, 0]
click at [1319, 389] on button "Next image" at bounding box center [1317, 373] width 46 height 46
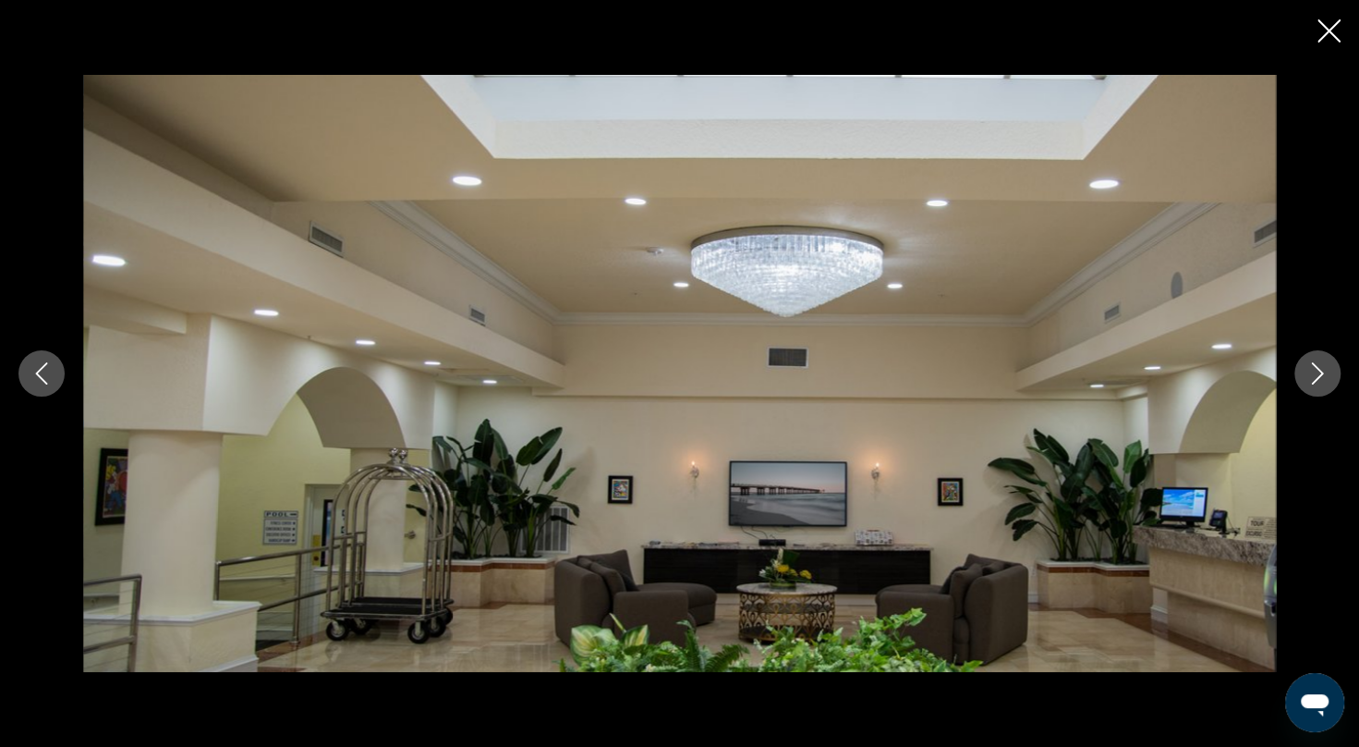
click at [1319, 389] on button "Next image" at bounding box center [1317, 373] width 46 height 46
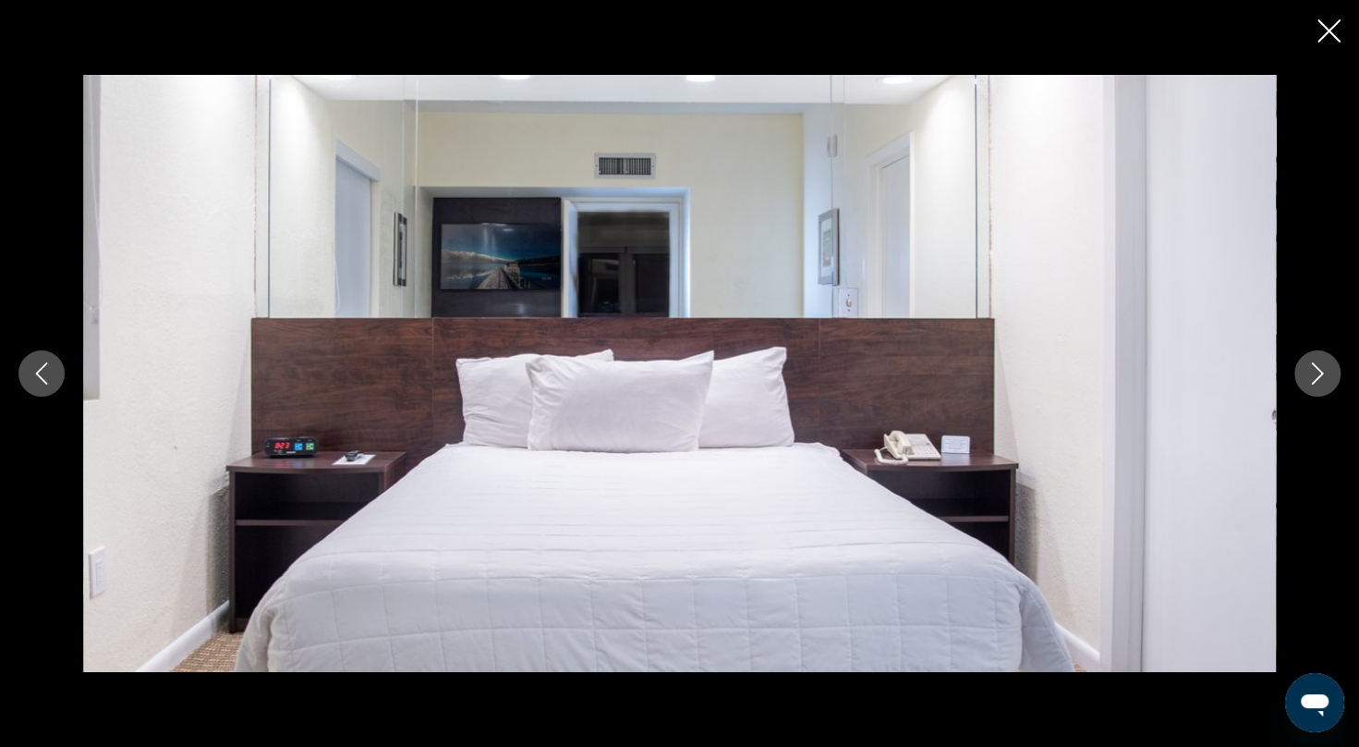
click at [1319, 389] on button "Next image" at bounding box center [1317, 373] width 46 height 46
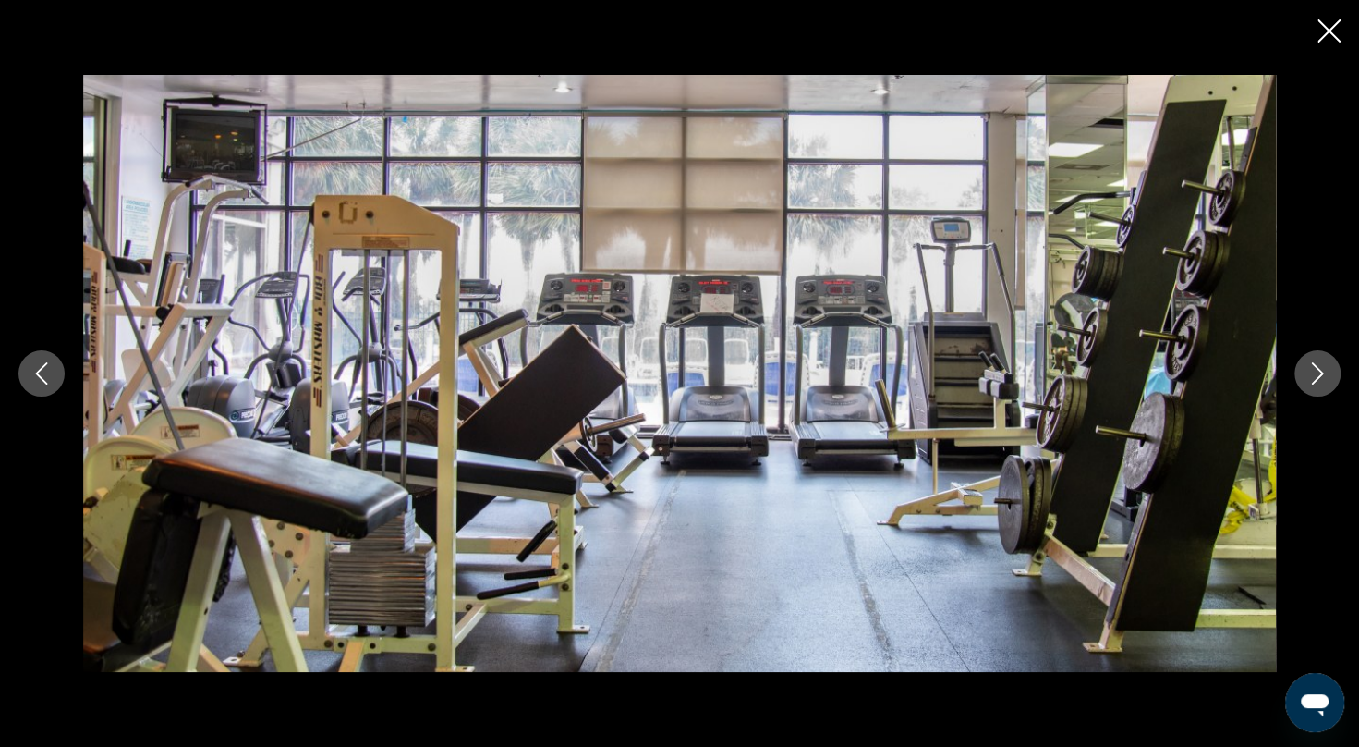
click at [1319, 389] on button "Next image" at bounding box center [1317, 373] width 46 height 46
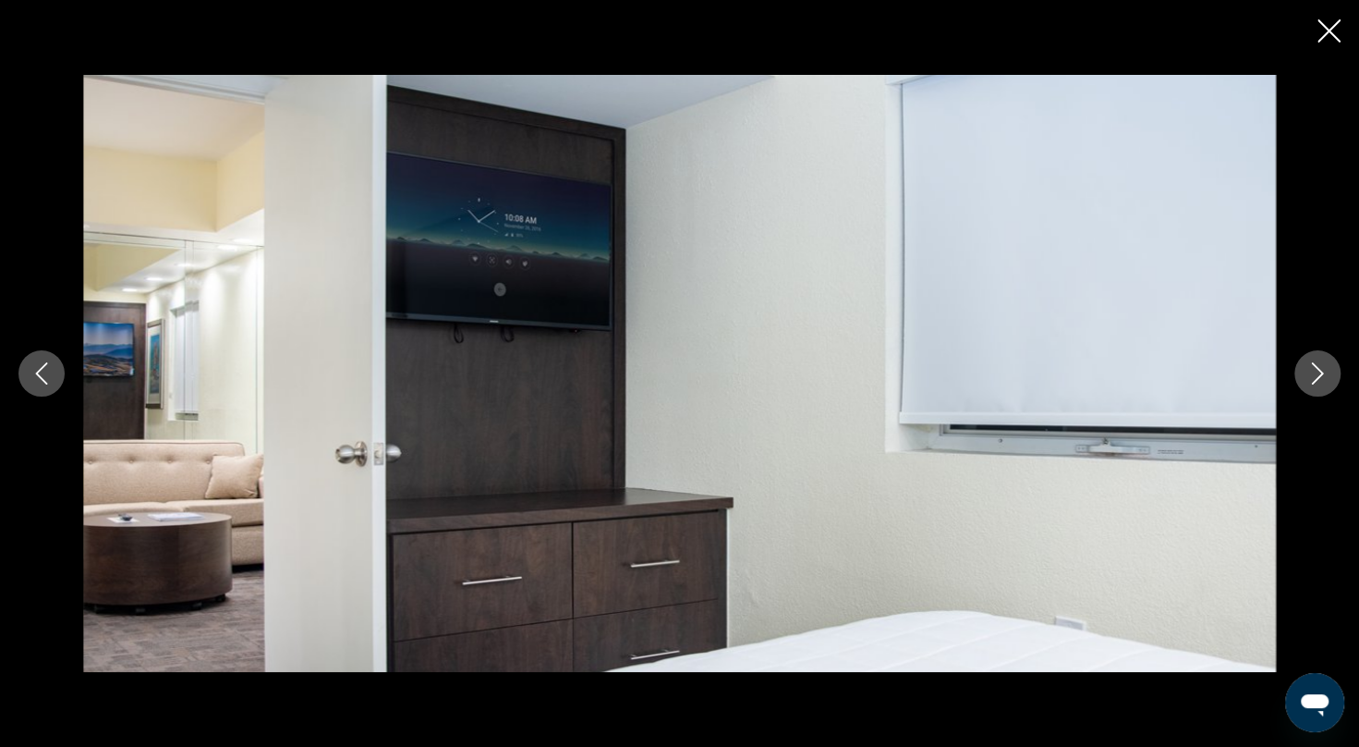
click at [1319, 389] on button "Next image" at bounding box center [1317, 373] width 46 height 46
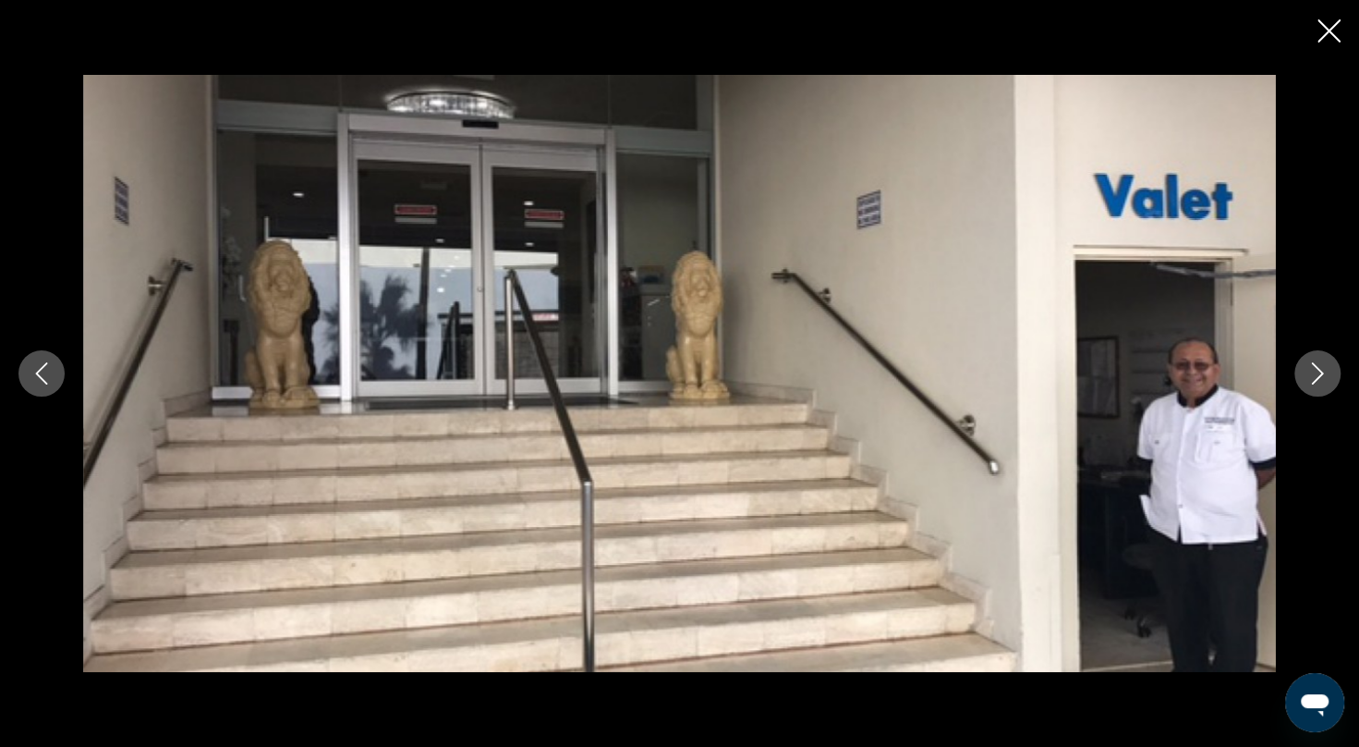
click at [1319, 389] on button "Next image" at bounding box center [1317, 373] width 46 height 46
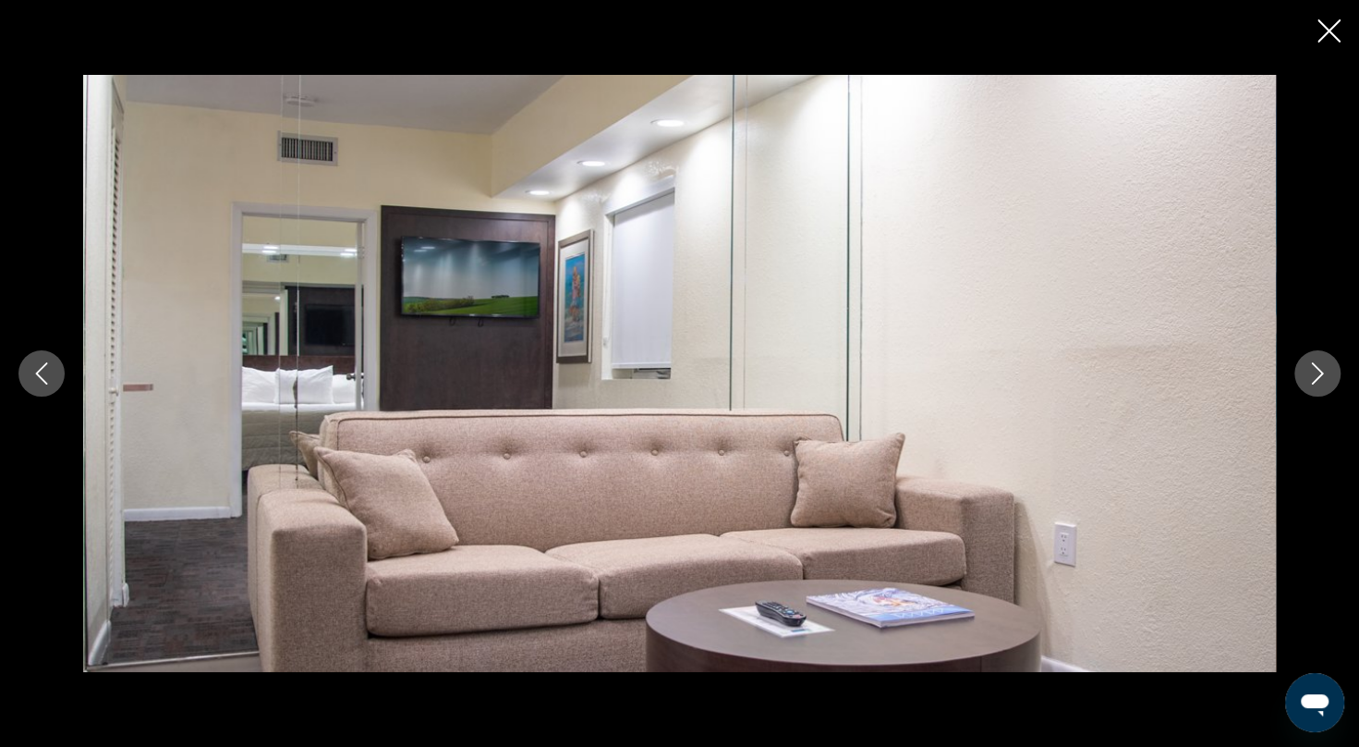
click at [1319, 389] on button "Next image" at bounding box center [1317, 373] width 46 height 46
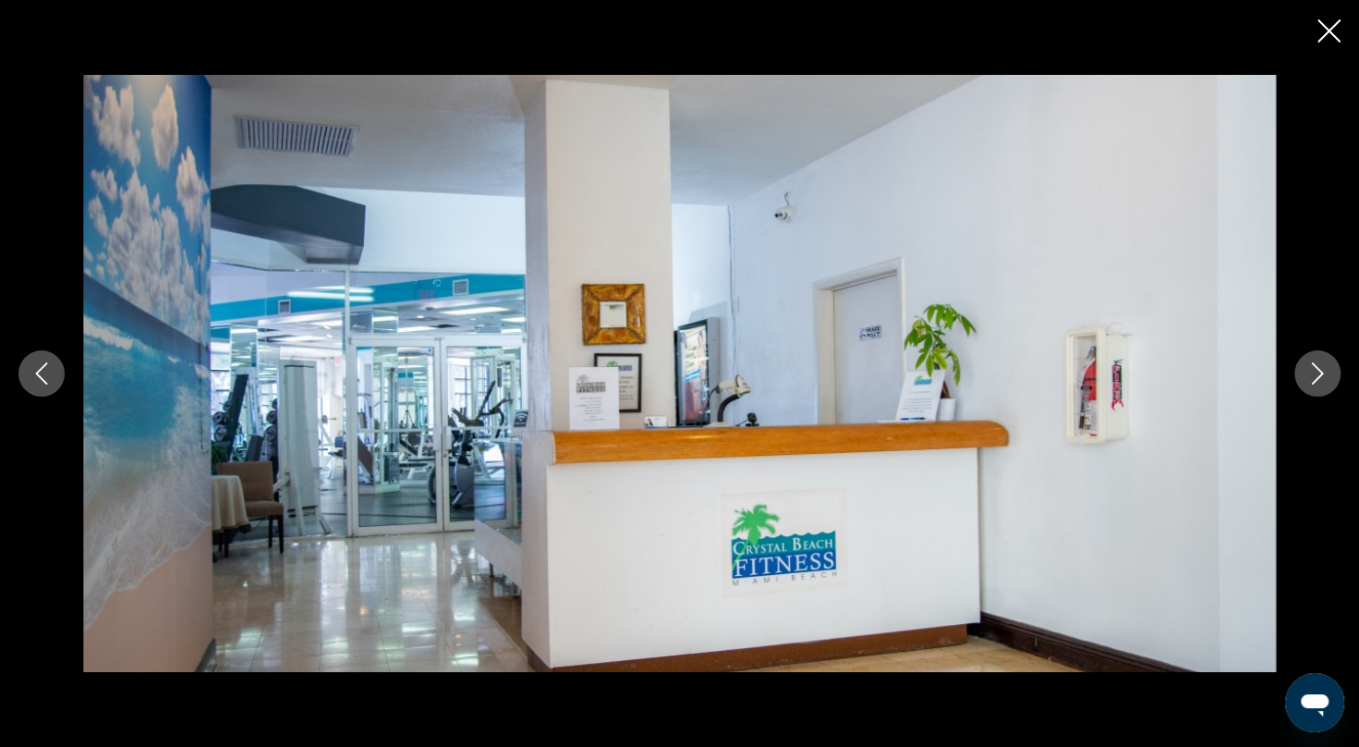
click at [1319, 389] on button "Next image" at bounding box center [1317, 373] width 46 height 46
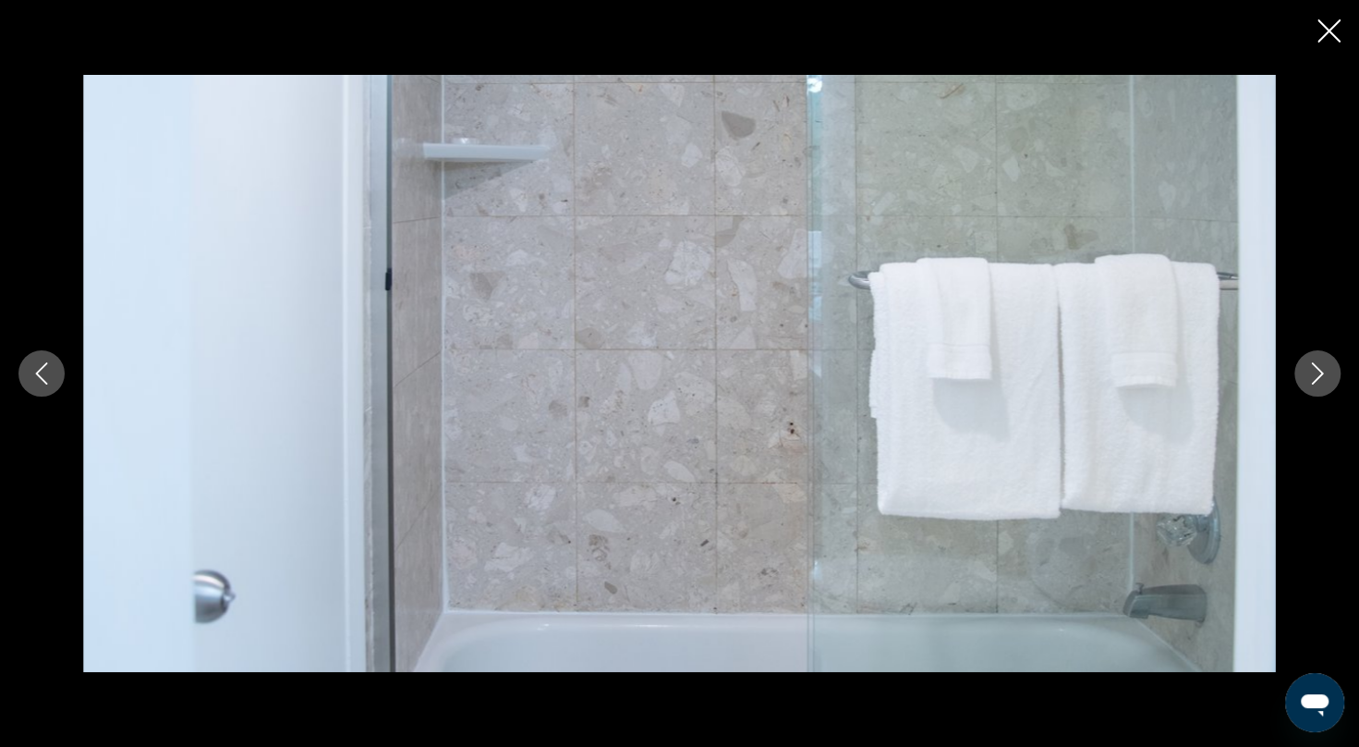
click at [1319, 389] on button "Next image" at bounding box center [1317, 373] width 46 height 46
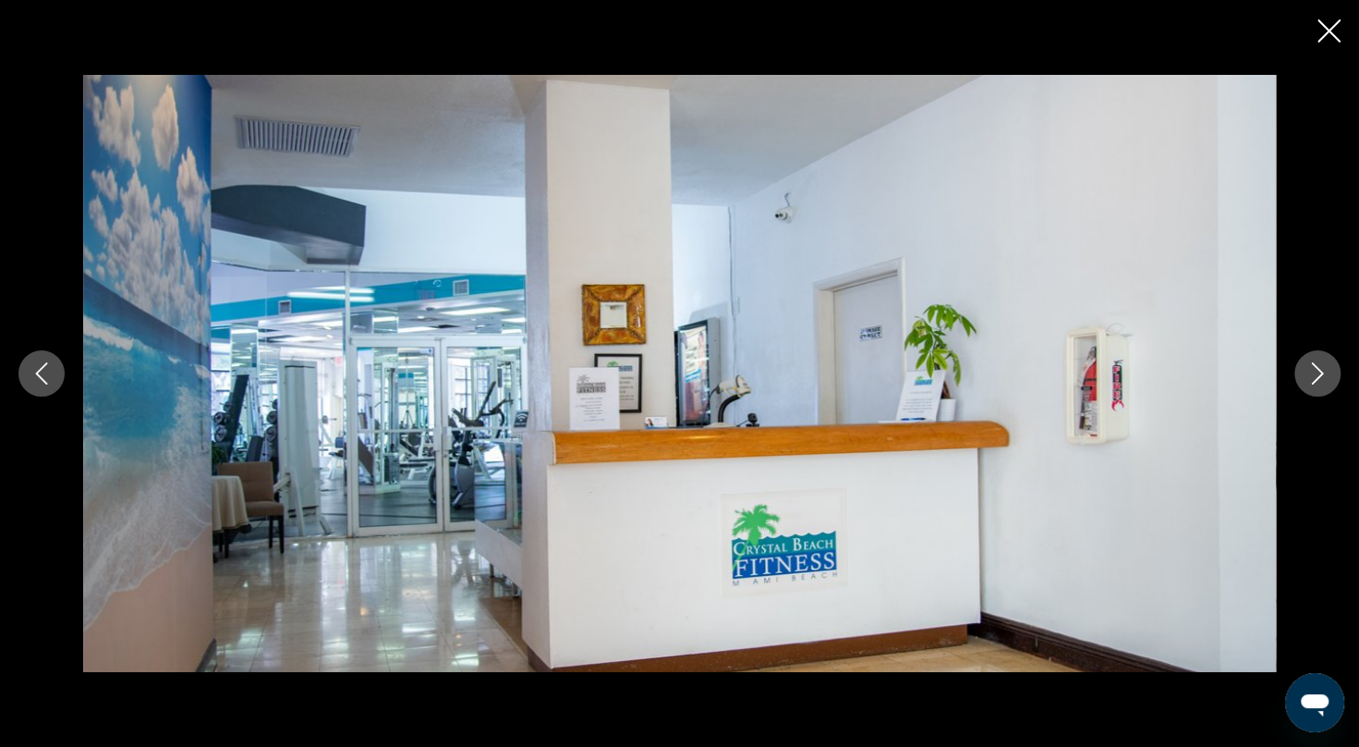
click at [1319, 389] on button "Next image" at bounding box center [1317, 373] width 46 height 46
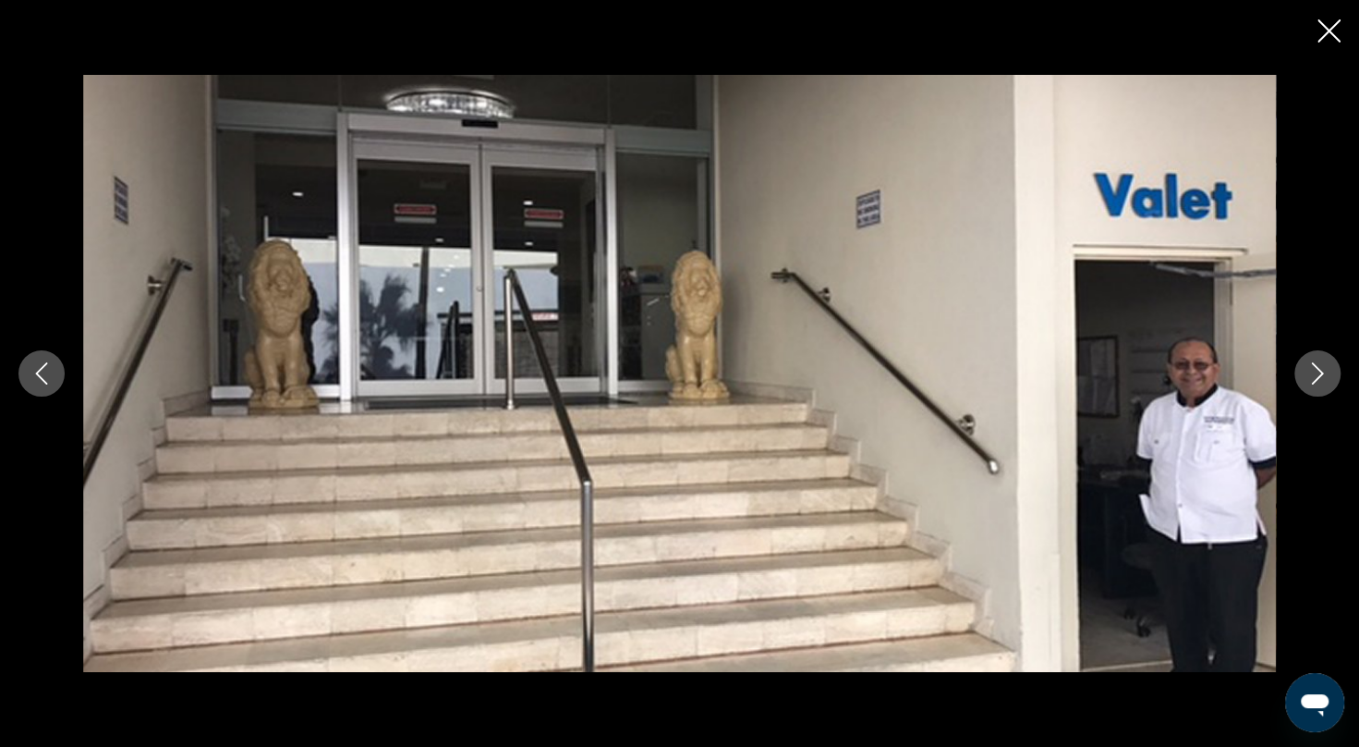
click at [1319, 389] on button "Next image" at bounding box center [1317, 373] width 46 height 46
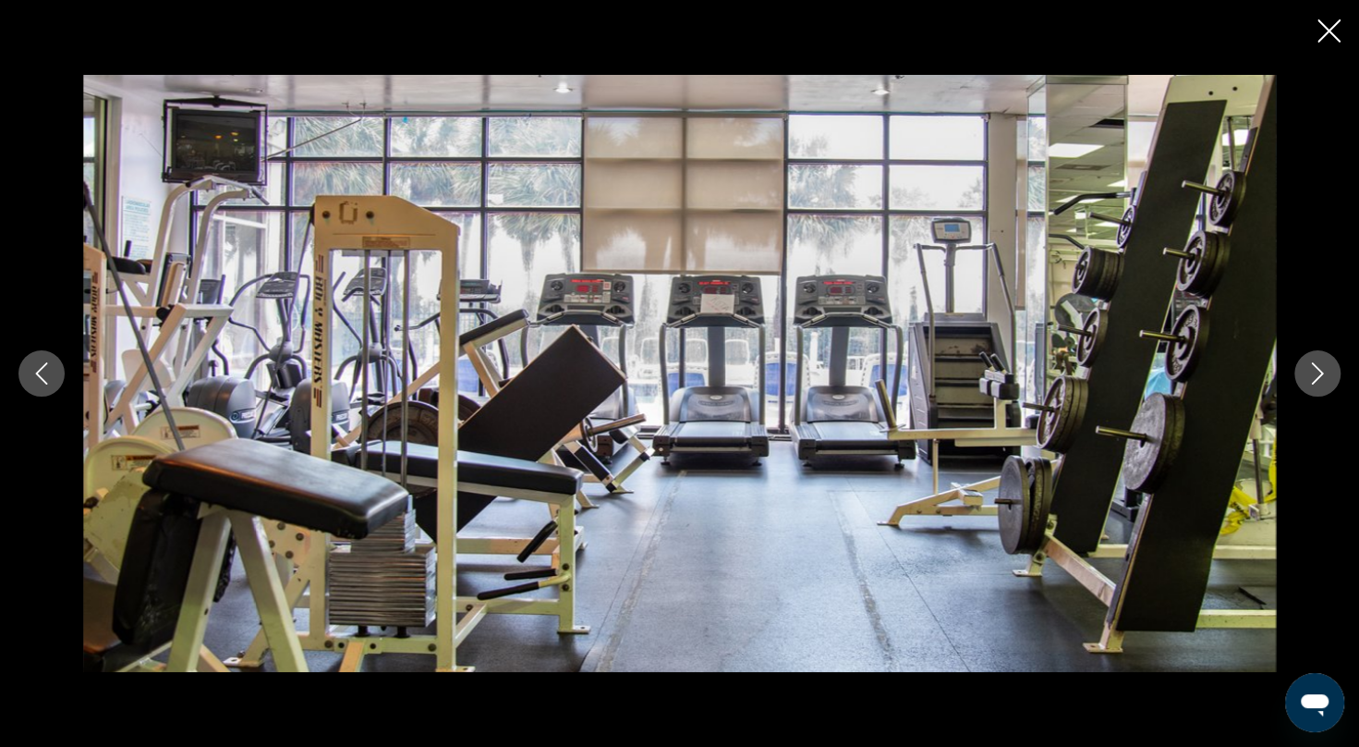
click at [1319, 389] on button "Next image" at bounding box center [1317, 373] width 46 height 46
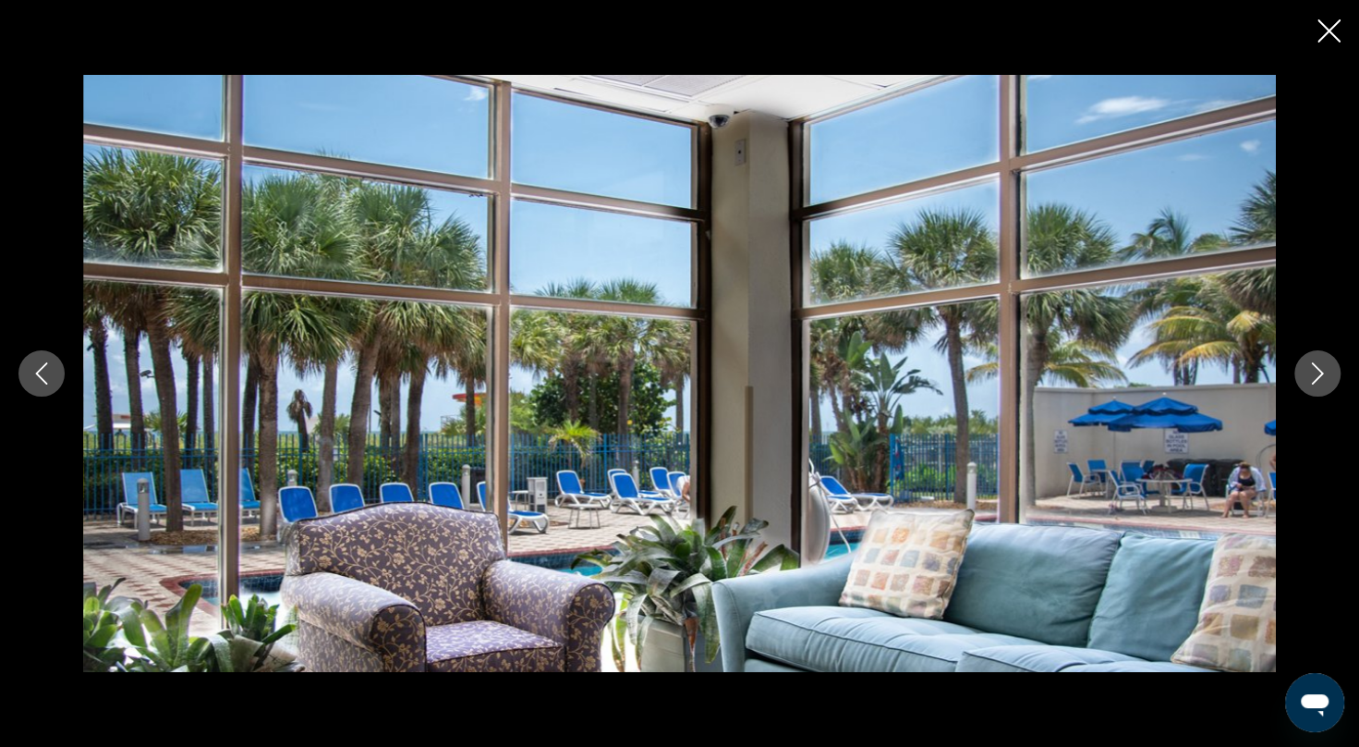
click at [1319, 389] on button "Next image" at bounding box center [1317, 373] width 46 height 46
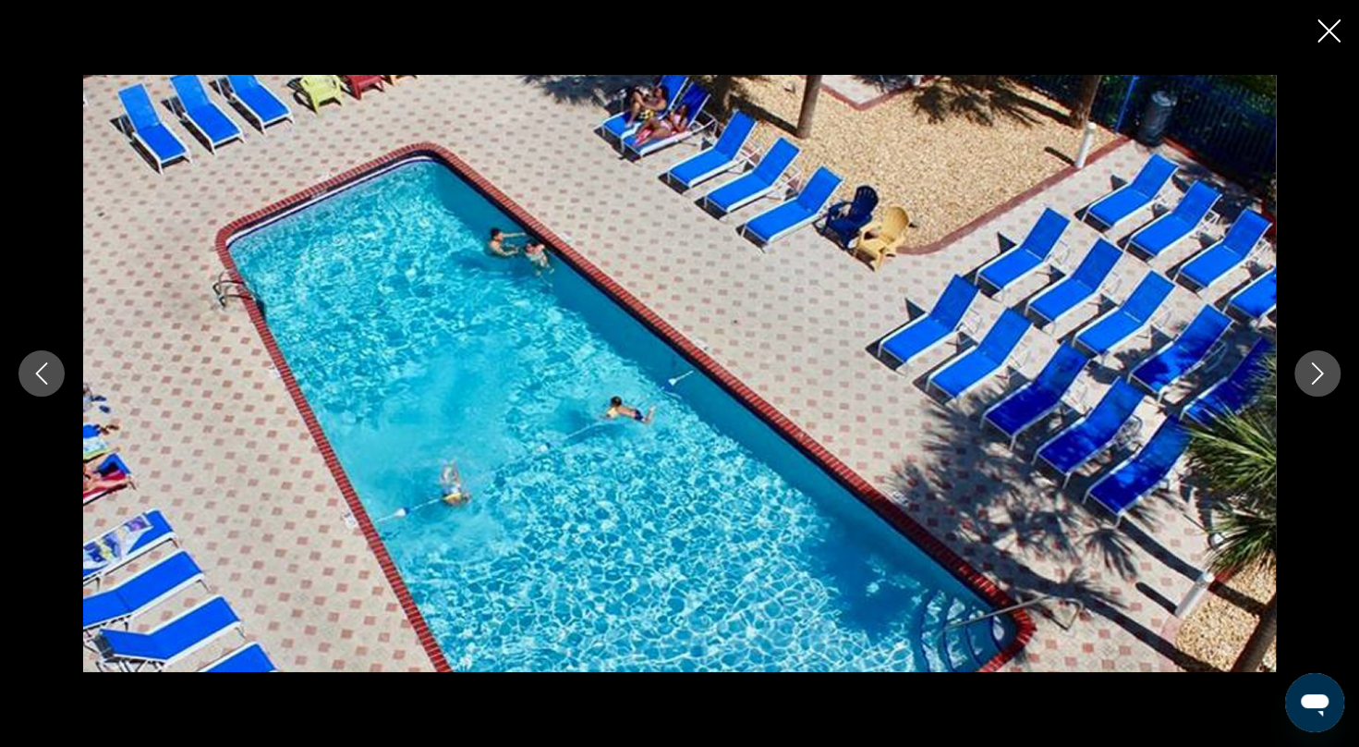
click at [1319, 389] on button "Next image" at bounding box center [1317, 373] width 46 height 46
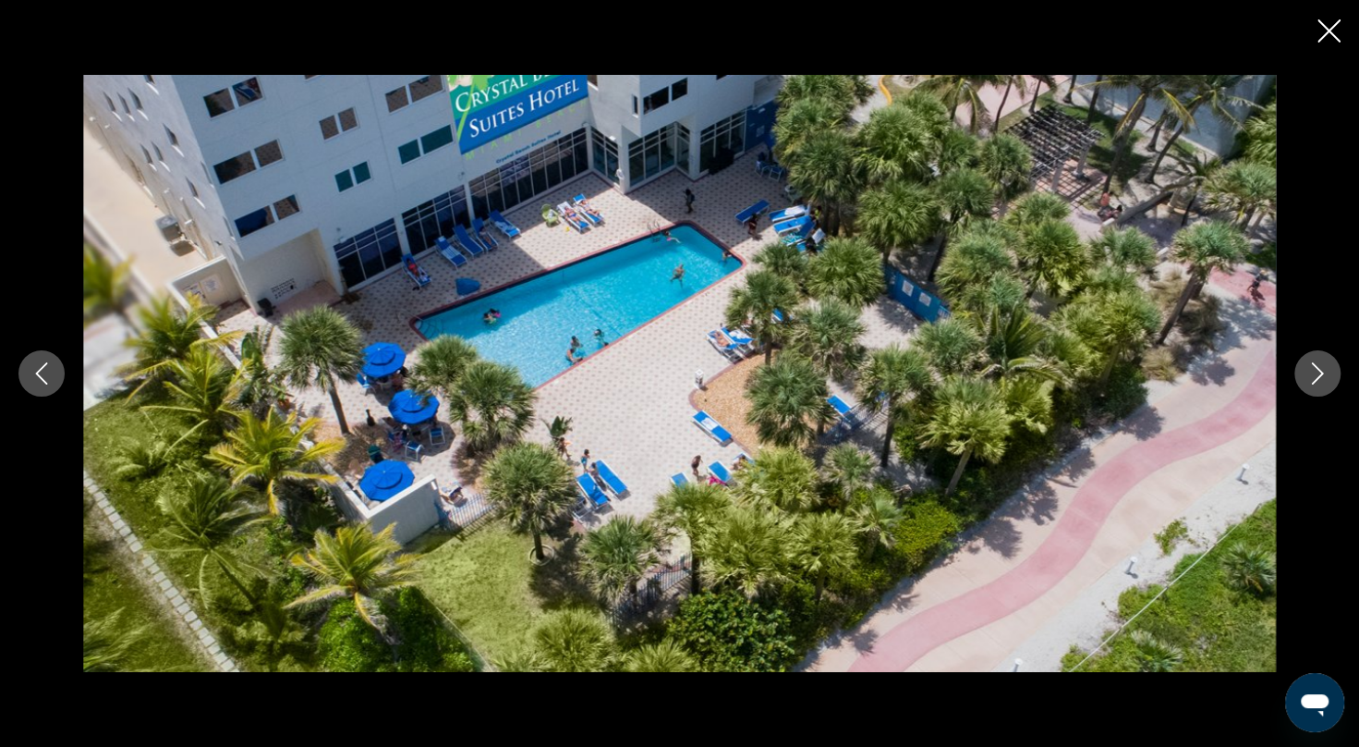
click at [1319, 389] on button "Next image" at bounding box center [1317, 373] width 46 height 46
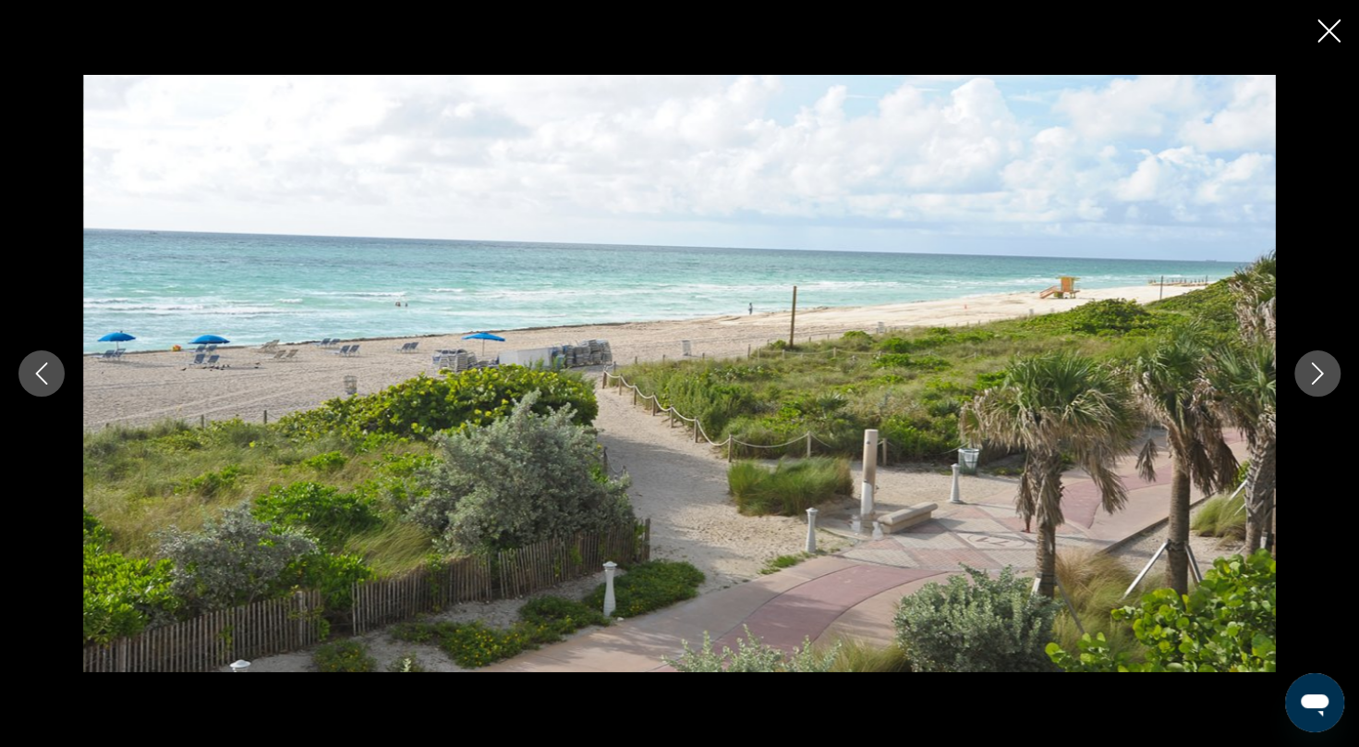
click at [1319, 389] on button "Next image" at bounding box center [1317, 373] width 46 height 46
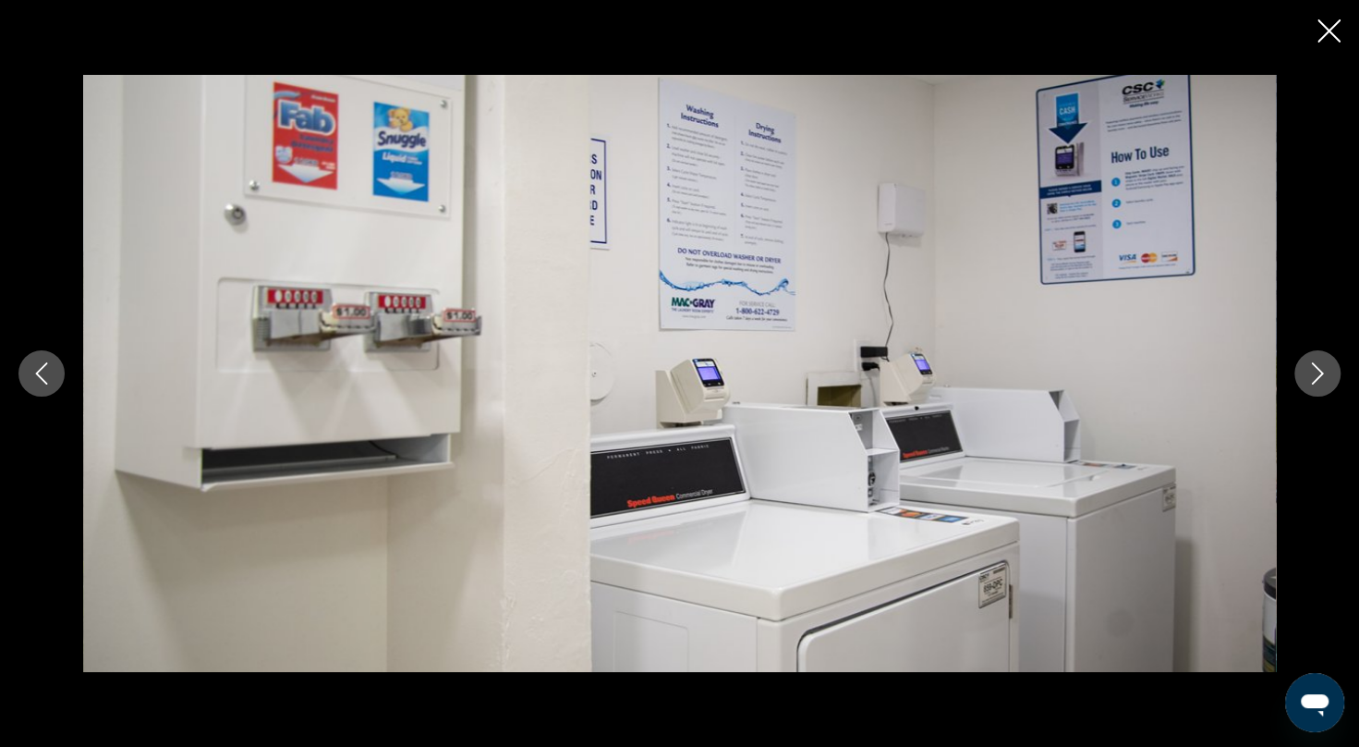
click at [1321, 34] on icon "Close slideshow" at bounding box center [1329, 30] width 23 height 23
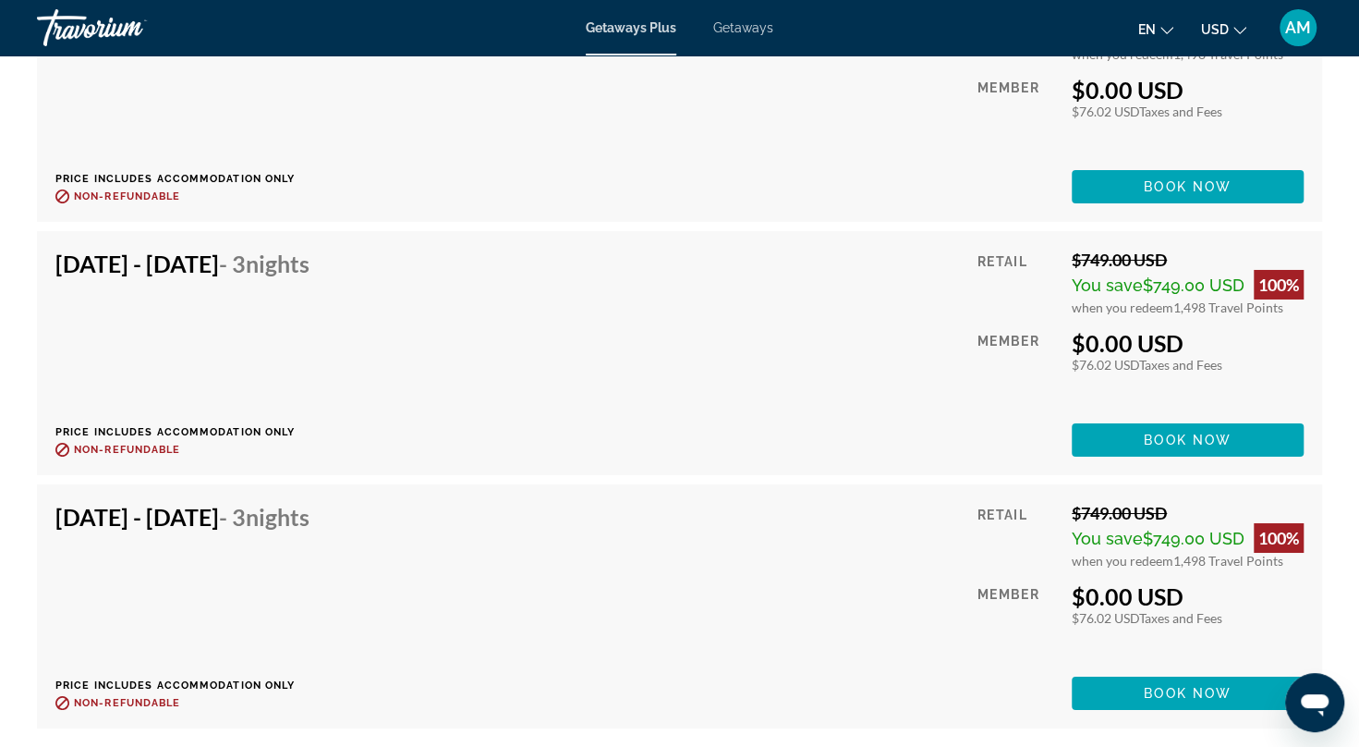
scroll to position [3646, 0]
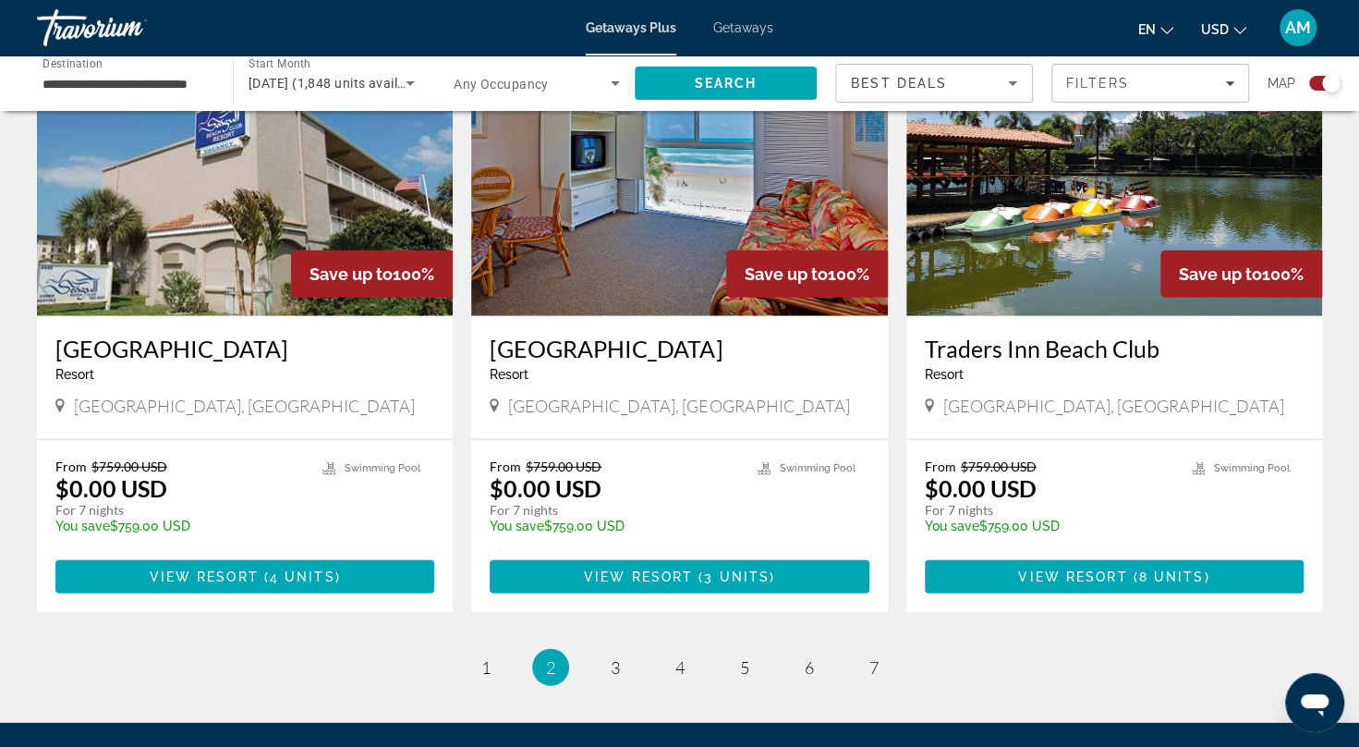
scroll to position [2869, 0]
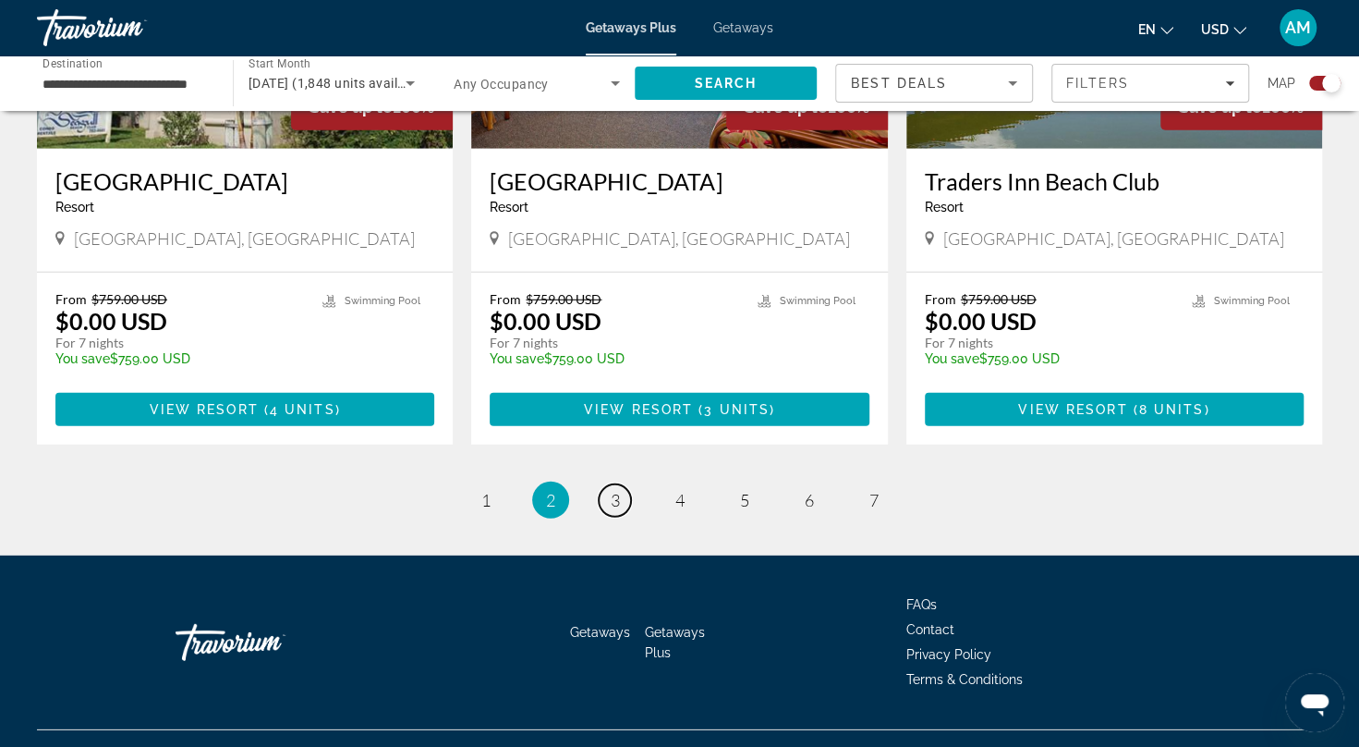
click at [617, 490] on span "3" at bounding box center [615, 500] width 9 height 20
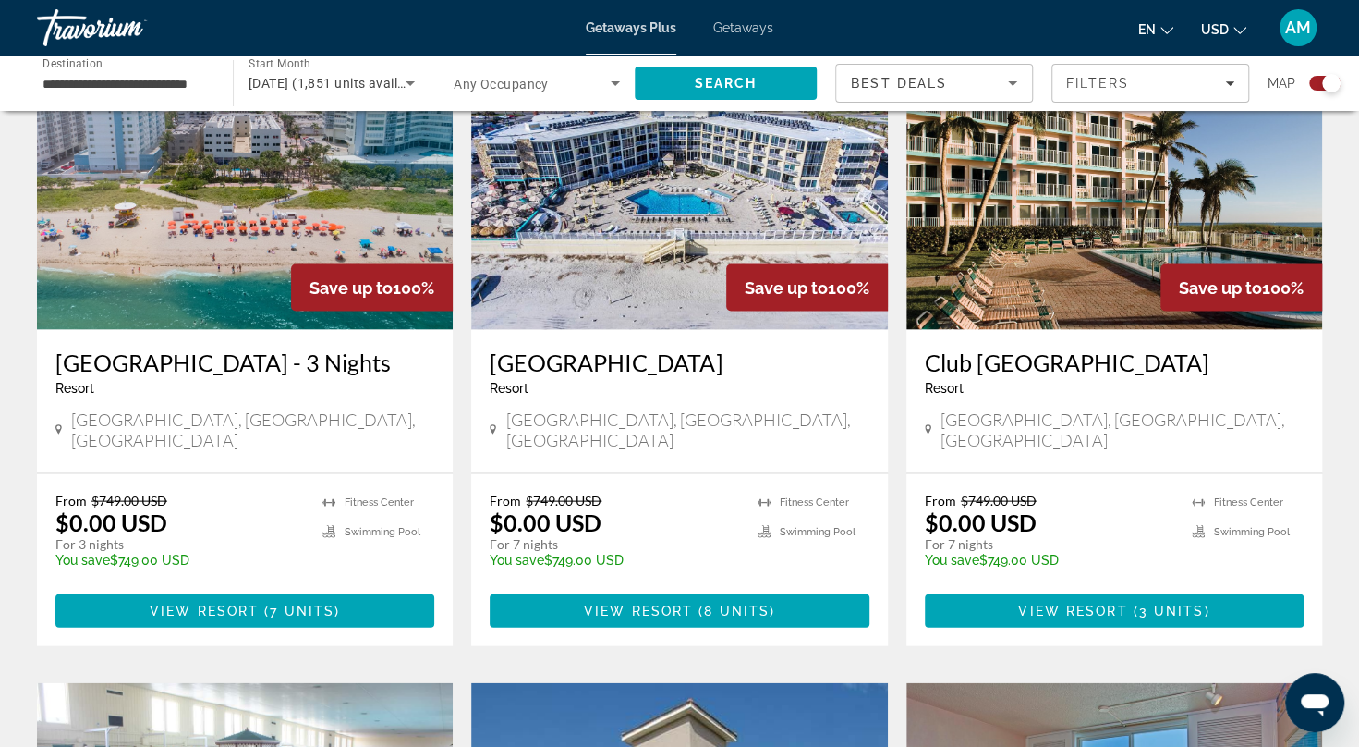
scroll to position [2073, 0]
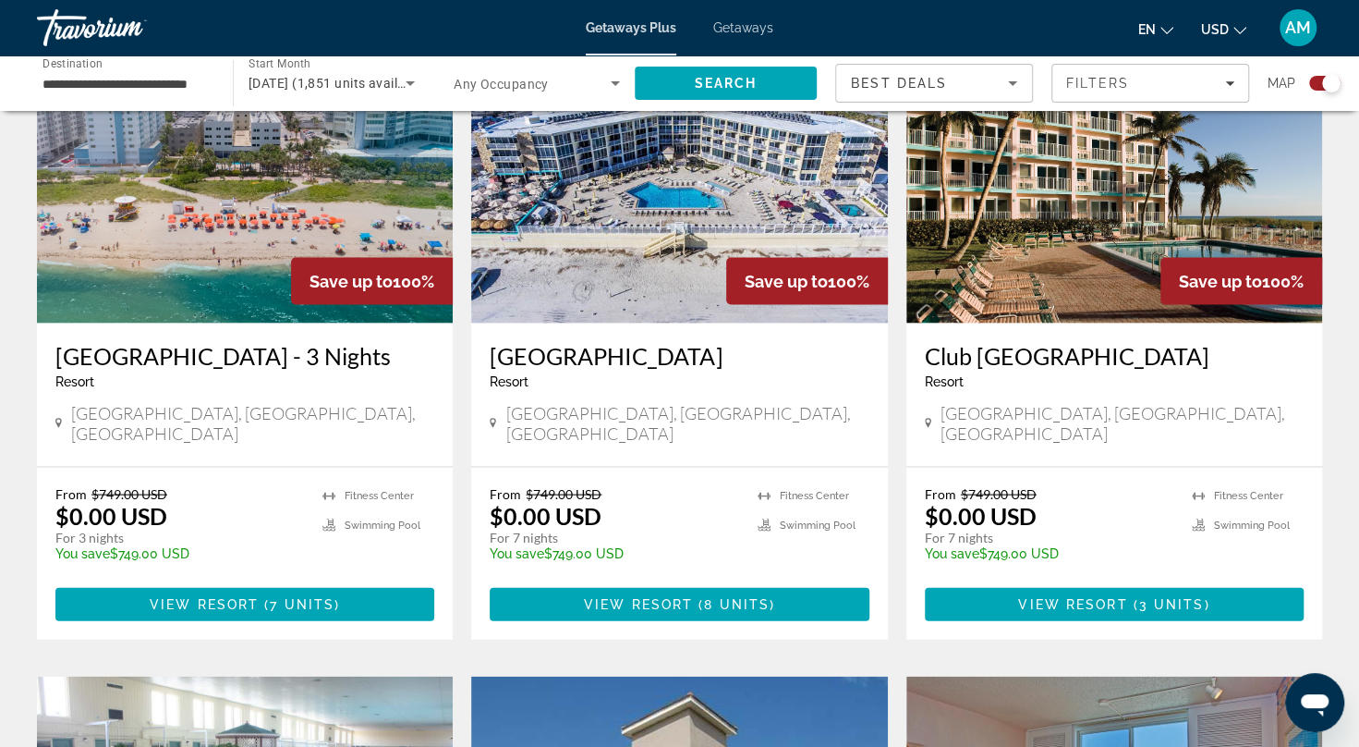
click at [1130, 227] on img "Main content" at bounding box center [1114, 176] width 416 height 296
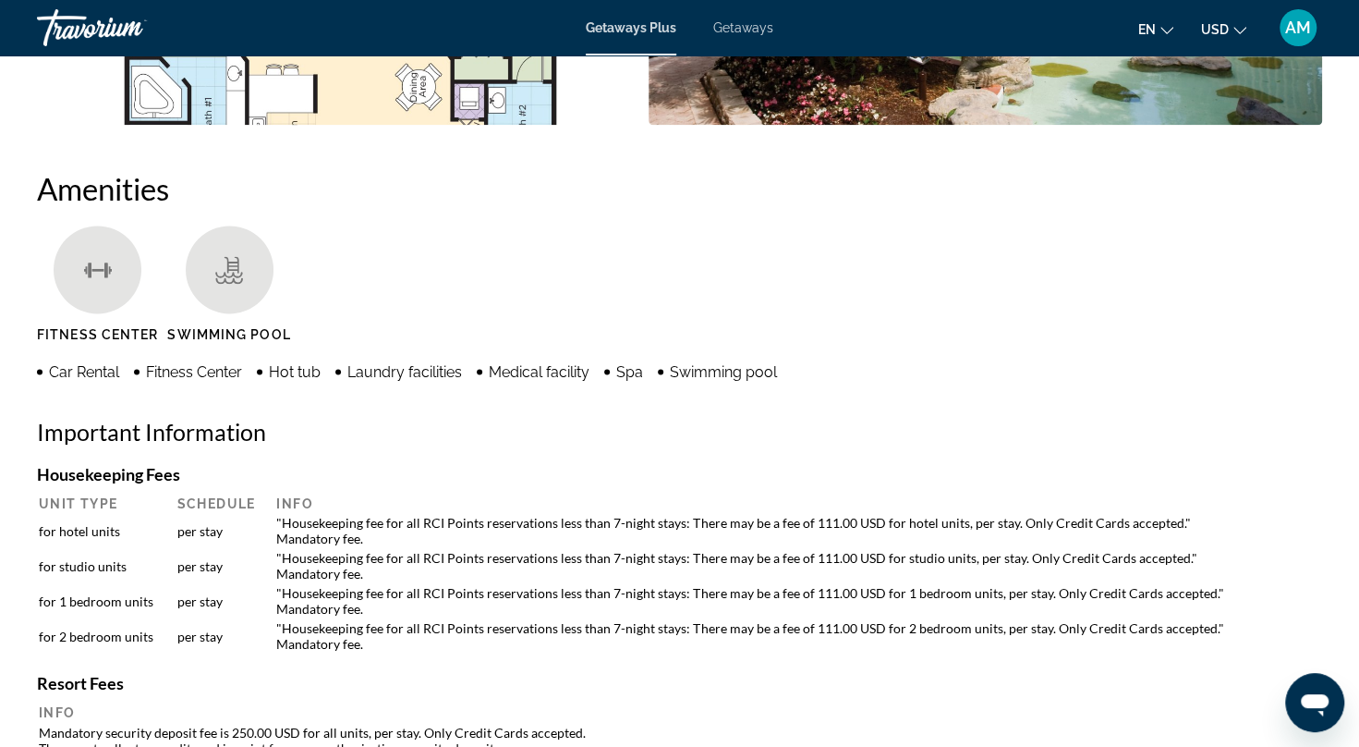
scroll to position [1314, 0]
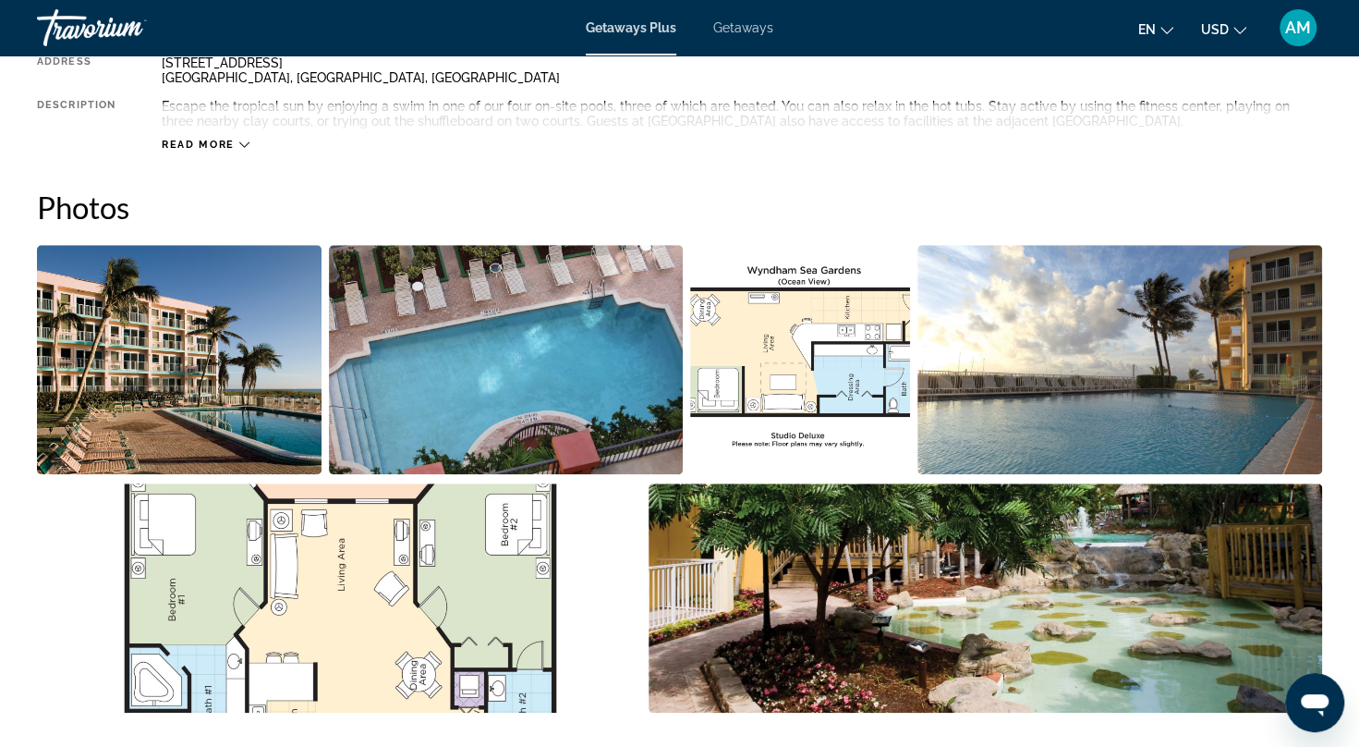
scroll to position [717, 0]
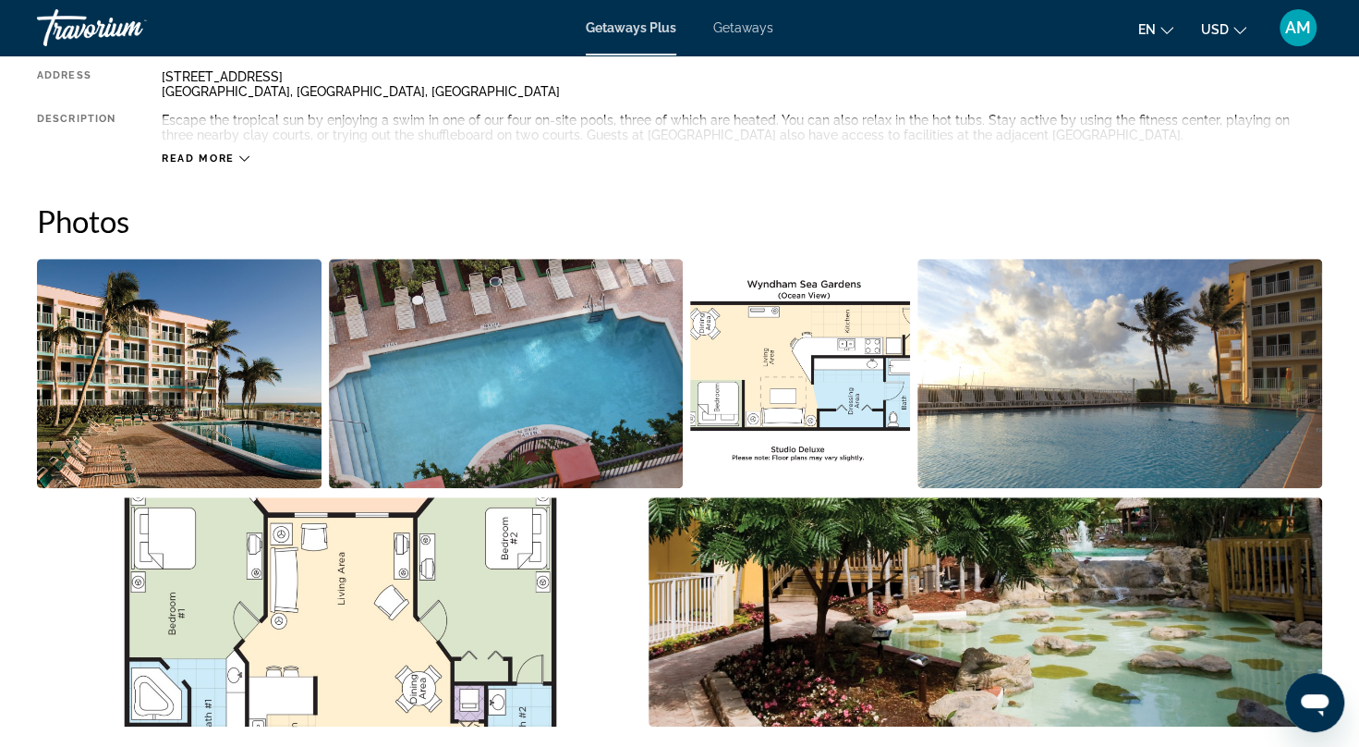
click at [257, 361] on img "Open full-screen image slider" at bounding box center [179, 373] width 285 height 229
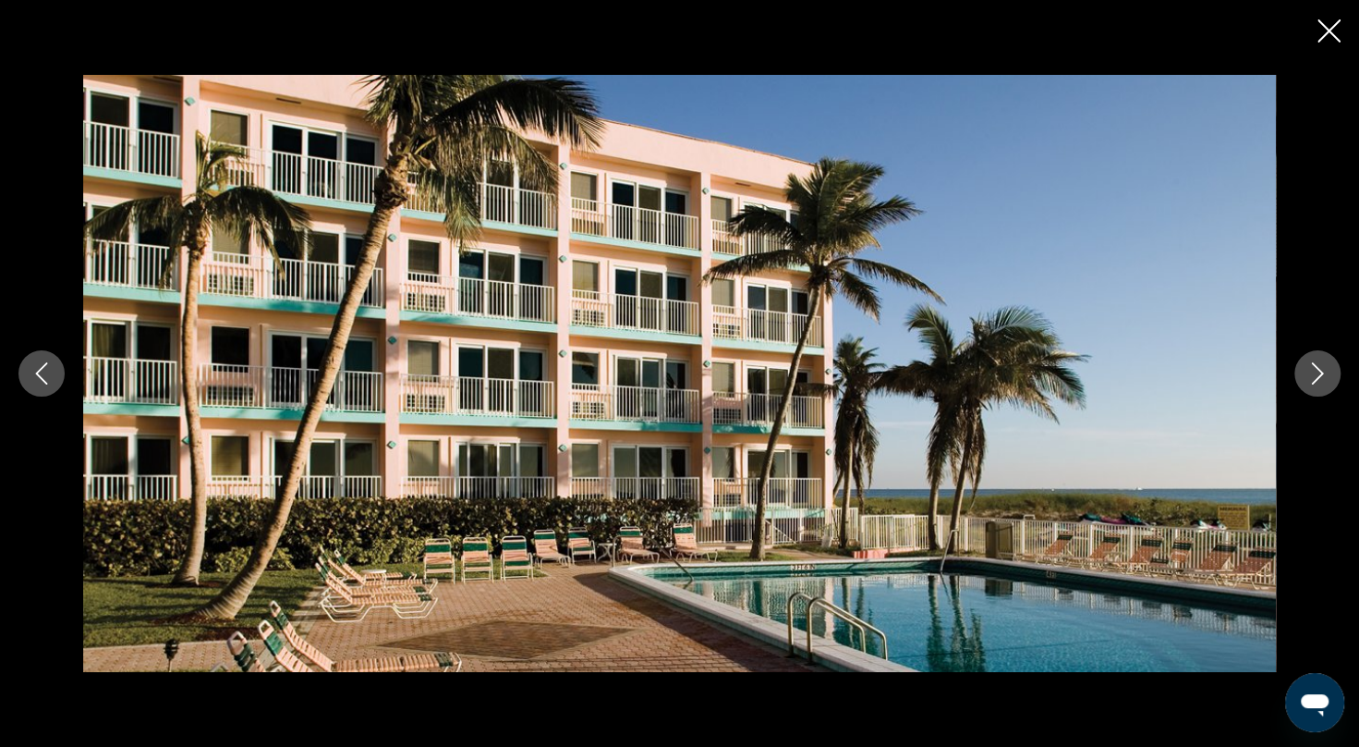
drag, startPoint x: 1316, startPoint y: 383, endPoint x: 1329, endPoint y: 401, distance: 22.6
click at [1329, 401] on div "prev next" at bounding box center [679, 373] width 1359 height 597
click at [1323, 386] on button "Next image" at bounding box center [1317, 373] width 46 height 46
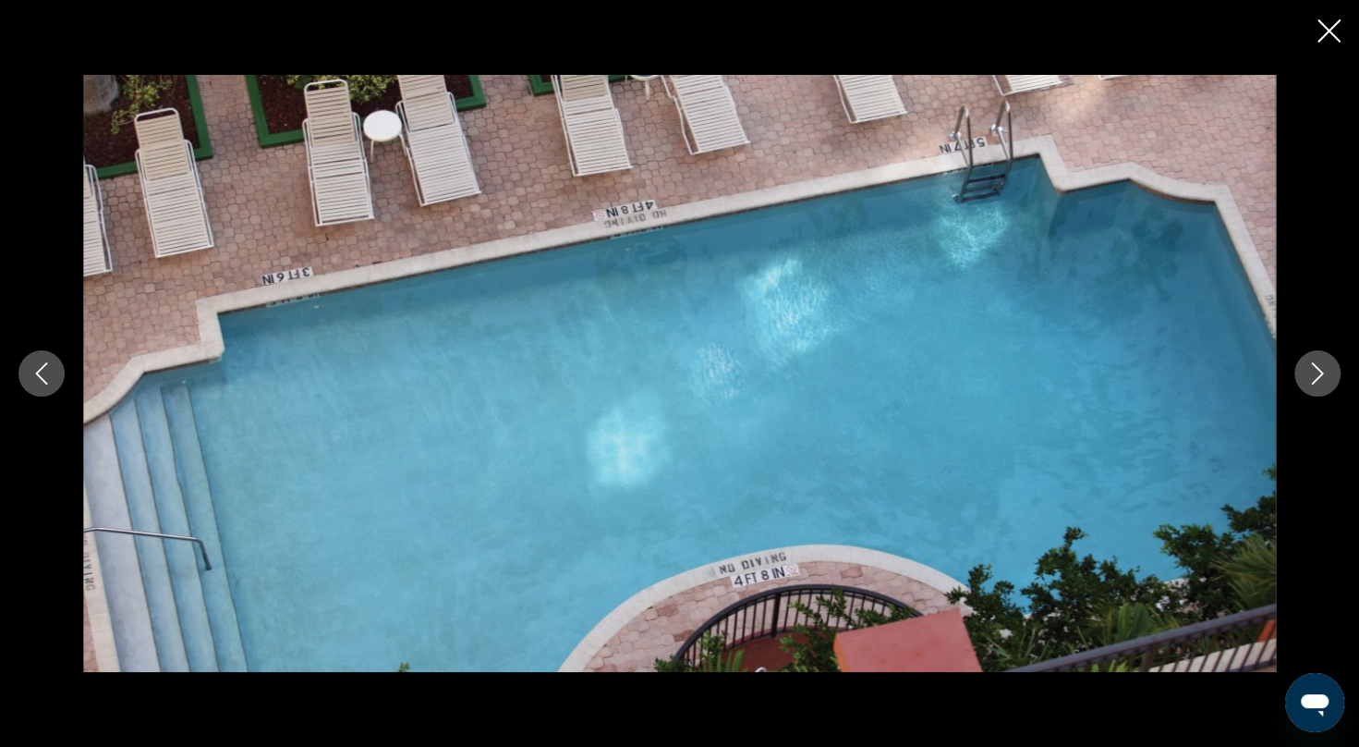
click at [1323, 386] on button "Next image" at bounding box center [1317, 373] width 46 height 46
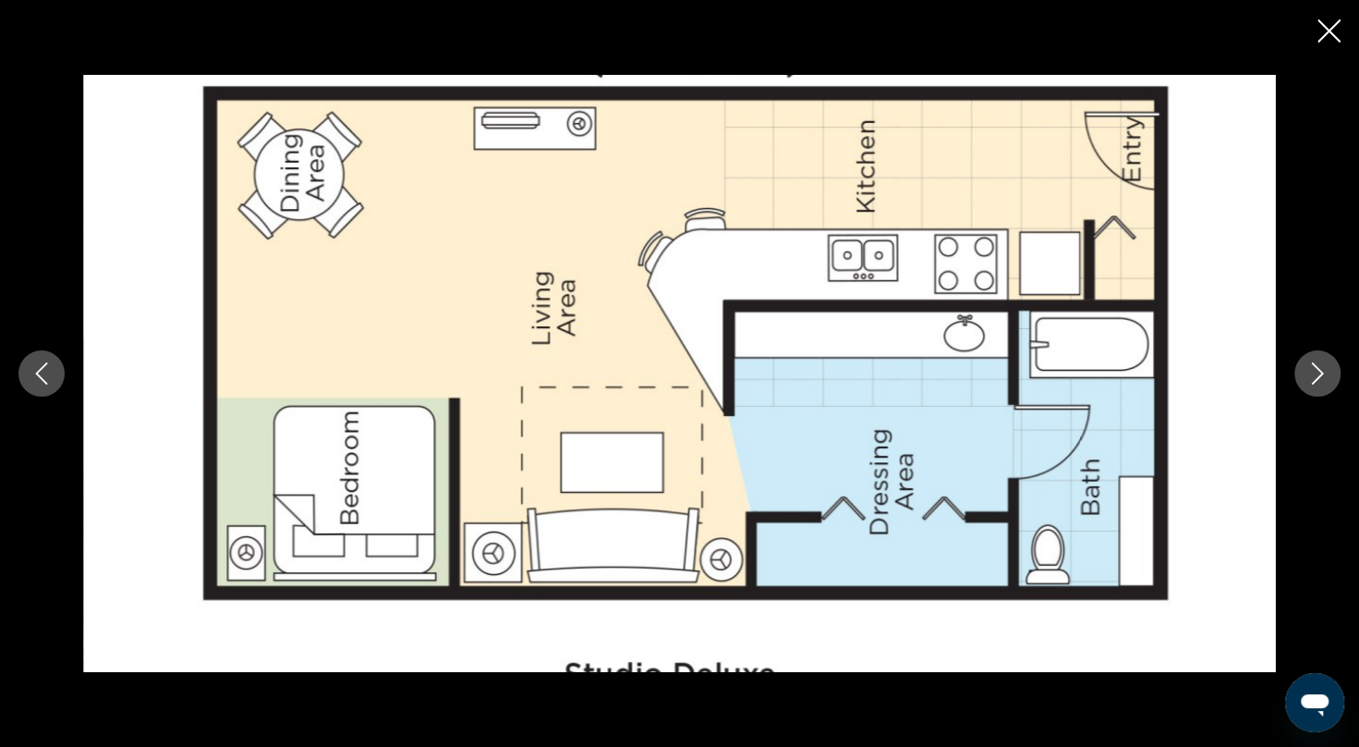
click at [1323, 386] on button "Next image" at bounding box center [1317, 373] width 46 height 46
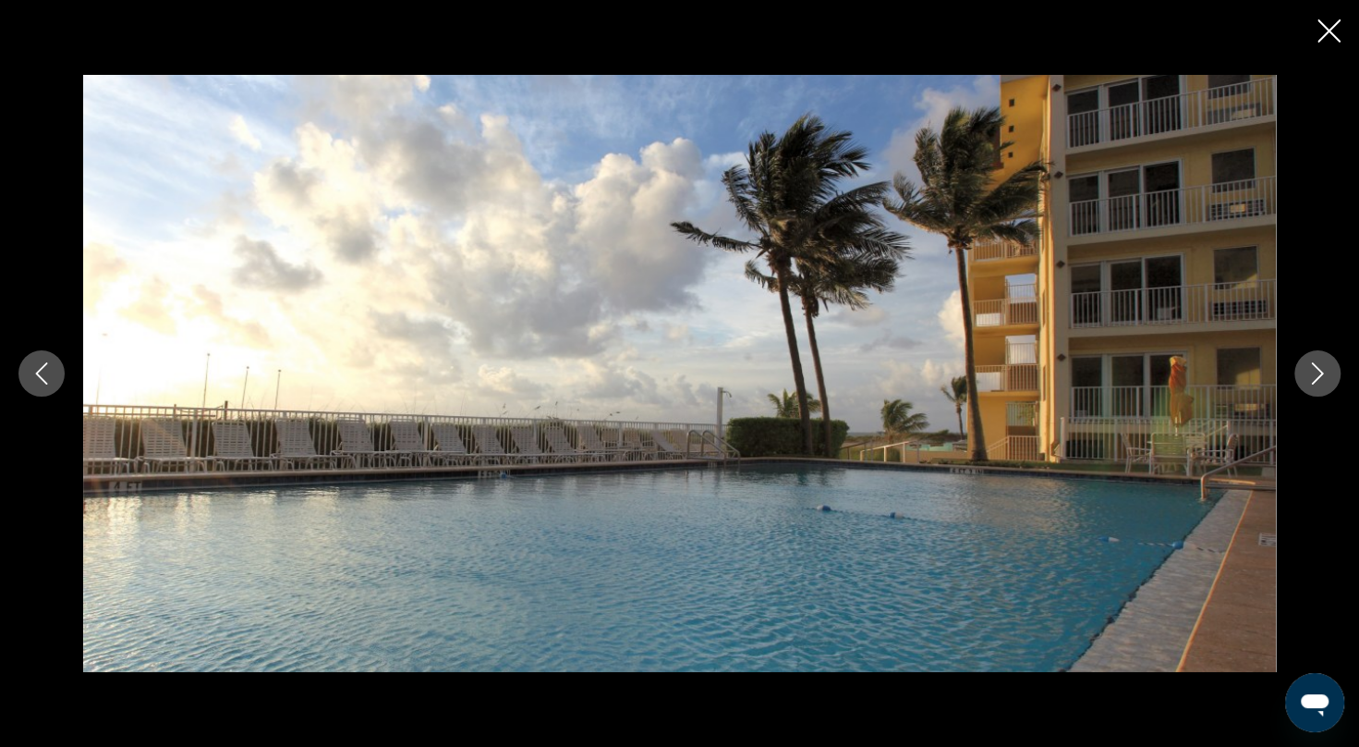
click at [1323, 386] on button "Next image" at bounding box center [1317, 373] width 46 height 46
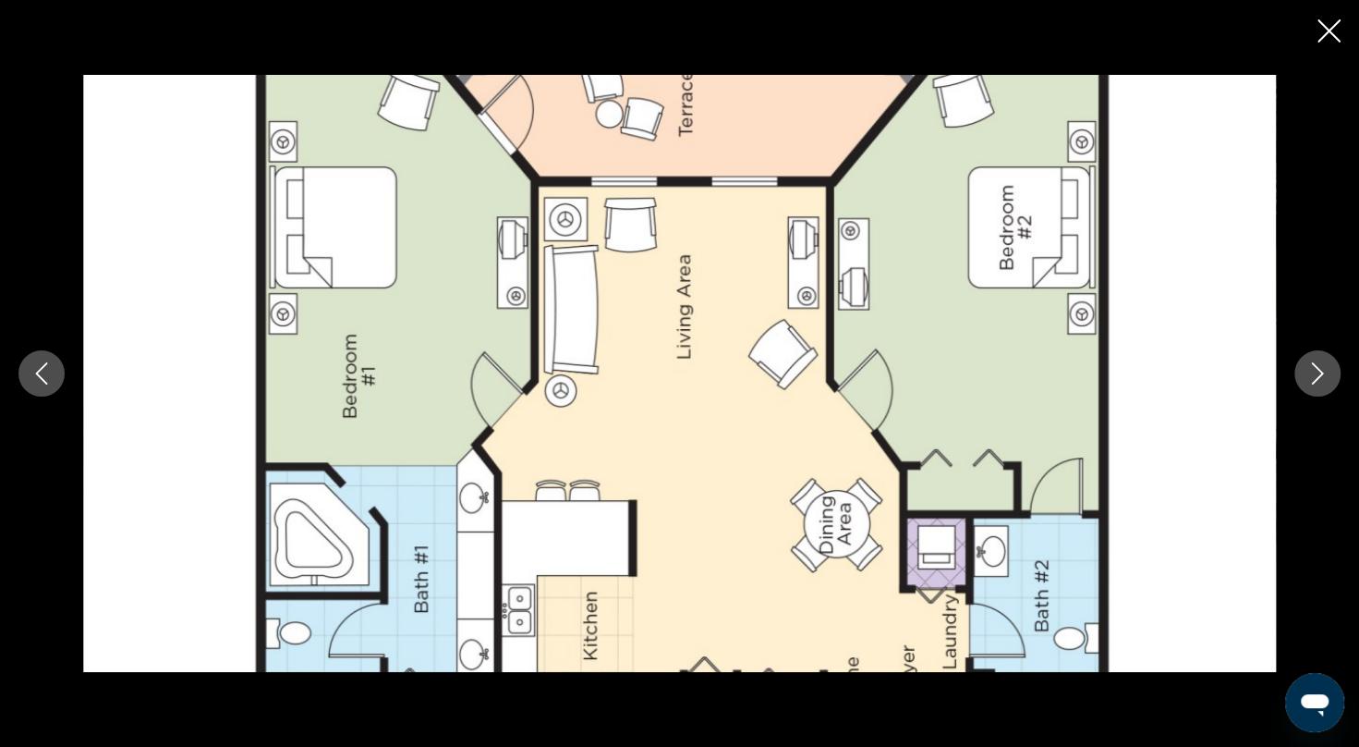
click at [1323, 386] on button "Next image" at bounding box center [1317, 373] width 46 height 46
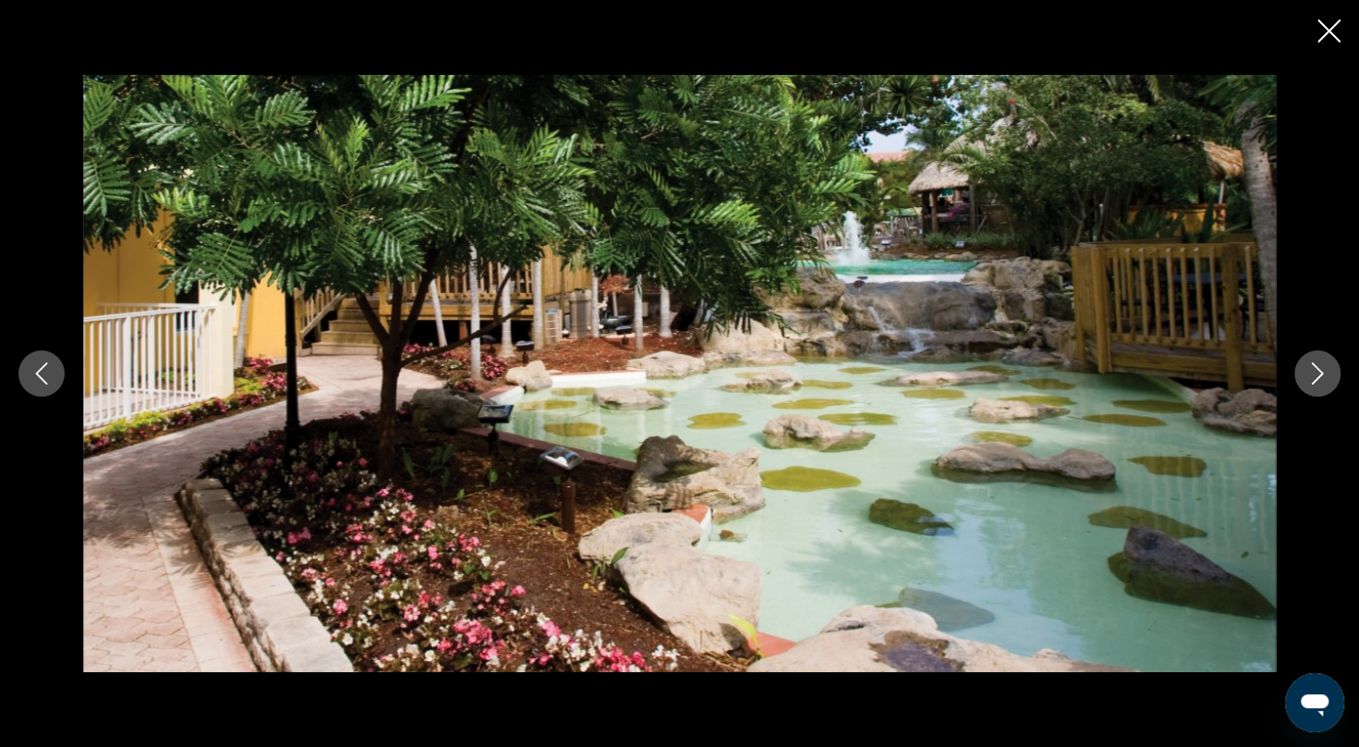
click at [1323, 386] on button "Next image" at bounding box center [1317, 373] width 46 height 46
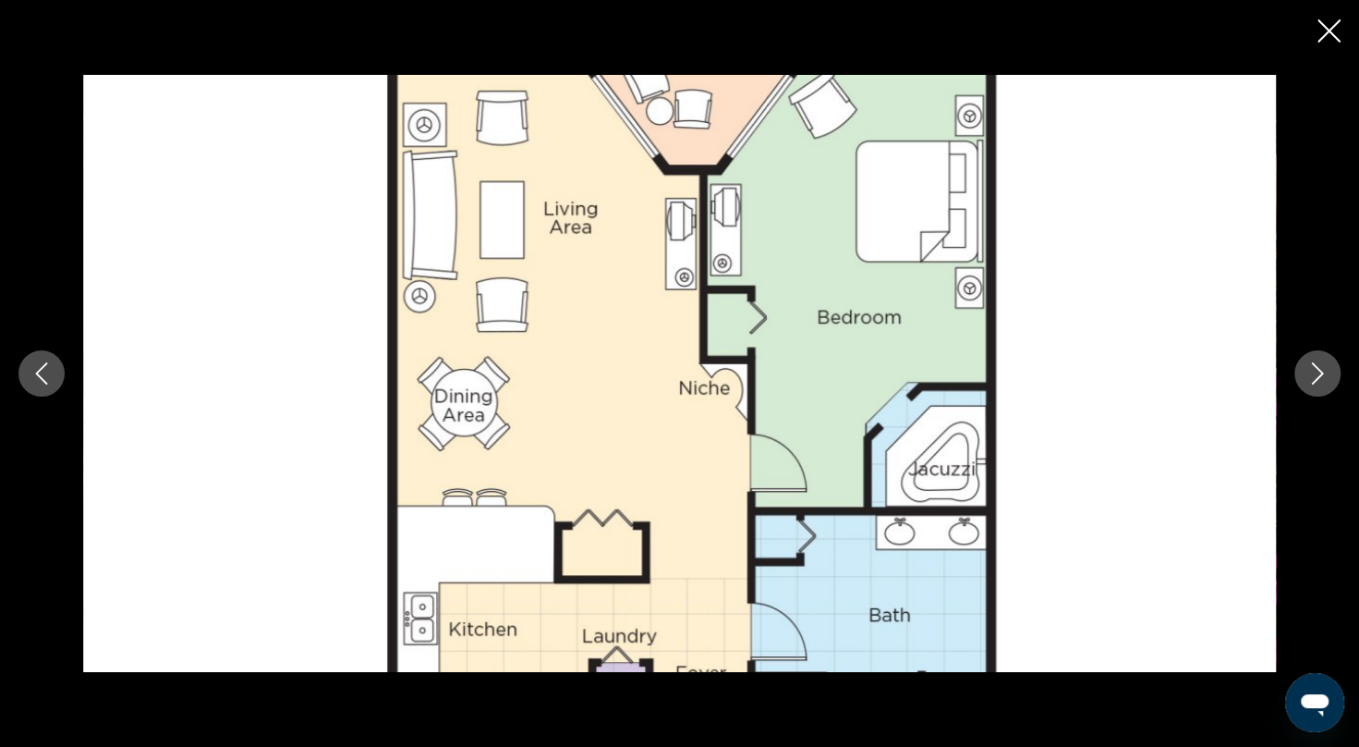
click at [1323, 386] on button "Next image" at bounding box center [1317, 373] width 46 height 46
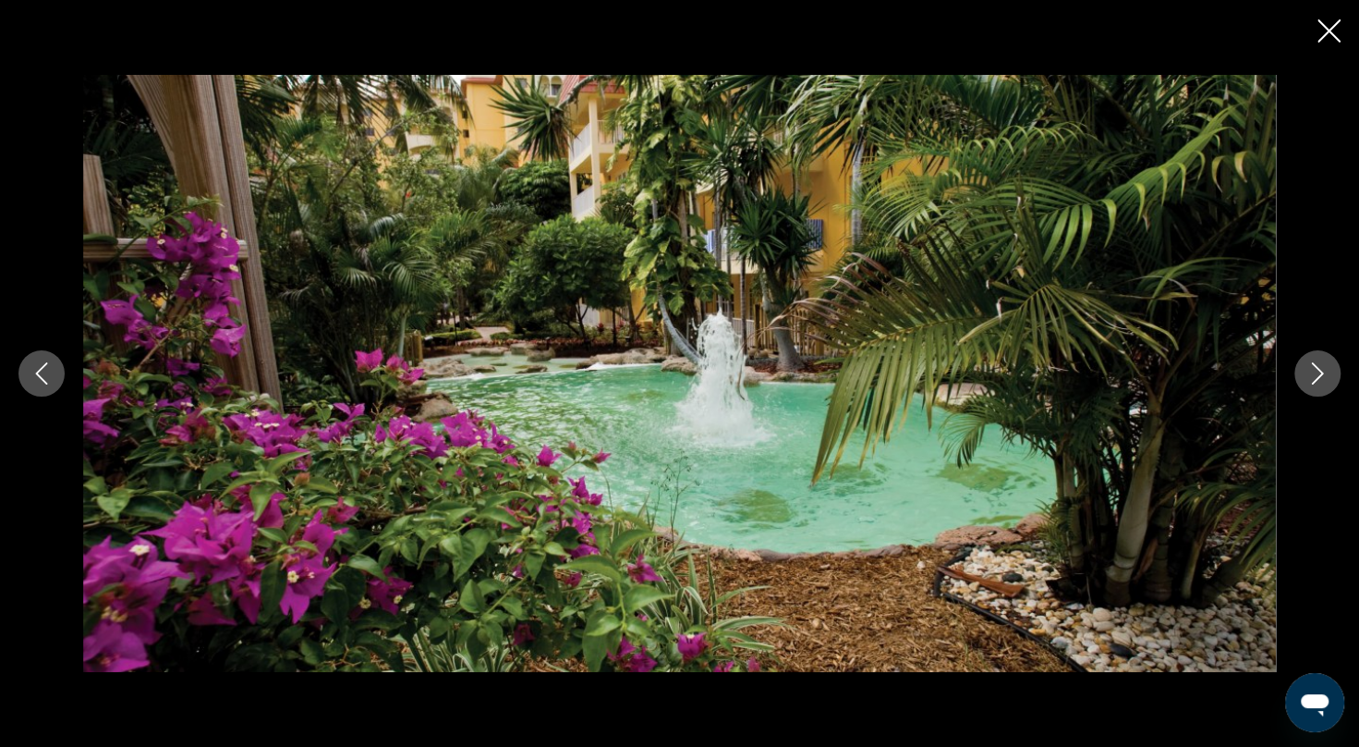
click at [1323, 386] on button "Next image" at bounding box center [1317, 373] width 46 height 46
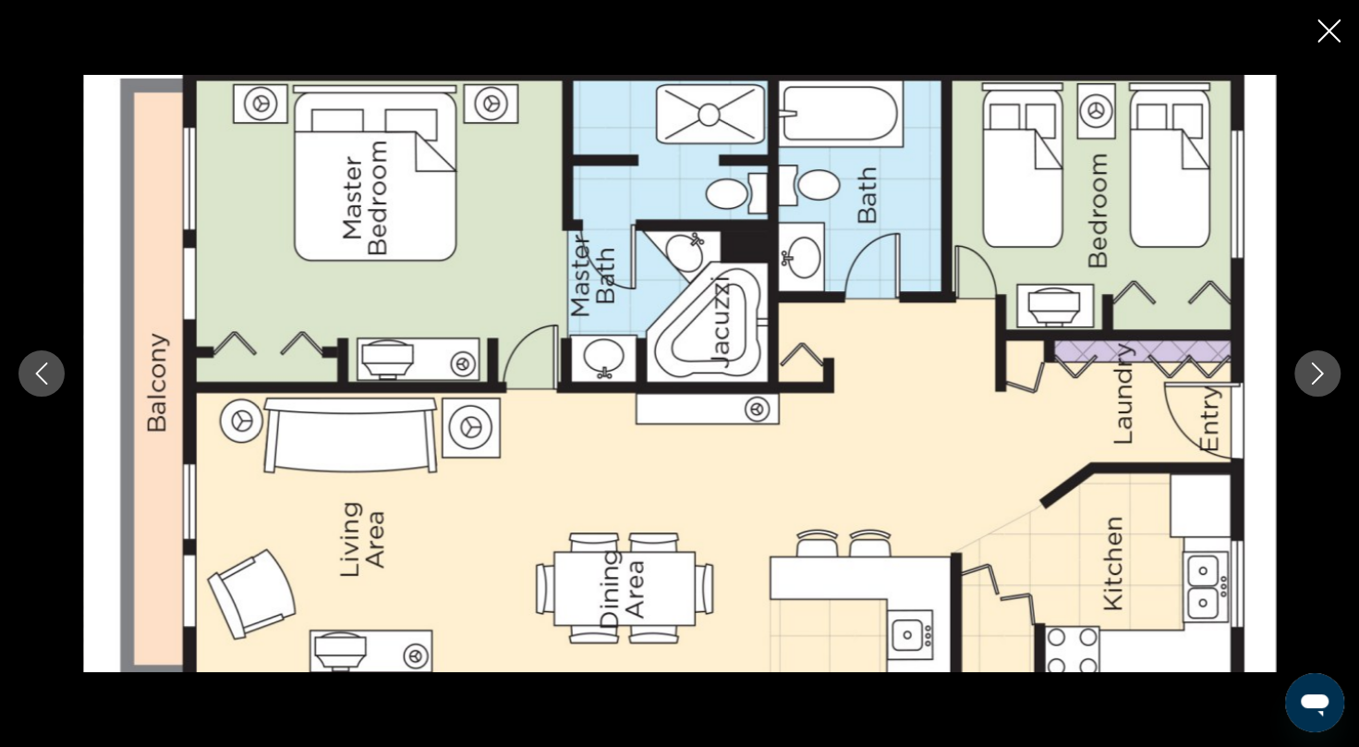
click at [1323, 386] on button "Next image" at bounding box center [1317, 373] width 46 height 46
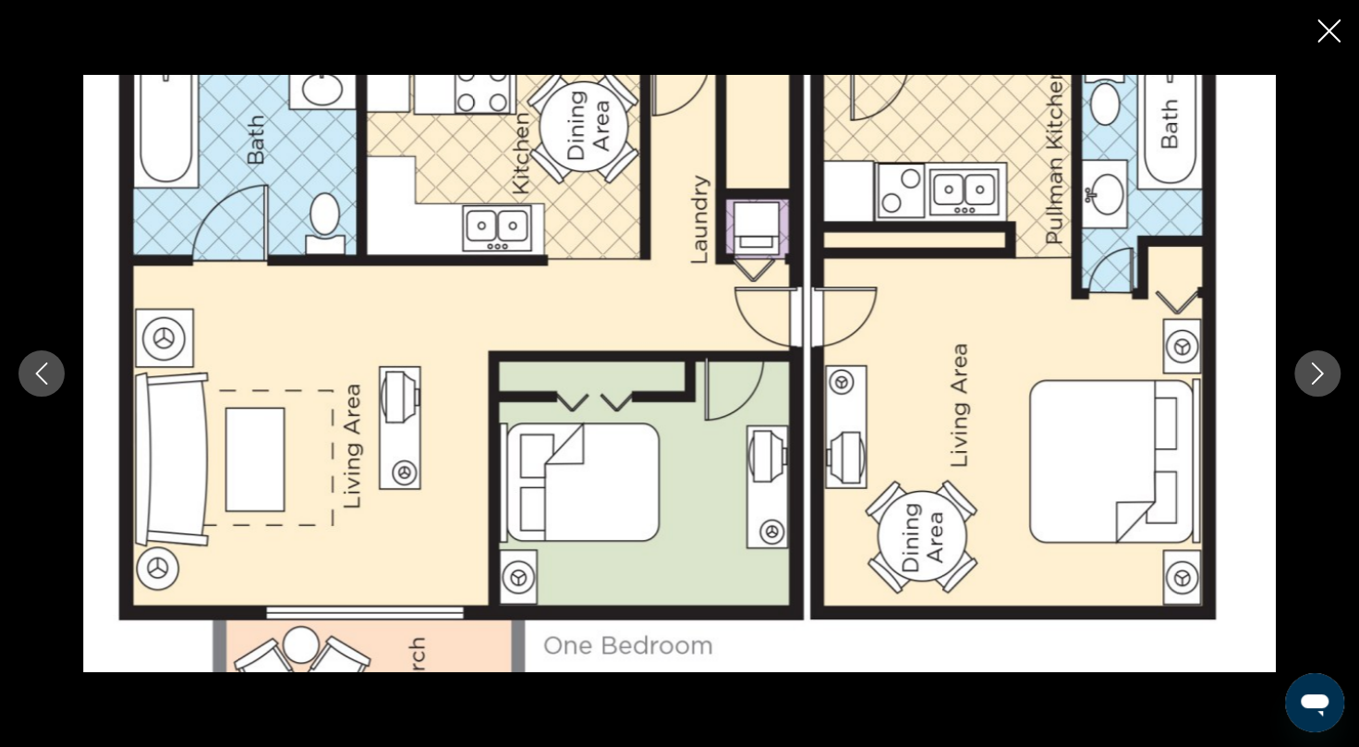
click at [1323, 386] on button "Next image" at bounding box center [1317, 373] width 46 height 46
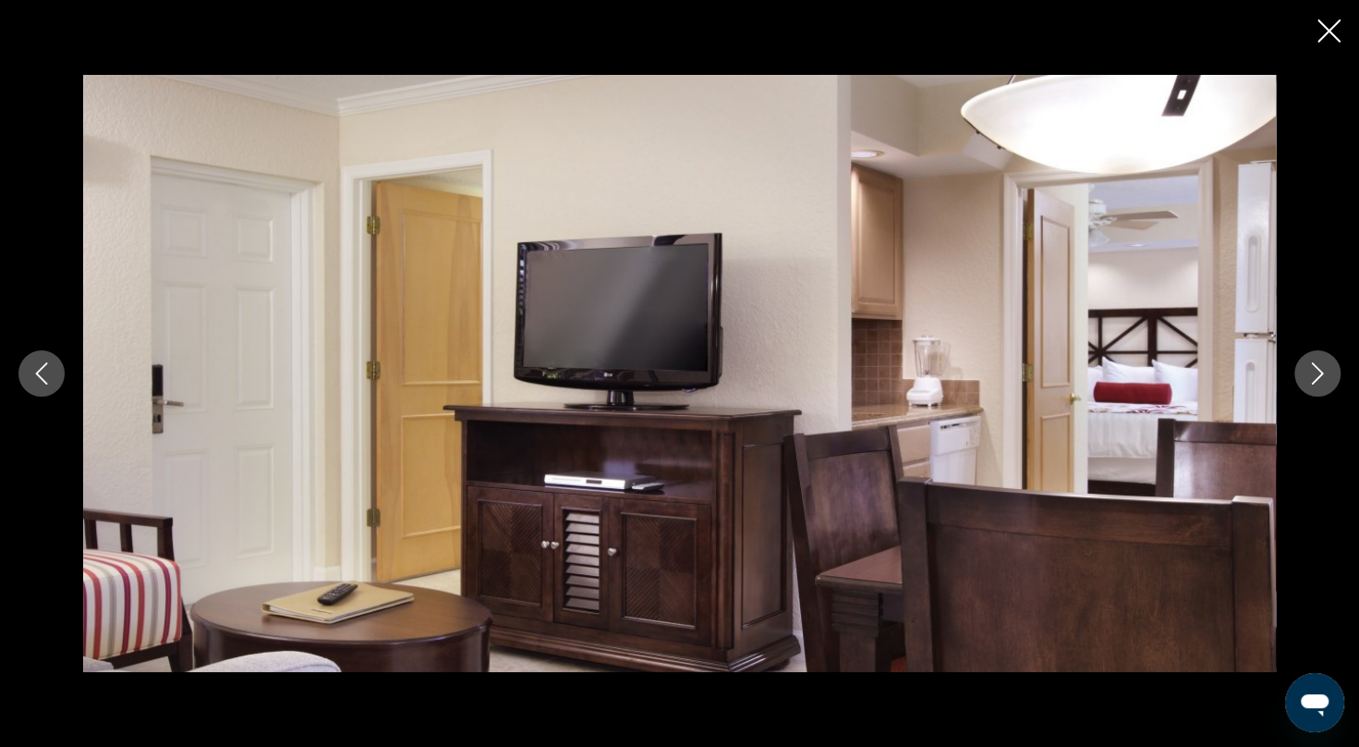
click at [1323, 386] on button "Next image" at bounding box center [1317, 373] width 46 height 46
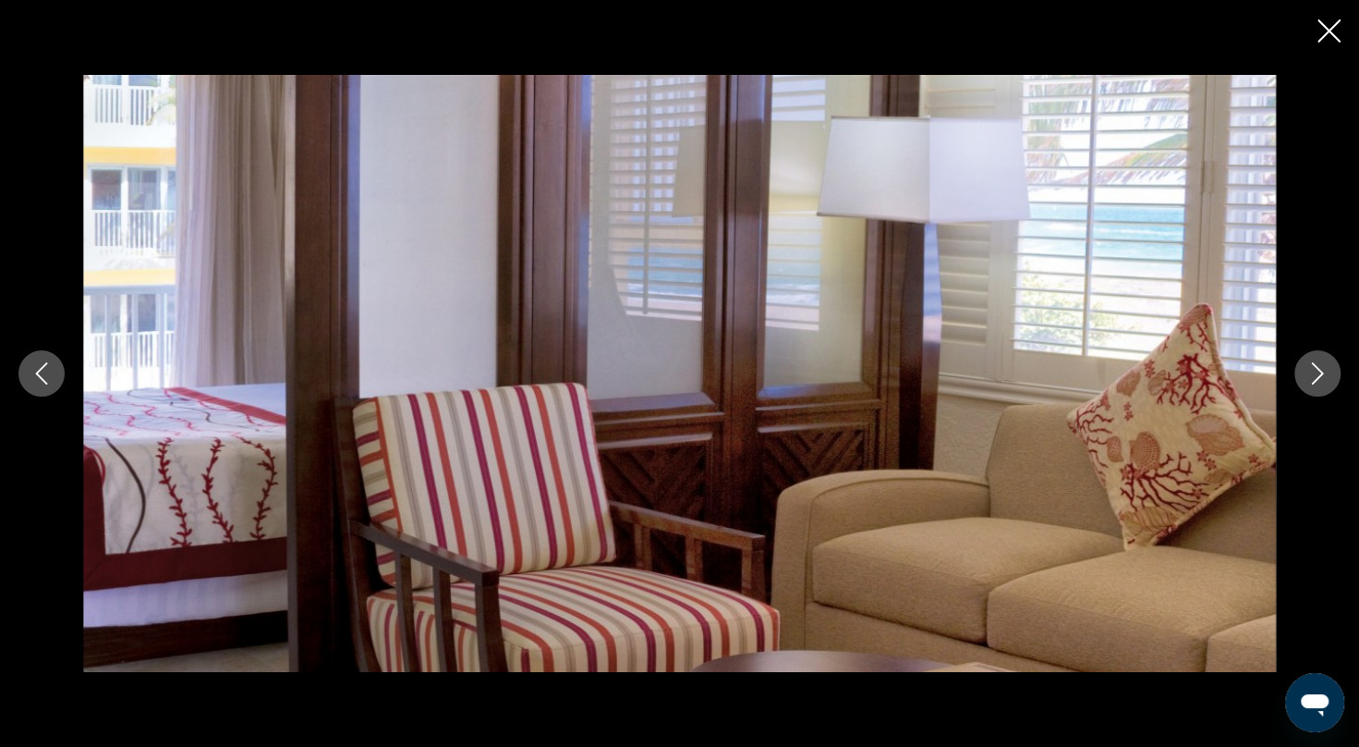
click at [1323, 386] on button "Next image" at bounding box center [1317, 373] width 46 height 46
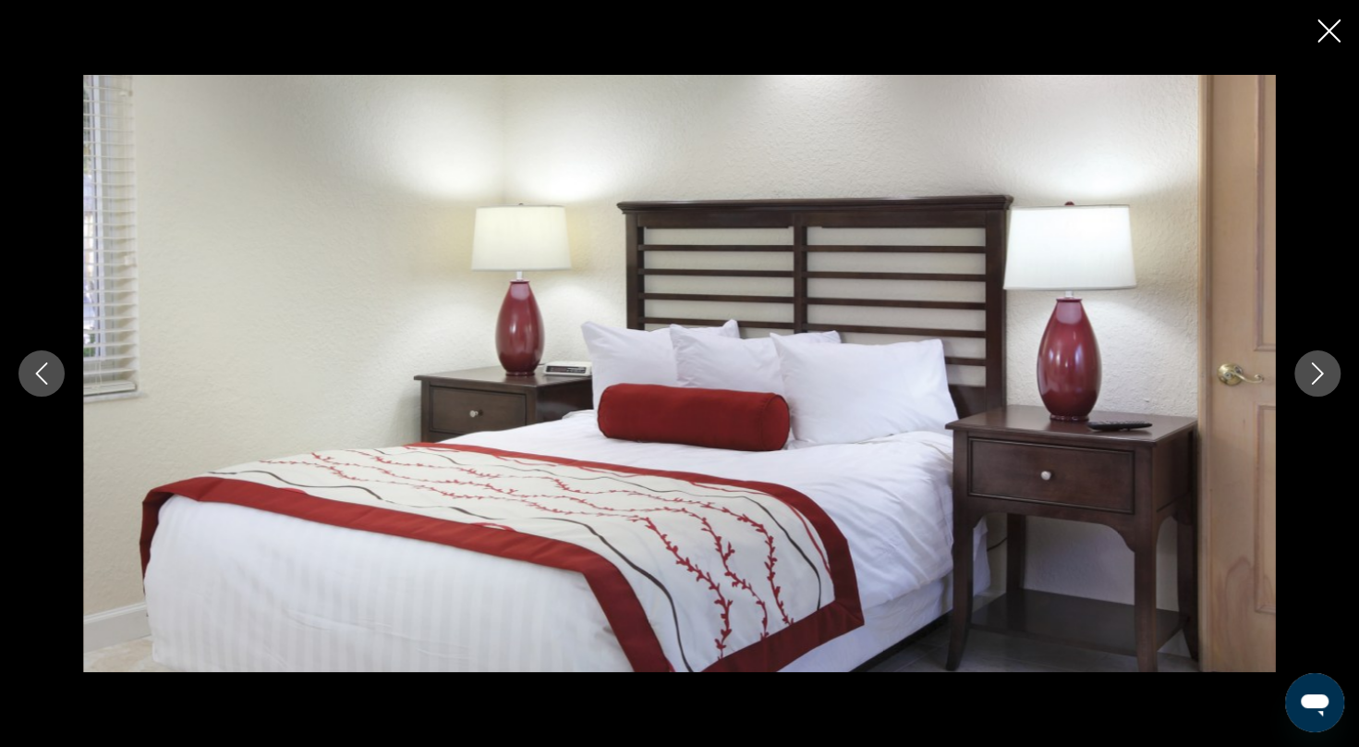
click at [1323, 386] on button "Next image" at bounding box center [1317, 373] width 46 height 46
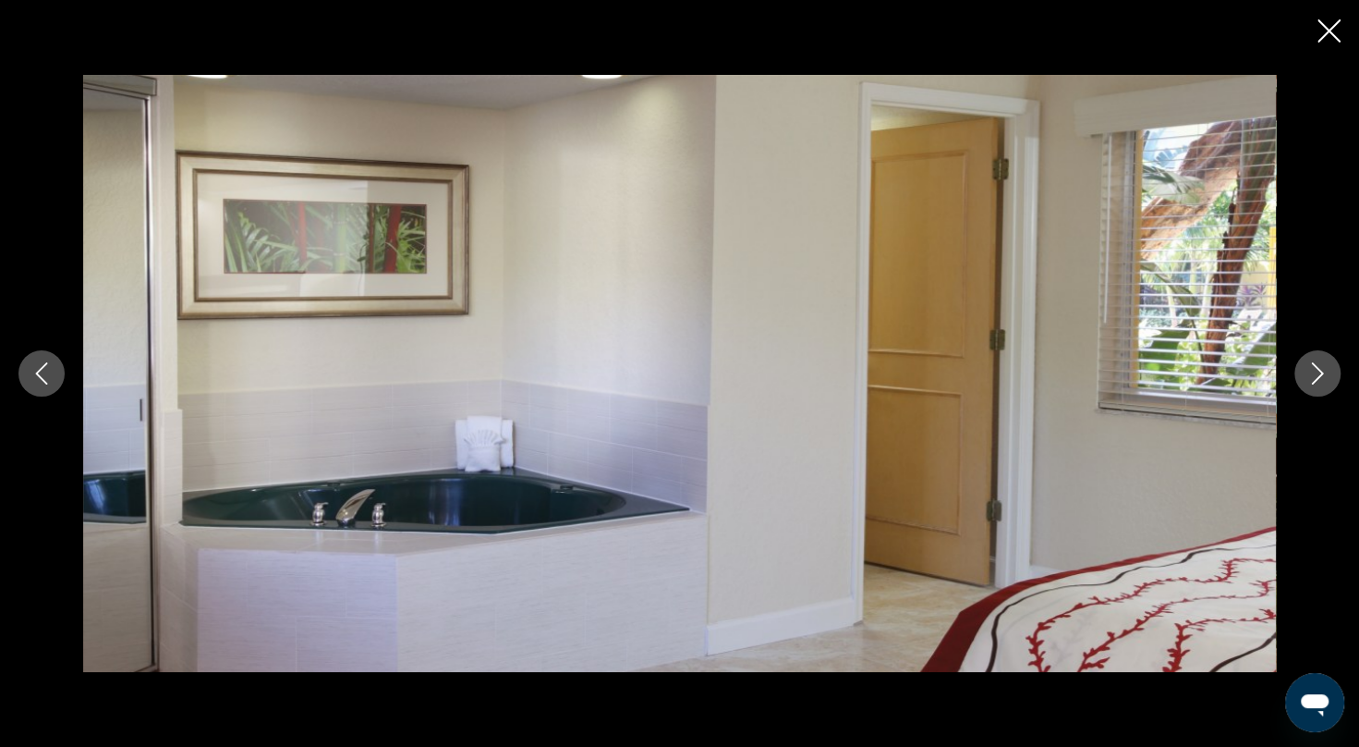
click at [1323, 386] on button "Next image" at bounding box center [1317, 373] width 46 height 46
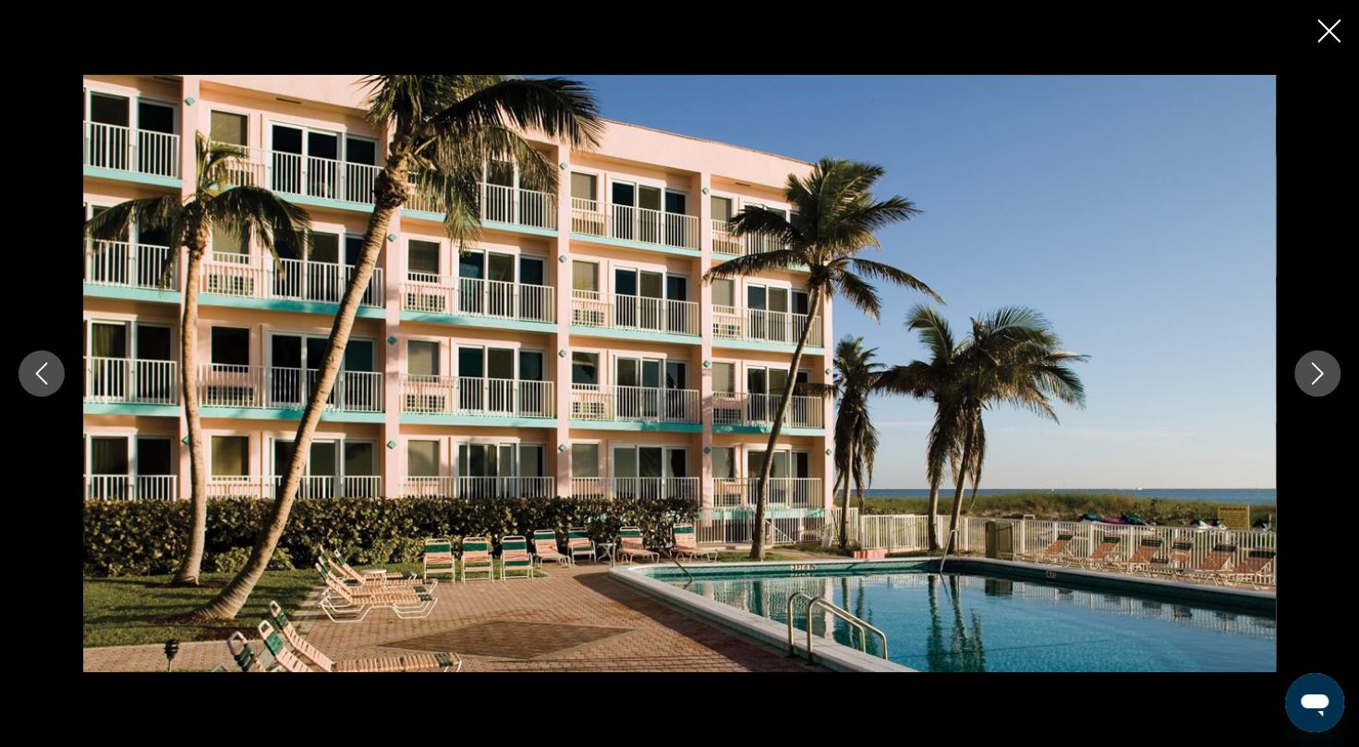
click at [1323, 386] on button "Next image" at bounding box center [1317, 373] width 46 height 46
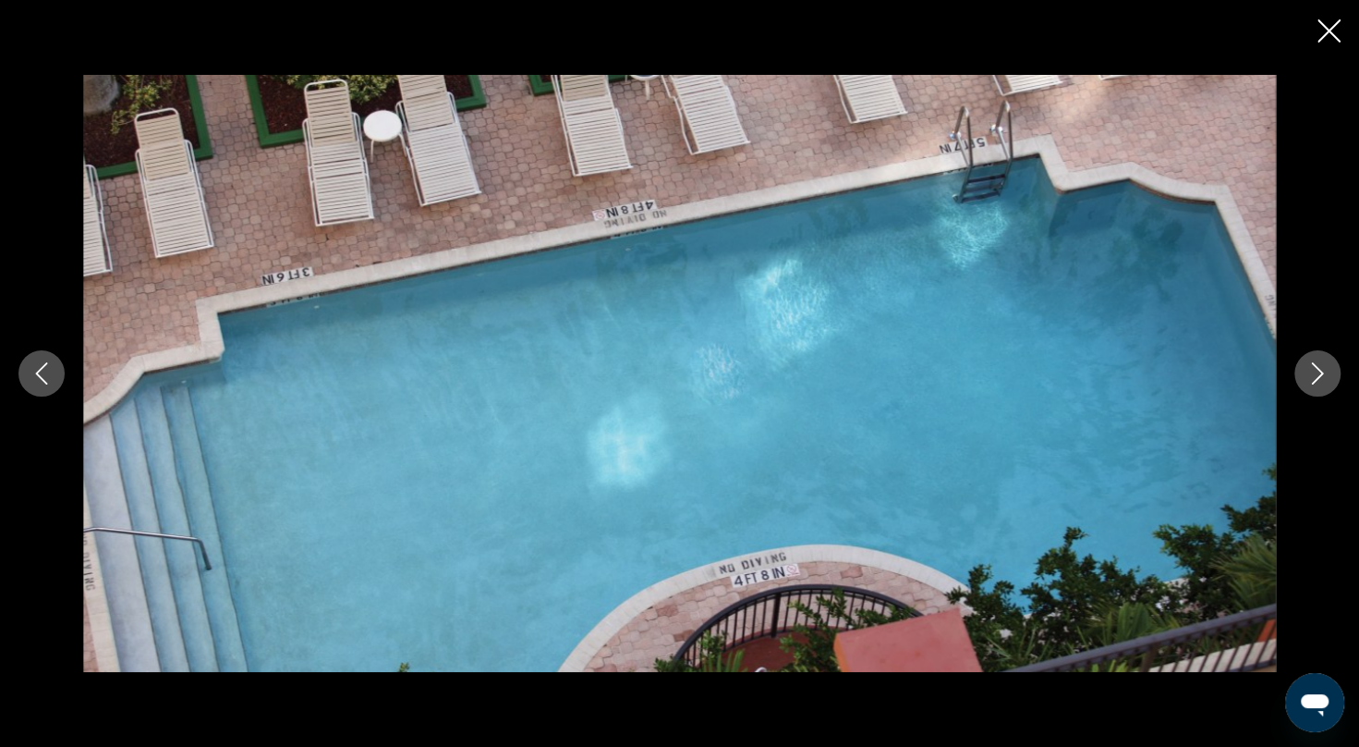
click at [1323, 386] on button "Next image" at bounding box center [1317, 373] width 46 height 46
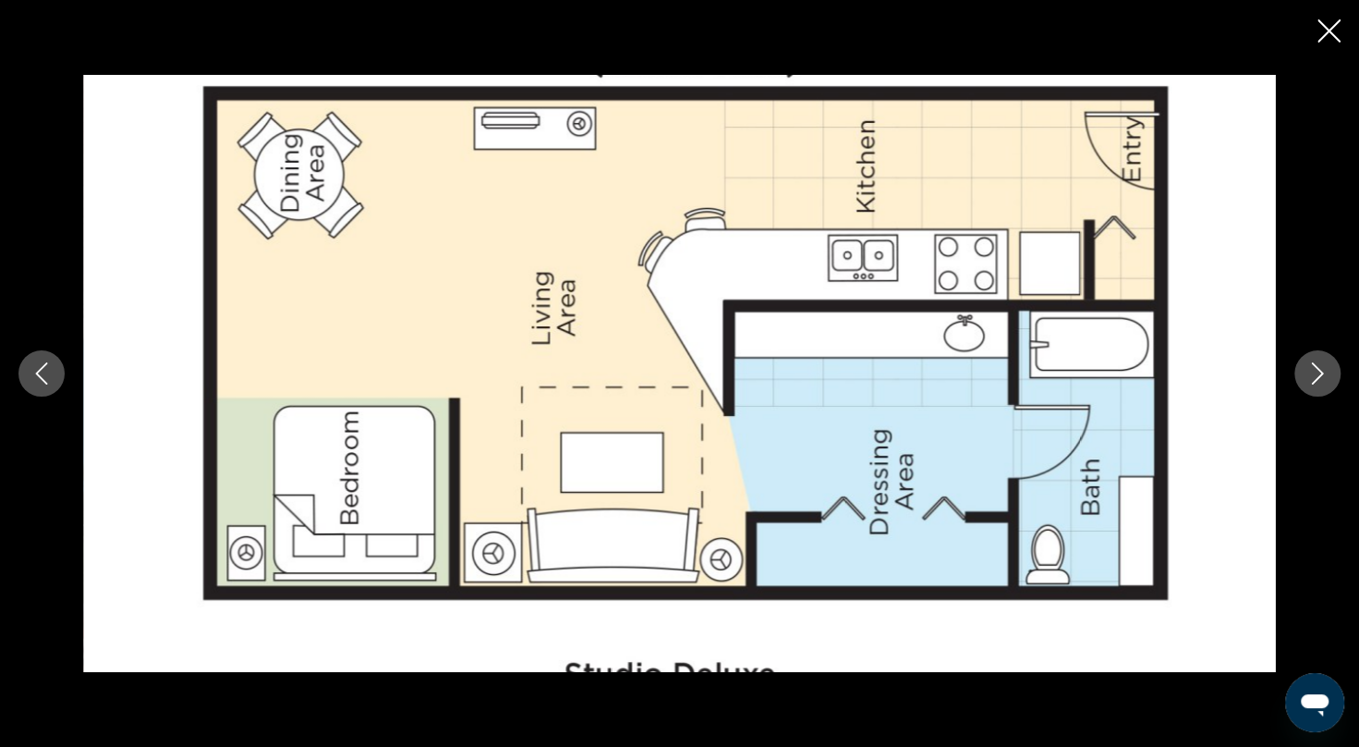
click at [1327, 35] on icon "Close slideshow" at bounding box center [1329, 30] width 23 height 23
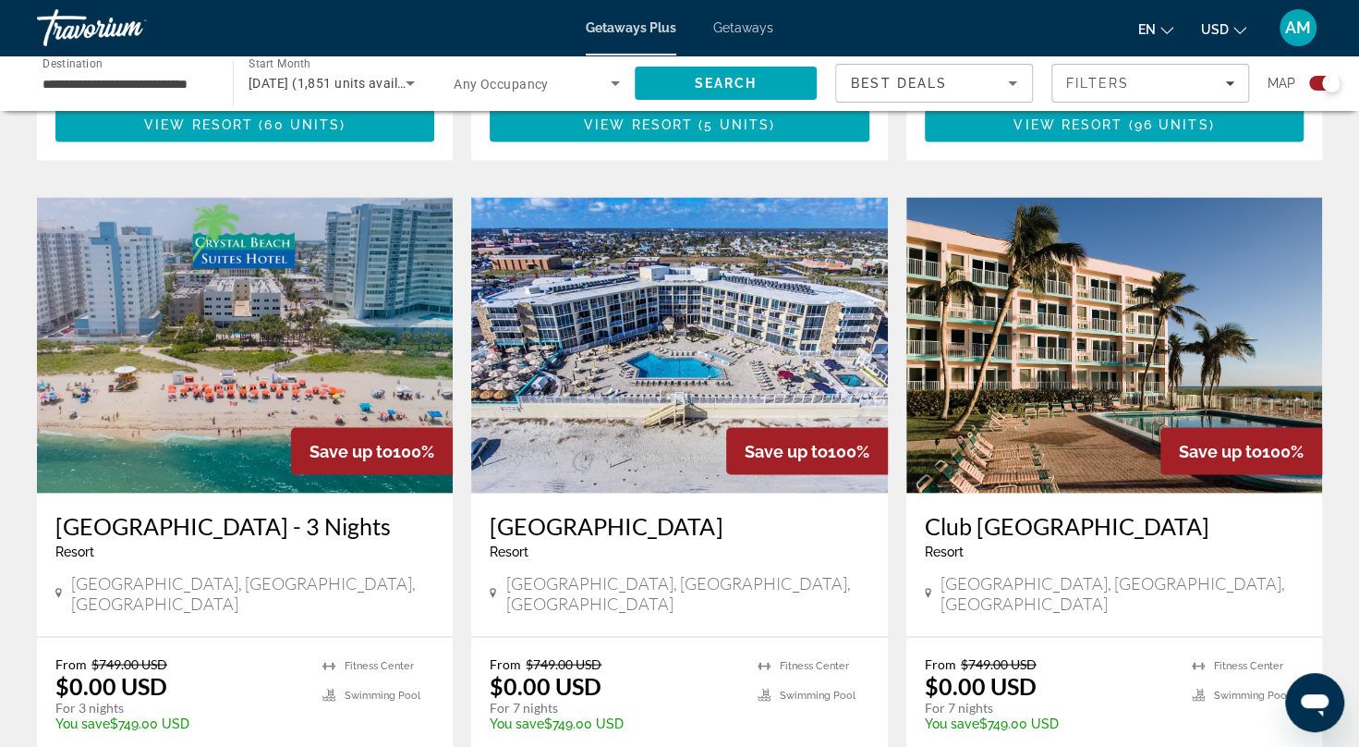
scroll to position [1907, 0]
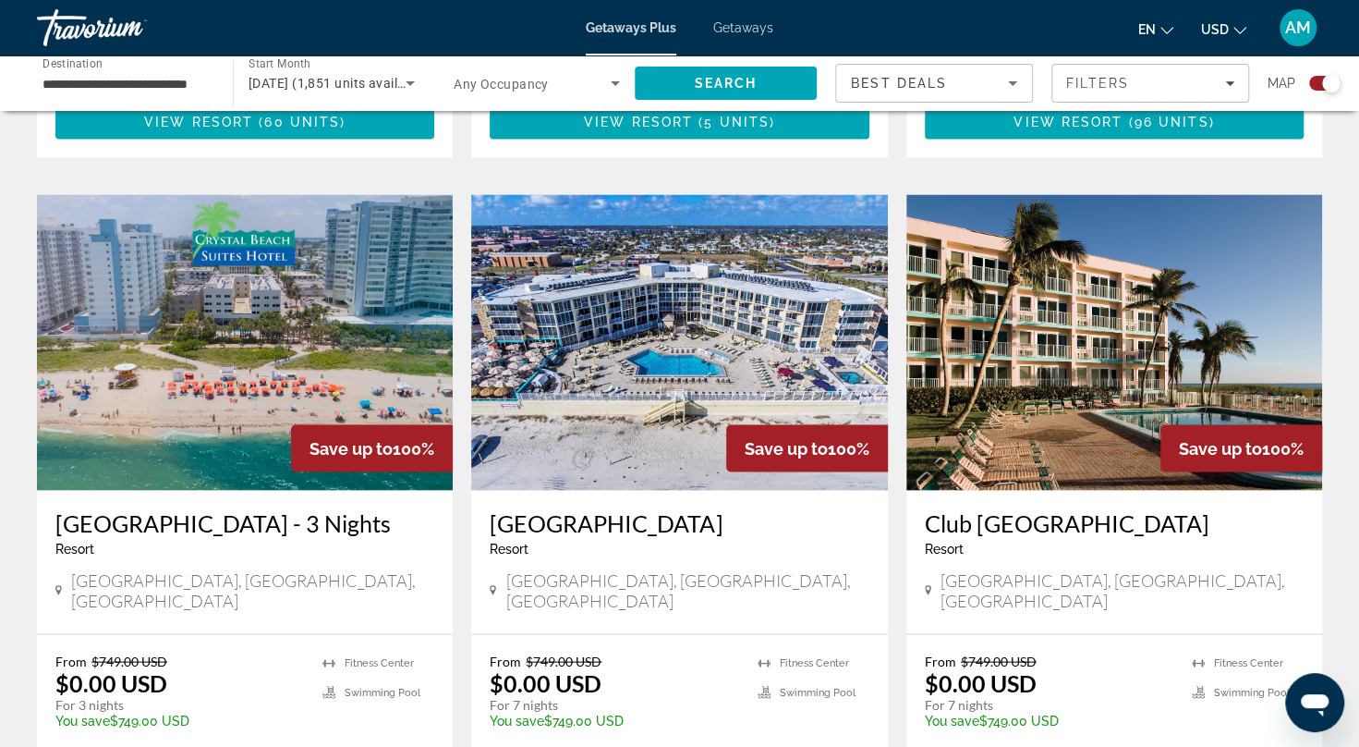
click at [845, 332] on img "Main content" at bounding box center [679, 342] width 416 height 296
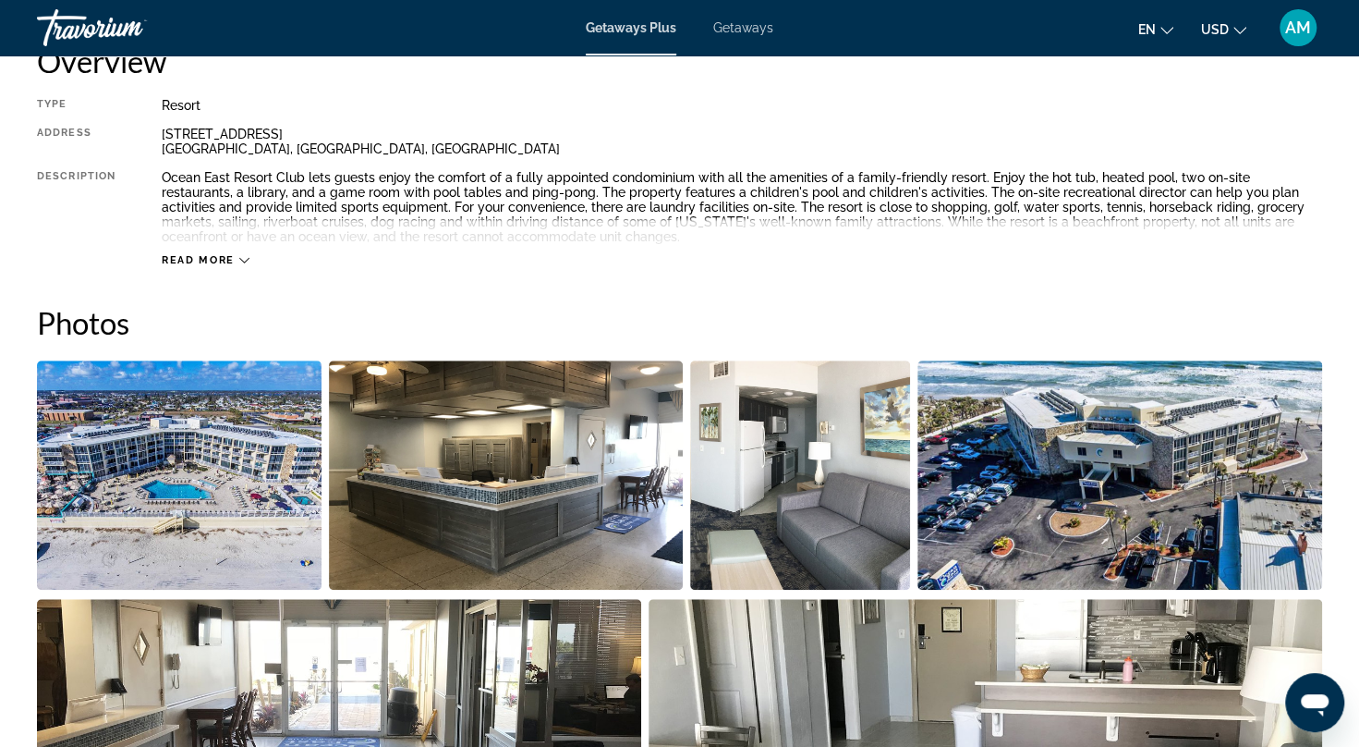
scroll to position [669, 0]
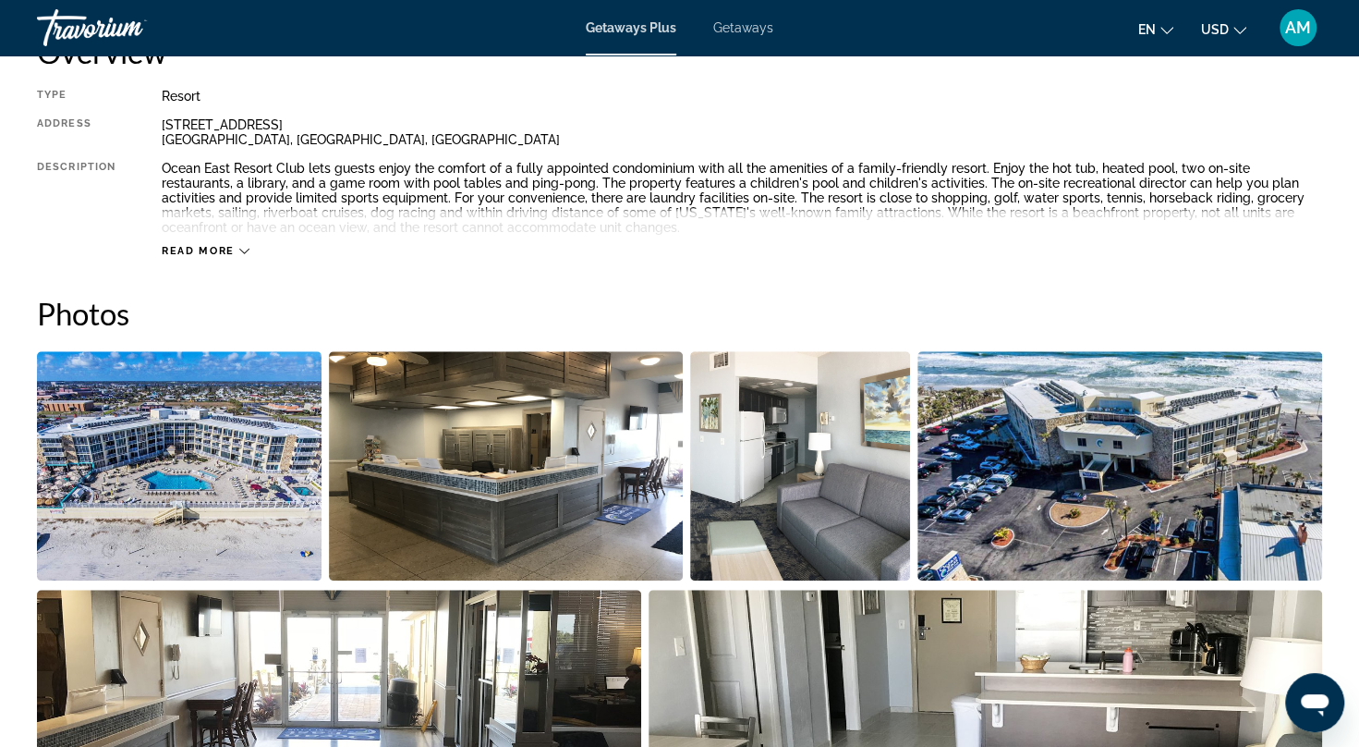
click at [202, 244] on button "Read more" at bounding box center [206, 251] width 88 height 14
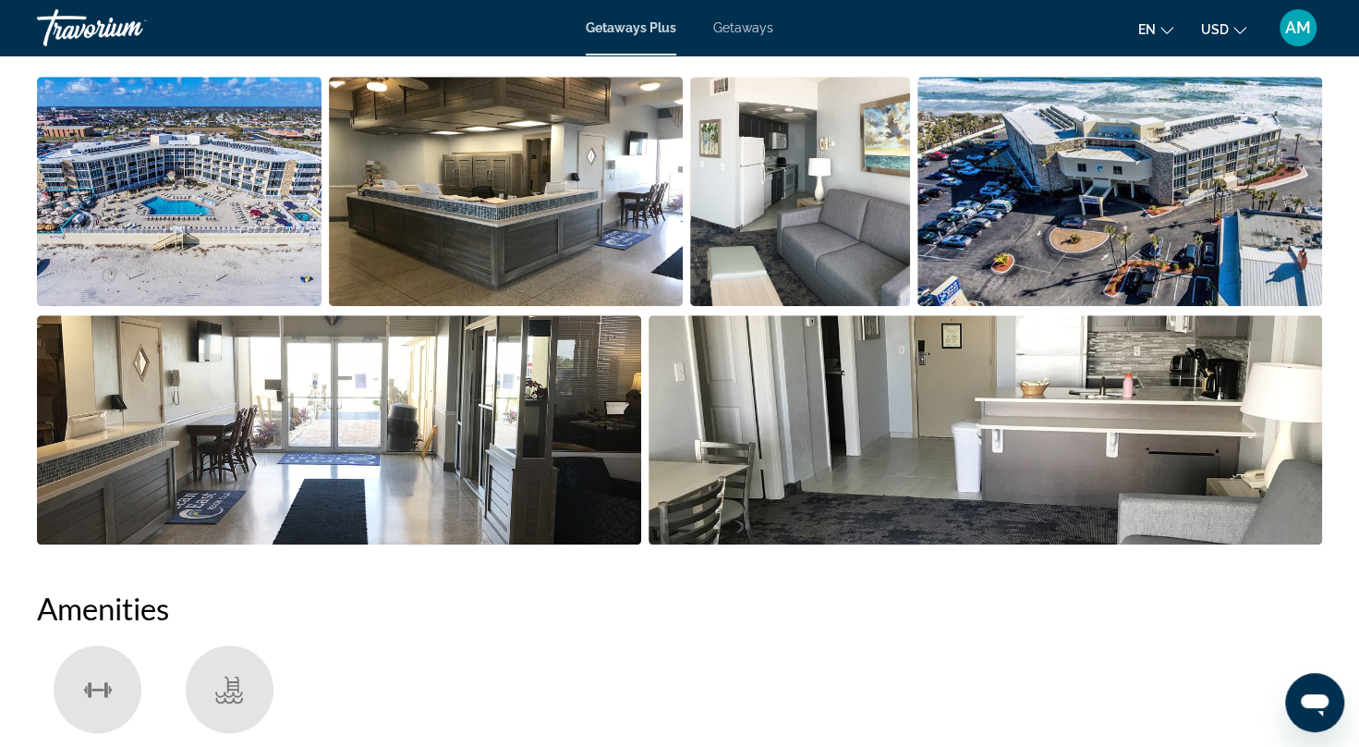
scroll to position [929, 0]
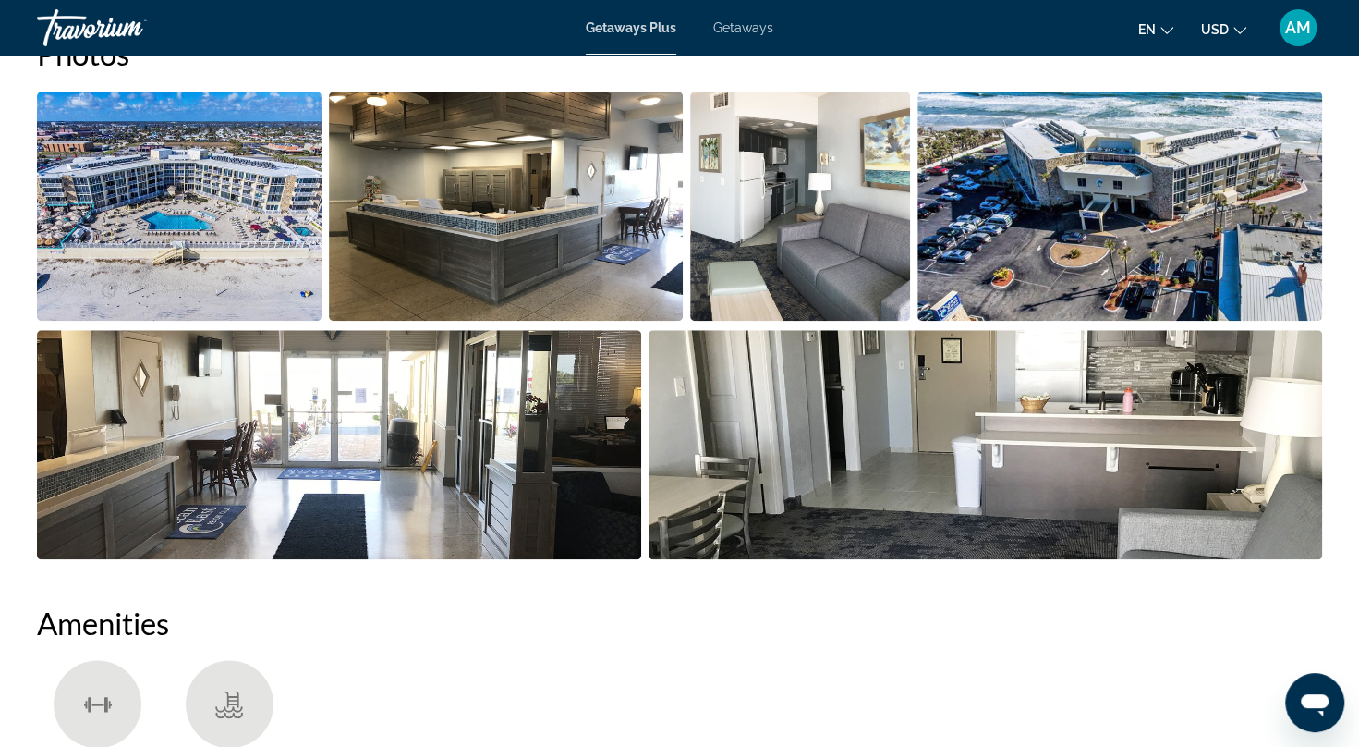
click at [246, 285] on img "Open full-screen image slider" at bounding box center [179, 205] width 285 height 229
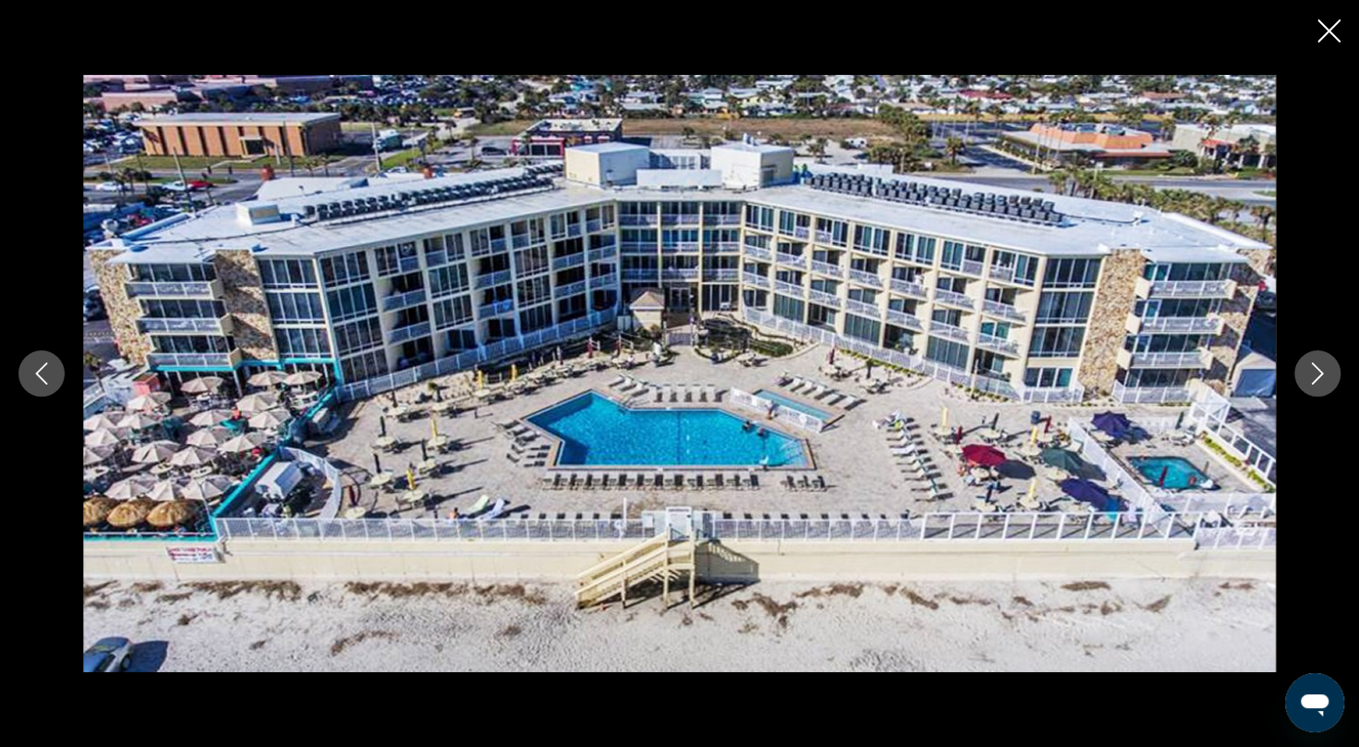
click at [1309, 383] on icon "Next image" at bounding box center [1318, 373] width 22 height 22
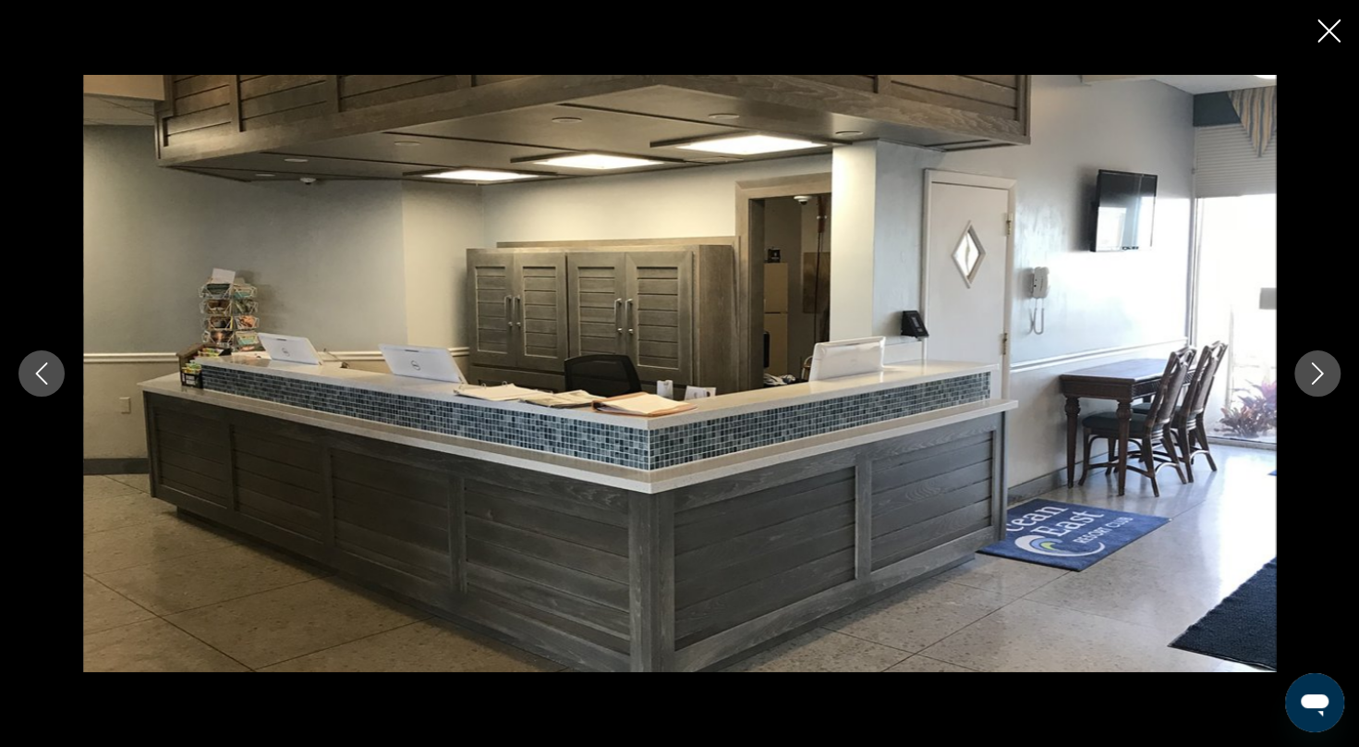
click at [1309, 383] on icon "Next image" at bounding box center [1318, 373] width 22 height 22
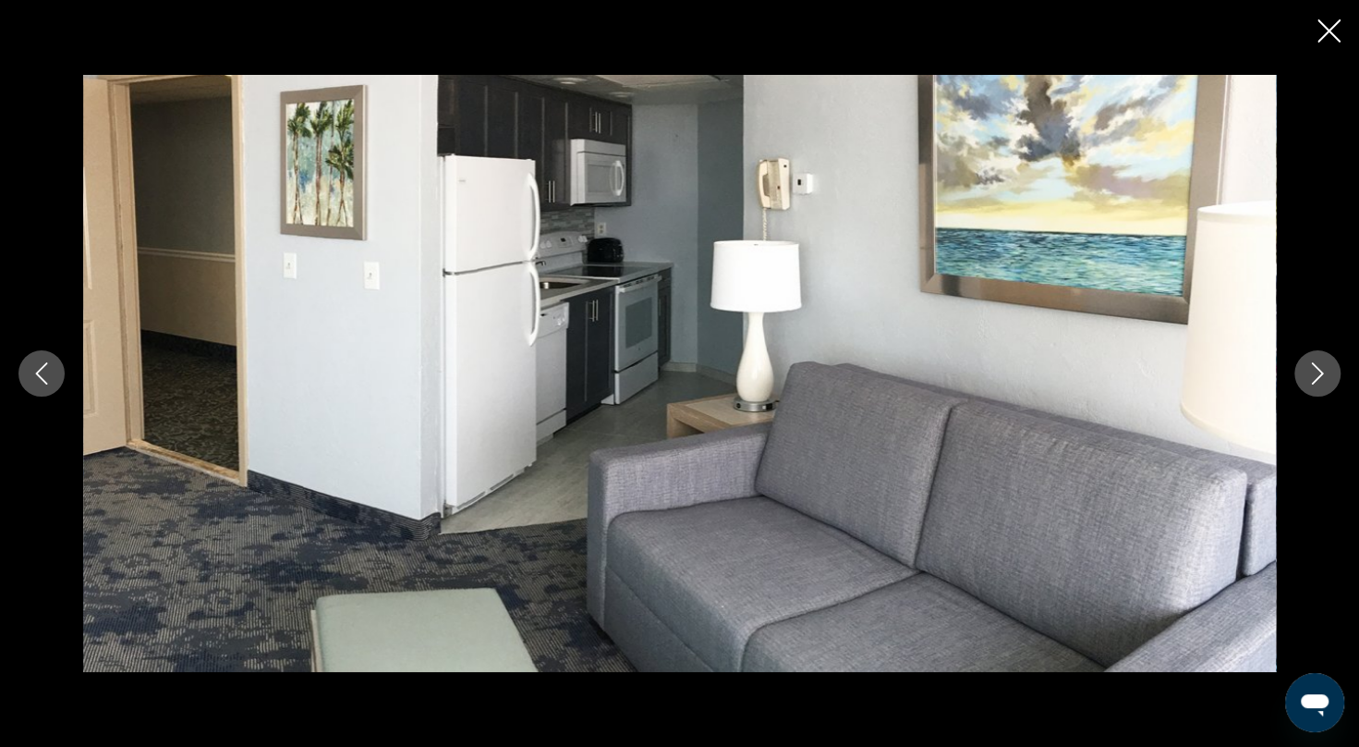
click at [1309, 383] on icon "Next image" at bounding box center [1318, 373] width 22 height 22
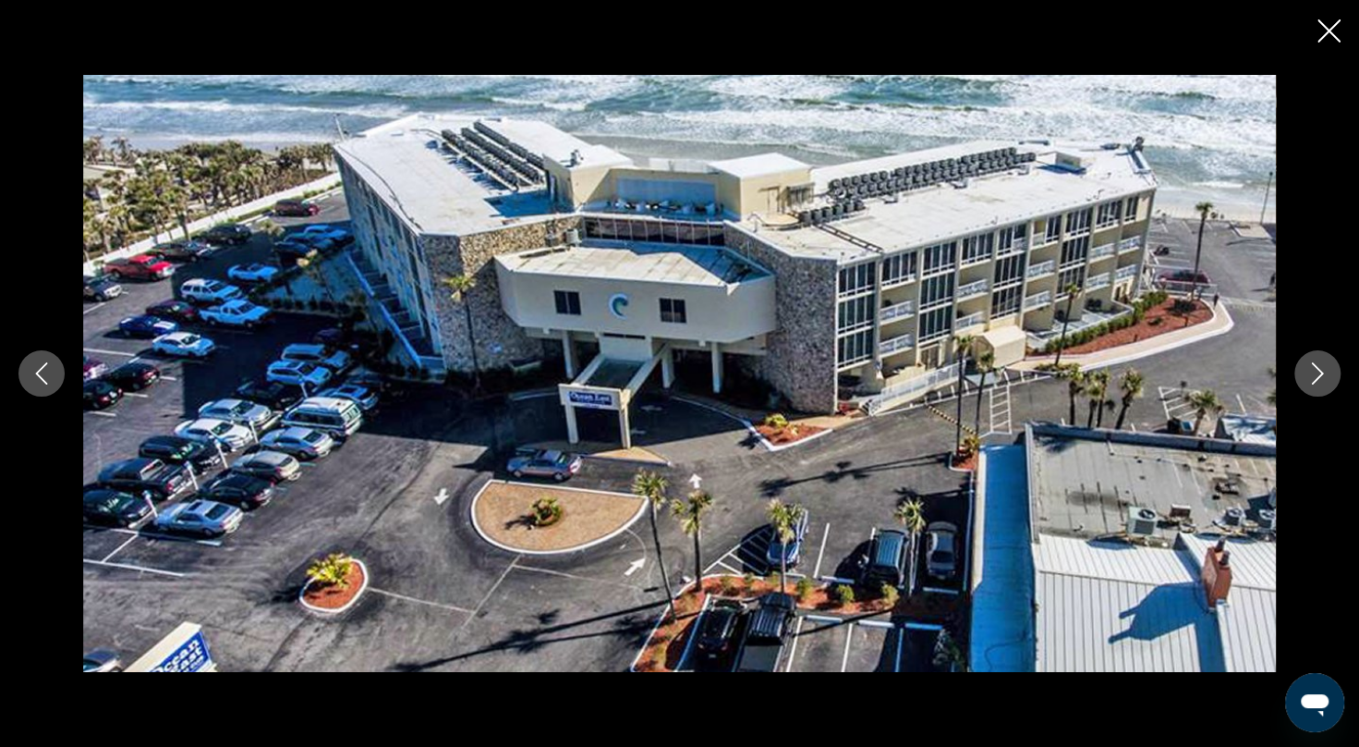
click at [1309, 383] on icon "Next image" at bounding box center [1318, 373] width 22 height 22
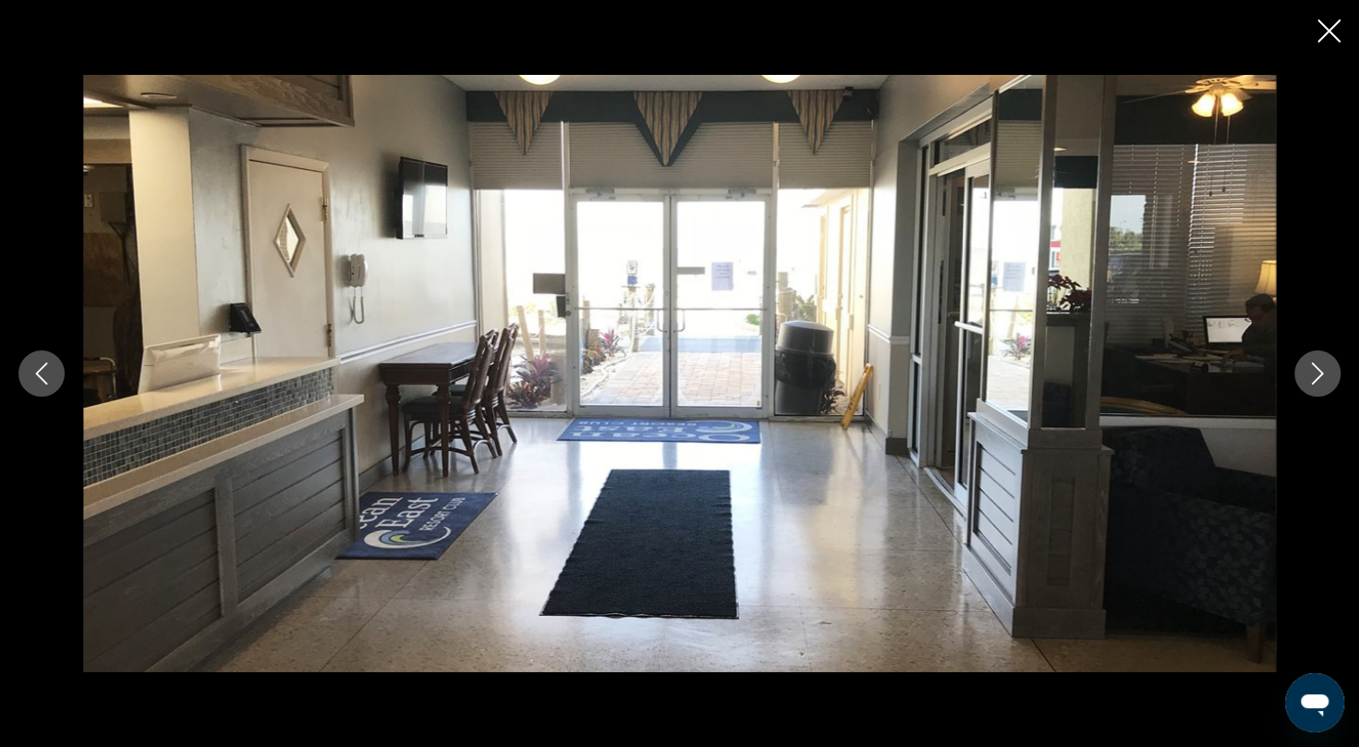
click at [1319, 375] on icon "Next image" at bounding box center [1318, 373] width 12 height 22
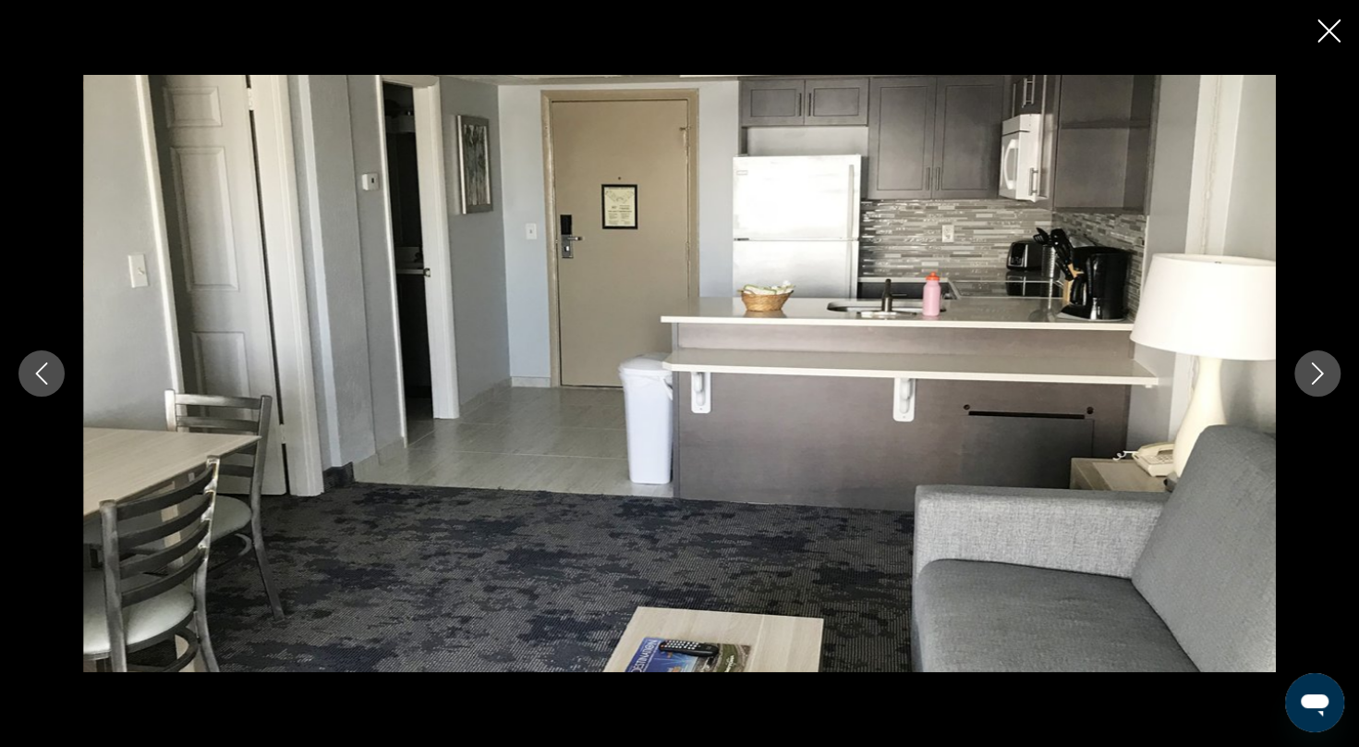
click at [1319, 375] on icon "Next image" at bounding box center [1318, 373] width 12 height 22
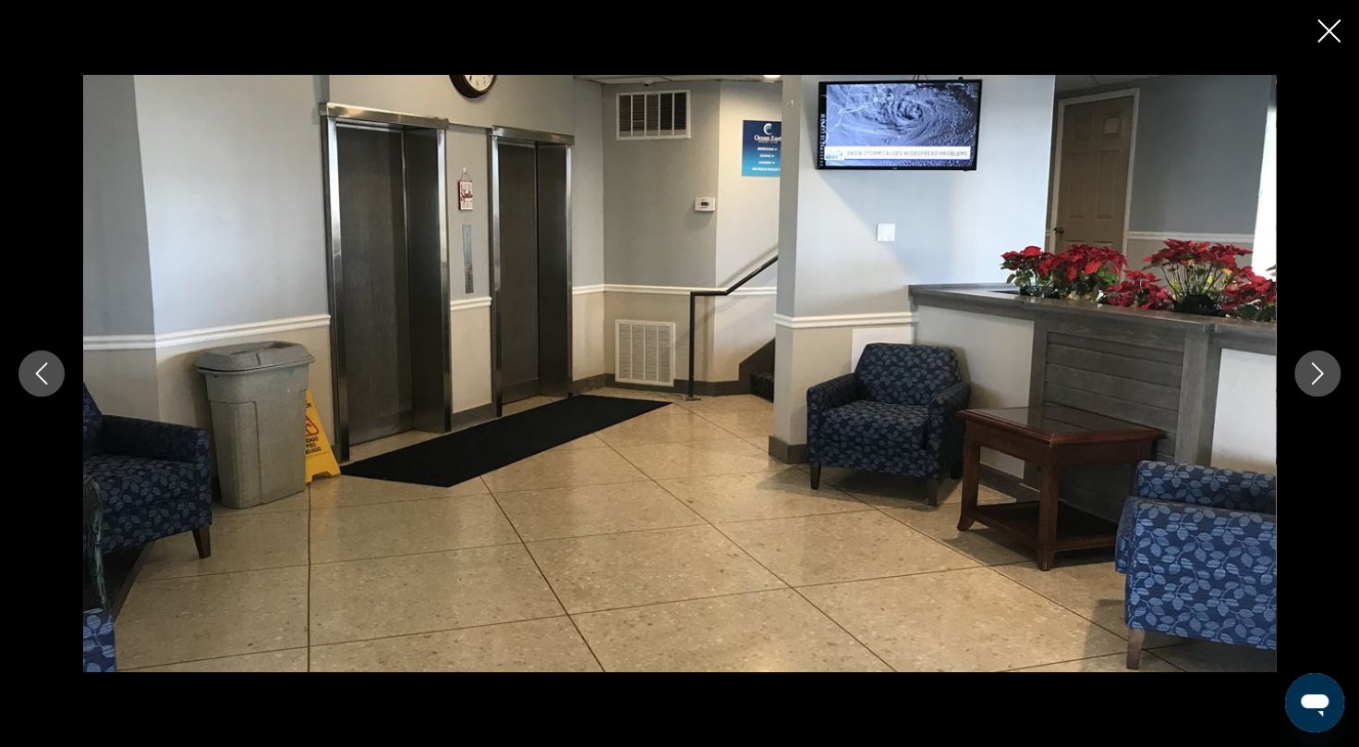
click at [1319, 375] on icon "Next image" at bounding box center [1318, 373] width 12 height 22
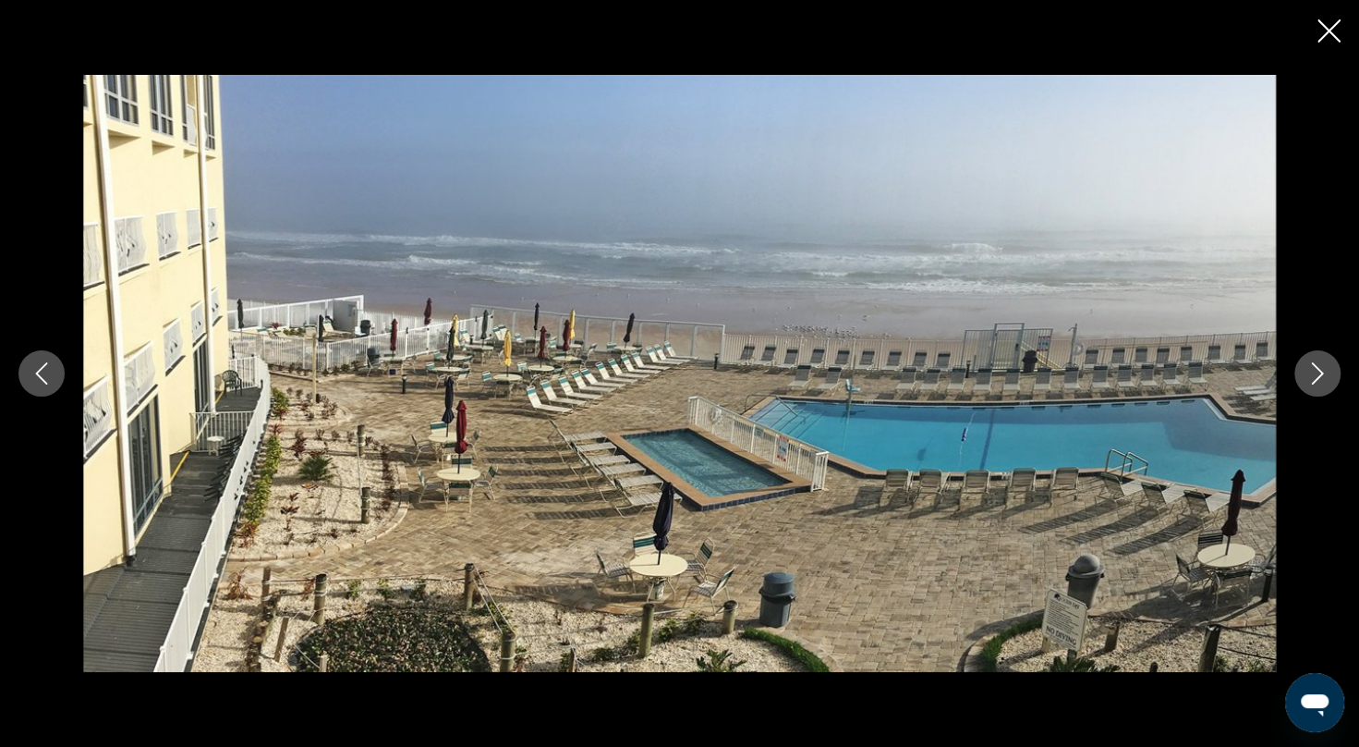
click at [1319, 375] on icon "Next image" at bounding box center [1318, 373] width 12 height 22
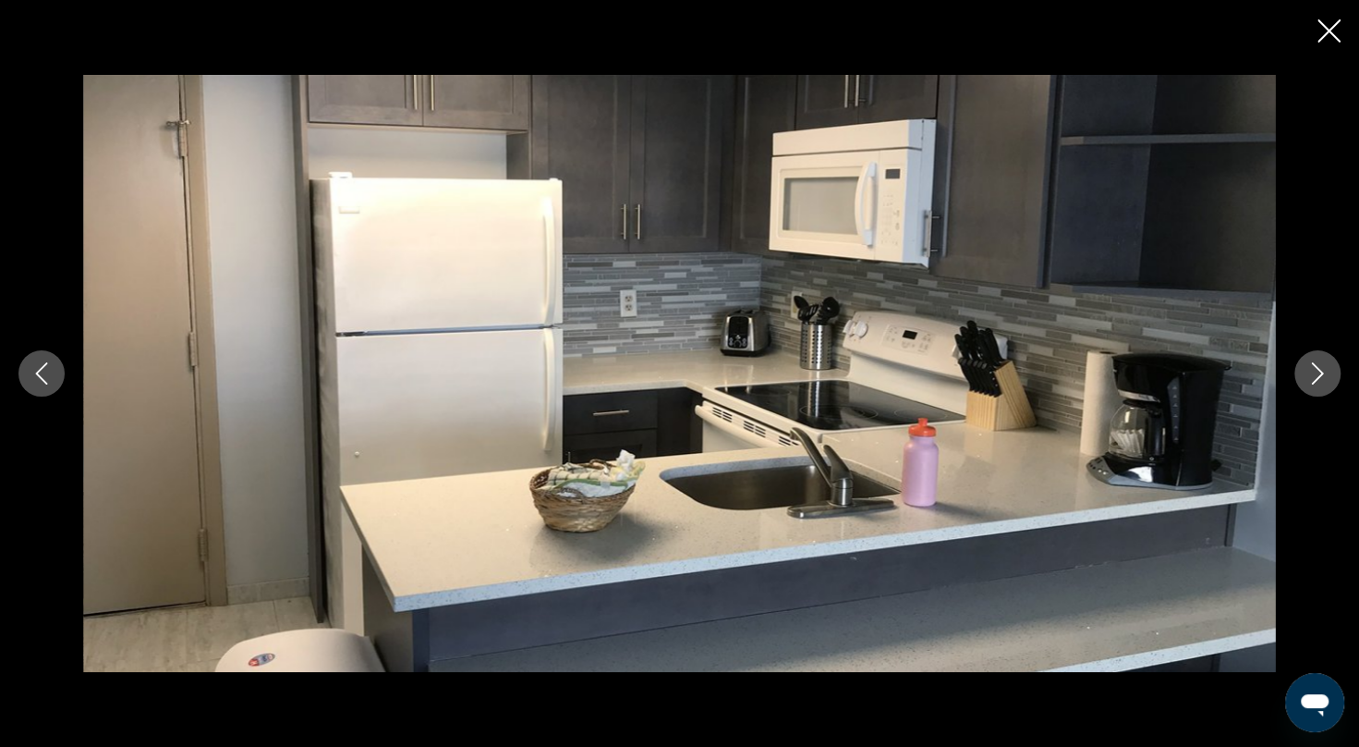
click at [1319, 375] on icon "Next image" at bounding box center [1318, 373] width 12 height 22
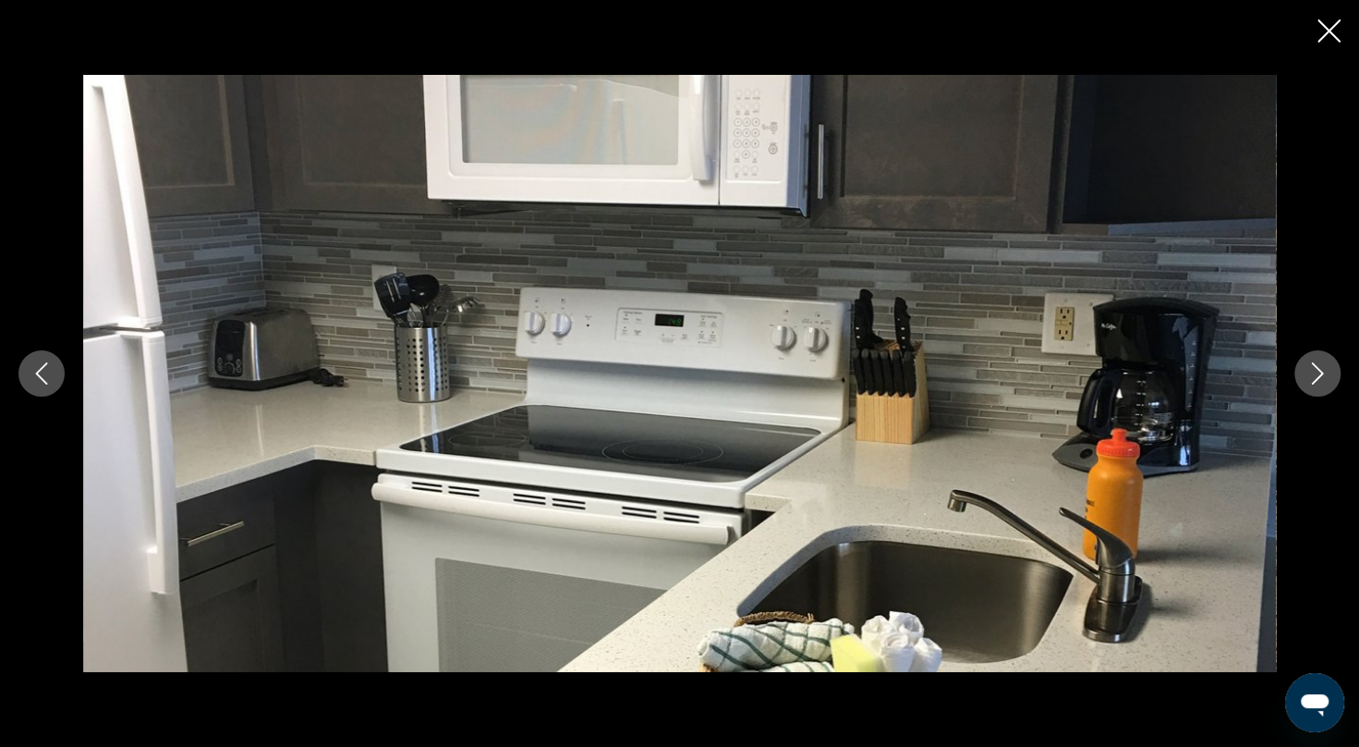
click at [1319, 375] on icon "Next image" at bounding box center [1318, 373] width 12 height 22
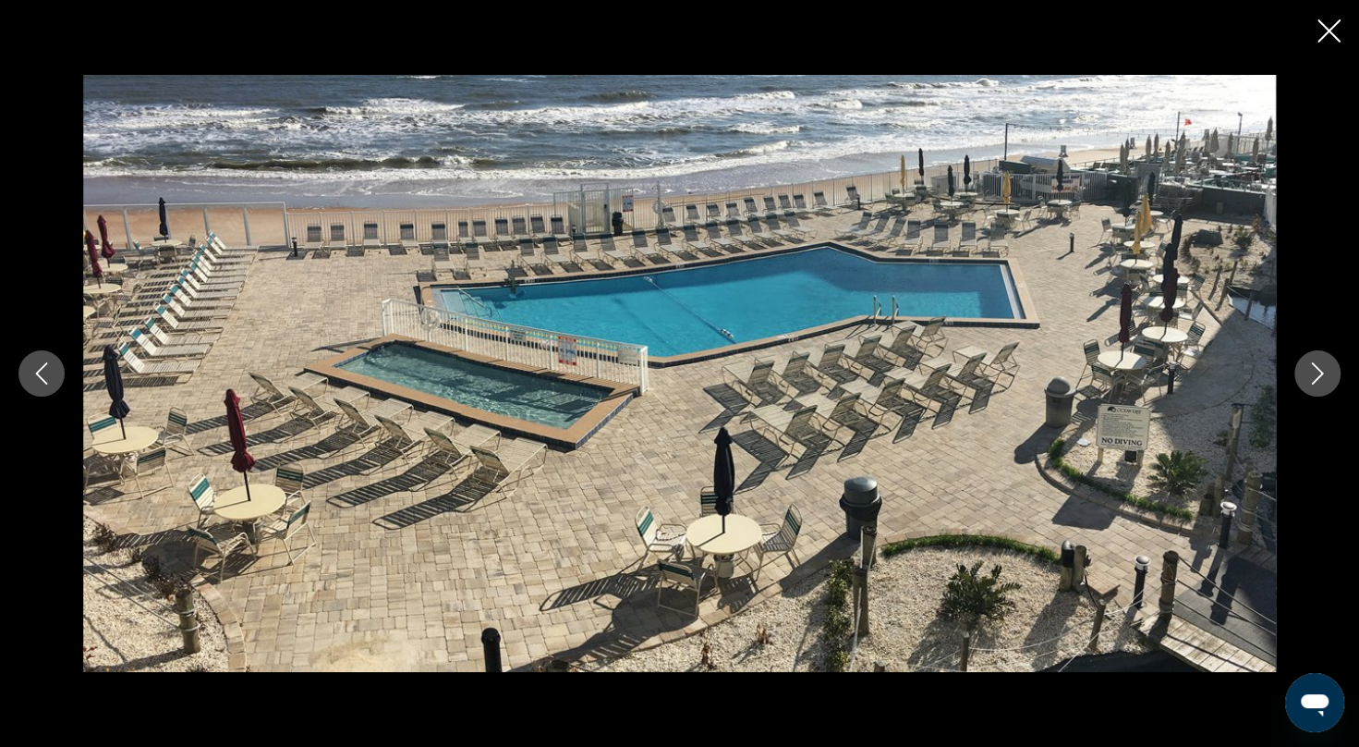
click at [1319, 375] on icon "Next image" at bounding box center [1318, 373] width 12 height 22
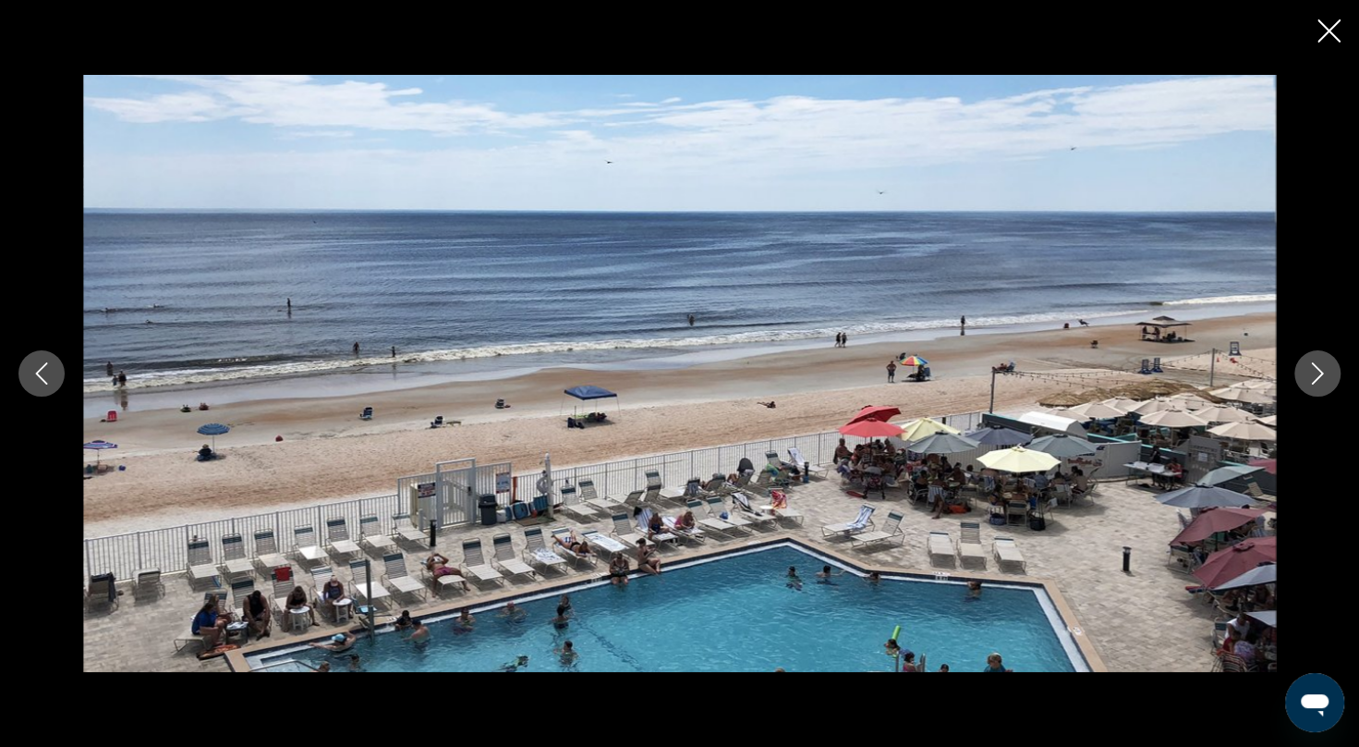
click at [1319, 375] on icon "Next image" at bounding box center [1318, 373] width 12 height 22
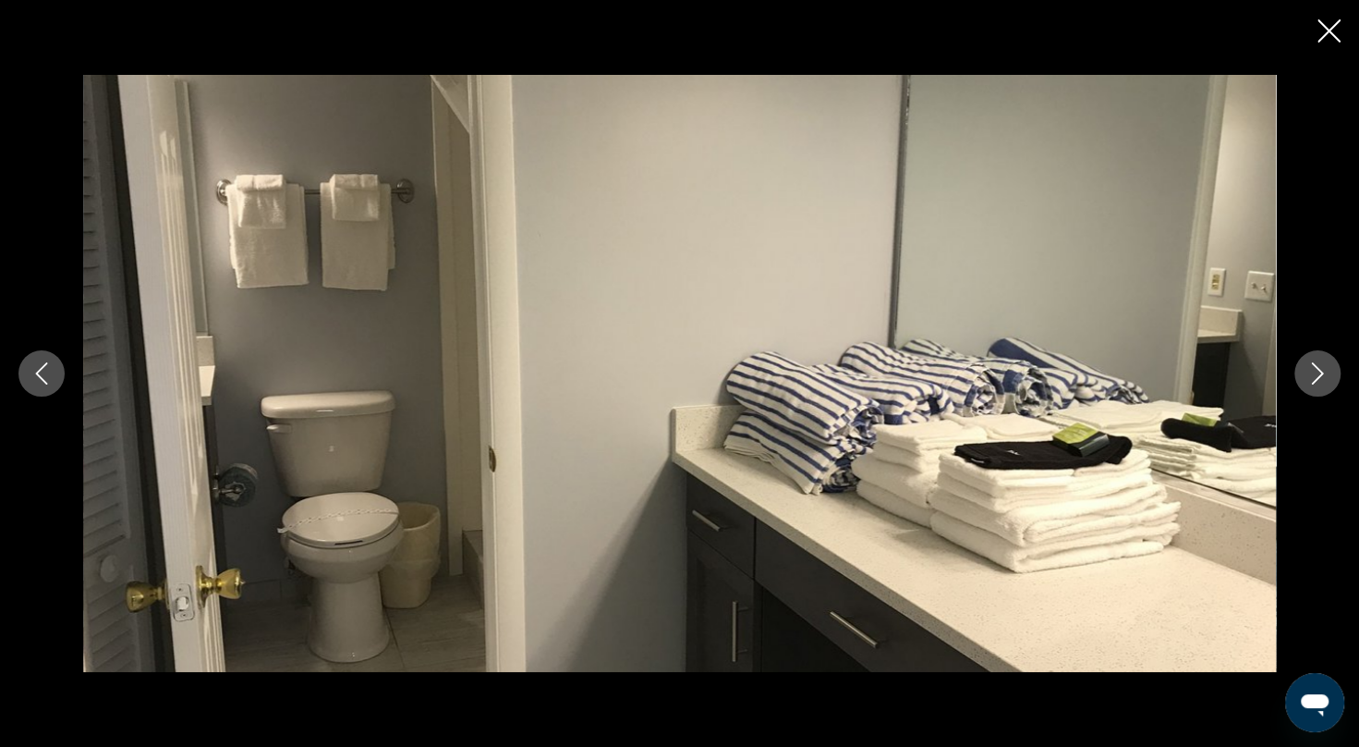
click at [1319, 375] on icon "Next image" at bounding box center [1318, 373] width 12 height 22
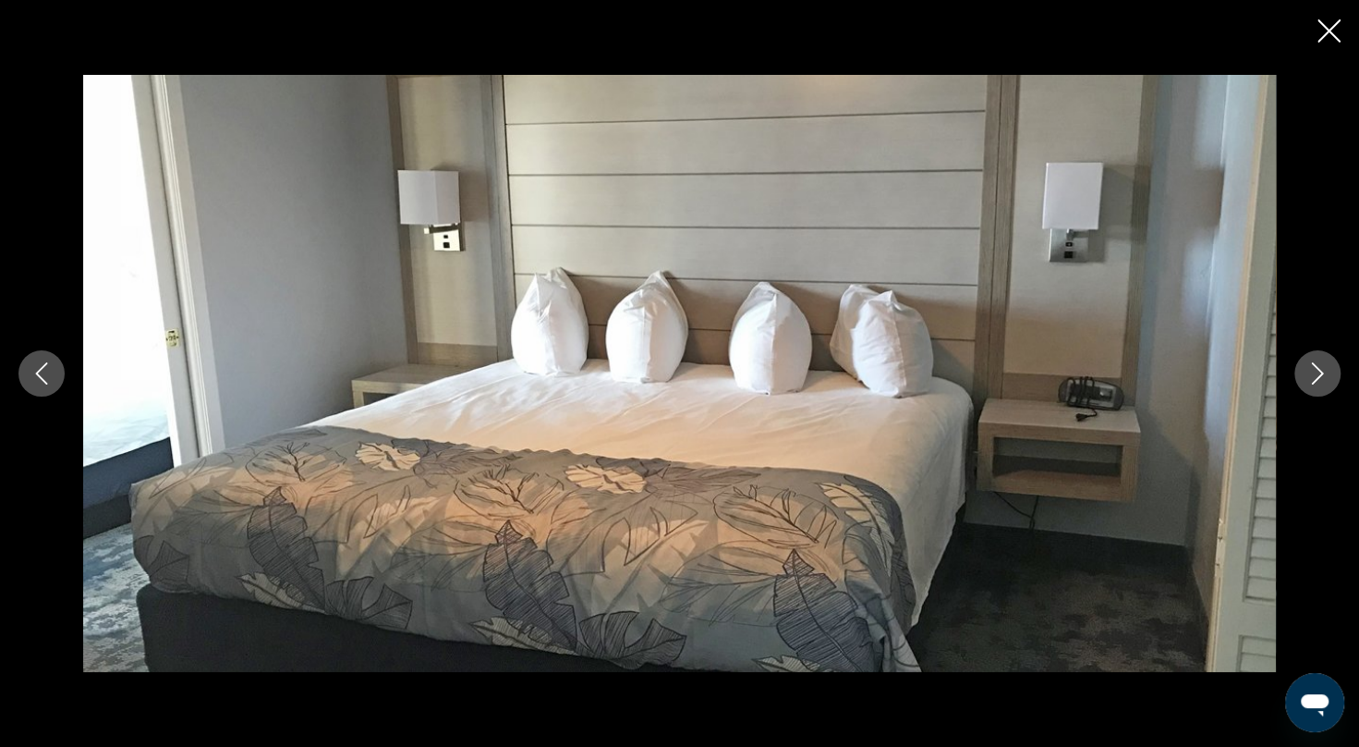
click at [1319, 375] on icon "Next image" at bounding box center [1318, 373] width 12 height 22
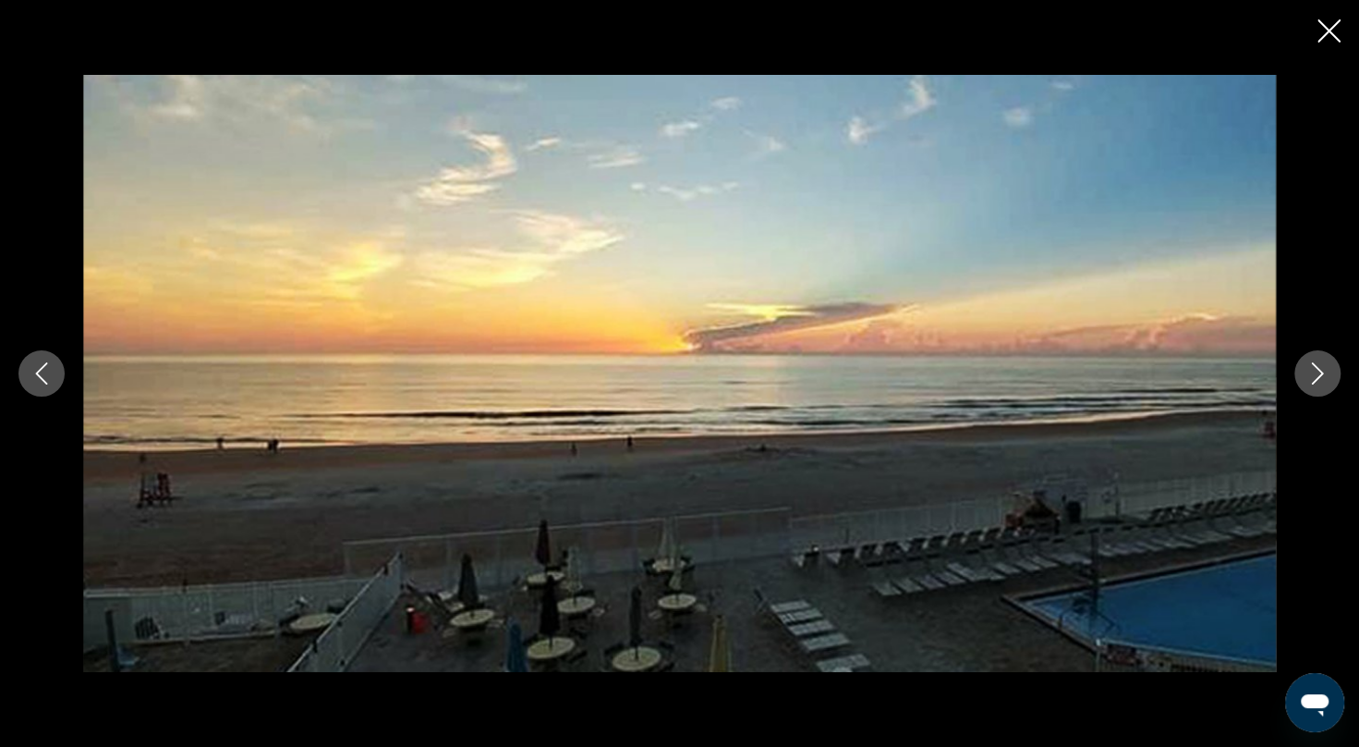
click at [1319, 375] on icon "Next image" at bounding box center [1318, 373] width 12 height 22
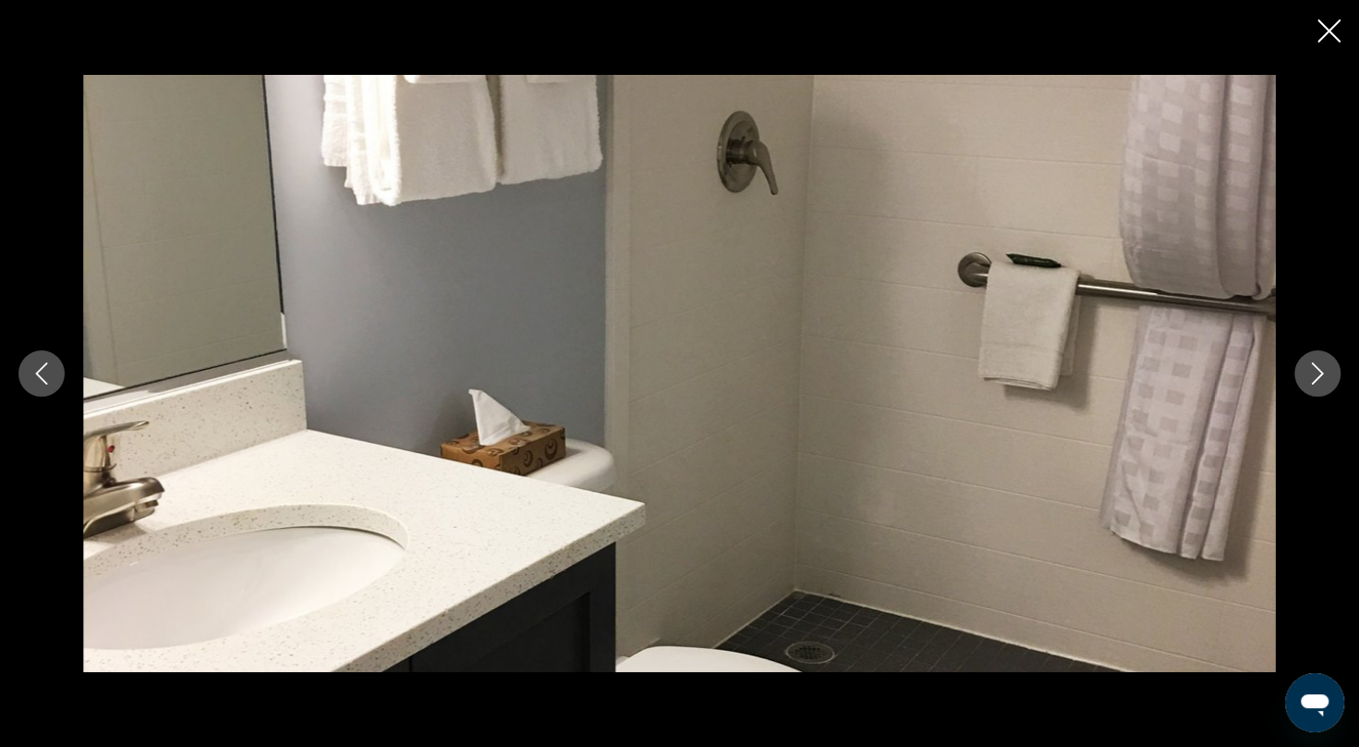
click at [28, 379] on button "Previous image" at bounding box center [41, 373] width 46 height 46
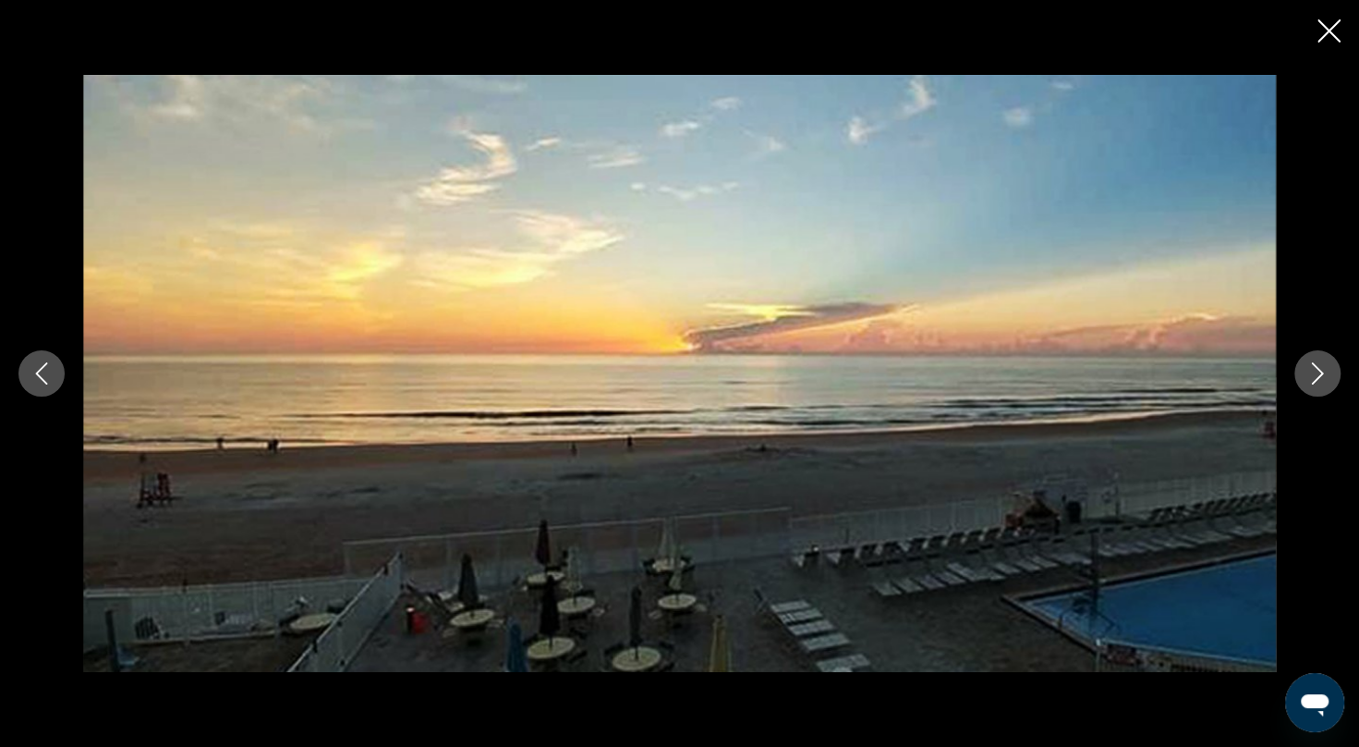
click at [1319, 379] on icon "Next image" at bounding box center [1318, 373] width 22 height 22
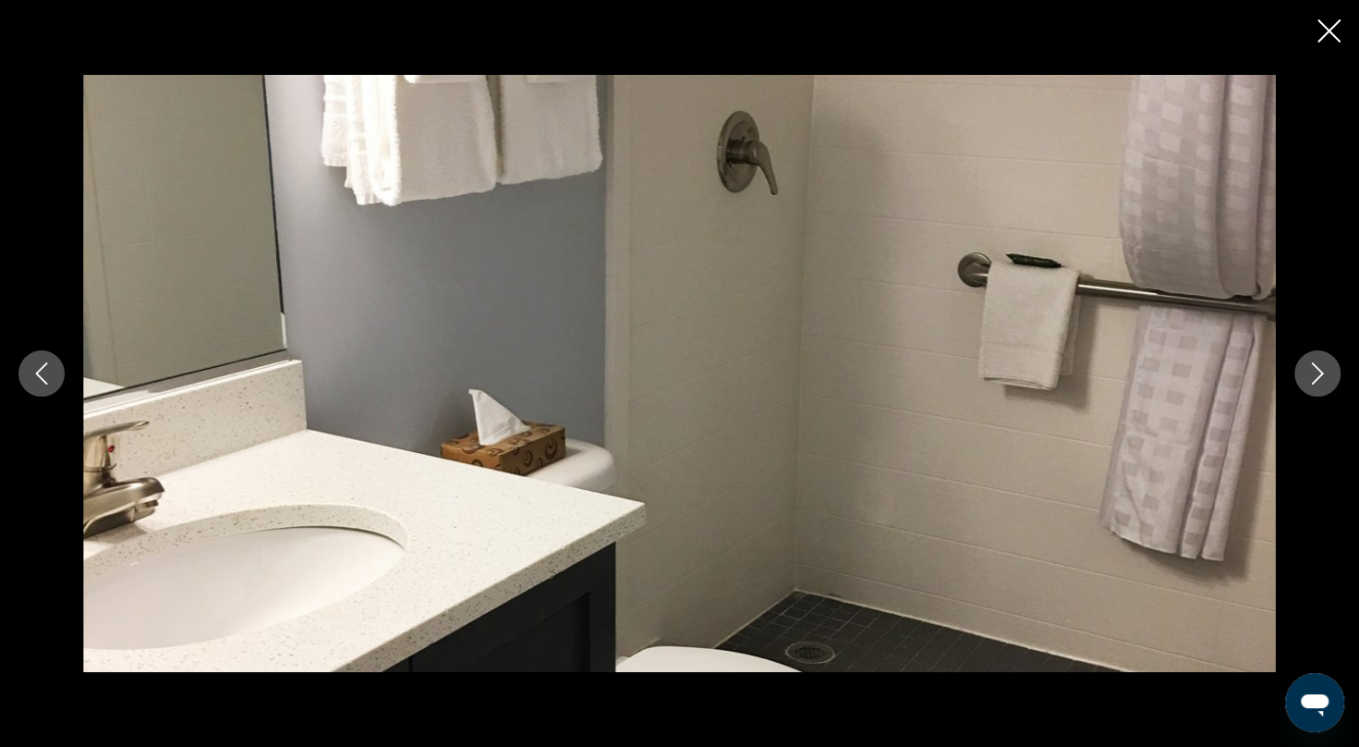
click at [1319, 379] on icon "Next image" at bounding box center [1318, 373] width 22 height 22
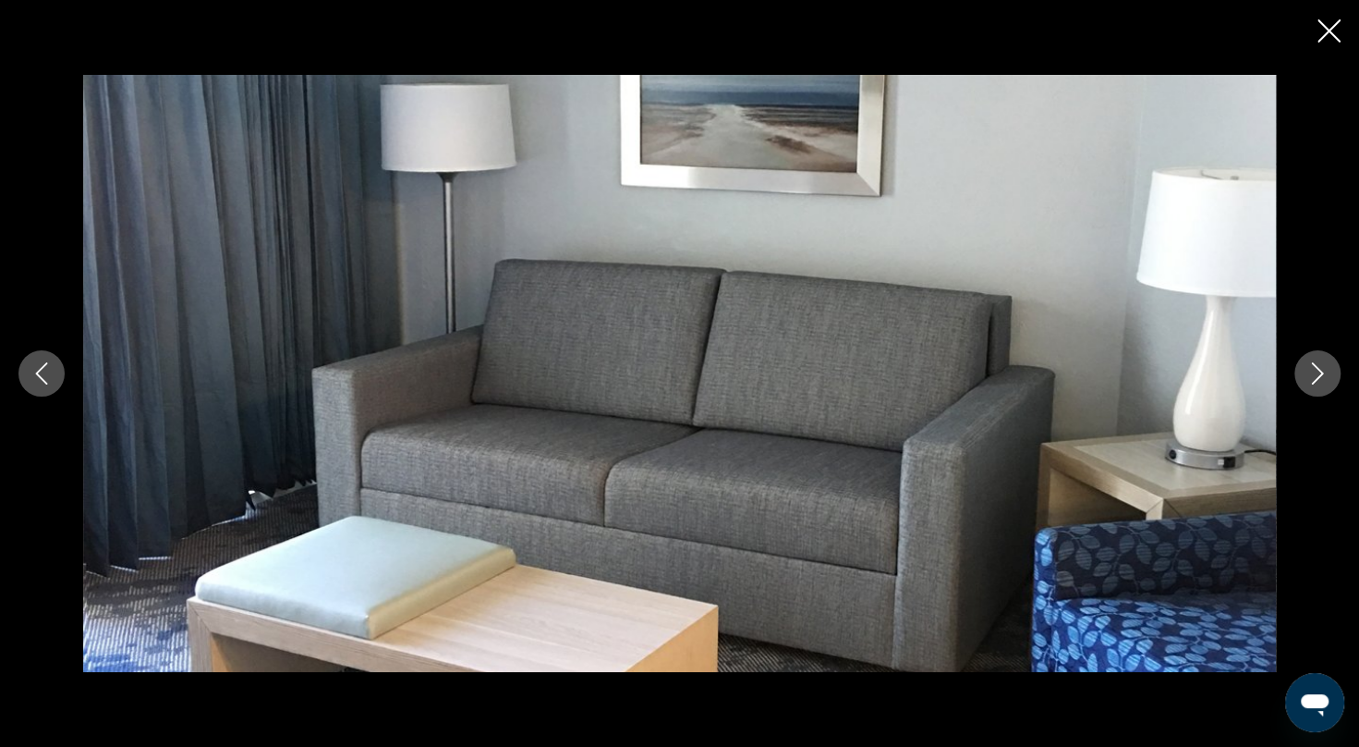
click at [1319, 379] on icon "Next image" at bounding box center [1318, 373] width 22 height 22
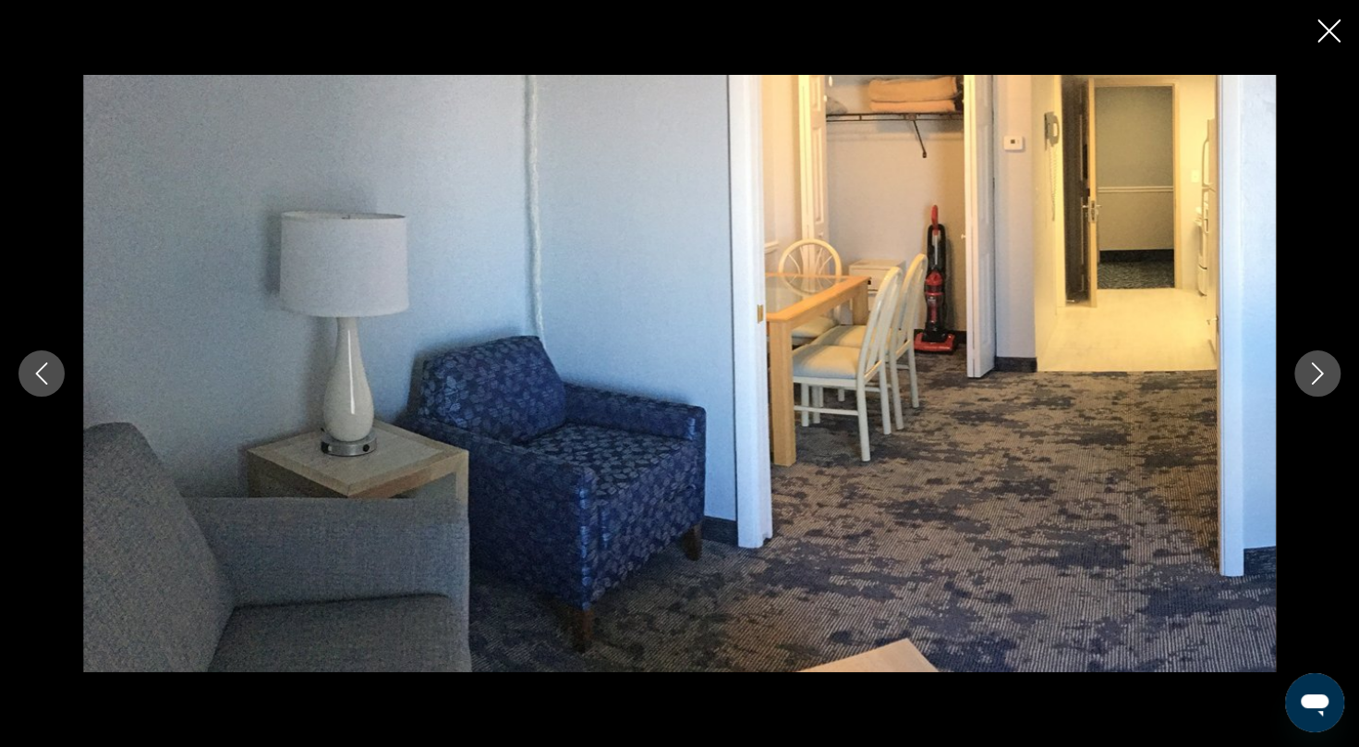
click at [1319, 379] on icon "Next image" at bounding box center [1318, 373] width 22 height 22
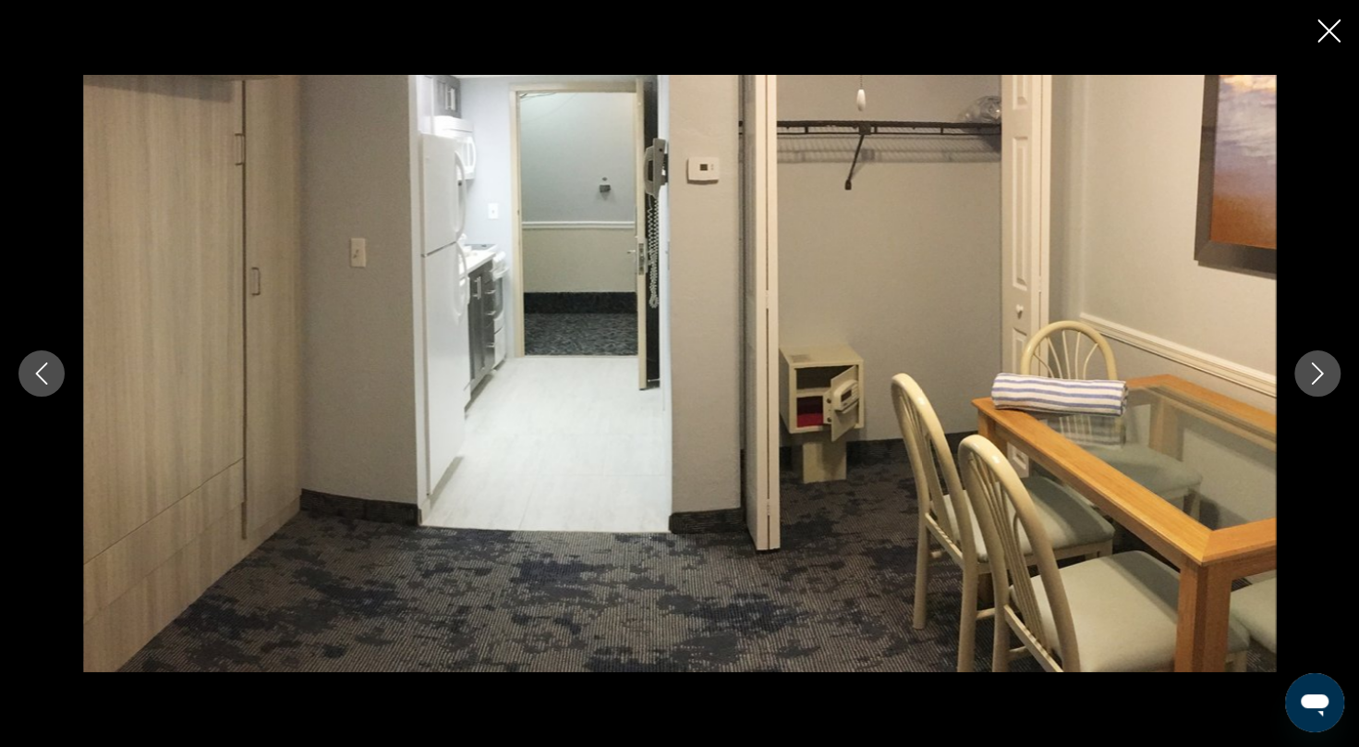
click at [1319, 379] on icon "Next image" at bounding box center [1318, 373] width 22 height 22
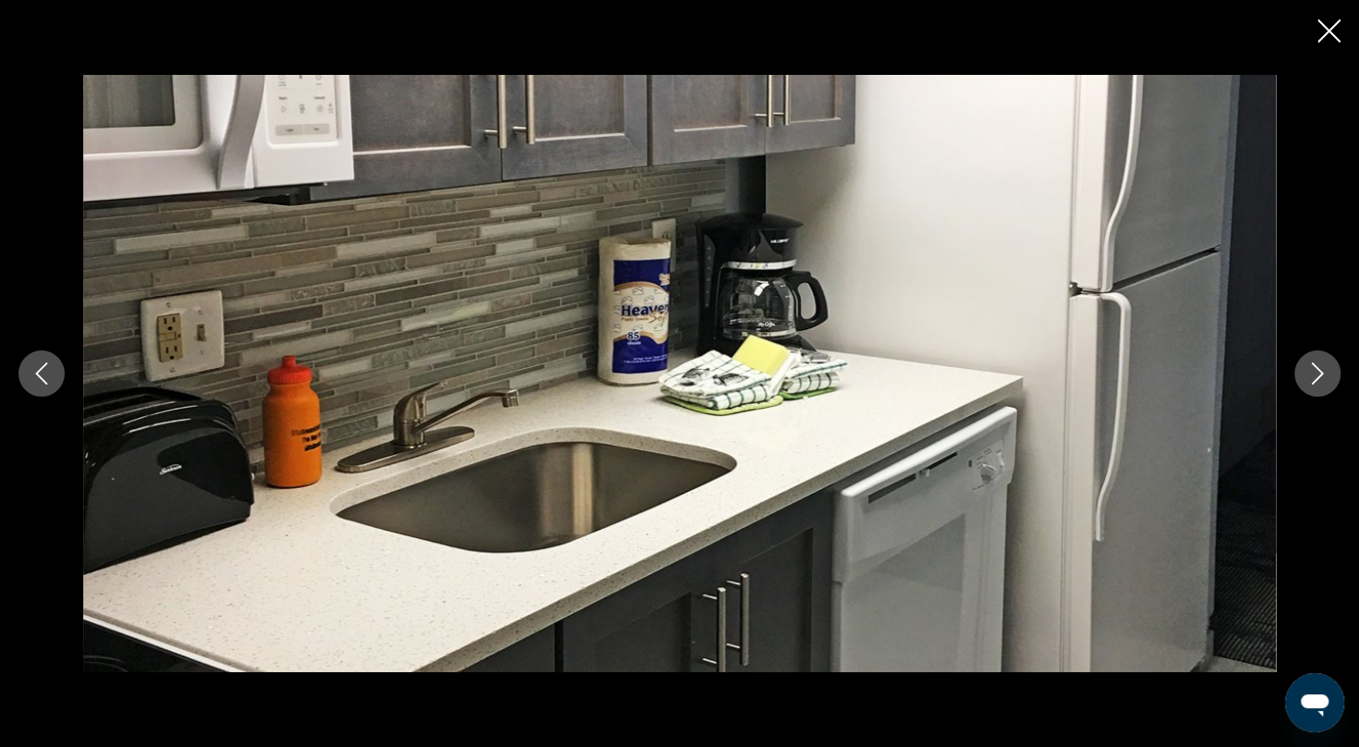
click at [1319, 379] on icon "Next image" at bounding box center [1318, 373] width 22 height 22
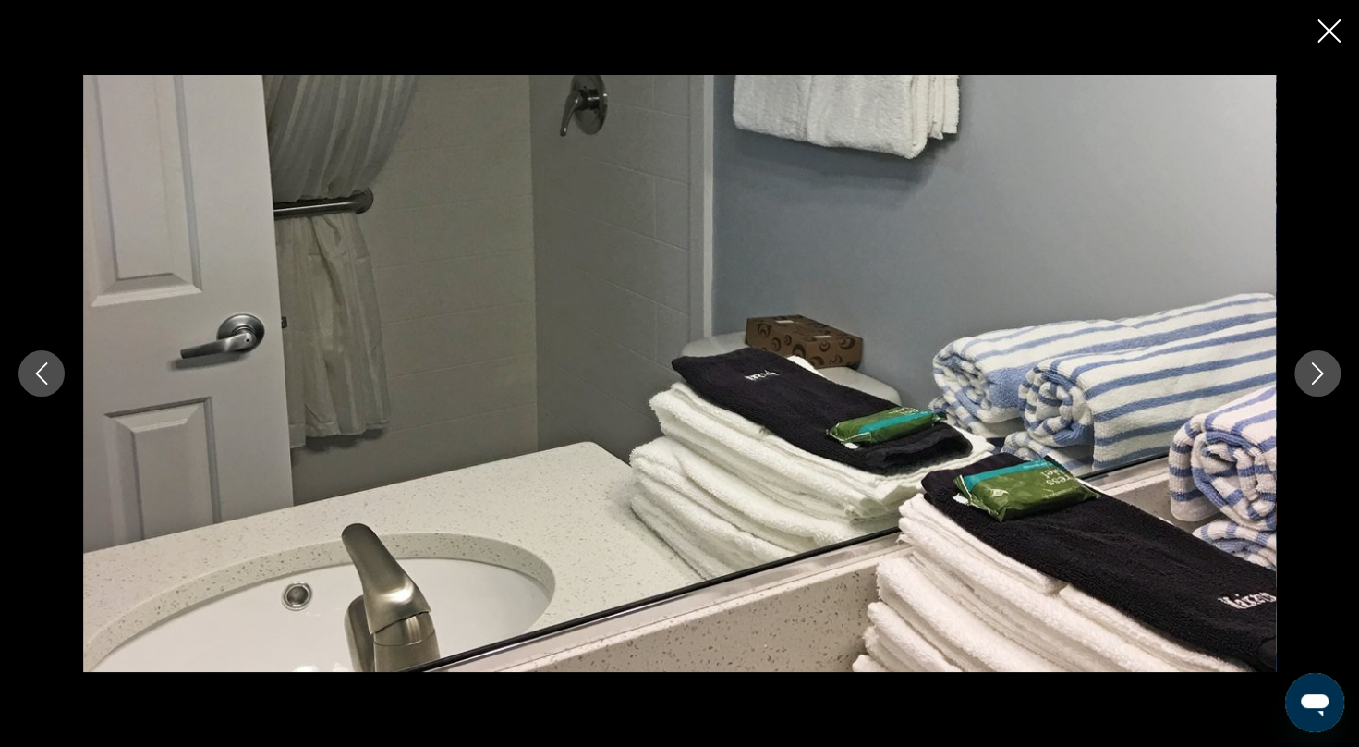
click at [1319, 379] on icon "Next image" at bounding box center [1318, 373] width 22 height 22
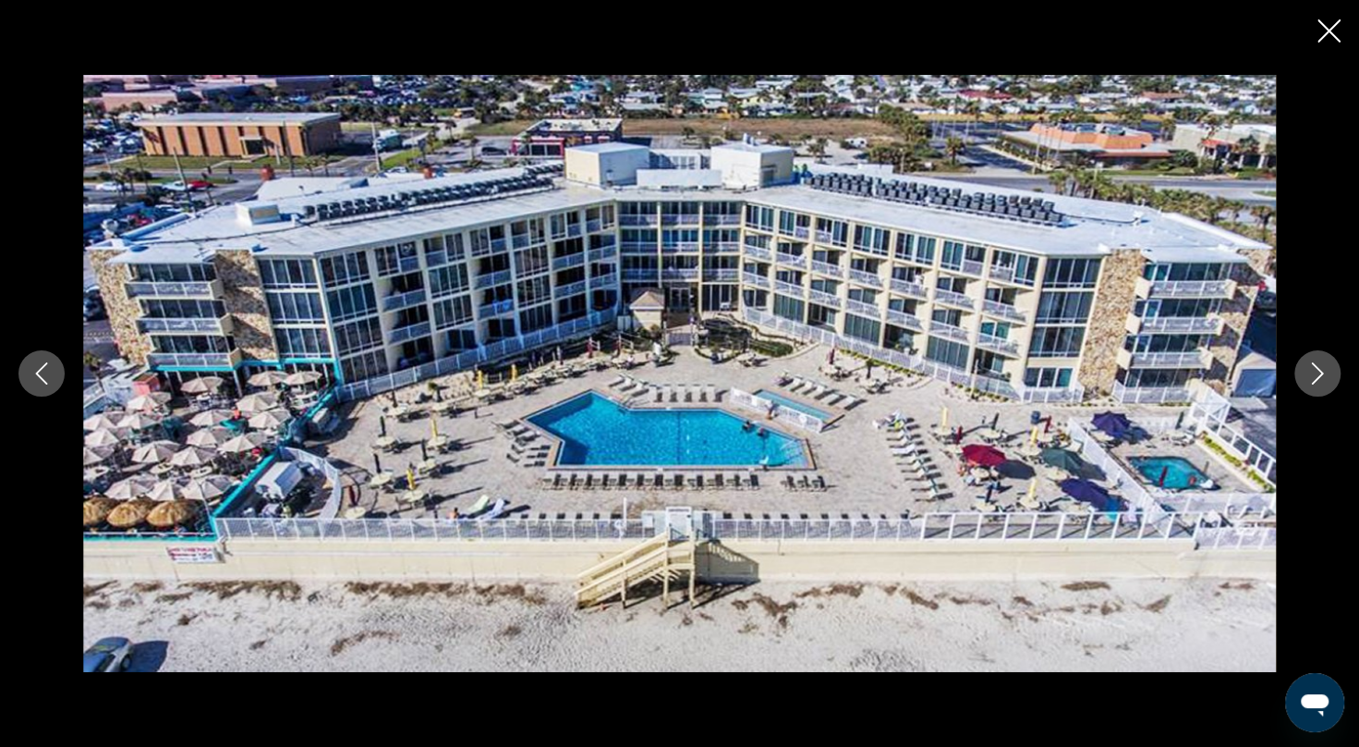
click at [1332, 35] on icon "Close slideshow" at bounding box center [1329, 30] width 23 height 23
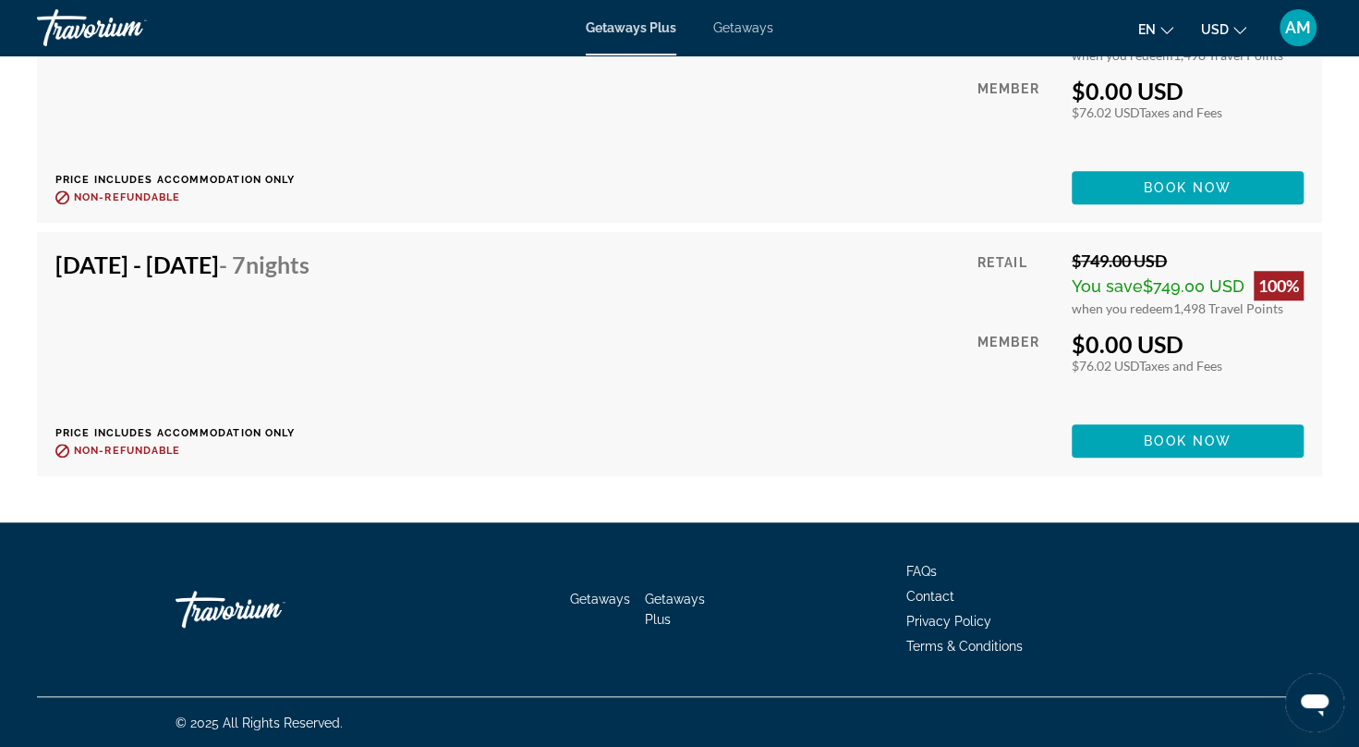
scroll to position [3837, 0]
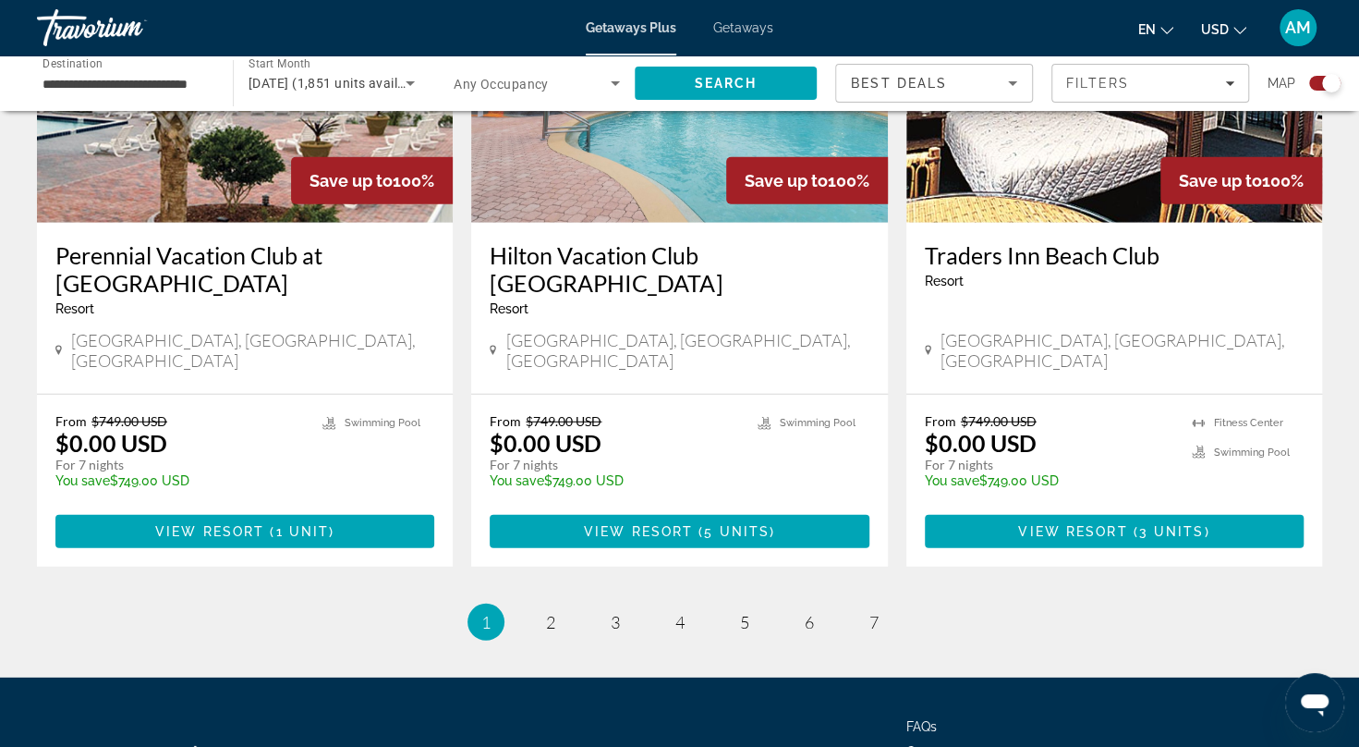
scroll to position [2825, 0]
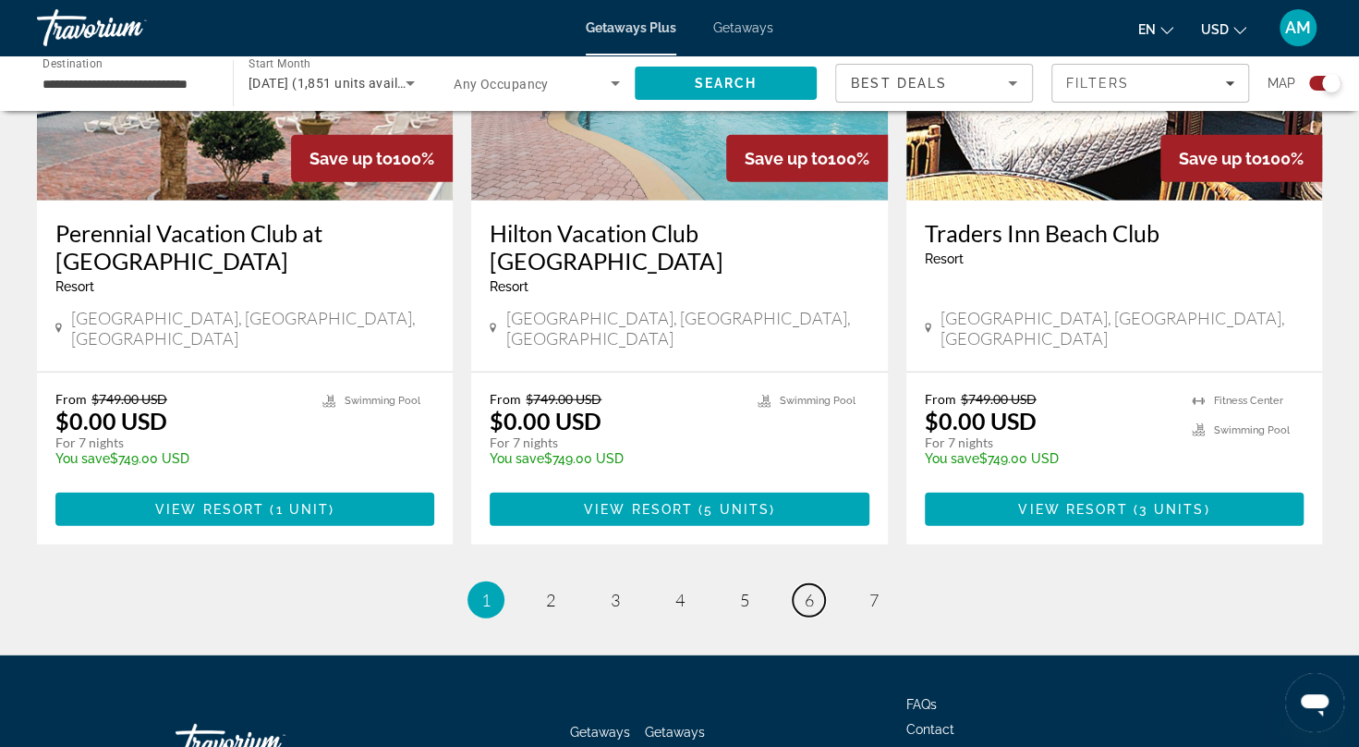
click at [806, 589] on span "6" at bounding box center [809, 599] width 9 height 20
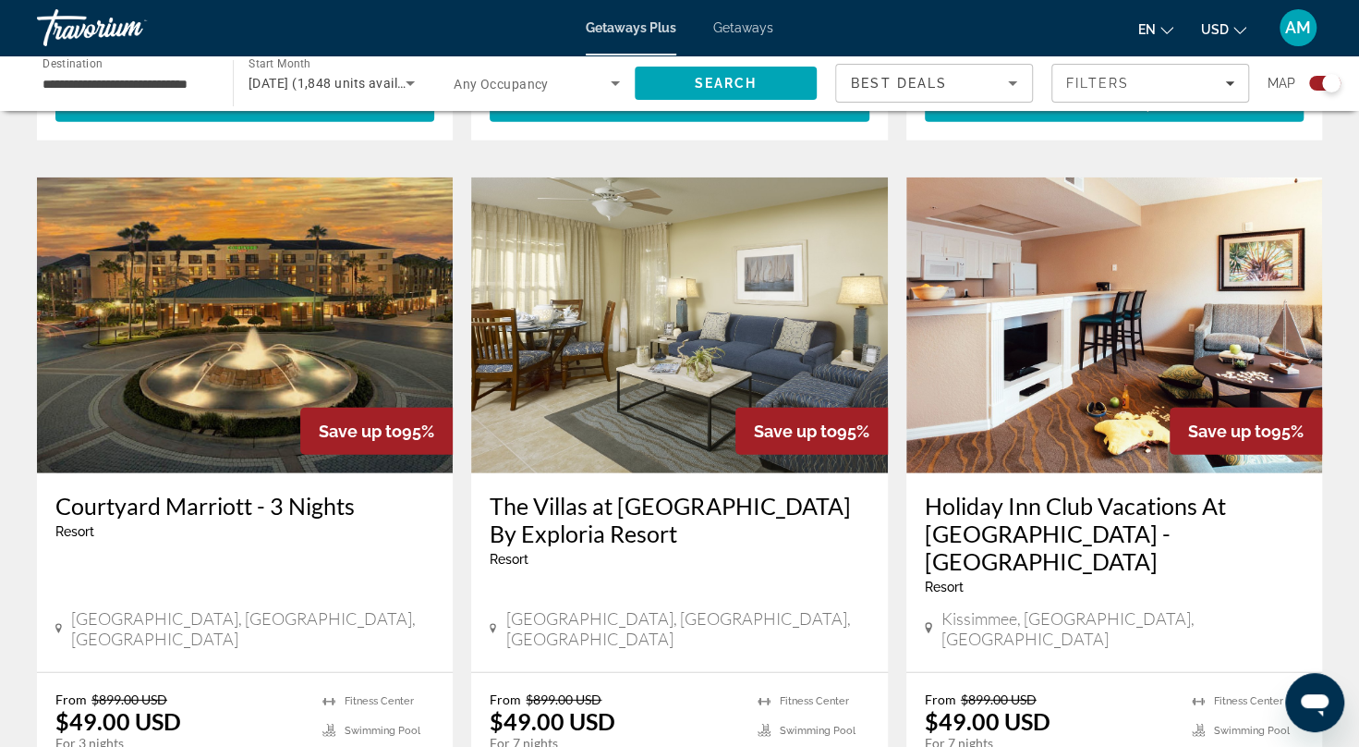
scroll to position [2980, 0]
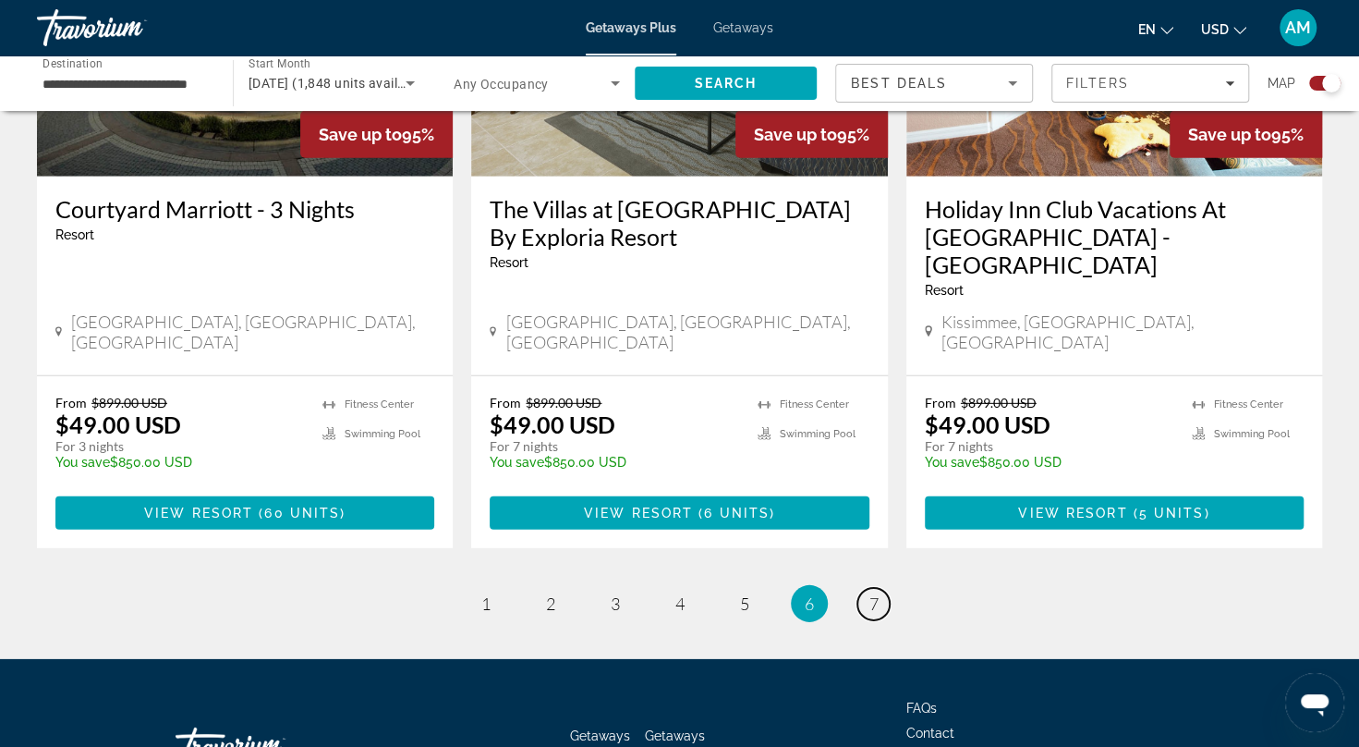
click at [867, 588] on link "page 7" at bounding box center [873, 604] width 32 height 32
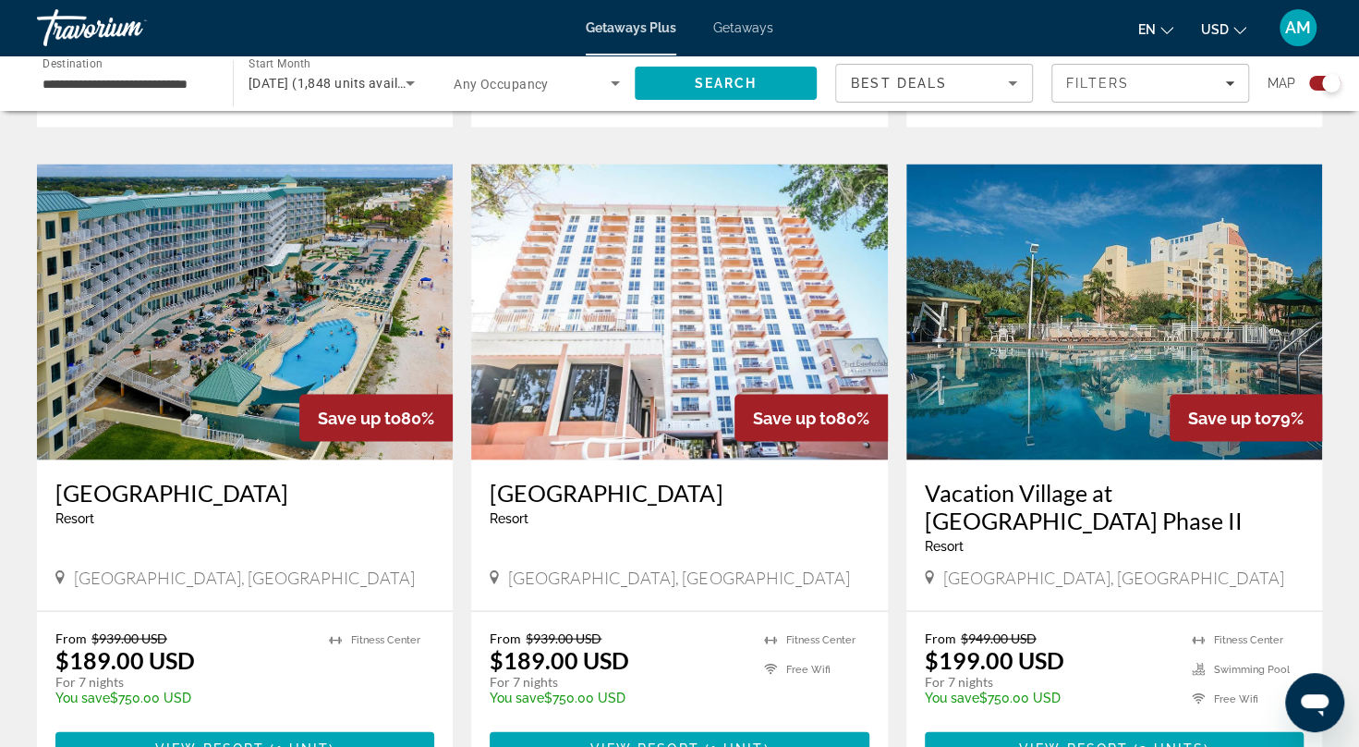
scroll to position [1953, 0]
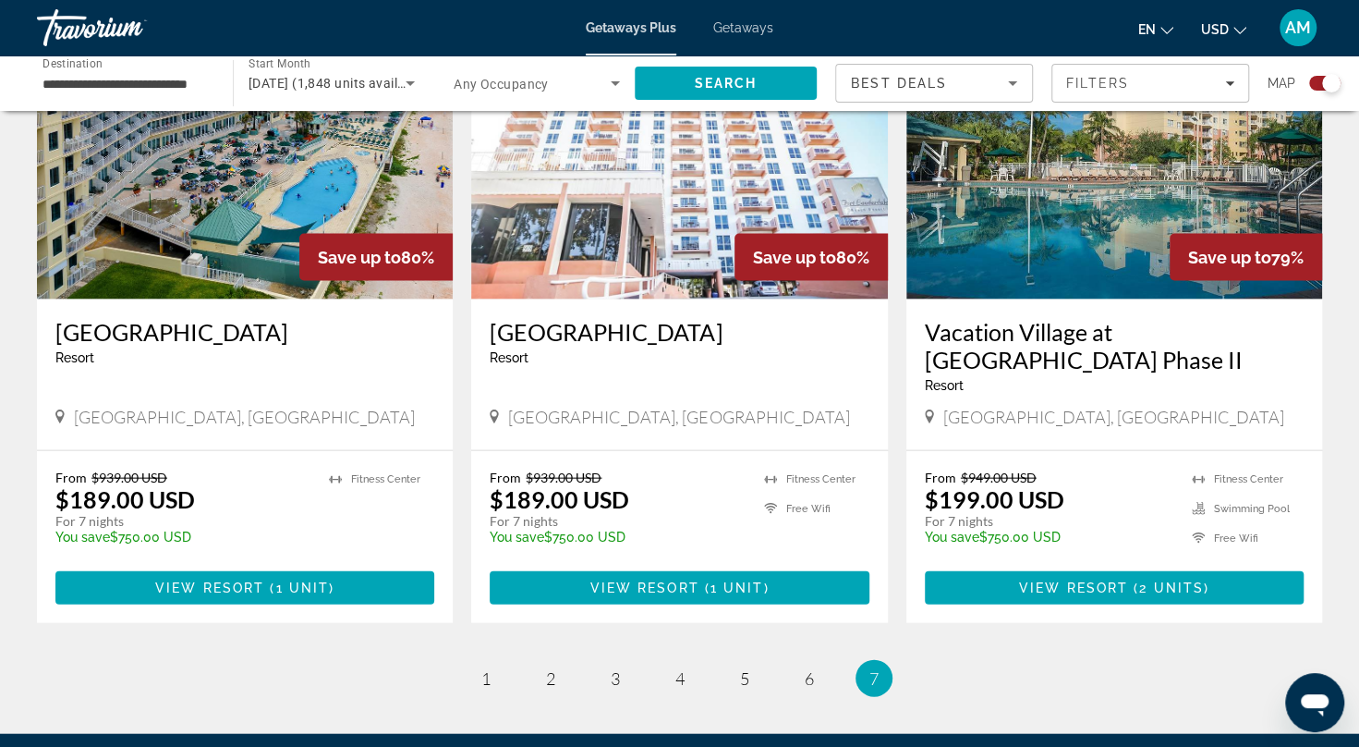
scroll to position [2242, 0]
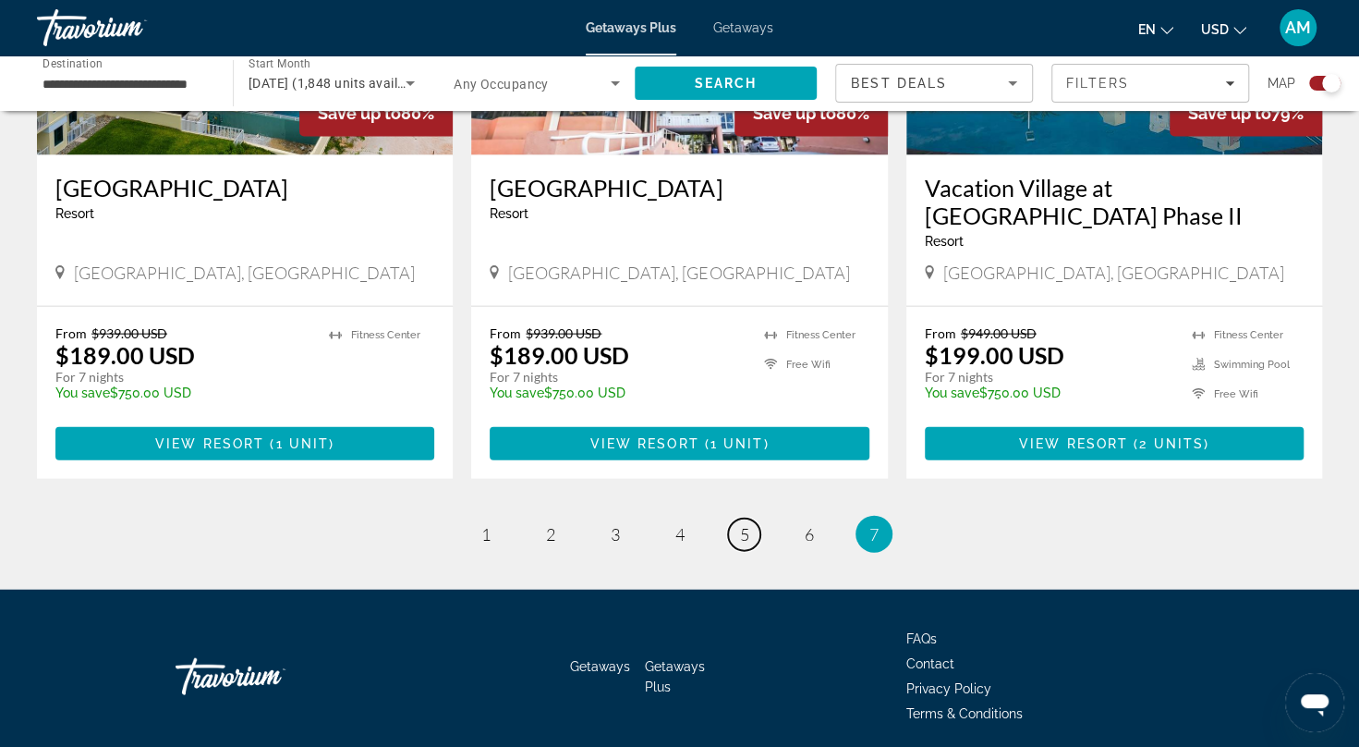
click at [740, 524] on span "5" at bounding box center [744, 534] width 9 height 20
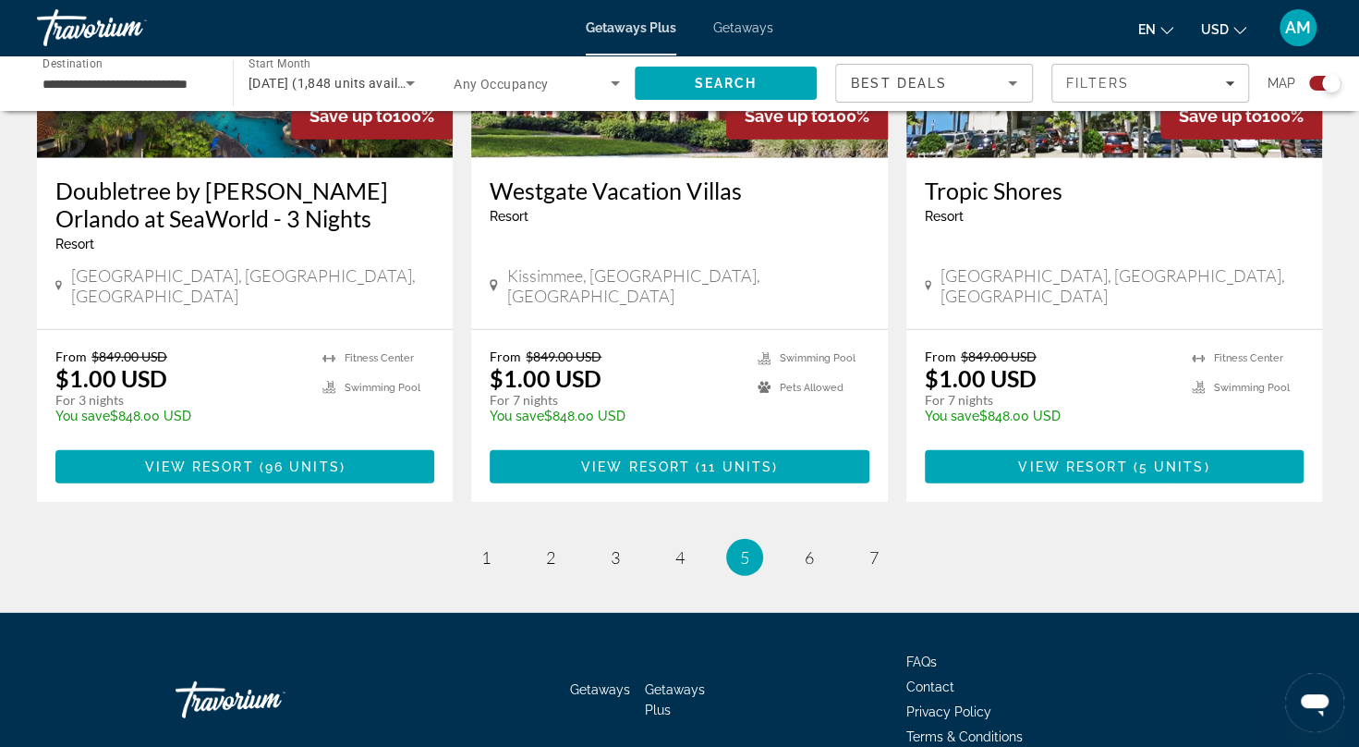
scroll to position [2841, 0]
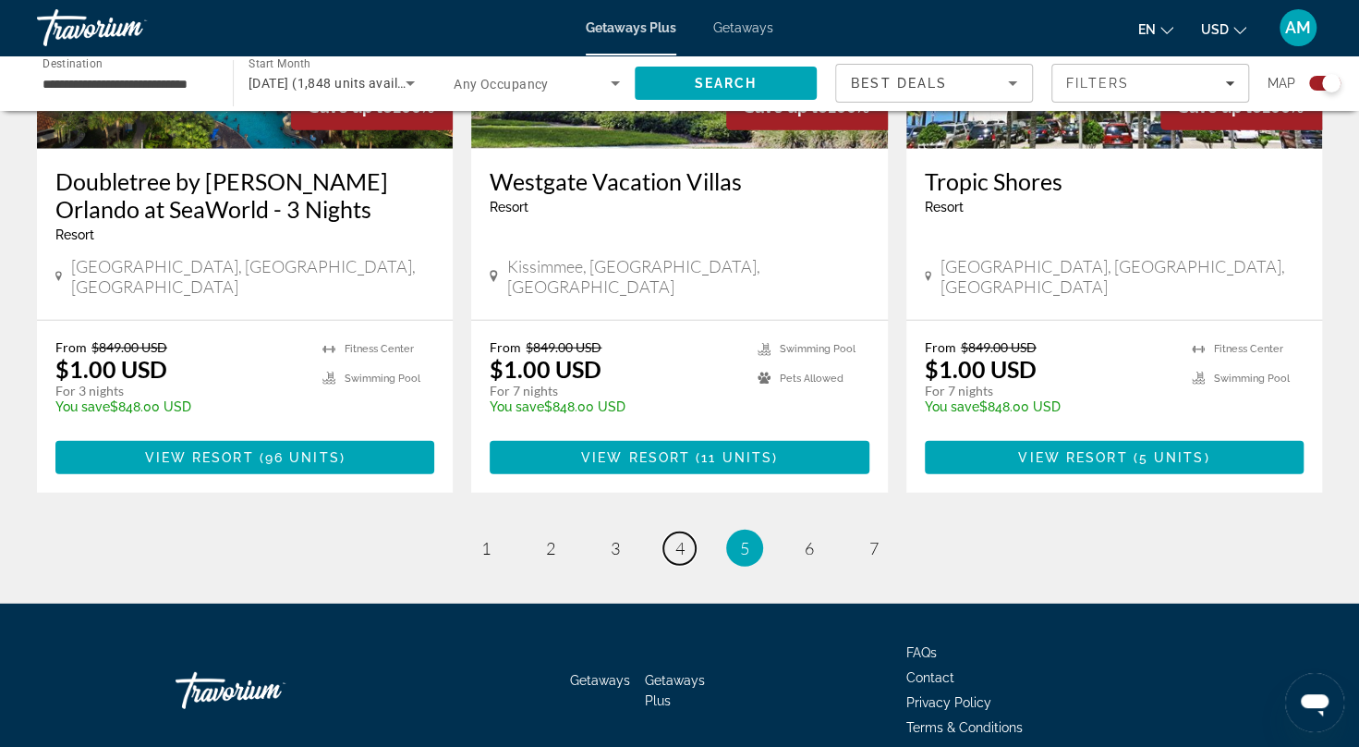
click at [691, 532] on link "page 4" at bounding box center [679, 548] width 32 height 32
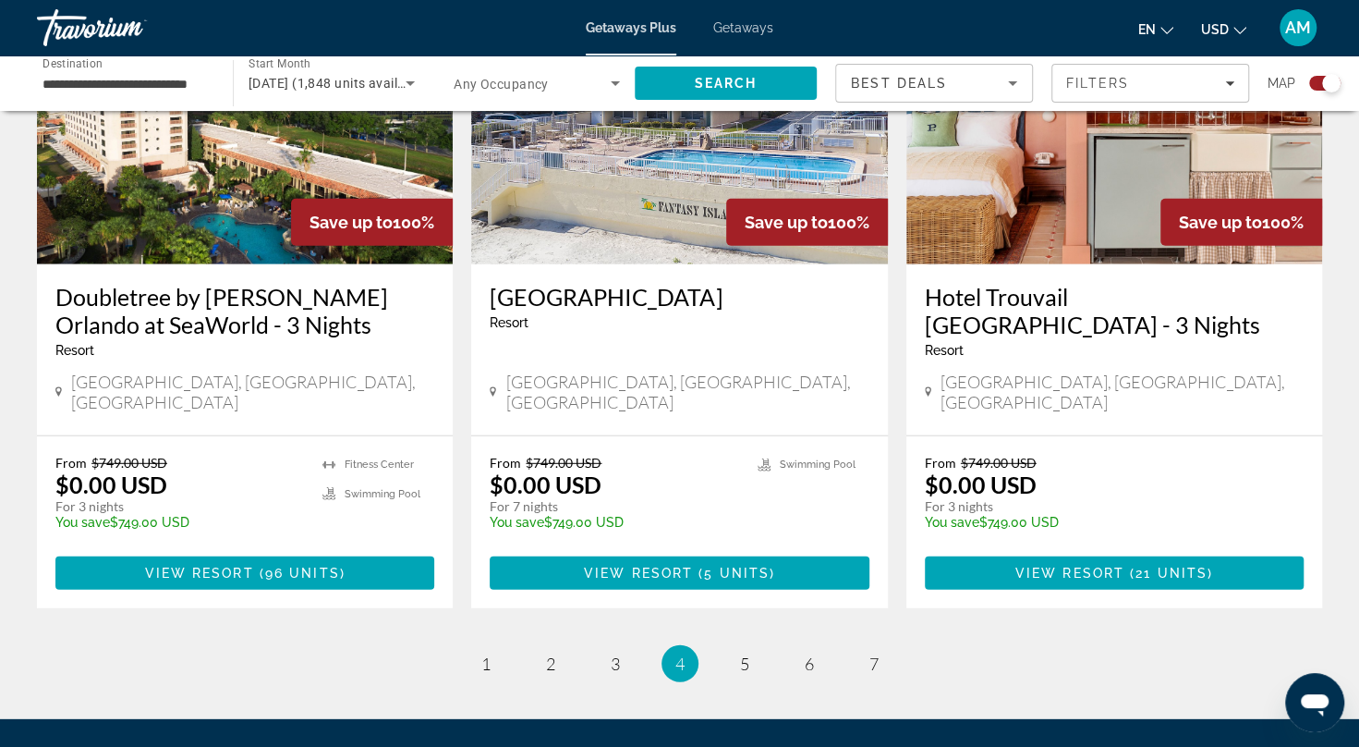
scroll to position [2757, 0]
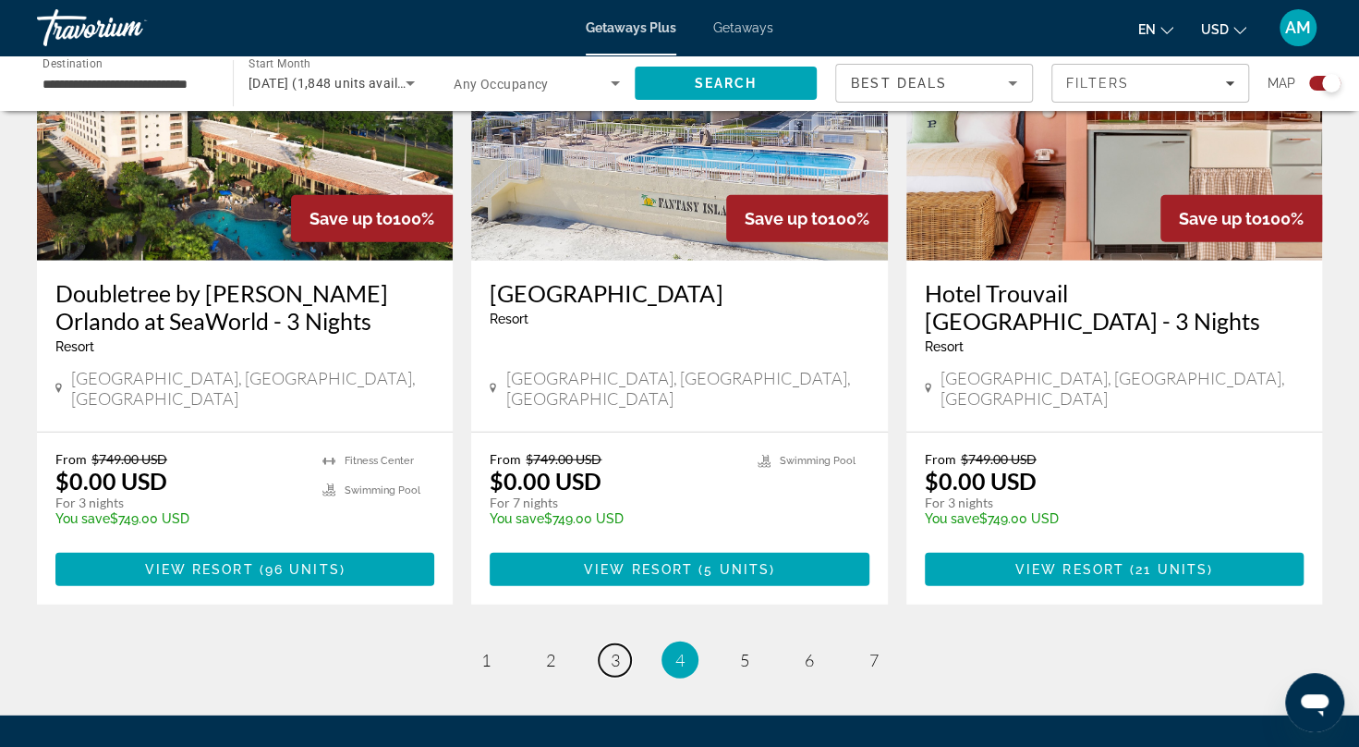
click at [614, 650] on span "3" at bounding box center [615, 660] width 9 height 20
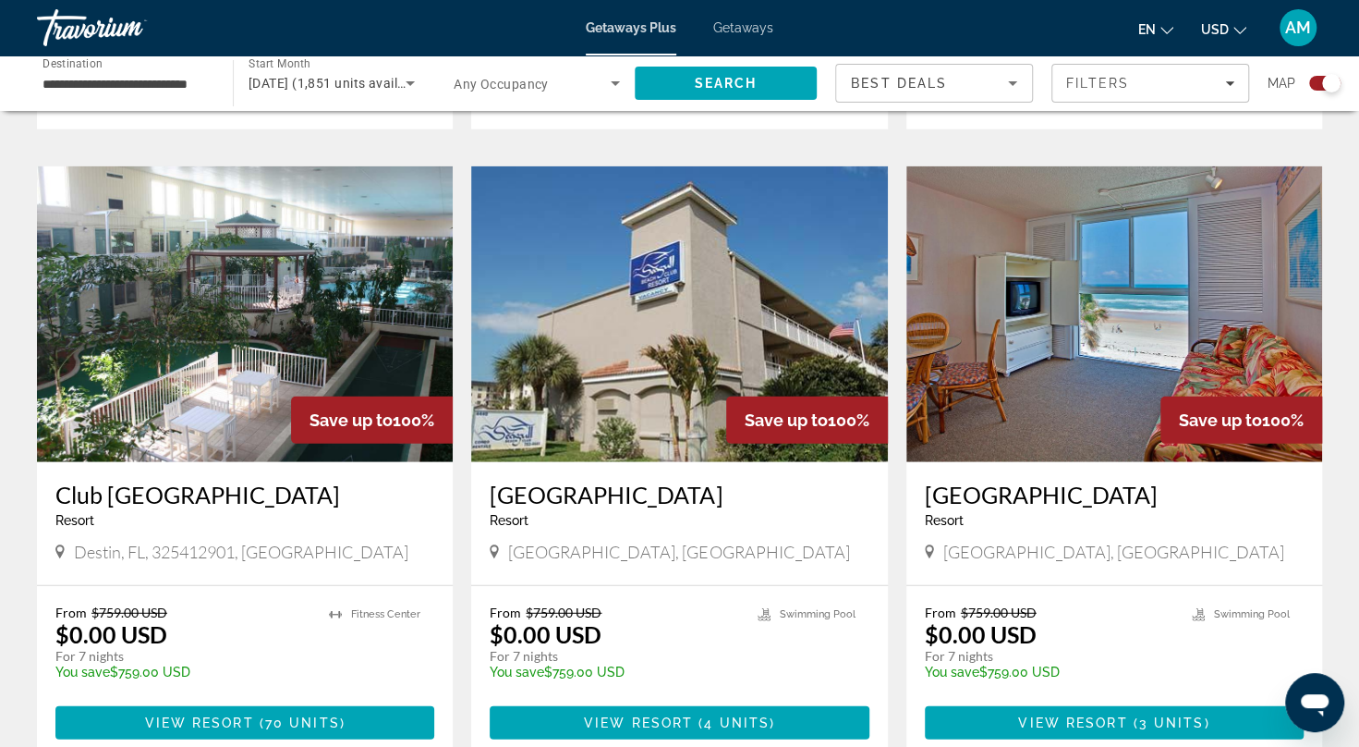
scroll to position [2594, 0]
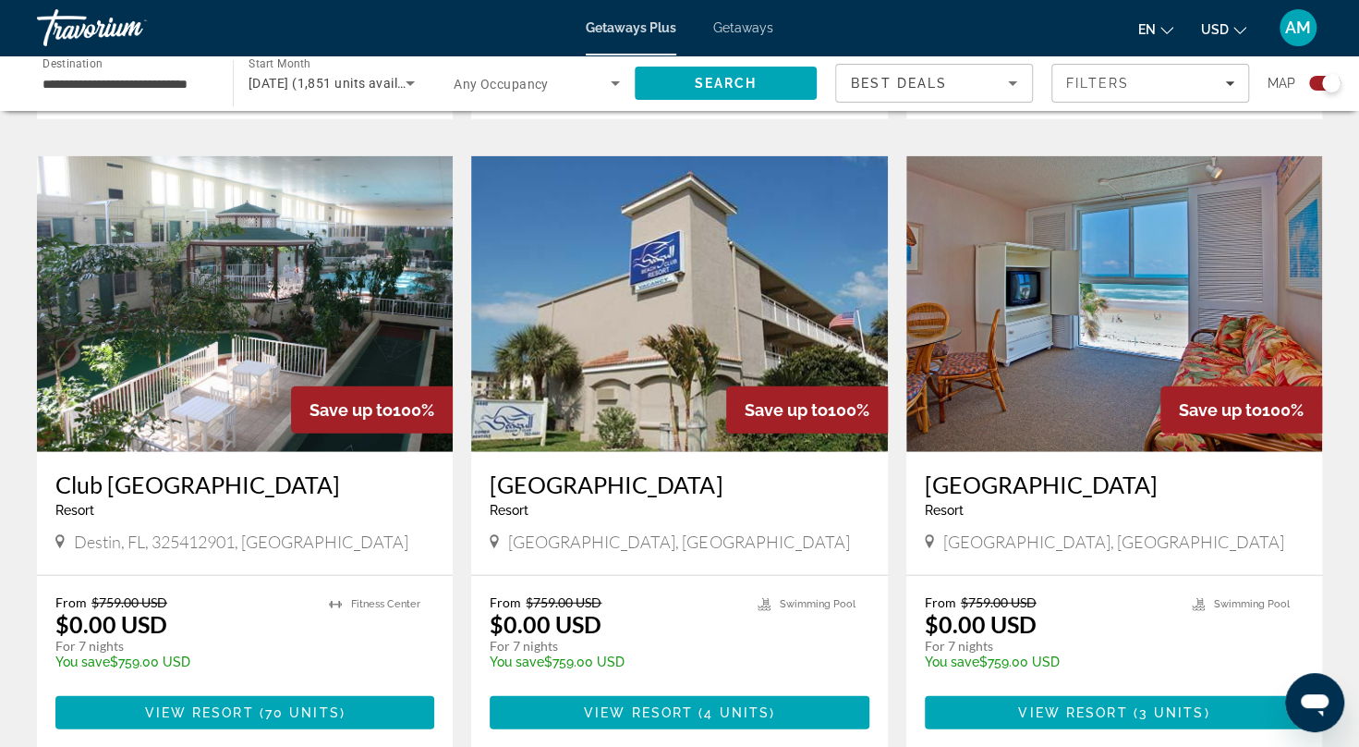
click at [1103, 307] on img "Main content" at bounding box center [1114, 304] width 416 height 296
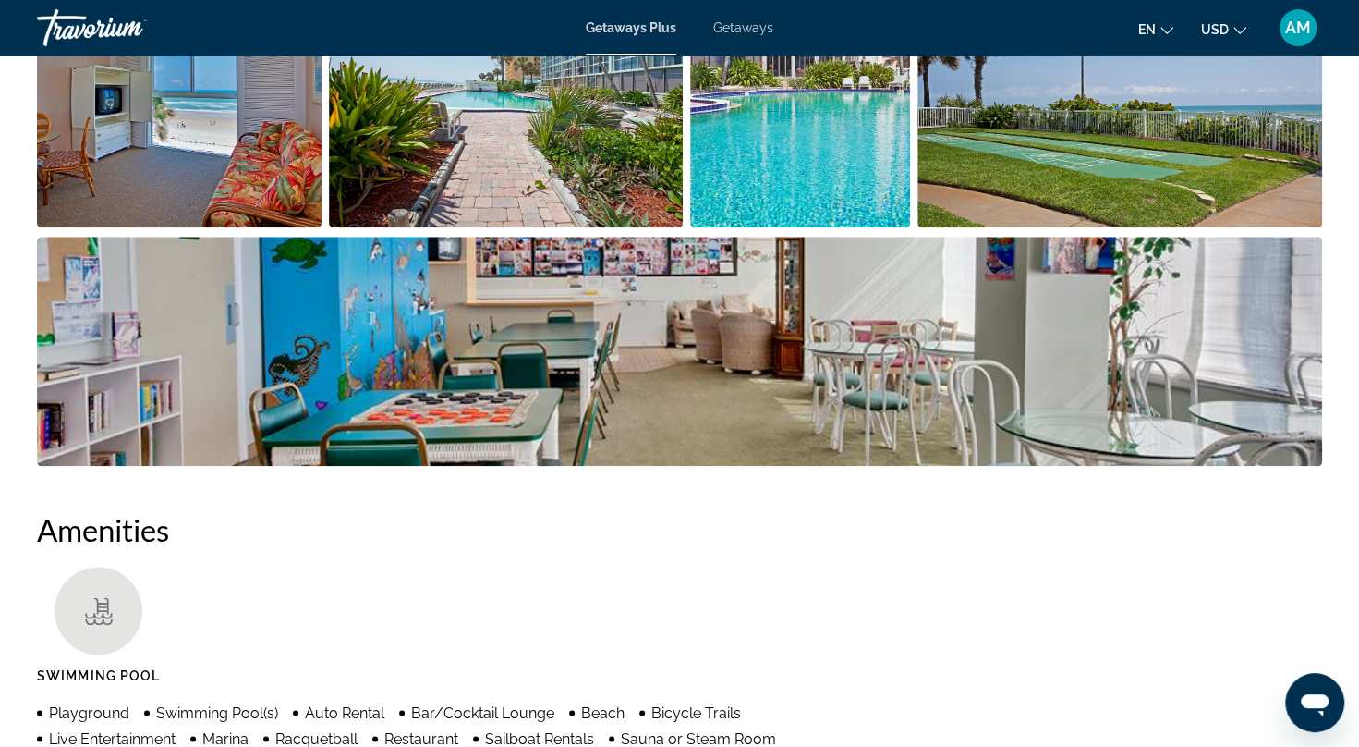
scroll to position [996, 0]
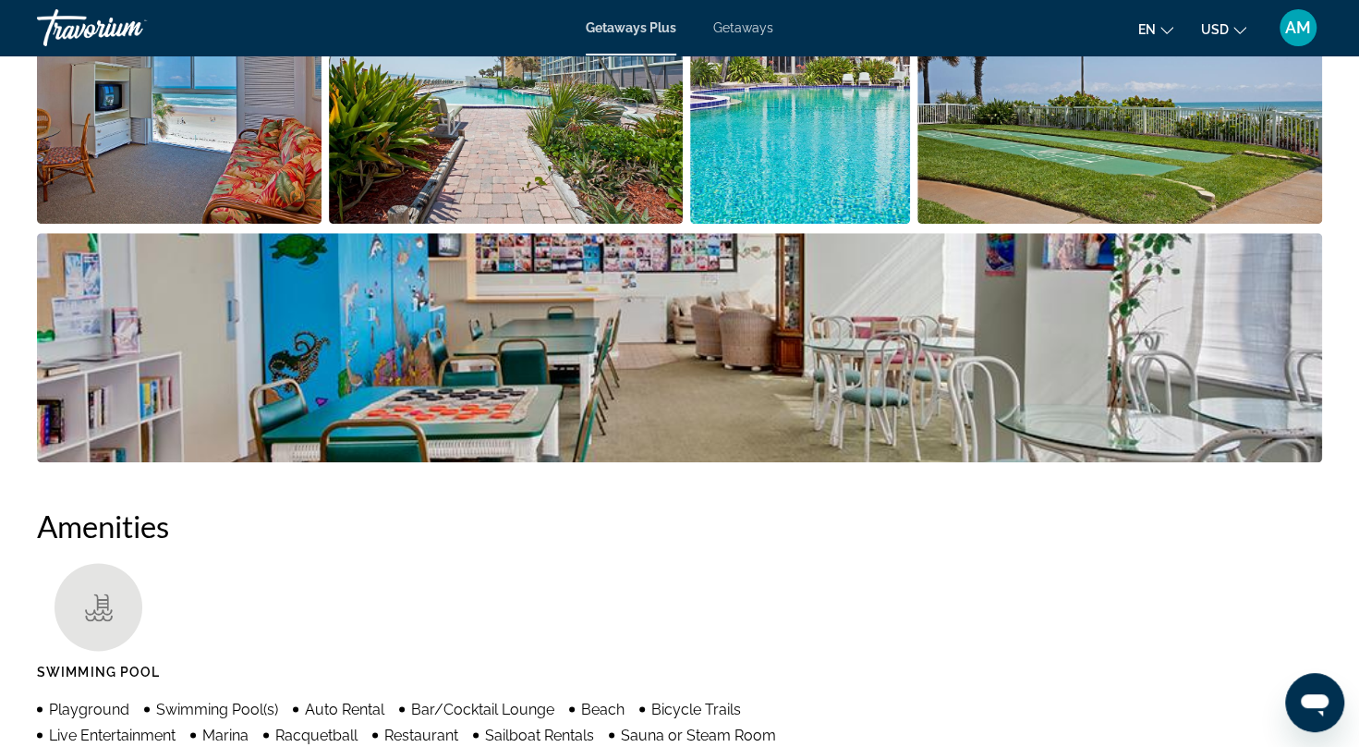
click at [164, 185] on img "Open full-screen image slider" at bounding box center [179, 108] width 285 height 229
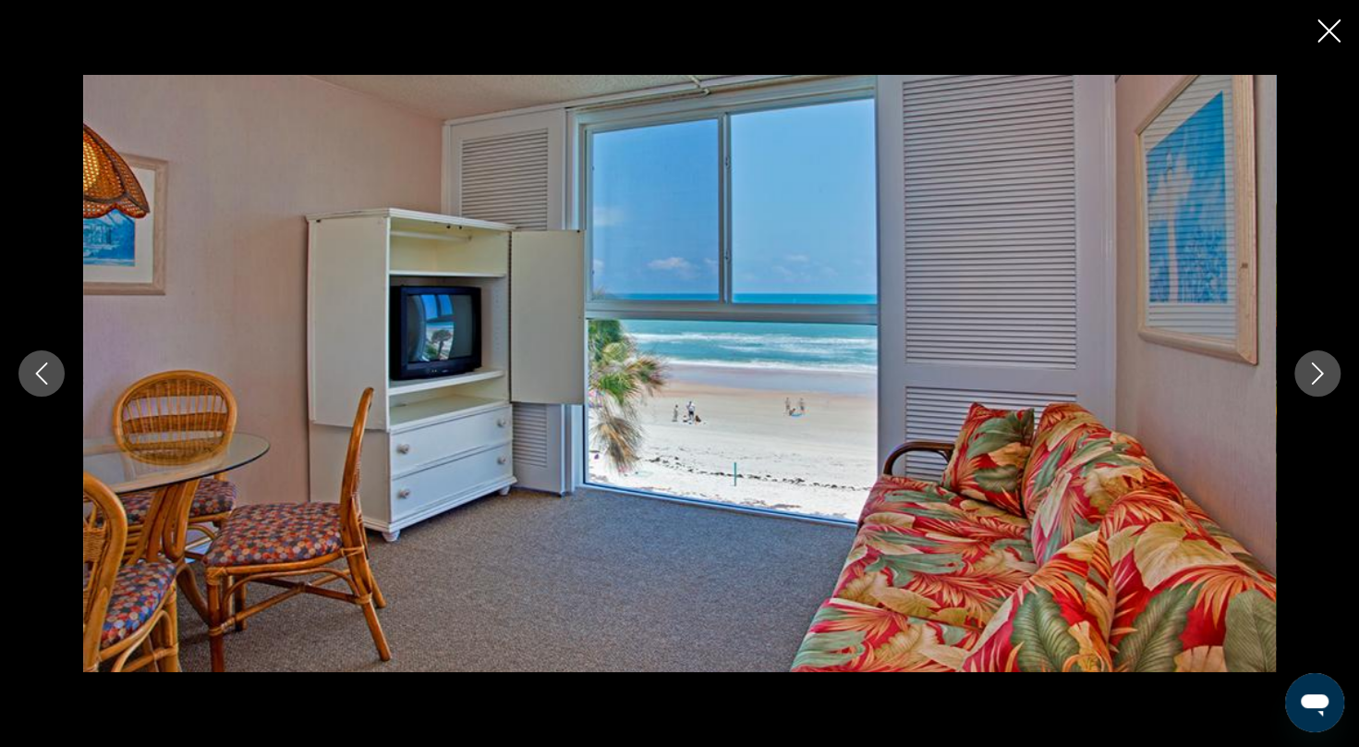
click at [1327, 374] on icon "Next image" at bounding box center [1318, 373] width 22 height 22
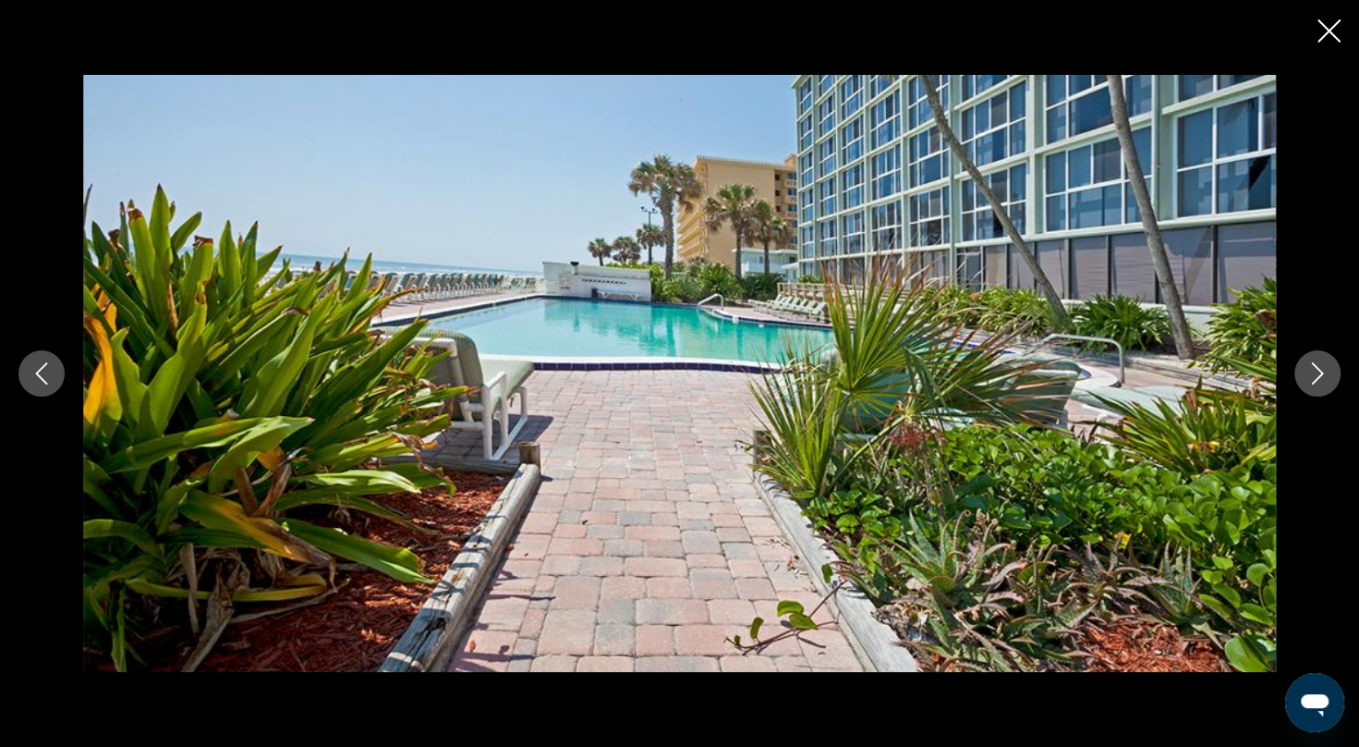
click at [1327, 374] on icon "Next image" at bounding box center [1318, 373] width 22 height 22
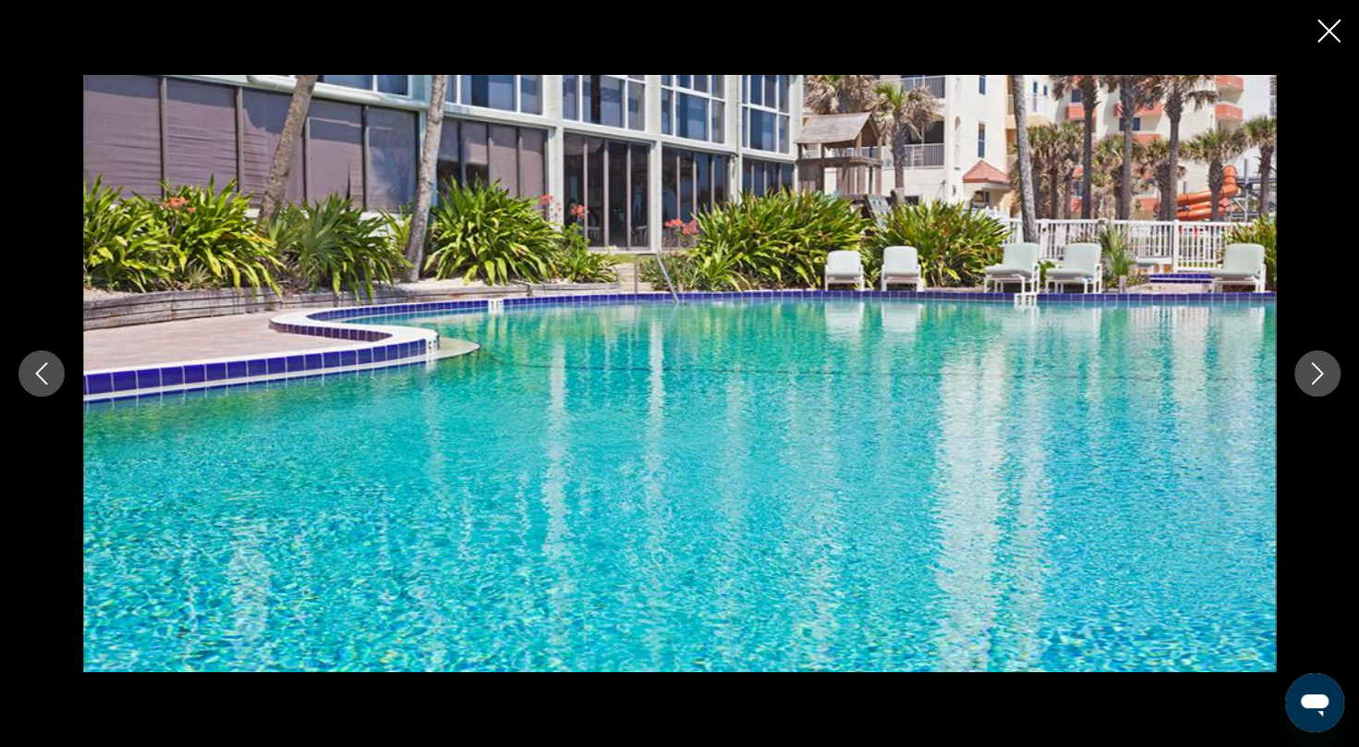
click at [1327, 374] on icon "Next image" at bounding box center [1318, 373] width 22 height 22
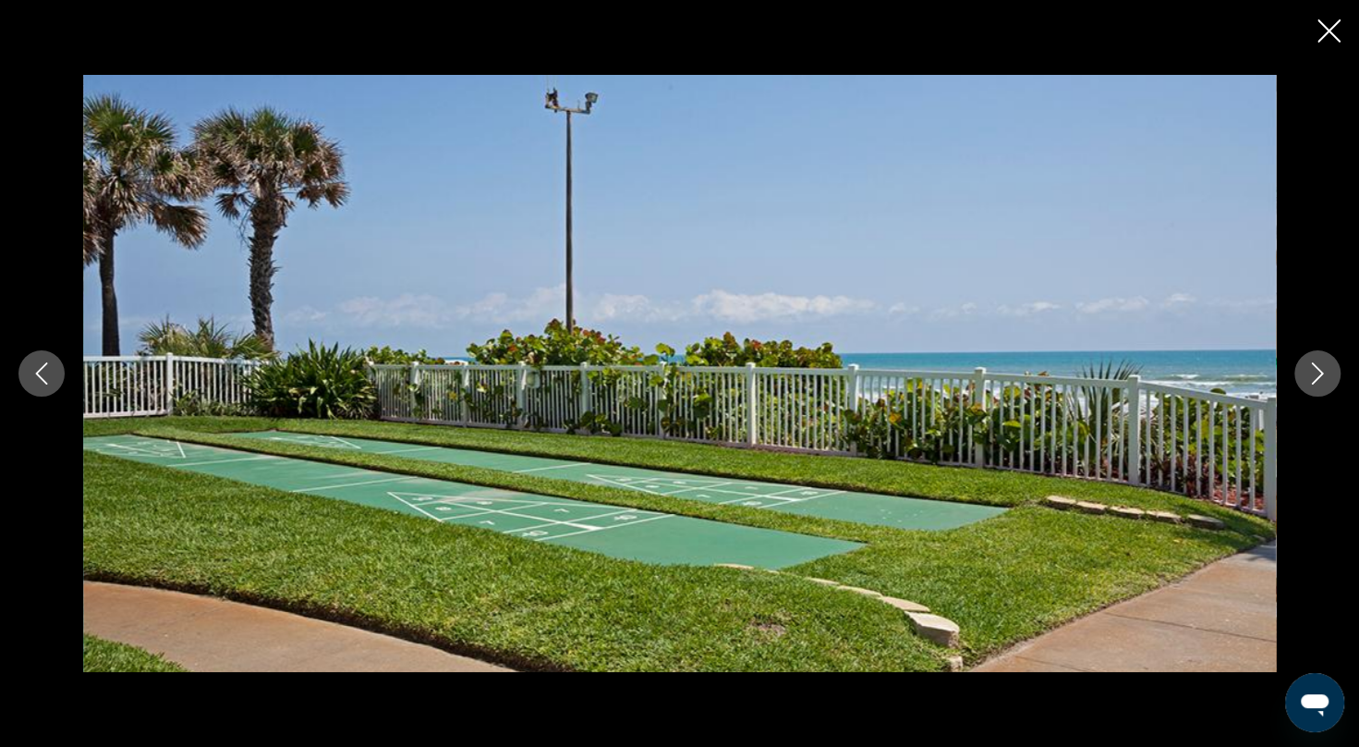
click at [1327, 374] on icon "Next image" at bounding box center [1318, 373] width 22 height 22
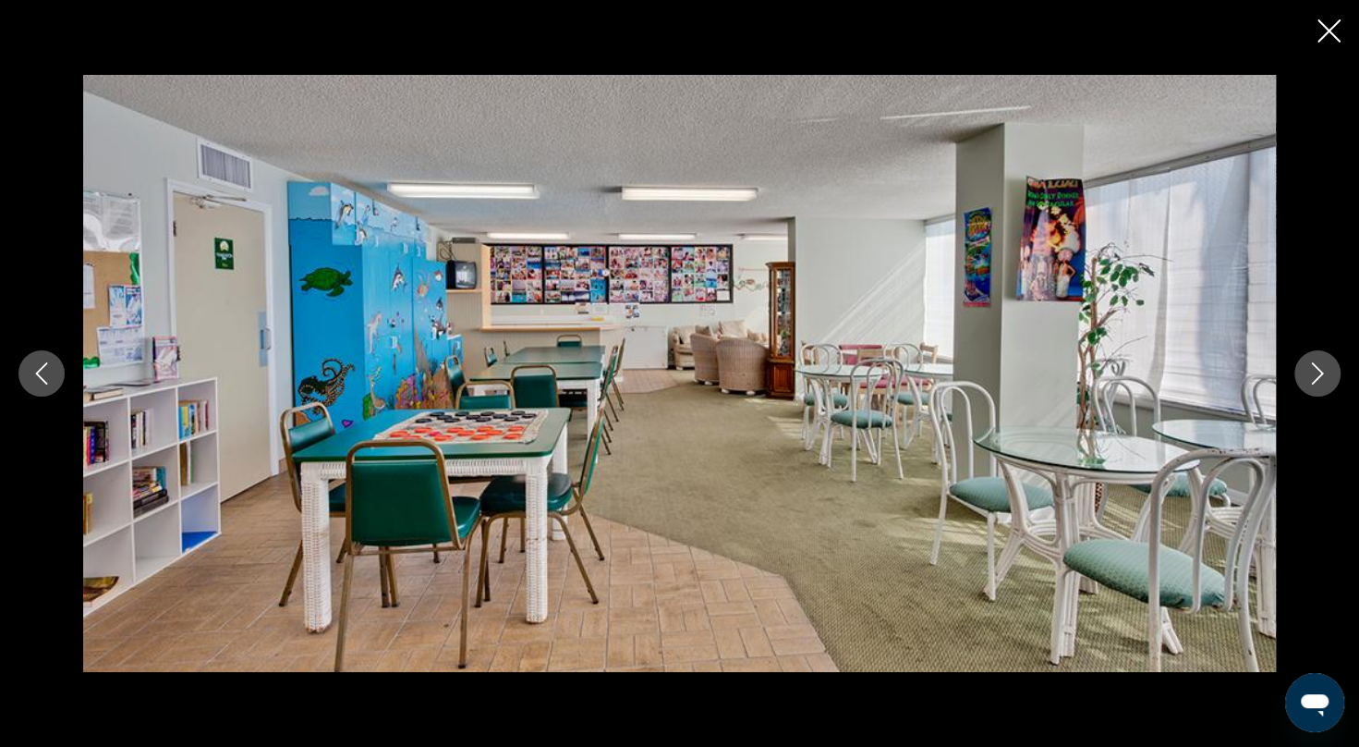
click at [1327, 374] on icon "Next image" at bounding box center [1318, 373] width 22 height 22
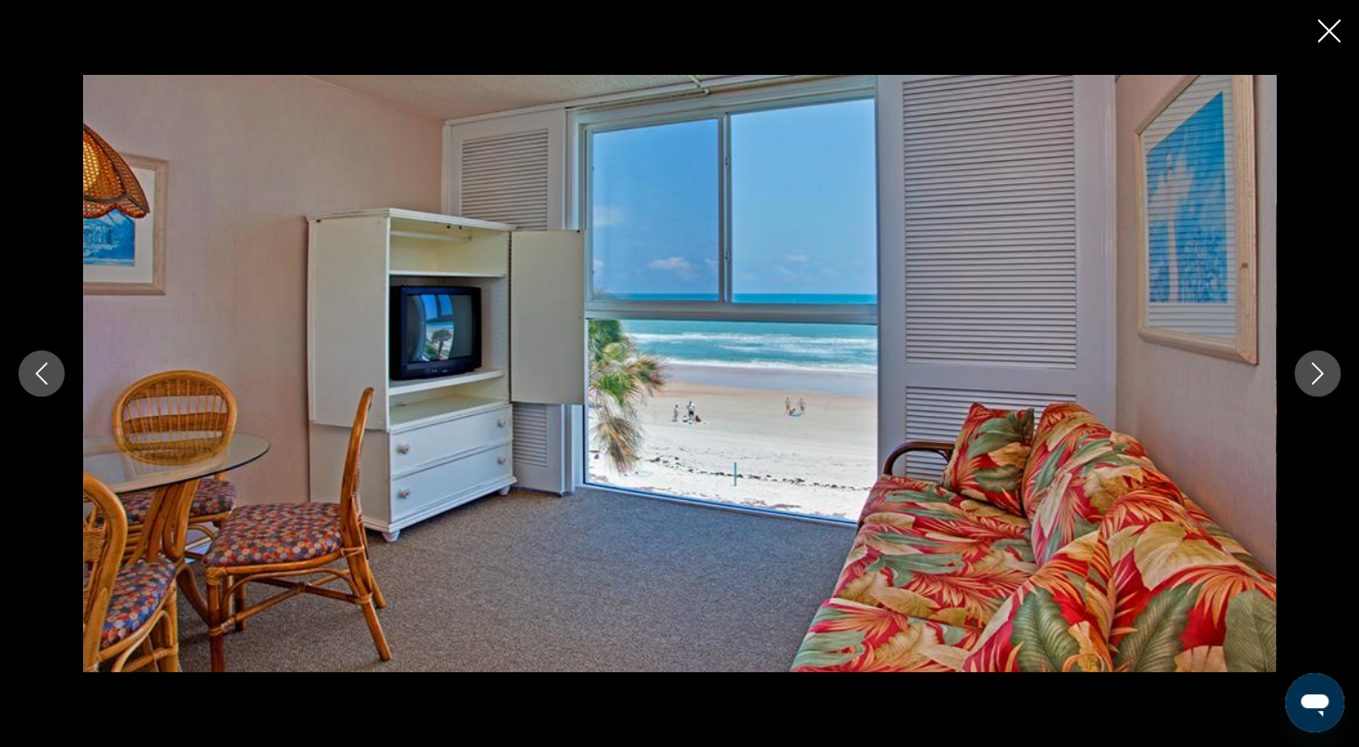
click at [1327, 374] on icon "Next image" at bounding box center [1318, 373] width 22 height 22
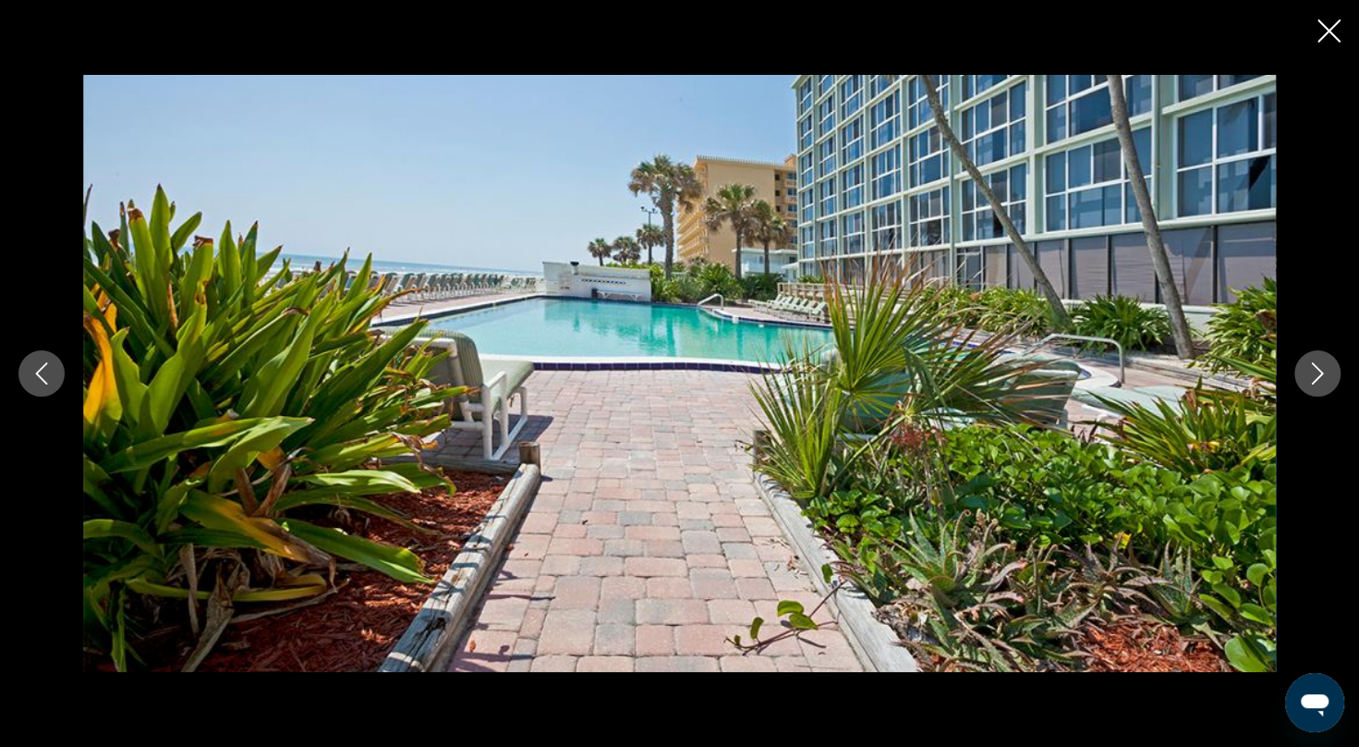
click at [1327, 374] on icon "Next image" at bounding box center [1318, 373] width 22 height 22
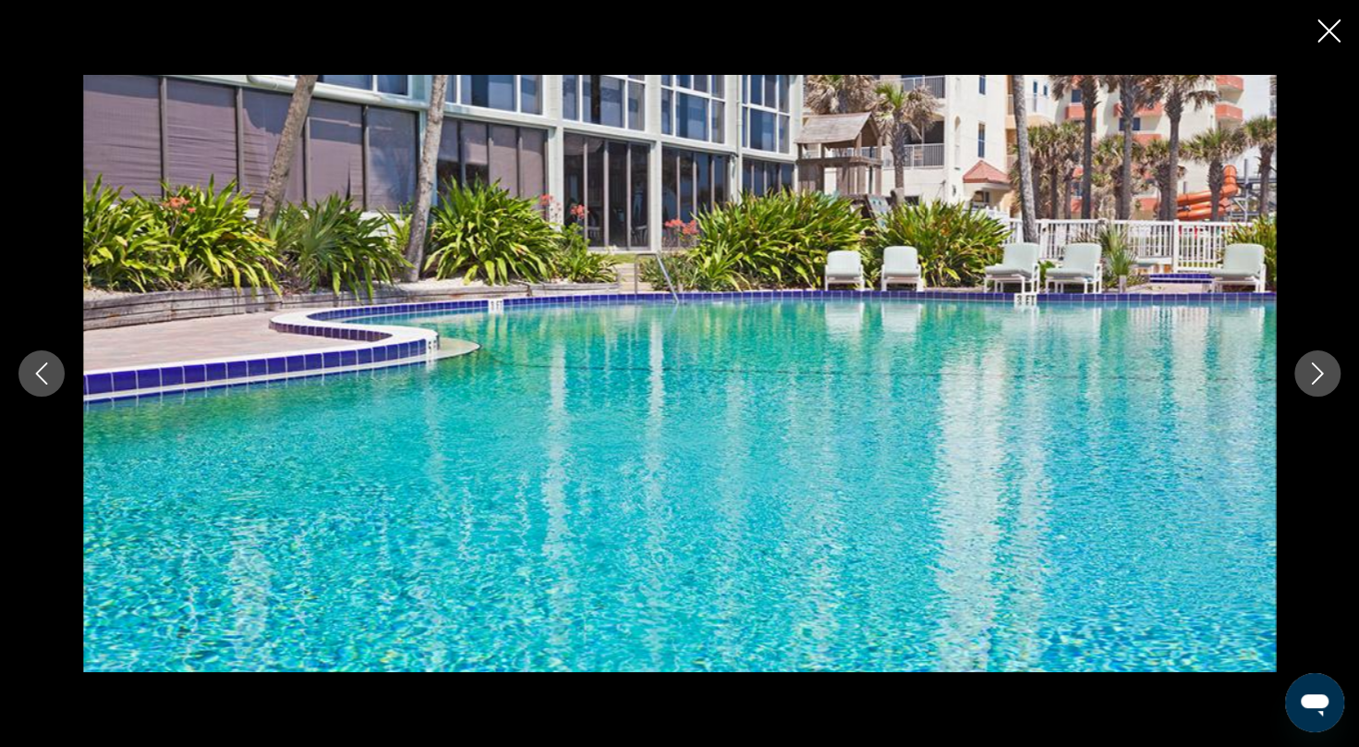
click at [1327, 374] on icon "Next image" at bounding box center [1318, 373] width 22 height 22
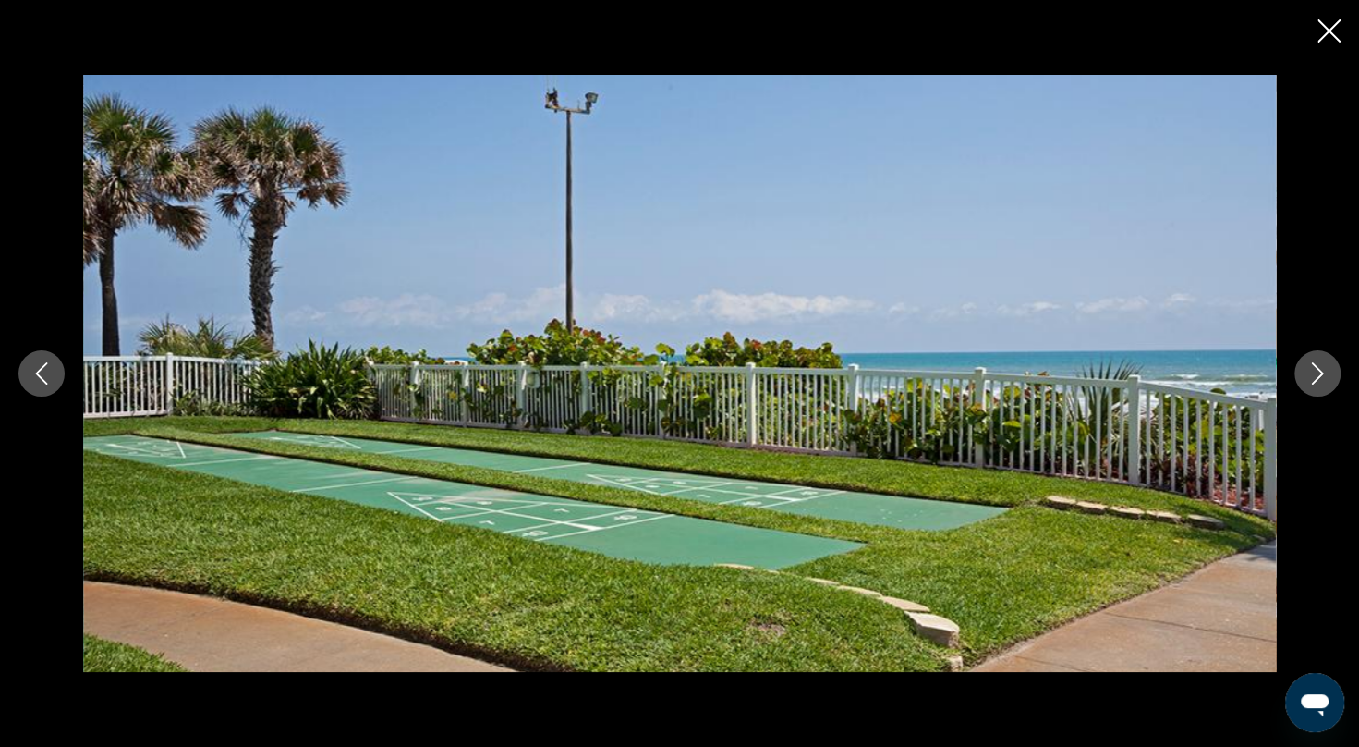
click at [1327, 374] on icon "Next image" at bounding box center [1318, 373] width 22 height 22
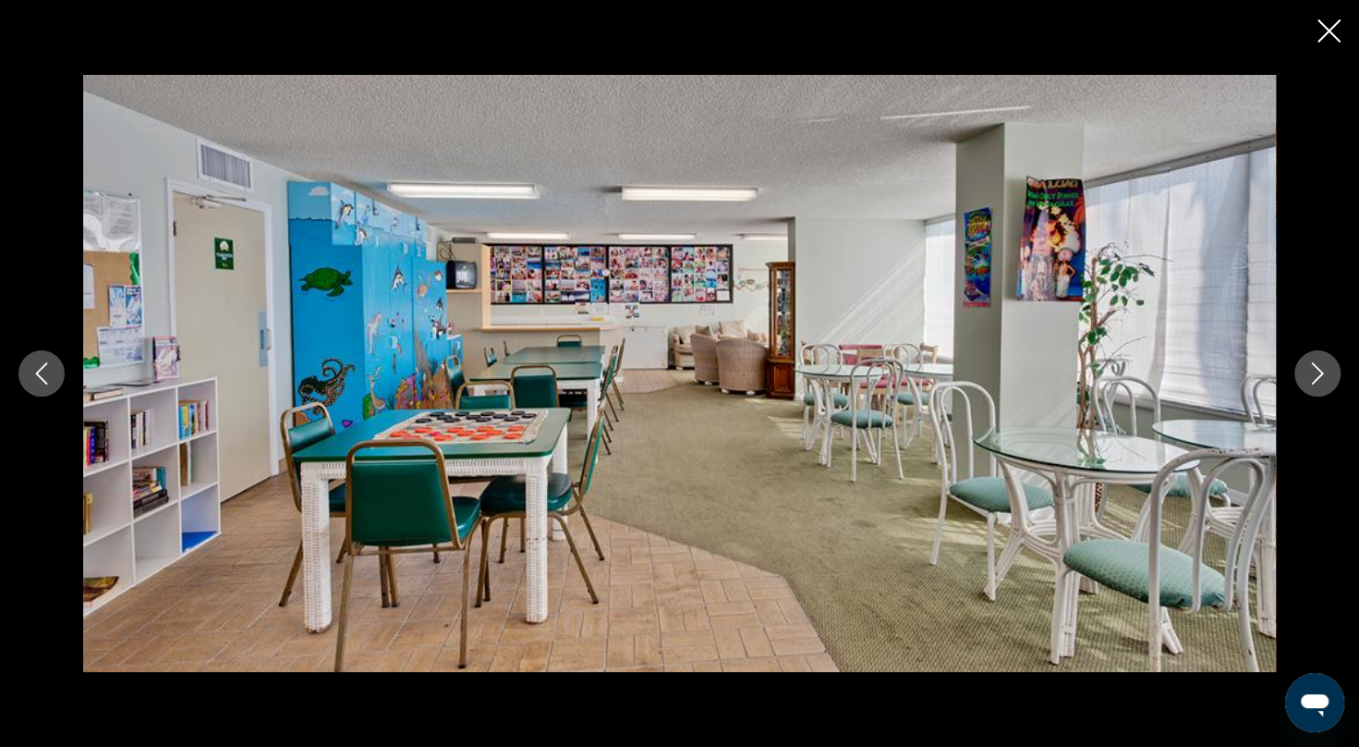
click at [1331, 13] on div "prev next" at bounding box center [679, 373] width 1359 height 747
click at [1331, 25] on icon "Close slideshow" at bounding box center [1329, 30] width 23 height 23
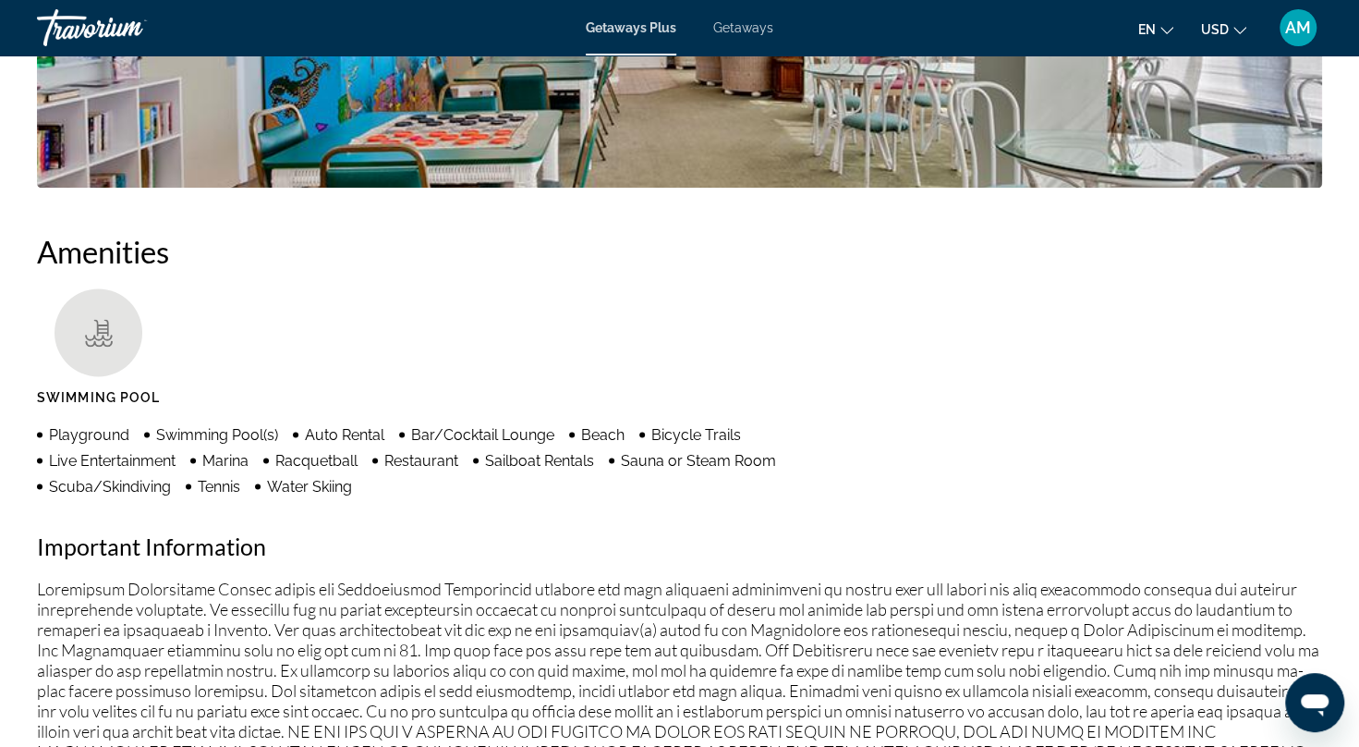
scroll to position [0, 0]
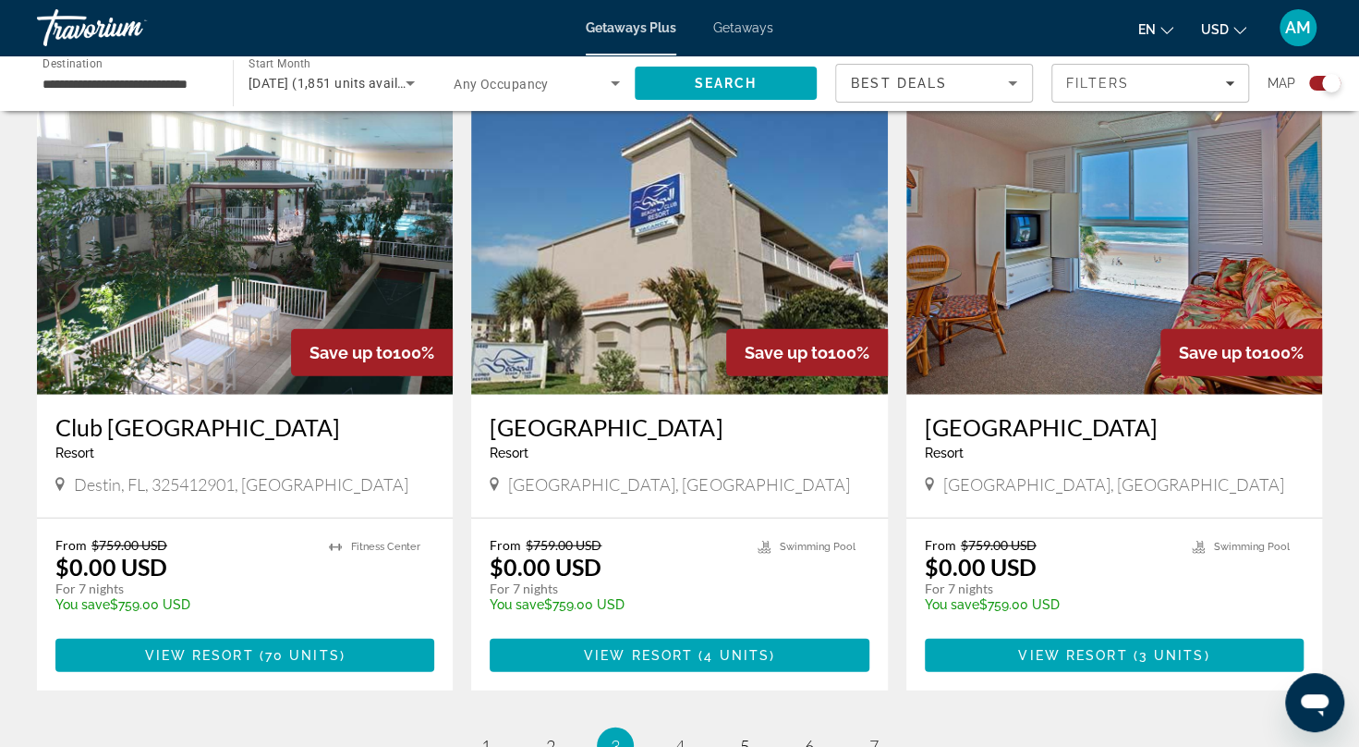
scroll to position [2897, 0]
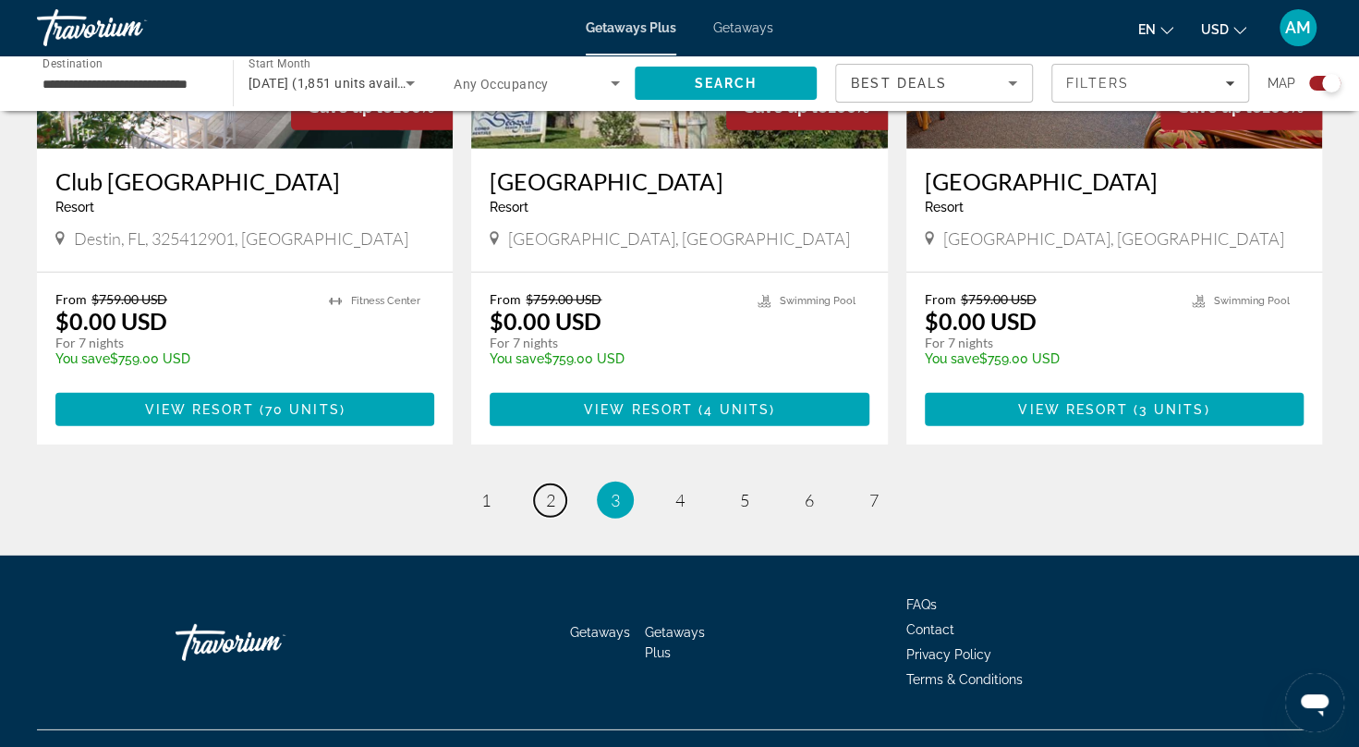
click at [553, 490] on span "2" at bounding box center [550, 500] width 9 height 20
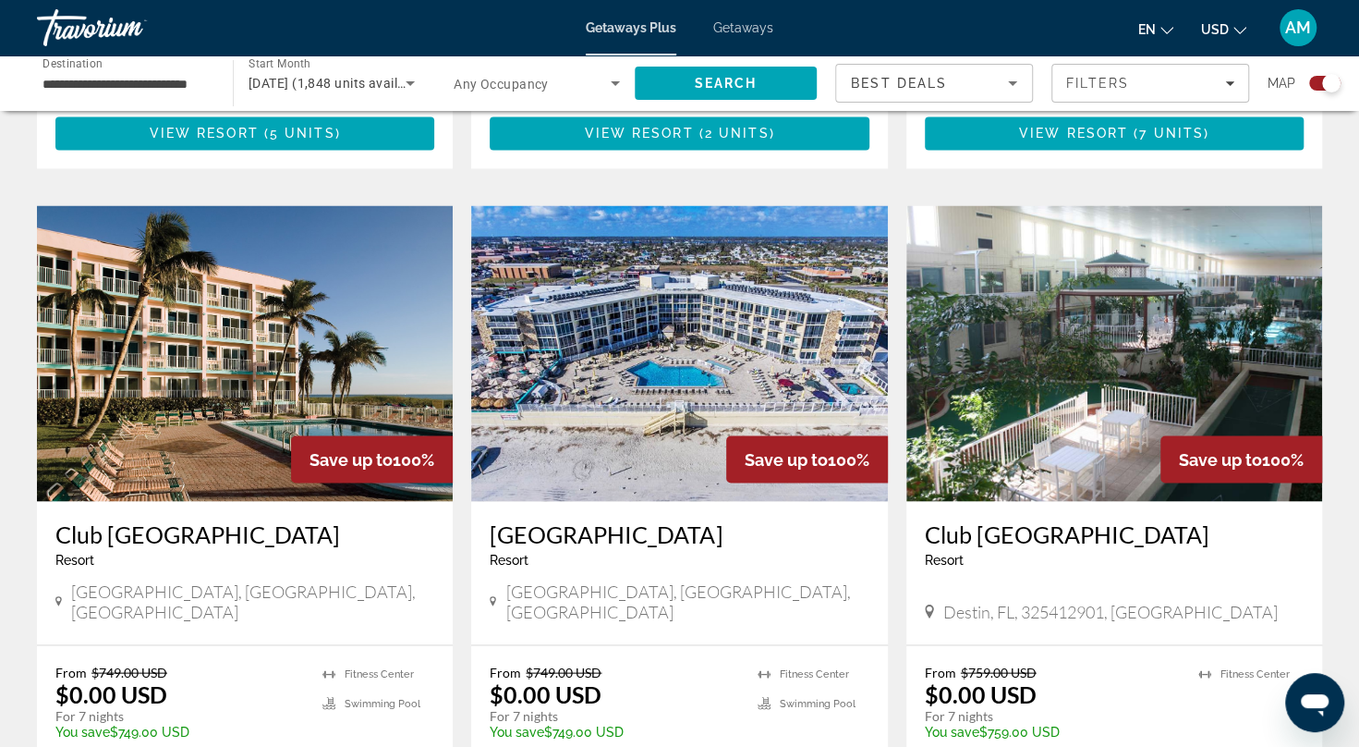
scroll to position [1875, 0]
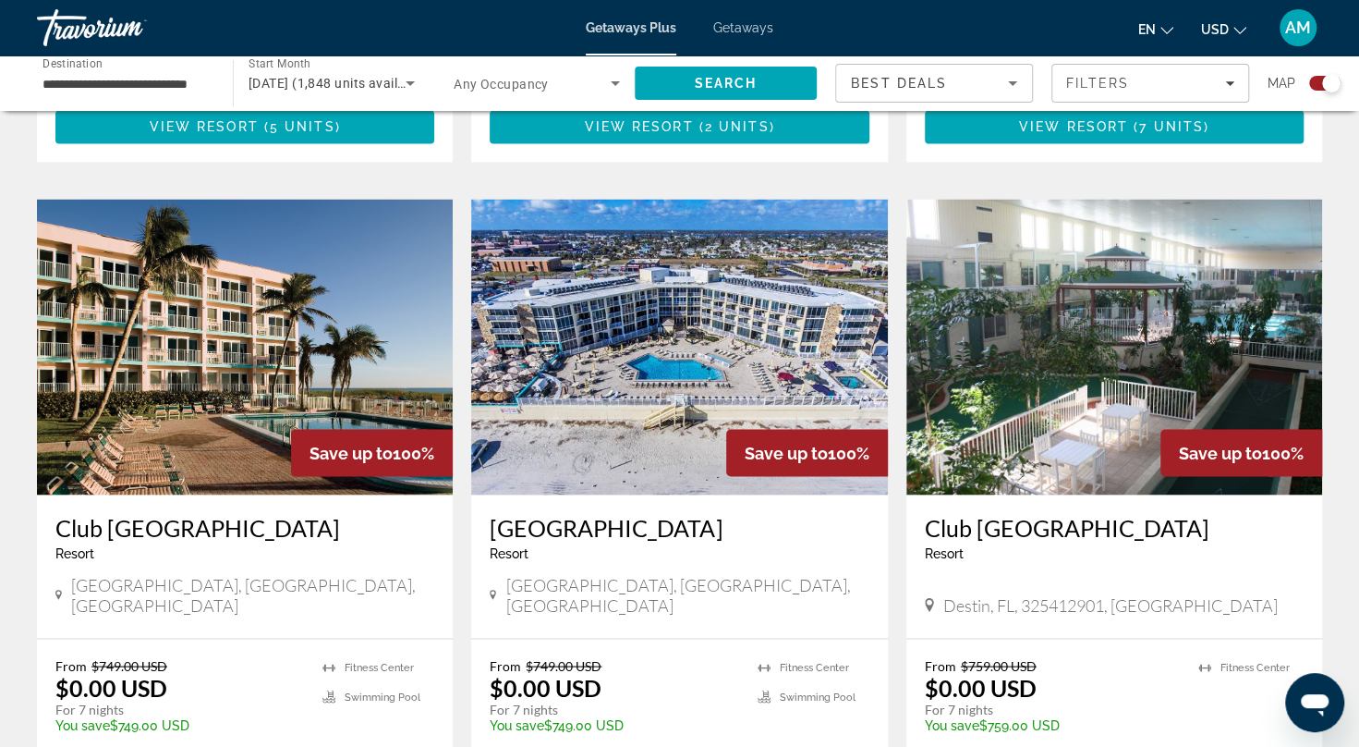
click at [1234, 281] on img "Main content" at bounding box center [1114, 347] width 416 height 296
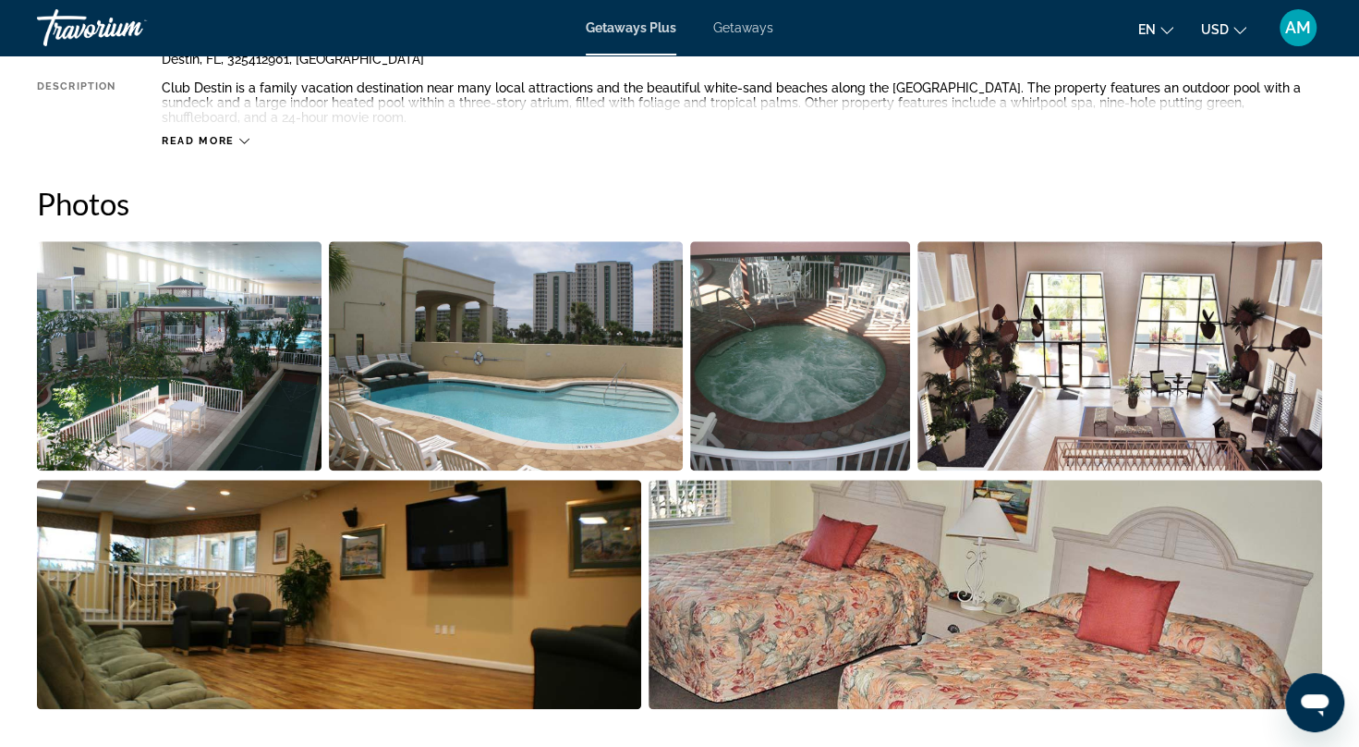
scroll to position [904, 0]
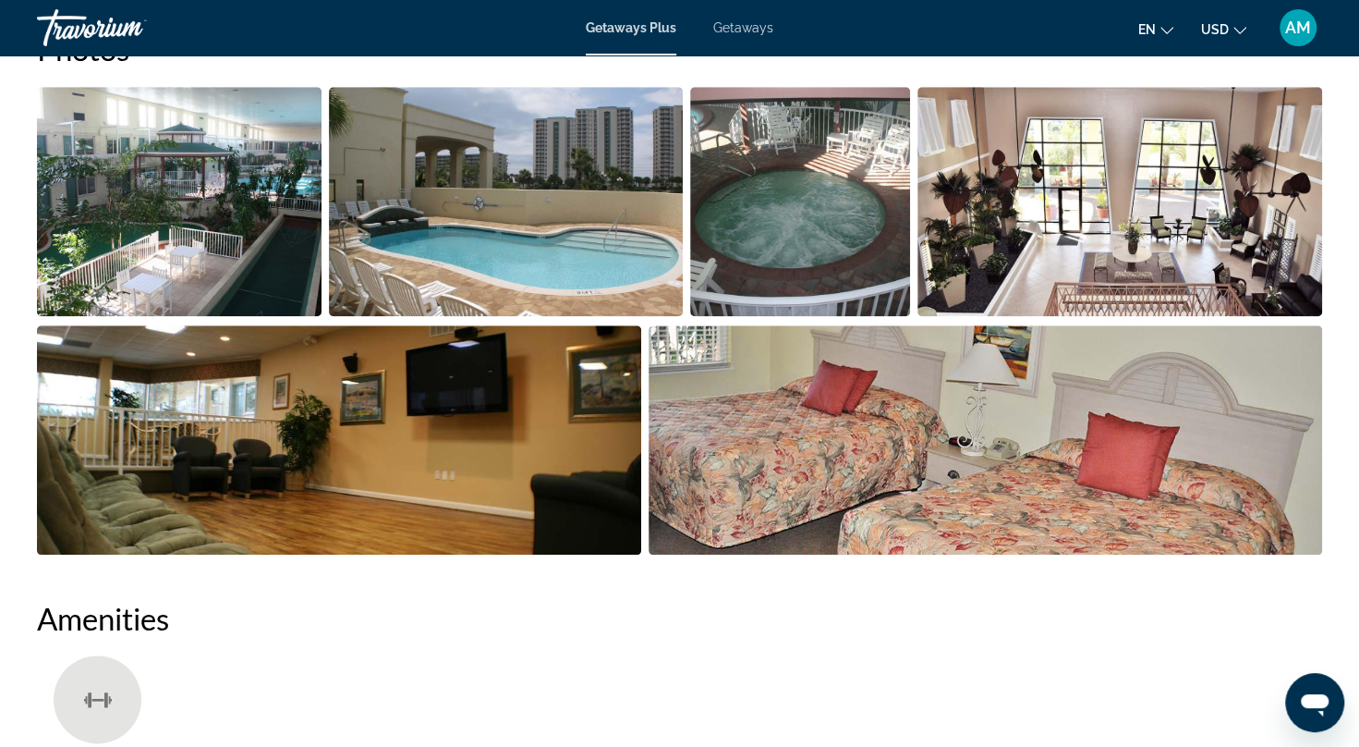
click at [125, 187] on img "Open full-screen image slider" at bounding box center [179, 201] width 285 height 229
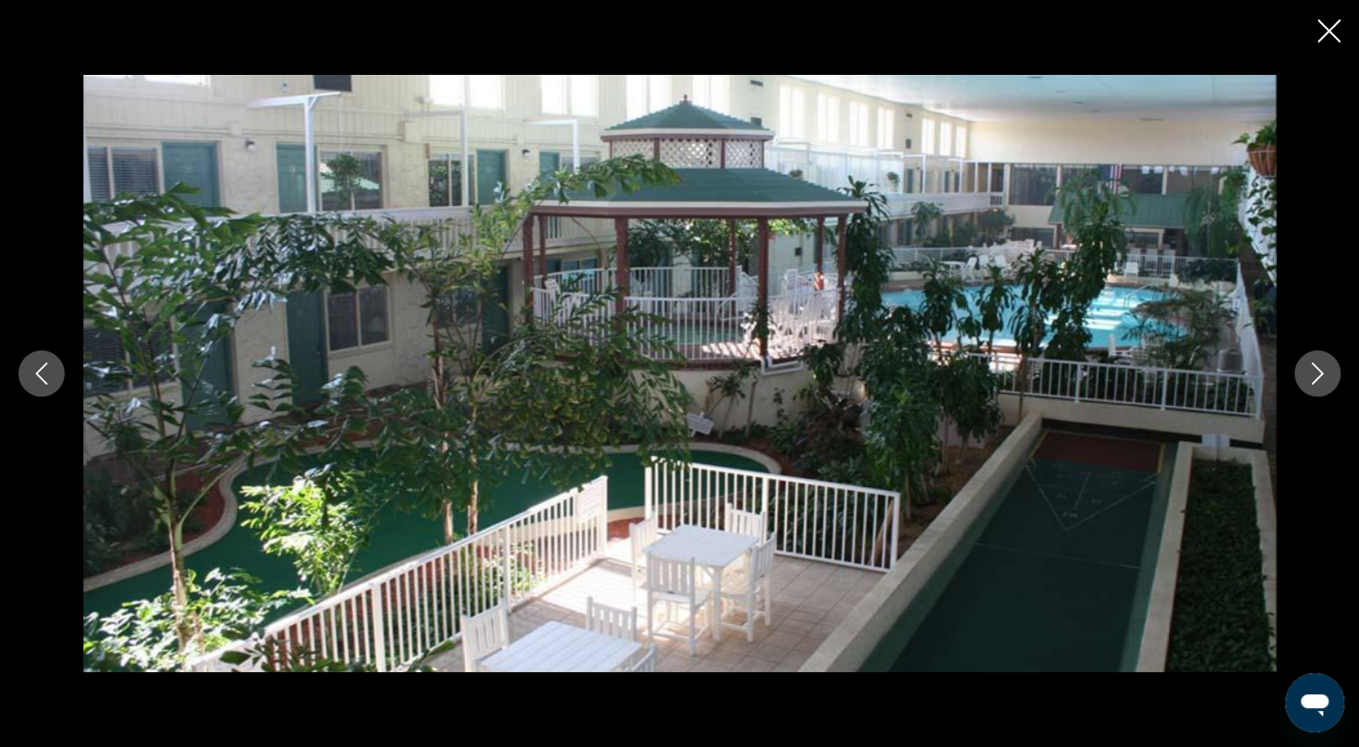
click at [1324, 372] on icon "Next image" at bounding box center [1318, 373] width 22 height 22
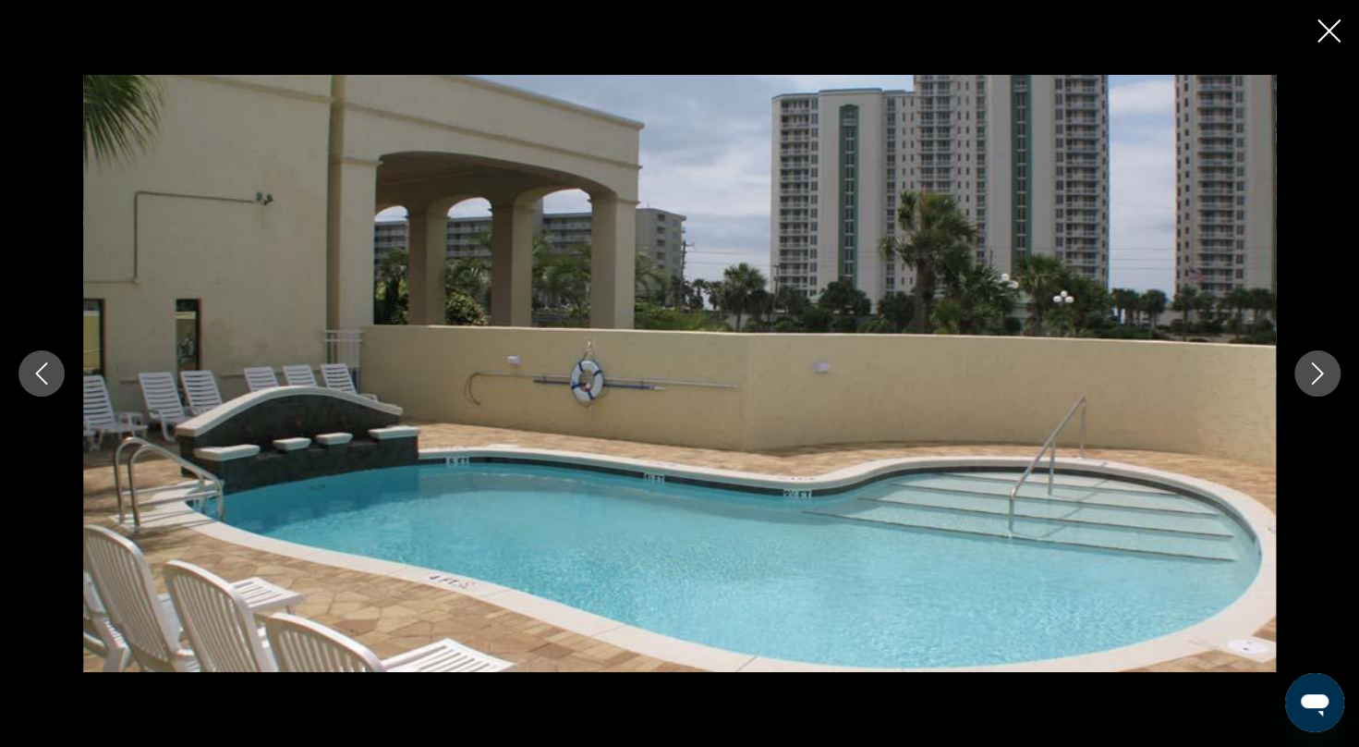
click at [1324, 372] on icon "Next image" at bounding box center [1318, 373] width 22 height 22
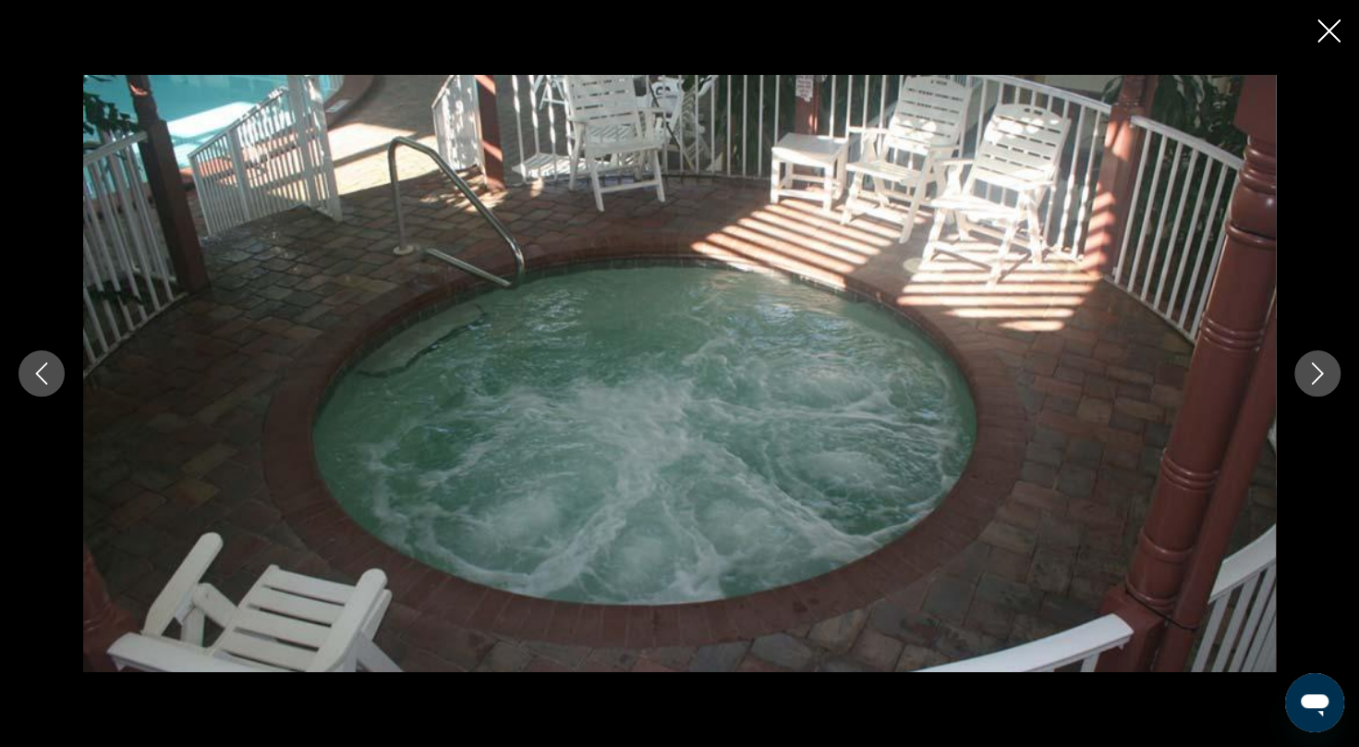
click at [1324, 372] on icon "Next image" at bounding box center [1318, 373] width 22 height 22
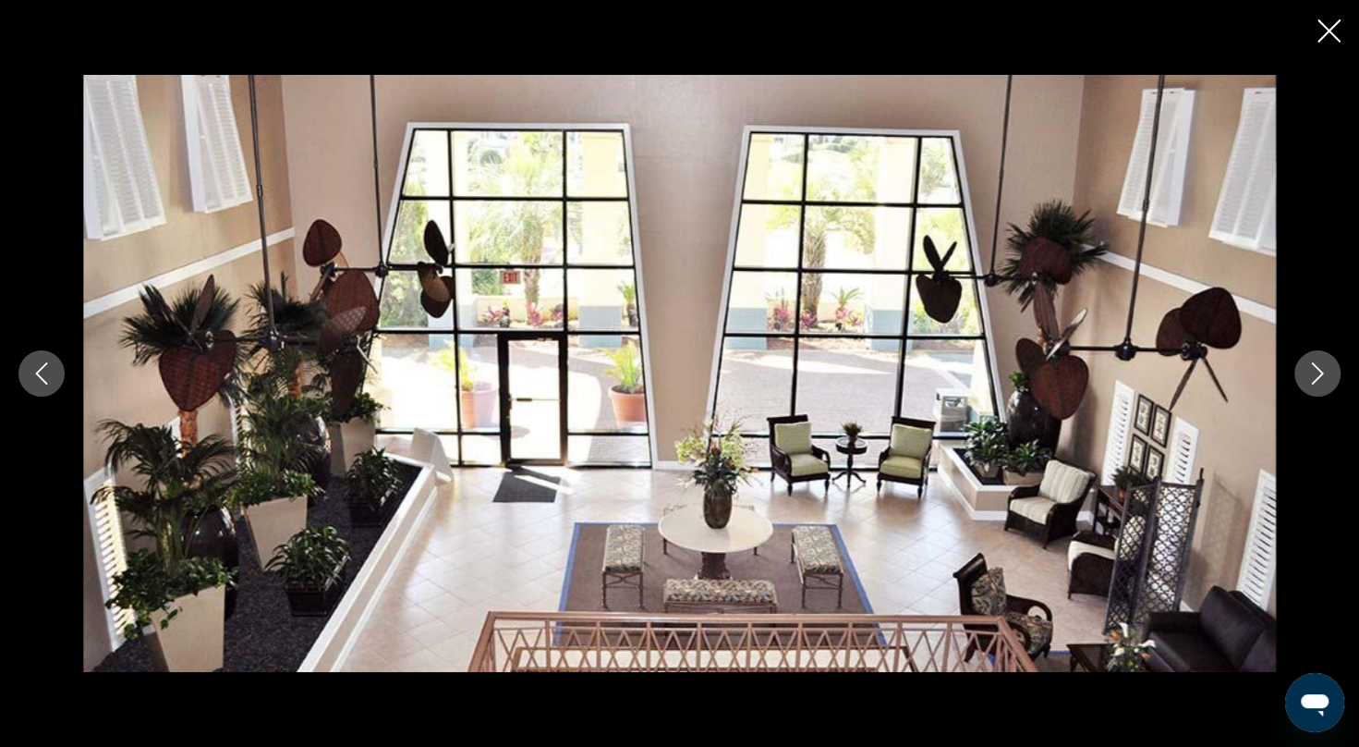
click at [1324, 372] on icon "Next image" at bounding box center [1318, 373] width 22 height 22
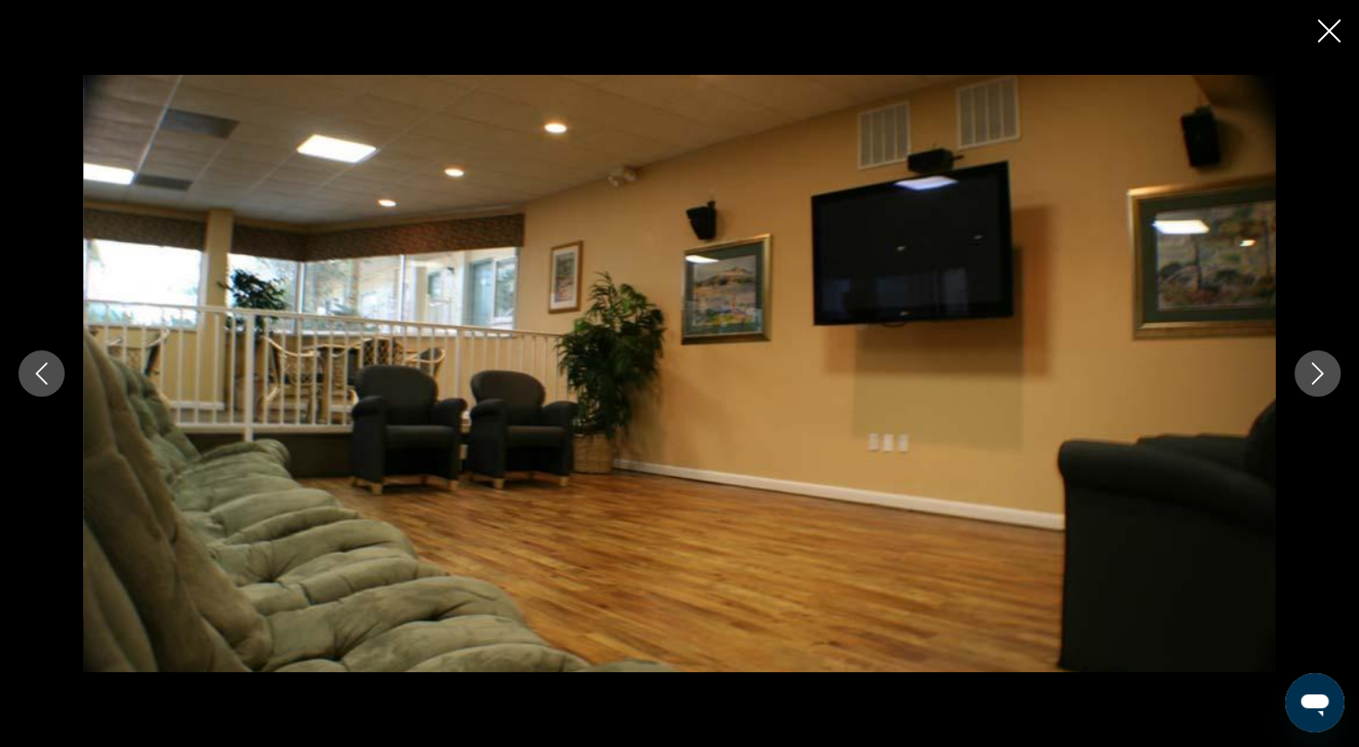
click at [1324, 372] on icon "Next image" at bounding box center [1318, 373] width 22 height 22
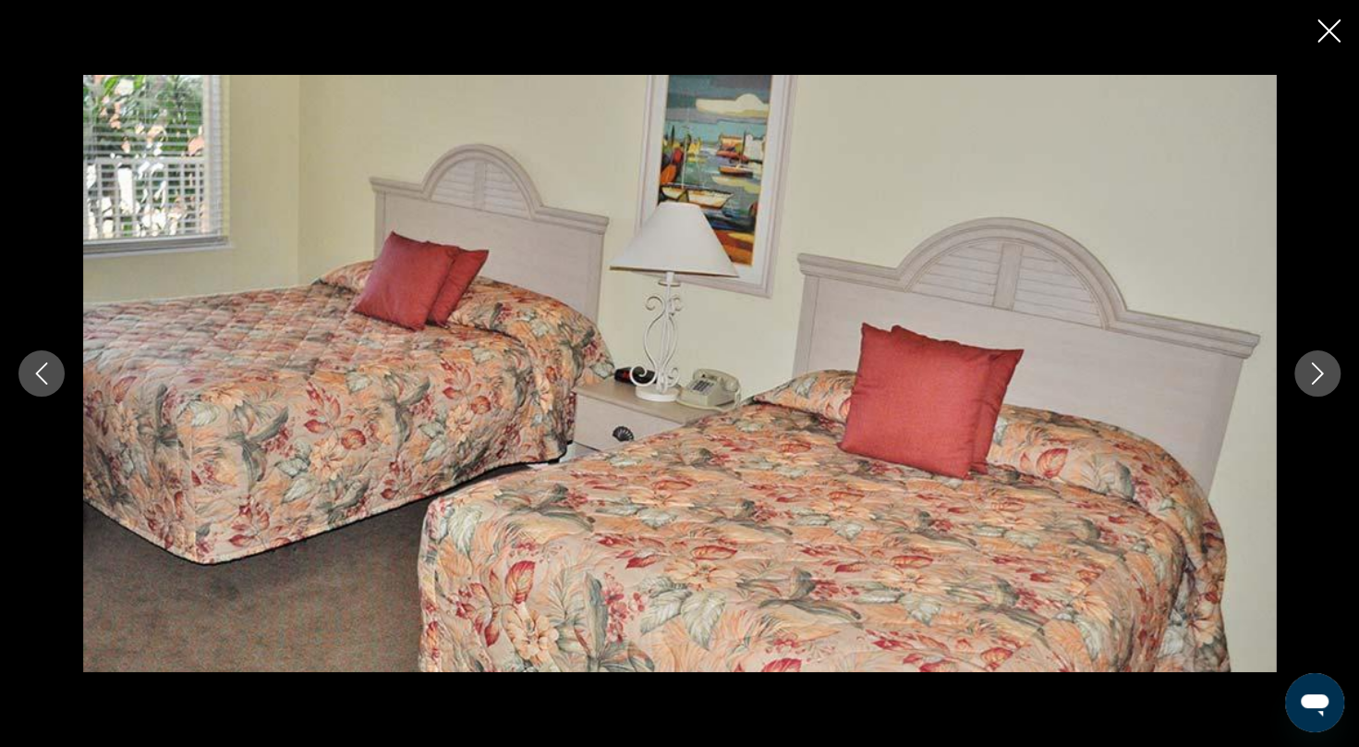
click at [1324, 372] on icon "Next image" at bounding box center [1318, 373] width 22 height 22
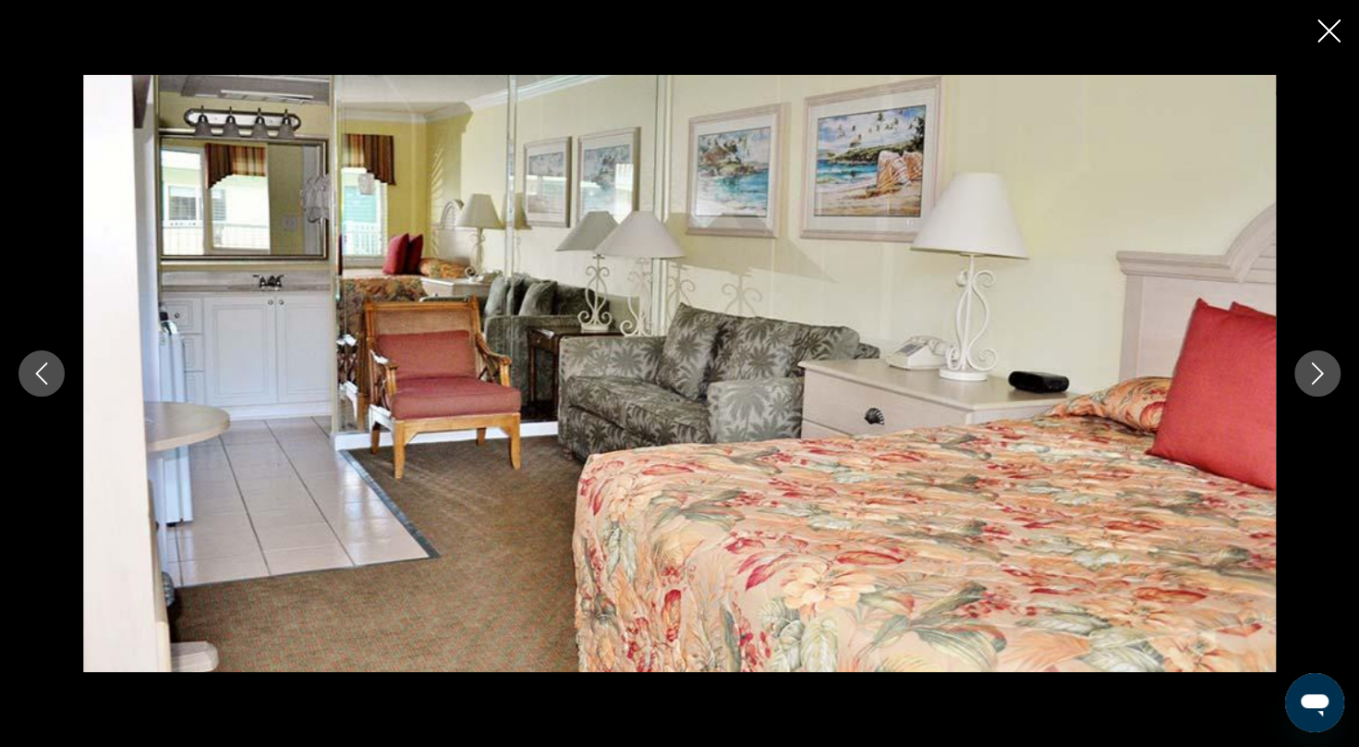
click at [1324, 372] on icon "Next image" at bounding box center [1318, 373] width 22 height 22
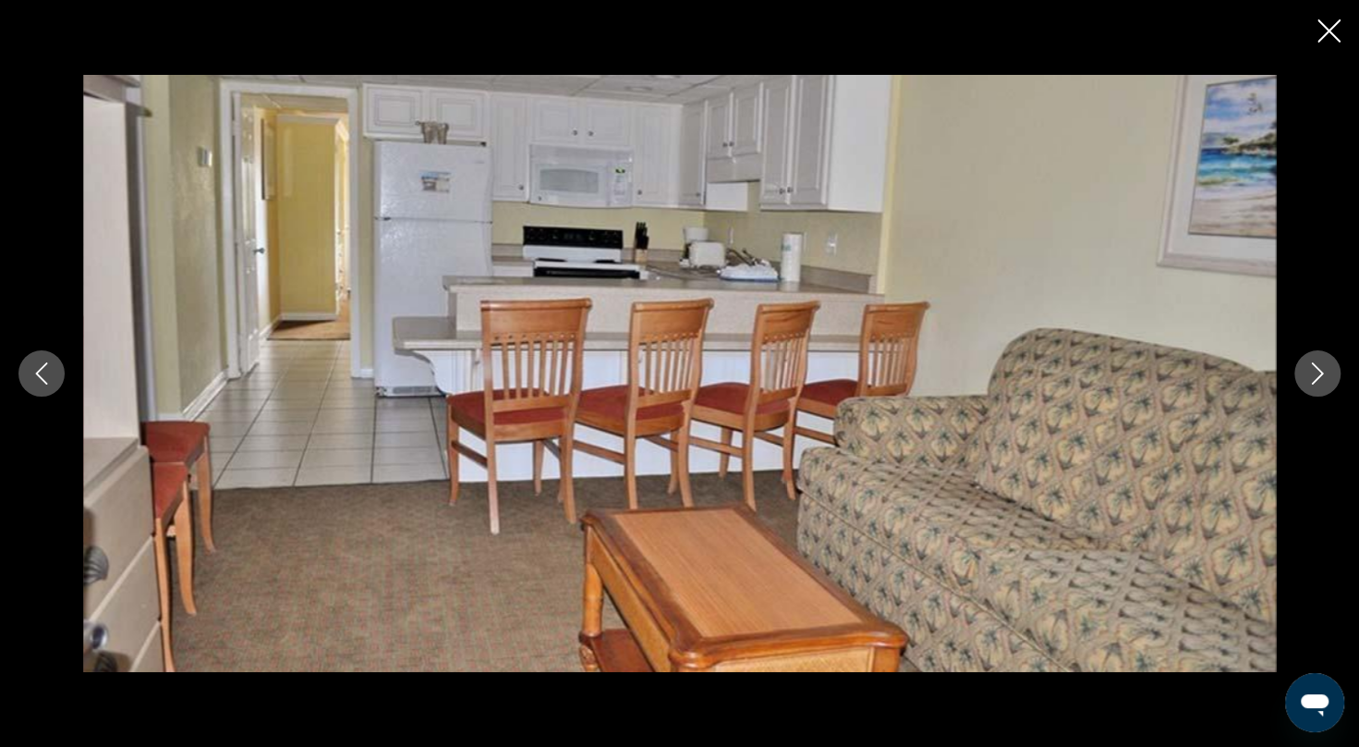
click at [1324, 372] on icon "Next image" at bounding box center [1318, 373] width 22 height 22
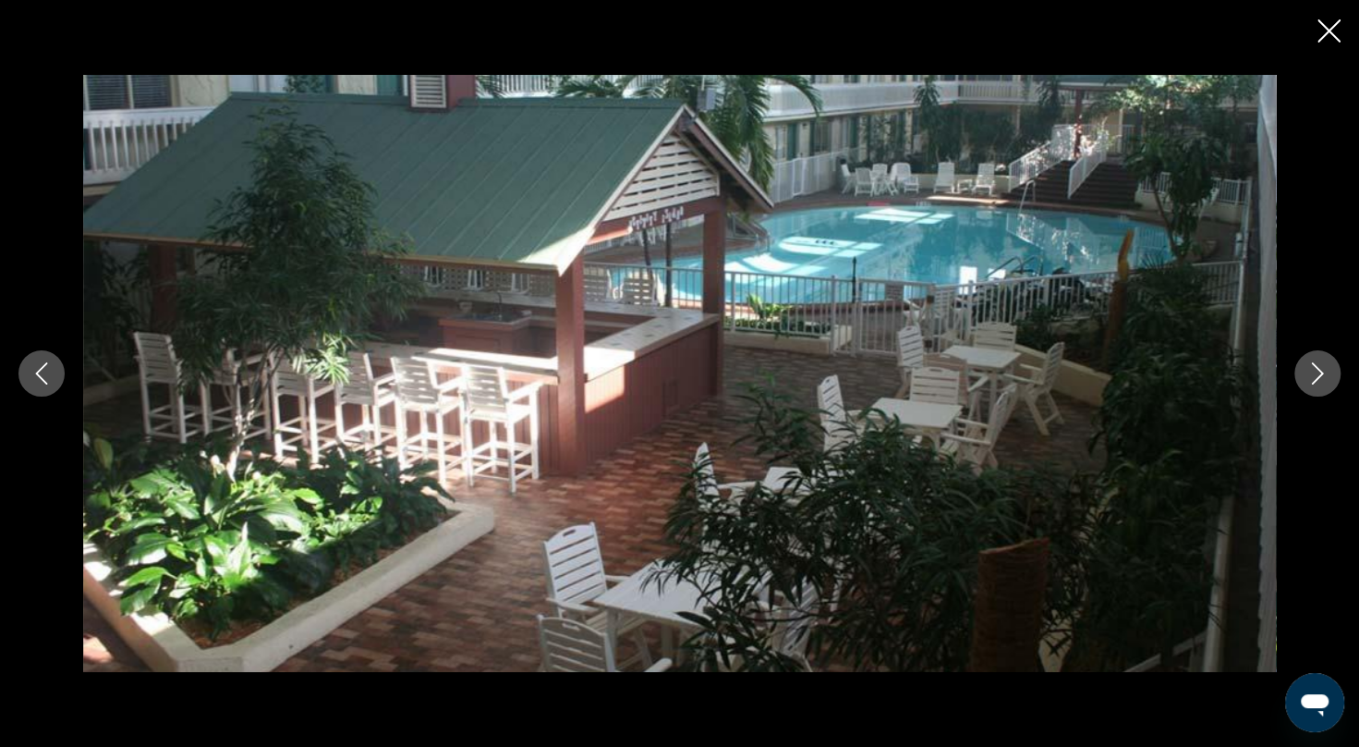
click at [1324, 372] on icon "Next image" at bounding box center [1318, 373] width 22 height 22
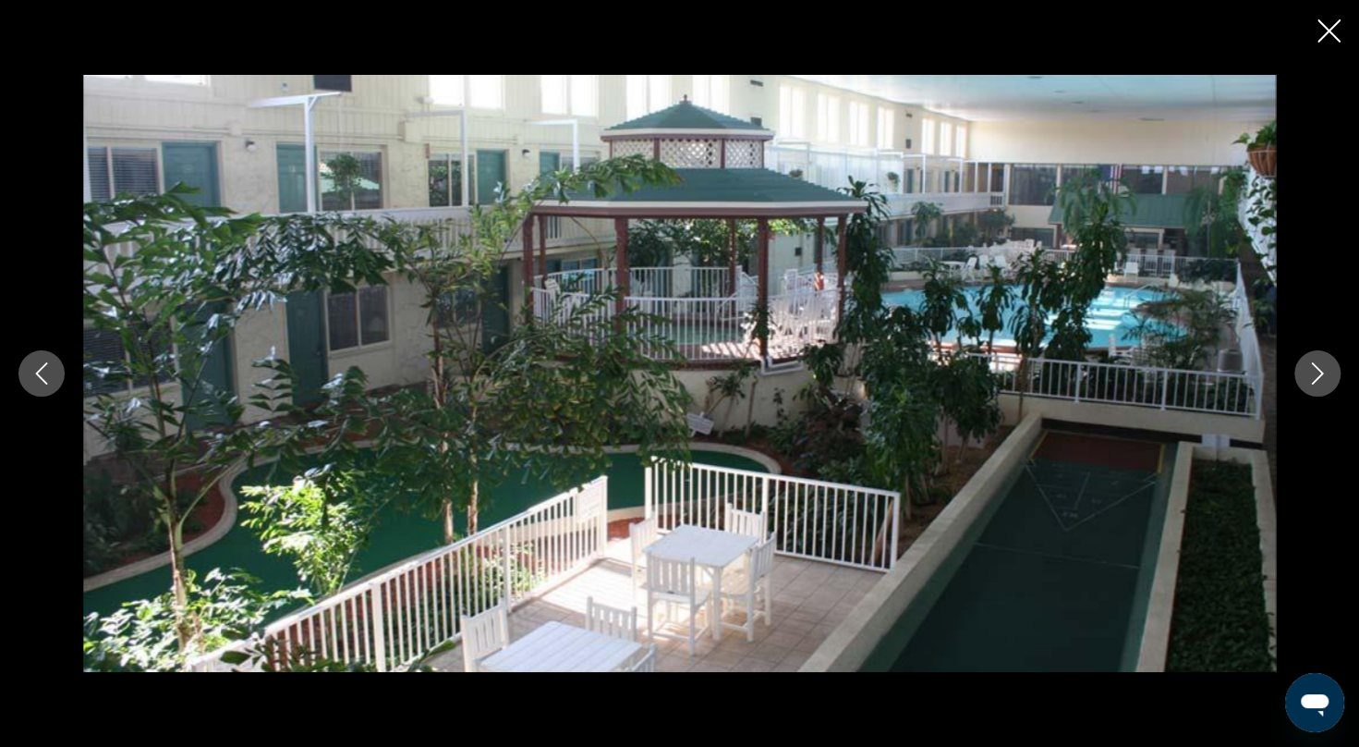
drag, startPoint x: 1324, startPoint y: 372, endPoint x: 1327, endPoint y: 415, distance: 42.6
click at [1327, 415] on div "prev next" at bounding box center [679, 373] width 1359 height 597
click at [1320, 386] on button "Next image" at bounding box center [1317, 373] width 46 height 46
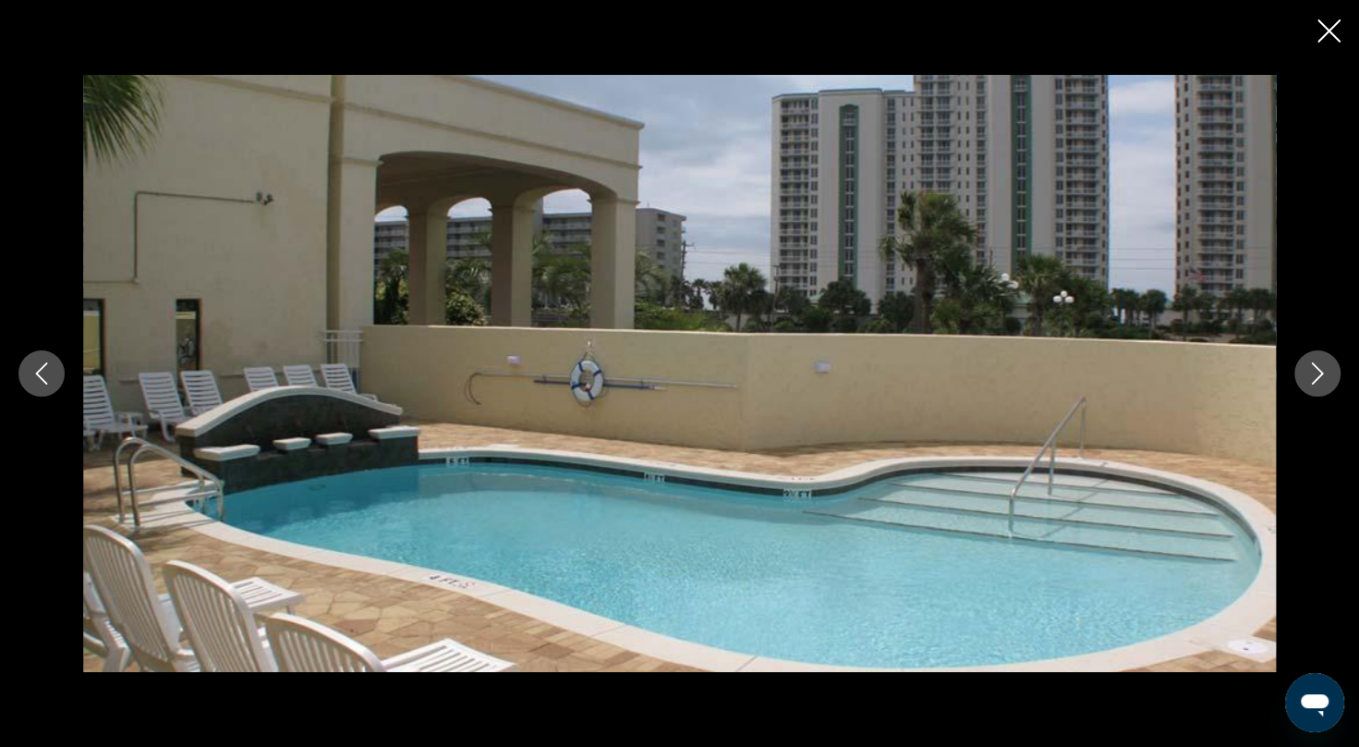
click at [1320, 386] on button "Next image" at bounding box center [1317, 373] width 46 height 46
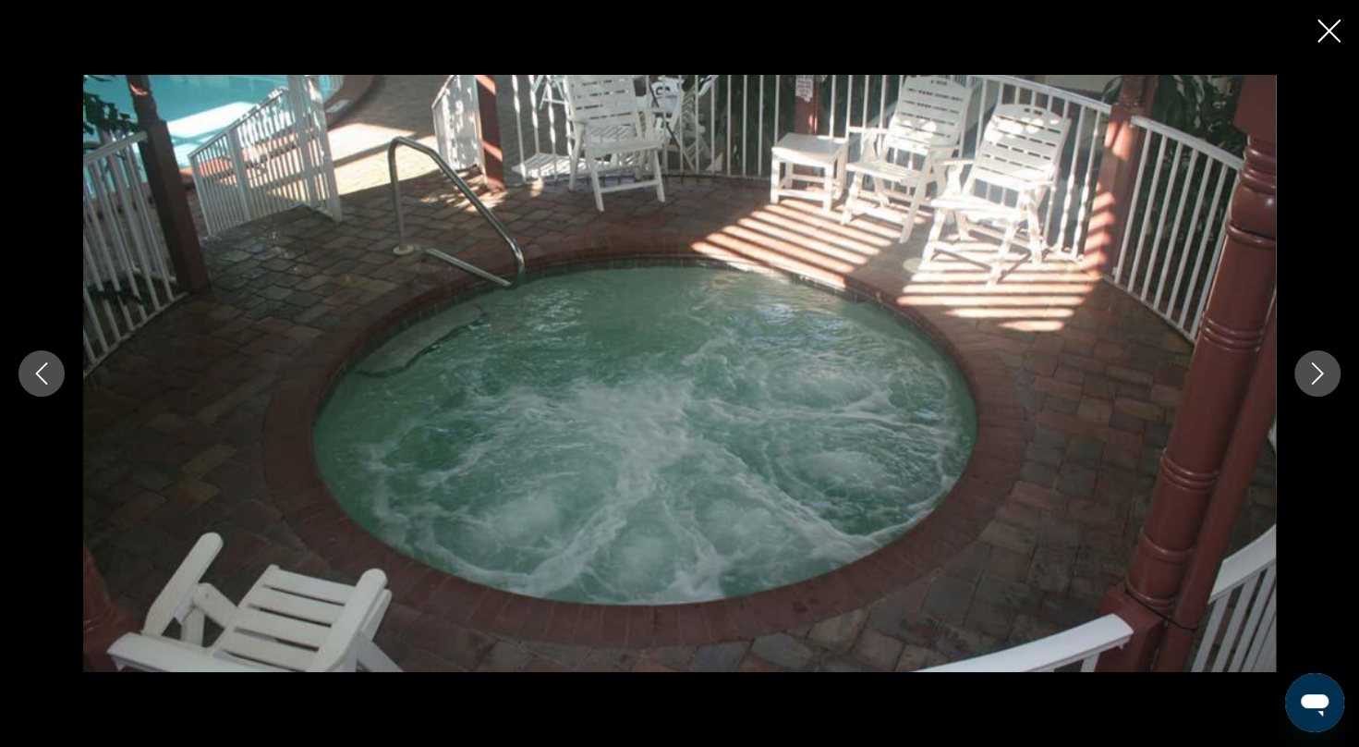
click at [1320, 386] on button "Next image" at bounding box center [1317, 373] width 46 height 46
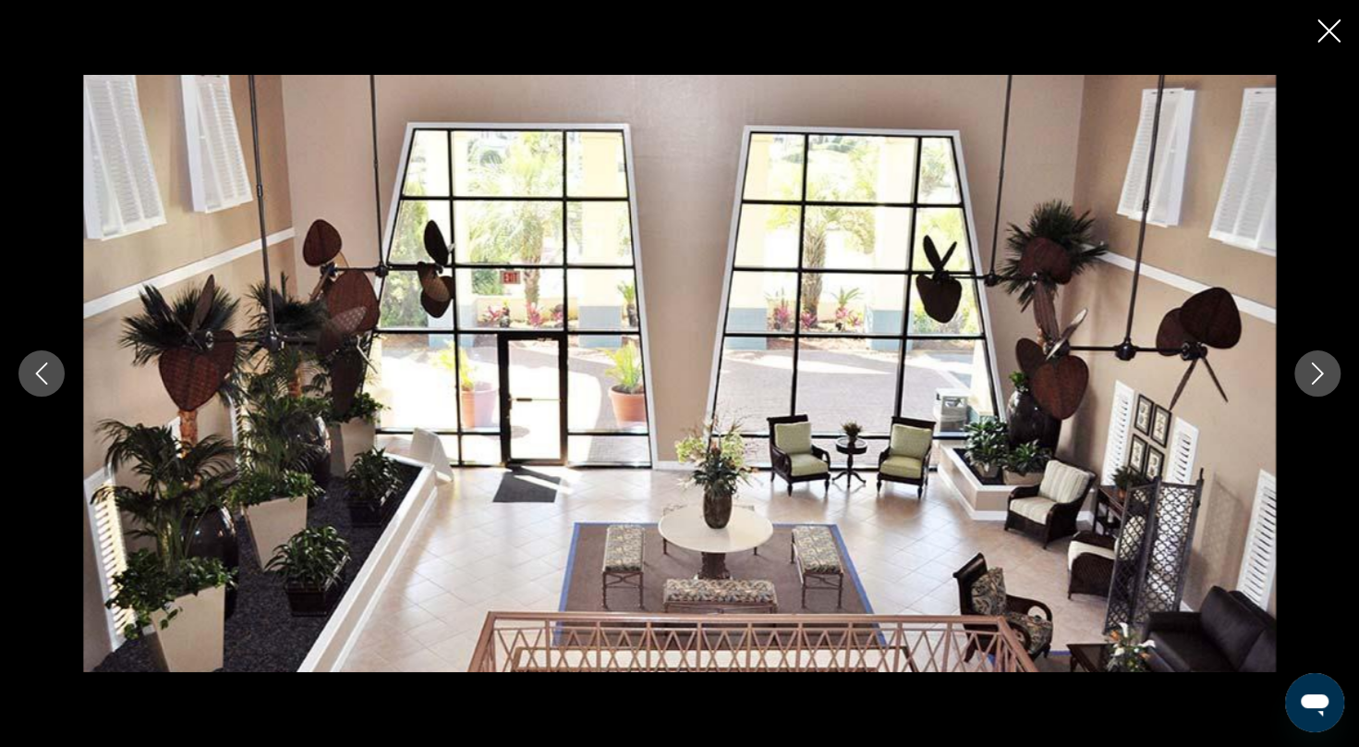
click at [1328, 39] on icon "Close slideshow" at bounding box center [1329, 30] width 23 height 23
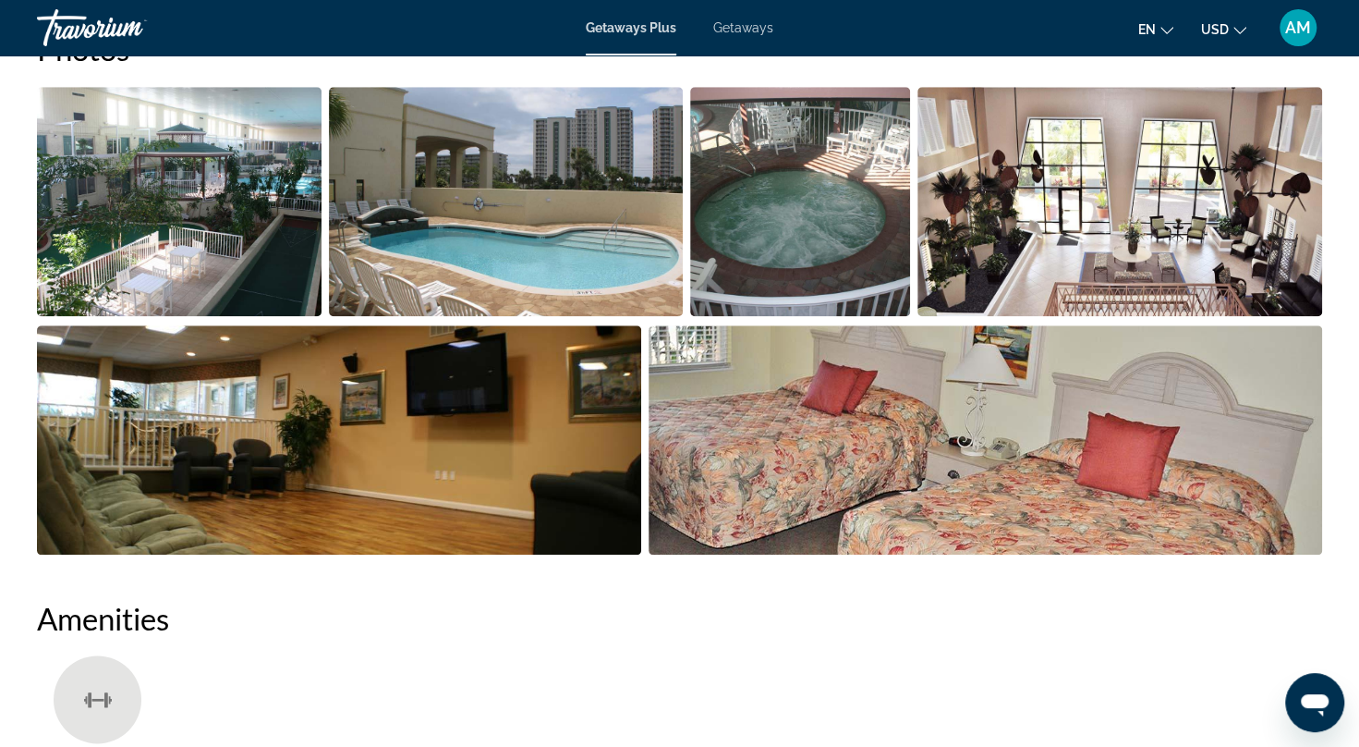
click at [1191, 602] on h2 "Amenities" at bounding box center [679, 618] width 1285 height 37
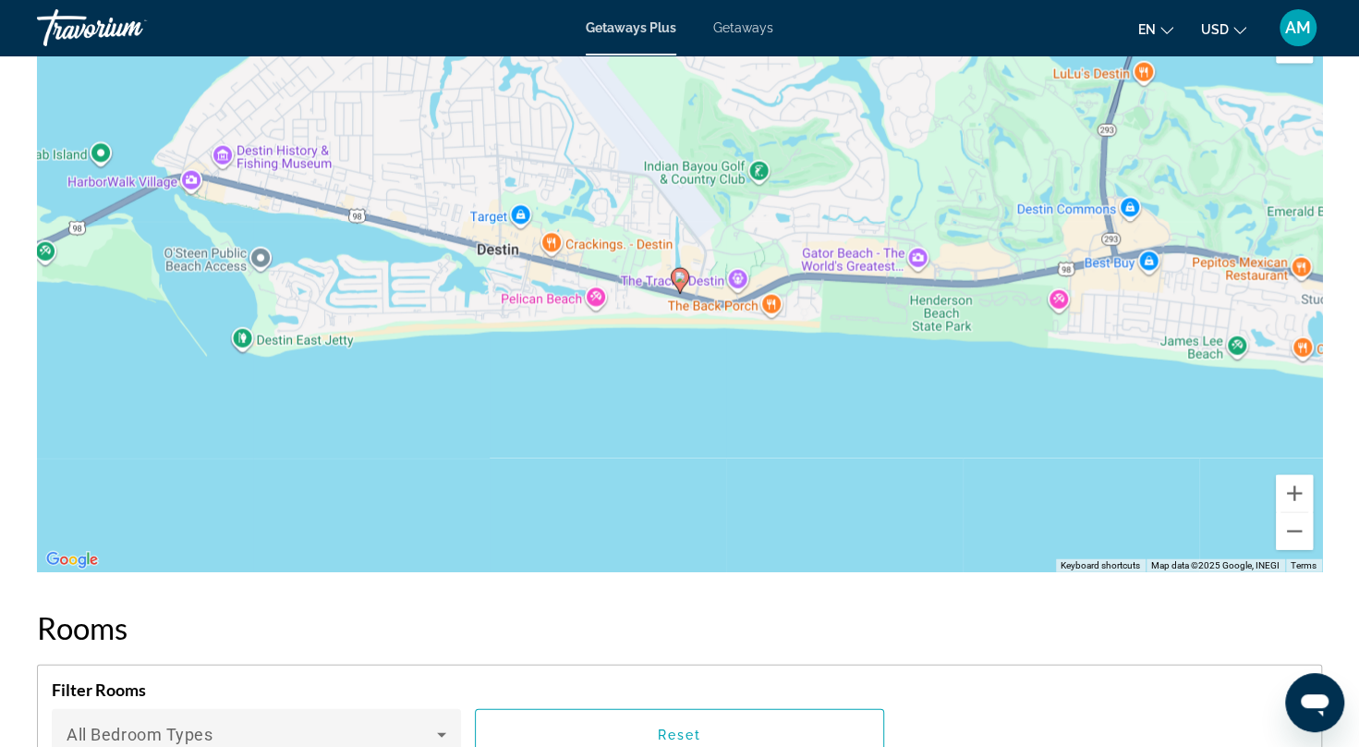
scroll to position [2365, 0]
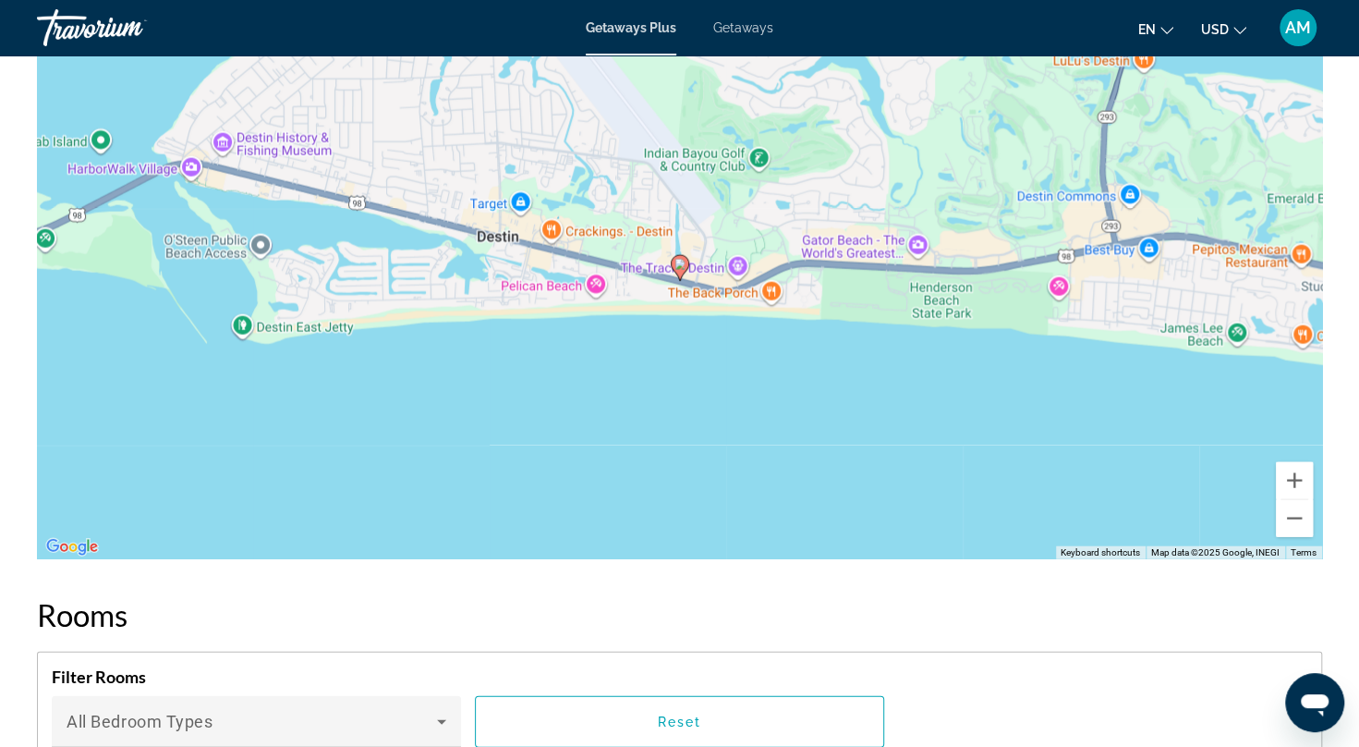
click at [692, 307] on div "To activate drag with keyboard, press Alt + Enter. Once in keyboard drag state,…" at bounding box center [679, 282] width 1285 height 554
click at [684, 261] on image "Main content" at bounding box center [680, 264] width 11 height 11
click at [1292, 479] on button "Zoom in" at bounding box center [1294, 480] width 37 height 37
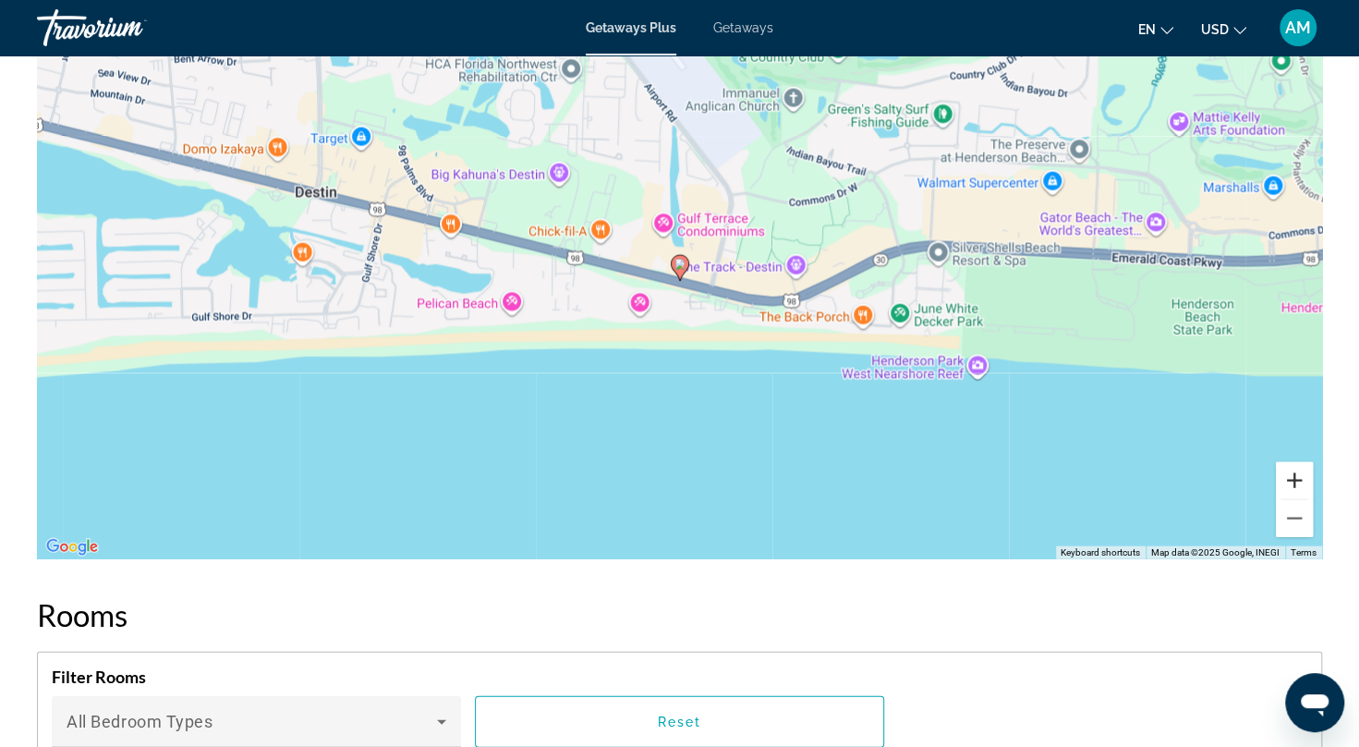
click at [1292, 479] on button "Zoom in" at bounding box center [1294, 480] width 37 height 37
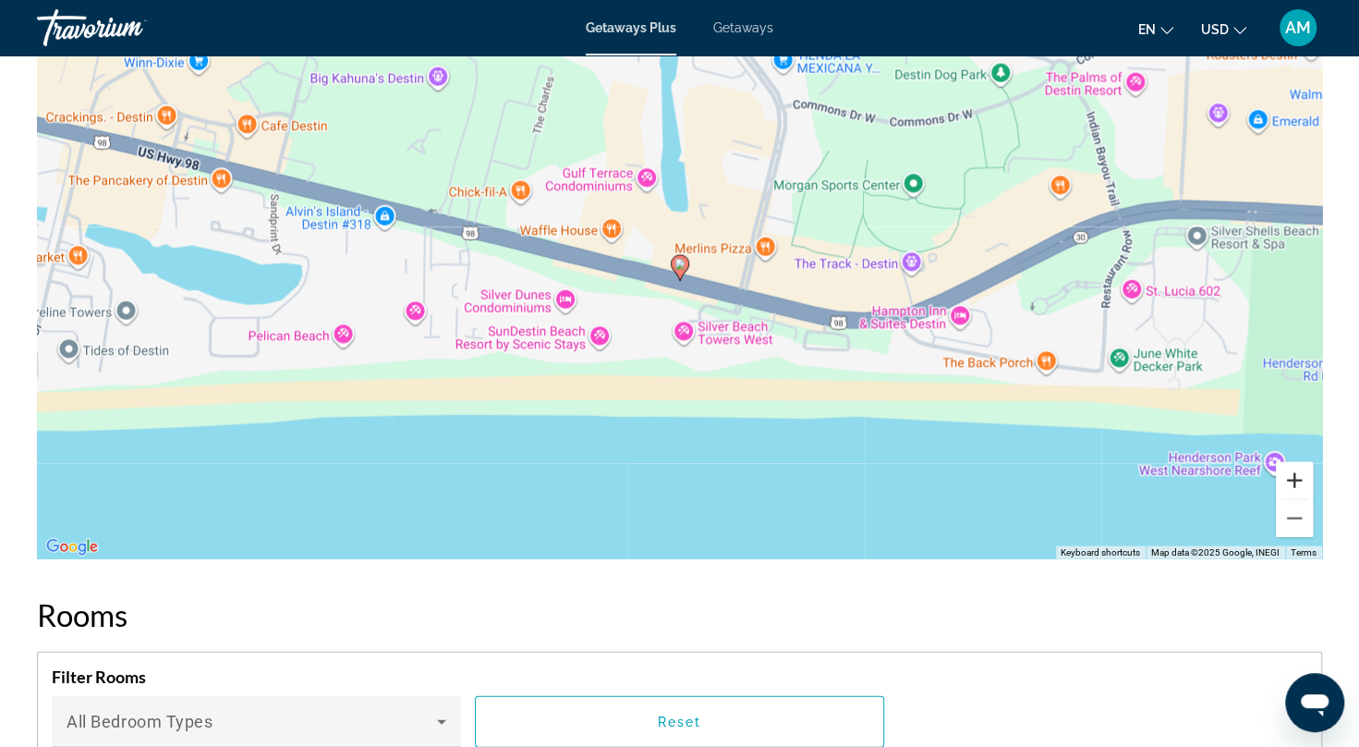
click at [1292, 479] on button "Zoom in" at bounding box center [1294, 480] width 37 height 37
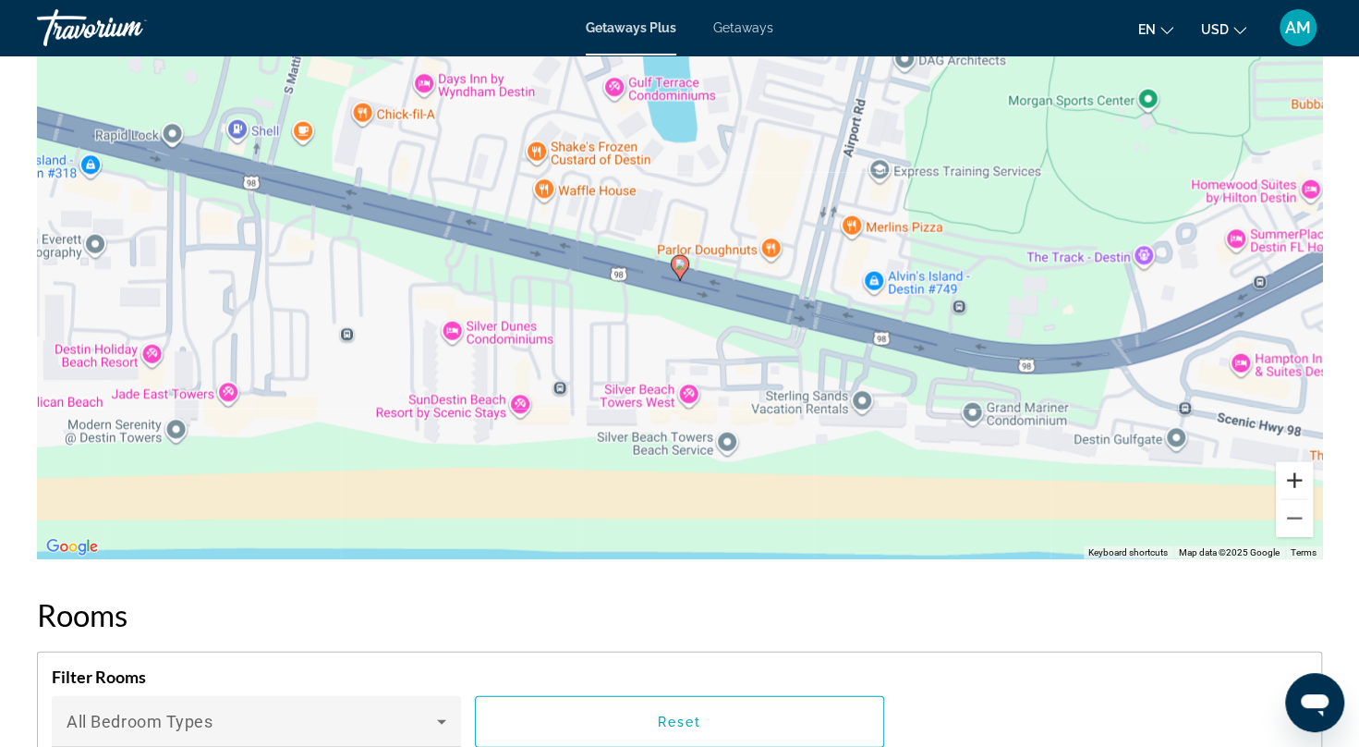
click at [1292, 479] on button "Zoom in" at bounding box center [1294, 480] width 37 height 37
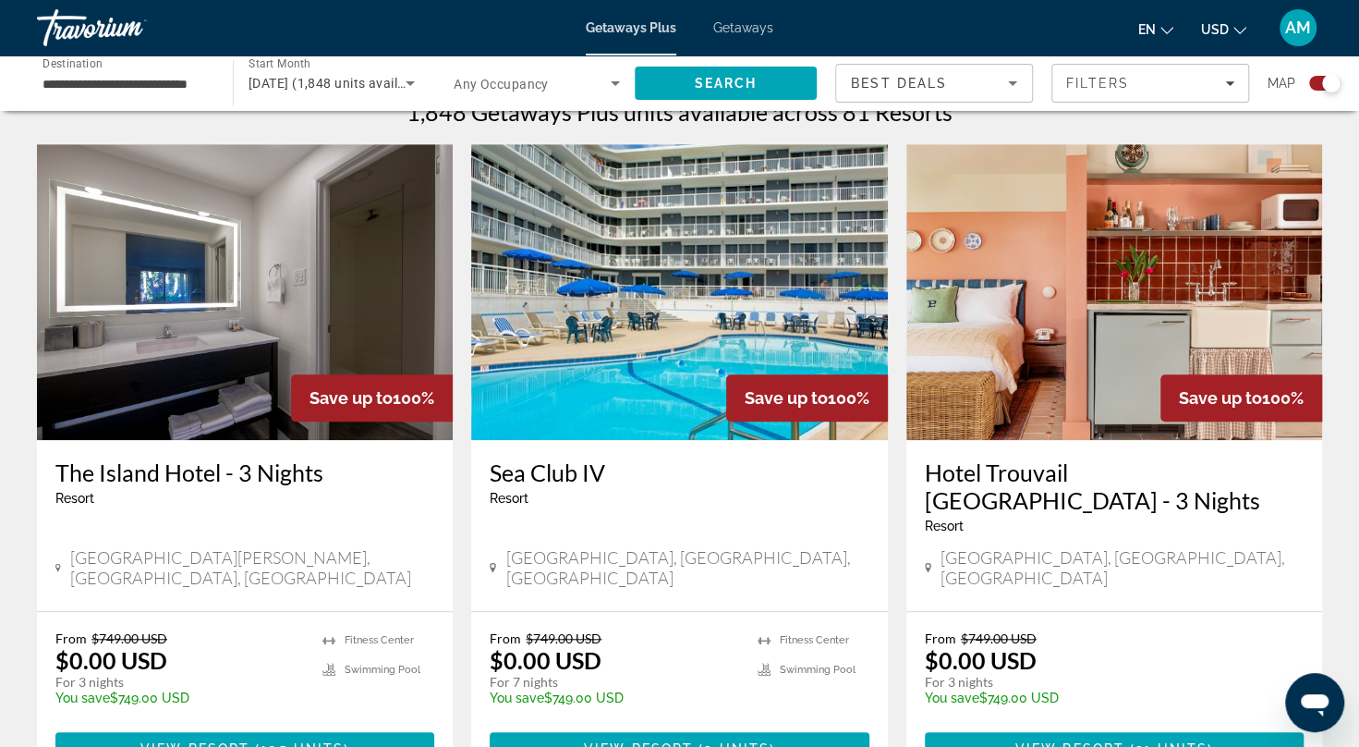
scroll to position [608, 0]
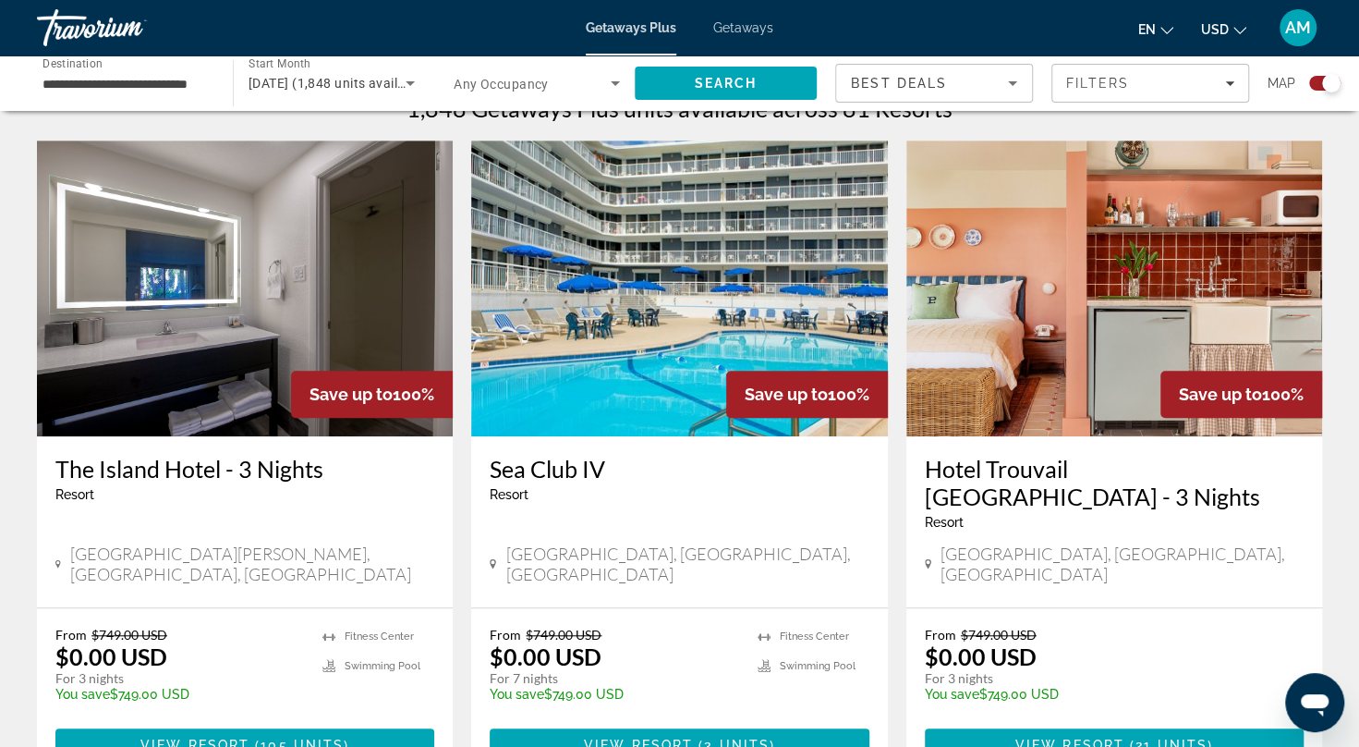
click at [876, 177] on img "Main content" at bounding box center [679, 288] width 416 height 296
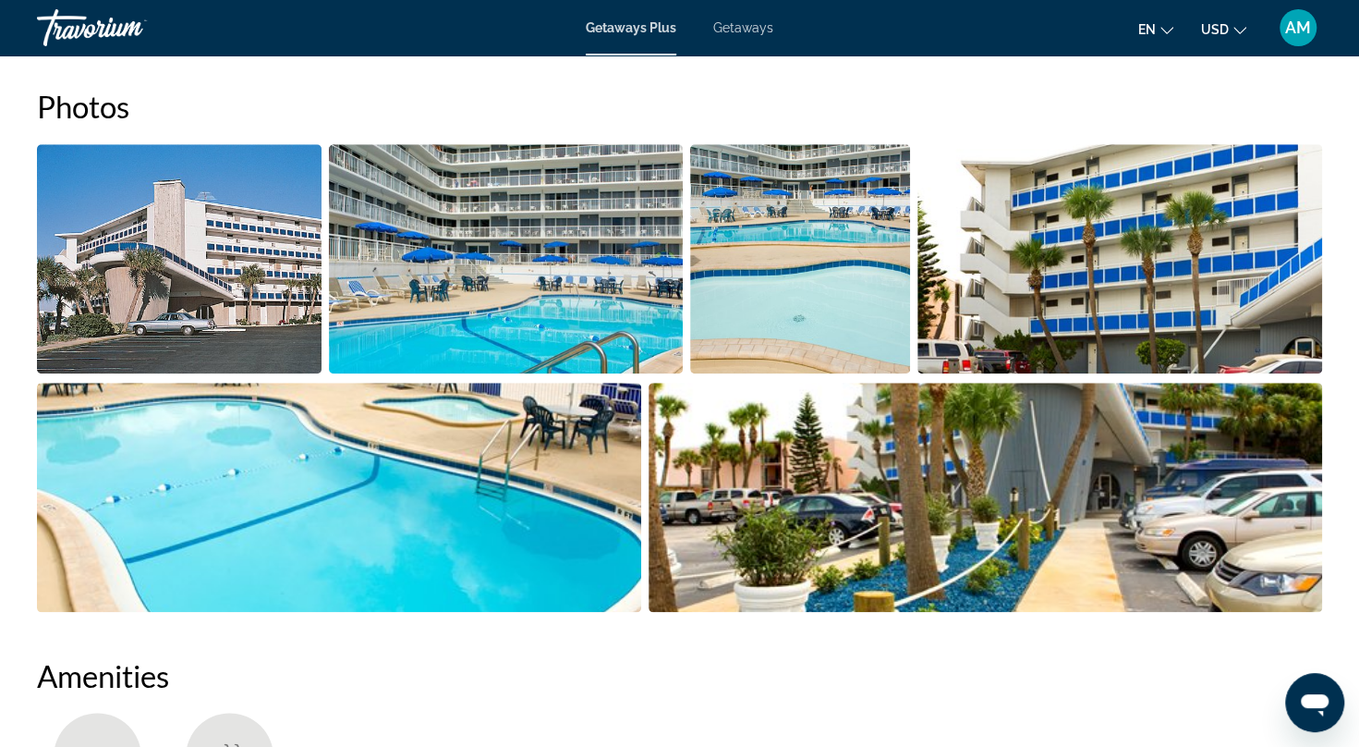
scroll to position [876, 0]
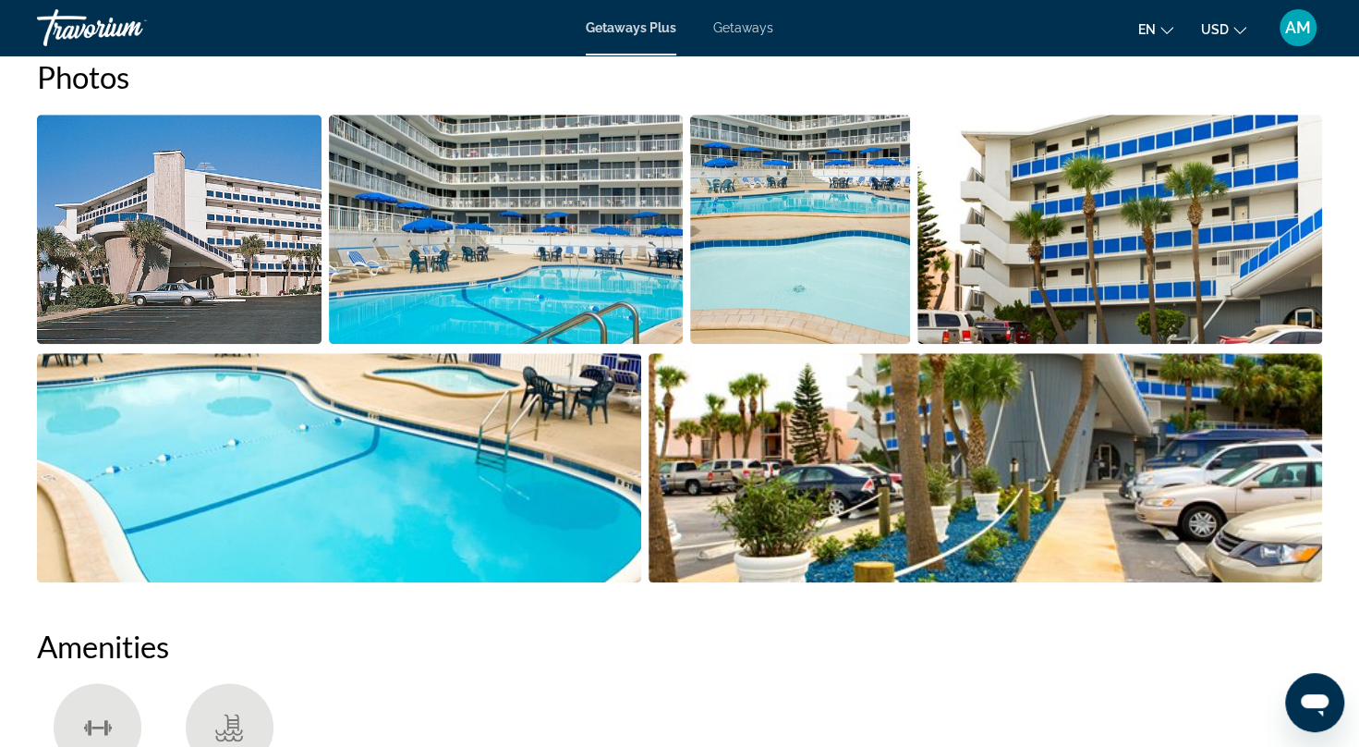
click at [1004, 421] on img "Open full-screen image slider" at bounding box center [986, 467] width 674 height 229
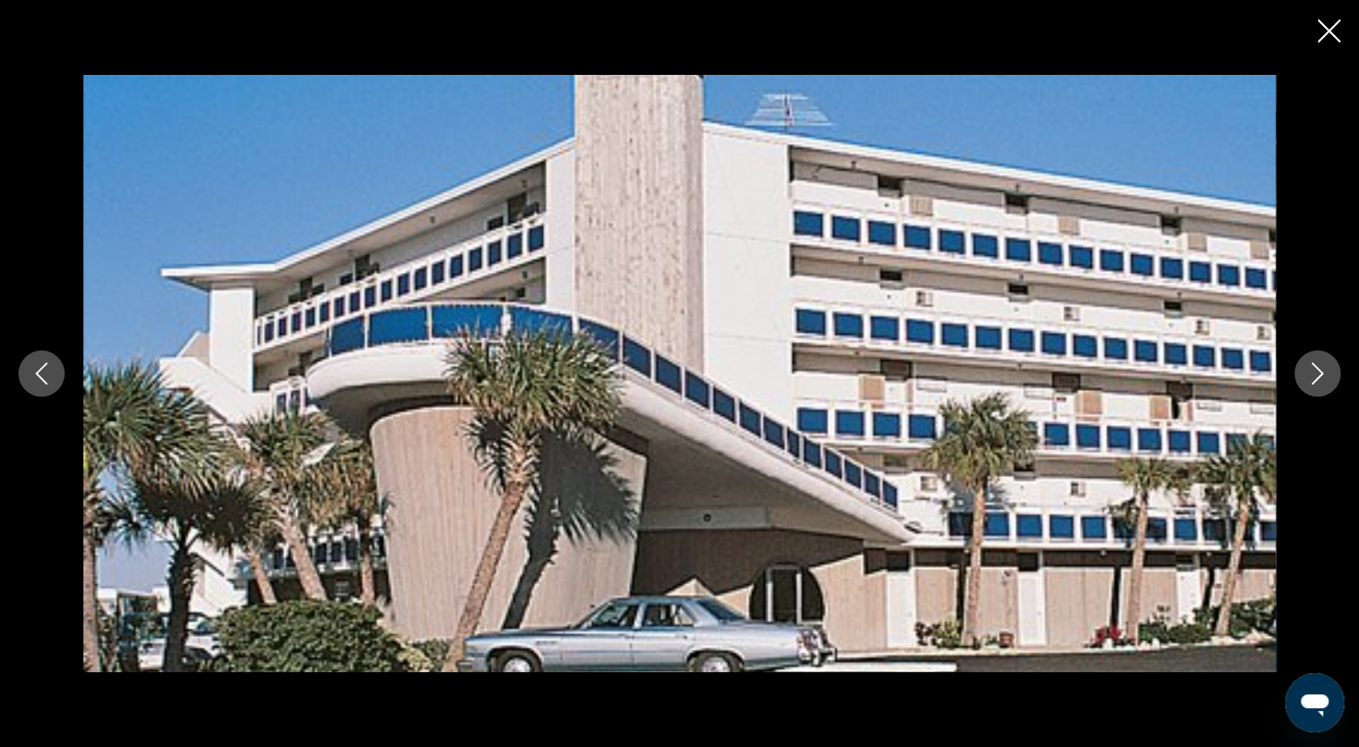
click at [1329, 372] on button "Next image" at bounding box center [1317, 373] width 46 height 46
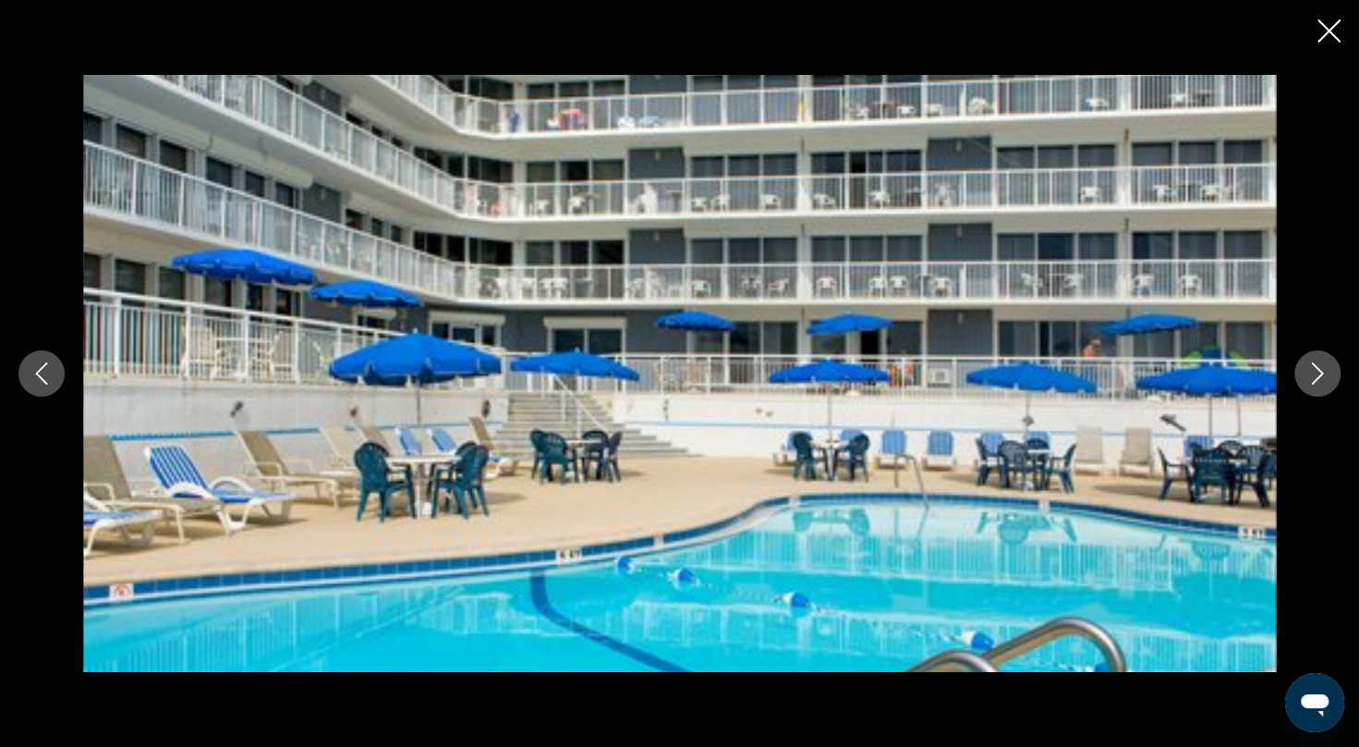
click at [1329, 372] on button "Next image" at bounding box center [1317, 373] width 46 height 46
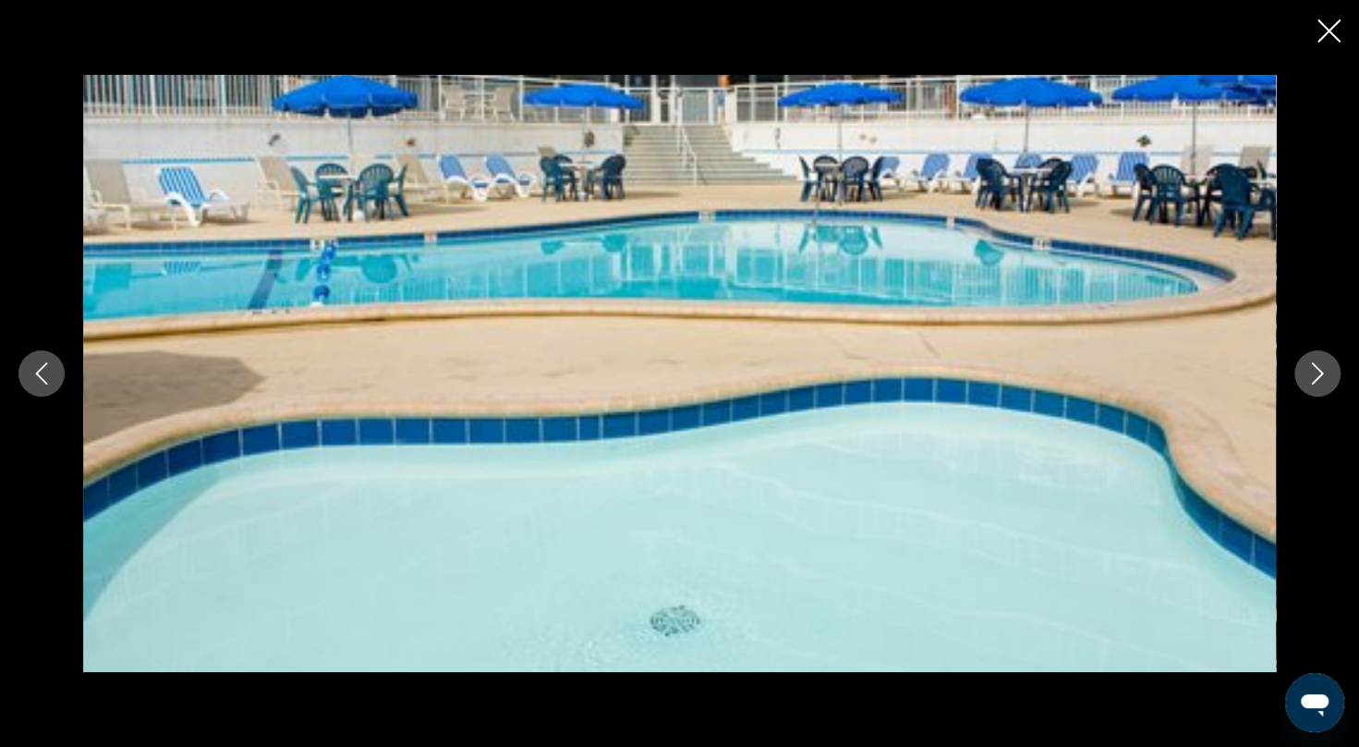
click at [1329, 372] on button "Next image" at bounding box center [1317, 373] width 46 height 46
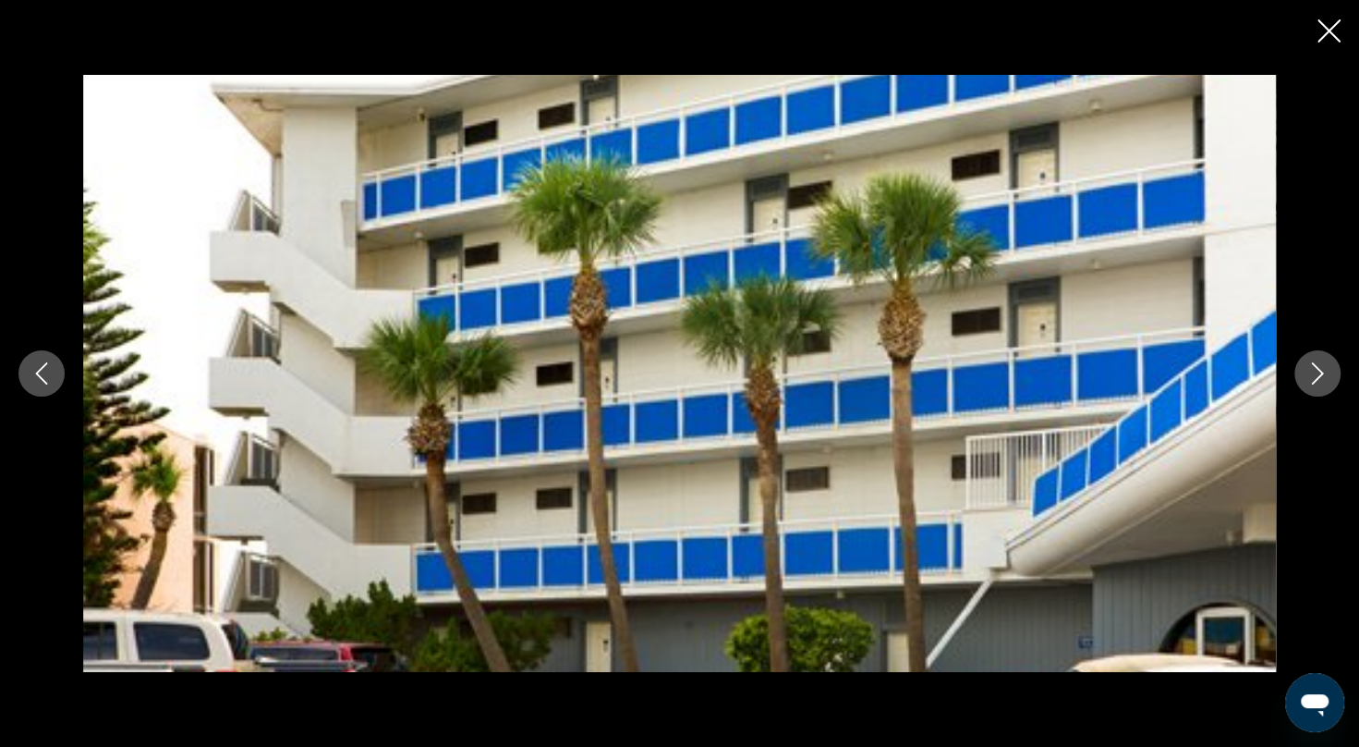
click at [1329, 372] on button "Next image" at bounding box center [1317, 373] width 46 height 46
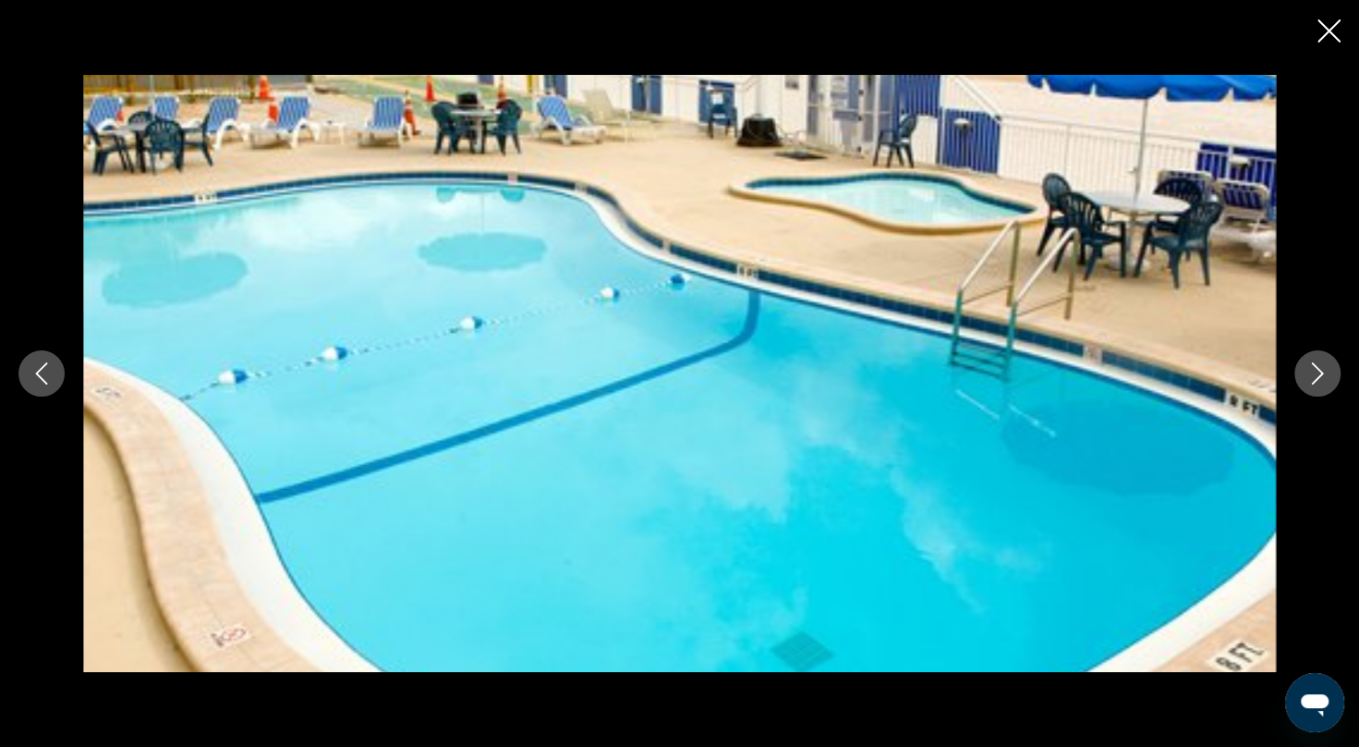
click at [1329, 372] on button "Next image" at bounding box center [1317, 373] width 46 height 46
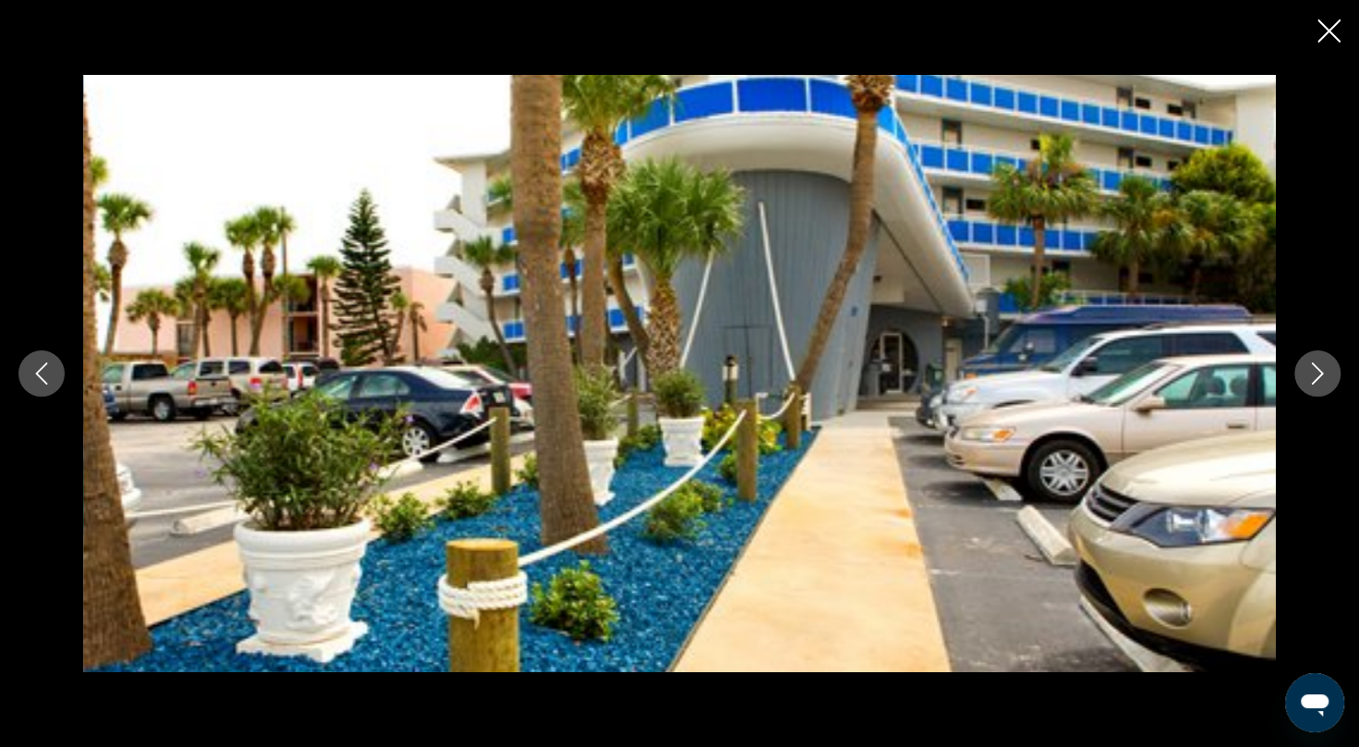
click at [1331, 28] on icon "Close slideshow" at bounding box center [1329, 30] width 23 height 23
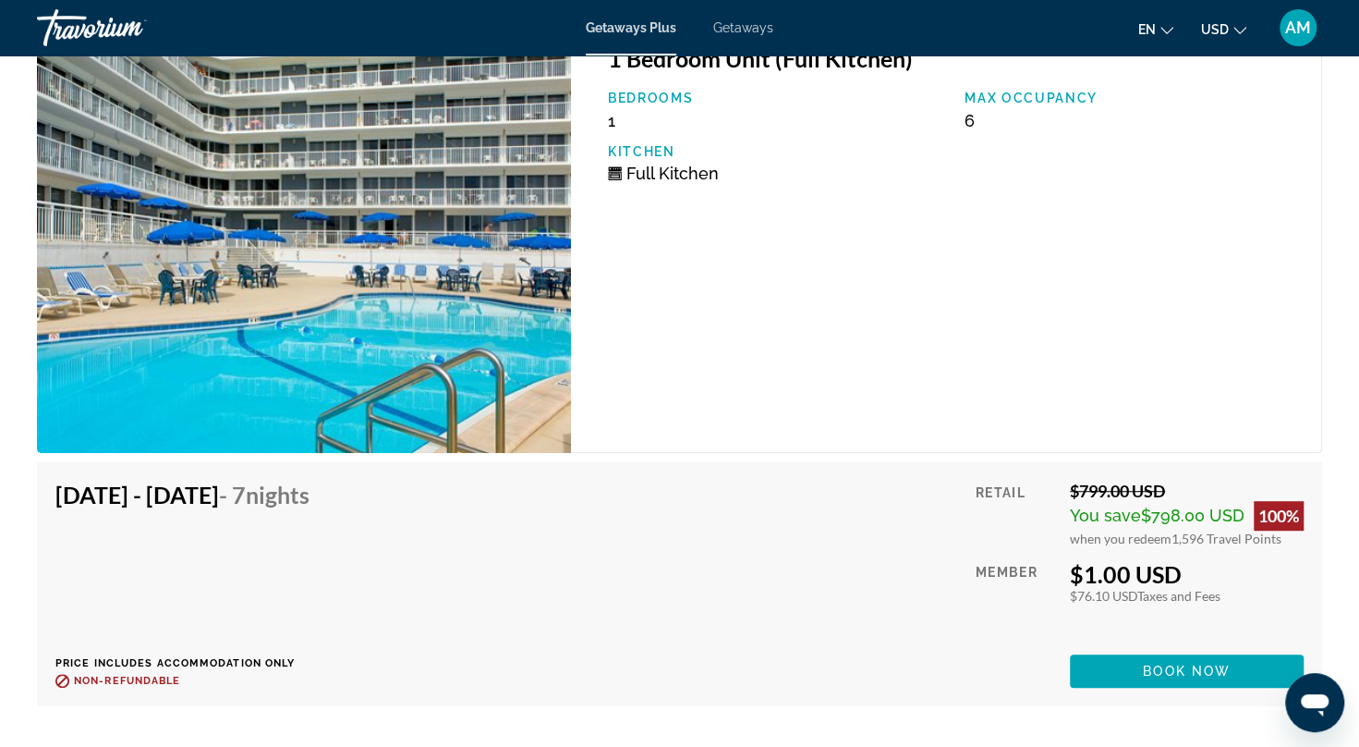
scroll to position [4718, 0]
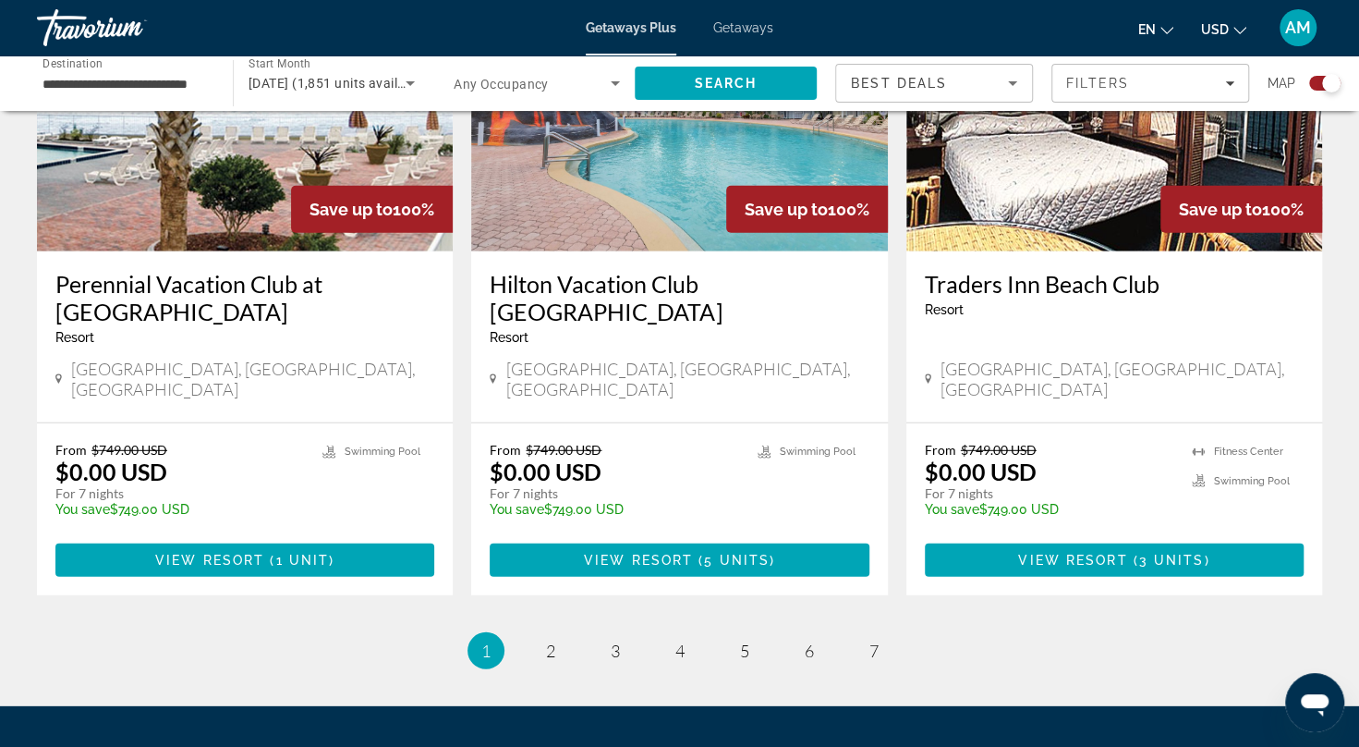
scroll to position [2869, 0]
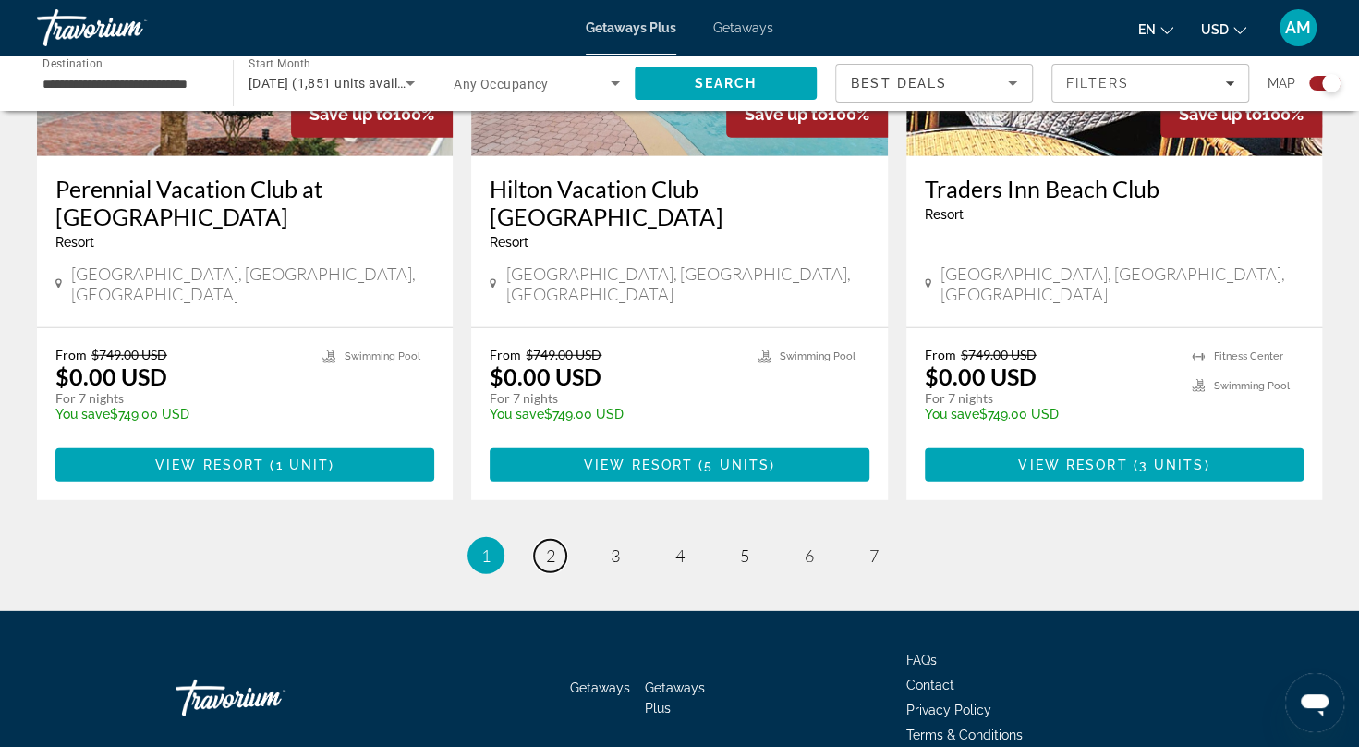
click at [553, 545] on span "2" at bounding box center [550, 555] width 9 height 20
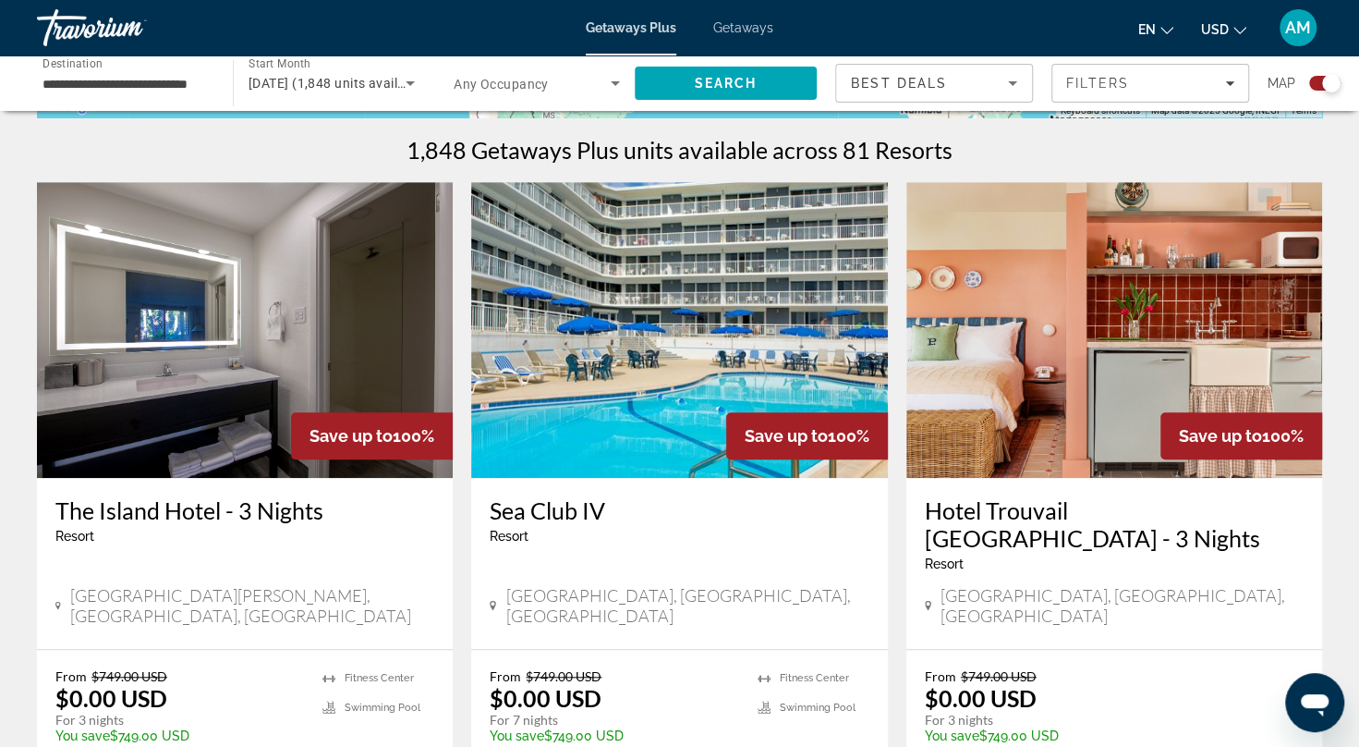
scroll to position [569, 0]
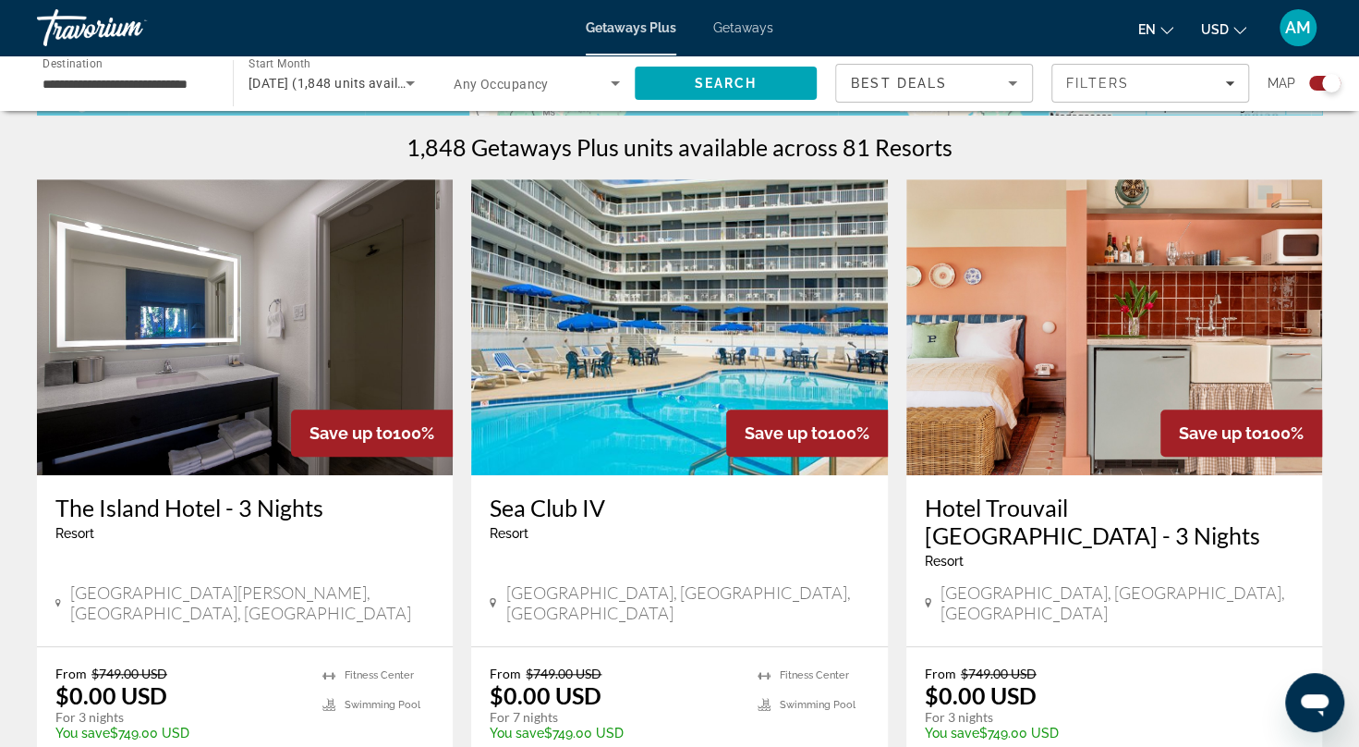
click at [243, 216] on img "Main content" at bounding box center [245, 327] width 416 height 296
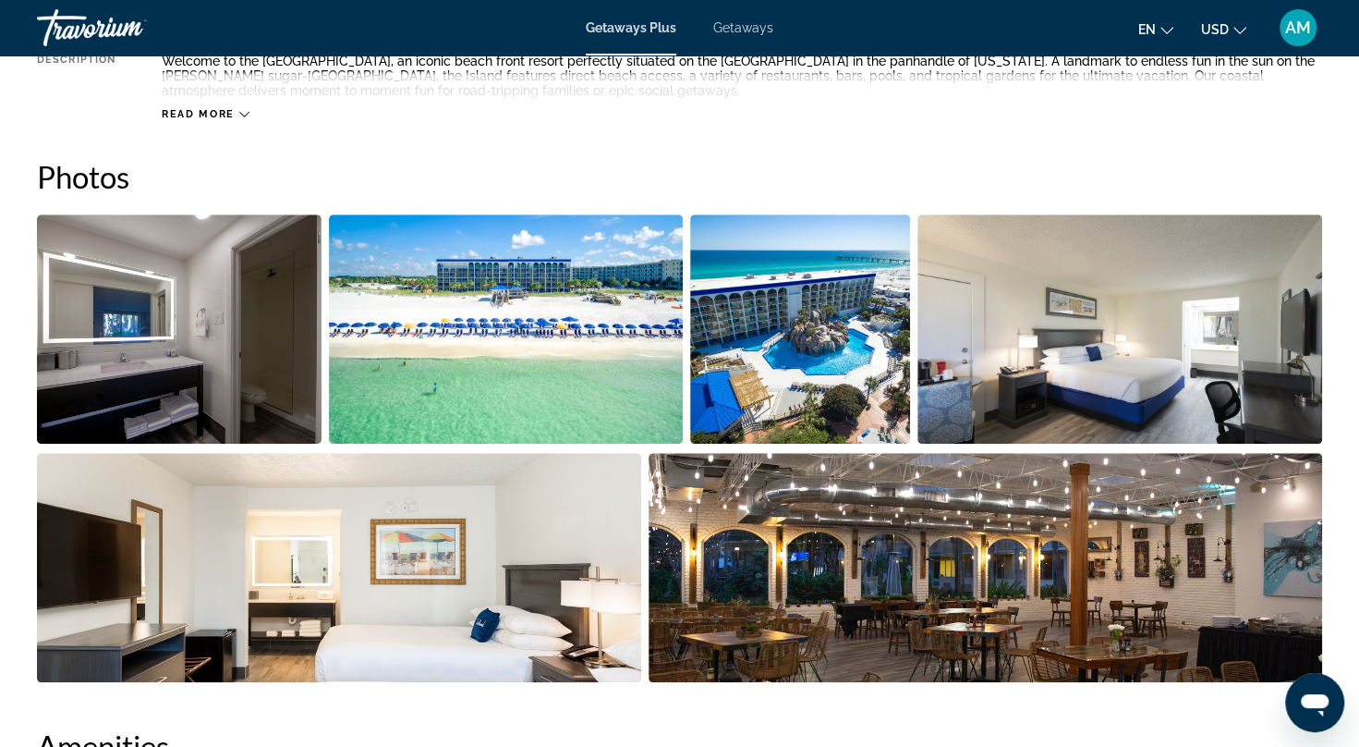
scroll to position [761, 0]
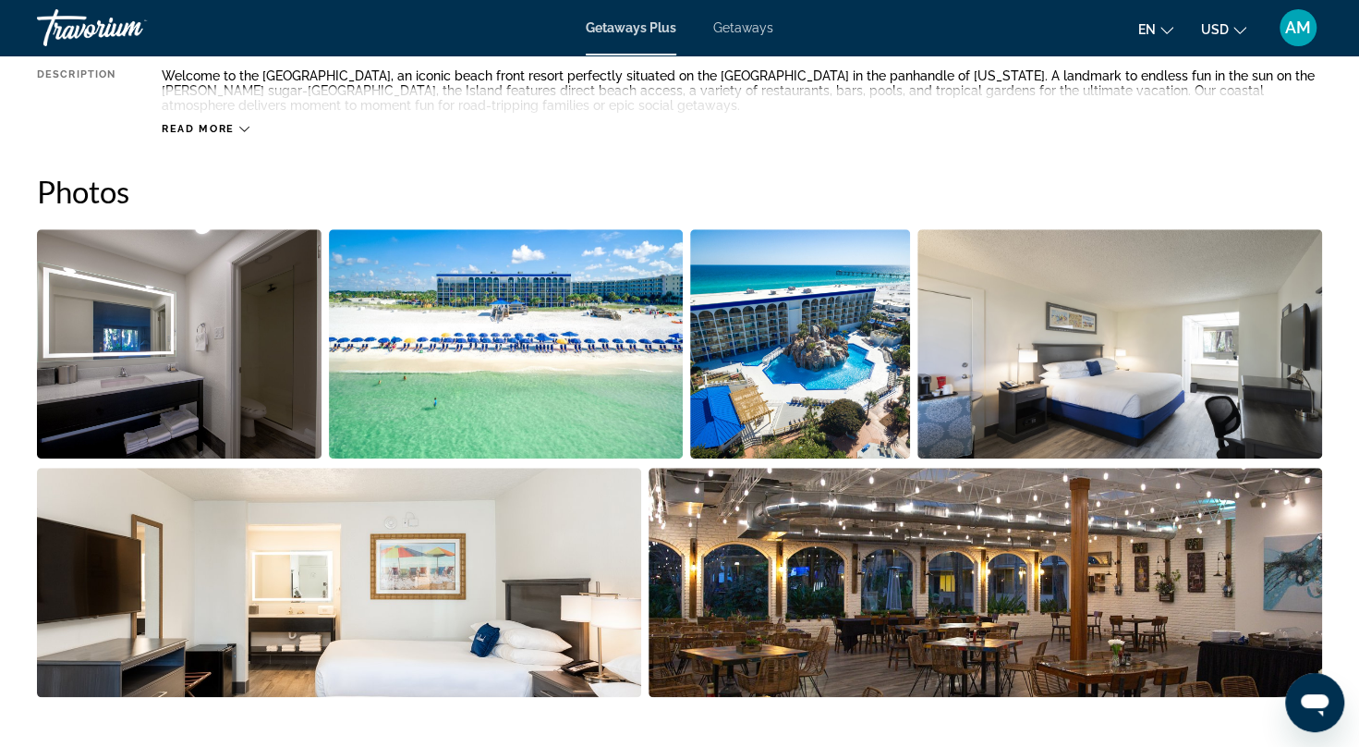
click at [166, 305] on img "Open full-screen image slider" at bounding box center [179, 343] width 285 height 229
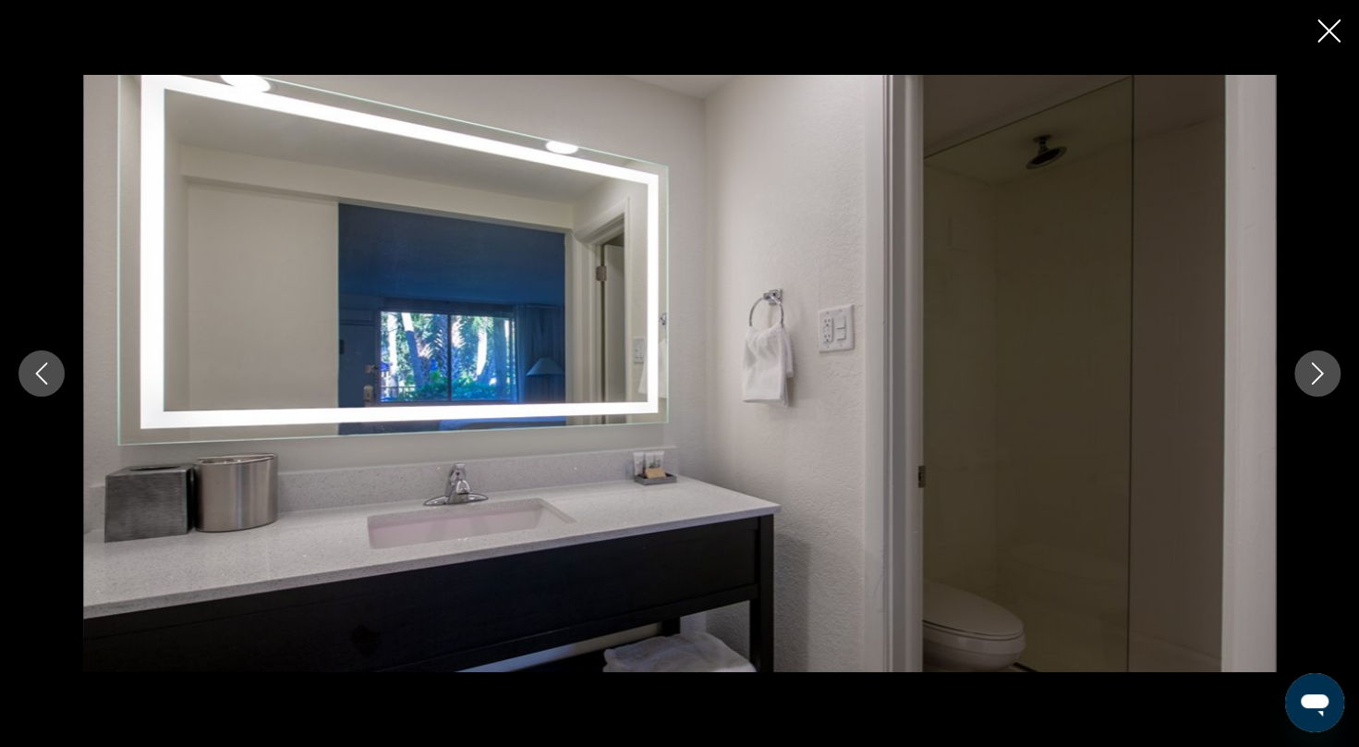
click at [1322, 366] on icon "Next image" at bounding box center [1318, 373] width 22 height 22
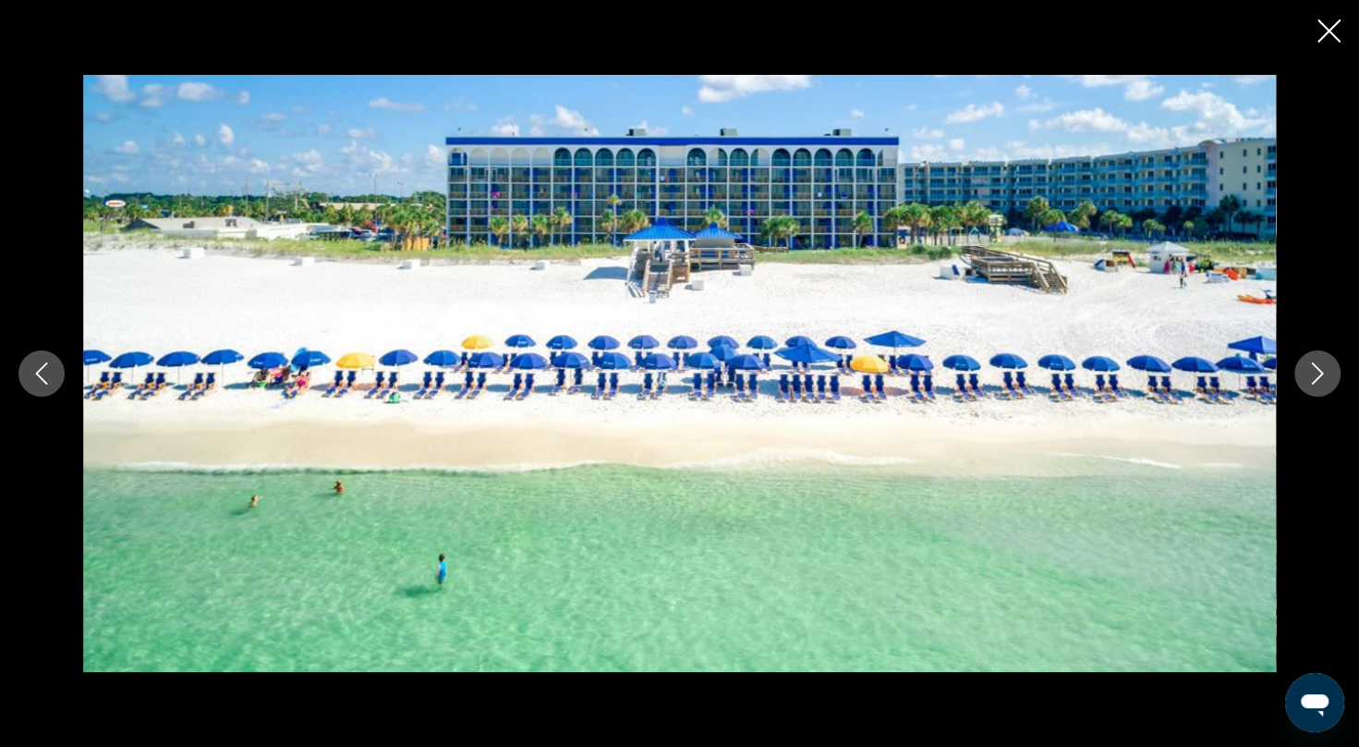
click at [1322, 366] on icon "Next image" at bounding box center [1318, 373] width 22 height 22
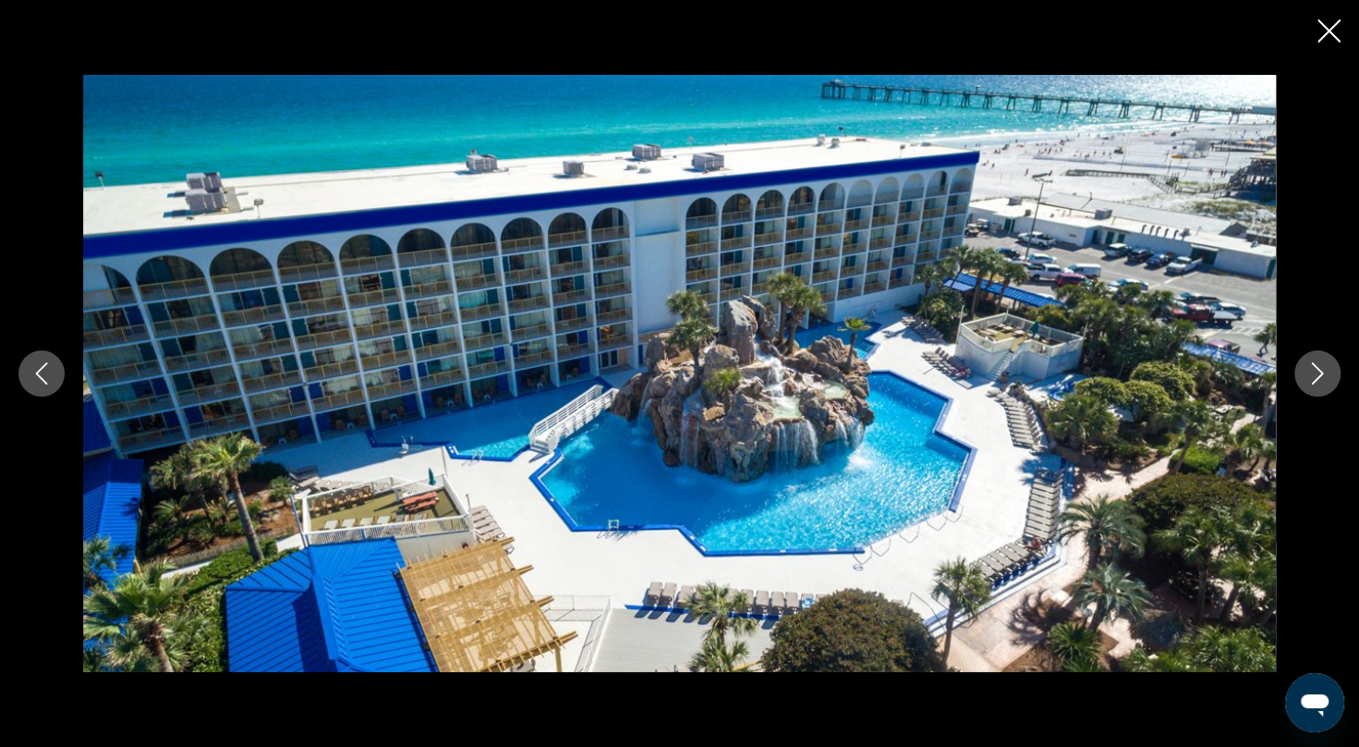
click at [1322, 366] on icon "Next image" at bounding box center [1318, 373] width 22 height 22
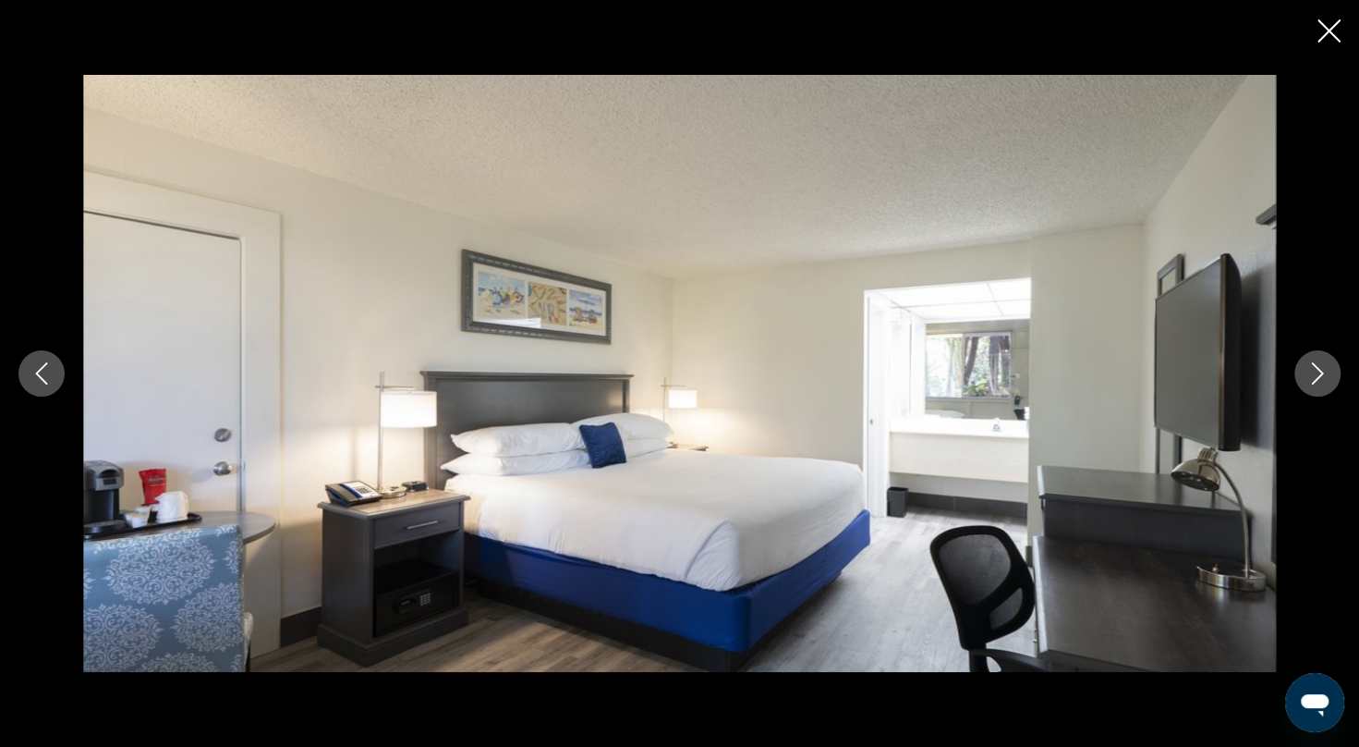
click at [1322, 366] on icon "Next image" at bounding box center [1318, 373] width 22 height 22
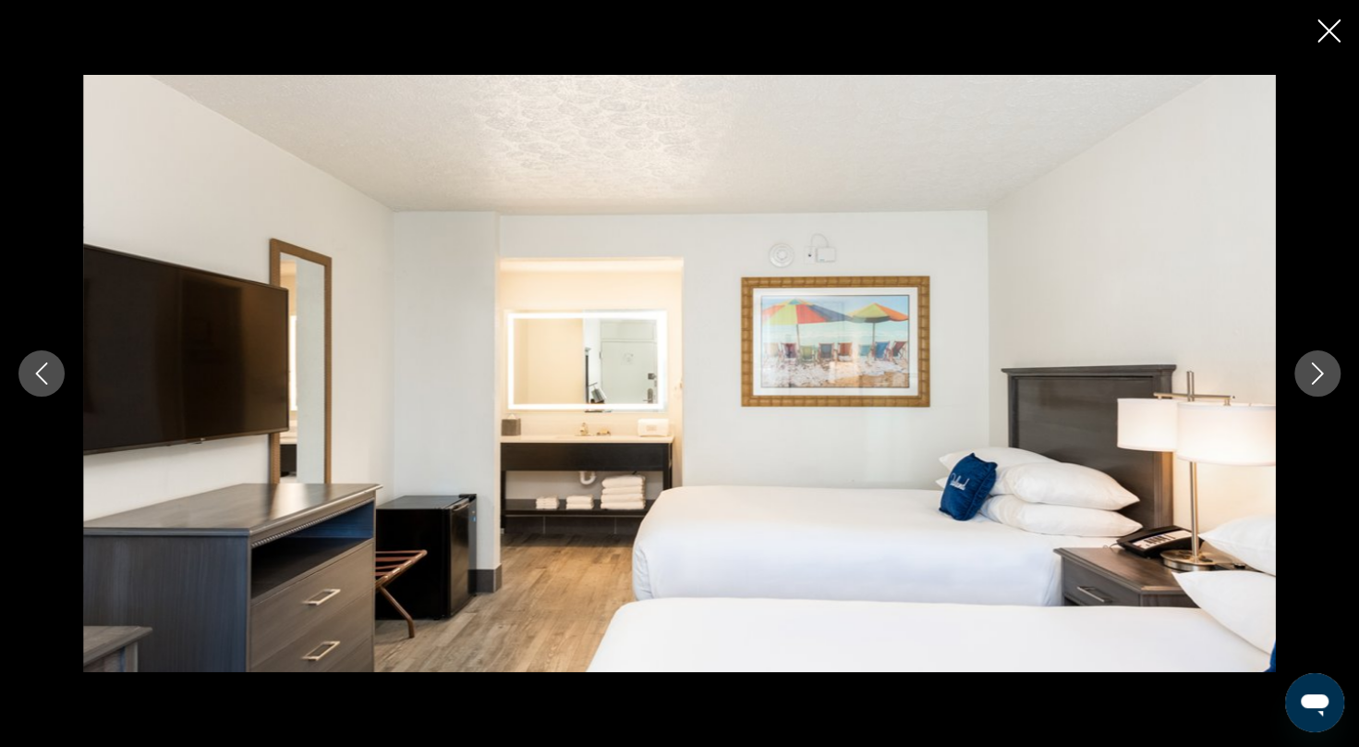
click at [1322, 366] on icon "Next image" at bounding box center [1318, 373] width 22 height 22
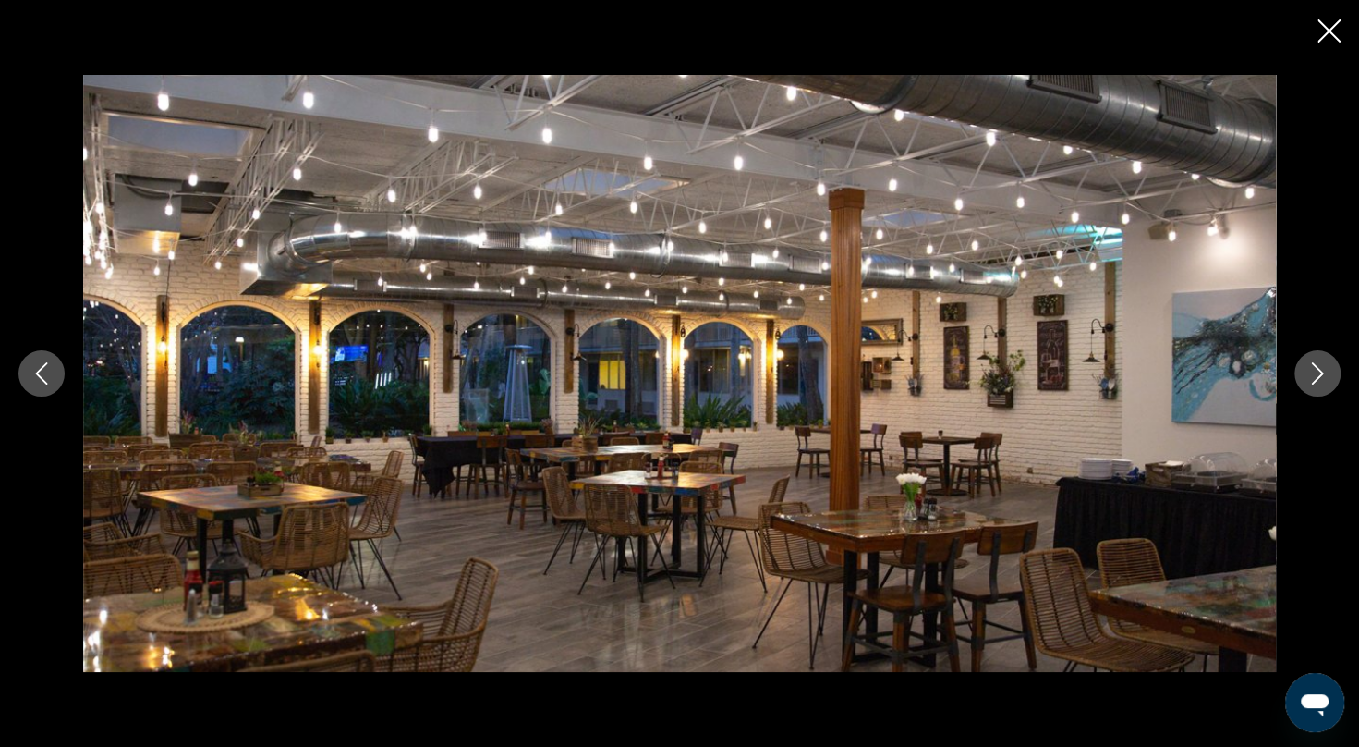
click at [1322, 366] on icon "Next image" at bounding box center [1318, 373] width 22 height 22
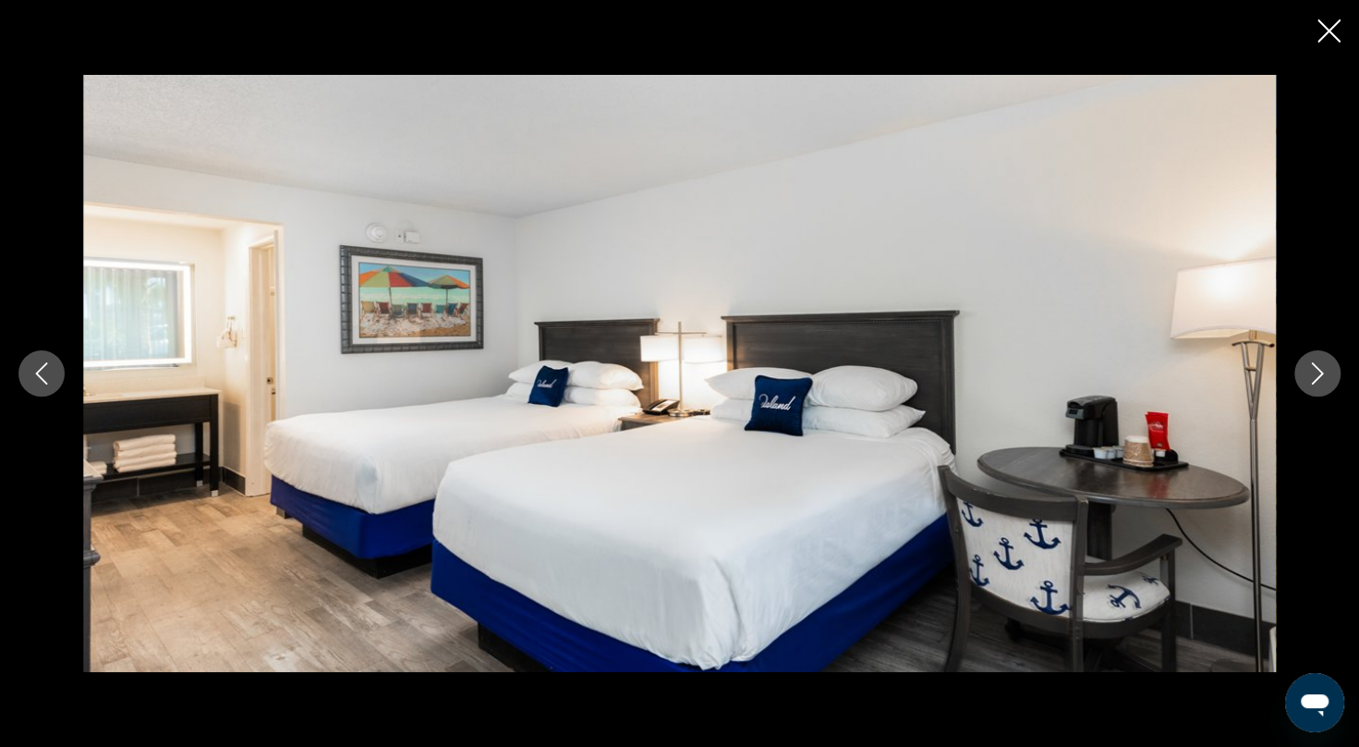
click at [1322, 366] on icon "Next image" at bounding box center [1318, 373] width 22 height 22
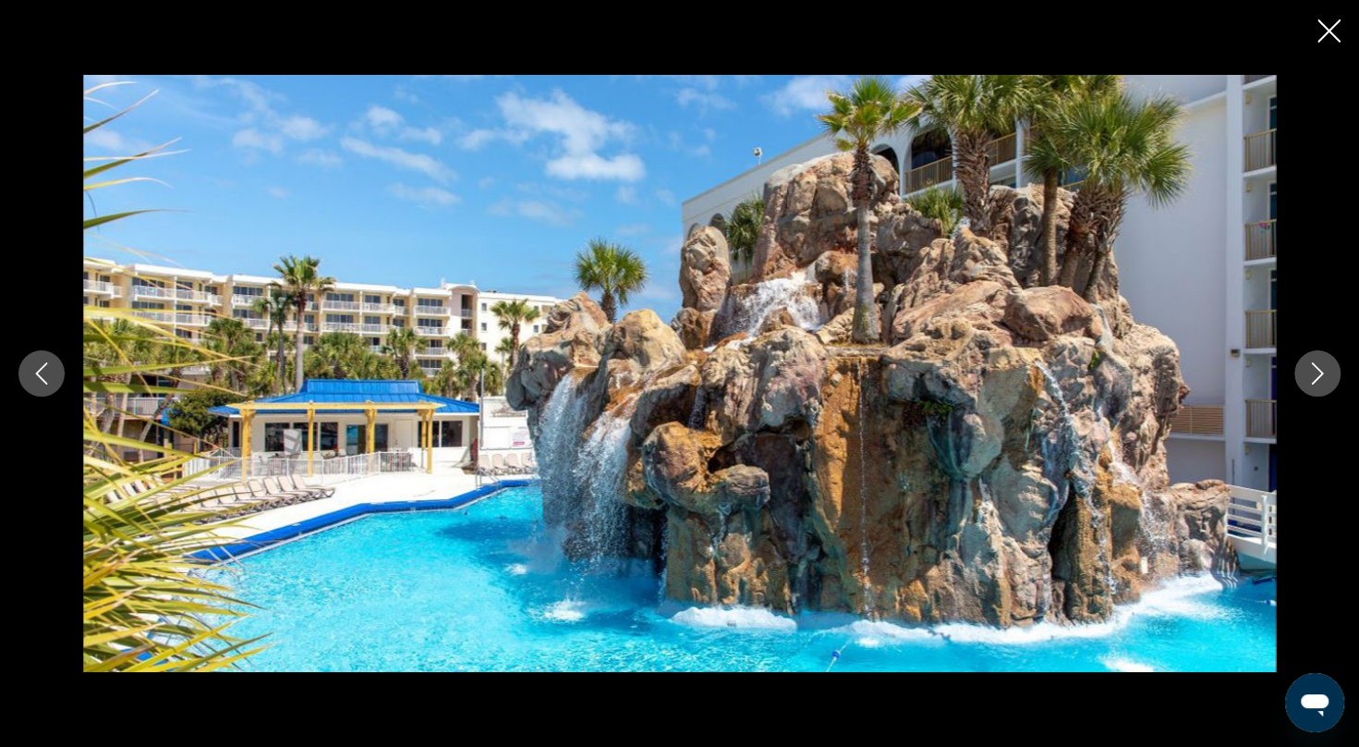
click at [1322, 366] on icon "Next image" at bounding box center [1318, 373] width 22 height 22
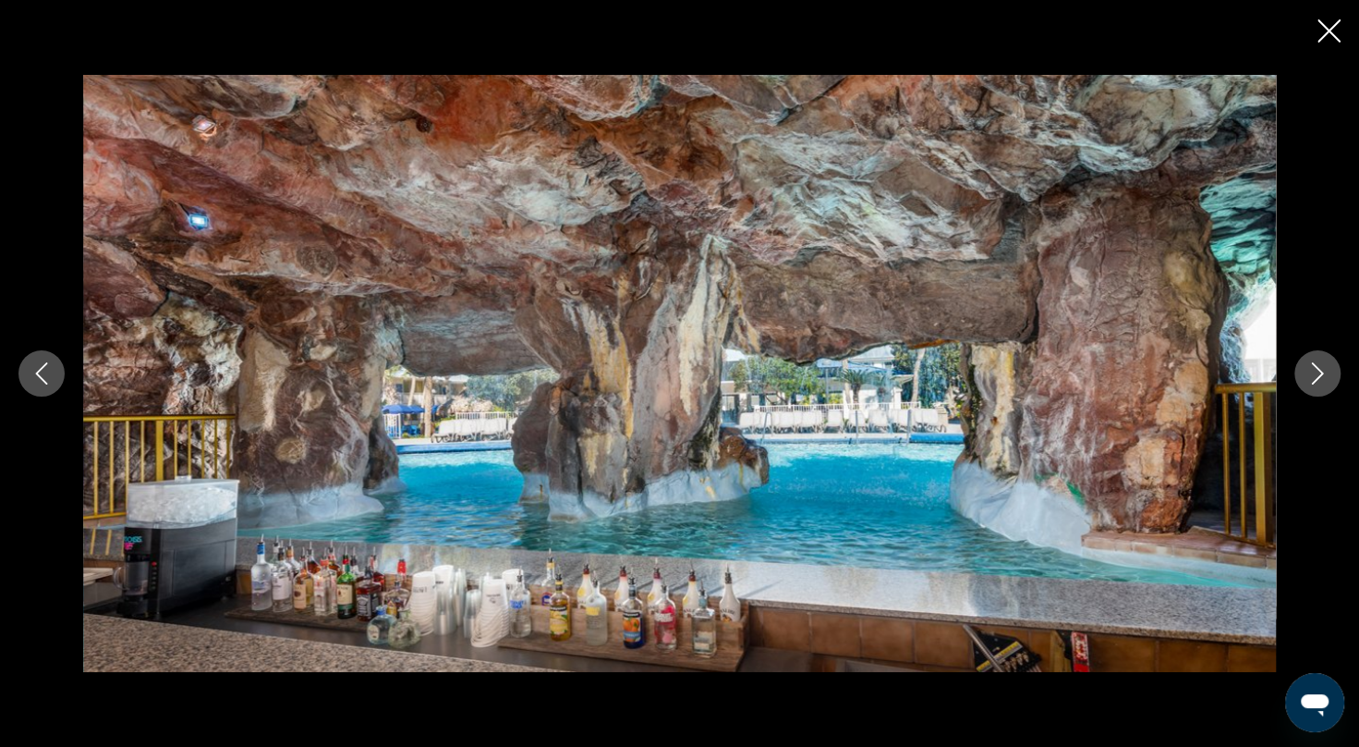
click at [1322, 366] on icon "Next image" at bounding box center [1318, 373] width 22 height 22
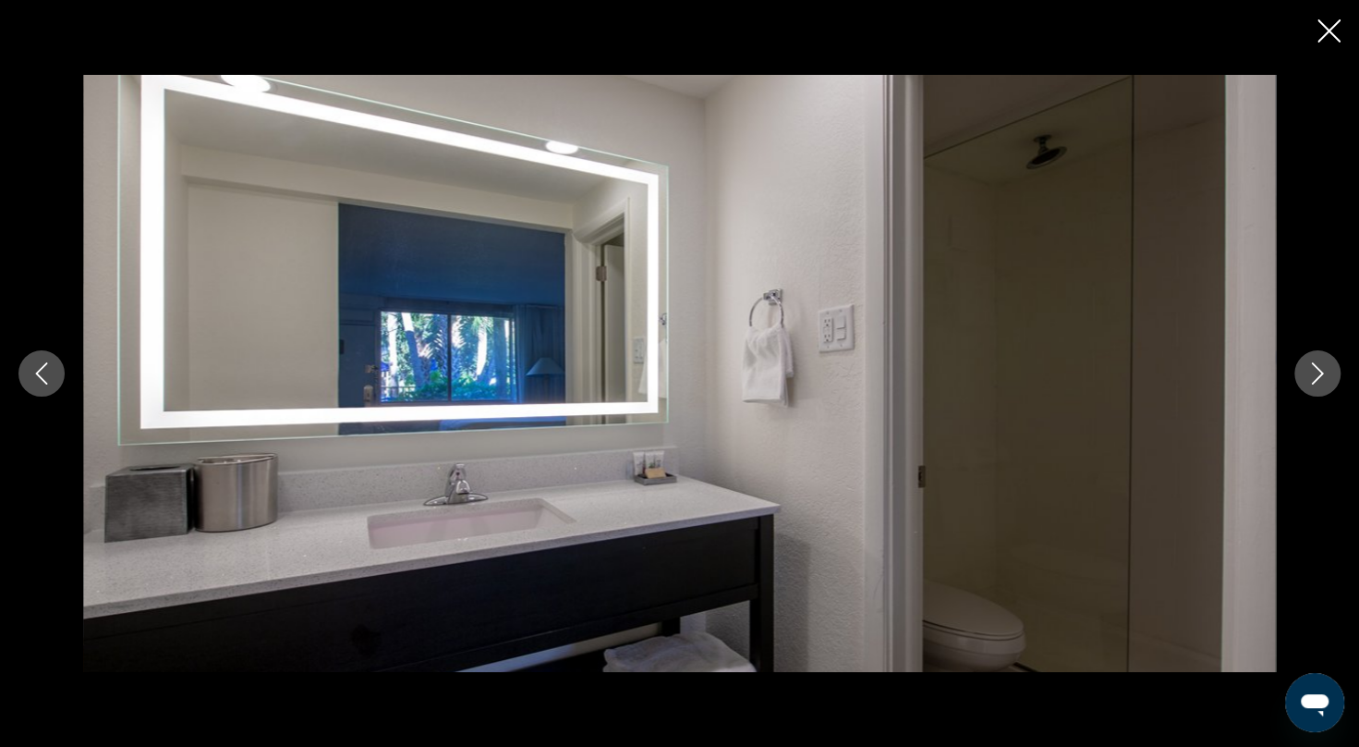
click at [1322, 366] on icon "Next image" at bounding box center [1318, 373] width 22 height 22
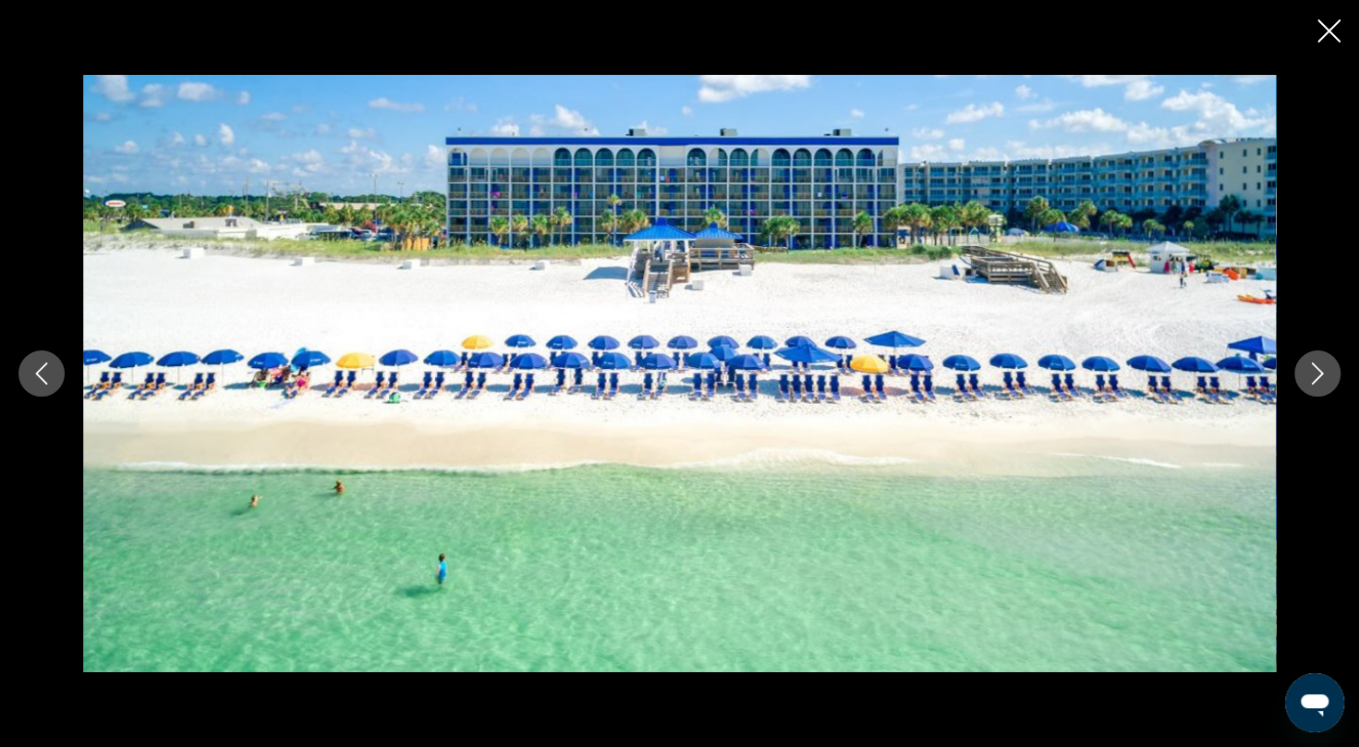
click at [1322, 366] on icon "Next image" at bounding box center [1318, 373] width 22 height 22
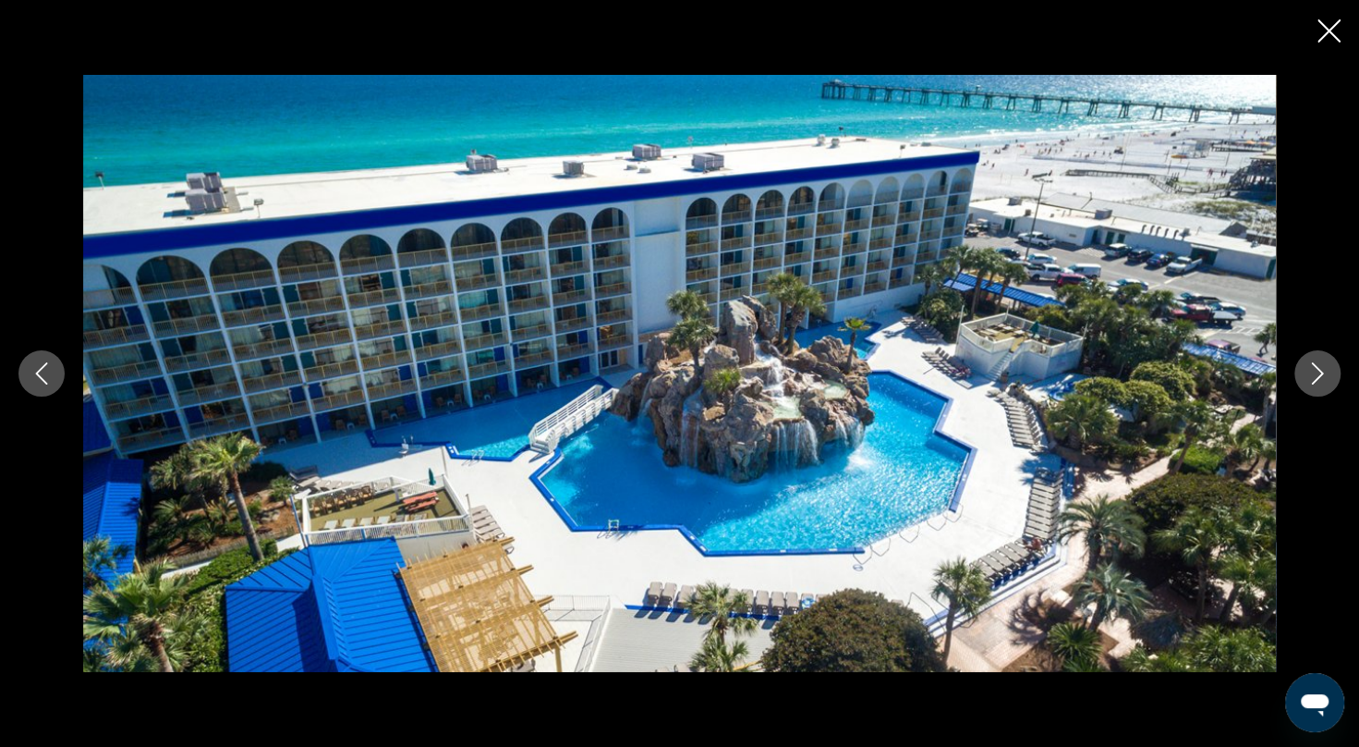
click at [1336, 20] on icon "Close slideshow" at bounding box center [1329, 30] width 23 height 23
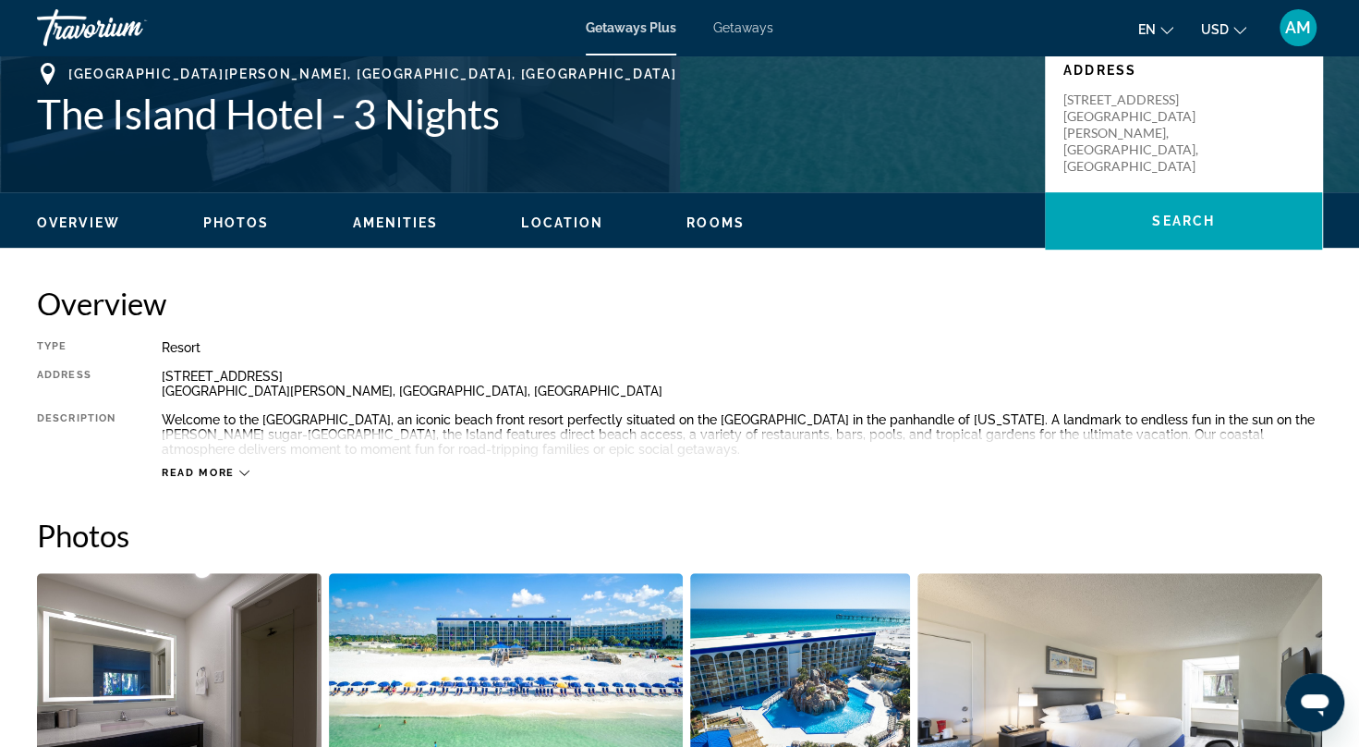
scroll to position [0, 0]
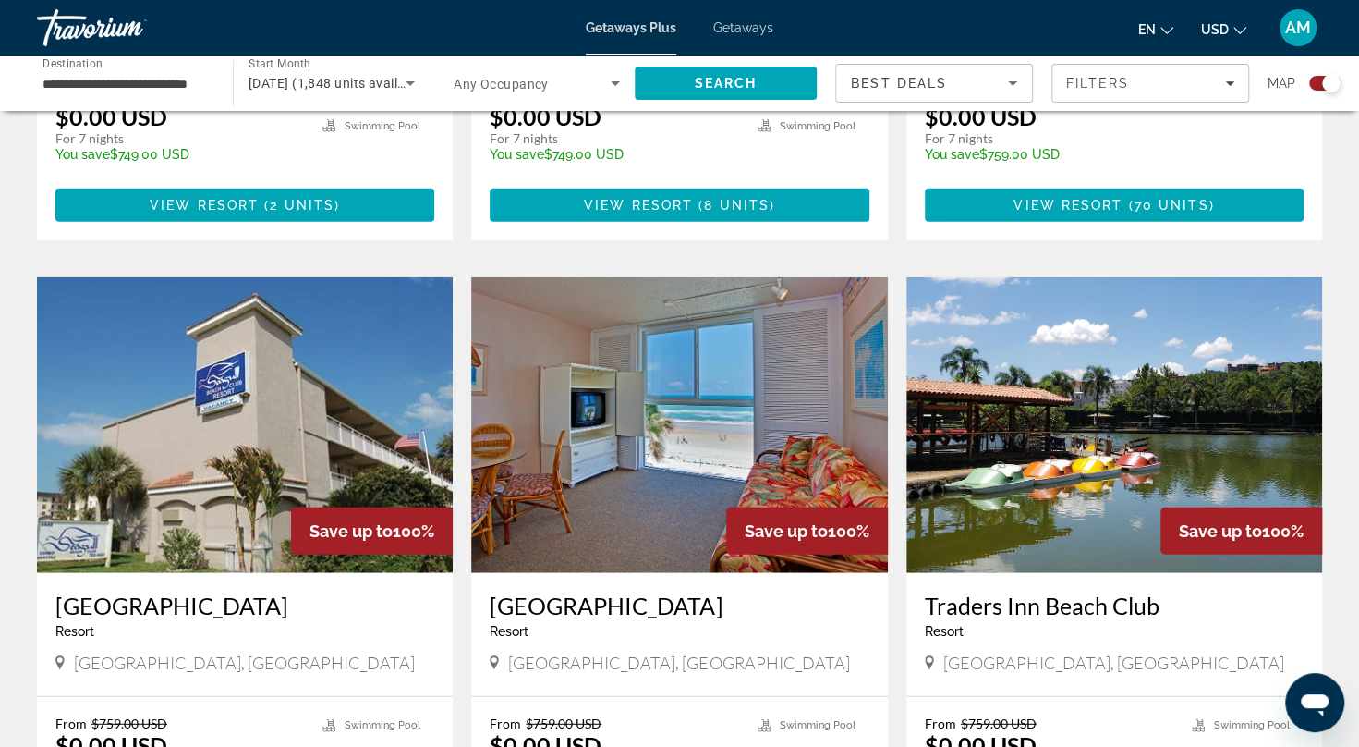
scroll to position [2511, 0]
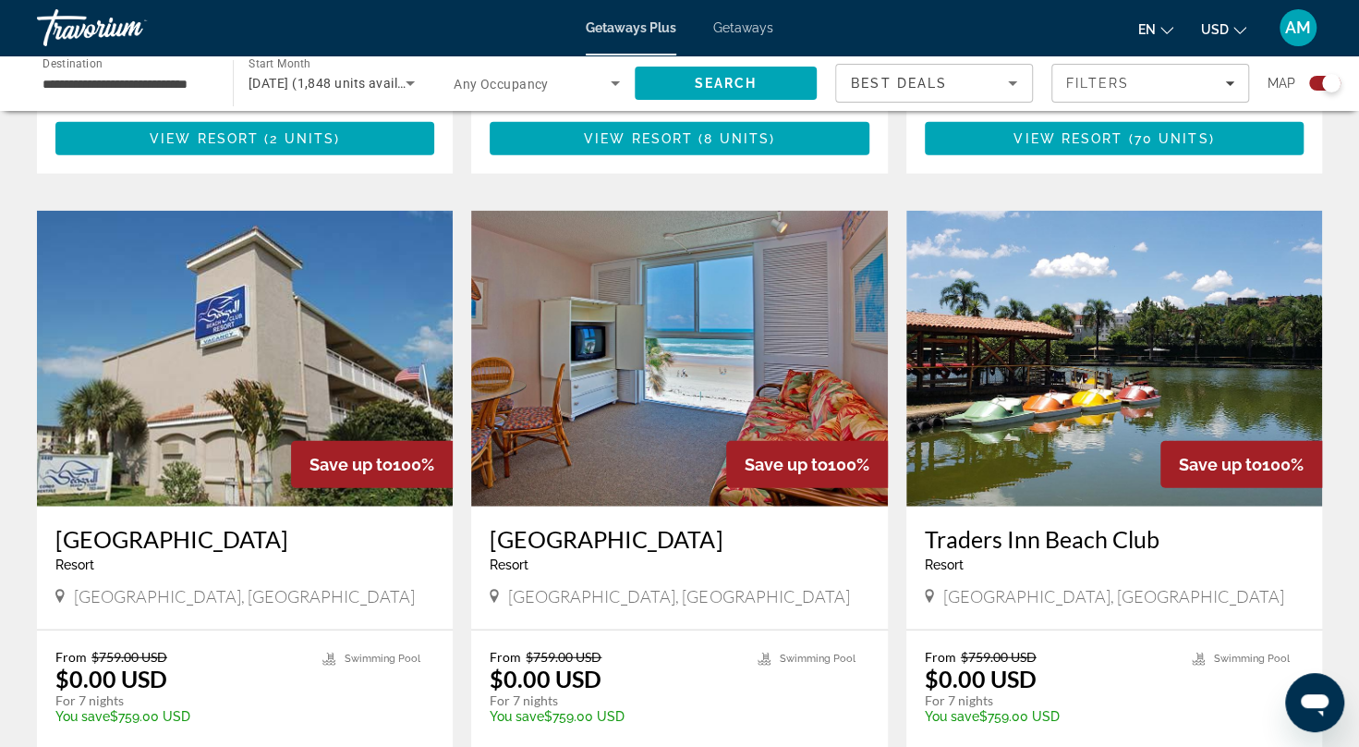
click at [238, 327] on img "Main content" at bounding box center [245, 359] width 416 height 296
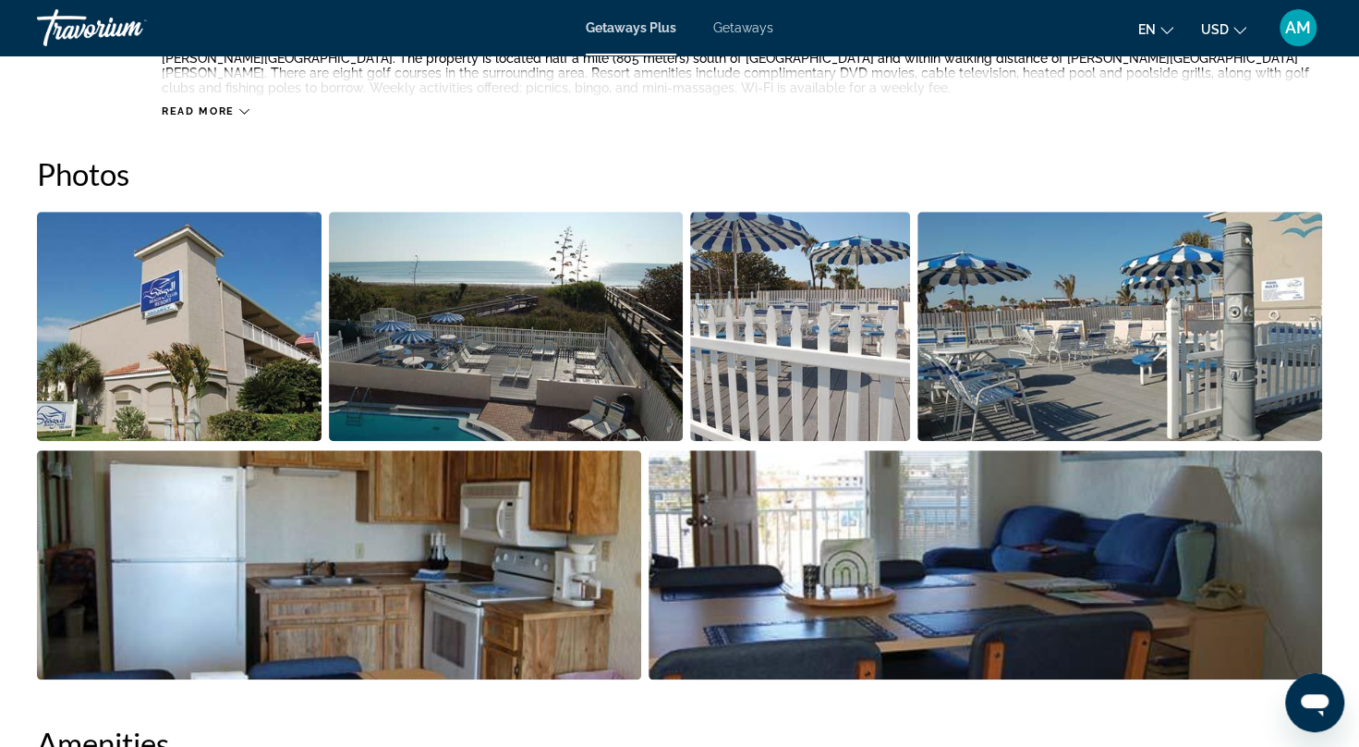
scroll to position [808, 0]
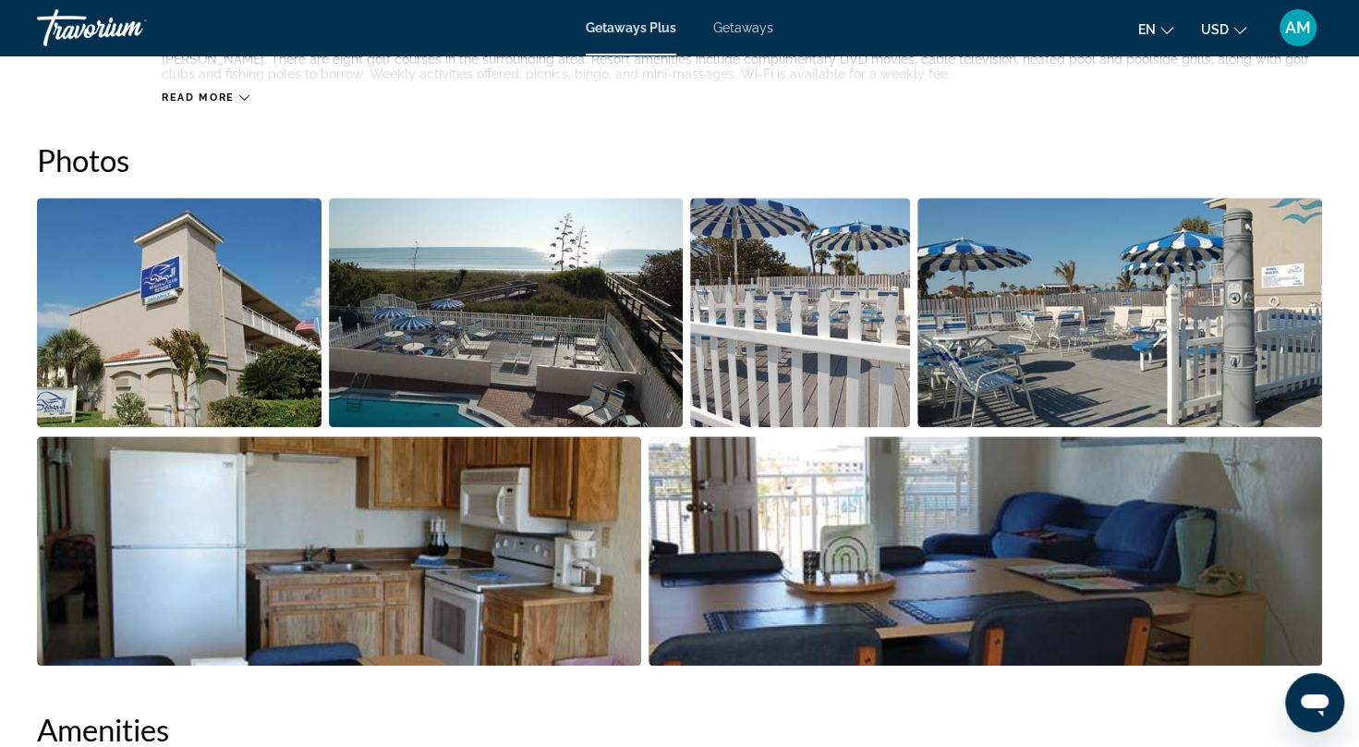
click at [147, 292] on img "Open full-screen image slider" at bounding box center [179, 312] width 285 height 229
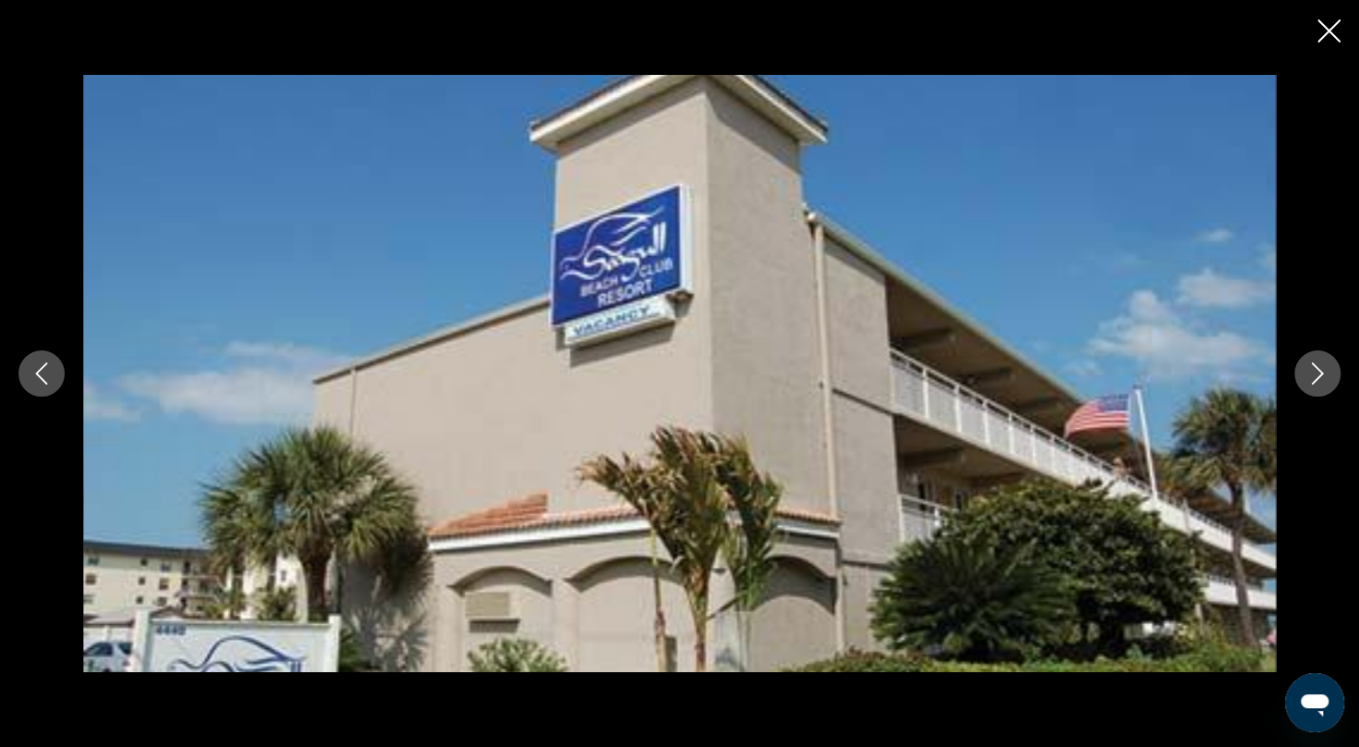
click at [1327, 365] on icon "Next image" at bounding box center [1318, 373] width 22 height 22
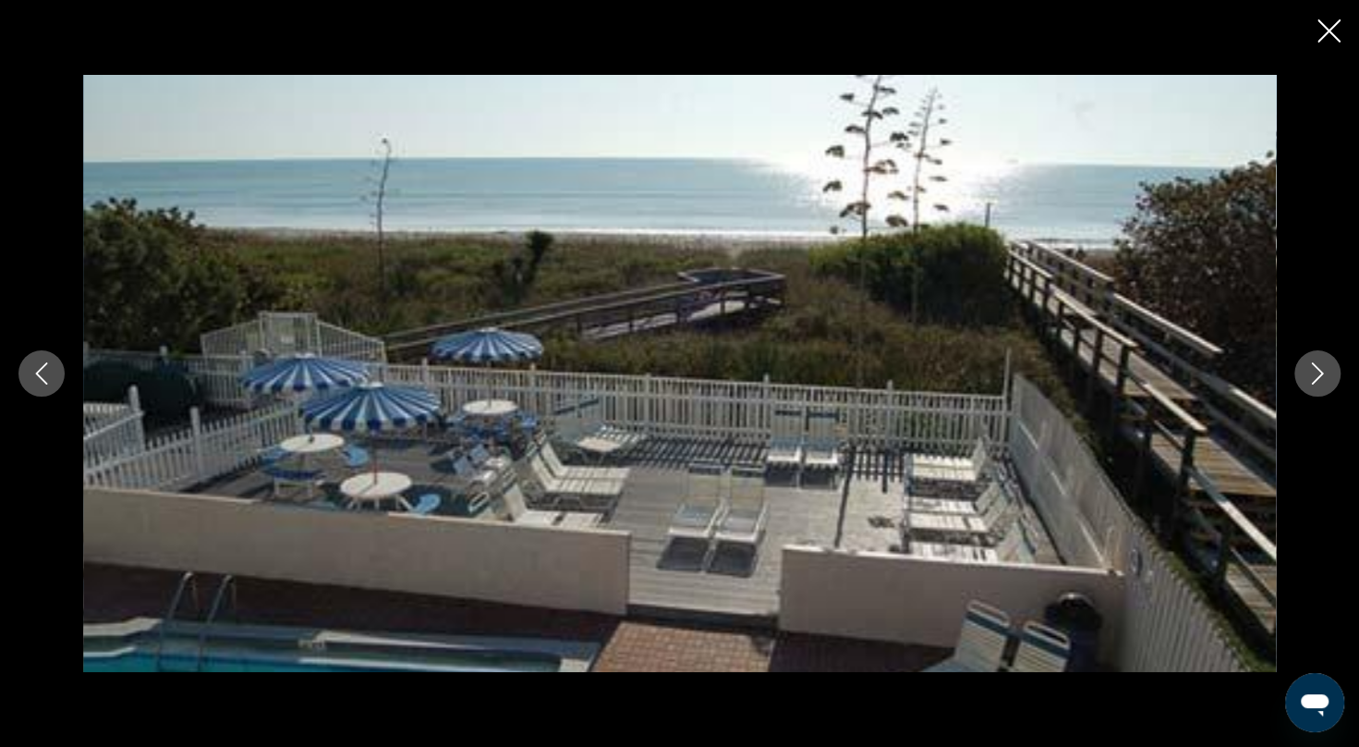
click at [1327, 365] on icon "Next image" at bounding box center [1318, 373] width 22 height 22
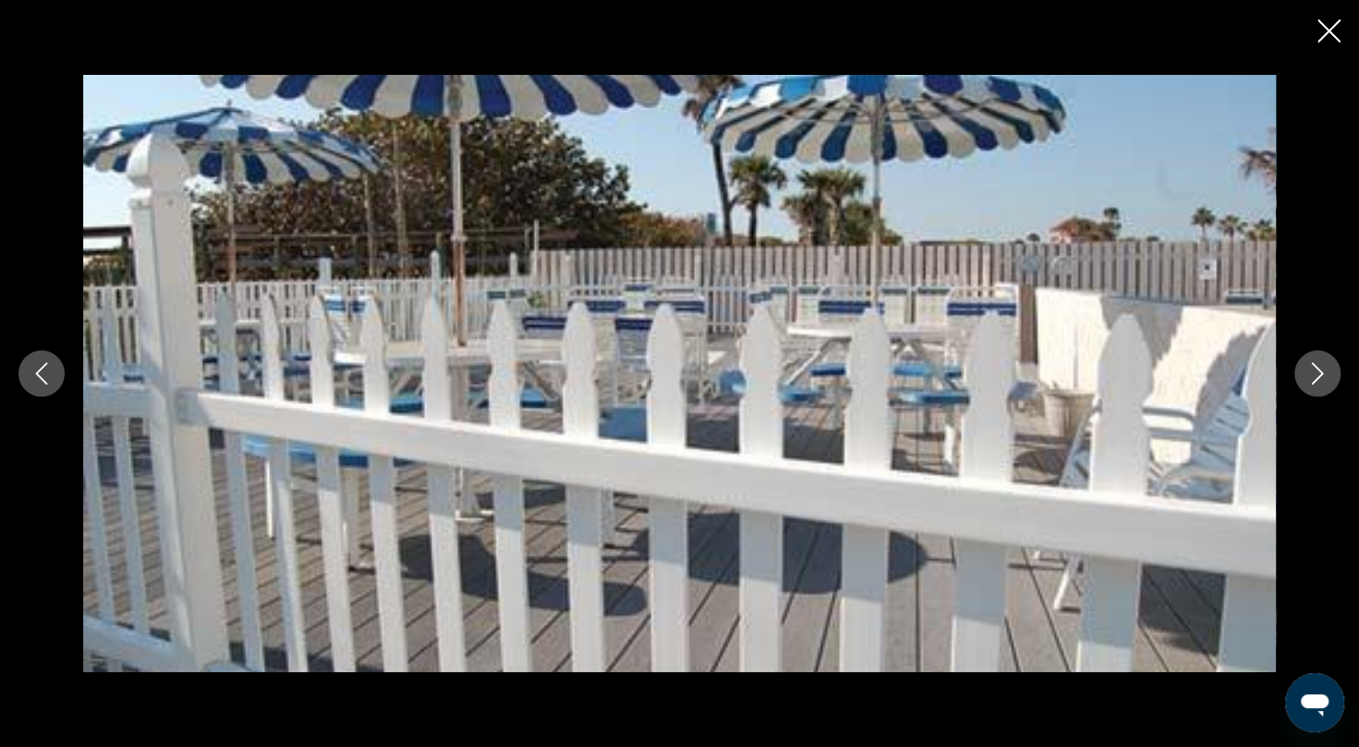
click at [1327, 365] on icon "Next image" at bounding box center [1318, 373] width 22 height 22
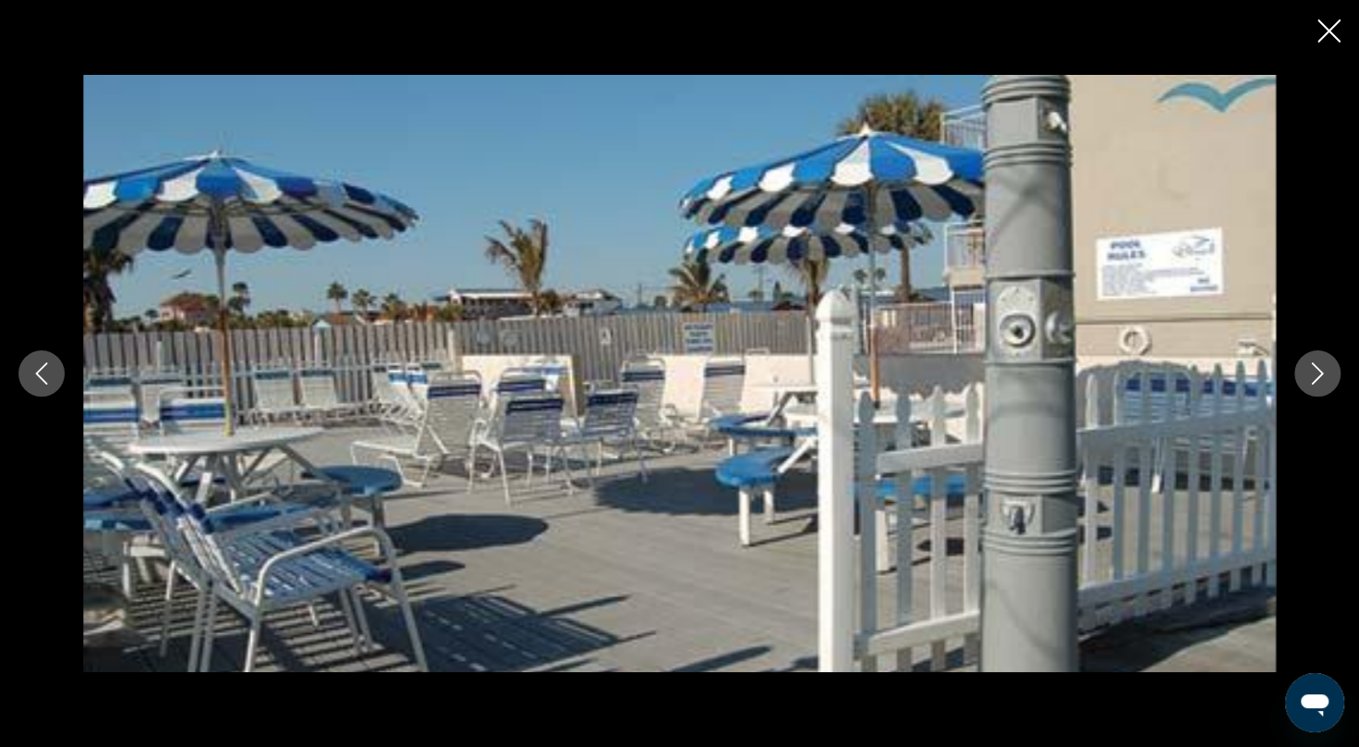
click at [1327, 365] on icon "Next image" at bounding box center [1318, 373] width 22 height 22
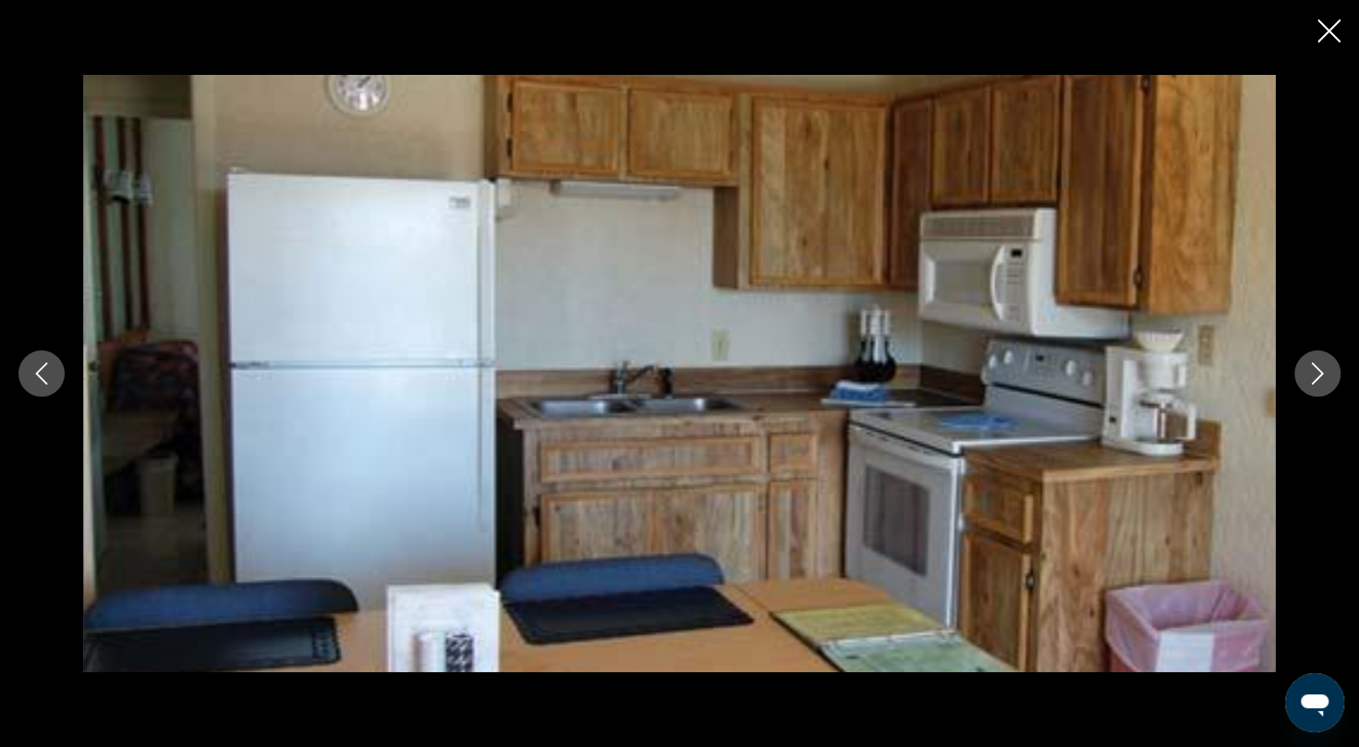
click at [1327, 365] on icon "Next image" at bounding box center [1318, 373] width 22 height 22
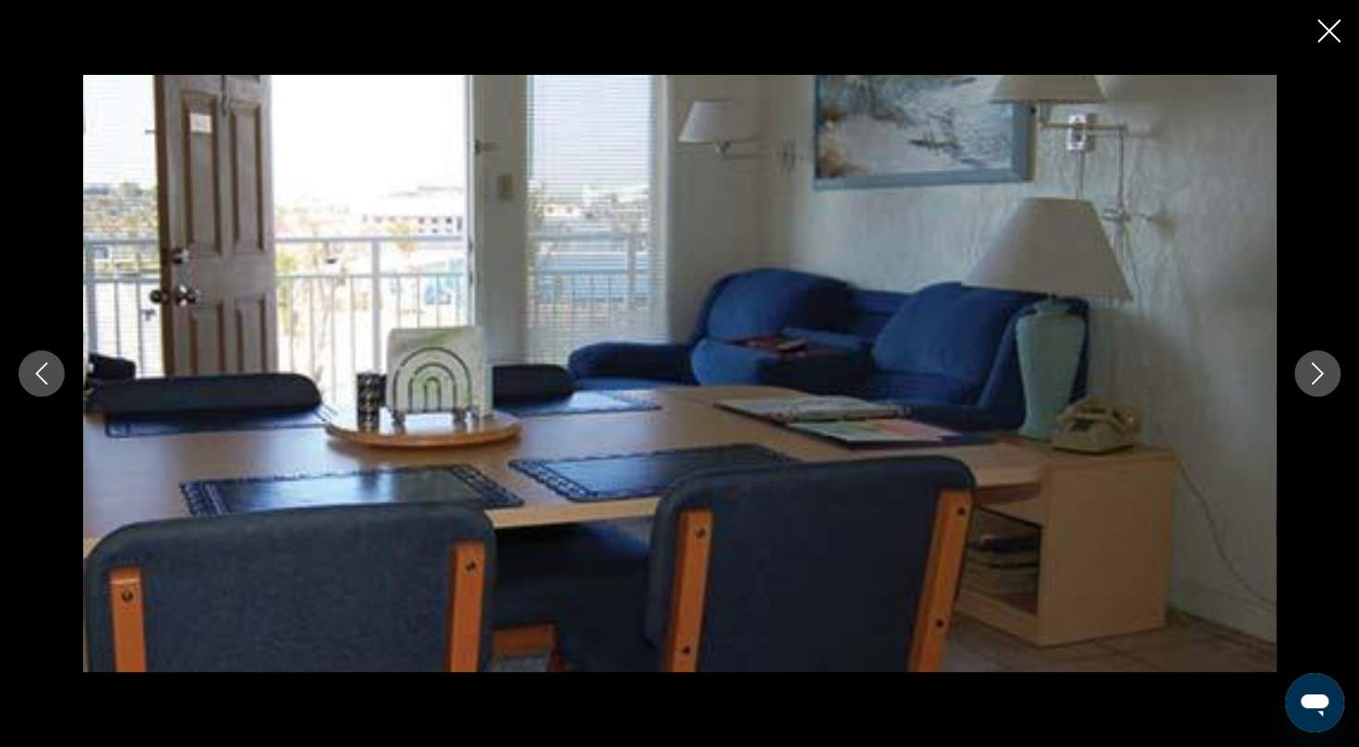
click at [1327, 365] on icon "Next image" at bounding box center [1318, 373] width 22 height 22
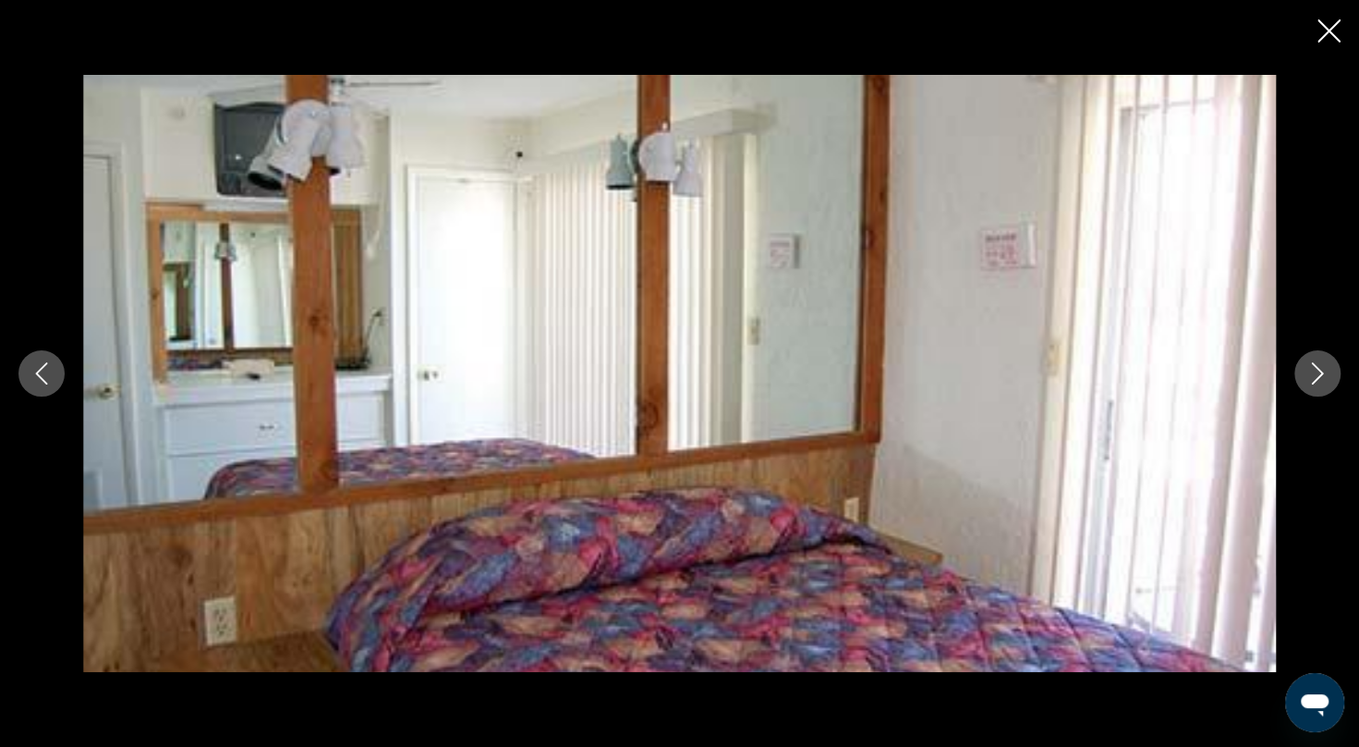
click at [1327, 365] on icon "Next image" at bounding box center [1318, 373] width 22 height 22
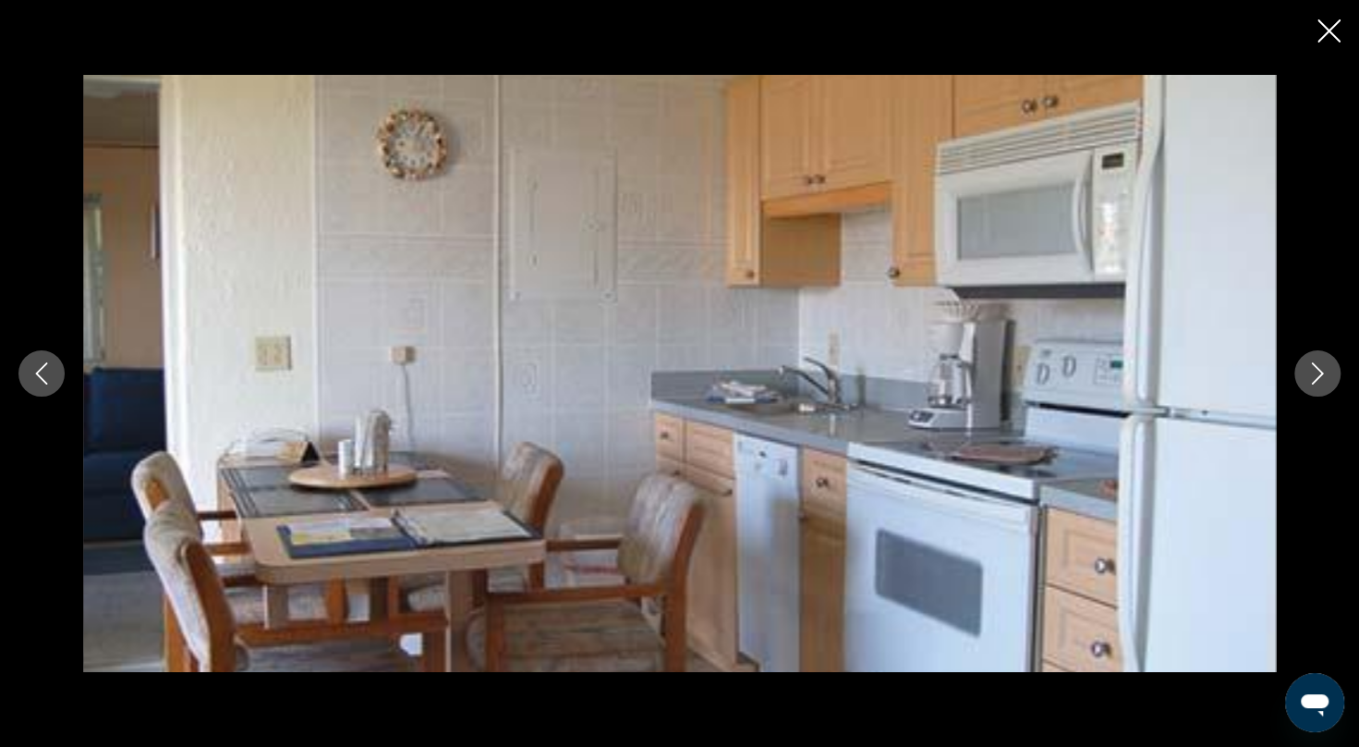
click at [1327, 365] on icon "Next image" at bounding box center [1318, 373] width 22 height 22
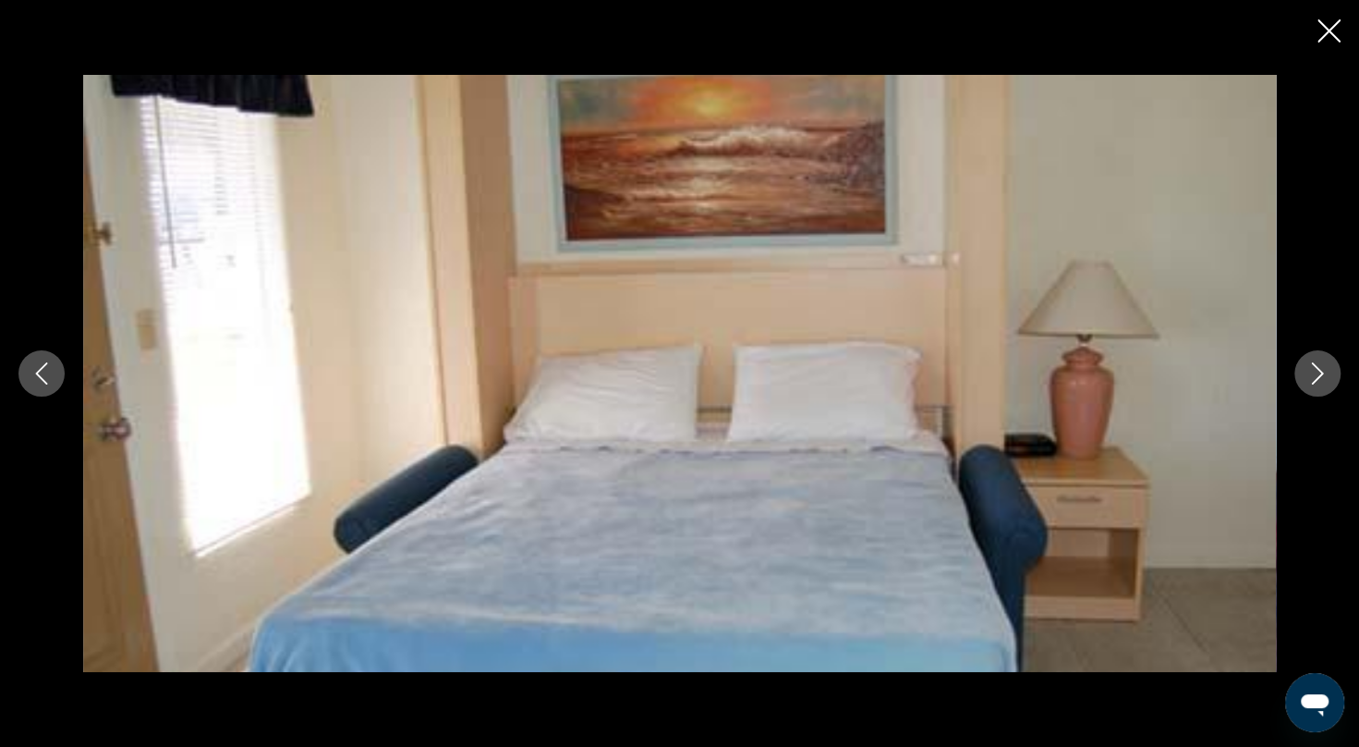
click at [1327, 365] on icon "Next image" at bounding box center [1318, 373] width 22 height 22
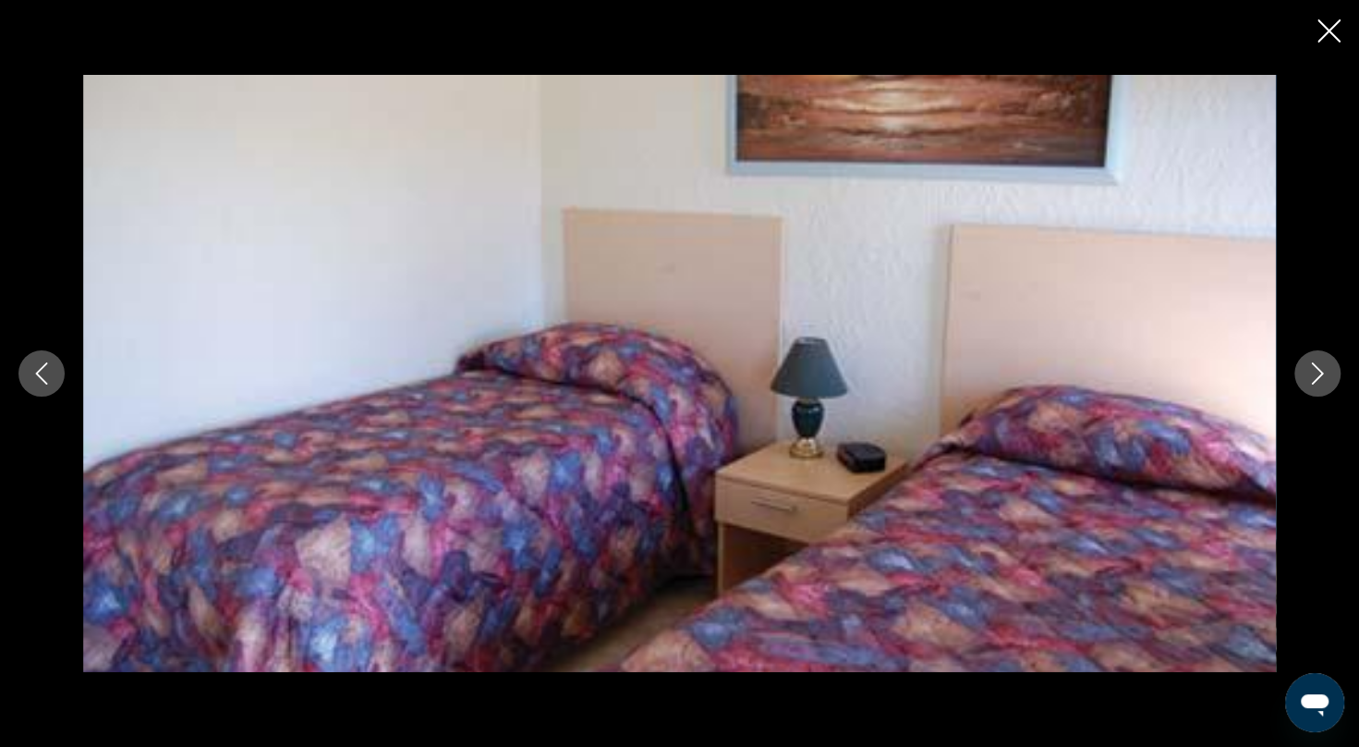
click at [1327, 365] on icon "Next image" at bounding box center [1318, 373] width 22 height 22
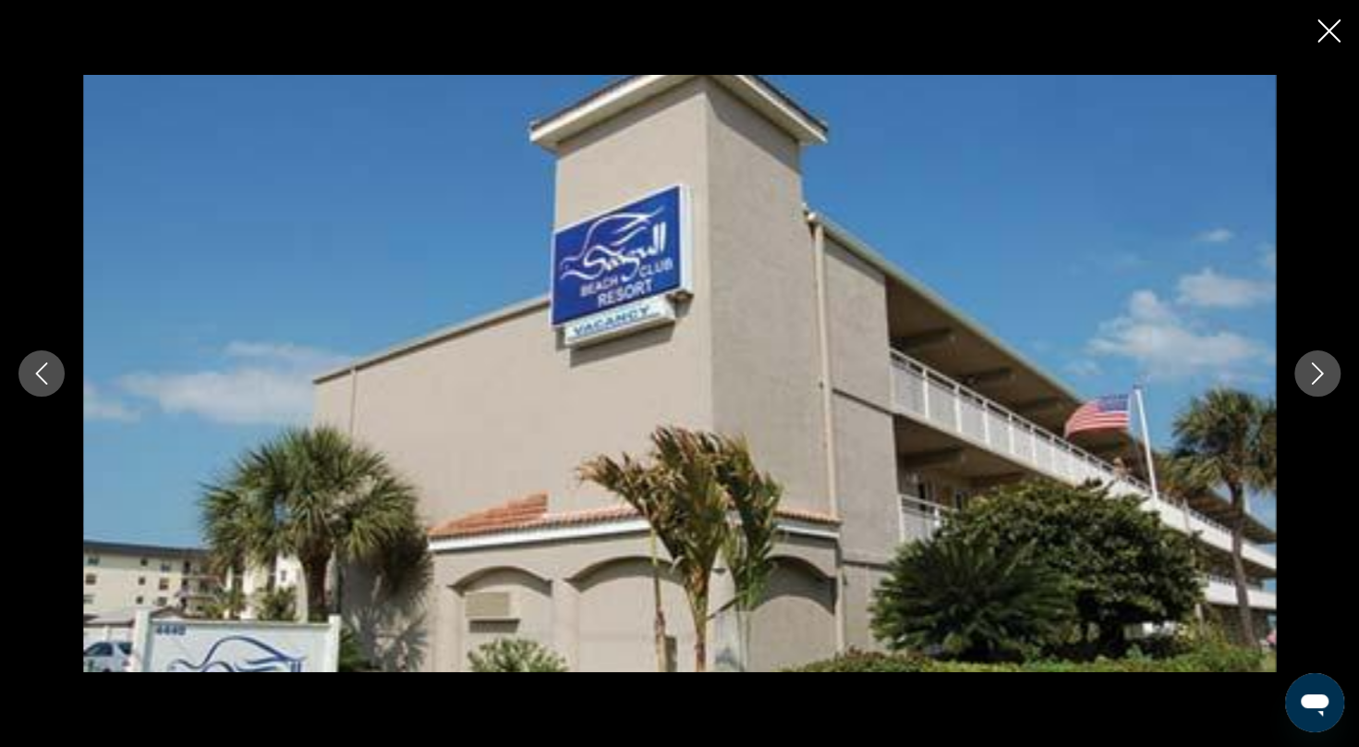
click at [1327, 365] on icon "Next image" at bounding box center [1318, 373] width 22 height 22
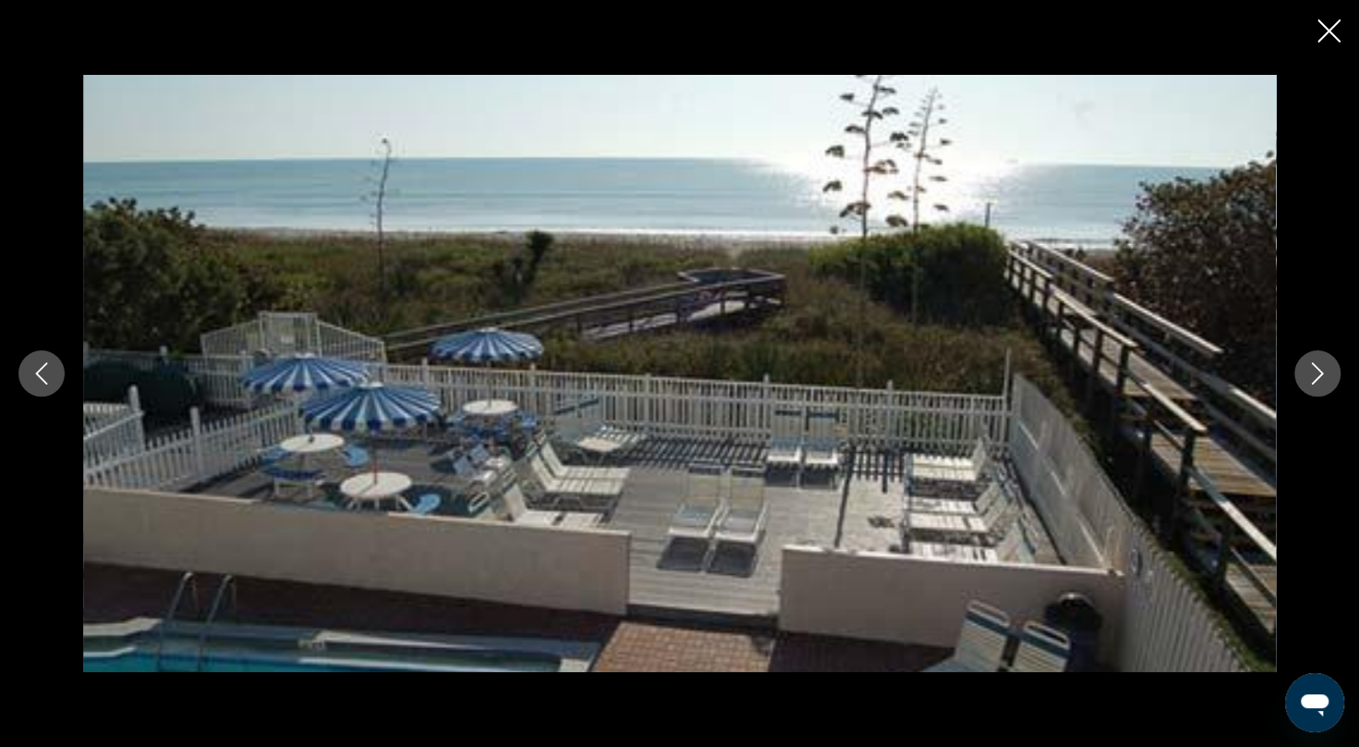
click at [1327, 365] on icon "Next image" at bounding box center [1318, 373] width 22 height 22
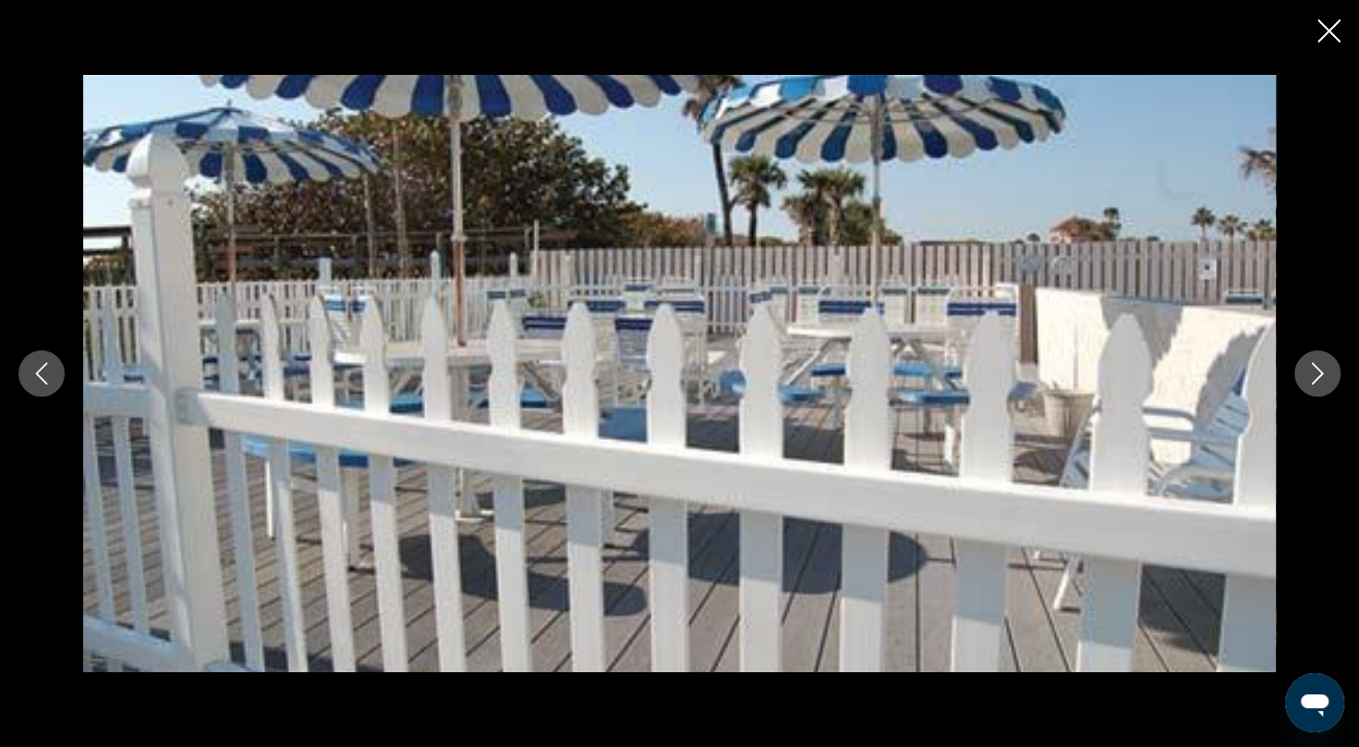
click at [1327, 365] on icon "Next image" at bounding box center [1318, 373] width 22 height 22
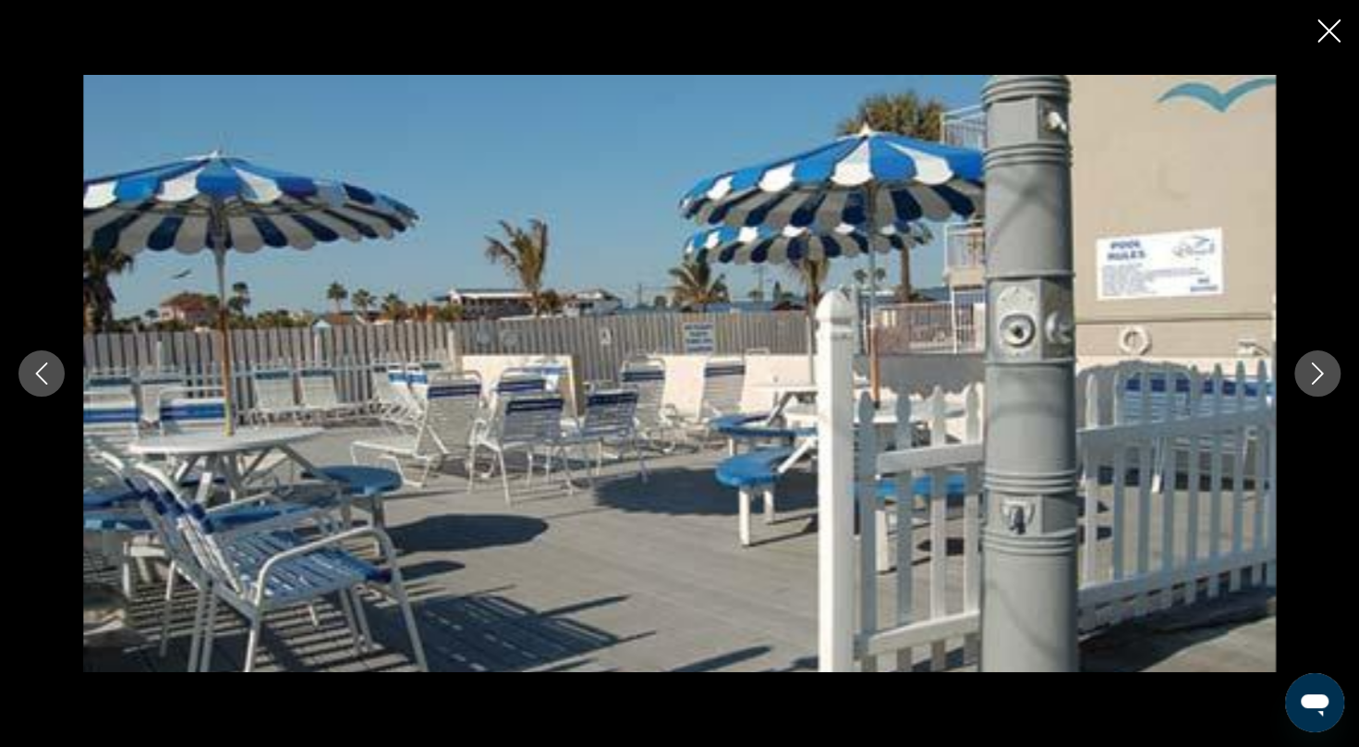
click at [1327, 365] on icon "Next image" at bounding box center [1318, 373] width 22 height 22
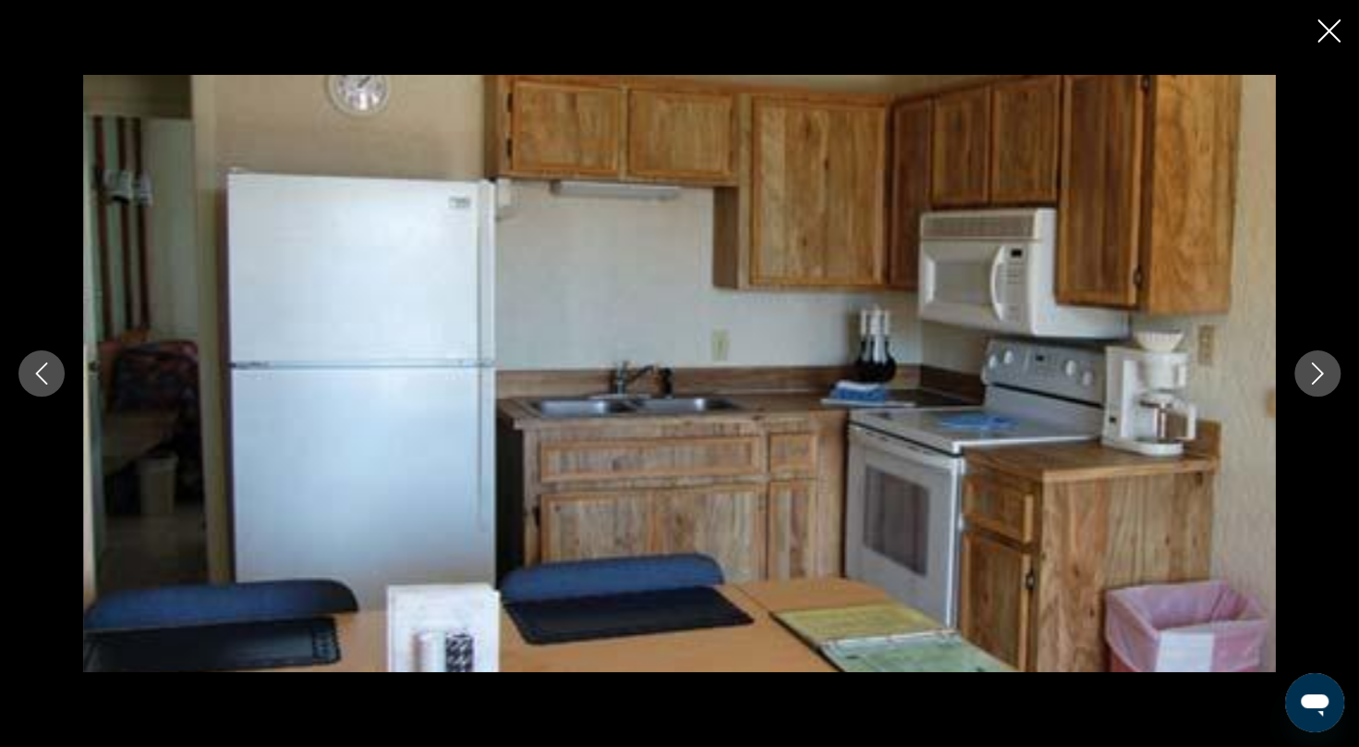
click at [1327, 365] on icon "Next image" at bounding box center [1318, 373] width 22 height 22
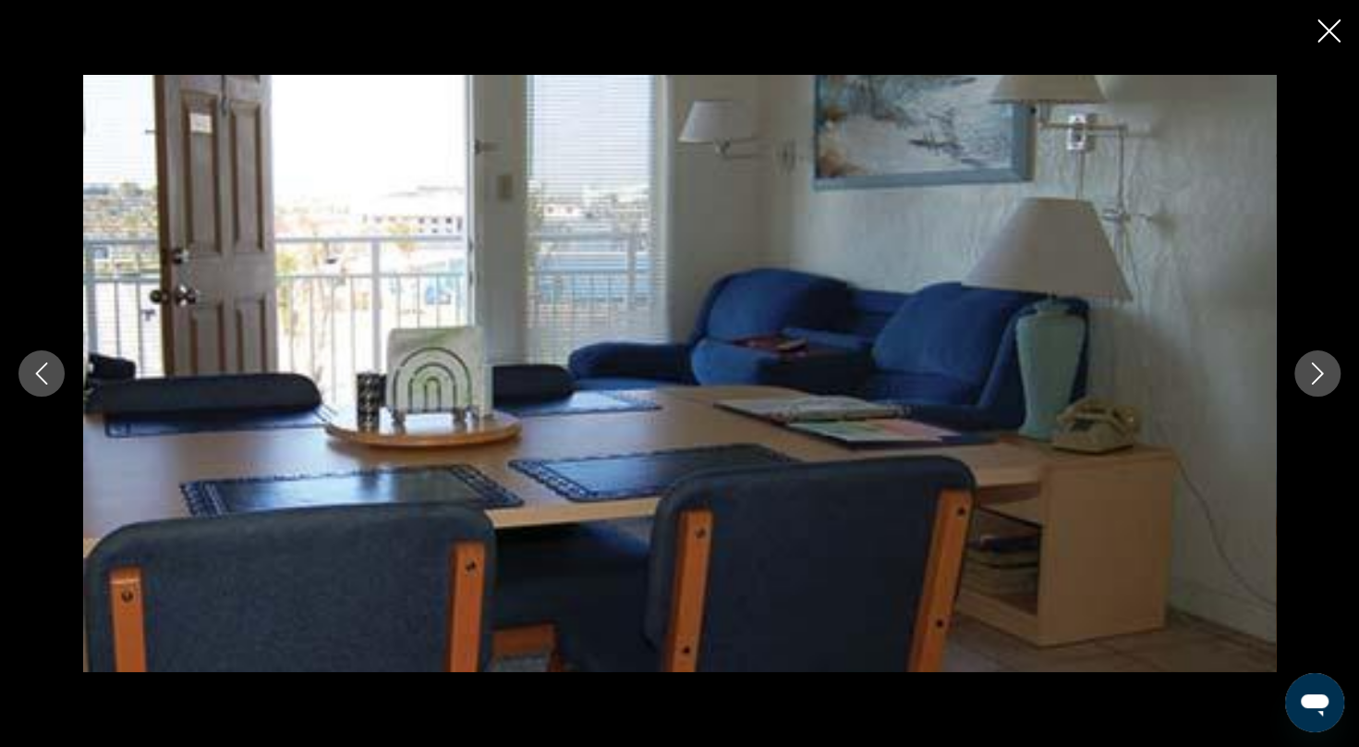
click at [1333, 23] on icon "Close slideshow" at bounding box center [1329, 30] width 23 height 23
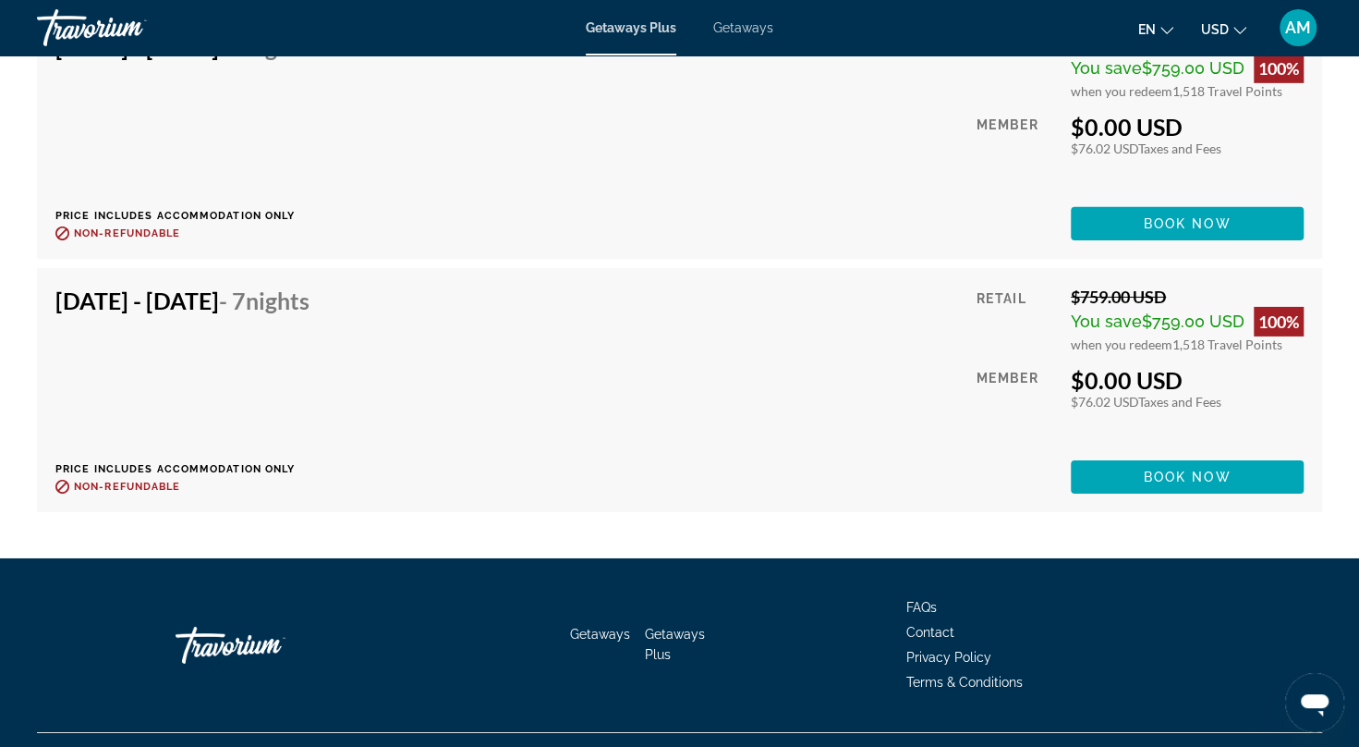
scroll to position [3360, 0]
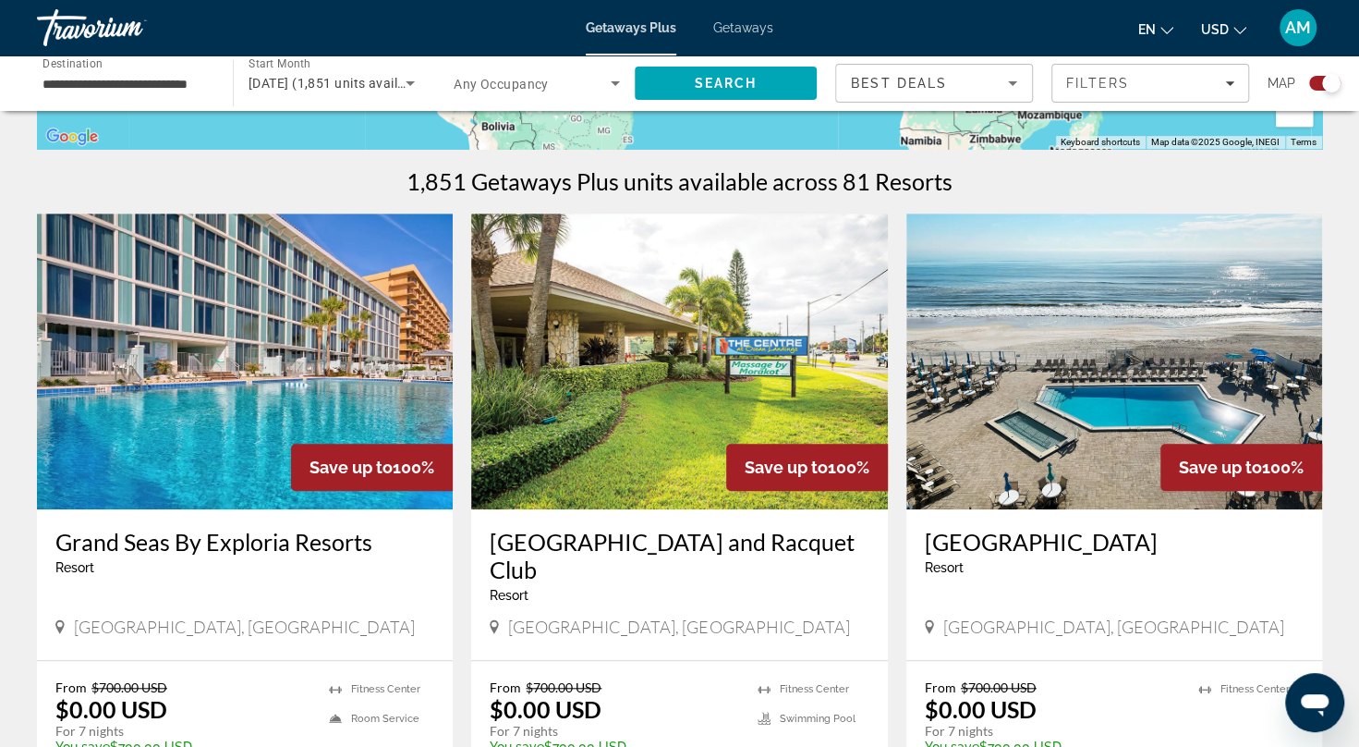
scroll to position [566, 0]
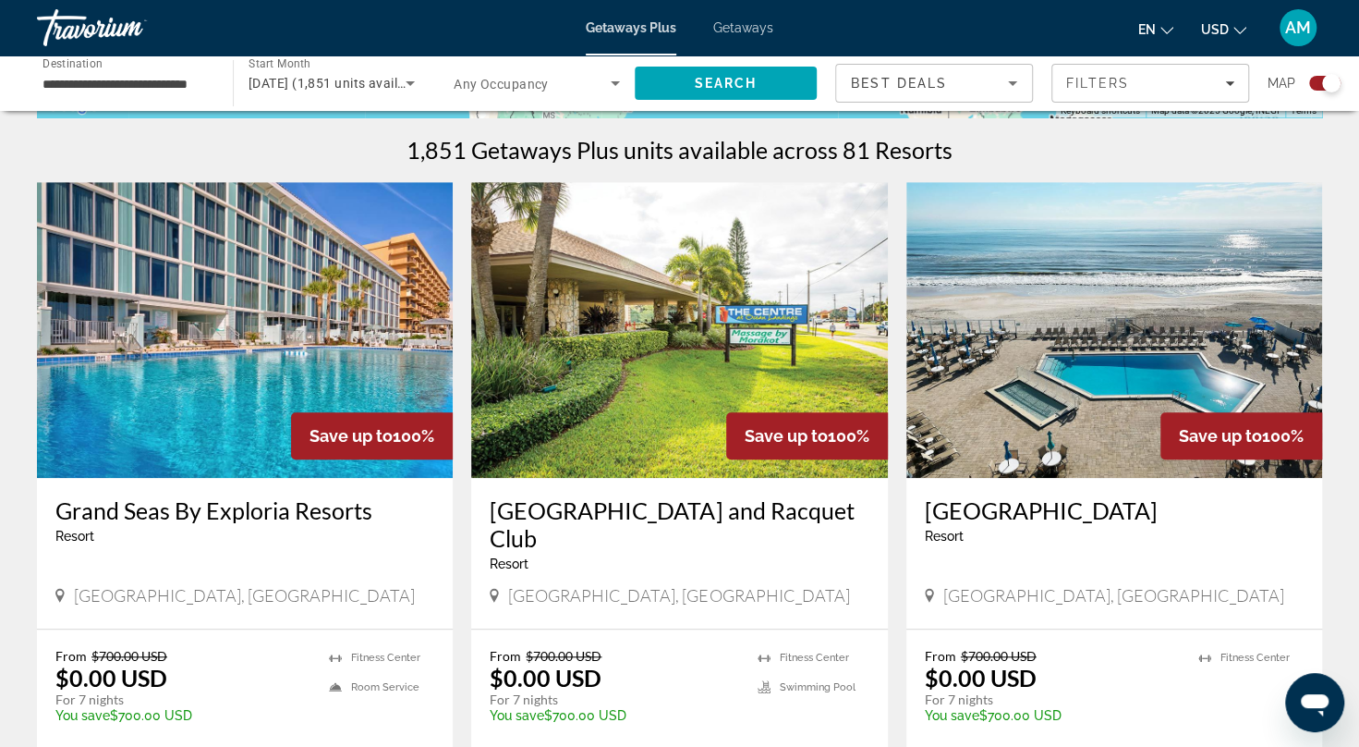
click at [590, 261] on img "Main content" at bounding box center [679, 330] width 416 height 296
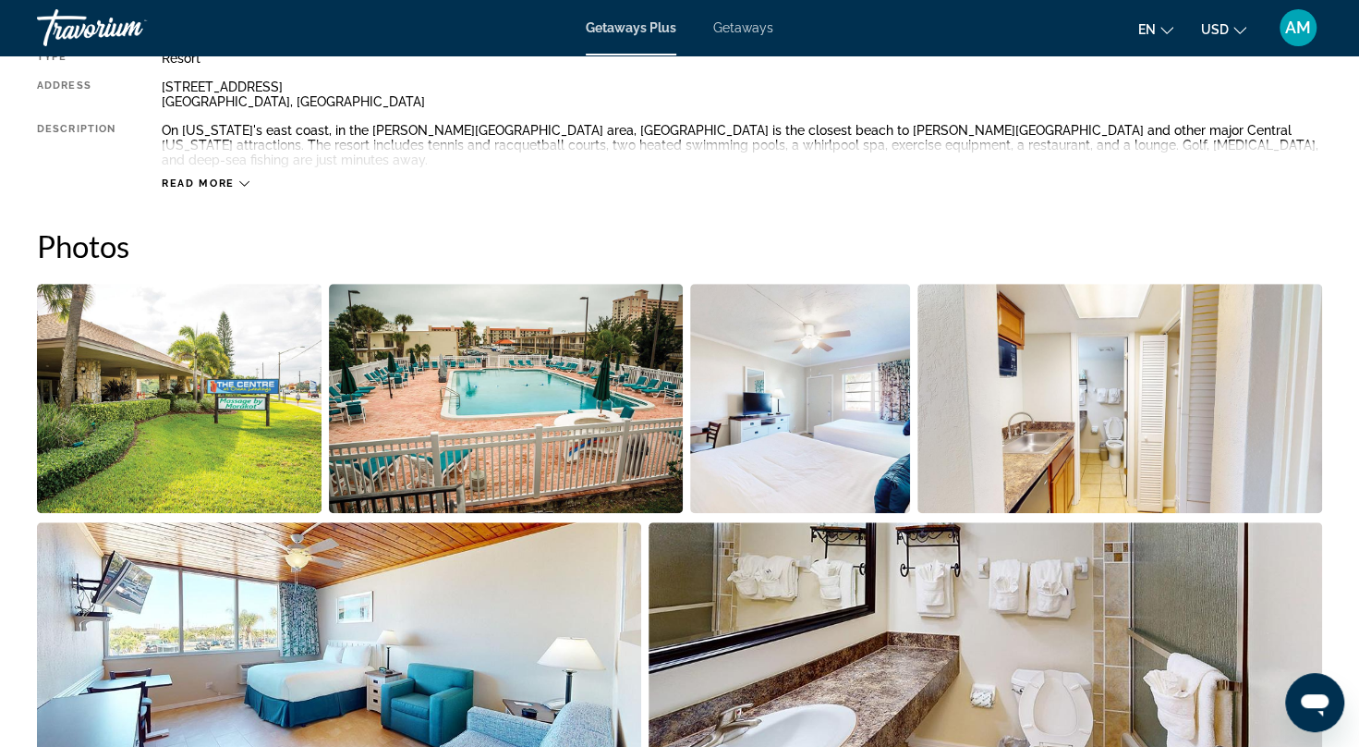
scroll to position [694, 0]
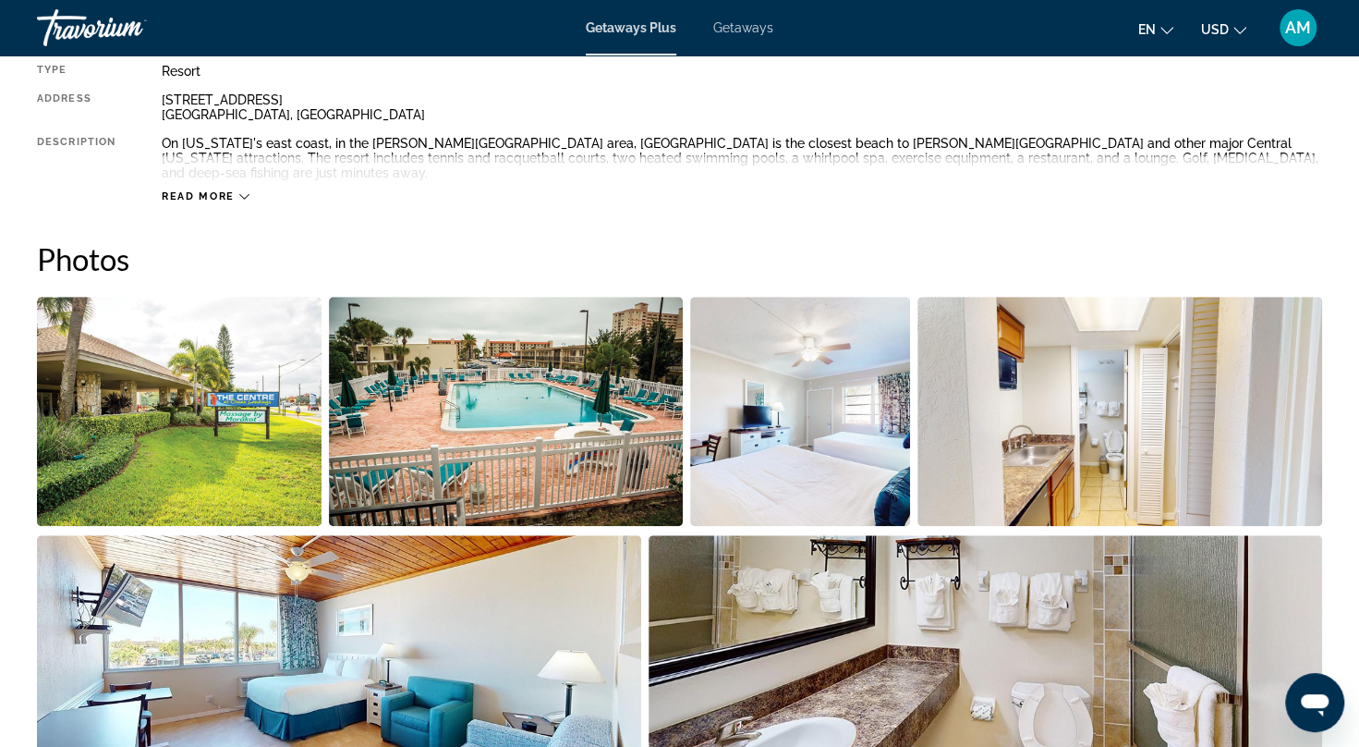
click at [618, 394] on img "Open full-screen image slider" at bounding box center [506, 411] width 354 height 229
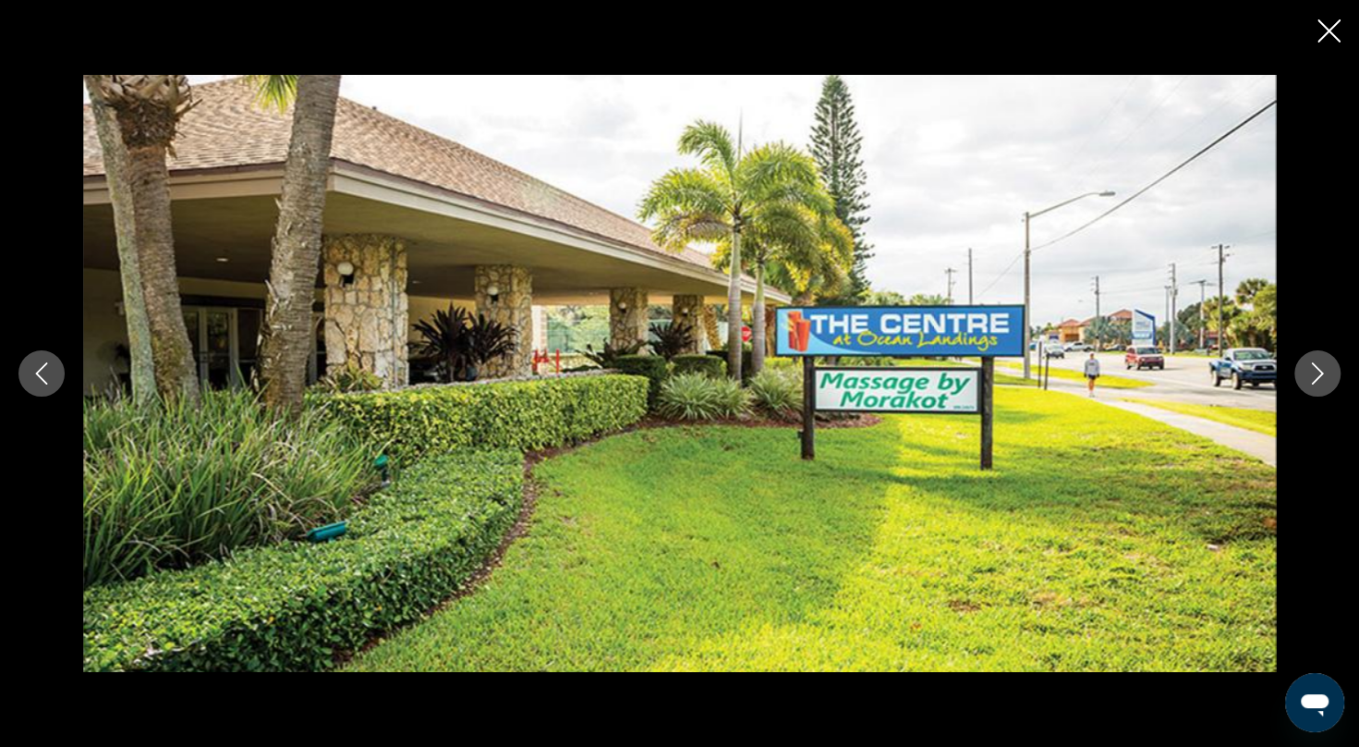
click at [1323, 372] on icon "Next image" at bounding box center [1318, 373] width 22 height 22
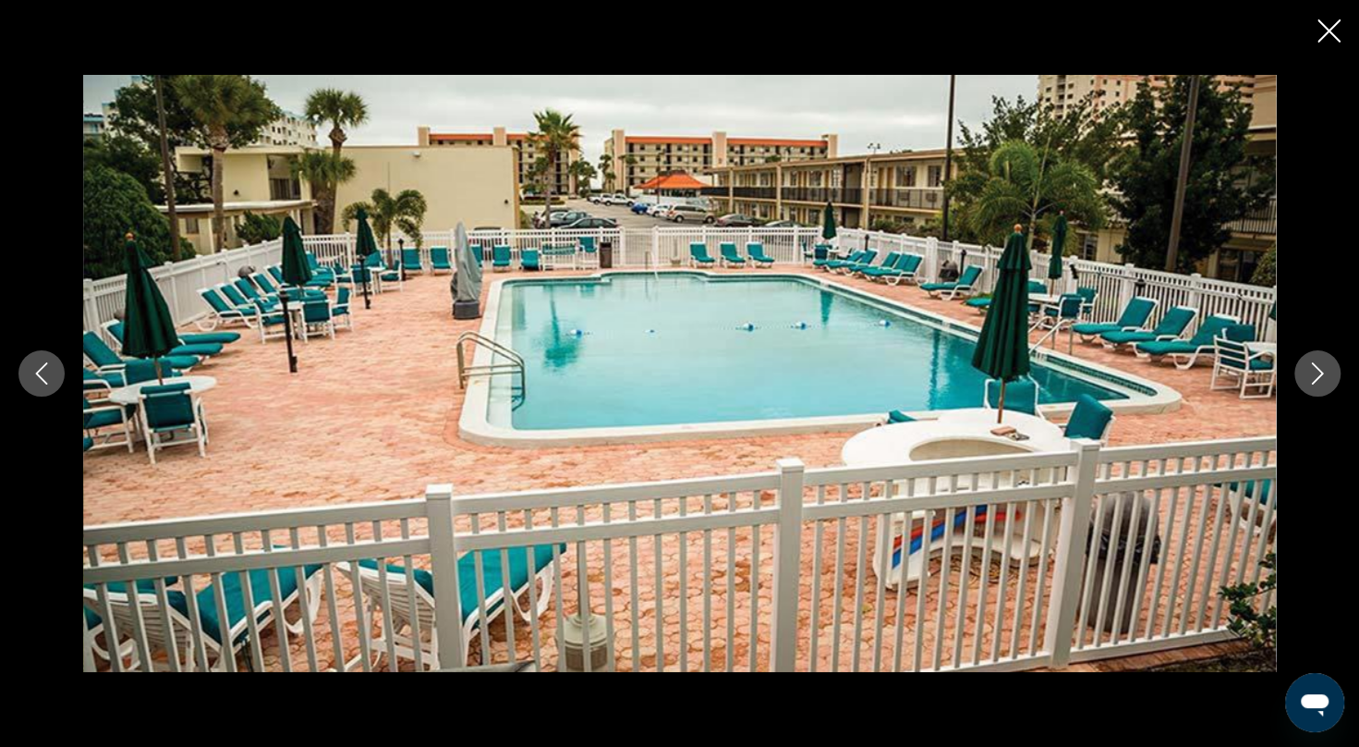
click at [1323, 372] on icon "Next image" at bounding box center [1318, 373] width 22 height 22
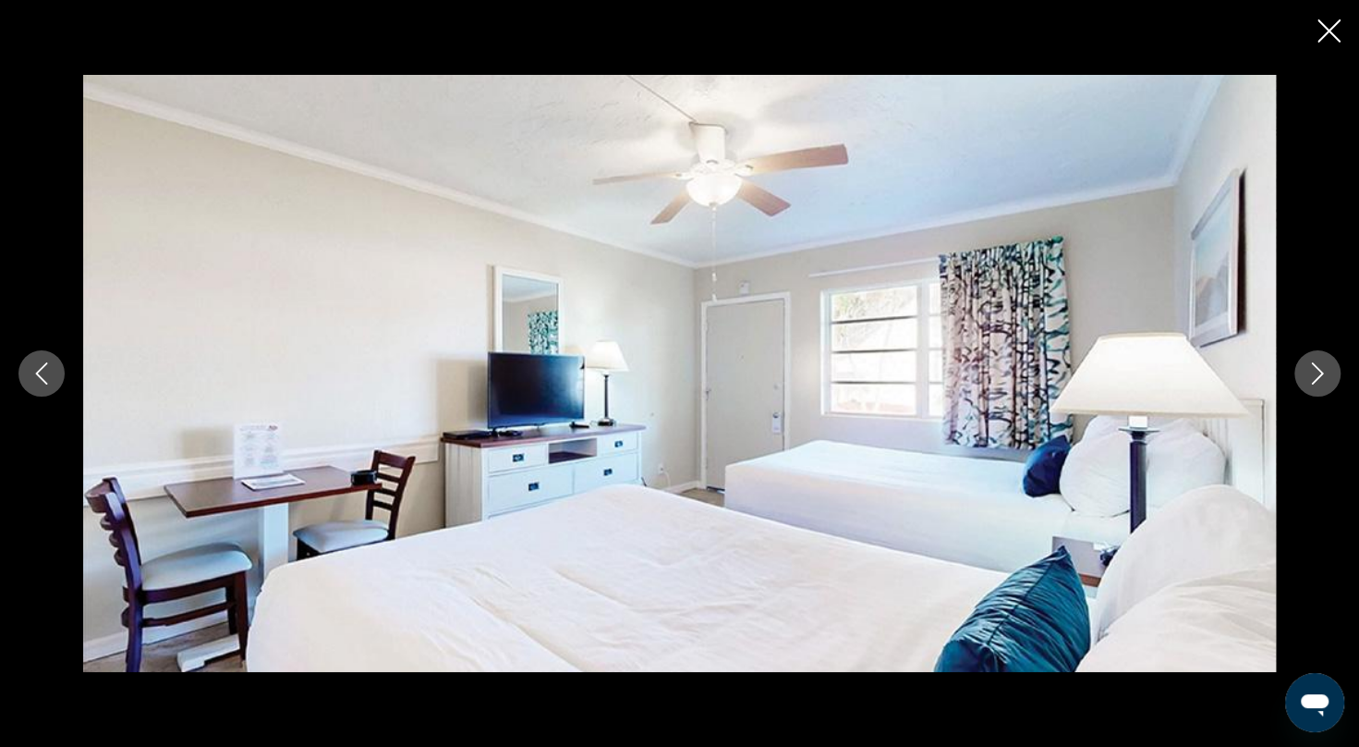
click at [1323, 372] on icon "Next image" at bounding box center [1318, 373] width 22 height 22
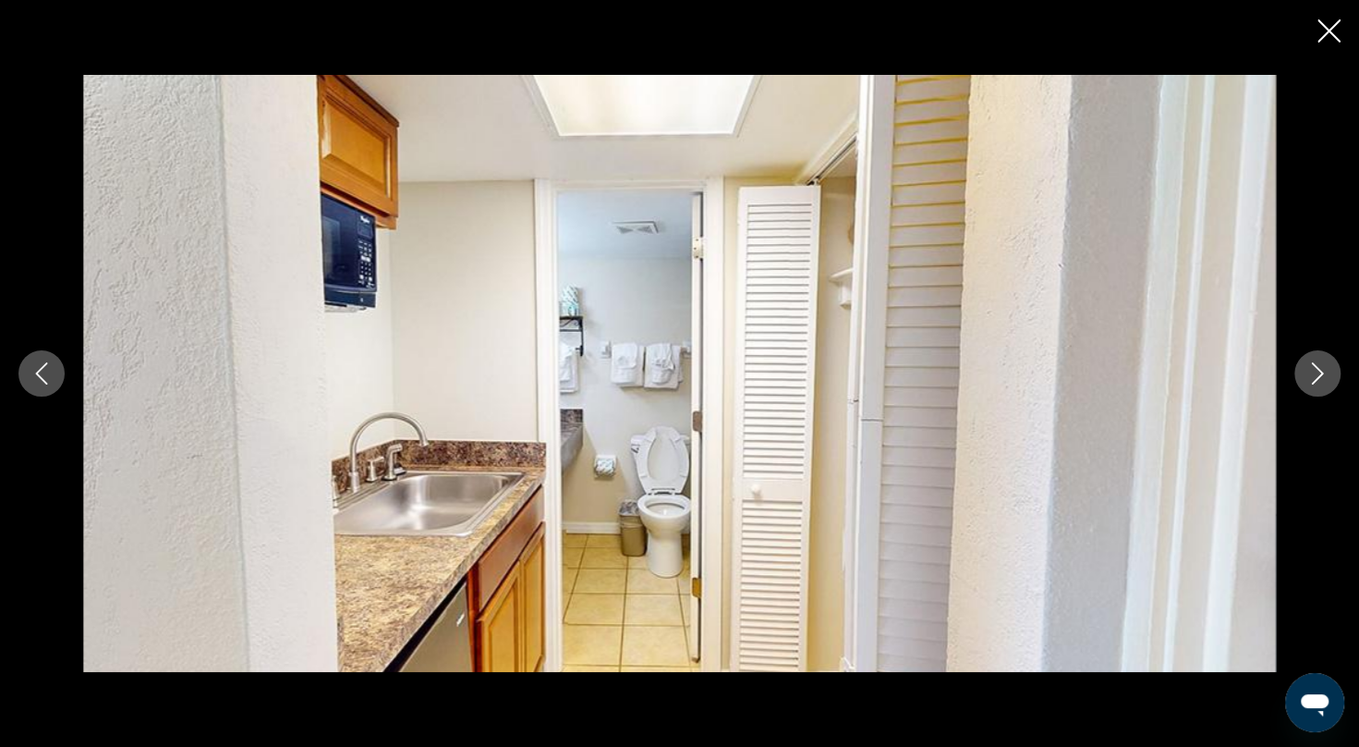
click at [1323, 372] on icon "Next image" at bounding box center [1318, 373] width 22 height 22
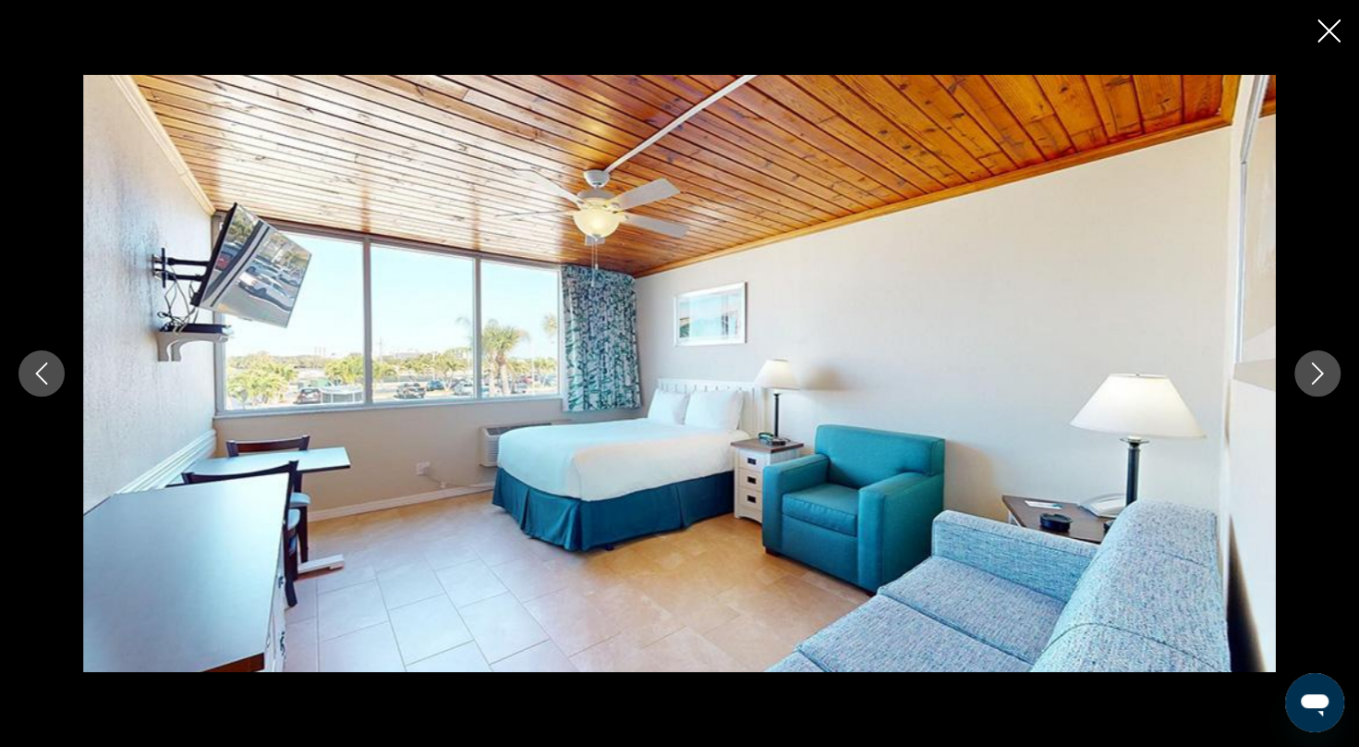
click at [1323, 372] on icon "Next image" at bounding box center [1318, 373] width 22 height 22
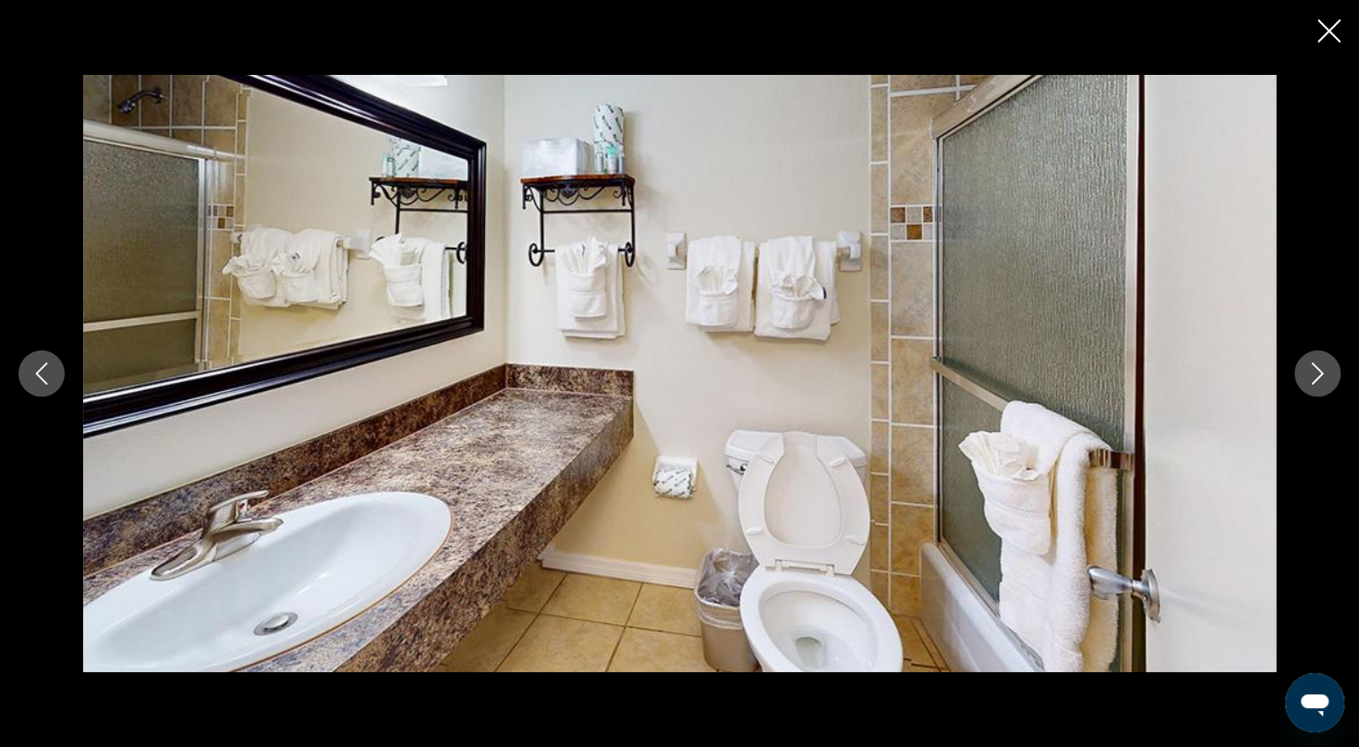
click at [1323, 372] on icon "Next image" at bounding box center [1318, 373] width 22 height 22
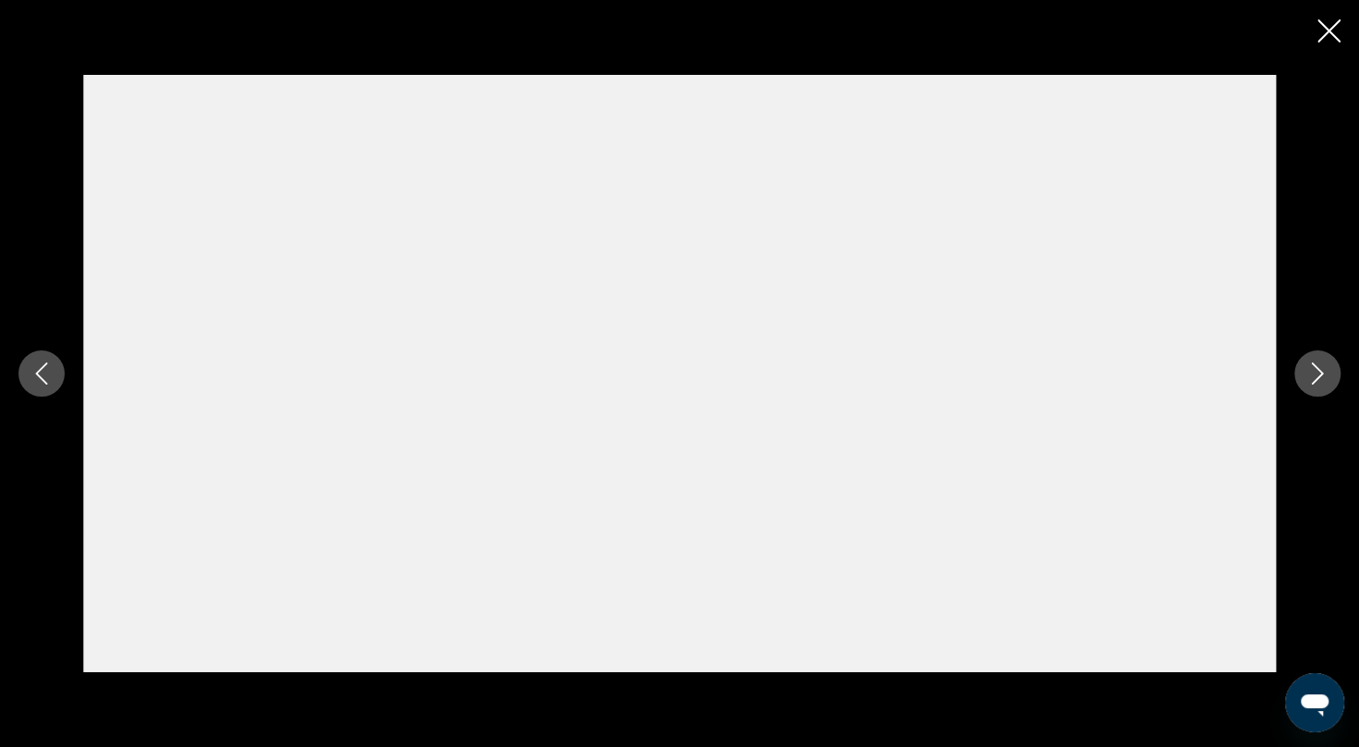
click at [1327, 29] on icon "Close slideshow" at bounding box center [1329, 30] width 23 height 23
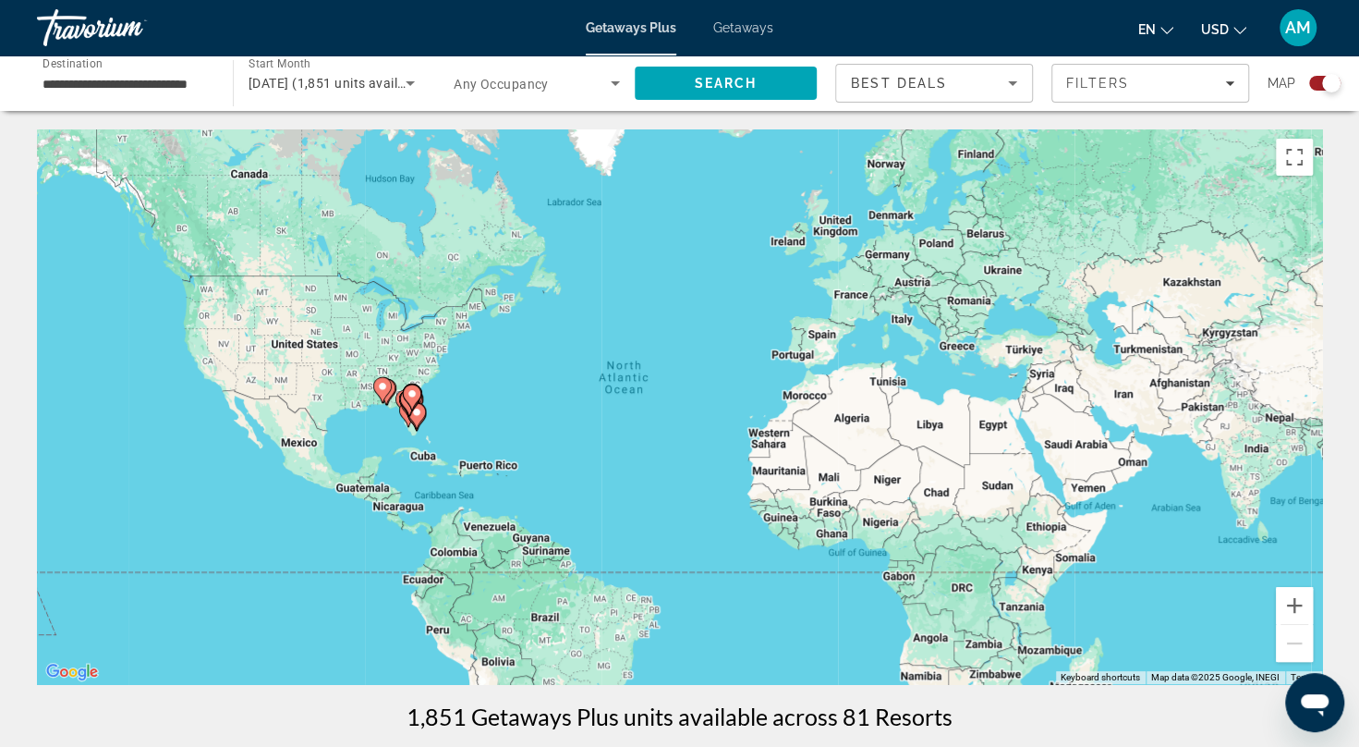
click at [1314, 81] on div "Search widget" at bounding box center [1324, 83] width 31 height 15
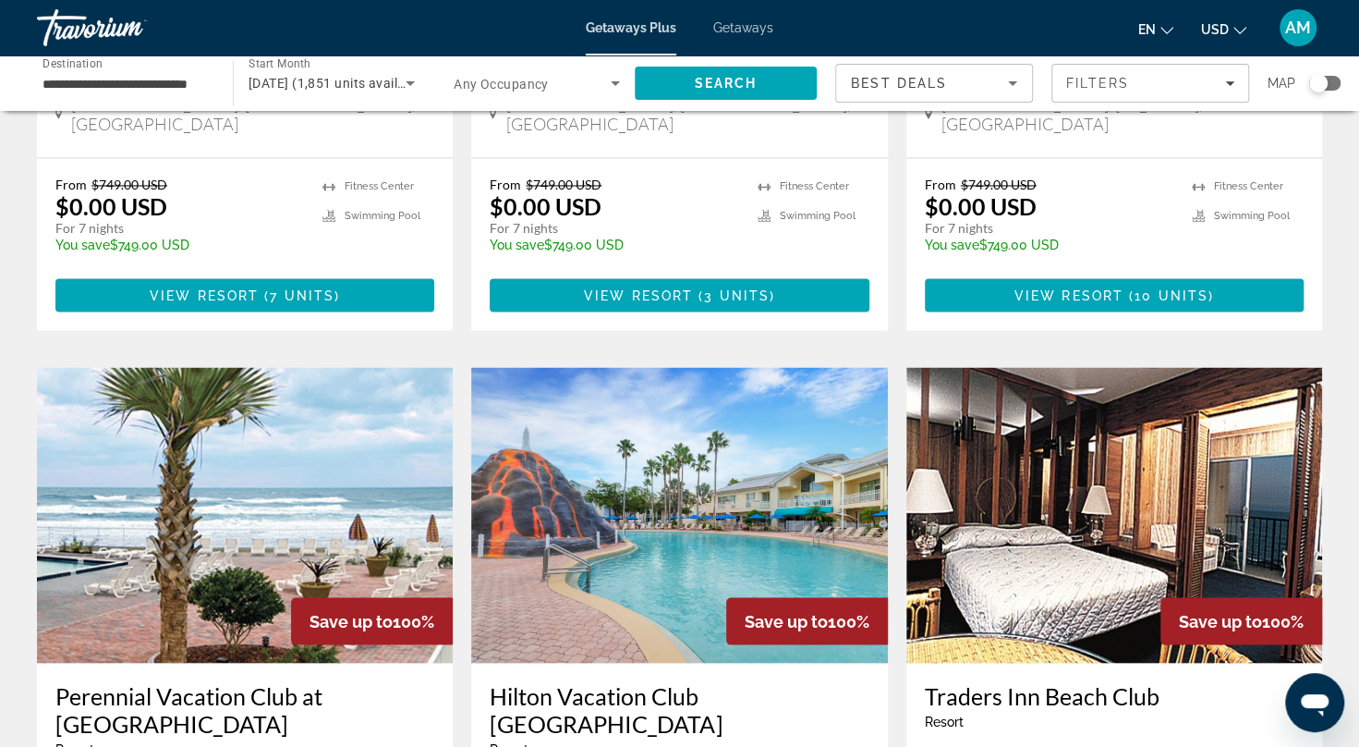
scroll to position [1817, 0]
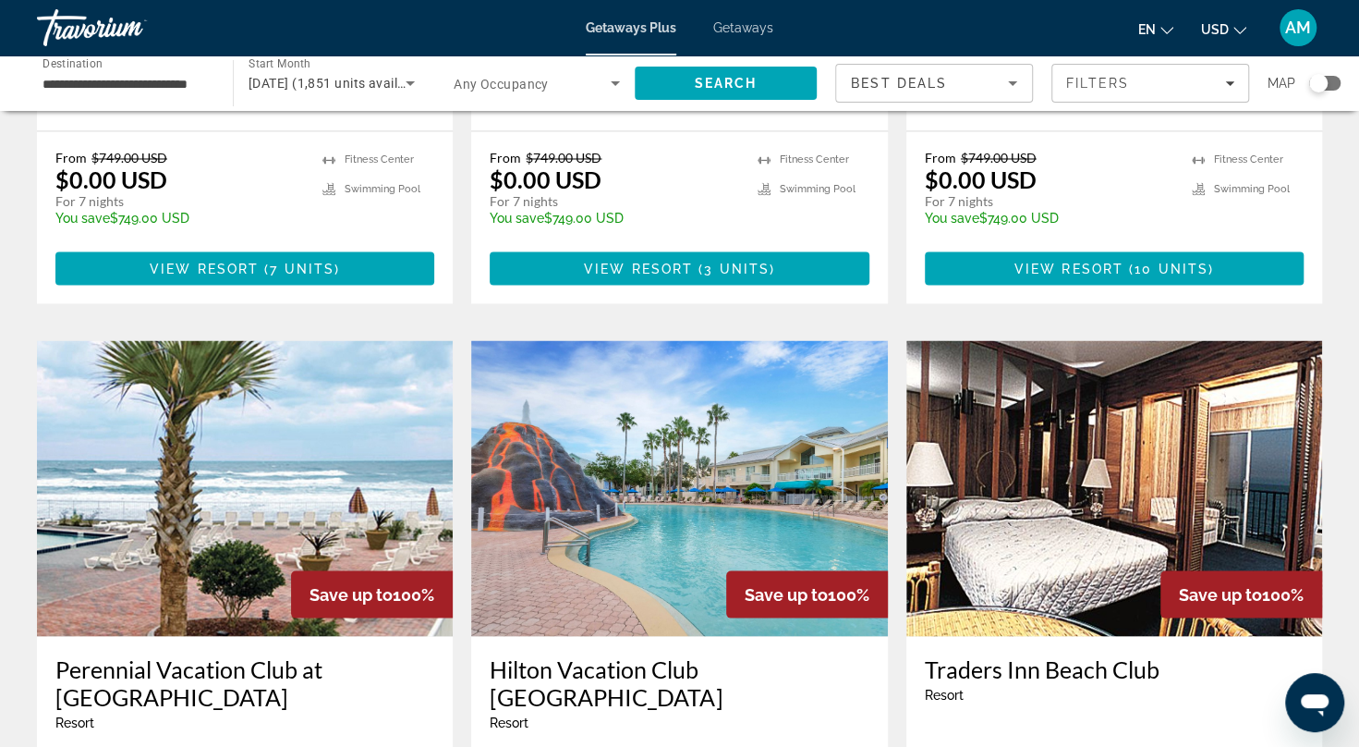
click at [199, 405] on img "Main content" at bounding box center [245, 488] width 416 height 296
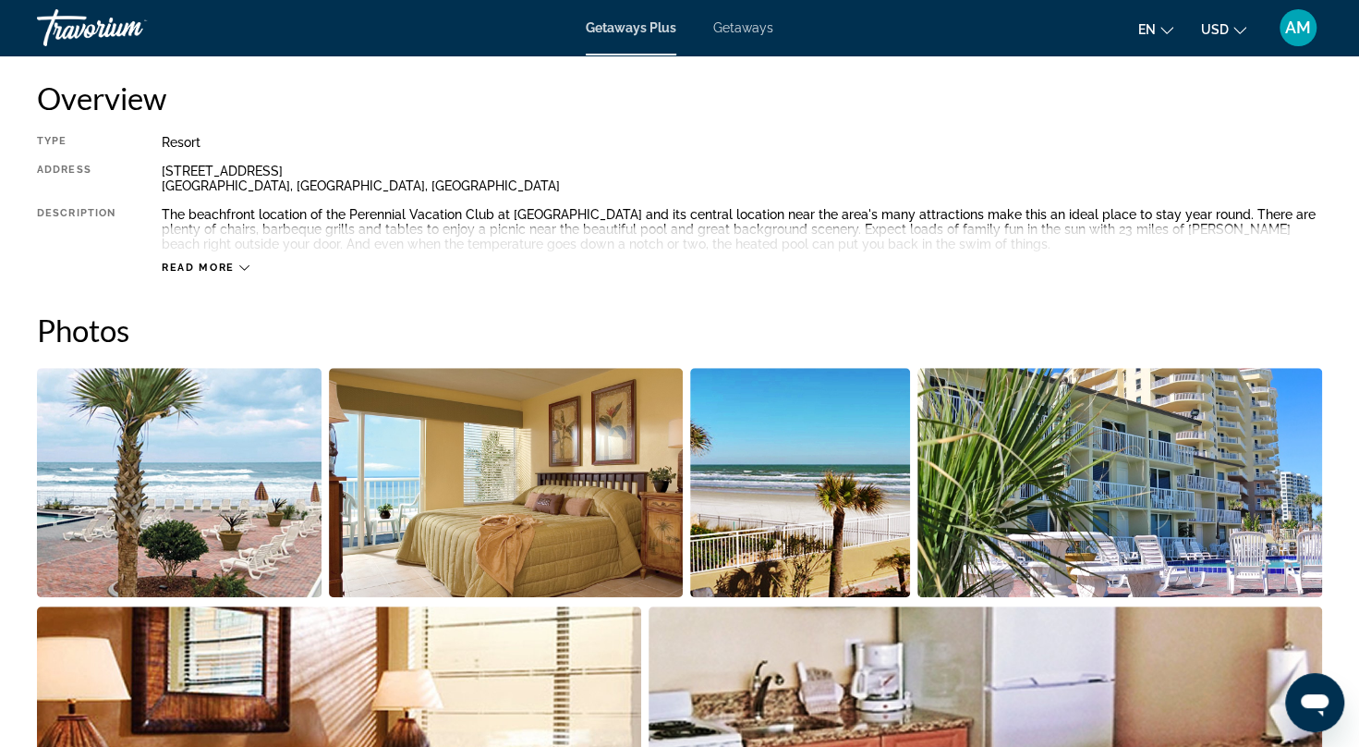
scroll to position [630, 0]
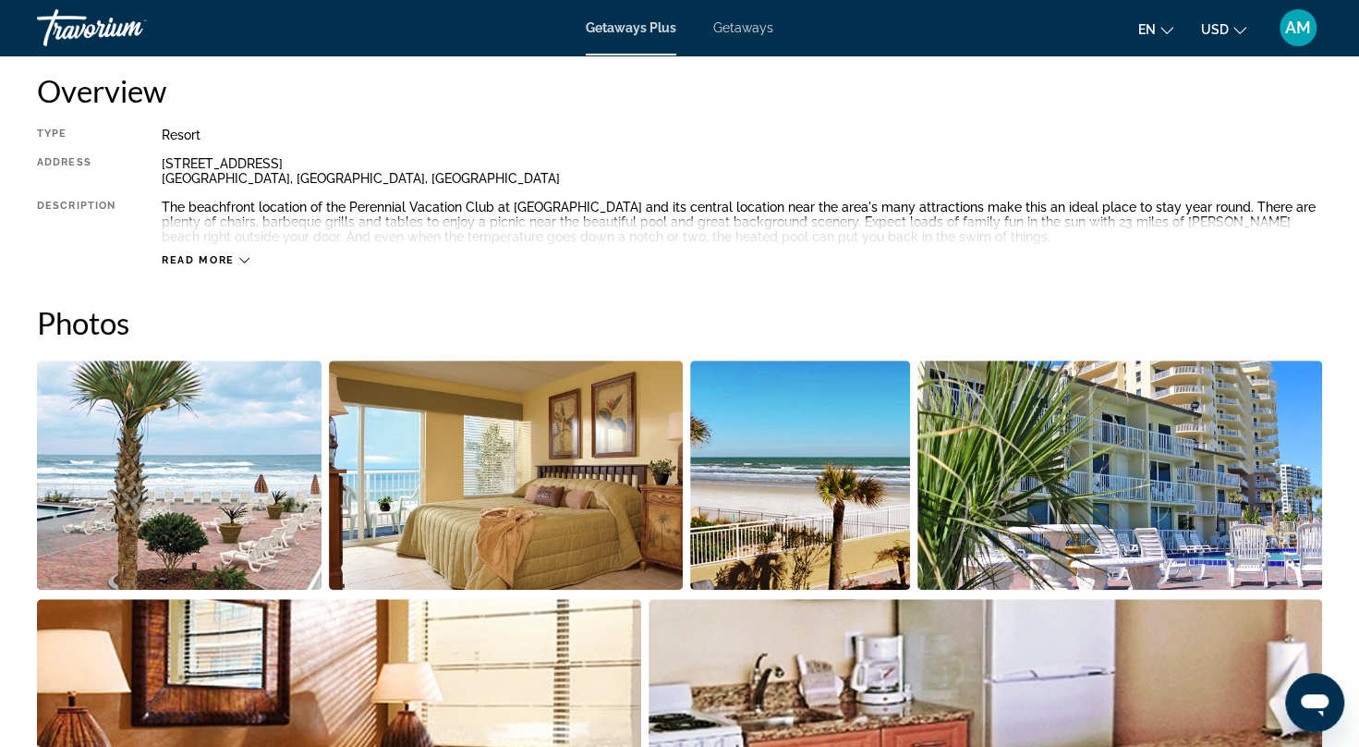
click at [152, 469] on img "Open full-screen image slider" at bounding box center [179, 474] width 285 height 229
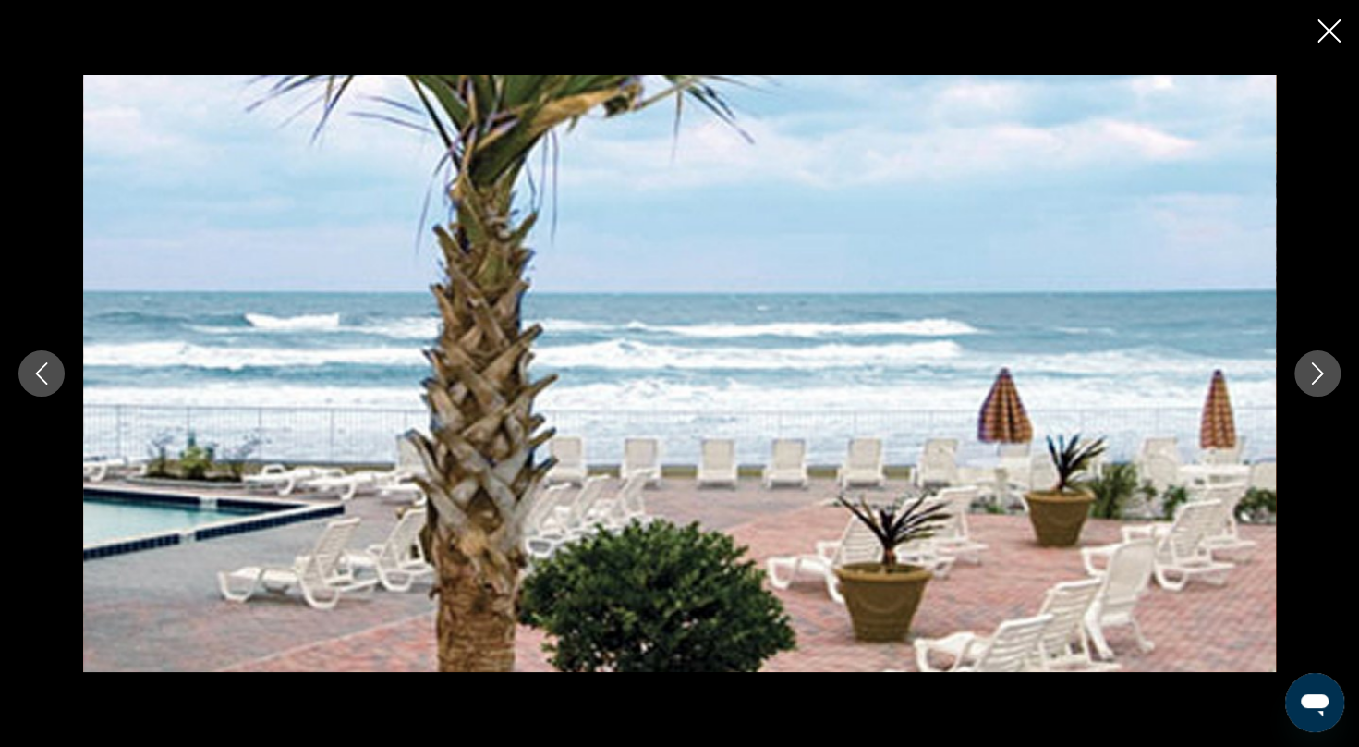
click at [1314, 376] on icon "Next image" at bounding box center [1318, 373] width 22 height 22
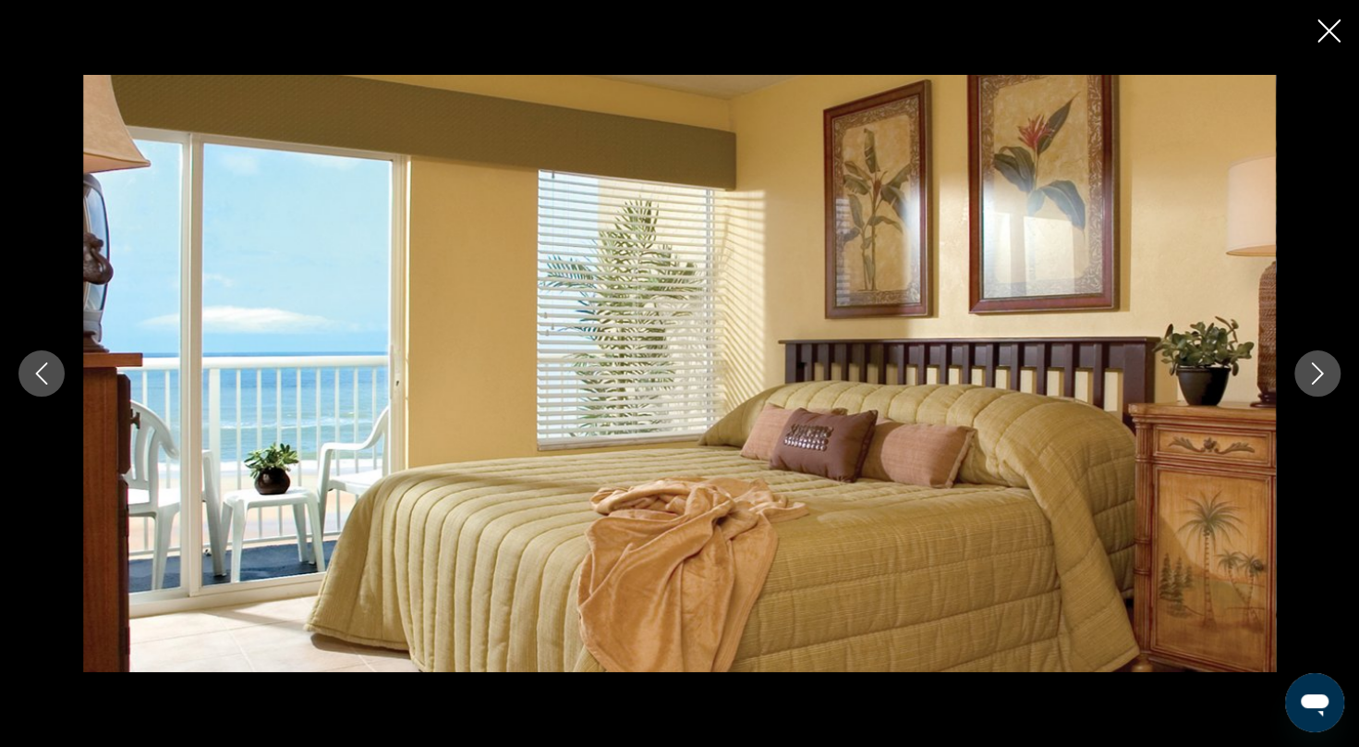
click at [1314, 376] on icon "Next image" at bounding box center [1318, 373] width 22 height 22
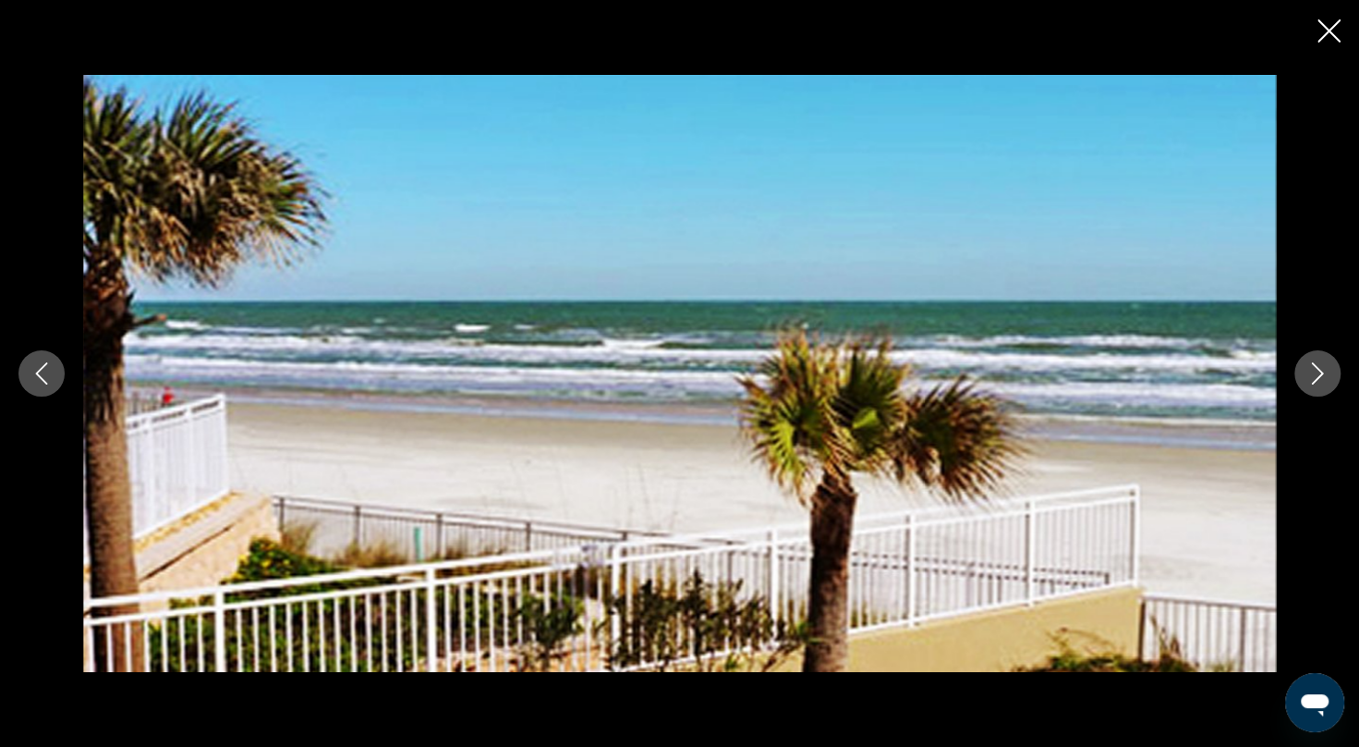
click at [1314, 376] on icon "Next image" at bounding box center [1318, 373] width 22 height 22
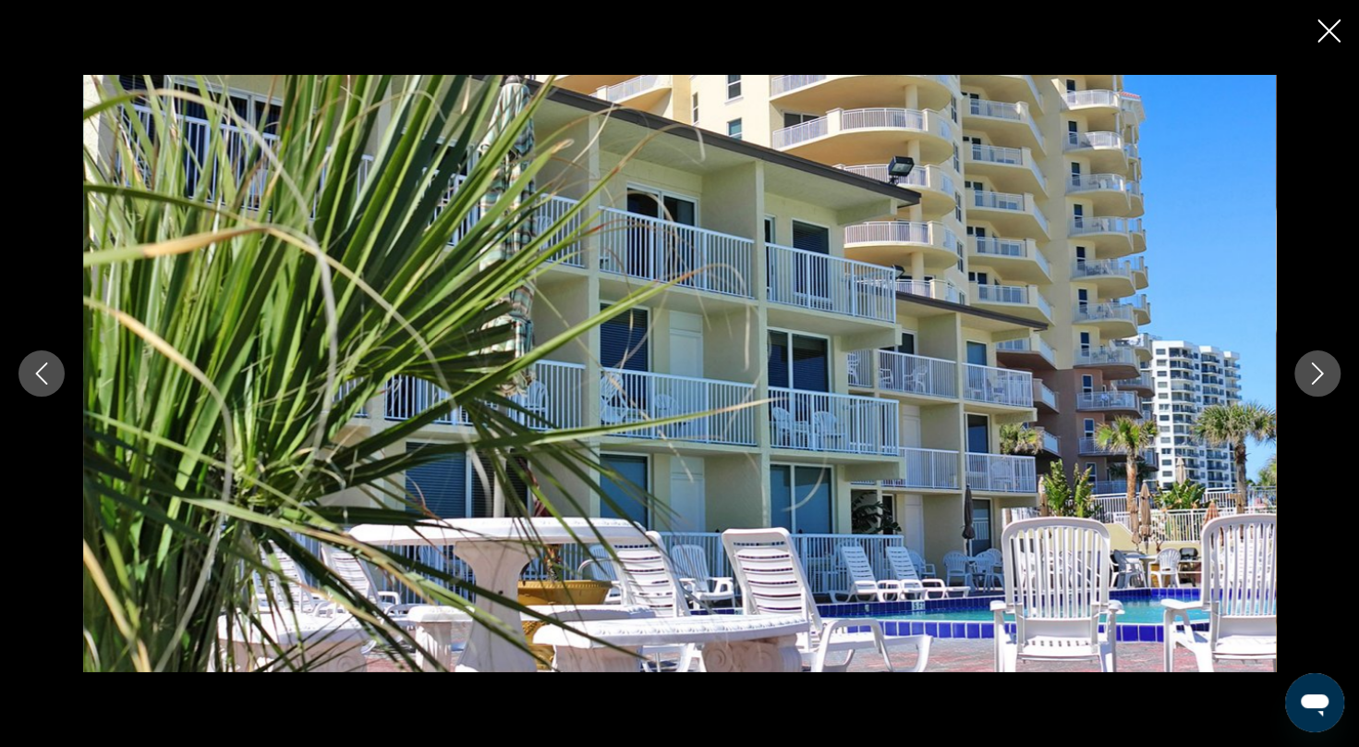
click at [1314, 376] on icon "Next image" at bounding box center [1318, 373] width 22 height 22
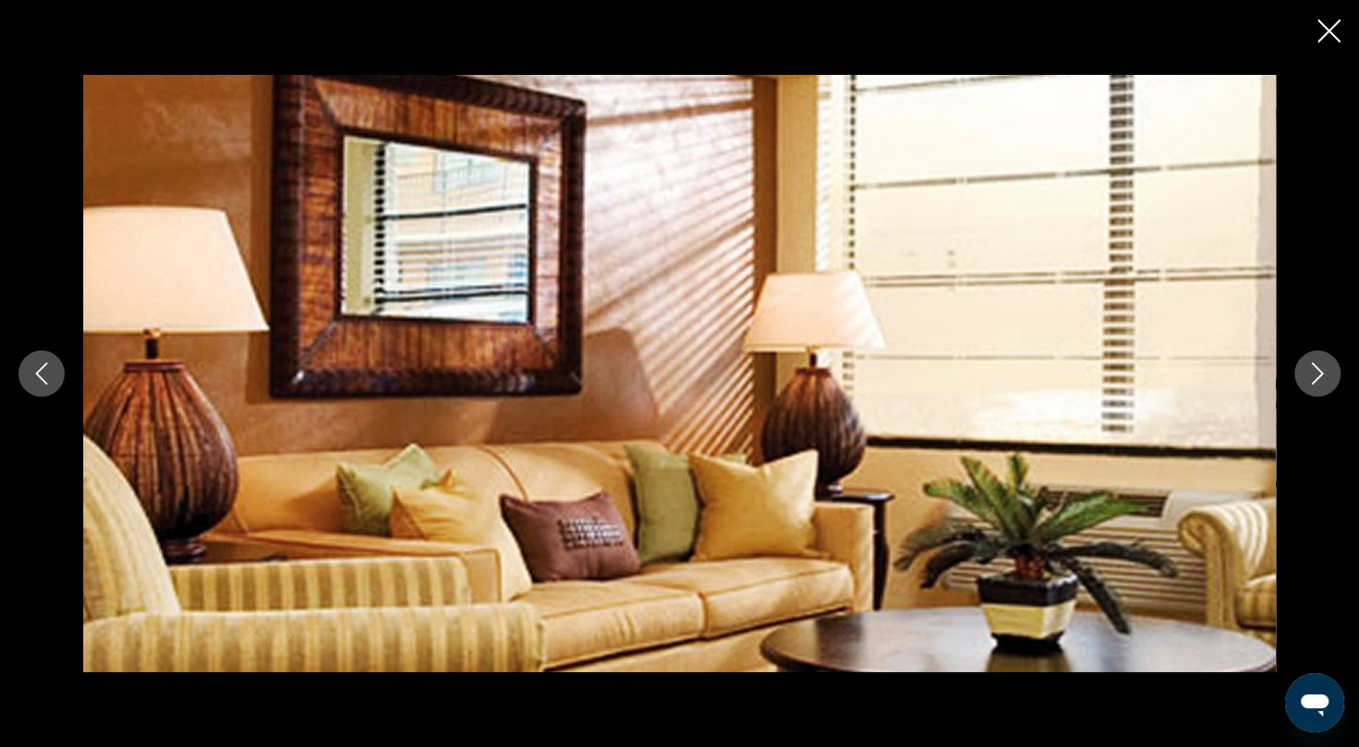
click at [1314, 376] on icon "Next image" at bounding box center [1318, 373] width 22 height 22
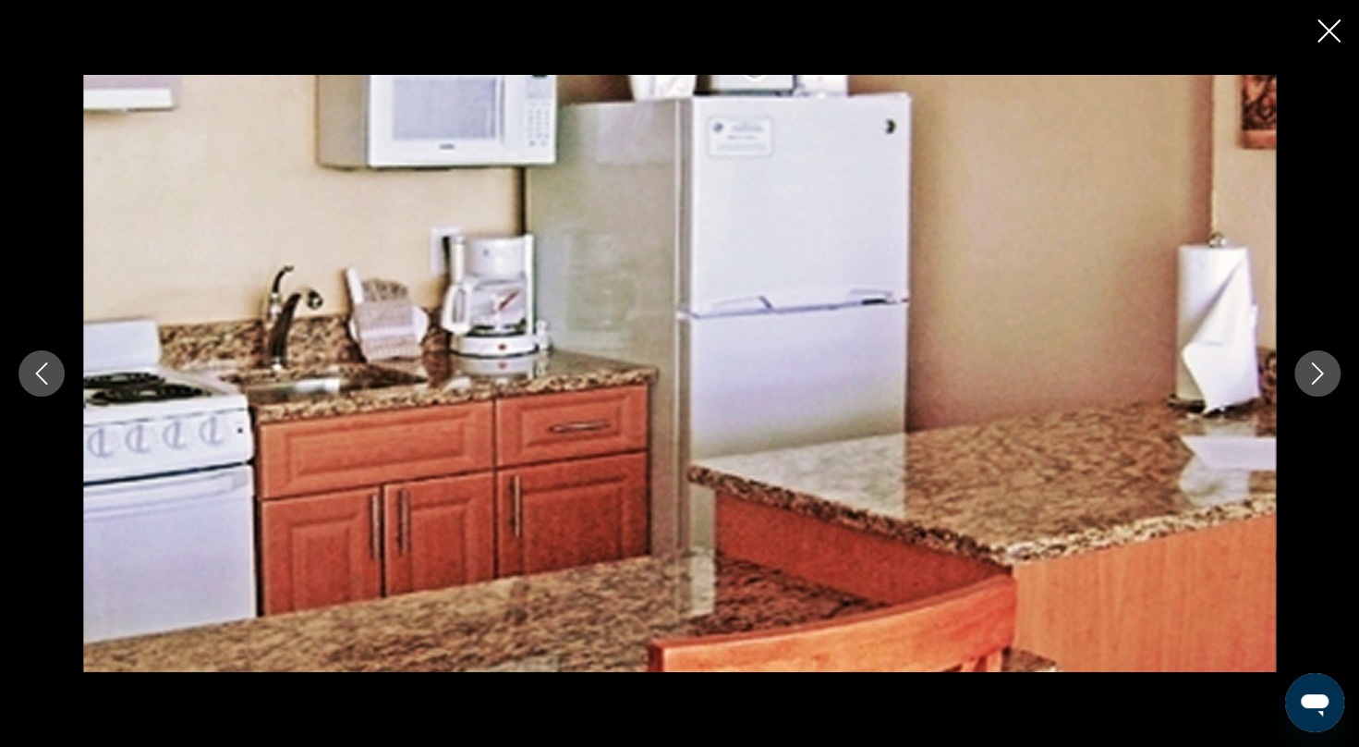
click at [1314, 376] on icon "Next image" at bounding box center [1318, 373] width 22 height 22
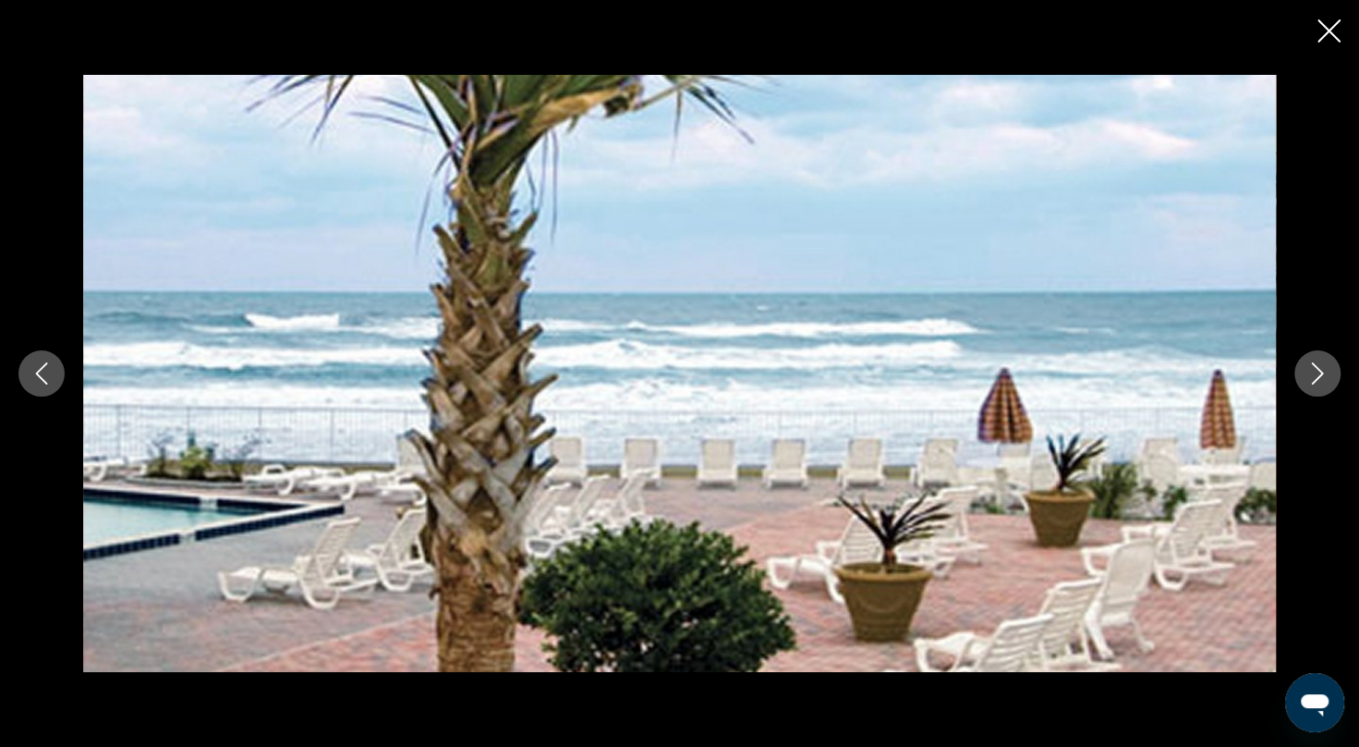
click at [1314, 376] on icon "Next image" at bounding box center [1318, 373] width 22 height 22
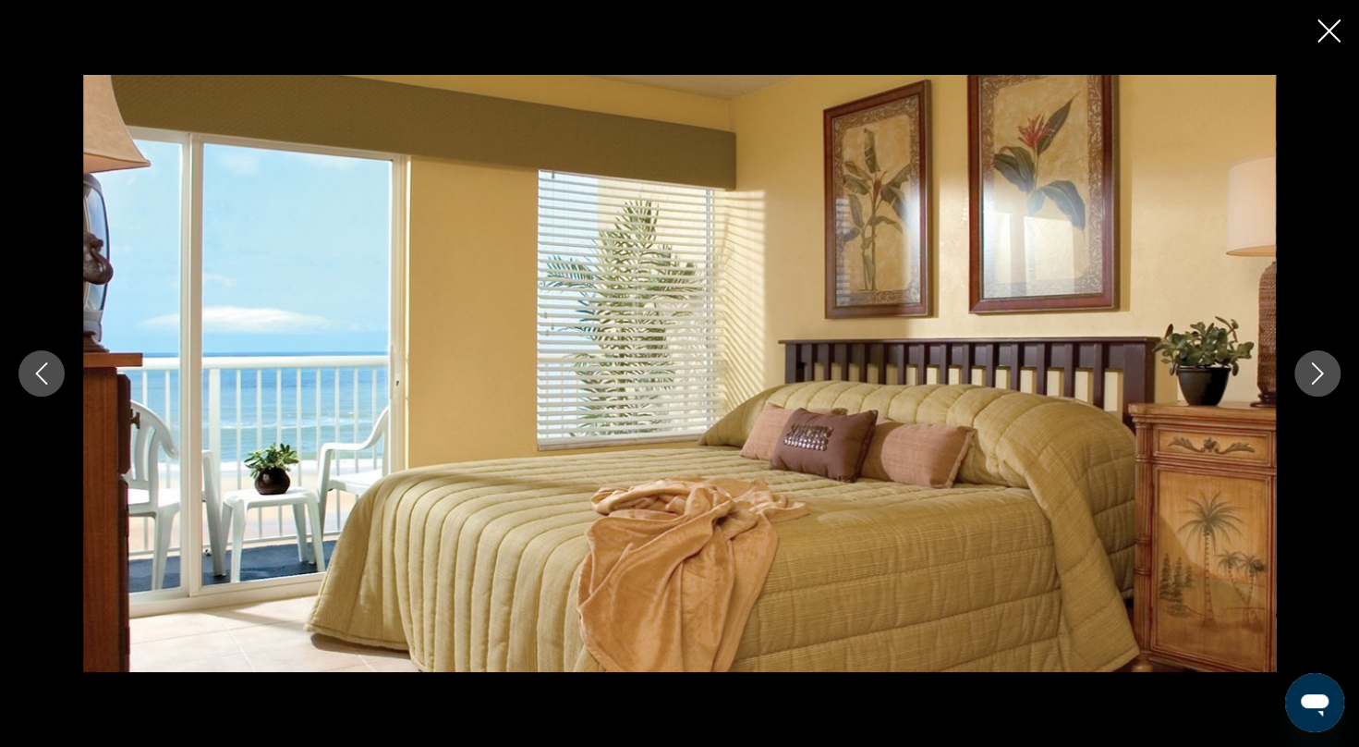
click at [1314, 376] on icon "Next image" at bounding box center [1318, 373] width 22 height 22
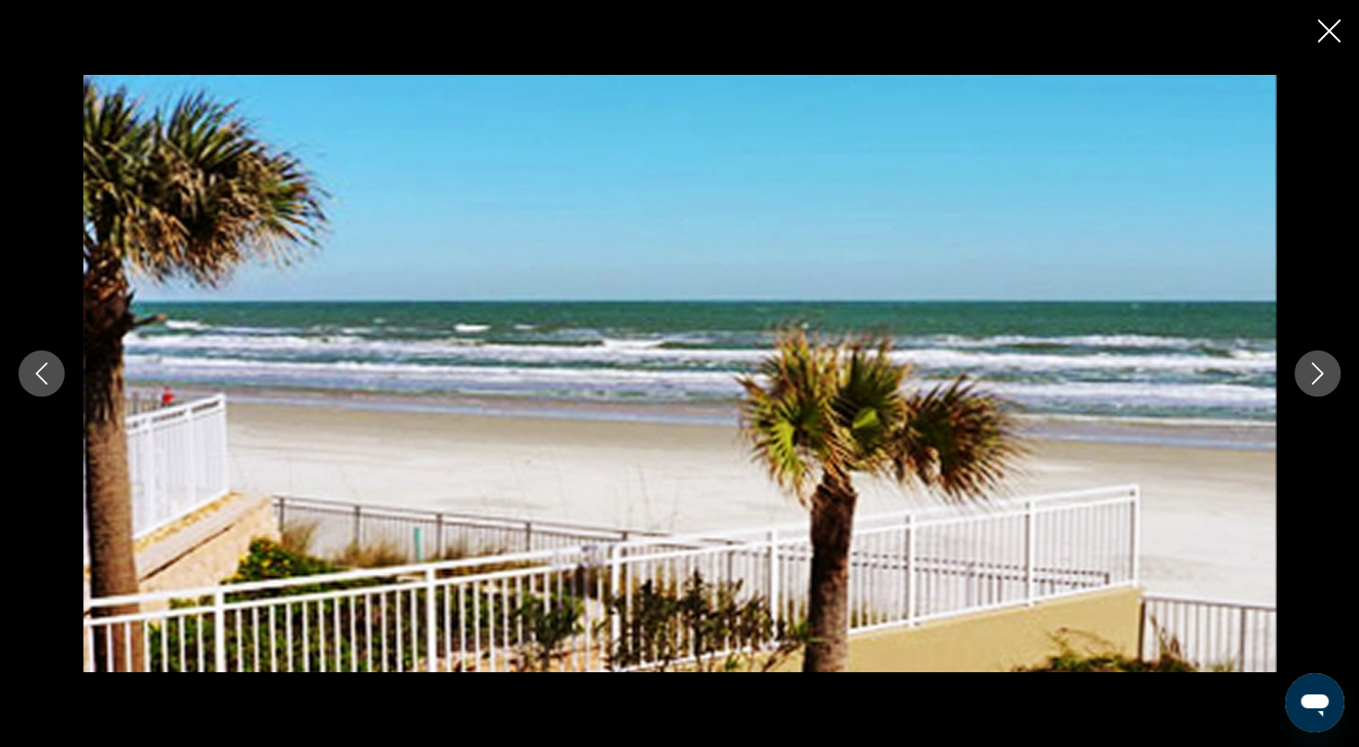
click at [1323, 38] on icon "Close slideshow" at bounding box center [1329, 30] width 23 height 23
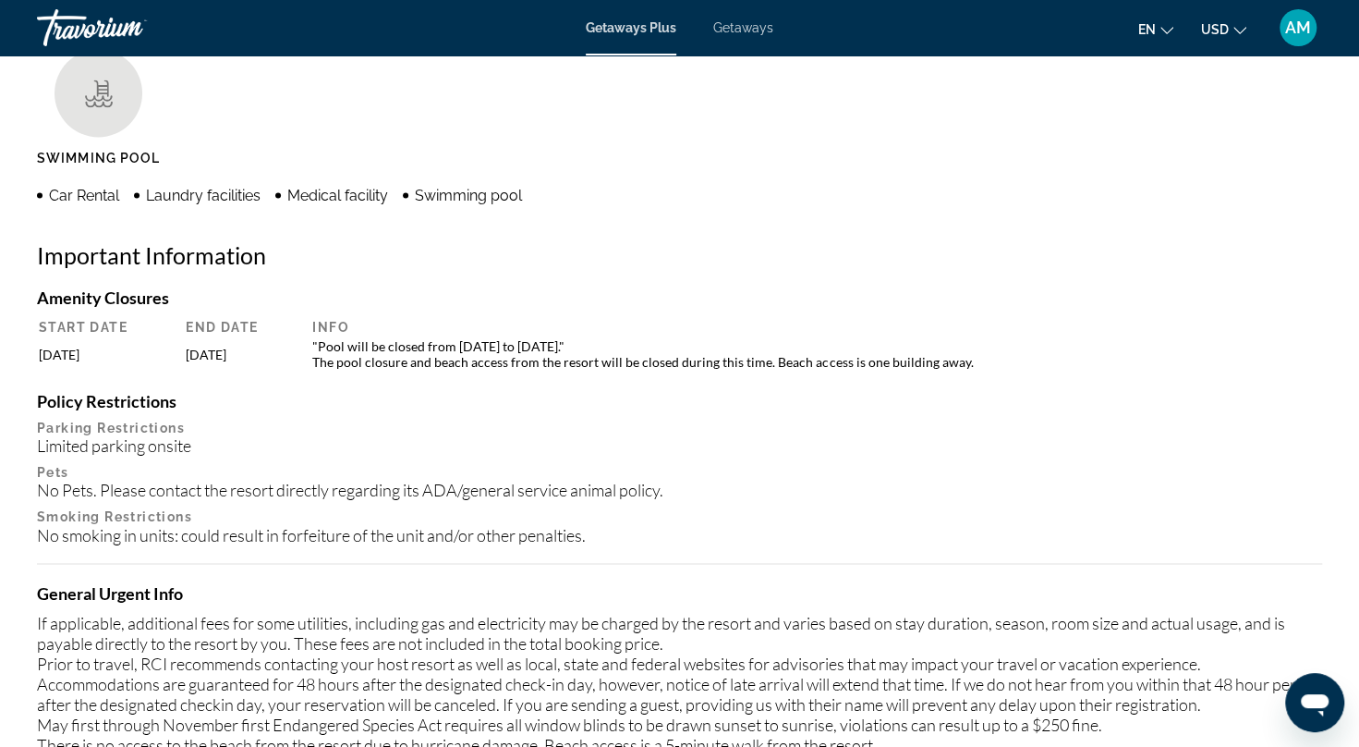
scroll to position [1506, 0]
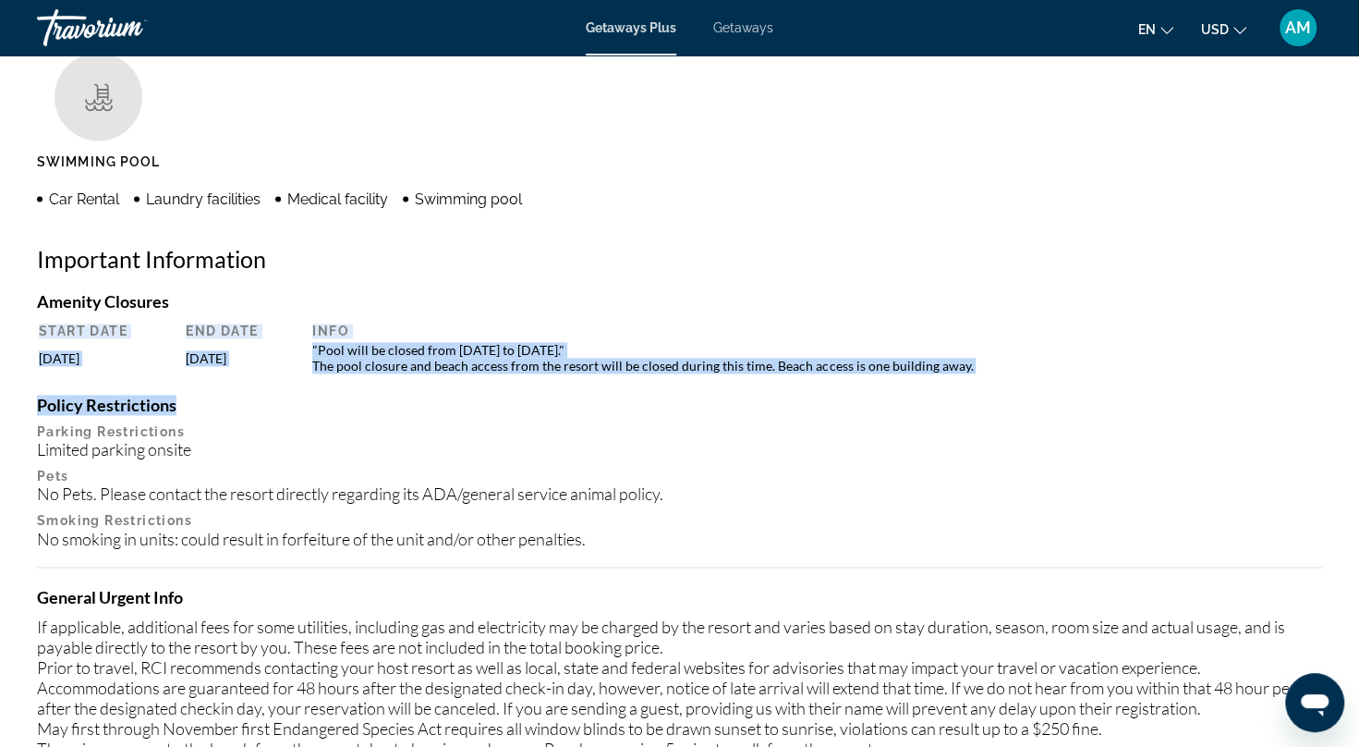
drag, startPoint x: 1357, startPoint y: 357, endPoint x: 1375, endPoint y: 397, distance: 44.3
drag, startPoint x: 1375, startPoint y: 397, endPoint x: 1266, endPoint y: 411, distance: 109.9
click at [1266, 411] on h4 "Policy Restrictions" at bounding box center [679, 405] width 1285 height 20
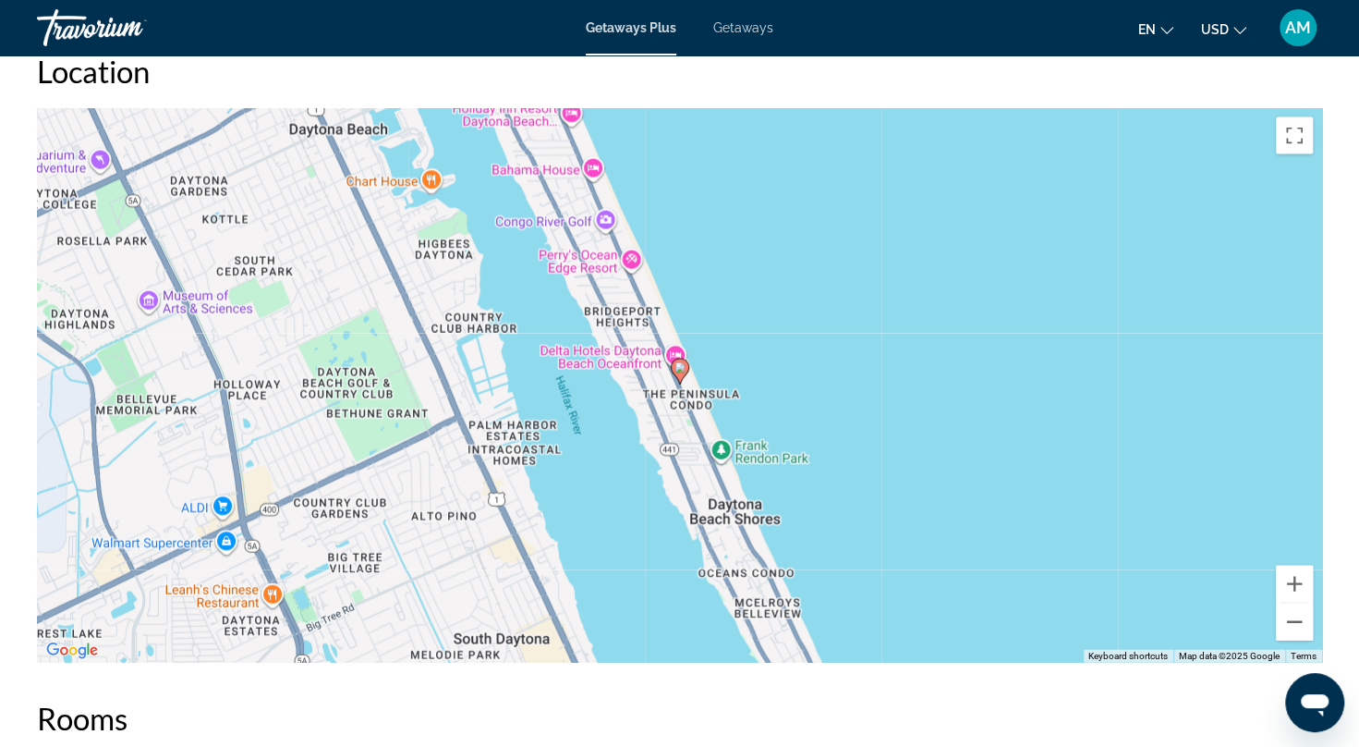
scroll to position [2250, 0]
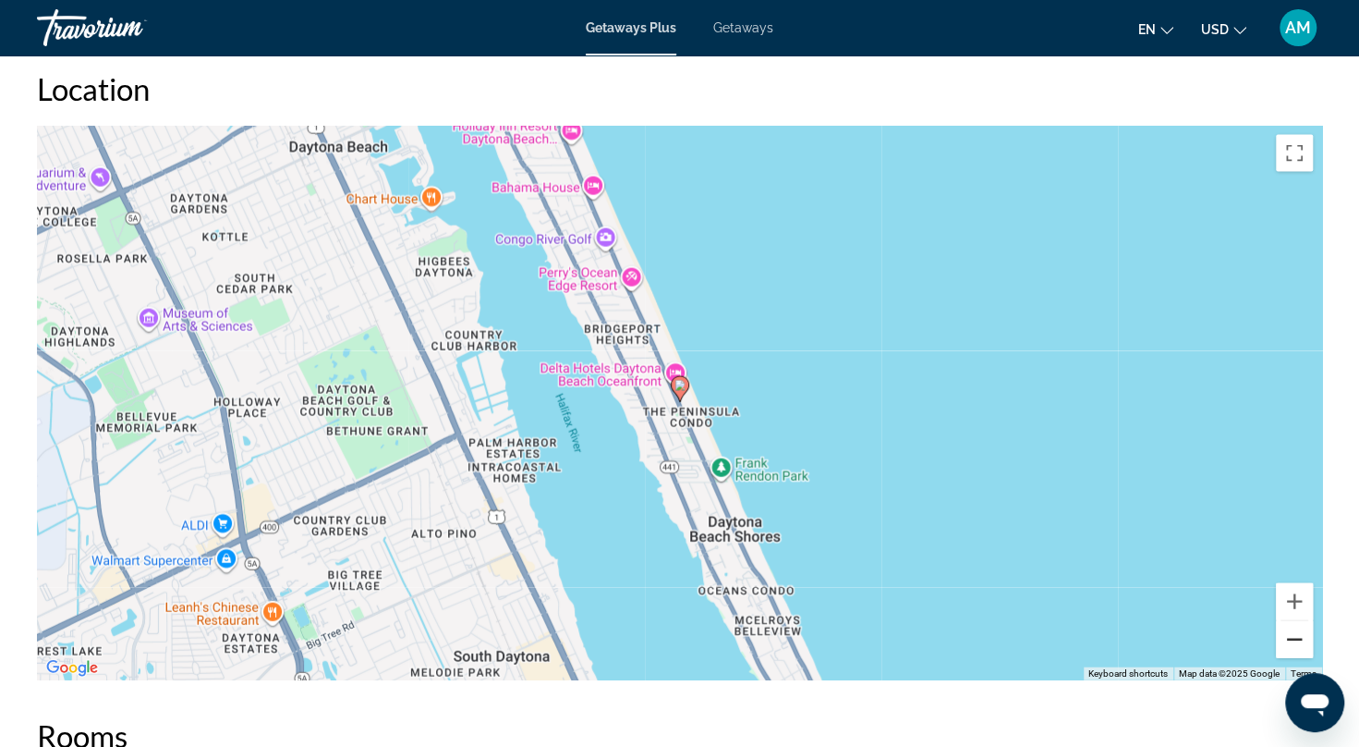
click at [1292, 635] on button "Zoom out" at bounding box center [1294, 639] width 37 height 37
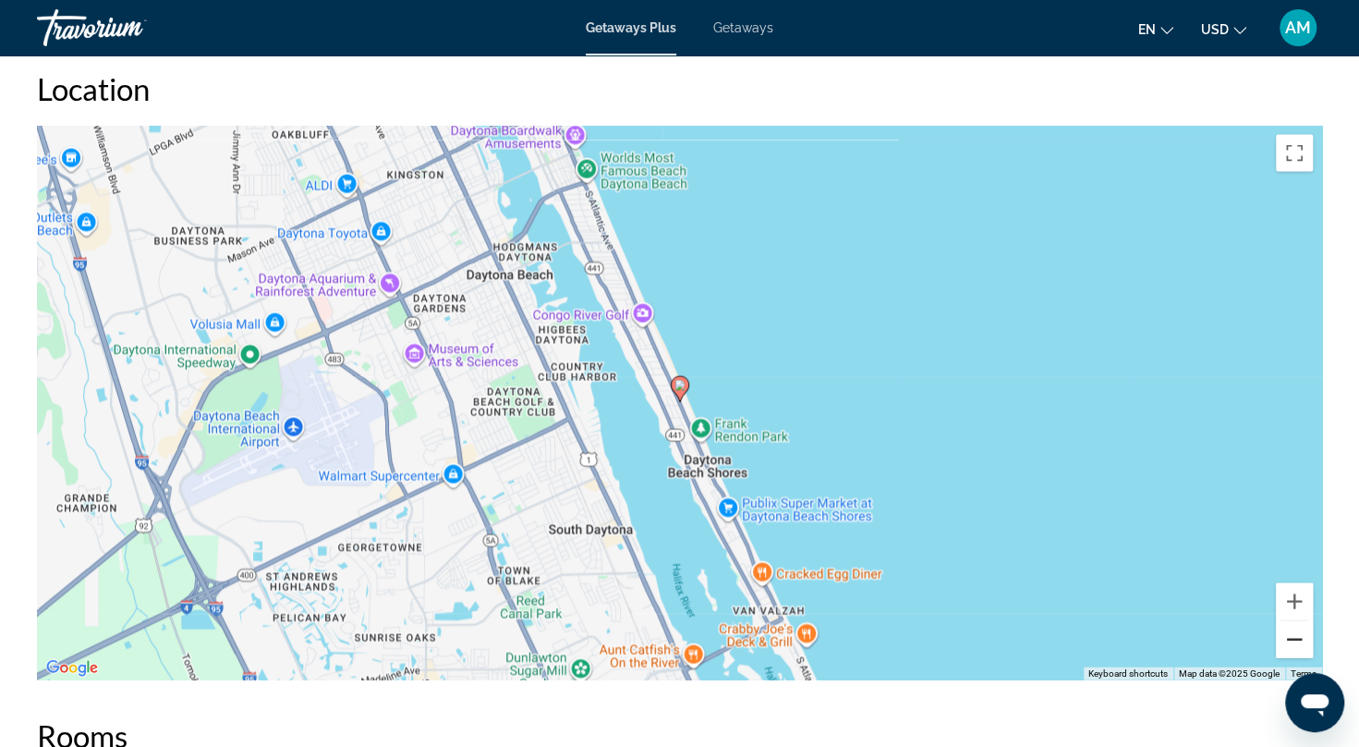
click at [1295, 628] on button "Zoom out" at bounding box center [1294, 639] width 37 height 37
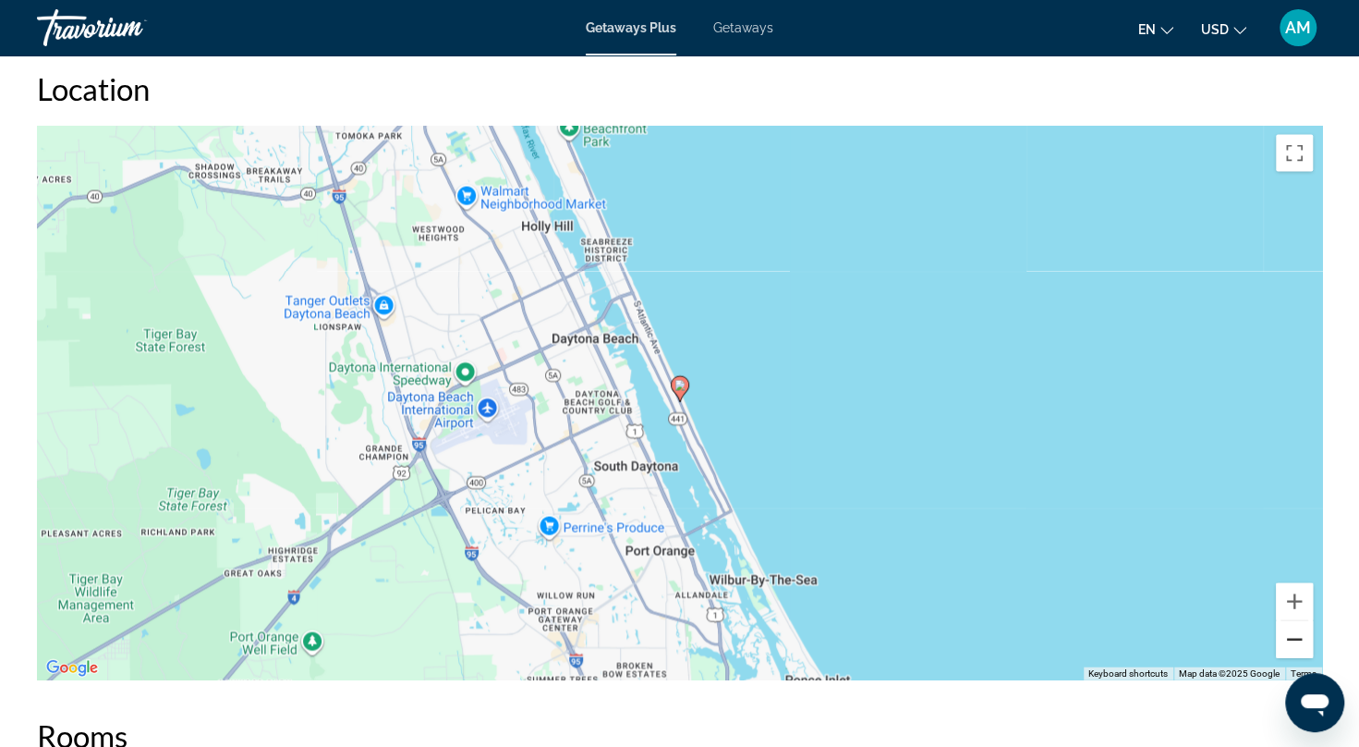
click at [1295, 628] on button "Zoom out" at bounding box center [1294, 639] width 37 height 37
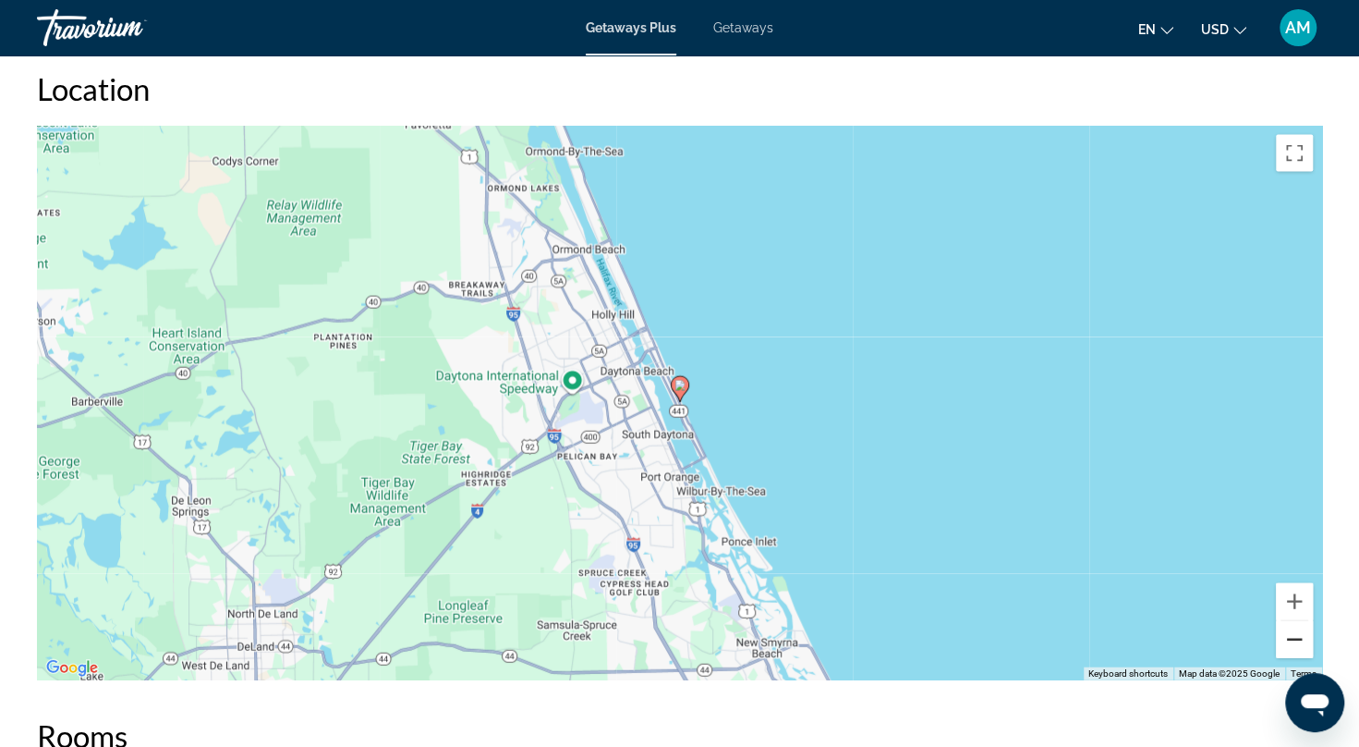
click at [1295, 628] on button "Zoom out" at bounding box center [1294, 639] width 37 height 37
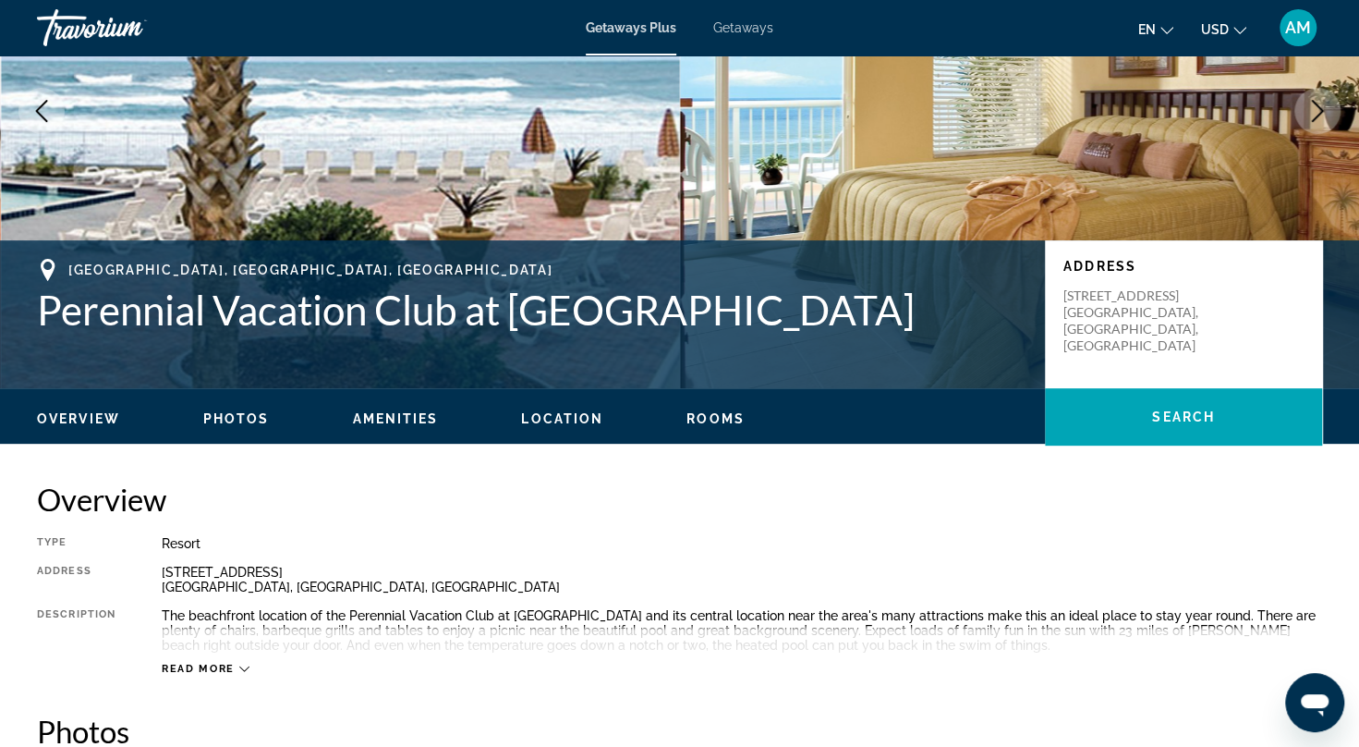
scroll to position [0, 0]
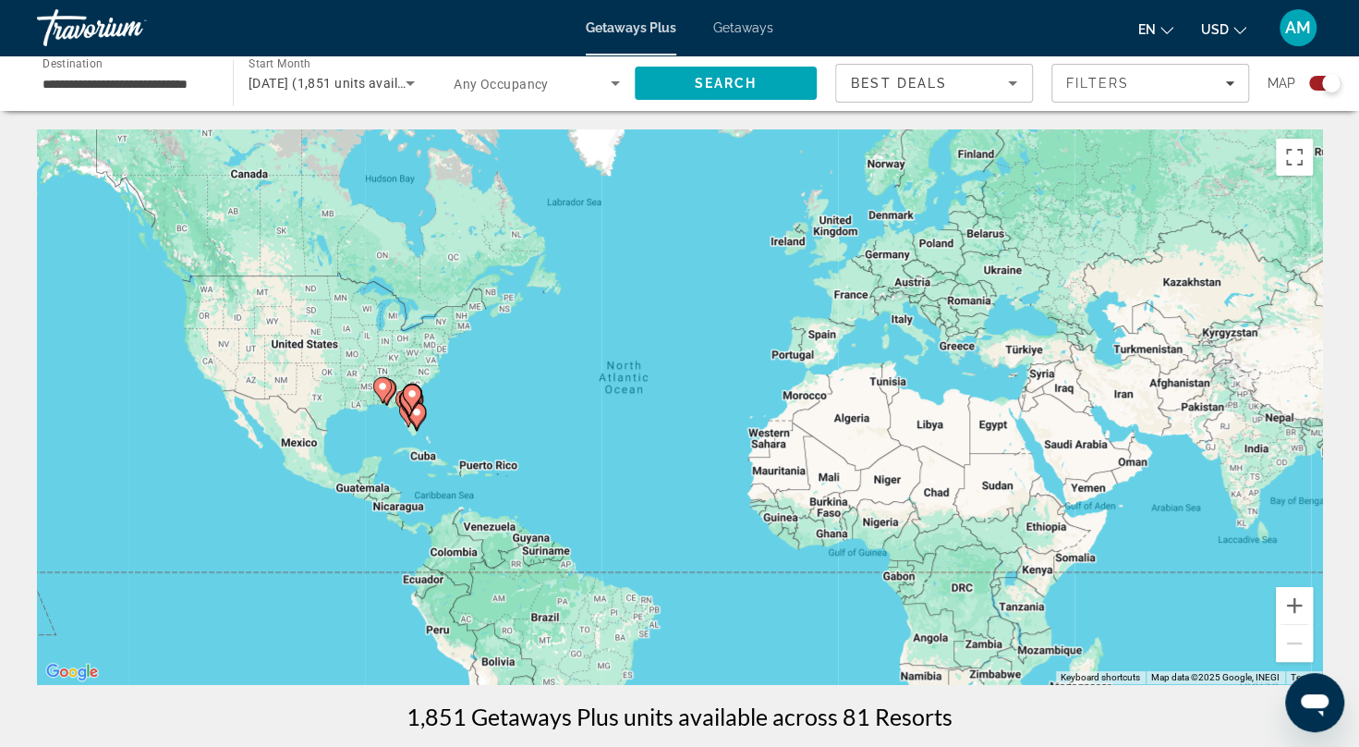
click at [1317, 82] on div "Search widget" at bounding box center [1324, 83] width 31 height 15
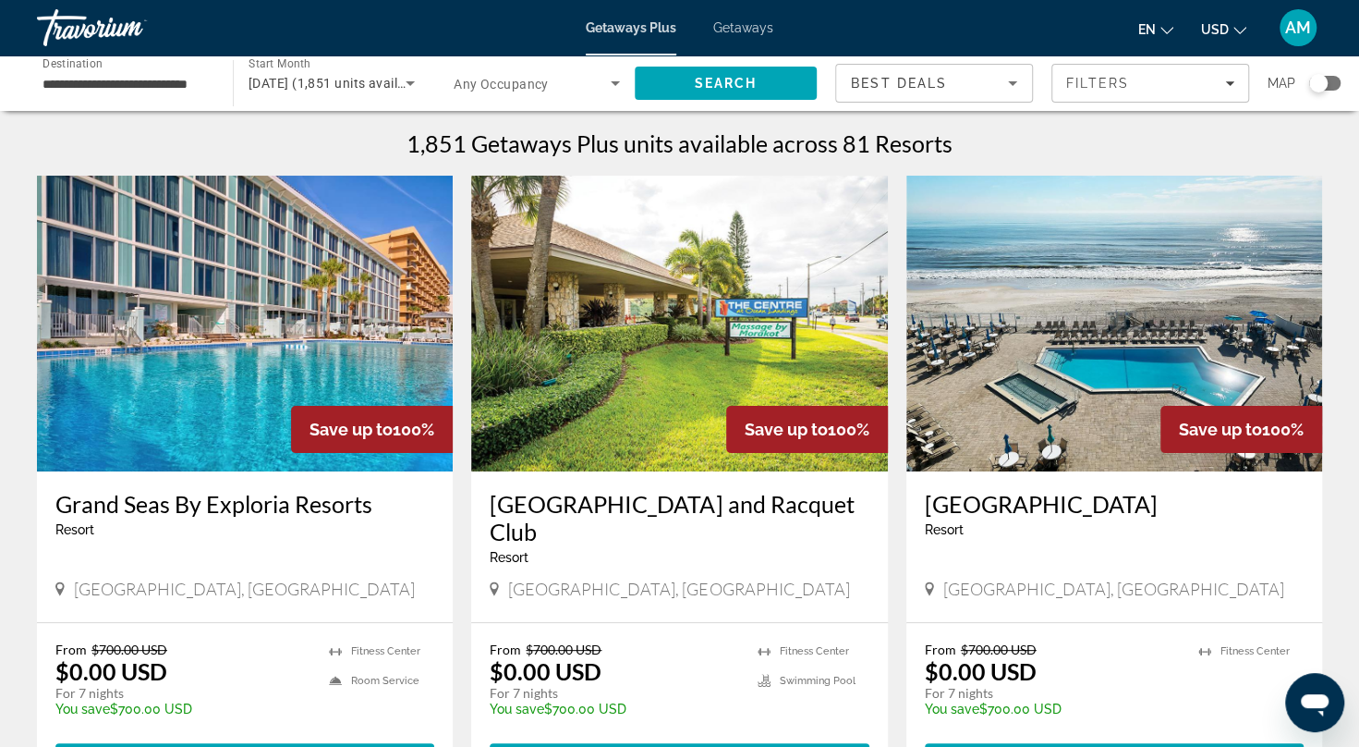
click at [255, 290] on img "Main content" at bounding box center [245, 324] width 416 height 296
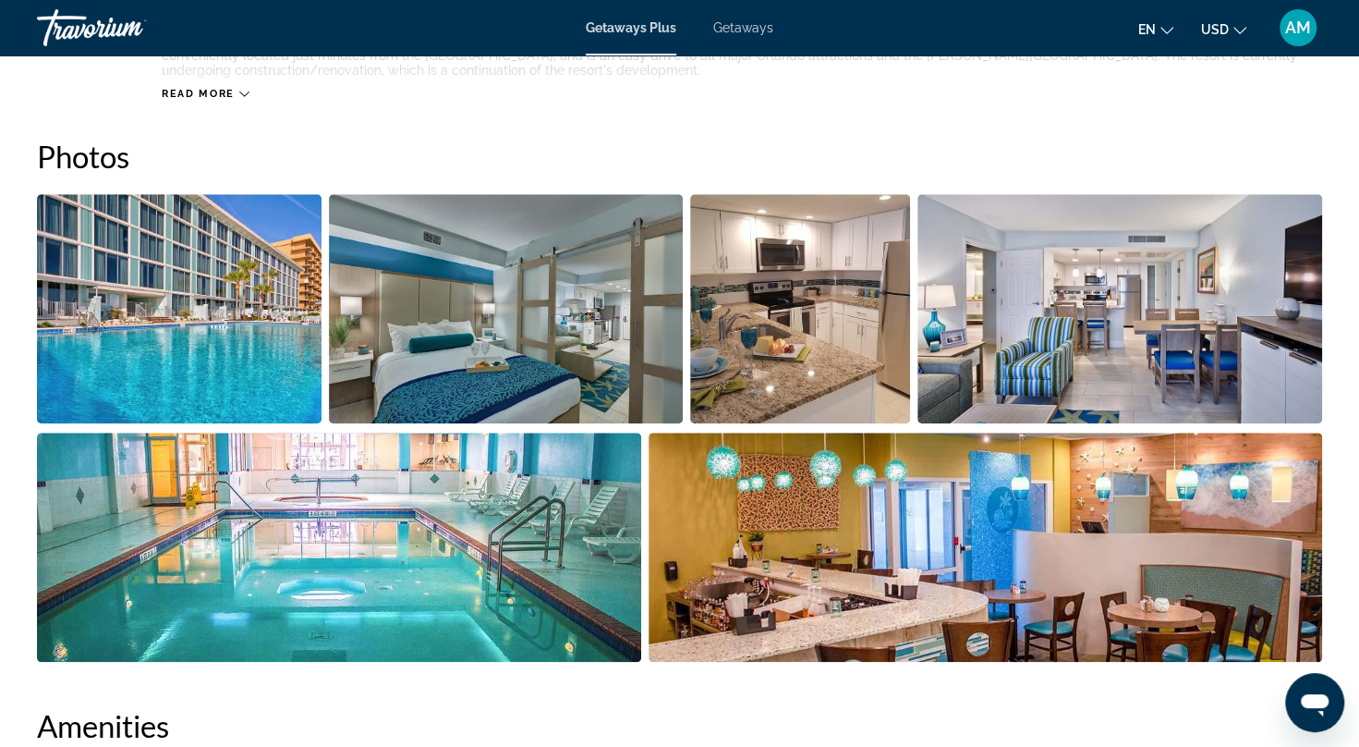
scroll to position [825, 0]
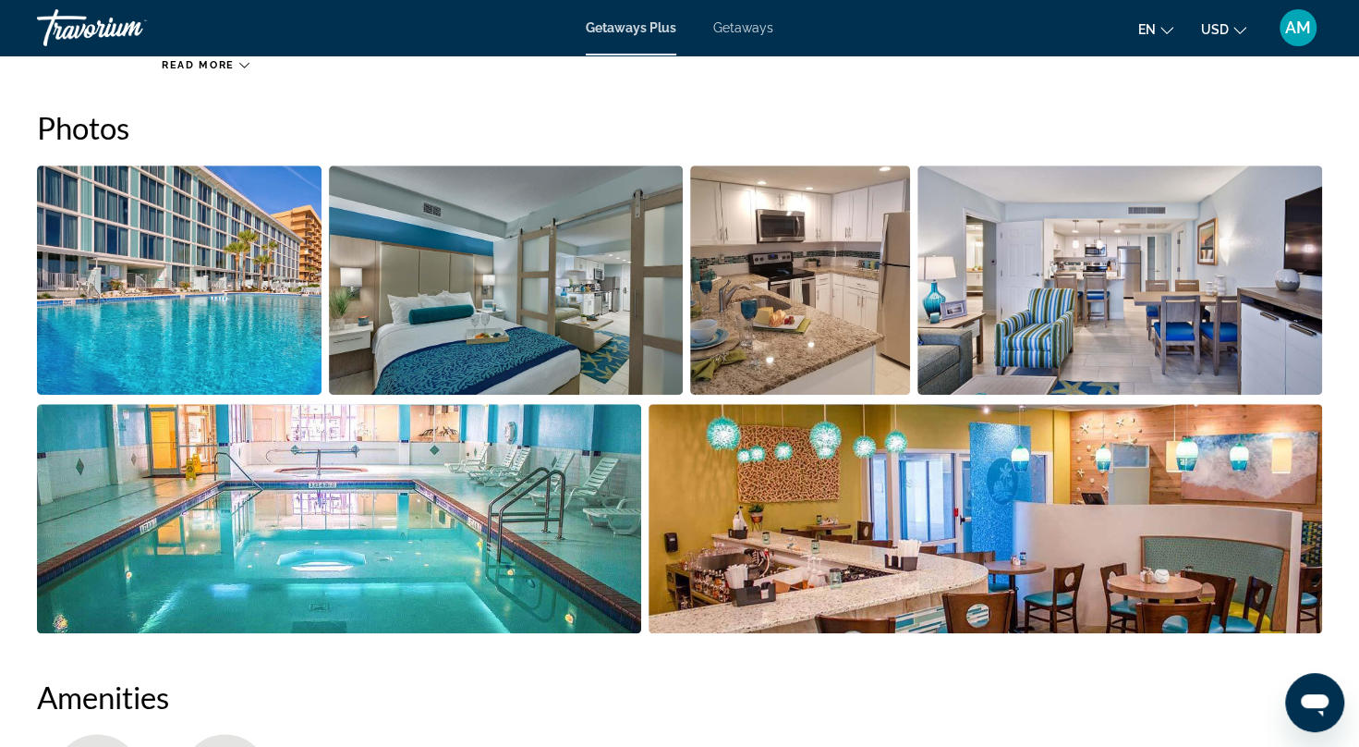
click at [128, 261] on img "Open full-screen image slider" at bounding box center [179, 279] width 285 height 229
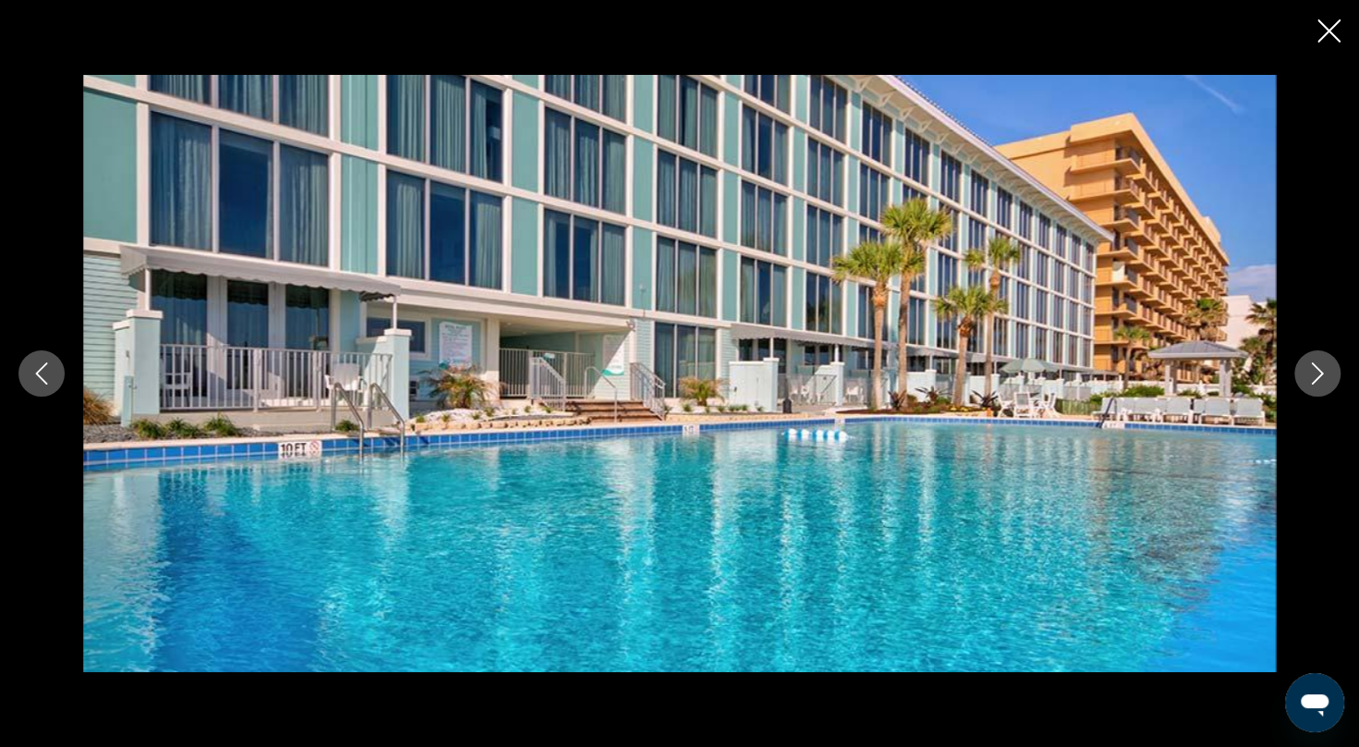
click at [1322, 366] on icon "Next image" at bounding box center [1318, 373] width 22 height 22
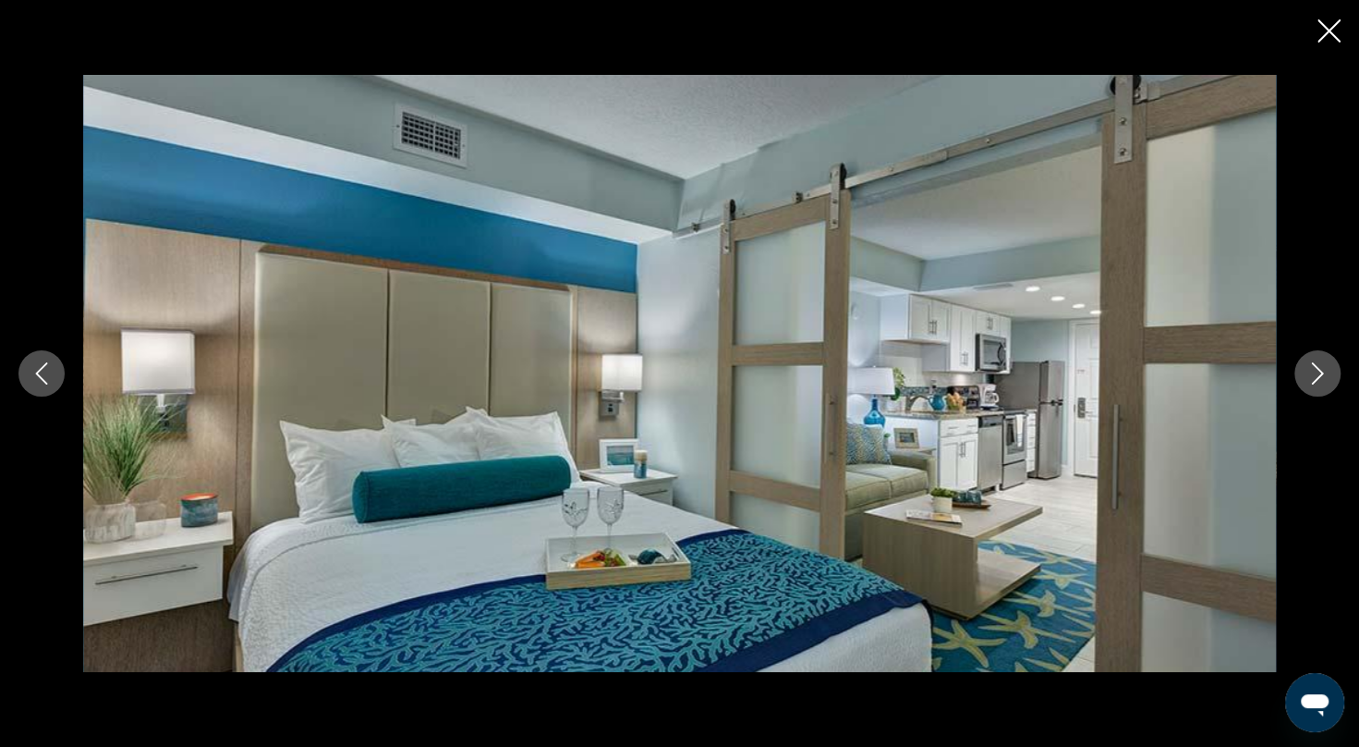
click at [1322, 366] on icon "Next image" at bounding box center [1318, 373] width 22 height 22
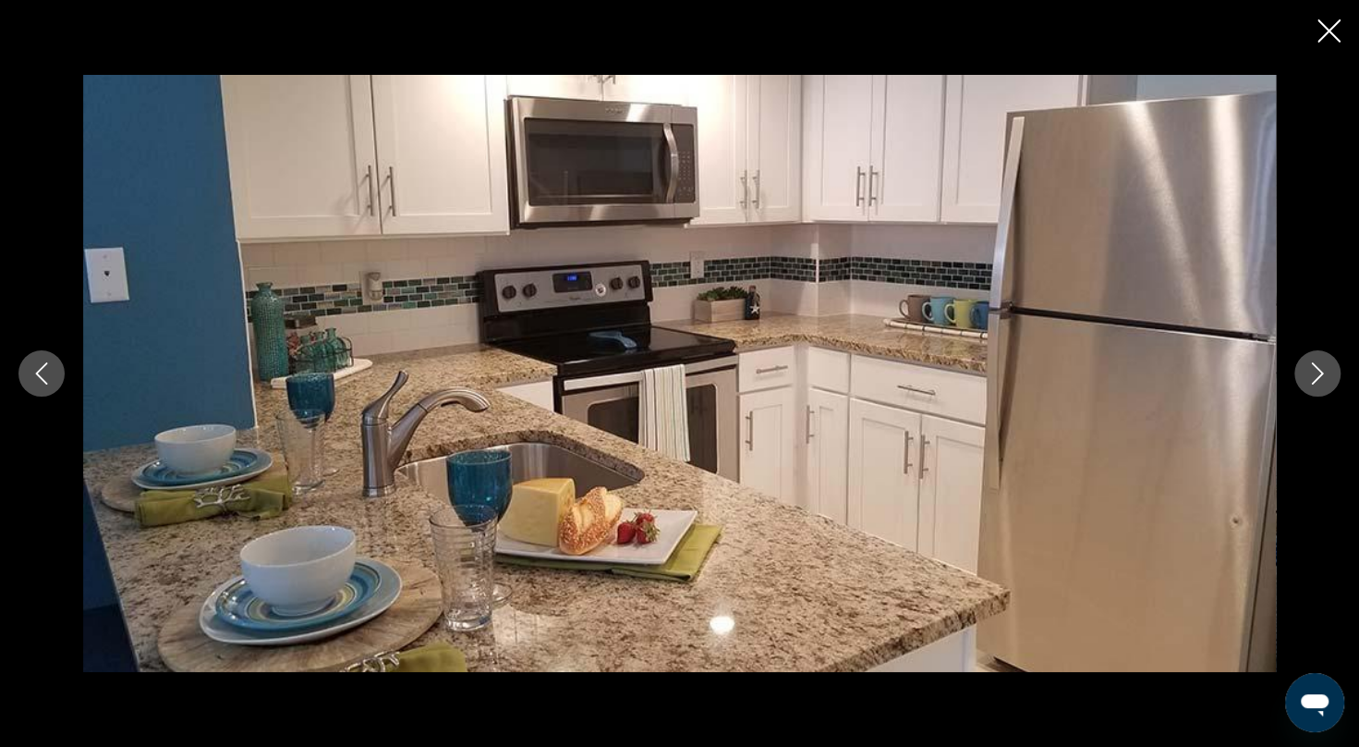
click at [1322, 366] on icon "Next image" at bounding box center [1318, 373] width 22 height 22
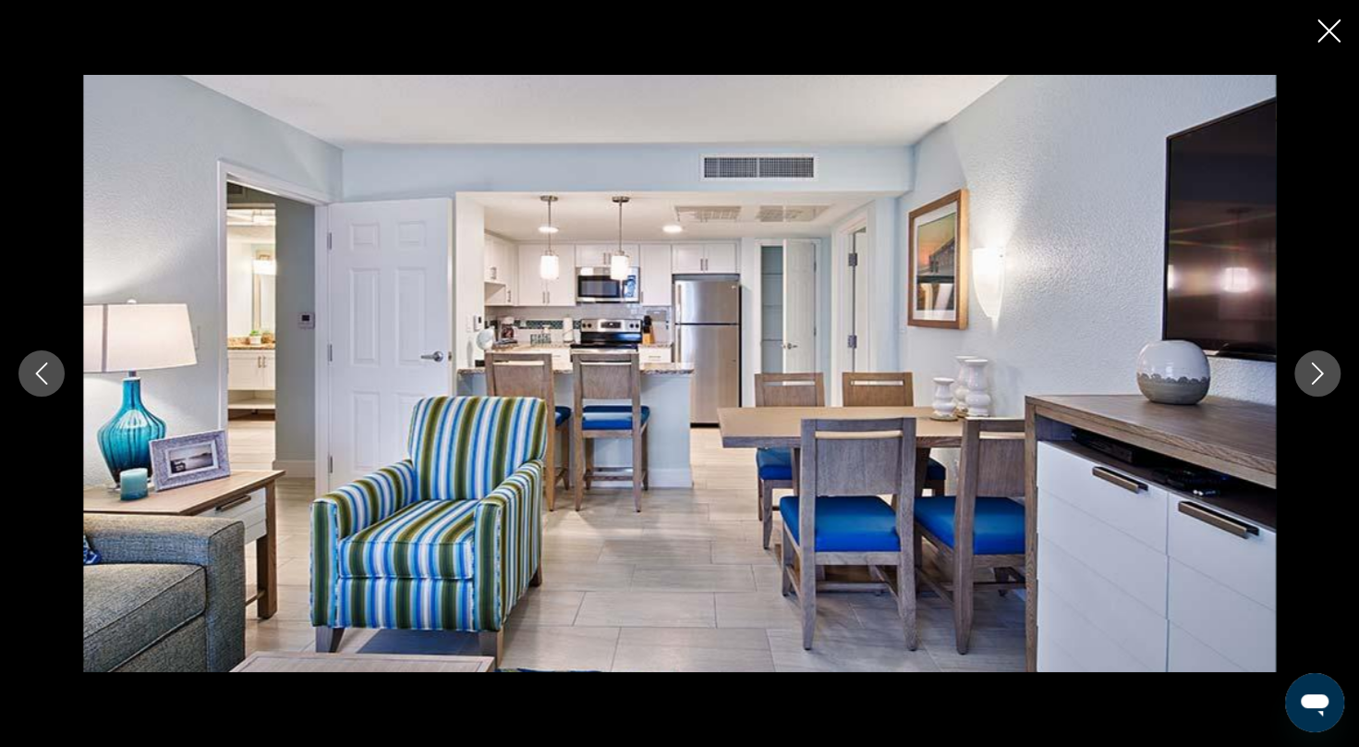
click at [1322, 366] on icon "Next image" at bounding box center [1318, 373] width 22 height 22
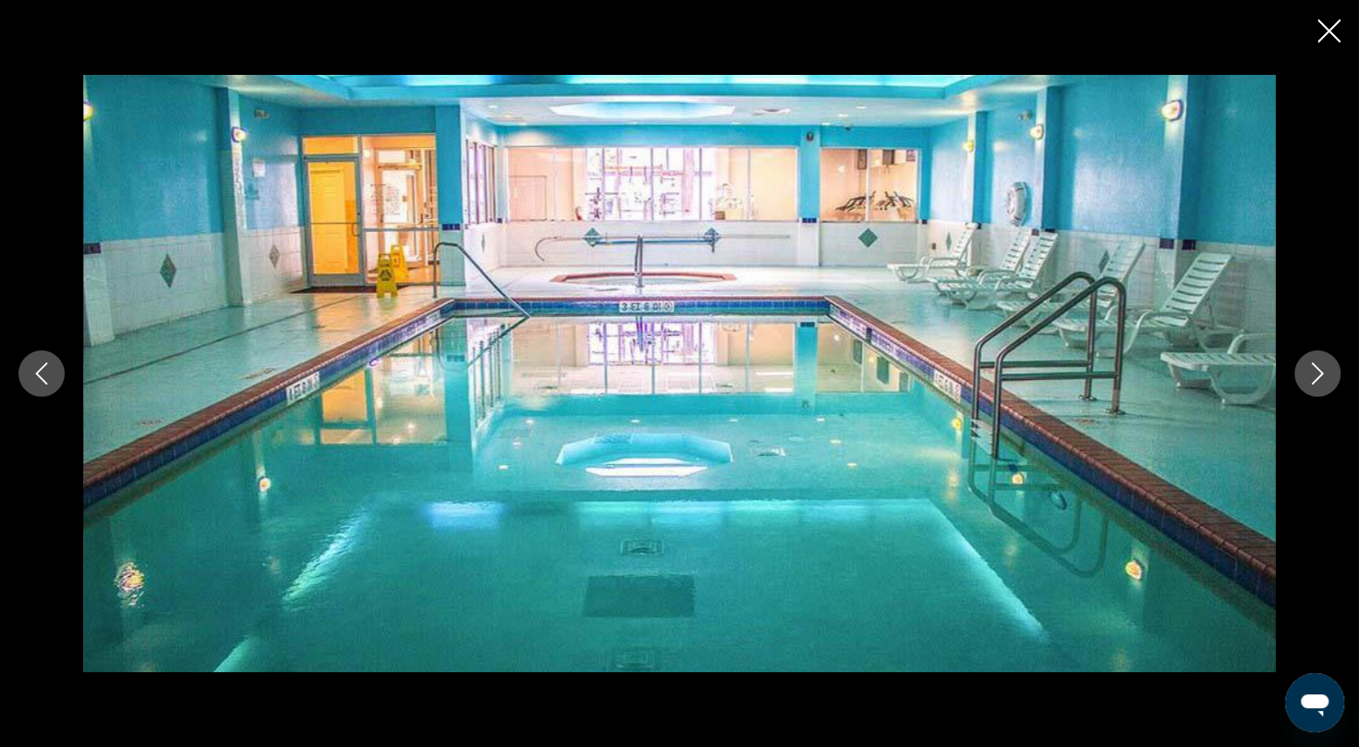
click at [1322, 366] on icon "Next image" at bounding box center [1318, 373] width 22 height 22
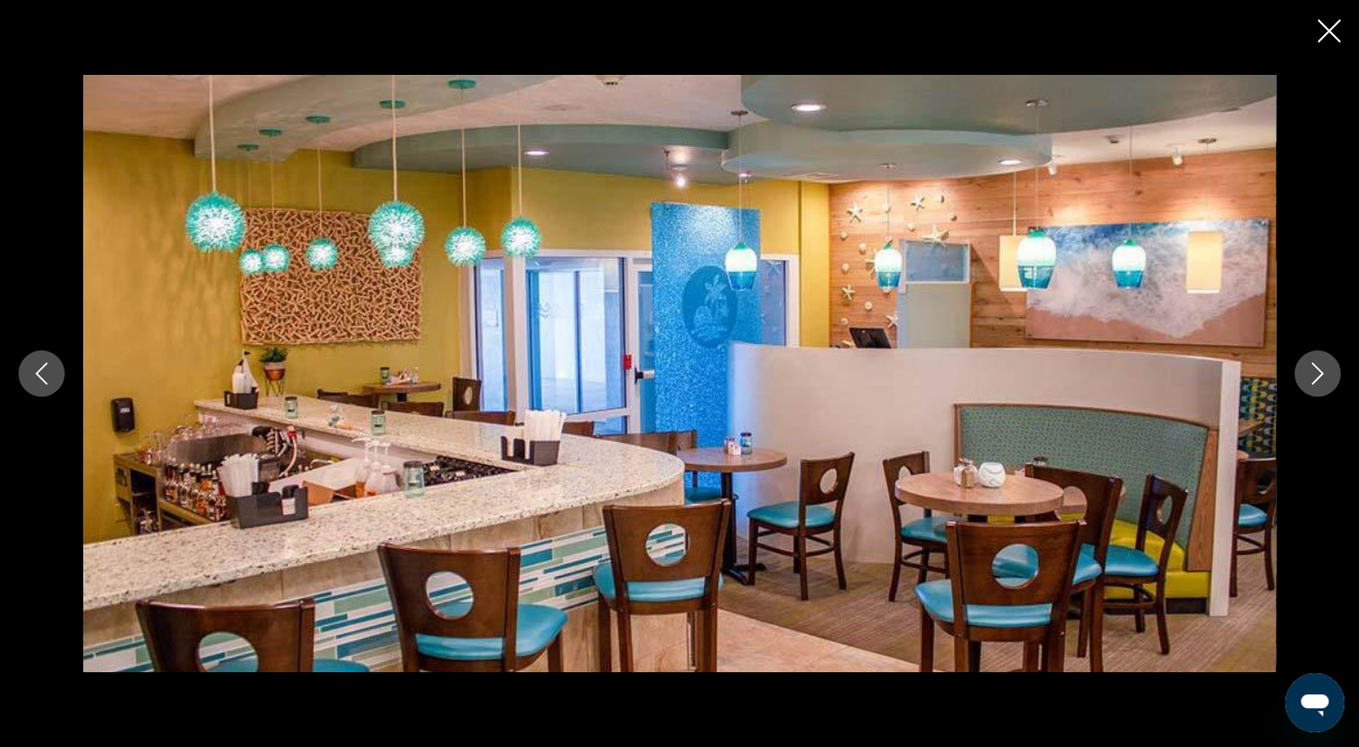
click at [1322, 366] on icon "Next image" at bounding box center [1318, 373] width 22 height 22
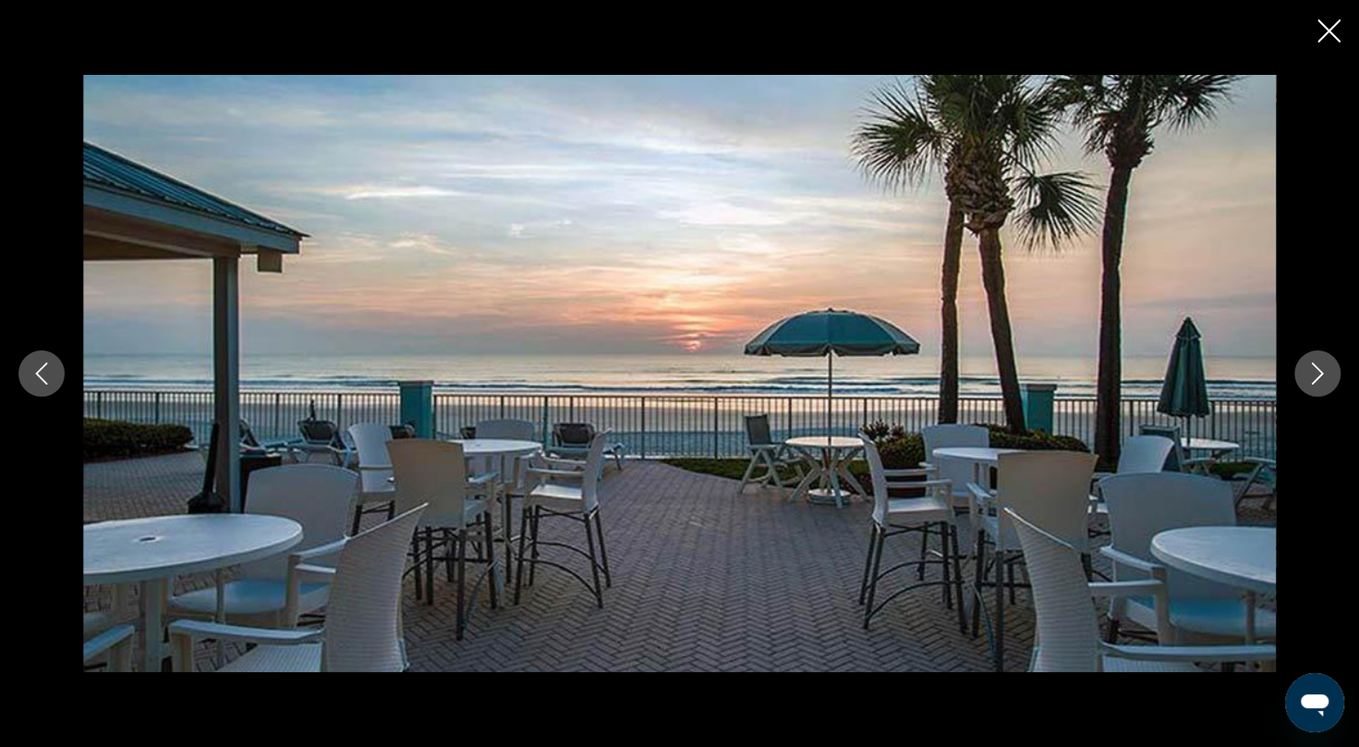
click at [1322, 366] on icon "Next image" at bounding box center [1318, 373] width 22 height 22
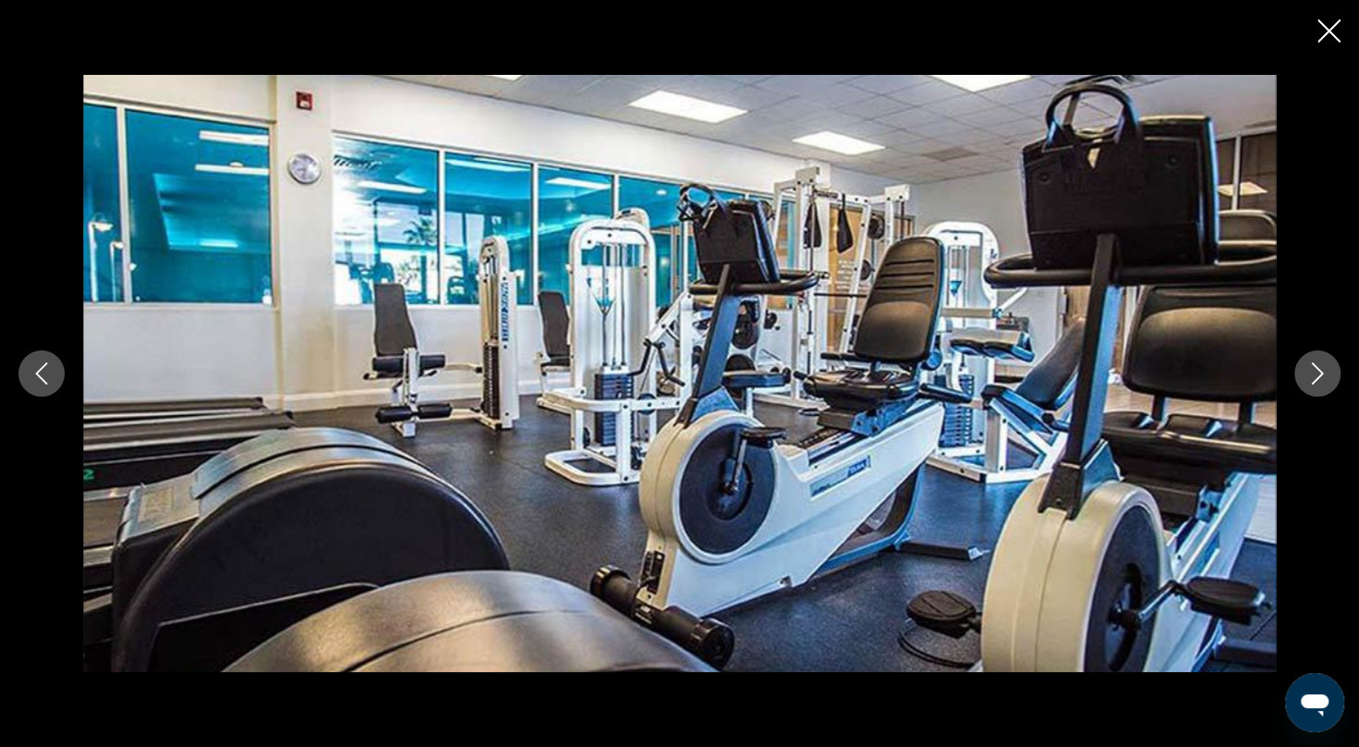
click at [1322, 366] on icon "Next image" at bounding box center [1318, 373] width 22 height 22
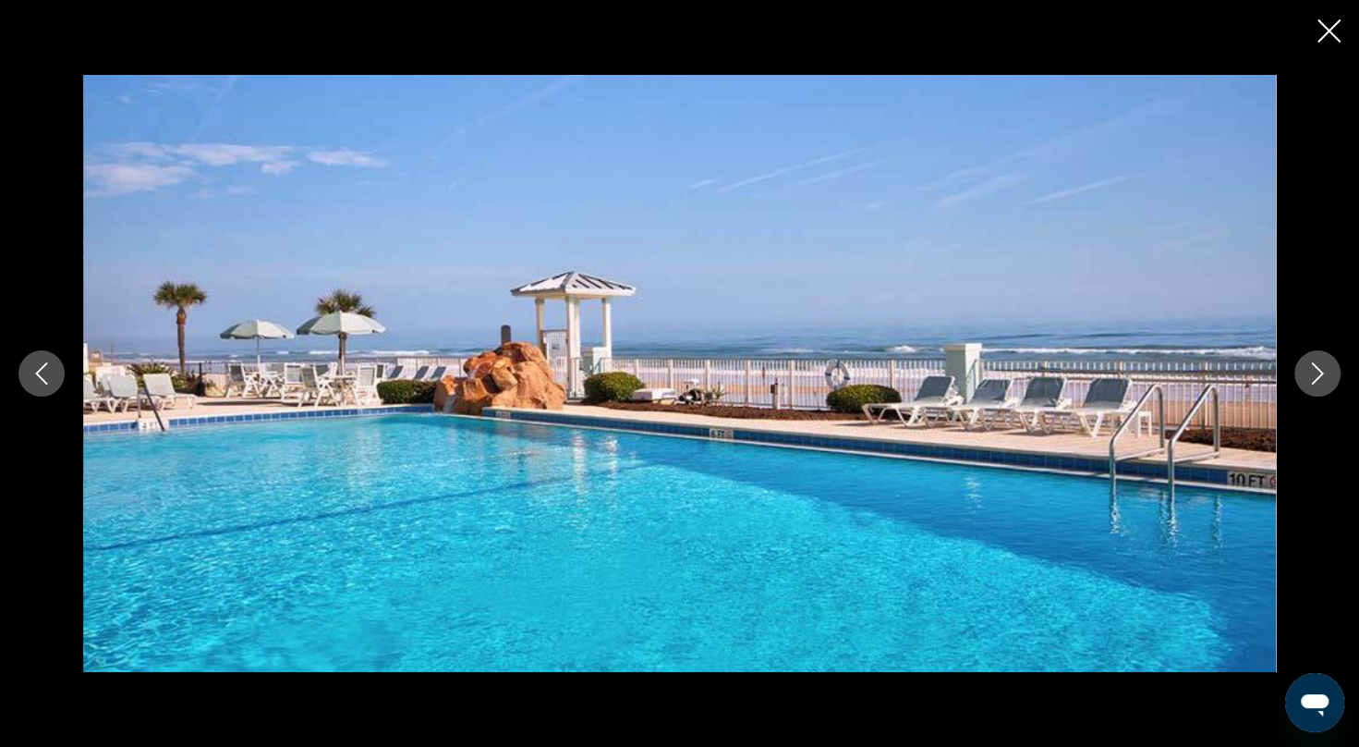
click at [1322, 366] on icon "Next image" at bounding box center [1318, 373] width 22 height 22
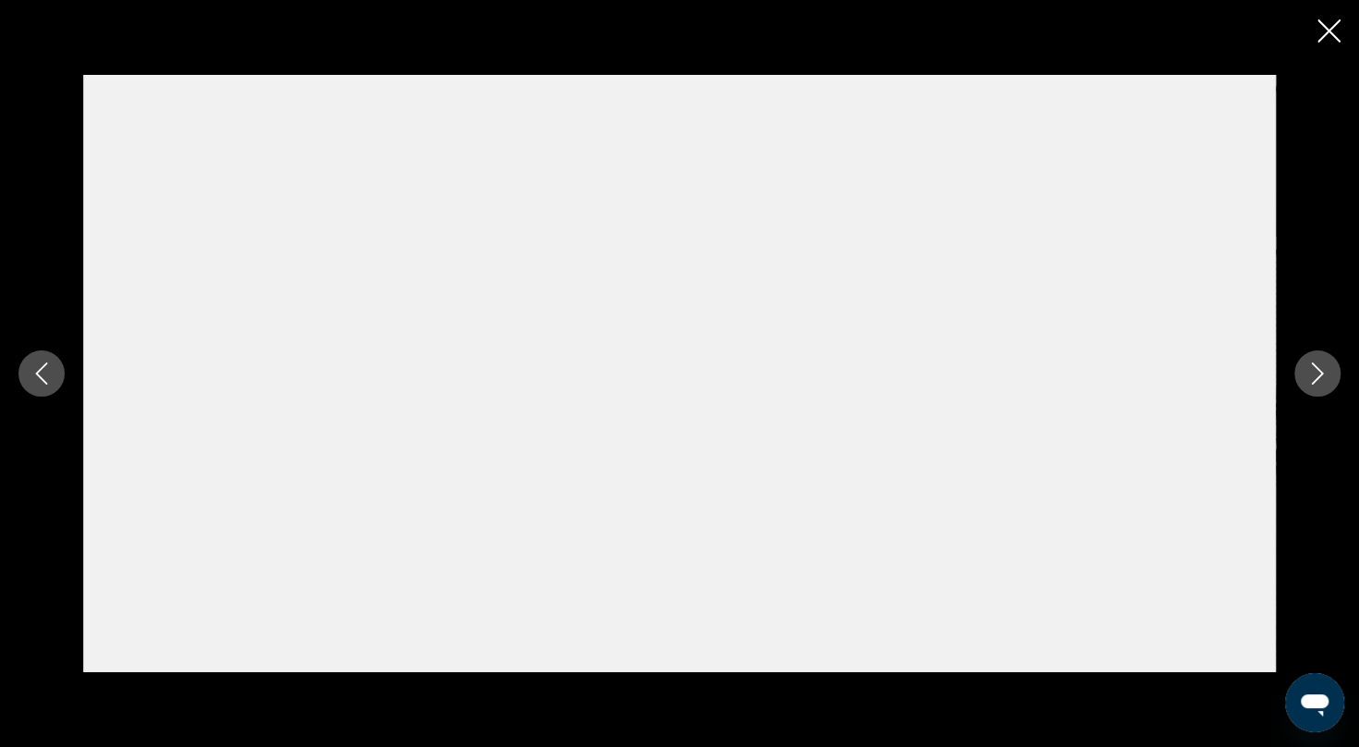
click at [1322, 366] on icon "Next image" at bounding box center [1318, 373] width 22 height 22
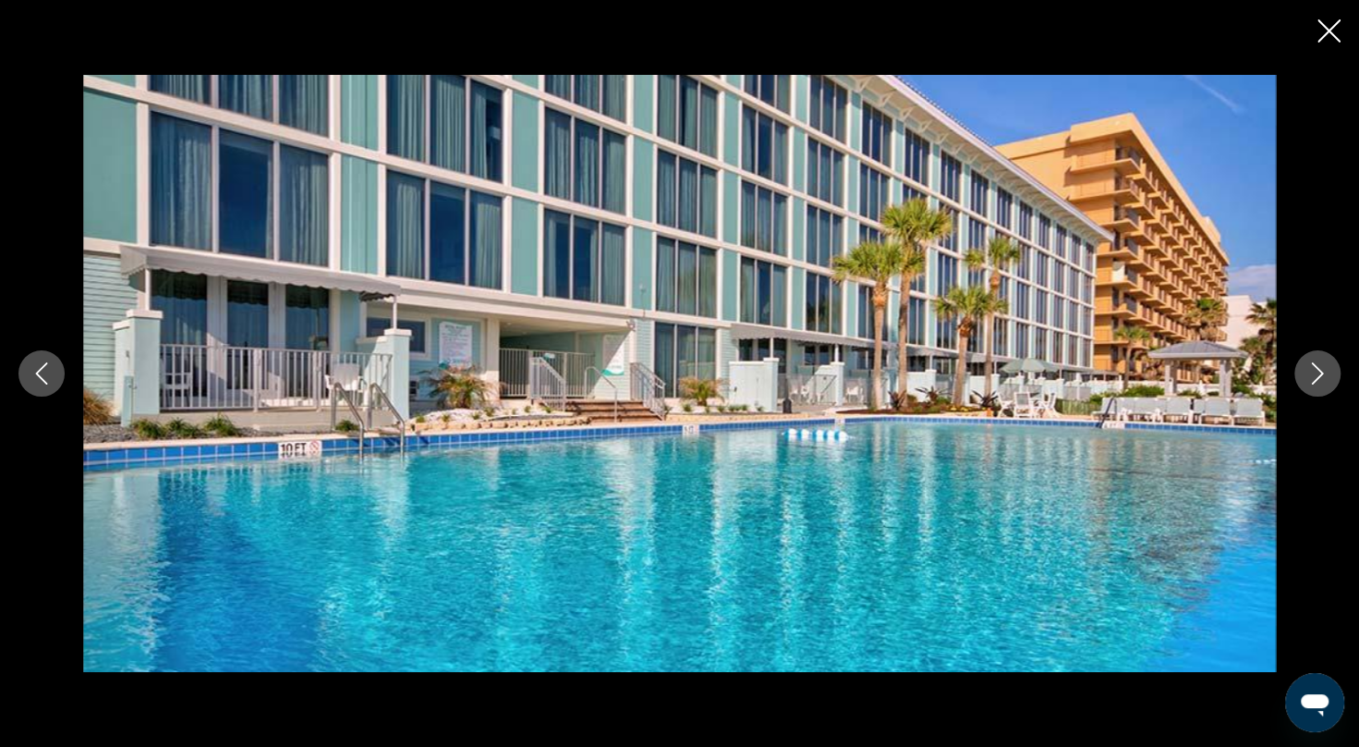
click at [1322, 366] on icon "Next image" at bounding box center [1318, 373] width 22 height 22
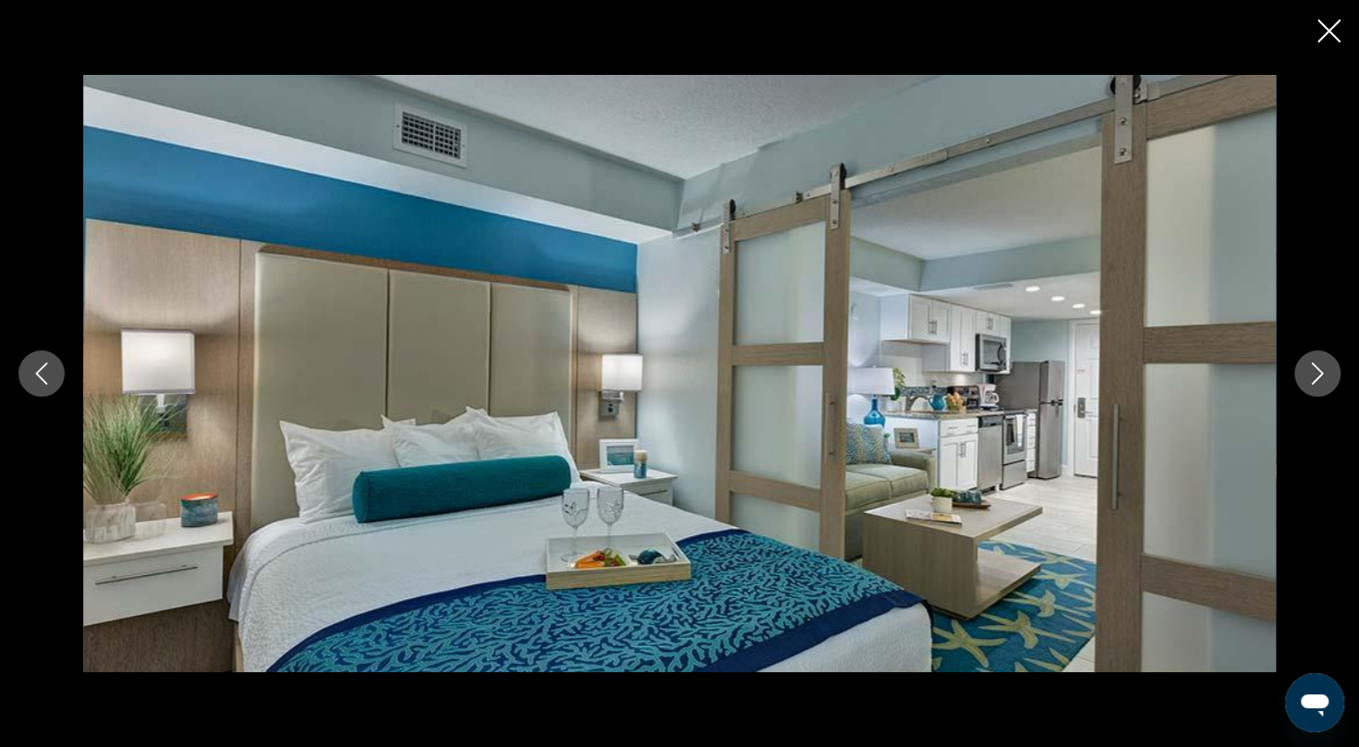
click at [1322, 366] on icon "Next image" at bounding box center [1318, 373] width 22 height 22
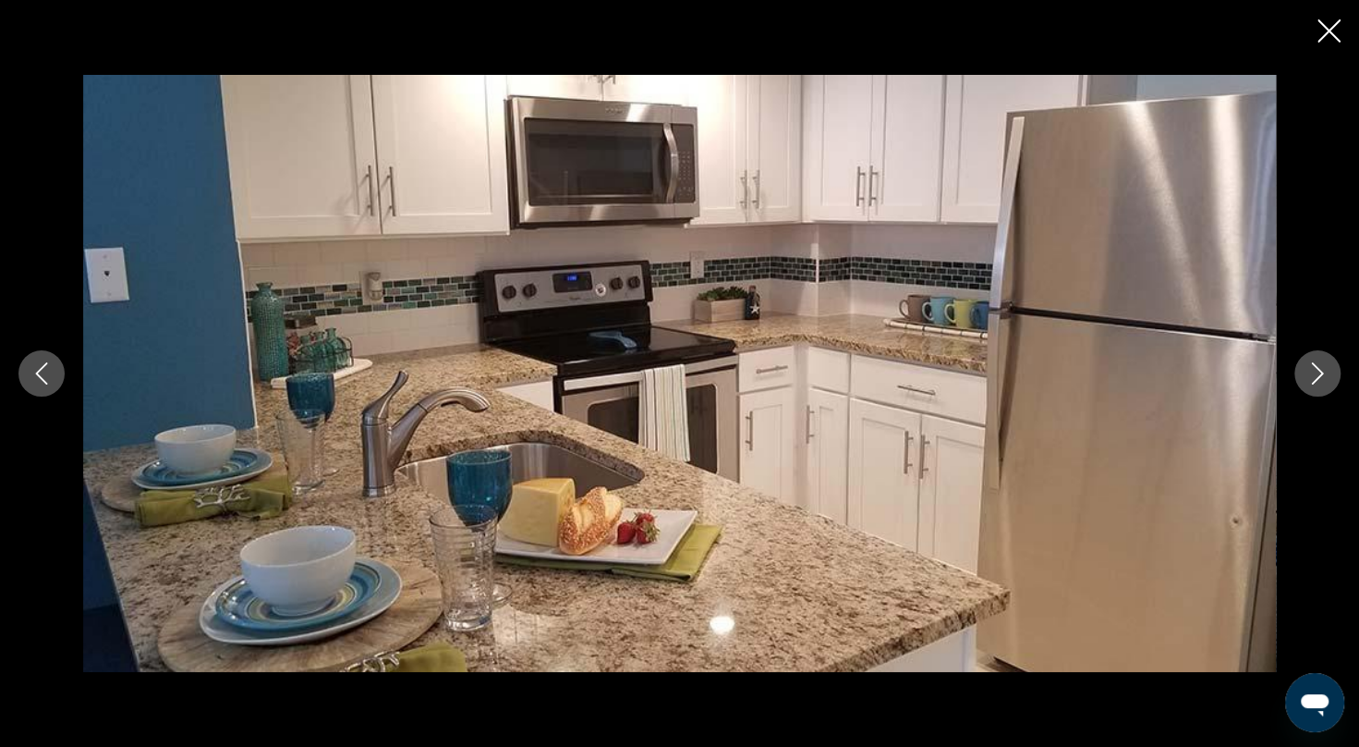
click at [1322, 366] on icon "Next image" at bounding box center [1318, 373] width 22 height 22
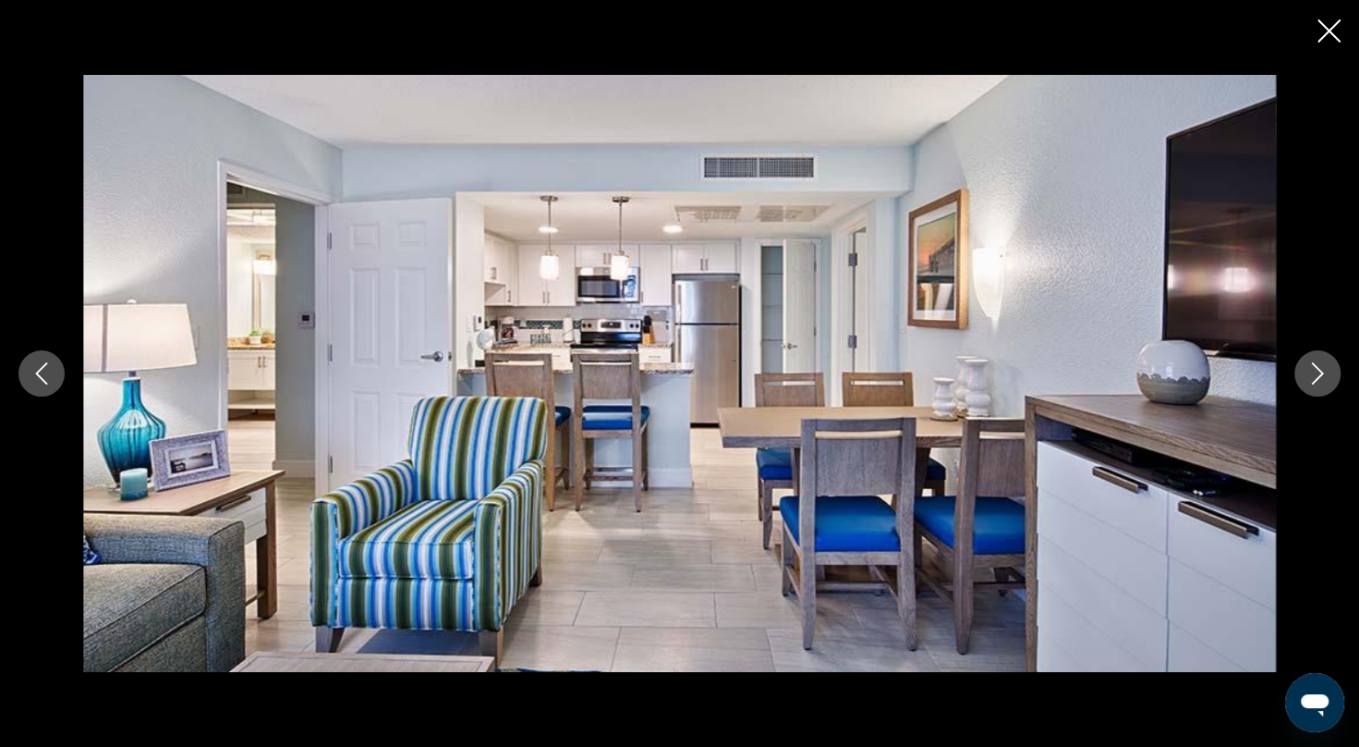
click at [1322, 366] on icon "Next image" at bounding box center [1318, 373] width 22 height 22
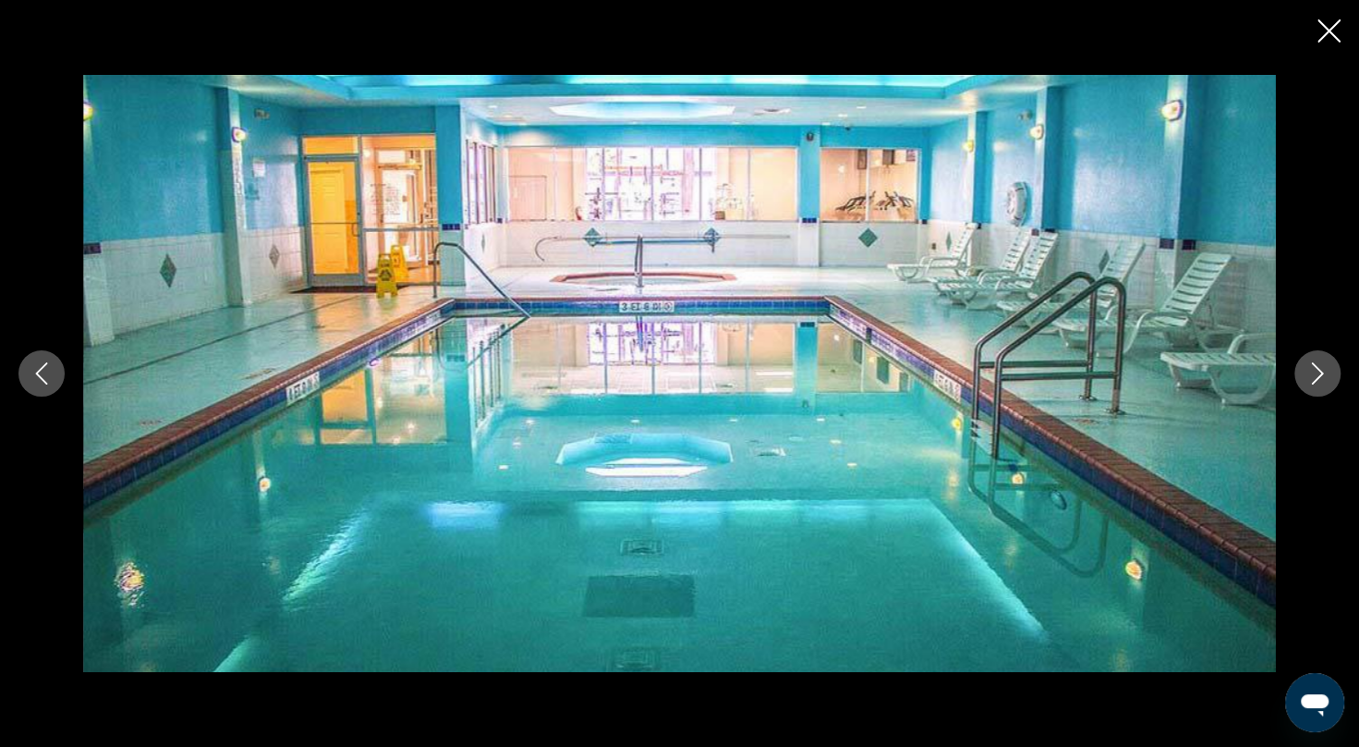
click at [1322, 366] on icon "Next image" at bounding box center [1318, 373] width 22 height 22
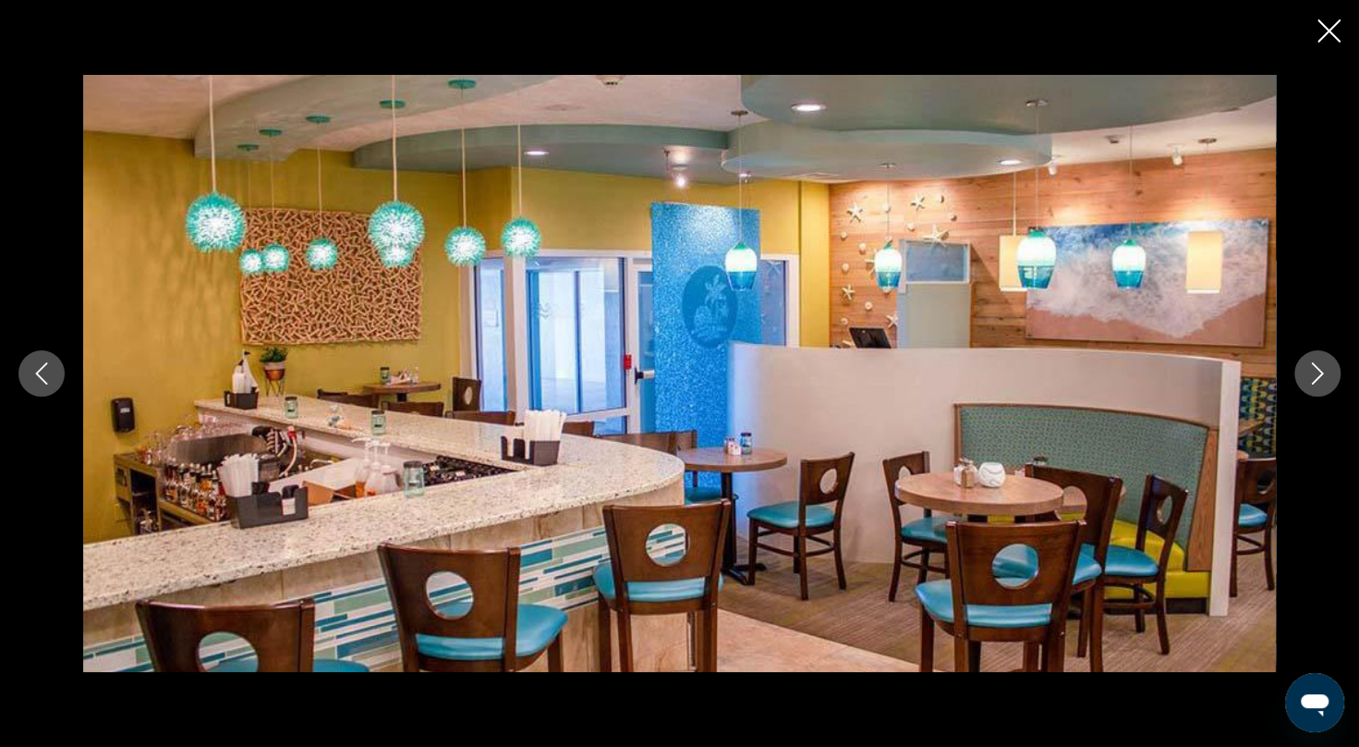
click at [1322, 366] on icon "Next image" at bounding box center [1318, 373] width 22 height 22
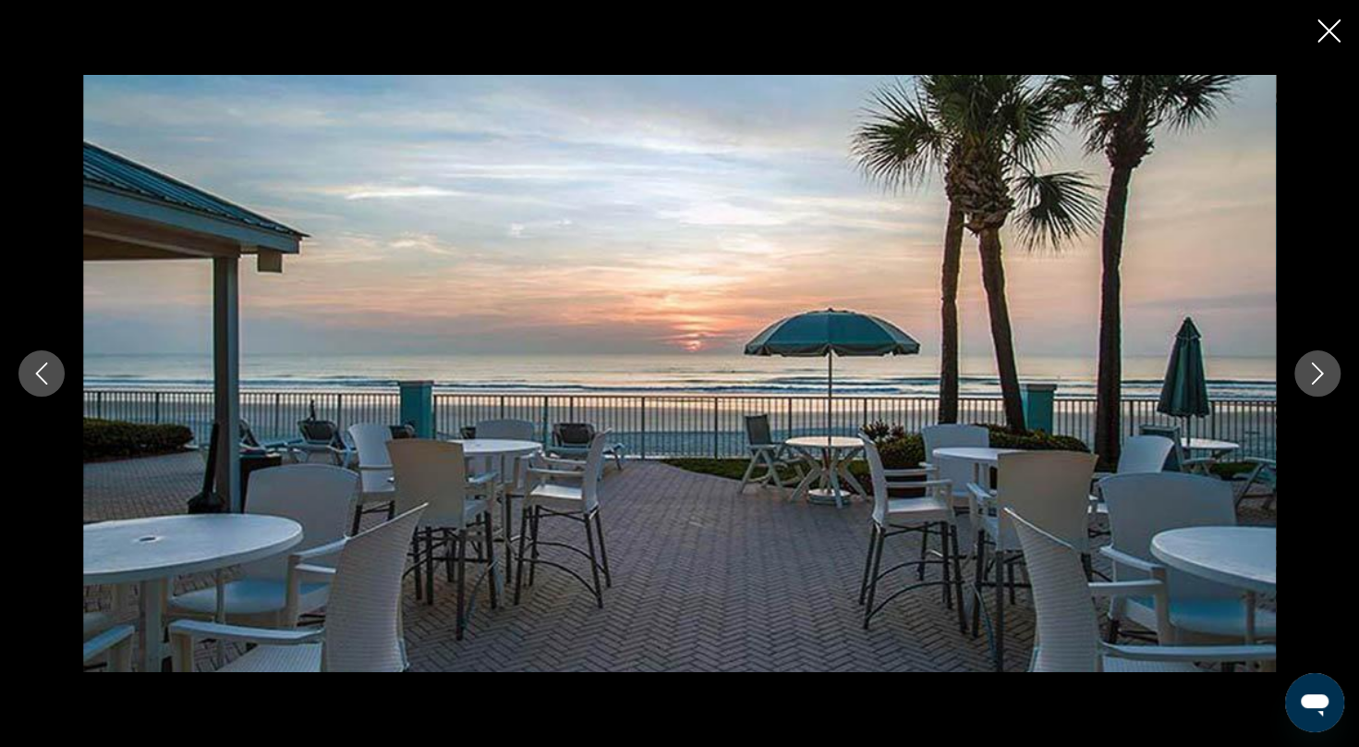
click at [1322, 366] on icon "Next image" at bounding box center [1318, 373] width 22 height 22
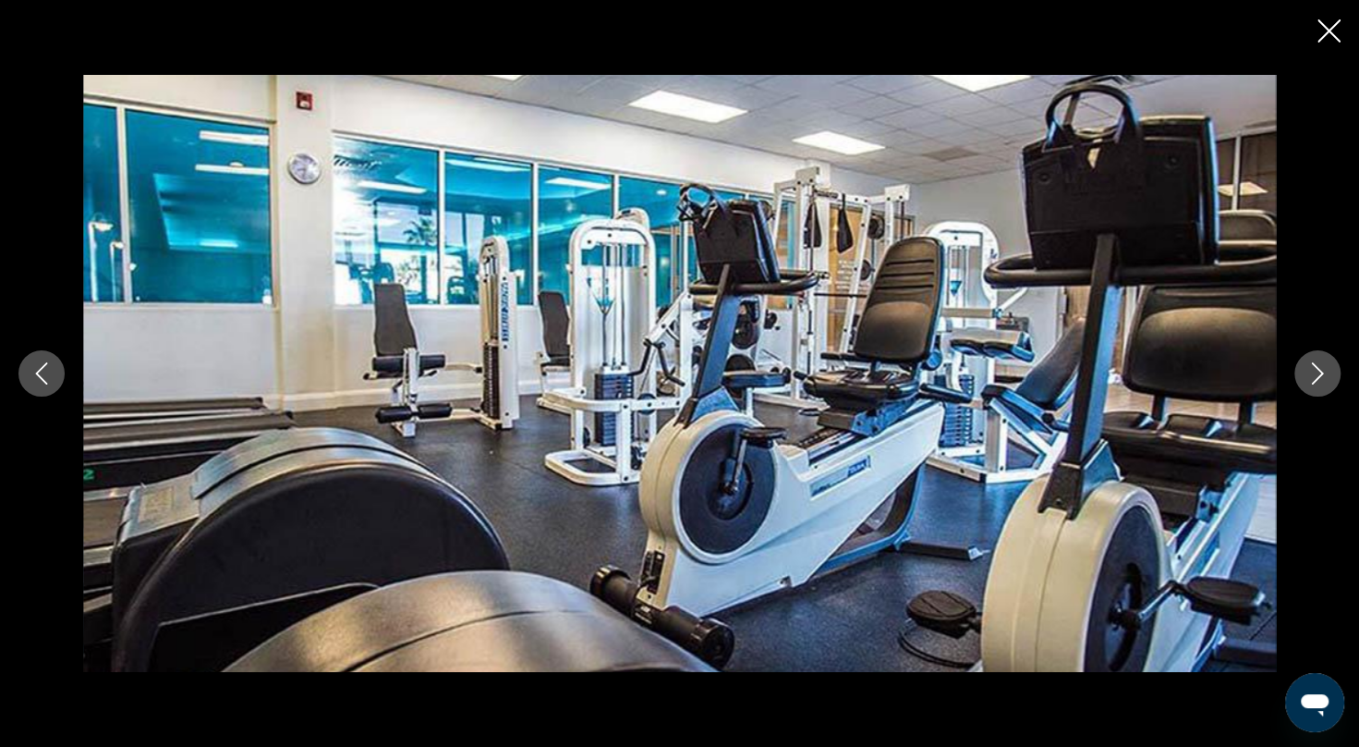
click at [1322, 366] on icon "Next image" at bounding box center [1318, 373] width 22 height 22
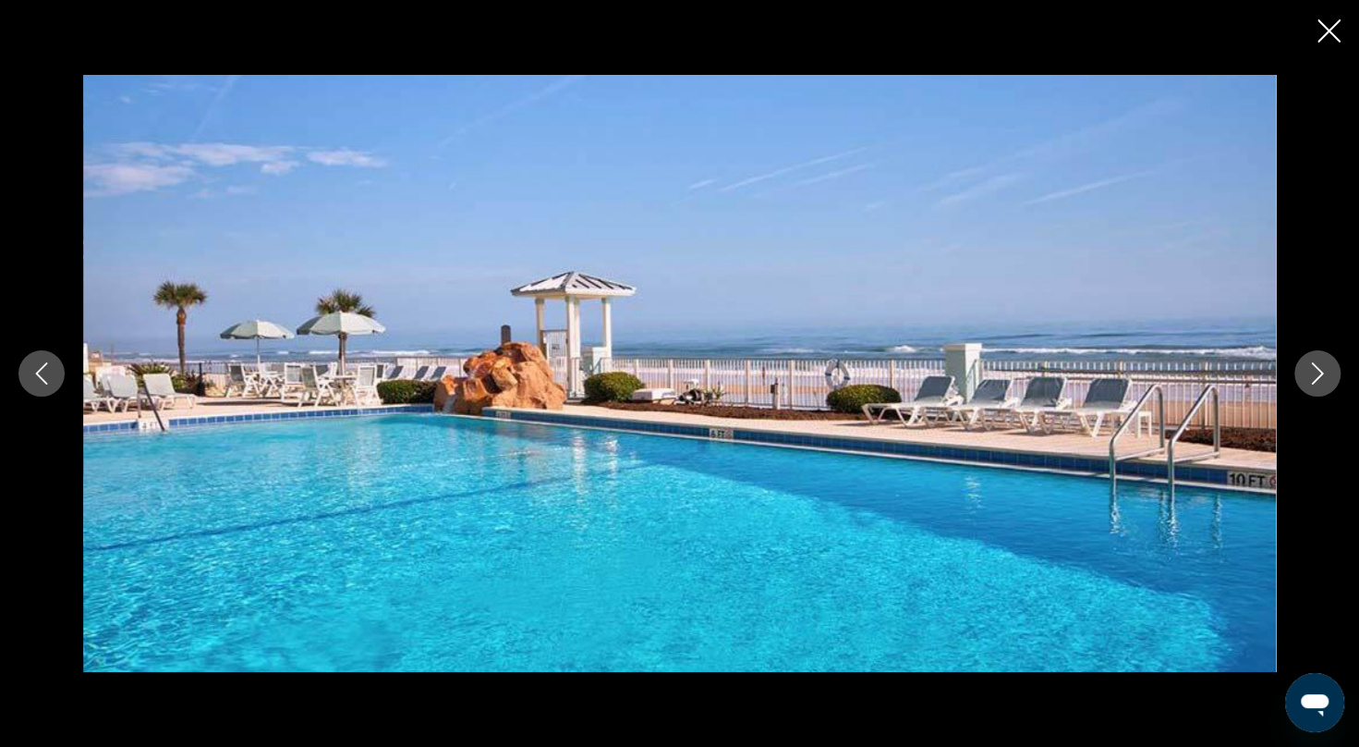
click at [1322, 366] on icon "Next image" at bounding box center [1318, 373] width 22 height 22
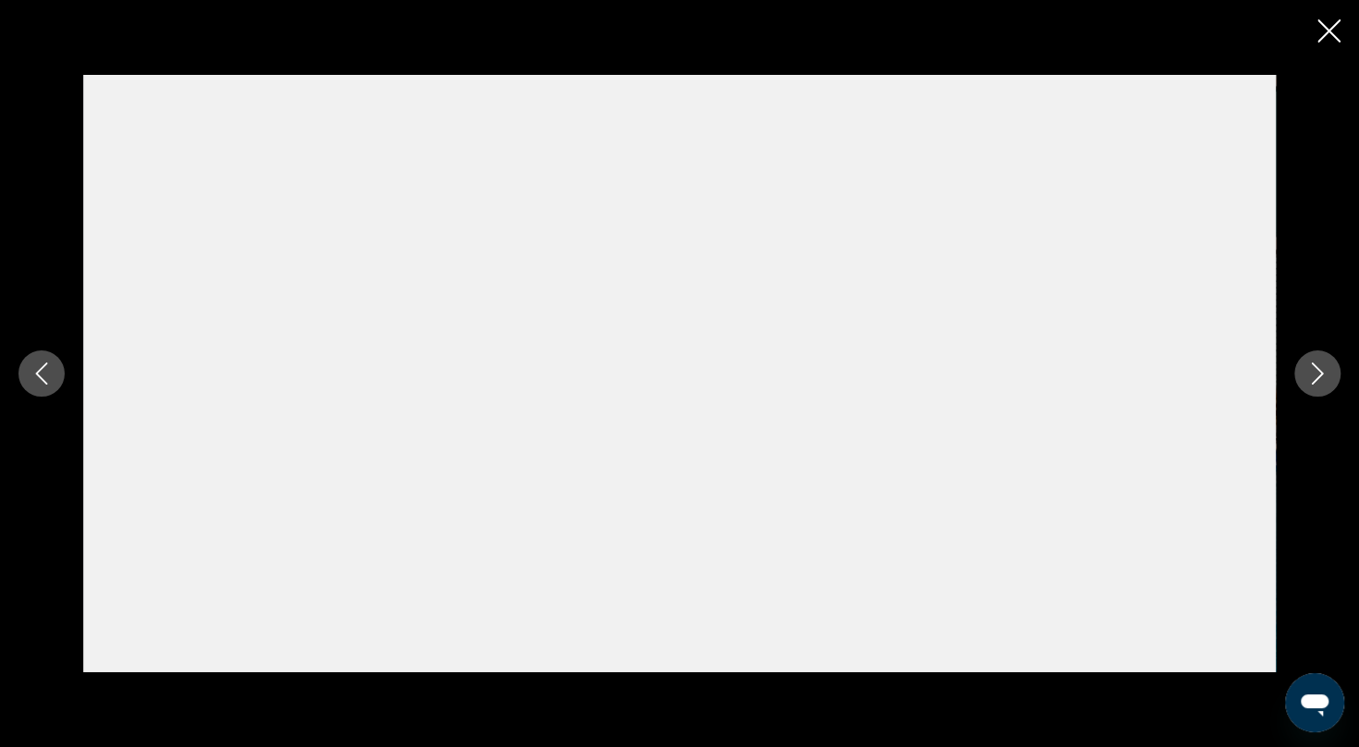
click at [1332, 22] on icon "Close slideshow" at bounding box center [1329, 30] width 23 height 23
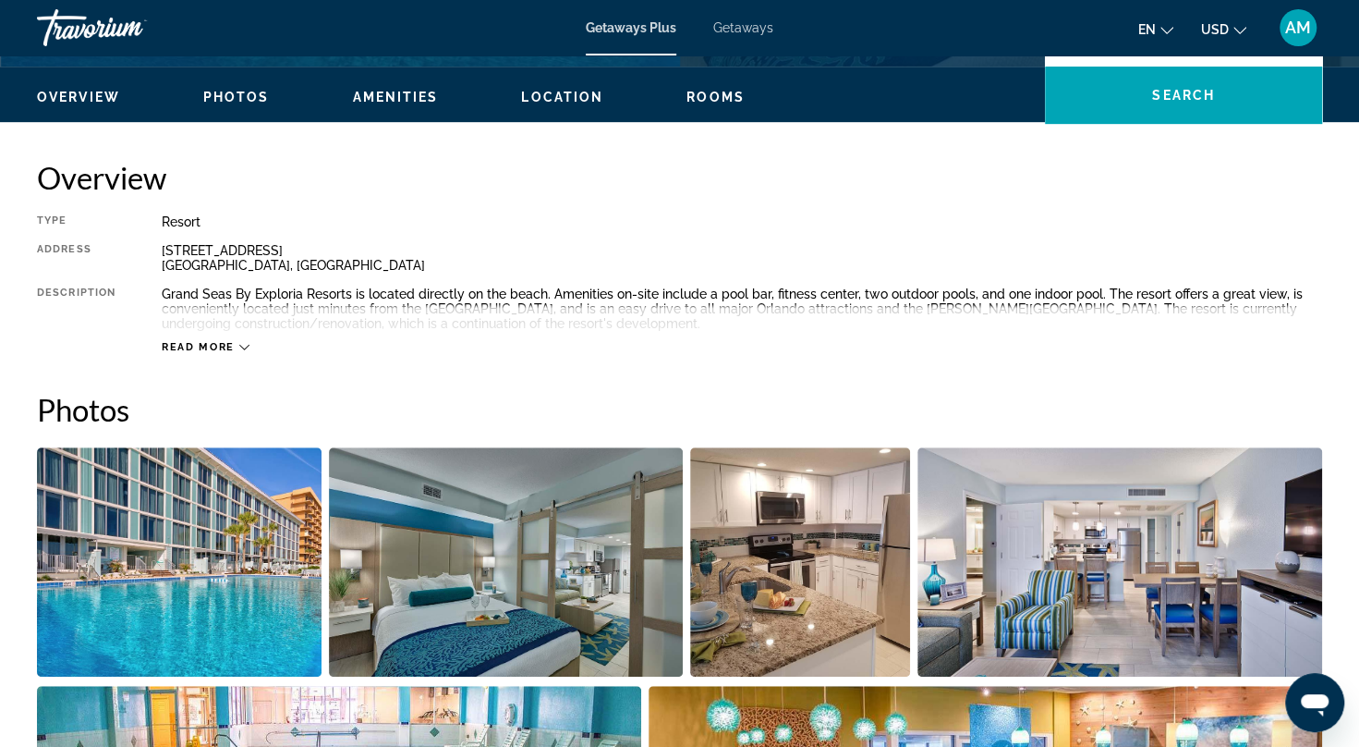
scroll to position [433, 0]
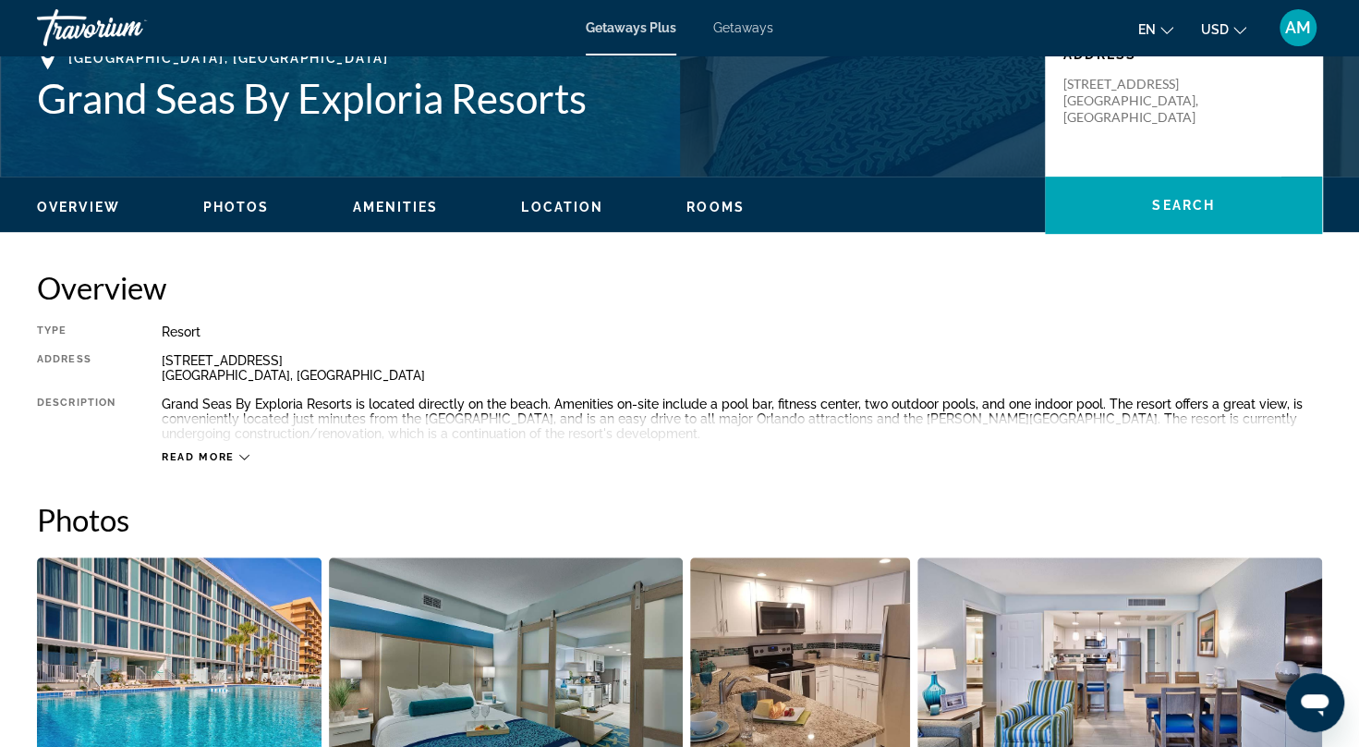
click at [219, 458] on span "Read more" at bounding box center [198, 457] width 73 height 12
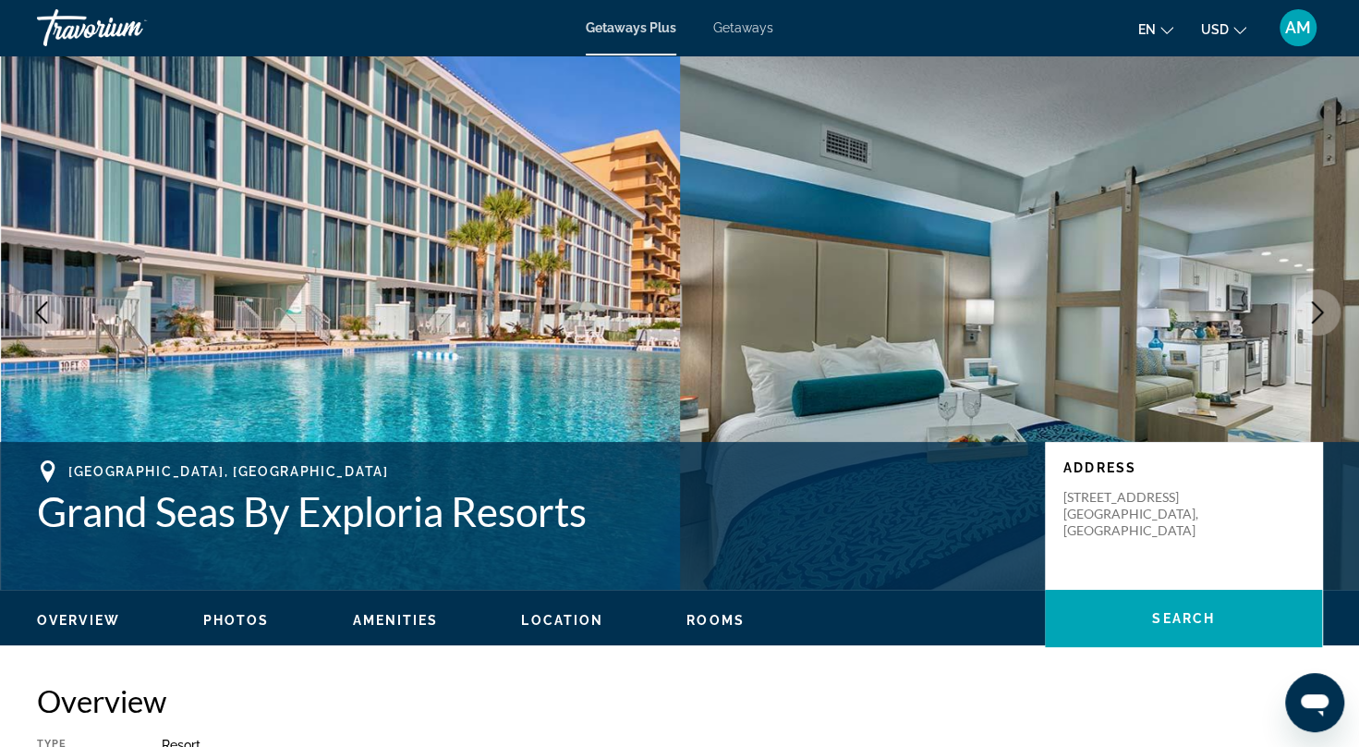
scroll to position [0, 0]
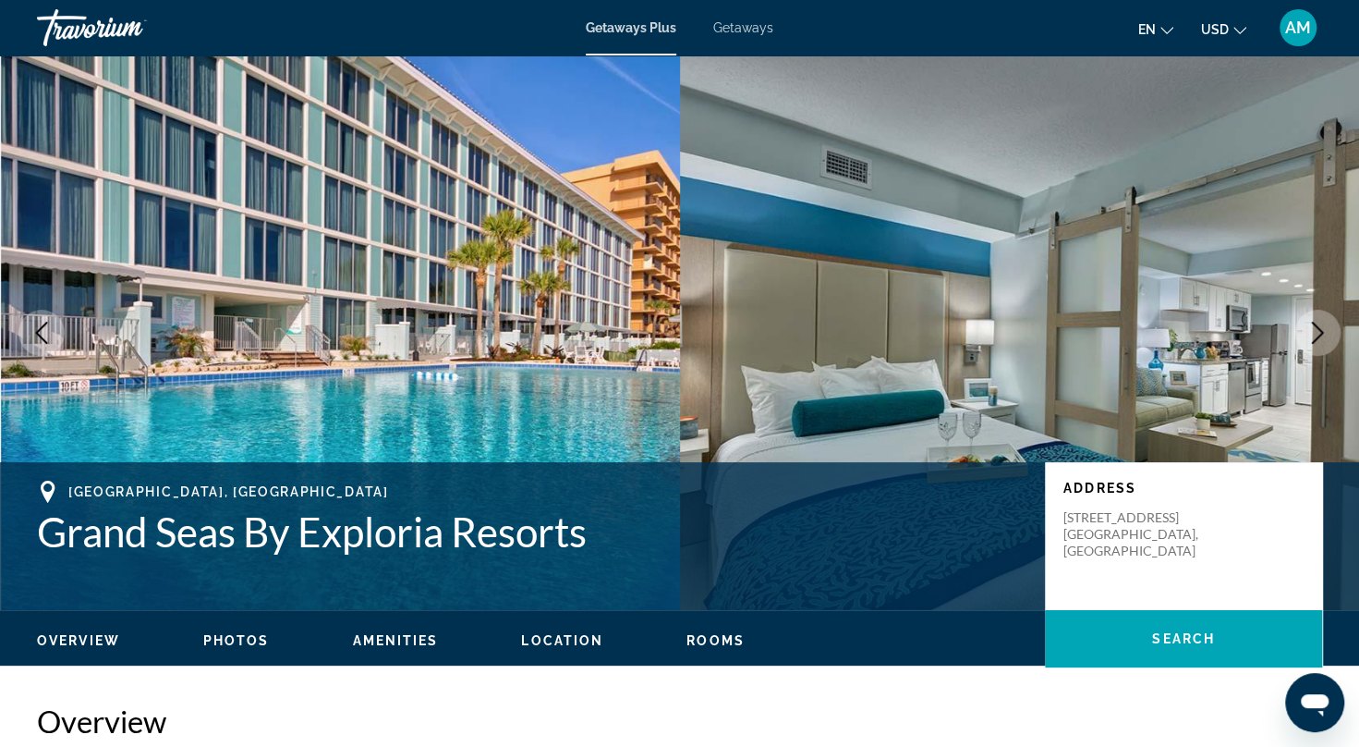
click at [1329, 318] on button "Next image" at bounding box center [1317, 333] width 46 height 46
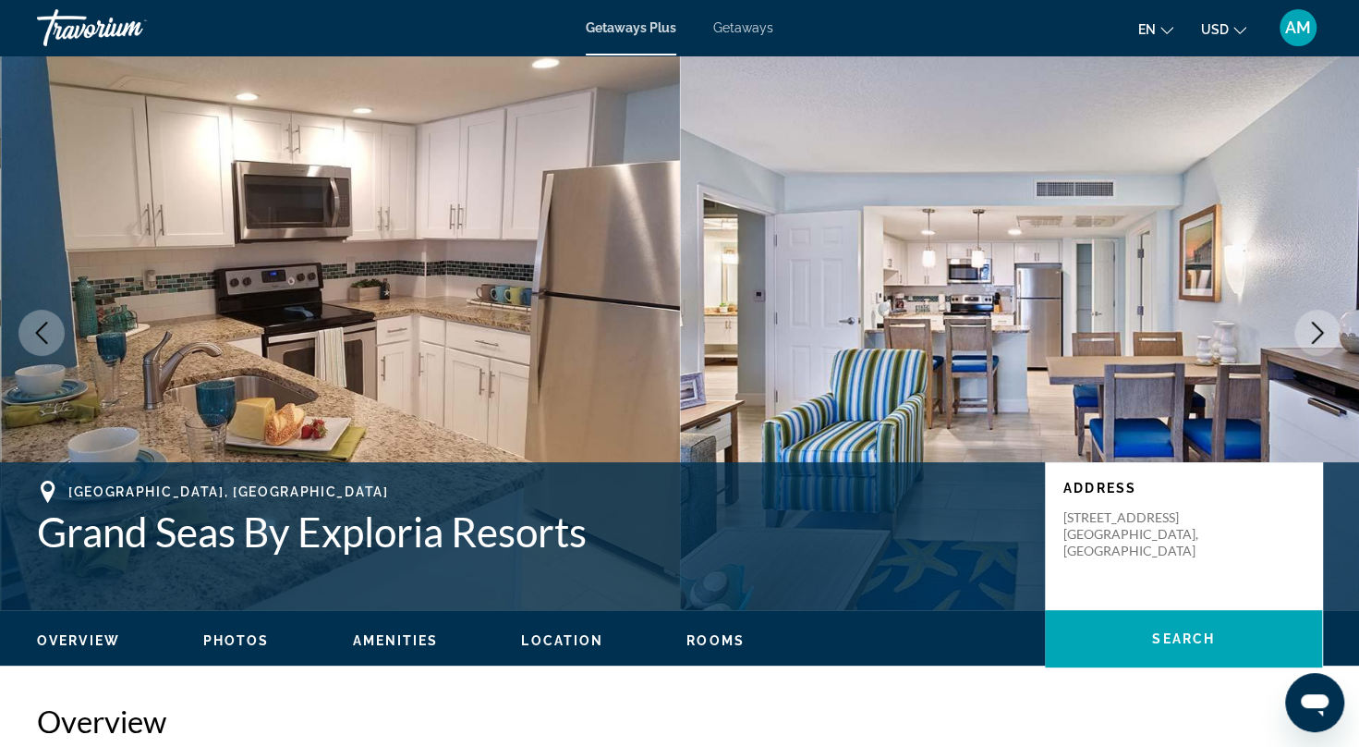
click at [1327, 336] on icon "Next image" at bounding box center [1318, 333] width 22 height 22
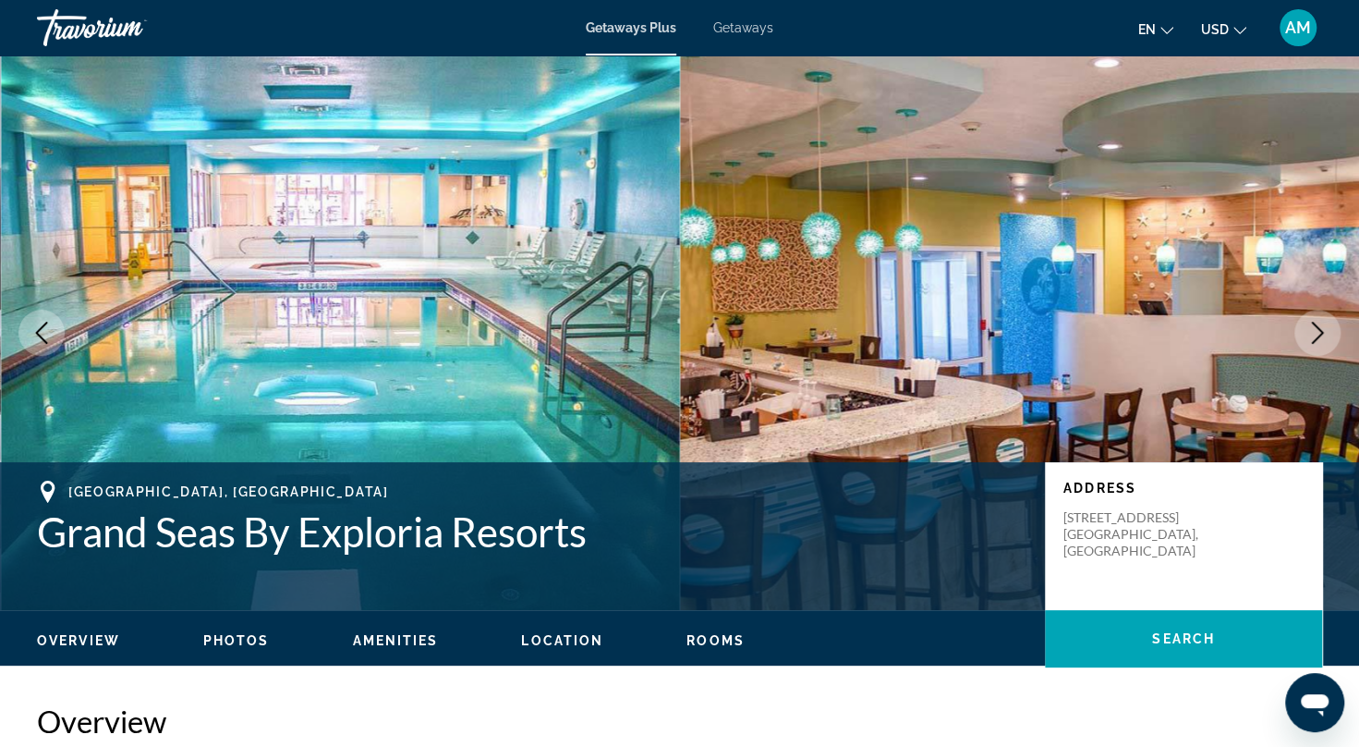
click at [1327, 336] on icon "Next image" at bounding box center [1318, 333] width 22 height 22
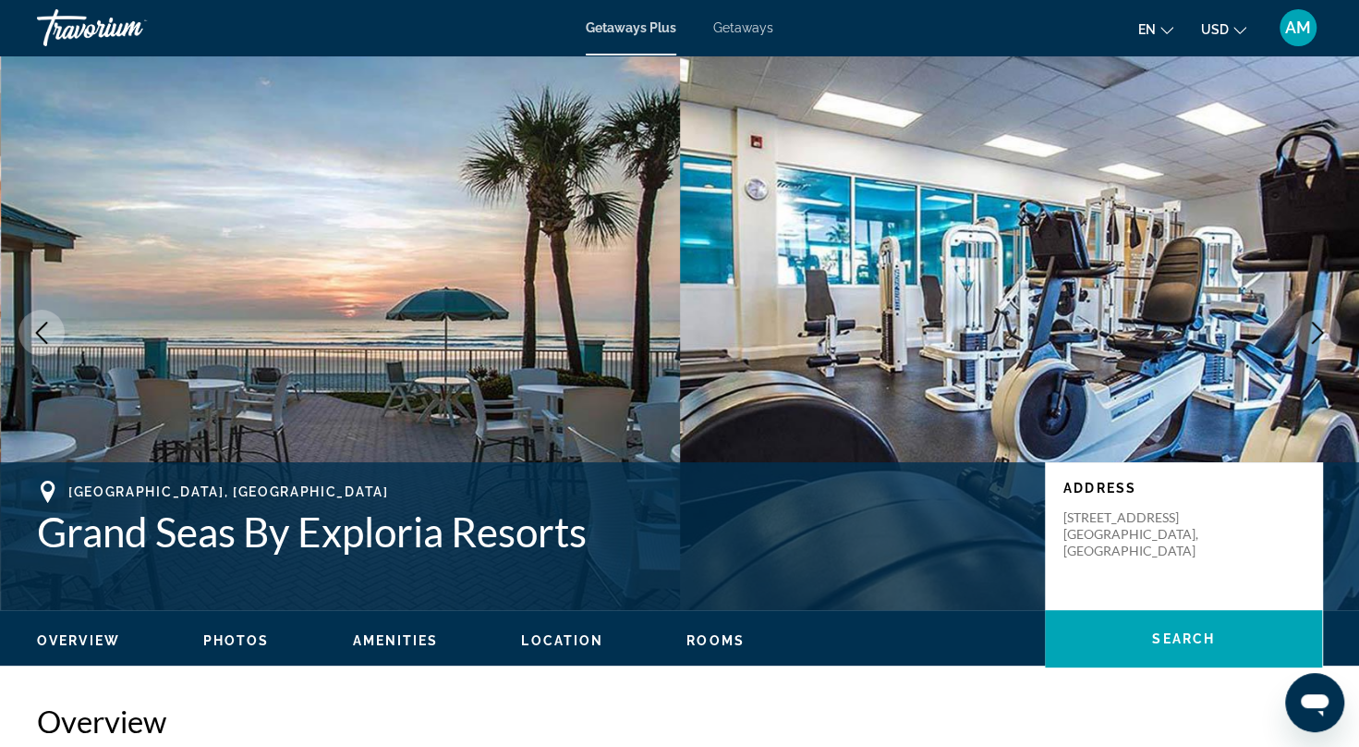
click at [1327, 336] on icon "Next image" at bounding box center [1318, 333] width 22 height 22
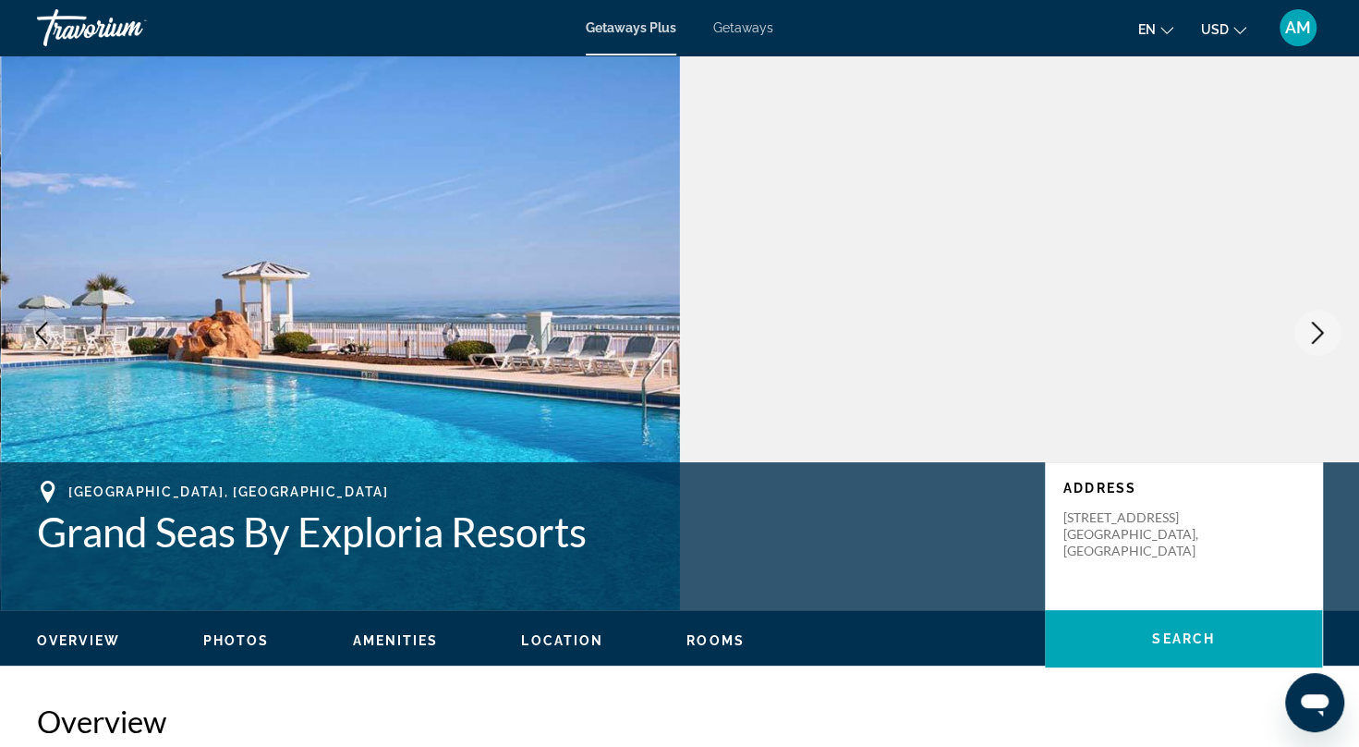
click at [1327, 336] on icon "Next image" at bounding box center [1318, 333] width 22 height 22
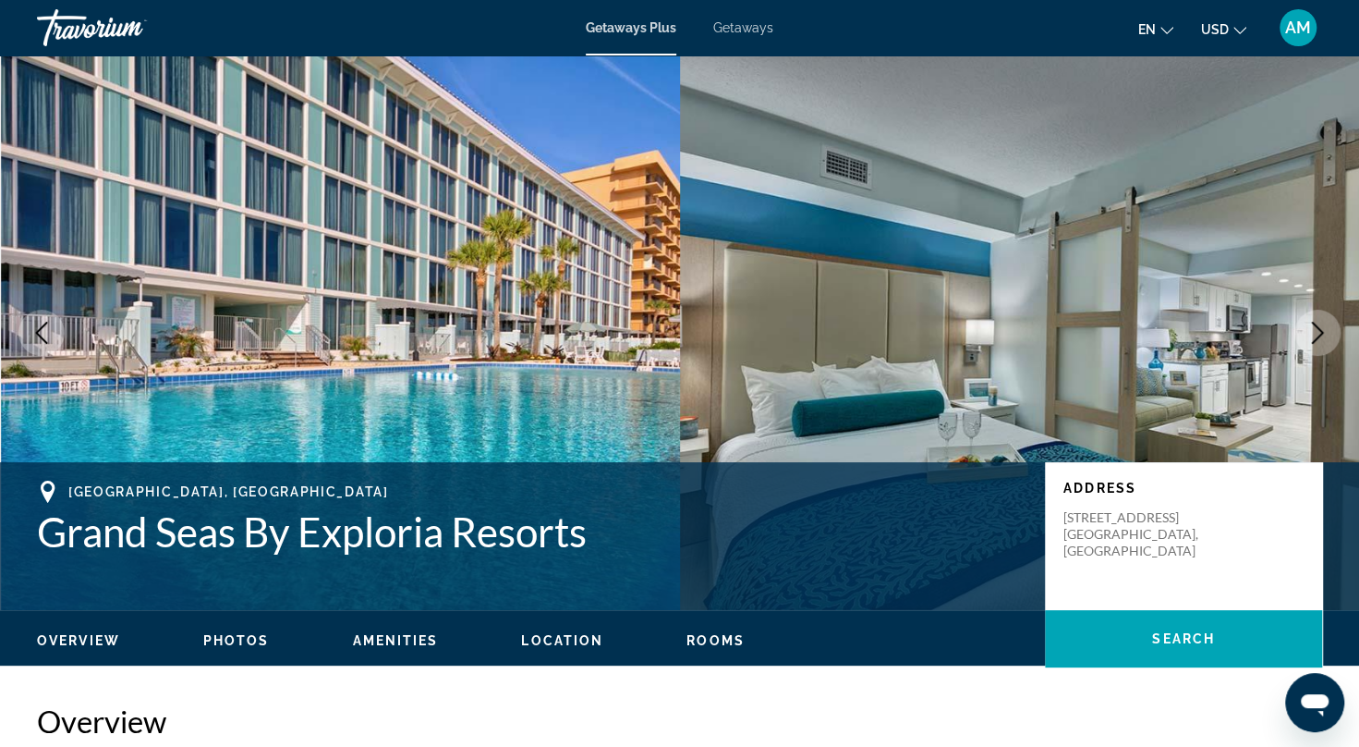
click at [1327, 336] on icon "Next image" at bounding box center [1318, 333] width 22 height 22
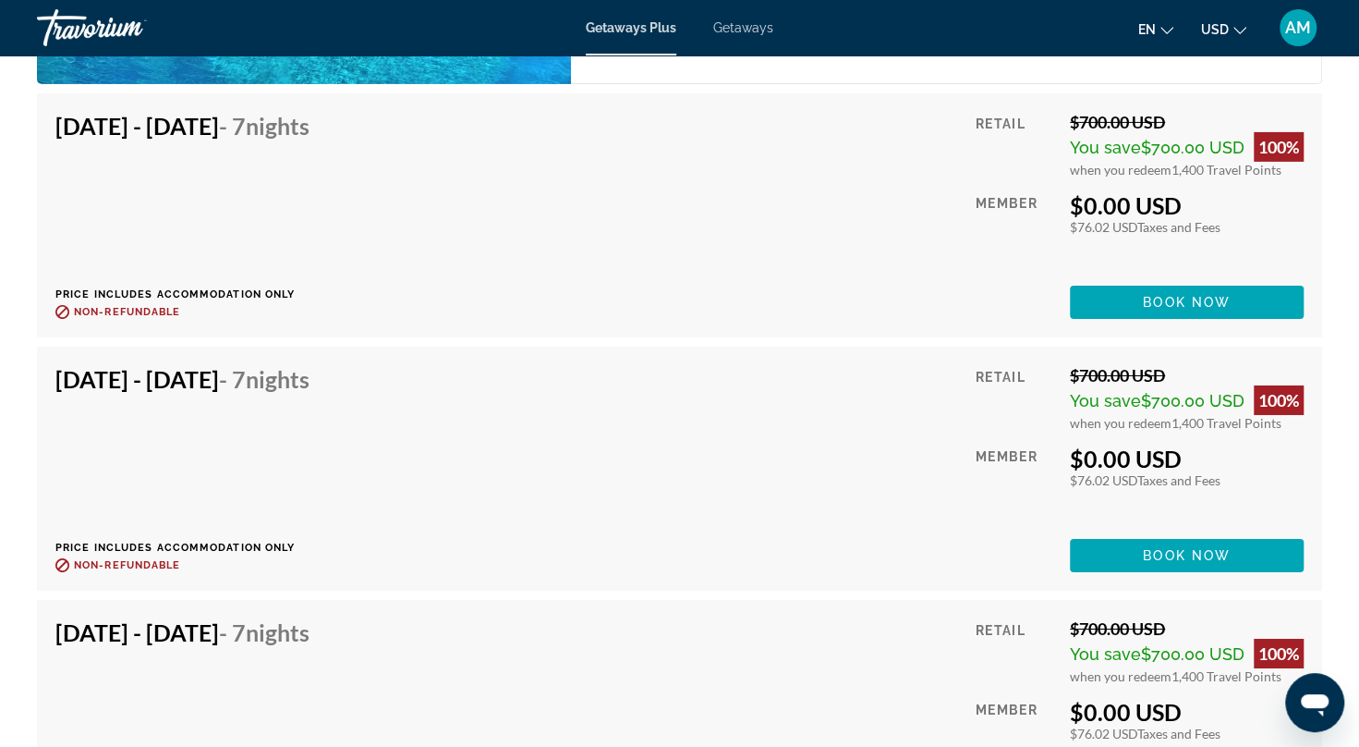
scroll to position [3506, 0]
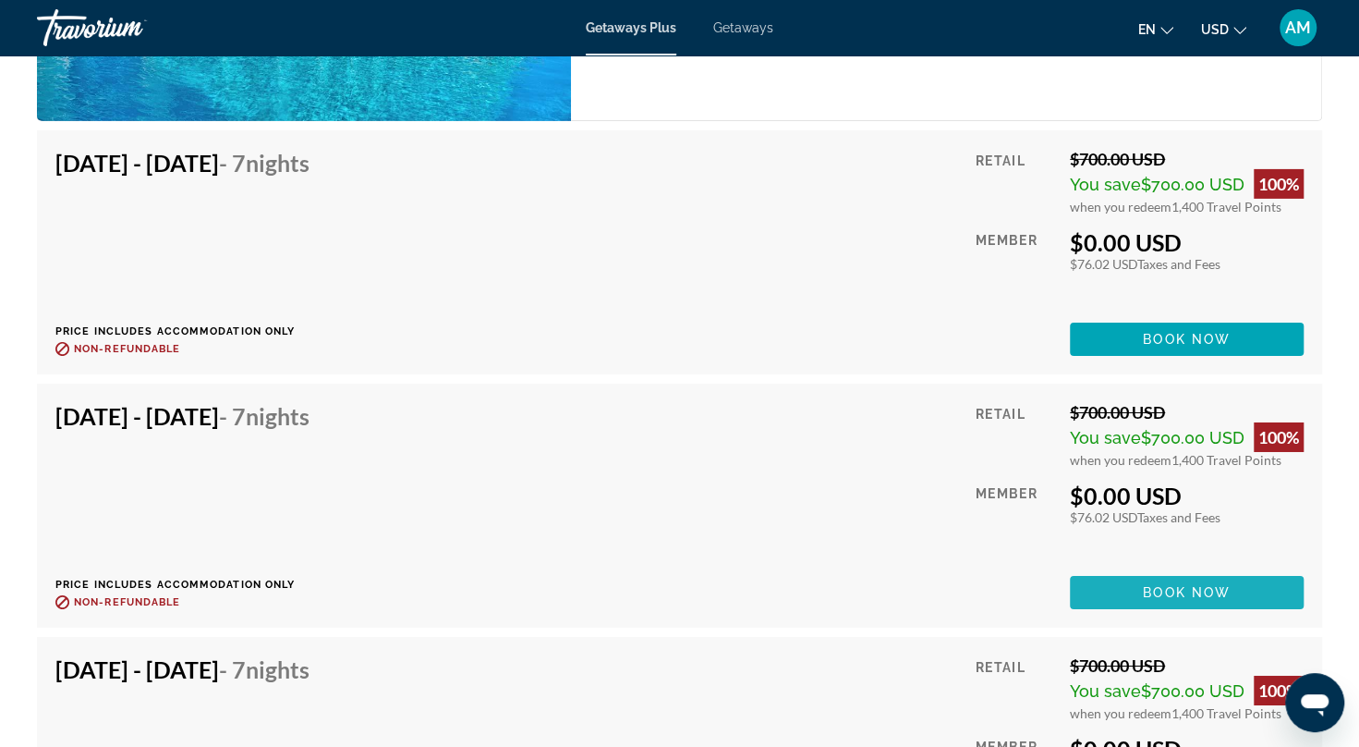
click at [1192, 585] on span "Book now" at bounding box center [1187, 592] width 88 height 15
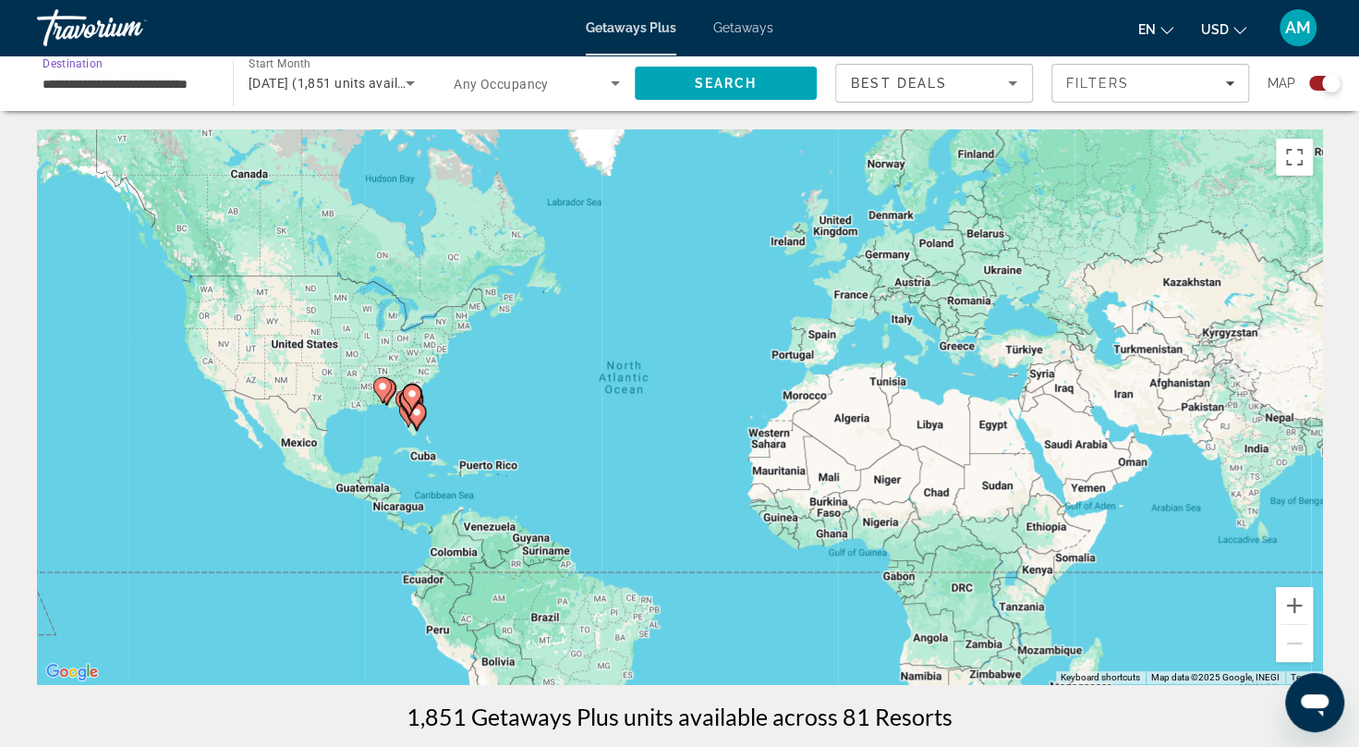
click at [76, 89] on input "**********" at bounding box center [126, 84] width 166 height 22
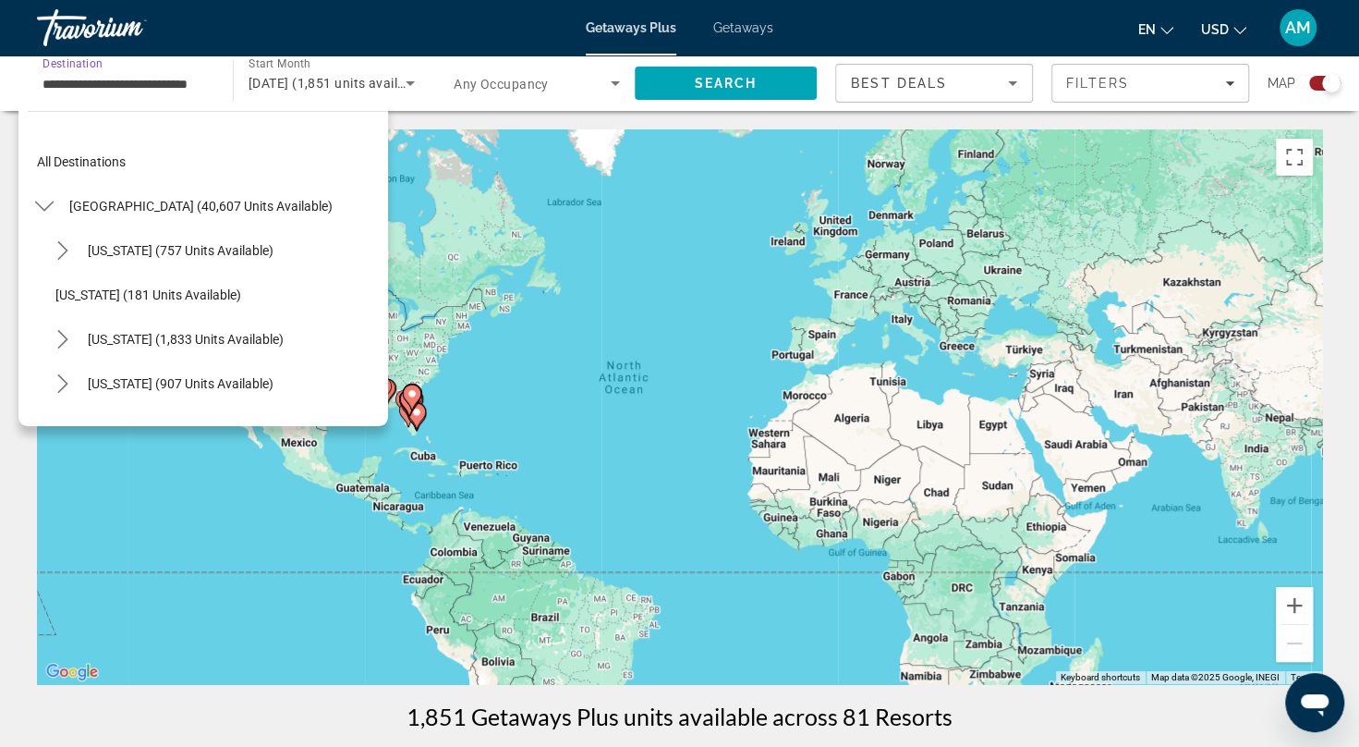
scroll to position [199, 0]
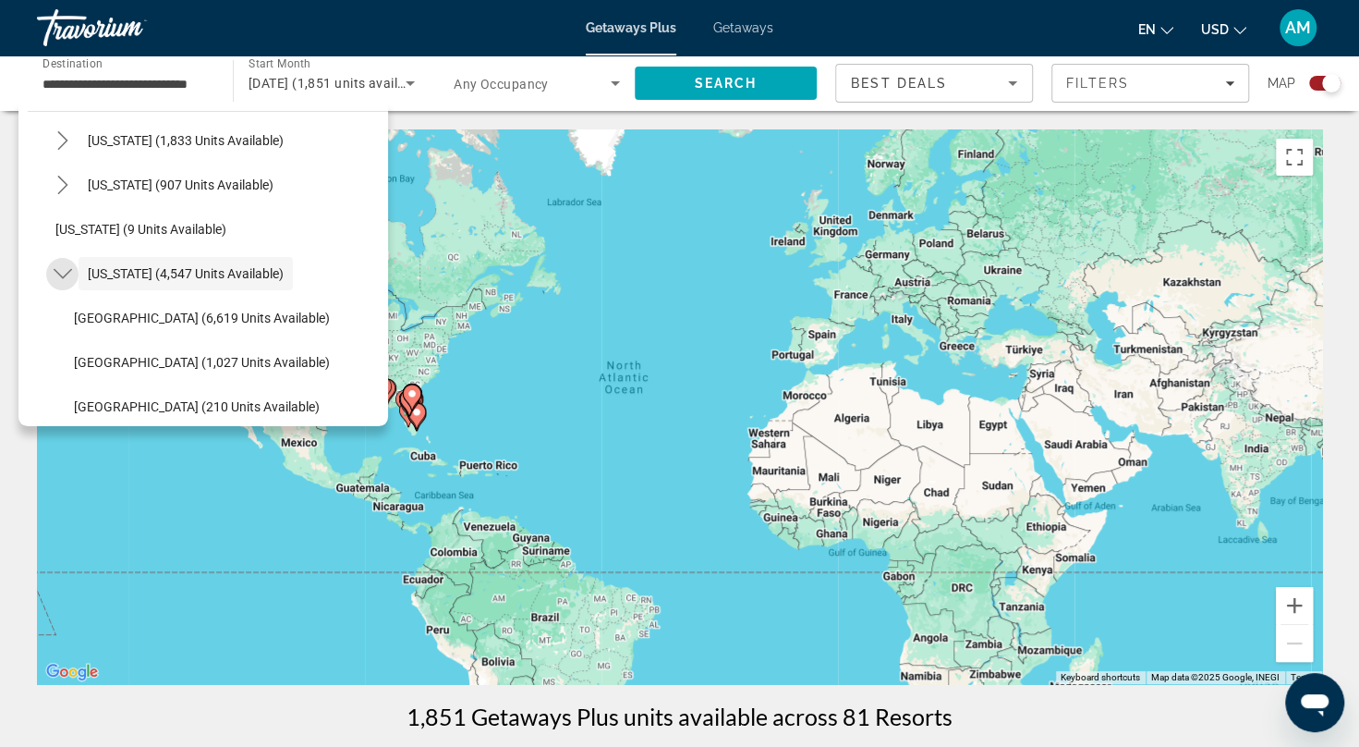
click at [57, 270] on icon "Toggle Florida (4,547 units available) submenu" at bounding box center [63, 273] width 18 height 18
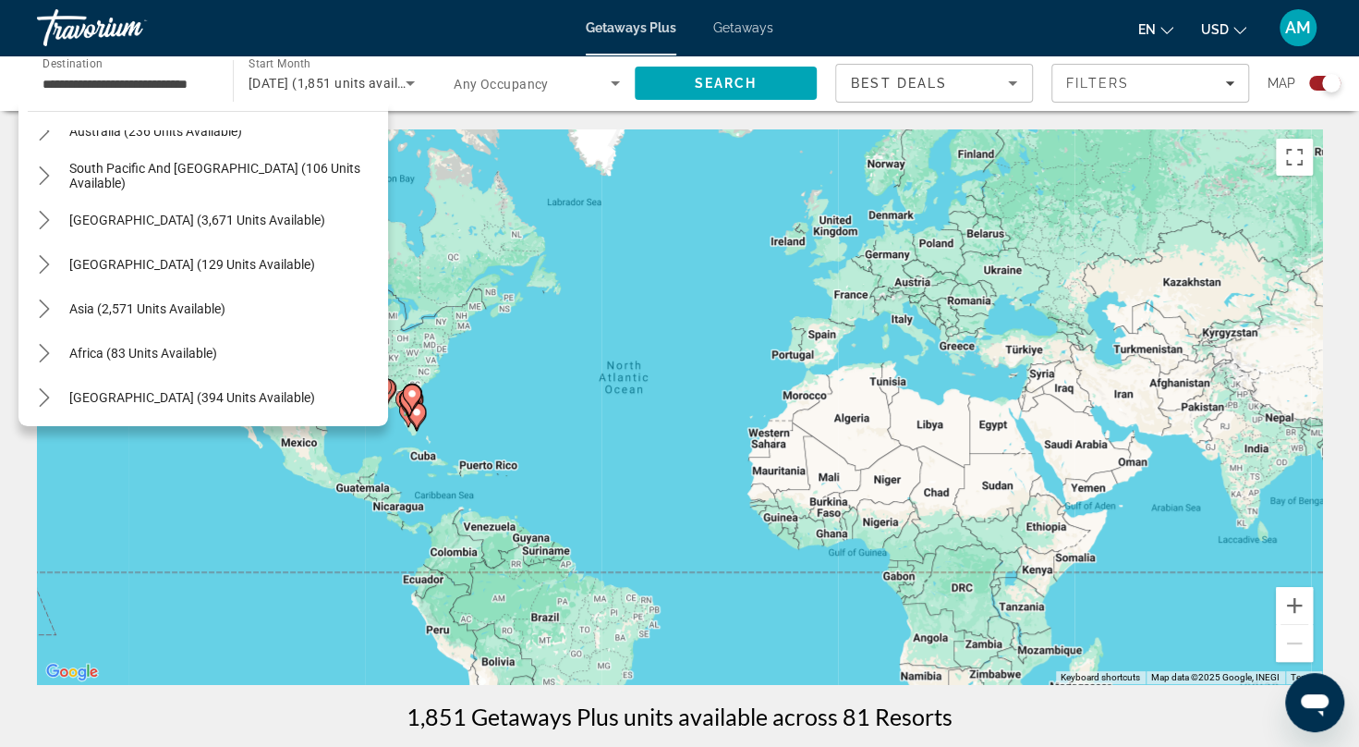
scroll to position [1985, 0]
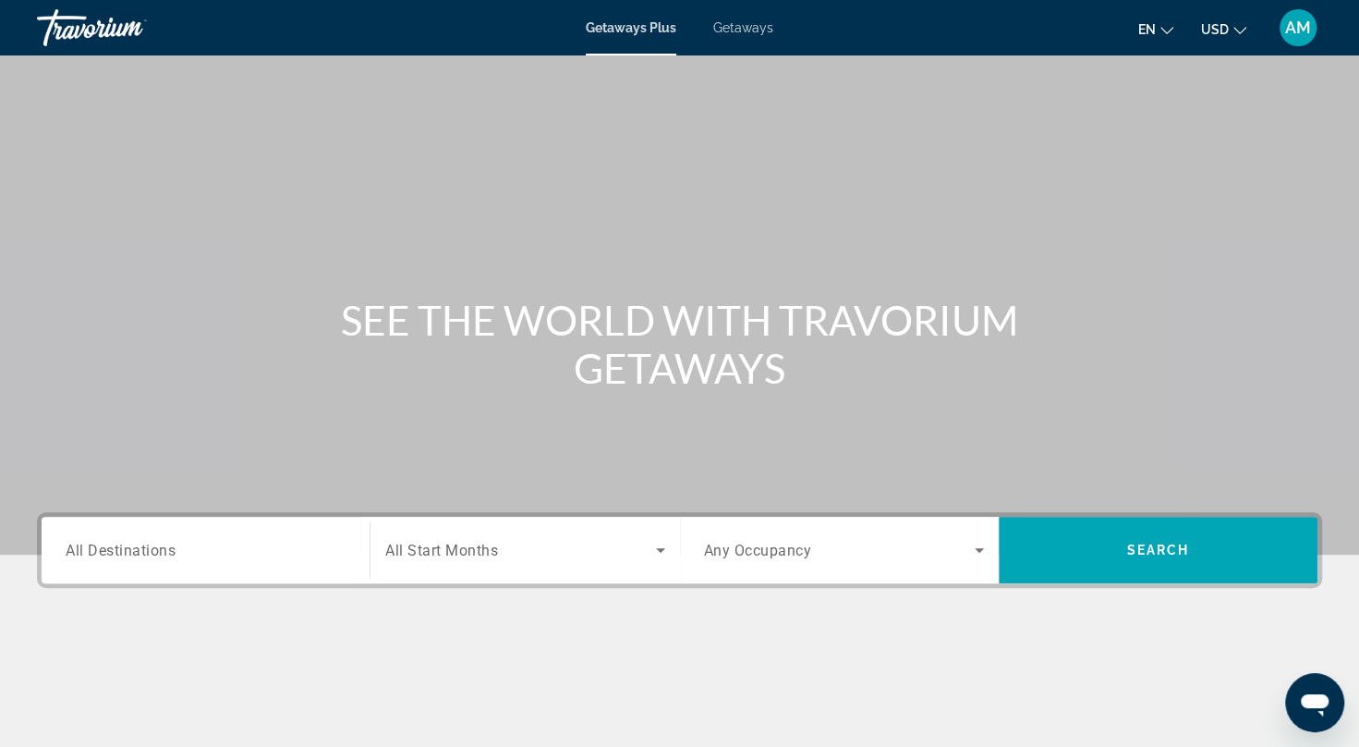
click at [159, 561] on div "Search widget" at bounding box center [206, 550] width 280 height 53
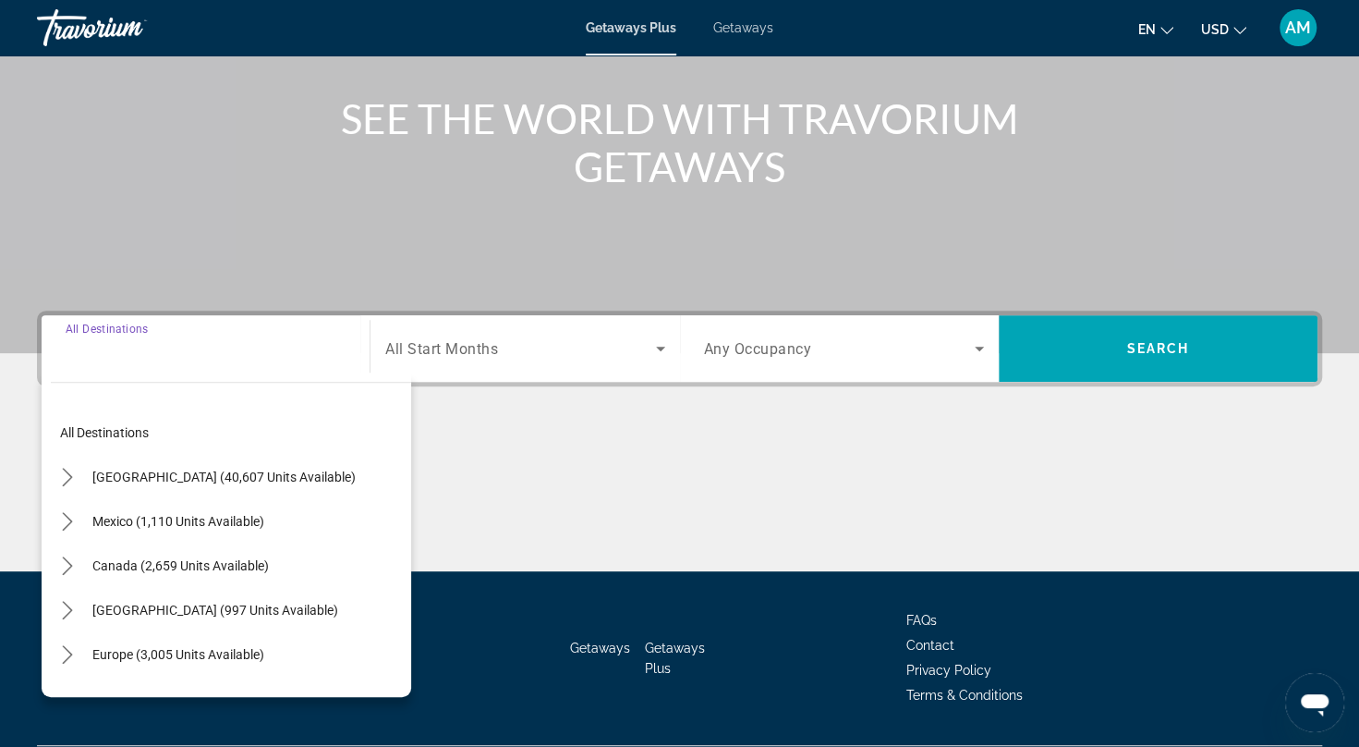
scroll to position [251, 0]
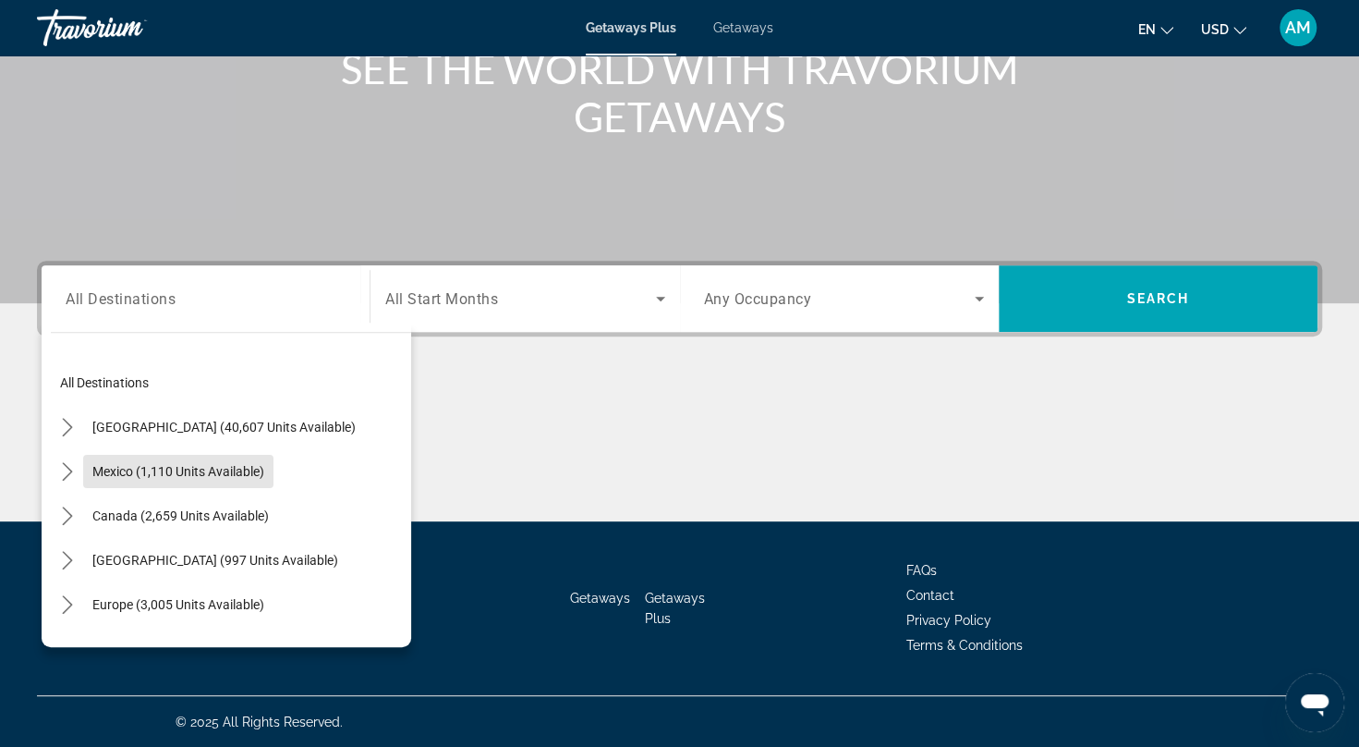
click at [174, 466] on span "Mexico (1,110 units available)" at bounding box center [178, 471] width 172 height 15
type input "**********"
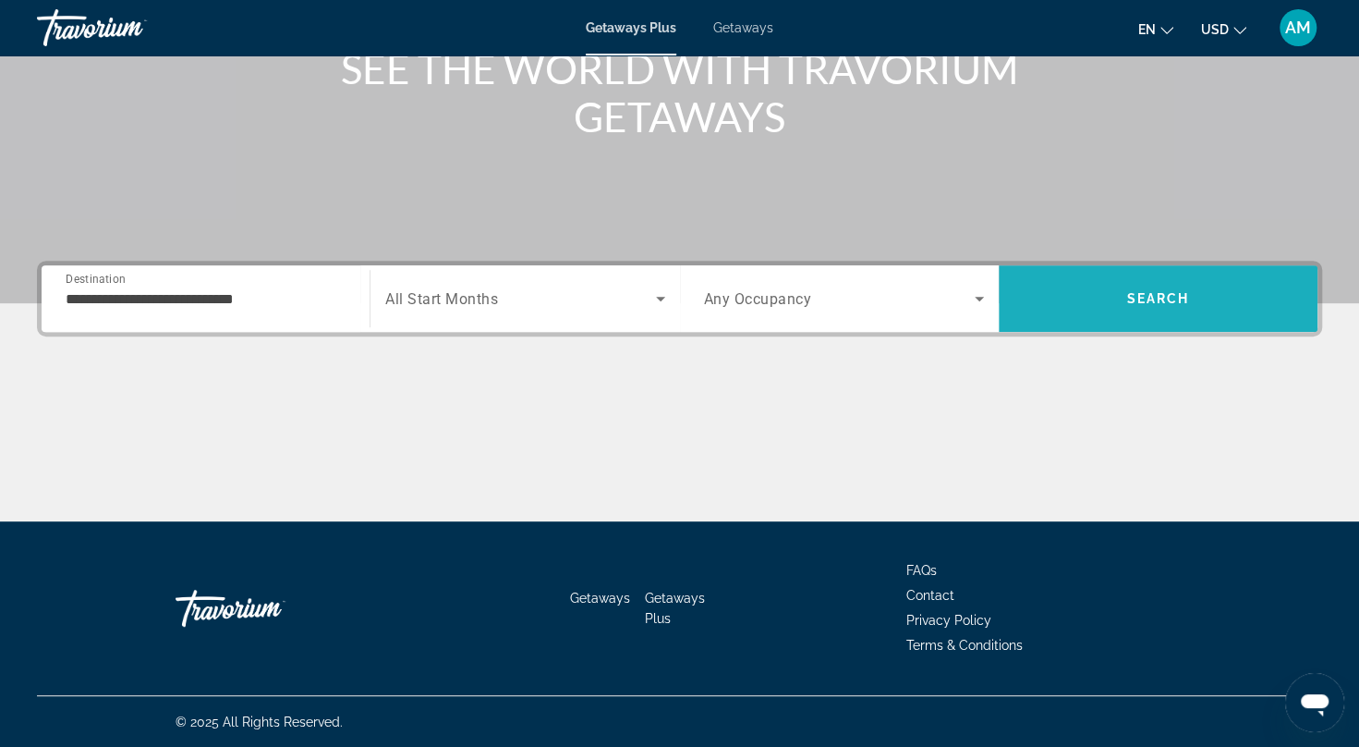
click at [1108, 294] on span "Search" at bounding box center [1158, 298] width 319 height 44
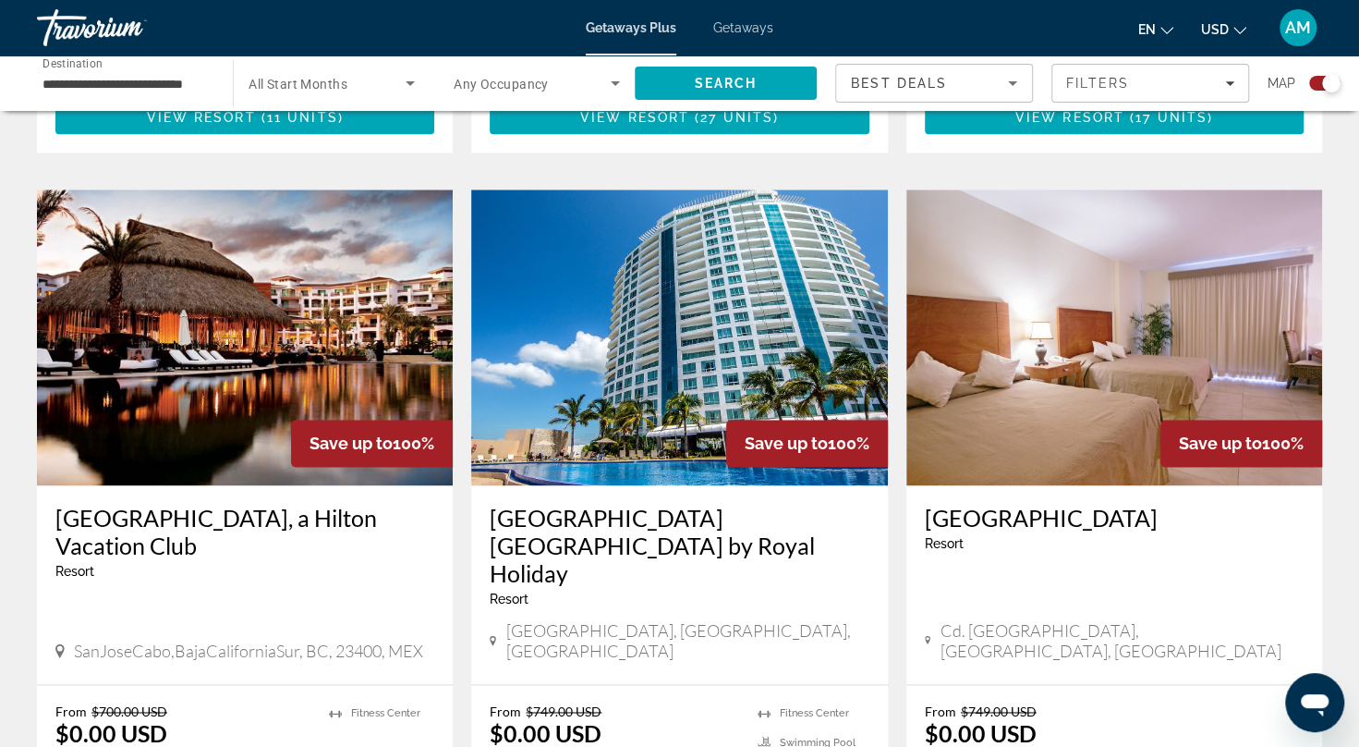
scroll to position [1203, 0]
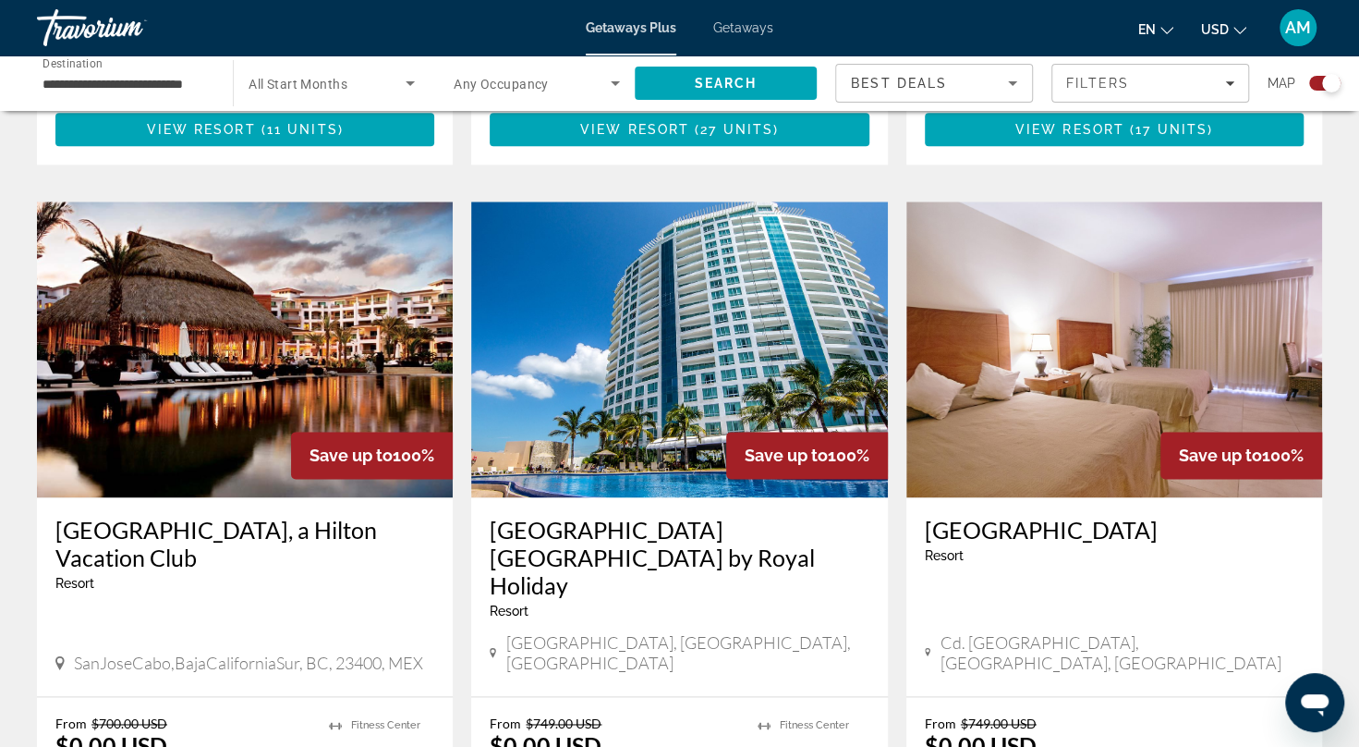
click at [295, 296] on img "Main content" at bounding box center [245, 349] width 416 height 296
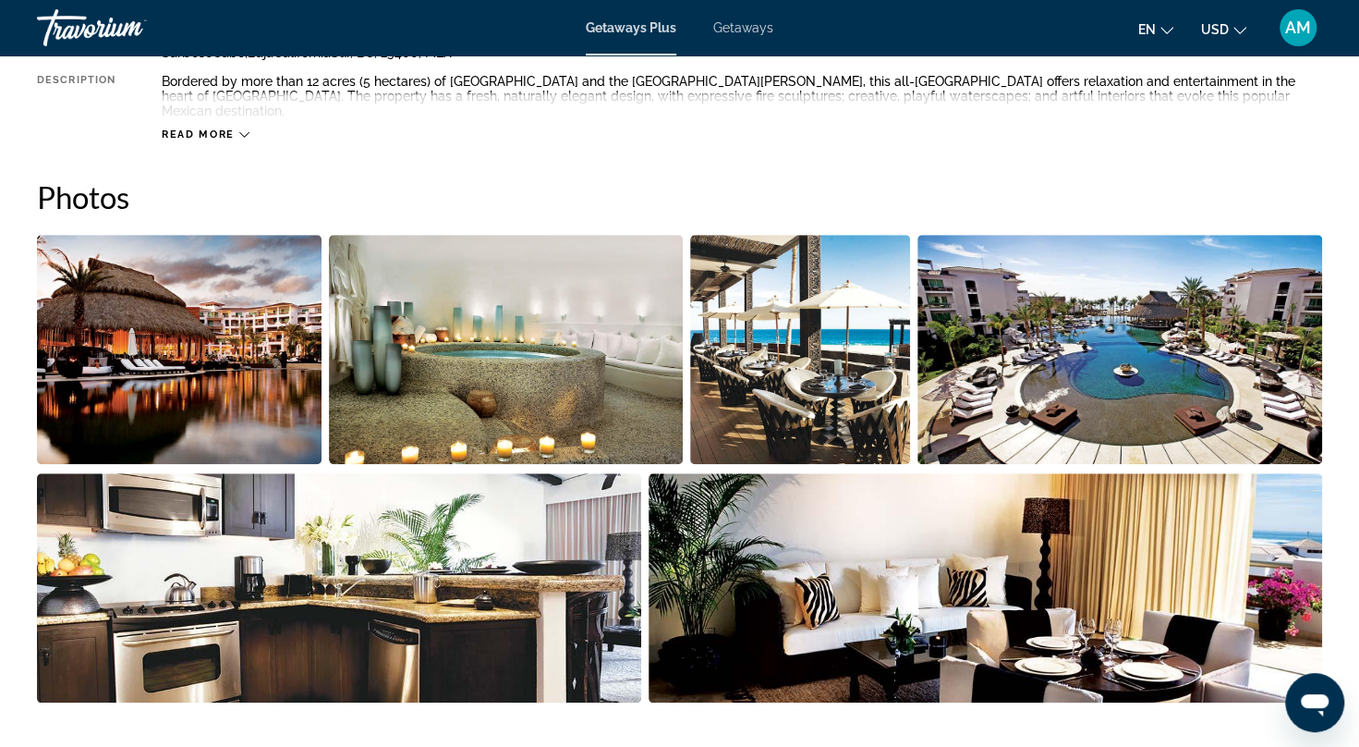
scroll to position [808, 0]
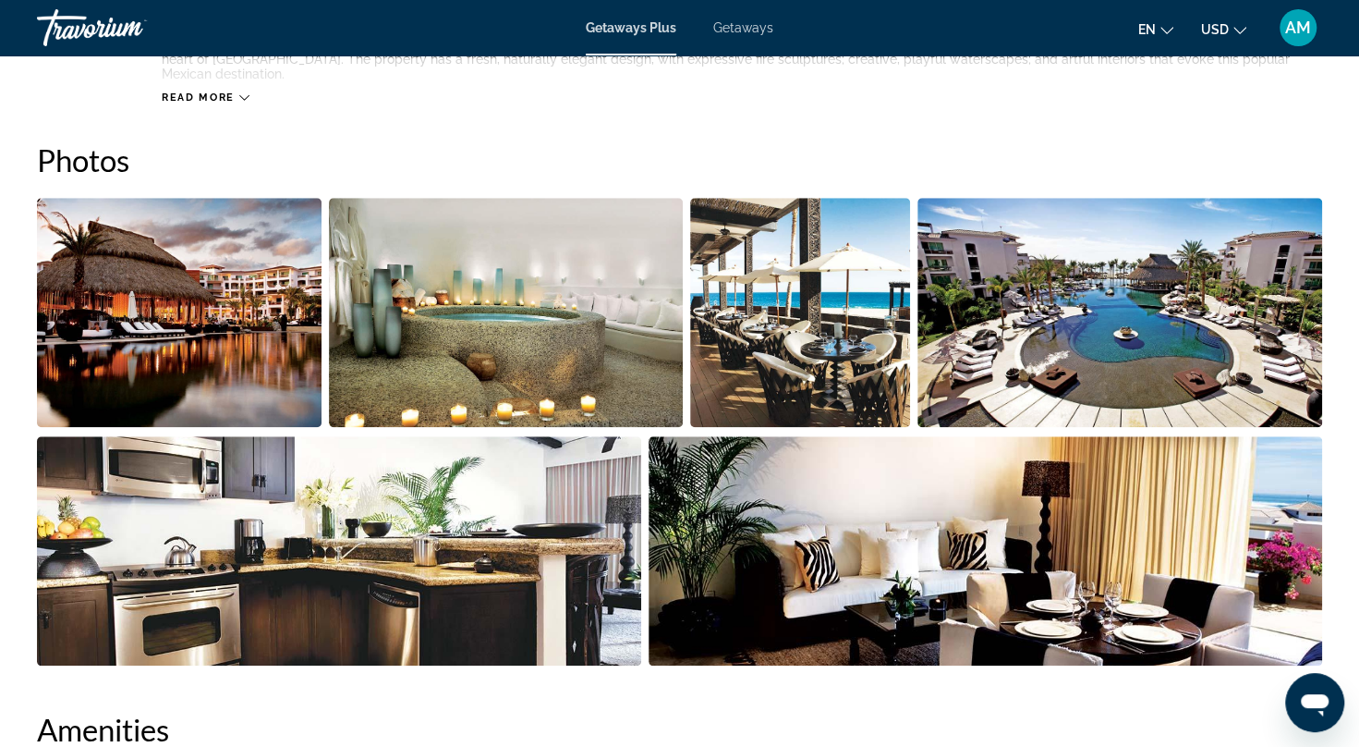
click at [125, 244] on img "Open full-screen image slider" at bounding box center [179, 312] width 285 height 229
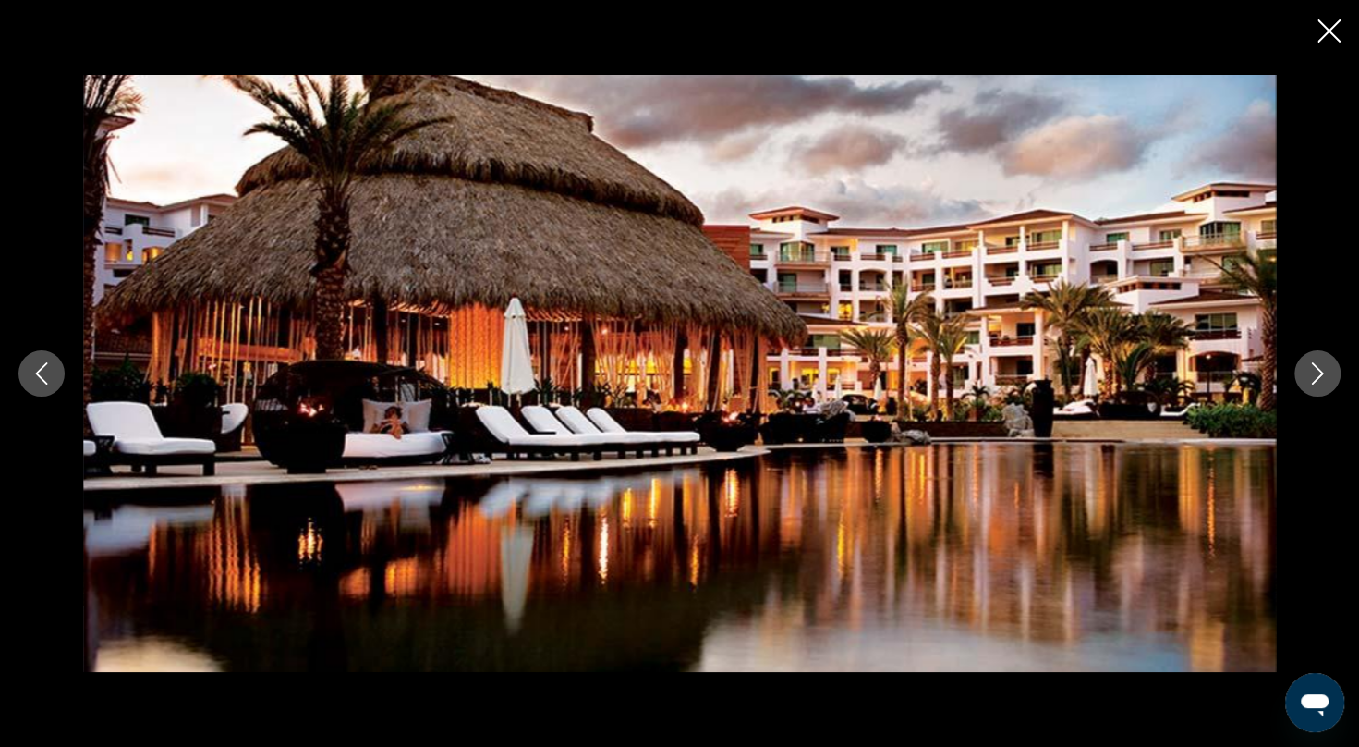
click at [1323, 377] on icon "Next image" at bounding box center [1318, 373] width 22 height 22
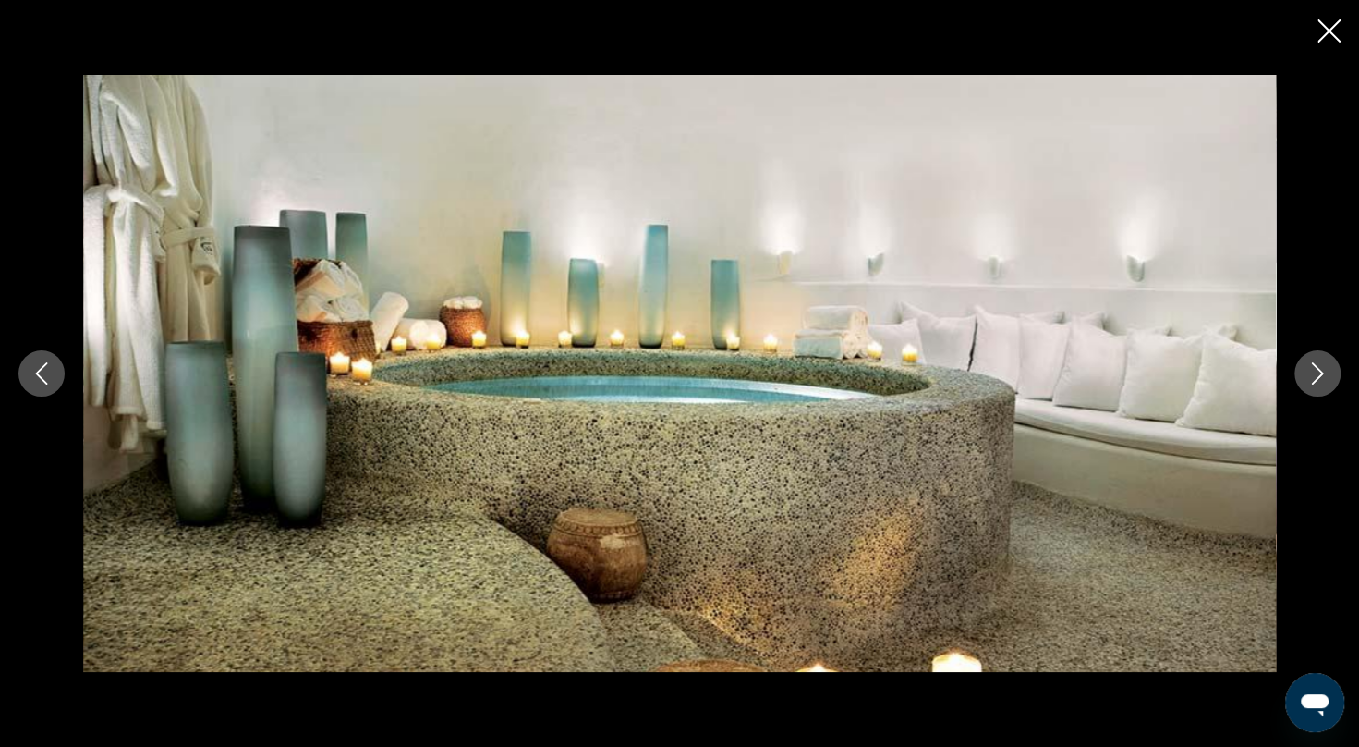
click at [1323, 377] on icon "Next image" at bounding box center [1318, 373] width 22 height 22
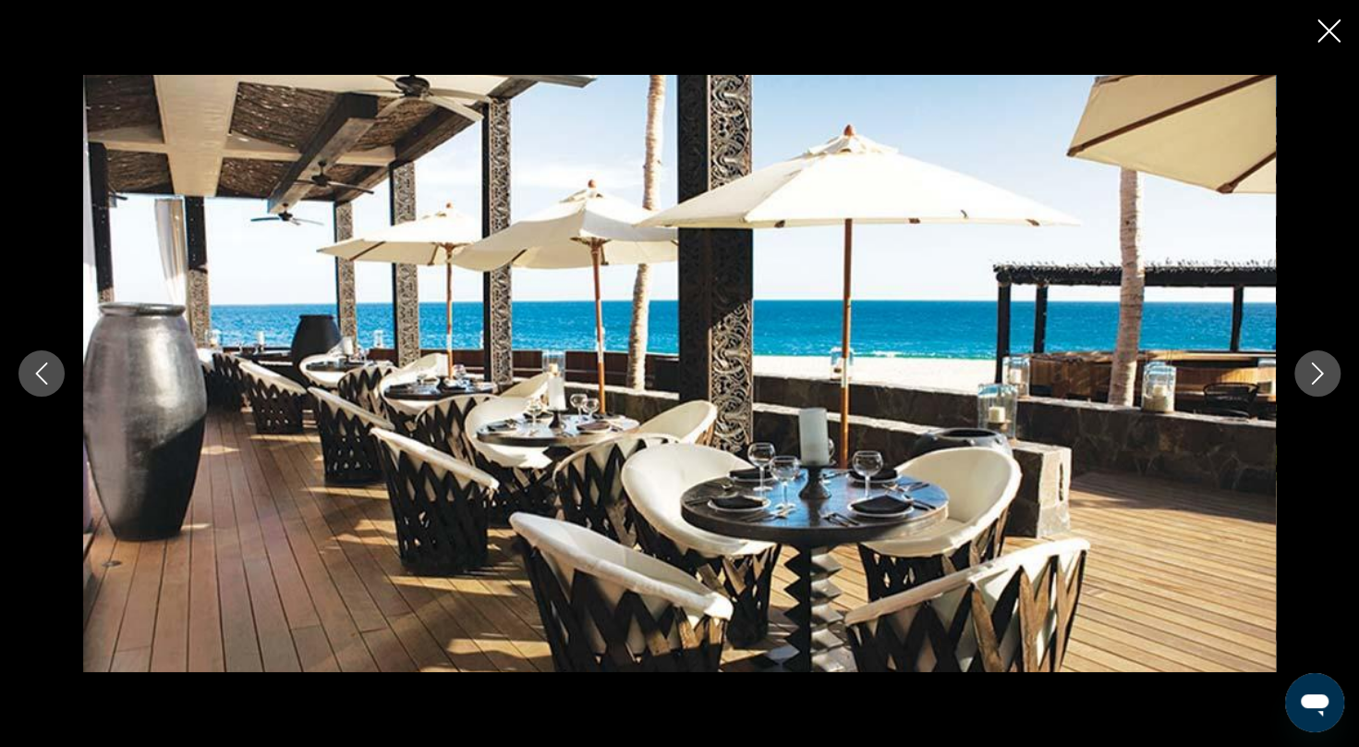
click at [1323, 377] on icon "Next image" at bounding box center [1318, 373] width 22 height 22
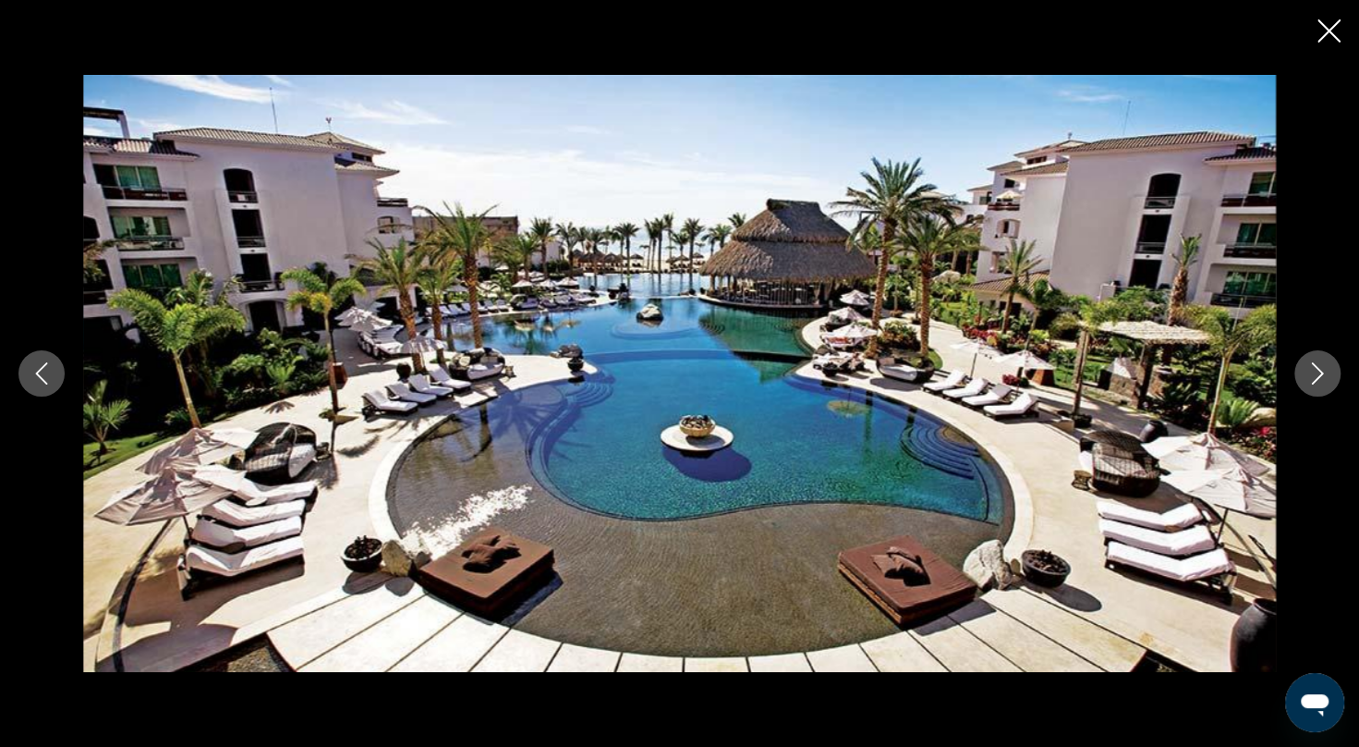
click at [1323, 377] on icon "Next image" at bounding box center [1318, 373] width 22 height 22
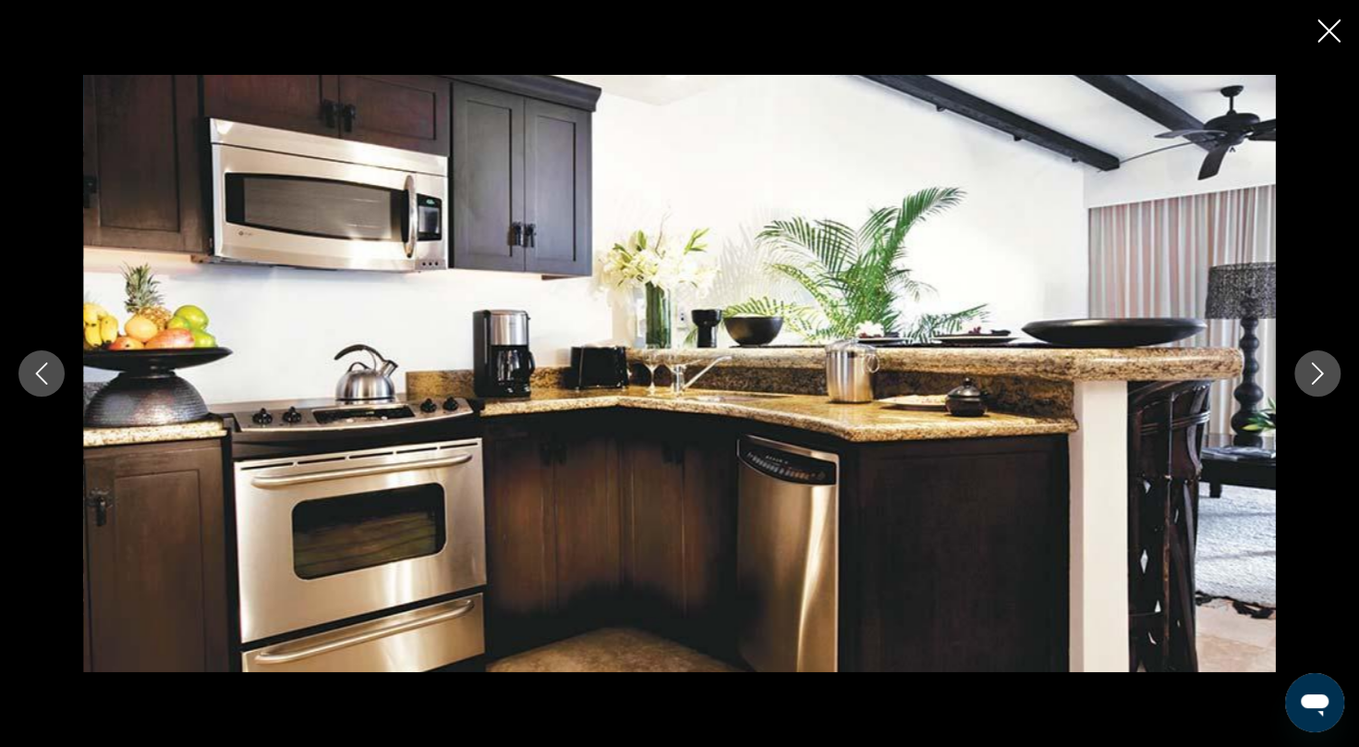
click at [1323, 377] on icon "Next image" at bounding box center [1318, 373] width 22 height 22
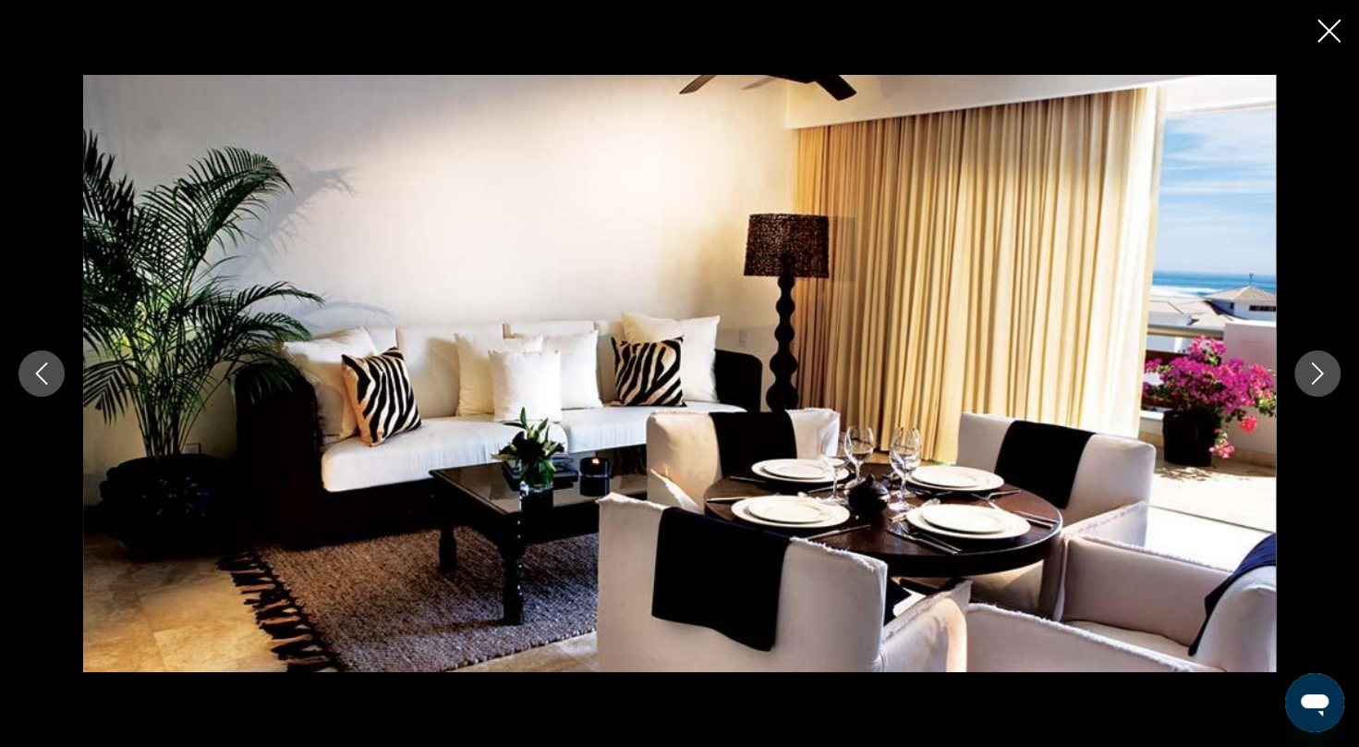
click at [1323, 377] on icon "Next image" at bounding box center [1318, 373] width 22 height 22
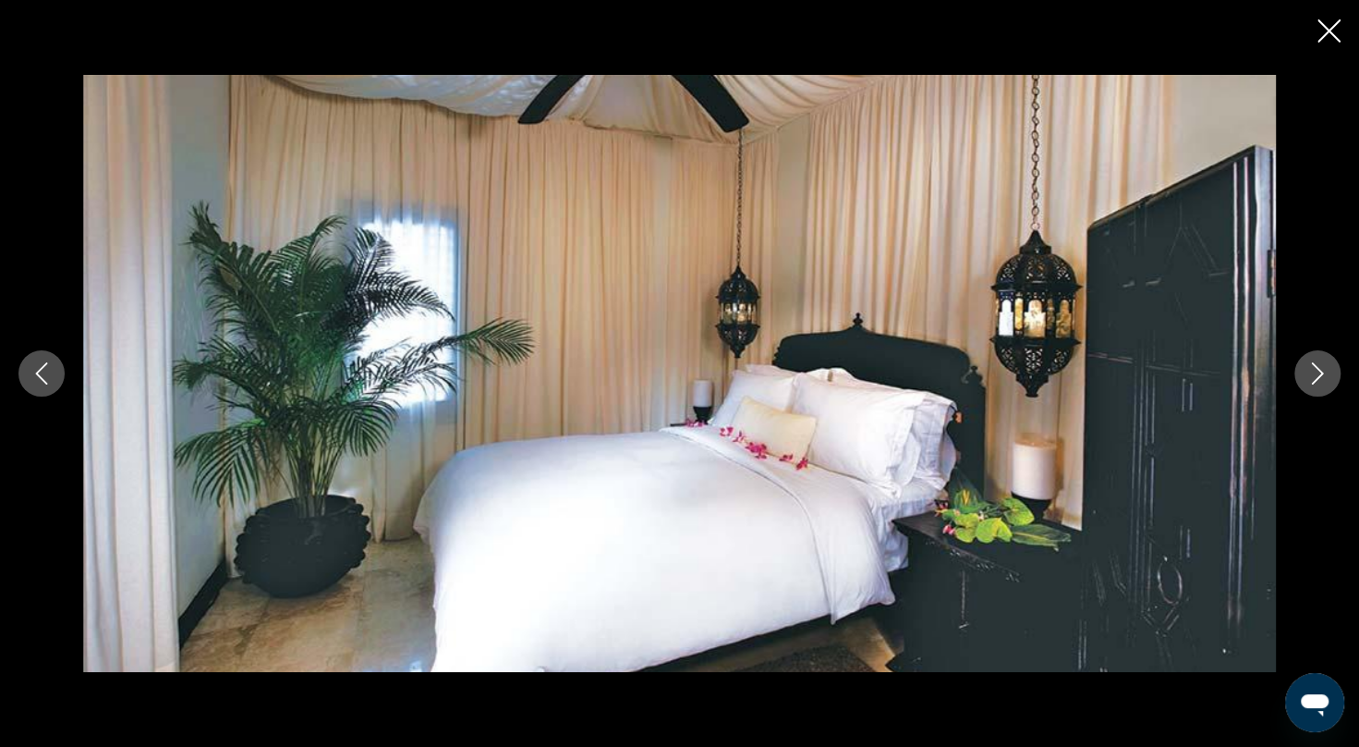
click at [1323, 377] on icon "Next image" at bounding box center [1318, 373] width 22 height 22
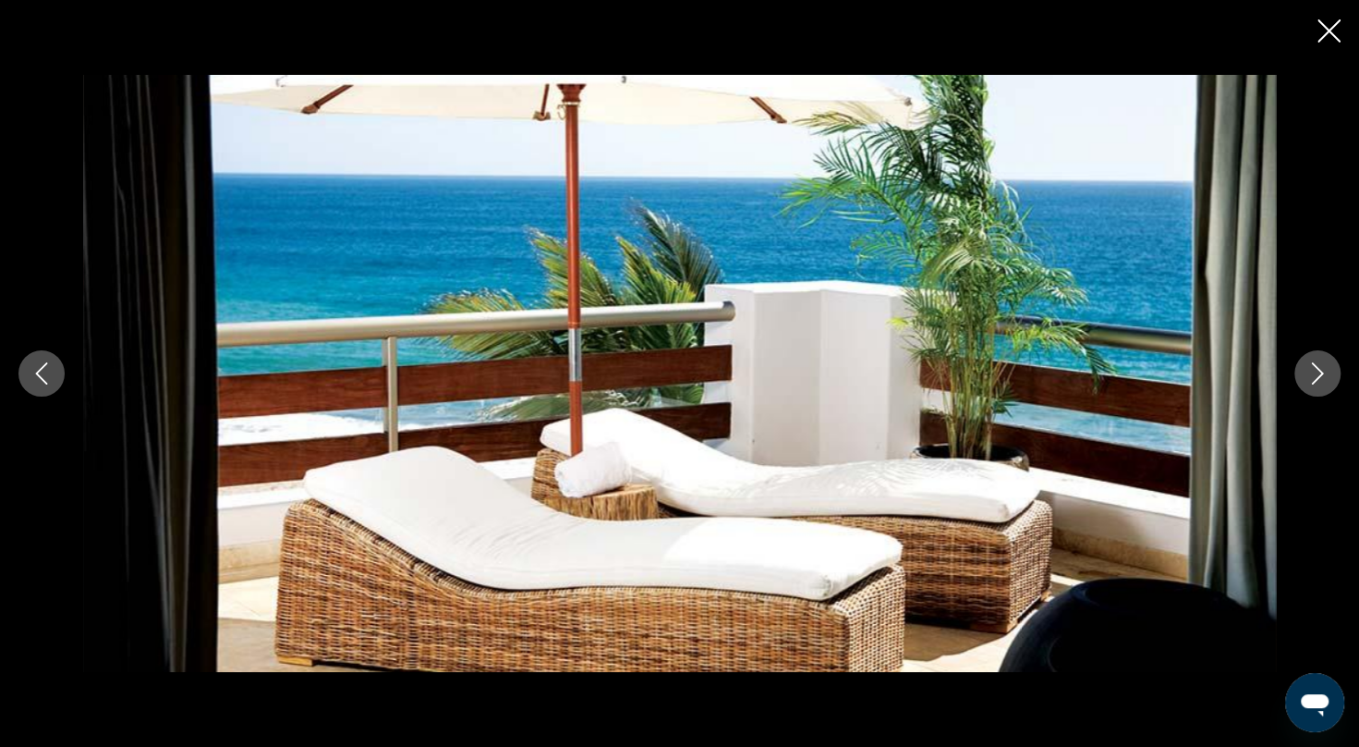
click at [1323, 377] on icon "Next image" at bounding box center [1318, 373] width 22 height 22
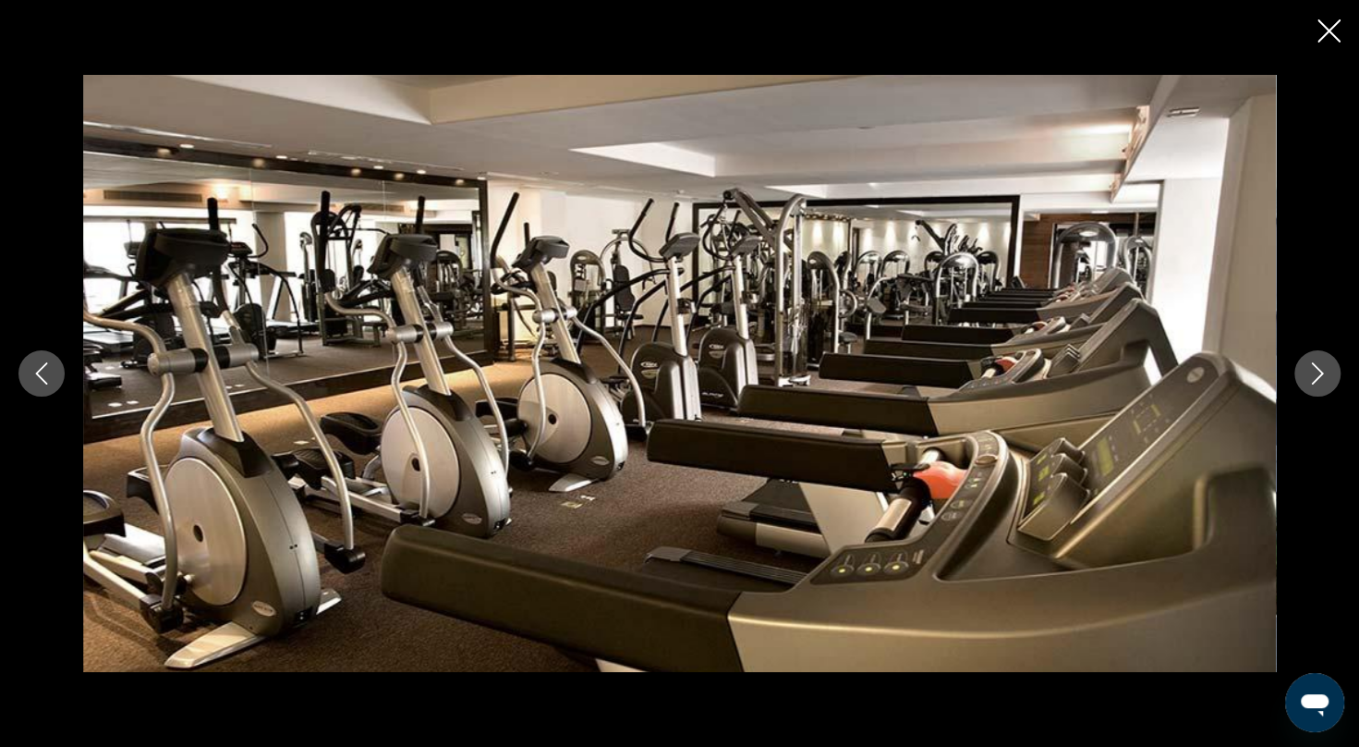
click at [1323, 377] on icon "Next image" at bounding box center [1318, 373] width 22 height 22
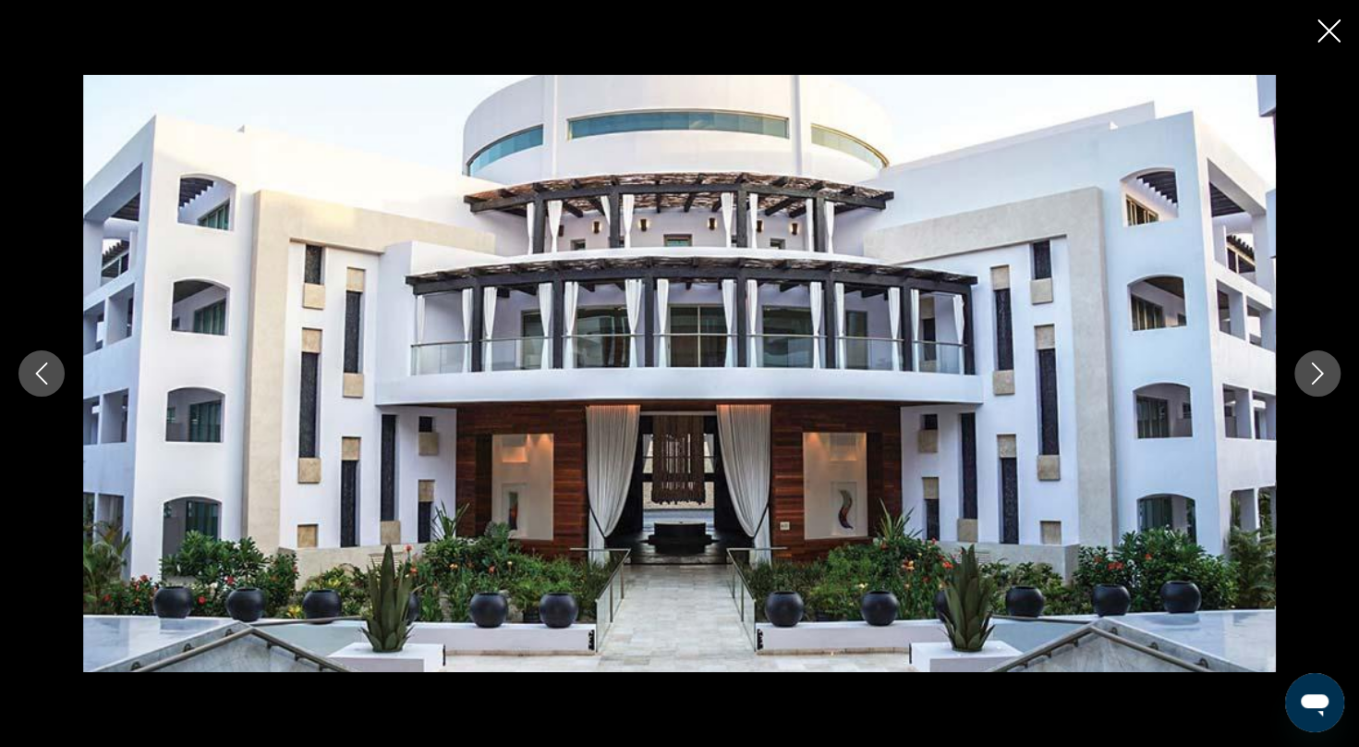
click at [1323, 377] on icon "Next image" at bounding box center [1318, 373] width 22 height 22
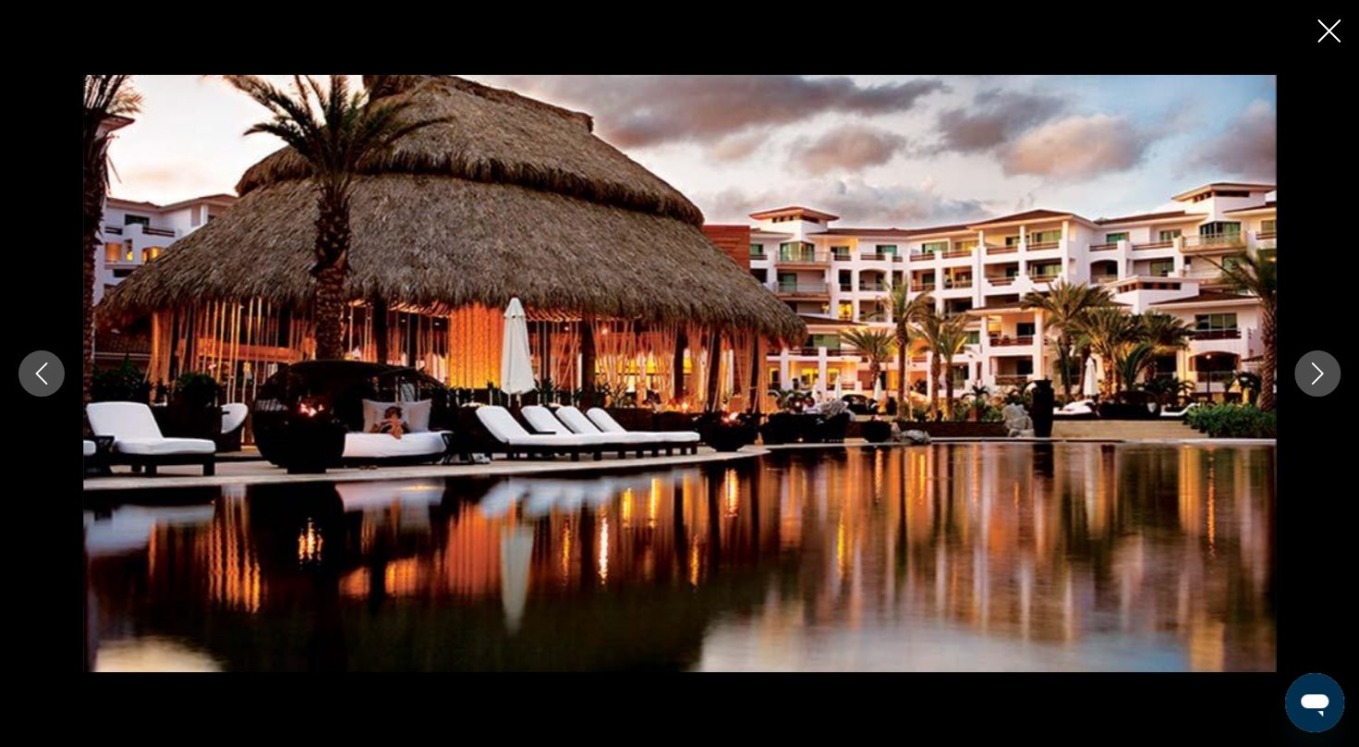
click at [1315, 388] on button "Next image" at bounding box center [1317, 373] width 46 height 46
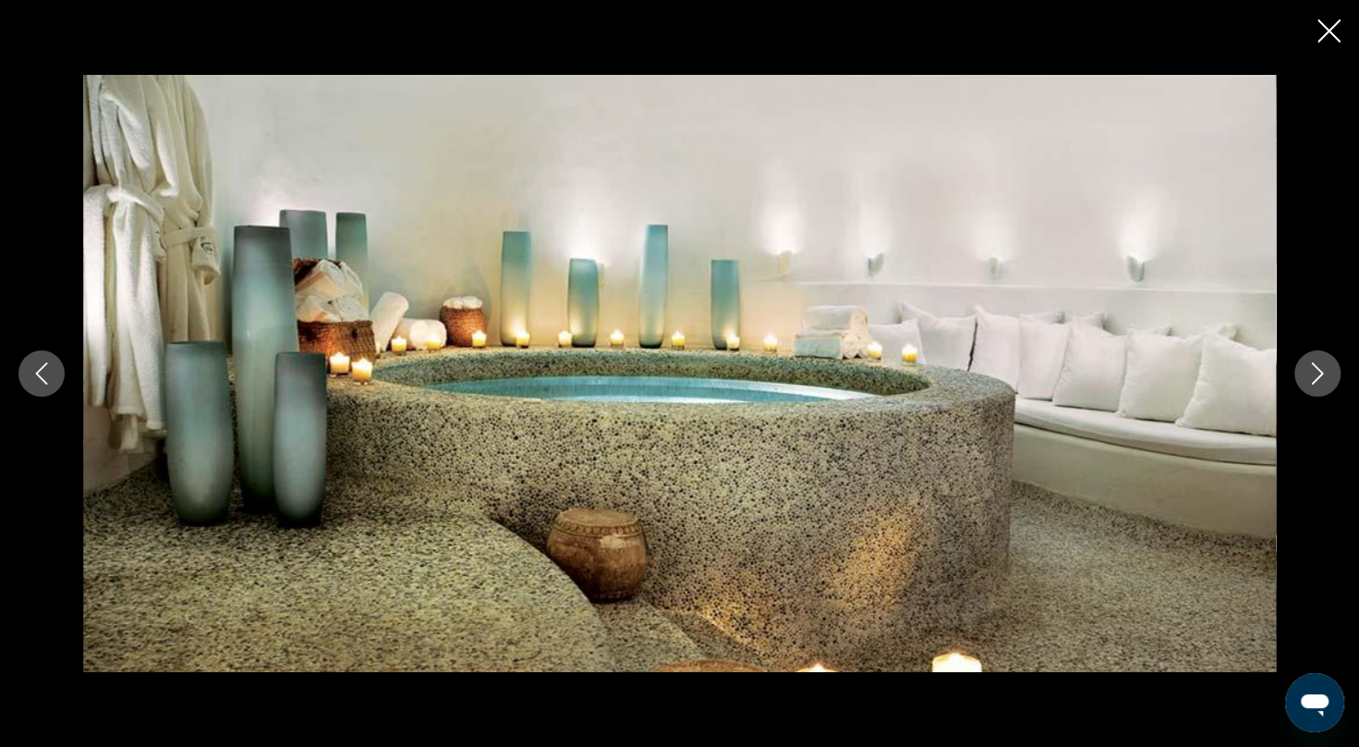
click at [1315, 388] on button "Next image" at bounding box center [1317, 373] width 46 height 46
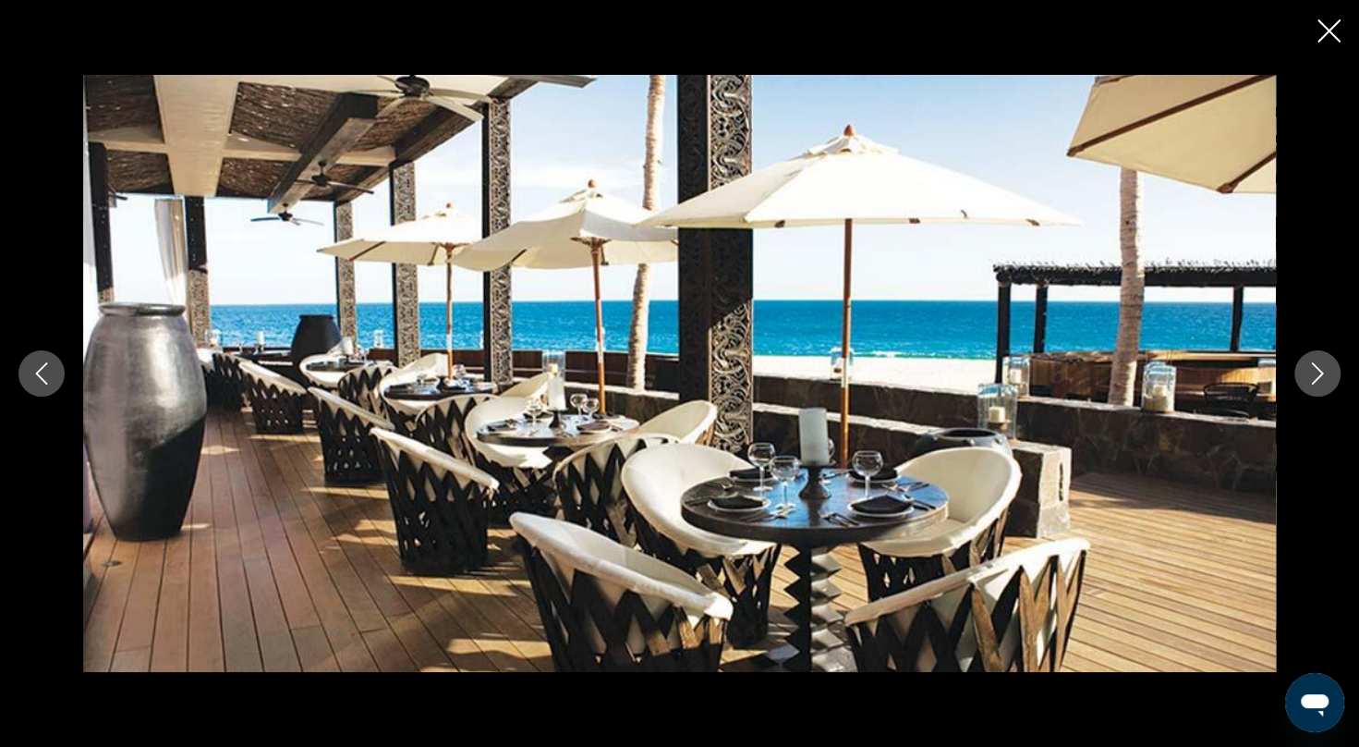
click at [1315, 388] on button "Next image" at bounding box center [1317, 373] width 46 height 46
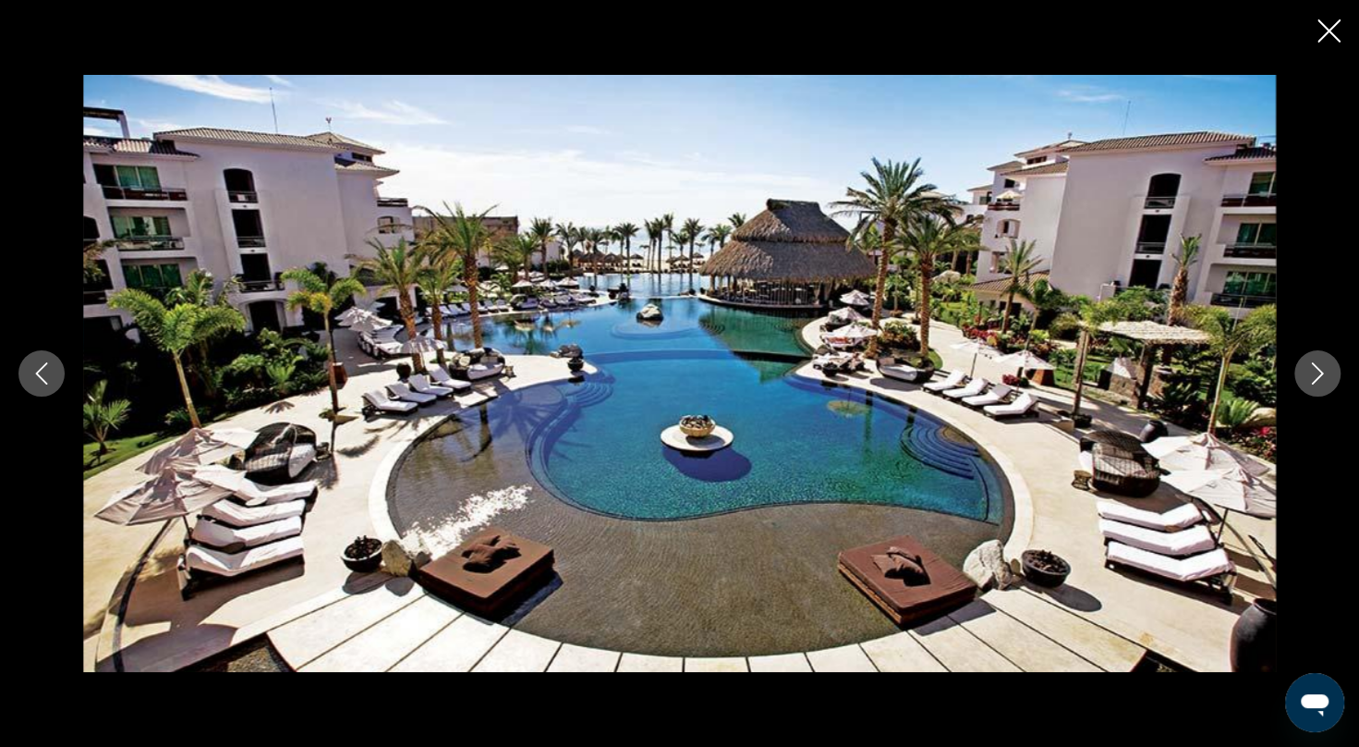
click at [1313, 389] on button "Next image" at bounding box center [1317, 373] width 46 height 46
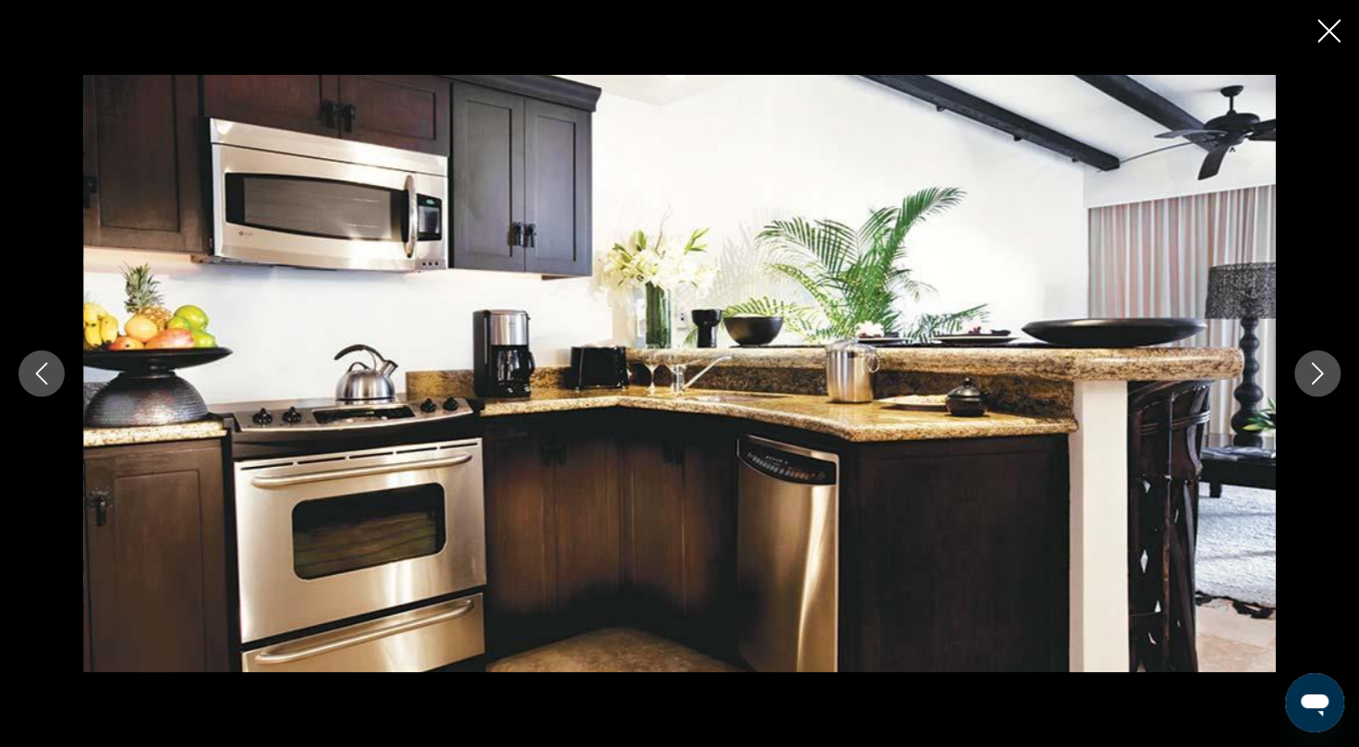
click at [1313, 389] on button "Next image" at bounding box center [1317, 373] width 46 height 46
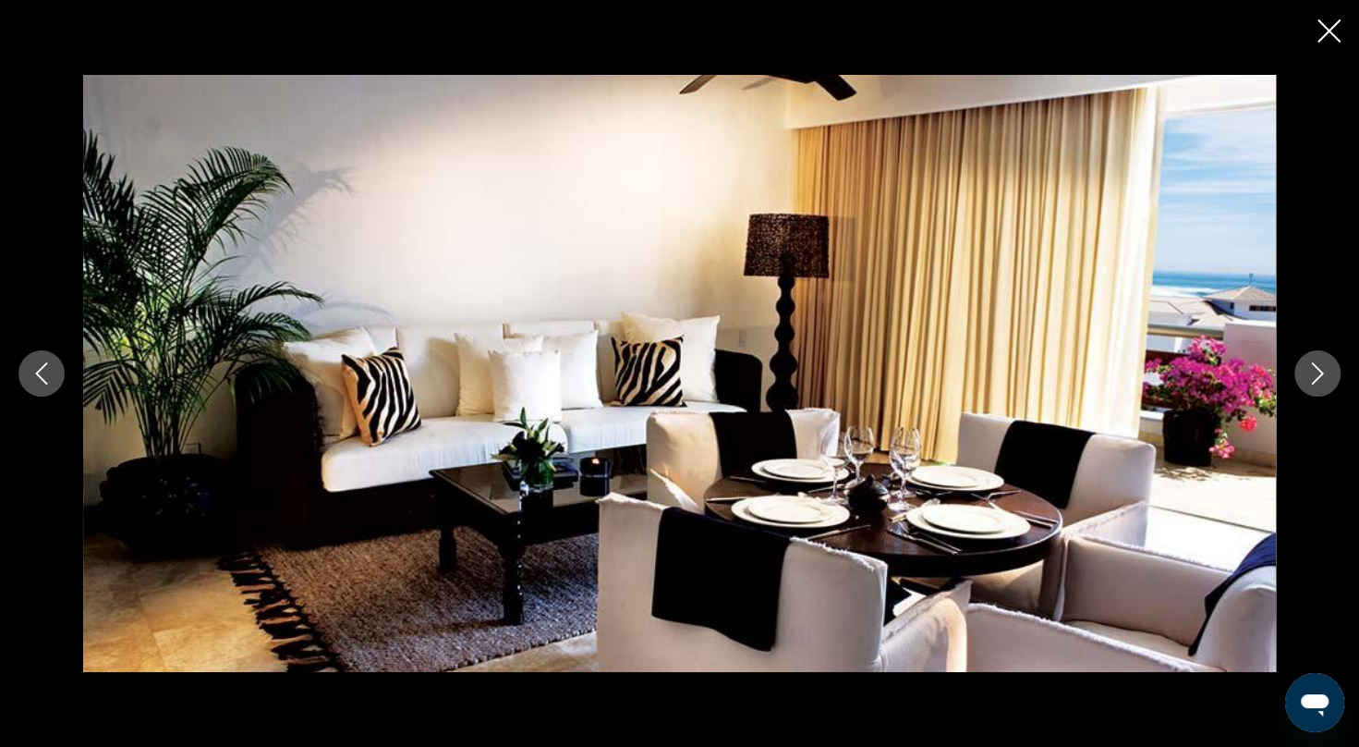
click at [1313, 389] on button "Next image" at bounding box center [1317, 373] width 46 height 46
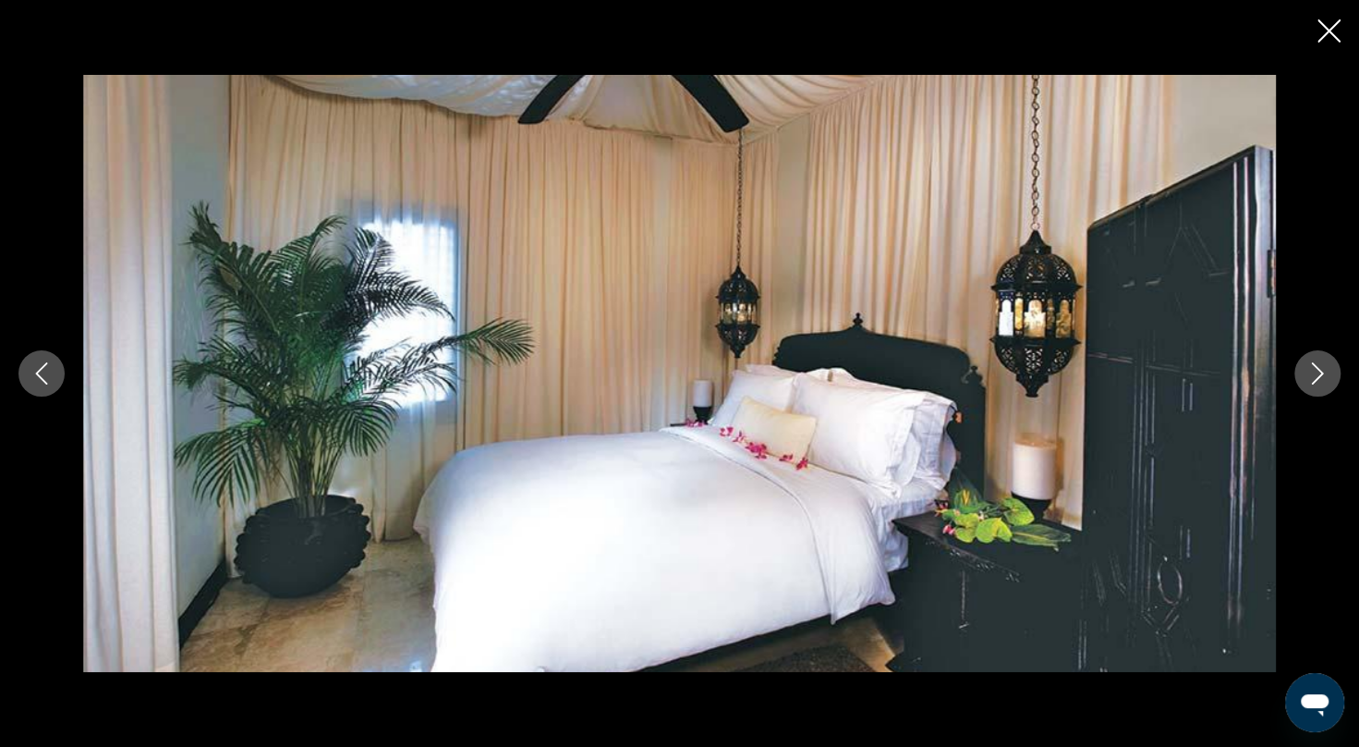
click at [1313, 389] on button "Next image" at bounding box center [1317, 373] width 46 height 46
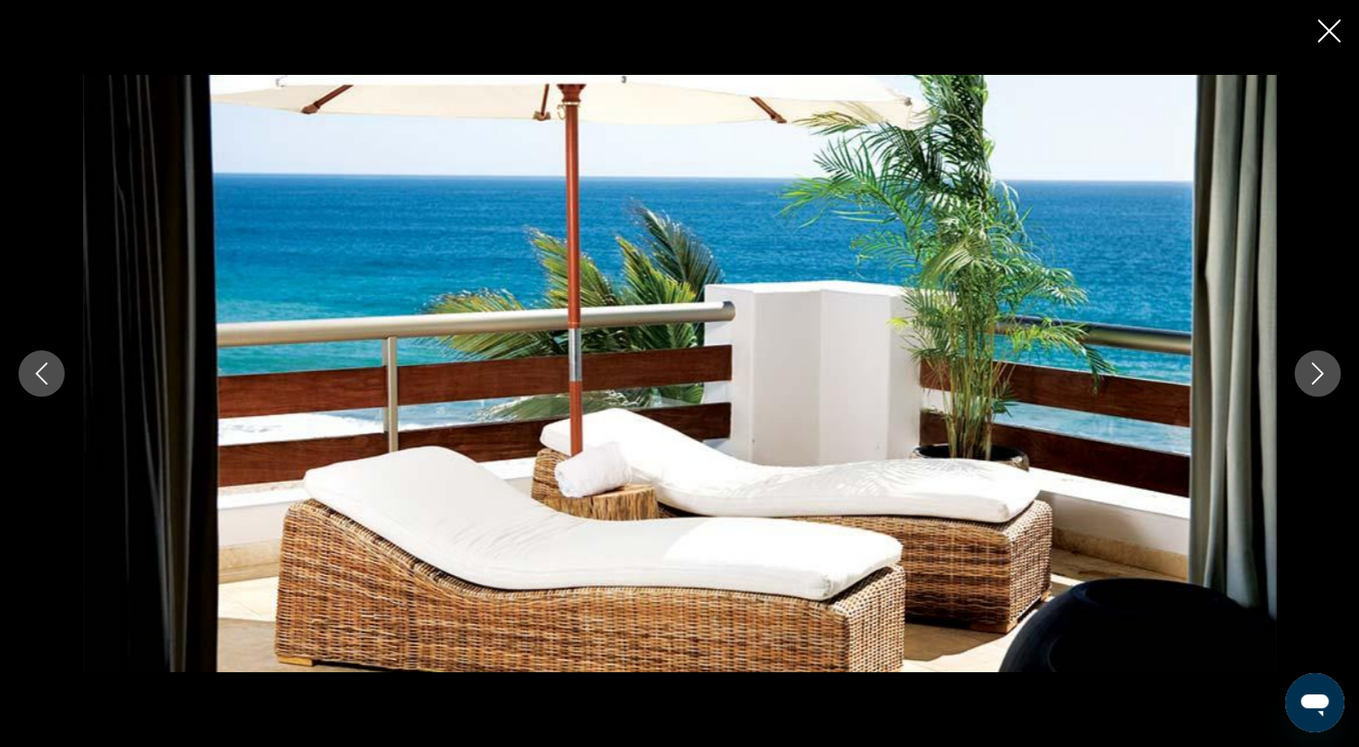
click at [1323, 26] on icon "Close slideshow" at bounding box center [1329, 30] width 23 height 23
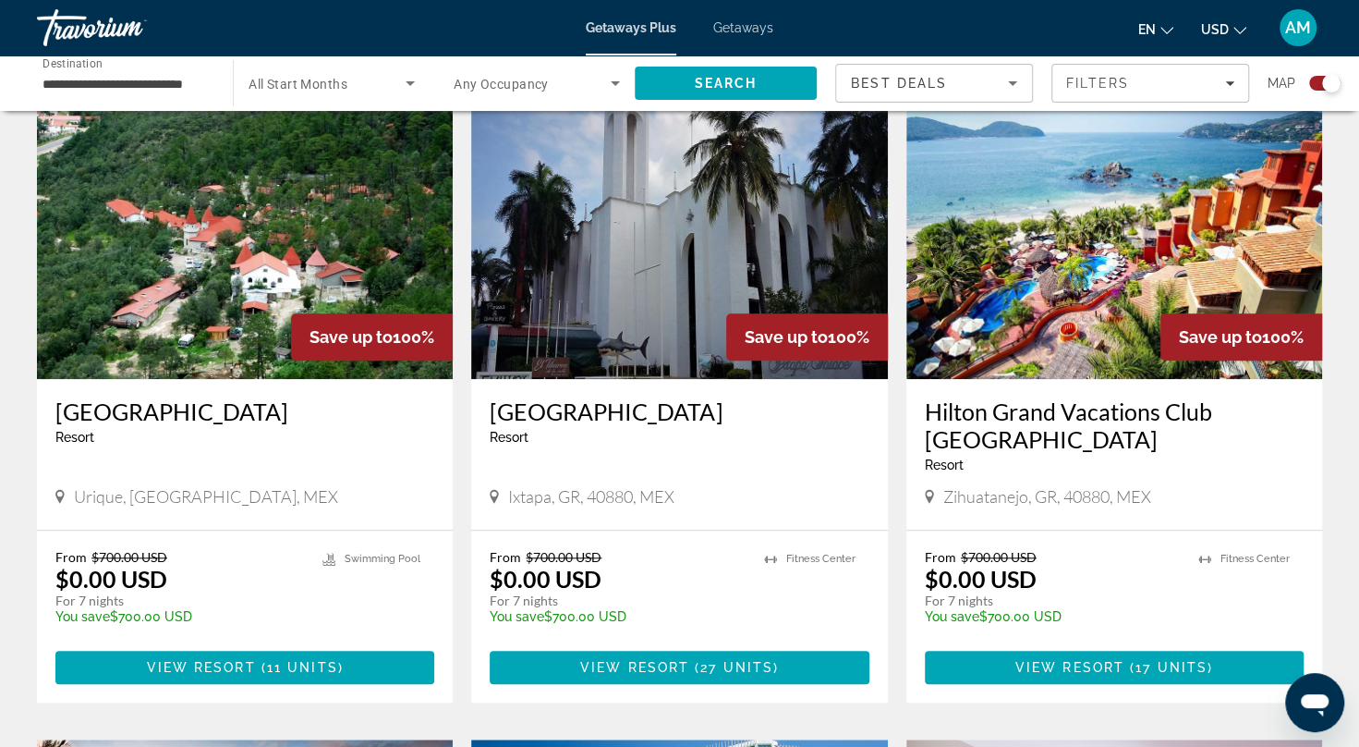
scroll to position [702, 0]
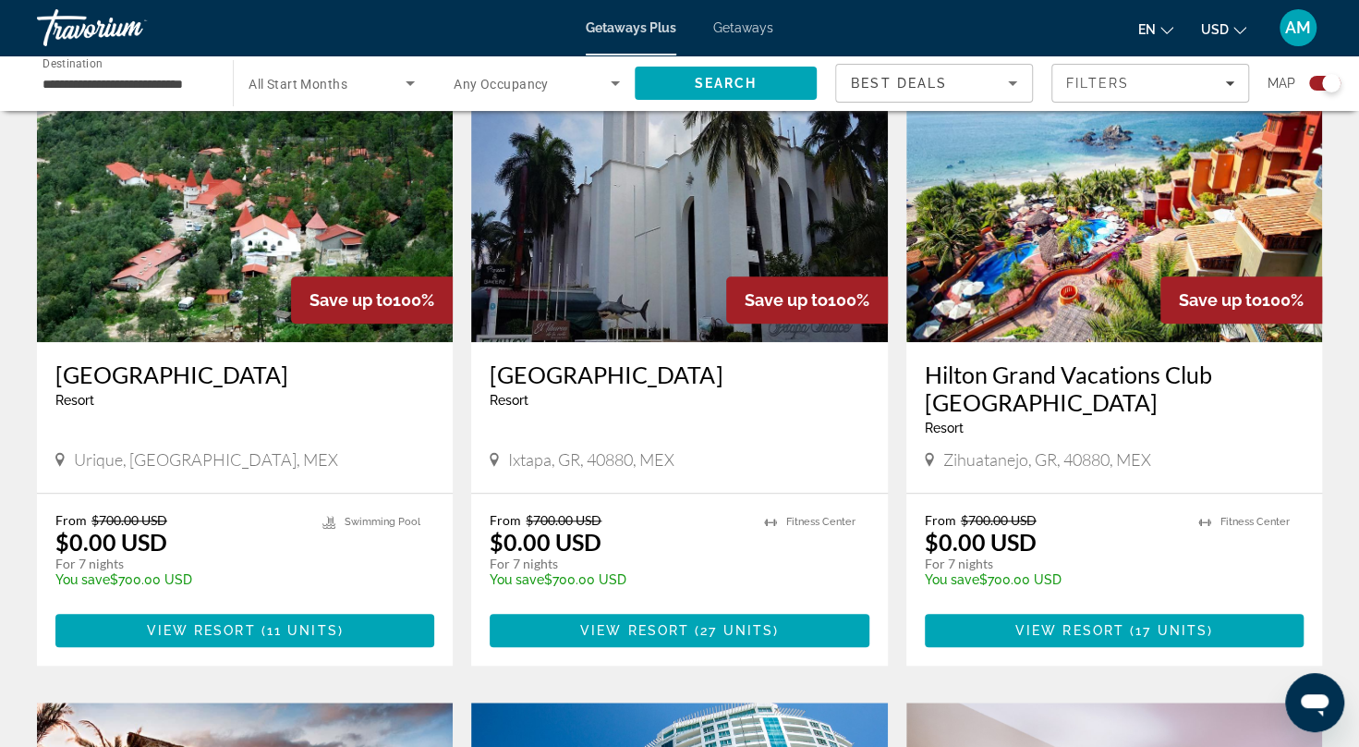
click at [1149, 233] on img "Main content" at bounding box center [1114, 194] width 416 height 296
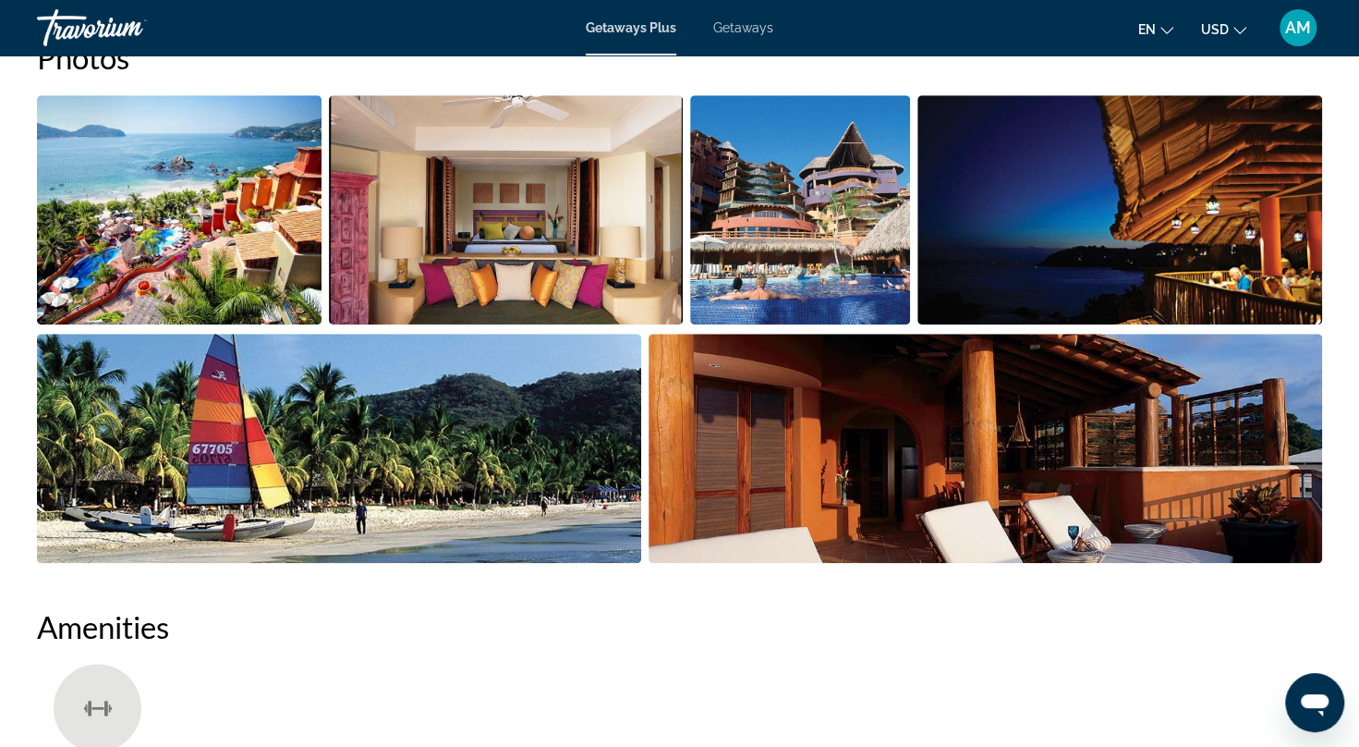
scroll to position [776, 0]
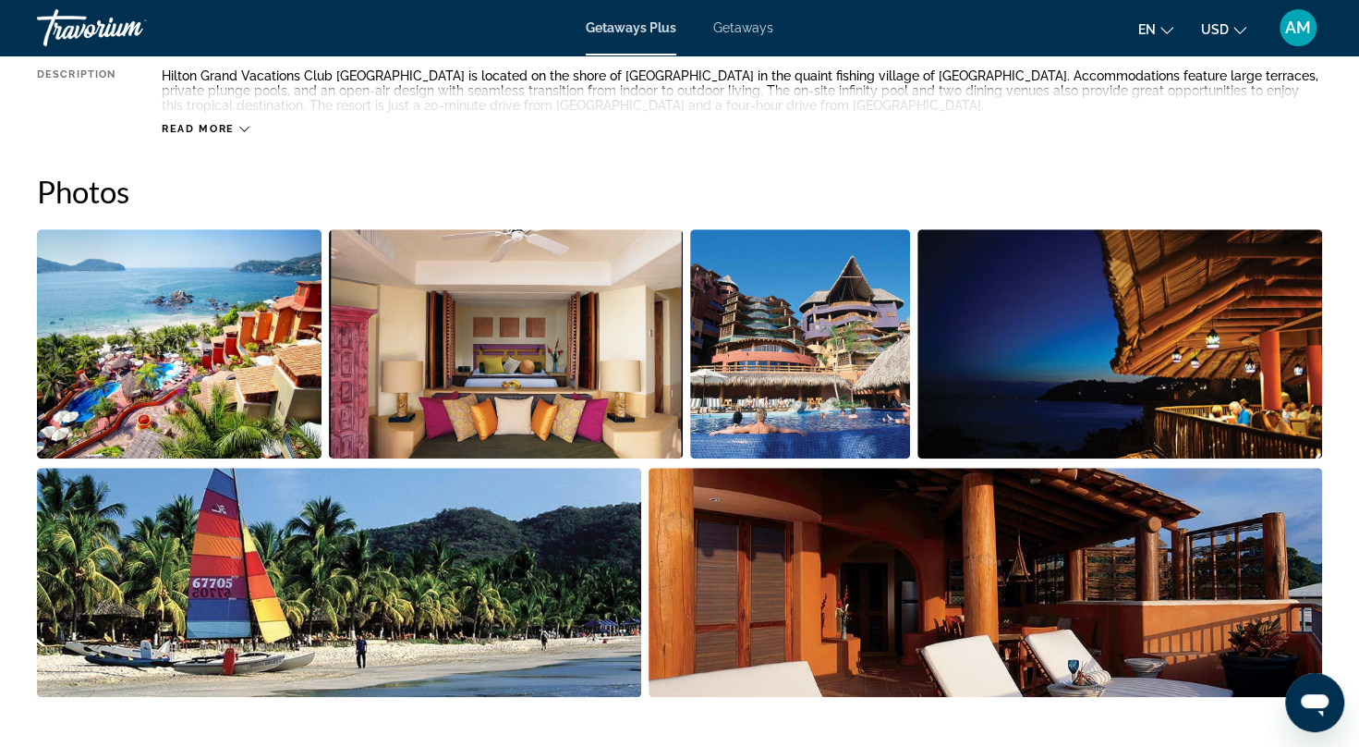
click at [194, 329] on img "Open full-screen image slider" at bounding box center [179, 343] width 285 height 229
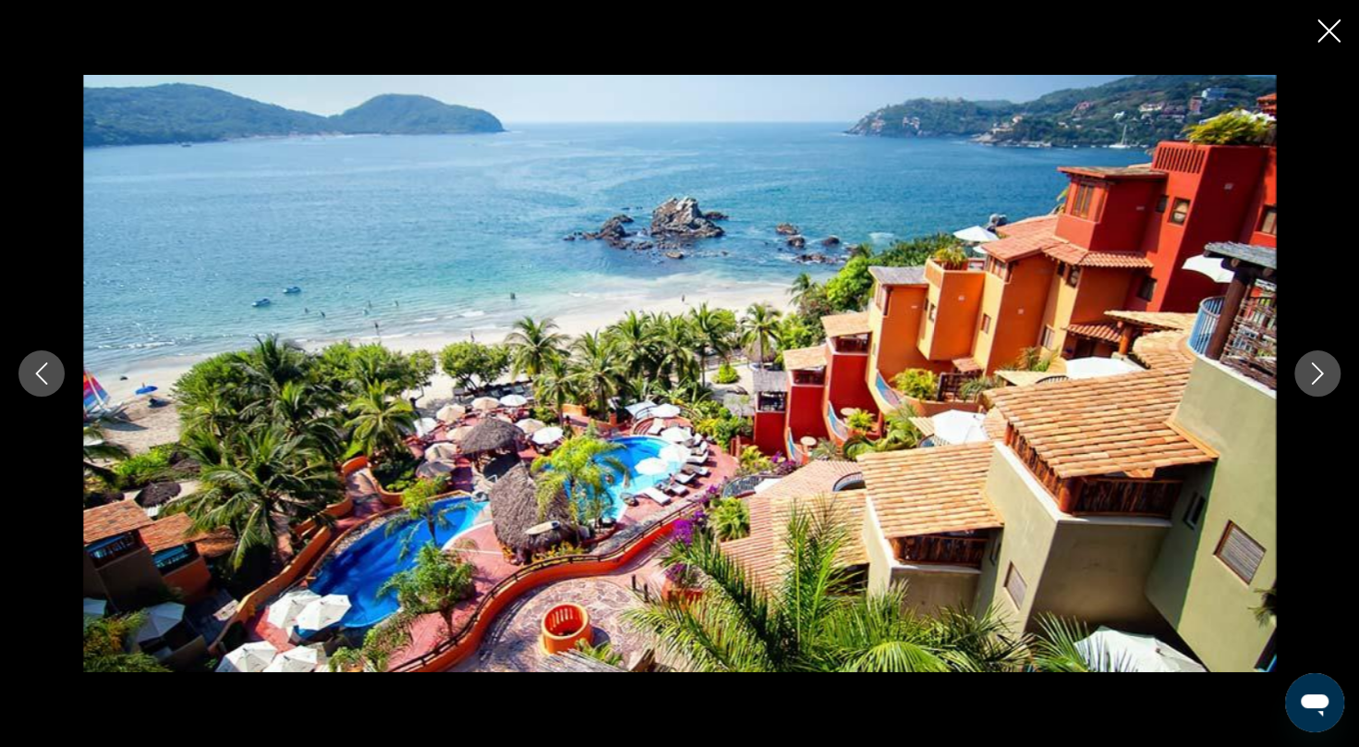
click at [1314, 380] on icon "Next image" at bounding box center [1318, 373] width 22 height 22
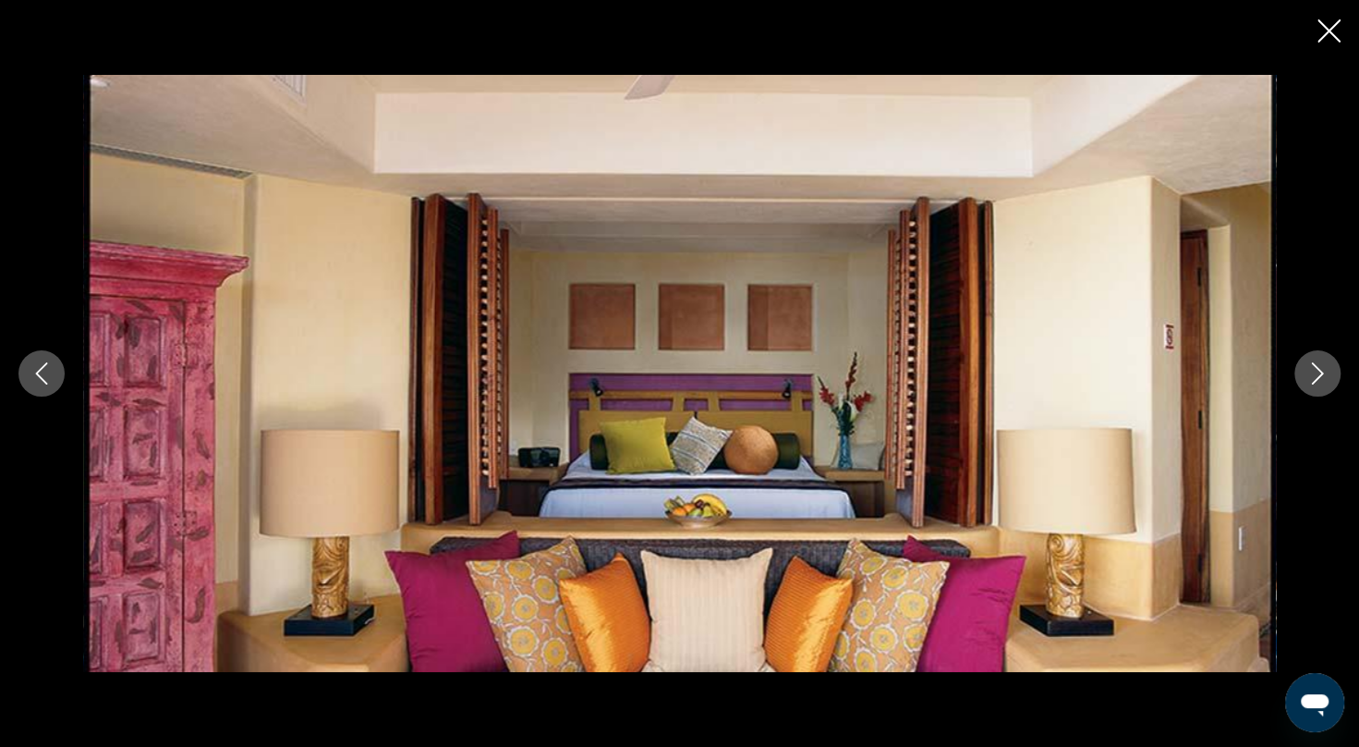
click at [1305, 383] on button "Next image" at bounding box center [1317, 373] width 46 height 46
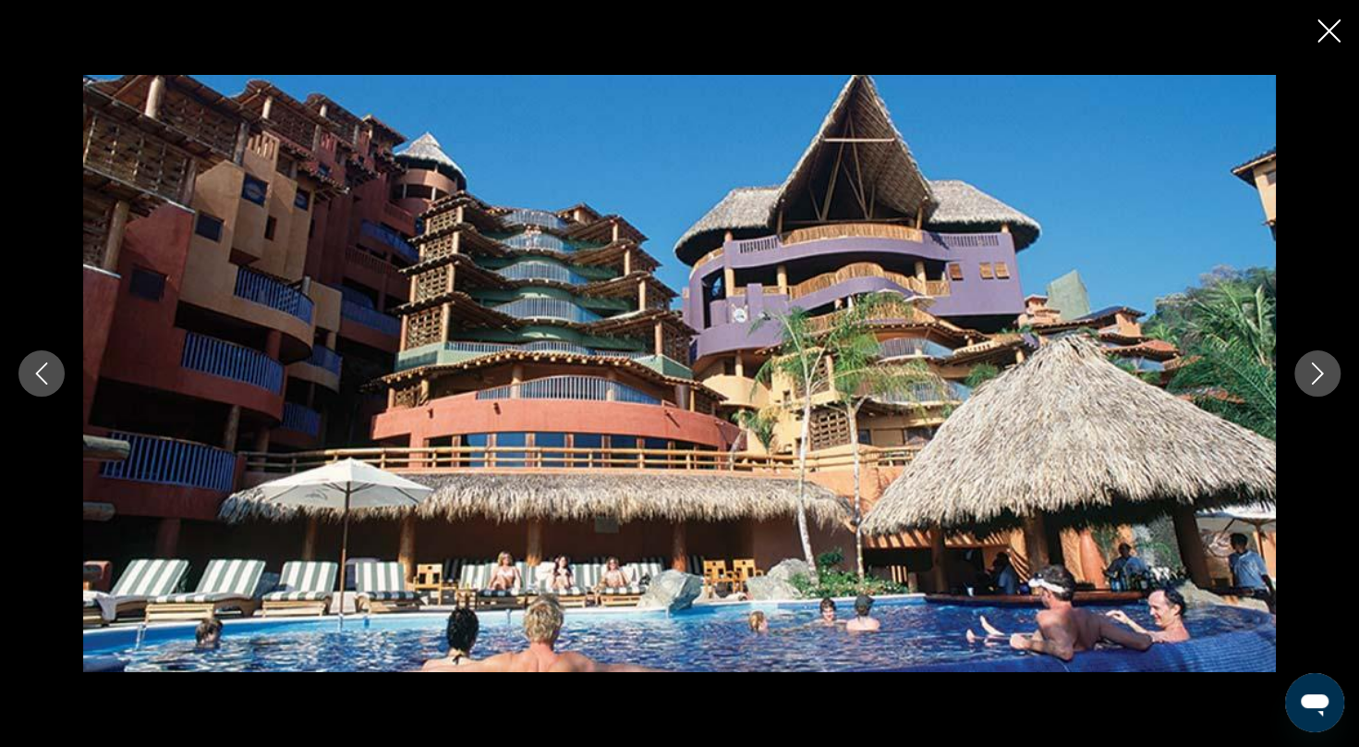
click at [1308, 380] on icon "Next image" at bounding box center [1318, 373] width 22 height 22
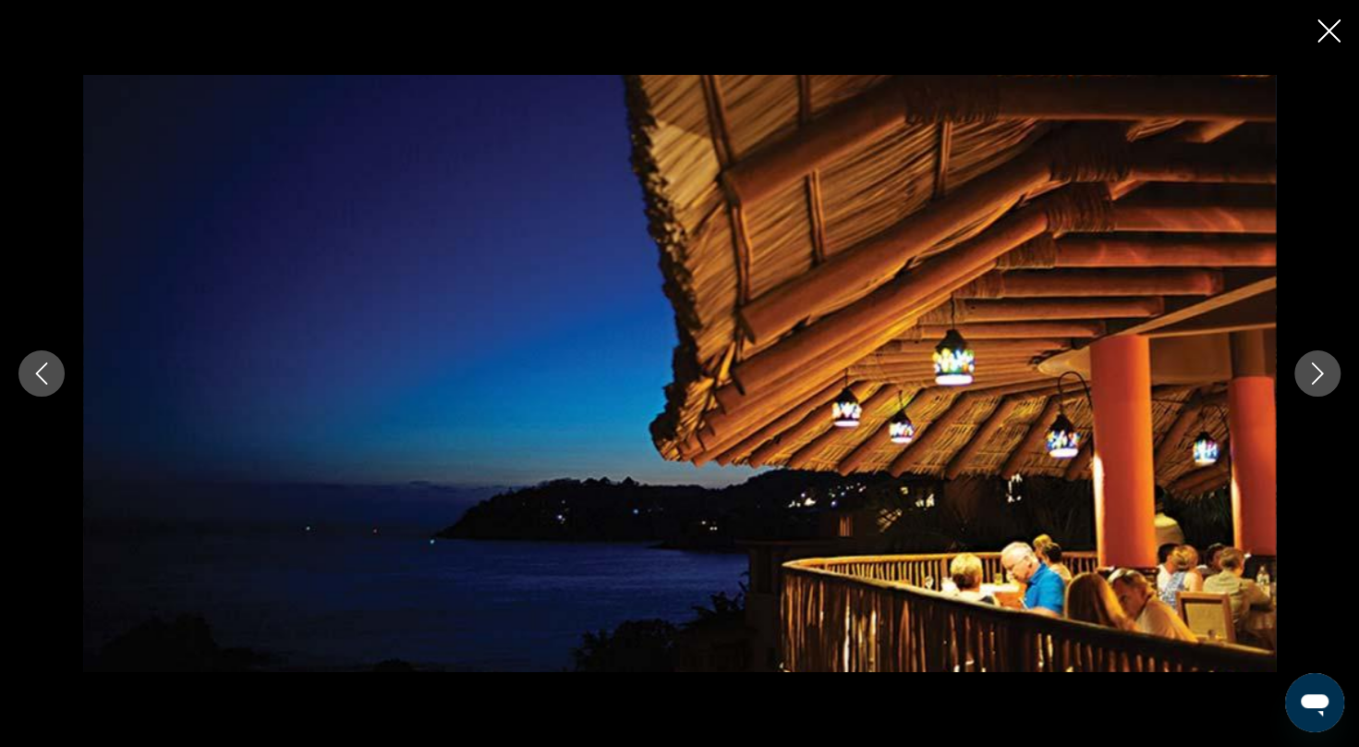
click at [1323, 383] on icon "Next image" at bounding box center [1318, 373] width 22 height 22
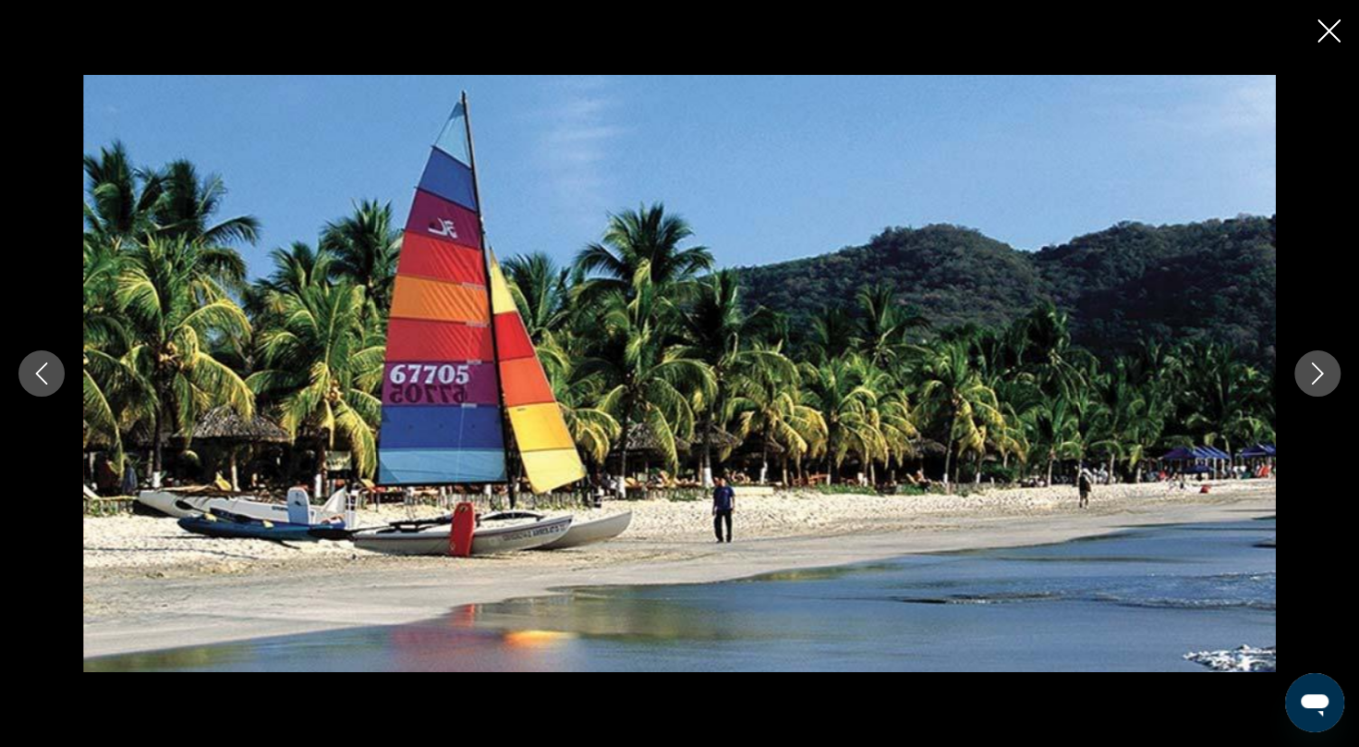
click at [1323, 383] on icon "Next image" at bounding box center [1318, 373] width 22 height 22
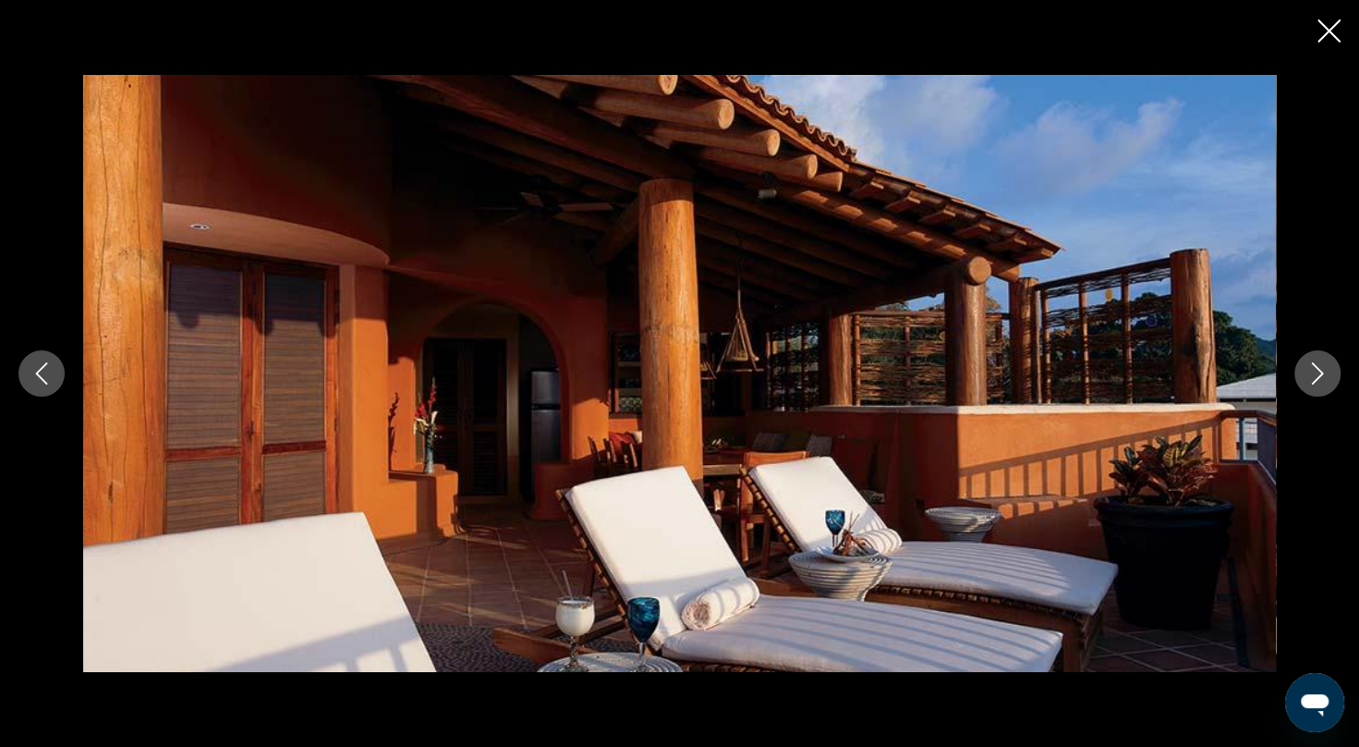
click at [1323, 383] on icon "Next image" at bounding box center [1318, 373] width 22 height 22
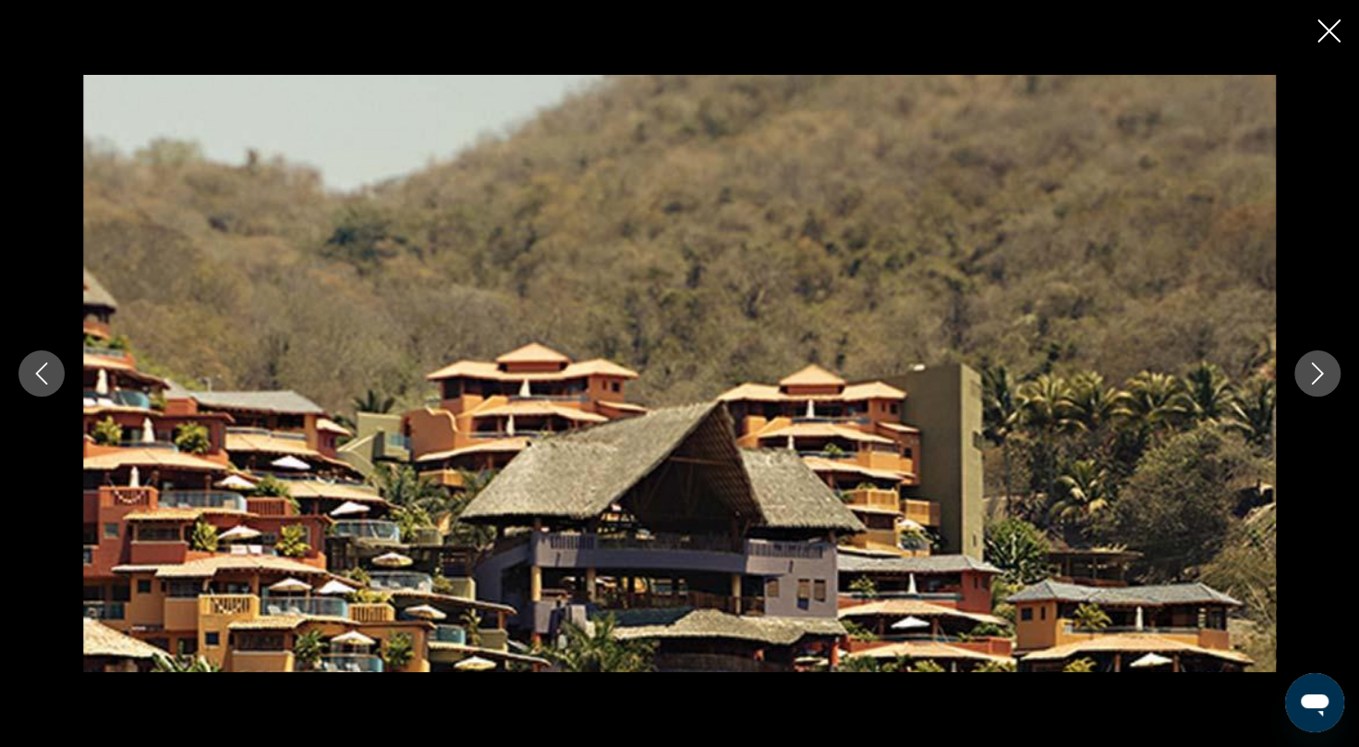
click at [1323, 383] on icon "Next image" at bounding box center [1318, 373] width 22 height 22
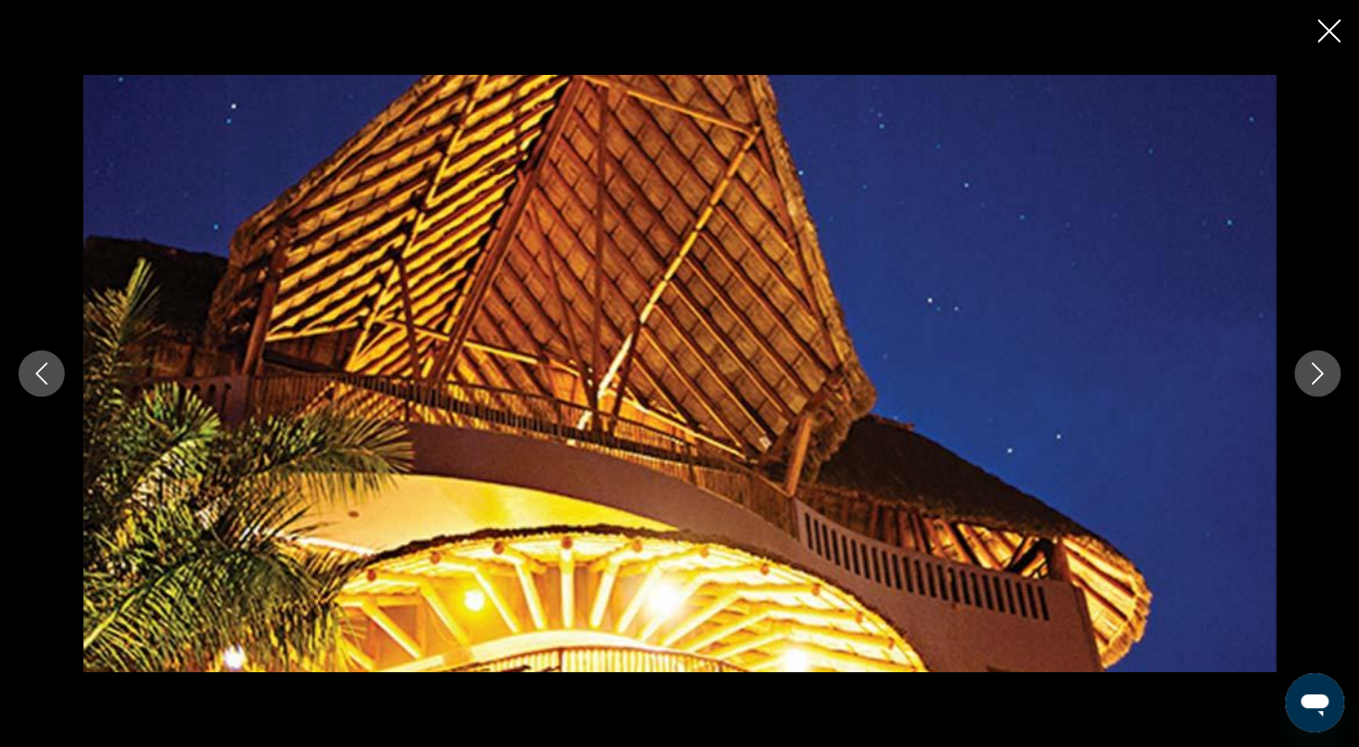
click at [1323, 383] on icon "Next image" at bounding box center [1318, 373] width 22 height 22
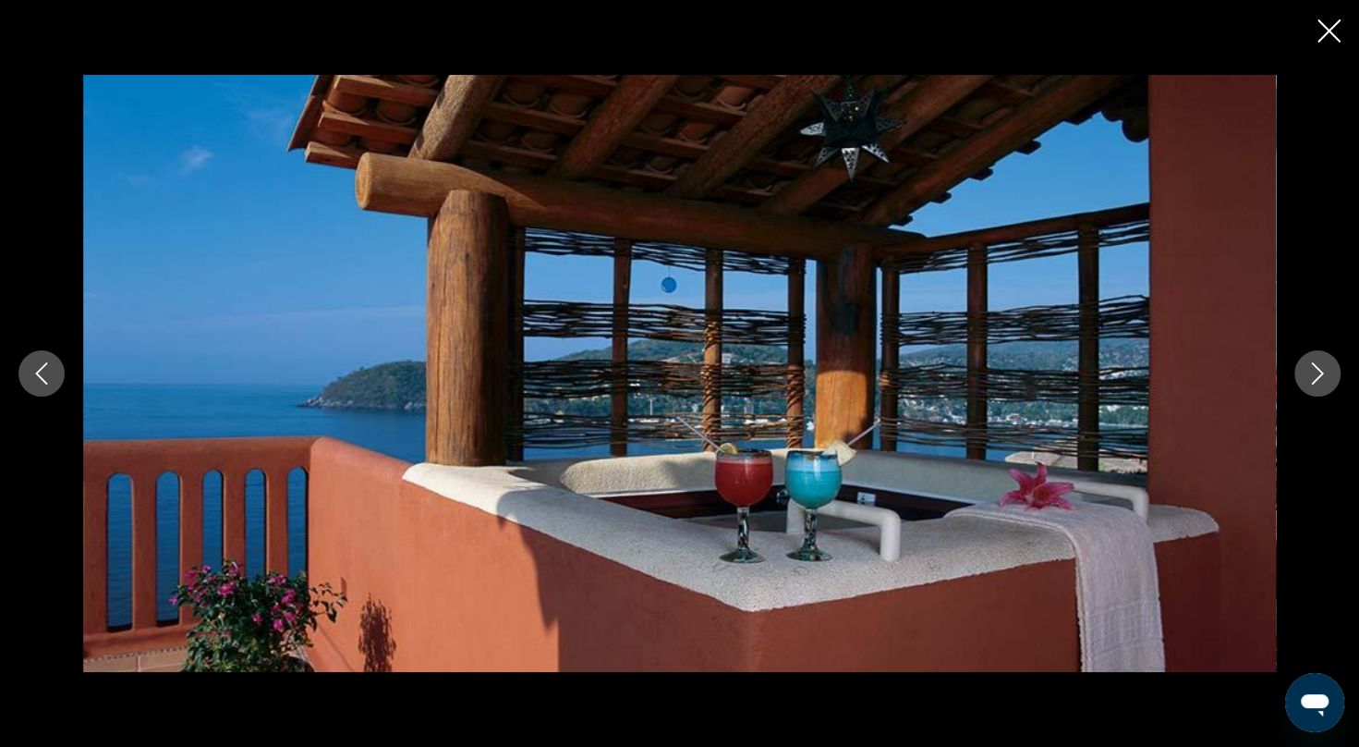
click at [1323, 383] on icon "Next image" at bounding box center [1318, 373] width 22 height 22
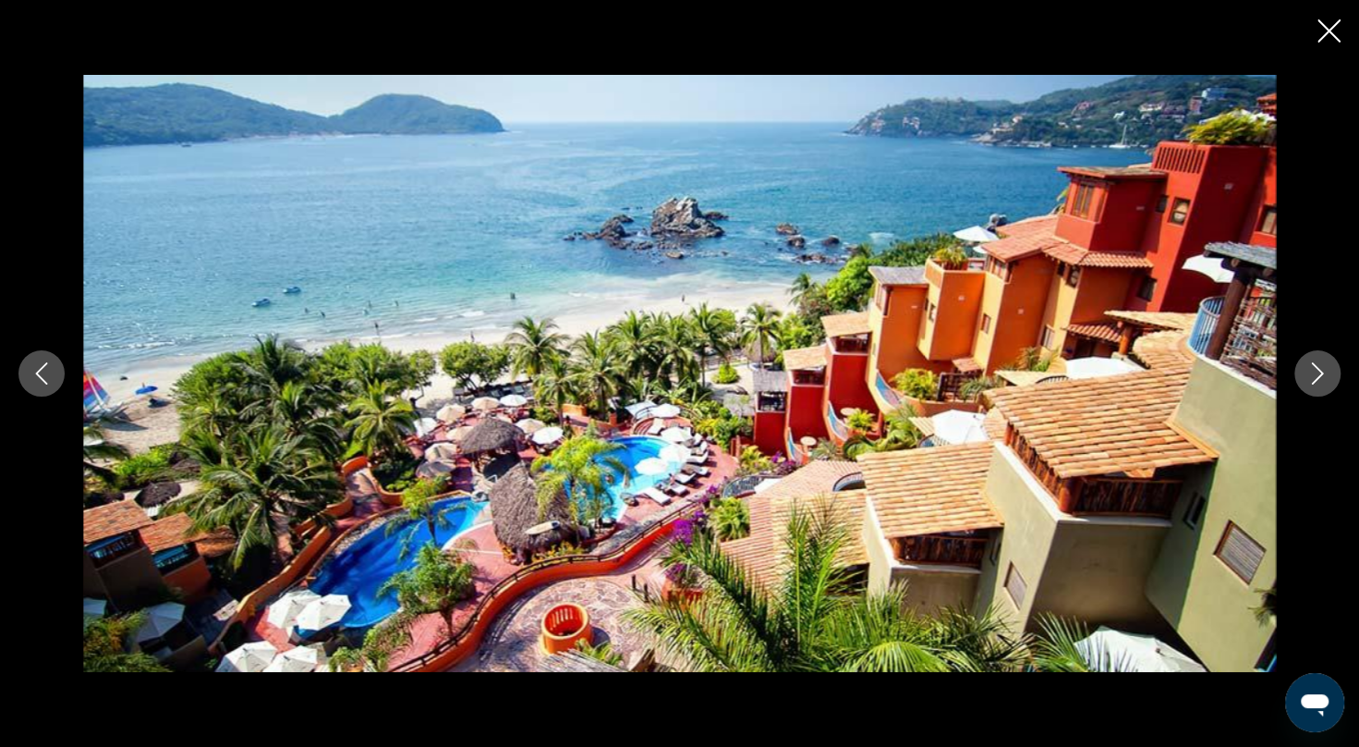
click at [1323, 383] on icon "Next image" at bounding box center [1318, 373] width 22 height 22
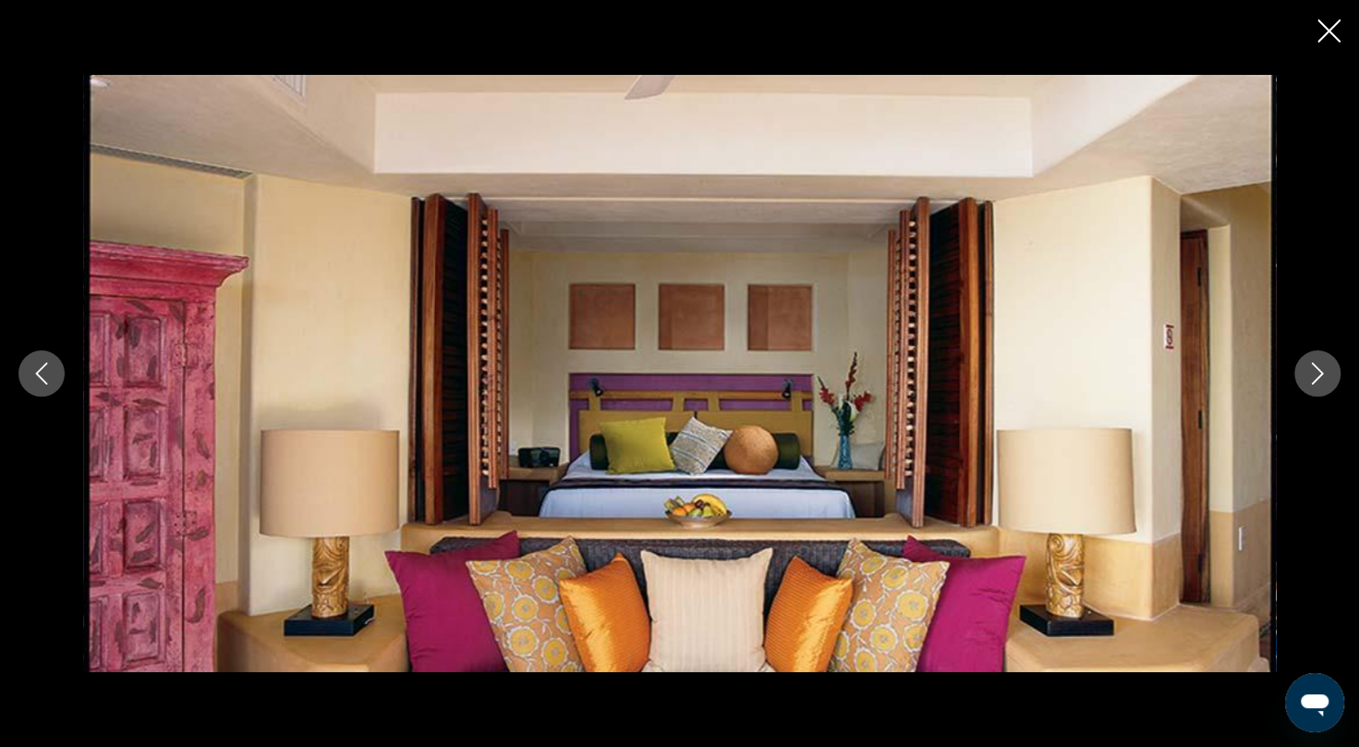
click at [1323, 383] on icon "Next image" at bounding box center [1318, 373] width 22 height 22
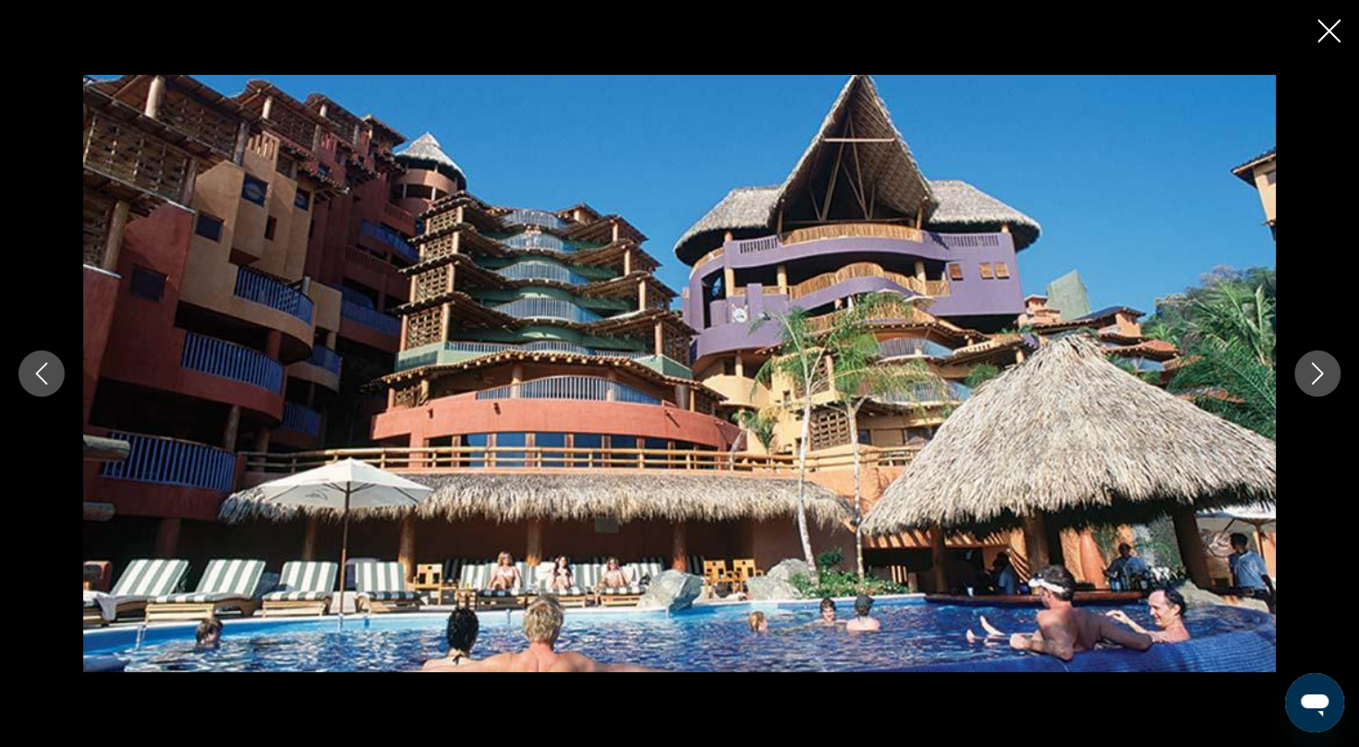
click at [1323, 383] on icon "Next image" at bounding box center [1318, 373] width 22 height 22
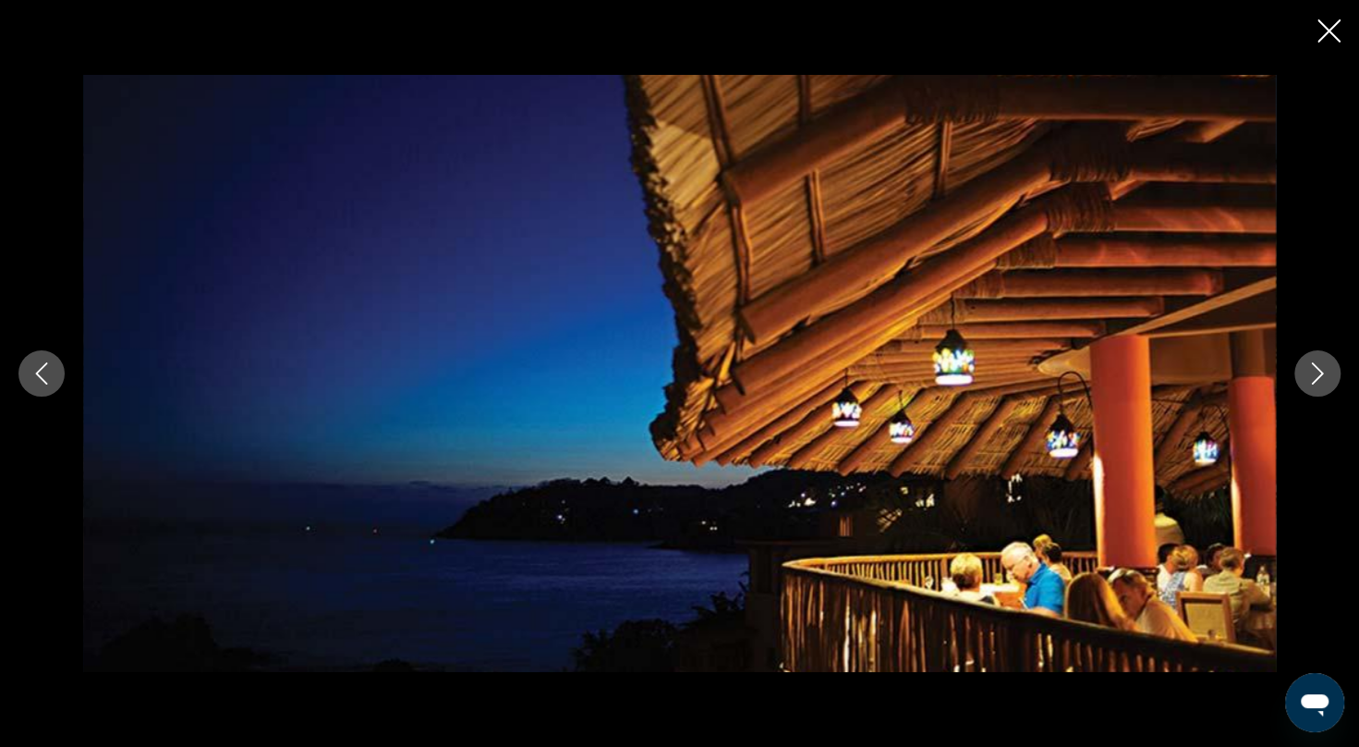
click at [1323, 383] on icon "Next image" at bounding box center [1318, 373] width 22 height 22
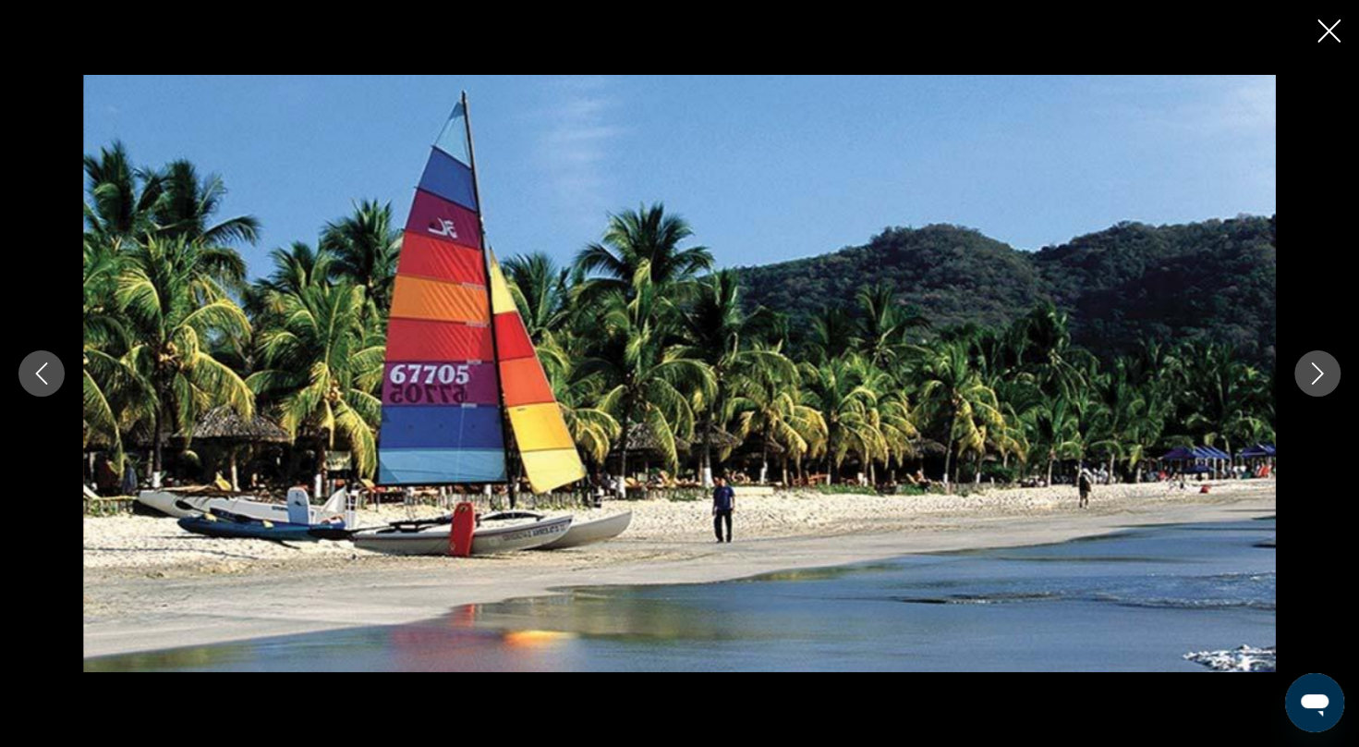
click at [1323, 383] on icon "Next image" at bounding box center [1318, 373] width 22 height 22
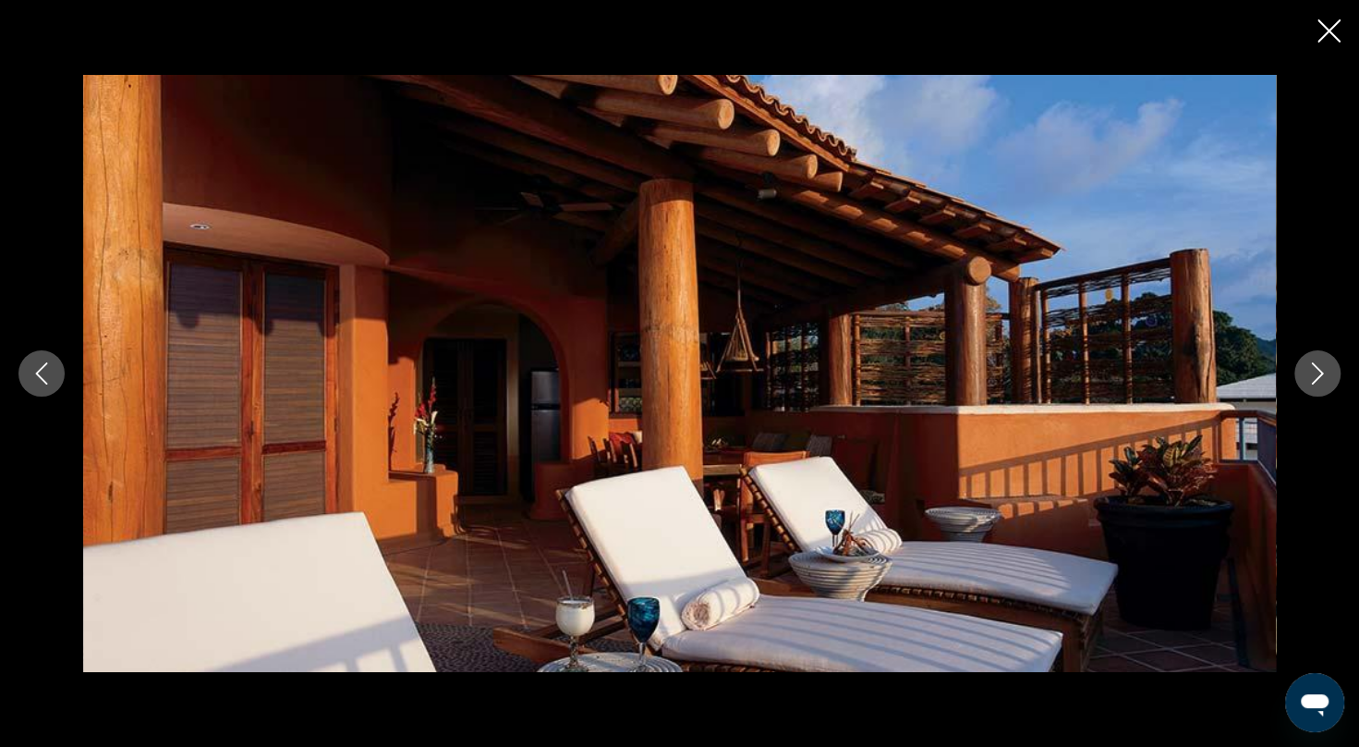
click at [1323, 383] on icon "Next image" at bounding box center [1318, 373] width 22 height 22
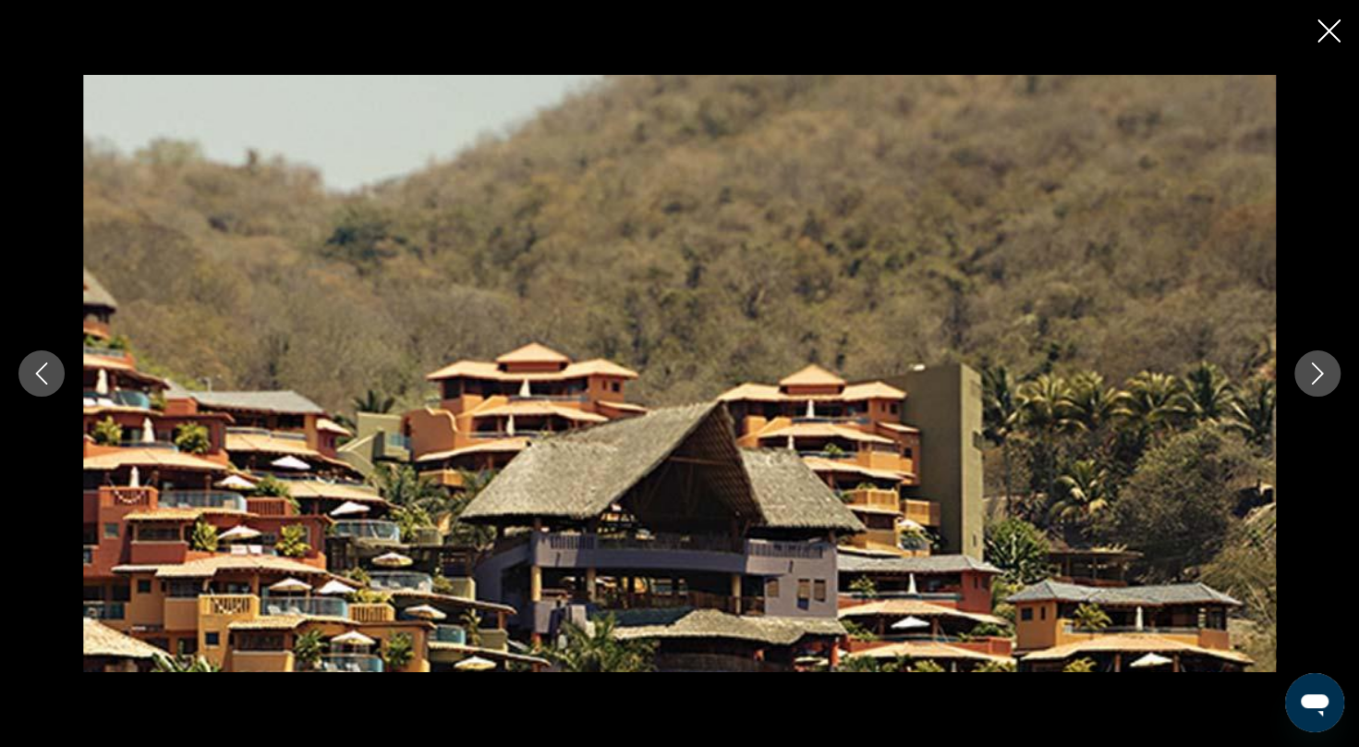
click at [1328, 28] on icon "Close slideshow" at bounding box center [1329, 30] width 23 height 23
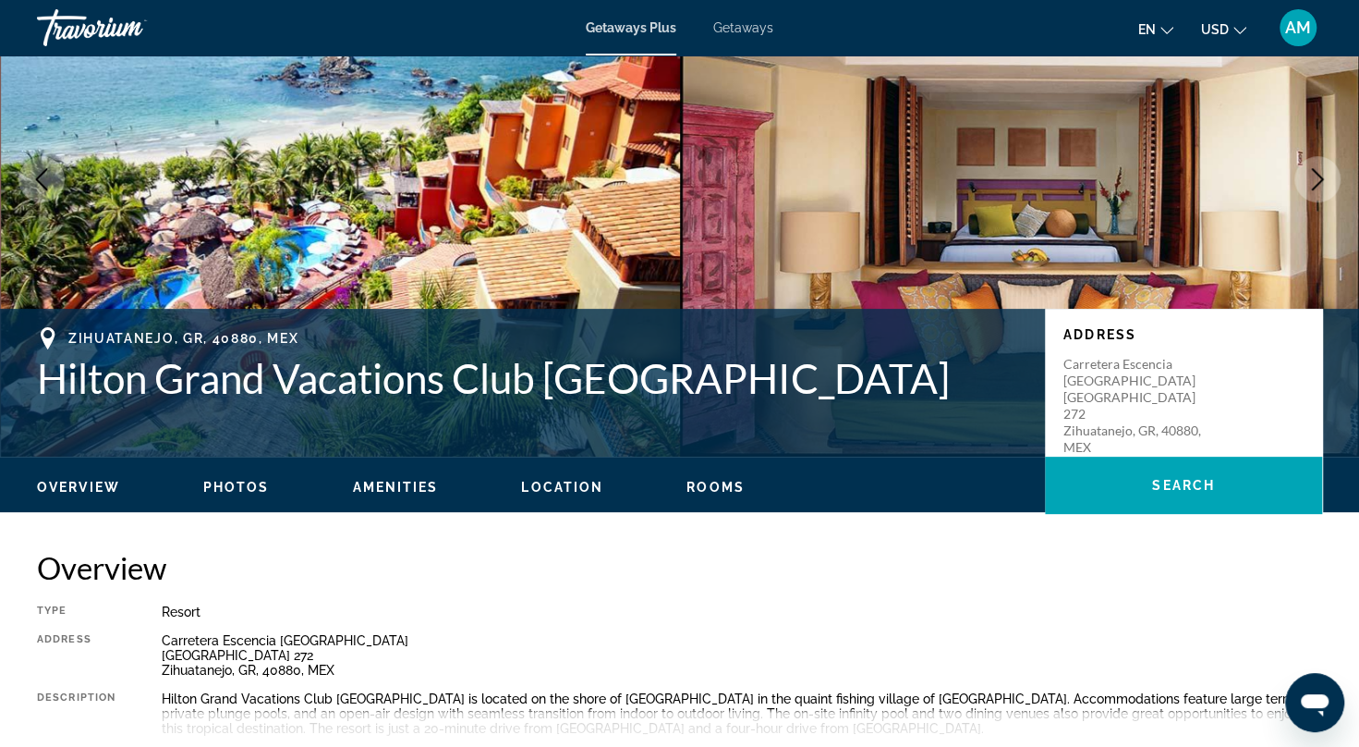
scroll to position [0, 0]
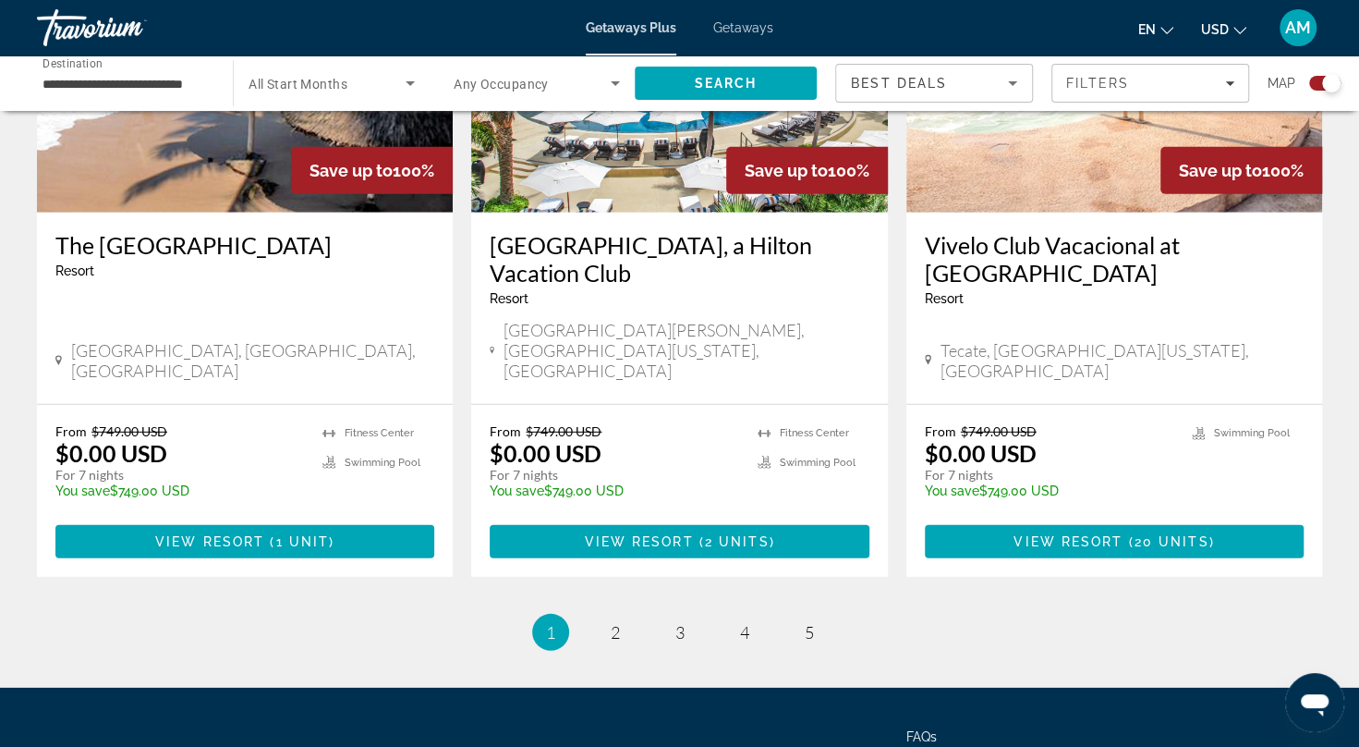
scroll to position [2897, 0]
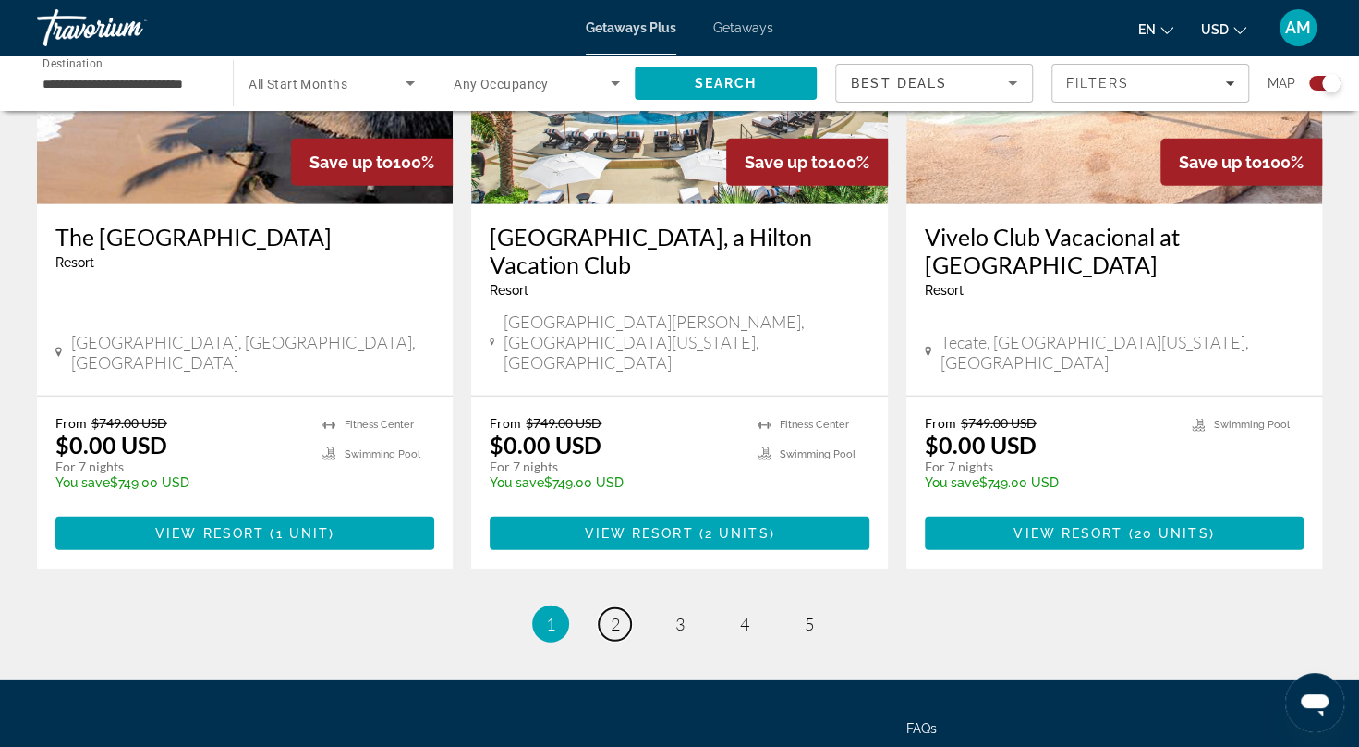
click at [619, 614] on span "2" at bounding box center [615, 624] width 9 height 20
